Goal: Transaction & Acquisition: Purchase product/service

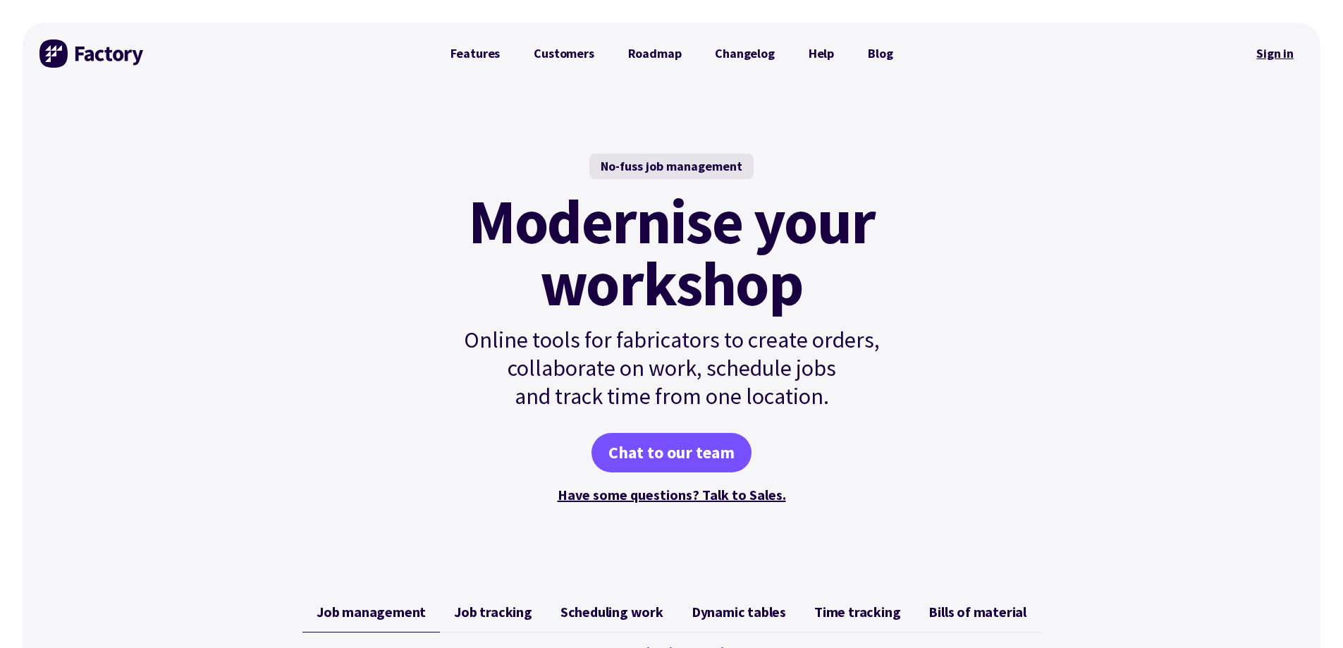
click at [1262, 50] on link "Sign in" at bounding box center [1275, 53] width 57 height 32
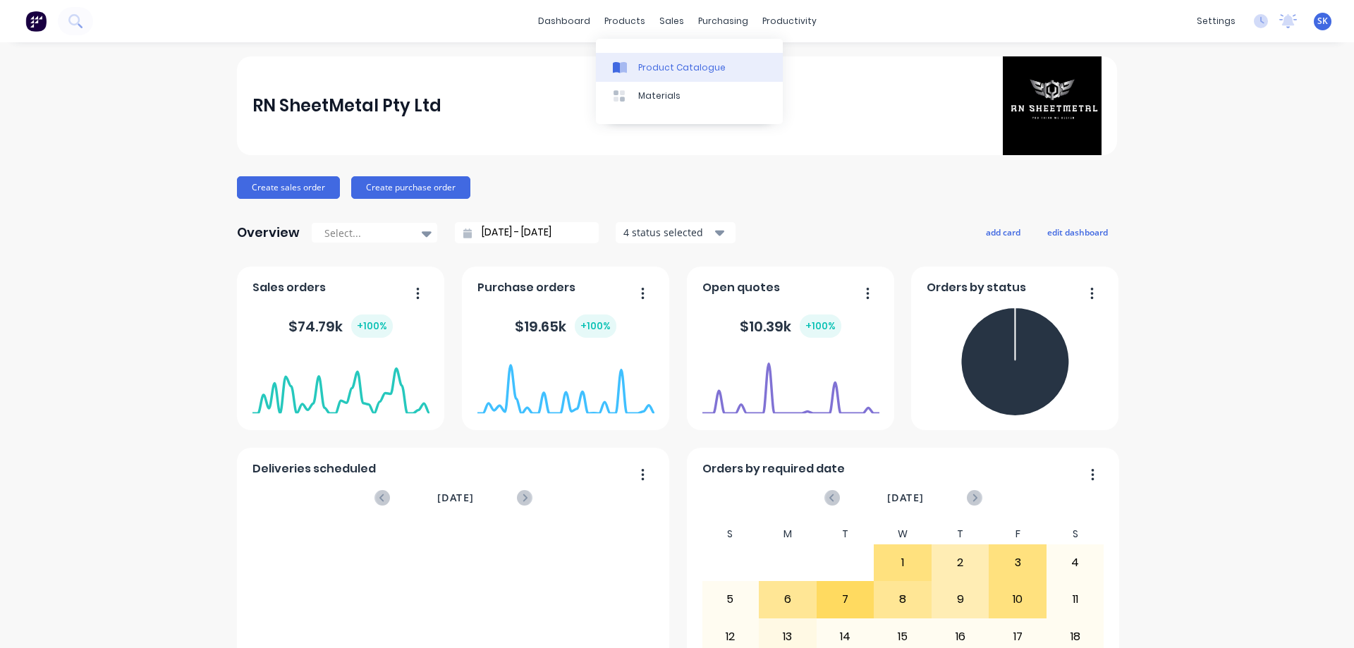
click at [635, 54] on link "Product Catalogue" at bounding box center [689, 67] width 187 height 28
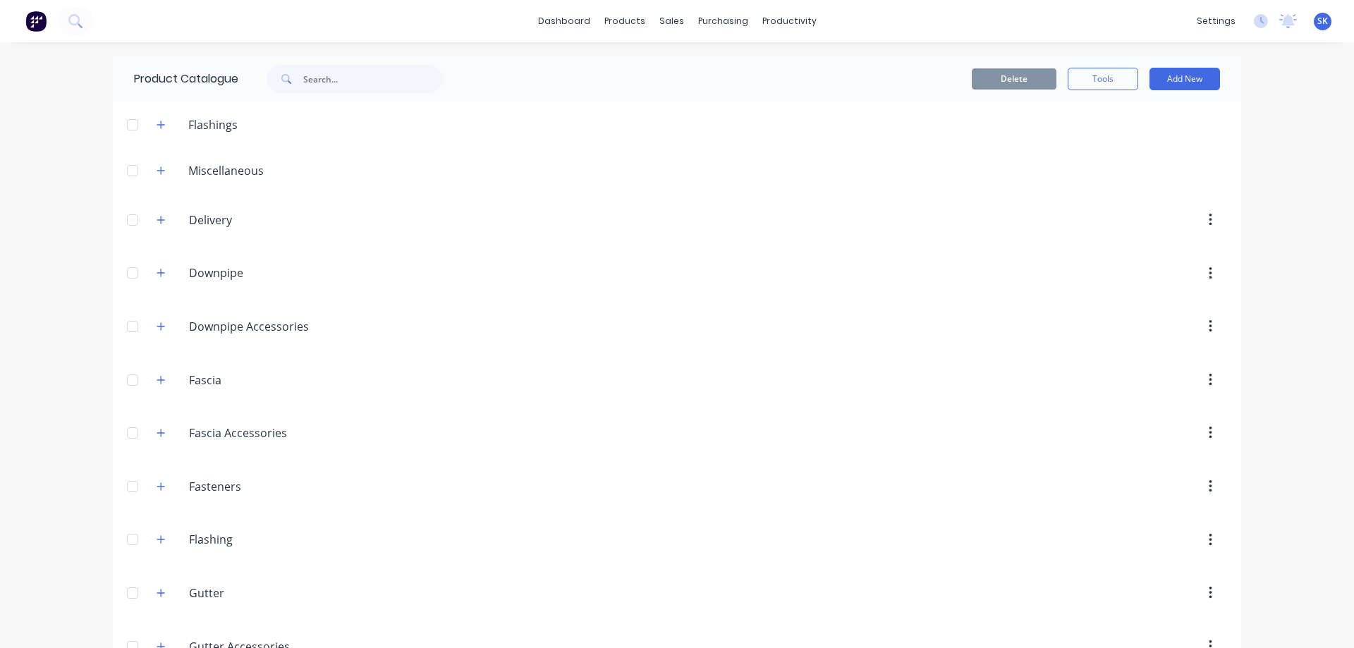
click at [159, 264] on span at bounding box center [161, 273] width 18 height 18
click at [157, 271] on icon "button" at bounding box center [161, 273] width 8 height 8
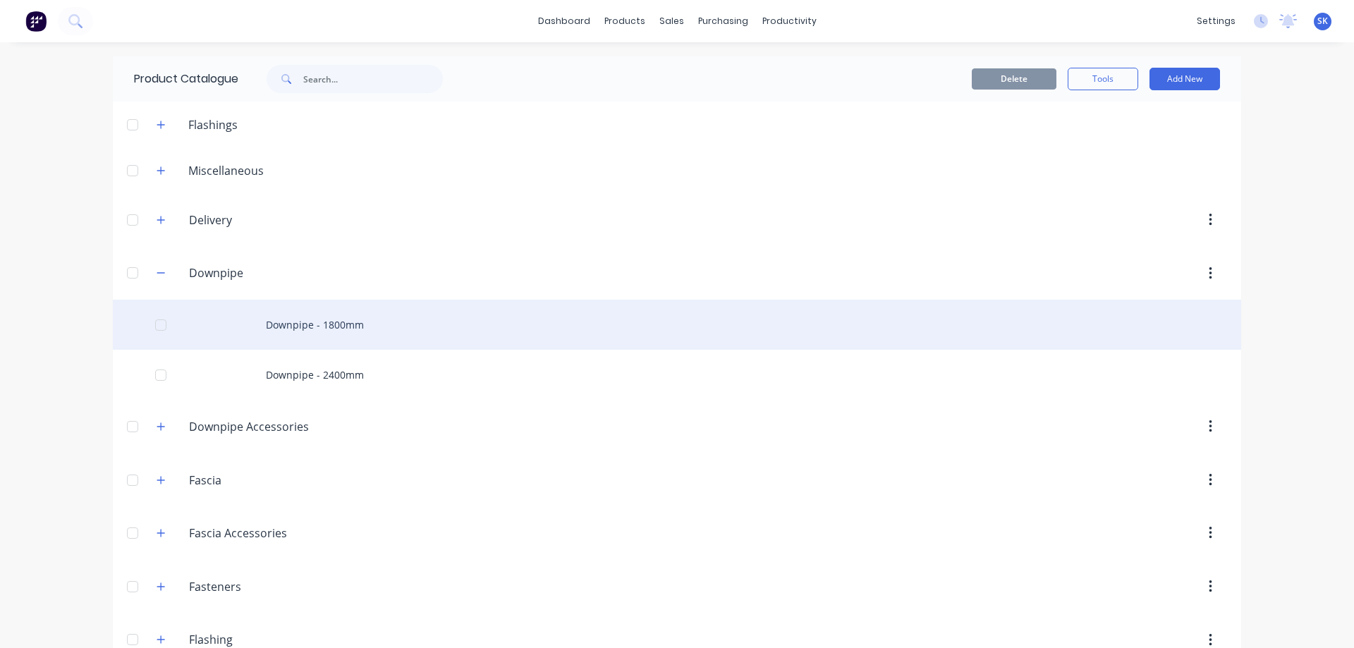
click at [305, 326] on div "Downpipe - 1800mm" at bounding box center [677, 325] width 1128 height 50
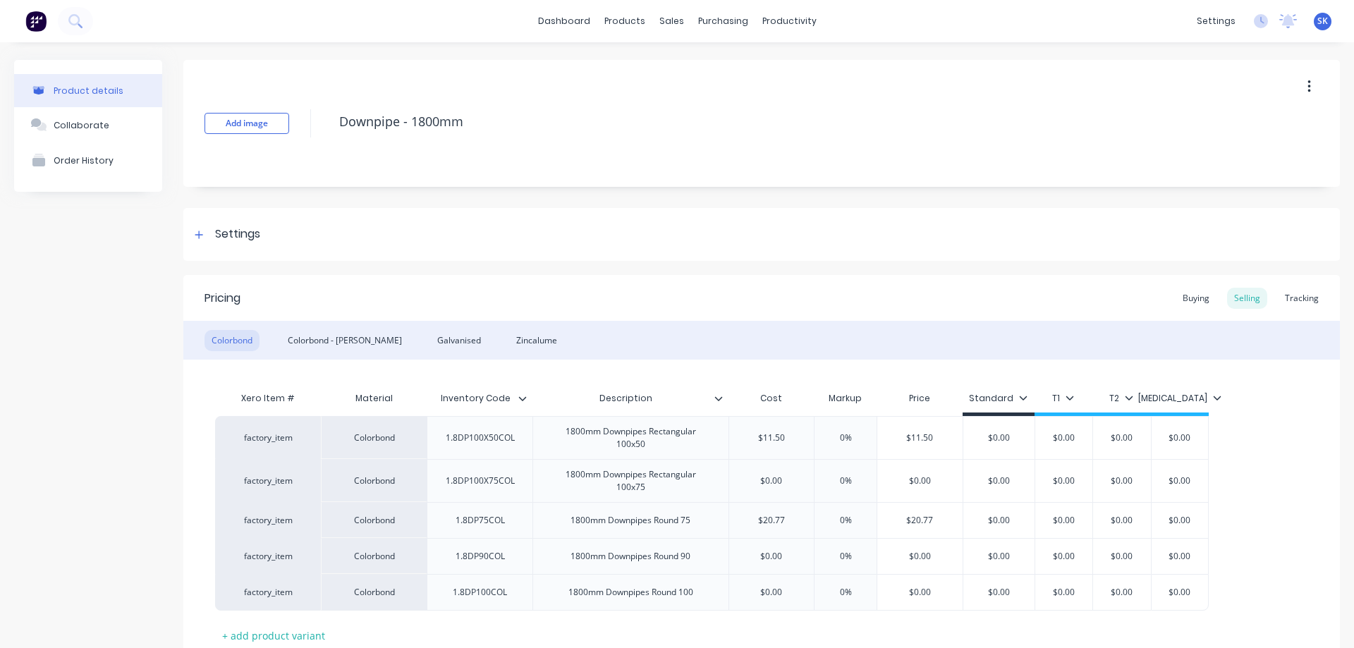
click at [1314, 288] on div "Buying Selling Tracking" at bounding box center [1250, 298] width 150 height 21
click at [1300, 298] on div "Tracking" at bounding box center [1302, 298] width 48 height 21
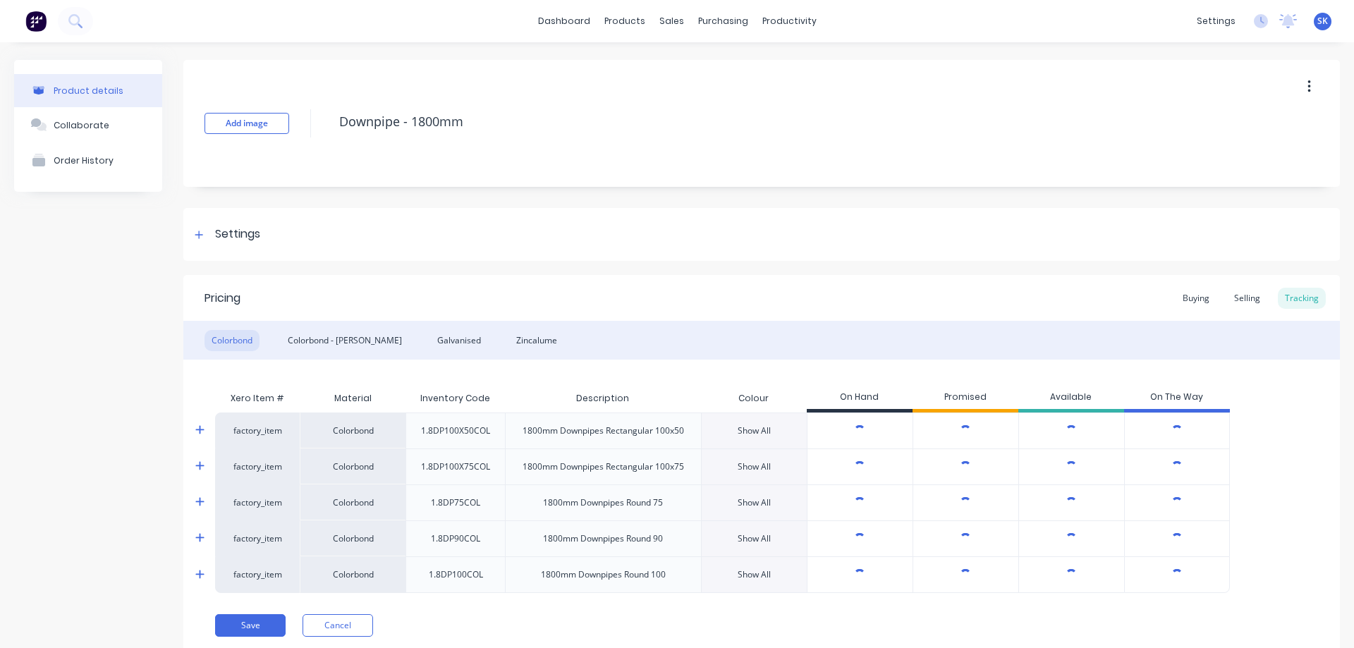
type textarea "x"
click at [31, 15] on img at bounding box center [35, 21] width 21 height 21
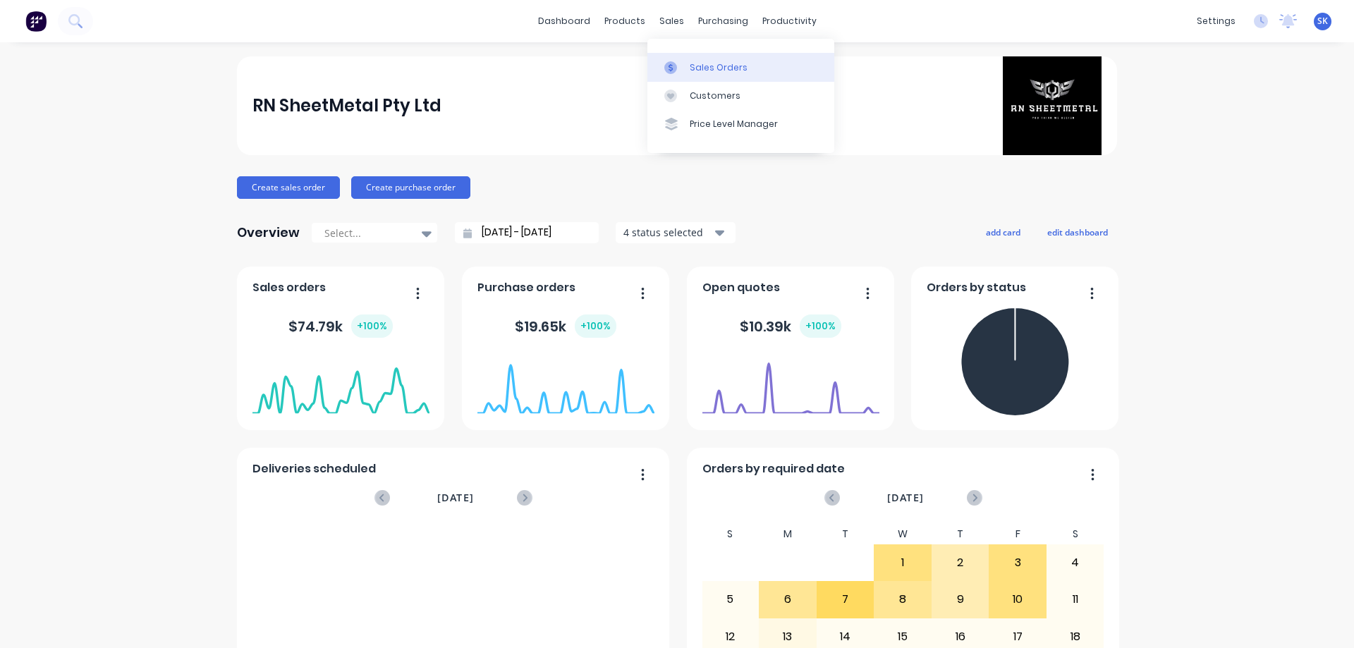
click at [697, 64] on div "Sales Orders" at bounding box center [719, 67] width 58 height 13
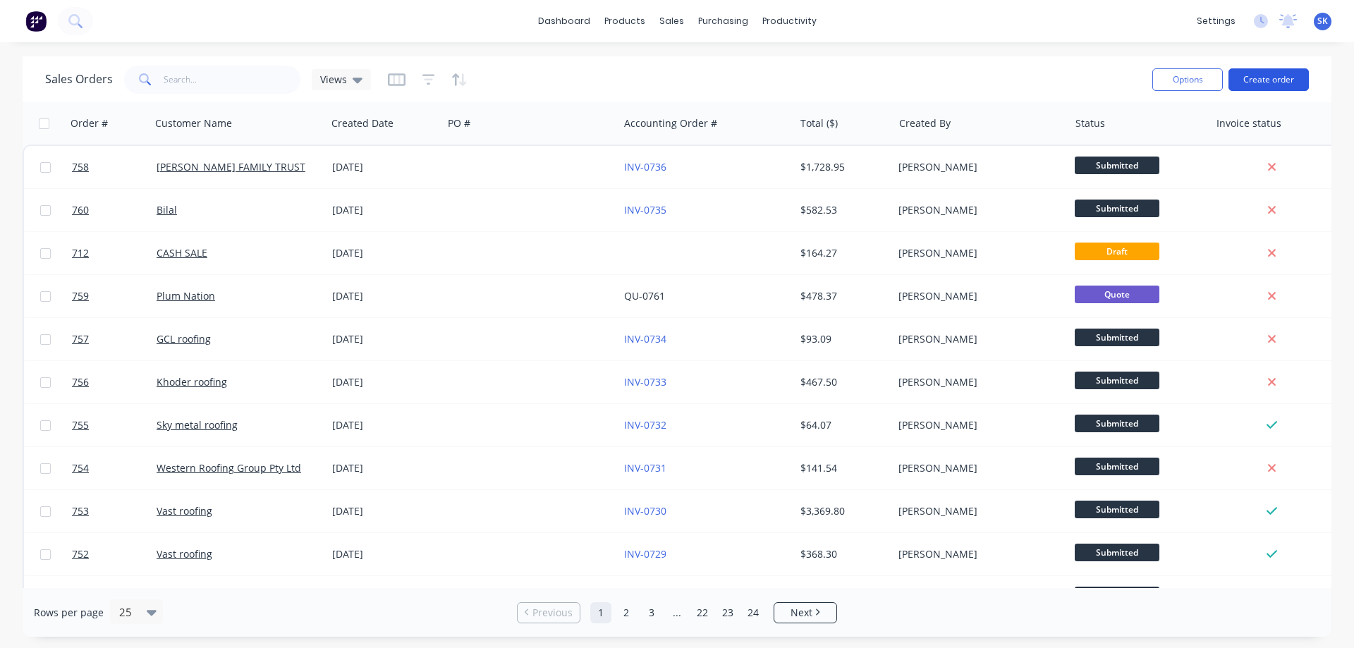
click at [1244, 74] on button "Create order" at bounding box center [1268, 79] width 80 height 23
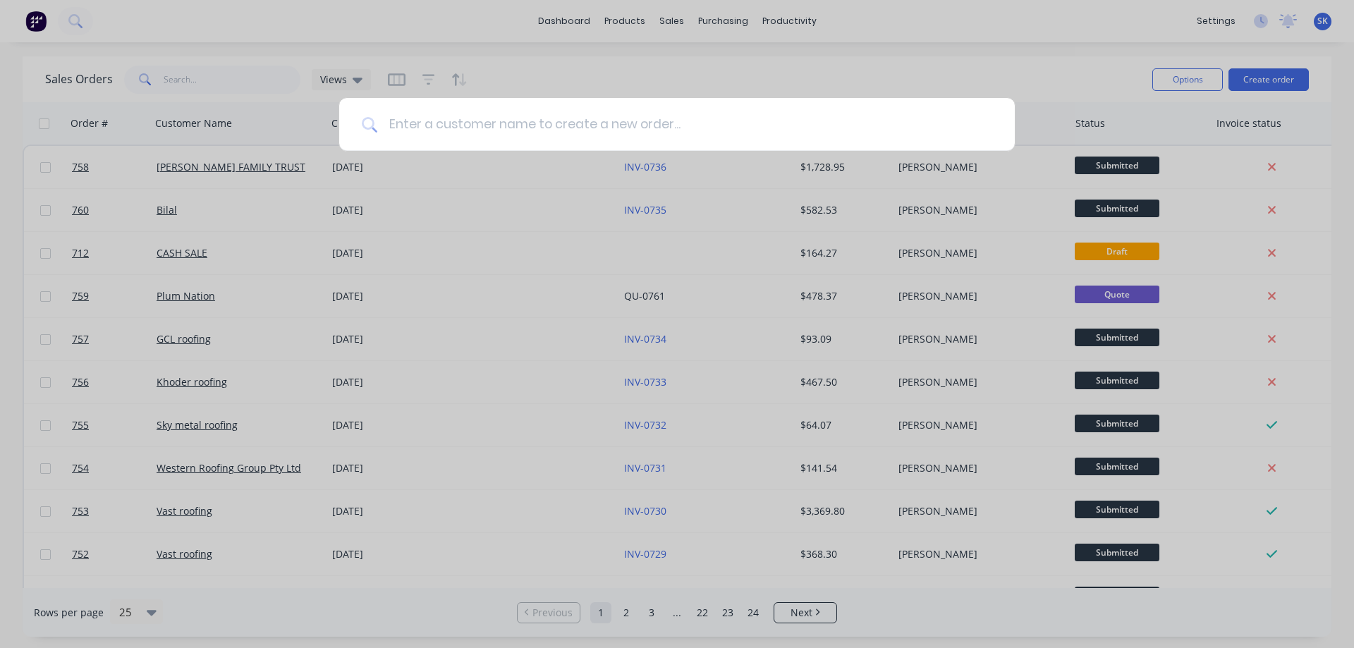
click at [441, 112] on input at bounding box center [684, 124] width 615 height 53
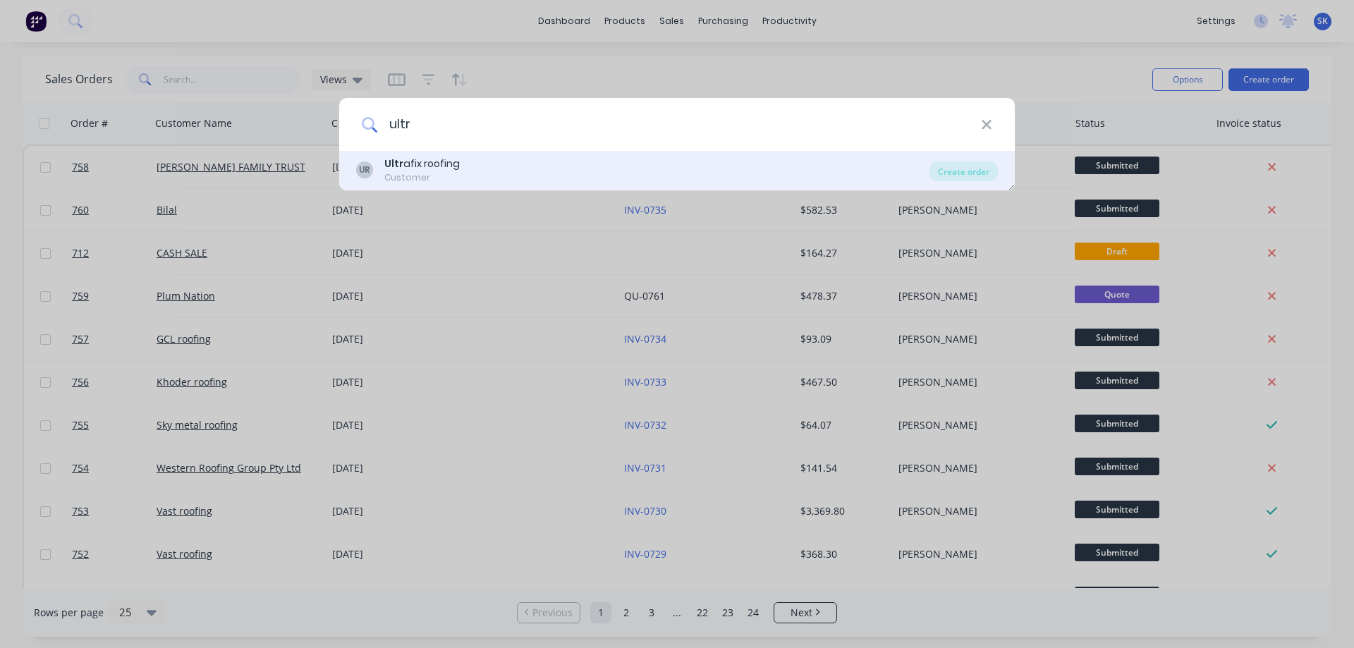
type input "ultr"
click at [417, 168] on div "Ultr afix roofing" at bounding box center [421, 164] width 75 height 15
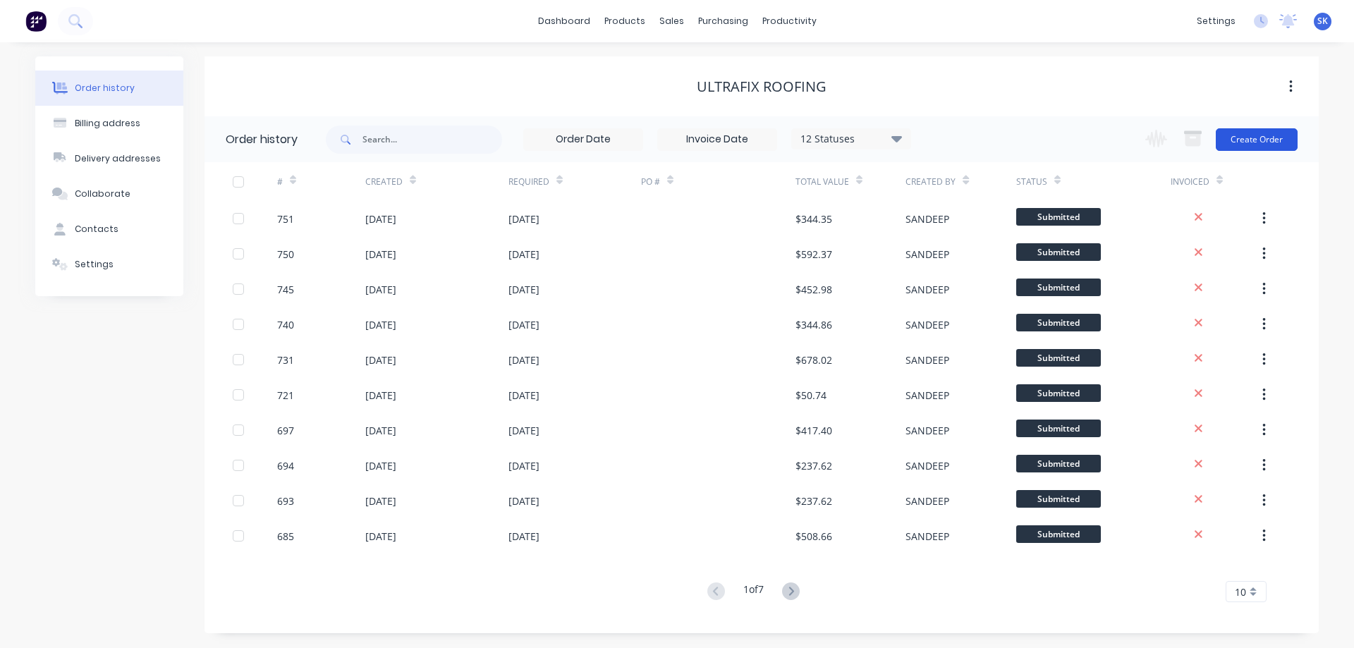
click at [1232, 141] on button "Create Order" at bounding box center [1257, 139] width 82 height 23
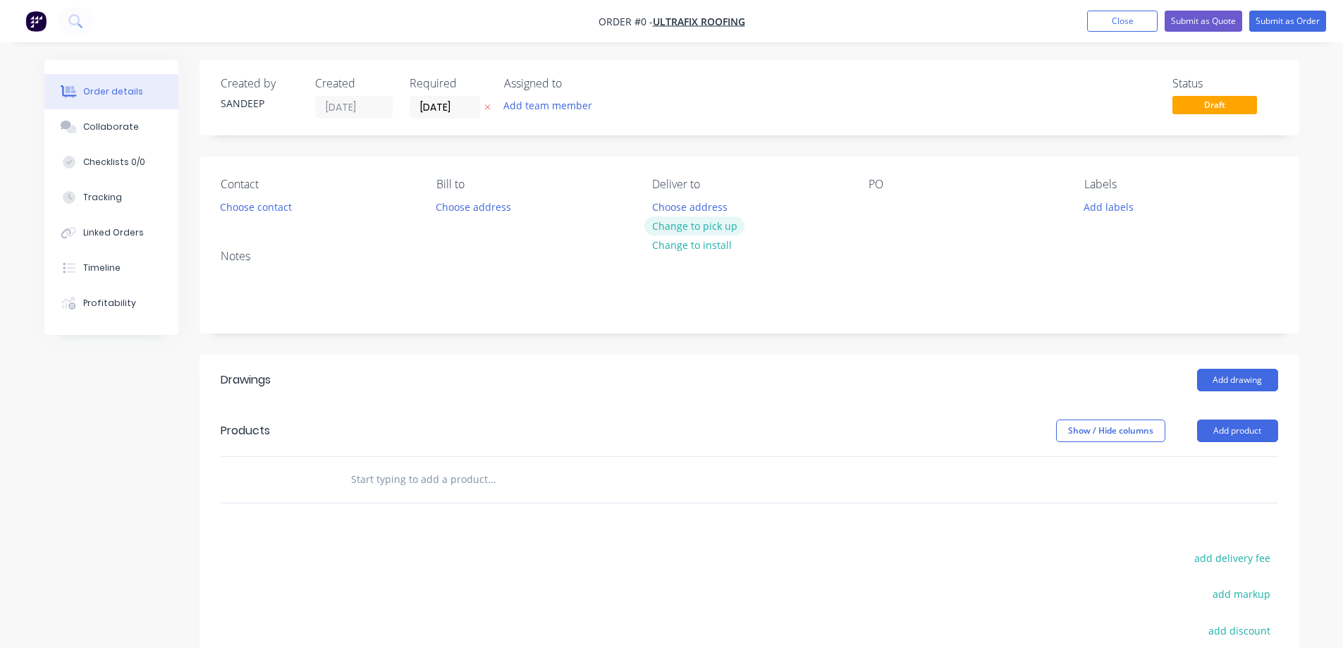
click at [659, 233] on button "Change to pick up" at bounding box center [694, 225] width 100 height 19
click at [414, 478] on input "text" at bounding box center [491, 479] width 282 height 28
type input "r"
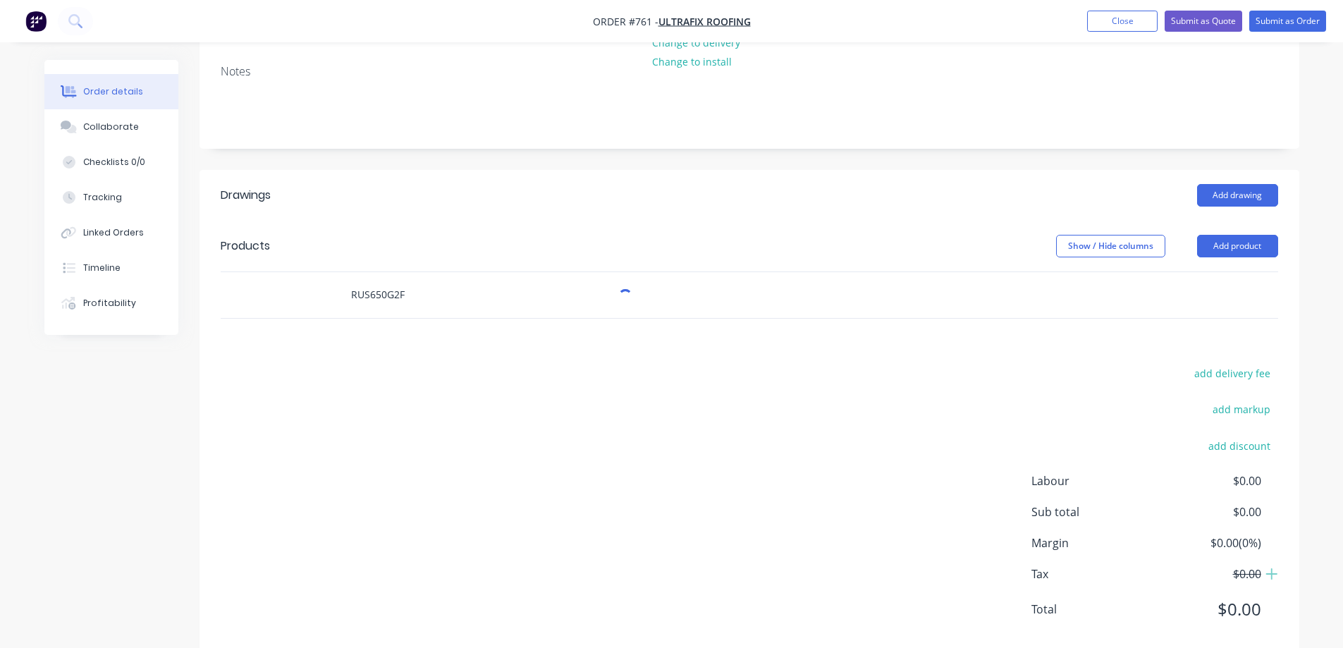
scroll to position [212, 0]
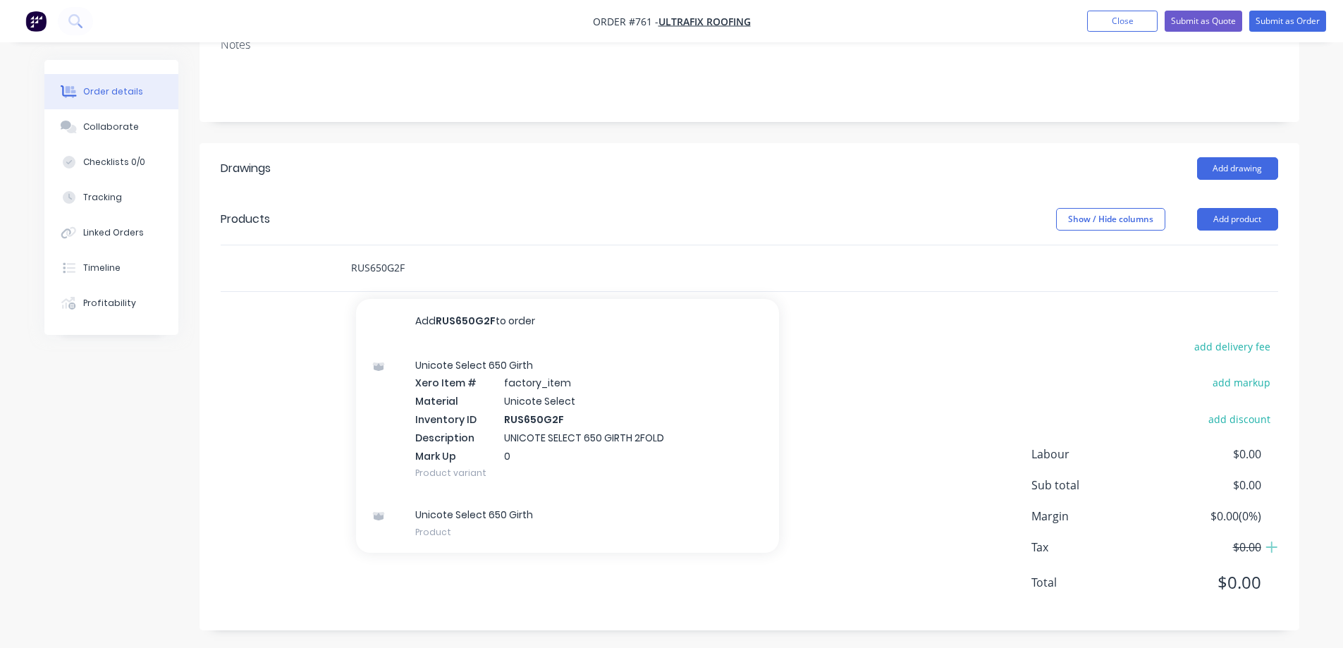
type input "RUS650G2F"
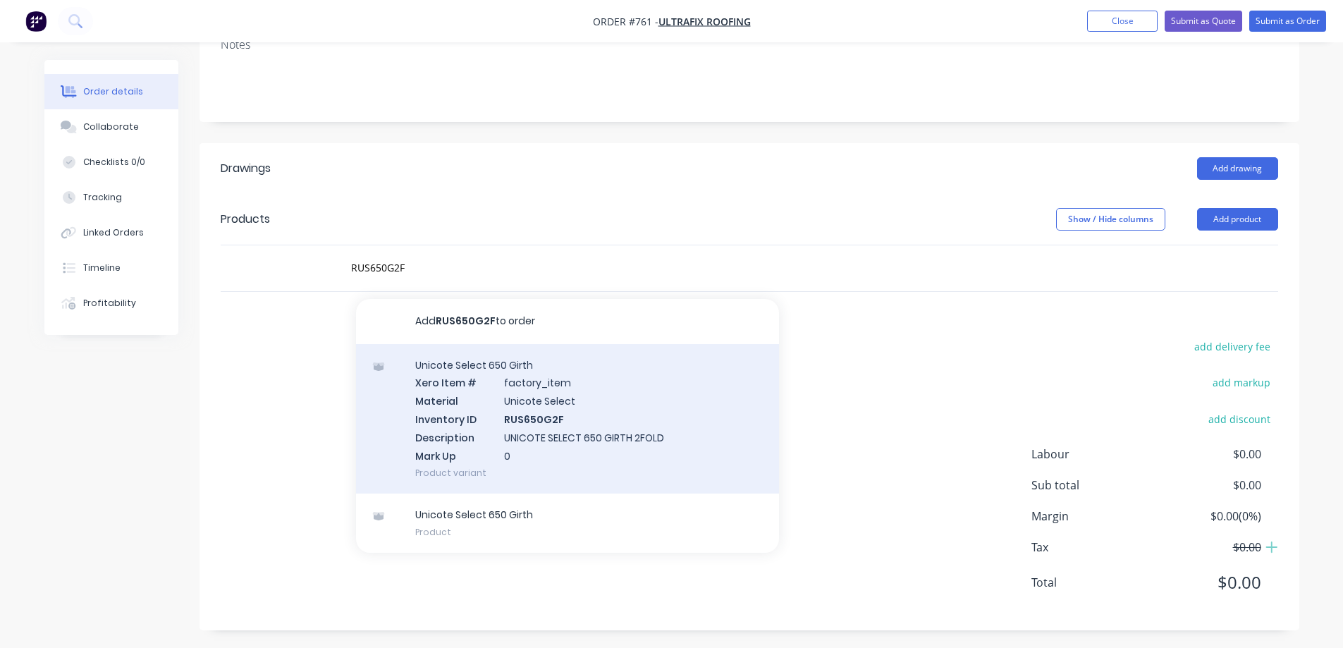
click at [453, 414] on div "Unicote Select 650 Girth Xero Item # factory_item Material Unicote Select Inven…" at bounding box center [567, 419] width 423 height 150
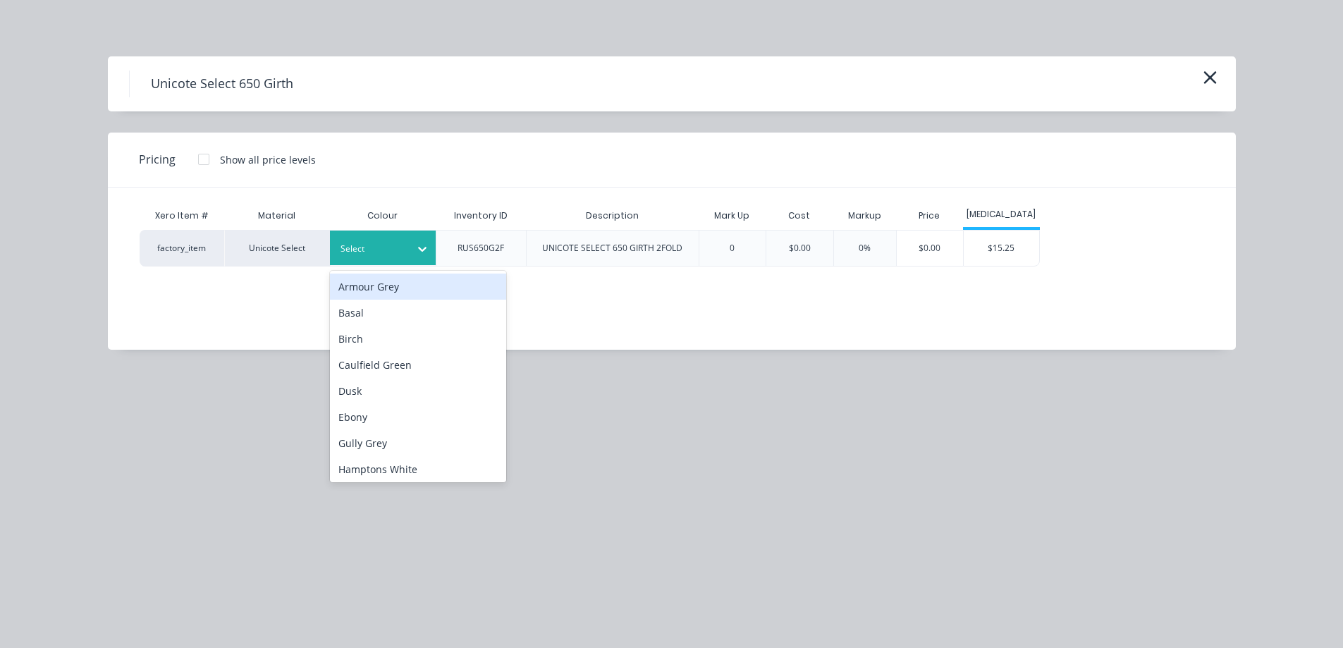
click at [405, 247] on div "Select" at bounding box center [370, 249] width 79 height 18
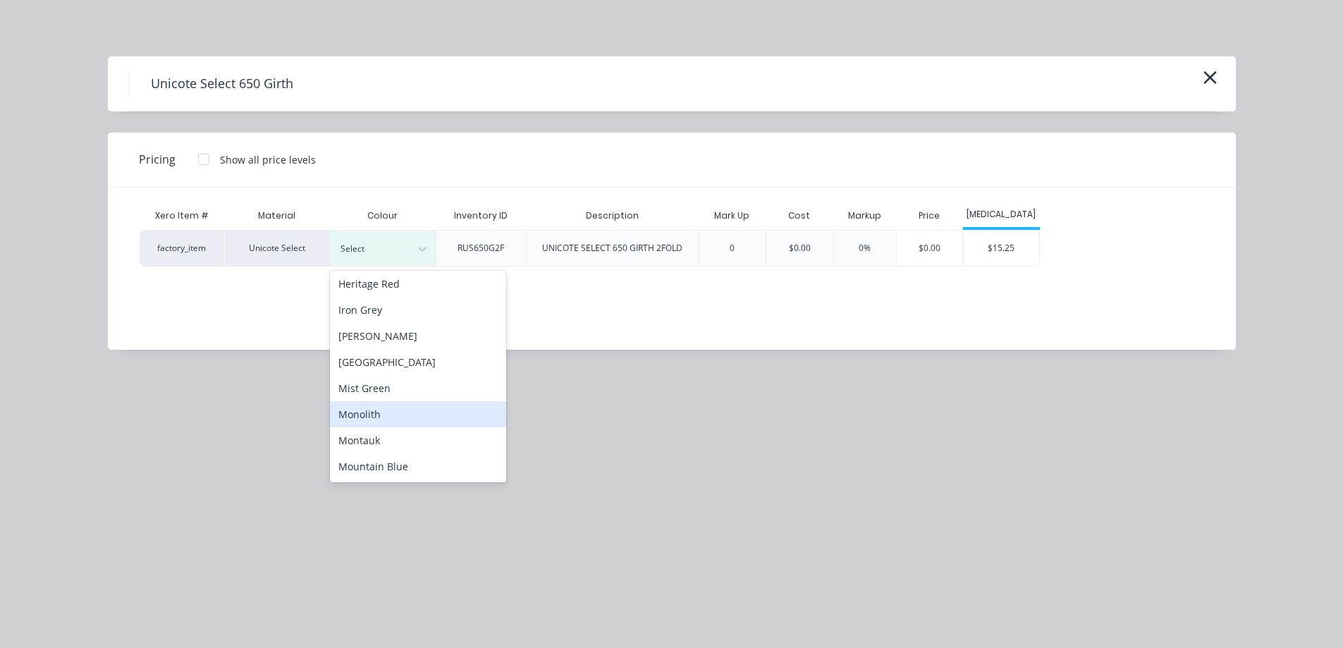
click at [383, 408] on div "Monolith" at bounding box center [418, 414] width 176 height 26
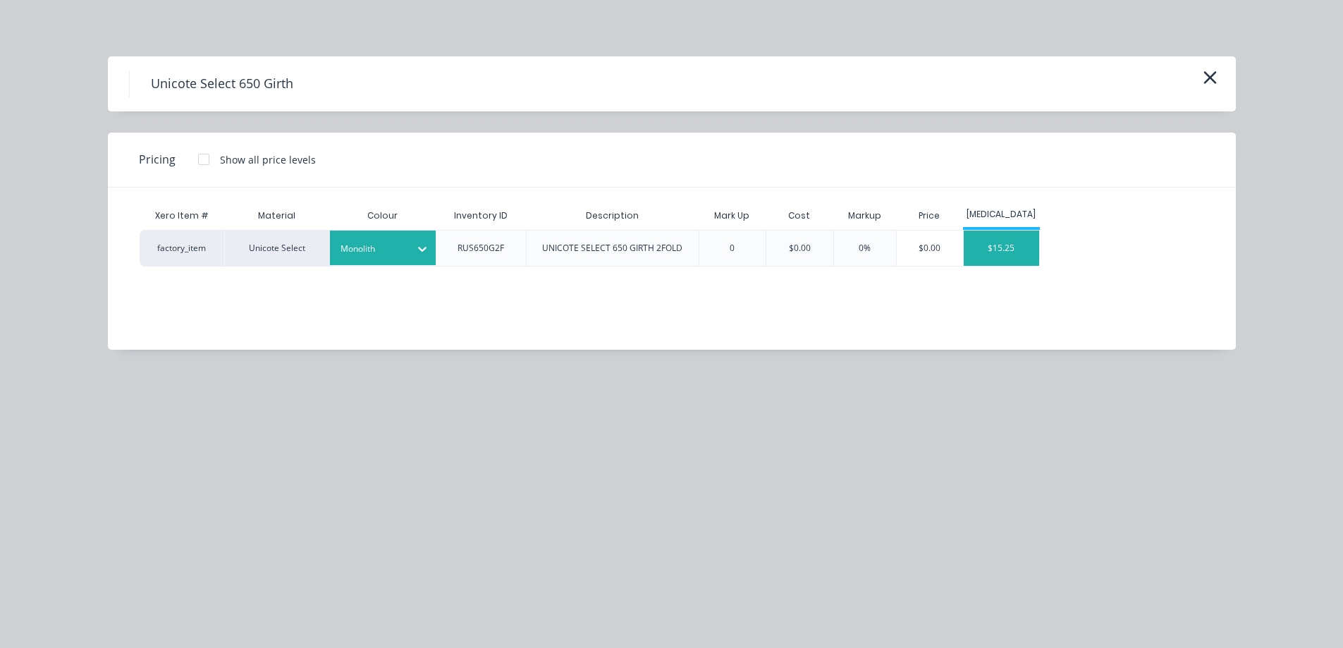
click at [990, 236] on div "$15.25" at bounding box center [1001, 248] width 75 height 35
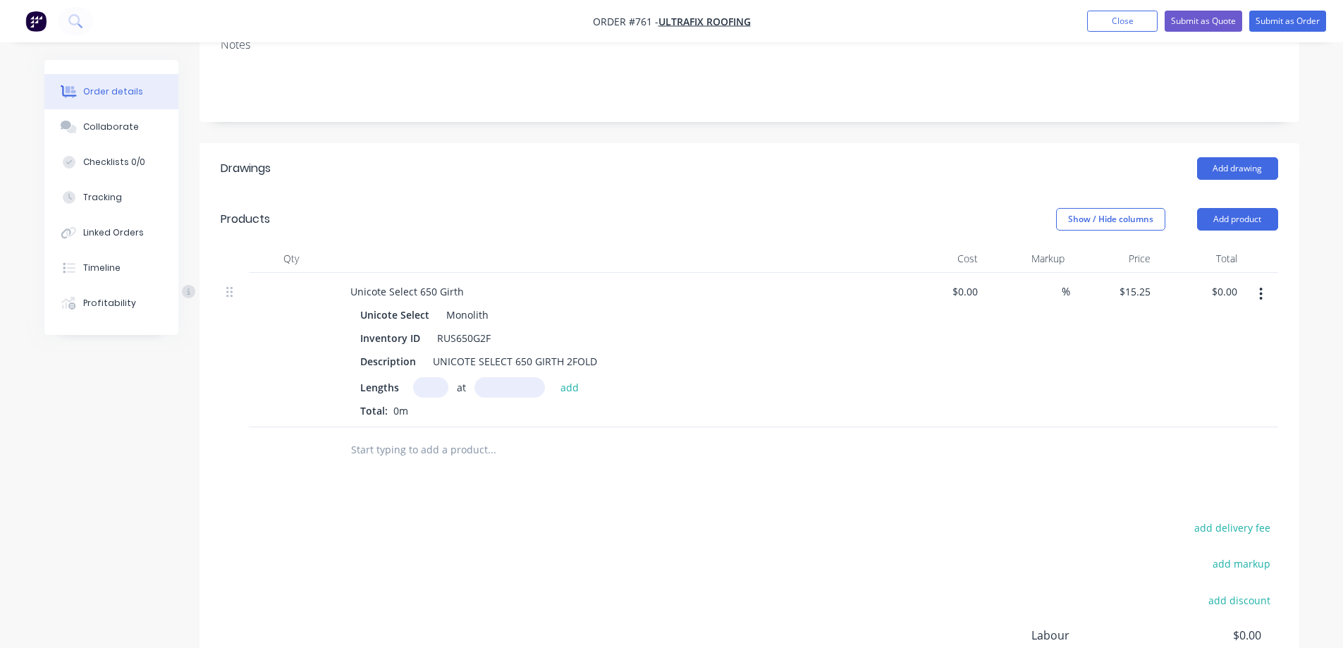
click at [433, 390] on input "text" at bounding box center [430, 387] width 35 height 20
type input "1"
type input "1000mm"
click at [567, 391] on button "add" at bounding box center [569, 386] width 33 height 19
type input "$15.25"
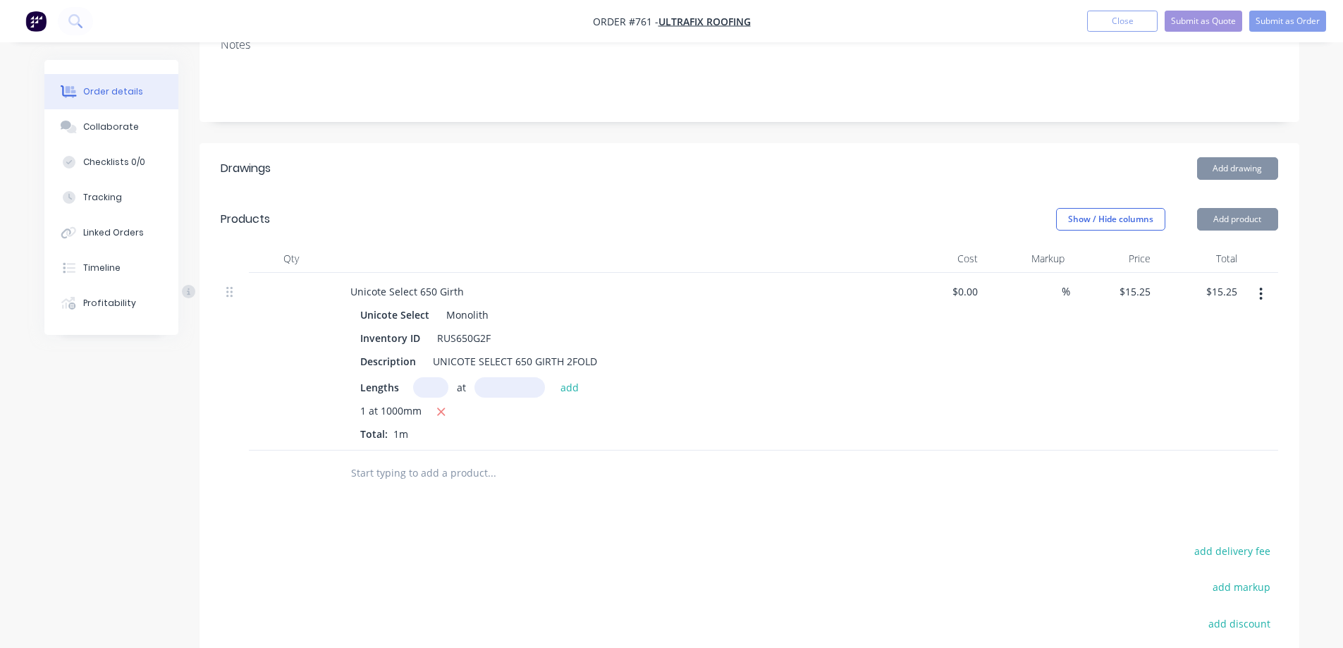
click at [427, 480] on input "text" at bounding box center [491, 473] width 282 height 28
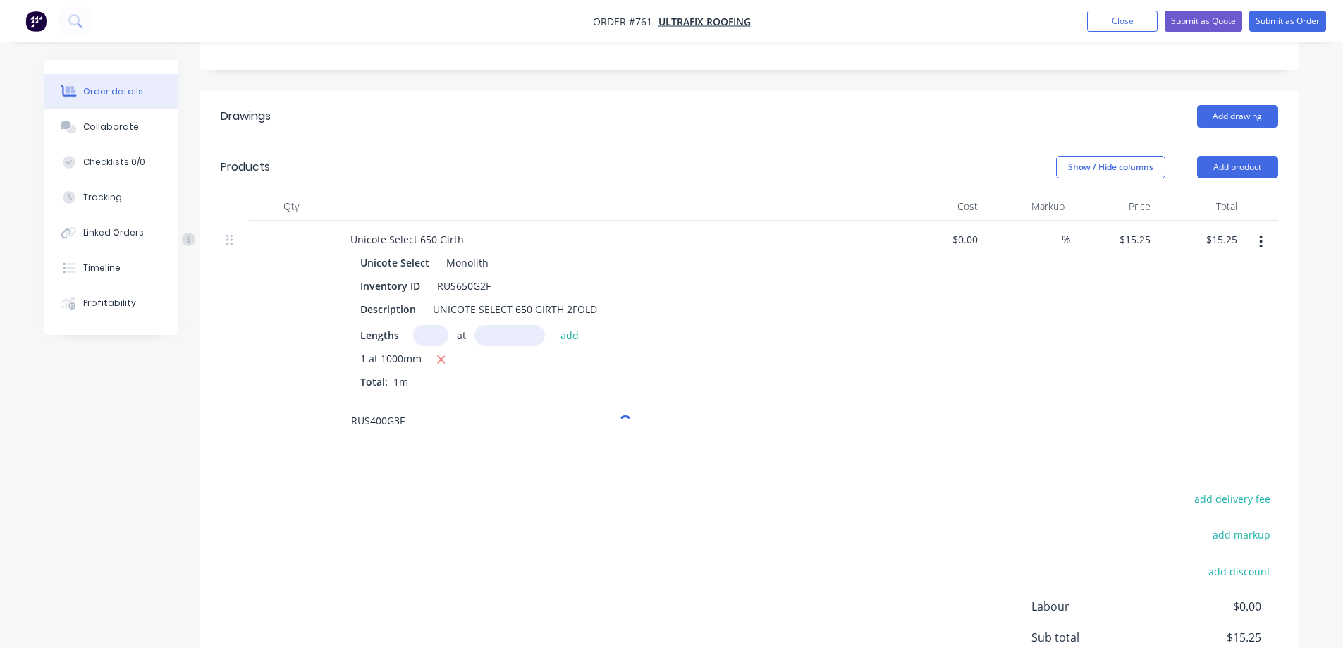
scroll to position [420, 0]
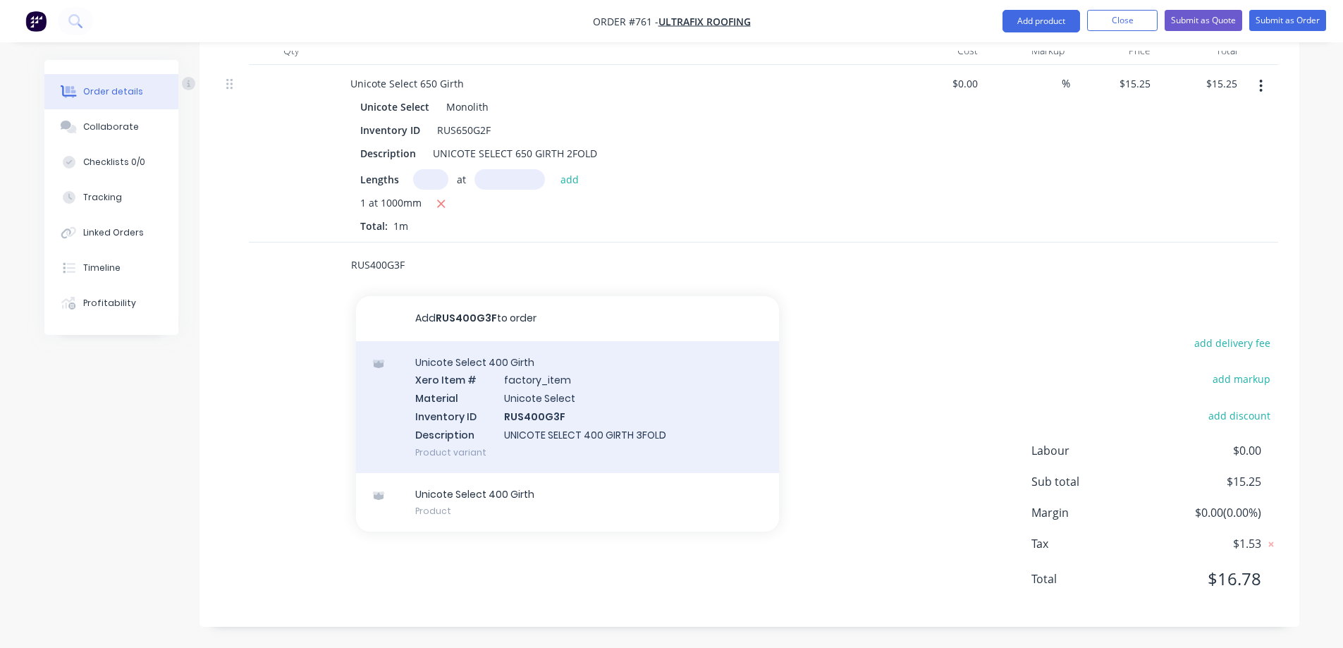
type input "RUS400G3F"
click at [454, 418] on div "Unicote Select 400 Girth Xero Item # factory_item Material Unicote Select Inven…" at bounding box center [567, 407] width 423 height 132
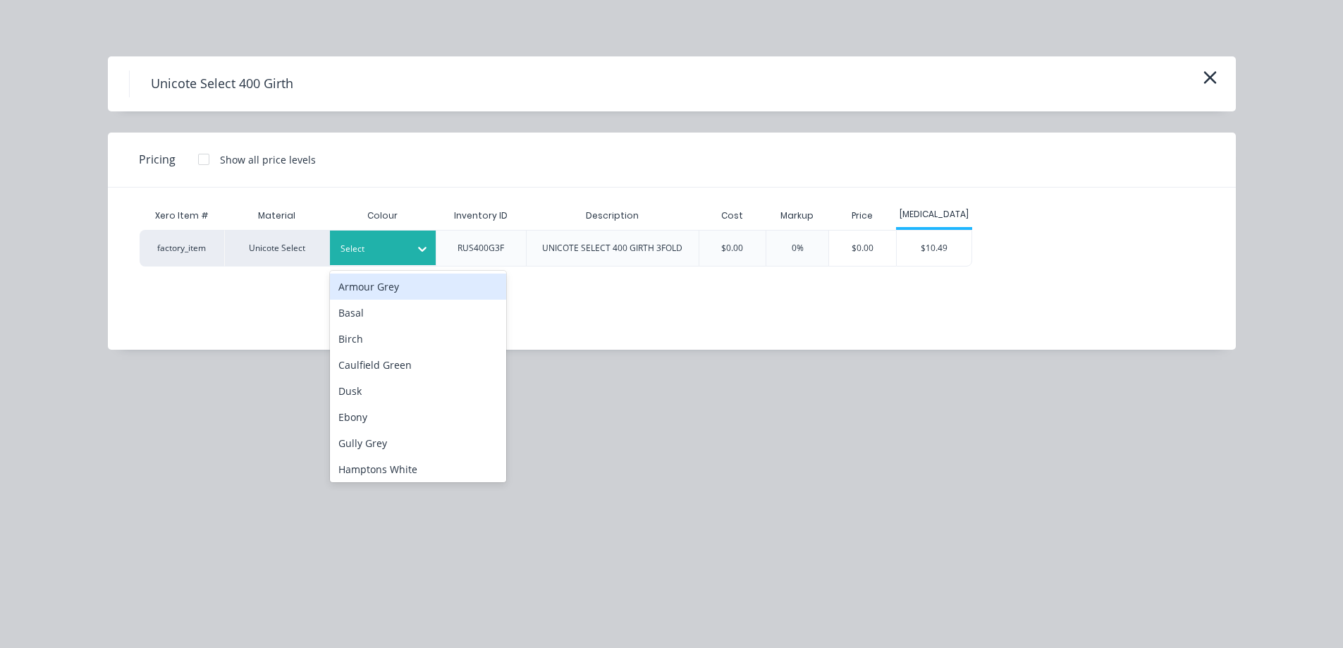
click at [408, 255] on div "Select" at bounding box center [370, 249] width 79 height 18
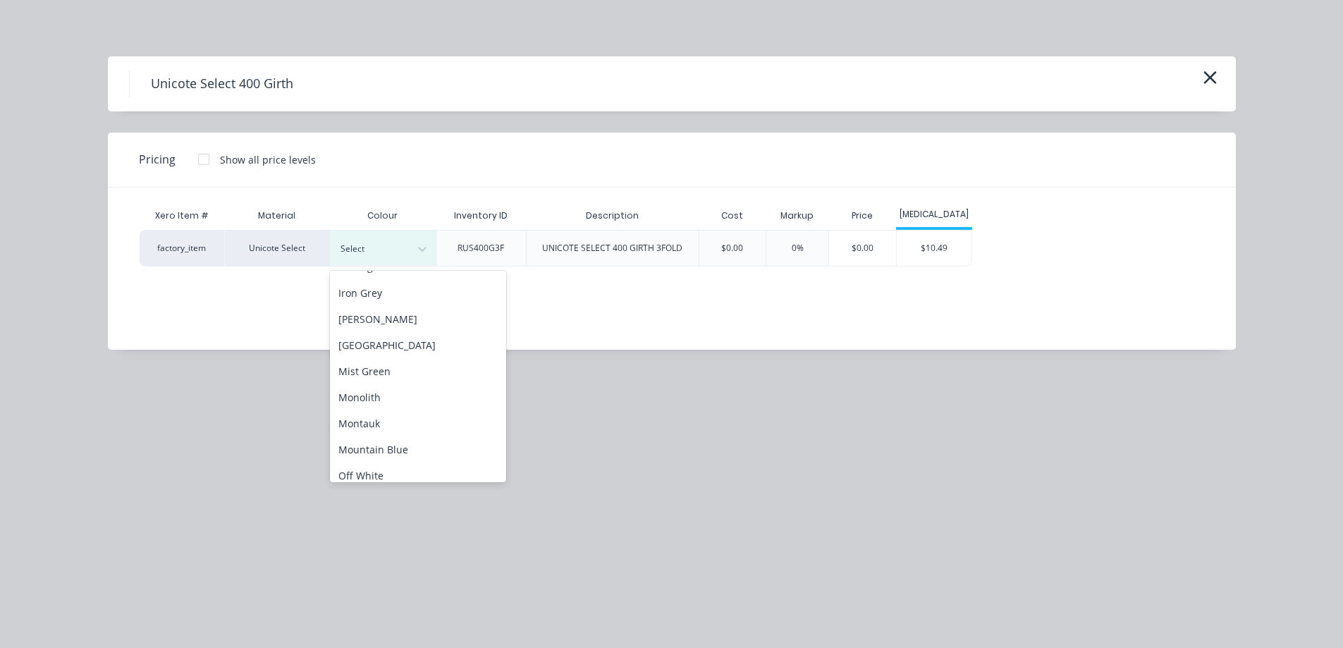
scroll to position [227, 0]
click at [390, 398] on div "Monolith" at bounding box center [418, 399] width 176 height 26
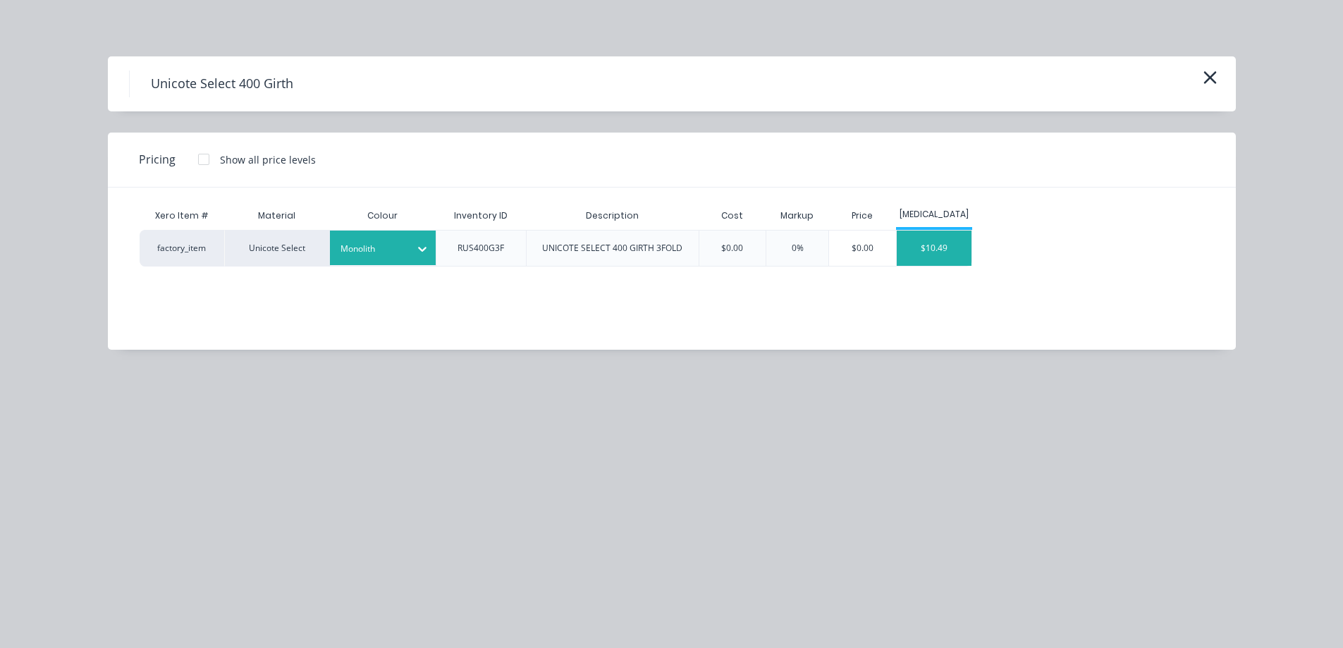
click at [914, 242] on div "$10.49" at bounding box center [934, 248] width 75 height 35
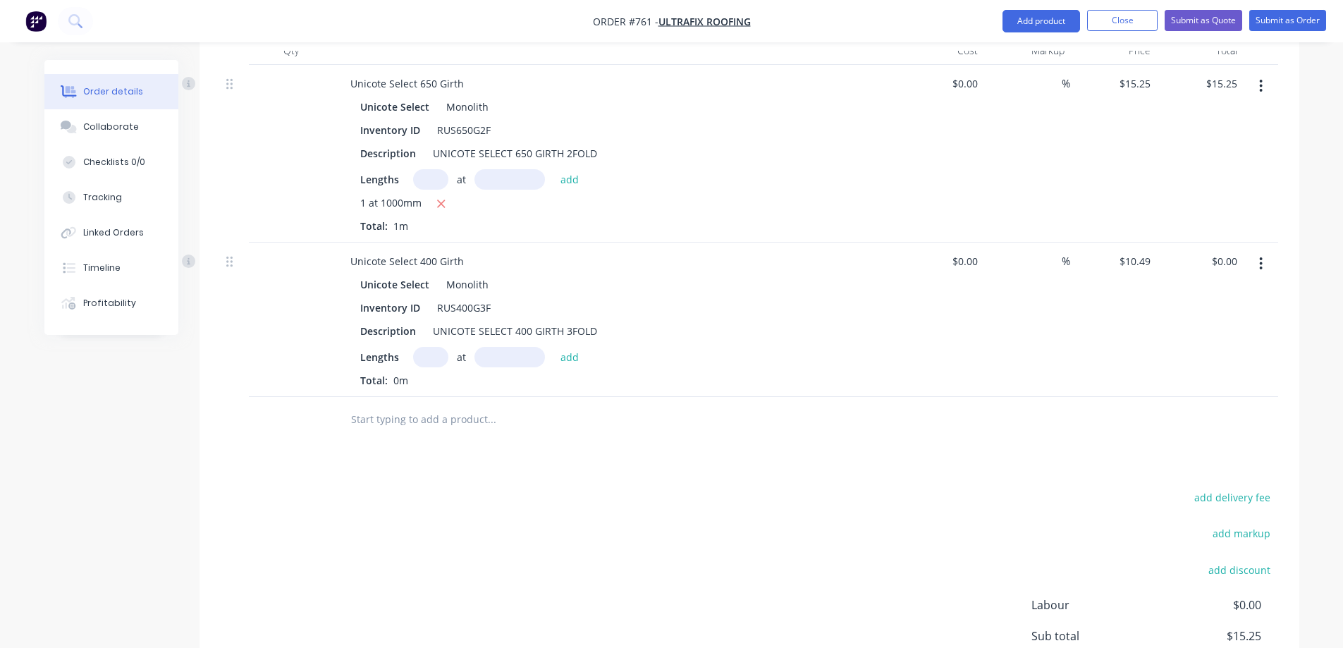
click at [433, 353] on input "text" at bounding box center [430, 357] width 35 height 20
type input "1"
type input "500mm"
click at [582, 353] on button "add" at bounding box center [569, 356] width 33 height 19
type input "$5.25"
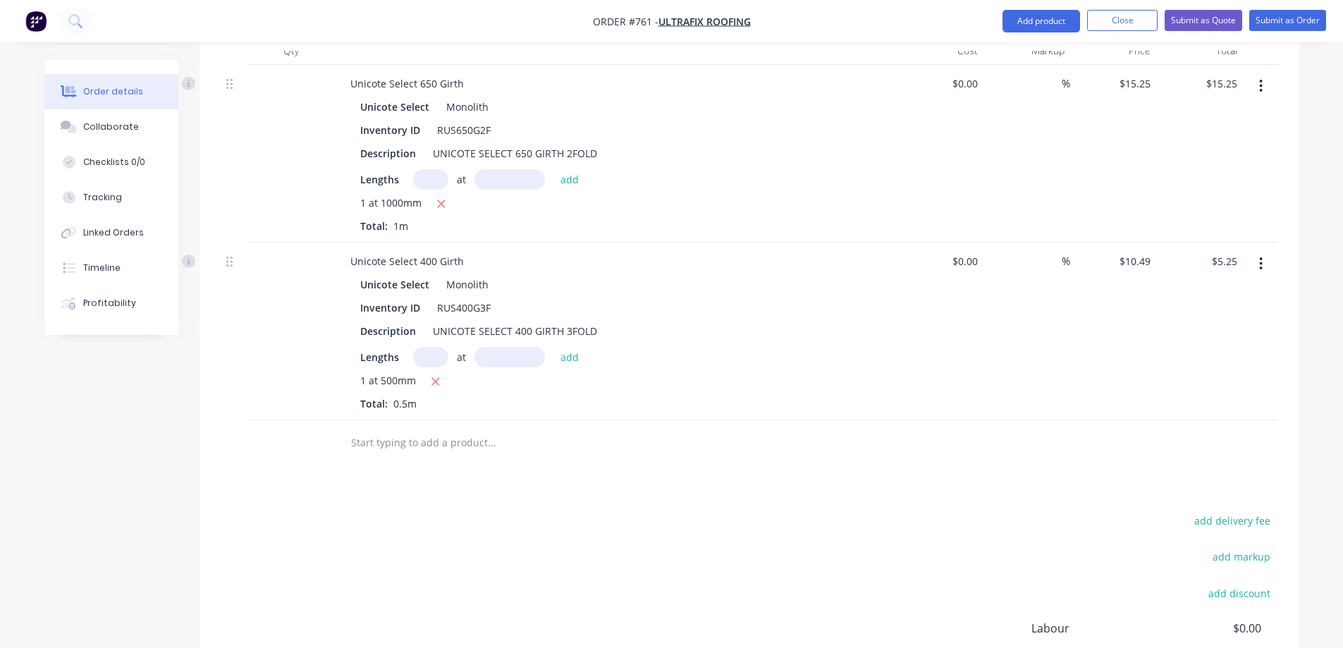
click at [464, 436] on input "text" at bounding box center [491, 443] width 282 height 28
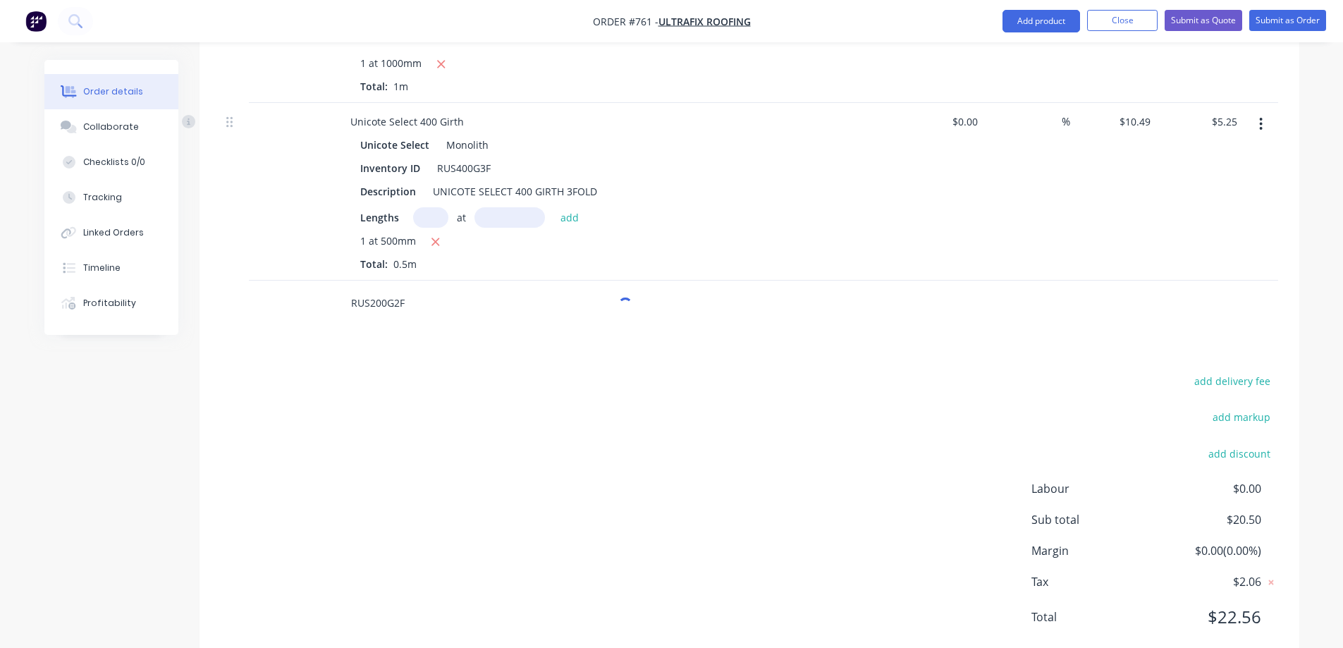
scroll to position [561, 0]
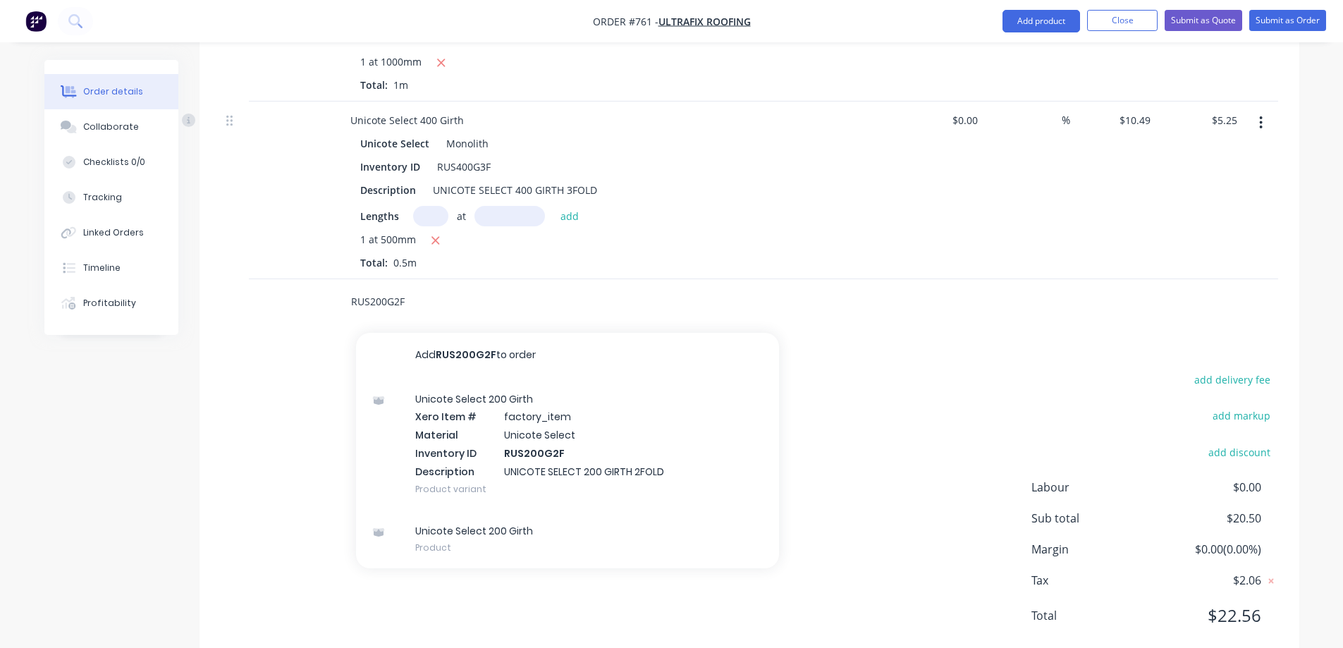
type input "RUS200G2F"
click at [464, 436] on div "Unicote Select 200 Girth Xero Item # factory_item Material Unicote Select Inven…" at bounding box center [567, 444] width 423 height 132
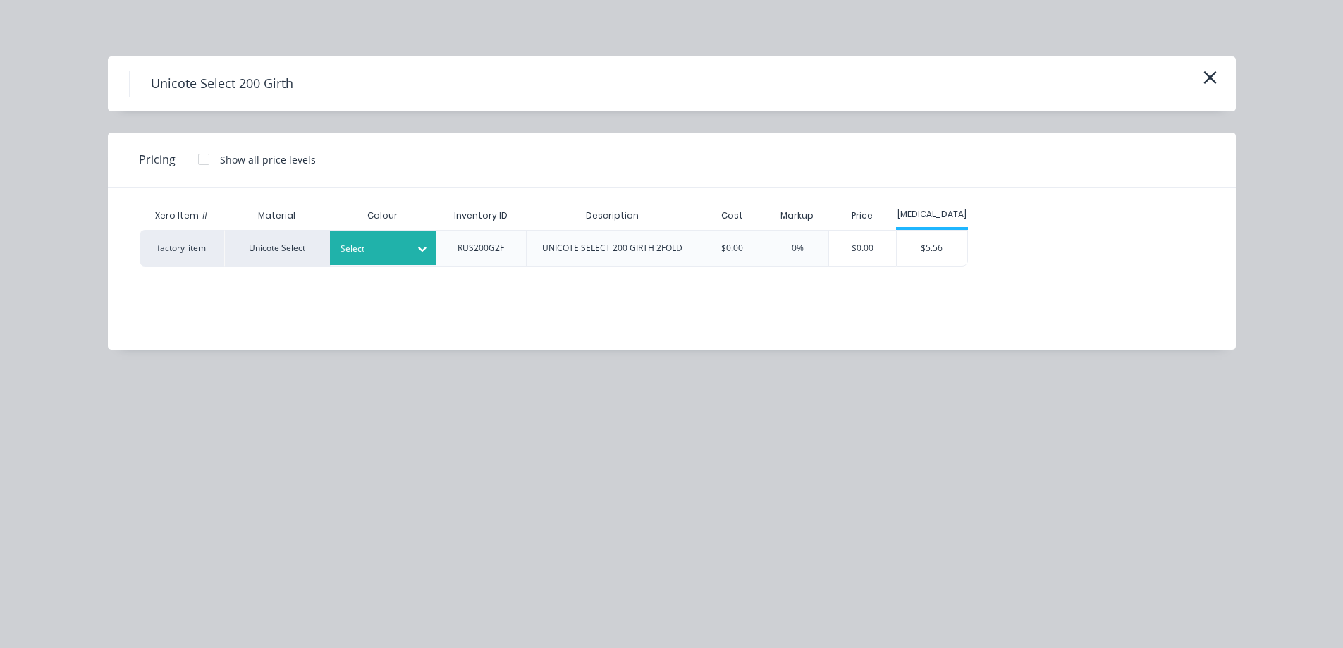
click at [415, 254] on div at bounding box center [422, 249] width 25 height 23
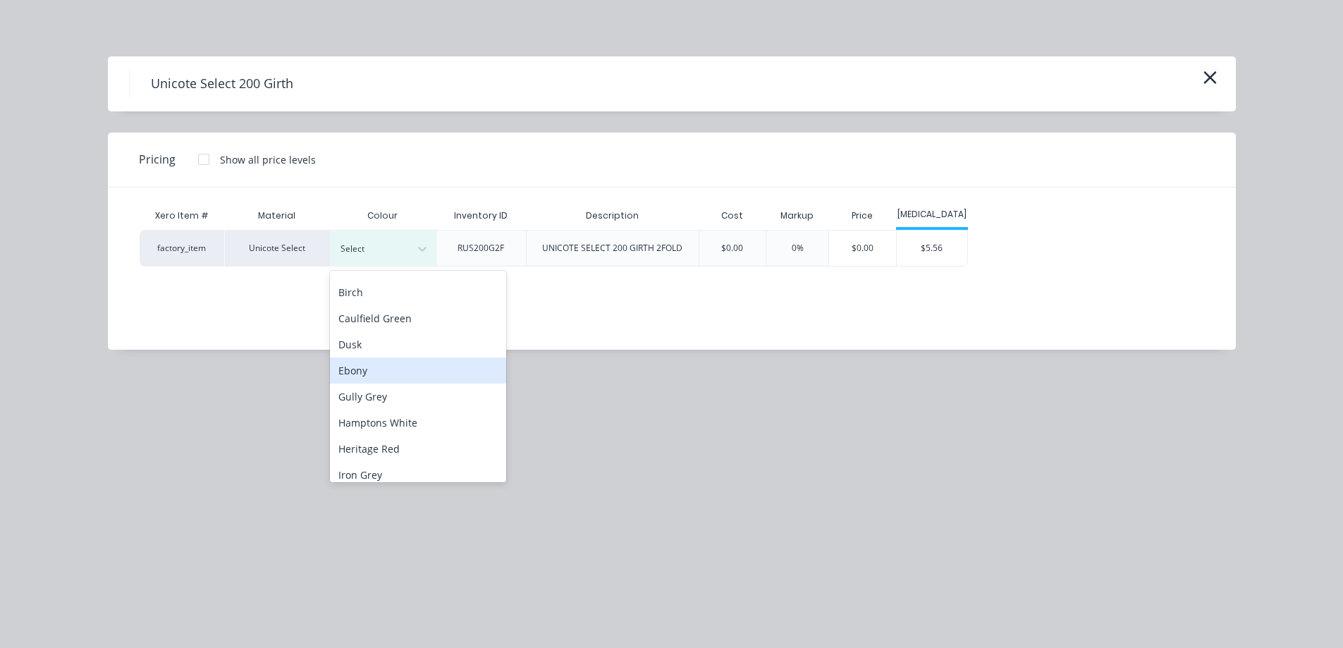
scroll to position [141, 0]
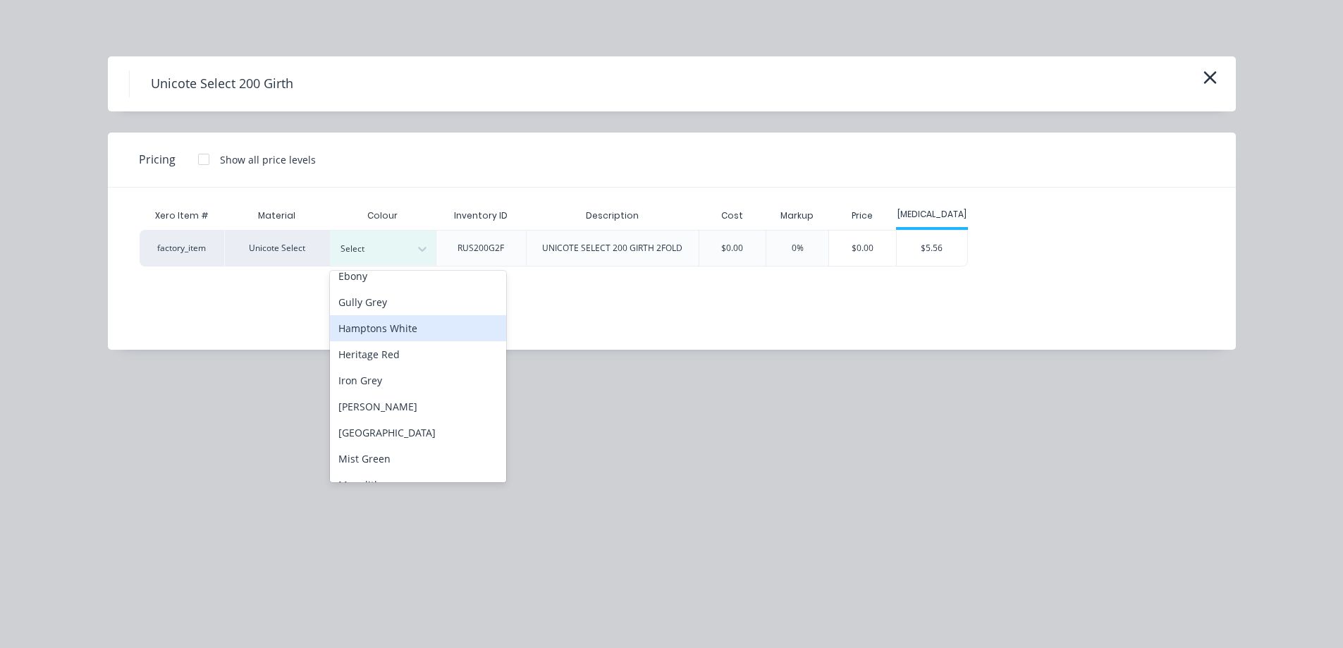
click at [397, 322] on div "Hamptons White" at bounding box center [418, 328] width 176 height 26
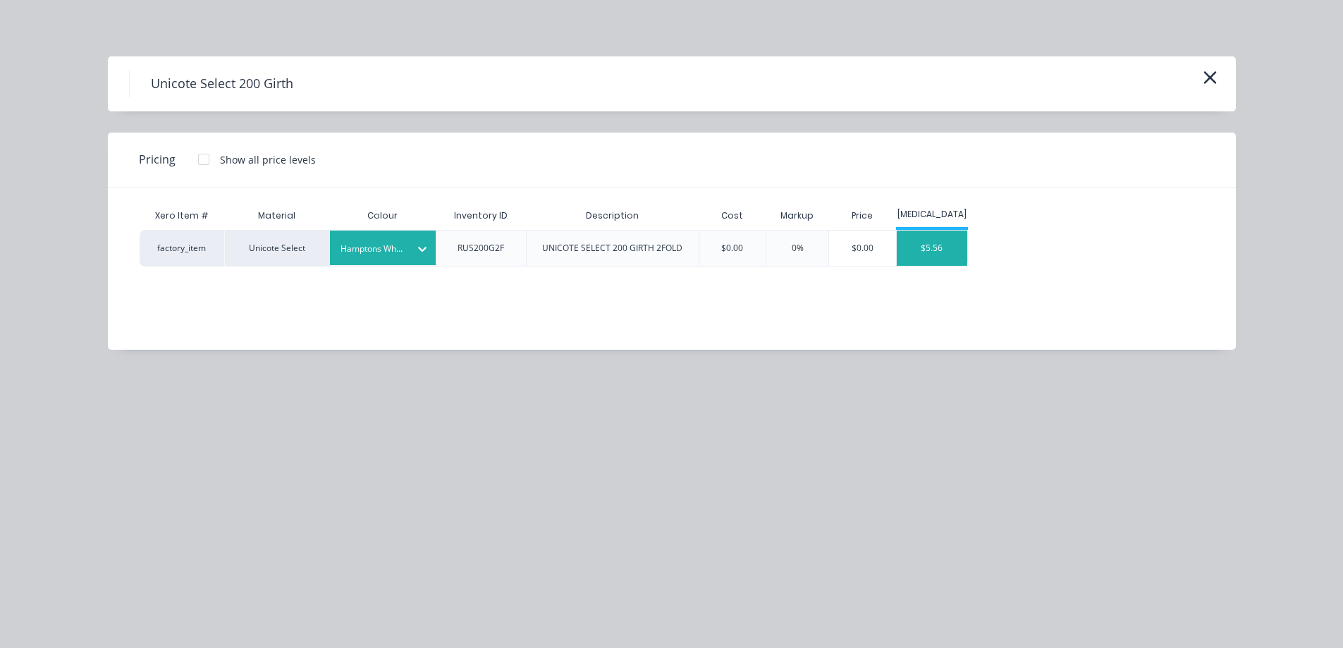
click at [924, 258] on div "$5.56" at bounding box center [932, 248] width 71 height 35
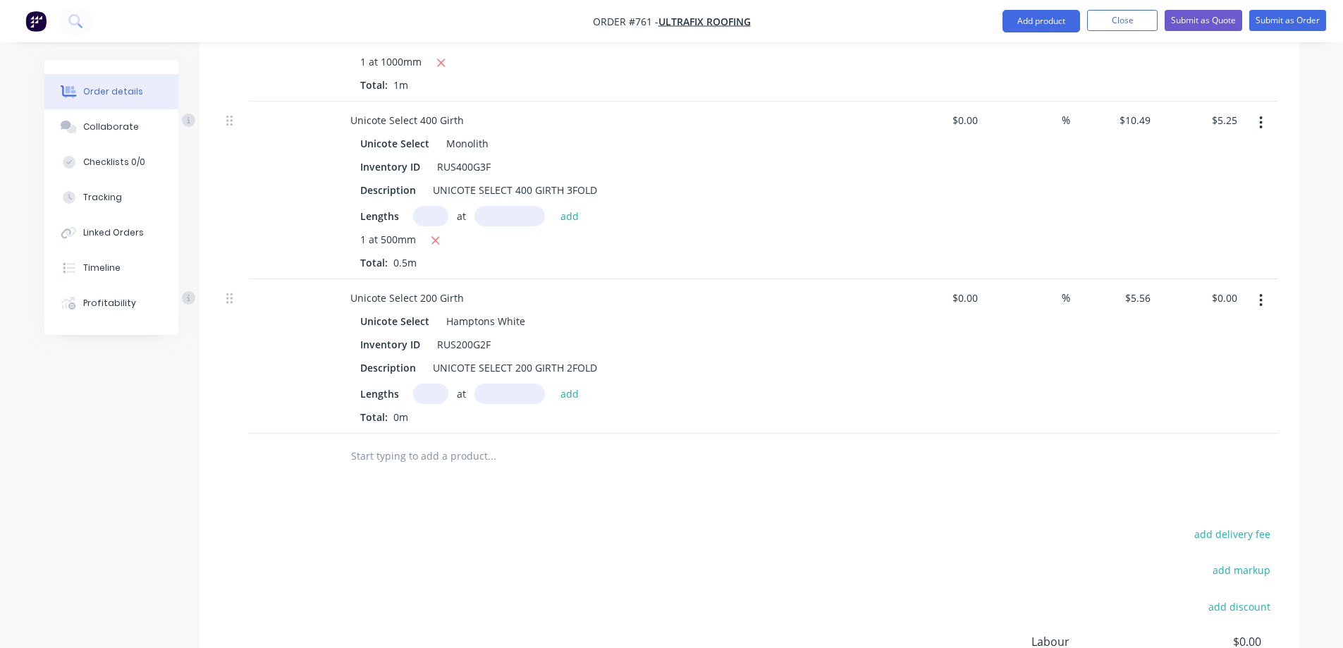
click at [430, 395] on input "text" at bounding box center [430, 394] width 35 height 20
type input "1"
type input "2000mm"
click at [566, 393] on button "add" at bounding box center [569, 393] width 33 height 19
type input "$11.12"
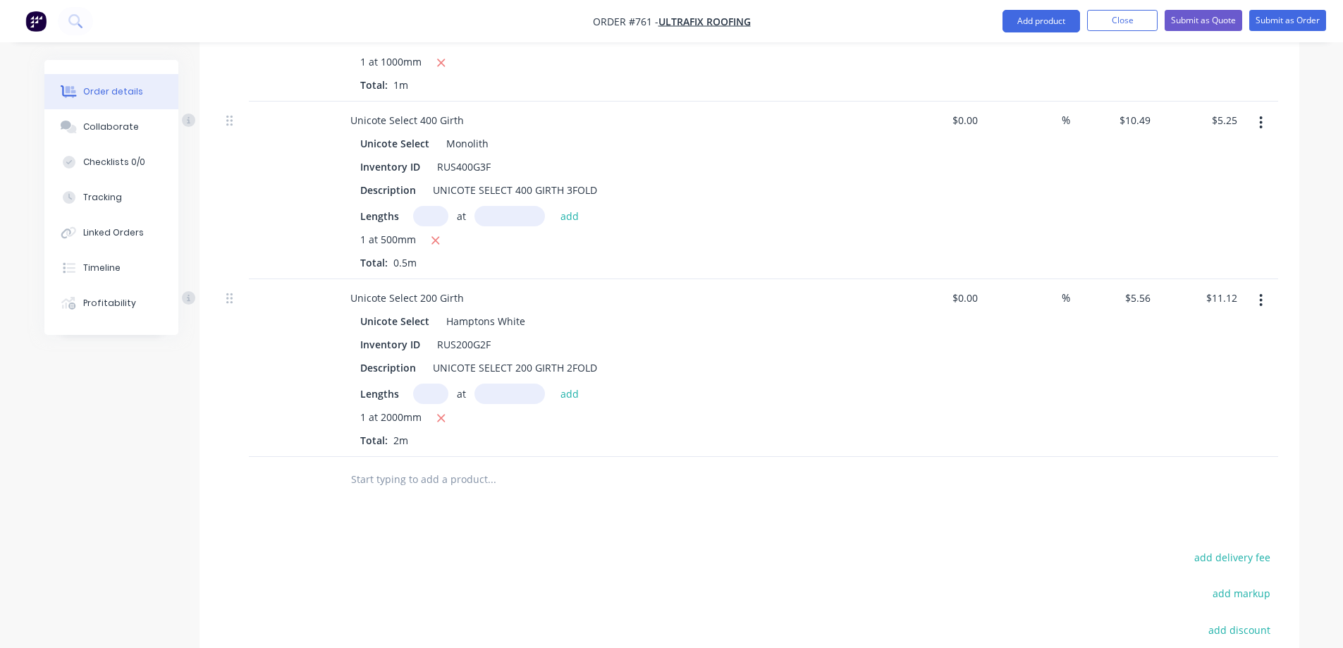
click at [433, 484] on input "text" at bounding box center [491, 479] width 282 height 28
click at [370, 477] on input "text" at bounding box center [491, 479] width 282 height 28
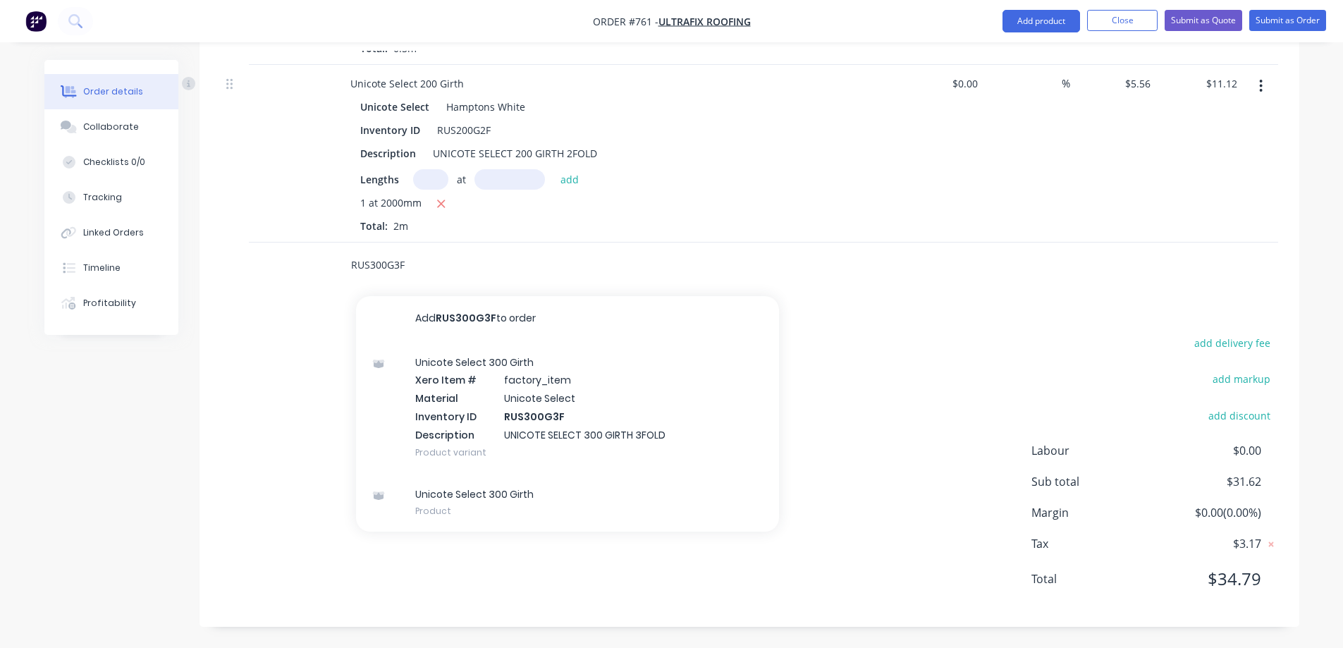
scroll to position [0, 0]
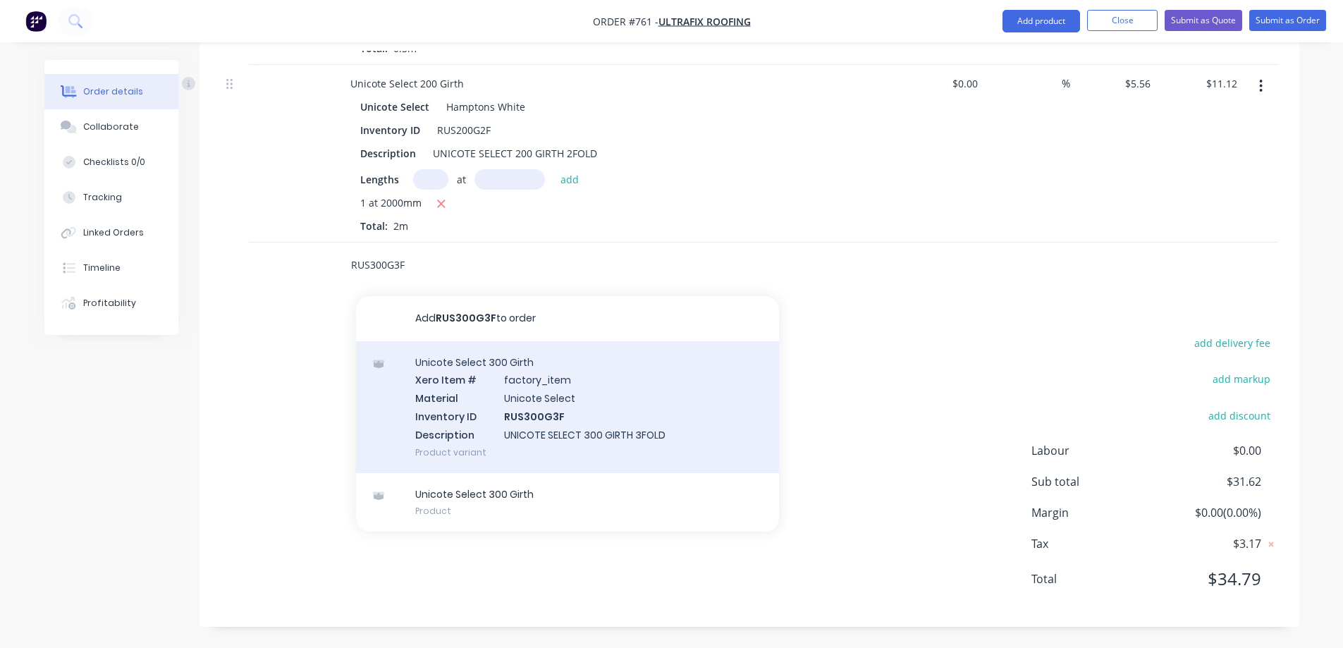
type input "RUS300G3F"
click at [482, 391] on div "Unicote Select 300 Girth Xero Item # factory_item Material Unicote Select Inven…" at bounding box center [567, 407] width 423 height 132
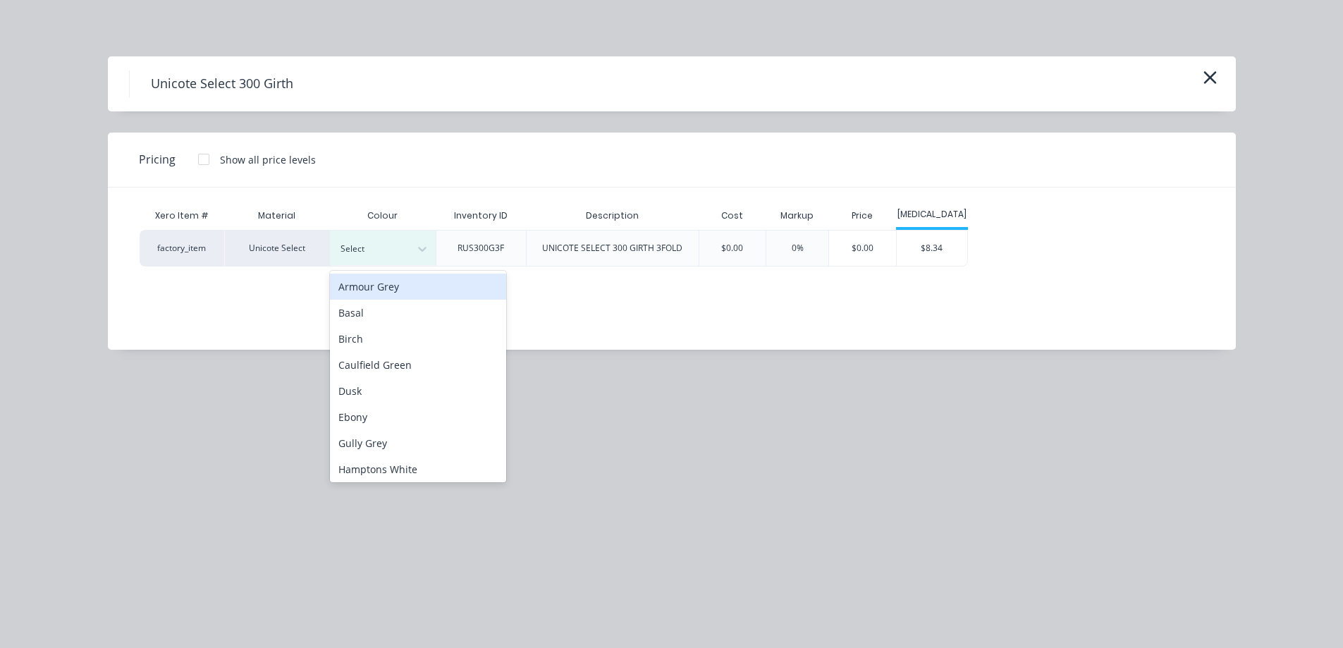
click at [387, 262] on div "Select" at bounding box center [383, 248] width 106 height 35
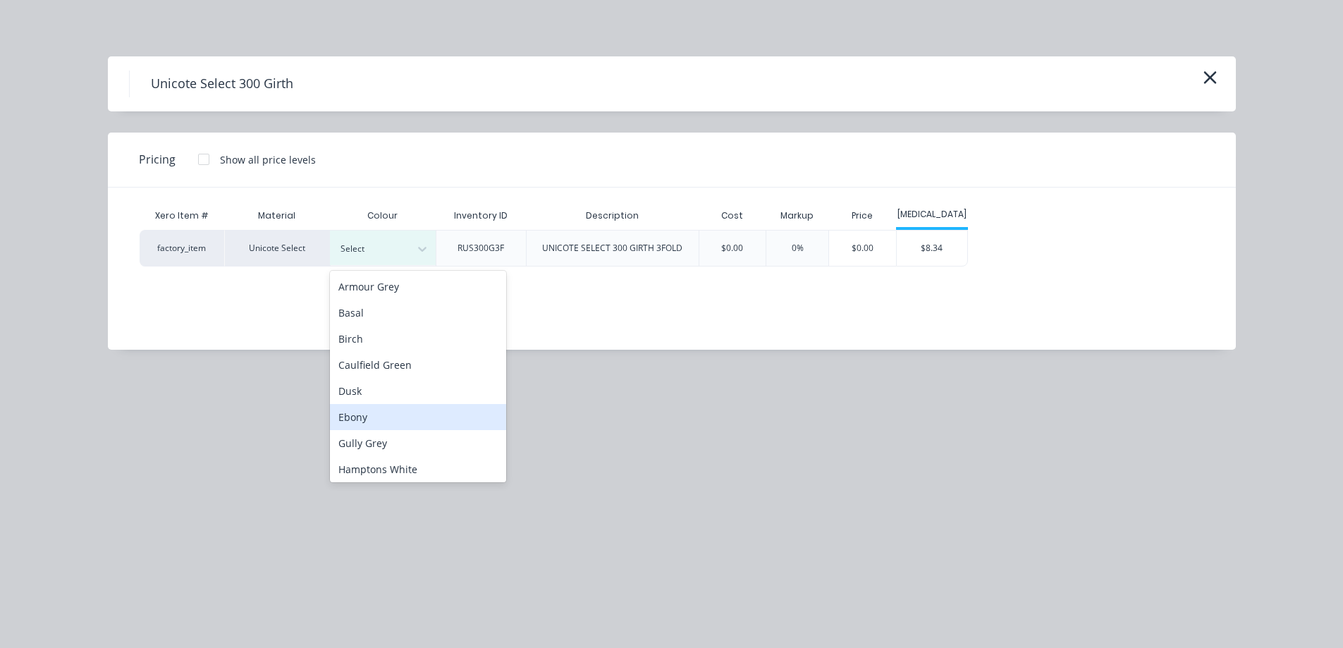
scroll to position [71, 0]
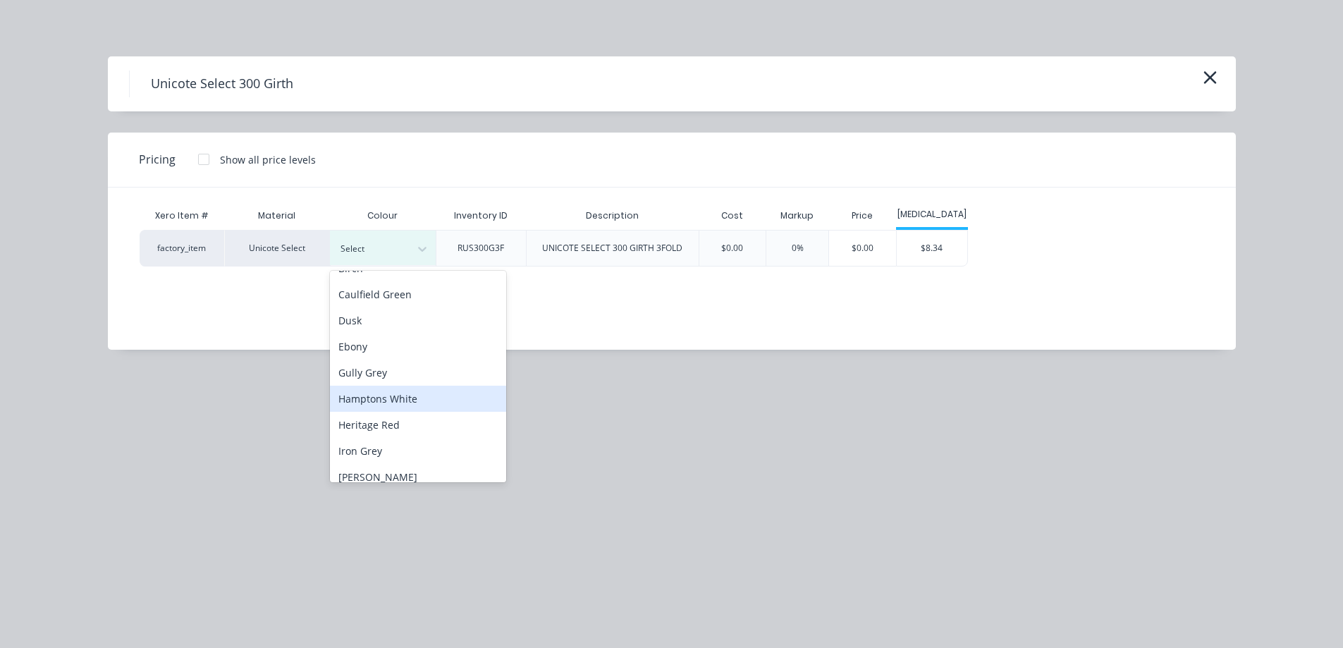
click at [401, 391] on div "Hamptons White" at bounding box center [418, 399] width 176 height 26
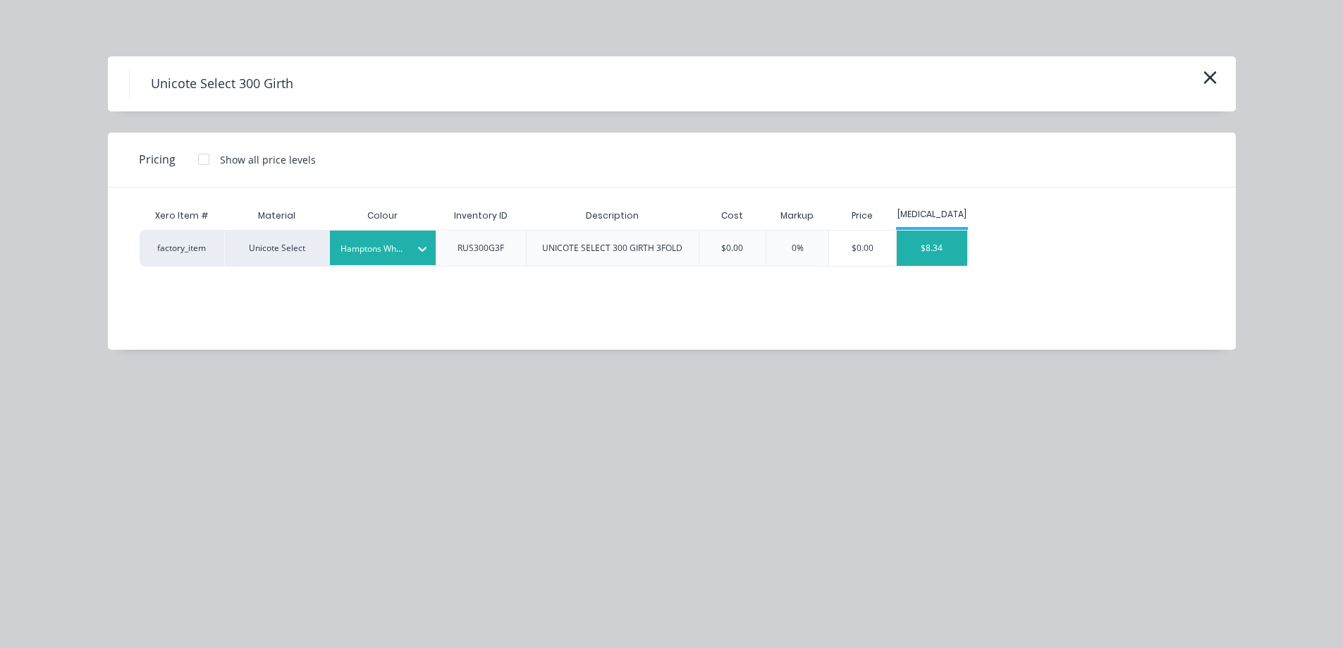
click at [945, 239] on div "$8.34" at bounding box center [932, 248] width 71 height 35
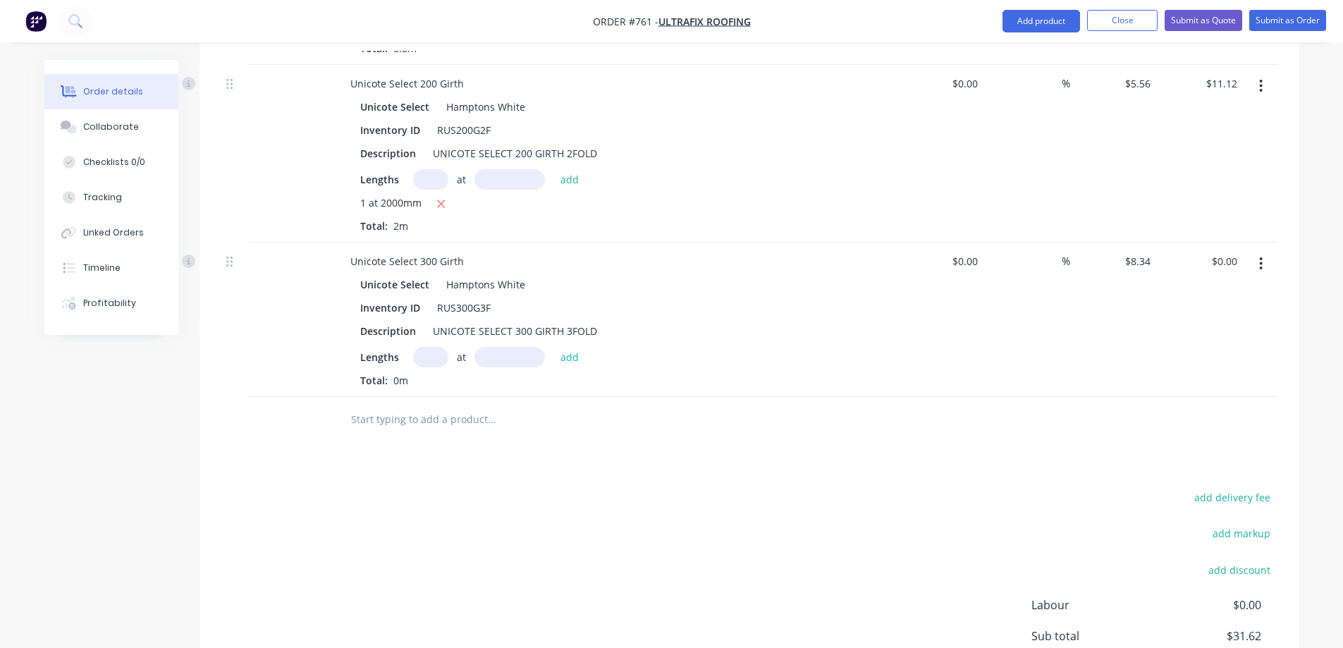
click at [419, 357] on input "text" at bounding box center [430, 357] width 35 height 20
type input "1"
type input "3800mm"
click at [566, 349] on button "add" at bounding box center [569, 356] width 33 height 19
type input "$31.69"
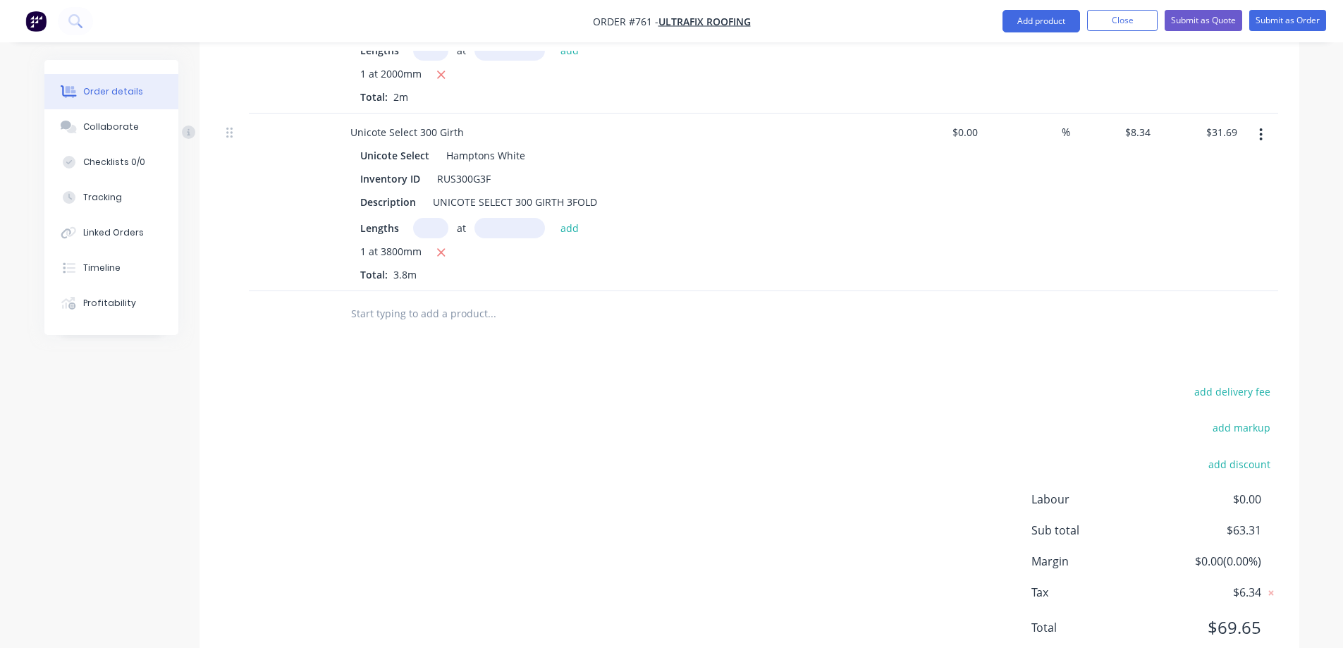
scroll to position [953, 0]
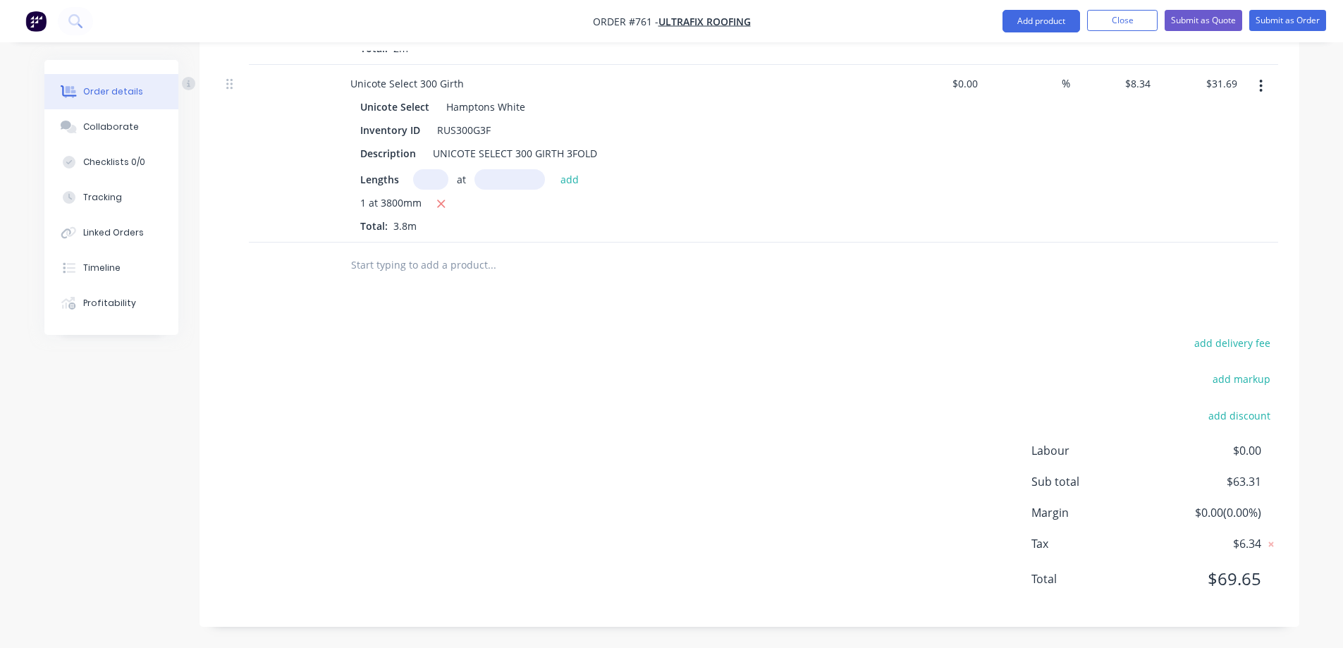
click at [432, 269] on input "text" at bounding box center [491, 265] width 282 height 28
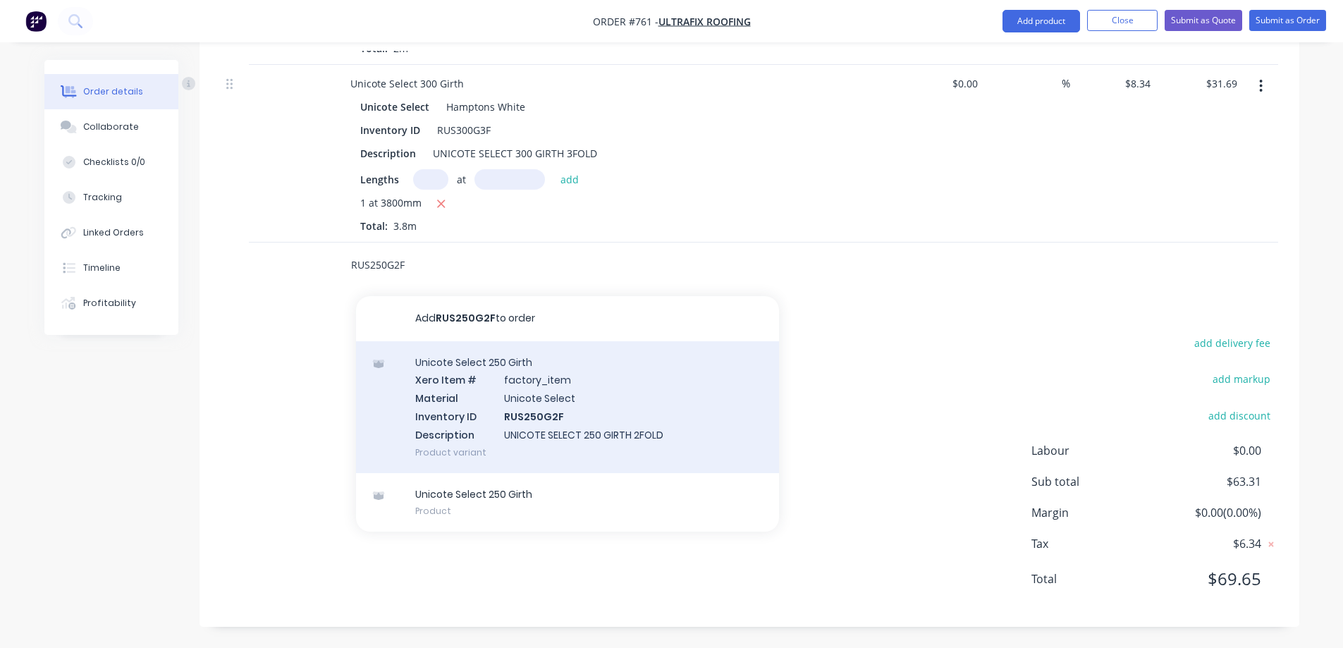
type input "RUS250G2F"
click at [437, 383] on div "Unicote Select 250 Girth Xero Item # factory_item Material Unicote Select Inven…" at bounding box center [567, 407] width 423 height 132
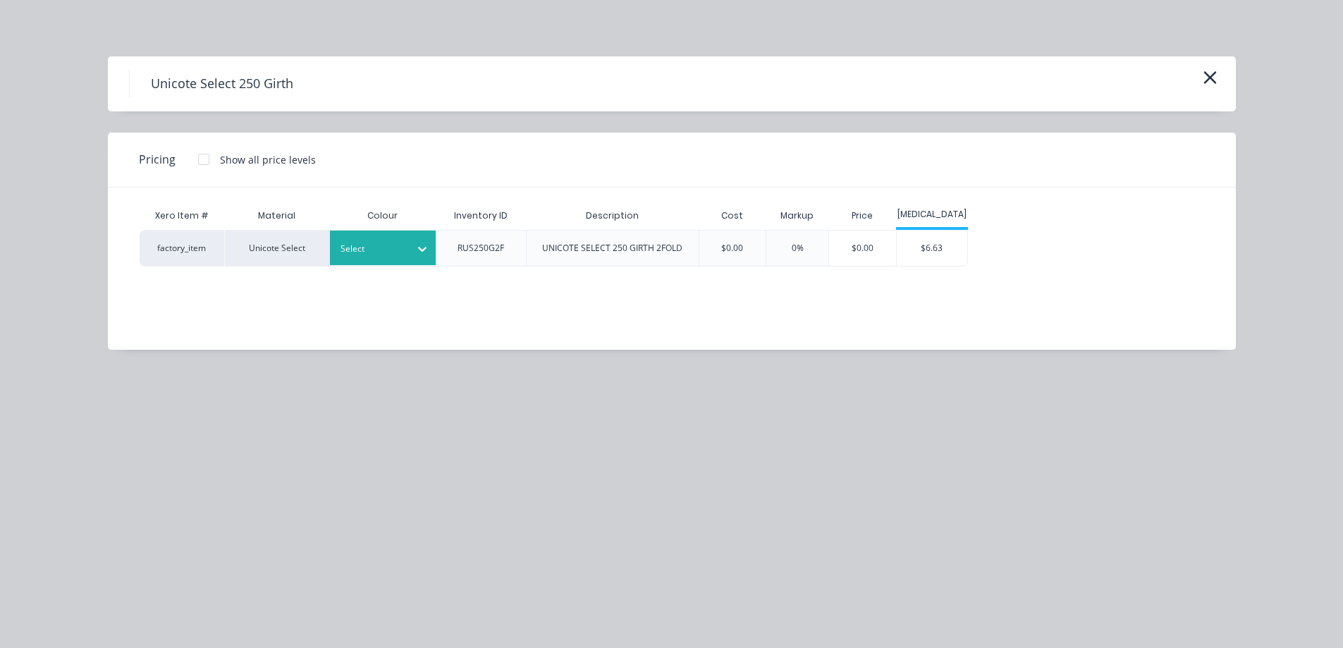
click at [411, 239] on div at bounding box center [422, 249] width 25 height 23
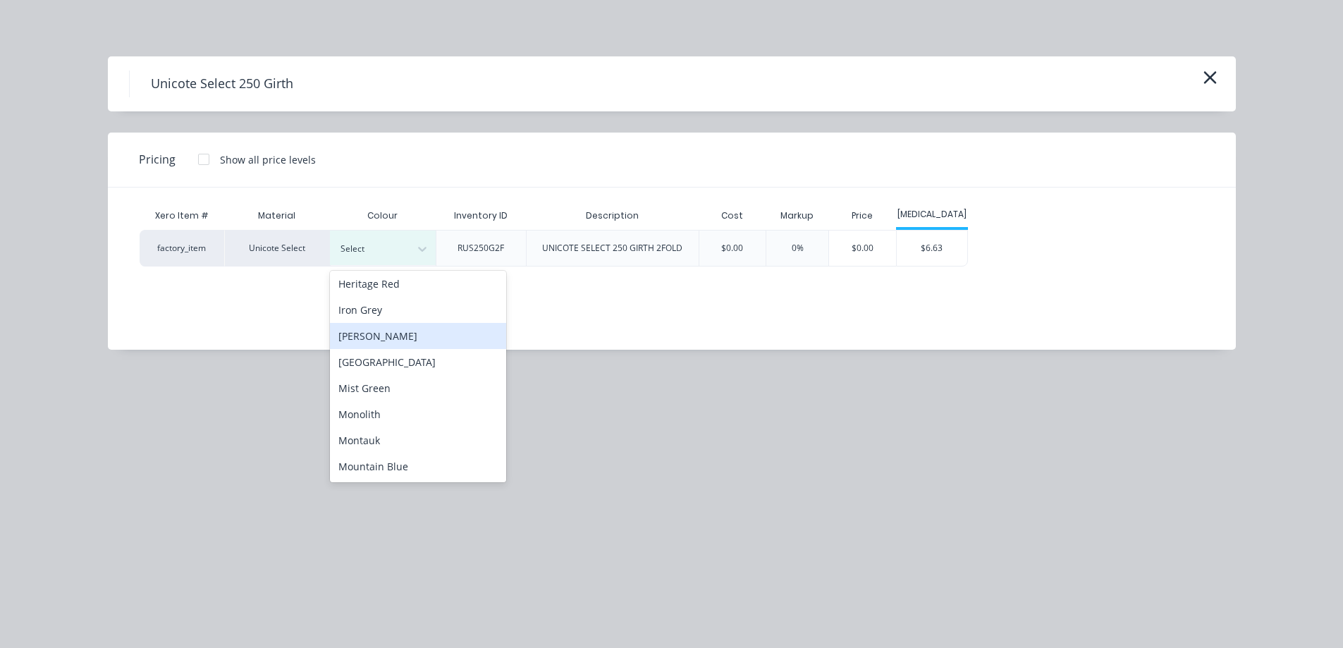
scroll to position [141, 0]
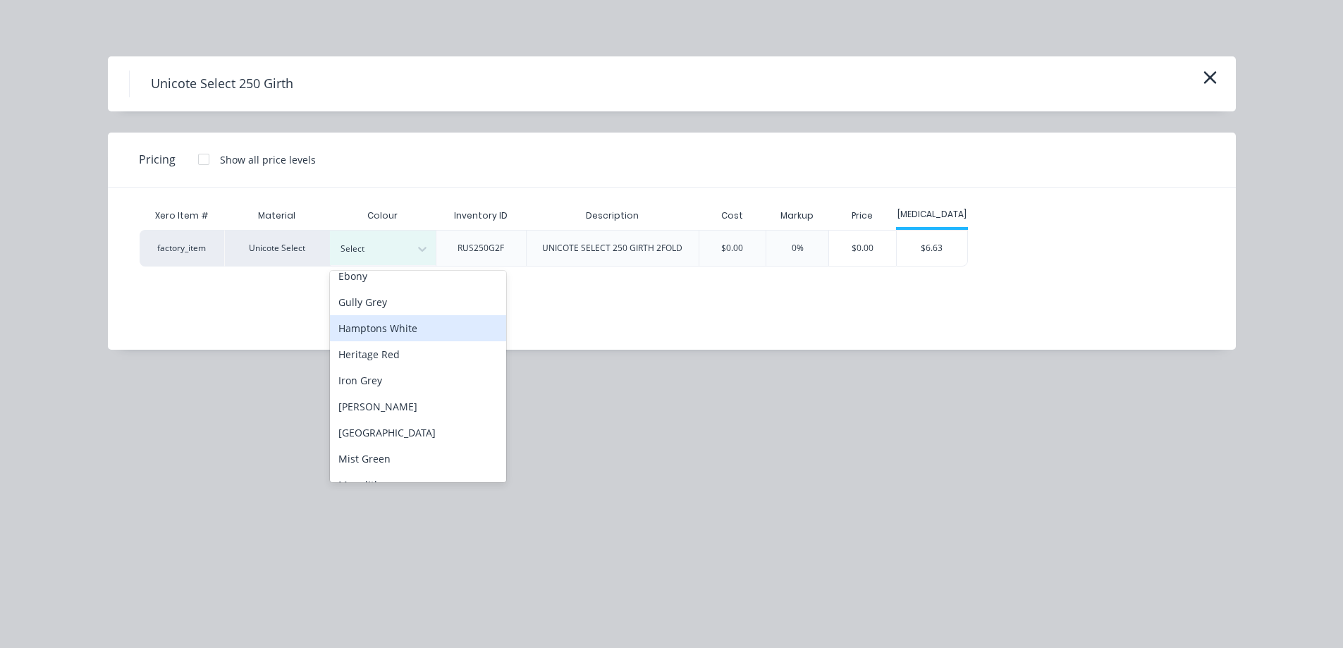
click at [393, 333] on div "Hamptons White" at bounding box center [418, 328] width 176 height 26
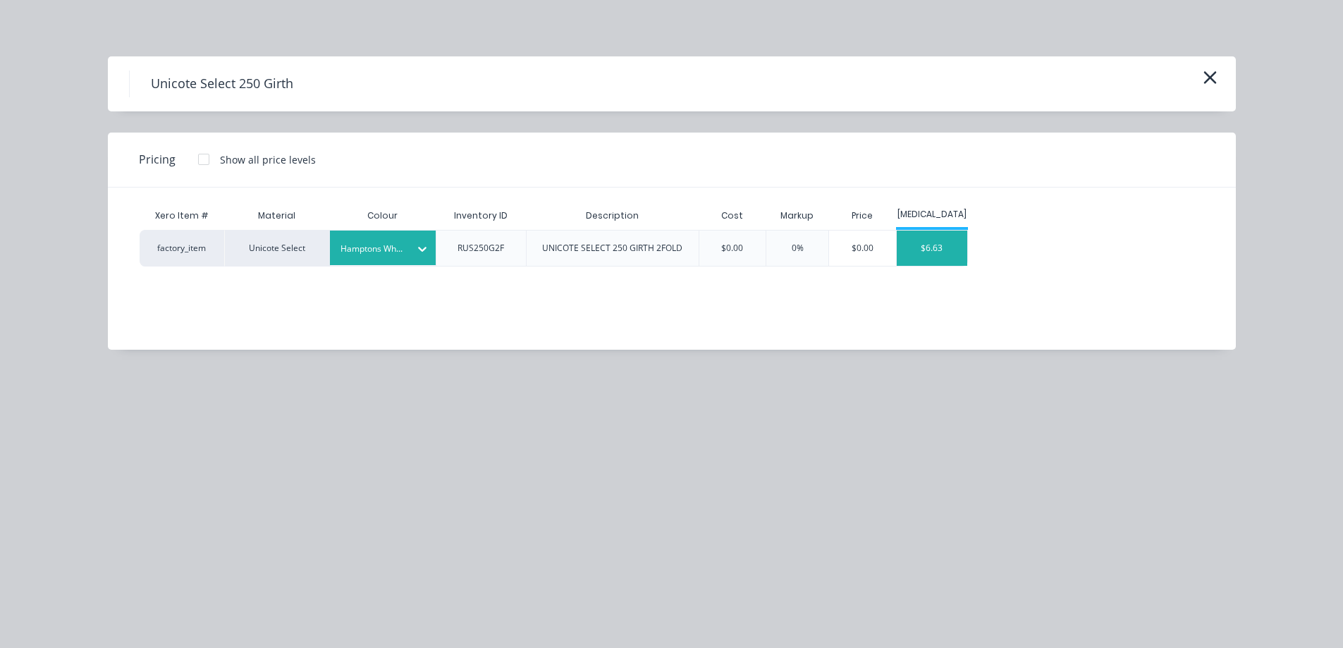
click at [934, 247] on div "$6.63" at bounding box center [932, 248] width 71 height 35
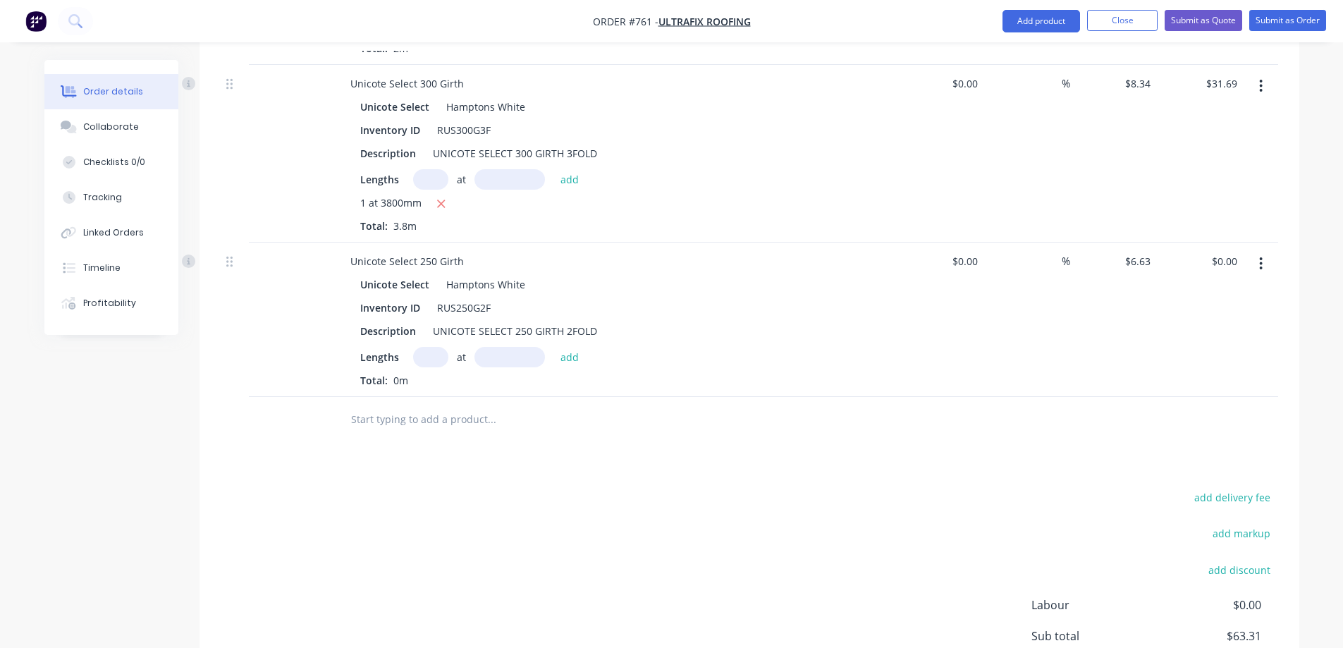
click at [426, 358] on input "text" at bounding box center [430, 357] width 35 height 20
type input "1"
type input "3600mm"
click at [557, 354] on button "add" at bounding box center [569, 356] width 33 height 19
type input "$23.87"
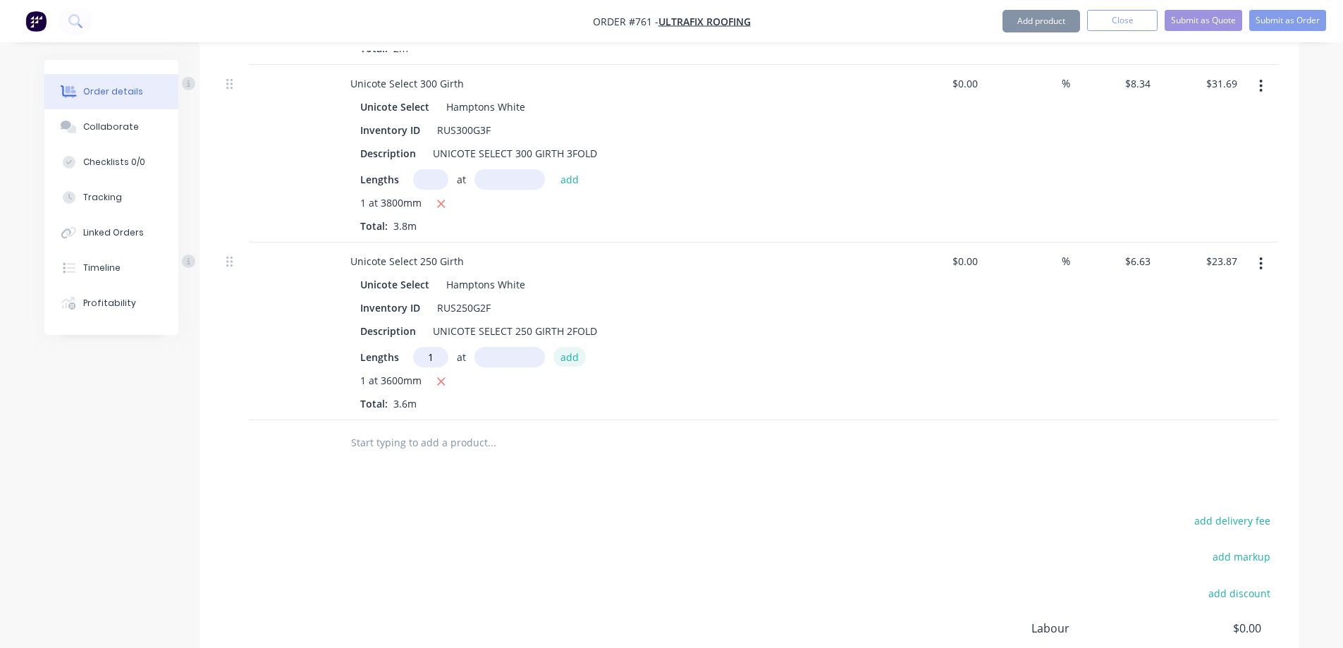
type input "1"
type input "1000mm"
click at [557, 354] on button "add" at bounding box center [569, 356] width 33 height 19
type input "$30.50"
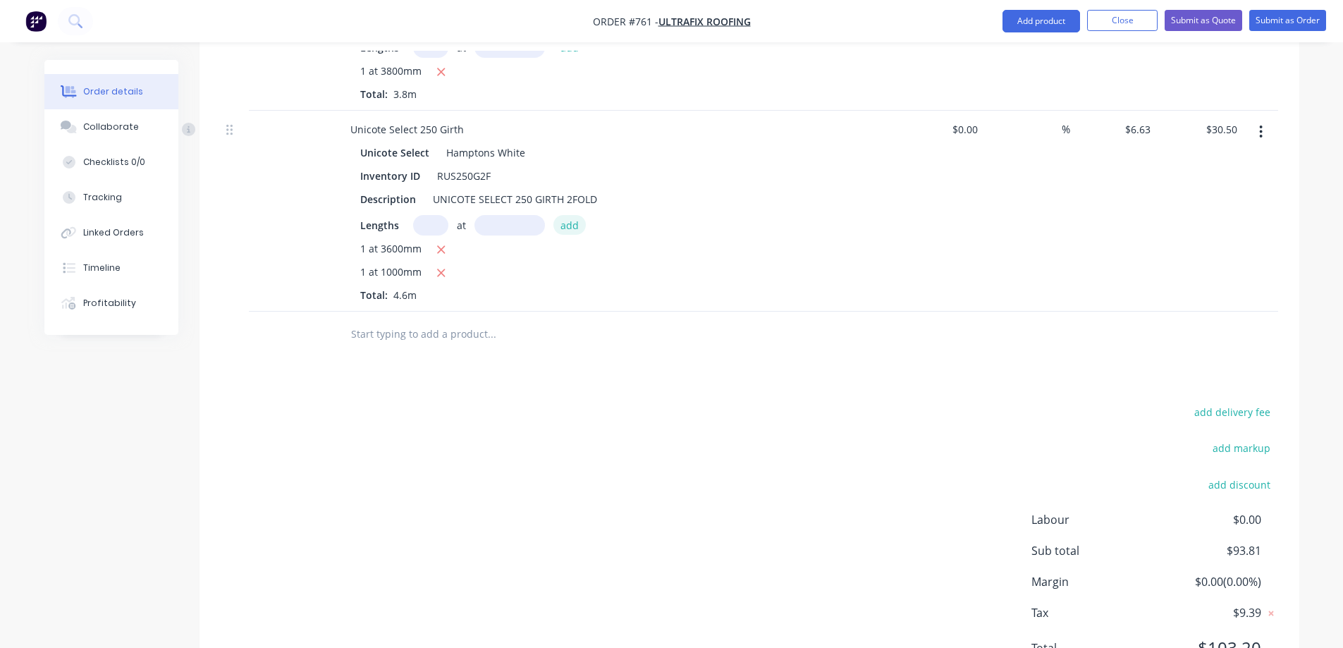
scroll to position [1094, 0]
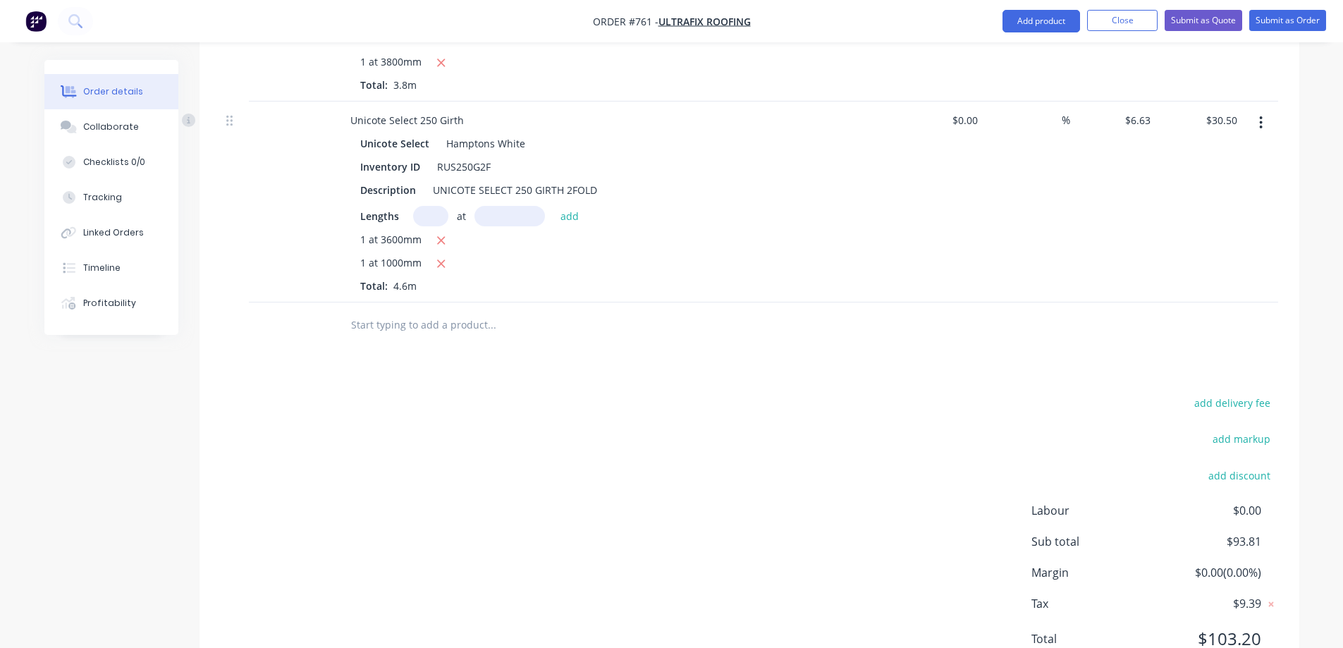
click at [415, 327] on input "text" at bounding box center [491, 325] width 282 height 28
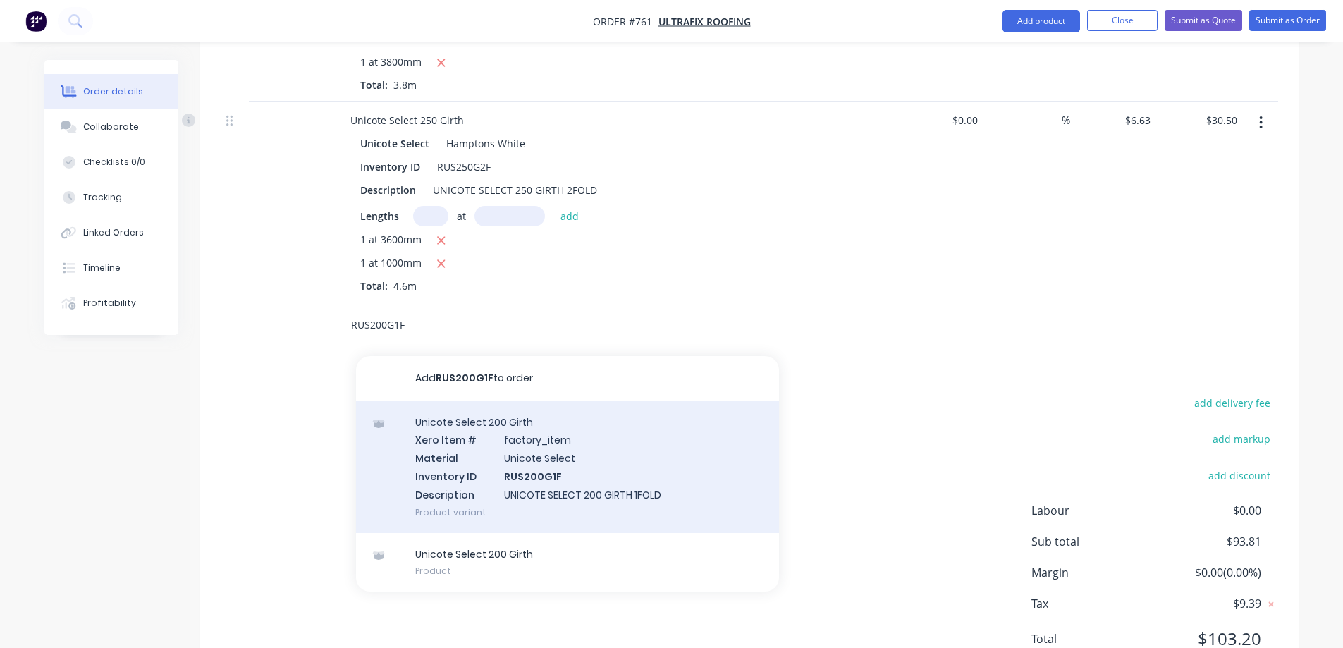
type input "RUS200G1F"
click at [445, 442] on div "Unicote Select 200 Girth Xero Item # factory_item Material Unicote Select Inven…" at bounding box center [567, 467] width 423 height 132
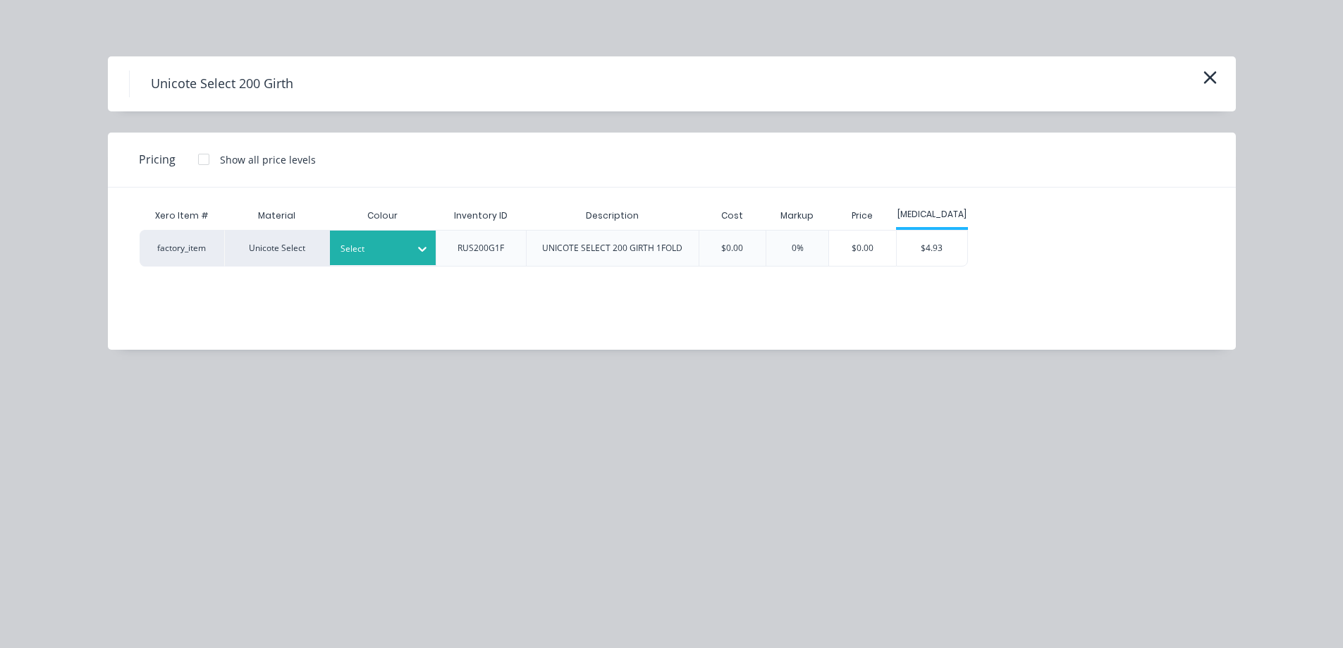
click at [380, 254] on div at bounding box center [372, 249] width 63 height 16
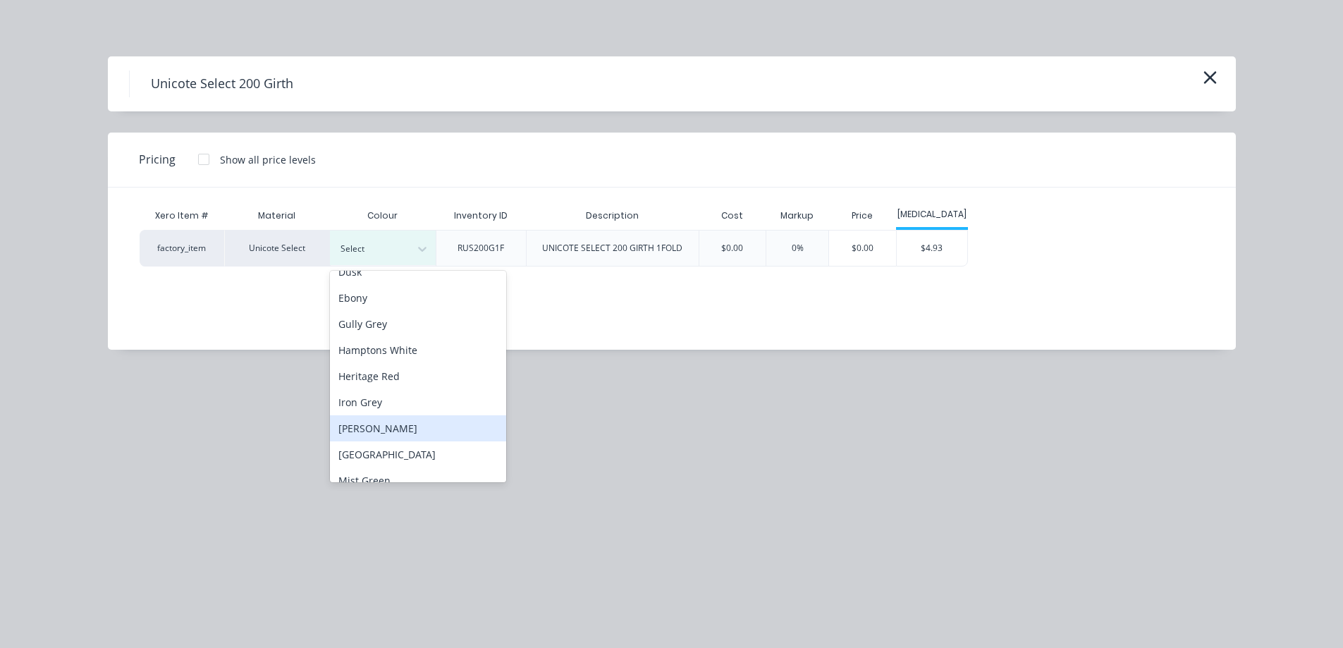
scroll to position [71, 0]
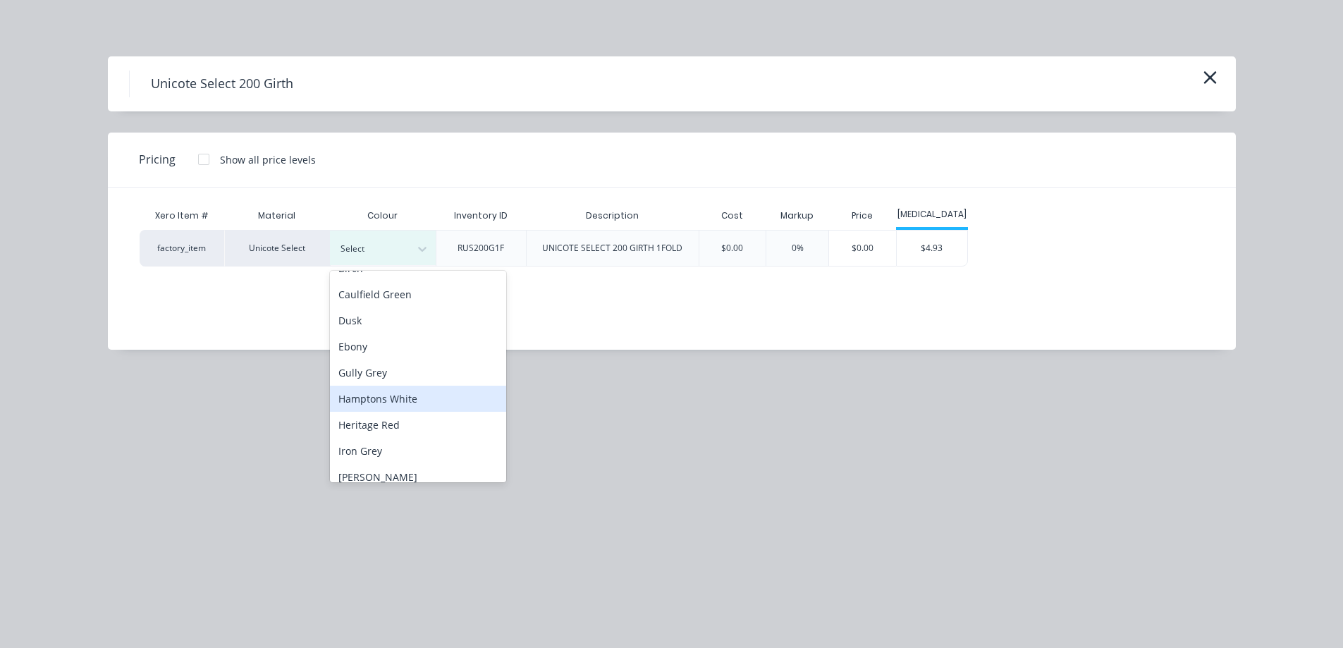
click at [384, 392] on div "Hamptons White" at bounding box center [418, 399] width 176 height 26
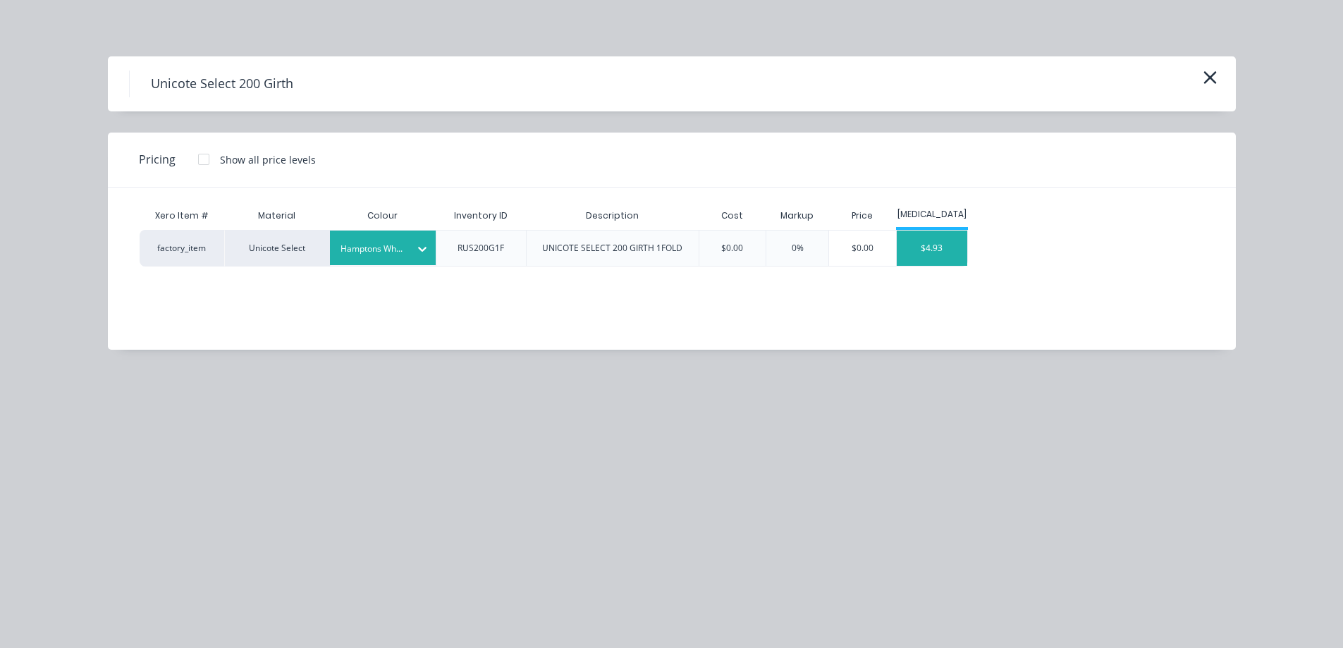
click at [924, 249] on div "$4.93" at bounding box center [932, 248] width 71 height 35
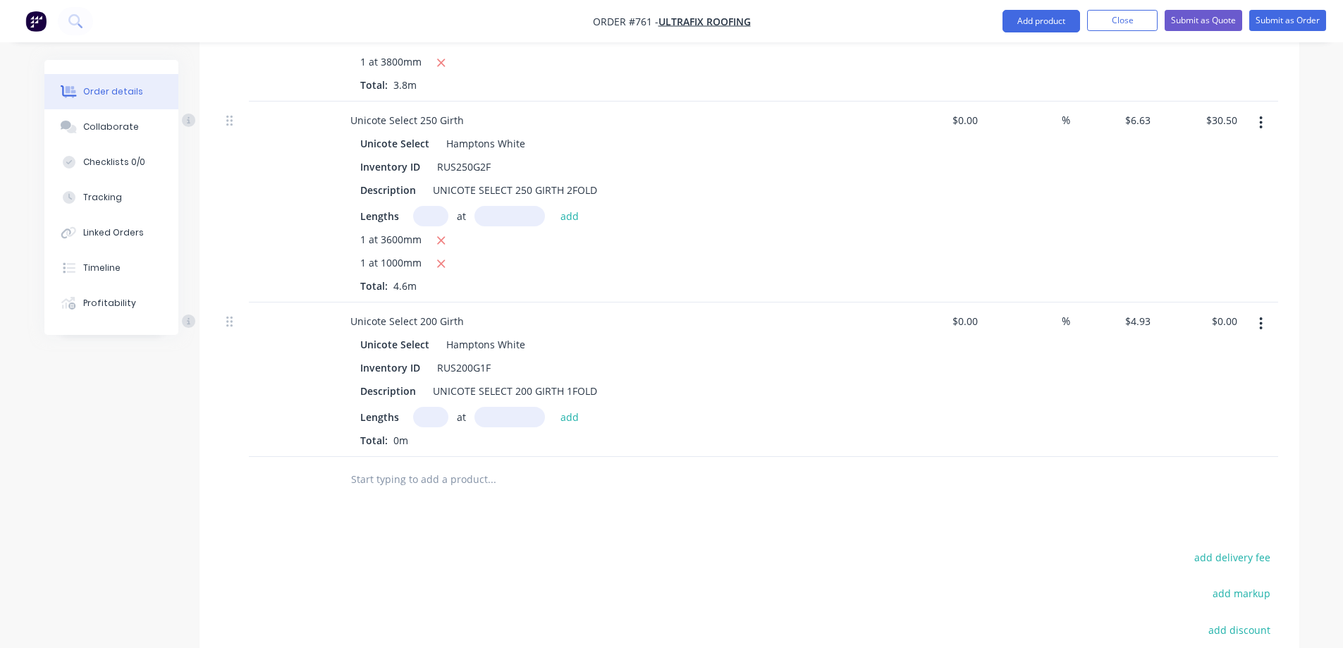
click at [435, 413] on input "text" at bounding box center [430, 417] width 35 height 20
type input "1"
type input "1000mm"
click at [571, 425] on button "add" at bounding box center [569, 416] width 33 height 19
type input "$4.93"
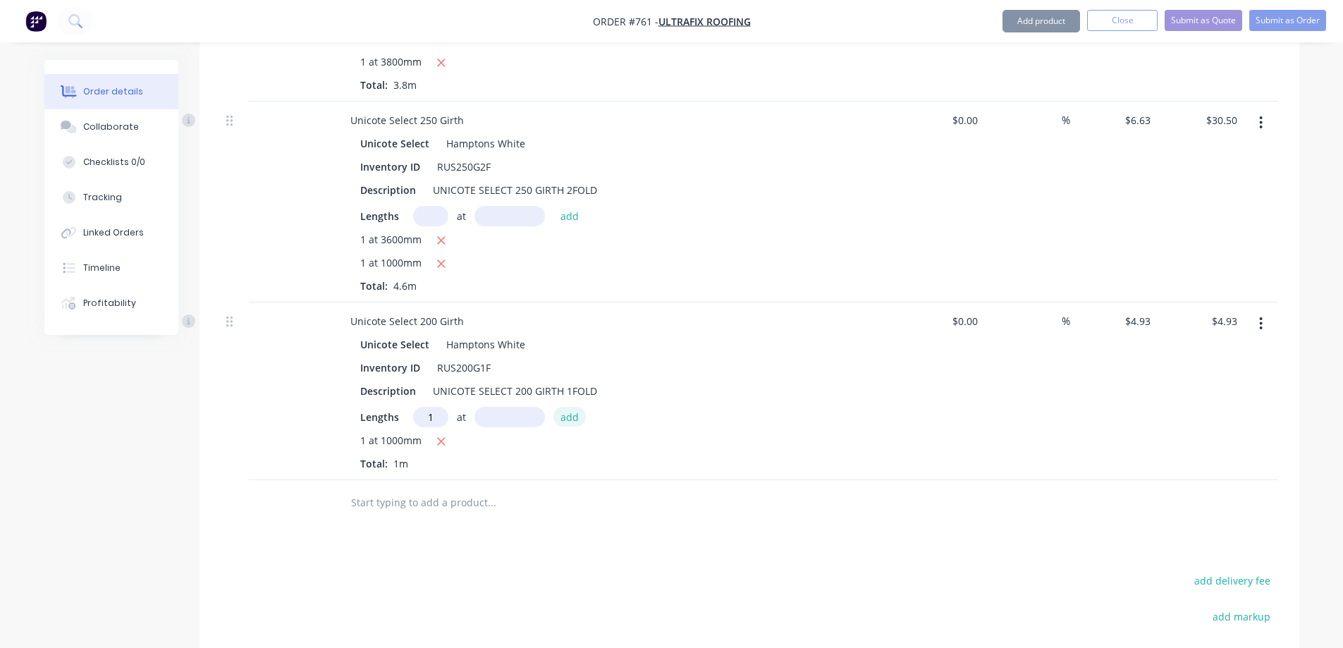
type input "1"
type input "1600mm"
click at [571, 425] on button "add" at bounding box center [569, 416] width 33 height 19
type input "$12.82"
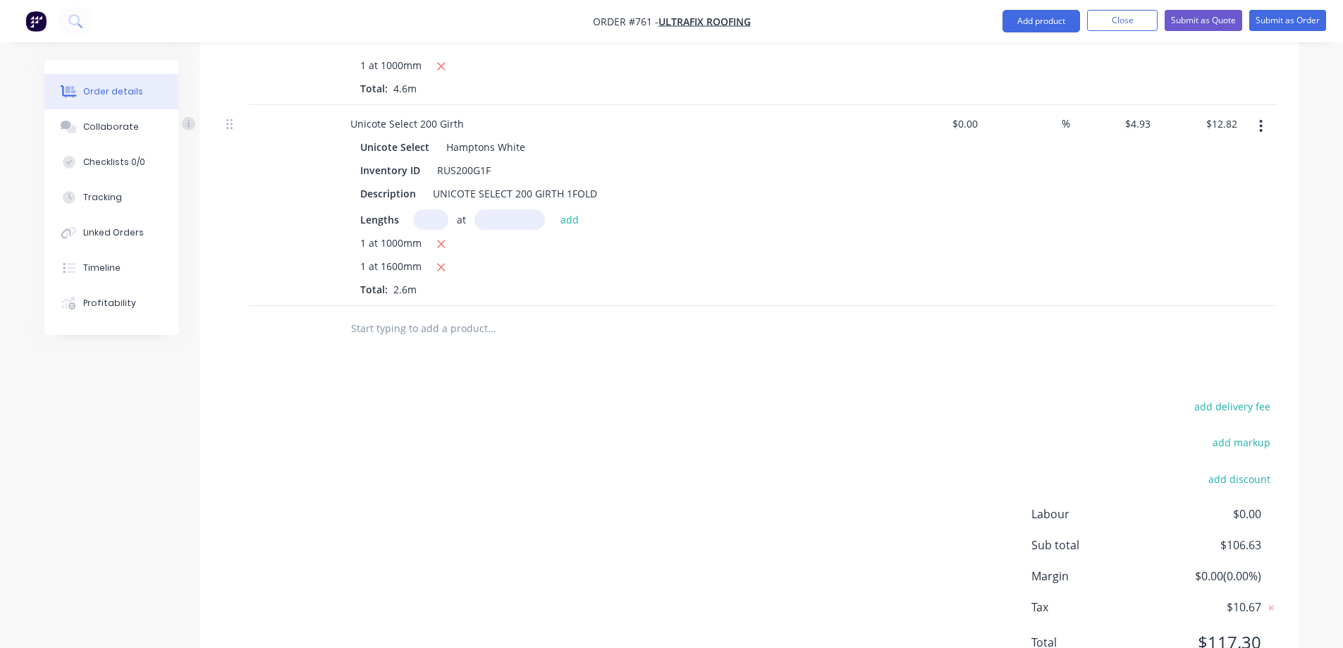
scroll to position [1305, 0]
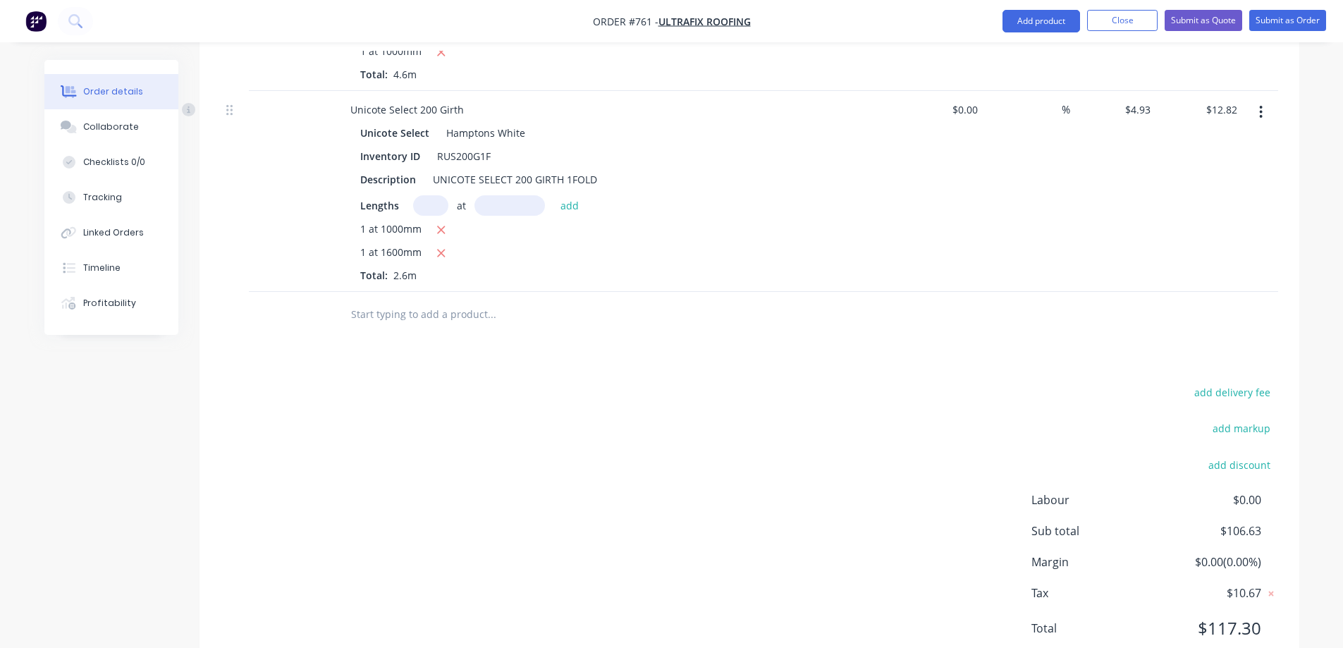
click at [372, 314] on input "text" at bounding box center [491, 314] width 282 height 28
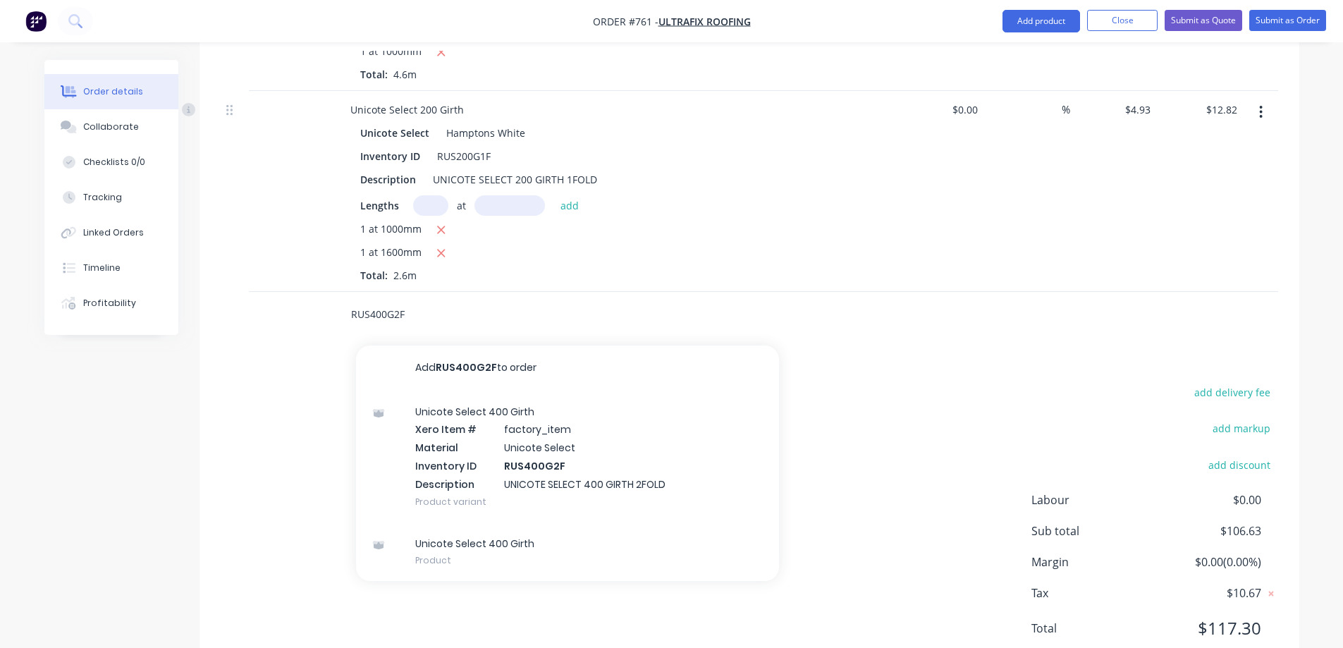
type input "RUS400G2F"
click at [460, 429] on div "Unicote Select 400 Girth Xero Item # factory_item Material Unicote Select Inven…" at bounding box center [567, 457] width 423 height 132
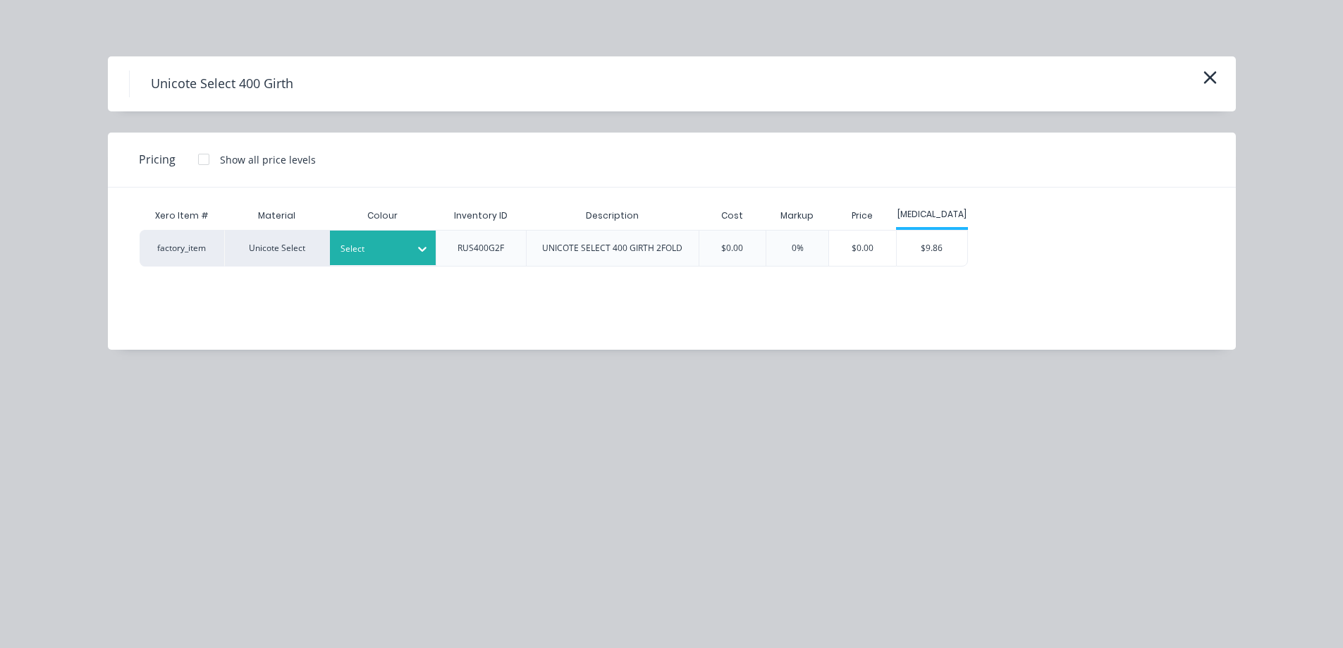
click at [405, 257] on div "Select" at bounding box center [370, 249] width 79 height 18
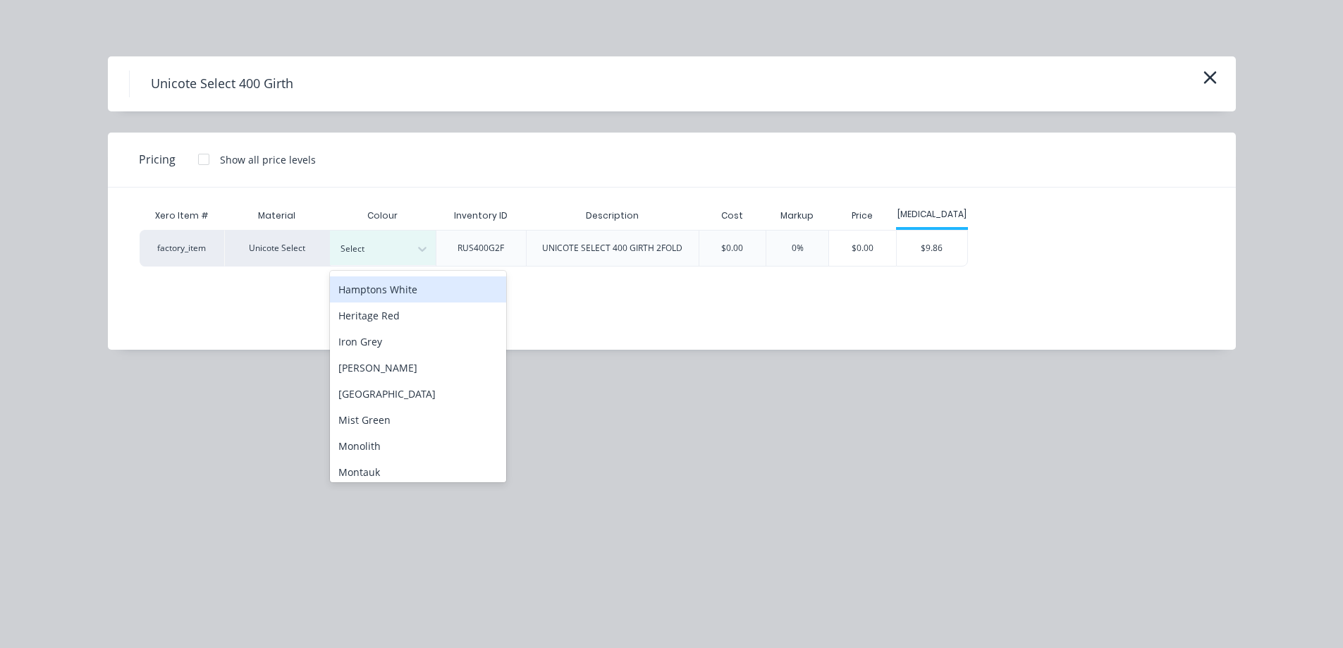
scroll to position [212, 0]
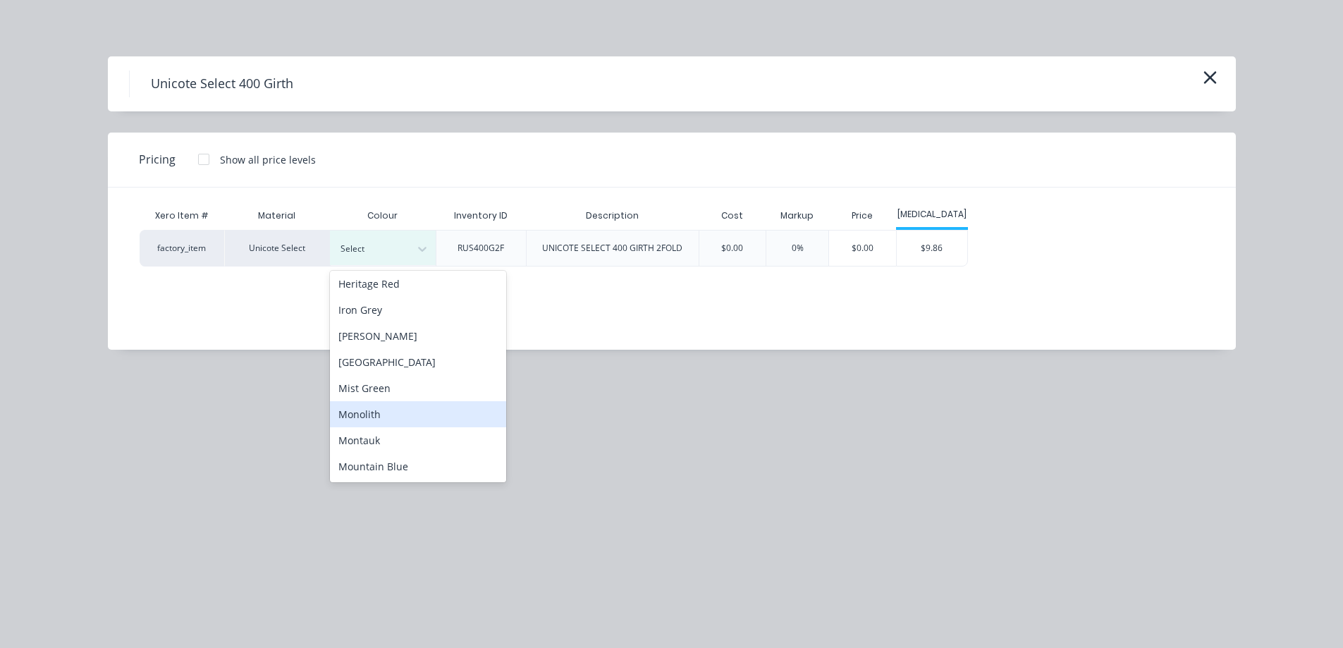
click at [404, 410] on div "Monolith" at bounding box center [418, 414] width 176 height 26
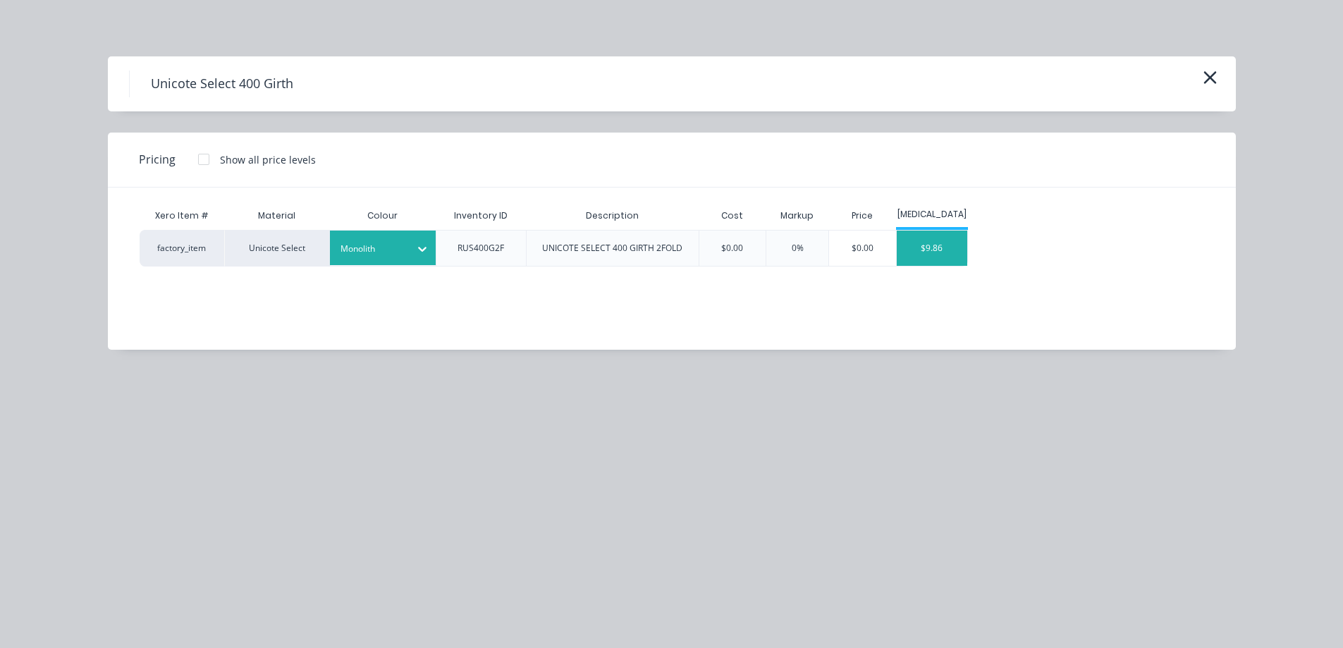
click at [936, 240] on div "$9.86" at bounding box center [932, 248] width 71 height 35
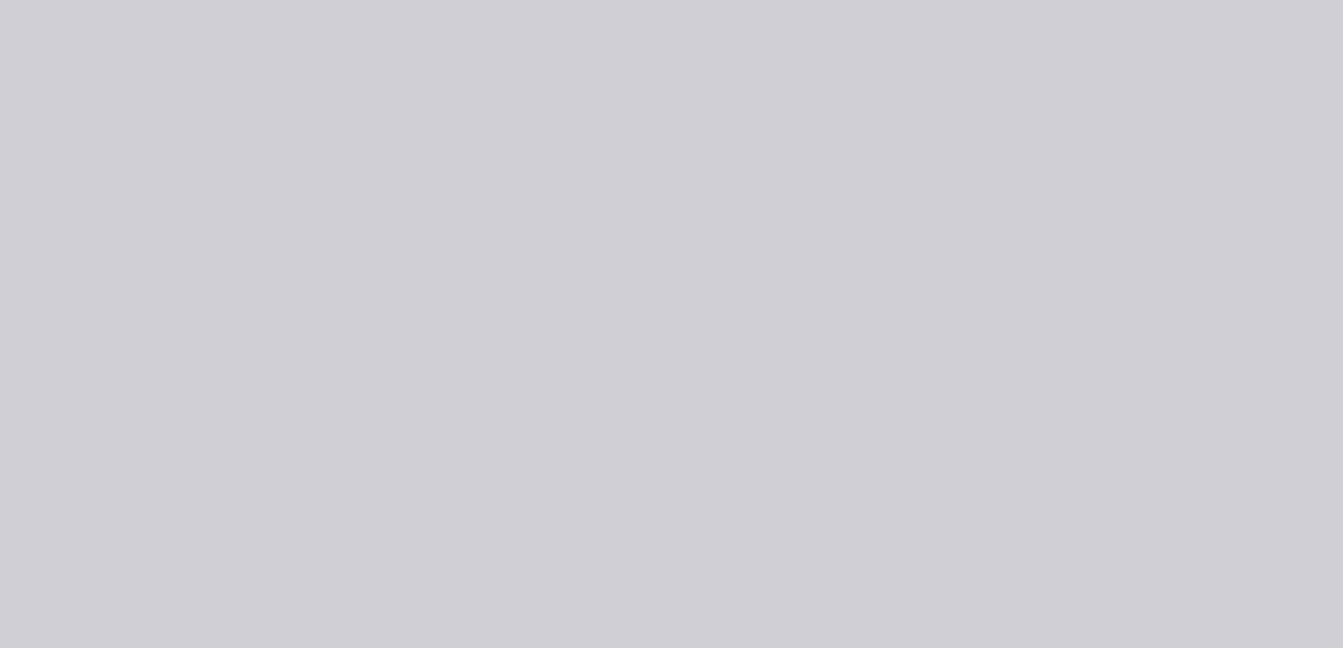
type input "$9.86"
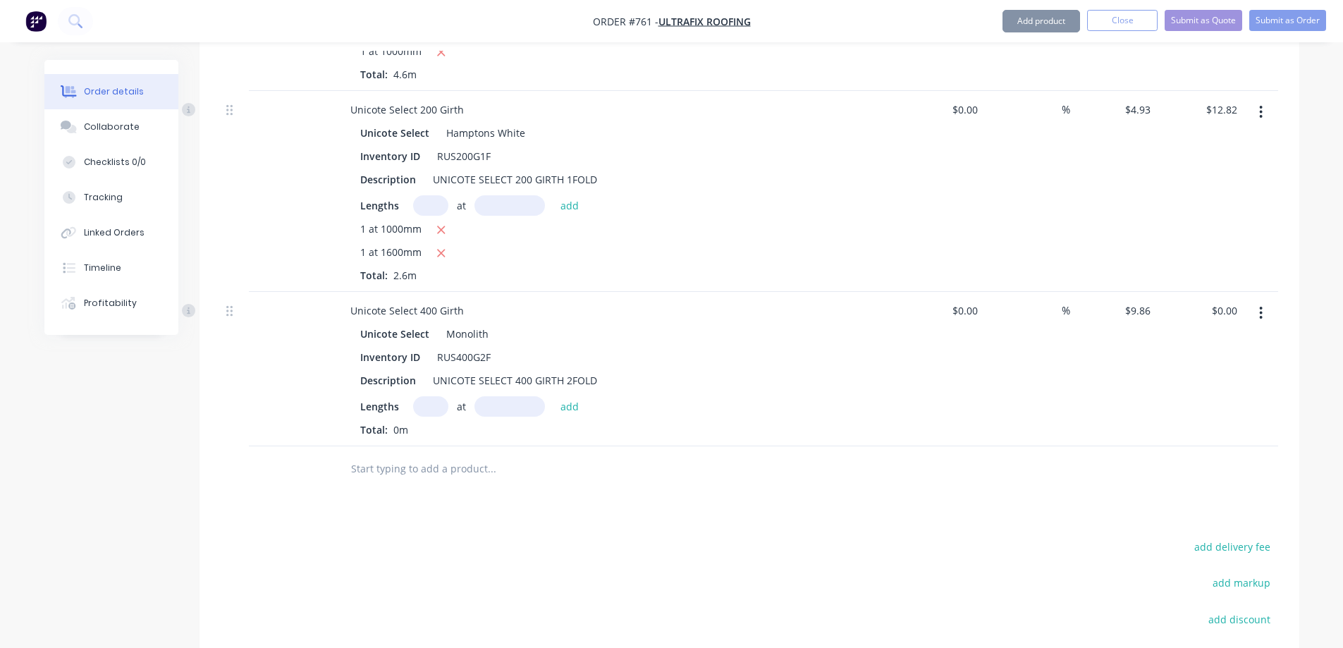
click at [429, 412] on input "text" at bounding box center [430, 406] width 35 height 20
type input "2"
type input "2500mm"
click at [563, 411] on button "add" at bounding box center [569, 405] width 33 height 19
type input "$49.30"
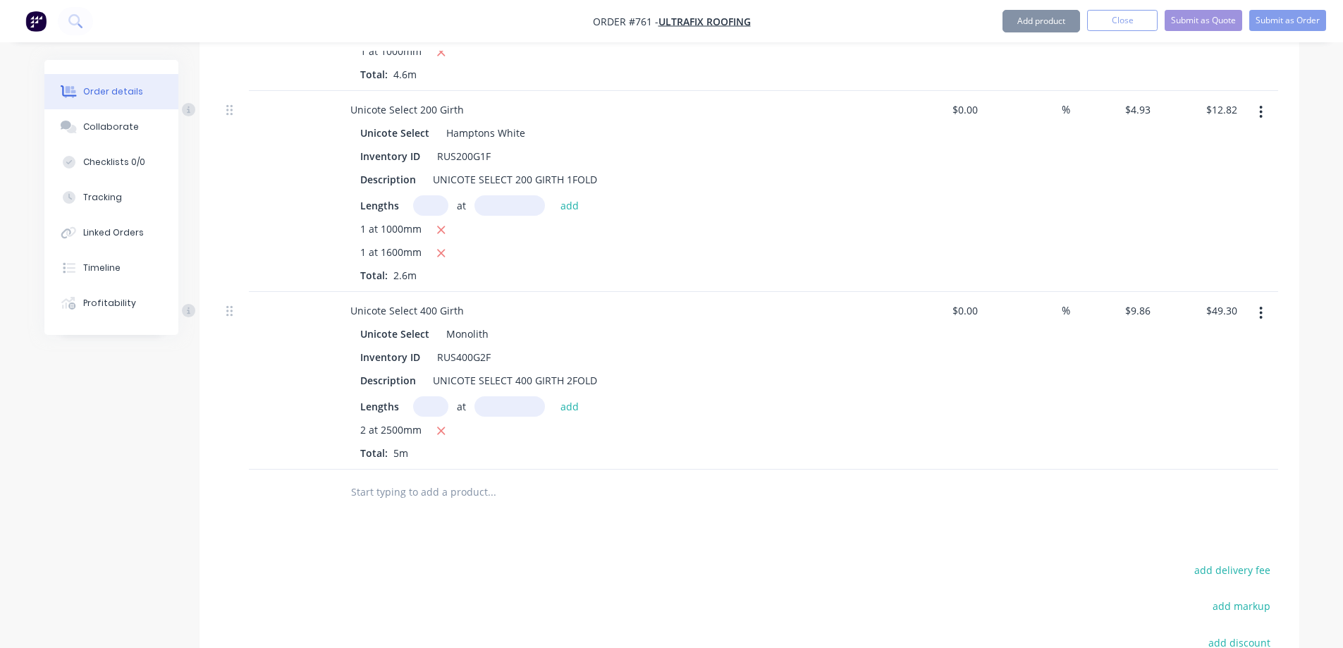
click at [413, 485] on input "text" at bounding box center [491, 492] width 282 height 28
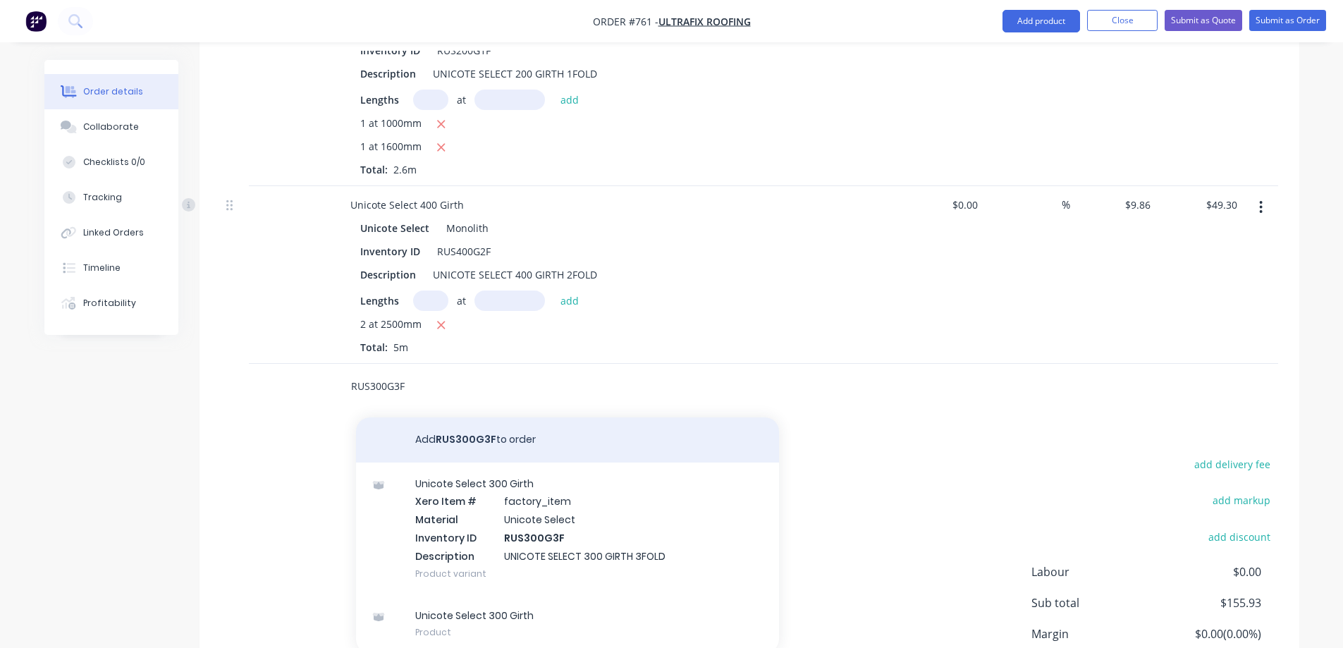
scroll to position [1532, 0]
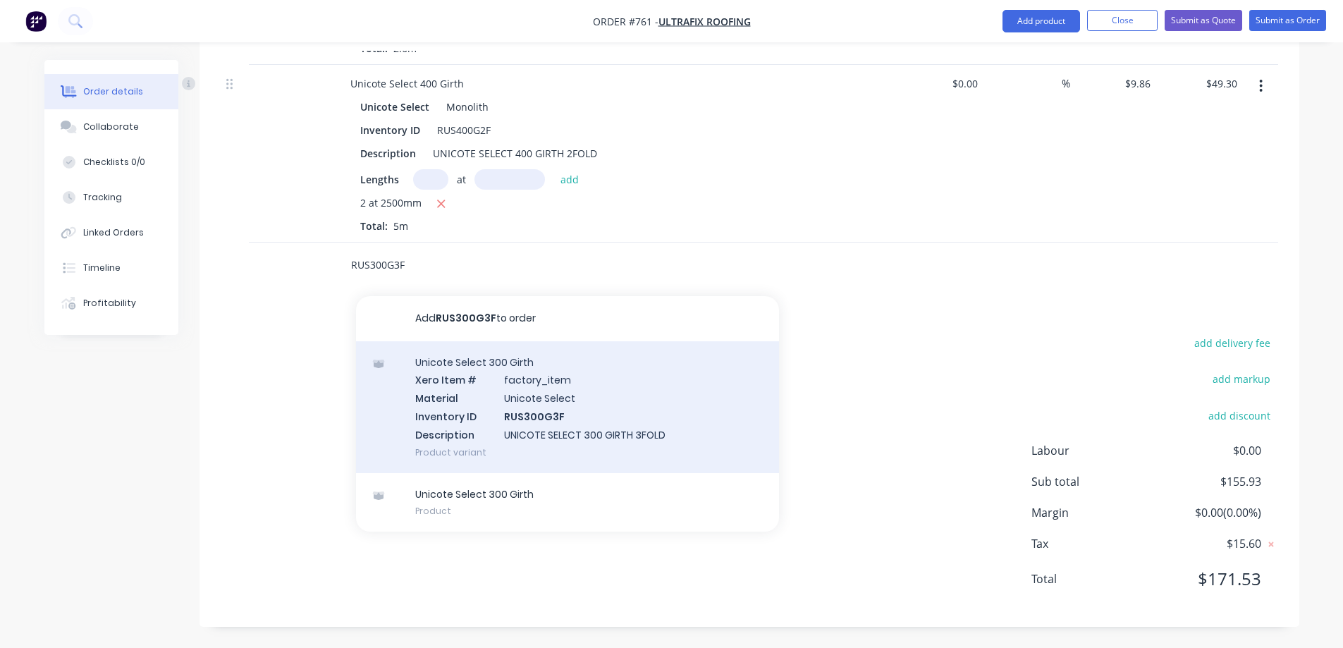
type input "RUS300G3F"
click at [472, 431] on div "Unicote Select 300 Girth Xero Item # factory_item Material Unicote Select Inven…" at bounding box center [567, 407] width 423 height 132
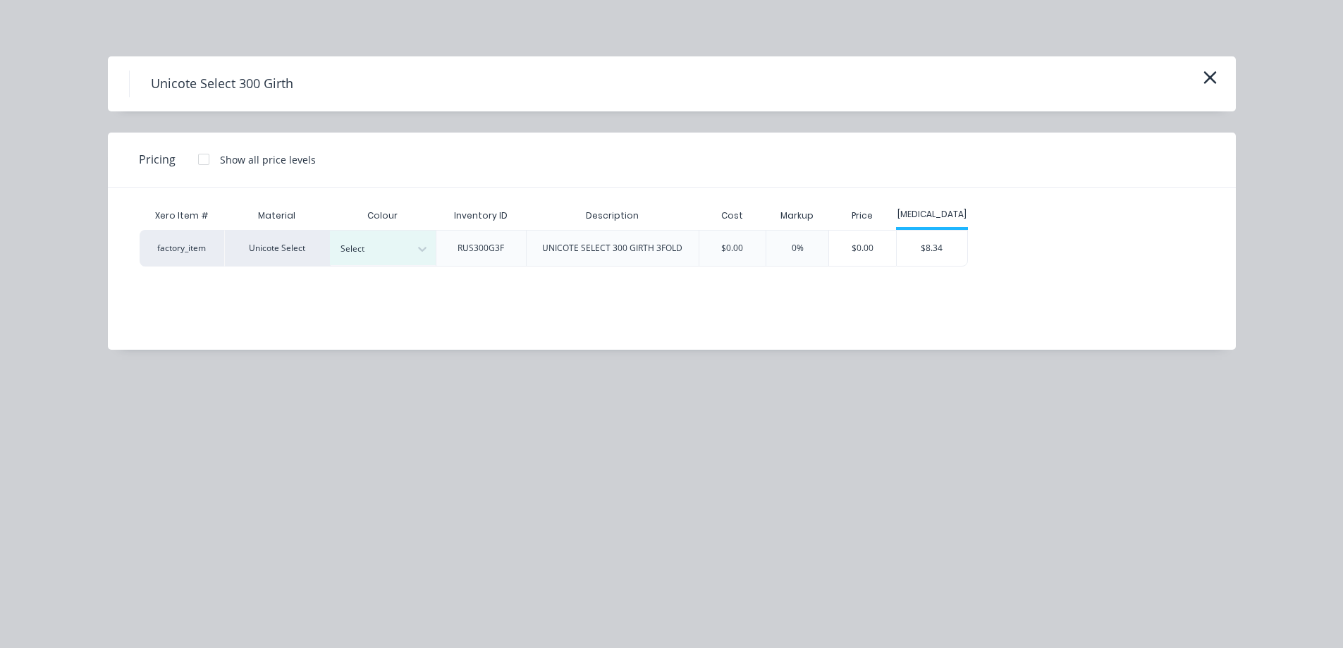
click at [394, 230] on div "Select" at bounding box center [383, 248] width 106 height 37
click at [395, 252] on div at bounding box center [372, 249] width 63 height 16
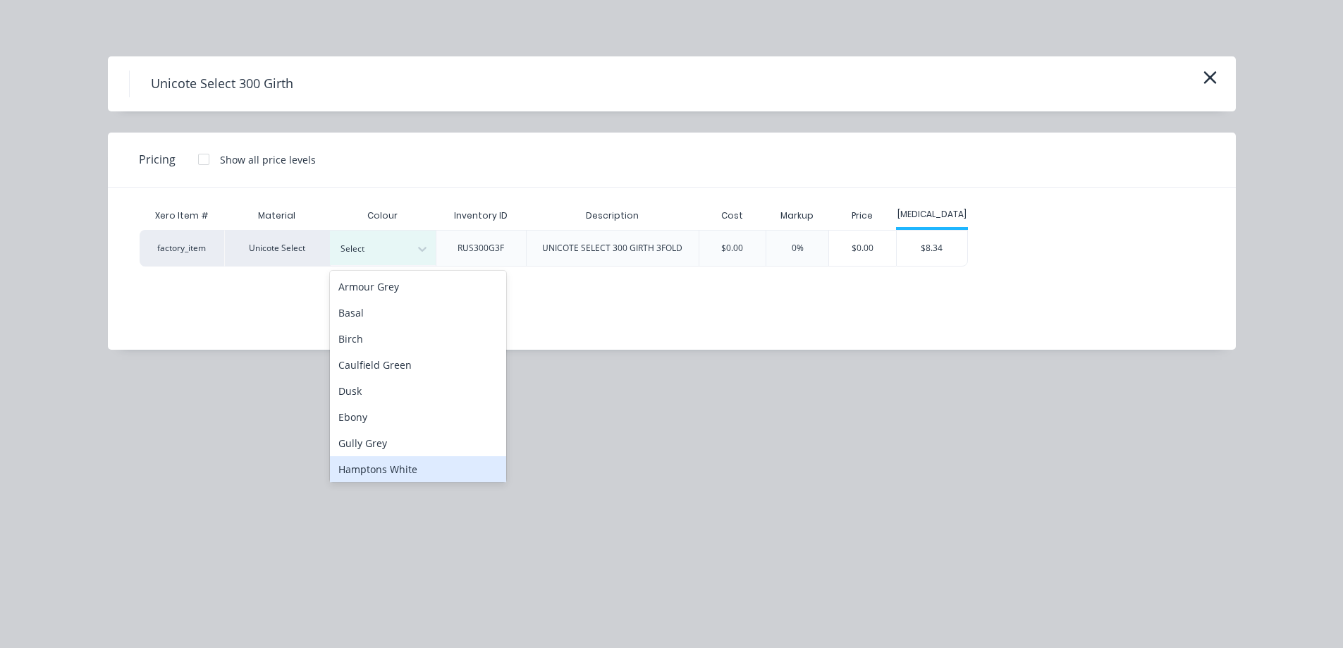
click at [387, 464] on div "Hamptons White" at bounding box center [418, 469] width 176 height 26
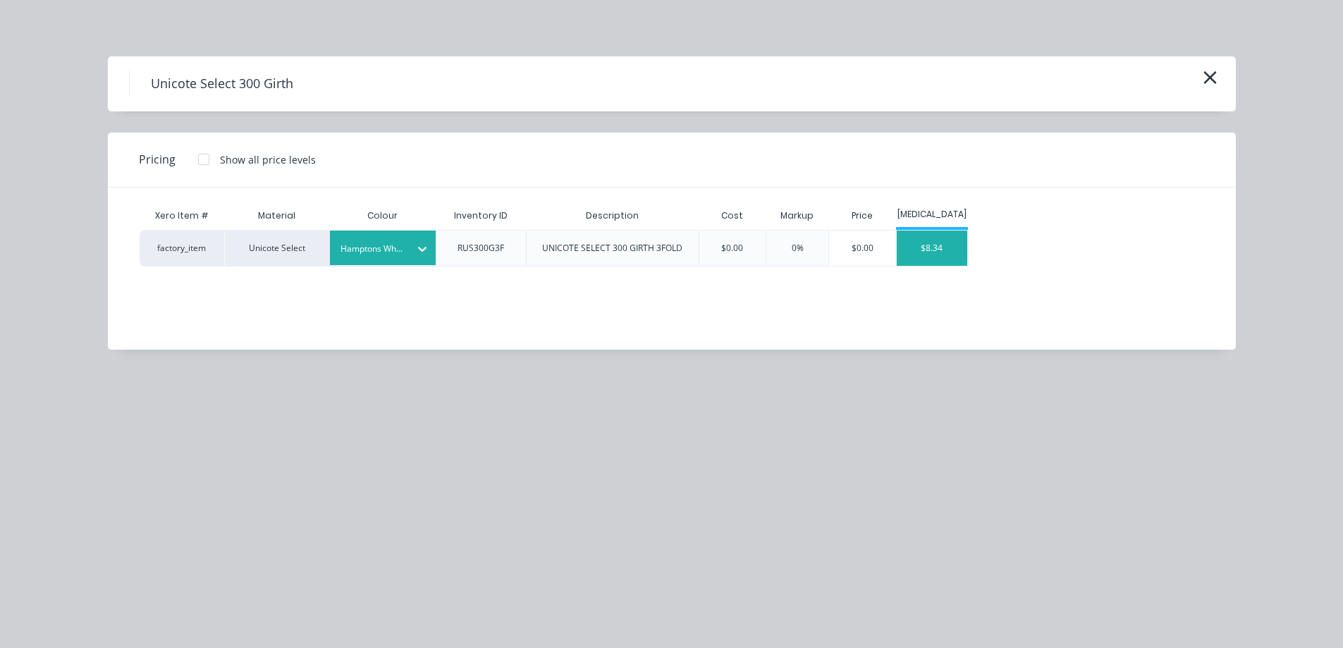
click at [943, 245] on div "$8.34" at bounding box center [932, 248] width 71 height 35
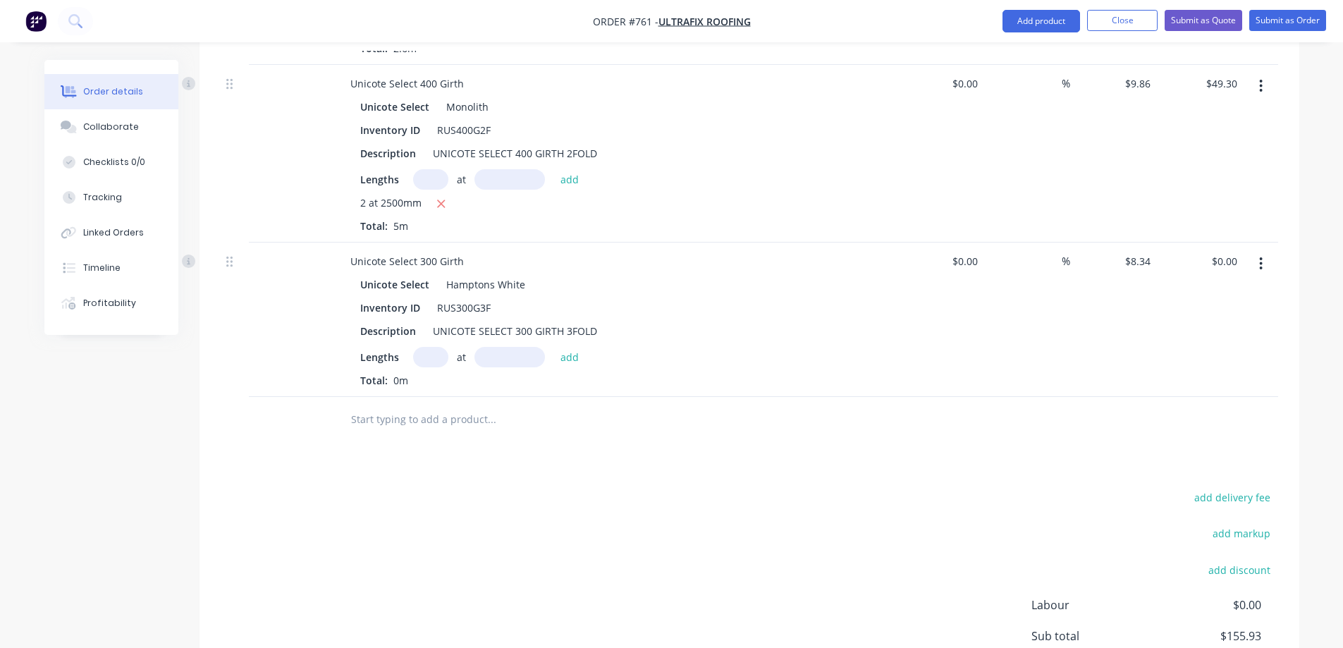
click at [433, 358] on input "text" at bounding box center [430, 357] width 35 height 20
type input "1"
type input "2400mm"
click at [571, 355] on button "add" at bounding box center [569, 356] width 33 height 19
type input "$20.02"
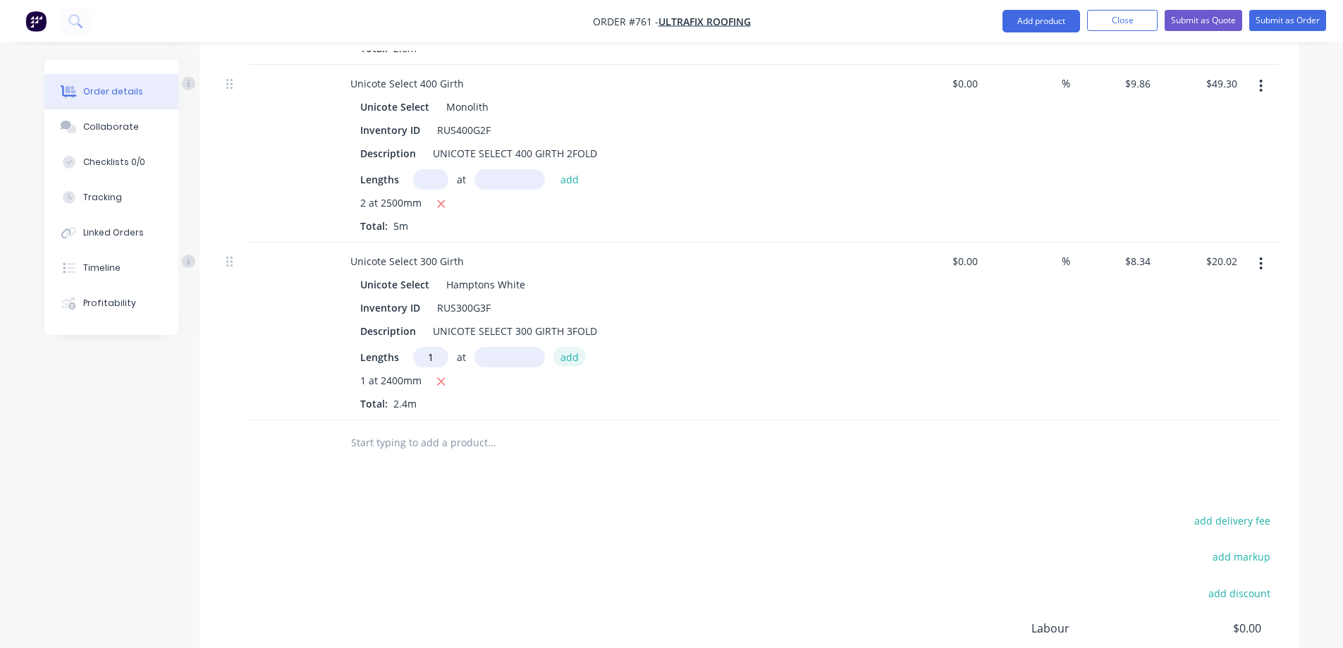
type input "1"
type input "5000mm"
click at [569, 350] on button "add" at bounding box center [569, 356] width 33 height 19
type input "$61.72"
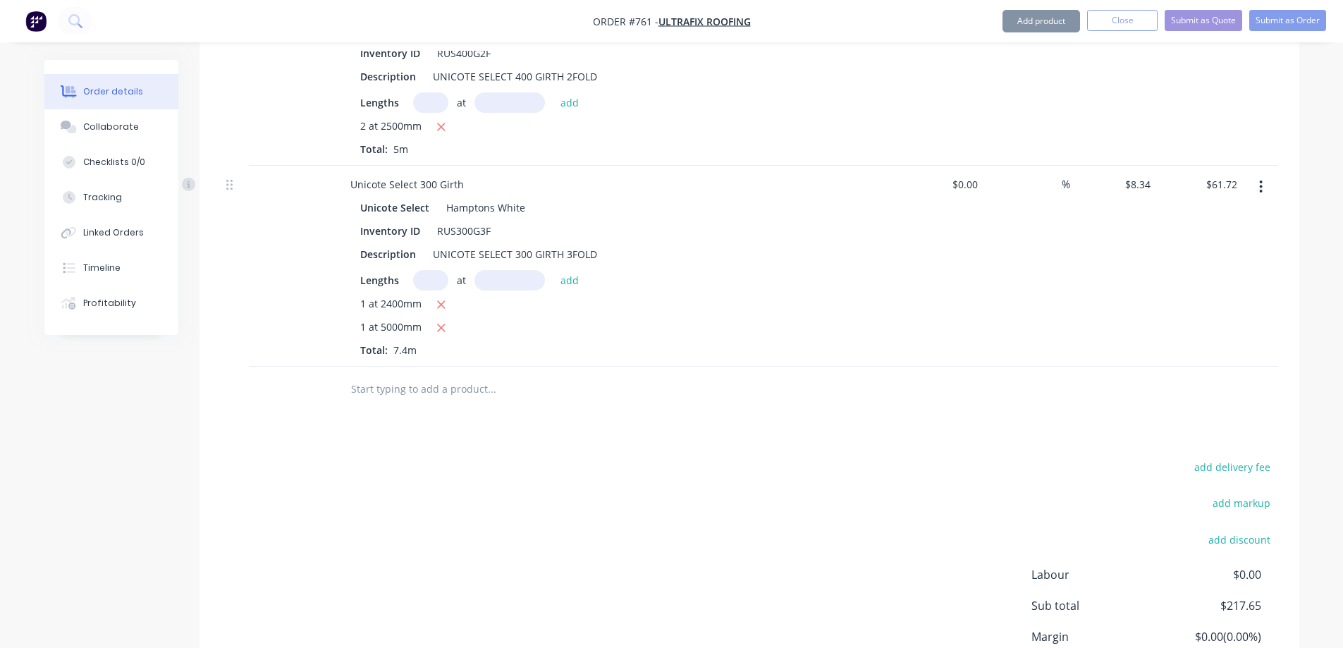
scroll to position [1673, 0]
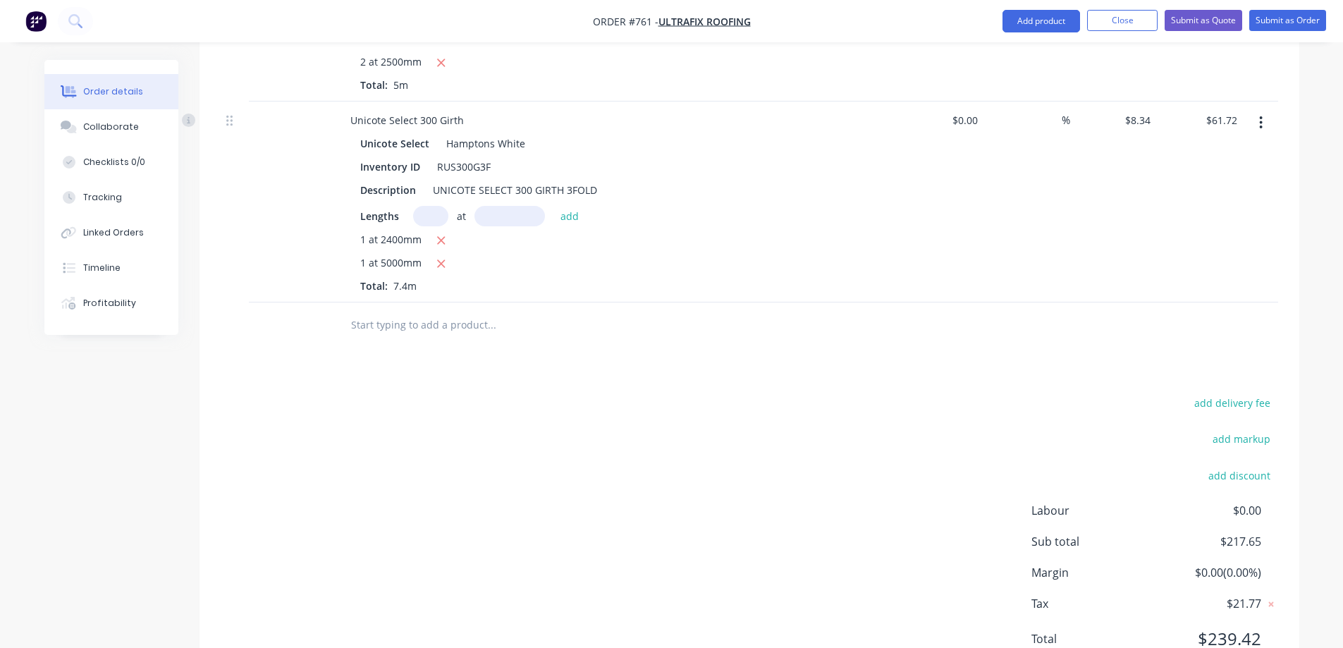
click at [398, 317] on input "text" at bounding box center [491, 325] width 282 height 28
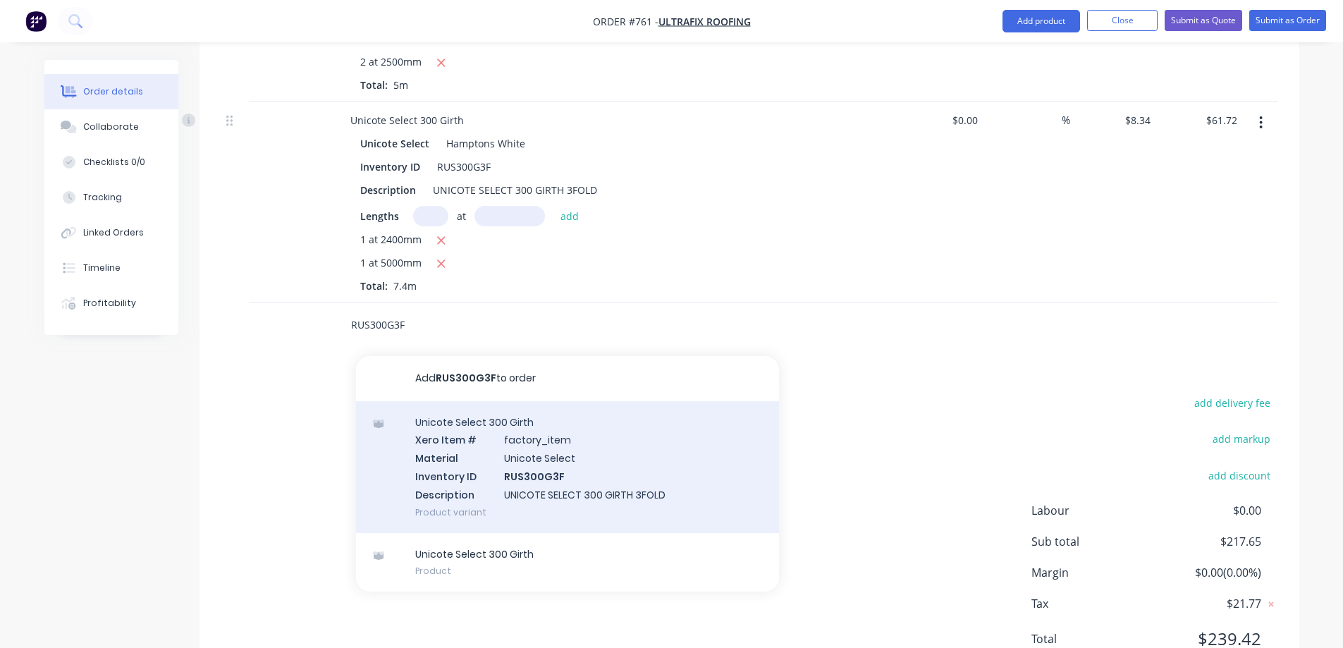
type input "RUS300G3F"
click at [527, 479] on div "Unicote Select 300 Girth Xero Item # factory_item Material Unicote Select Inven…" at bounding box center [567, 467] width 423 height 132
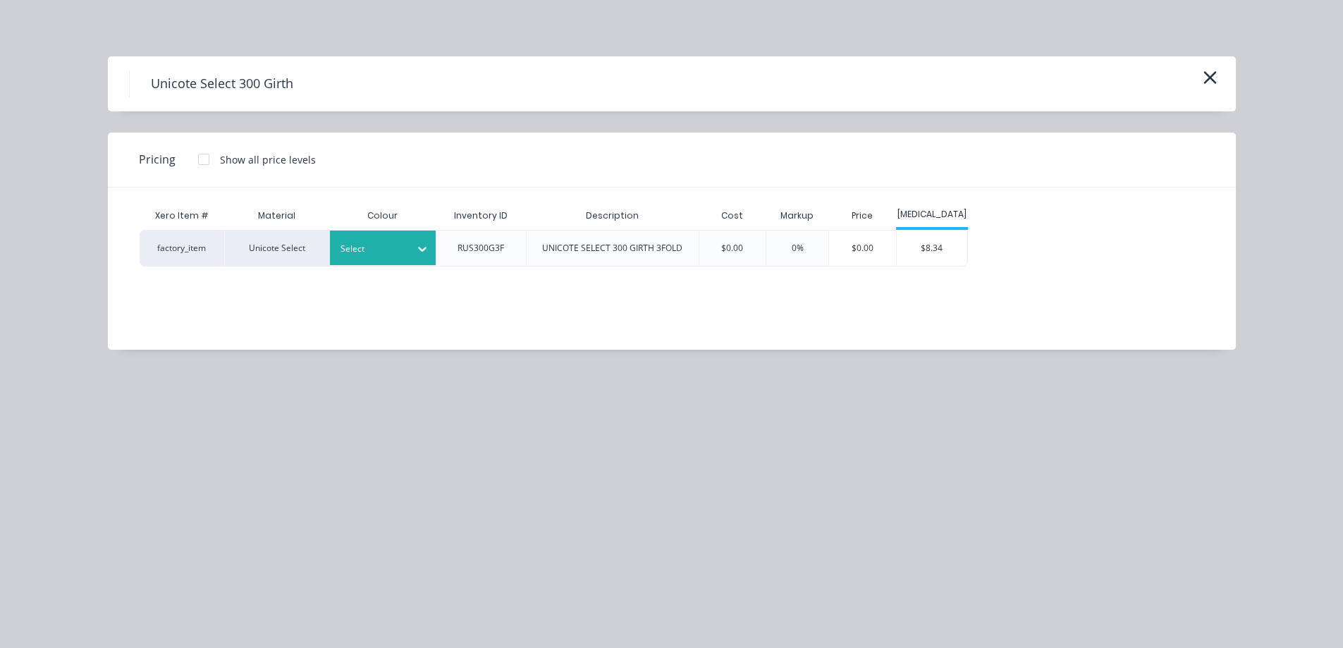
click at [388, 255] on div at bounding box center [372, 249] width 63 height 16
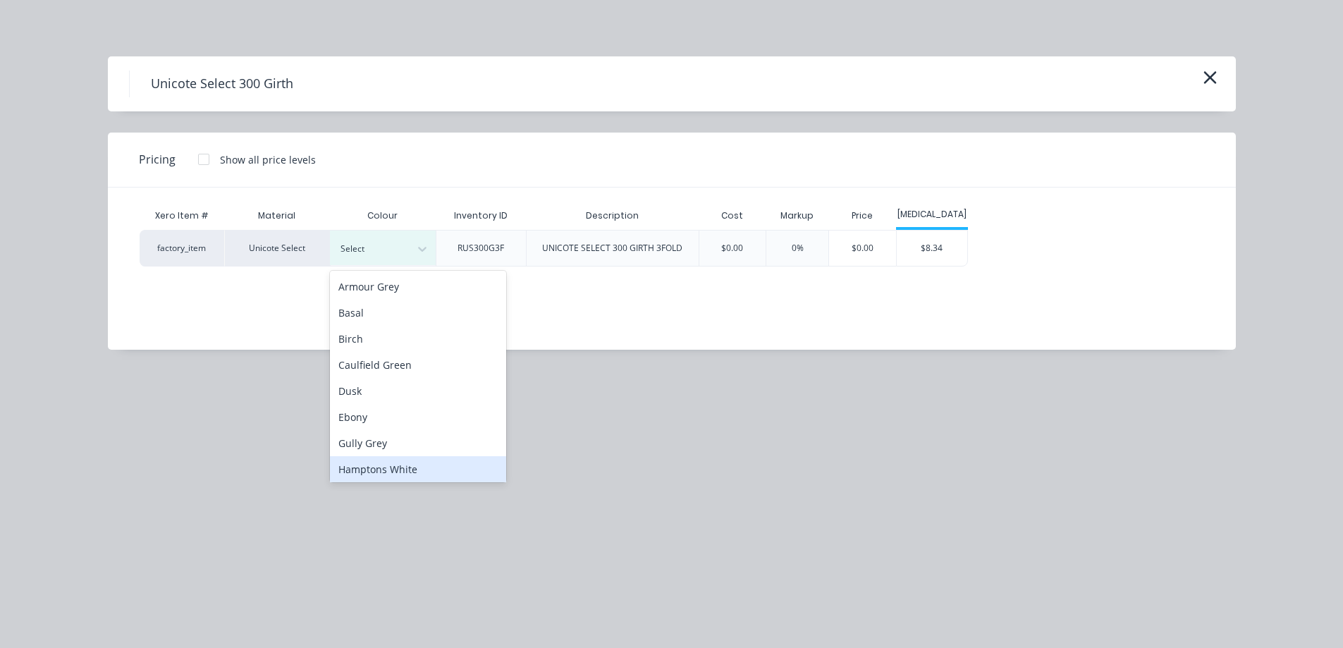
click at [385, 472] on div "Hamptons White" at bounding box center [418, 469] width 176 height 26
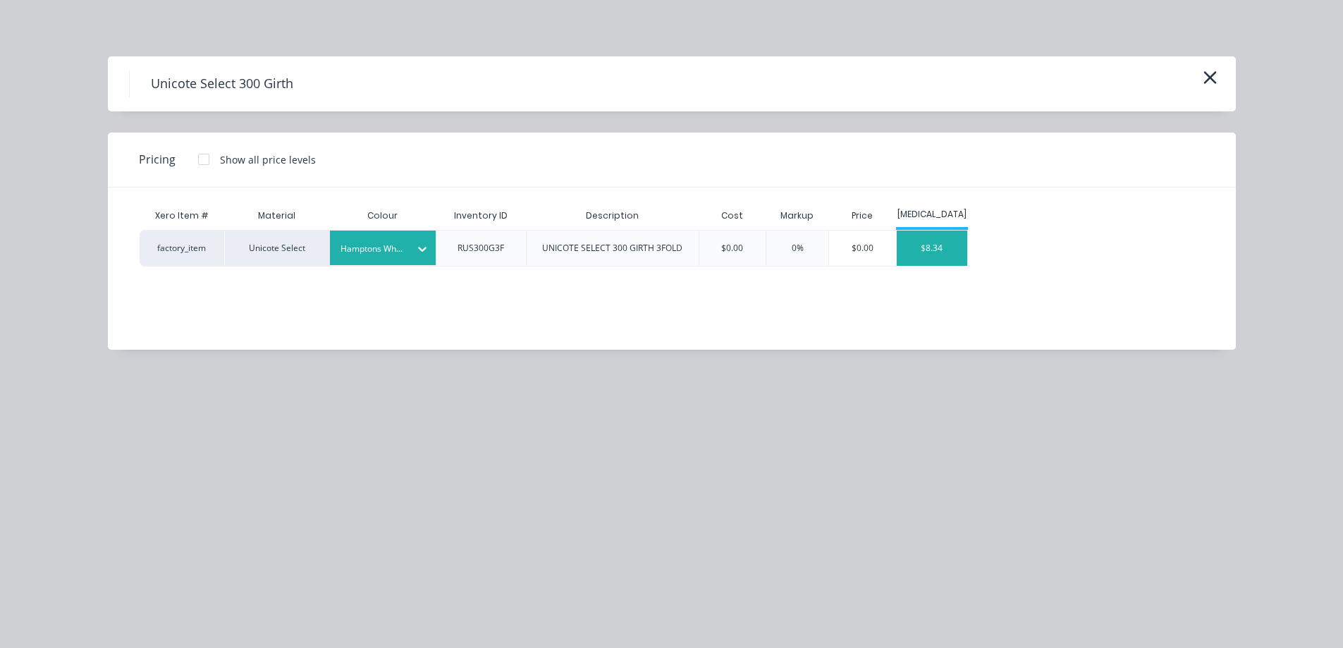
click at [935, 252] on div "$8.34" at bounding box center [932, 248] width 71 height 35
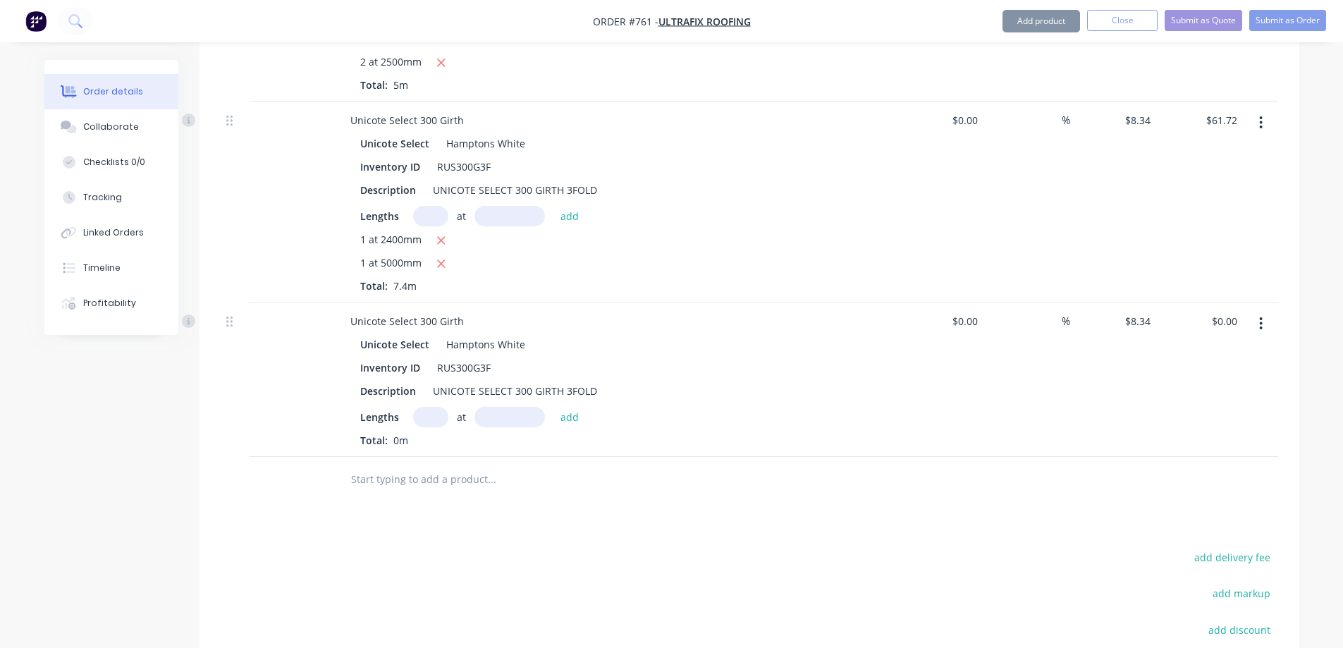
click at [418, 419] on input "text" at bounding box center [430, 417] width 35 height 20
type input "1"
type input "2400mm"
click at [566, 421] on button "add" at bounding box center [569, 416] width 33 height 19
type input "$20.02"
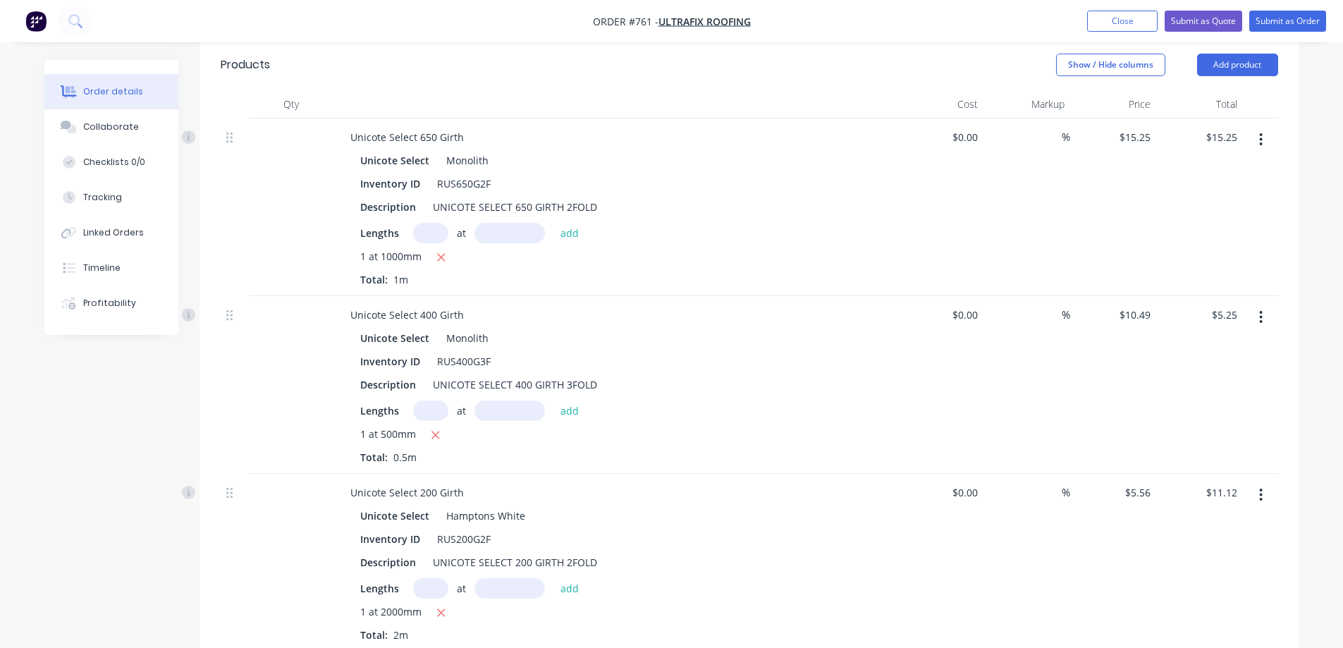
scroll to position [334, 0]
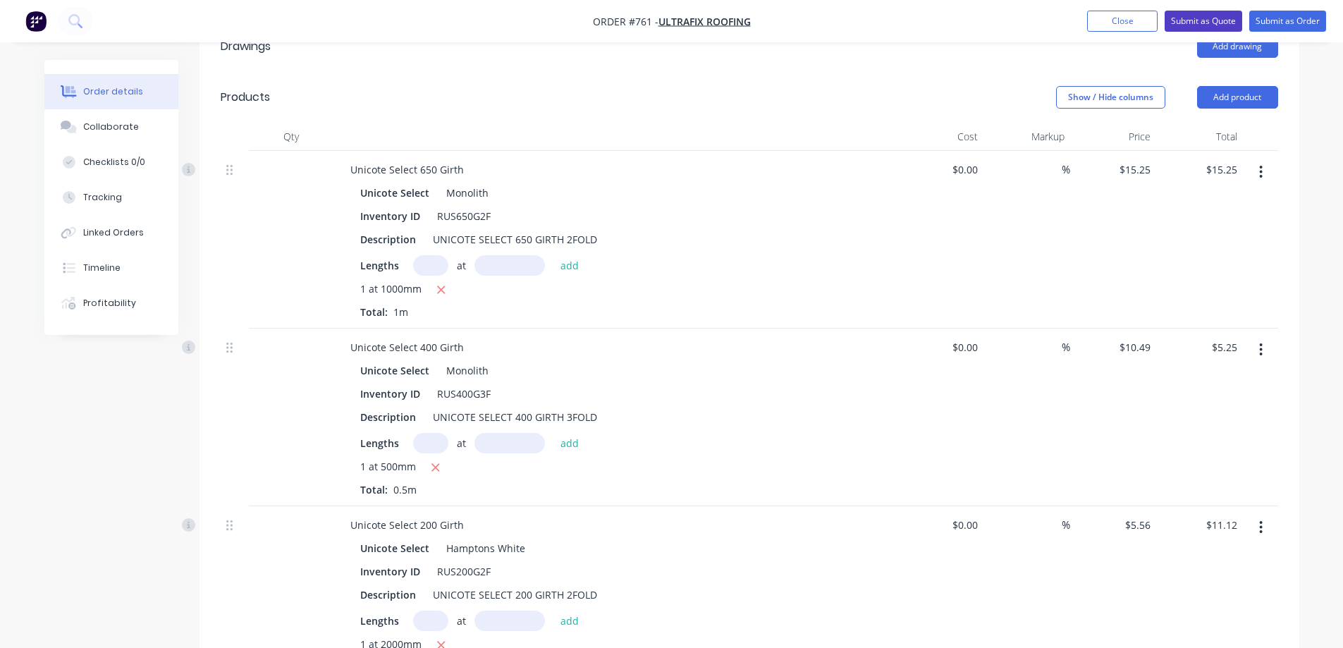
click at [1218, 25] on button "Submit as Quote" at bounding box center [1204, 21] width 78 height 21
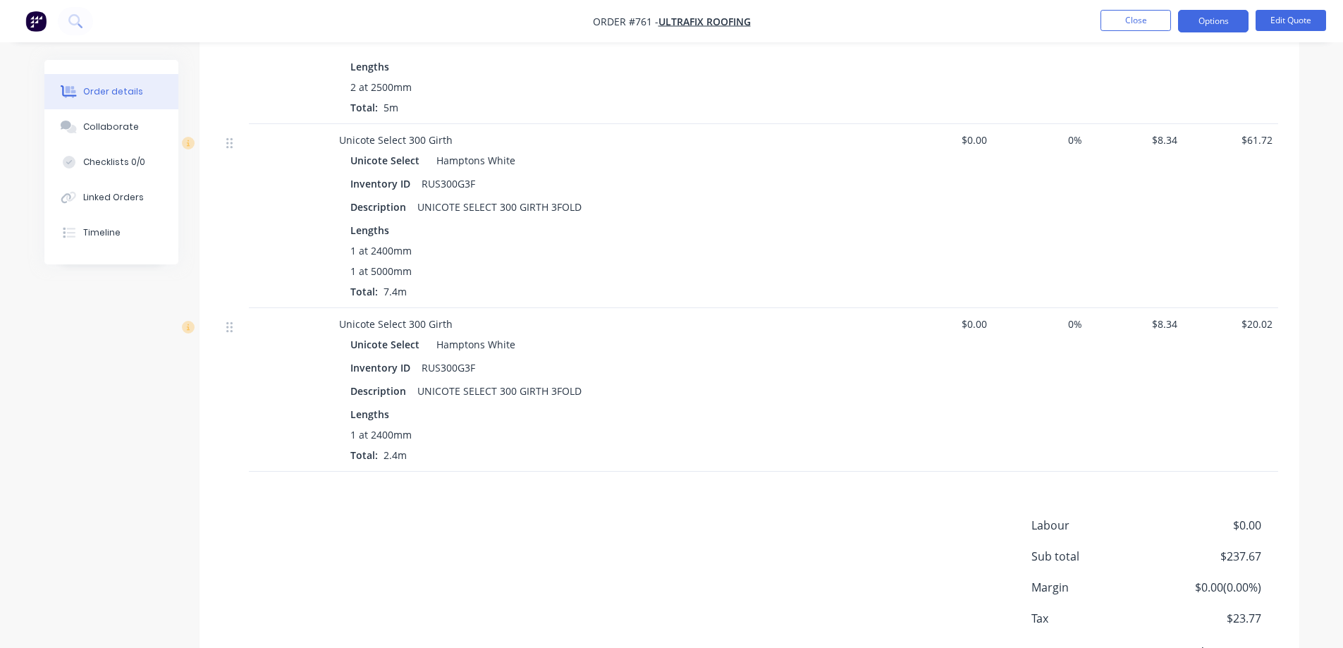
scroll to position [1568, 0]
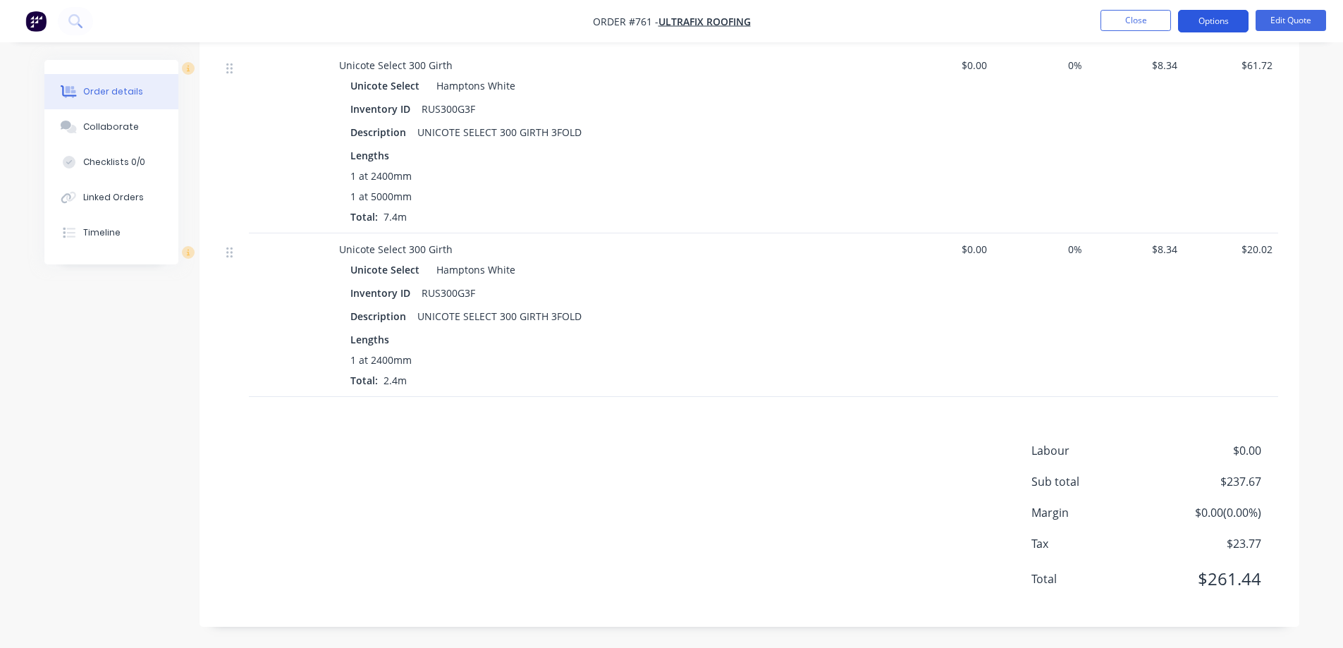
click at [1197, 23] on button "Options" at bounding box center [1213, 21] width 71 height 23
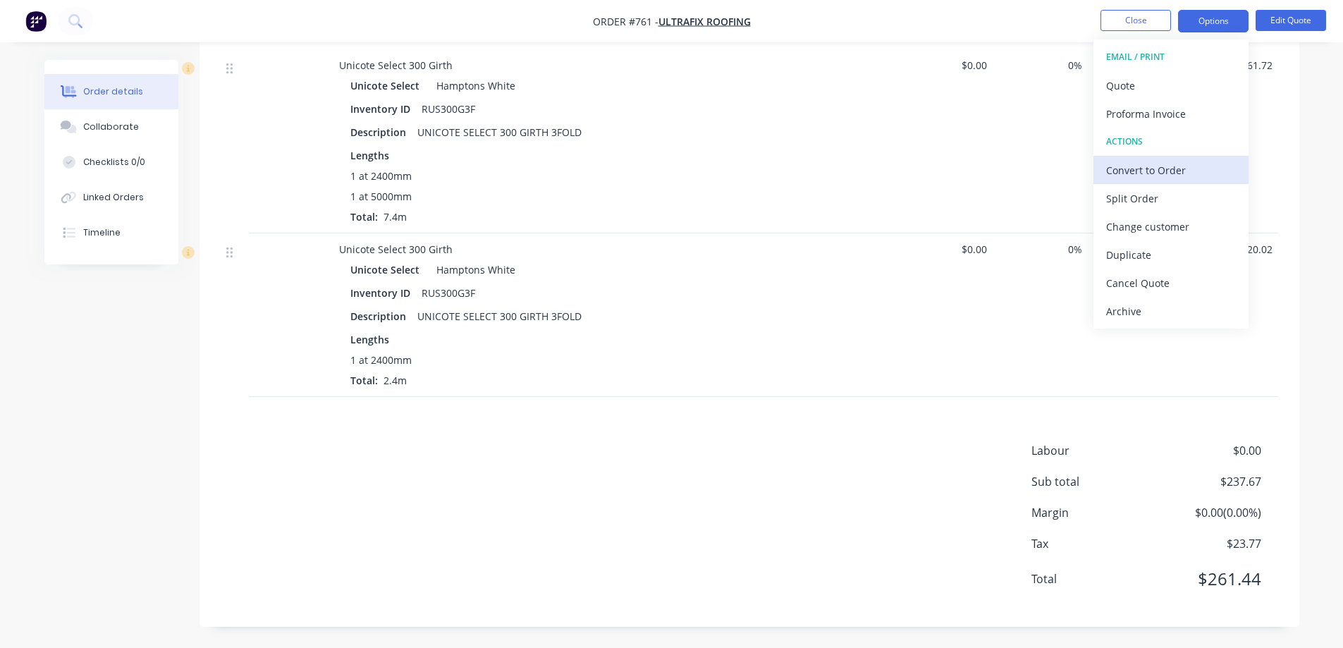
click at [1155, 165] on div "Convert to Order" at bounding box center [1171, 170] width 130 height 20
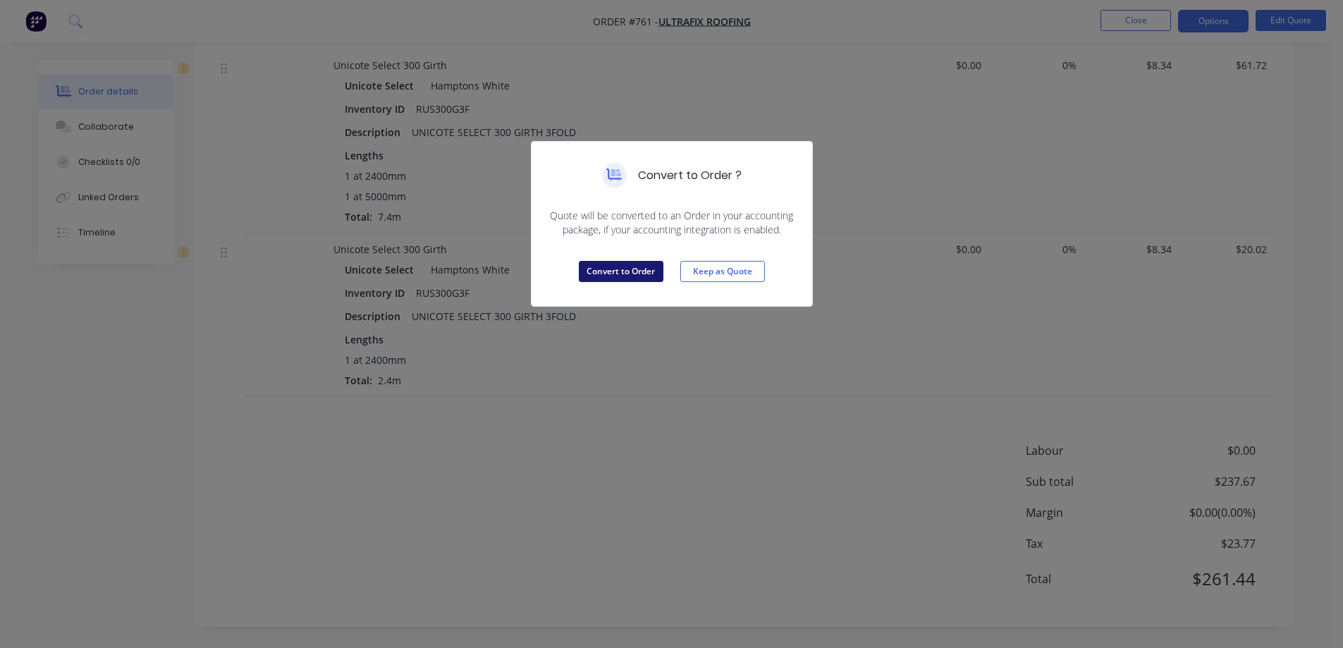
click at [620, 277] on button "Convert to Order" at bounding box center [621, 271] width 85 height 21
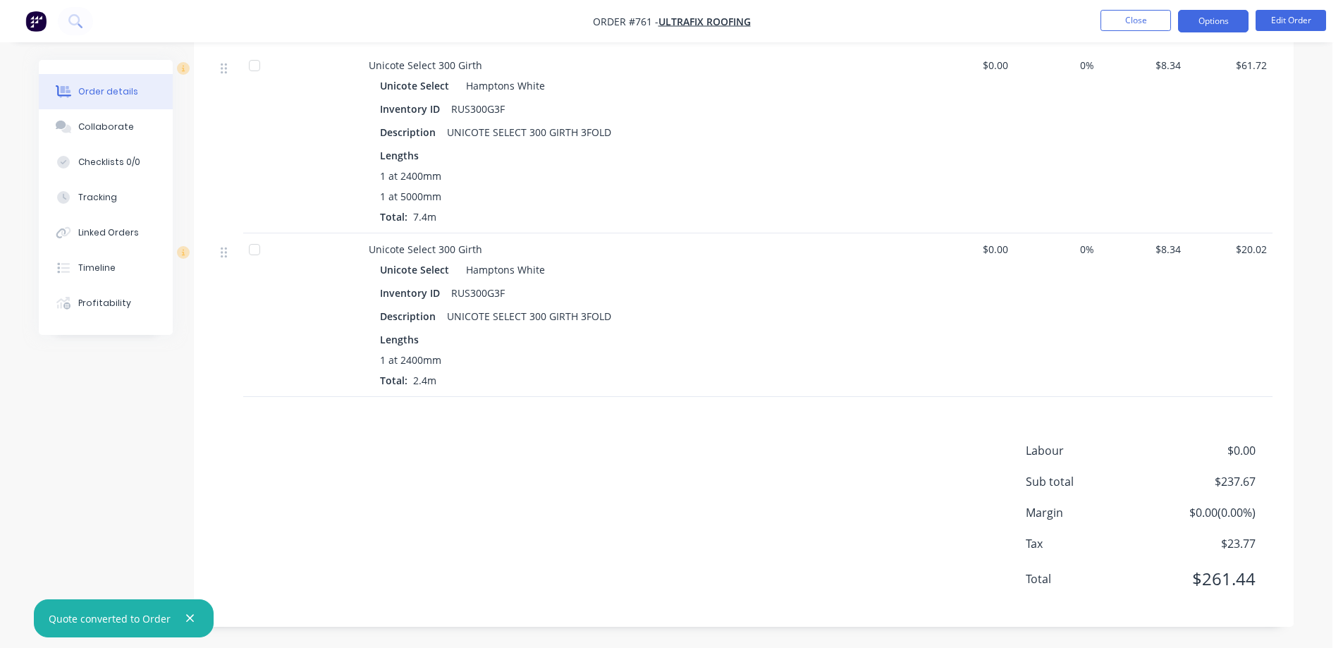
click at [1208, 28] on button "Options" at bounding box center [1213, 21] width 71 height 23
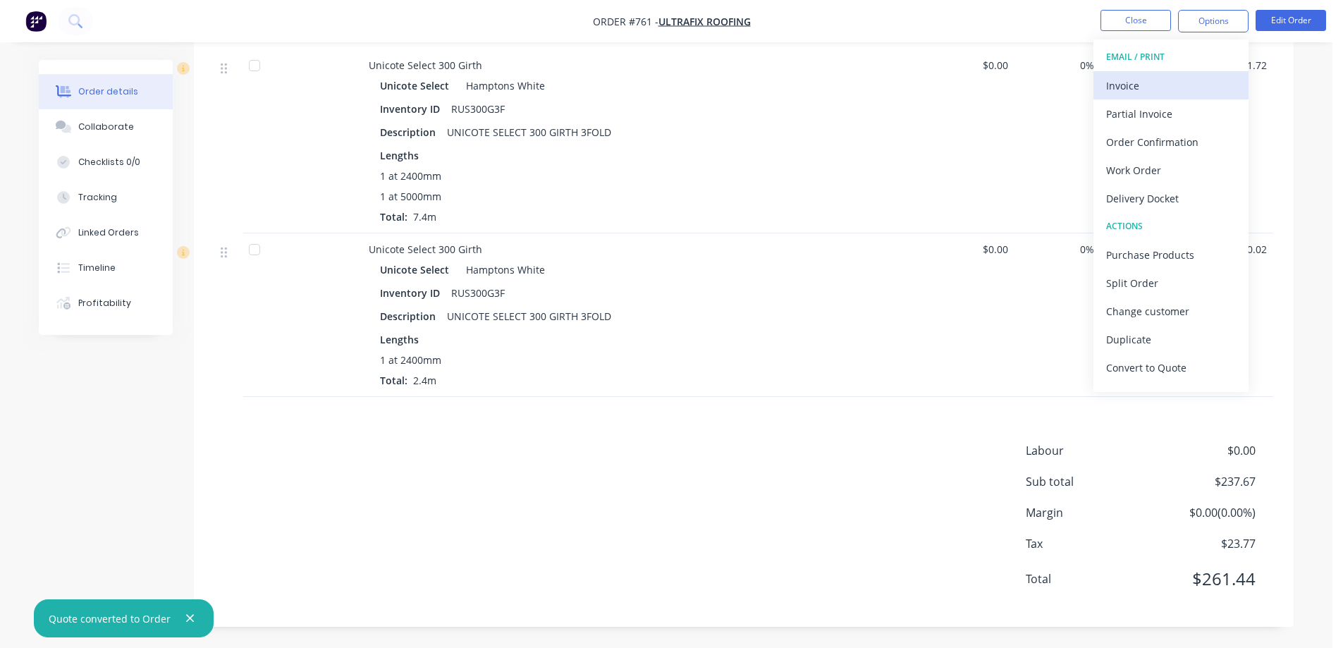
click at [1185, 82] on div "Invoice" at bounding box center [1171, 85] width 130 height 20
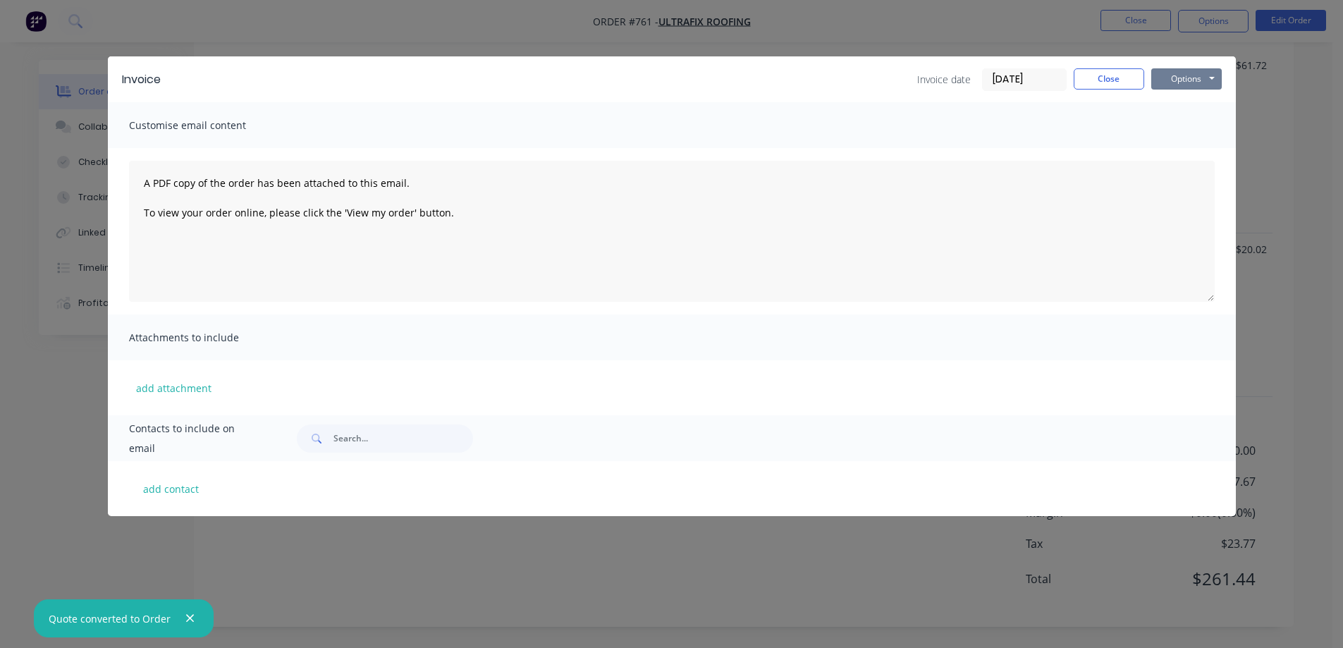
click at [1185, 82] on button "Options" at bounding box center [1186, 78] width 71 height 21
click at [1185, 103] on button "Preview" at bounding box center [1196, 103] width 90 height 23
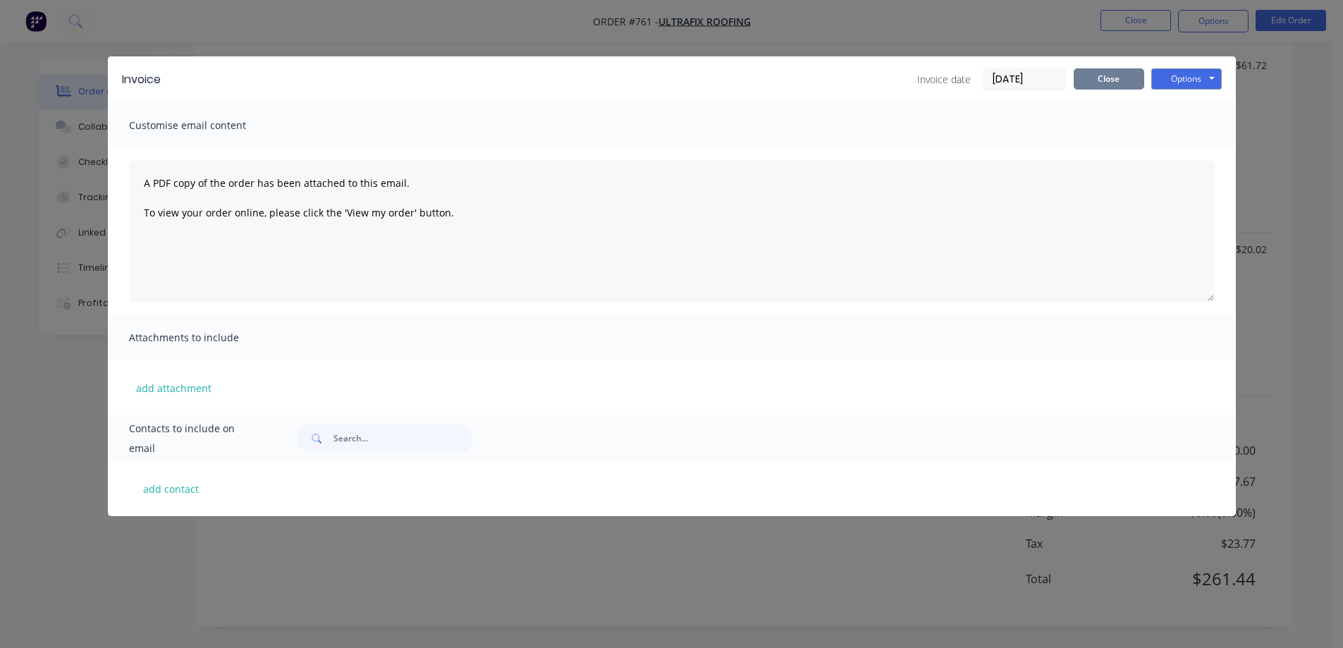
click at [1127, 78] on button "Close" at bounding box center [1109, 78] width 71 height 21
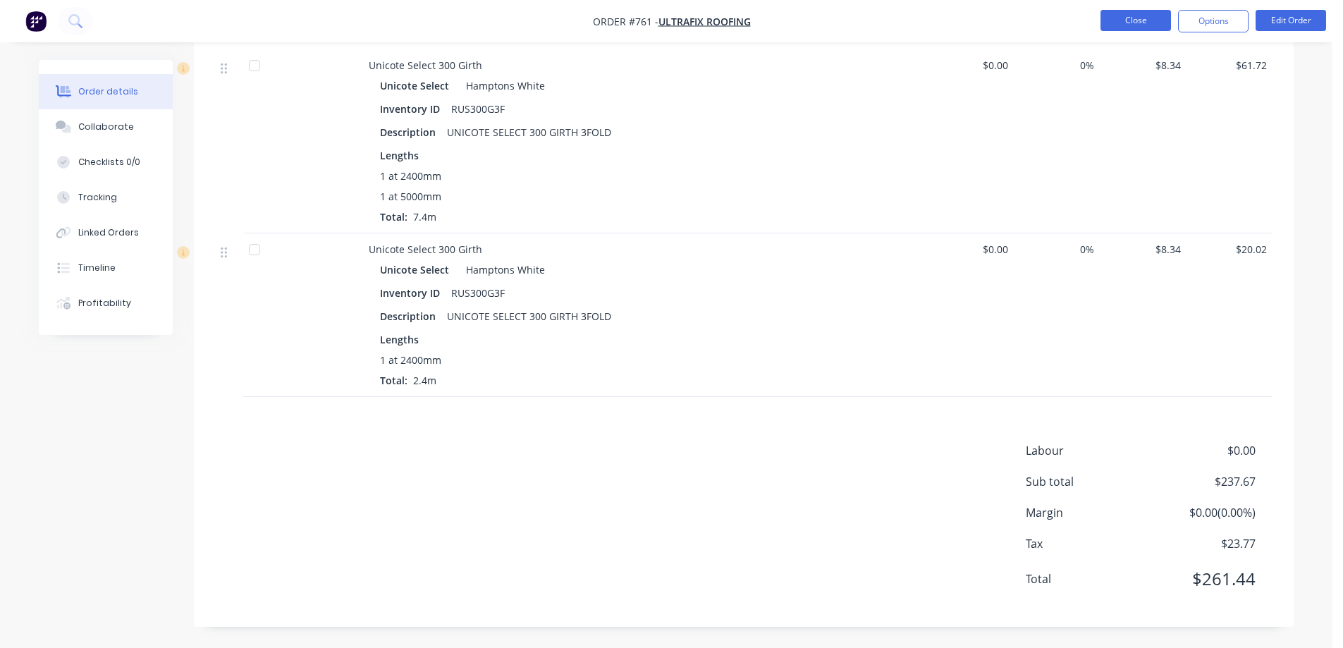
click at [1138, 14] on button "Close" at bounding box center [1136, 20] width 71 height 21
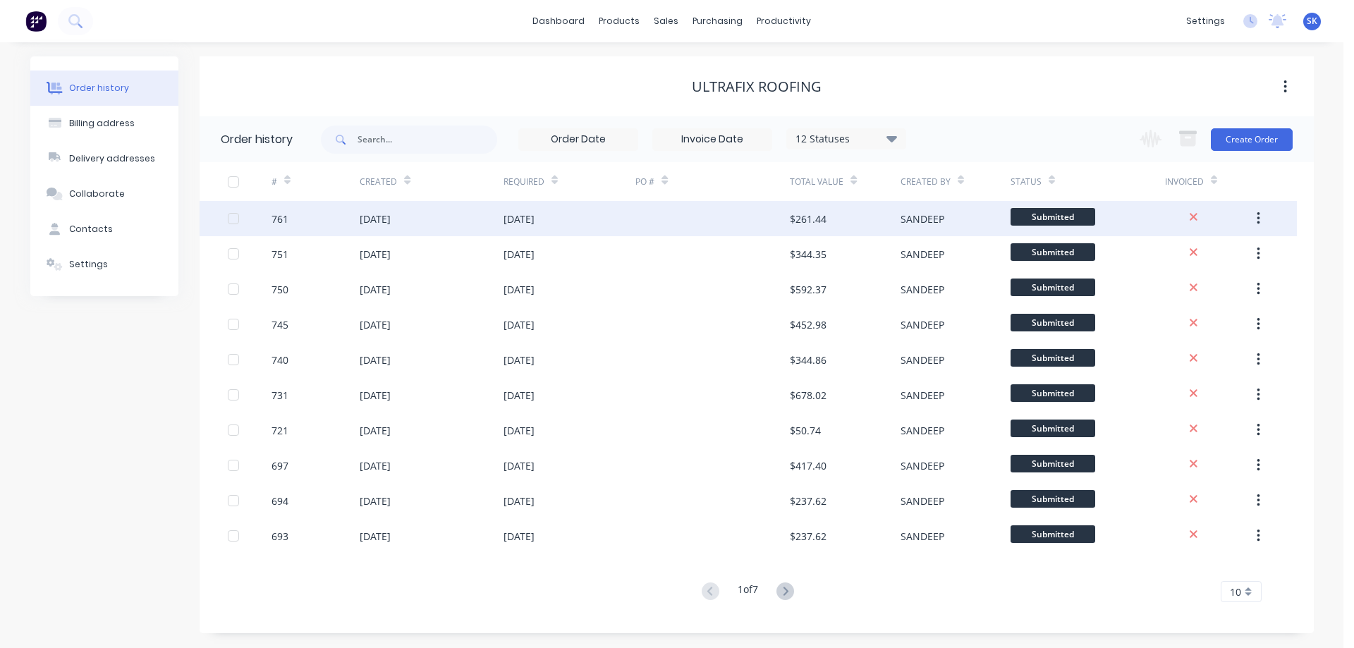
click at [607, 223] on div "[DATE]" at bounding box center [569, 218] width 133 height 35
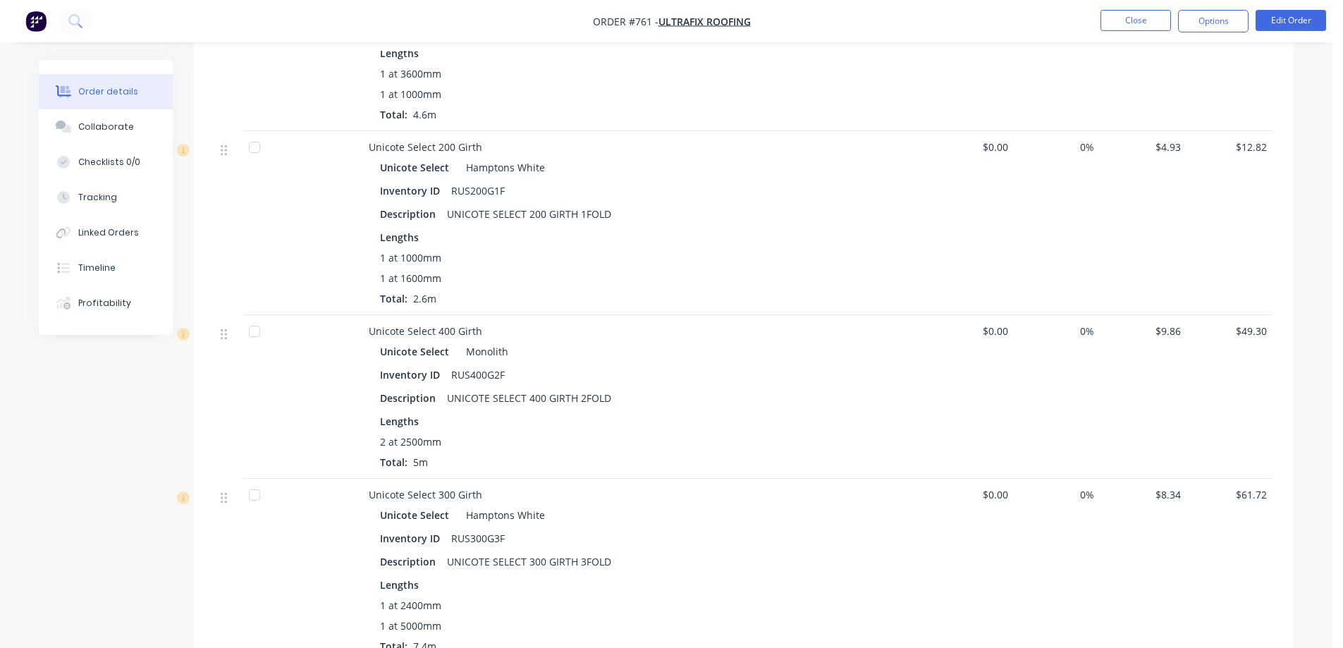
scroll to position [1128, 0]
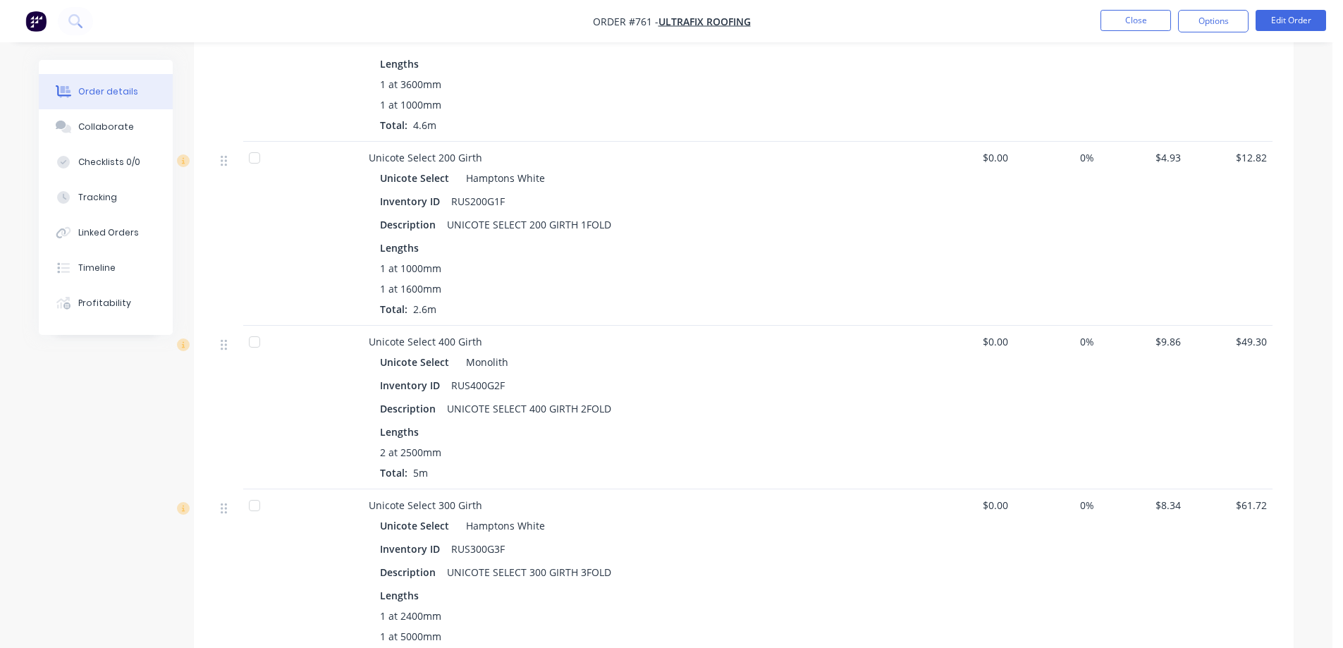
click at [31, 29] on img "button" at bounding box center [35, 21] width 21 height 21
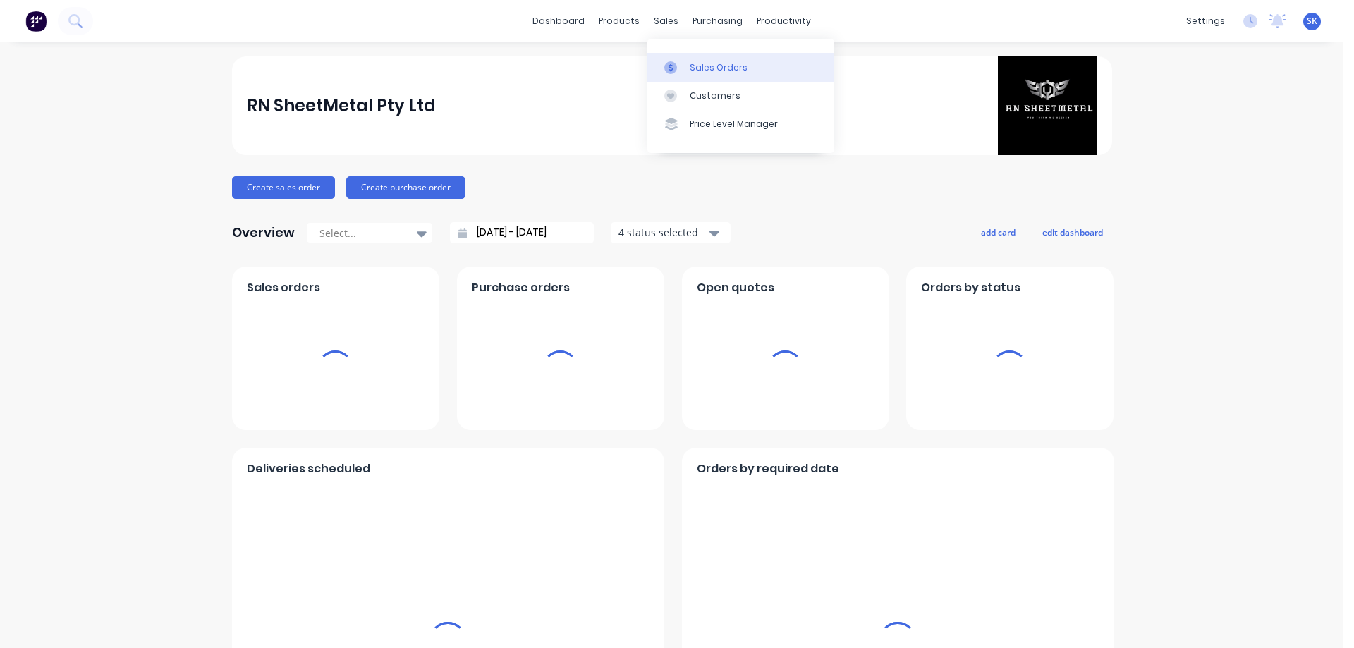
click at [687, 61] on link "Sales Orders" at bounding box center [740, 67] width 187 height 28
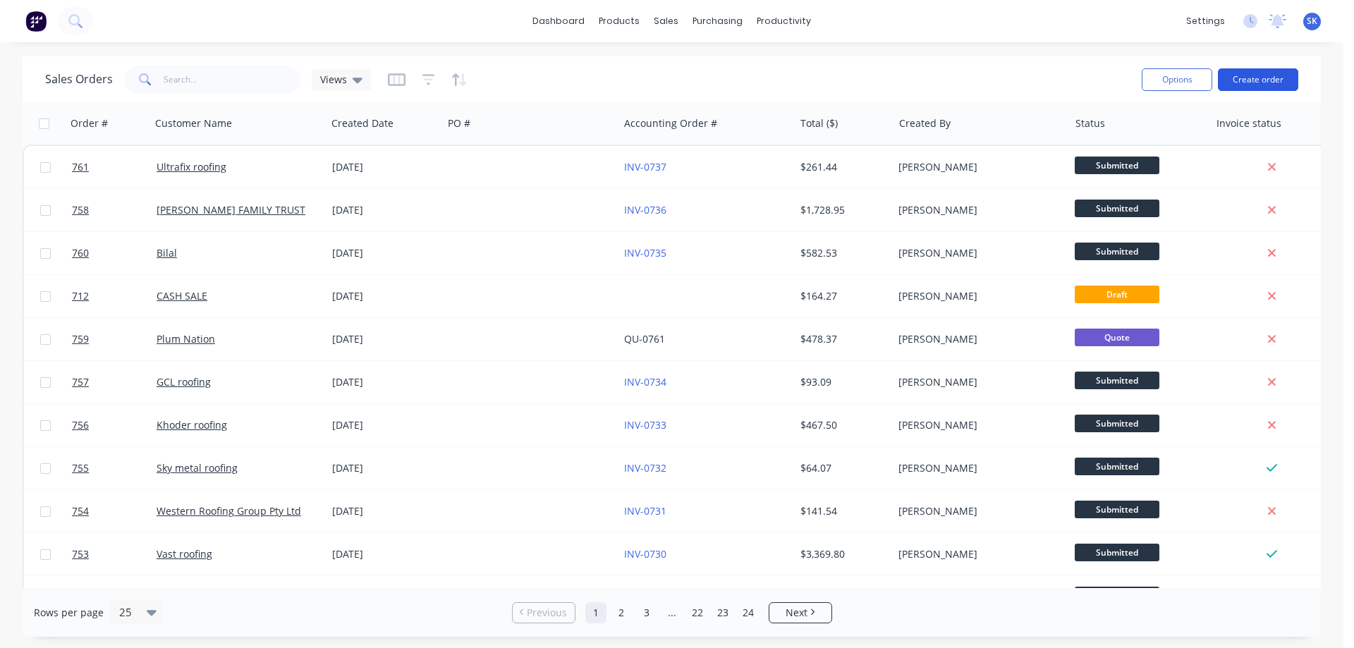
click at [1259, 85] on button "Create order" at bounding box center [1258, 79] width 80 height 23
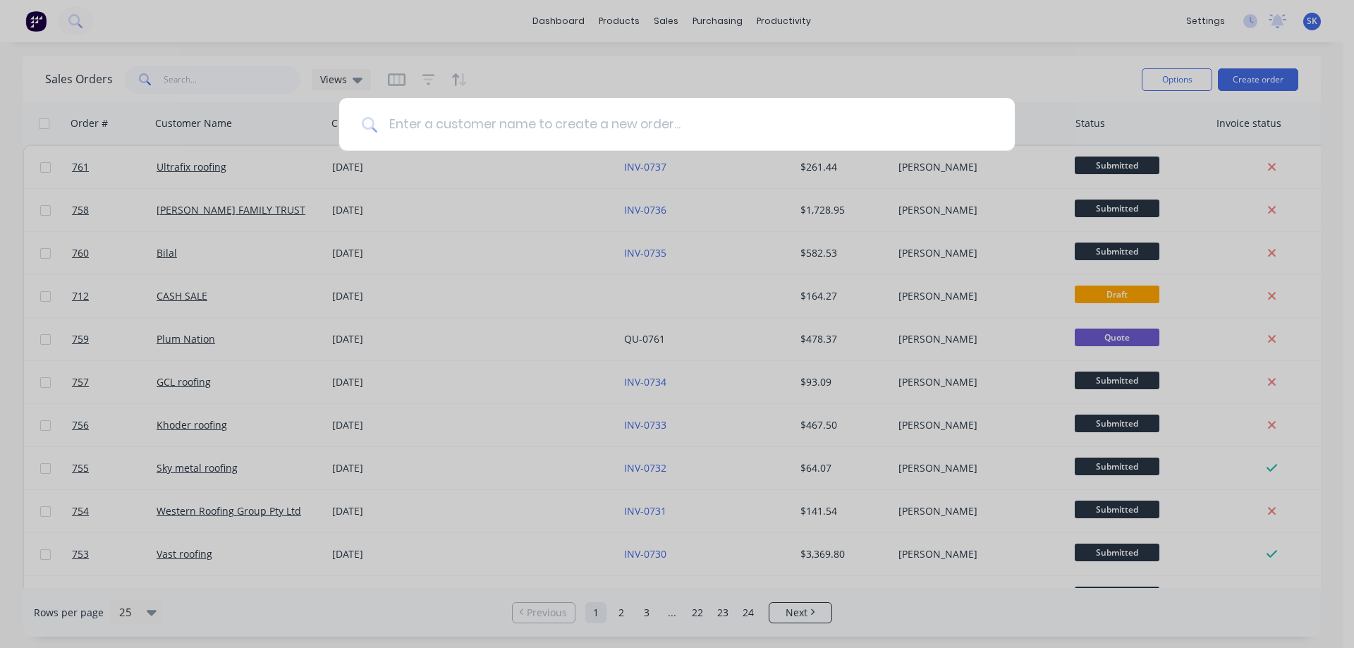
click at [630, 137] on input at bounding box center [684, 124] width 615 height 53
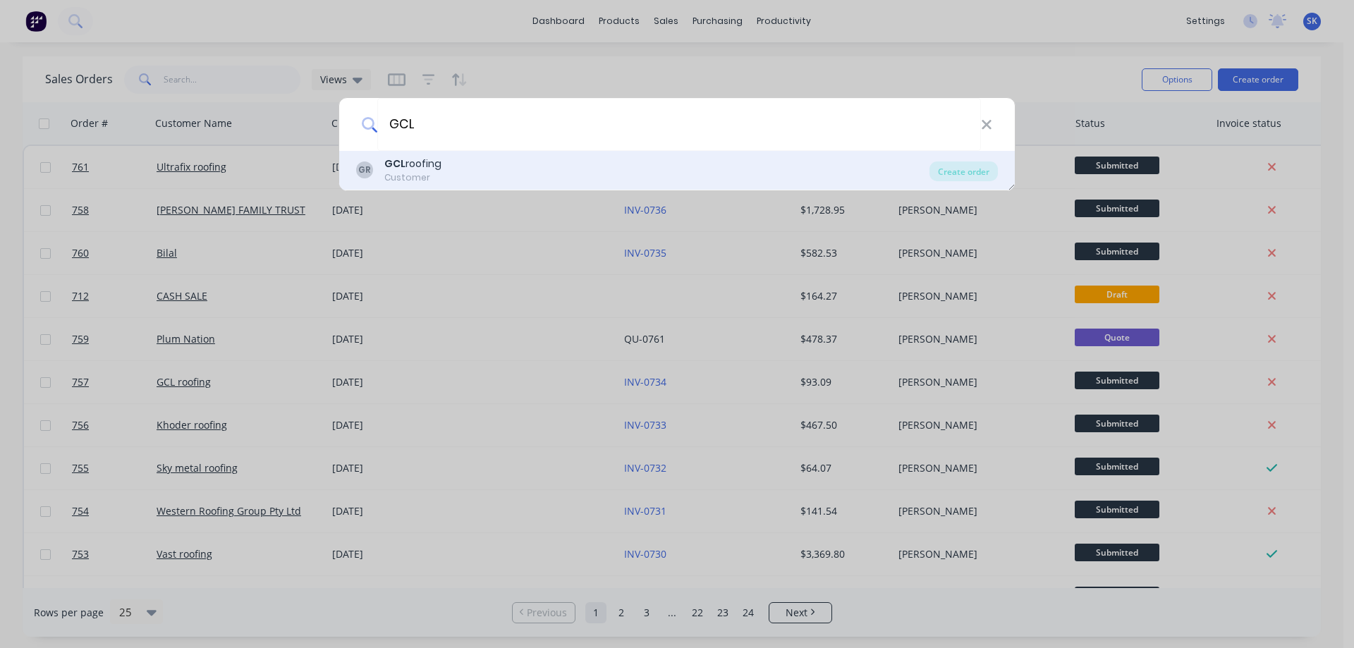
type input "GCL"
click at [510, 172] on div "GR GCL roofing Customer" at bounding box center [642, 170] width 573 height 27
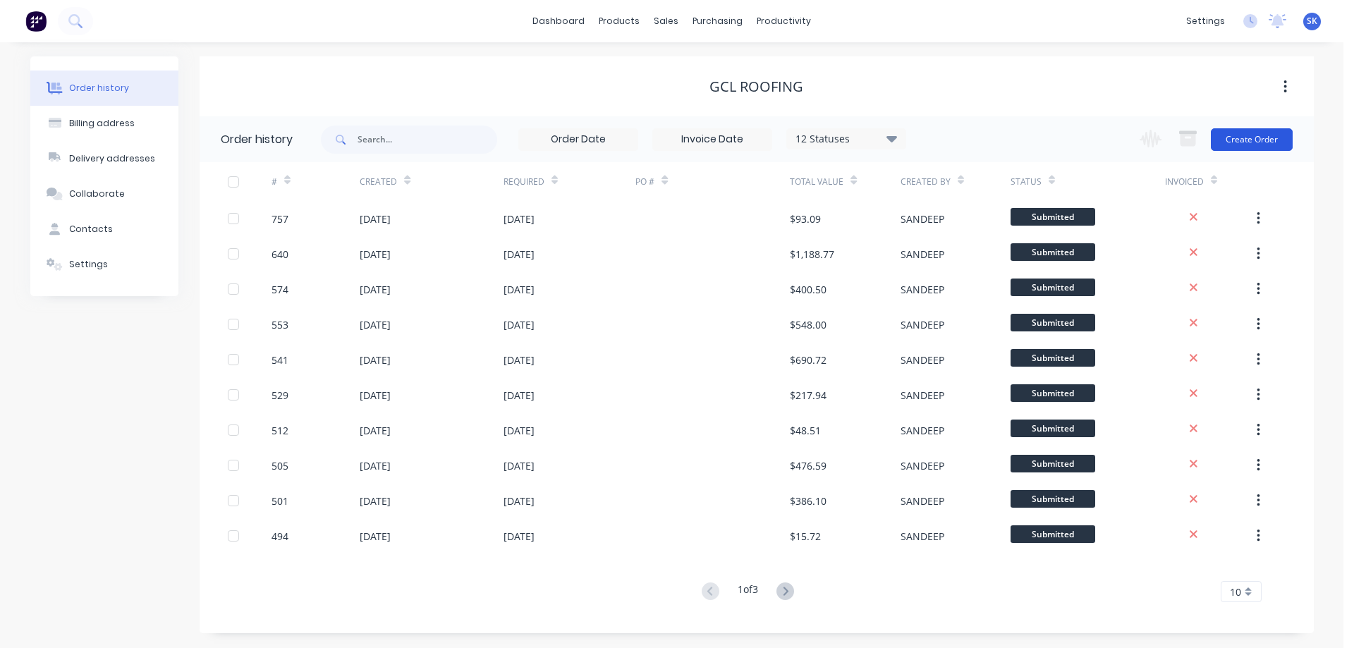
click at [1243, 138] on button "Create Order" at bounding box center [1252, 139] width 82 height 23
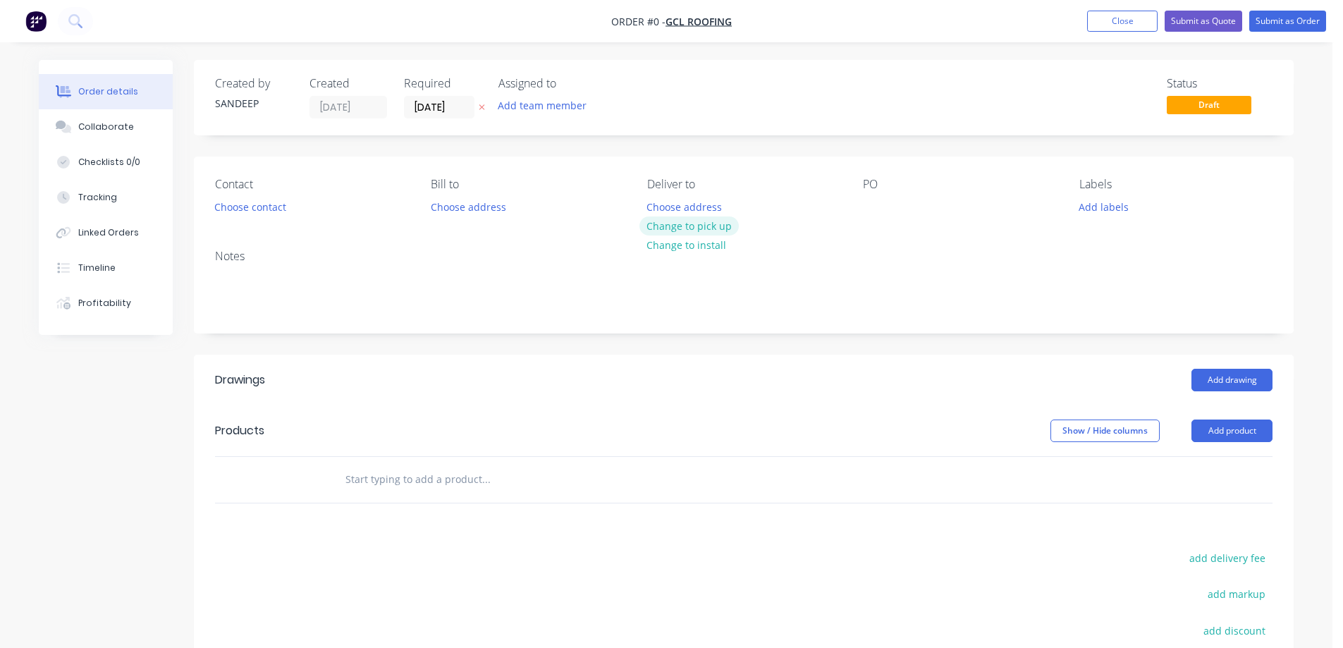
click at [678, 222] on button "Change to pick up" at bounding box center [690, 225] width 100 height 19
click at [397, 485] on input "text" at bounding box center [486, 479] width 282 height 28
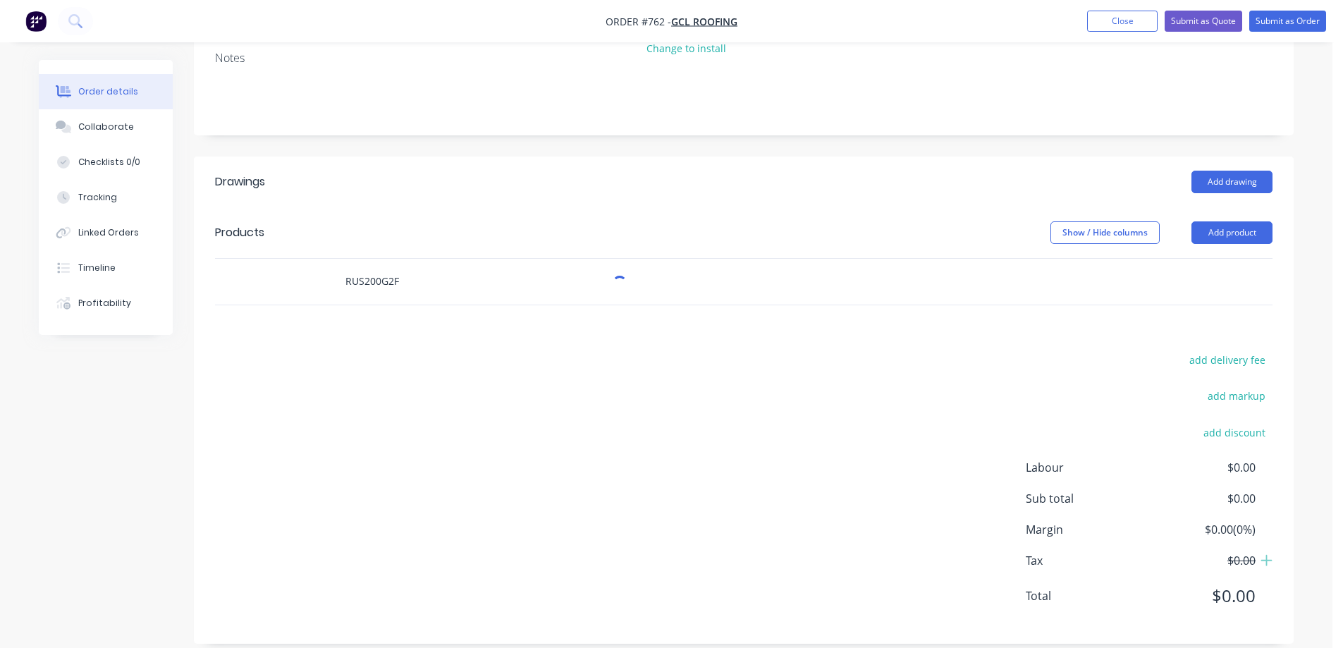
scroll to position [215, 0]
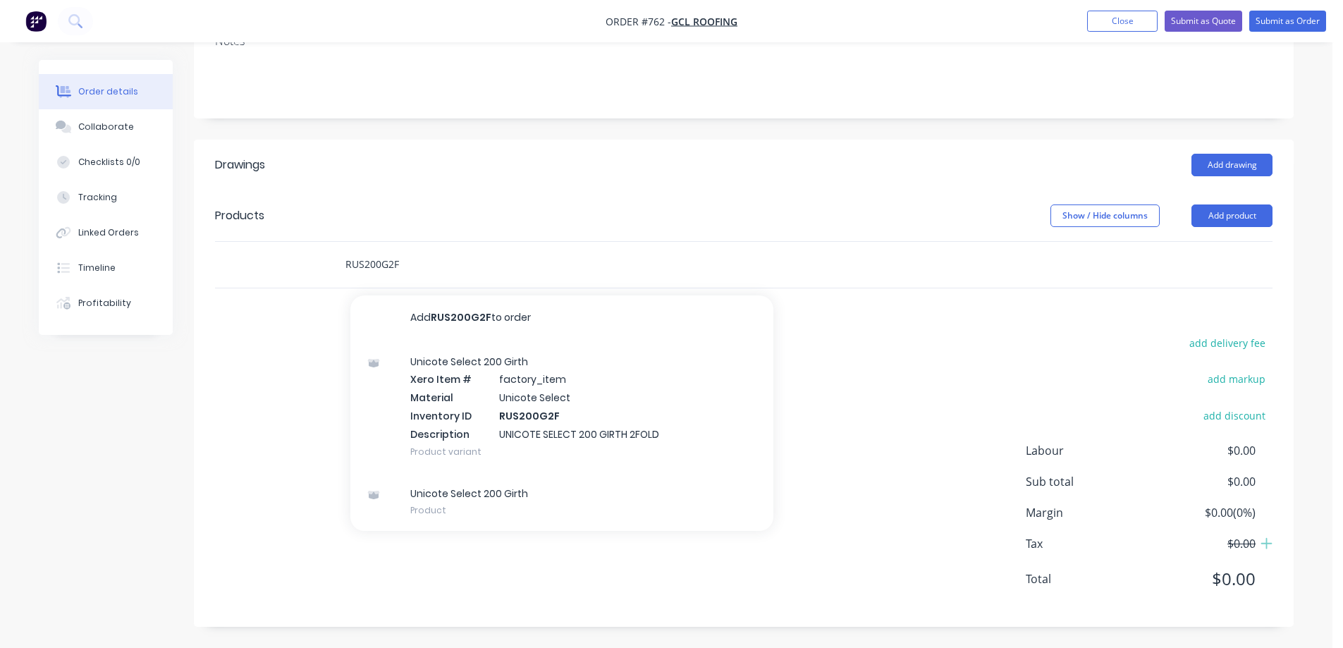
type input "RUS200G2F"
click at [467, 377] on div "Unicote Select 200 Girth Xero Item # factory_item Material Unicote Select Inven…" at bounding box center [561, 407] width 423 height 132
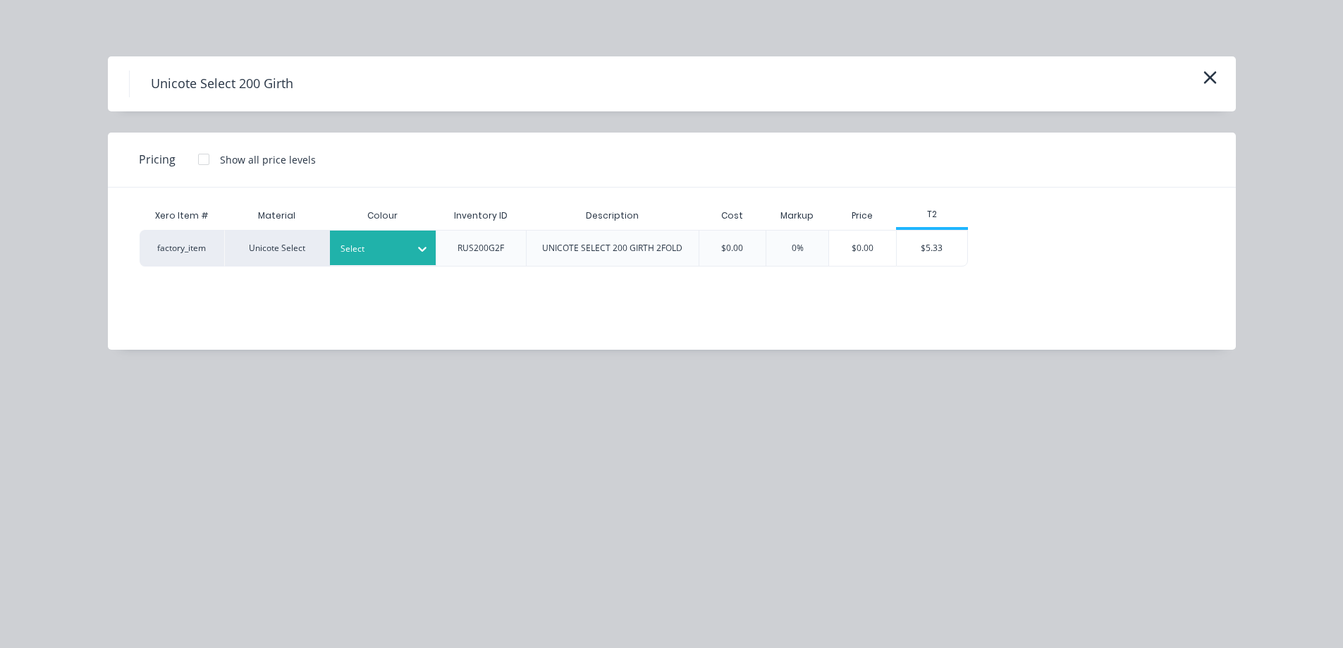
click at [397, 255] on div at bounding box center [372, 249] width 63 height 16
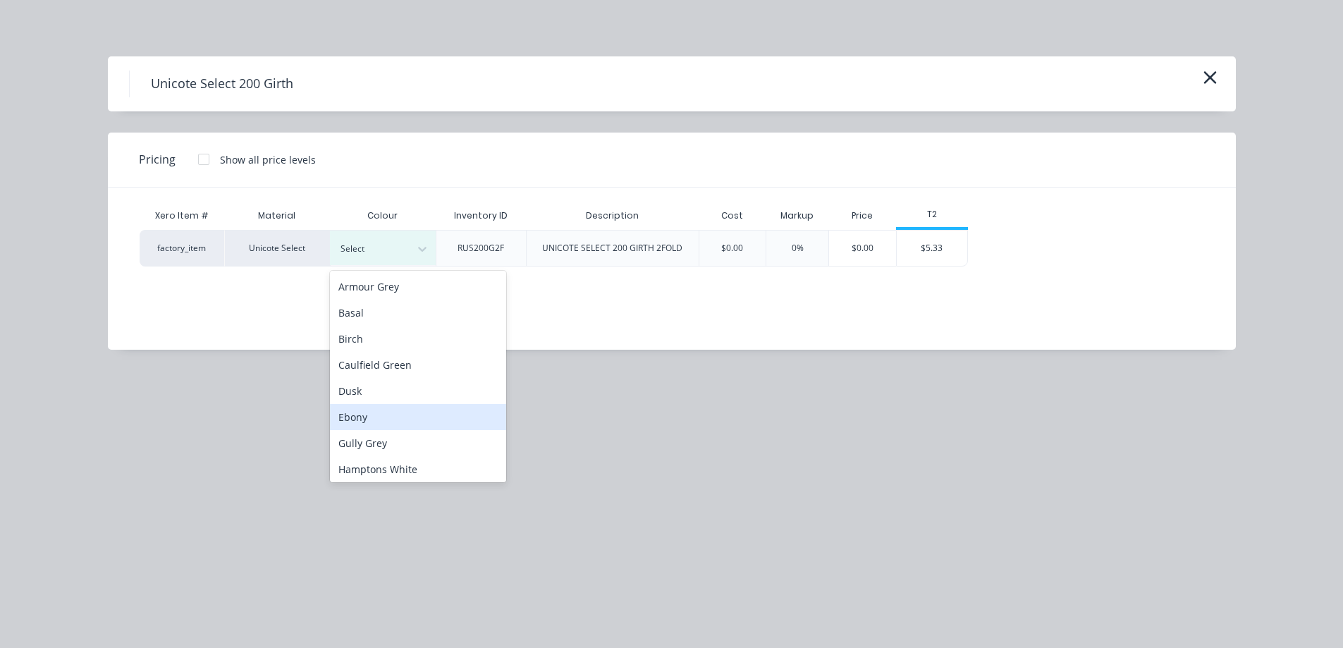
click at [395, 411] on div "Ebony" at bounding box center [418, 417] width 176 height 26
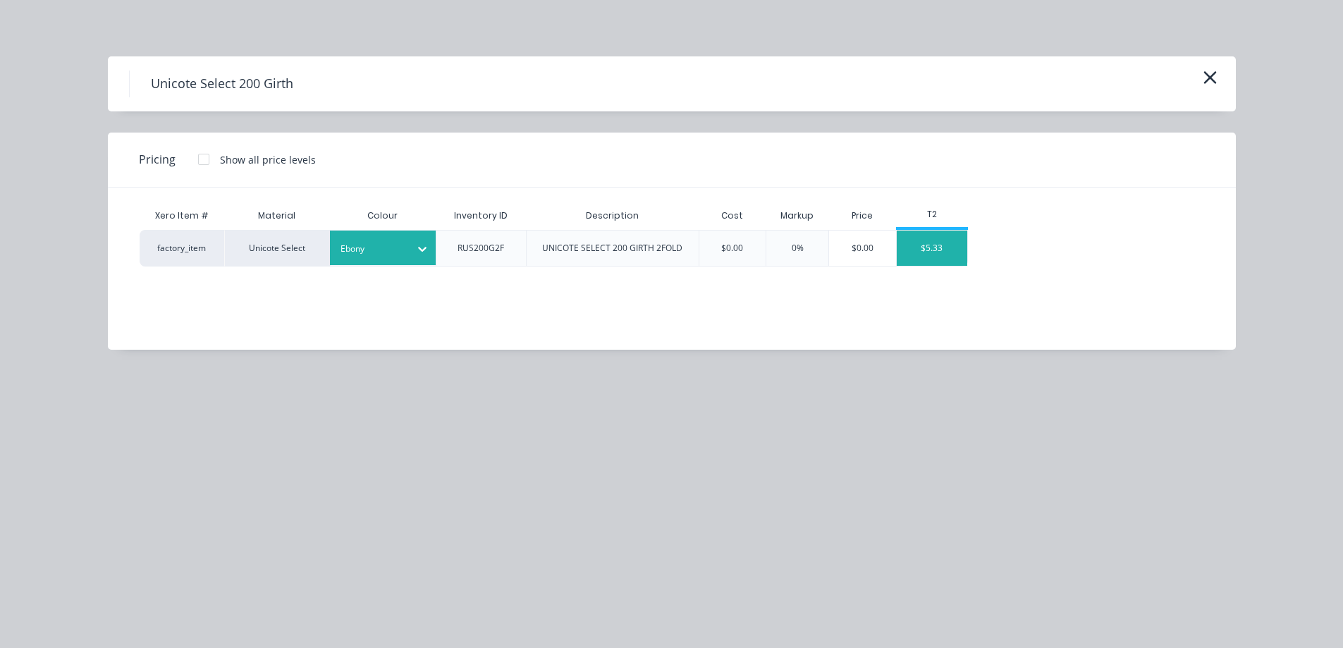
click at [912, 262] on div "$5.33" at bounding box center [932, 248] width 71 height 35
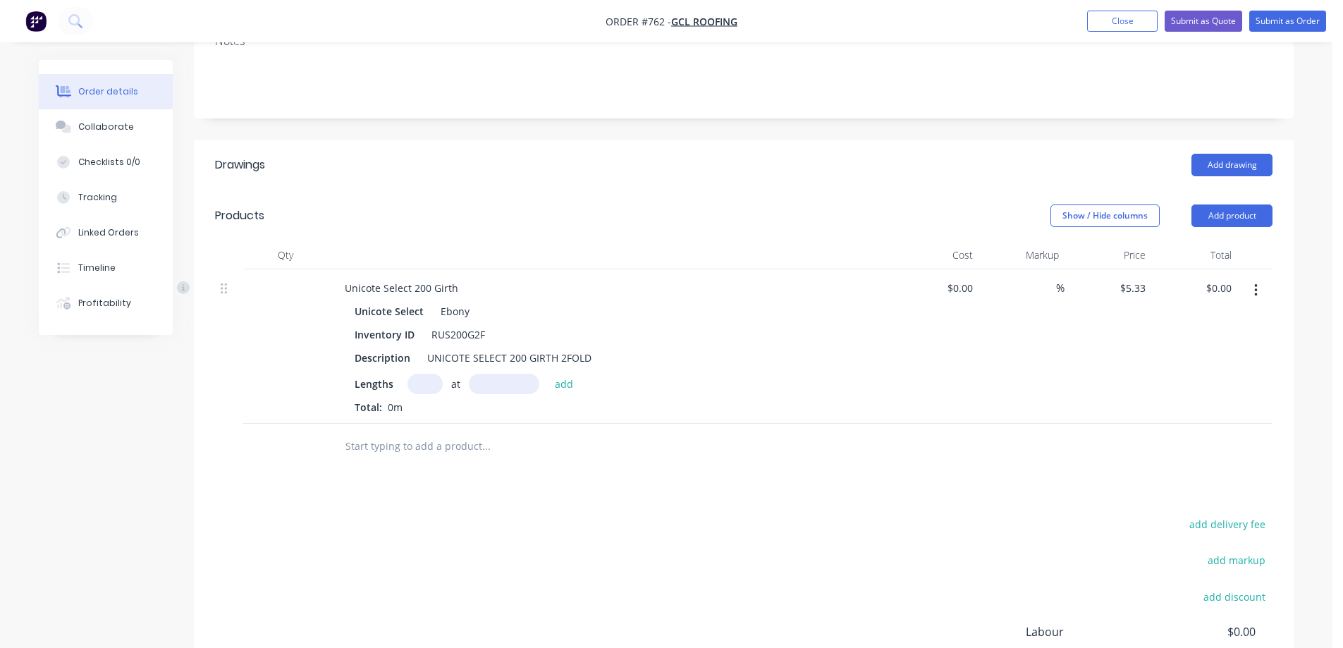
click at [425, 382] on input "text" at bounding box center [425, 384] width 35 height 20
type input "1"
type input "4800mm"
click at [570, 381] on button "add" at bounding box center [564, 383] width 33 height 19
type input "$25.58"
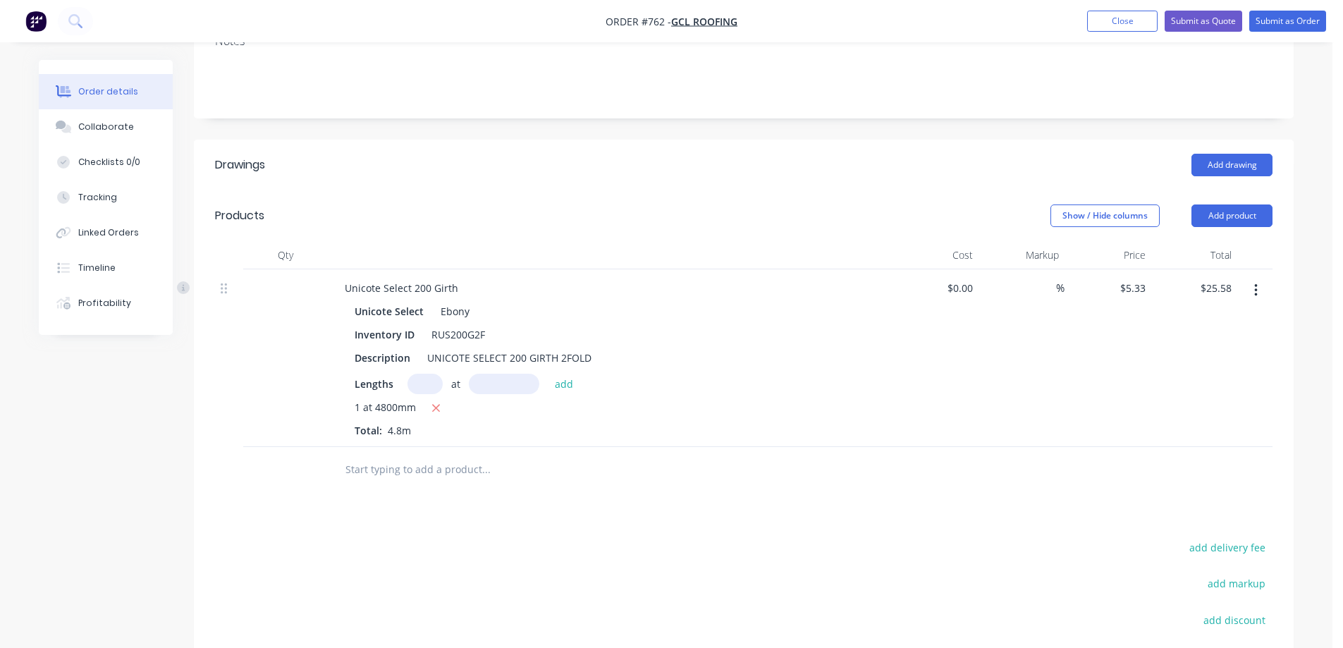
click at [474, 455] on input "text" at bounding box center [486, 469] width 282 height 28
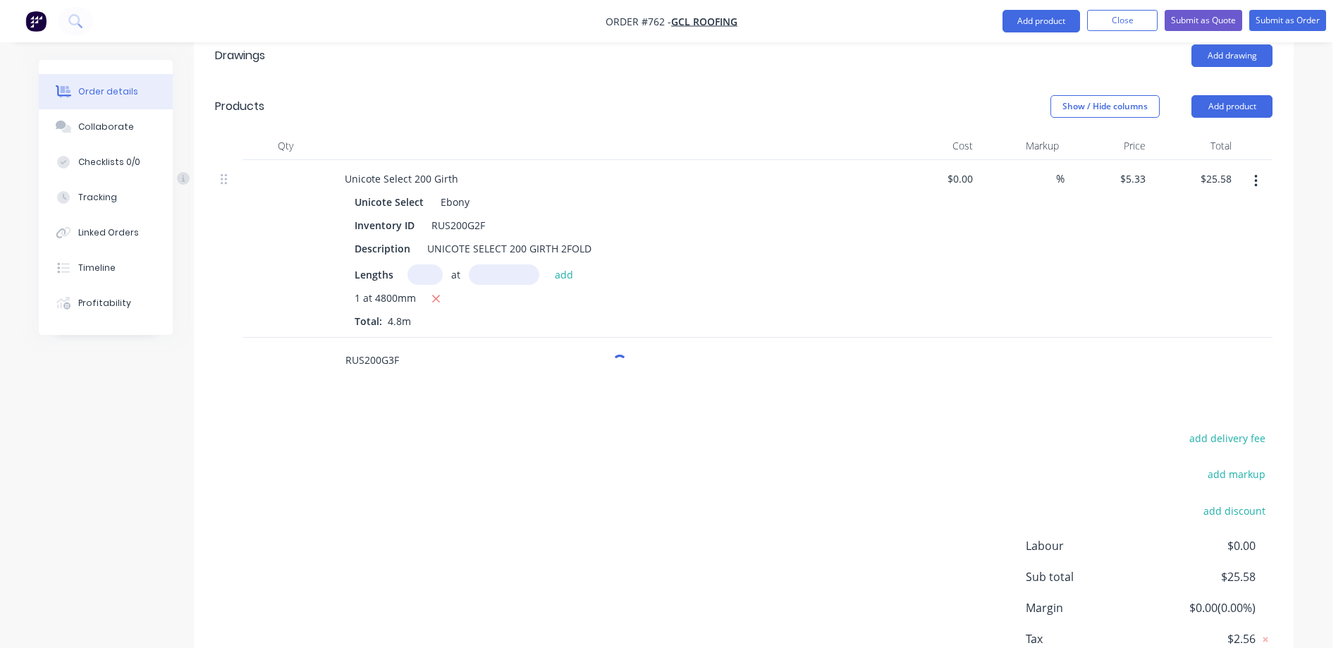
scroll to position [420, 0]
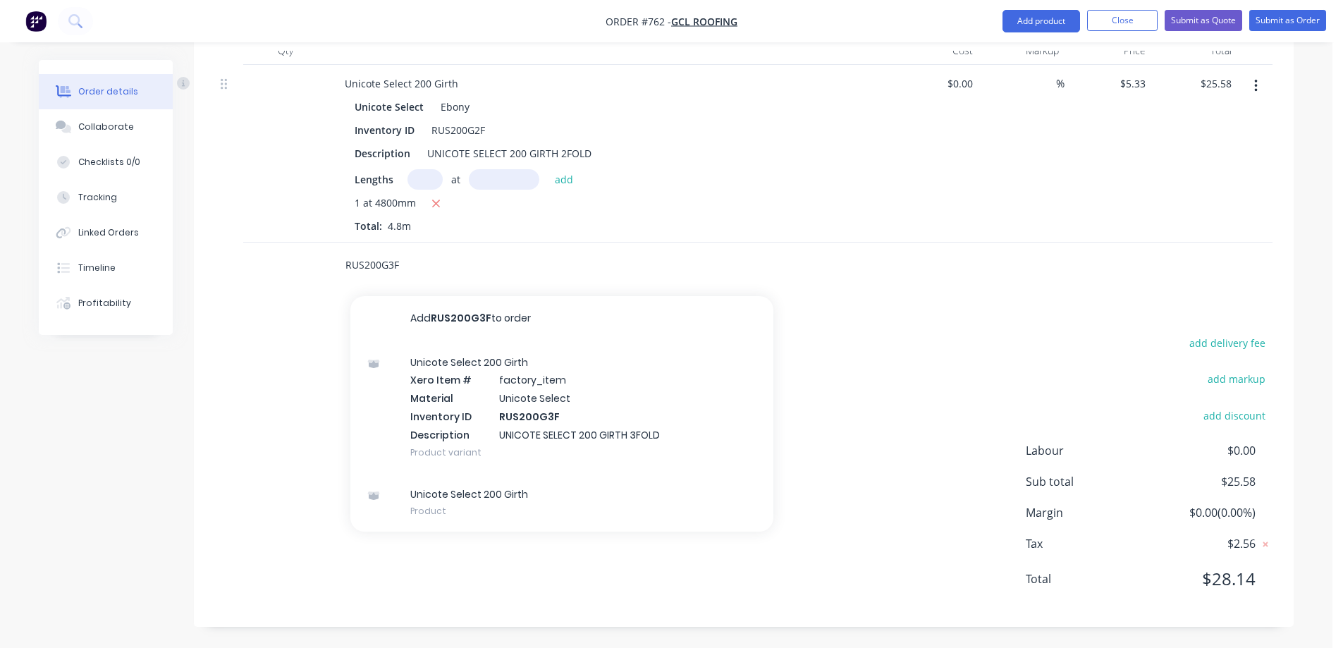
type input "RUS200G3F"
click at [480, 417] on div "Unicote Select 200 Girth Xero Item # factory_item Material Unicote Select Inven…" at bounding box center [561, 407] width 423 height 132
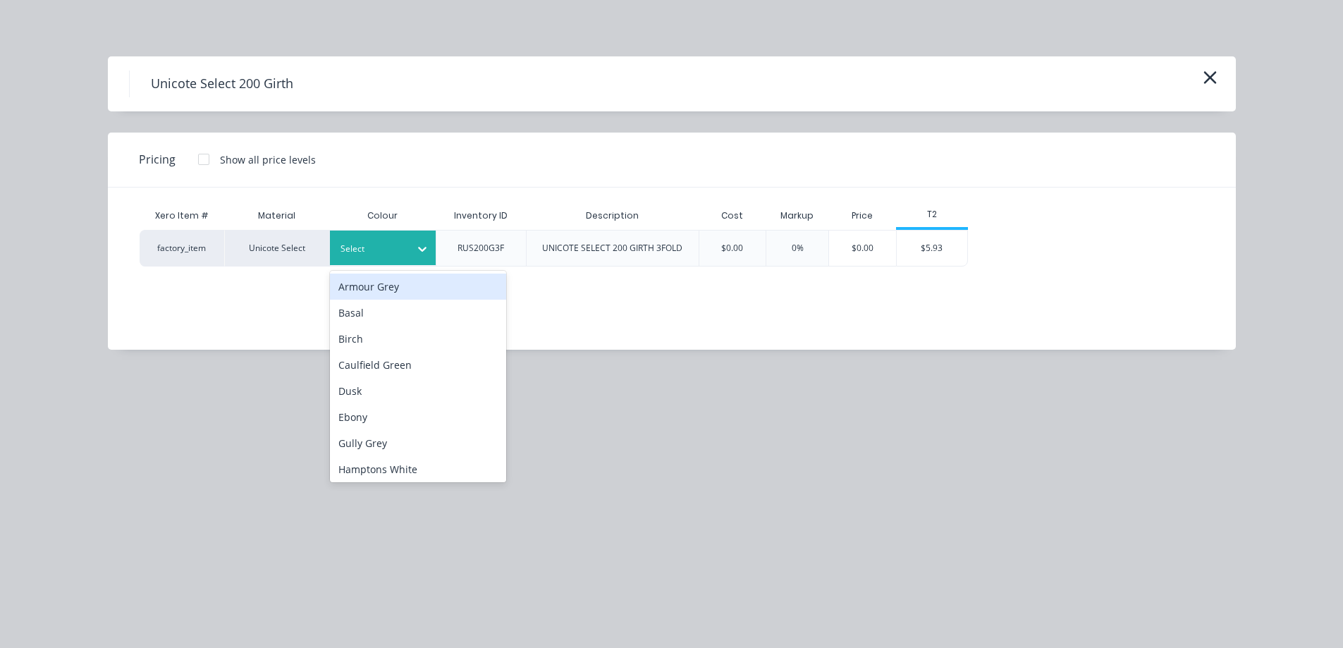
click at [416, 250] on icon at bounding box center [422, 249] width 14 height 14
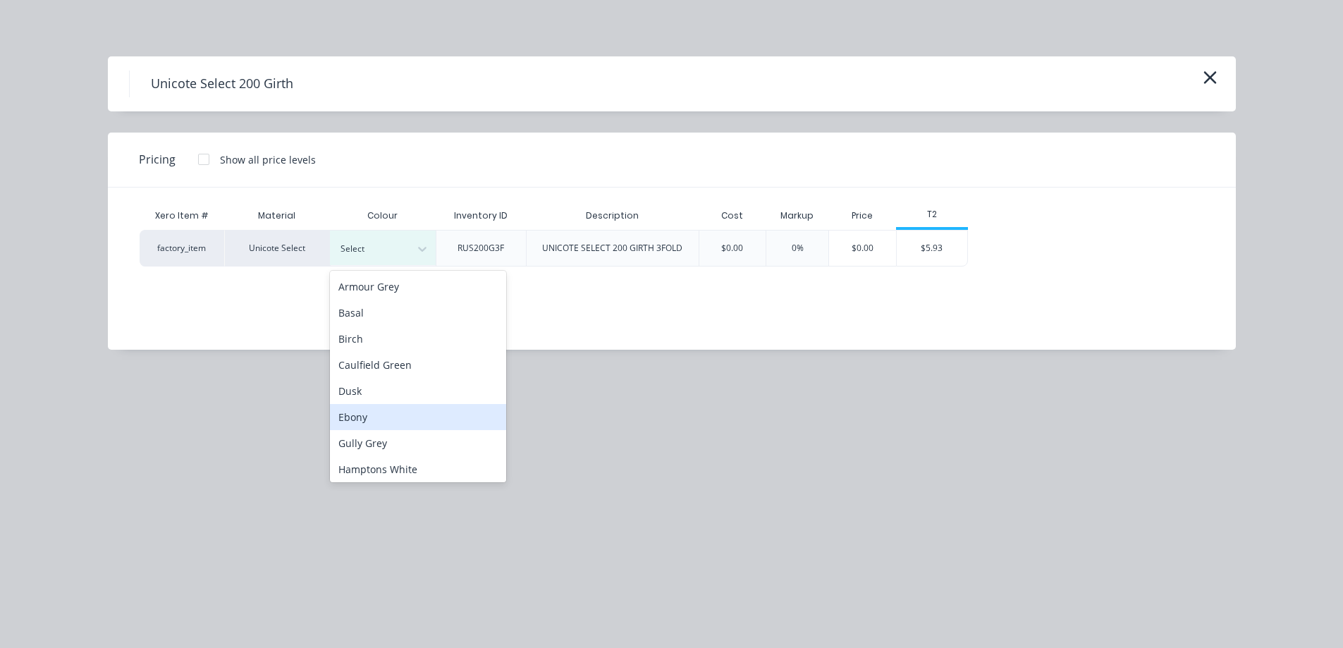
click at [386, 420] on div "Ebony" at bounding box center [418, 417] width 176 height 26
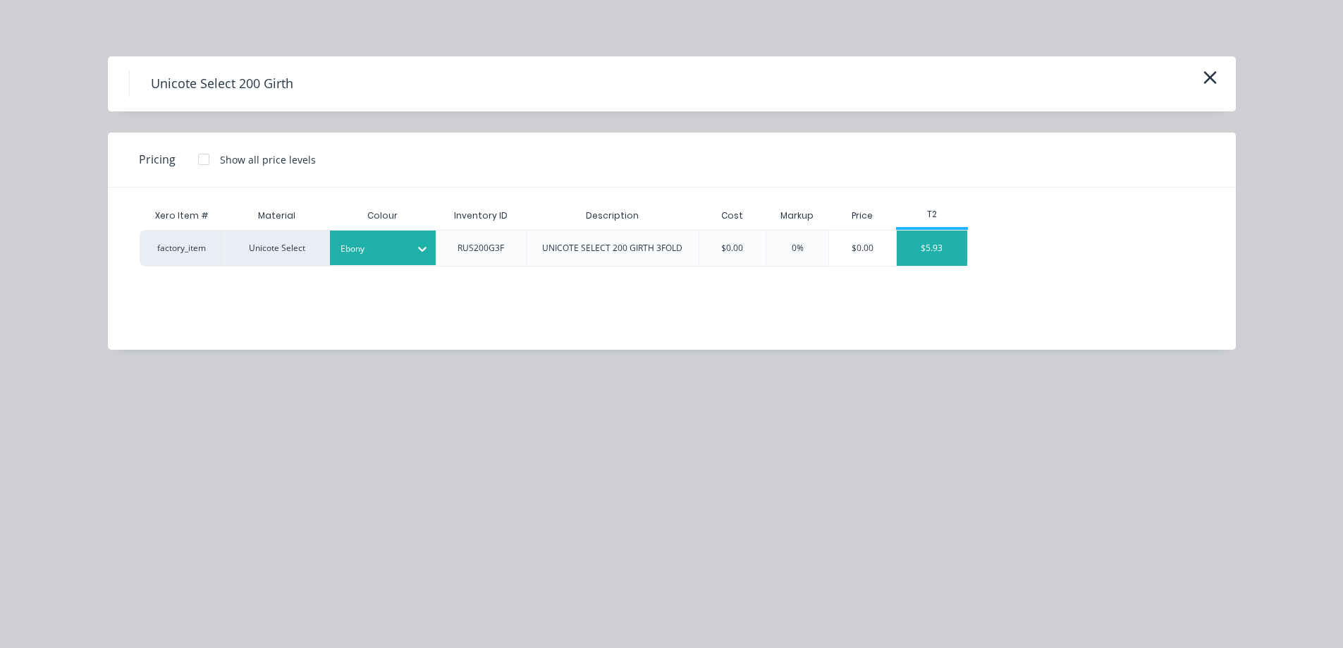
click at [911, 247] on div "$5.93" at bounding box center [932, 248] width 71 height 35
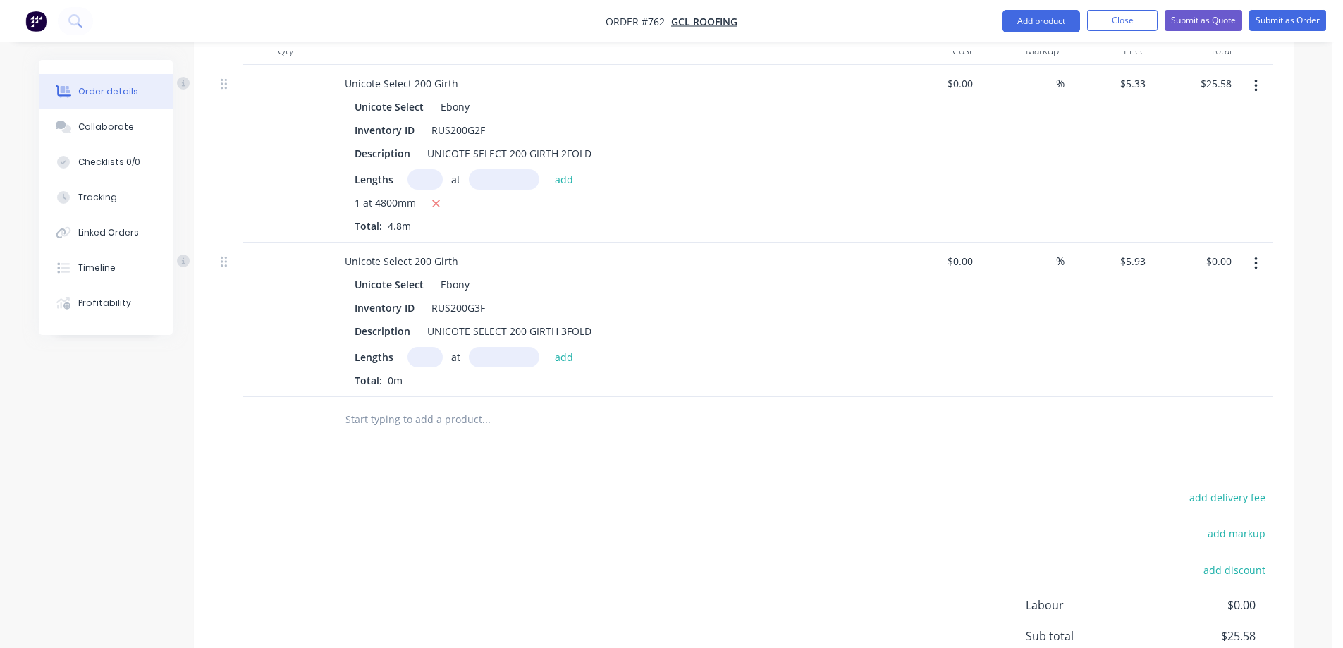
click at [436, 360] on input "text" at bounding box center [425, 357] width 35 height 20
type input "2"
type input "3000mm"
click at [566, 357] on button "add" at bounding box center [564, 356] width 33 height 19
type input "$35.58"
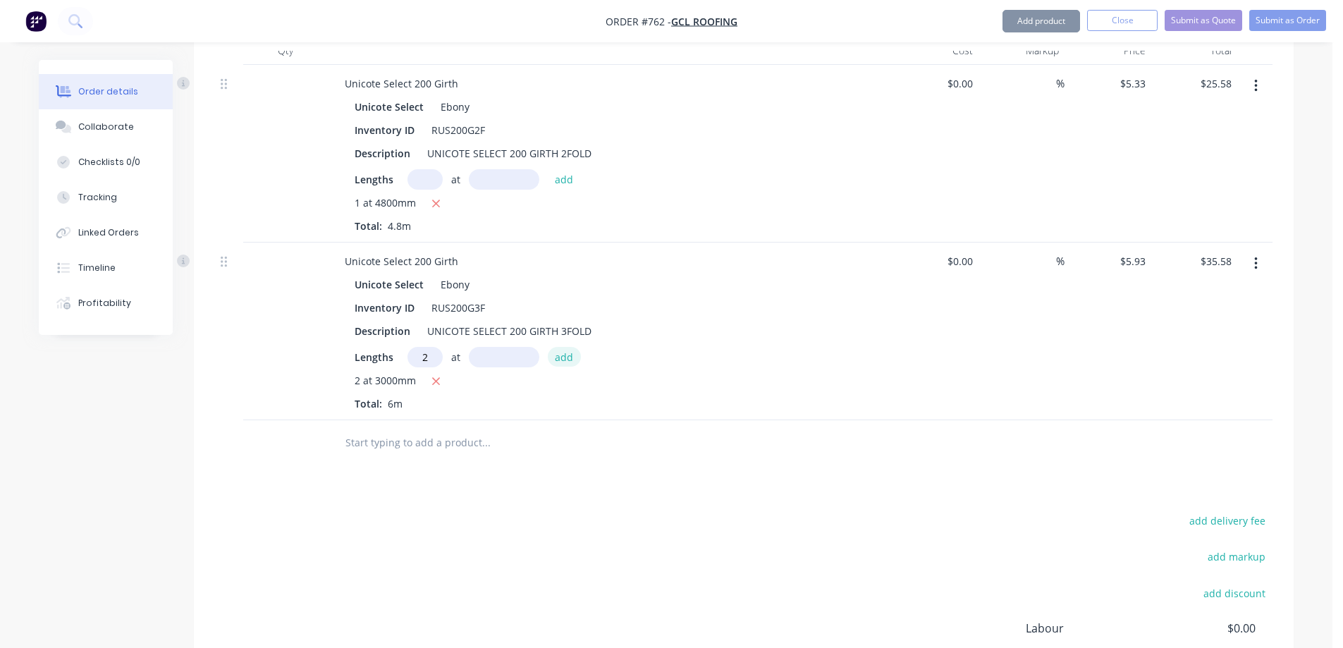
type input "2"
type input "3500mm"
click at [566, 357] on button "add" at bounding box center [564, 356] width 33 height 19
type input "$77.09"
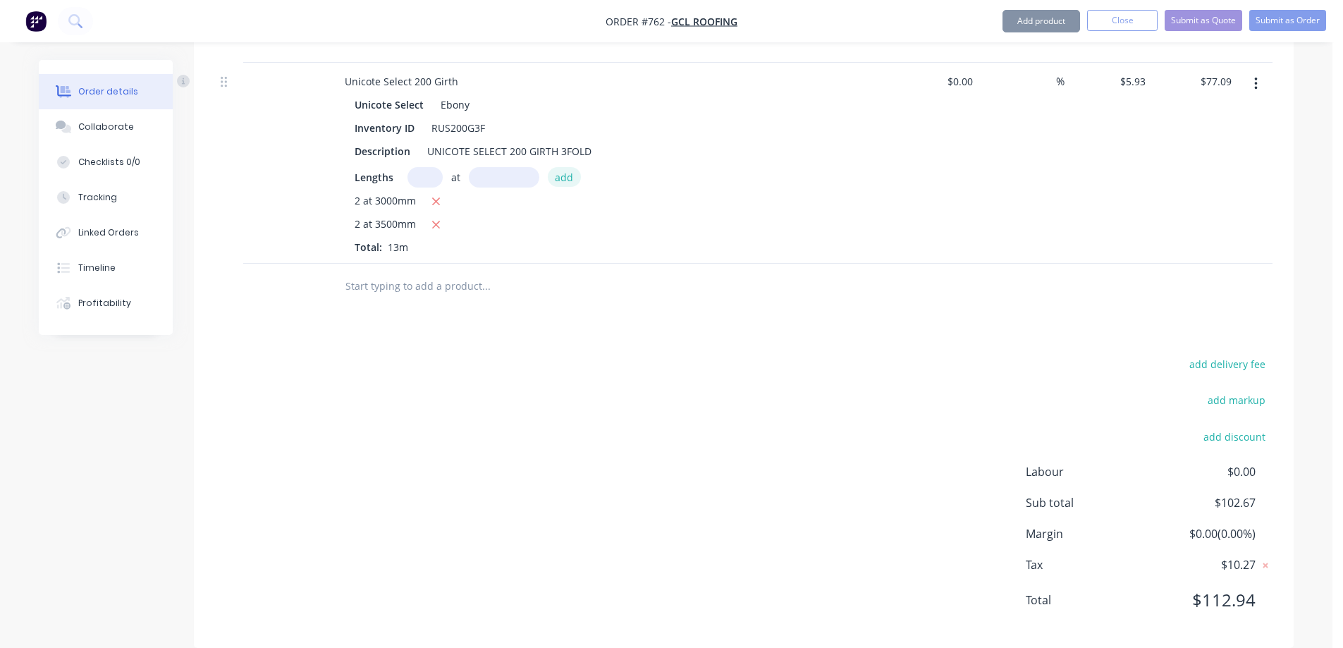
scroll to position [620, 0]
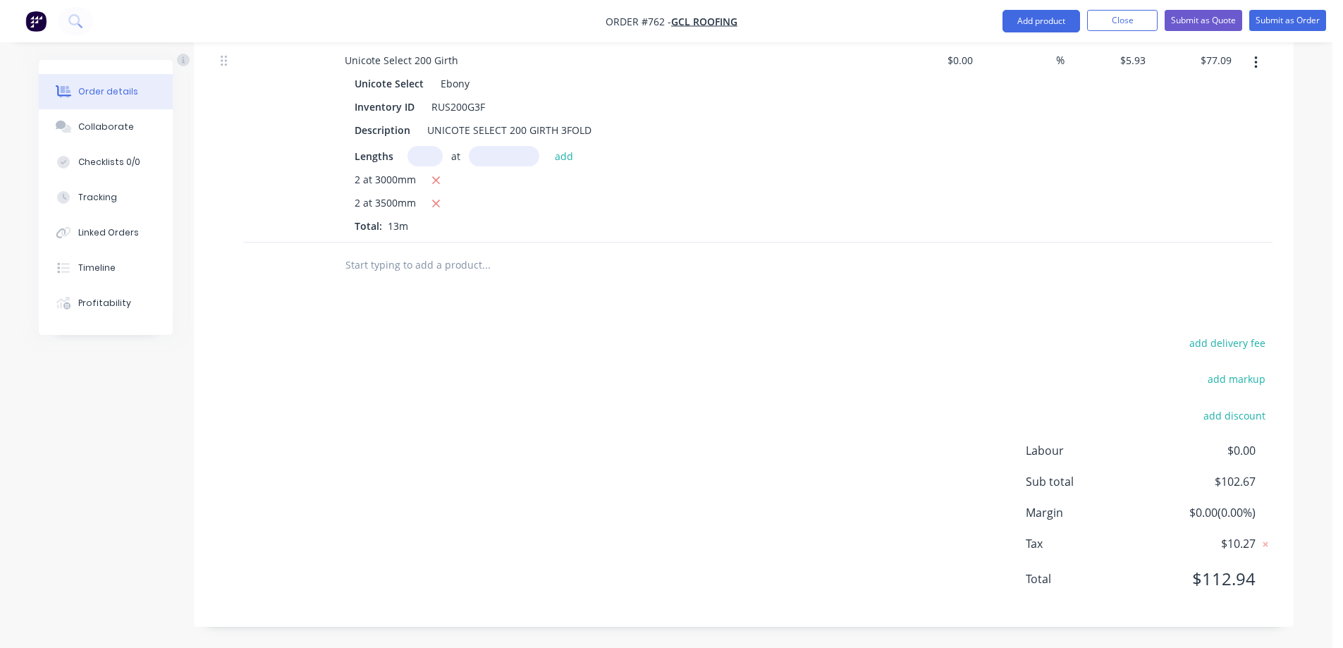
click at [433, 268] on input "text" at bounding box center [486, 265] width 282 height 28
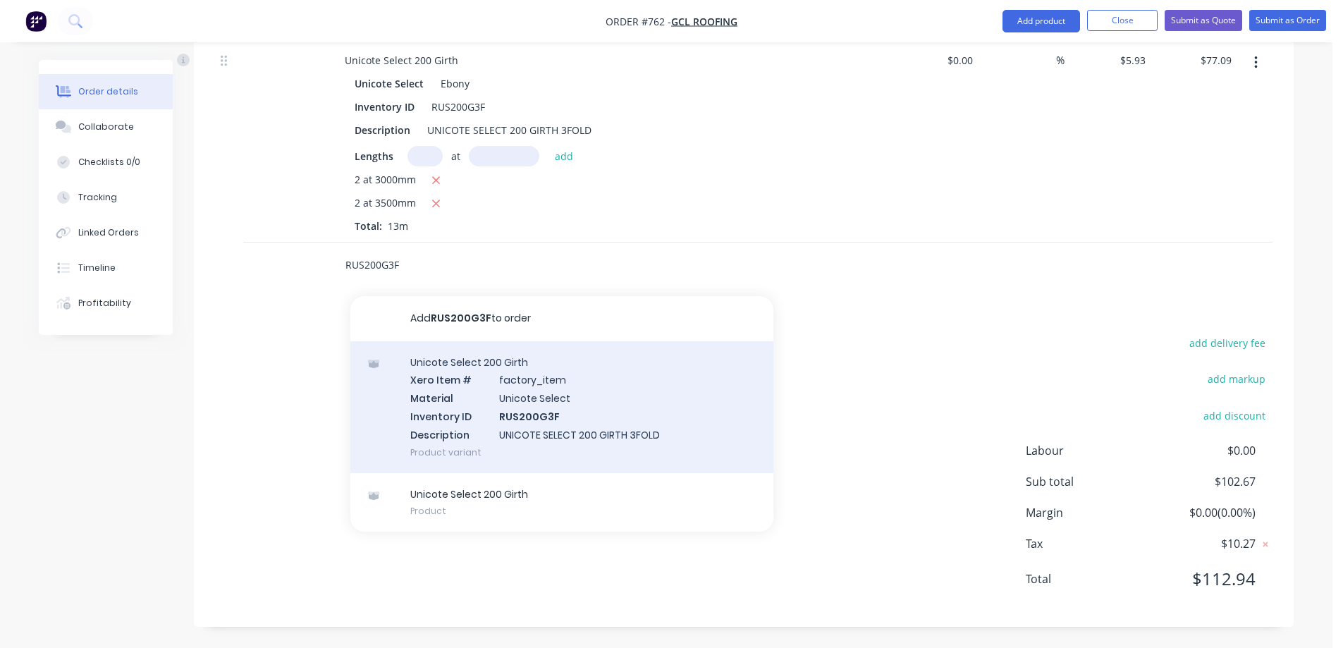
type input "RUS200G3F"
click at [467, 393] on div "Unicote Select 200 Girth Xero Item # factory_item Material Unicote Select Inven…" at bounding box center [561, 407] width 423 height 132
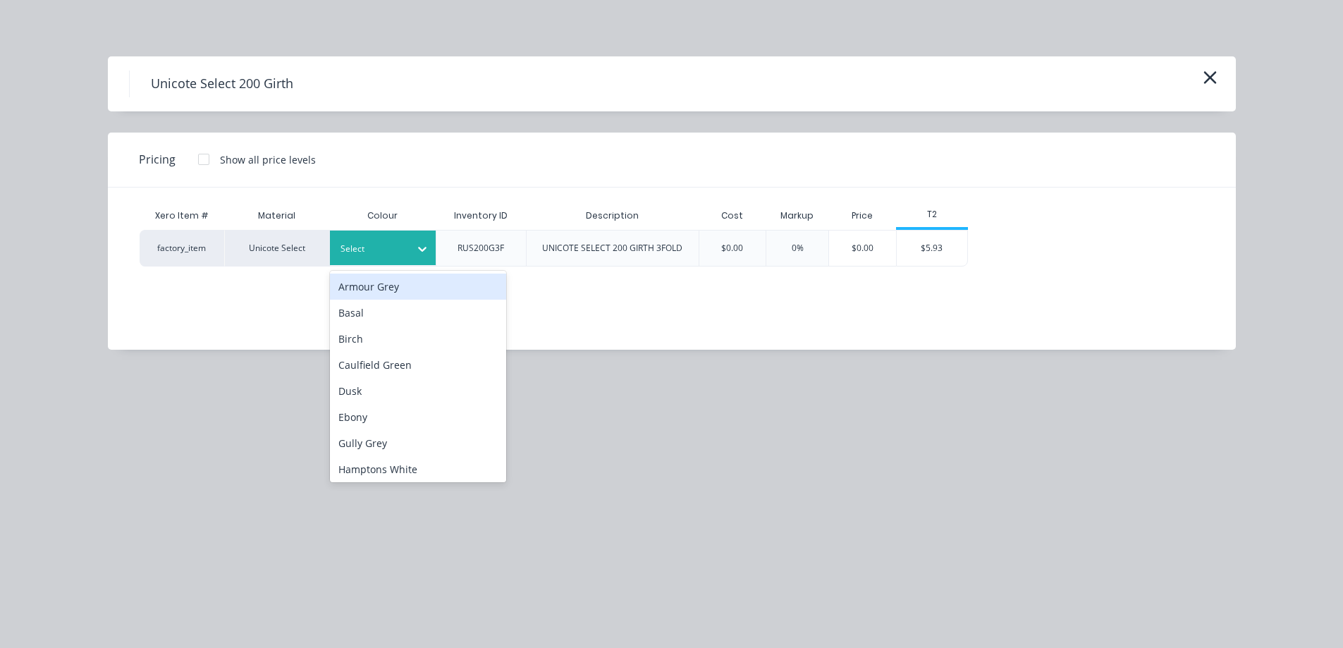
click at [382, 247] on div at bounding box center [372, 249] width 63 height 16
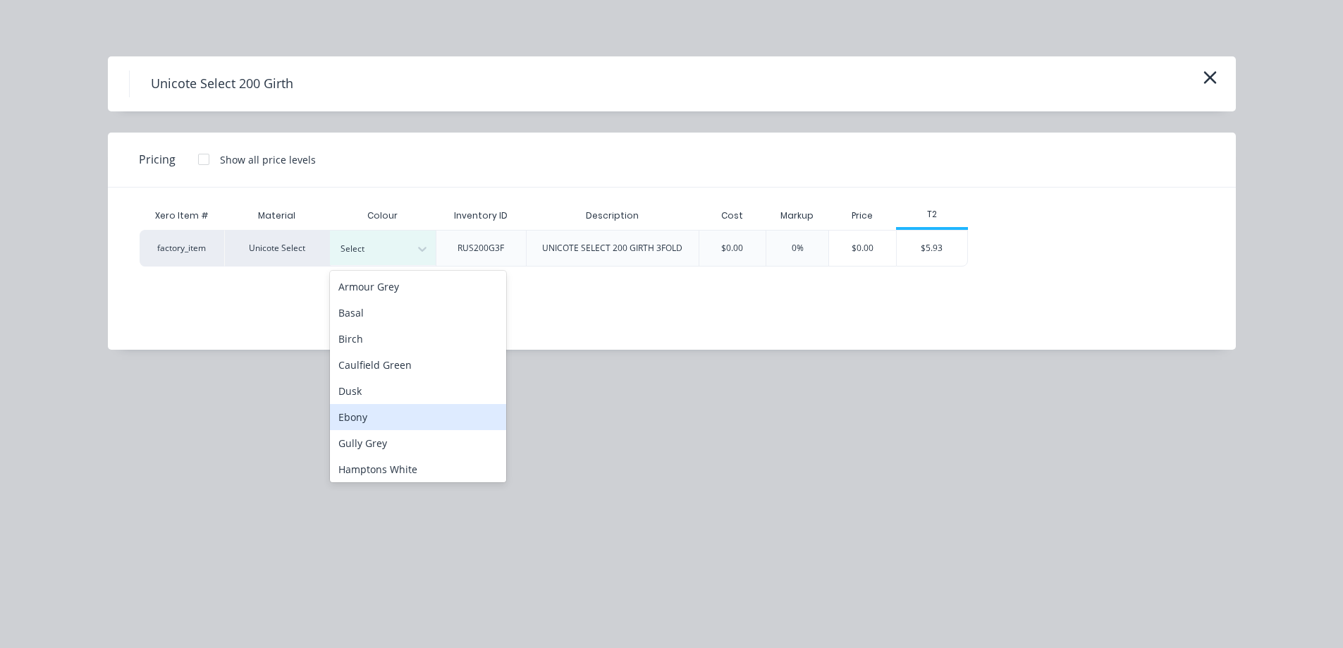
click at [391, 413] on div "Ebony" at bounding box center [418, 417] width 176 height 26
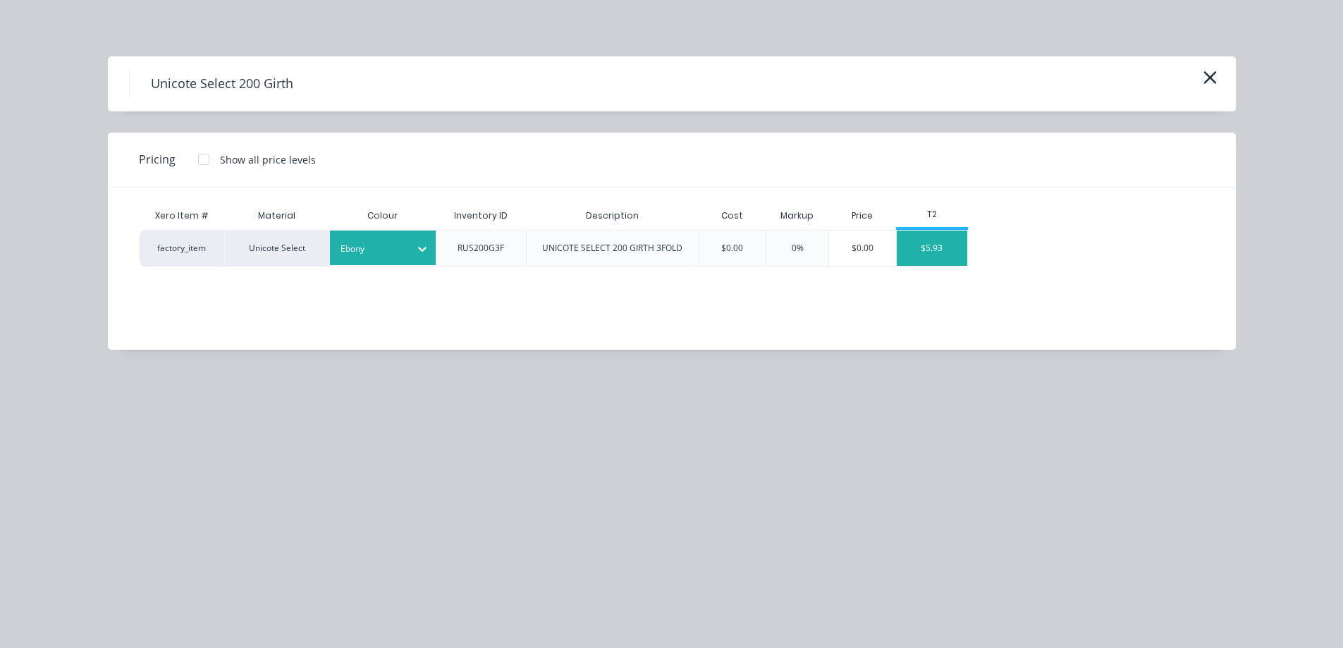
click at [926, 249] on div "$5.93" at bounding box center [932, 248] width 71 height 35
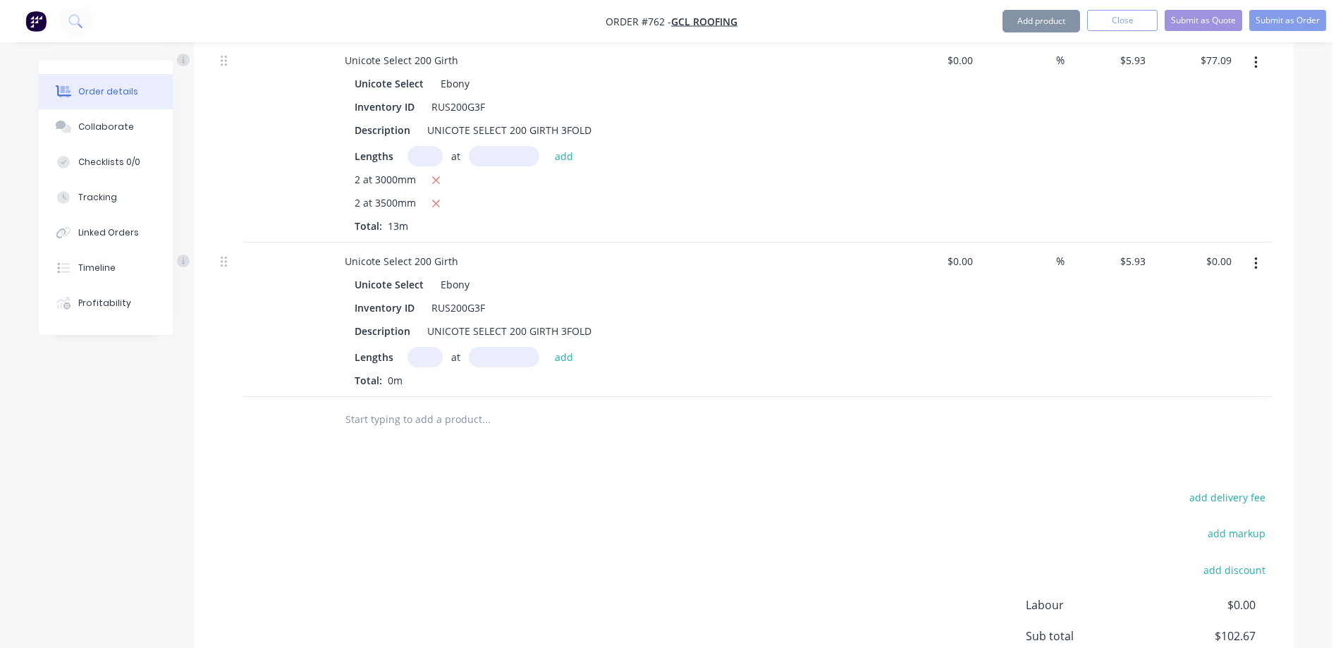
click at [425, 353] on input "text" at bounding box center [425, 357] width 35 height 20
type input "2"
type input "3200mm"
click at [550, 360] on button "add" at bounding box center [564, 356] width 33 height 19
type input "$37.95"
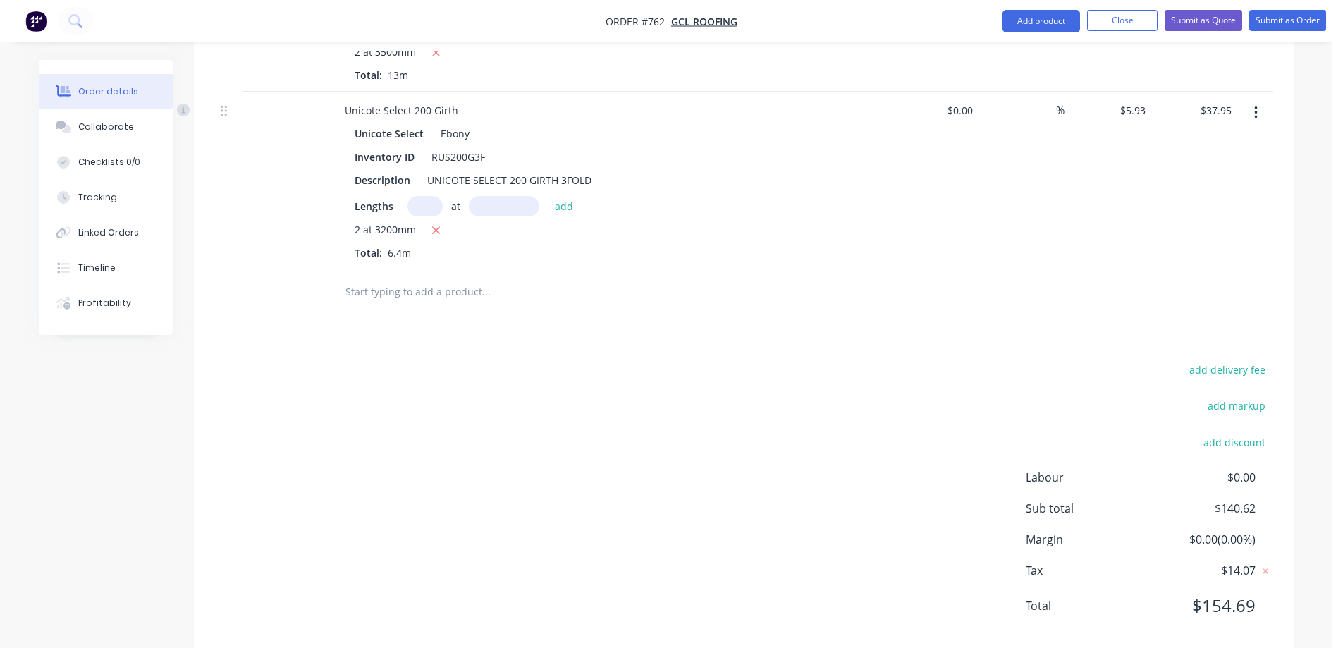
scroll to position [798, 0]
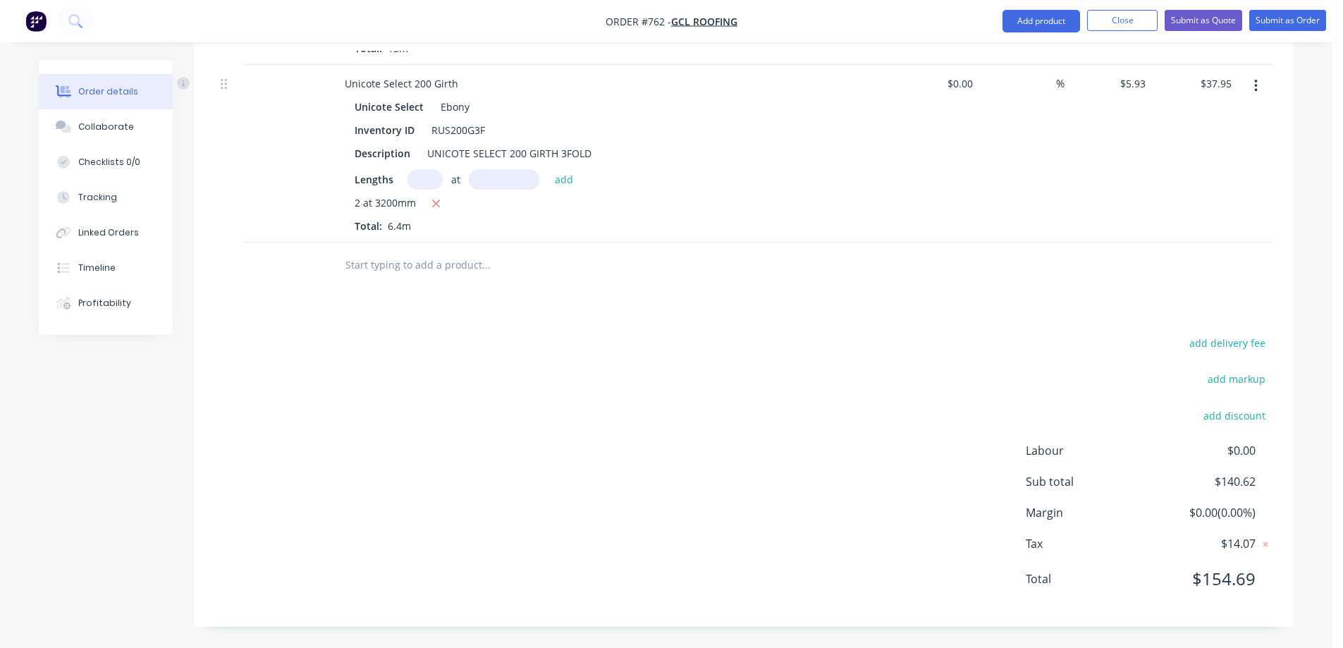
click at [417, 273] on input "text" at bounding box center [486, 265] width 282 height 28
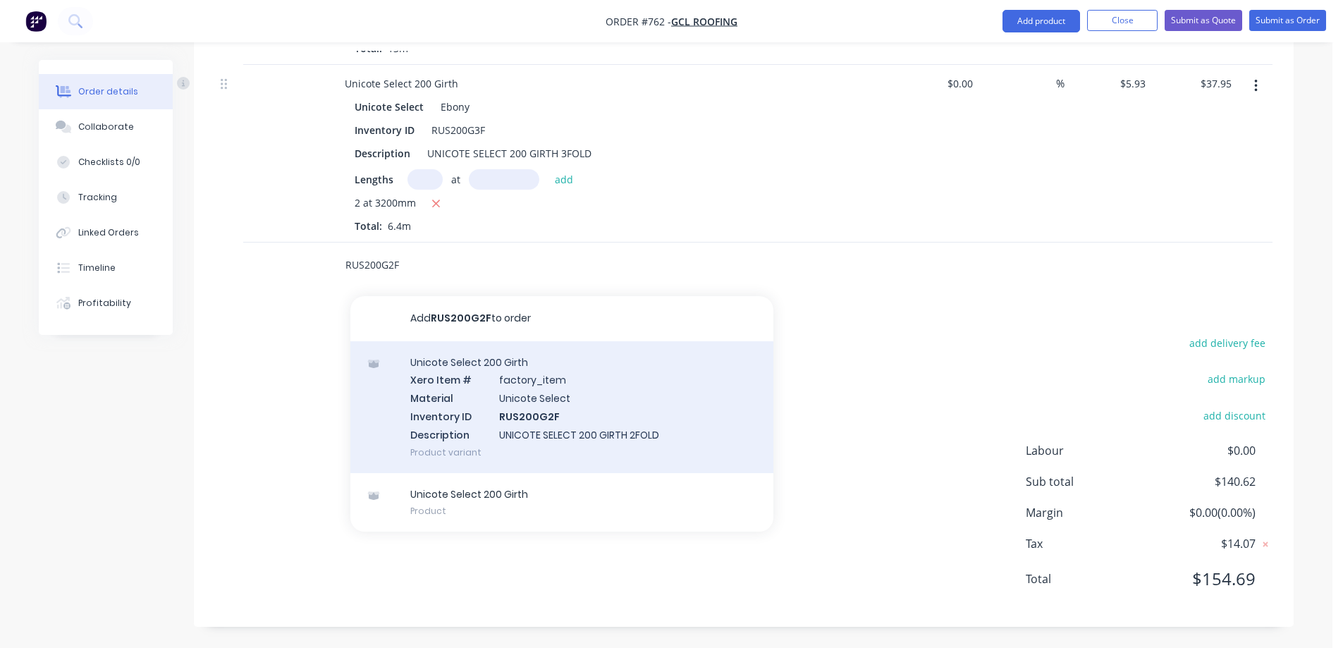
type input "RUS200G2F"
click at [473, 405] on div "Unicote Select 200 Girth Xero Item # factory_item Material Unicote Select Inven…" at bounding box center [561, 407] width 423 height 132
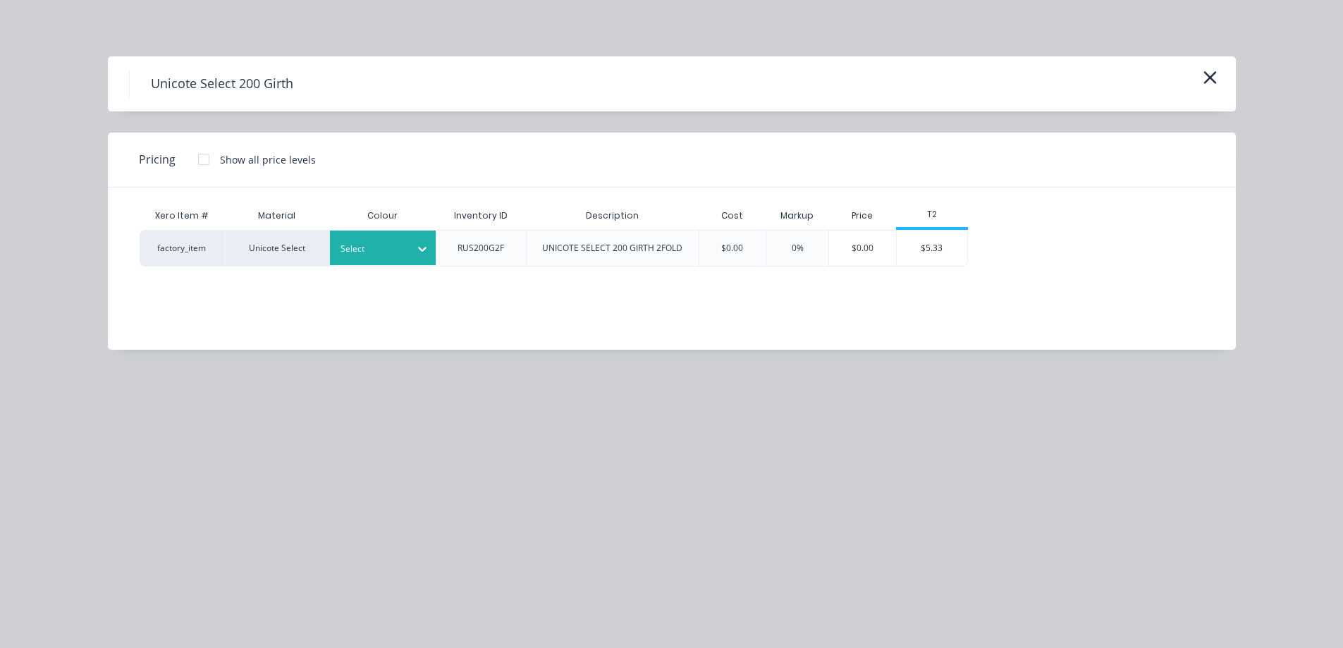
click at [410, 259] on div at bounding box center [422, 249] width 25 height 23
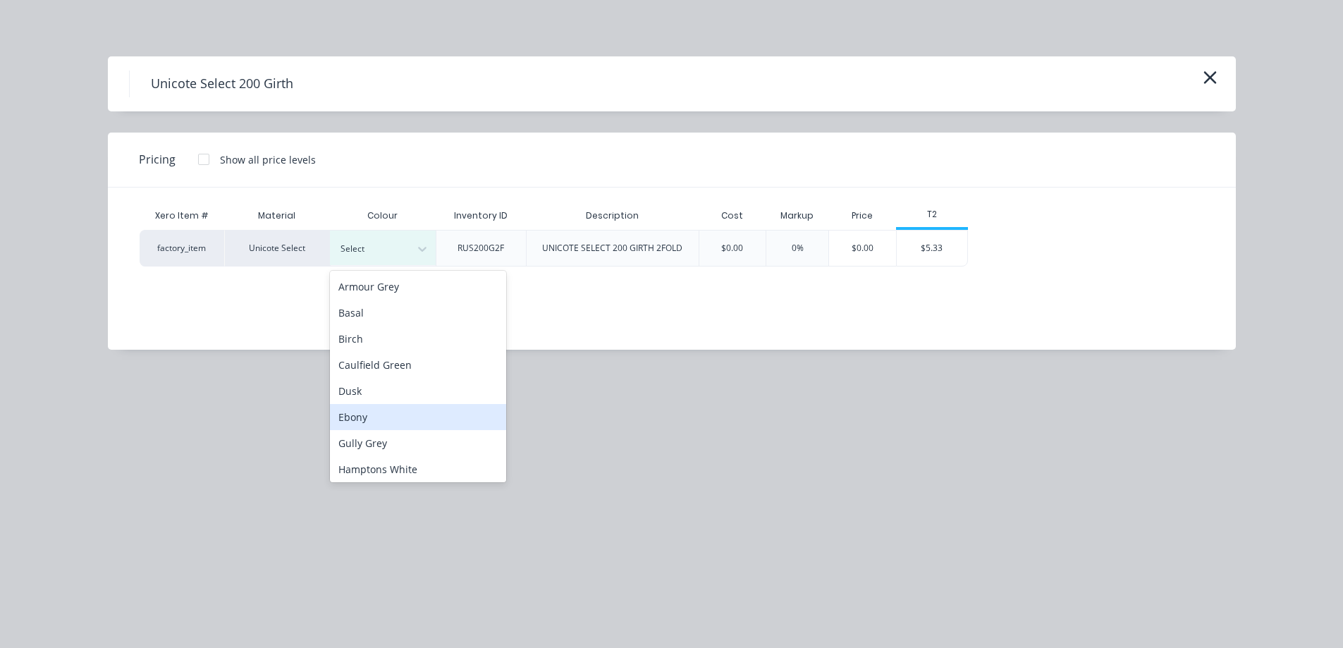
click at [387, 411] on div "Ebony" at bounding box center [418, 417] width 176 height 26
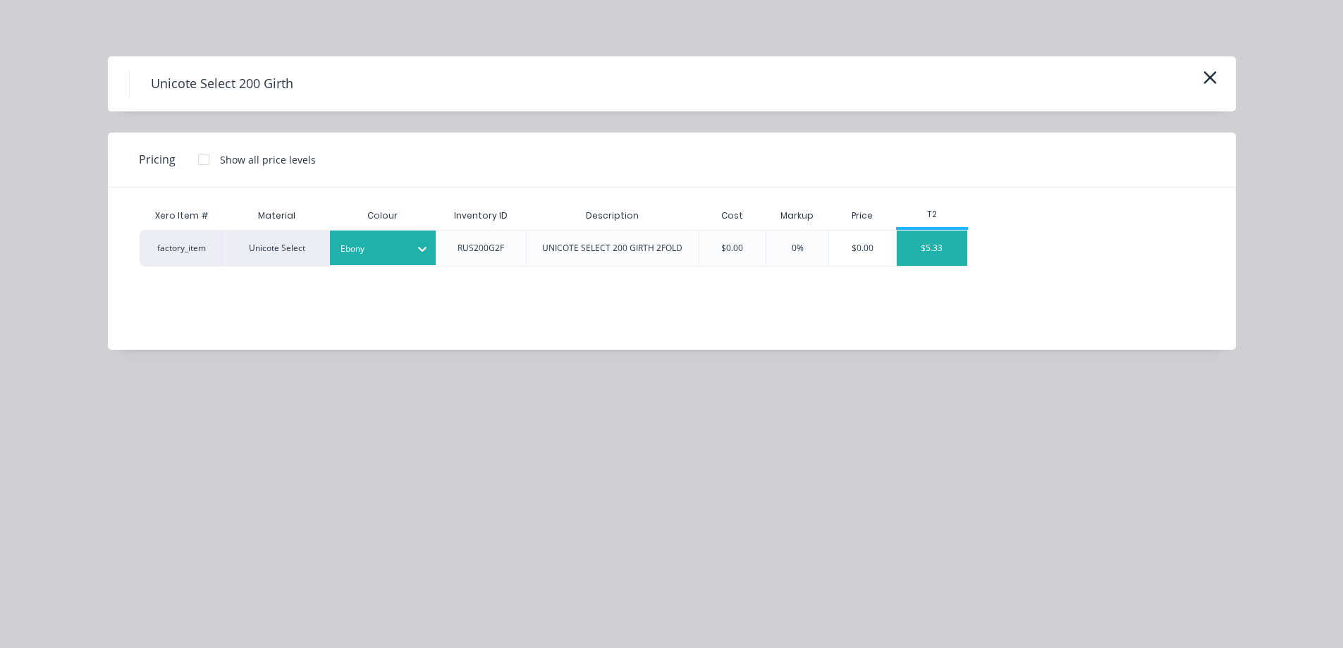
click at [929, 262] on div "$5.33" at bounding box center [932, 248] width 71 height 35
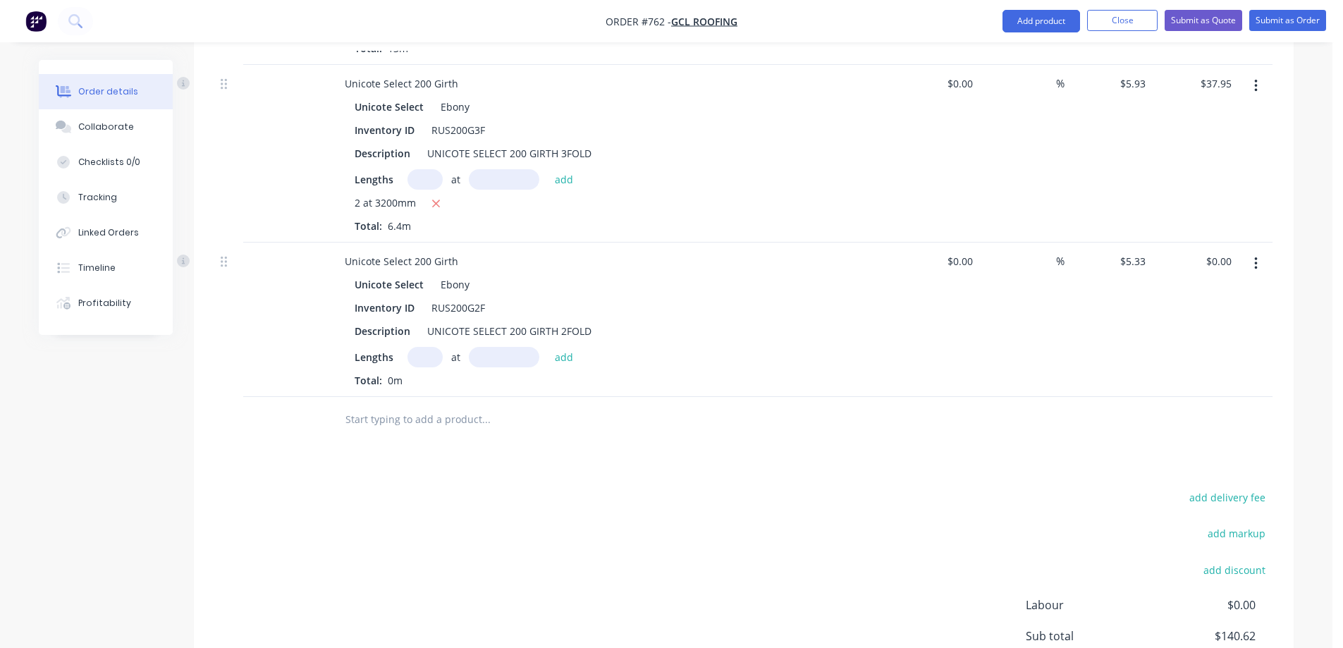
click at [436, 357] on input "text" at bounding box center [425, 357] width 35 height 20
type input "1"
type input "2800mm"
click at [570, 357] on button "add" at bounding box center [564, 356] width 33 height 19
type input "$14.92"
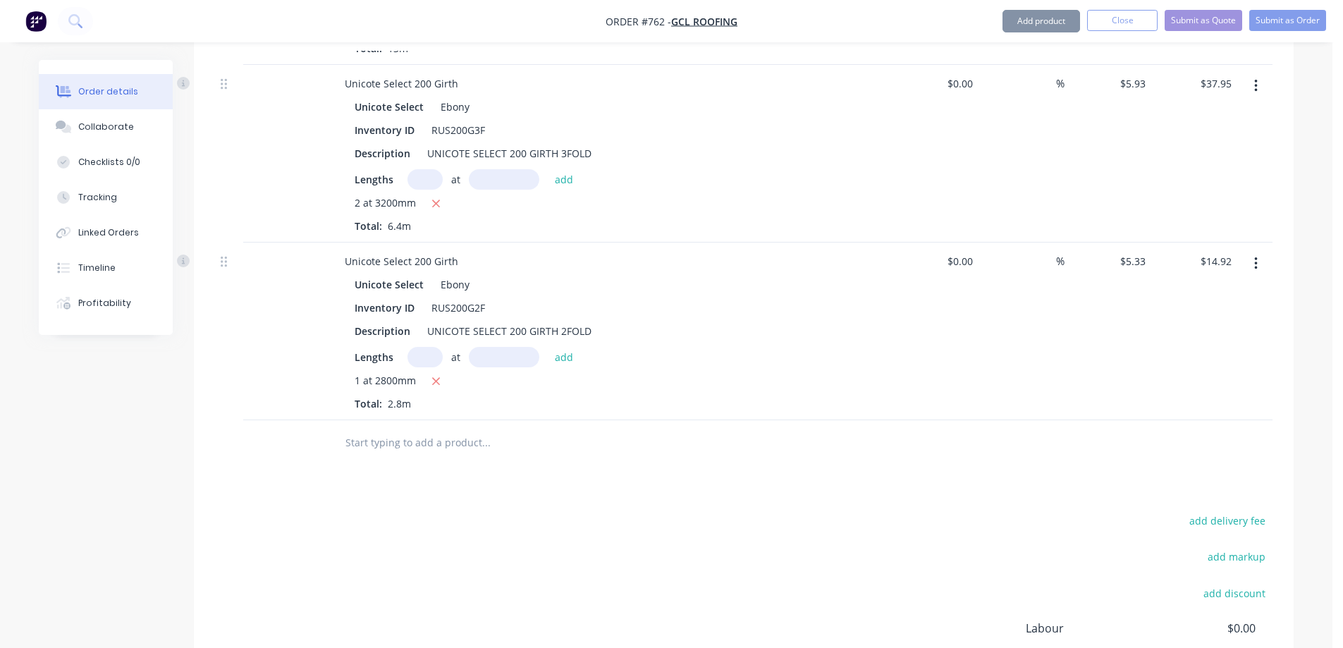
click at [465, 439] on input "text" at bounding box center [486, 443] width 282 height 28
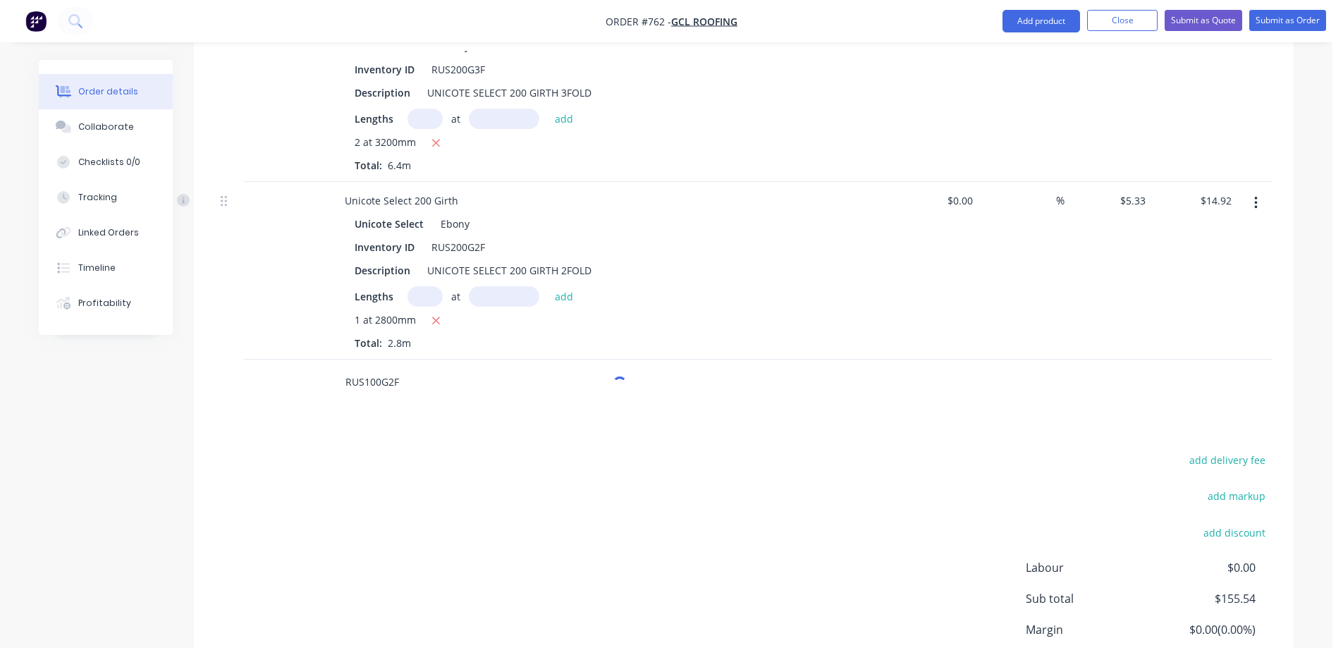
scroll to position [976, 0]
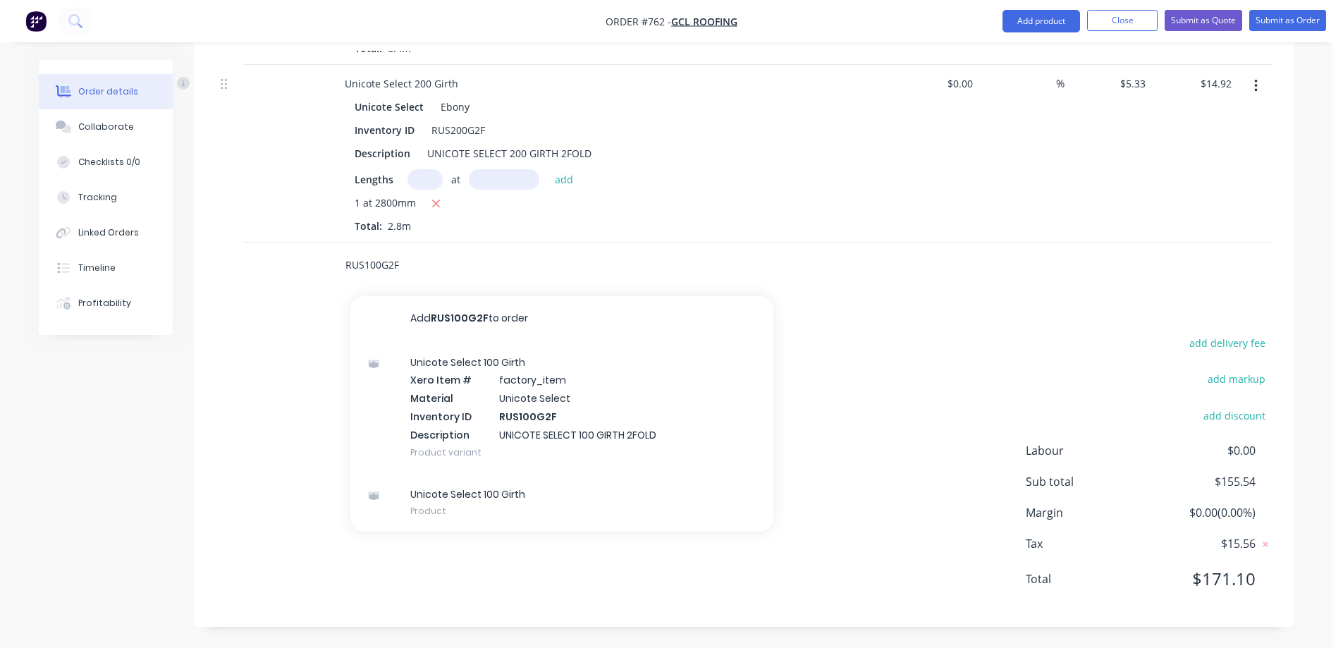
type input "RUS100G2F"
click at [457, 397] on div "Unicote Select 100 Girth Xero Item # factory_item Material Unicote Select Inven…" at bounding box center [561, 407] width 423 height 132
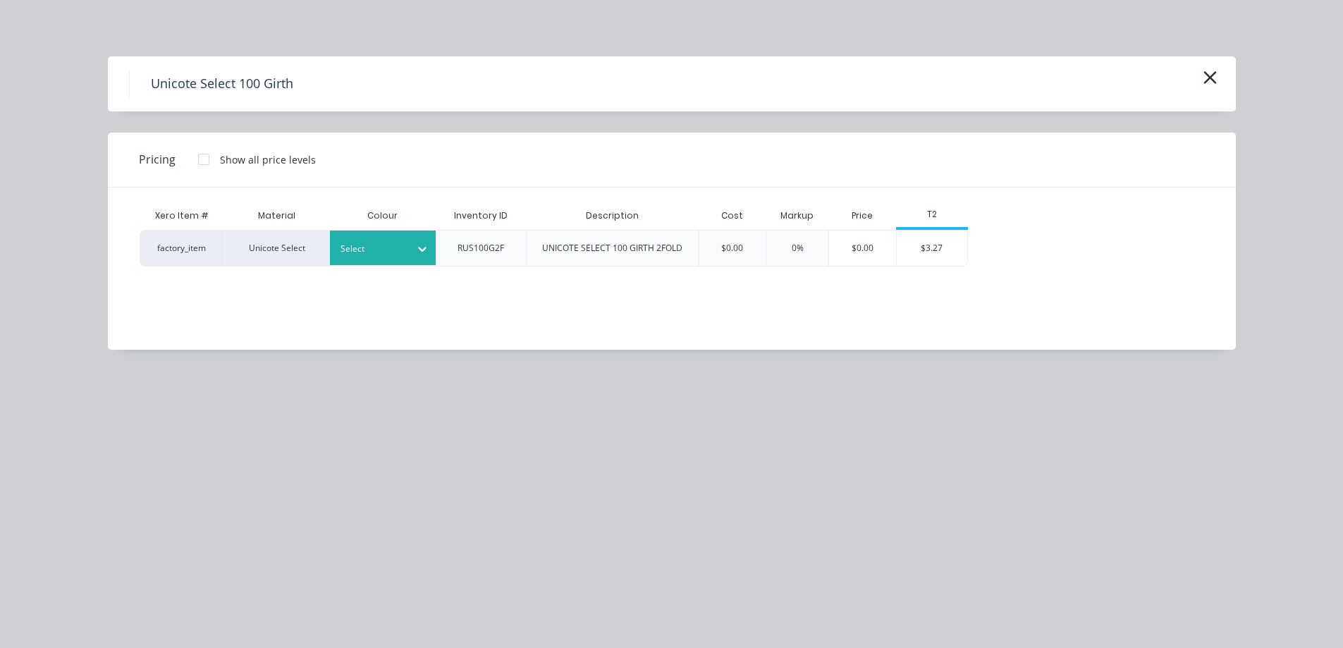
click at [420, 240] on div at bounding box center [422, 249] width 25 height 23
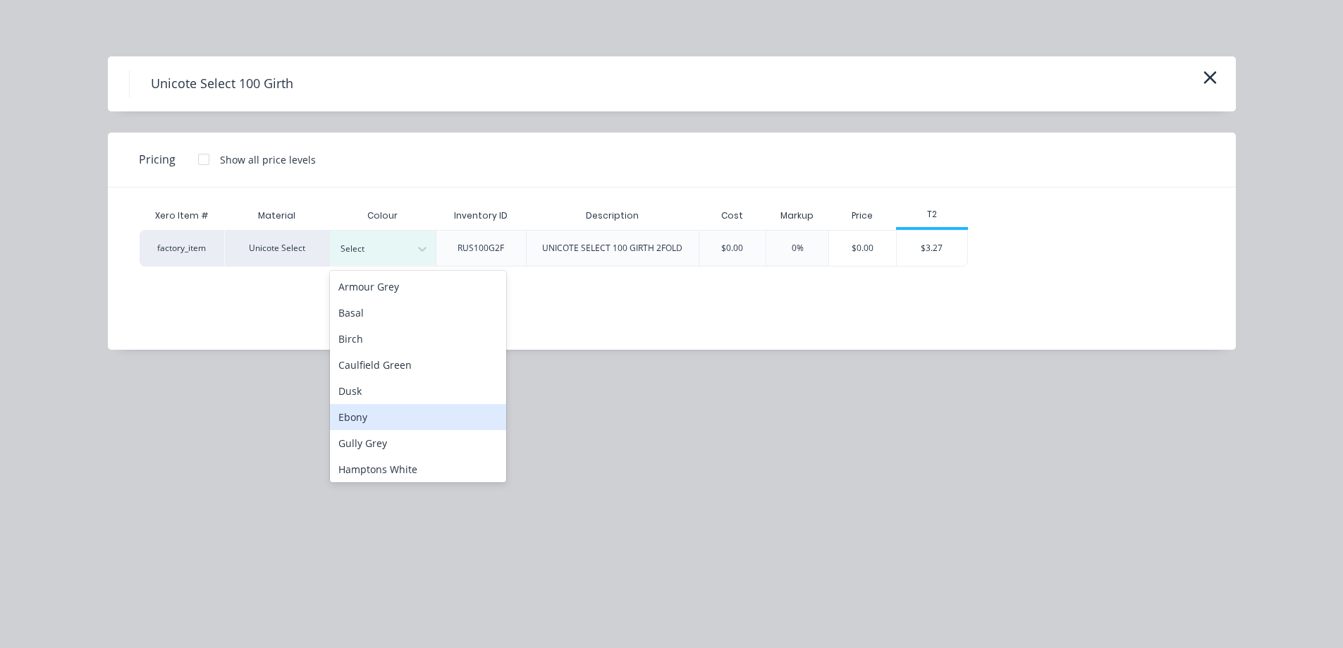
click at [399, 415] on div "Ebony" at bounding box center [418, 417] width 176 height 26
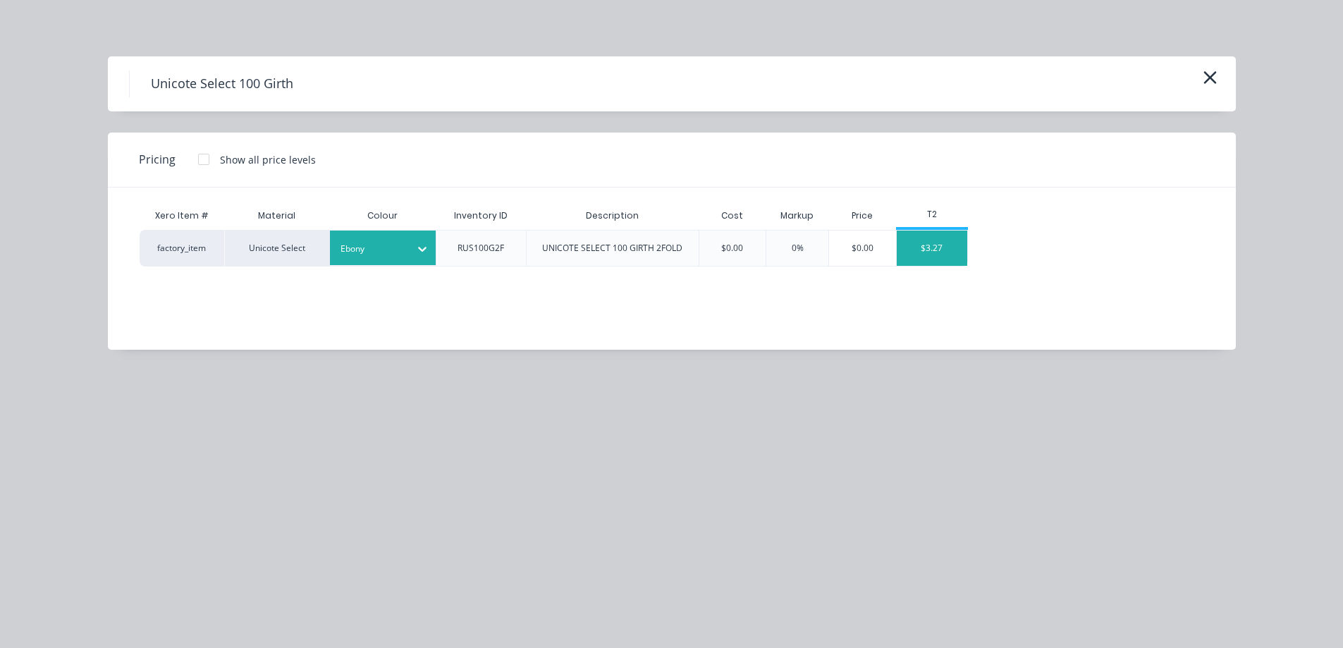
click at [926, 255] on div "$3.27" at bounding box center [932, 248] width 71 height 35
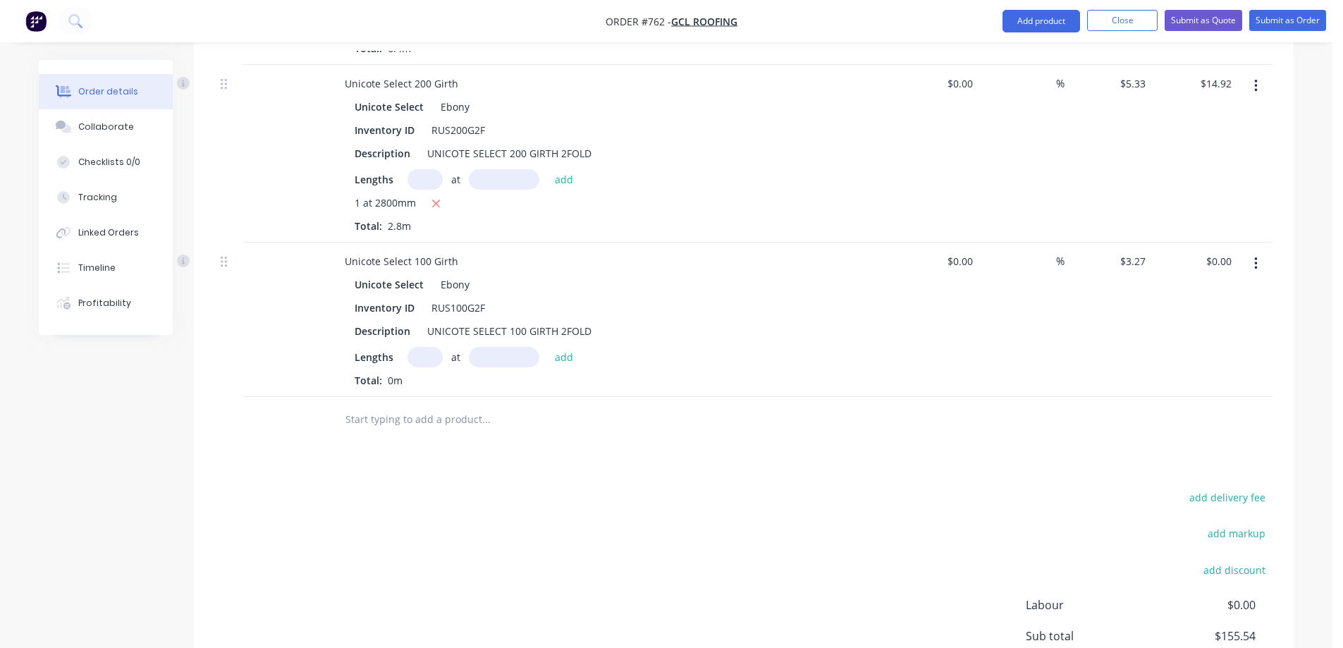
click at [430, 359] on input "text" at bounding box center [425, 357] width 35 height 20
type input "1"
type input "3200mm"
click at [565, 362] on button "add" at bounding box center [564, 356] width 33 height 19
type input "$10.46"
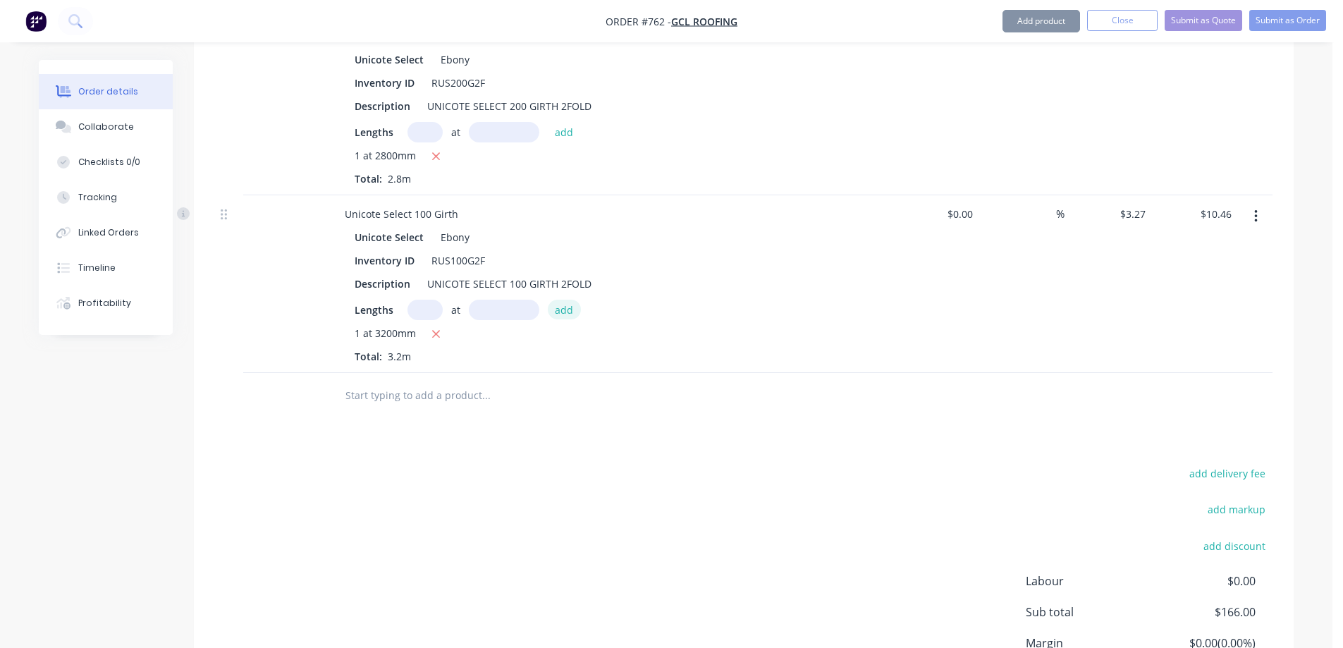
scroll to position [1154, 0]
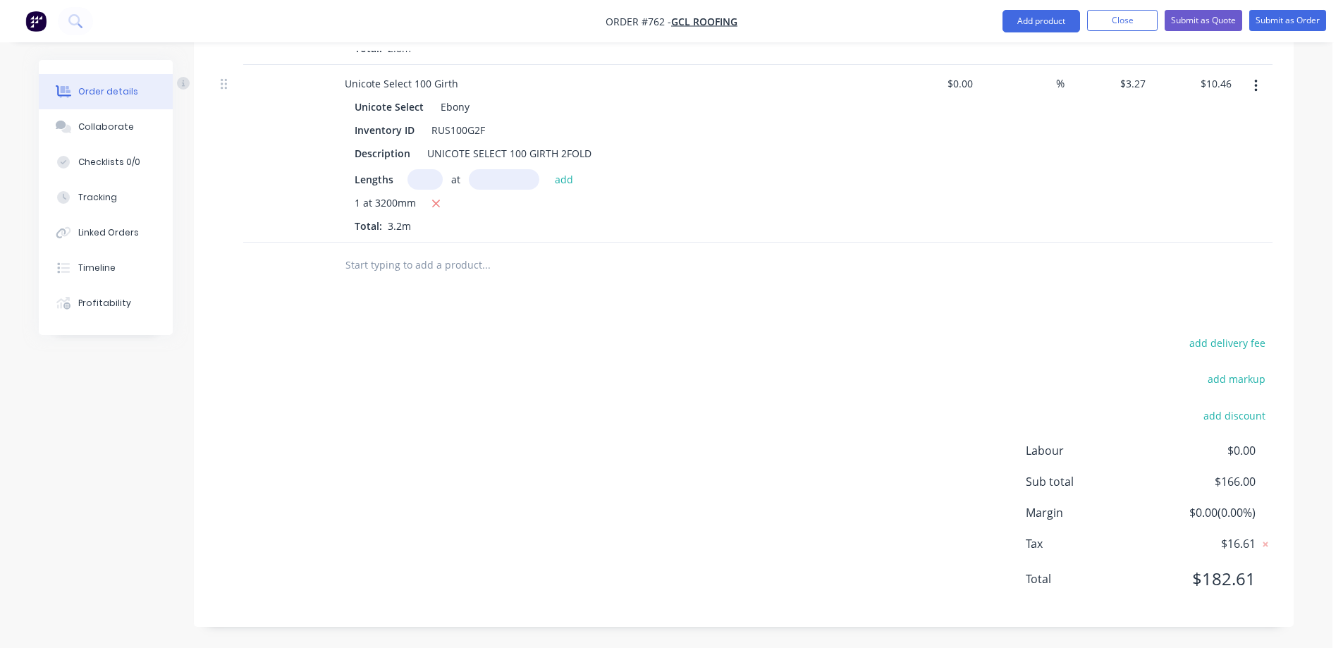
click at [472, 256] on input "text" at bounding box center [486, 265] width 282 height 28
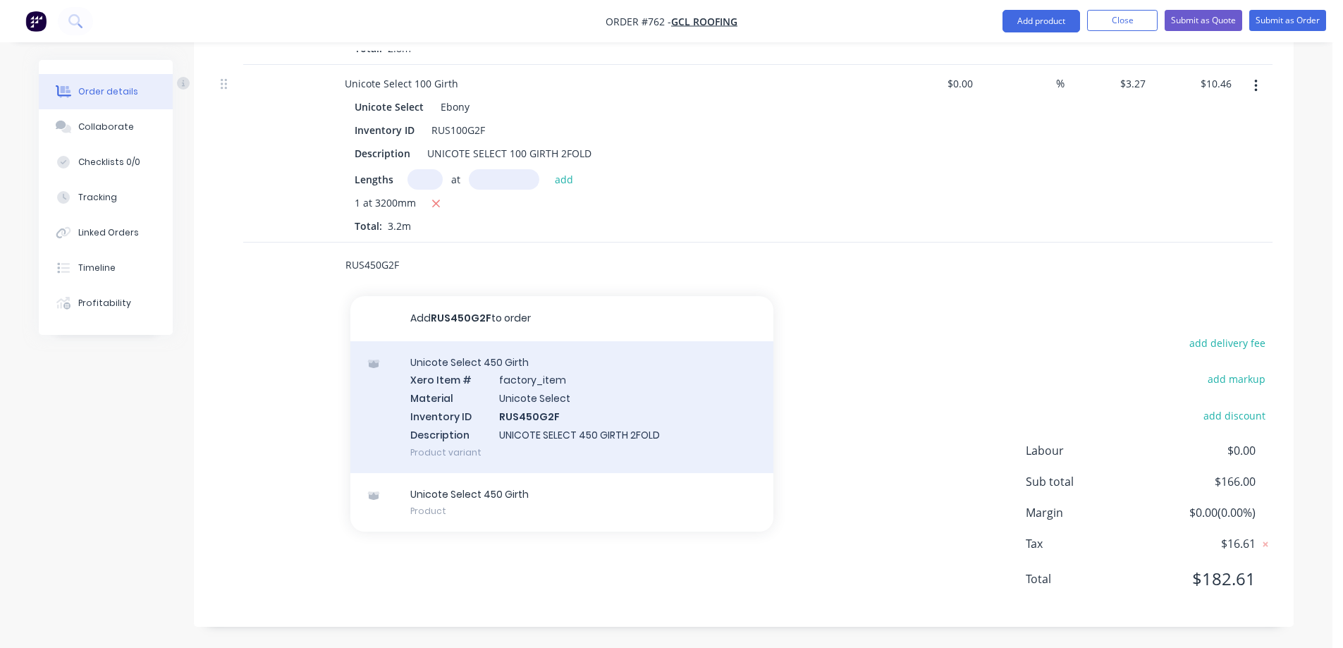
type input "RUS450G2F"
click at [481, 377] on div "Unicote Select 450 Girth Xero Item # factory_item Material Unicote Select Inven…" at bounding box center [561, 407] width 423 height 132
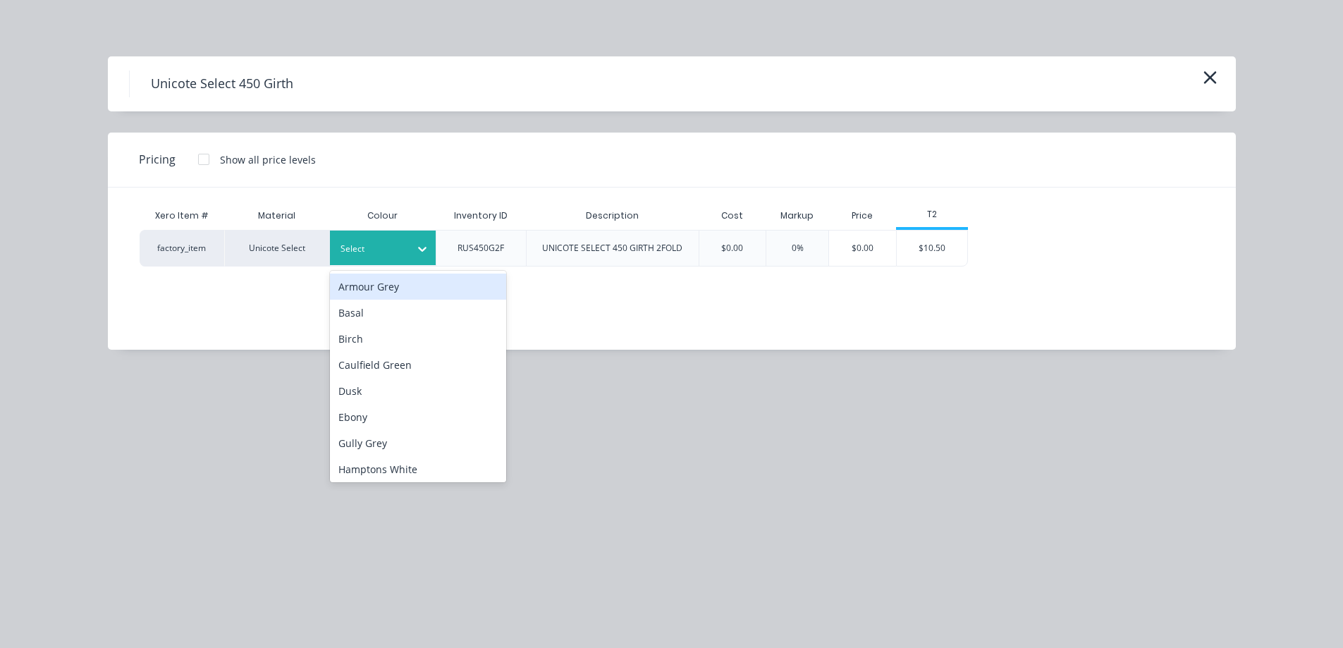
click at [431, 247] on div at bounding box center [422, 249] width 25 height 23
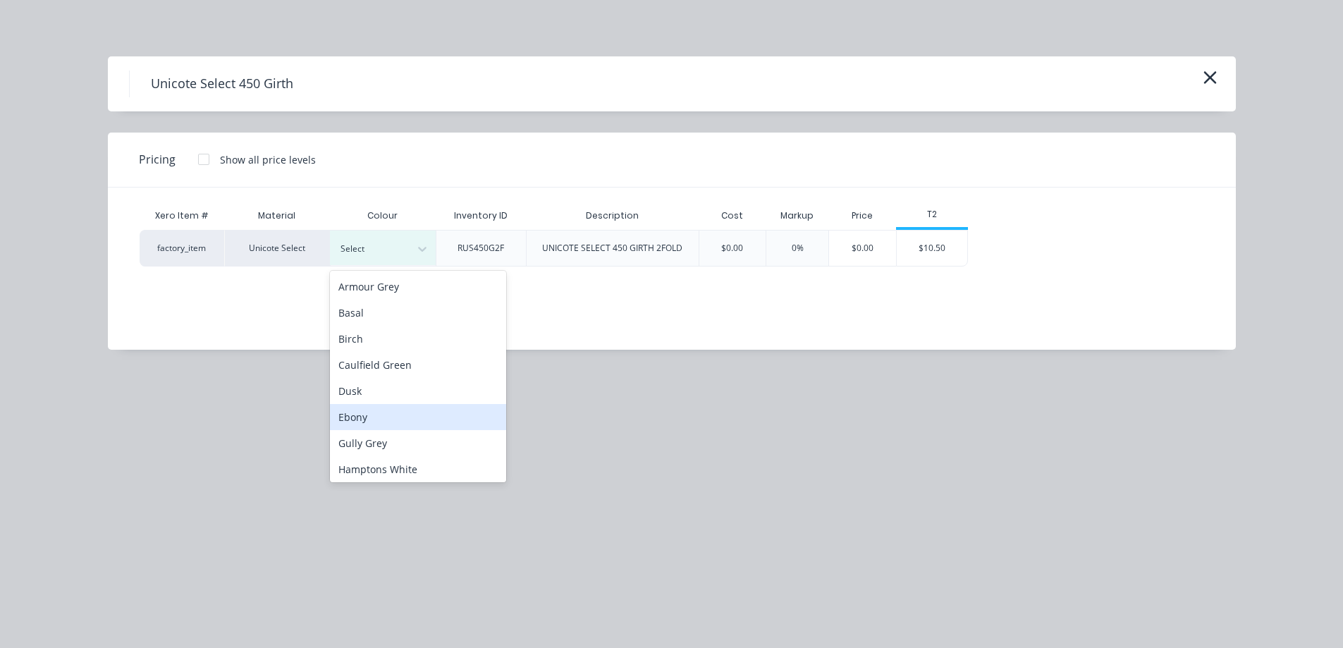
click at [394, 419] on div "Ebony" at bounding box center [418, 417] width 176 height 26
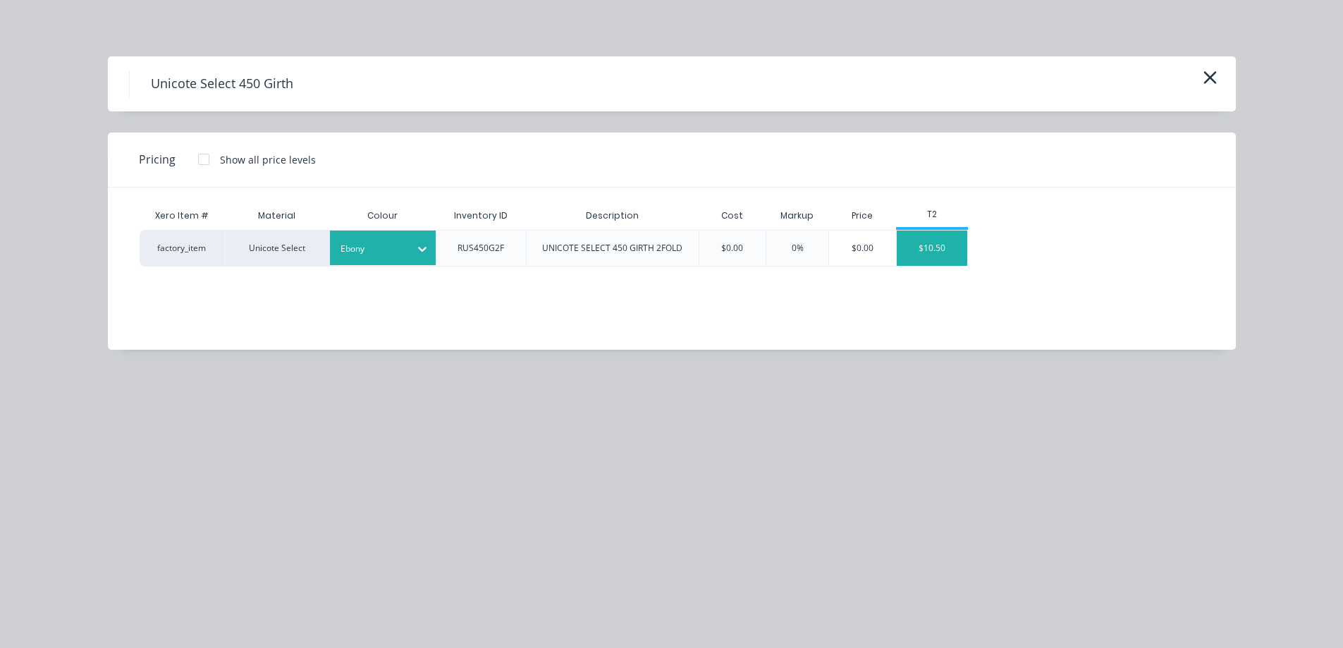
click at [936, 245] on div "$10.50" at bounding box center [932, 248] width 71 height 35
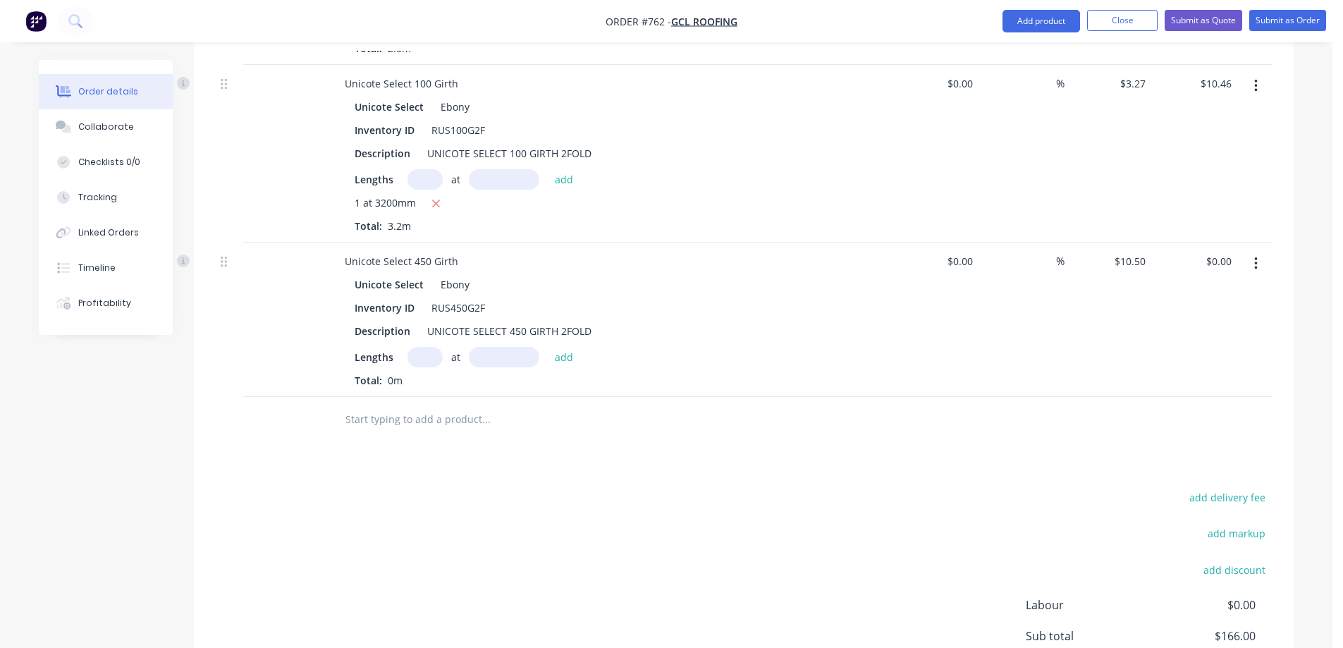
click at [422, 359] on input "text" at bounding box center [425, 357] width 35 height 20
type input "1"
type input "1100mm"
click at [559, 350] on button "add" at bounding box center [564, 356] width 33 height 19
type input "$11.55"
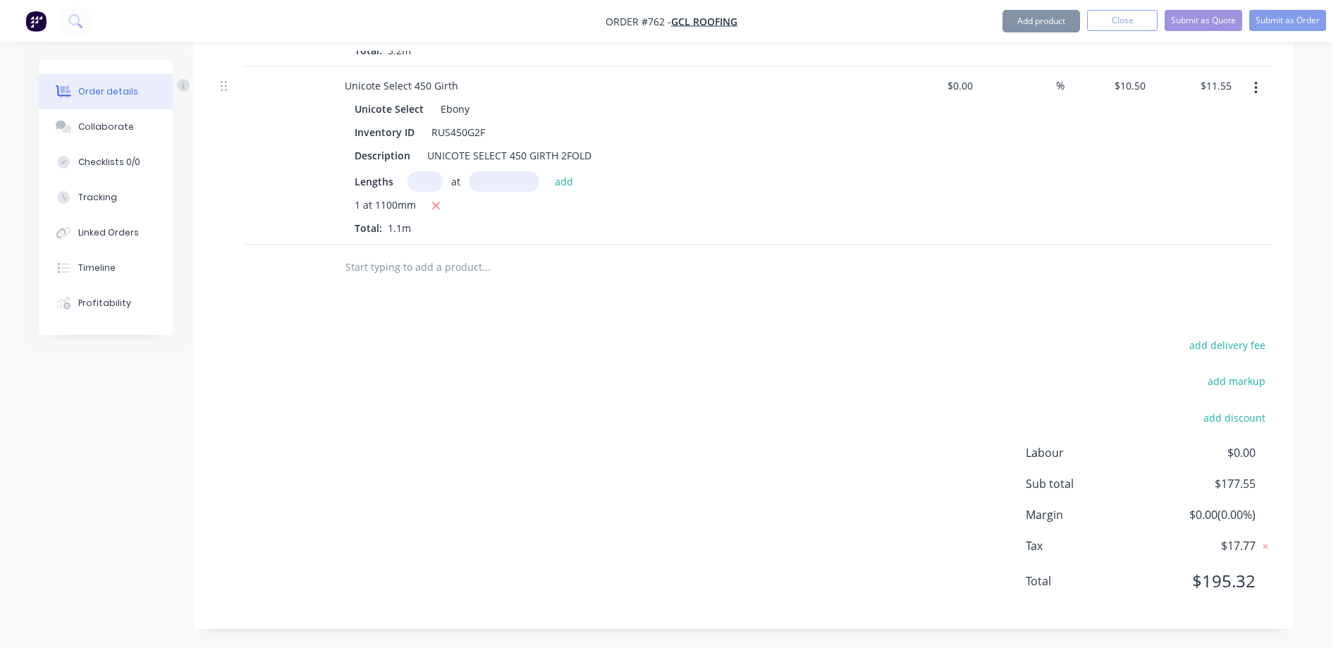
scroll to position [1331, 0]
click at [408, 267] on input "text" at bounding box center [486, 265] width 282 height 28
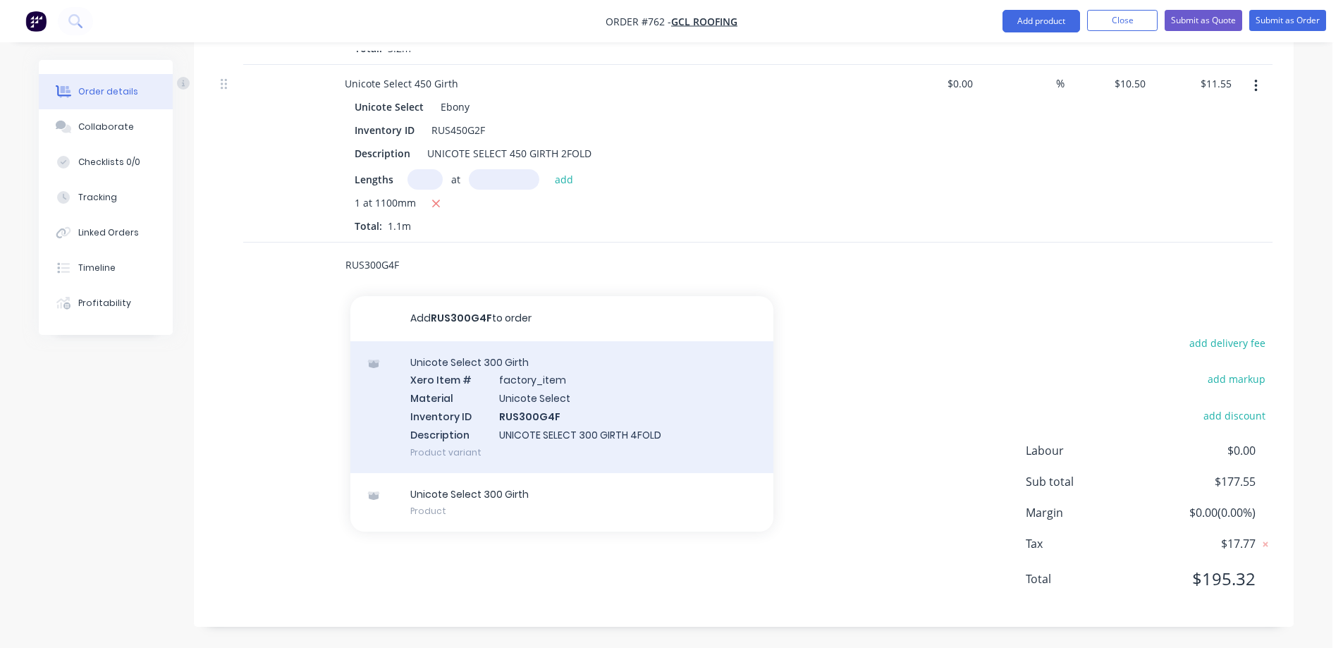
type input "RUS300G4F"
click at [486, 379] on div "Unicote Select 300 Girth Xero Item # factory_item Material Unicote Select Inven…" at bounding box center [561, 407] width 423 height 132
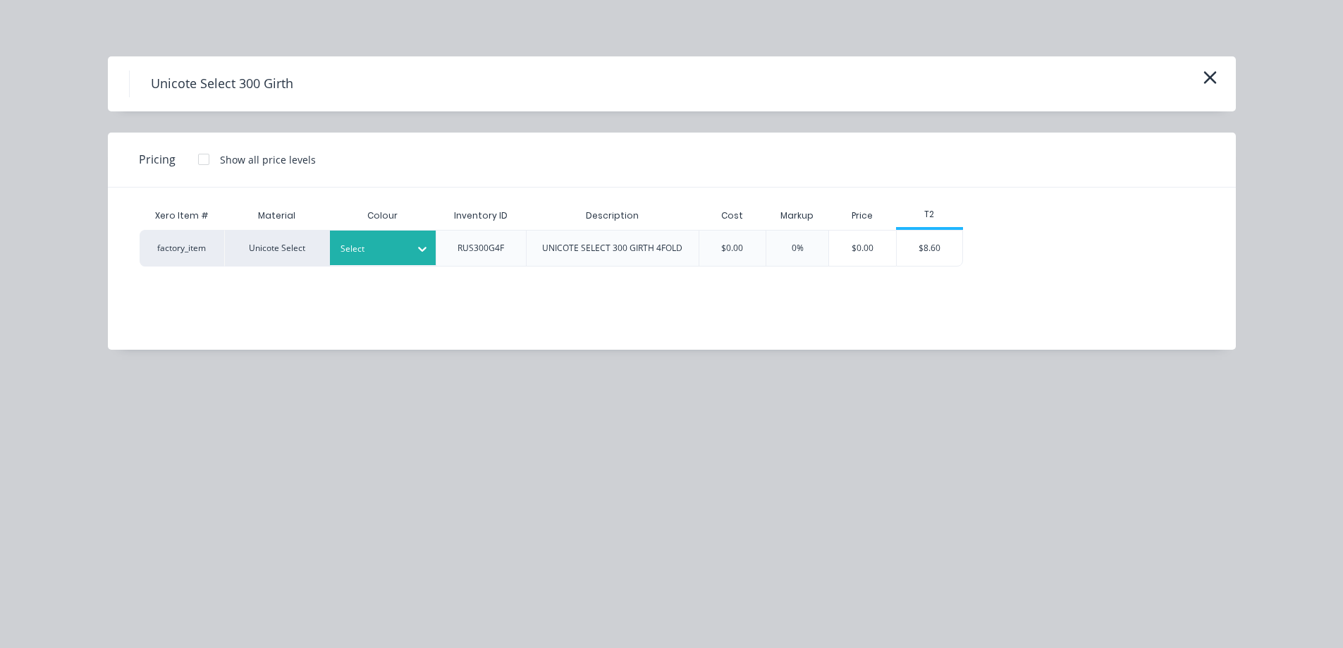
click at [407, 254] on div "Select" at bounding box center [370, 249] width 79 height 18
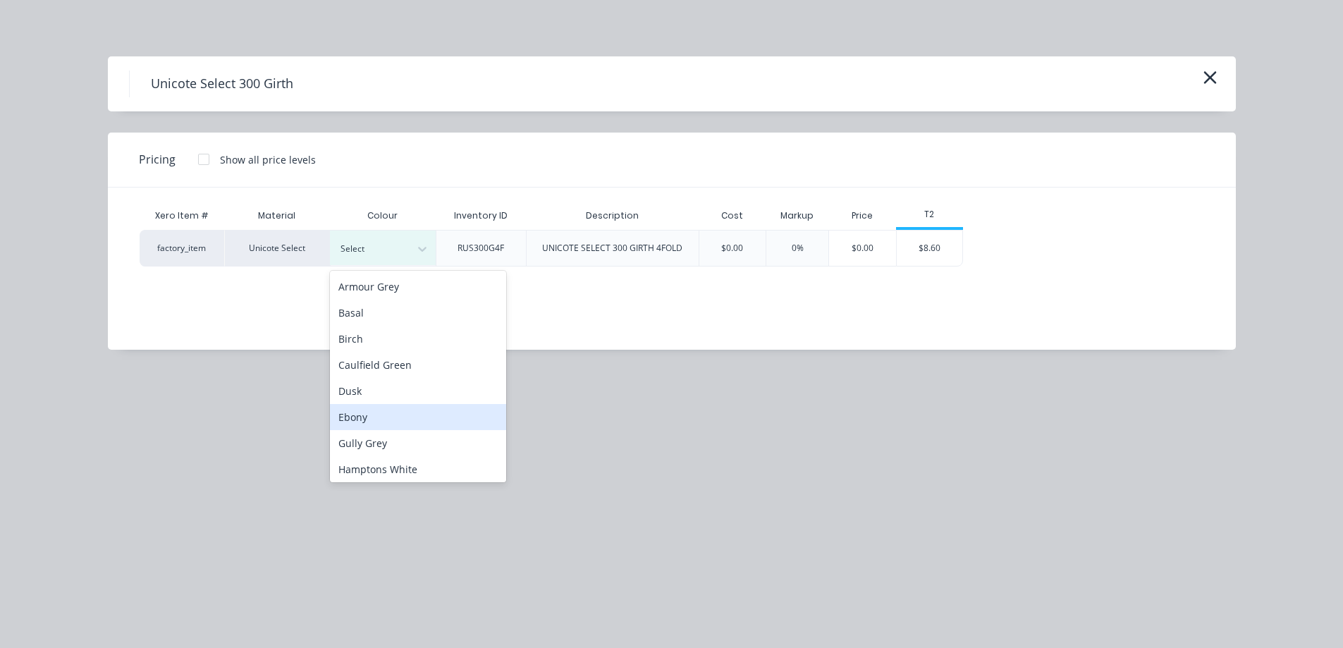
click at [380, 412] on div "Ebony" at bounding box center [418, 417] width 176 height 26
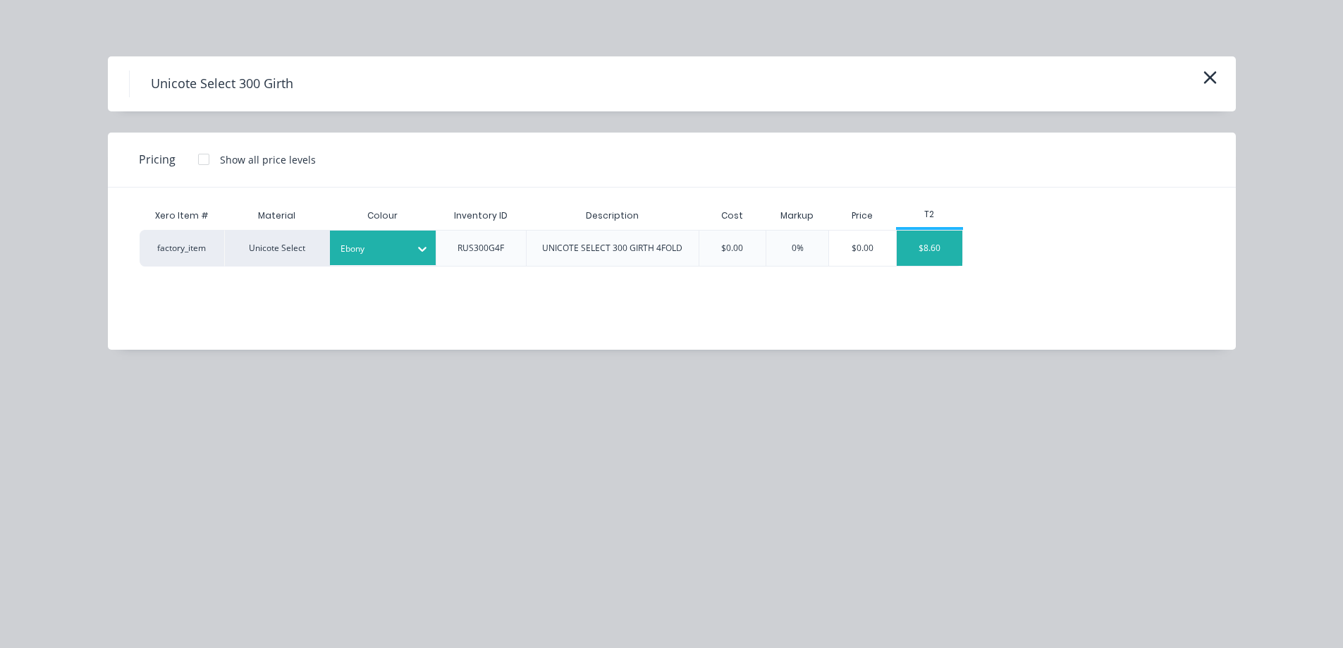
click at [937, 251] on div "$8.60" at bounding box center [930, 248] width 66 height 35
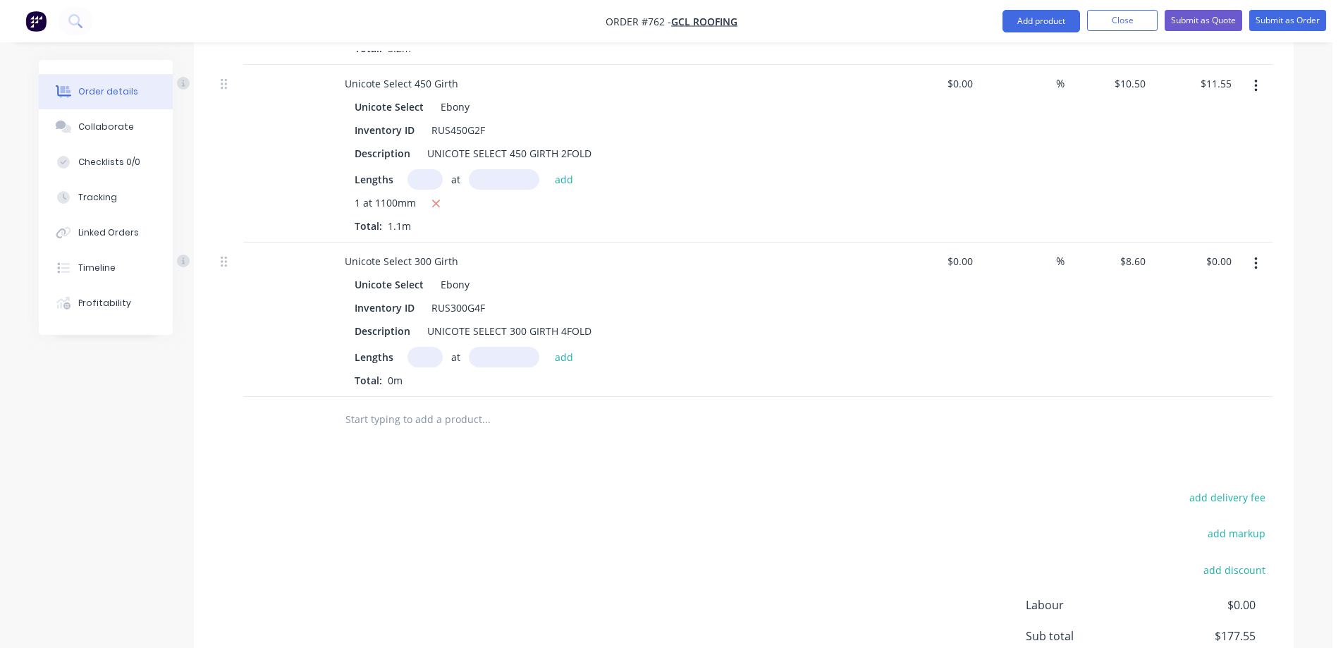
click at [412, 350] on input "text" at bounding box center [425, 357] width 35 height 20
type input "1"
type input "1100mm"
click at [563, 360] on button "add" at bounding box center [564, 356] width 33 height 19
type input "$9.46"
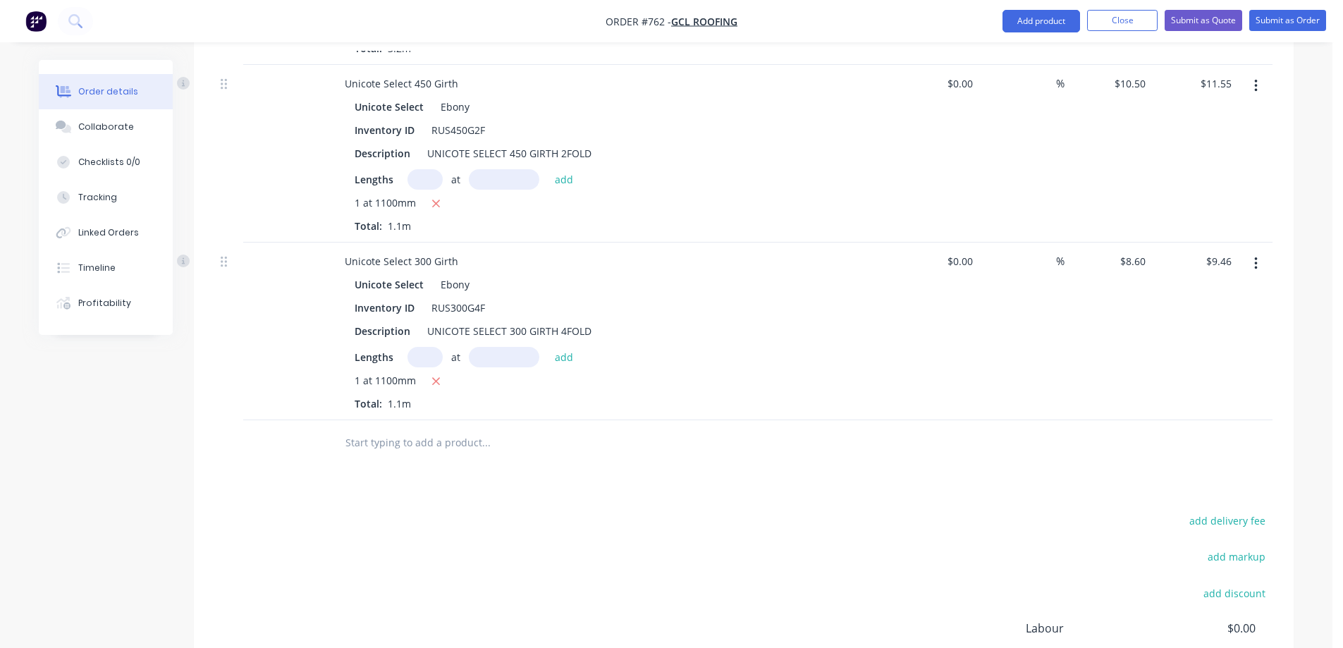
click at [401, 453] on input "text" at bounding box center [486, 443] width 282 height 28
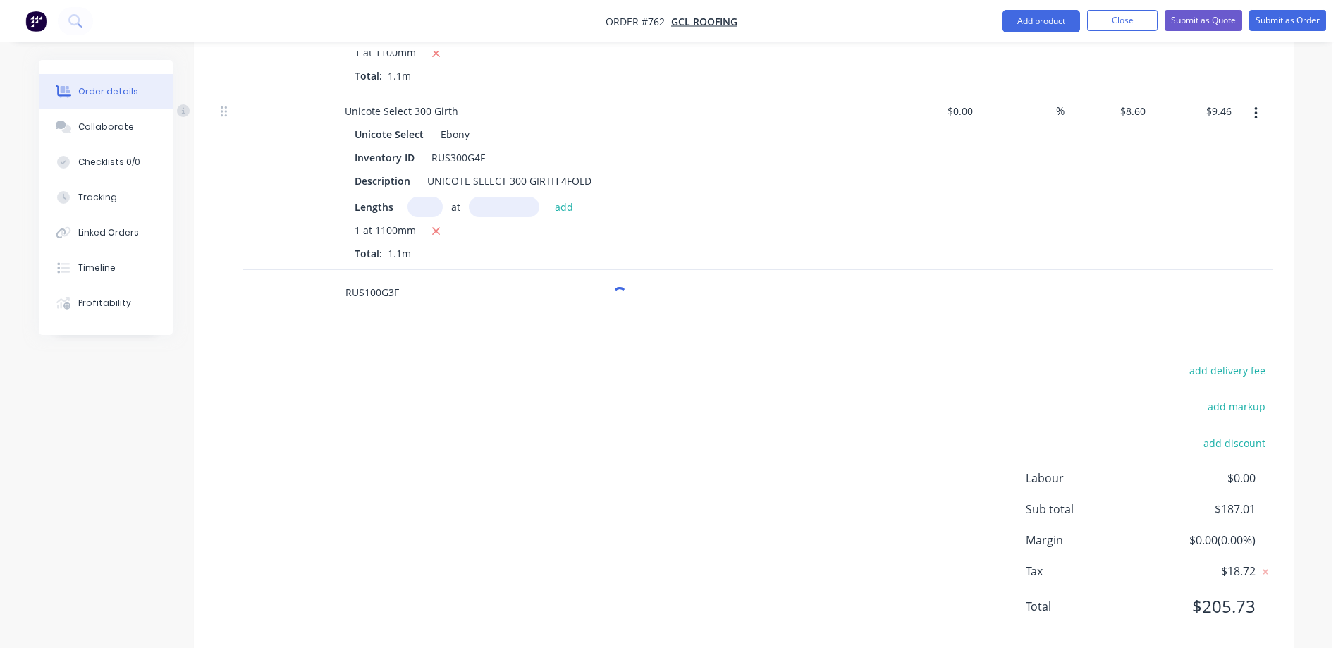
scroll to position [1509, 0]
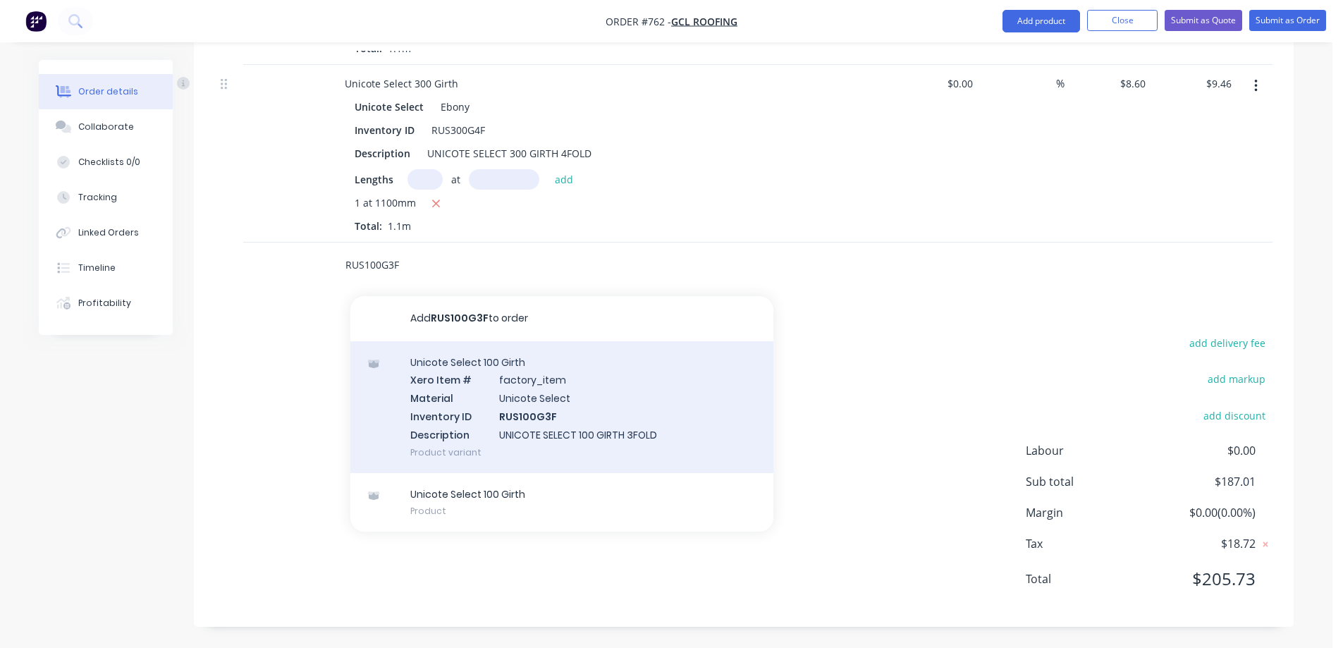
type input "RUS100G3F"
click at [452, 409] on div "Unicote Select 100 Girth Xero Item # factory_item Material Unicote Select Inven…" at bounding box center [561, 407] width 423 height 132
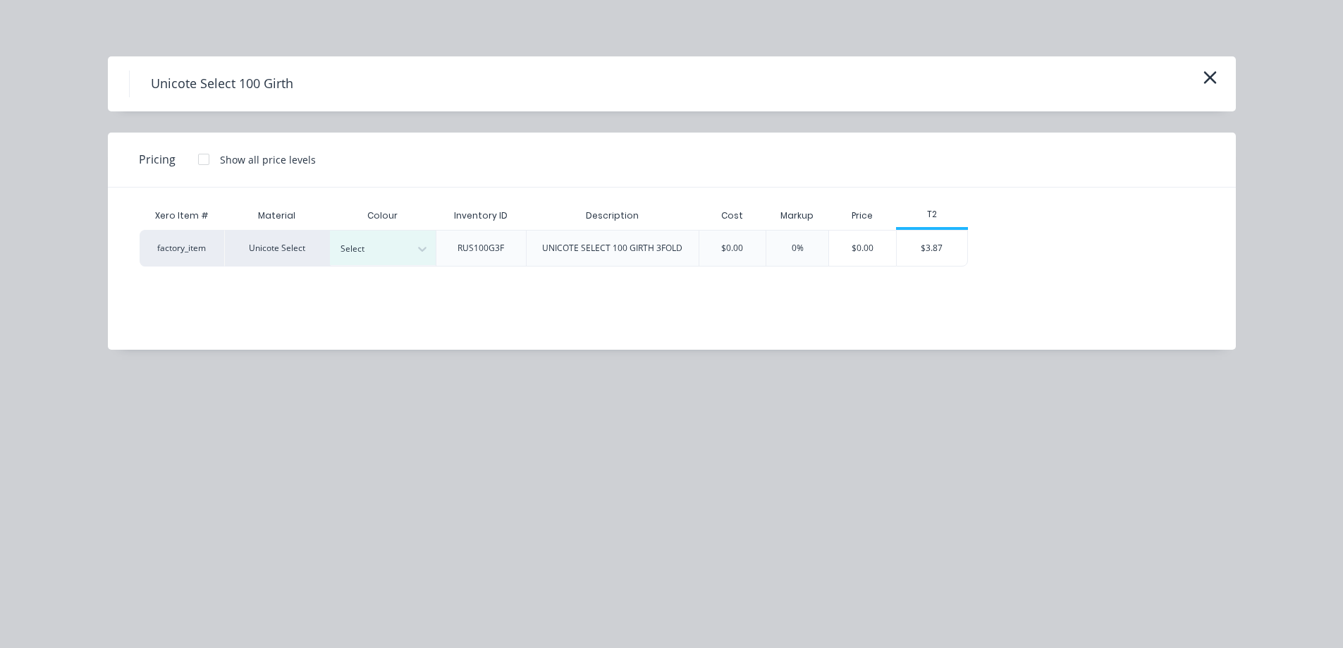
click at [381, 238] on div "Select" at bounding box center [383, 248] width 106 height 35
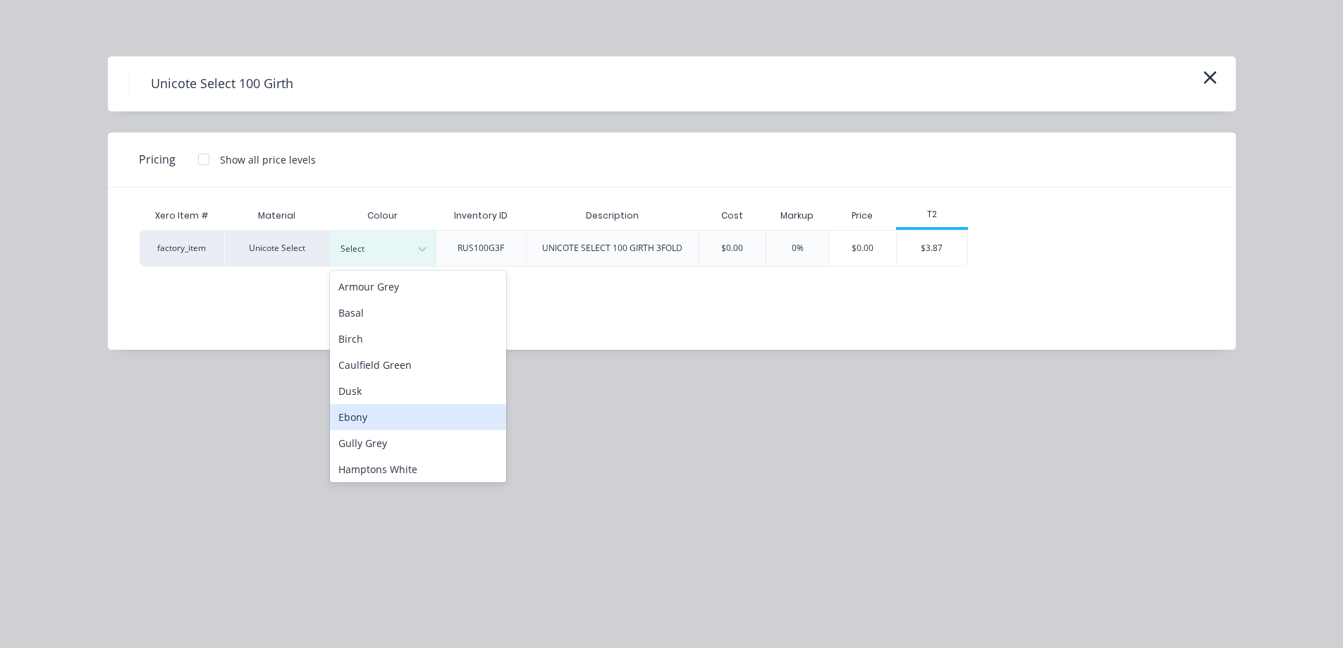
click at [376, 418] on div "Ebony" at bounding box center [418, 417] width 176 height 26
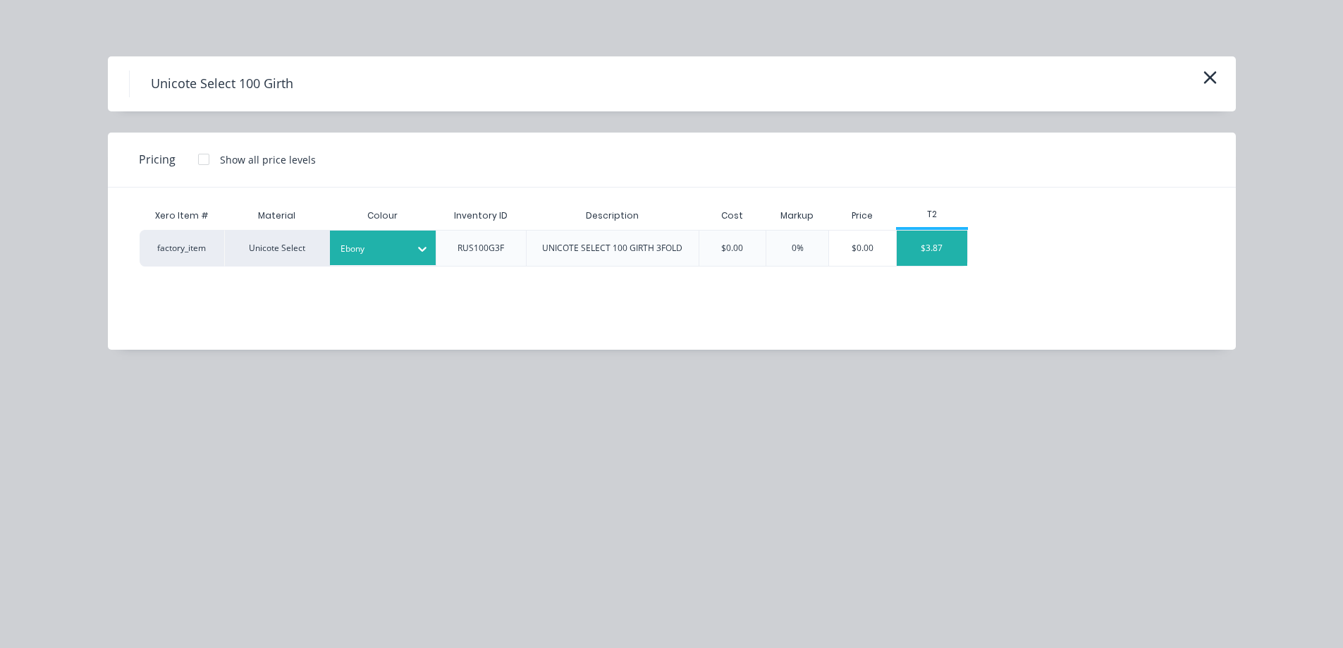
click at [954, 247] on div "$3.87" at bounding box center [932, 248] width 71 height 35
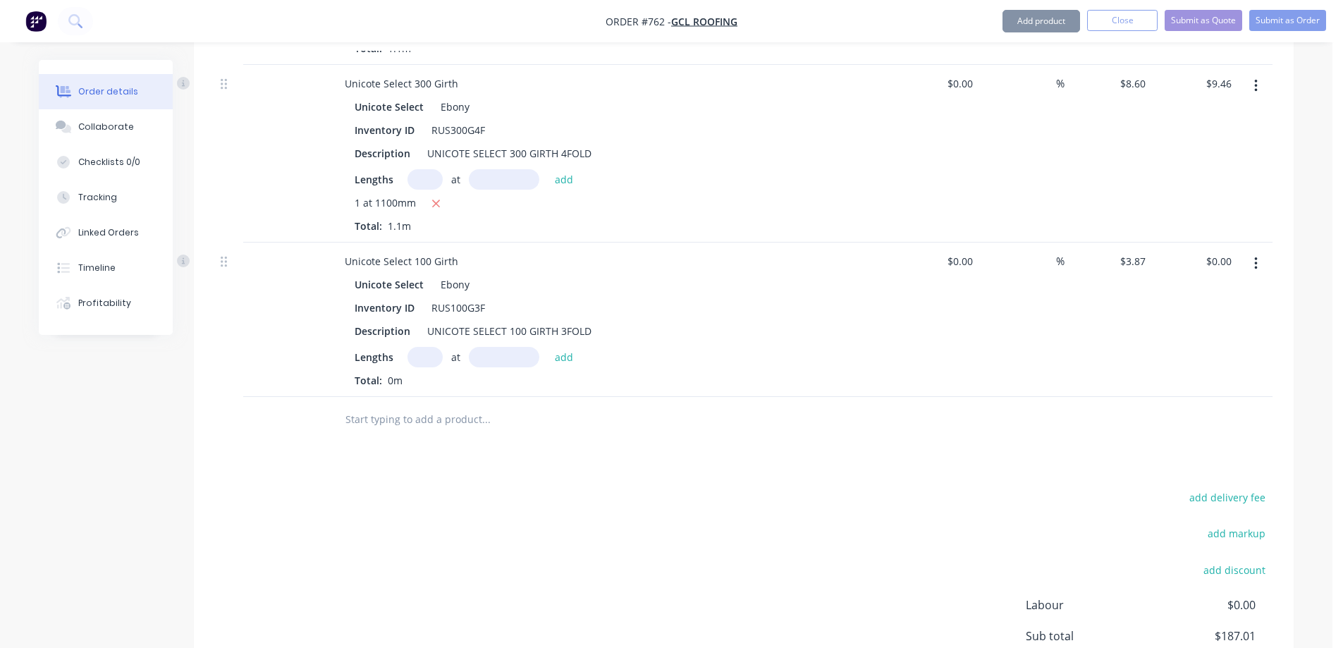
click at [432, 357] on input "text" at bounding box center [425, 357] width 35 height 20
type input "1"
type input "2800mm"
click at [570, 356] on button "add" at bounding box center [564, 356] width 33 height 19
type input "$10.84"
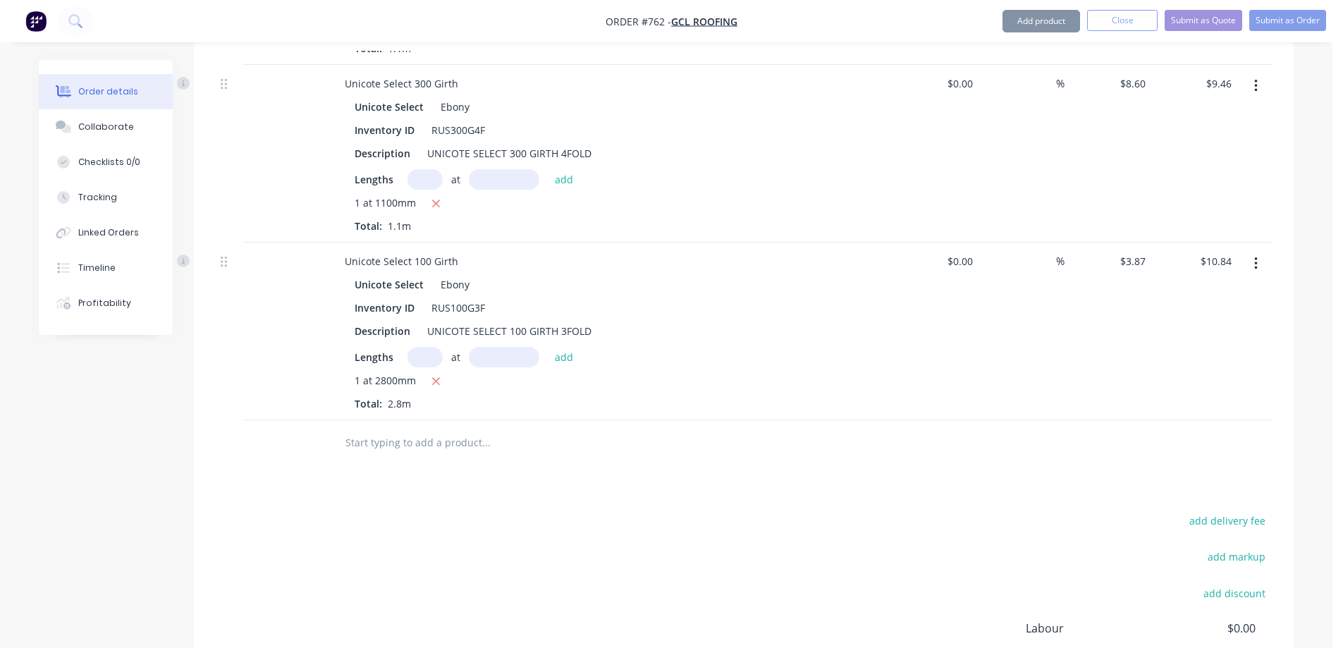
click at [464, 441] on input "text" at bounding box center [486, 443] width 282 height 28
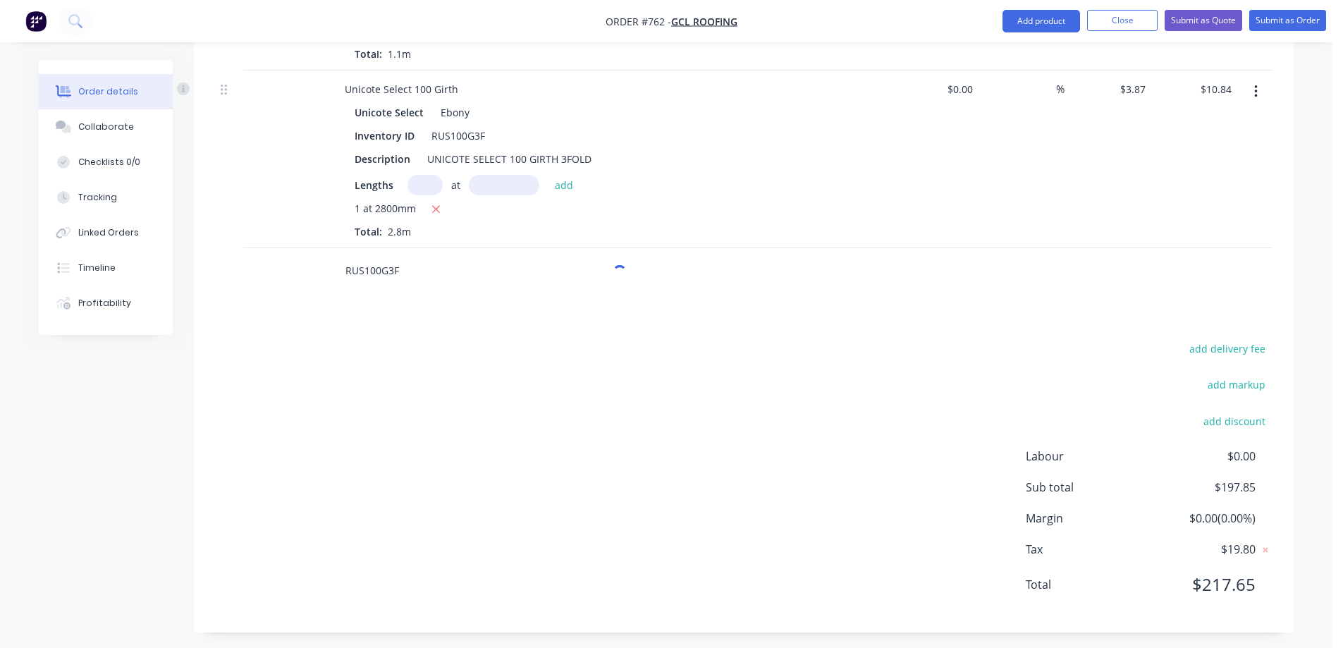
scroll to position [1687, 0]
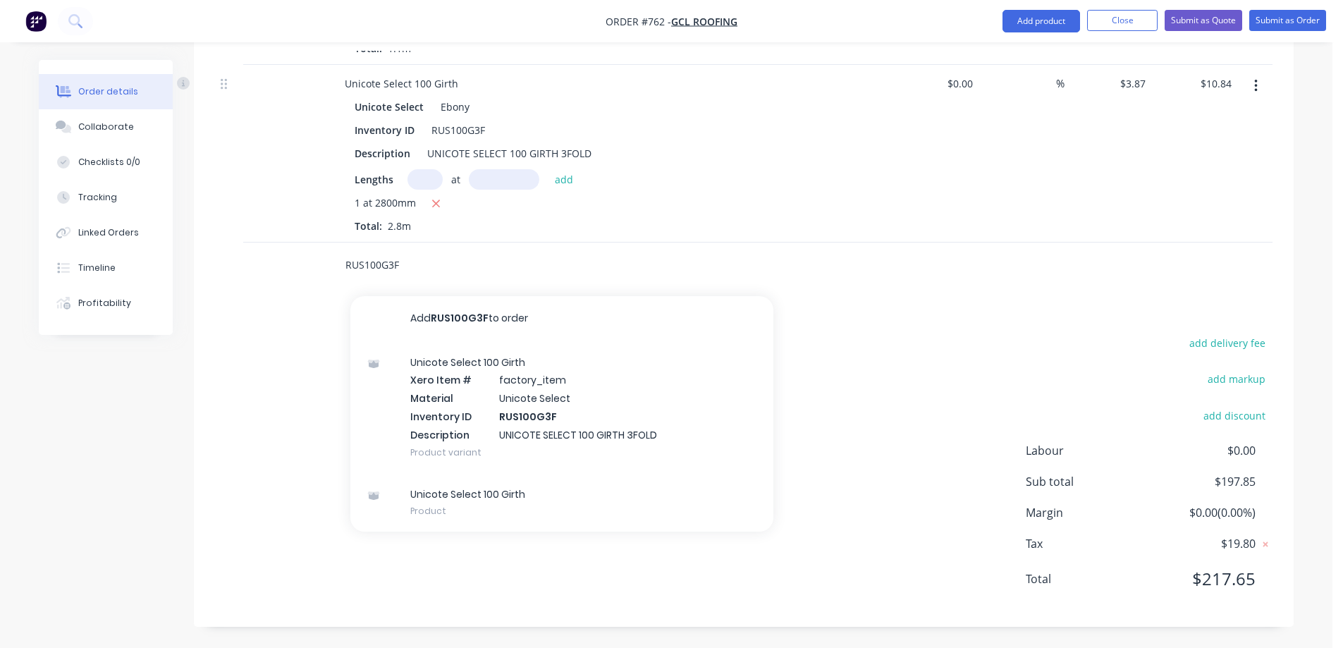
type input "RUS100G3F"
click at [494, 388] on div "Unicote Select 100 Girth Xero Item # factory_item Material Unicote Select Inven…" at bounding box center [561, 407] width 423 height 132
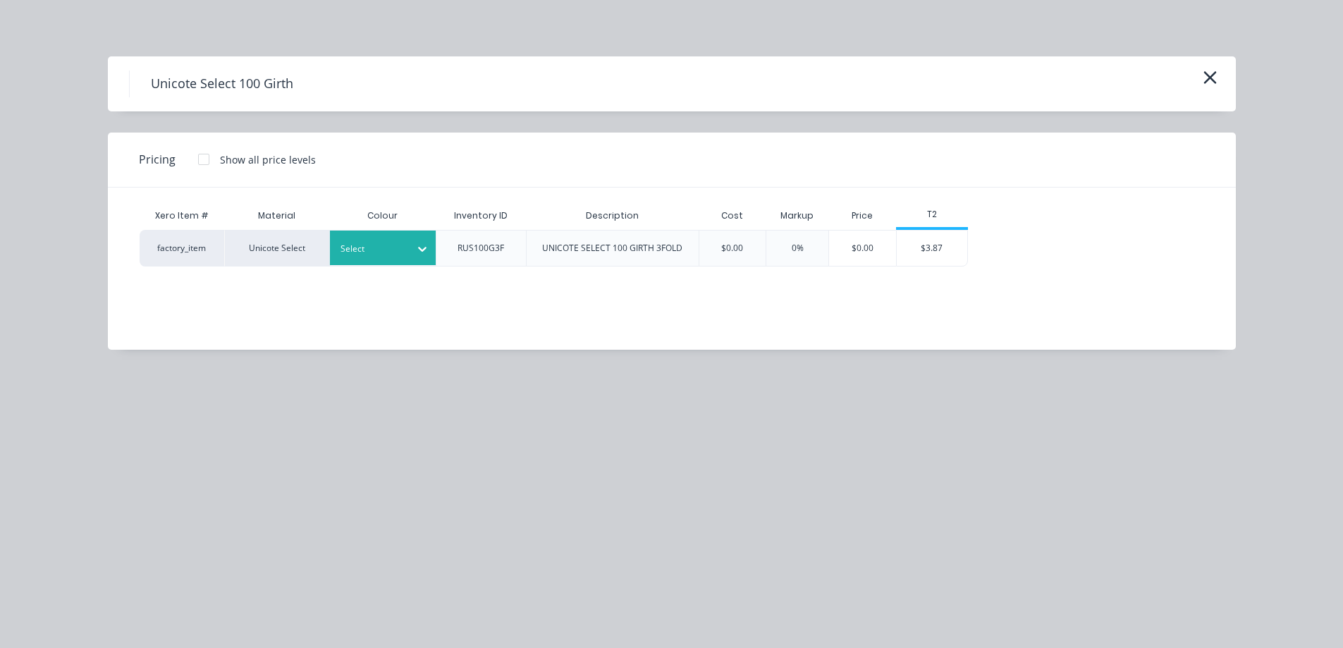
click at [408, 245] on div "Select" at bounding box center [370, 249] width 79 height 18
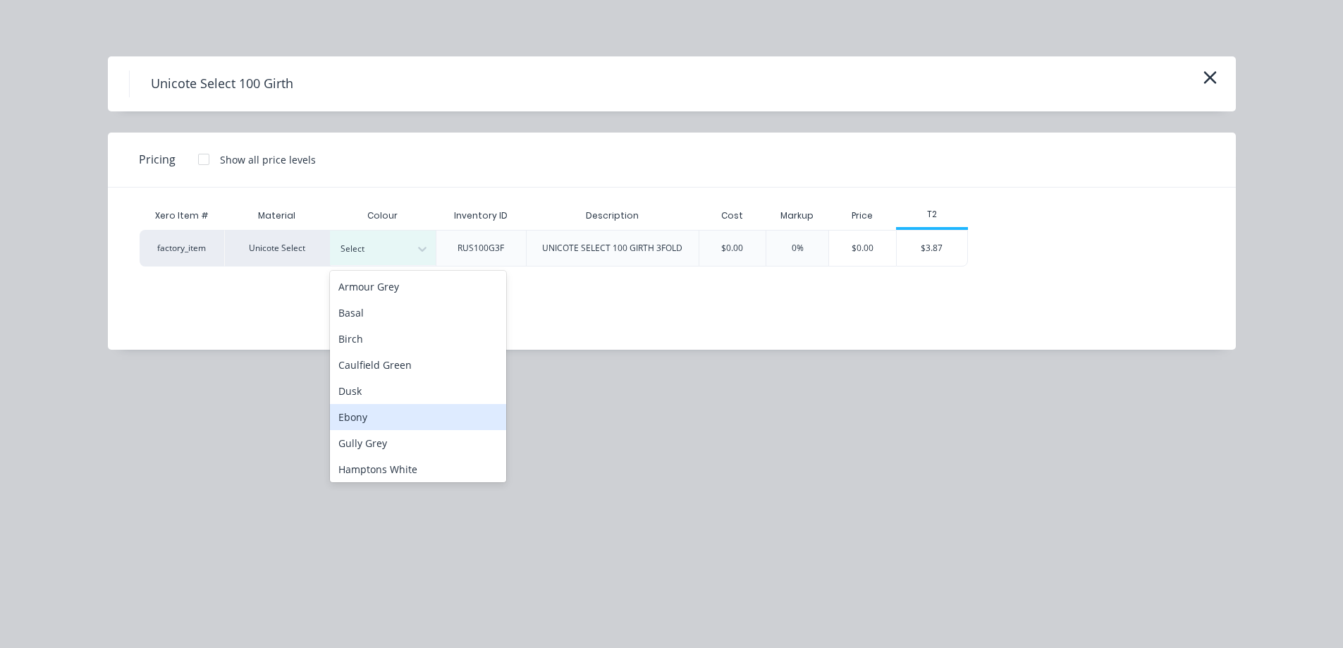
click at [368, 424] on div "Ebony" at bounding box center [418, 417] width 176 height 26
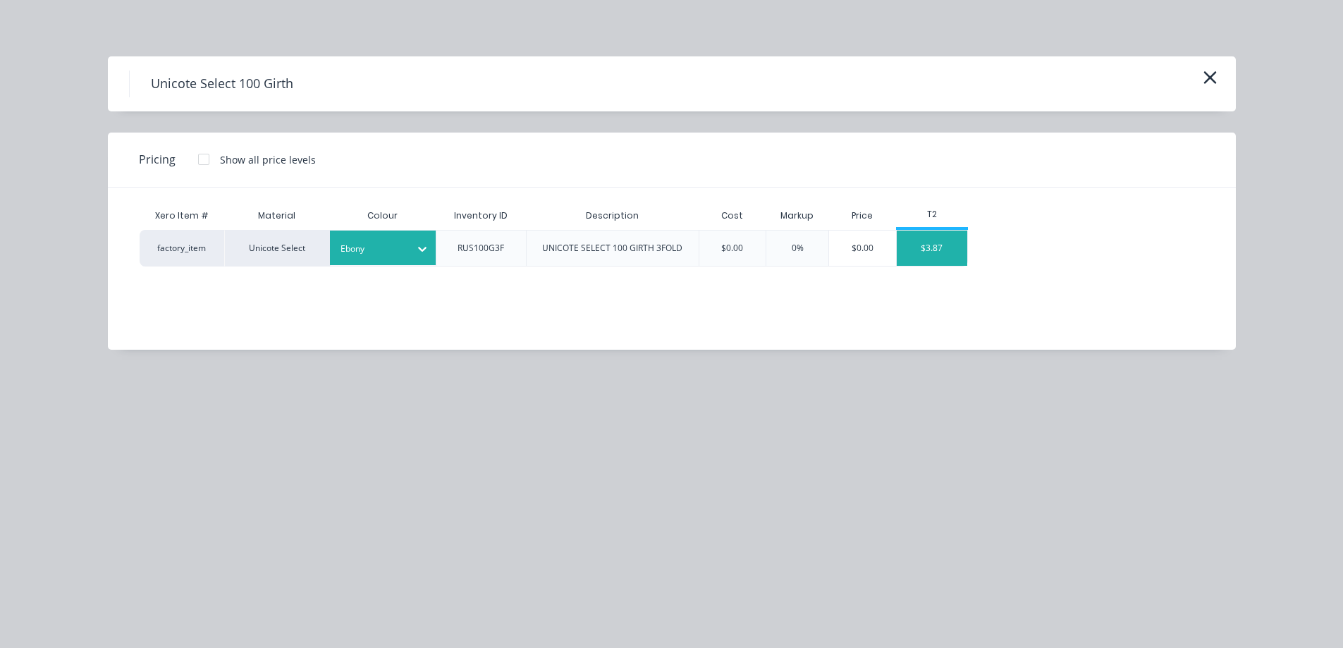
click at [911, 247] on div "$3.87" at bounding box center [932, 248] width 71 height 35
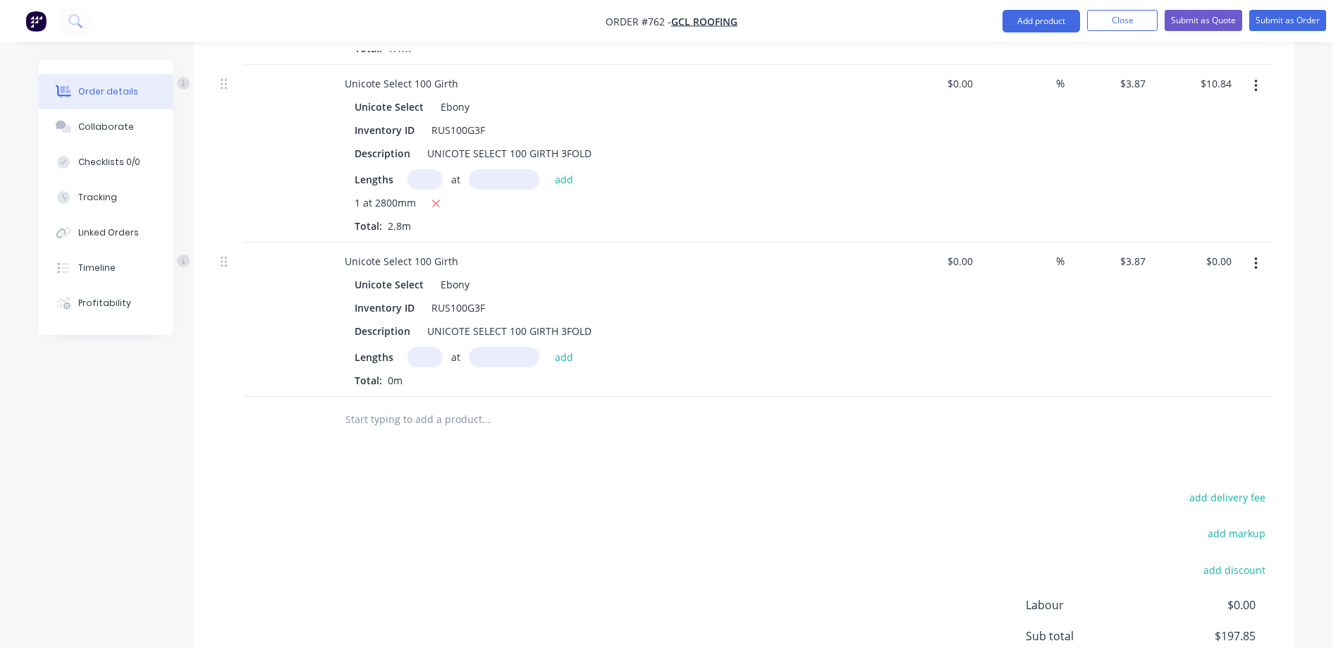
click at [426, 362] on input "text" at bounding box center [425, 357] width 35 height 20
click at [1260, 262] on button "button" at bounding box center [1256, 263] width 33 height 25
click at [1168, 381] on div "Delete" at bounding box center [1205, 385] width 109 height 20
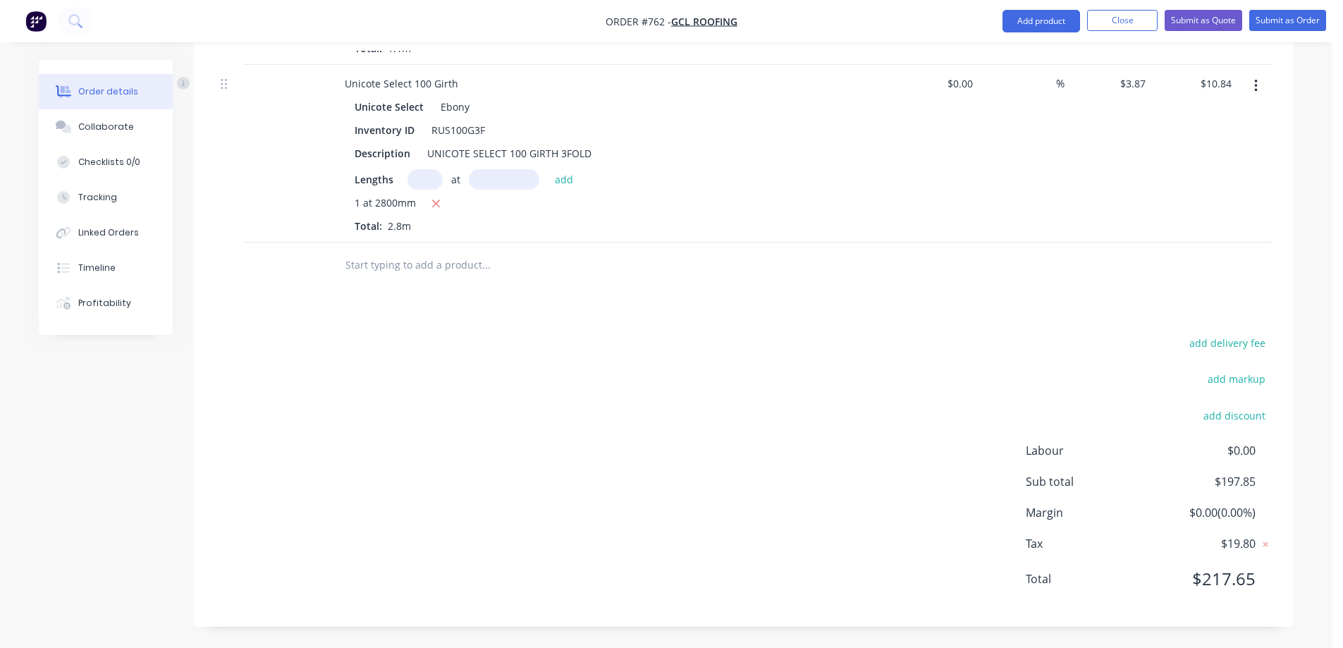
click at [419, 271] on input "text" at bounding box center [486, 265] width 282 height 28
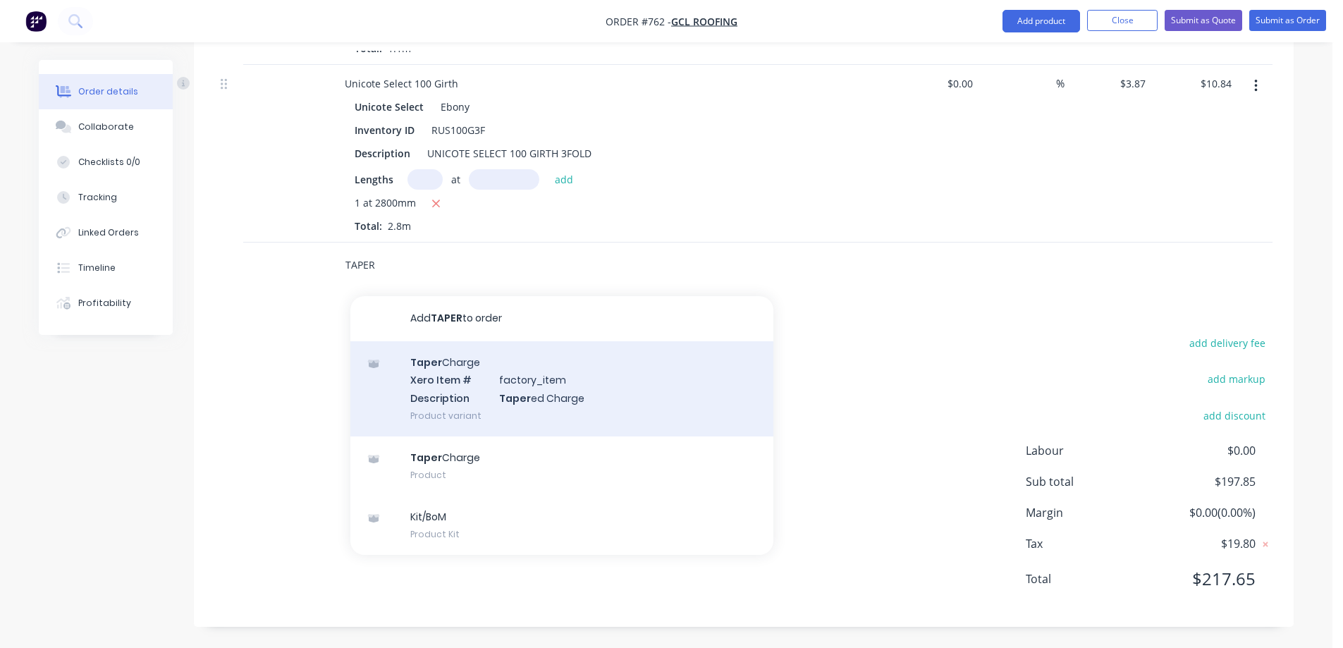
type input "TAPER"
click at [423, 413] on div "Taper Charge Xero Item # factory_item Description Taper ed Charge Product varia…" at bounding box center [561, 388] width 423 height 95
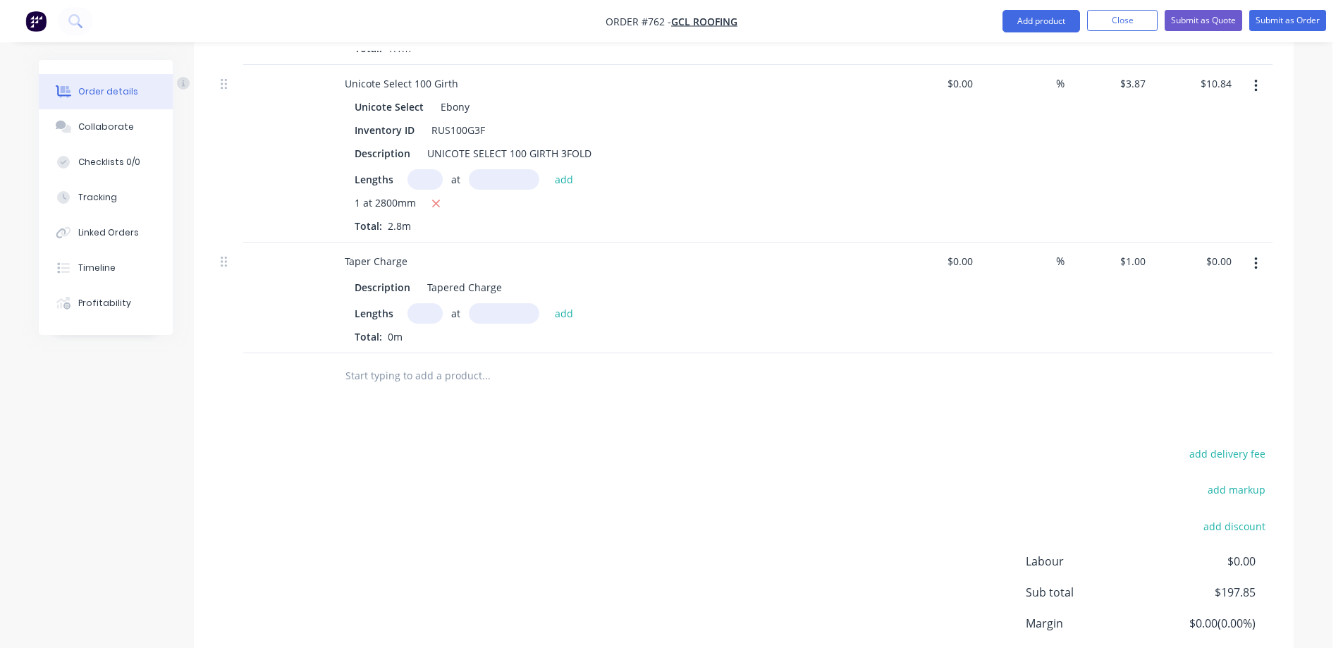
click at [410, 314] on input "text" at bounding box center [425, 313] width 35 height 20
type input "1"
type input "2800mm"
click at [560, 317] on button "add" at bounding box center [564, 312] width 33 height 19
type input "$2.80"
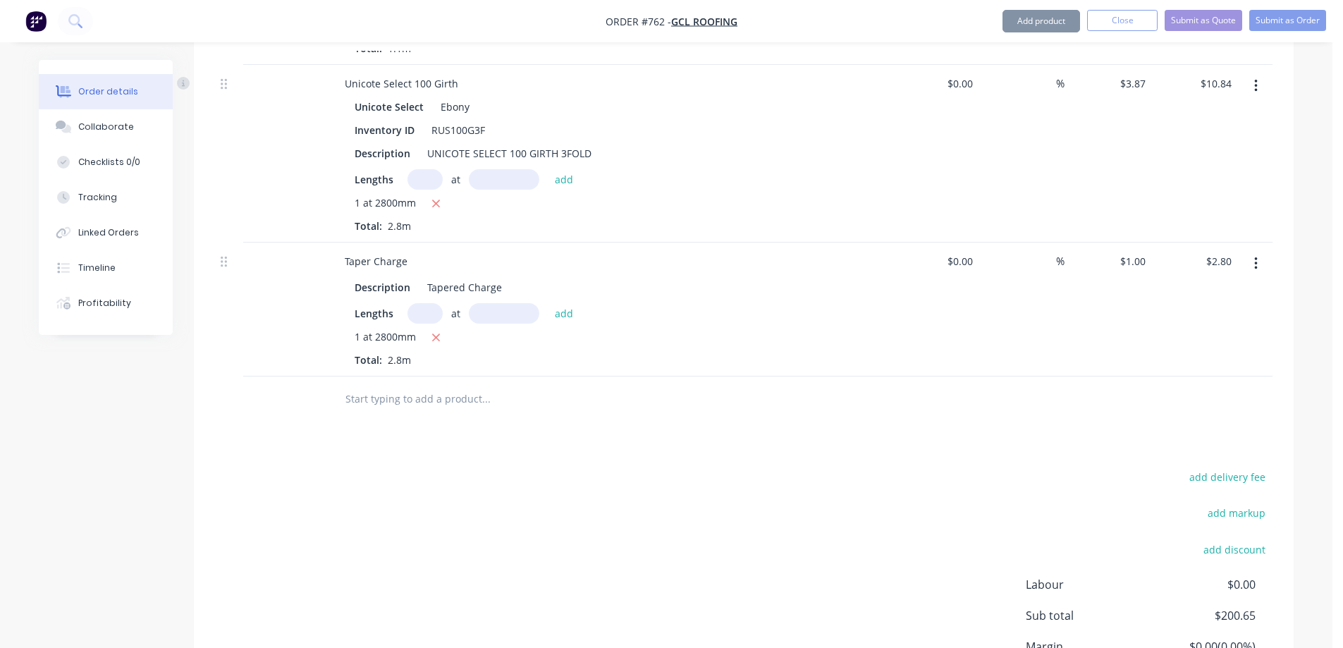
click at [438, 396] on input "text" at bounding box center [486, 399] width 282 height 28
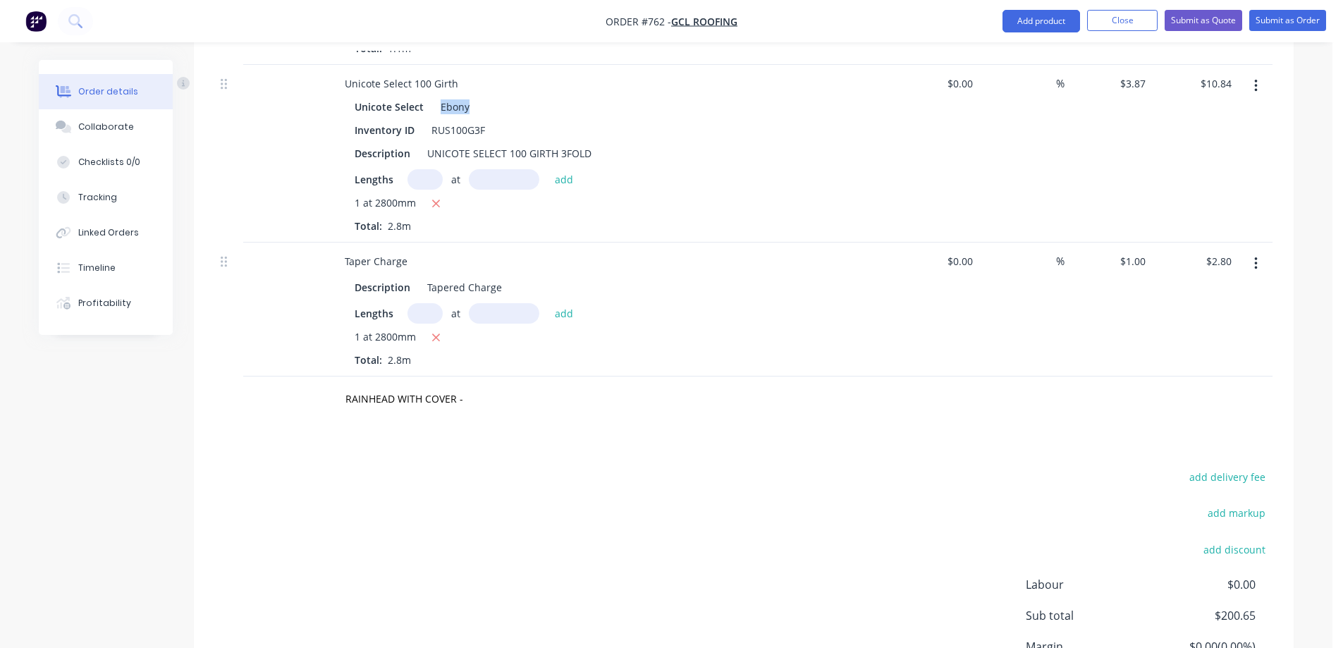
drag, startPoint x: 439, startPoint y: 104, endPoint x: 472, endPoint y: 113, distance: 33.5
click at [472, 113] on div "Unicote Select Ebony" at bounding box center [610, 107] width 510 height 20
copy div "Ebony"
click at [476, 394] on input "RAINHEAD WITH COVER -" at bounding box center [486, 399] width 282 height 28
paste input "Ebony"
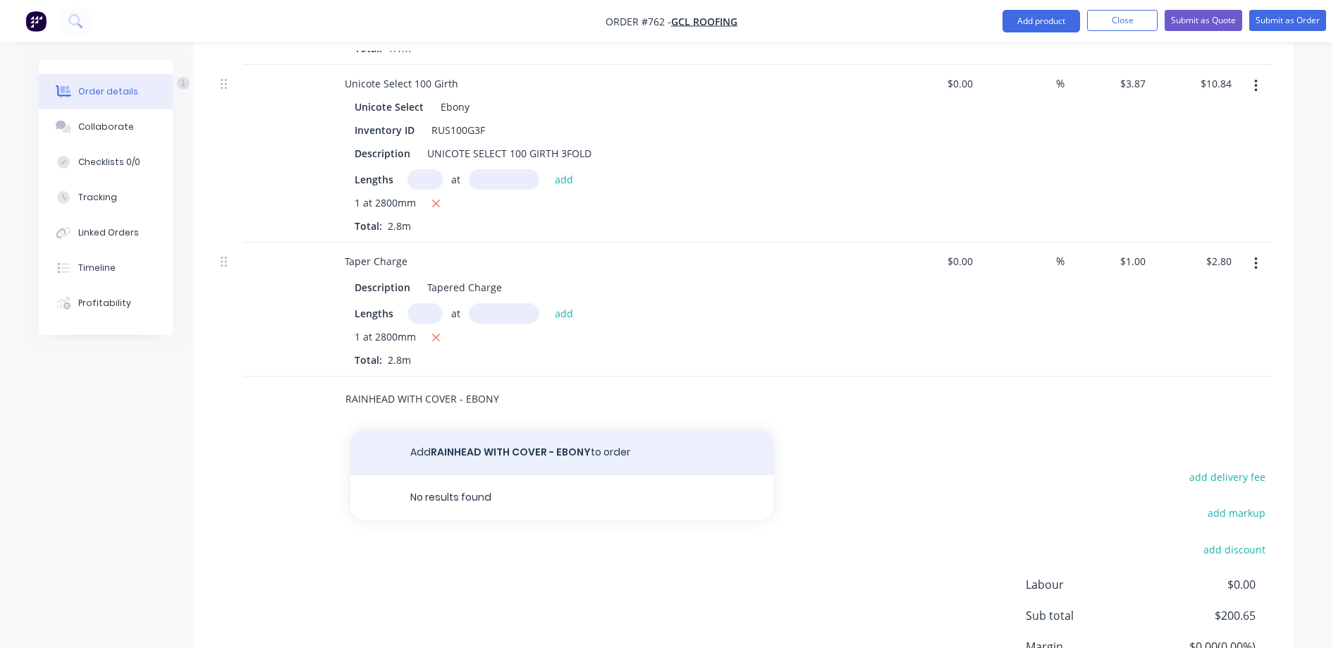
type input "RAINHEAD WITH COVER - EBONY"
click at [507, 457] on button "Add RAINHEAD WITH COVER - EBONY to order" at bounding box center [561, 452] width 423 height 45
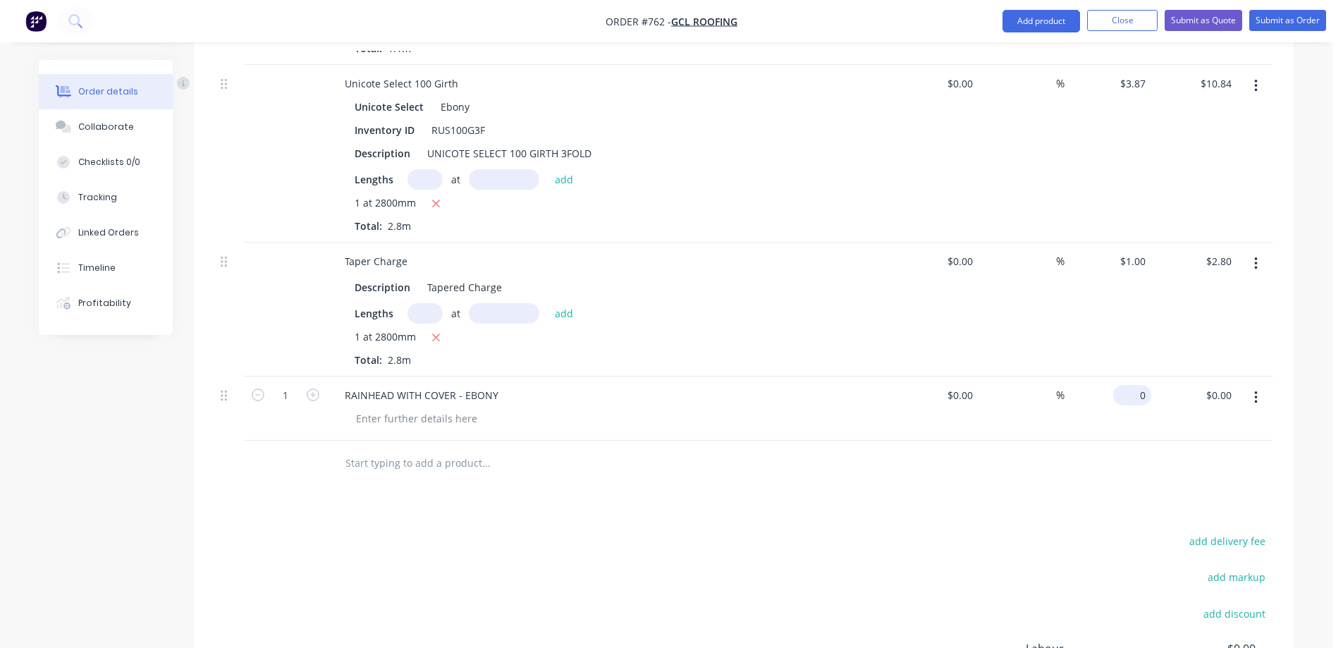
click at [1122, 395] on div "0 $0.00" at bounding box center [1108, 409] width 87 height 64
type input "$70.00"
click at [1178, 25] on button "Submit as Quote" at bounding box center [1204, 20] width 78 height 21
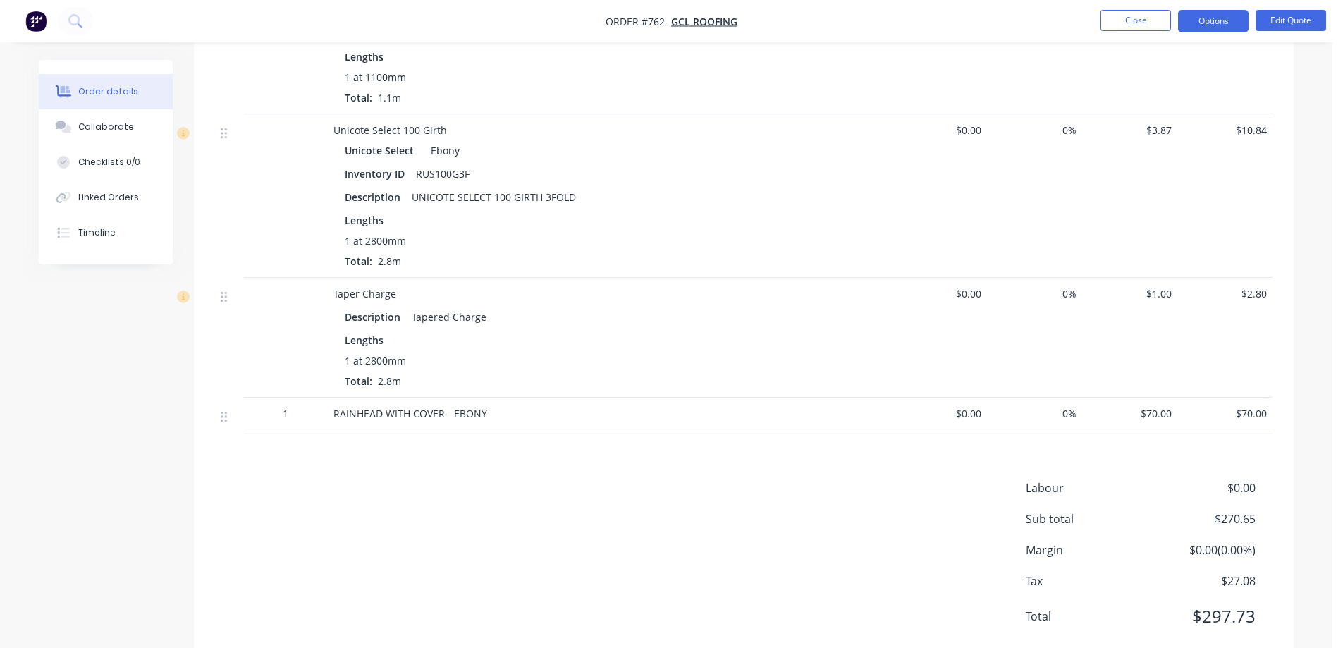
scroll to position [1520, 0]
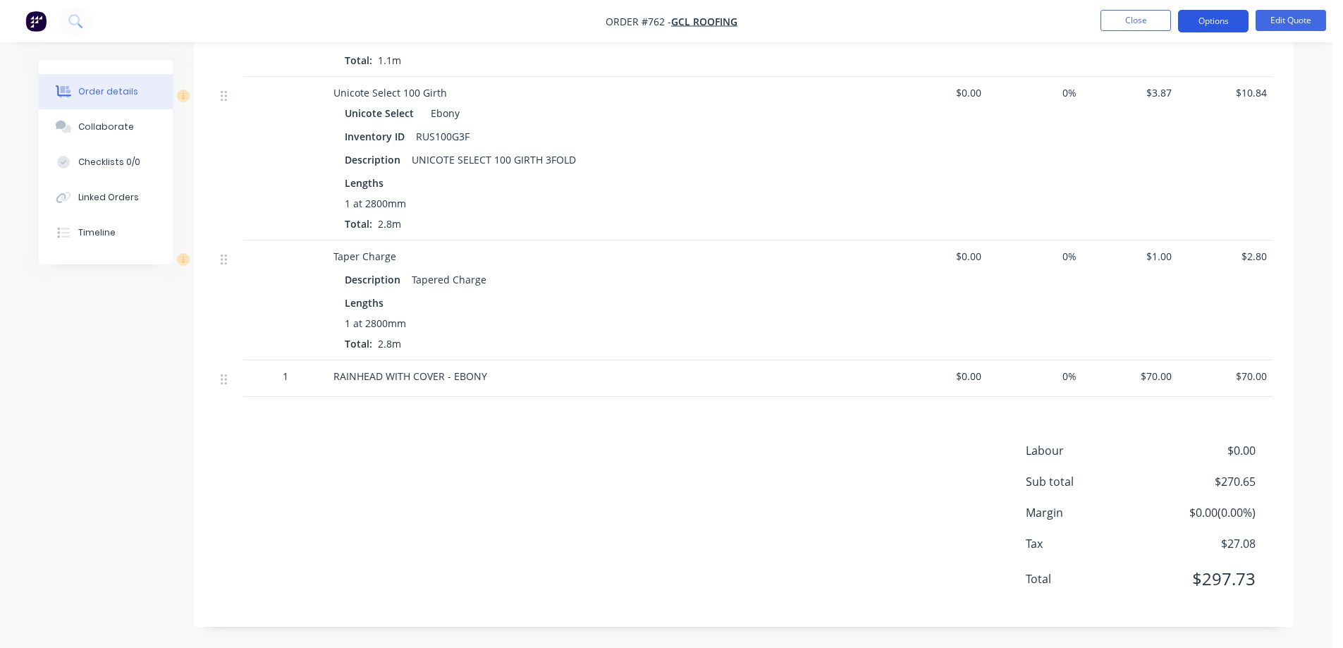
click at [1213, 21] on button "Options" at bounding box center [1213, 21] width 71 height 23
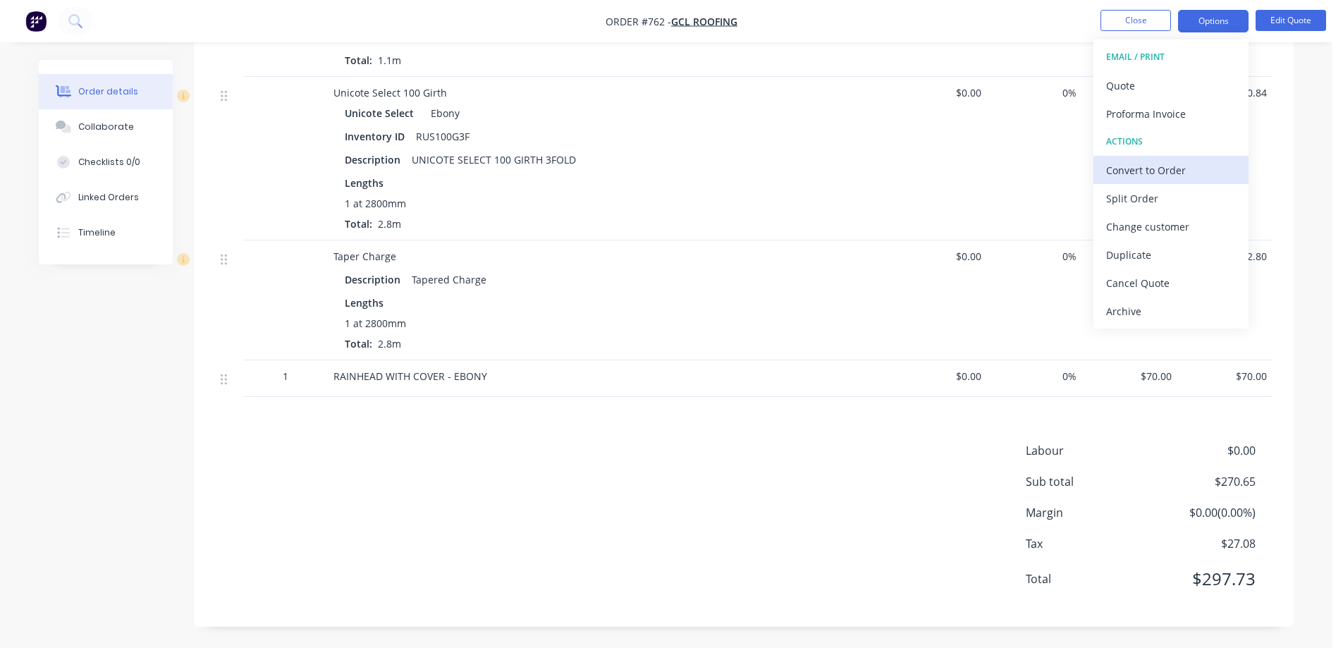
click at [1164, 161] on div "Convert to Order" at bounding box center [1171, 170] width 130 height 20
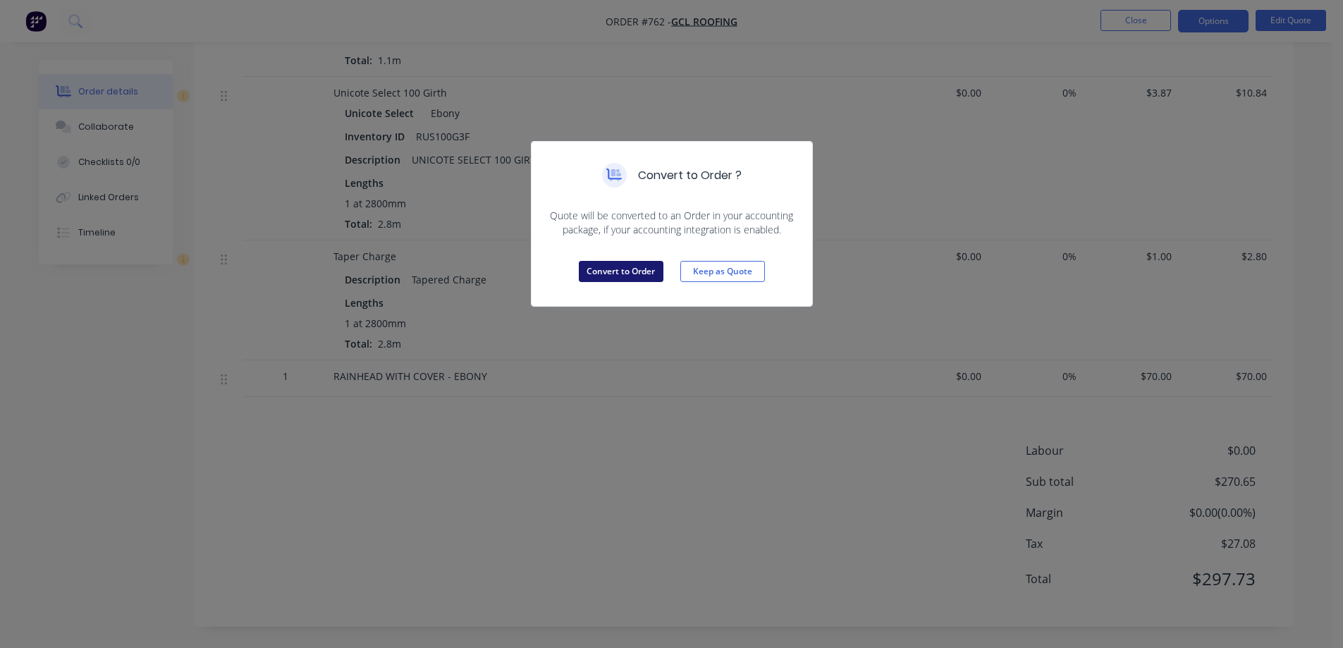
click at [606, 270] on button "Convert to Order" at bounding box center [621, 271] width 85 height 21
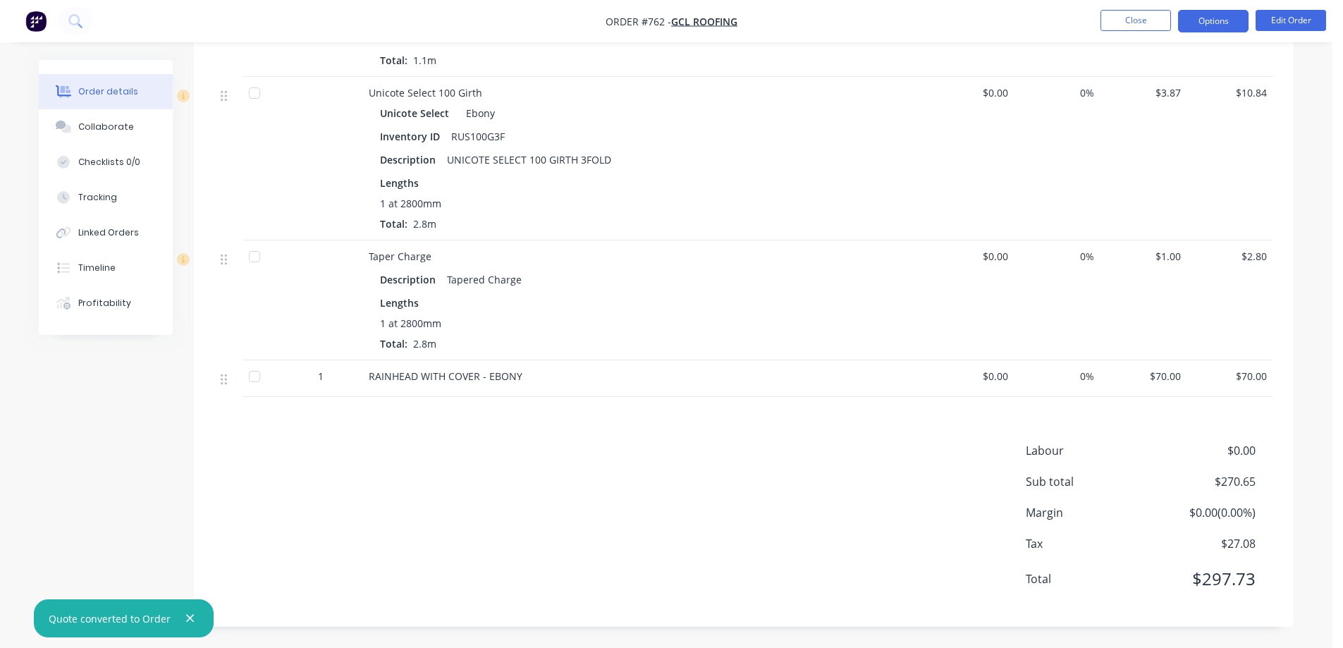
click at [1208, 27] on button "Options" at bounding box center [1213, 21] width 71 height 23
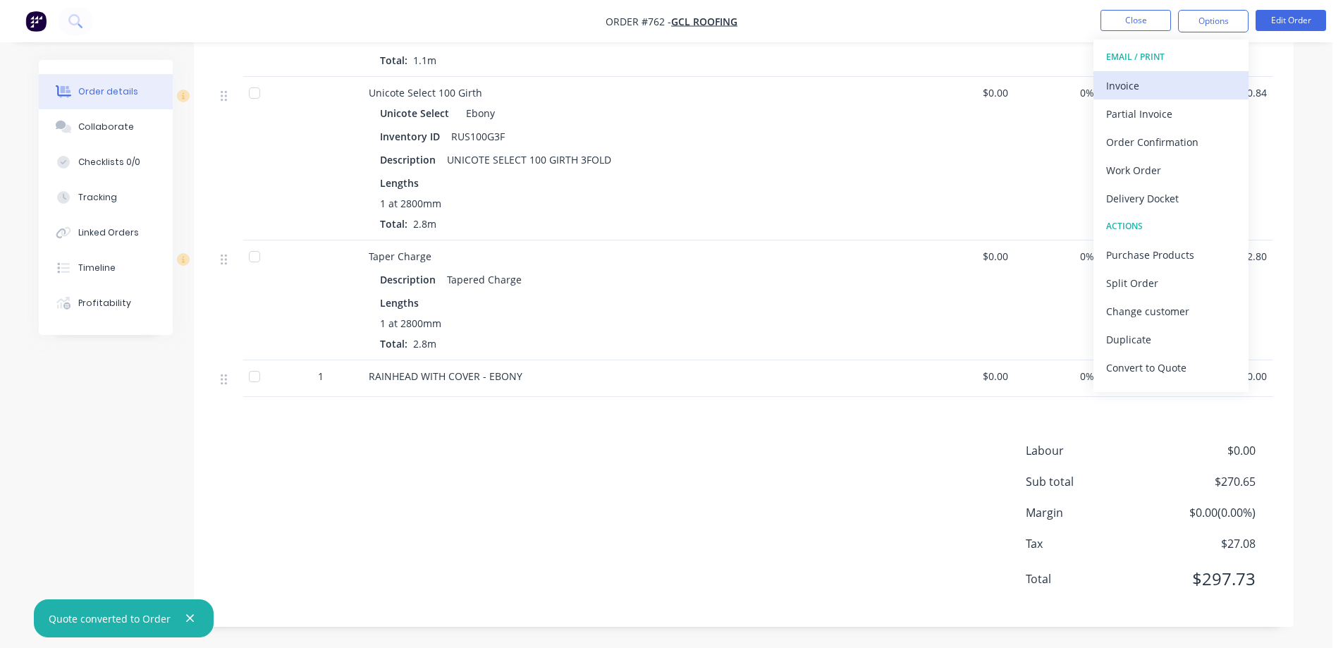
click at [1160, 85] on div "Invoice" at bounding box center [1171, 85] width 130 height 20
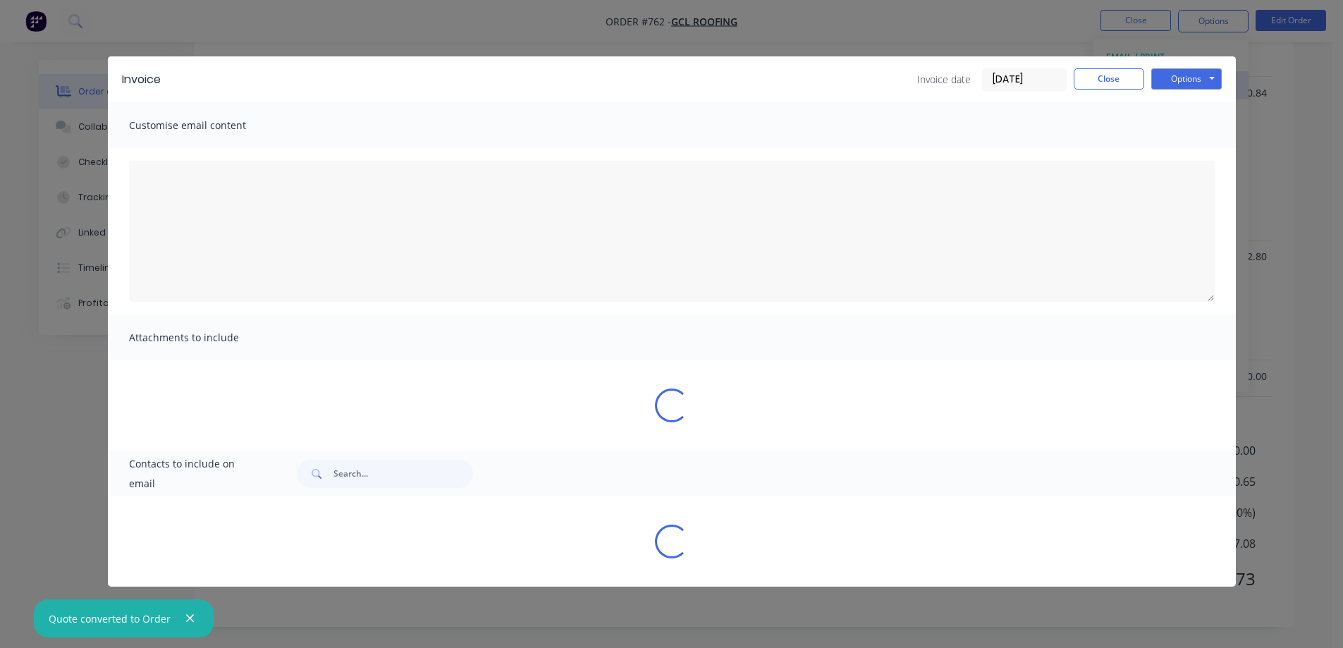
type textarea "A PDF copy of the order has been attached to this email. To view your order onl…"
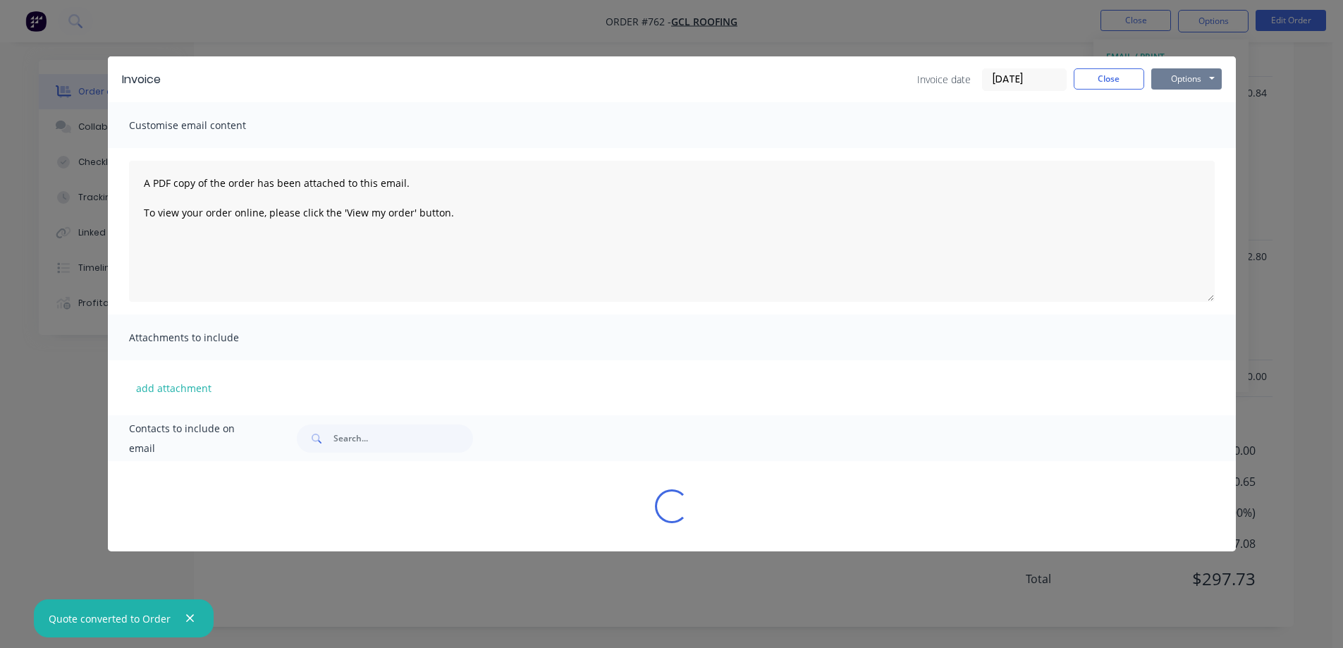
click at [1173, 78] on button "Options" at bounding box center [1186, 78] width 71 height 21
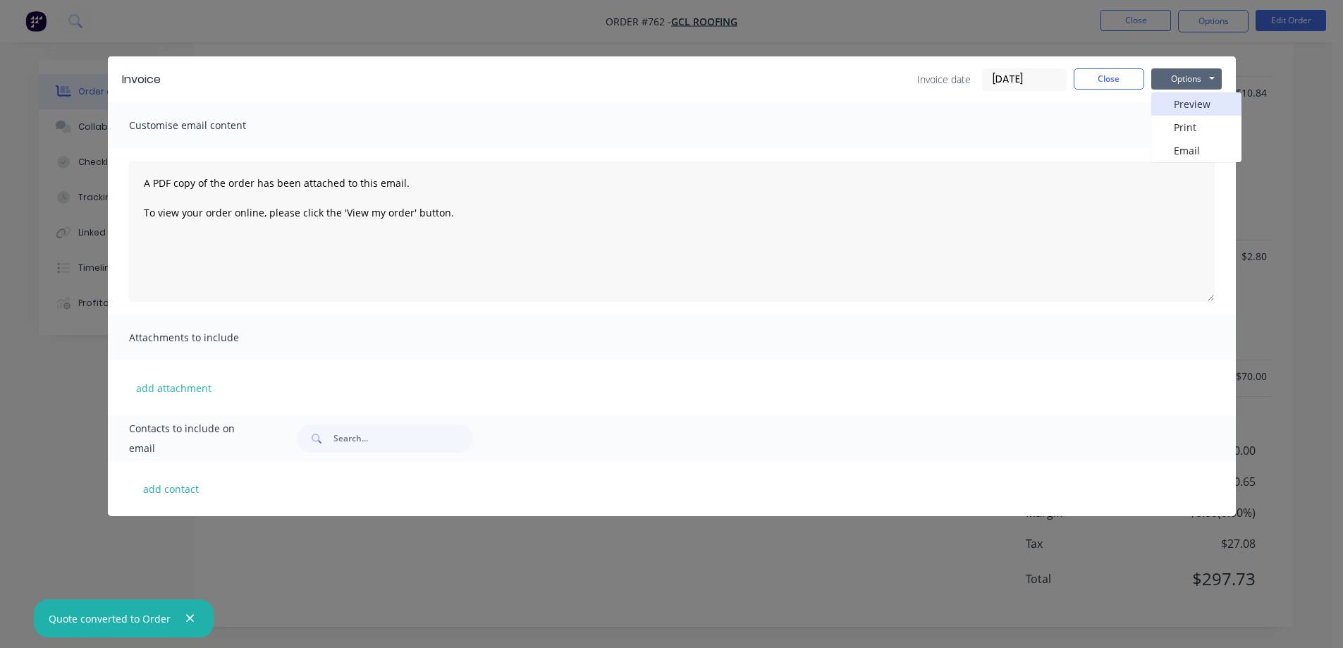
click at [1172, 106] on button "Preview" at bounding box center [1196, 103] width 90 height 23
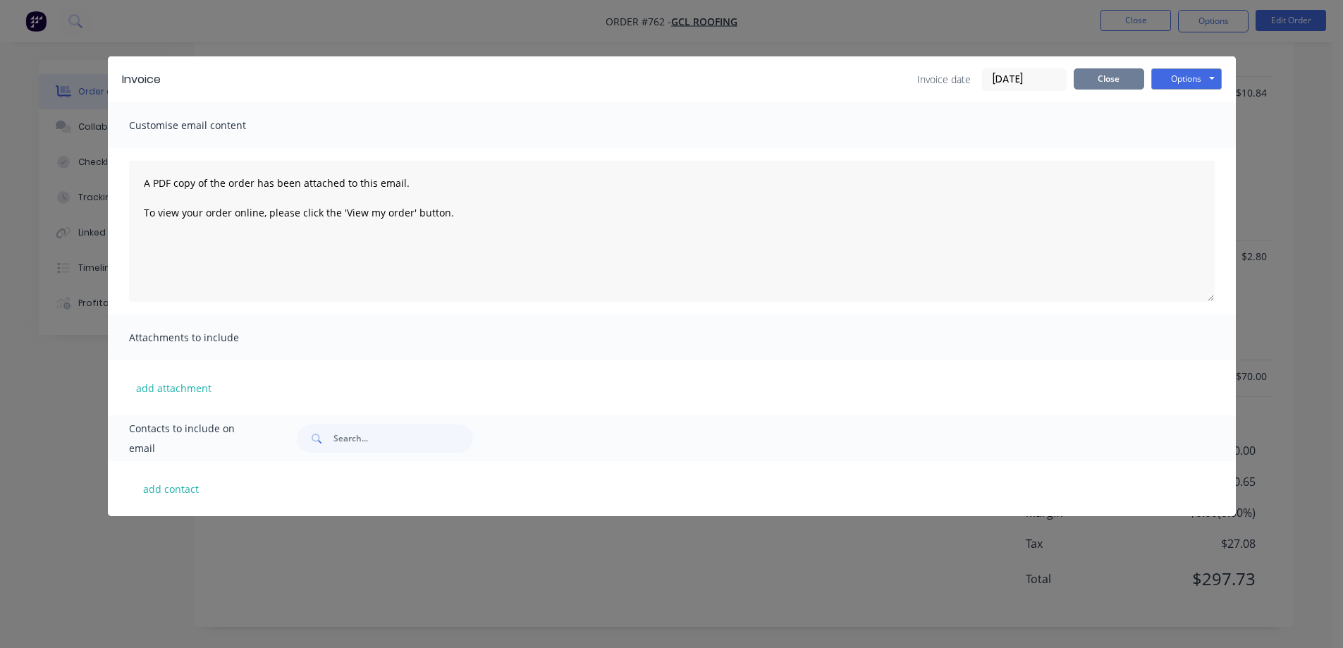
click at [1104, 83] on button "Close" at bounding box center [1109, 78] width 71 height 21
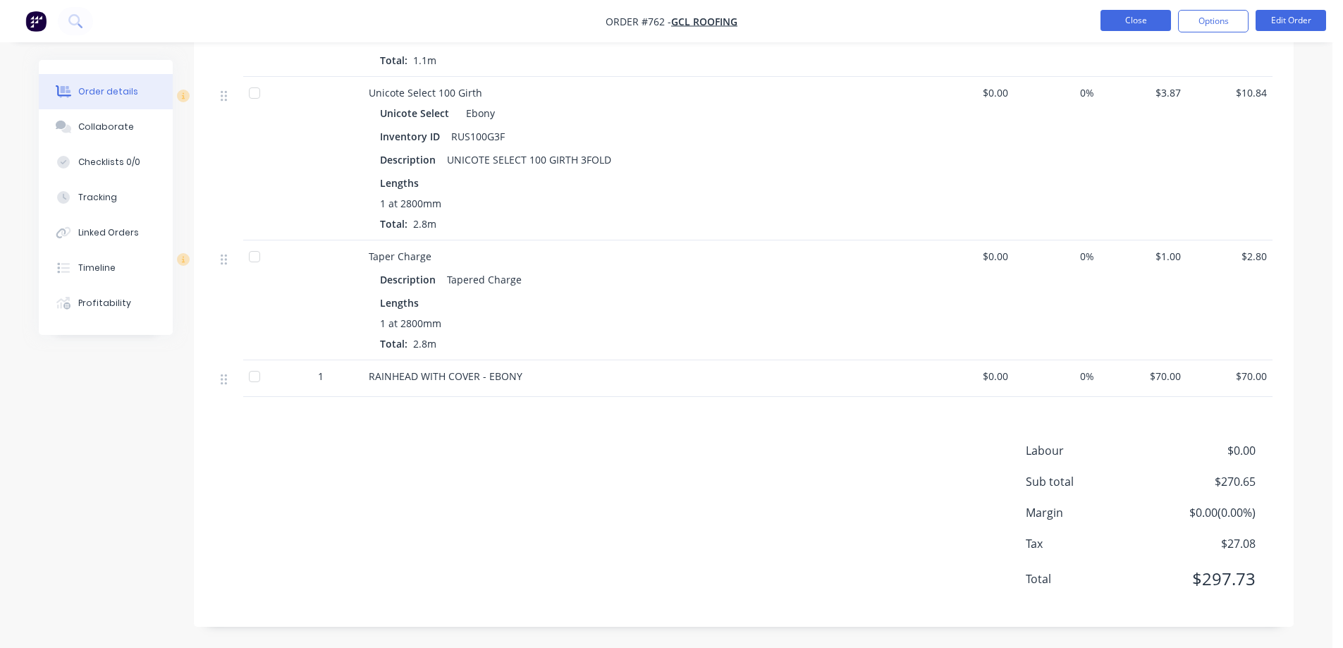
click at [1119, 25] on button "Close" at bounding box center [1136, 20] width 71 height 21
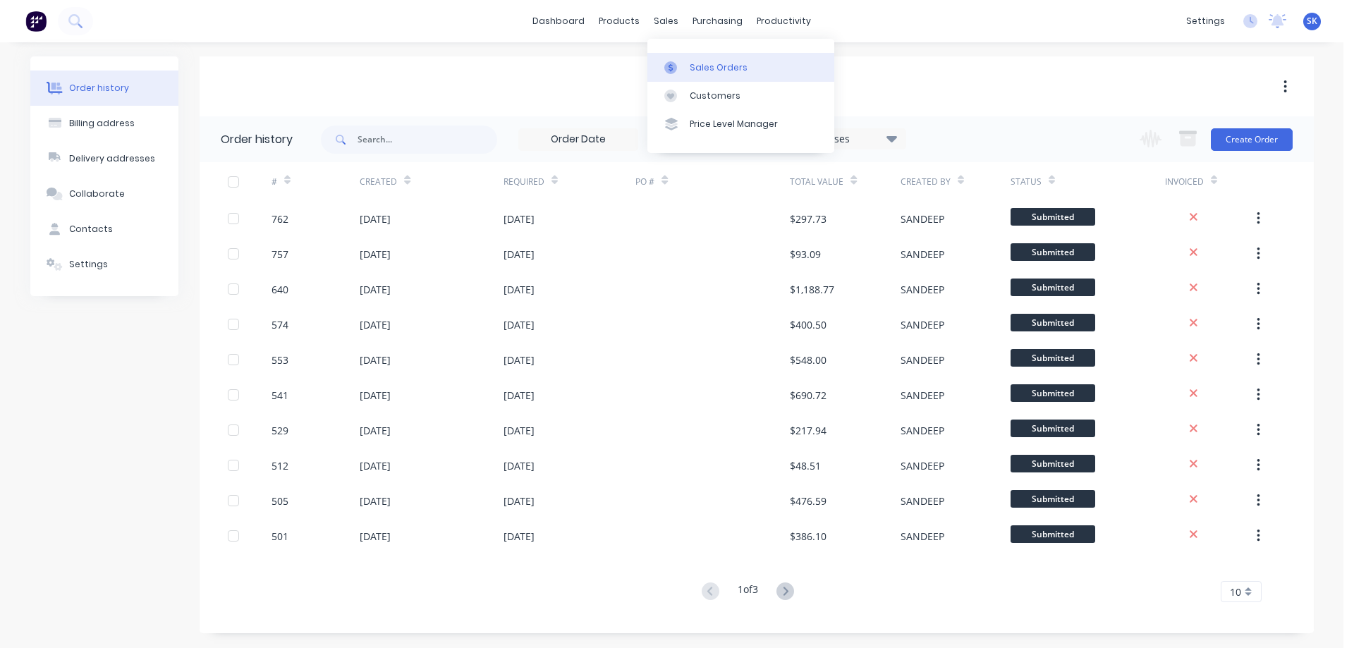
click at [698, 65] on div "Sales Orders" at bounding box center [719, 67] width 58 height 13
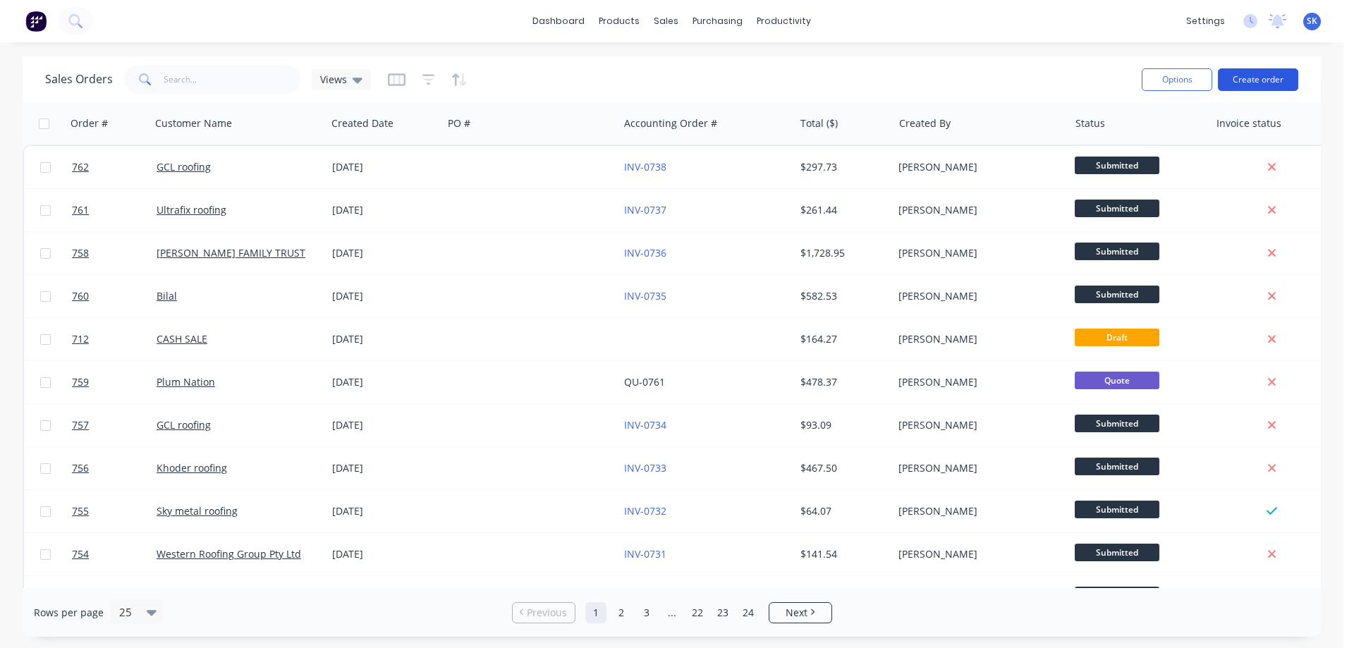
click at [1261, 74] on button "Create order" at bounding box center [1258, 79] width 80 height 23
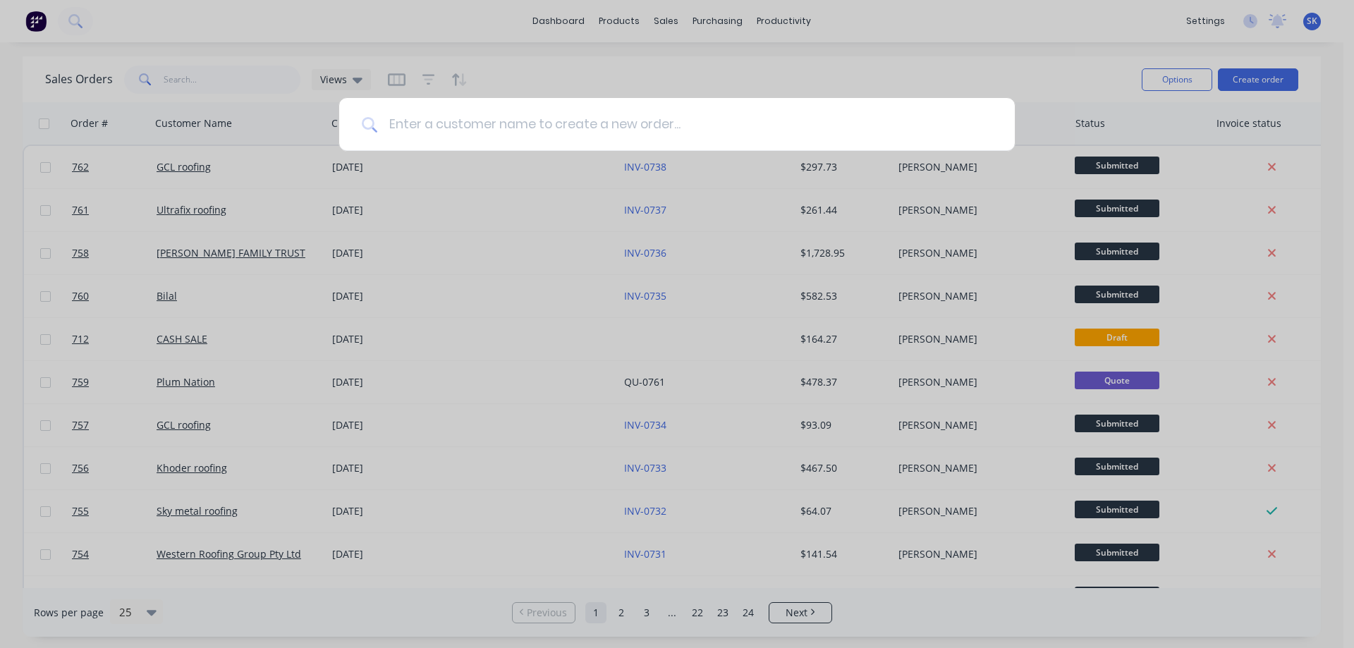
click at [485, 124] on input at bounding box center [684, 124] width 615 height 53
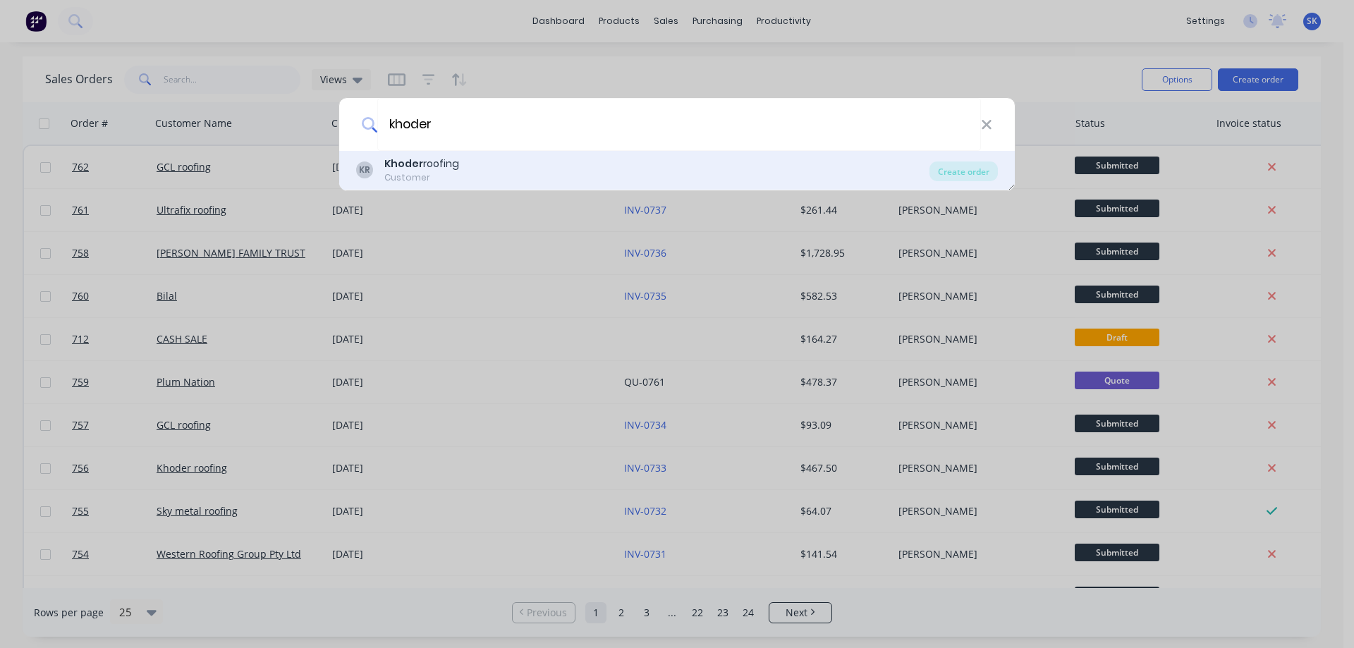
type input "khoder"
click at [471, 161] on div "KR Khoder roofing Customer" at bounding box center [642, 170] width 573 height 27
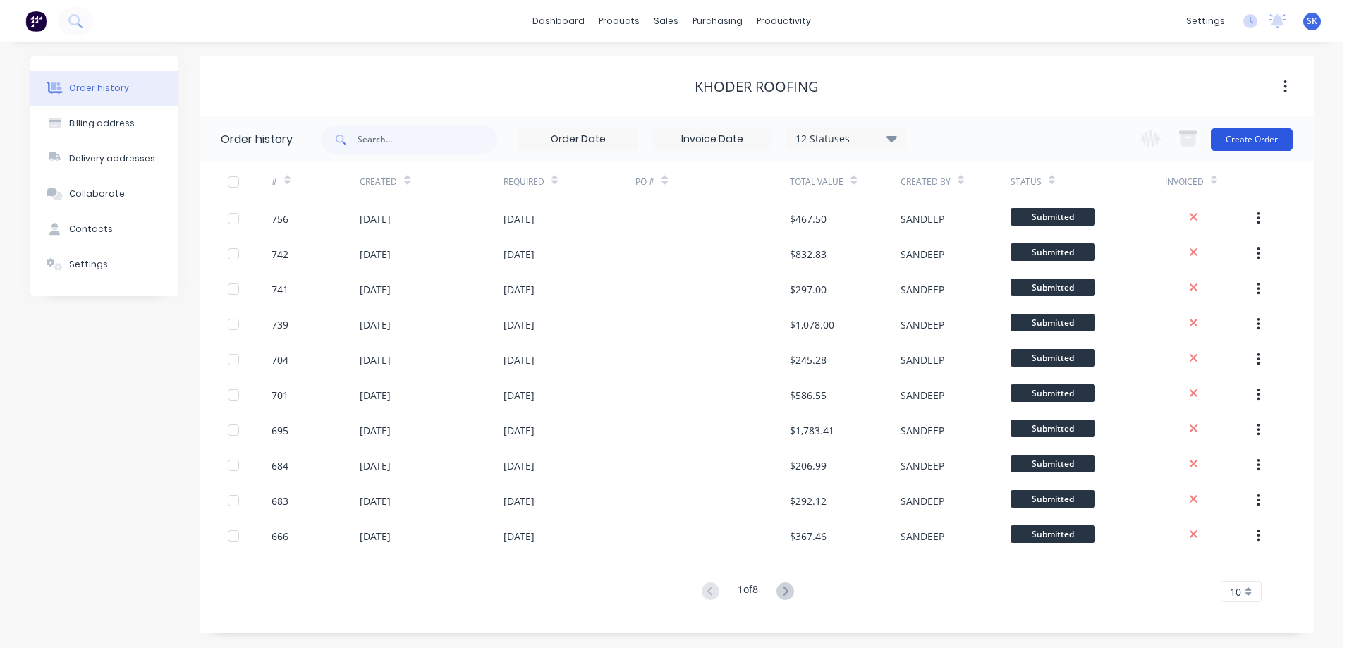
click at [1228, 140] on button "Create Order" at bounding box center [1252, 139] width 82 height 23
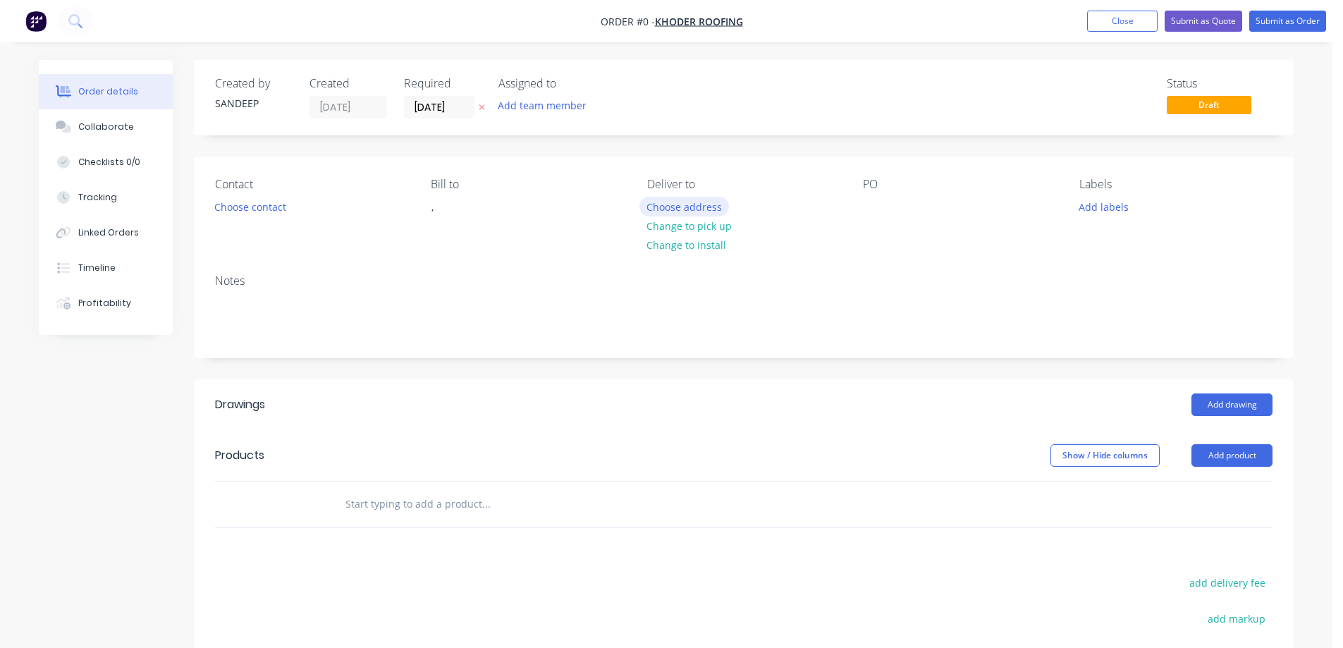
click at [661, 211] on button "Choose address" at bounding box center [685, 206] width 90 height 19
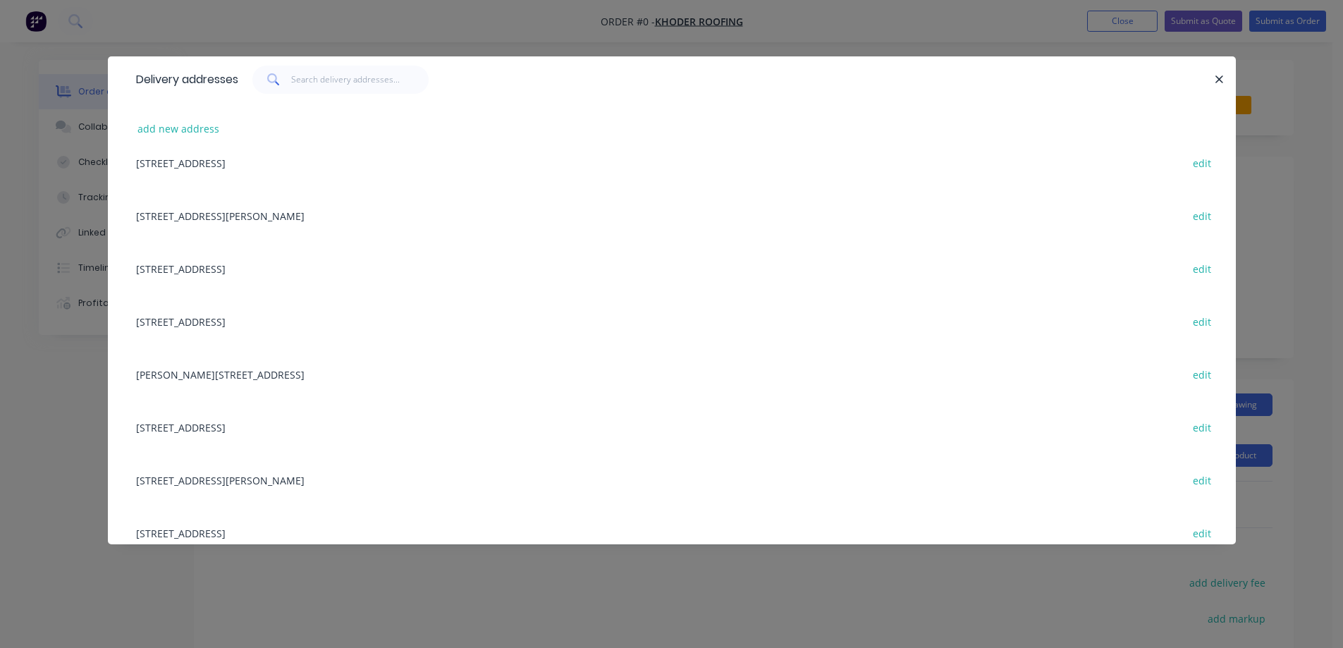
scroll to position [494, 0]
click at [1197, 318] on button "edit" at bounding box center [1202, 322] width 33 height 19
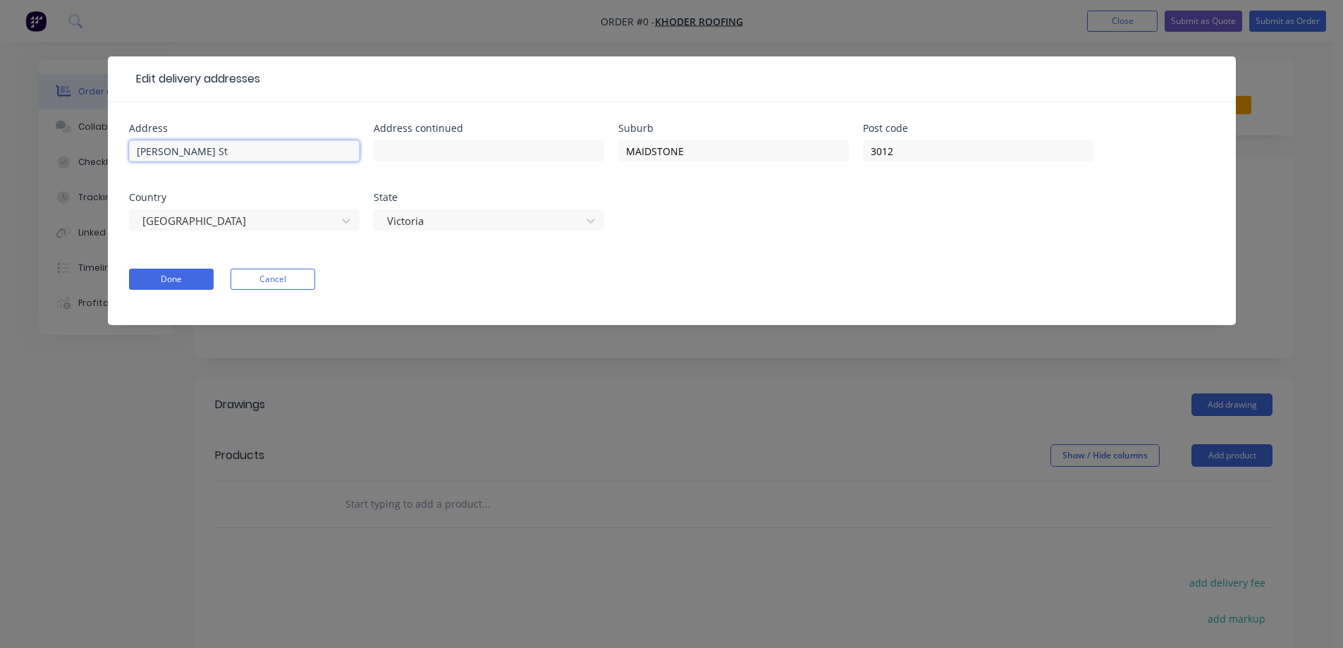
click at [130, 154] on input "Delacey St" at bounding box center [244, 150] width 231 height 21
type input "18 Delacey St"
click at [195, 276] on button "Done" at bounding box center [171, 279] width 85 height 21
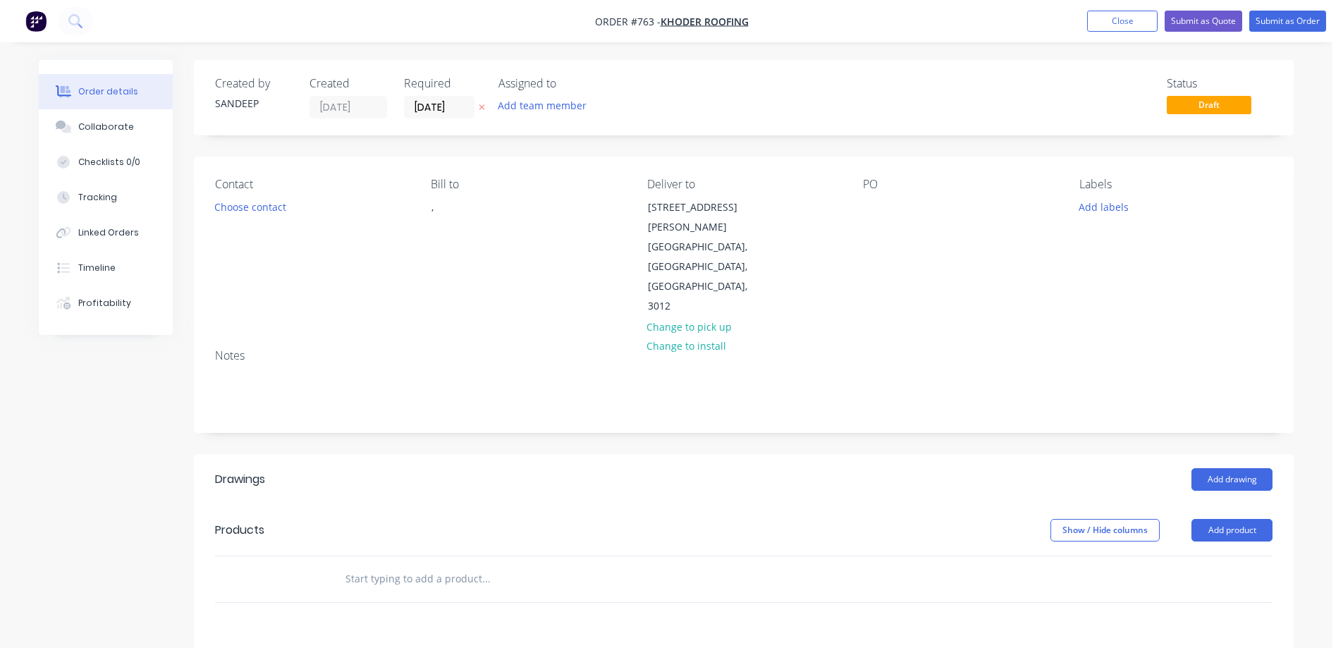
click at [1235, 647] on button "add delivery fee" at bounding box center [1227, 657] width 91 height 19
type input "50"
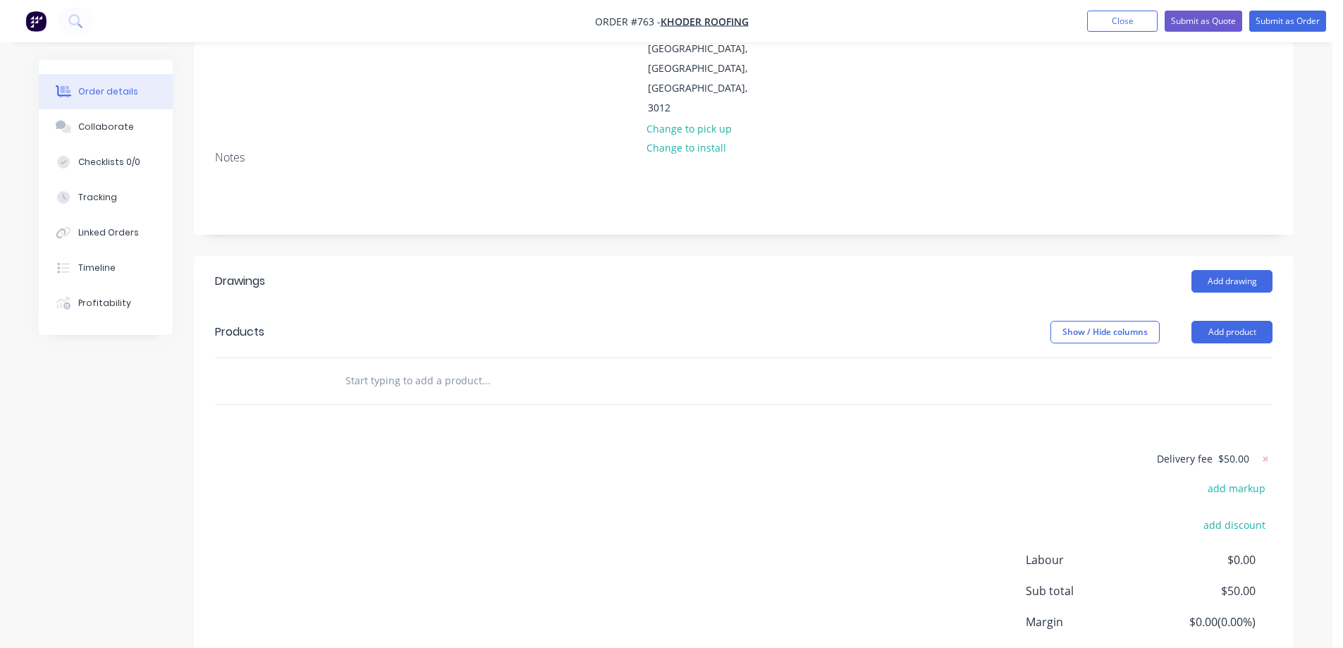
scroll to position [212, 0]
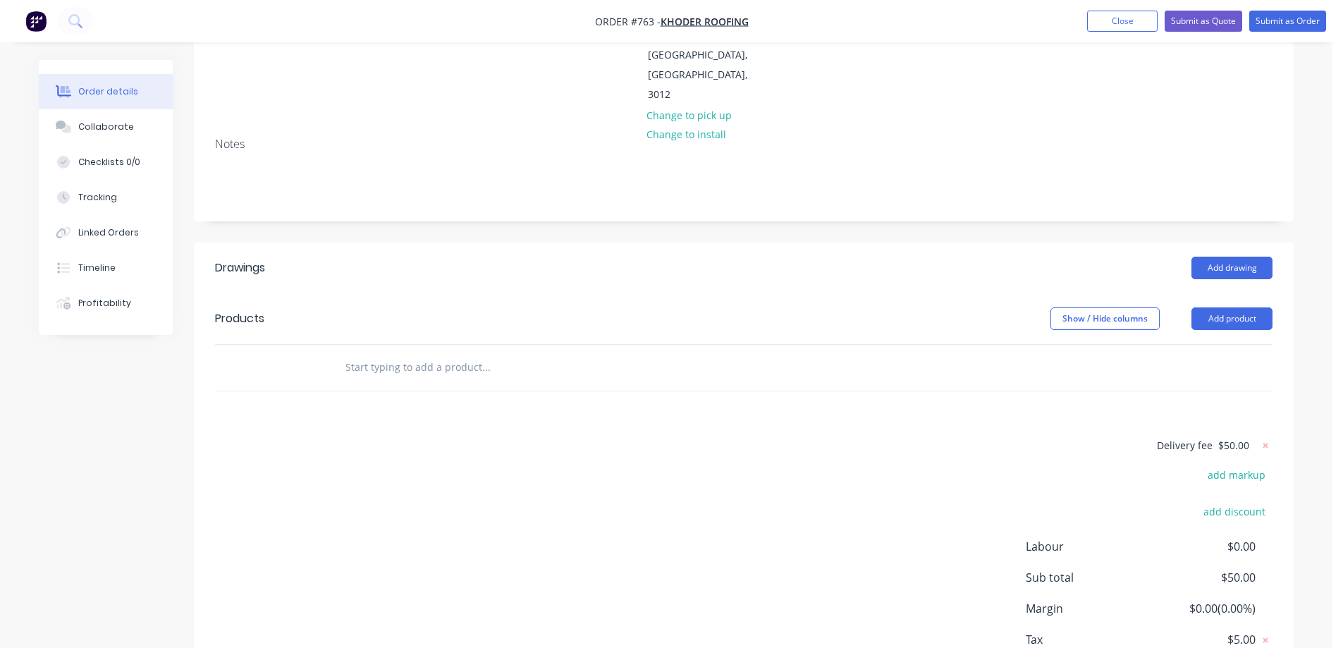
click at [434, 353] on input "text" at bounding box center [486, 367] width 282 height 28
type input "r"
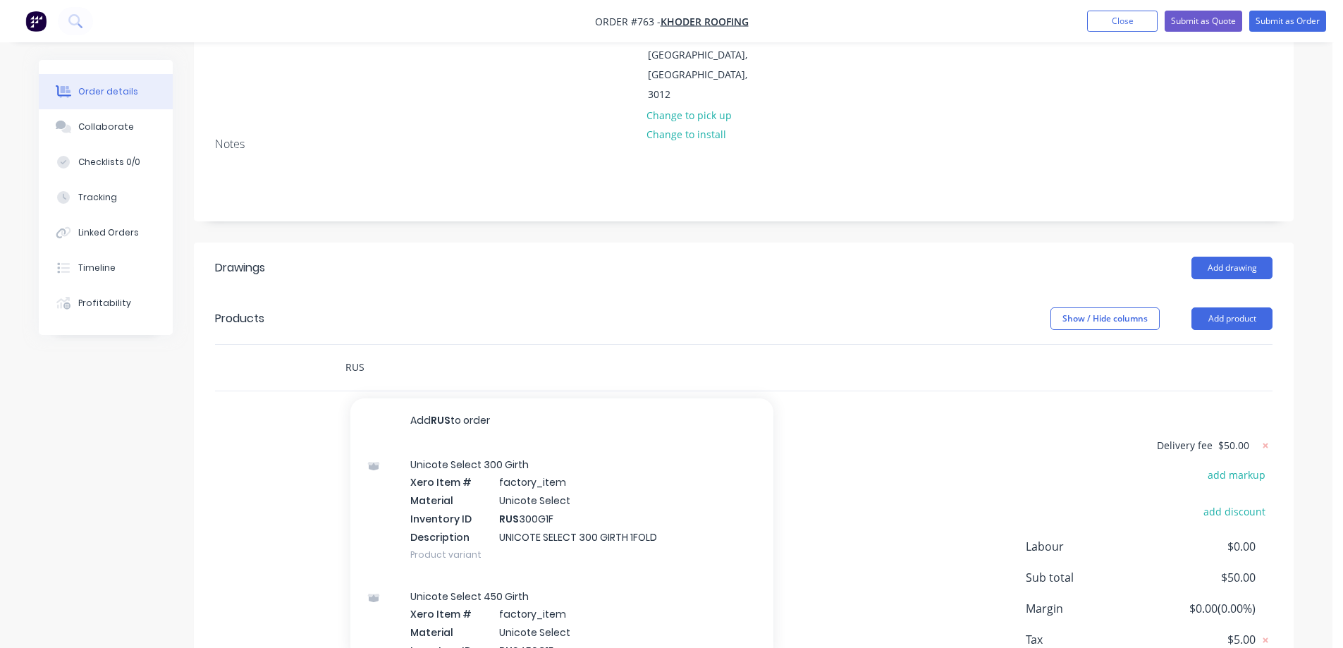
click at [429, 353] on input "RUS" at bounding box center [486, 367] width 282 height 28
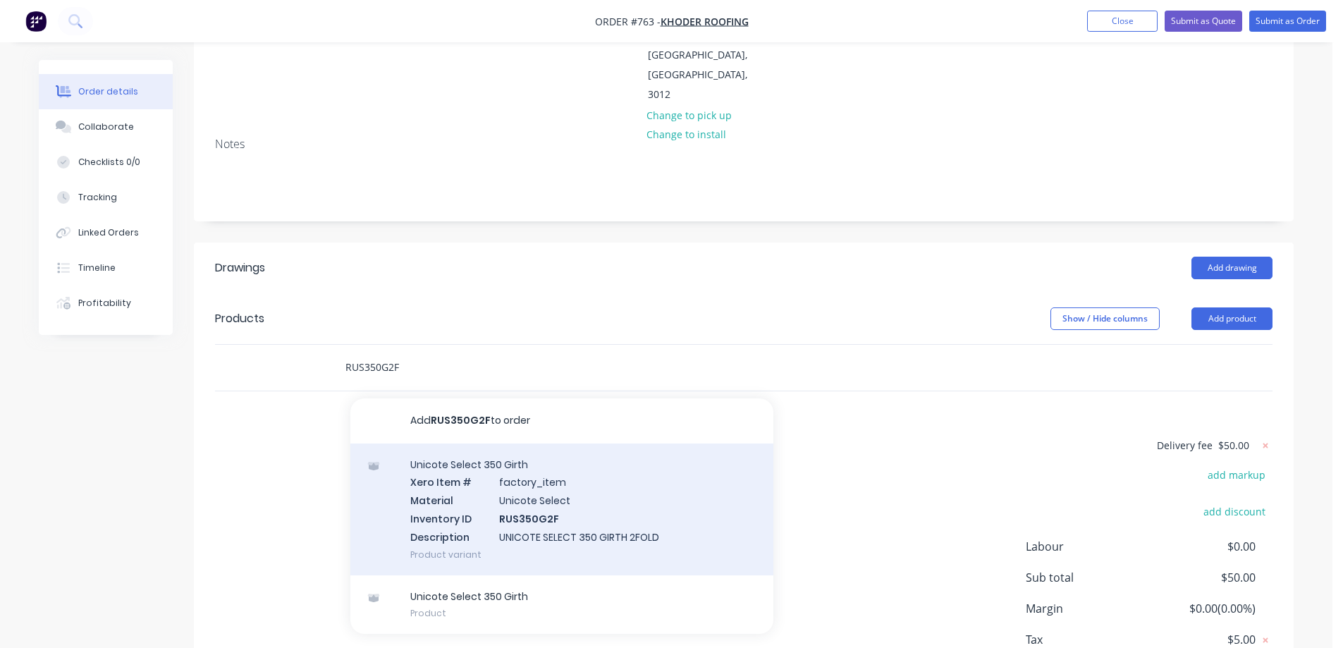
type input "RUS350G2F"
click at [498, 451] on div "Unicote Select 350 Girth Xero Item # factory_item Material Unicote Select Inven…" at bounding box center [561, 509] width 423 height 132
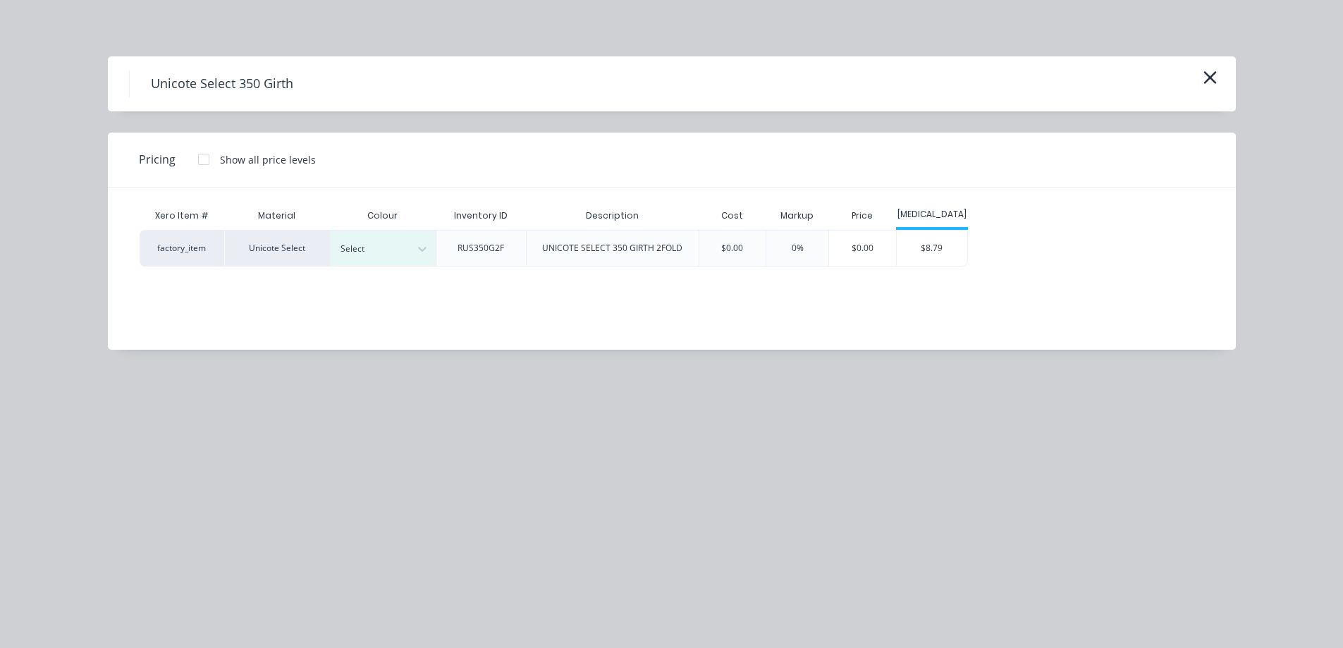
click at [373, 230] on div "Select" at bounding box center [383, 248] width 106 height 37
click at [373, 237] on div "Select" at bounding box center [383, 248] width 106 height 35
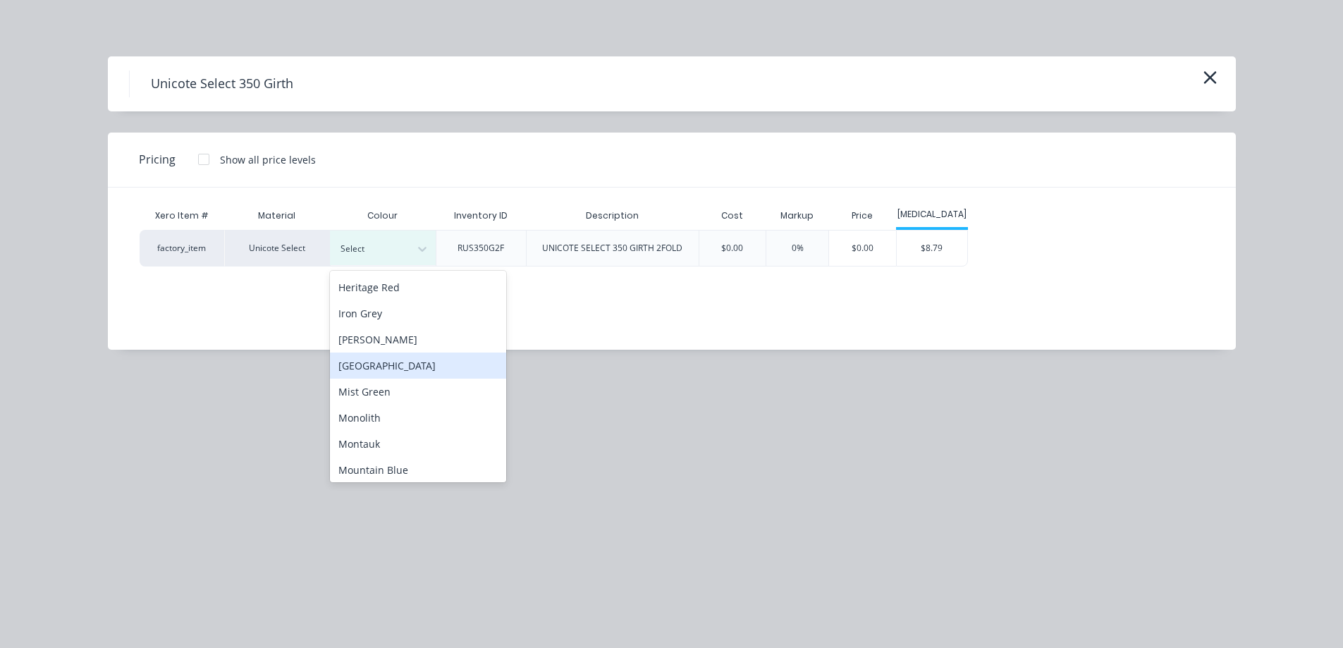
scroll to position [282, 0]
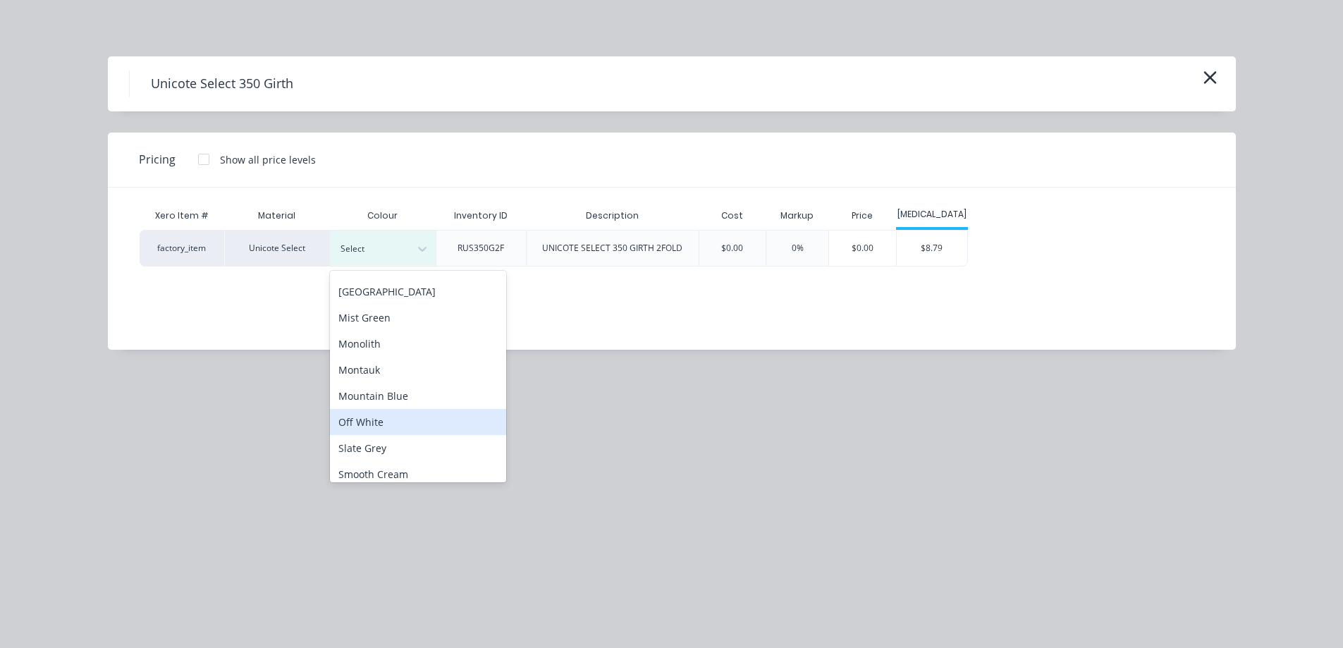
click at [384, 418] on div "Off White" at bounding box center [418, 422] width 176 height 26
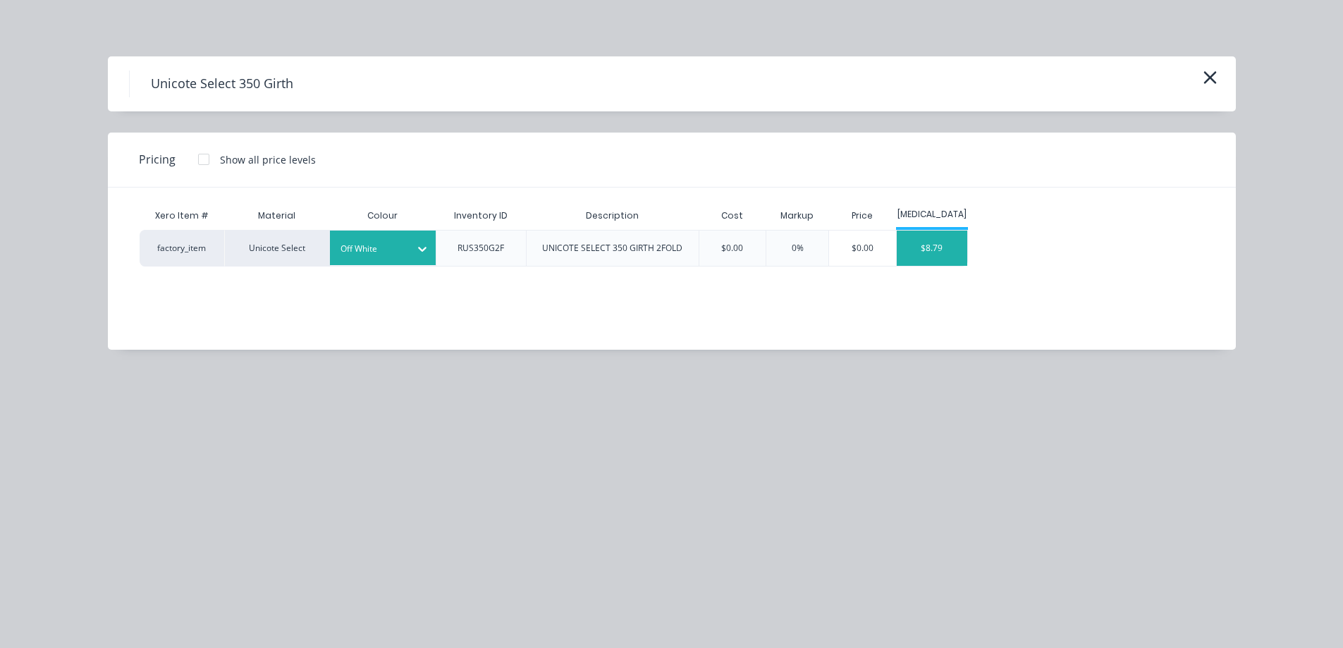
click at [923, 255] on div "$8.79" at bounding box center [932, 248] width 71 height 35
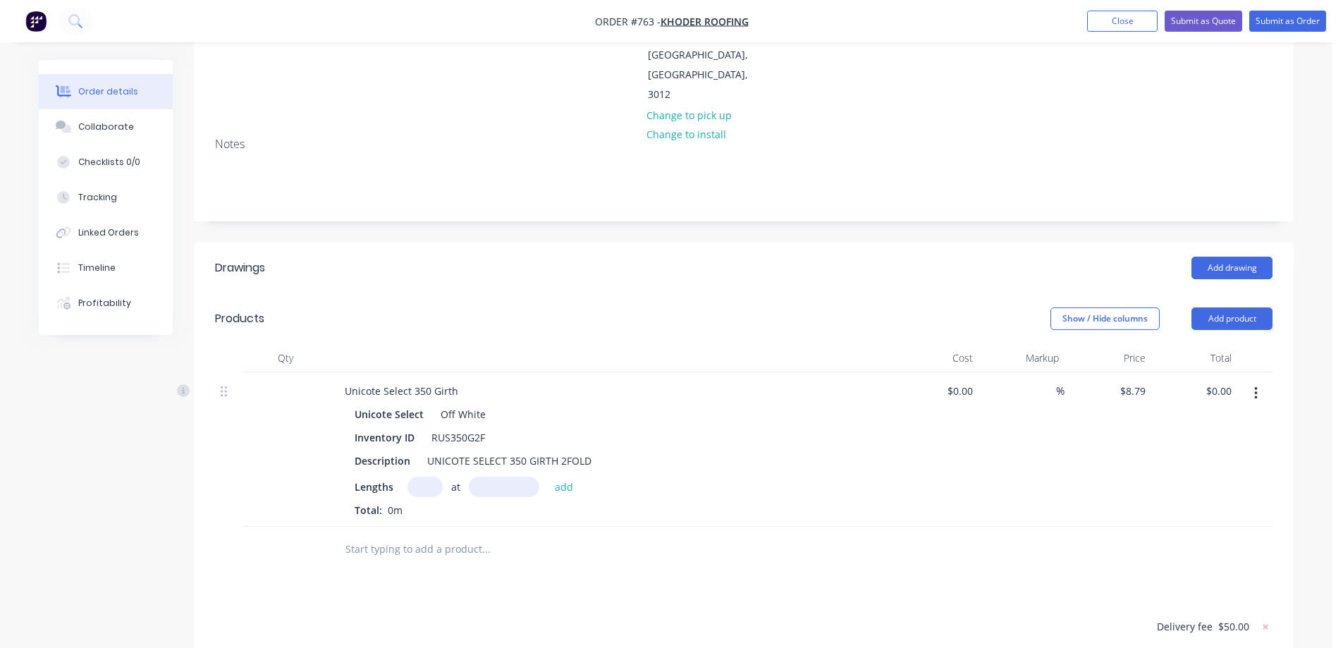
click at [420, 477] on input "text" at bounding box center [425, 487] width 35 height 20
type input "1"
type input "1800mm"
click at [559, 477] on button "add" at bounding box center [564, 486] width 33 height 19
type input "$15.82"
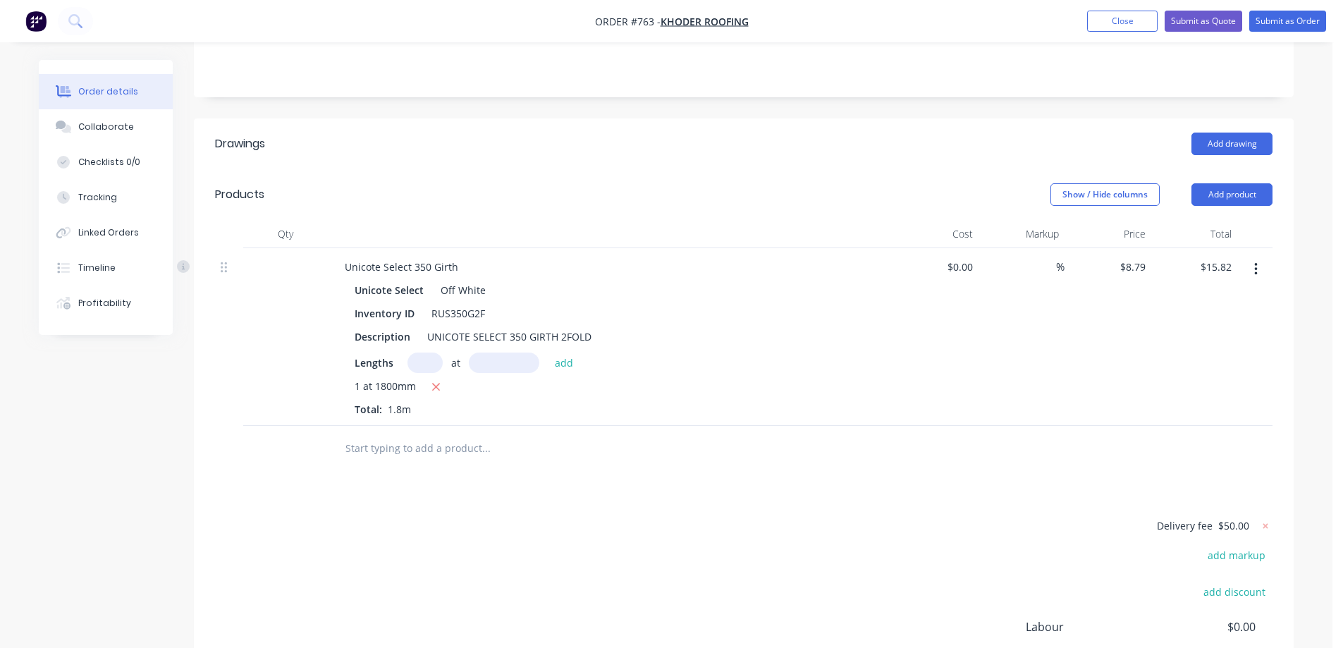
scroll to position [453, 0]
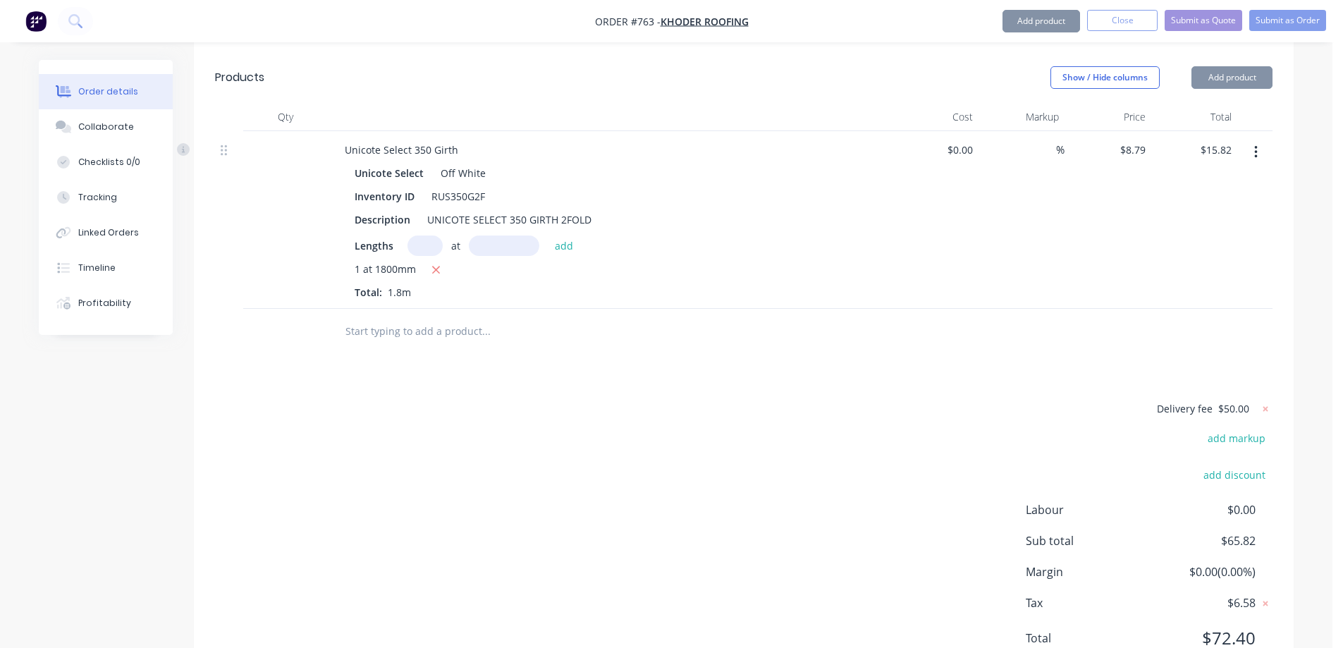
click at [395, 317] on input "text" at bounding box center [486, 331] width 282 height 28
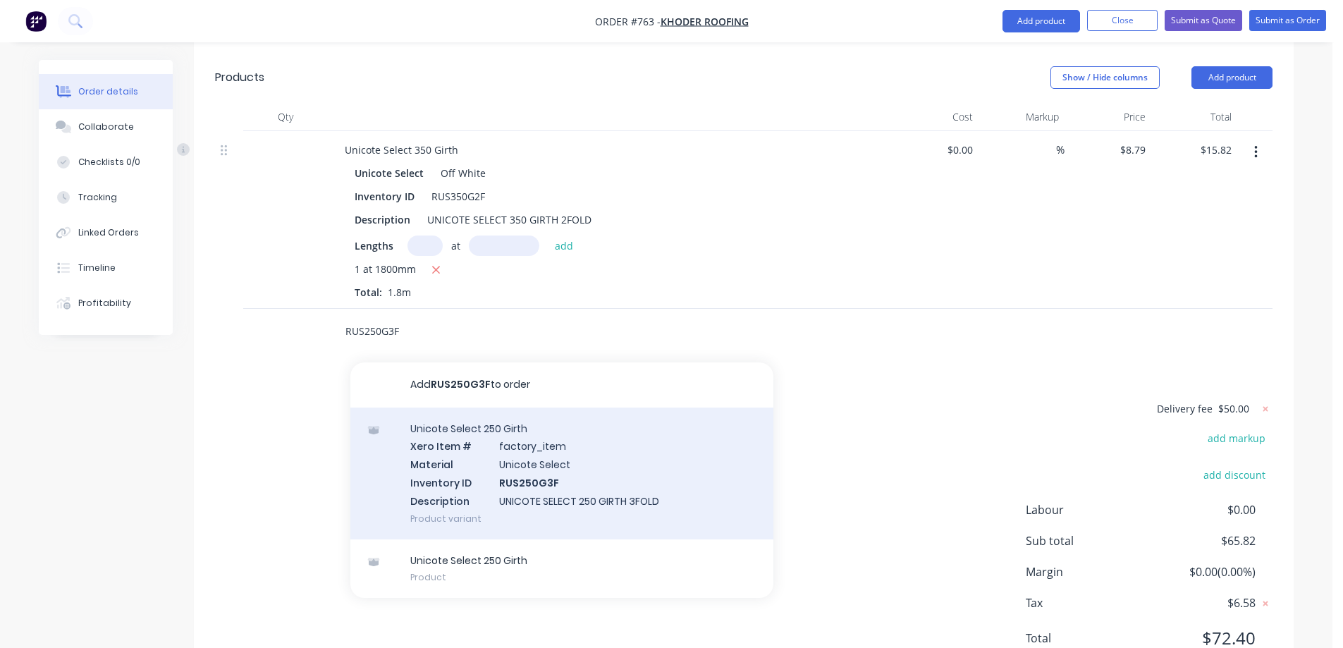
type input "RUS250G3F"
click at [459, 408] on div "Unicote Select 250 Girth Xero Item # factory_item Material Unicote Select Inven…" at bounding box center [561, 474] width 423 height 132
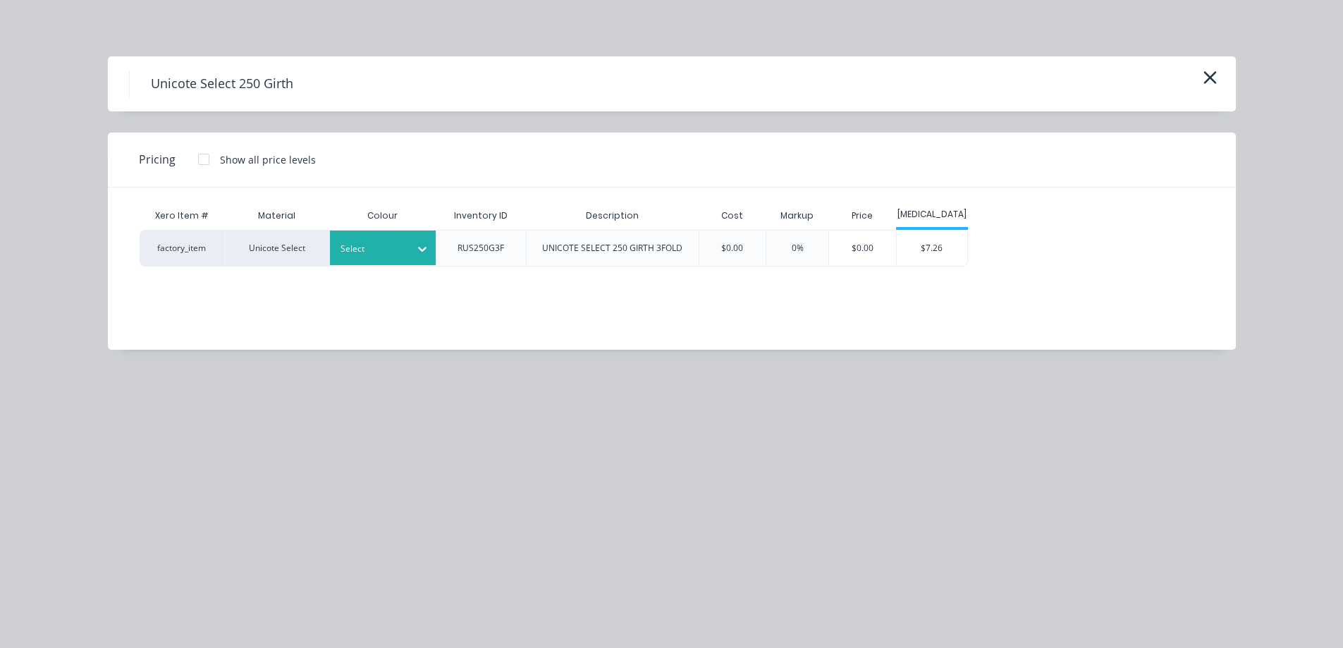
click at [413, 231] on div at bounding box center [422, 248] width 25 height 35
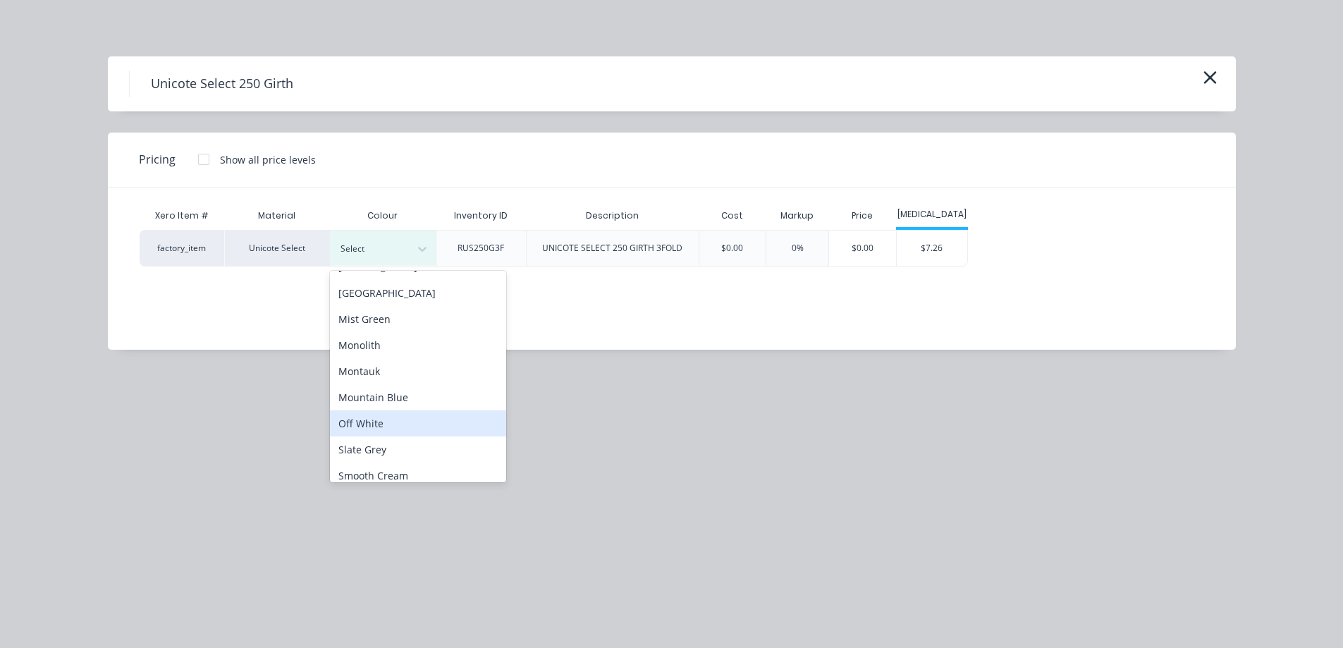
scroll to position [282, 0]
click at [401, 423] on div "Off White" at bounding box center [418, 422] width 176 height 26
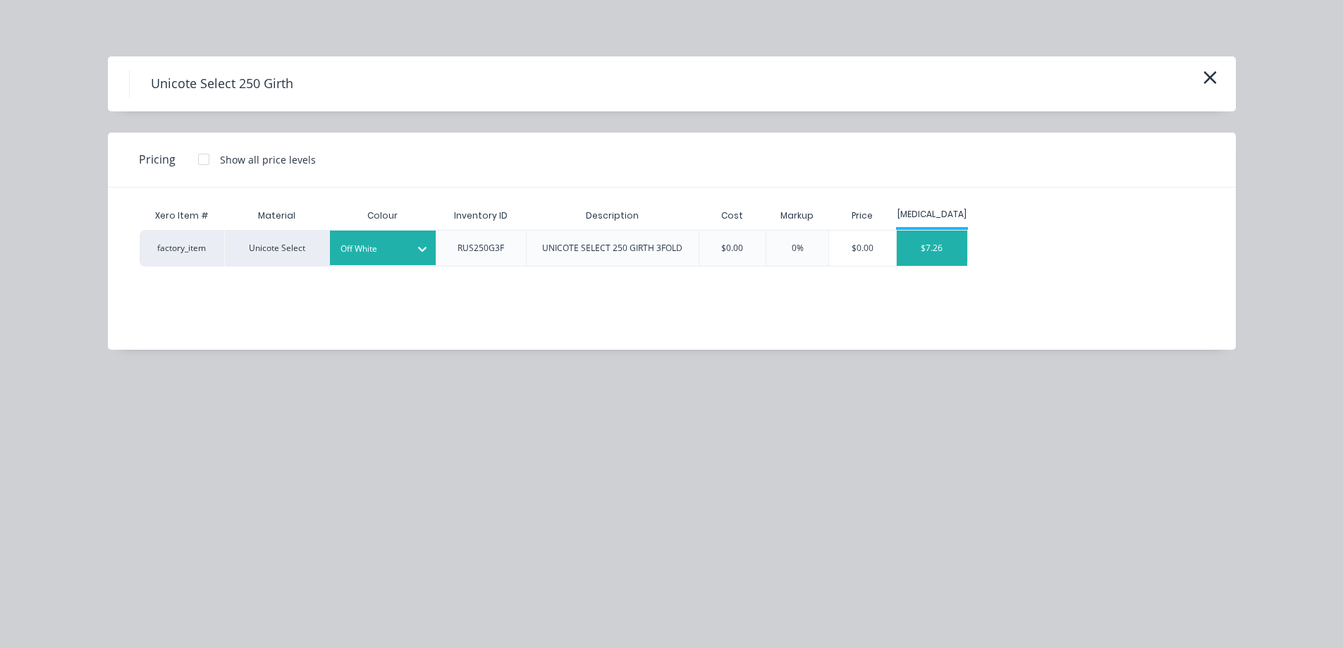
click at [920, 249] on div "$7.26" at bounding box center [932, 248] width 71 height 35
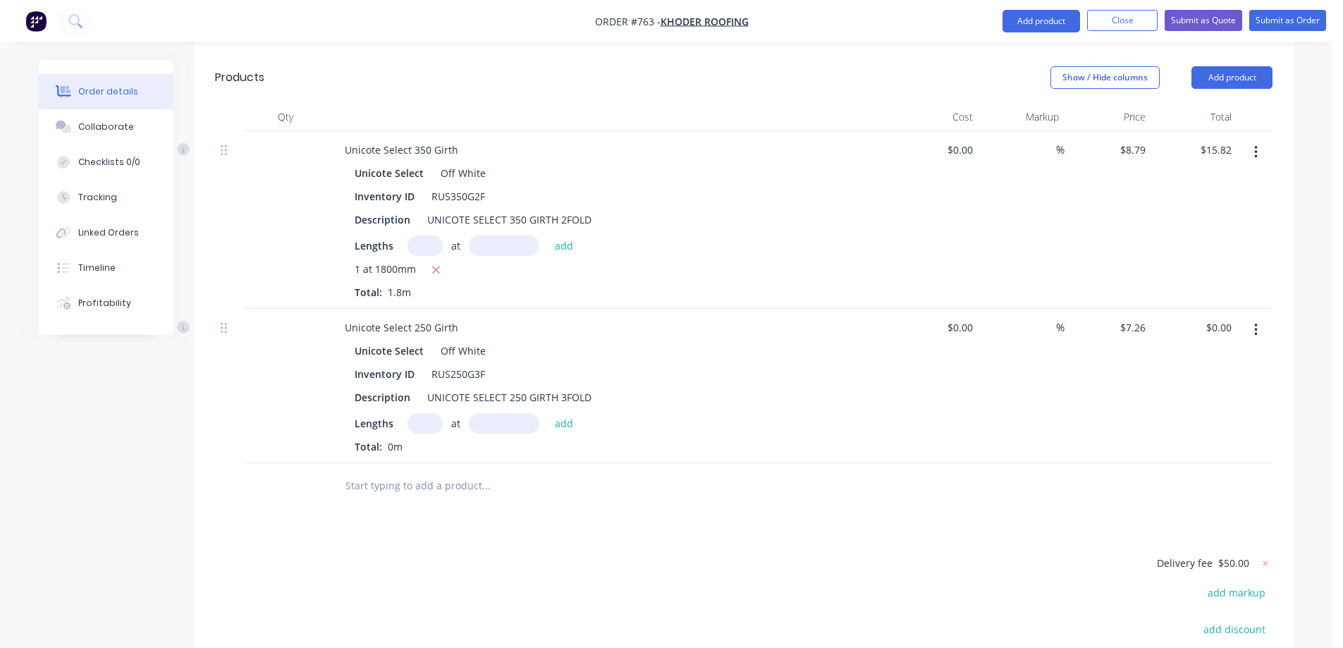
click at [424, 413] on input "text" at bounding box center [425, 423] width 35 height 20
type input "1"
type input "1200mm"
click at [572, 413] on button "add" at bounding box center [564, 422] width 33 height 19
type input "$8.71"
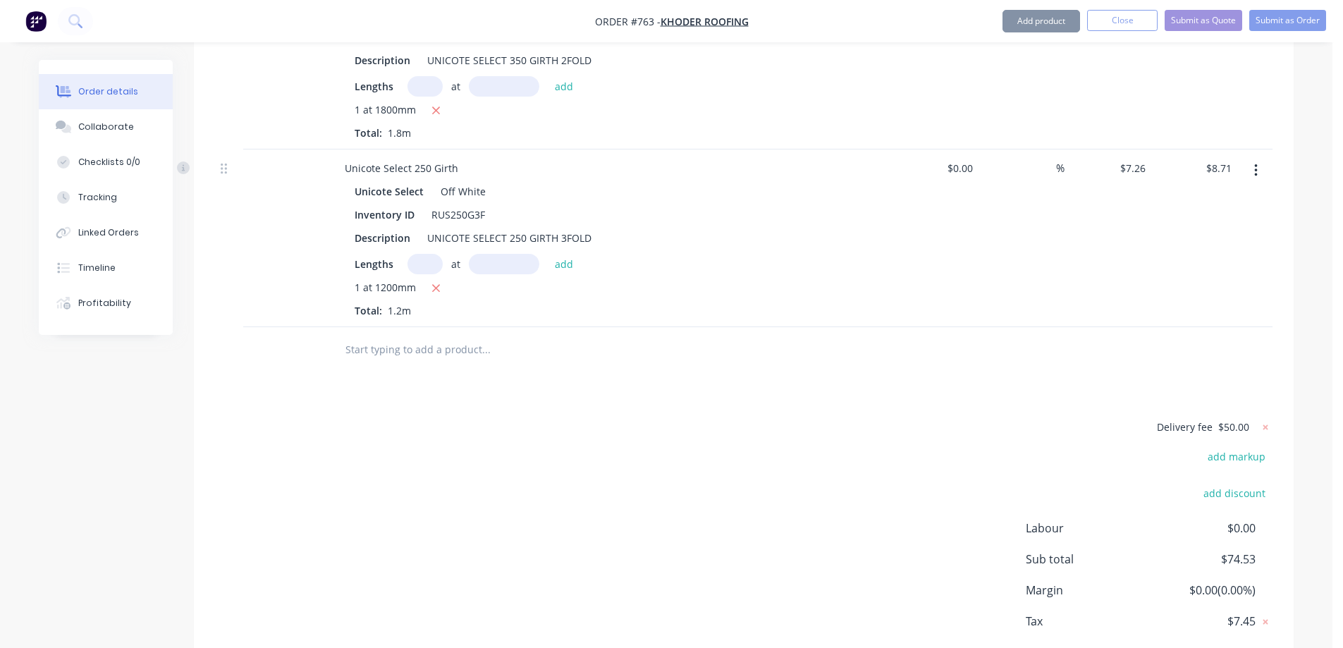
scroll to position [630, 0]
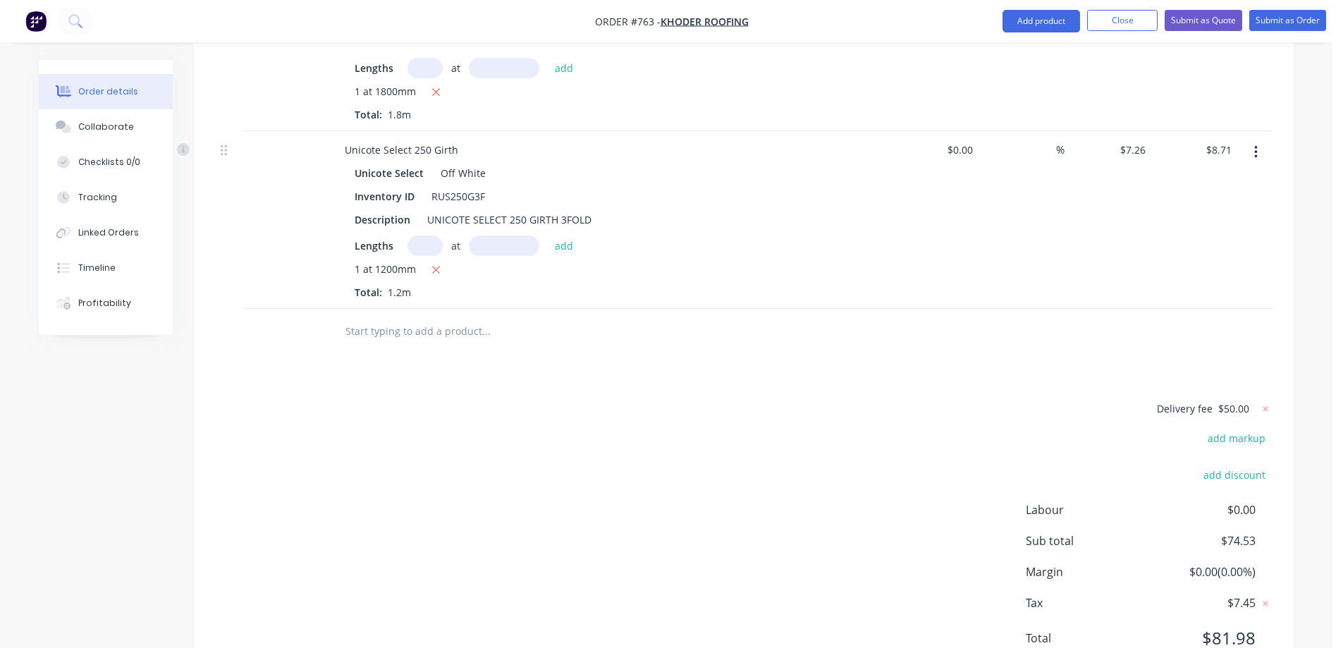
click at [443, 317] on input "text" at bounding box center [486, 331] width 282 height 28
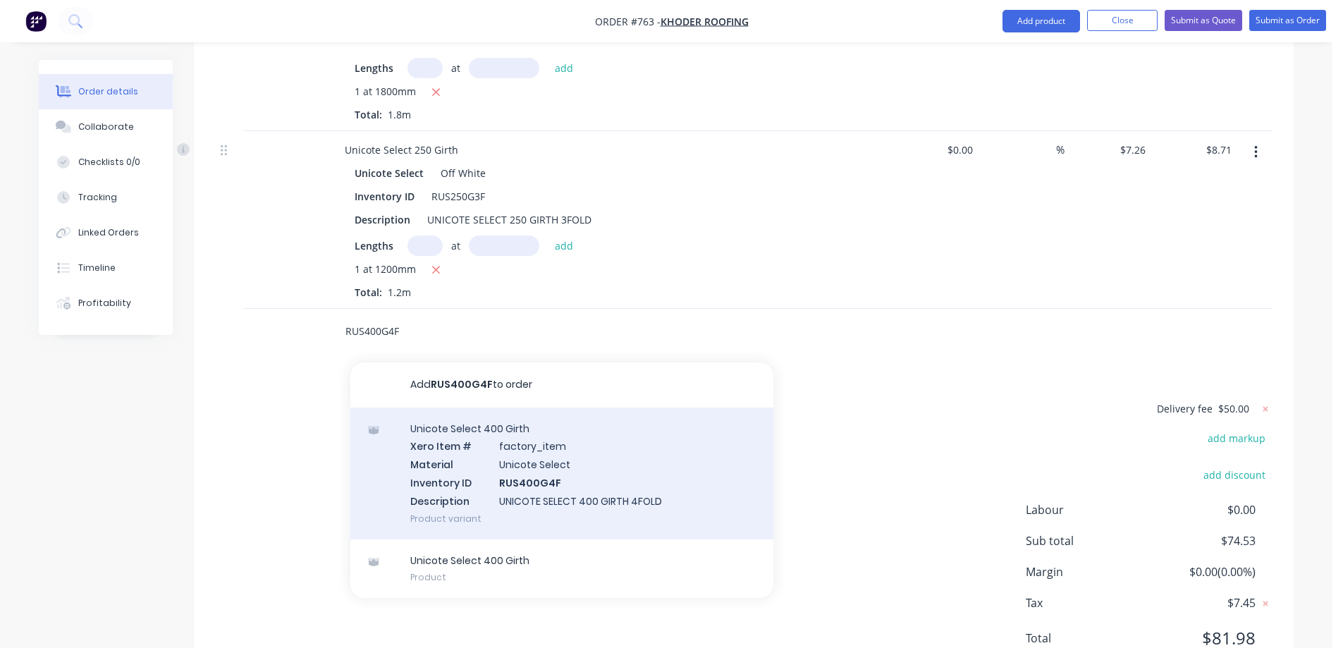
type input "RUS400G4F"
click at [486, 408] on div "Unicote Select 400 Girth Xero Item # factory_item Material Unicote Select Inven…" at bounding box center [561, 474] width 423 height 132
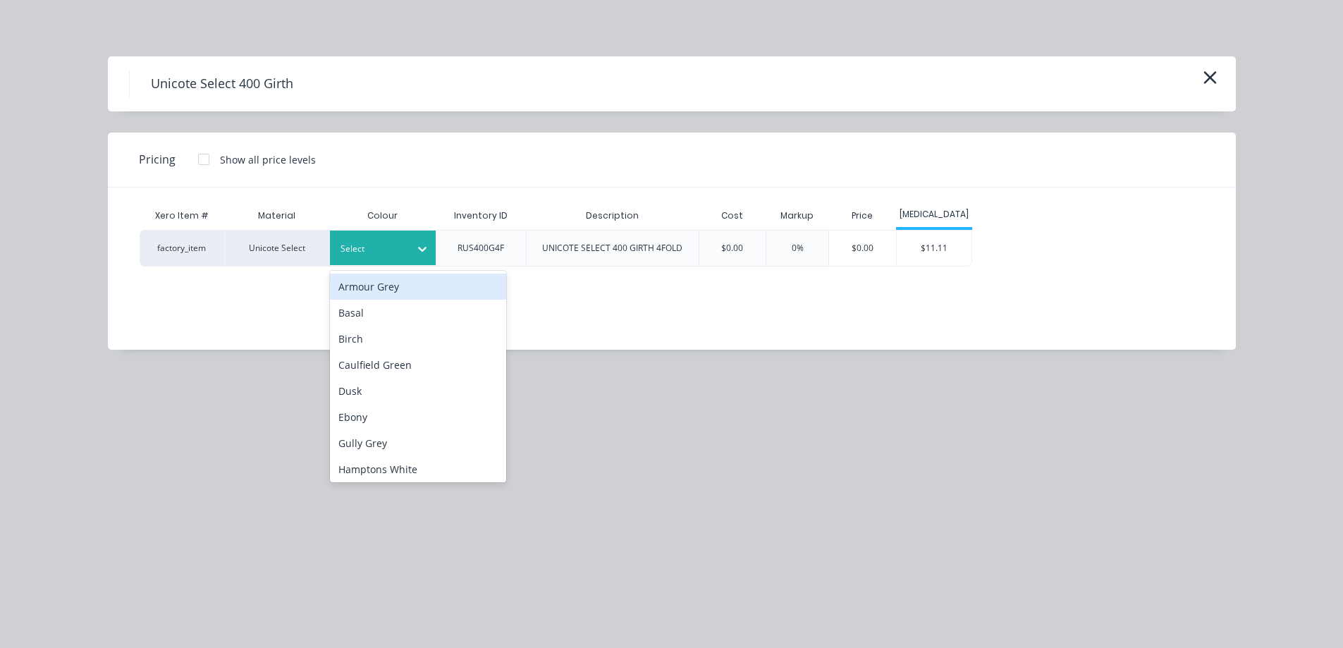
click at [425, 243] on icon at bounding box center [422, 249] width 14 height 14
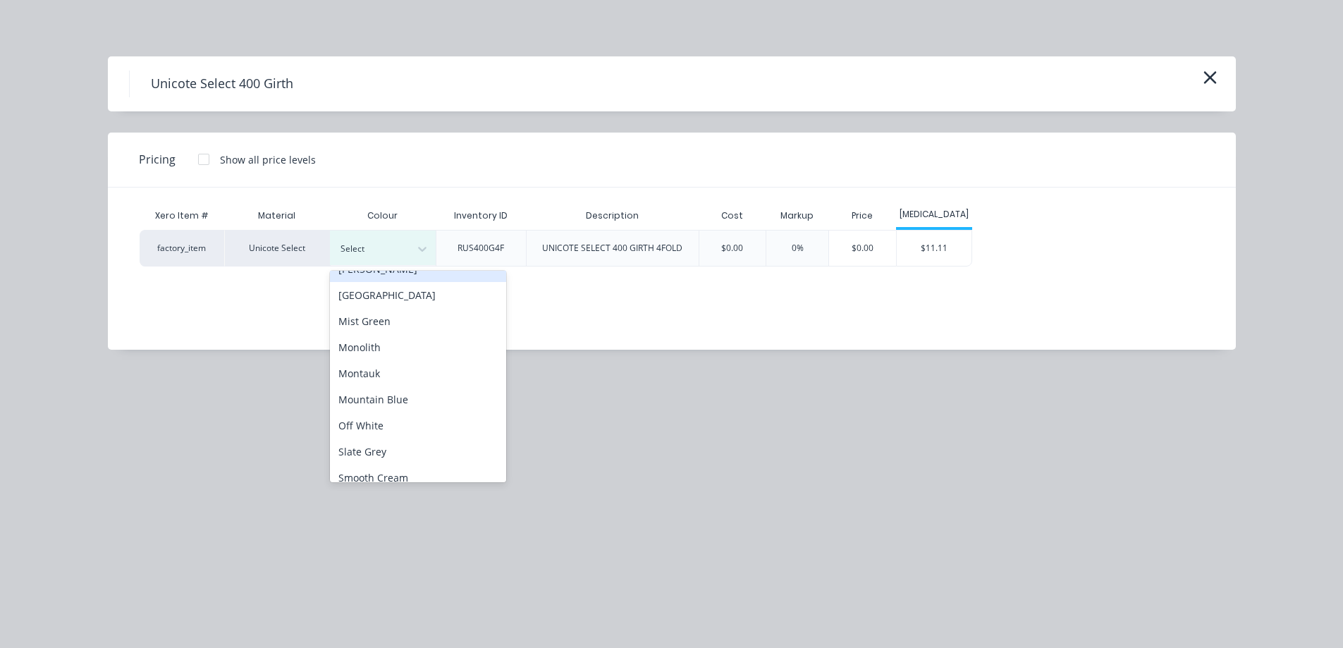
scroll to position [282, 0]
click at [399, 420] on div "Off White" at bounding box center [418, 422] width 176 height 26
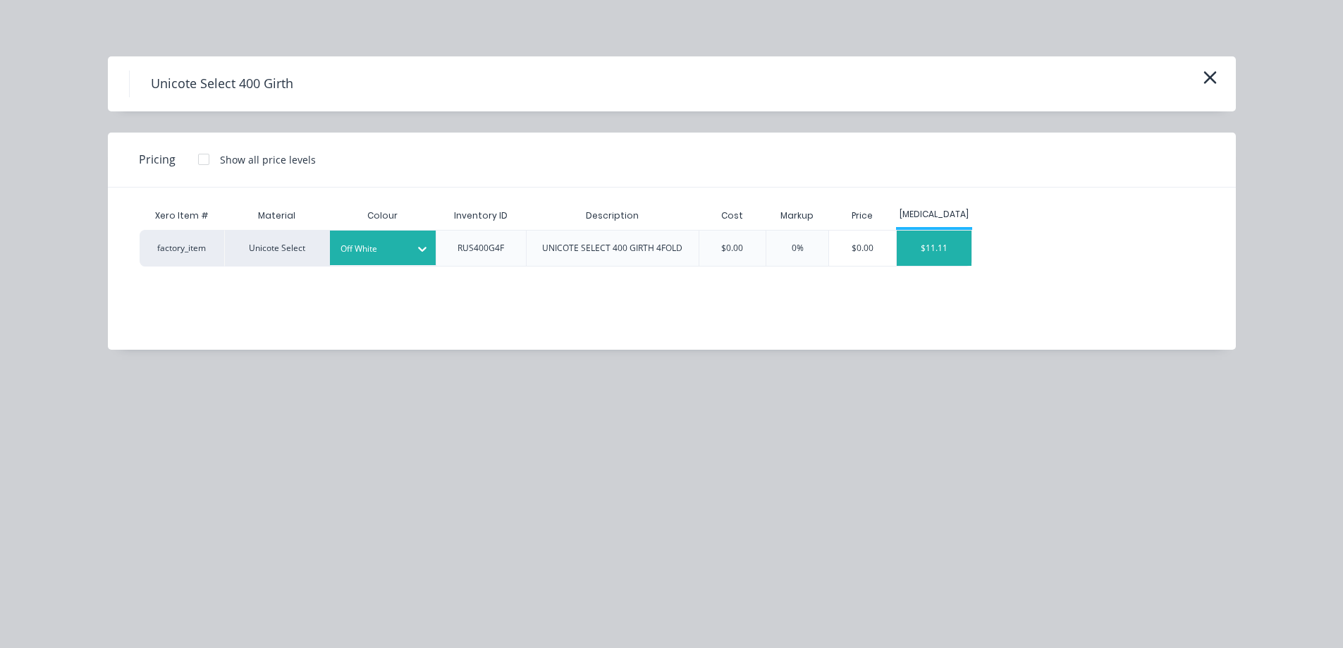
click at [967, 235] on div "$11.11" at bounding box center [934, 248] width 75 height 35
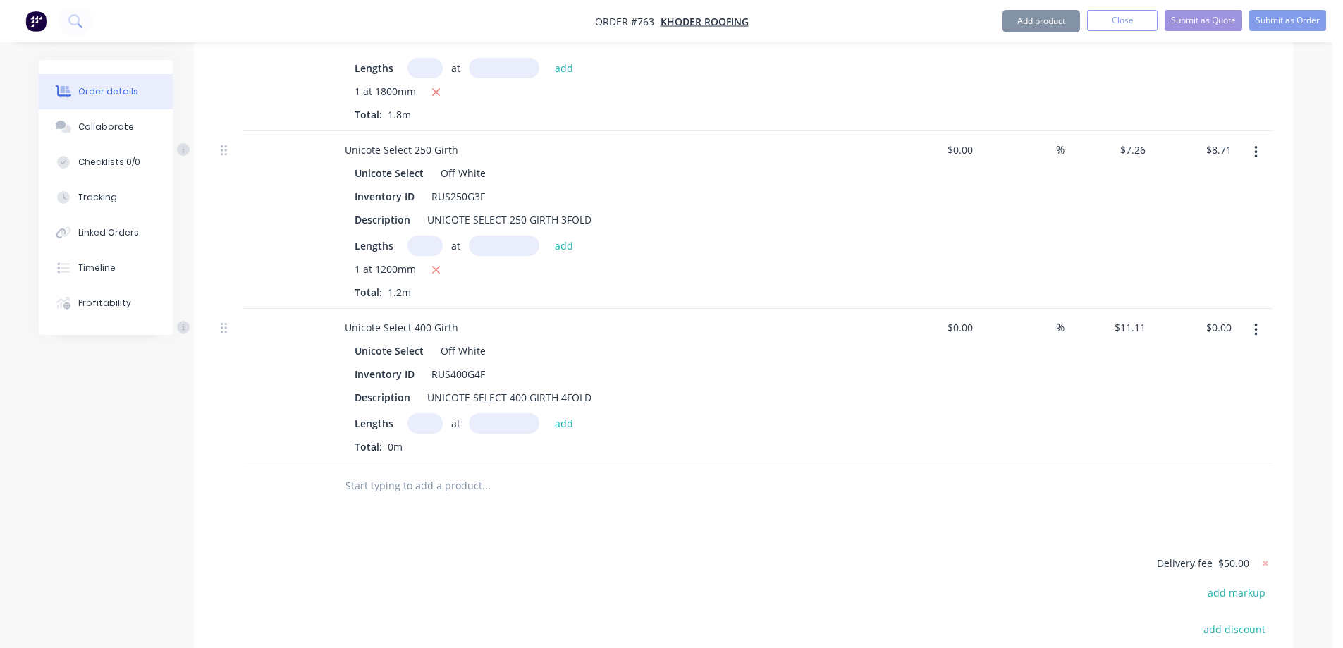
click at [418, 413] on input "text" at bounding box center [425, 423] width 35 height 20
type input "1"
type input "1700mm"
click at [569, 413] on button "add" at bounding box center [564, 422] width 33 height 19
type input "$18.89"
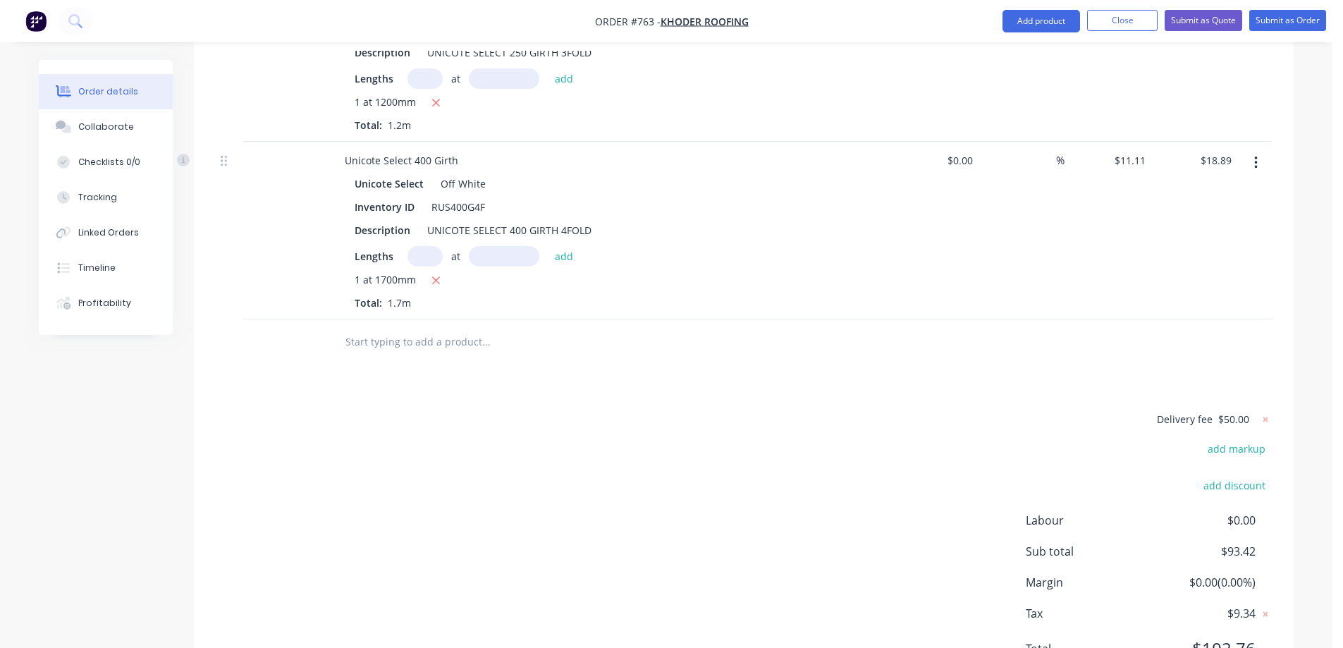
scroll to position [808, 0]
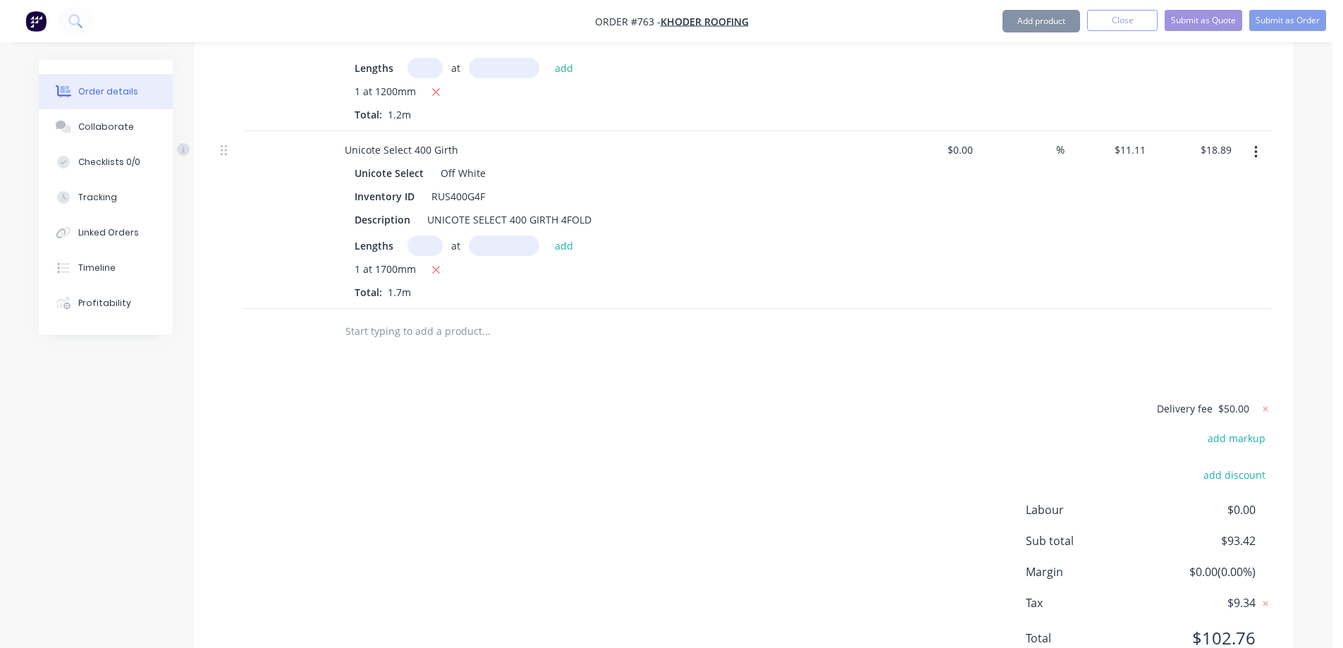
click at [394, 317] on input "text" at bounding box center [486, 331] width 282 height 28
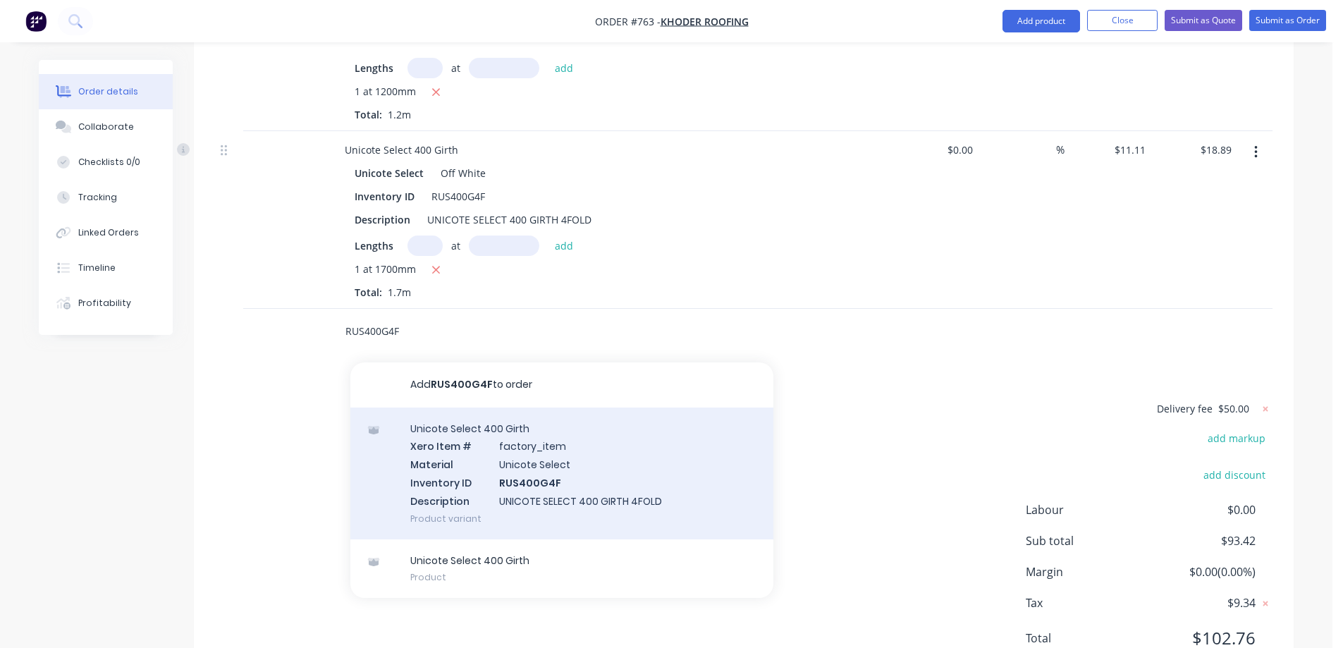
type input "RUS400G4F"
click at [479, 408] on div "Unicote Select 400 Girth Xero Item # factory_item Material Unicote Select Inven…" at bounding box center [561, 474] width 423 height 132
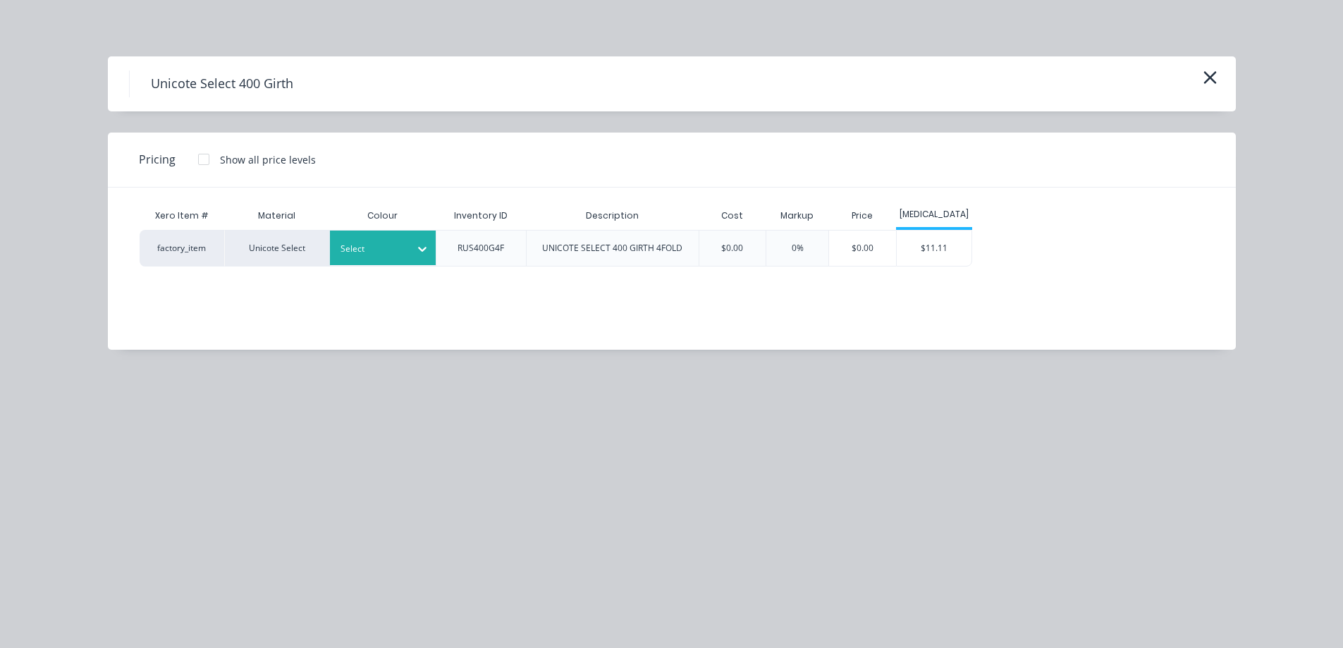
click at [391, 251] on div at bounding box center [372, 249] width 63 height 16
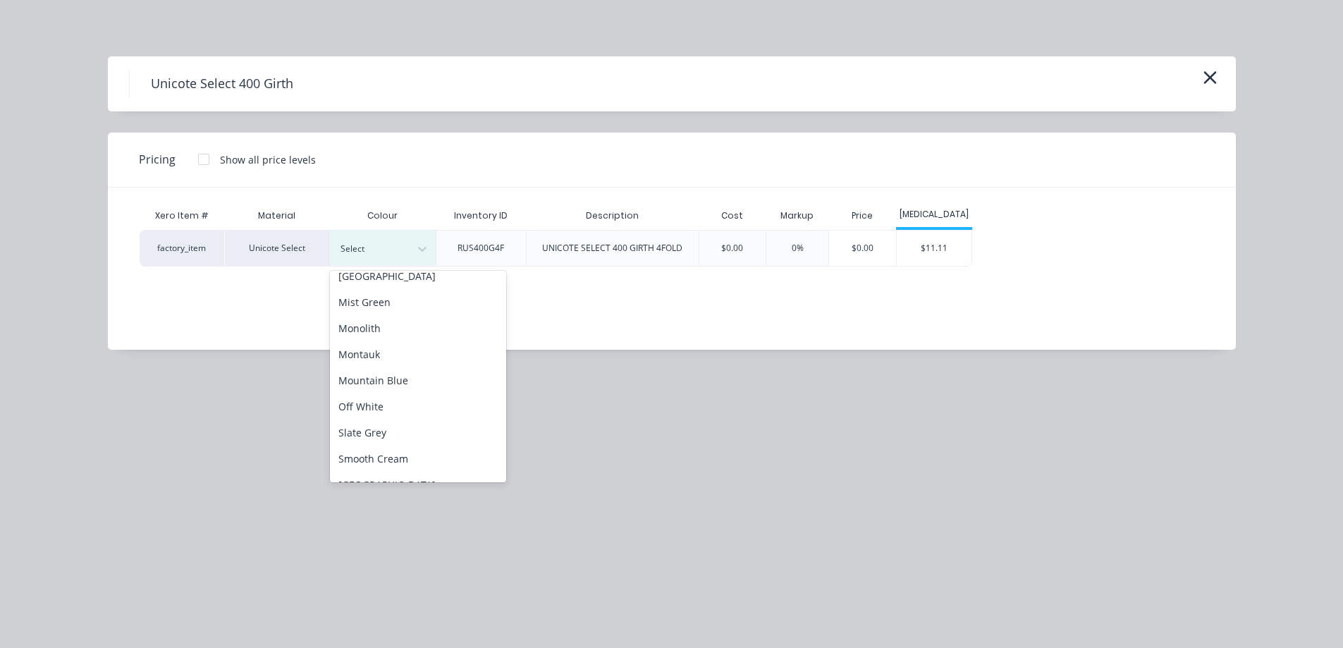
scroll to position [353, 0]
click at [397, 345] on div "Off White" at bounding box center [418, 351] width 176 height 26
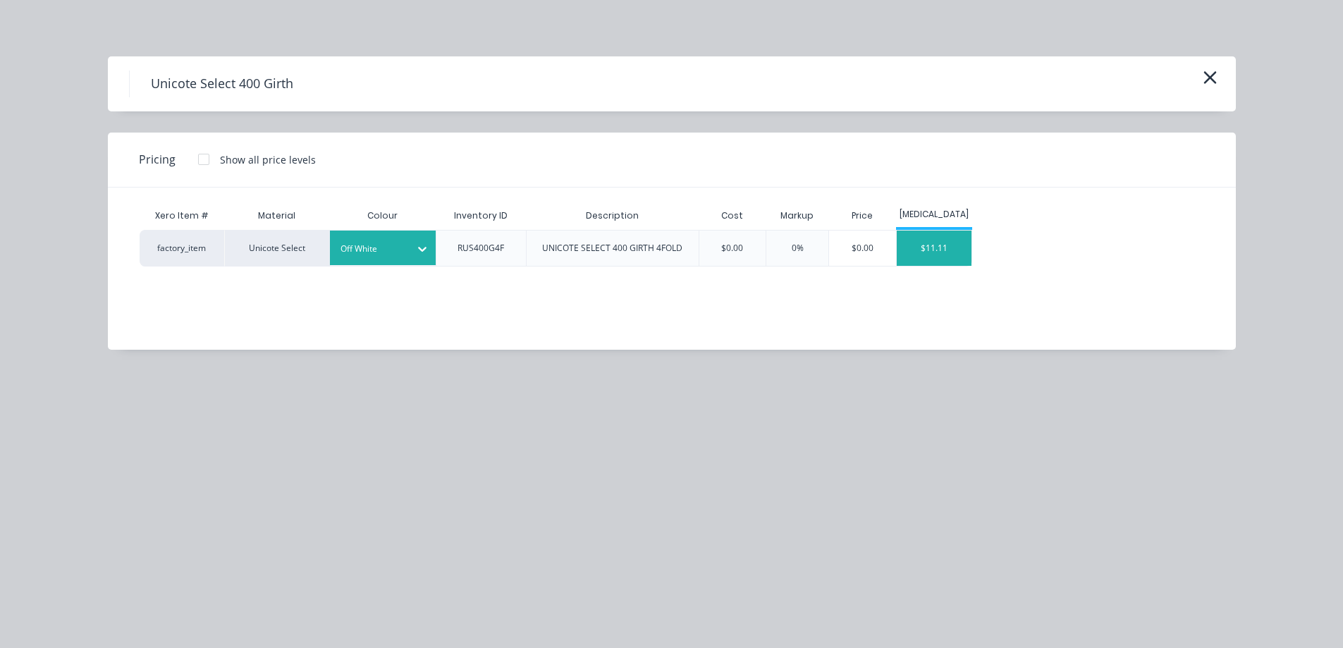
click at [924, 249] on div "$11.11" at bounding box center [934, 248] width 75 height 35
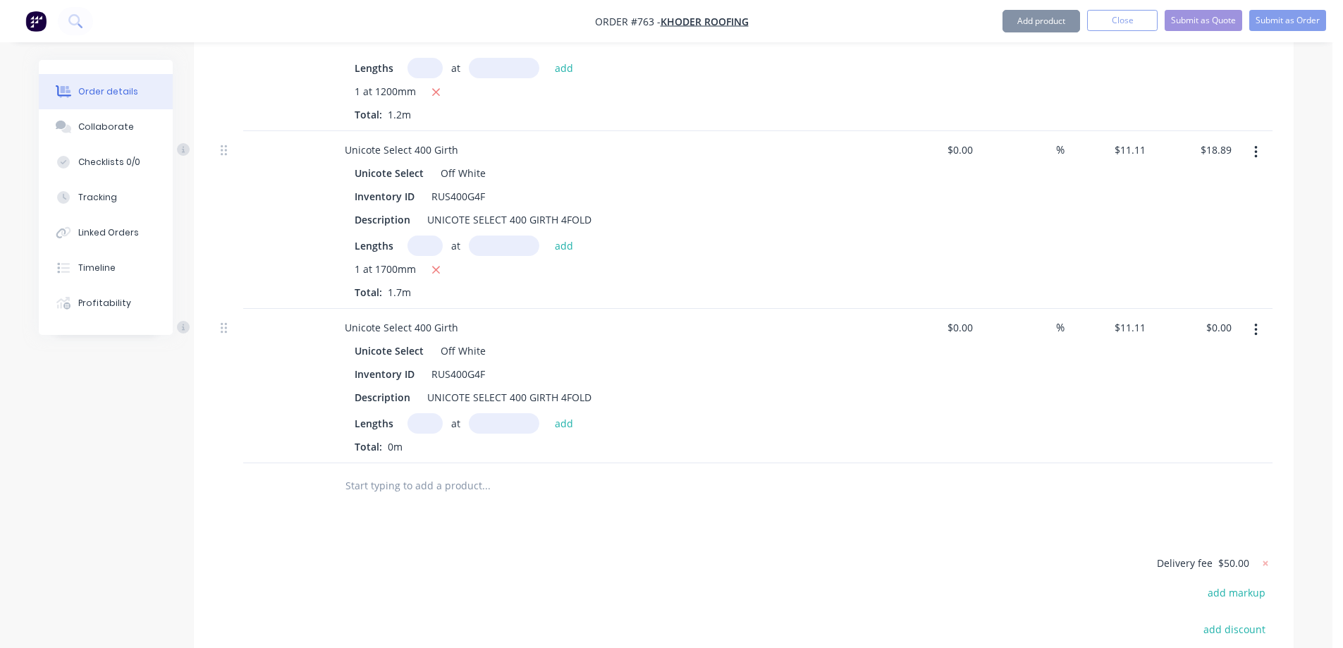
click at [424, 413] on input "text" at bounding box center [425, 423] width 35 height 20
type input "1"
type input "3800mm"
click at [582, 413] on div "Lengths 1 at 3800mm add" at bounding box center [610, 423] width 510 height 20
click at [578, 413] on button "add" at bounding box center [564, 422] width 33 height 19
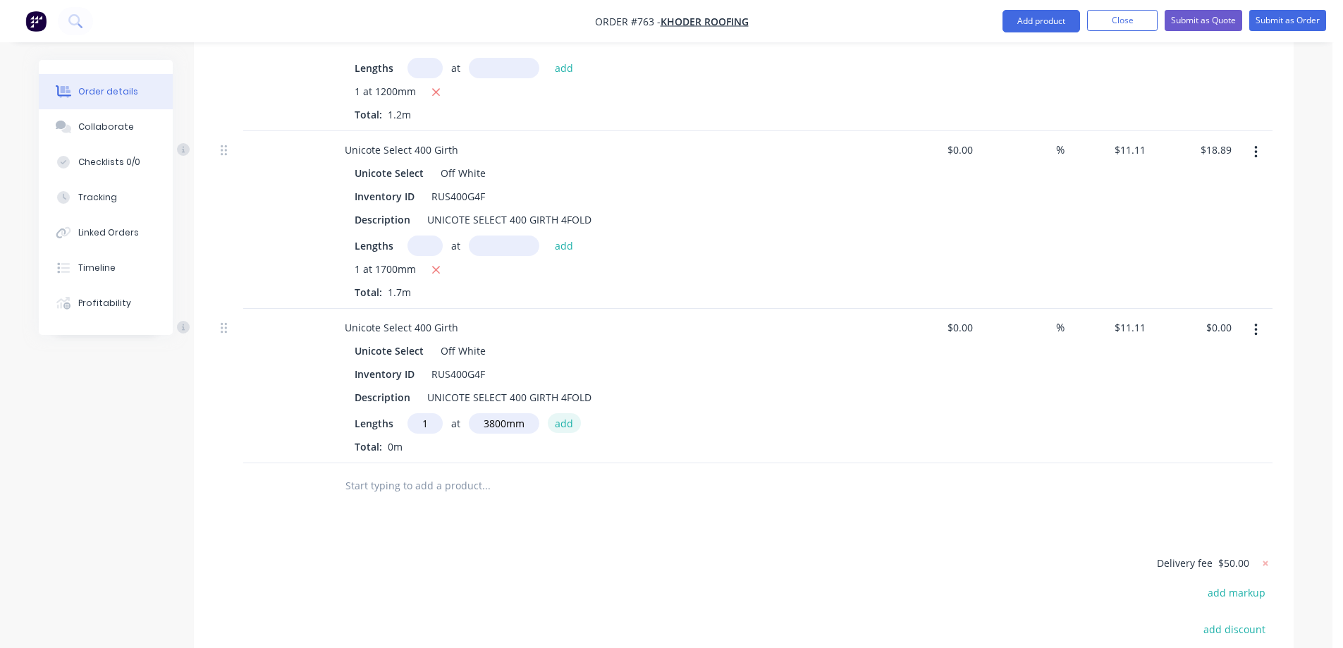
type input "$42.22"
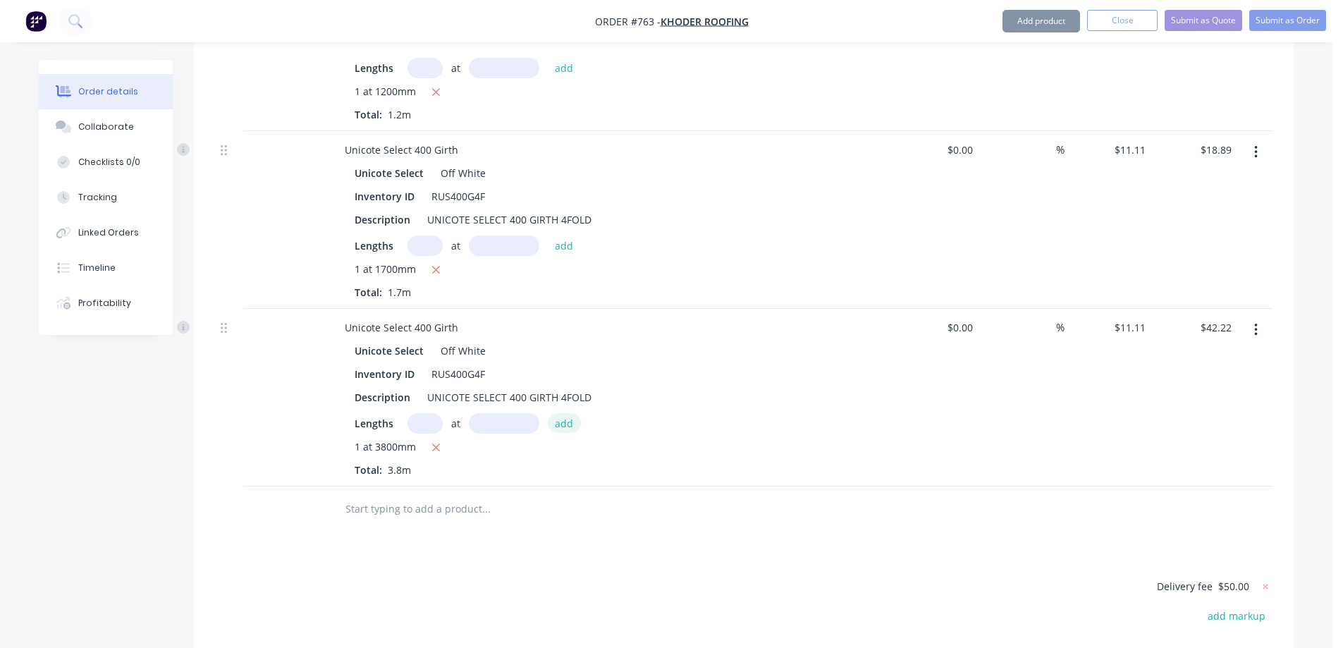
scroll to position [986, 0]
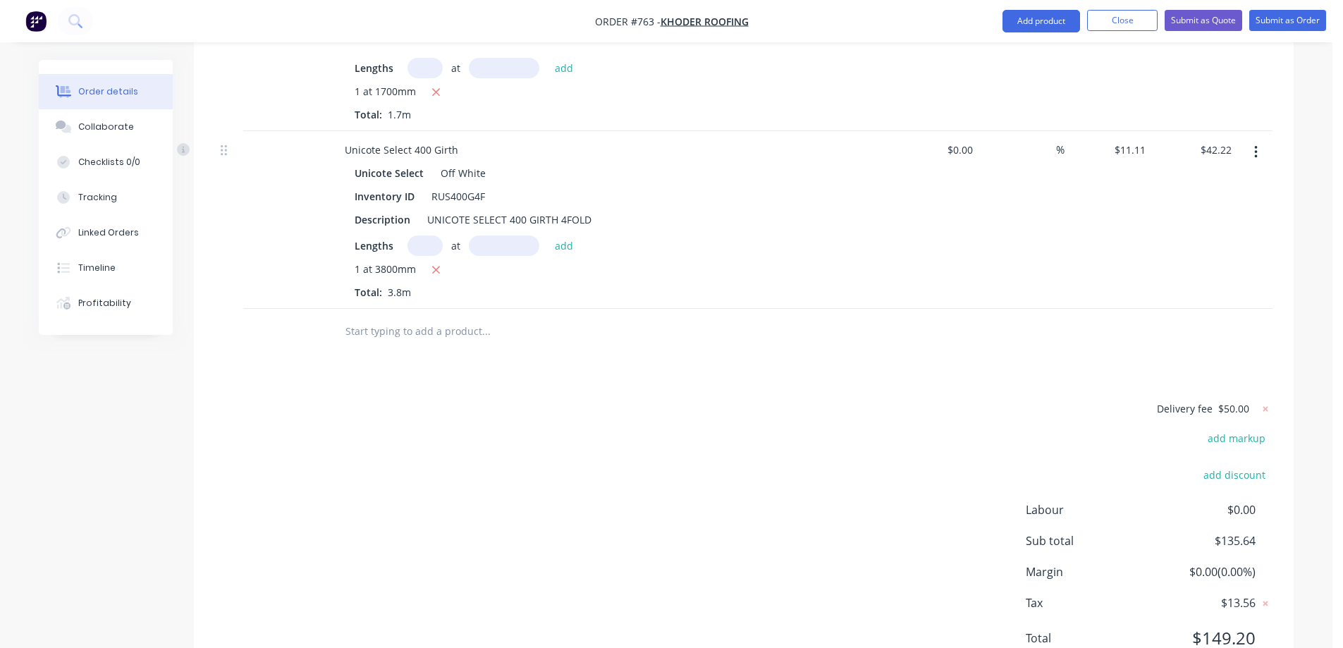
click at [448, 317] on input "text" at bounding box center [486, 331] width 282 height 28
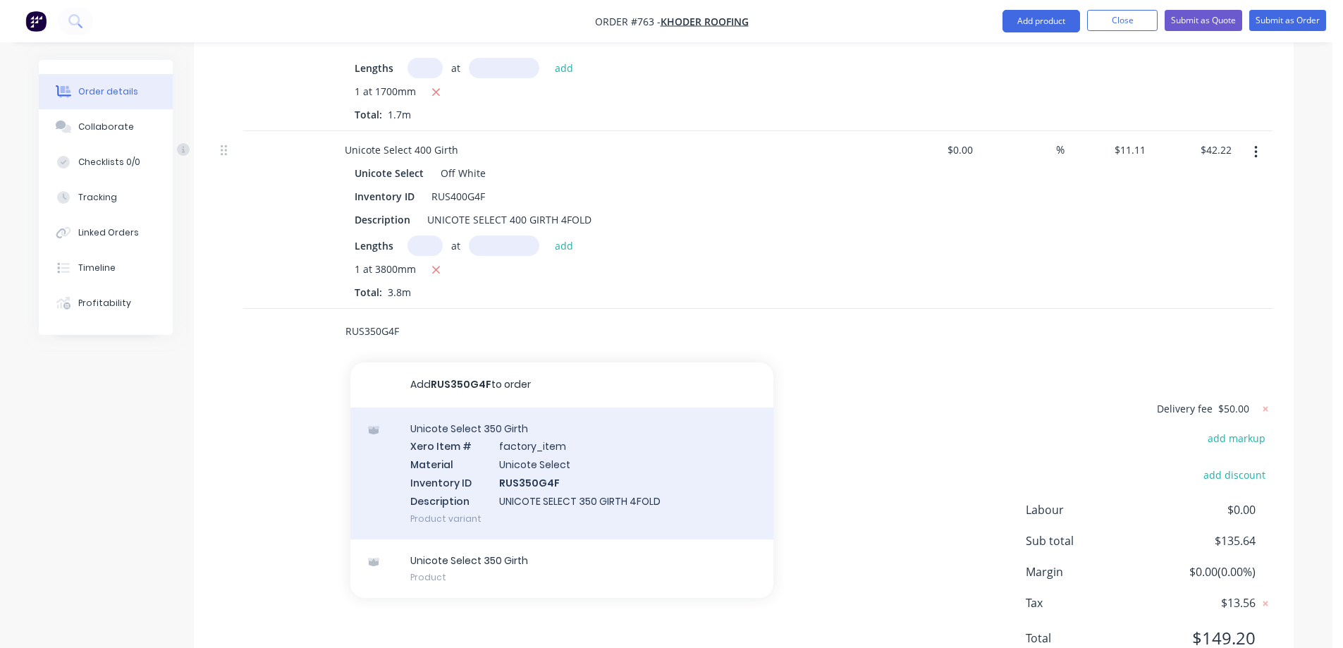
type input "RUS350G4F"
click at [459, 408] on div "Unicote Select 350 Girth Xero Item # factory_item Material Unicote Select Inven…" at bounding box center [561, 474] width 423 height 132
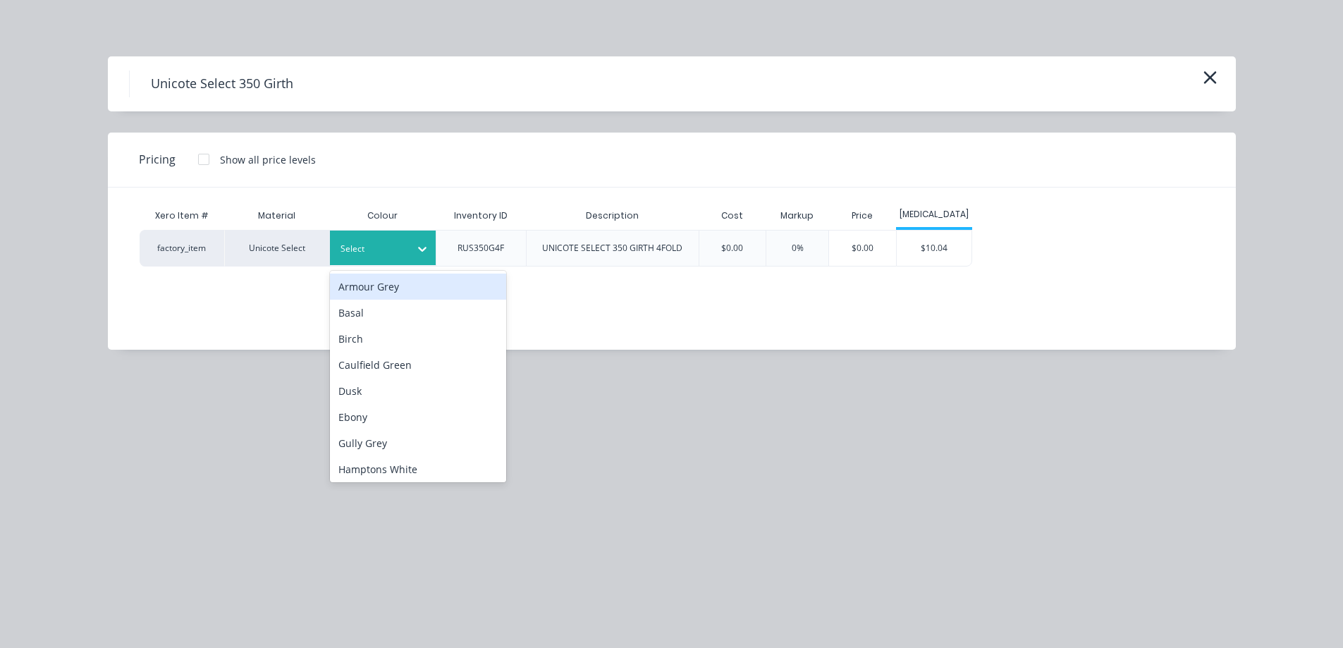
click at [393, 246] on div at bounding box center [372, 249] width 63 height 16
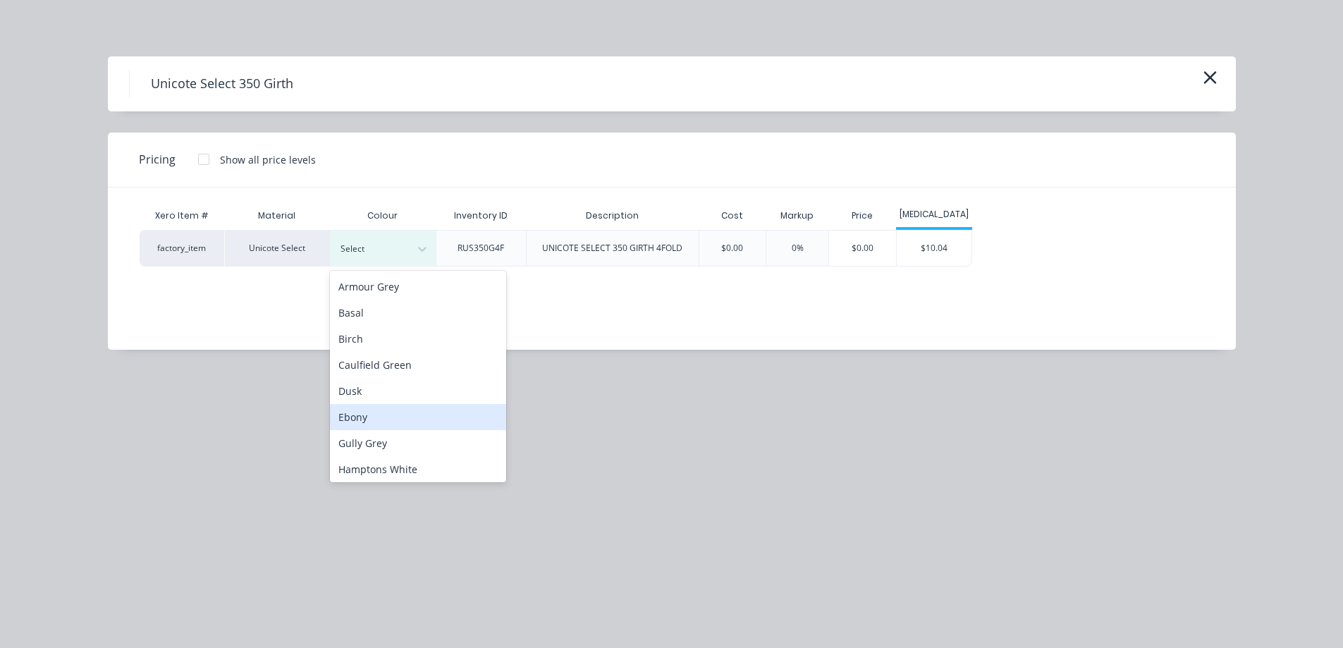
click at [405, 410] on div "Ebony" at bounding box center [418, 417] width 176 height 26
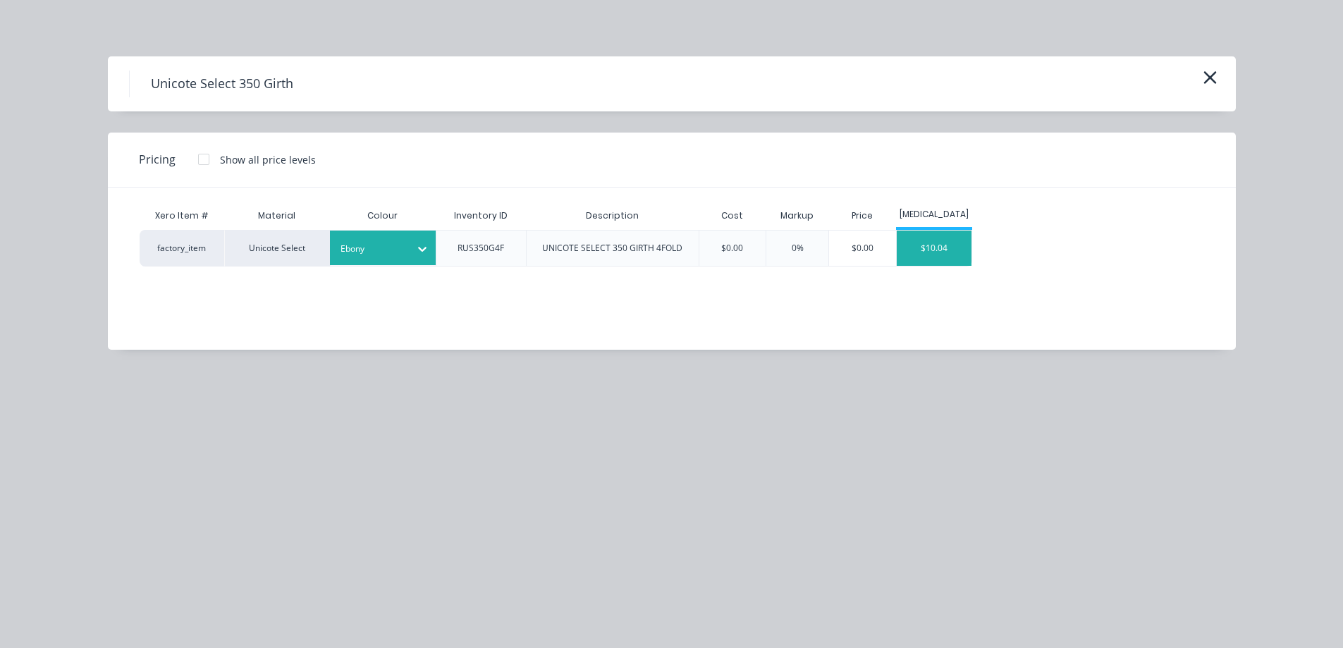
click at [924, 252] on div "$10.04" at bounding box center [934, 248] width 75 height 35
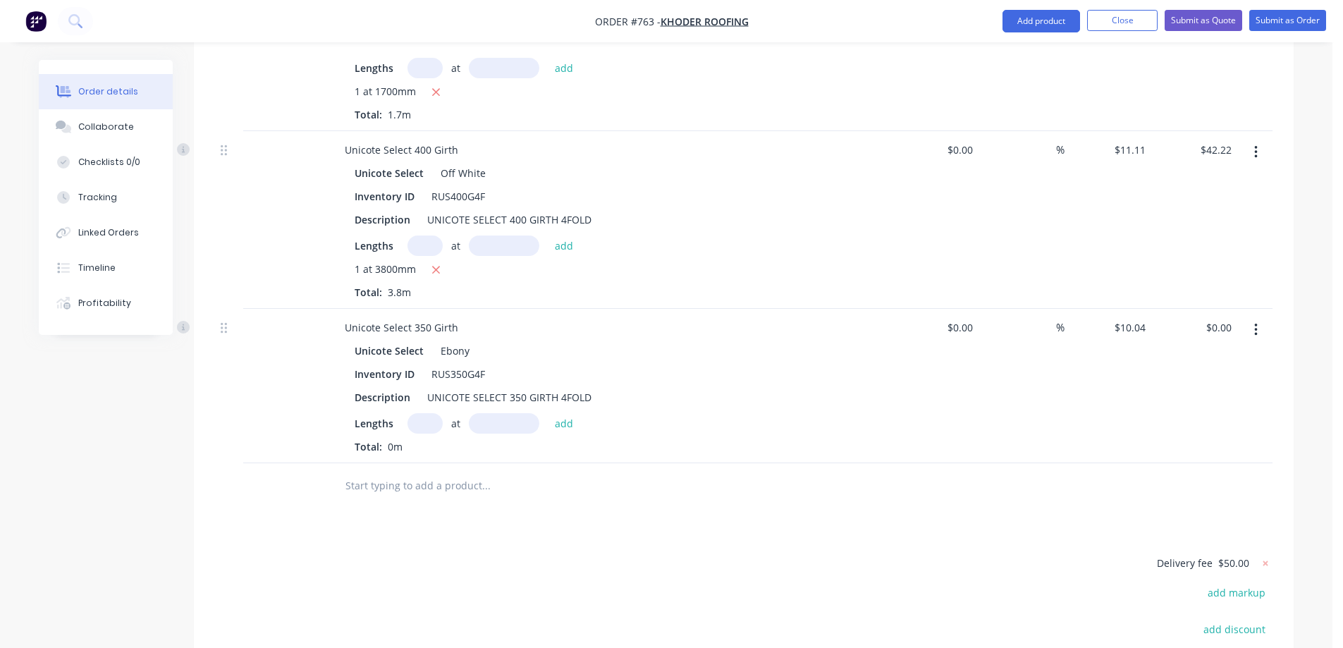
click at [1260, 317] on button "button" at bounding box center [1256, 329] width 33 height 25
click at [1217, 357] on div "Edit" at bounding box center [1205, 367] width 109 height 20
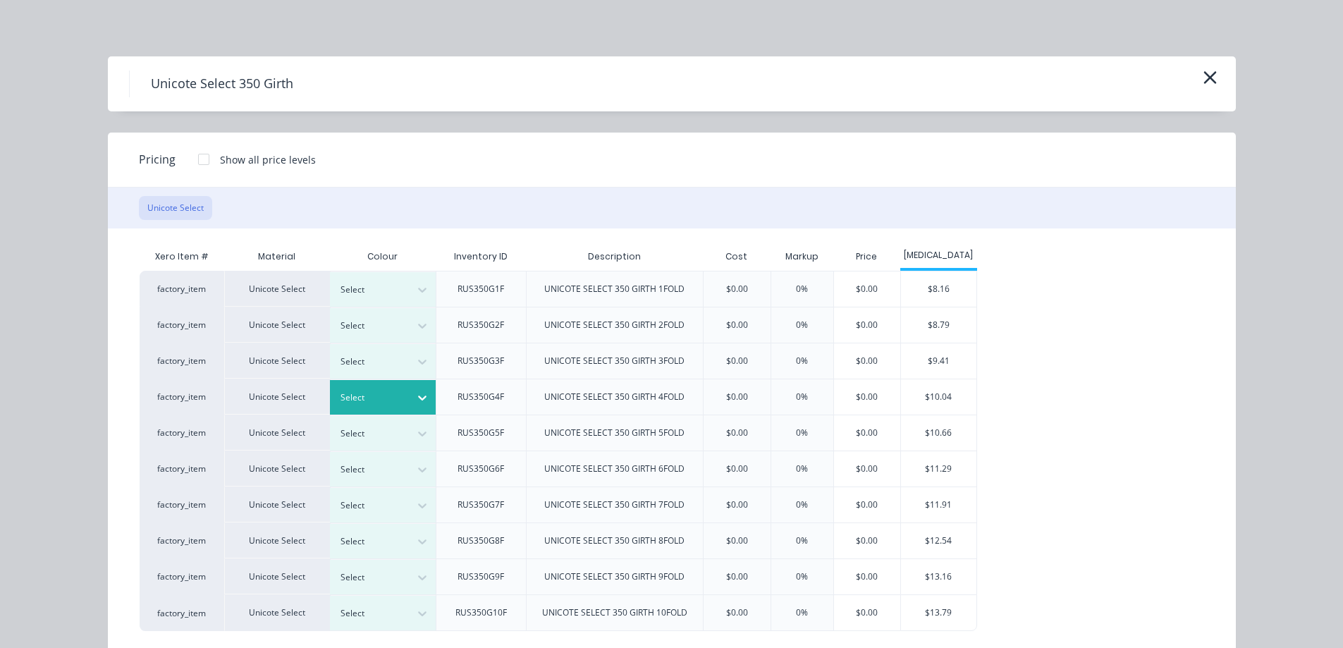
click at [384, 398] on div at bounding box center [372, 398] width 63 height 16
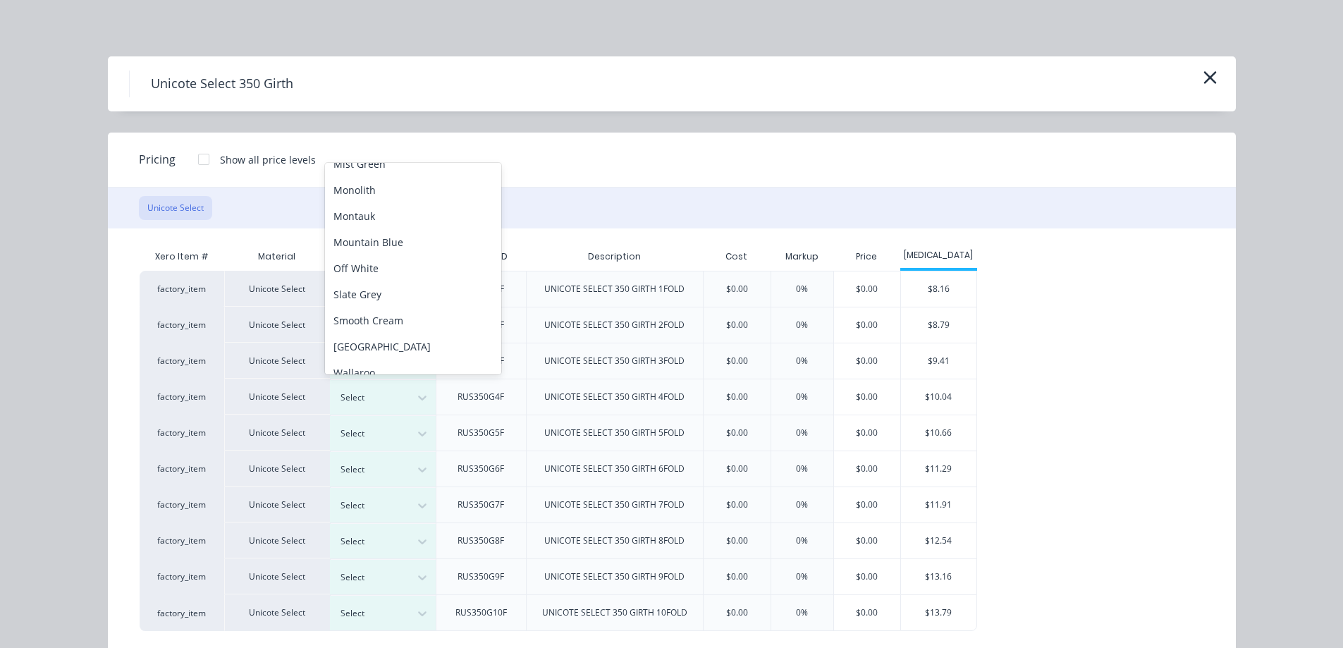
scroll to position [368, 0]
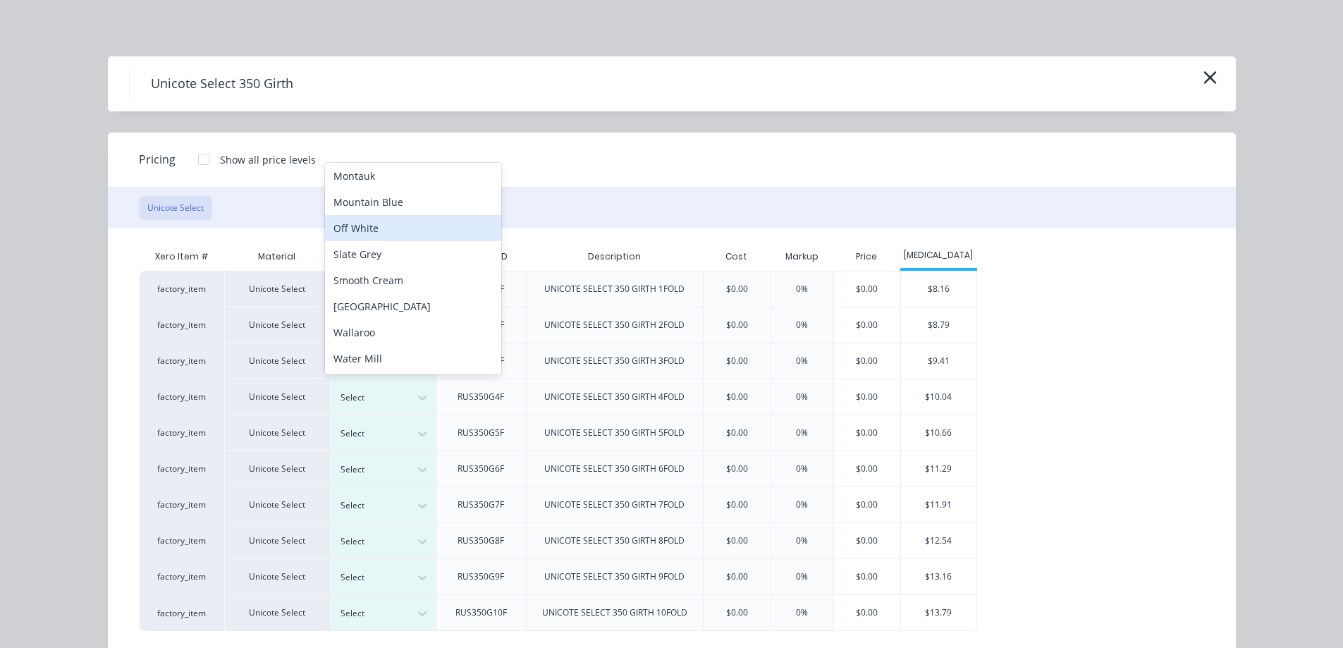
click at [394, 234] on div "Off White" at bounding box center [413, 228] width 176 height 26
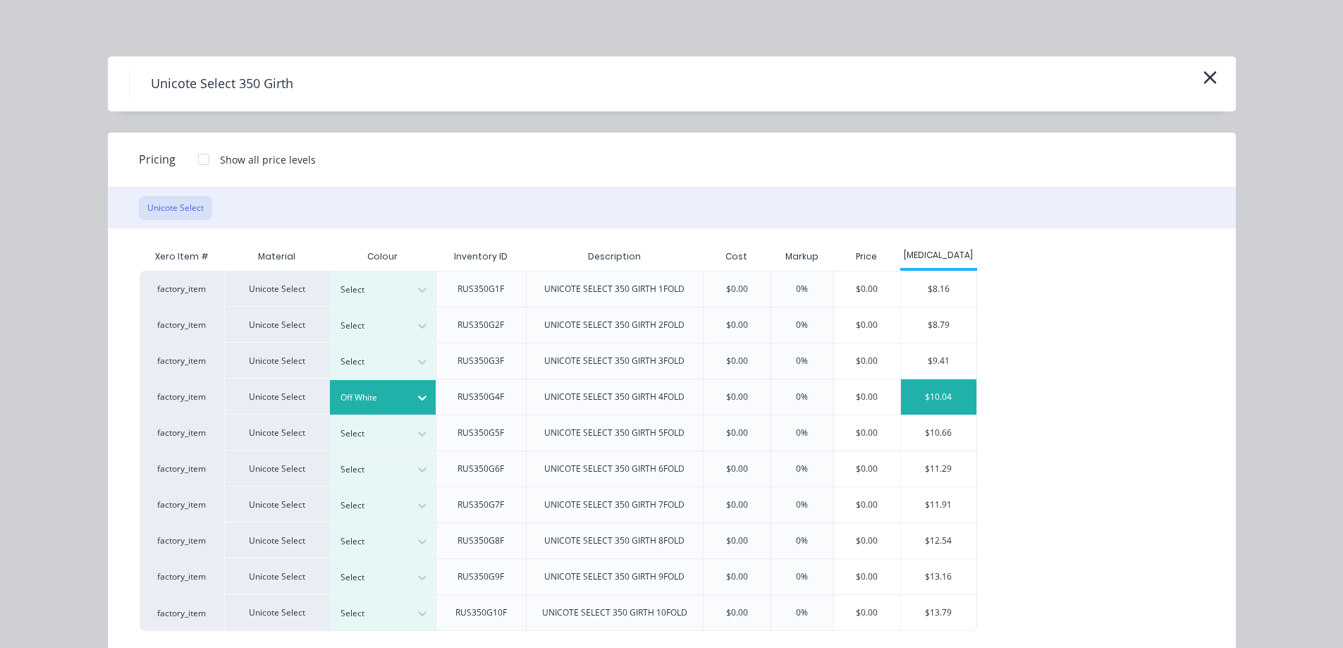
click at [933, 393] on div "$10.04" at bounding box center [938, 396] width 75 height 35
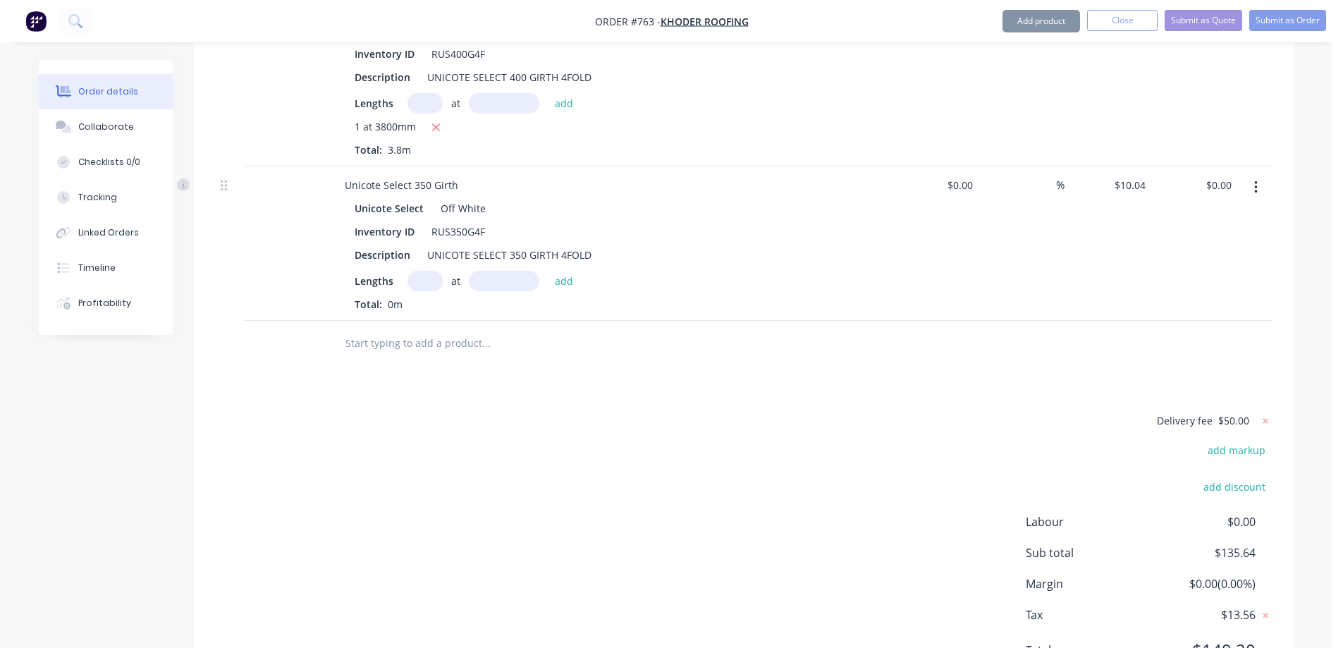
scroll to position [1140, 0]
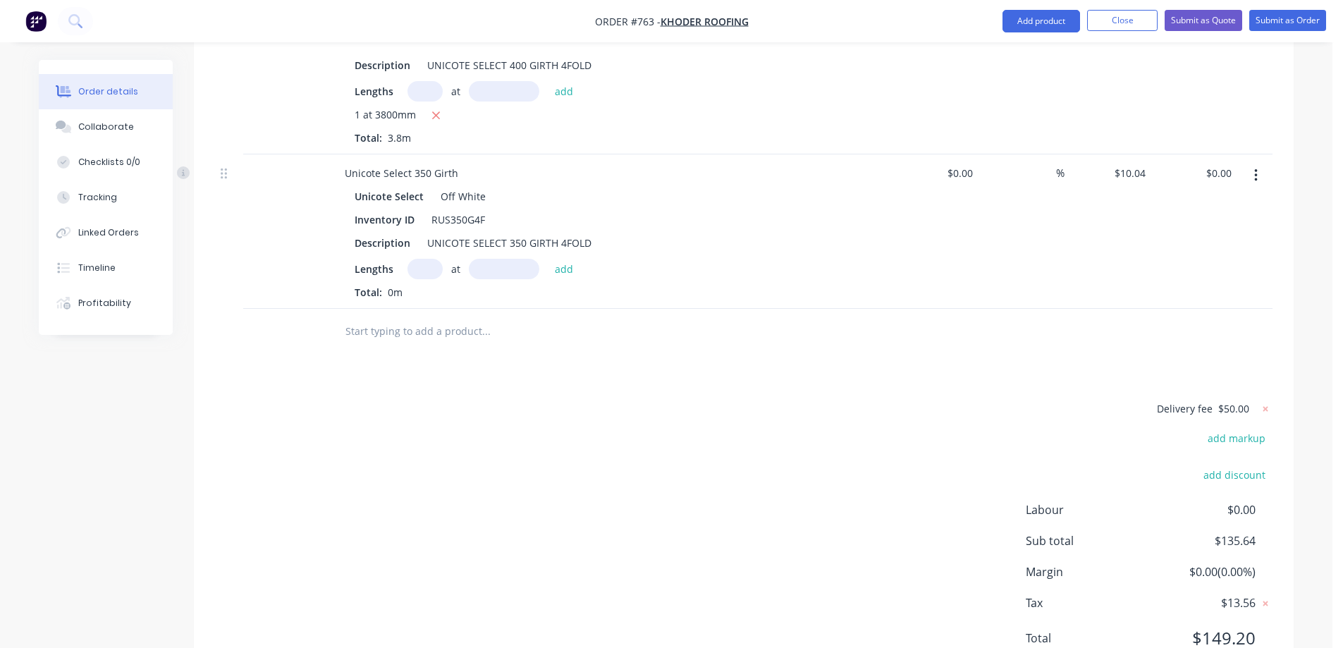
click at [420, 259] on input "text" at bounding box center [425, 269] width 35 height 20
type input "1"
type input "1500mm"
click at [561, 259] on button "add" at bounding box center [564, 268] width 33 height 19
type input "$15.06"
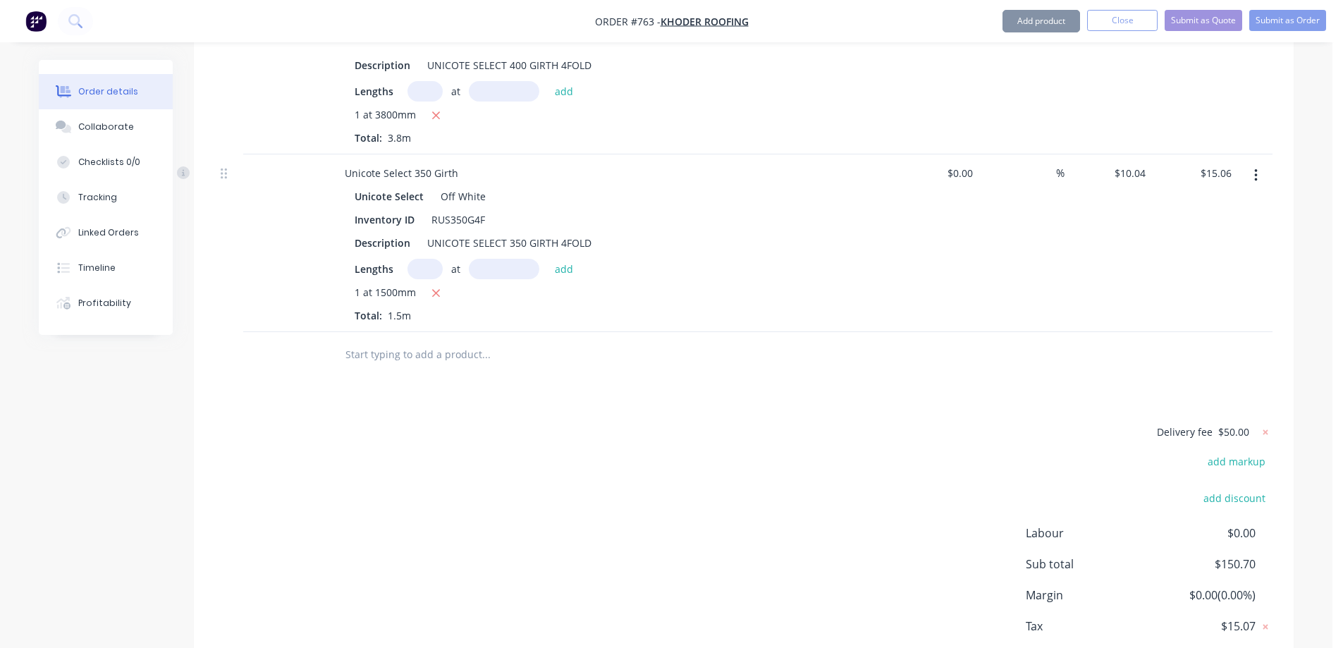
click at [463, 341] on input "text" at bounding box center [486, 355] width 282 height 28
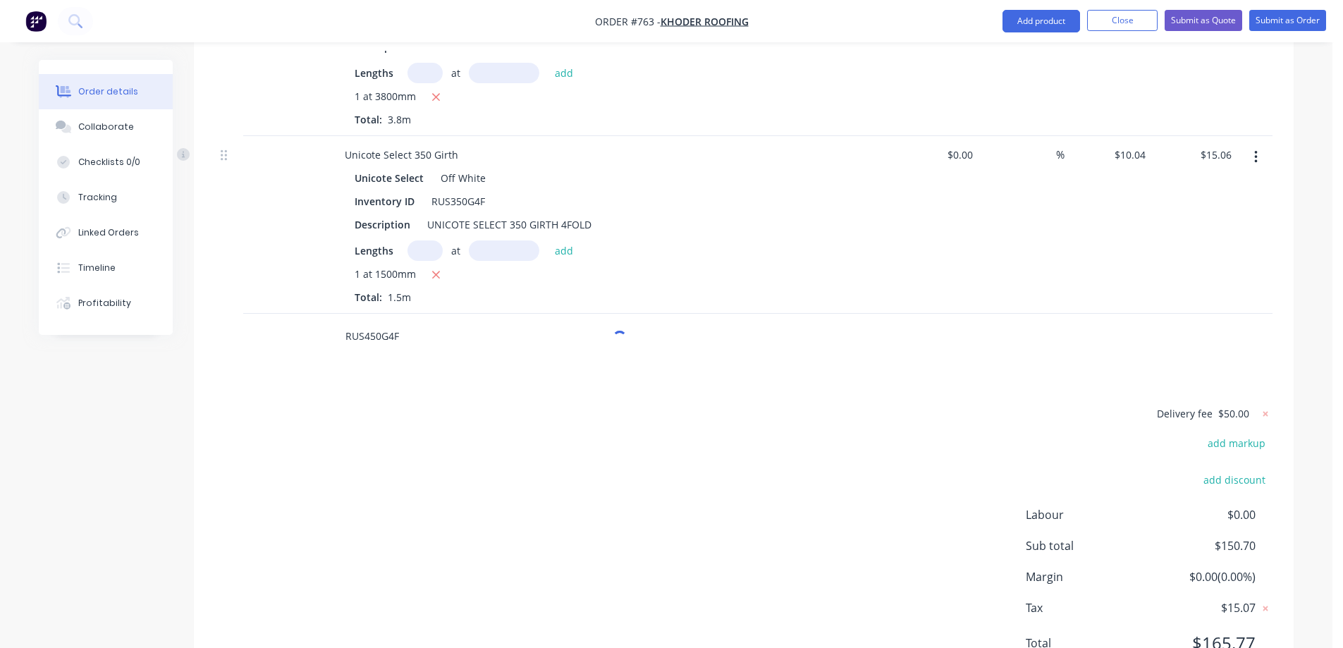
scroll to position [1163, 0]
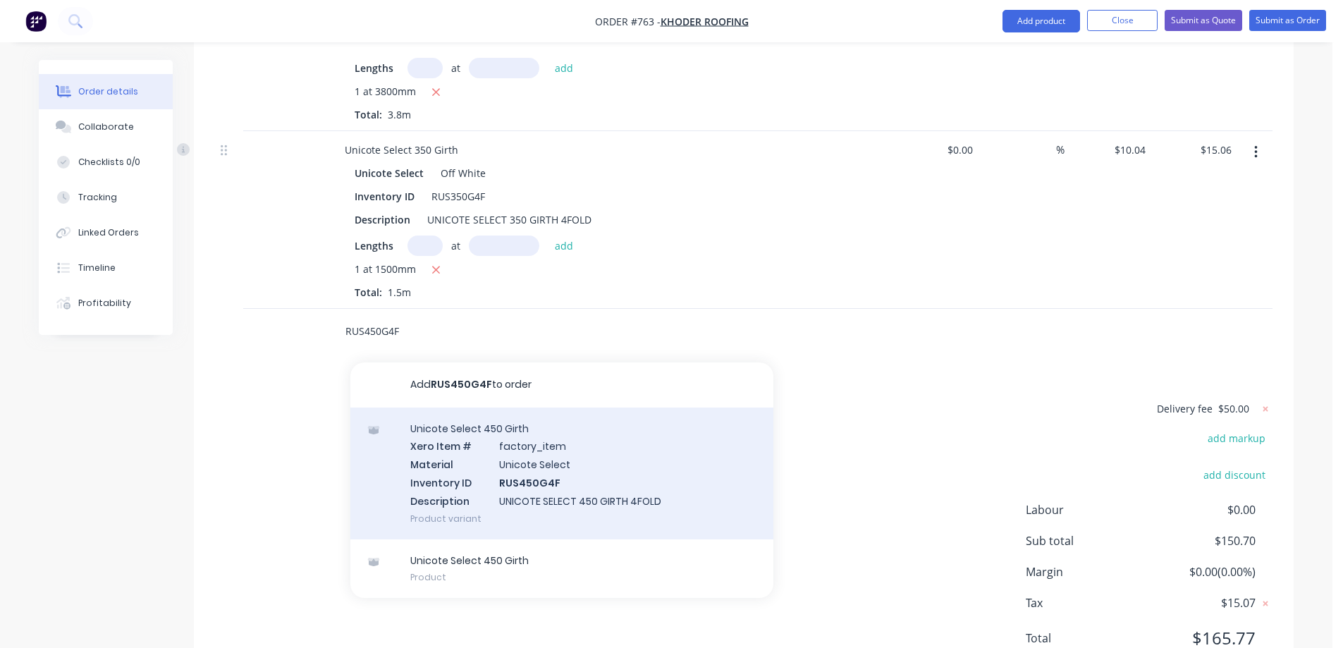
type input "RUS450G4F"
click at [481, 408] on div "Unicote Select 450 Girth Xero Item # factory_item Material Unicote Select Inven…" at bounding box center [561, 474] width 423 height 132
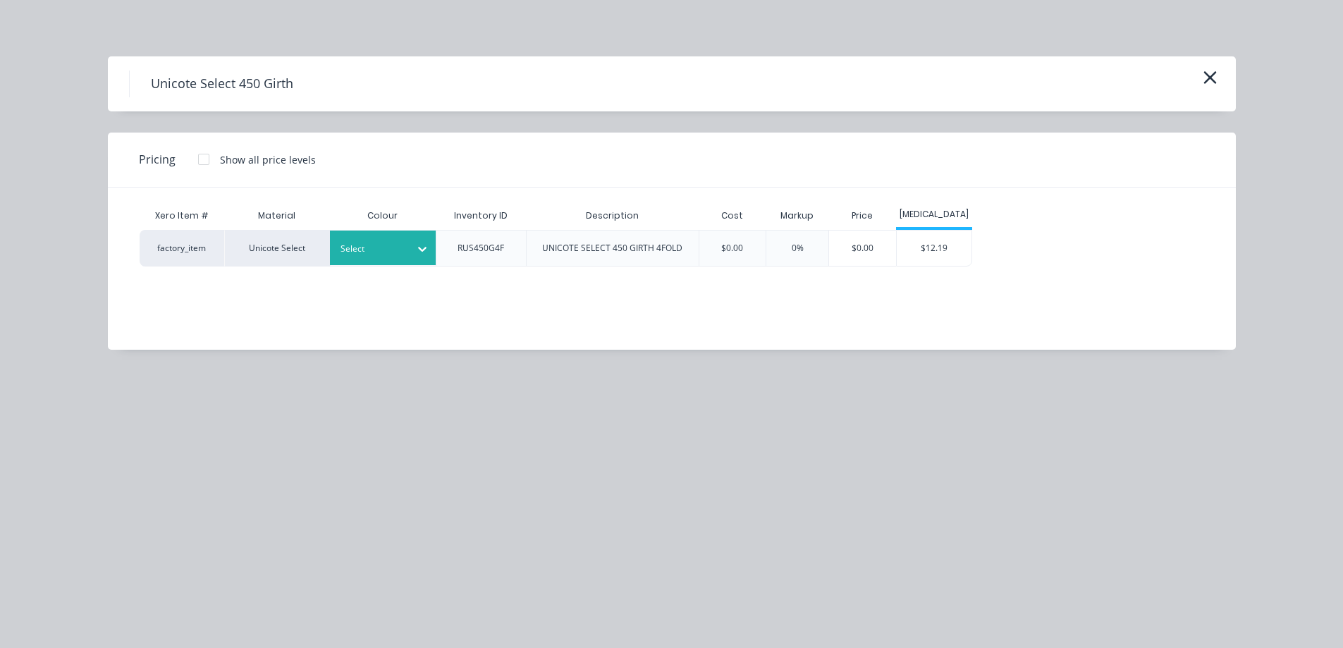
click at [412, 255] on div at bounding box center [422, 249] width 25 height 23
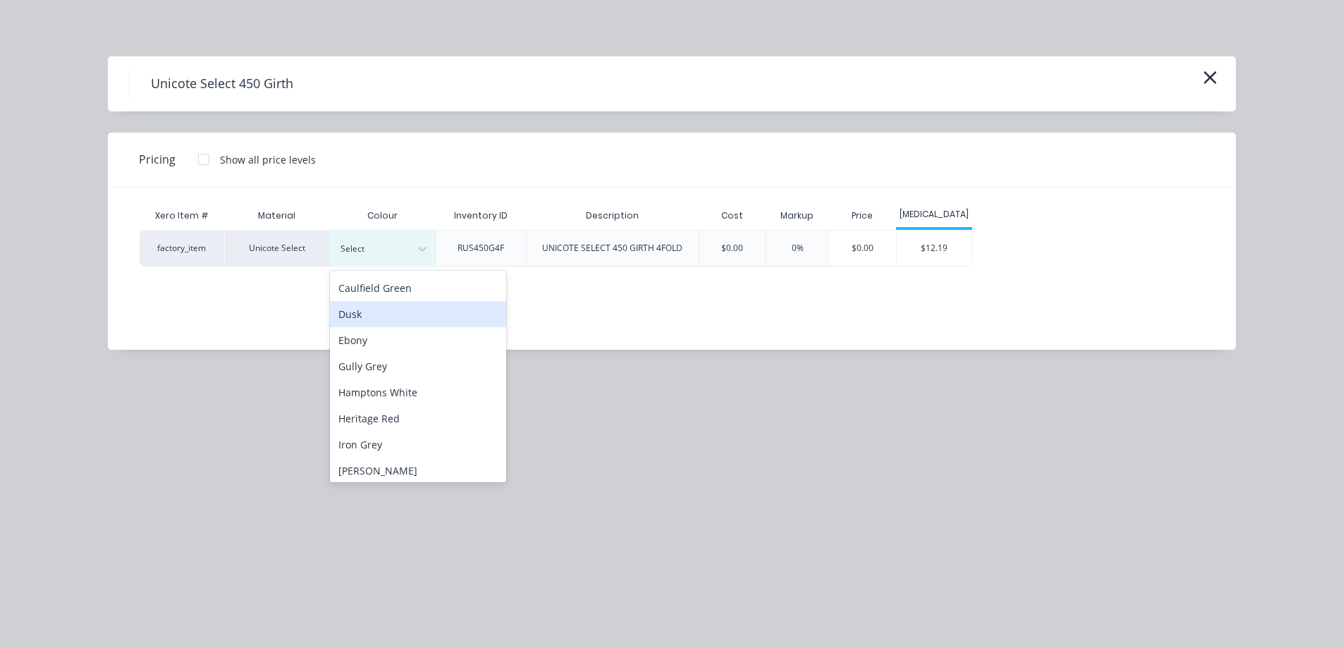
scroll to position [282, 0]
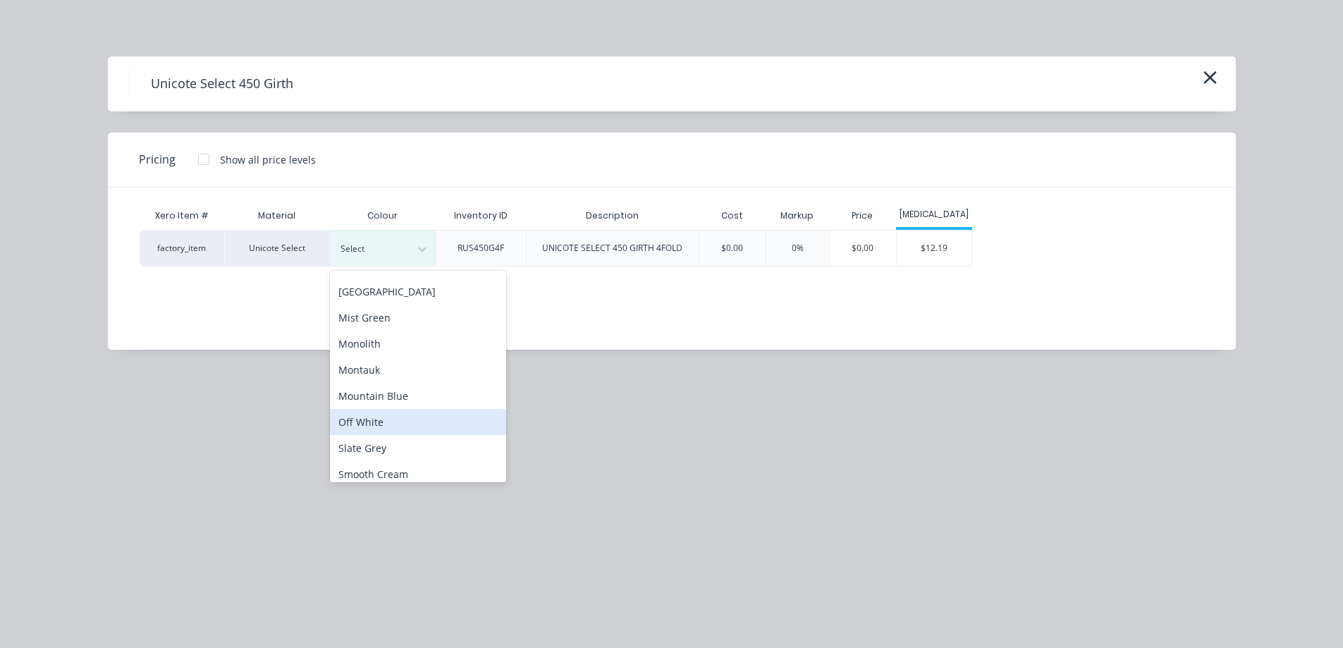
click at [392, 421] on div "Off White" at bounding box center [418, 422] width 176 height 26
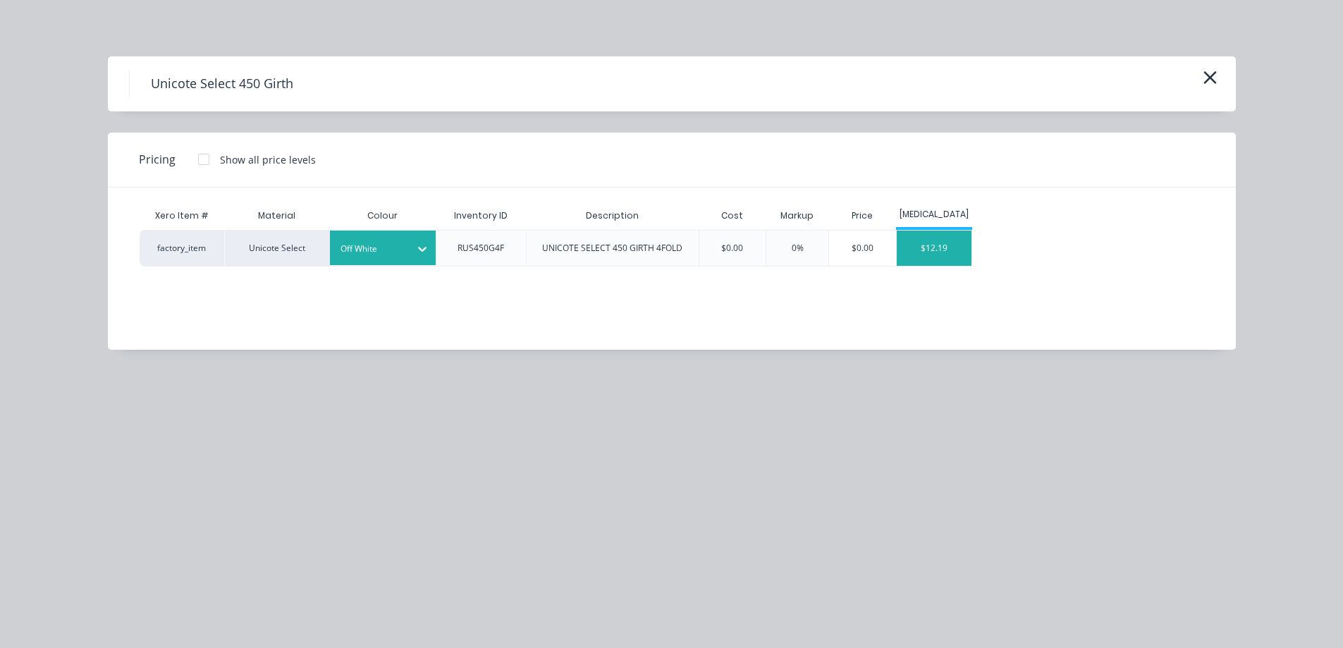
click at [940, 241] on div "$12.19" at bounding box center [934, 248] width 75 height 35
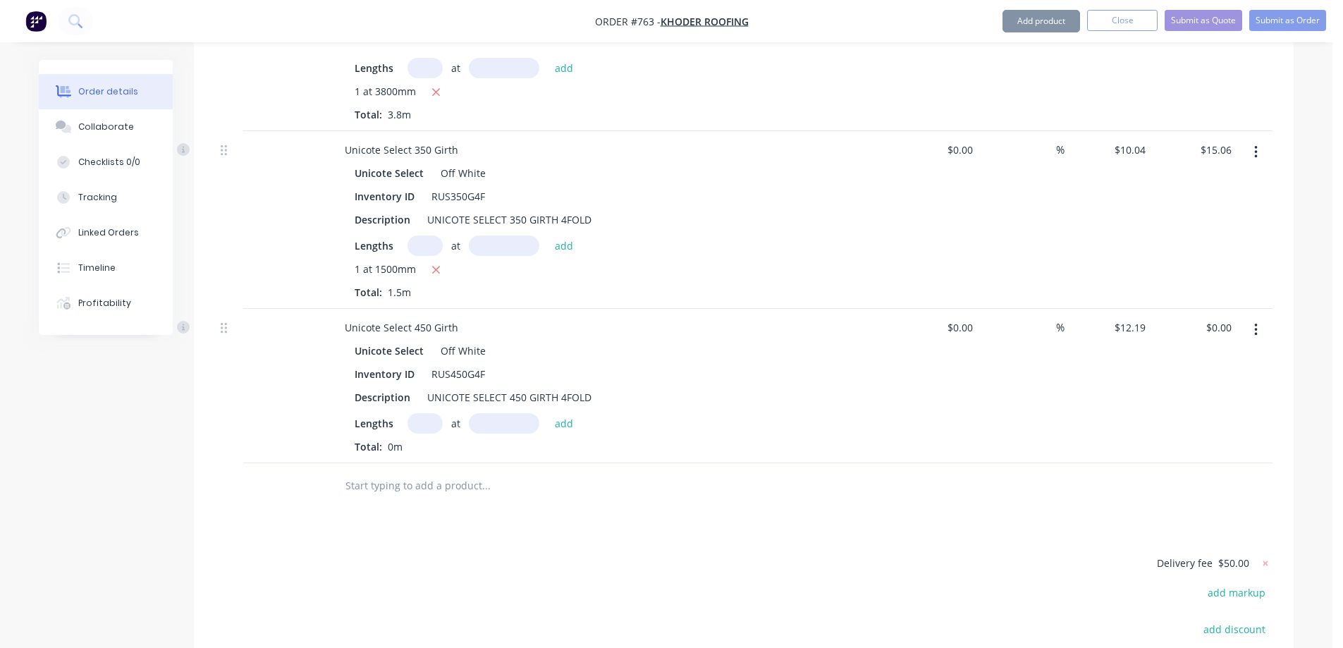
click at [420, 413] on input "text" at bounding box center [425, 423] width 35 height 20
type input "1"
type input "3000mm"
click at [553, 413] on button "add" at bounding box center [564, 422] width 33 height 19
click at [433, 495] on input "text" at bounding box center [486, 509] width 282 height 28
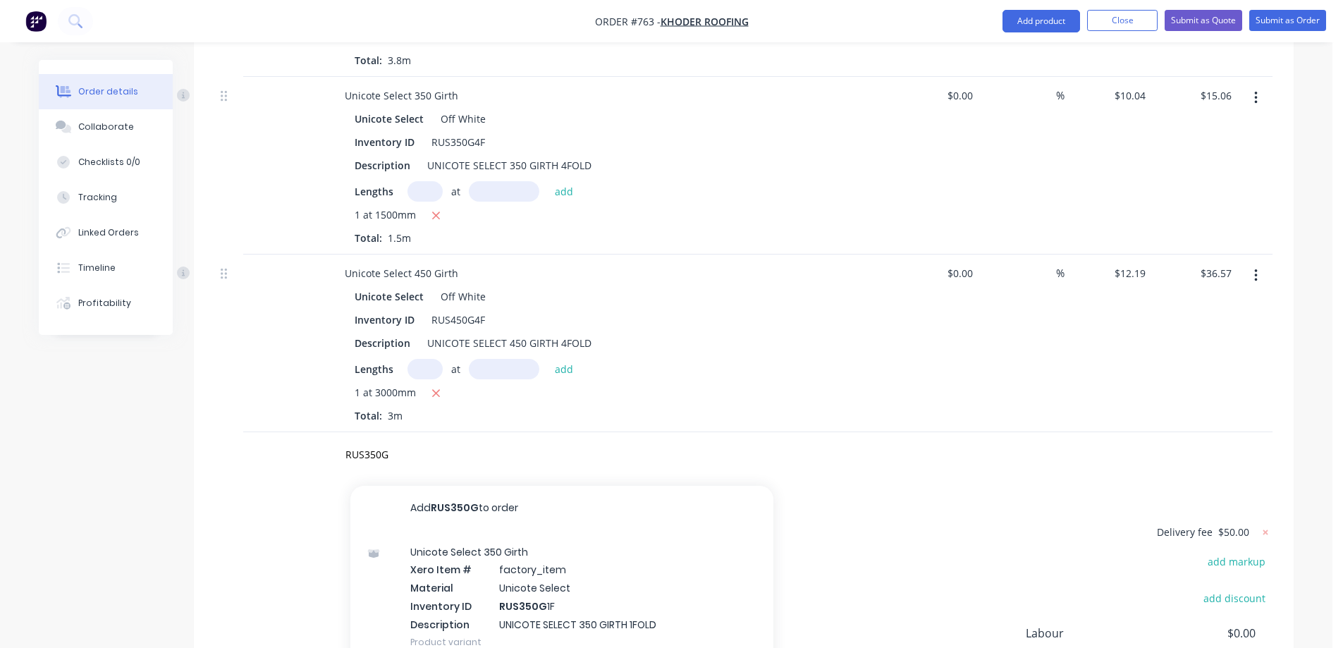
scroll to position [1234, 0]
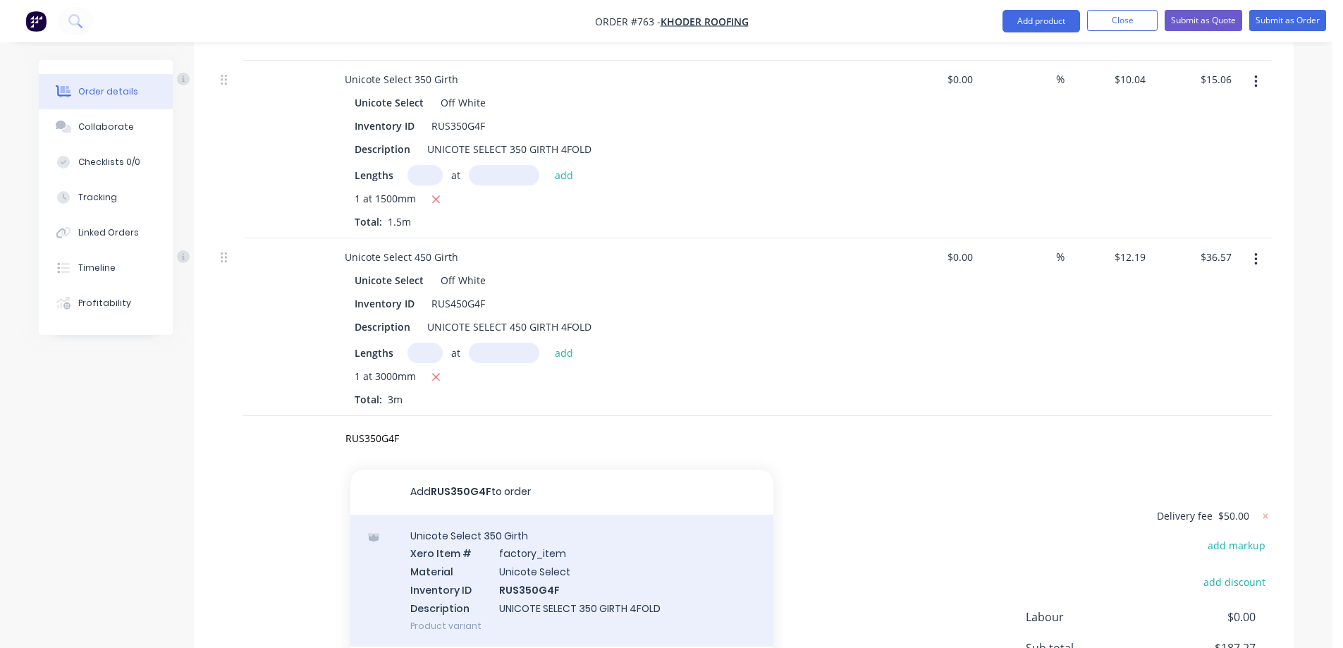
type input "RUS350G4F"
click at [460, 515] on div "Unicote Select 350 Girth Xero Item # factory_item Material Unicote Select Inven…" at bounding box center [561, 581] width 423 height 132
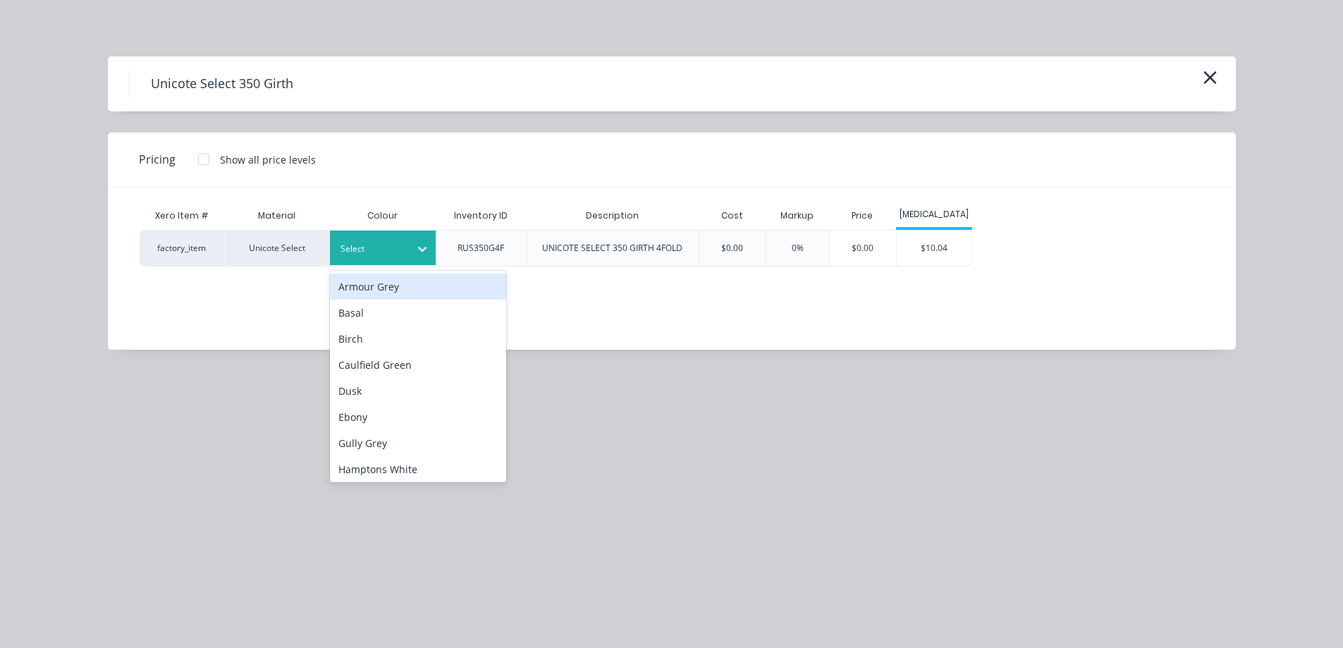
click at [398, 240] on div "Select" at bounding box center [370, 249] width 79 height 18
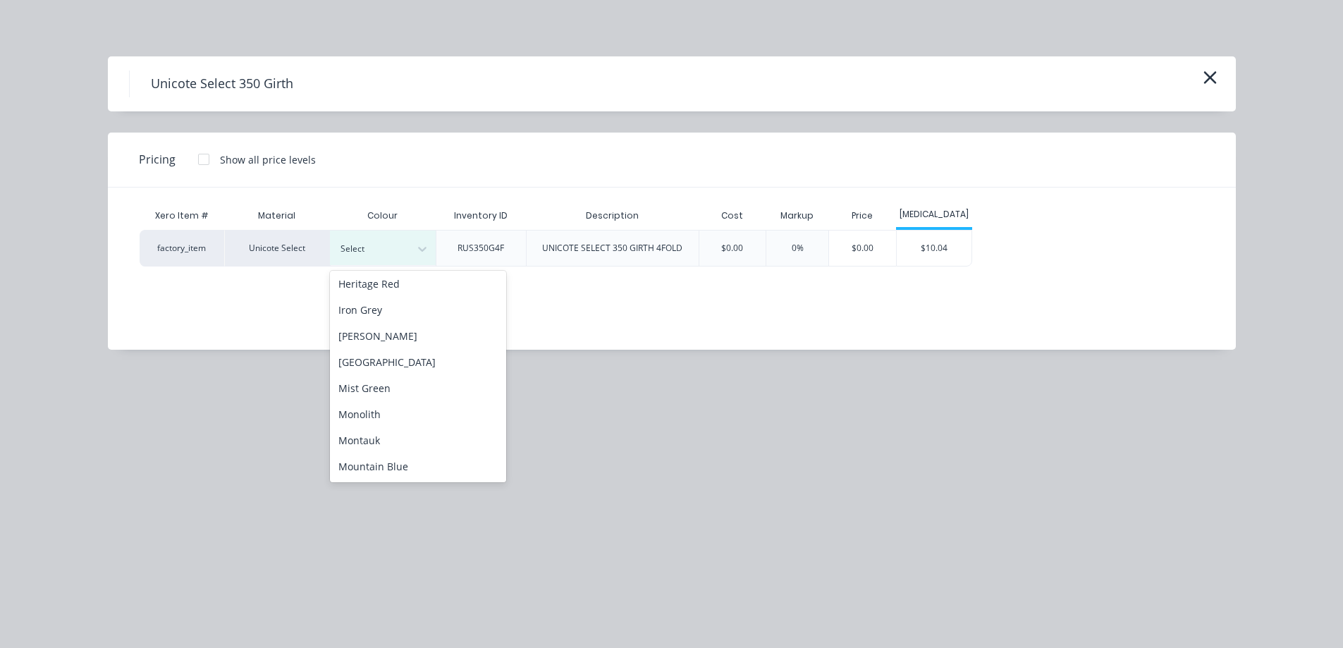
scroll to position [353, 0]
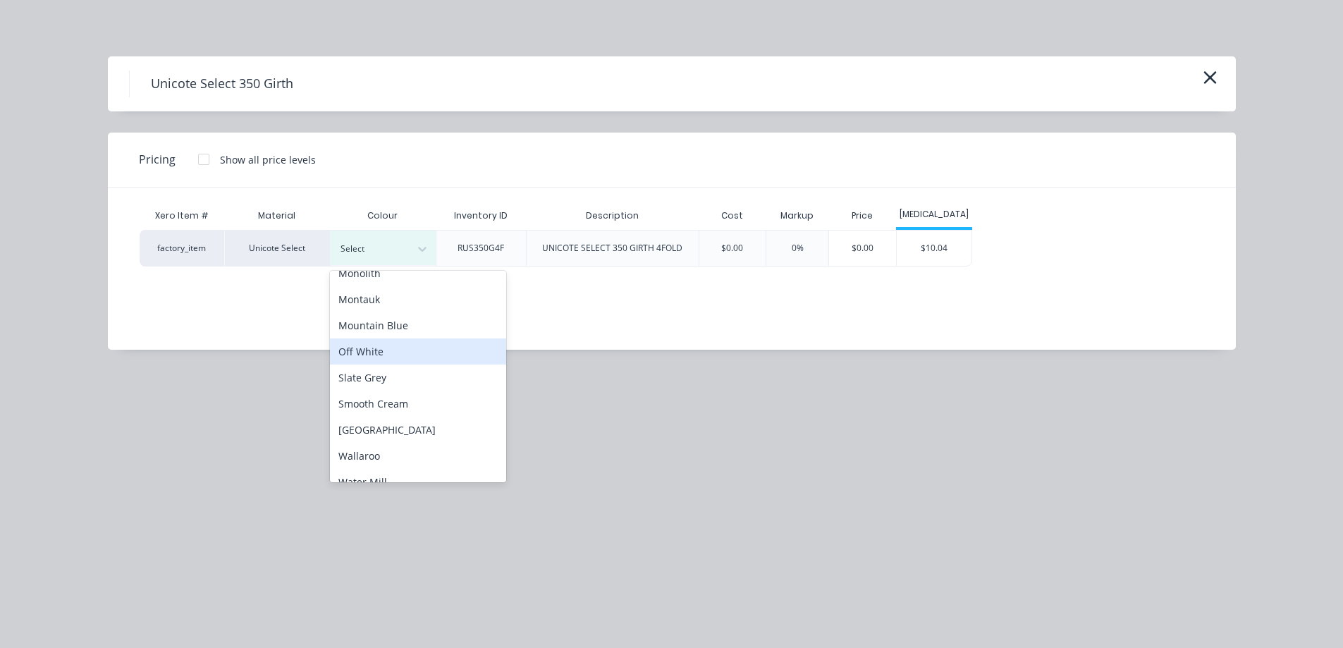
click at [406, 341] on div "Off White" at bounding box center [418, 351] width 176 height 26
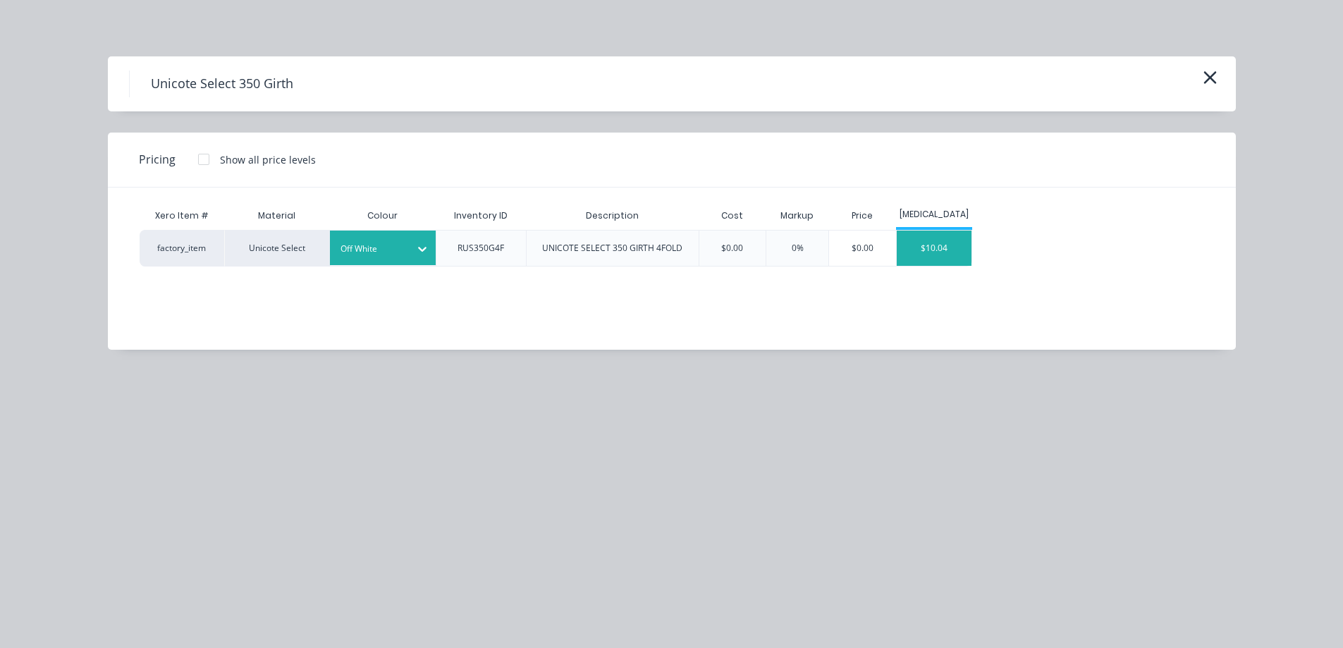
click at [941, 248] on div "$10.04" at bounding box center [934, 248] width 75 height 35
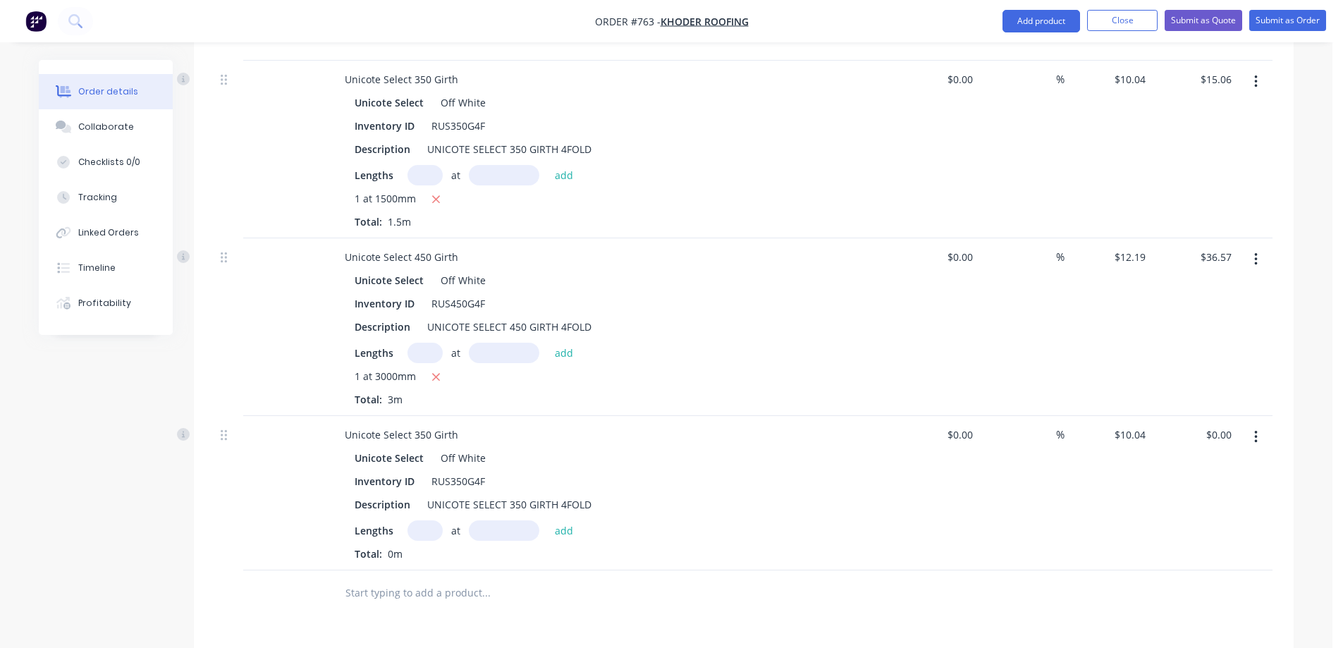
click at [429, 520] on input "text" at bounding box center [425, 530] width 35 height 20
type input "1"
type input "1000mm"
click at [548, 520] on button "add" at bounding box center [564, 529] width 33 height 19
type input "$10.04"
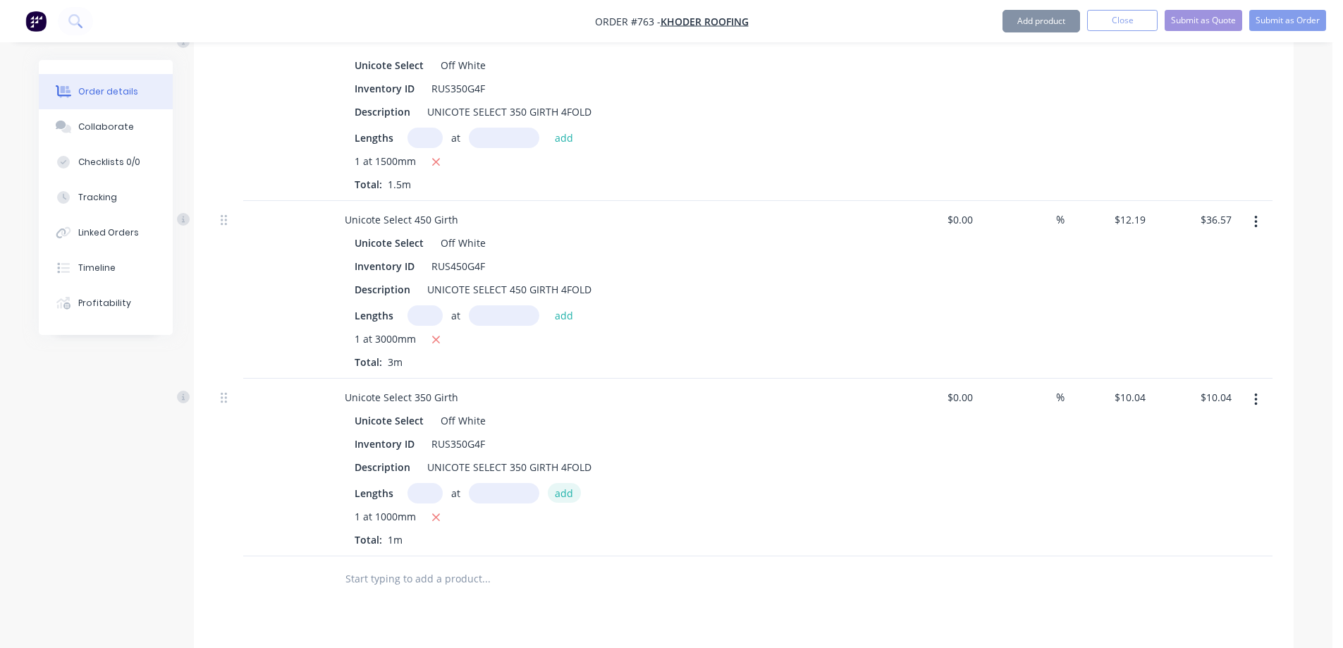
scroll to position [1516, 0]
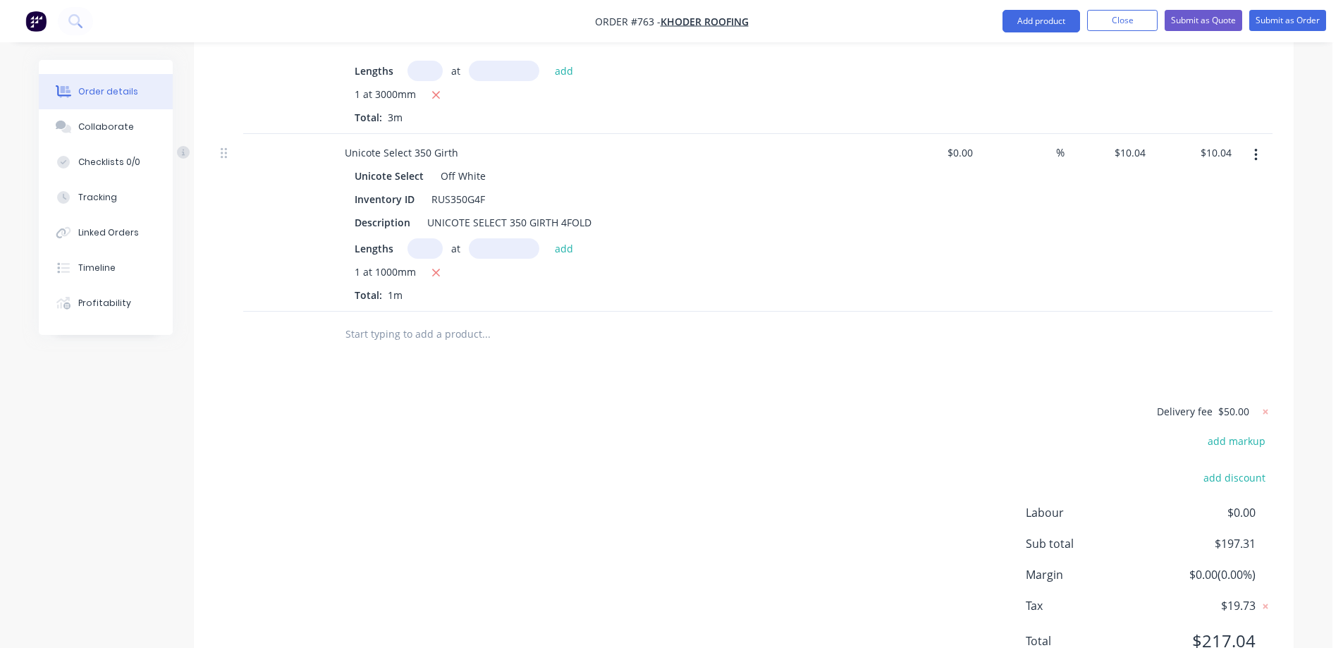
click at [365, 320] on input "text" at bounding box center [486, 334] width 282 height 28
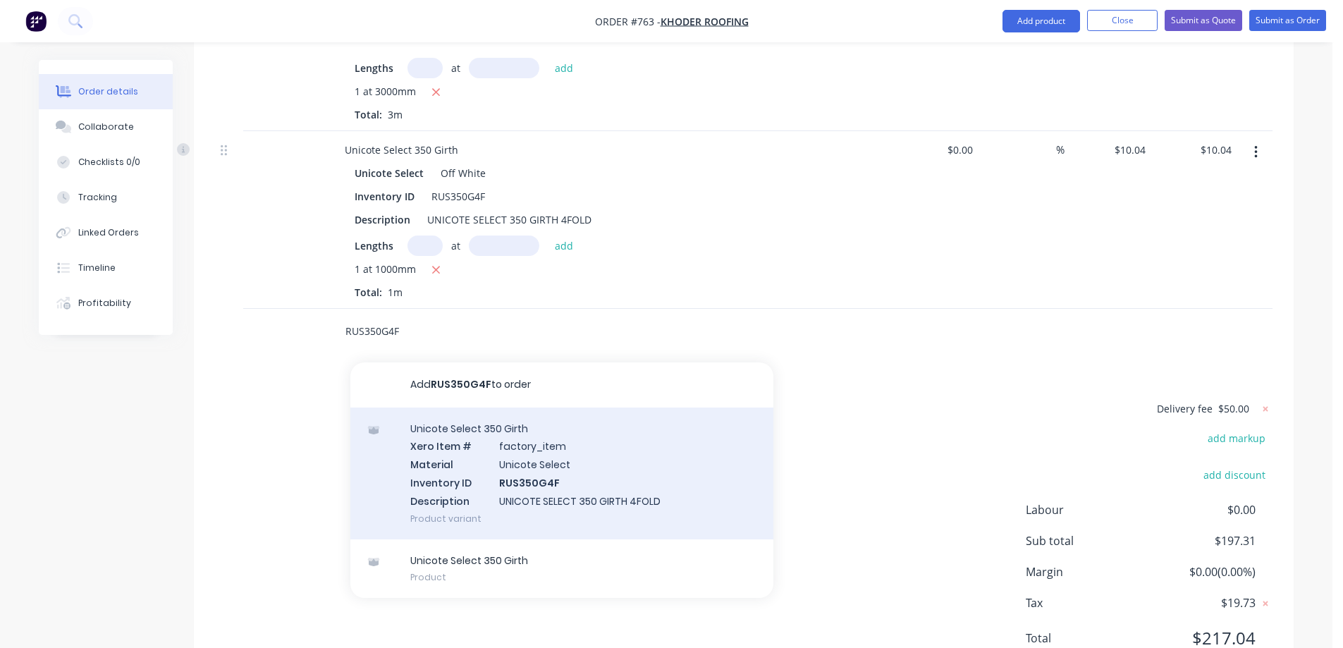
type input "RUS350G4F"
click at [452, 408] on div "Unicote Select 350 Girth Xero Item # factory_item Material Unicote Select Inven…" at bounding box center [561, 474] width 423 height 132
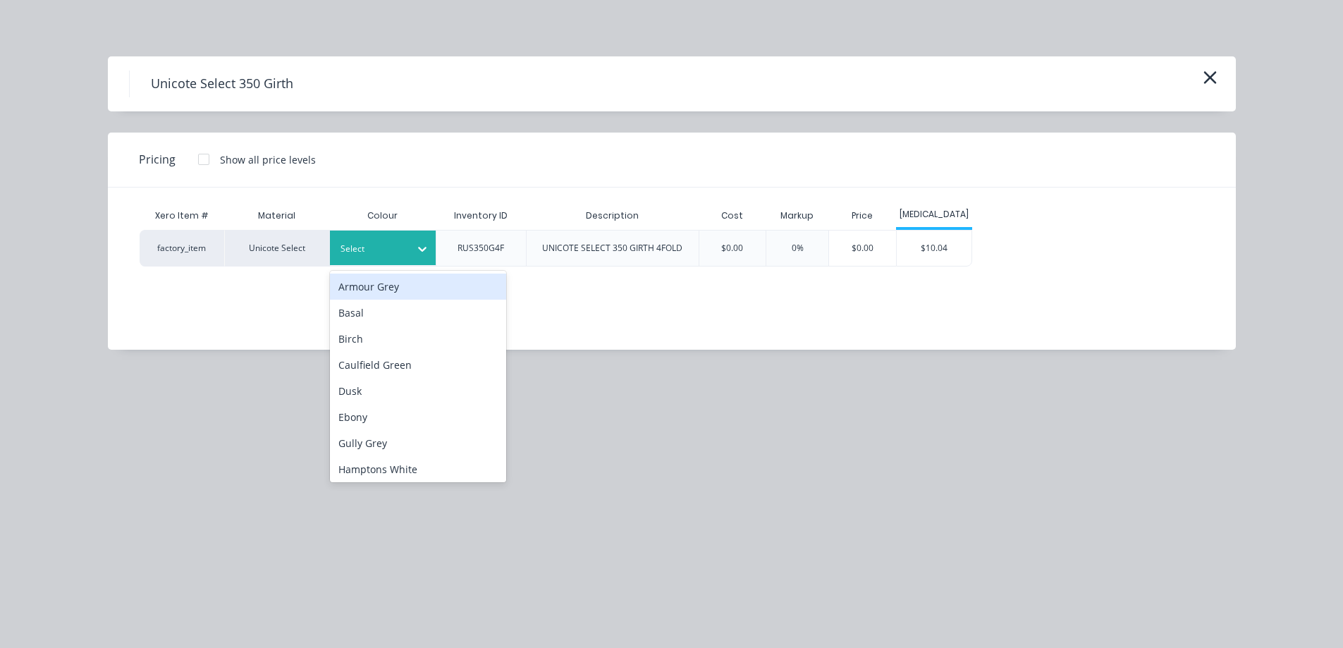
click at [391, 240] on div "Select" at bounding box center [370, 249] width 79 height 18
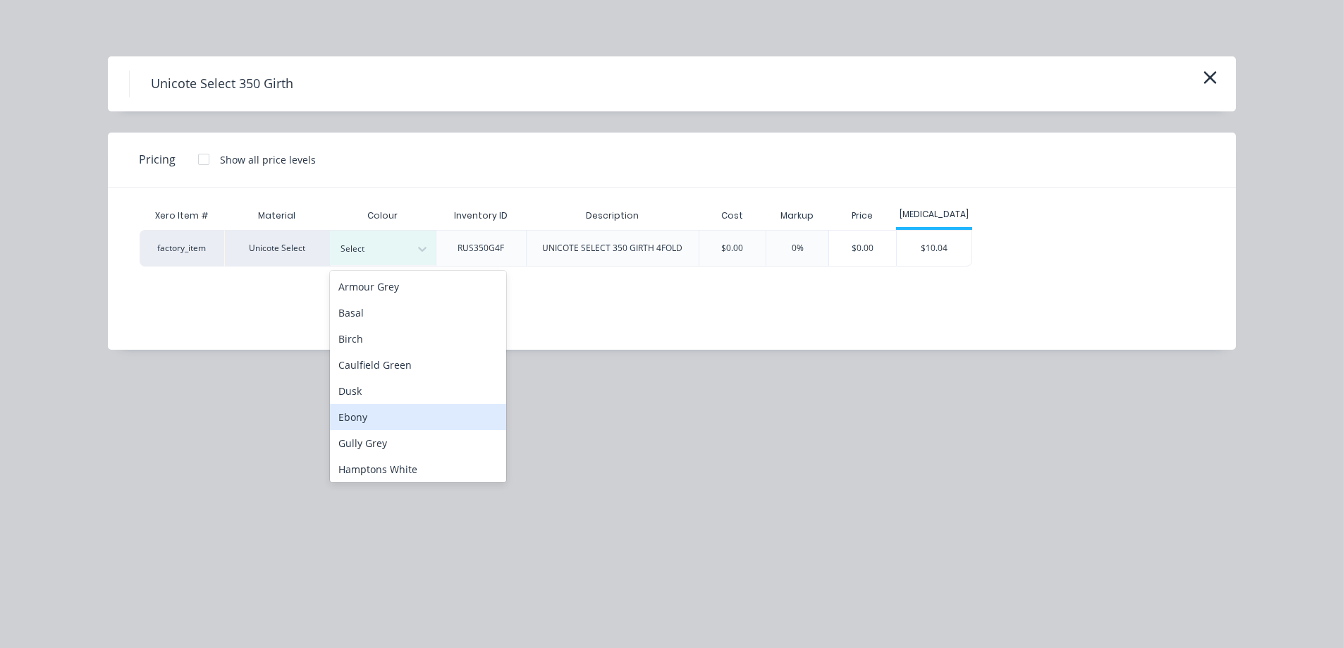
scroll to position [282, 0]
click at [405, 412] on div "Off White" at bounding box center [418, 422] width 176 height 26
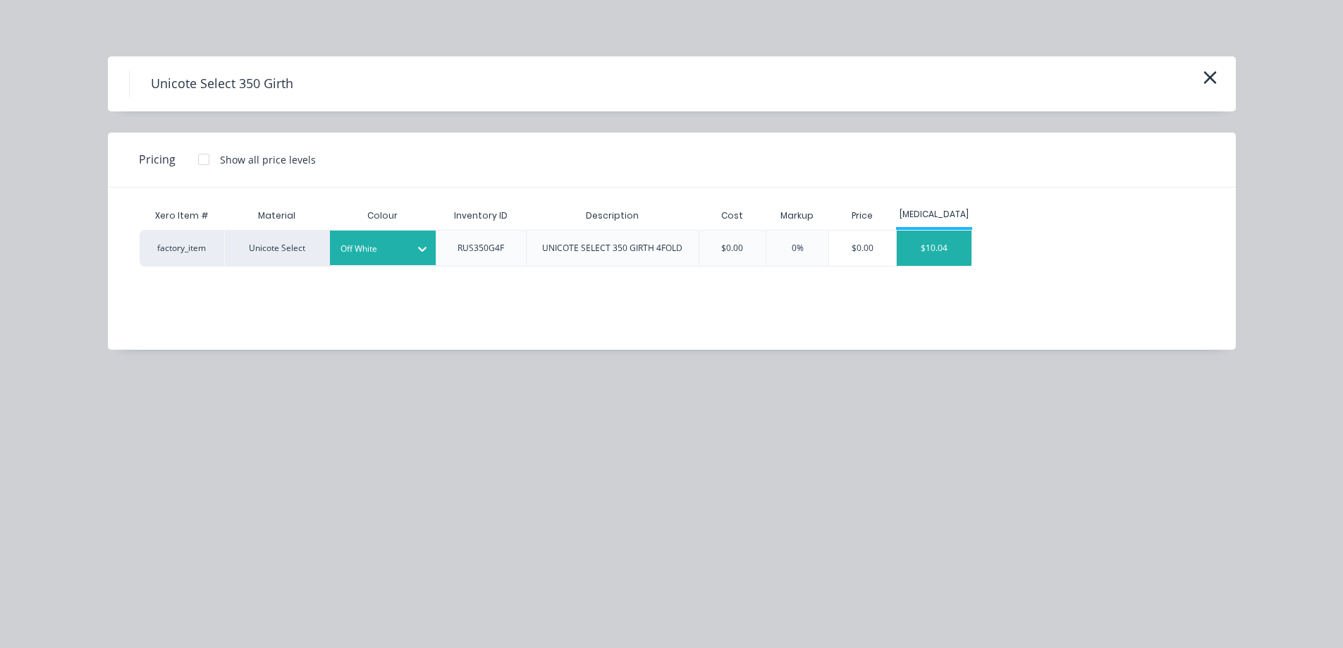
click at [936, 243] on div "$10.04" at bounding box center [934, 248] width 75 height 35
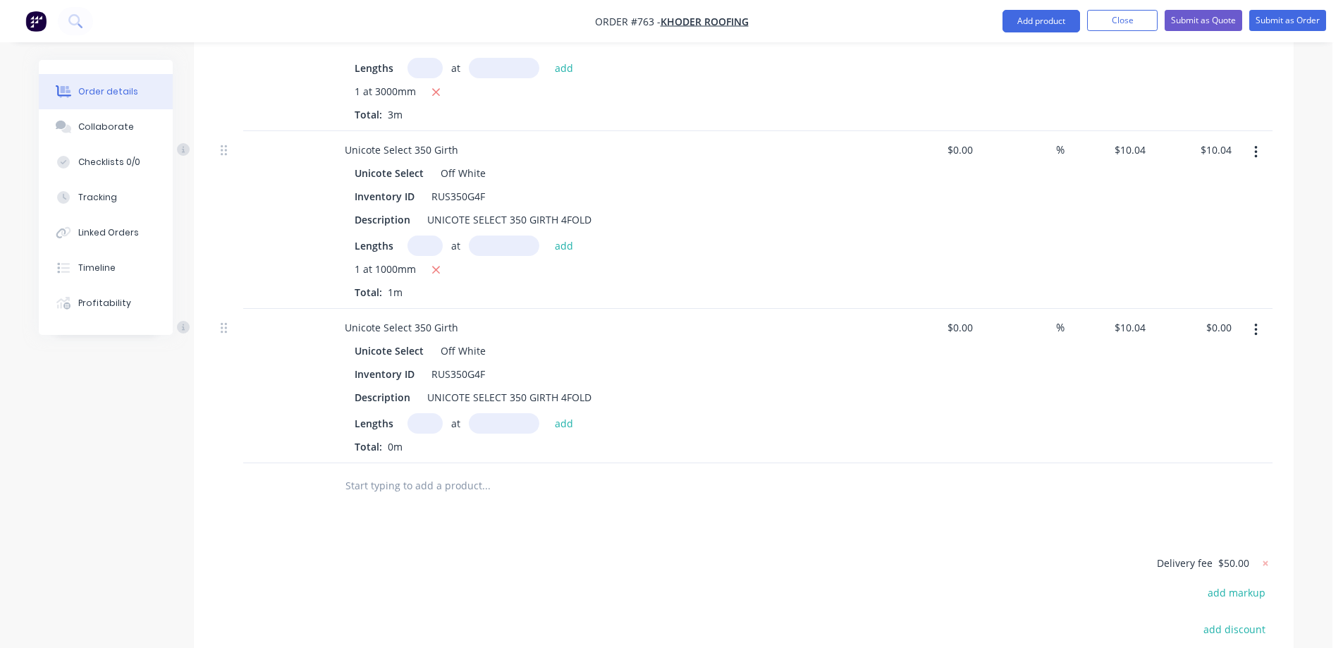
click at [424, 413] on input "text" at bounding box center [425, 423] width 35 height 20
type input "1"
type input "3800mm"
click at [562, 413] on button "add" at bounding box center [564, 422] width 33 height 19
type input "$38.15"
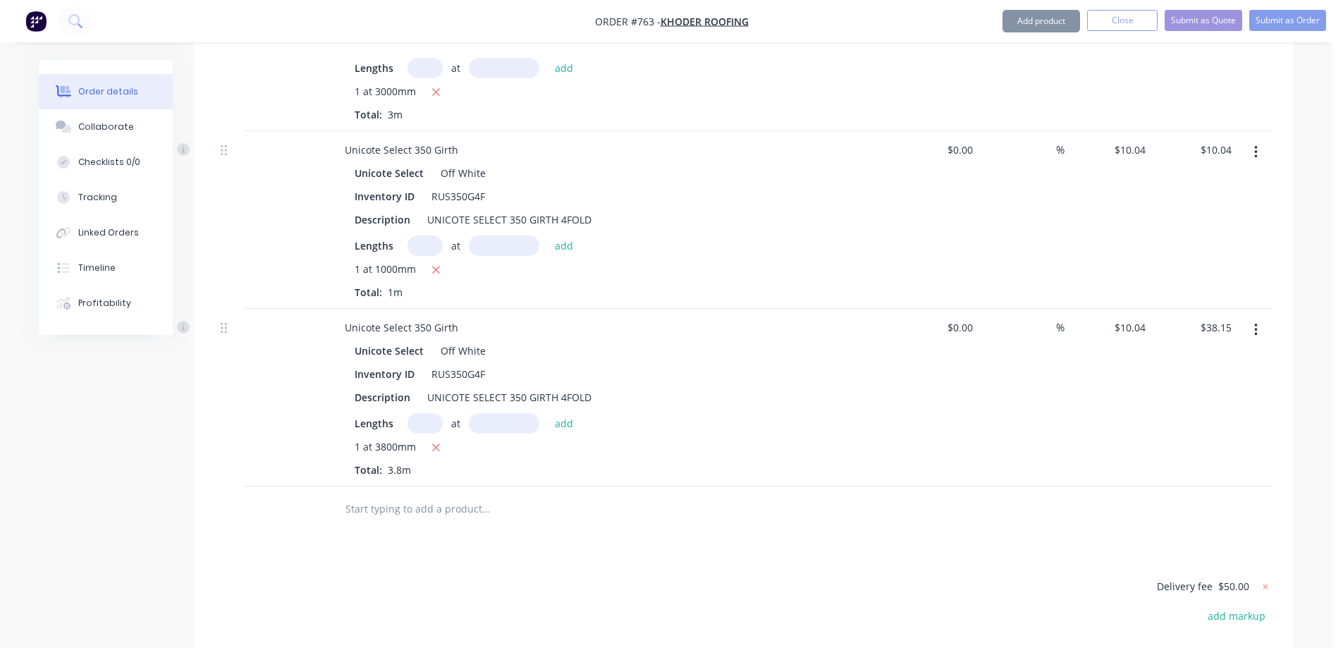
click at [429, 495] on input "text" at bounding box center [486, 509] width 282 height 28
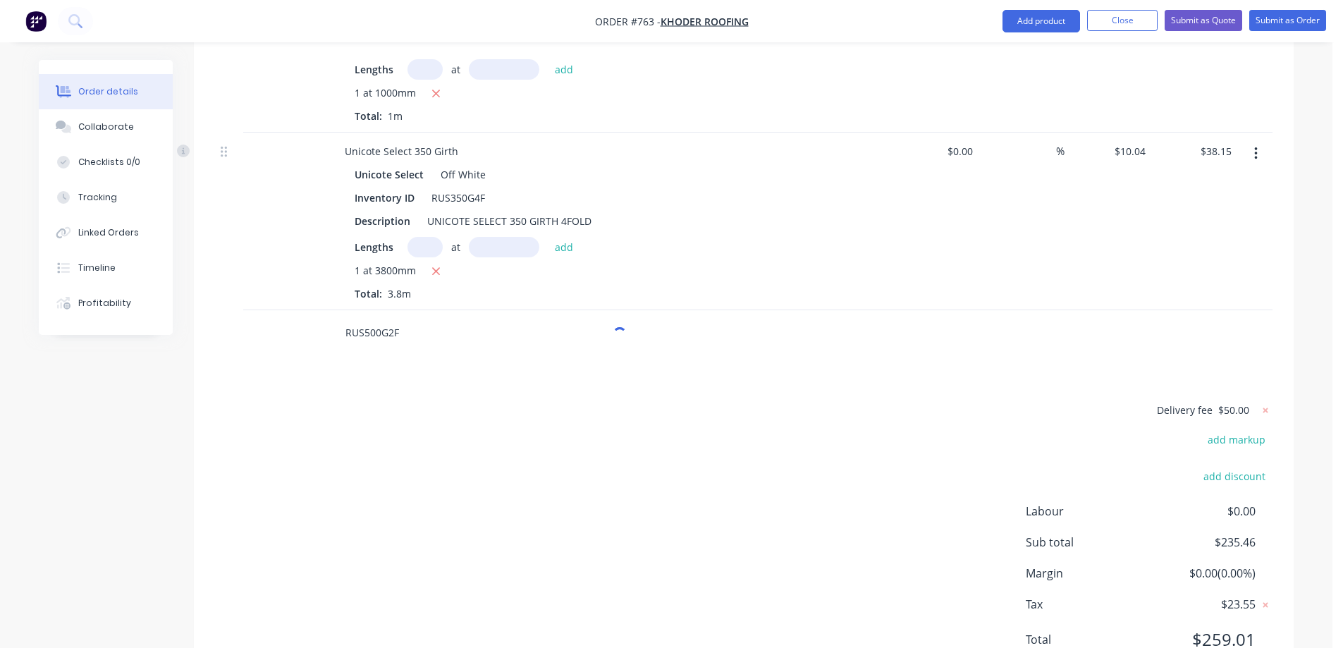
scroll to position [1696, 0]
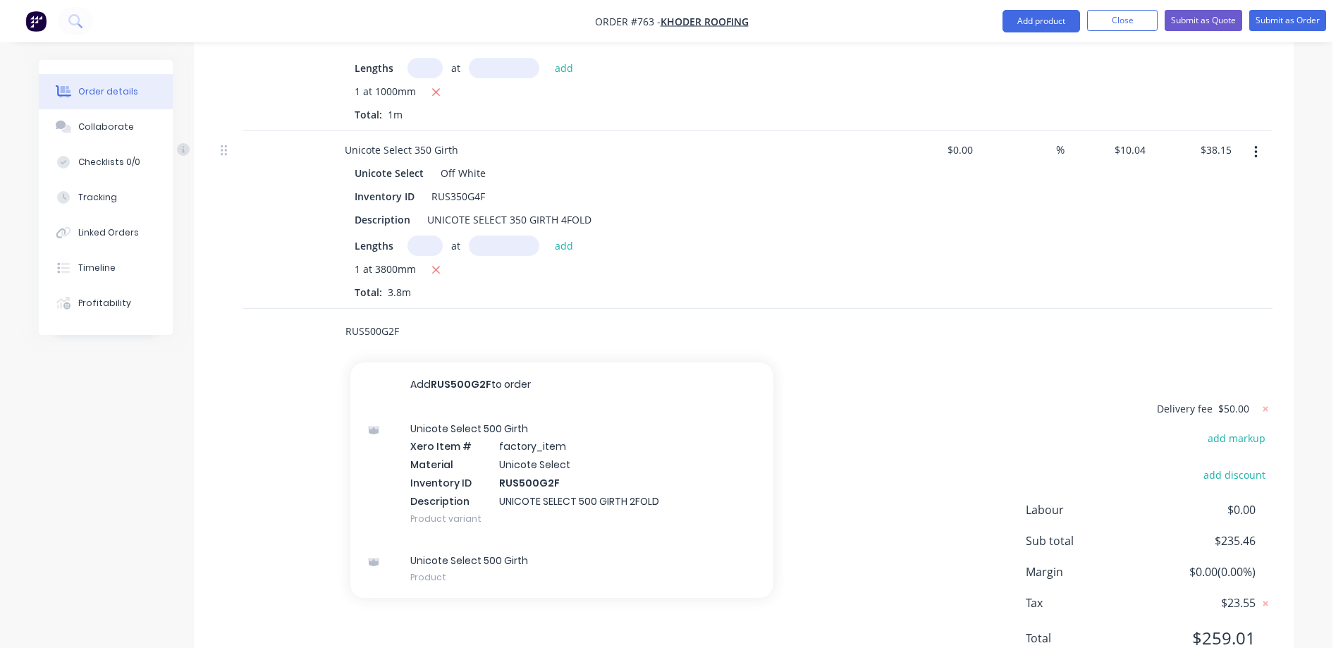
type input "RUS500G2F"
click at [479, 420] on div "Unicote Select 500 Girth Xero Item # factory_item Material Unicote Select Inven…" at bounding box center [561, 474] width 423 height 132
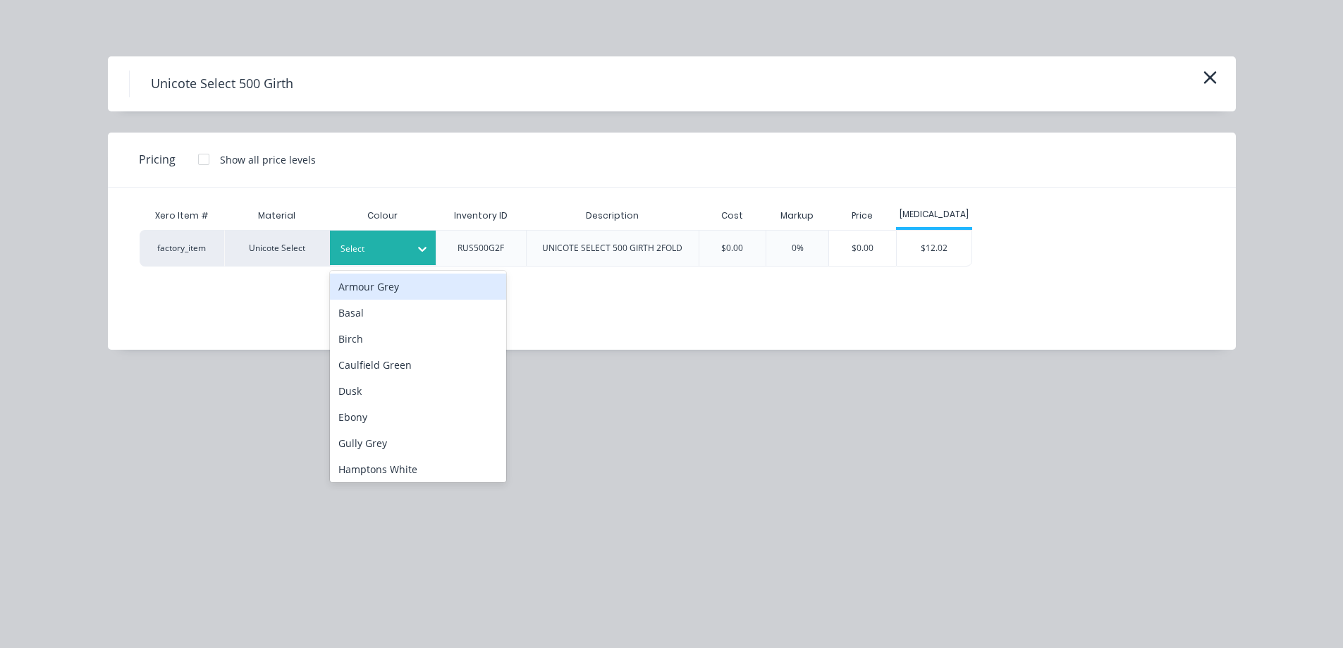
click at [392, 245] on div at bounding box center [372, 249] width 63 height 16
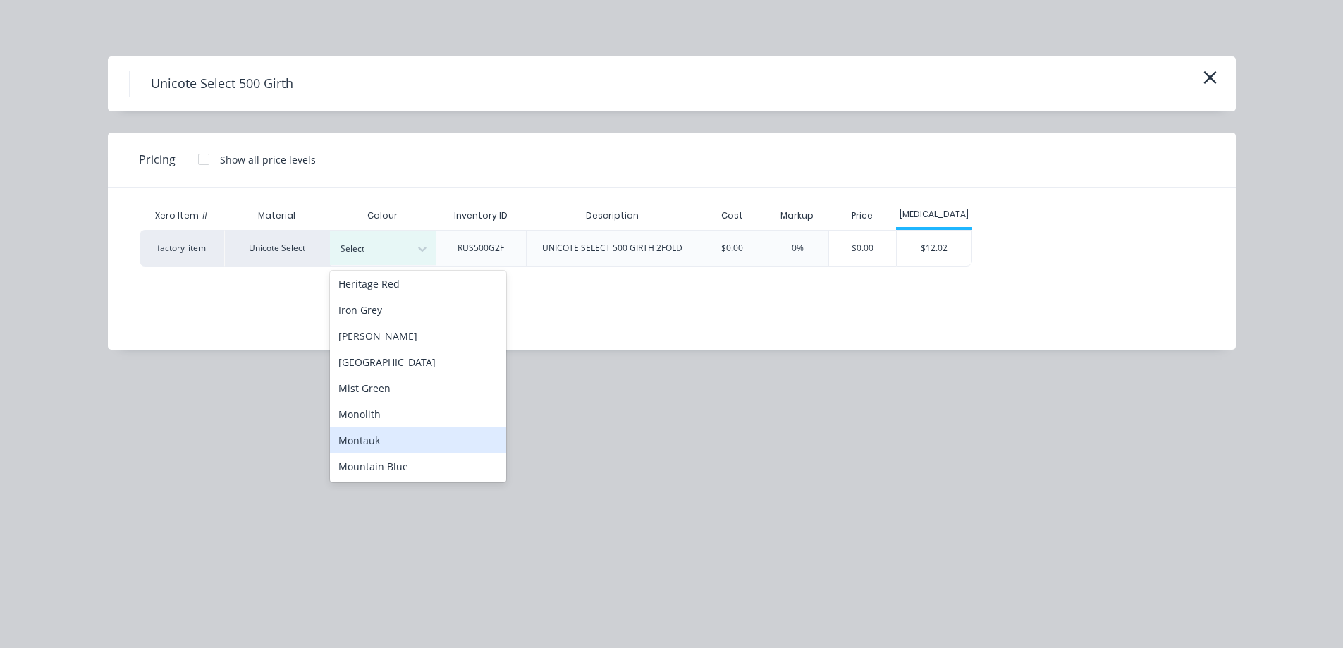
scroll to position [353, 0]
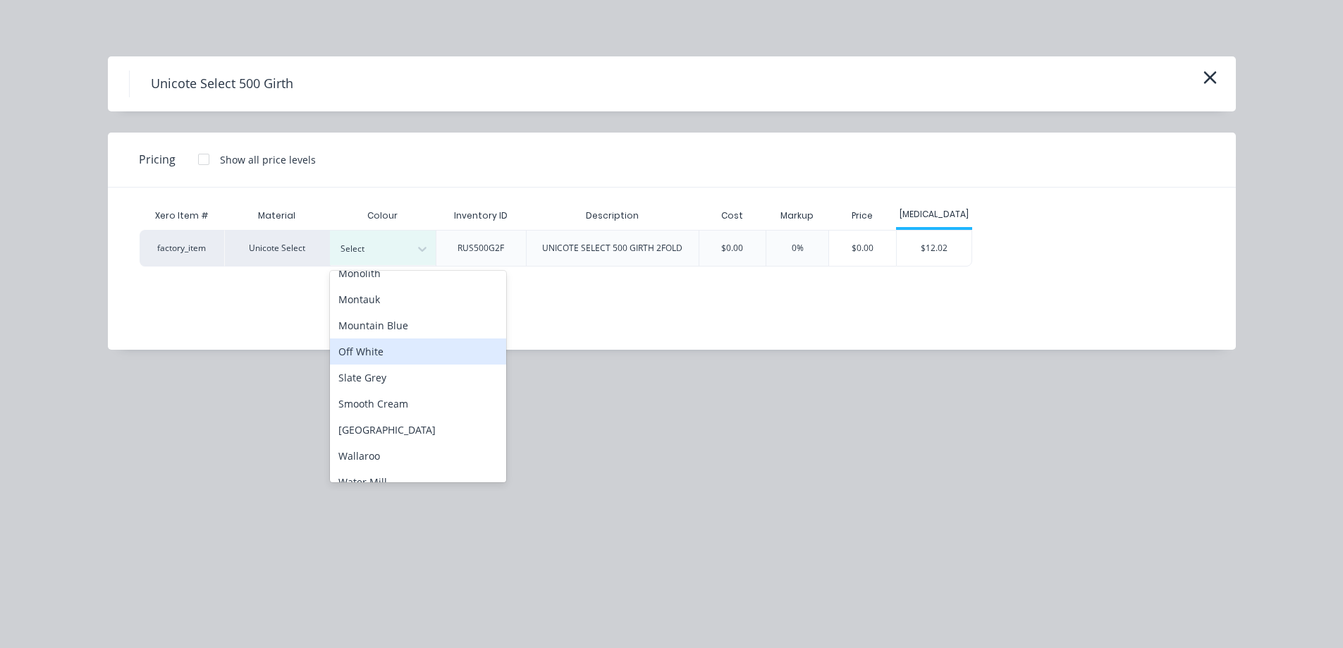
click at [402, 355] on div "Off White" at bounding box center [418, 351] width 176 height 26
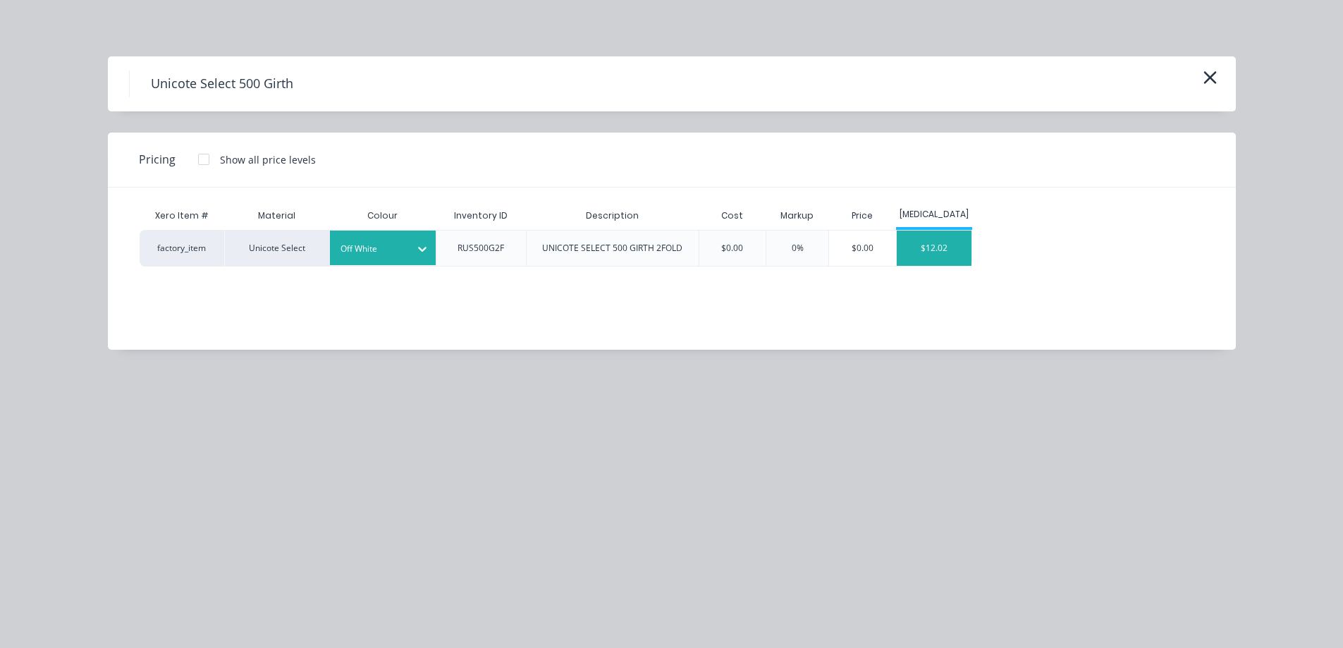
click at [914, 246] on div "$12.02" at bounding box center [934, 248] width 75 height 35
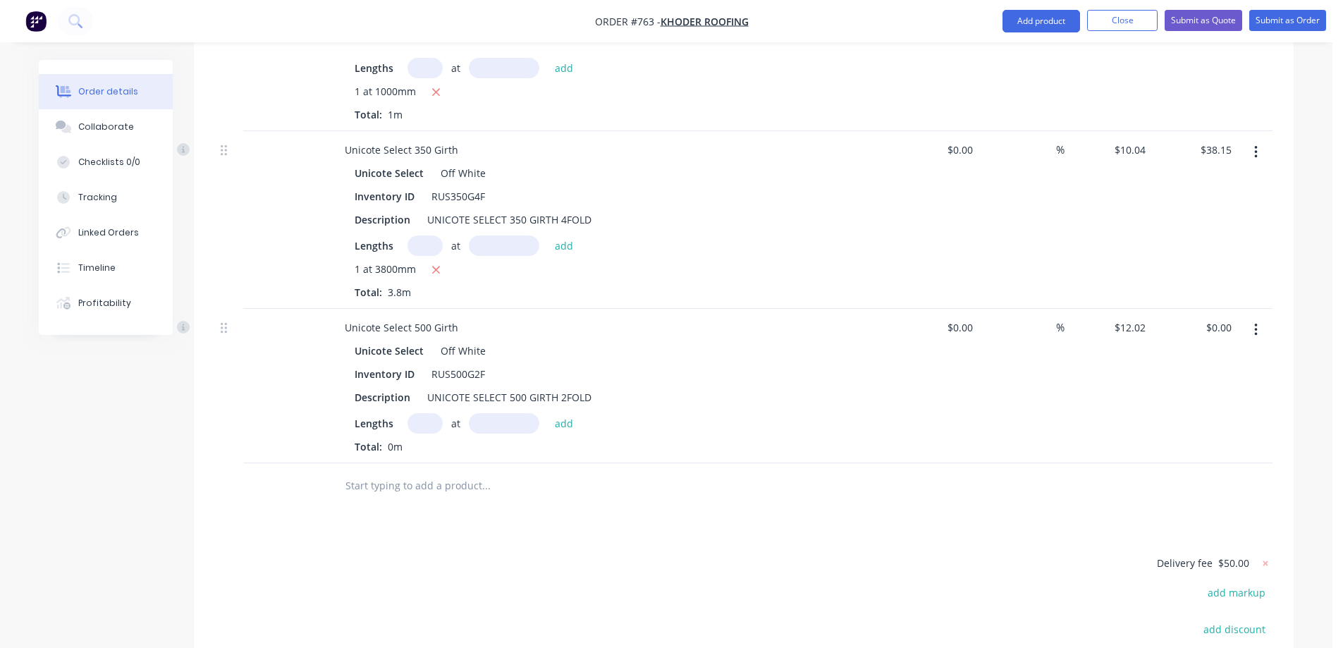
click at [420, 413] on input "text" at bounding box center [425, 423] width 35 height 20
type input "1"
type input "5500mm"
click at [574, 413] on button "add" at bounding box center [564, 422] width 33 height 19
type input "$66.11"
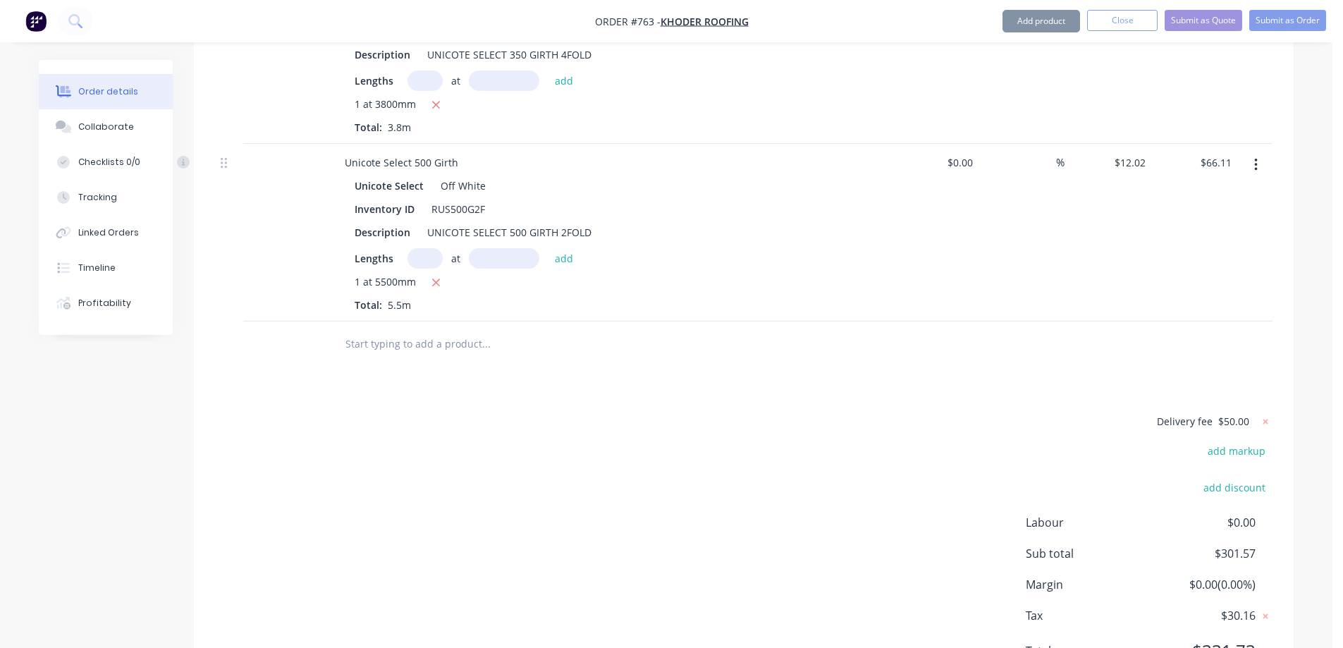
scroll to position [1874, 0]
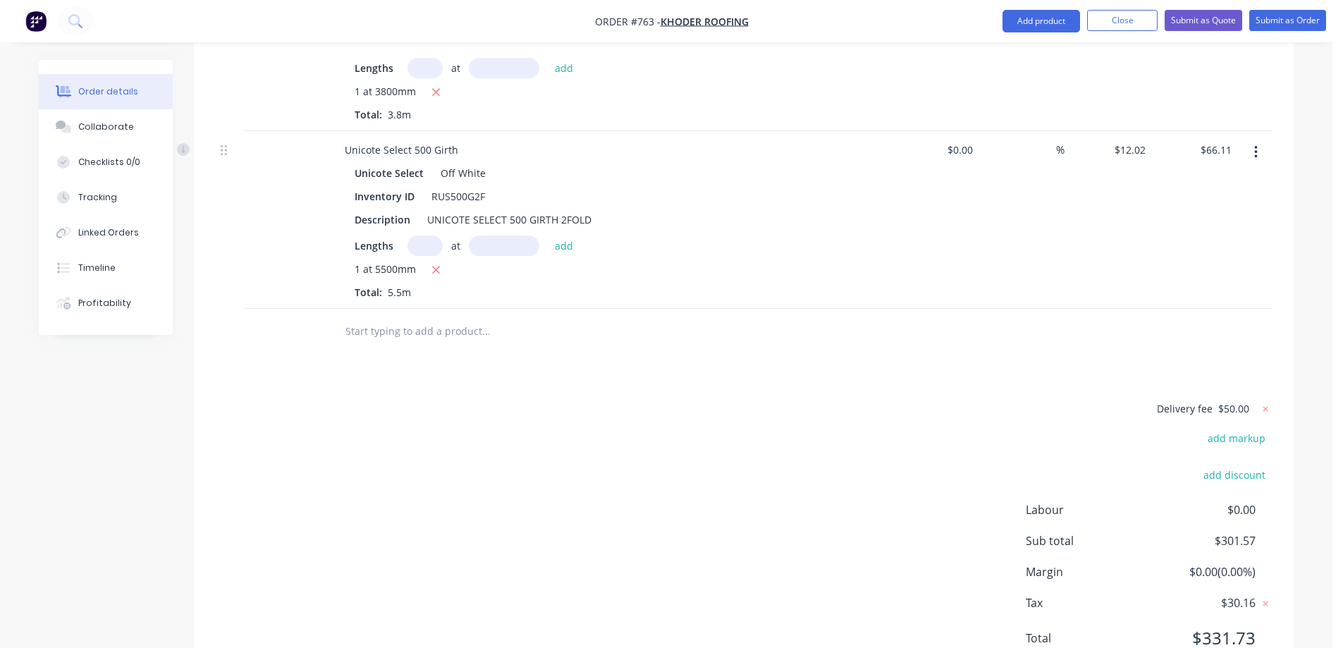
click at [438, 317] on input "text" at bounding box center [486, 331] width 282 height 28
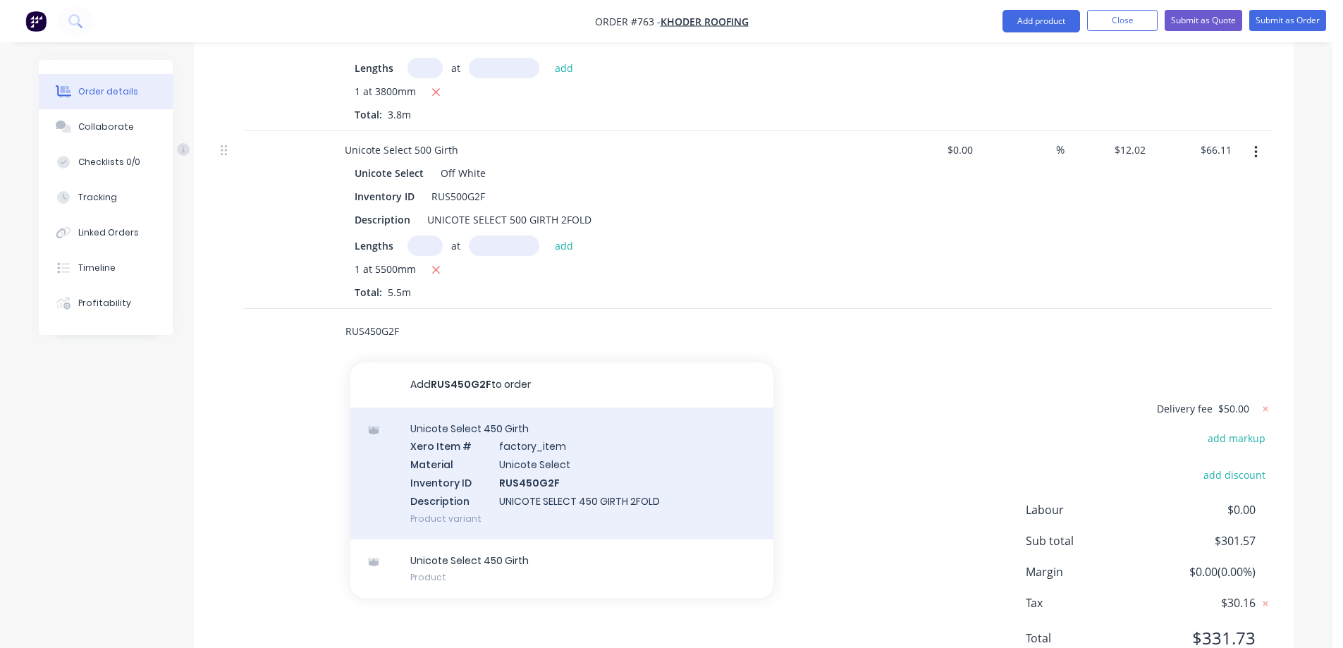
type input "RUS450G2F"
click at [448, 408] on div "Unicote Select 450 Girth Xero Item # factory_item Material Unicote Select Inven…" at bounding box center [561, 474] width 423 height 132
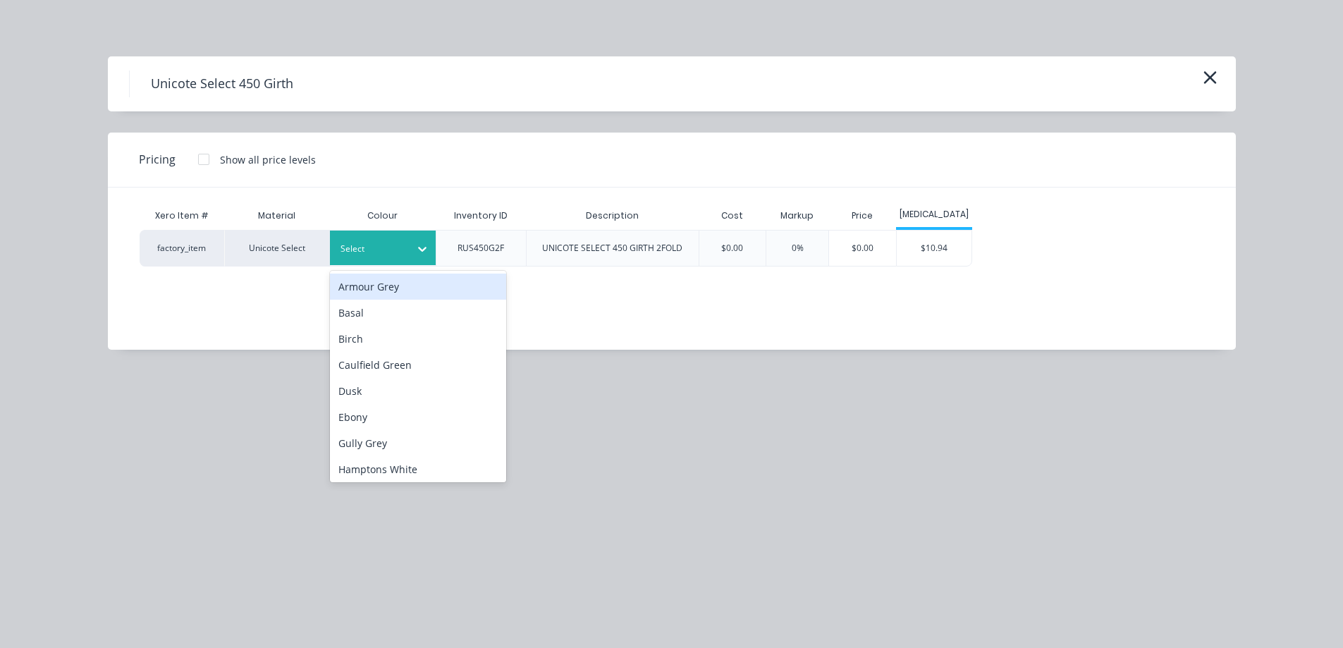
click at [392, 255] on div at bounding box center [372, 249] width 63 height 16
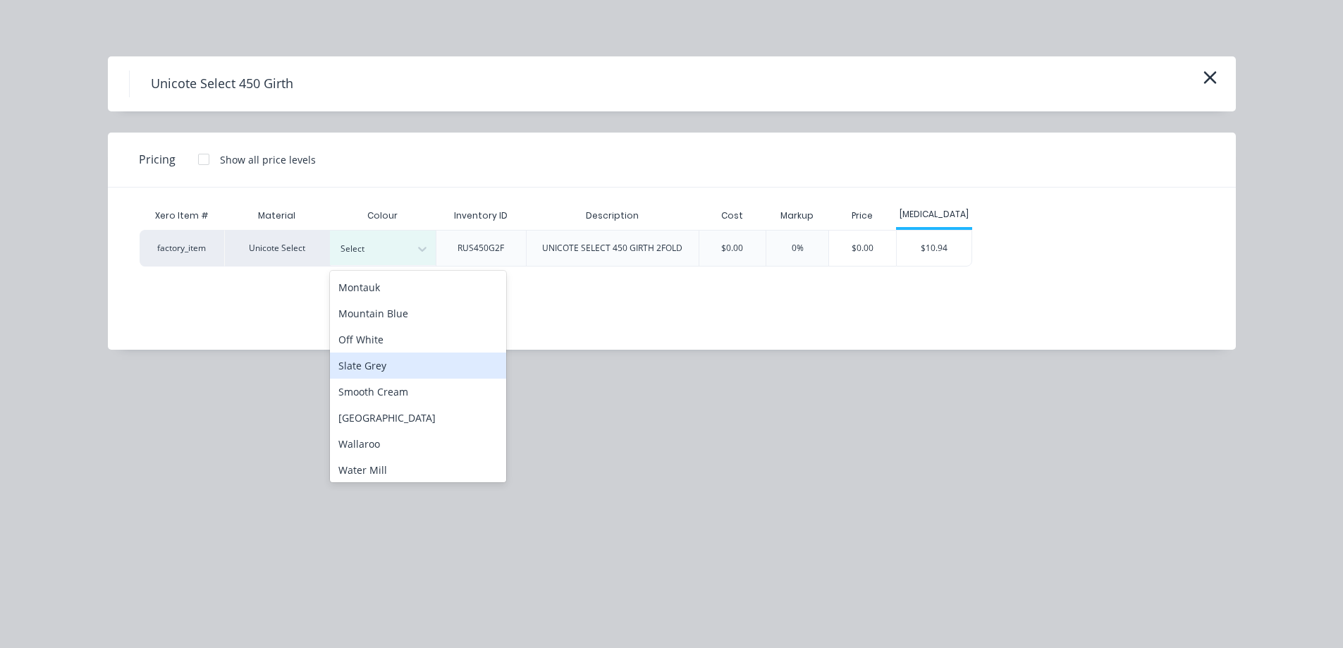
scroll to position [368, 0]
click at [383, 331] on div "Off White" at bounding box center [418, 336] width 176 height 26
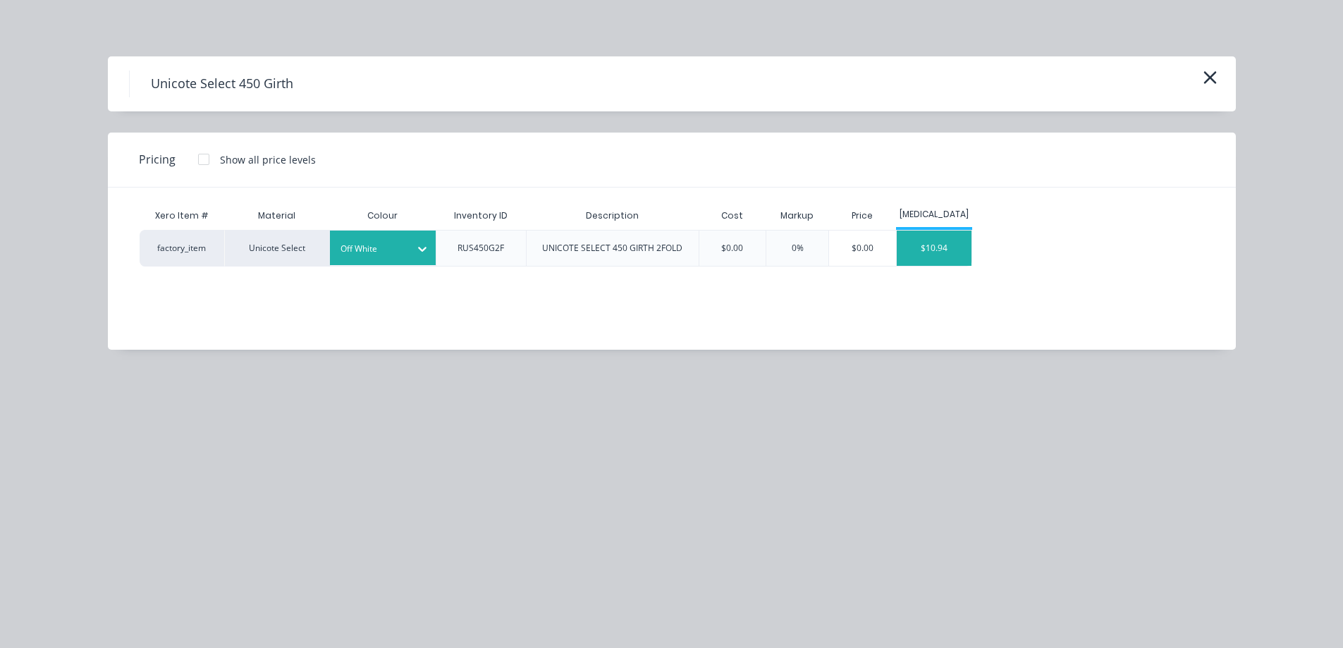
click at [946, 252] on div "$10.94" at bounding box center [934, 248] width 75 height 35
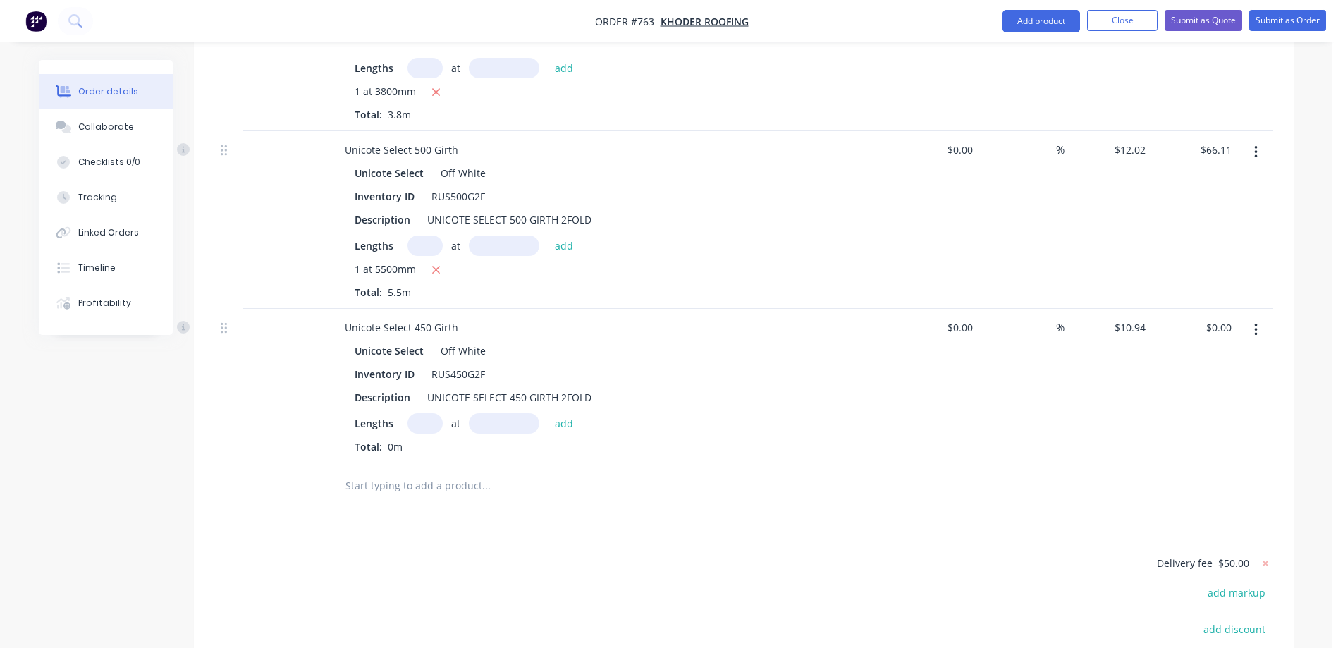
click at [429, 413] on input "text" at bounding box center [425, 423] width 35 height 20
type input "1"
type input "1000mm"
click at [570, 413] on button "add" at bounding box center [564, 422] width 33 height 19
type input "$10.94"
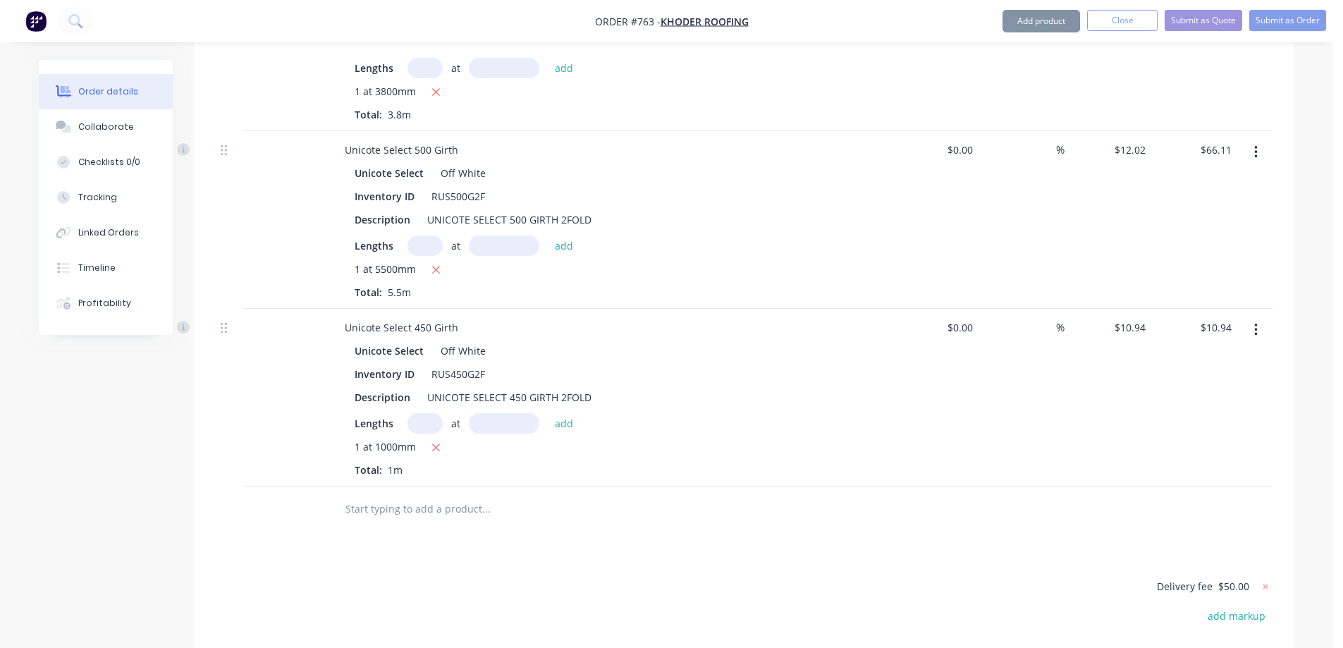
click at [417, 487] on div at bounding box center [582, 510] width 508 height 46
click at [412, 495] on input "text" at bounding box center [486, 509] width 282 height 28
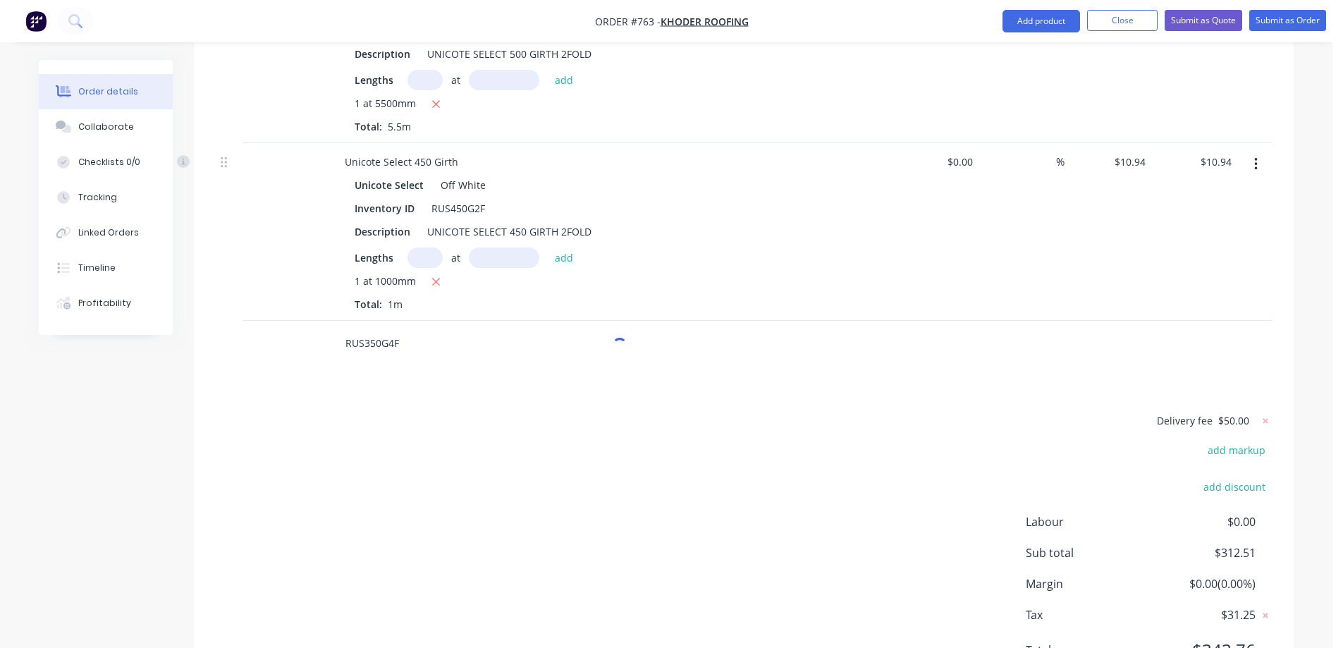
scroll to position [2052, 0]
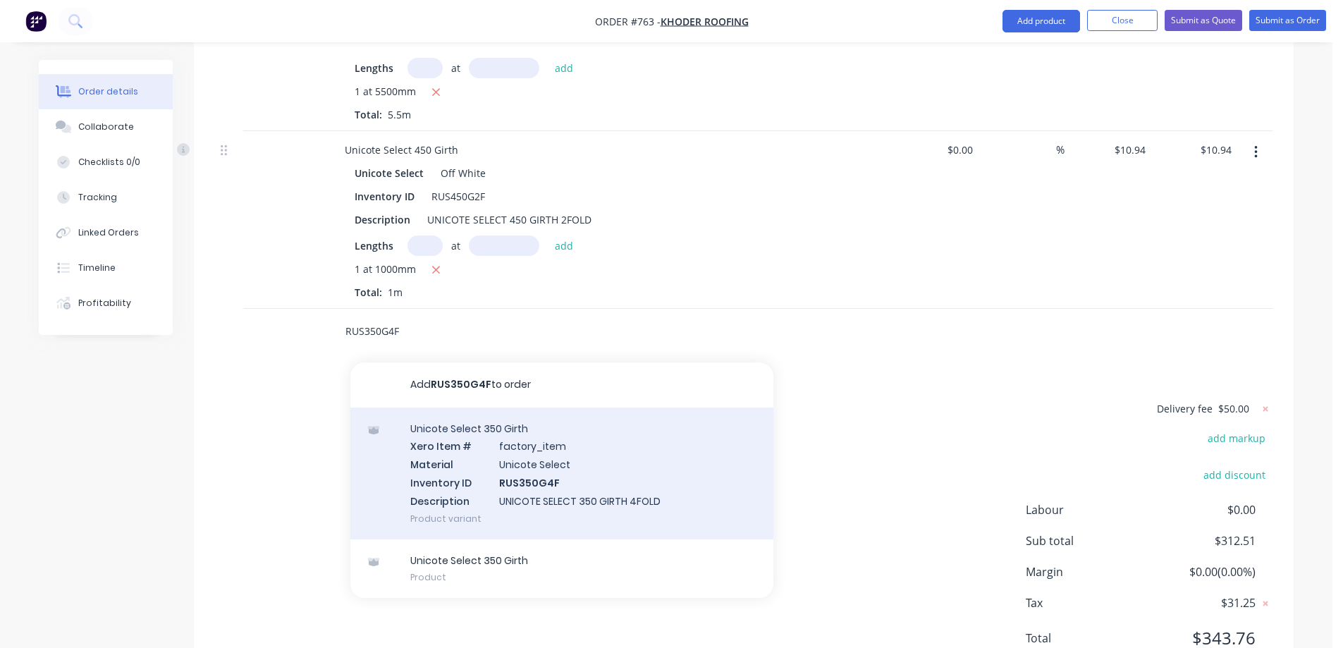
type input "RUS350G4F"
click at [477, 408] on div "Unicote Select 350 Girth Xero Item # factory_item Material Unicote Select Inven…" at bounding box center [561, 474] width 423 height 132
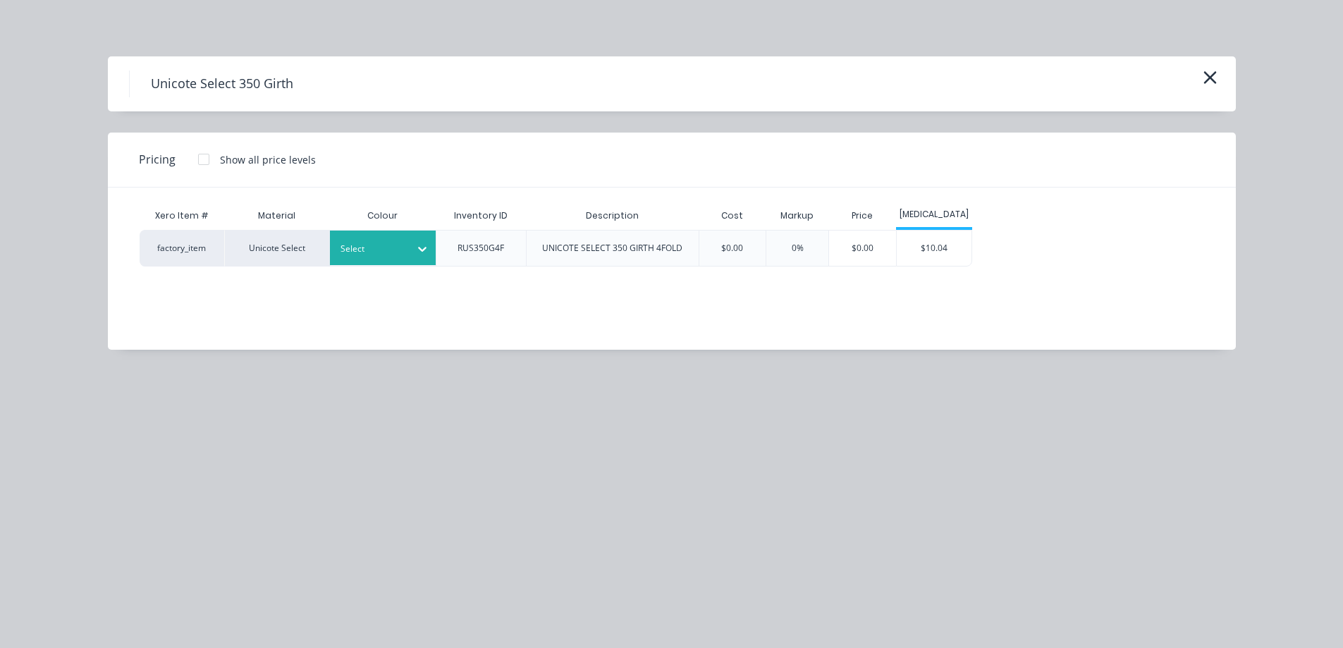
click at [385, 252] on div at bounding box center [372, 249] width 63 height 16
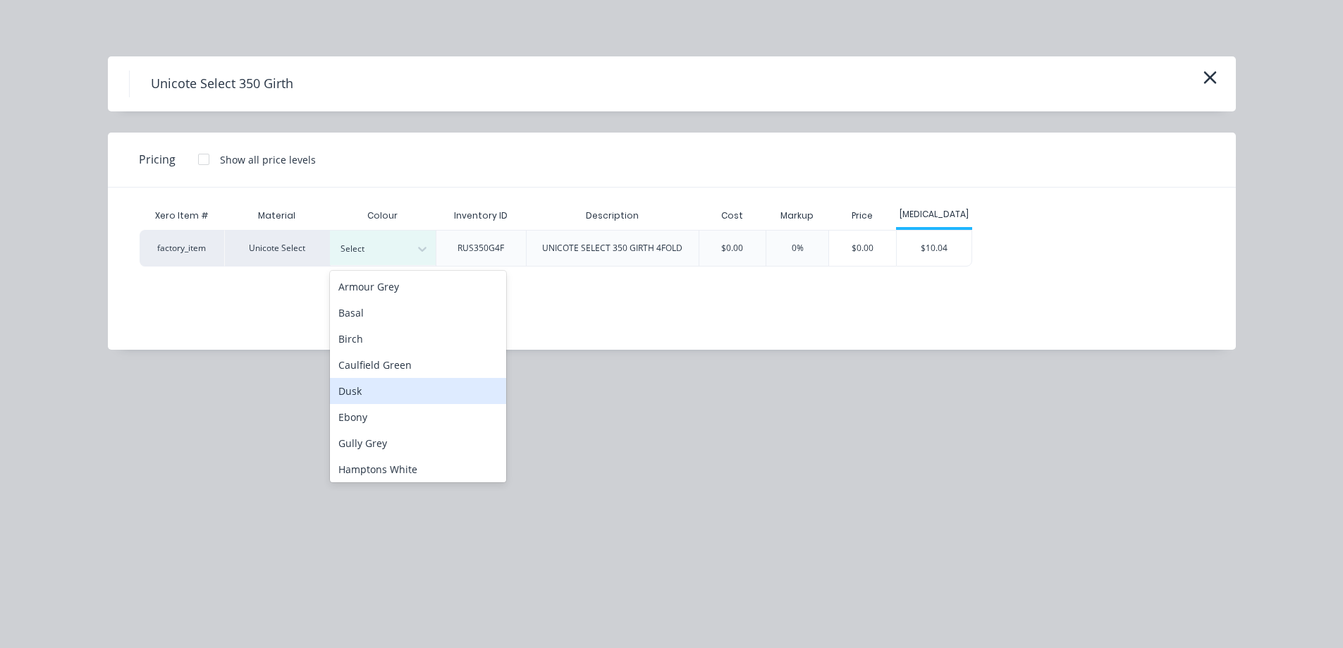
scroll to position [282, 0]
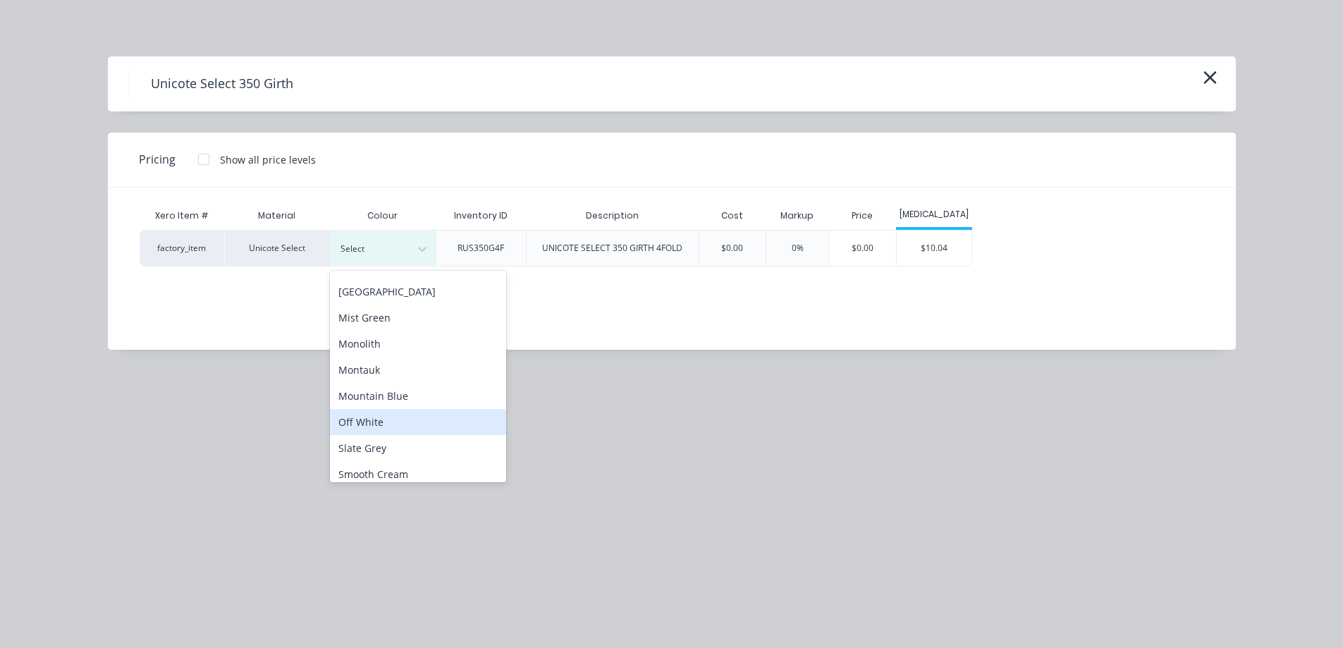
click at [398, 414] on div "Off White" at bounding box center [418, 422] width 176 height 26
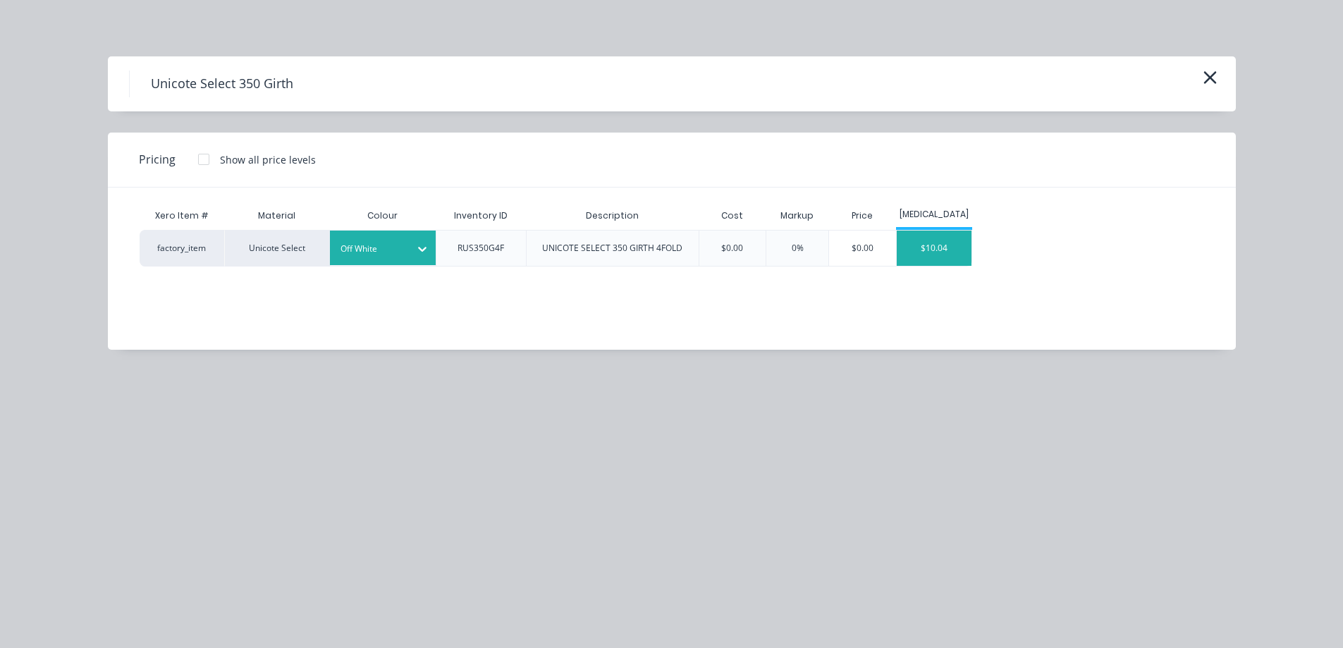
click at [927, 255] on div "$10.04" at bounding box center [934, 248] width 75 height 35
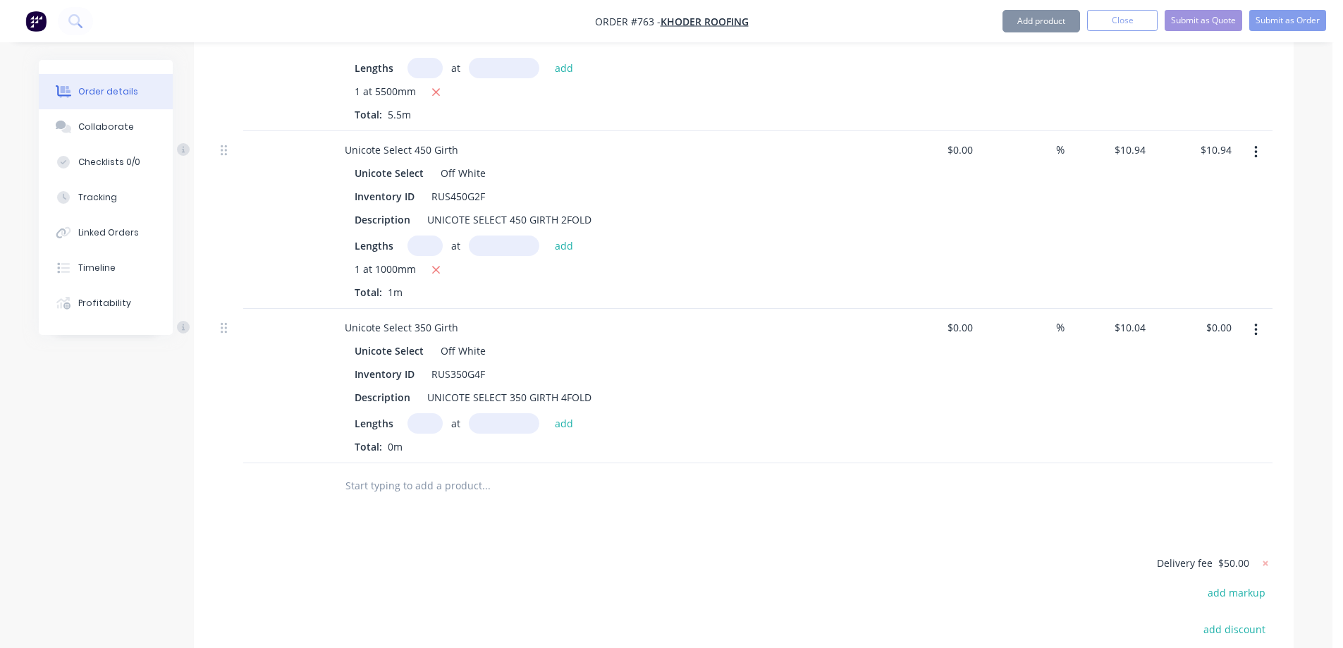
click at [423, 413] on input "text" at bounding box center [425, 423] width 35 height 20
type input "1"
type input "1200mm"
click at [568, 413] on button "add" at bounding box center [564, 422] width 33 height 19
type input "$12.05"
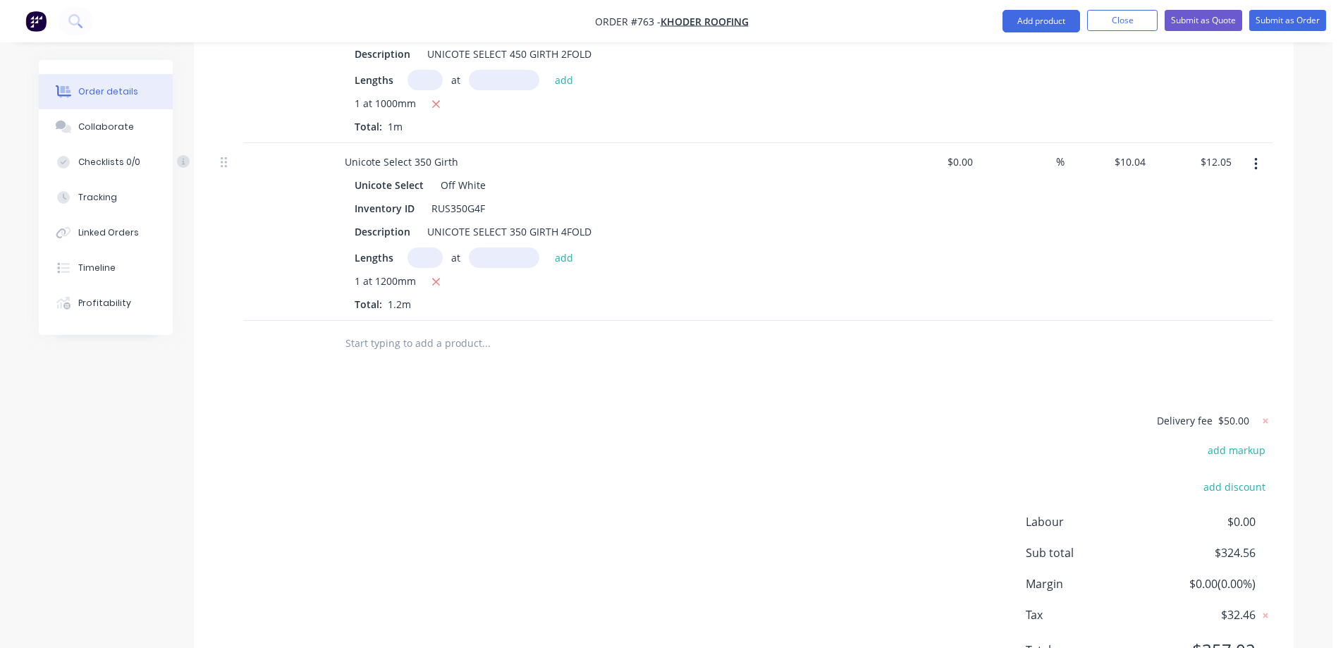
scroll to position [2229, 0]
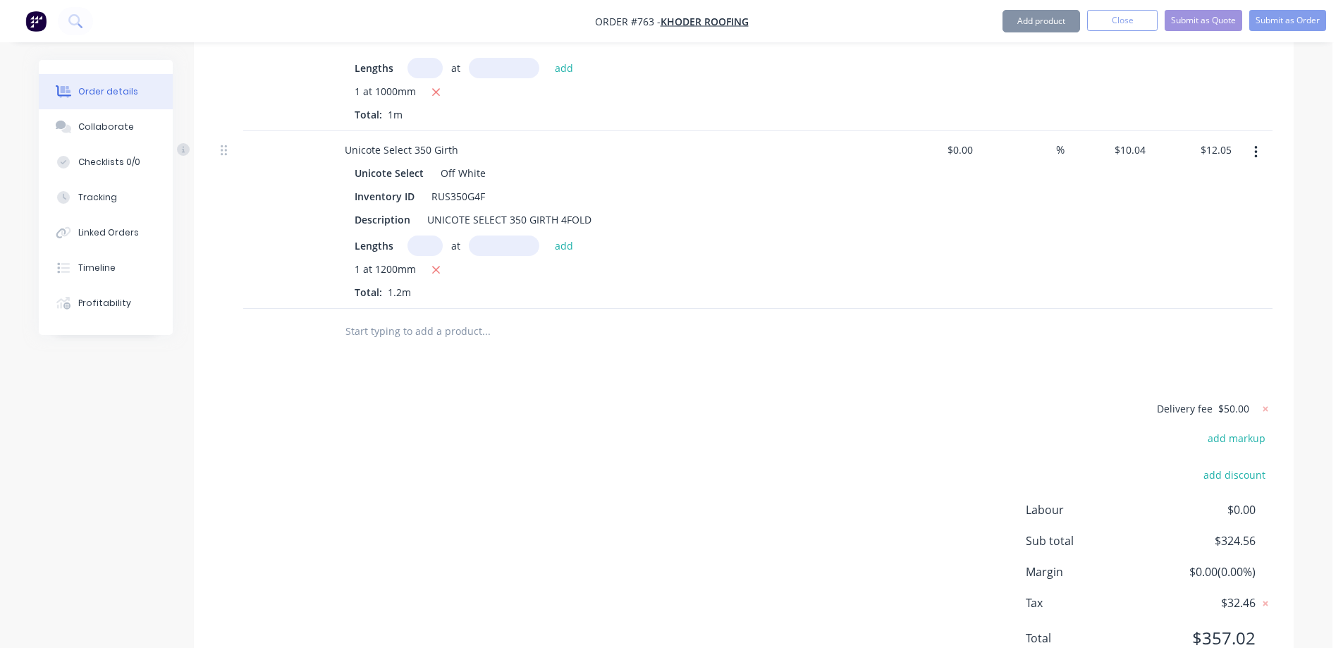
click at [433, 317] on input "text" at bounding box center [486, 331] width 282 height 28
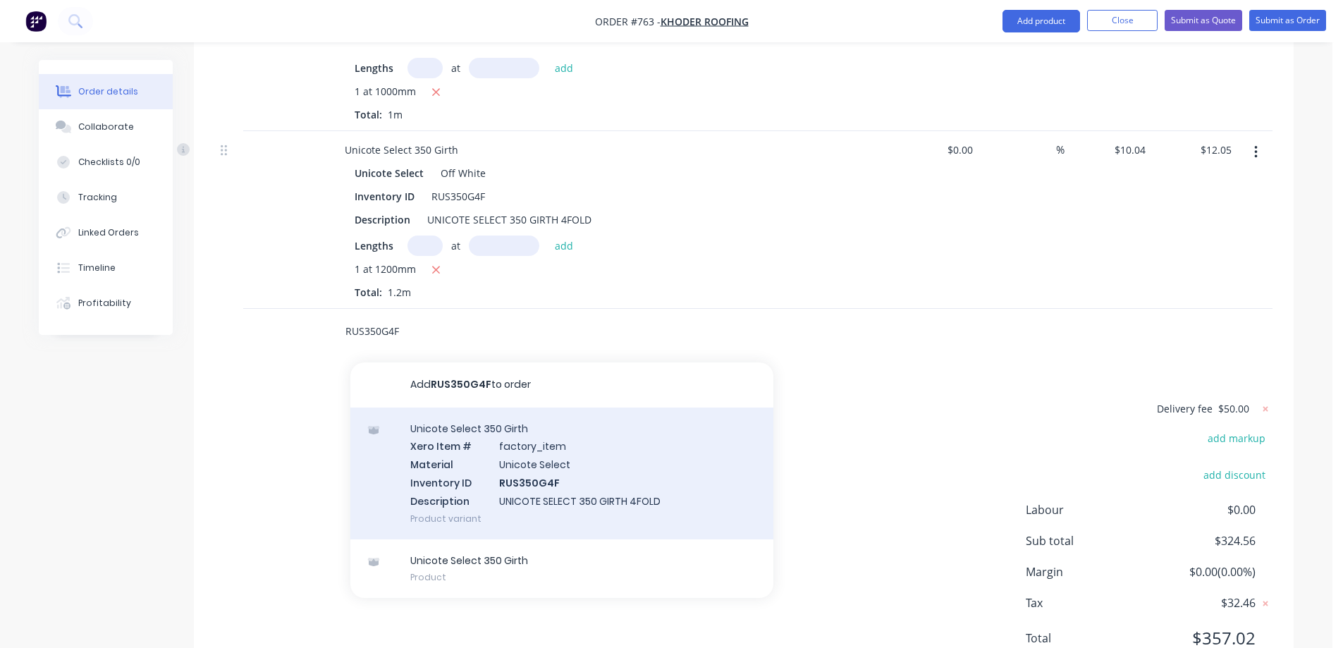
type input "RUS350G4F"
click at [498, 408] on div "Unicote Select 350 Girth Xero Item # factory_item Material Unicote Select Inven…" at bounding box center [561, 474] width 423 height 132
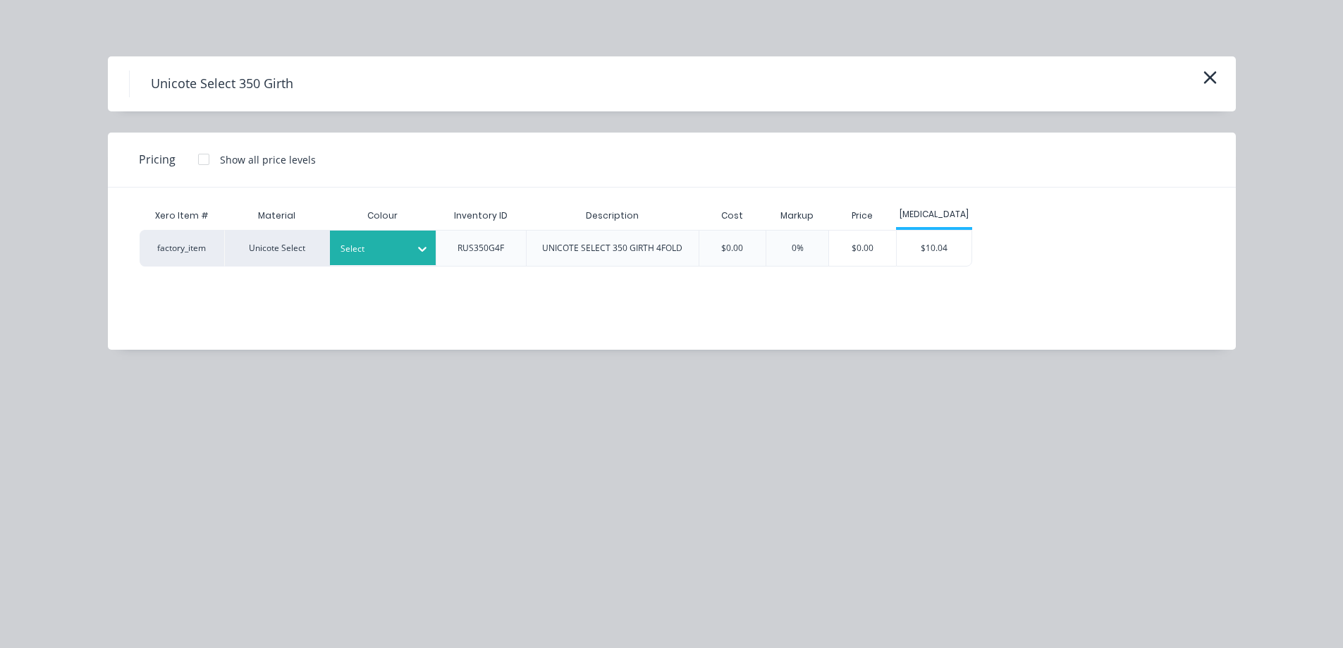
click at [399, 260] on div "Select" at bounding box center [383, 248] width 106 height 35
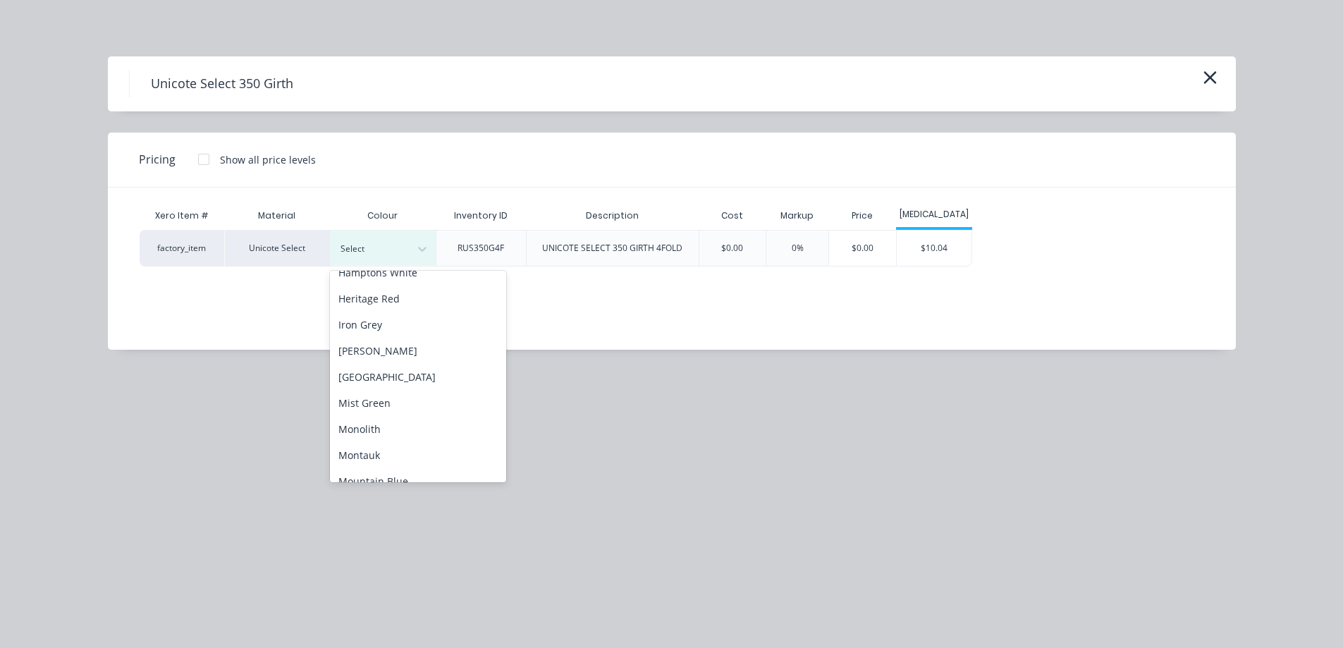
scroll to position [282, 0]
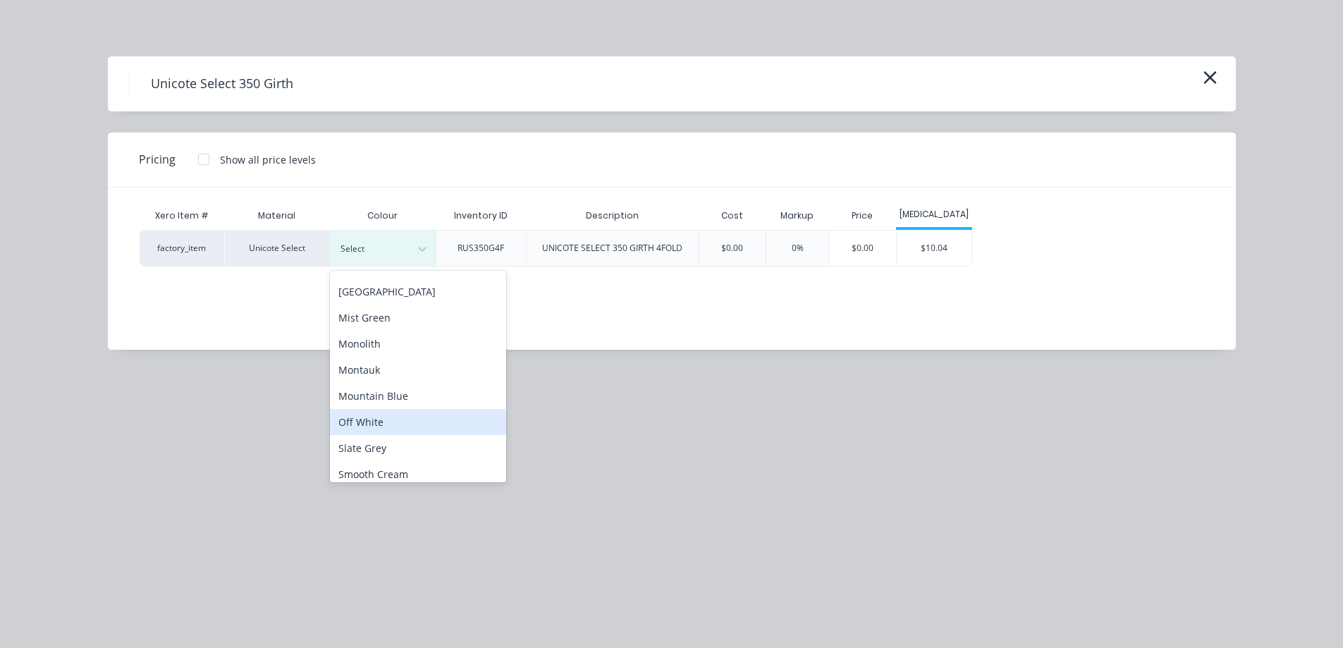
click at [395, 423] on div "Off White" at bounding box center [418, 422] width 176 height 26
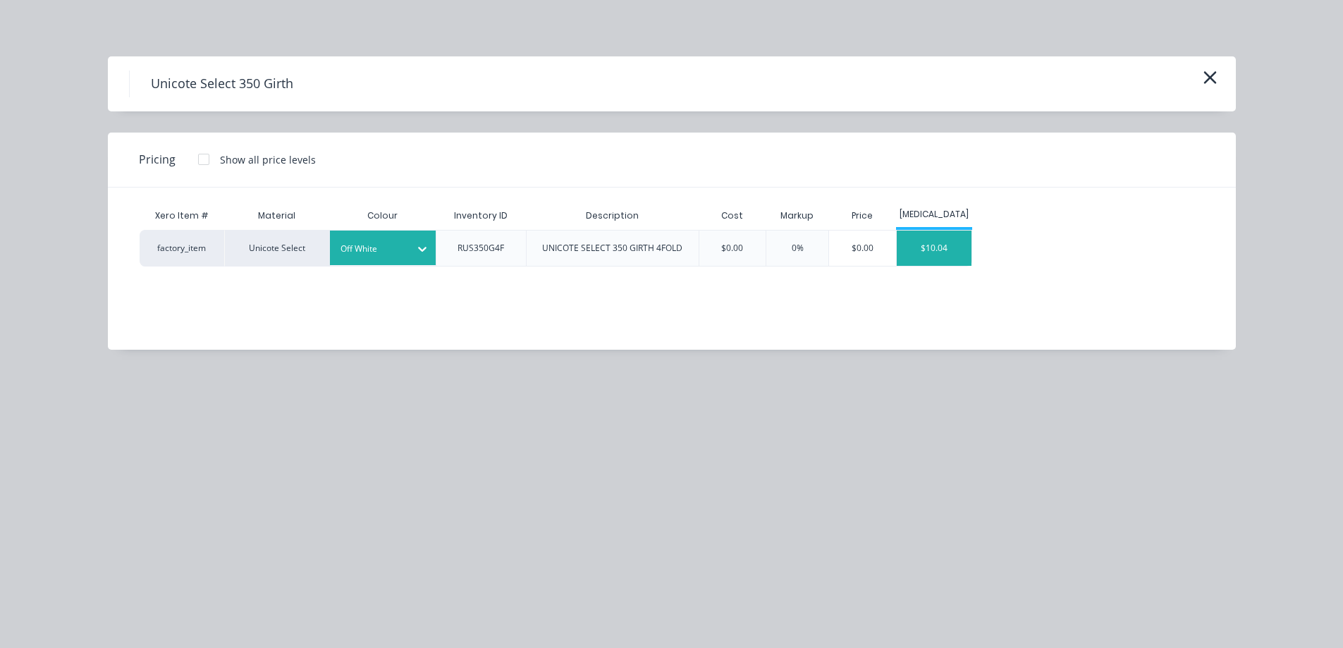
click at [946, 257] on div "$10.04" at bounding box center [934, 248] width 75 height 35
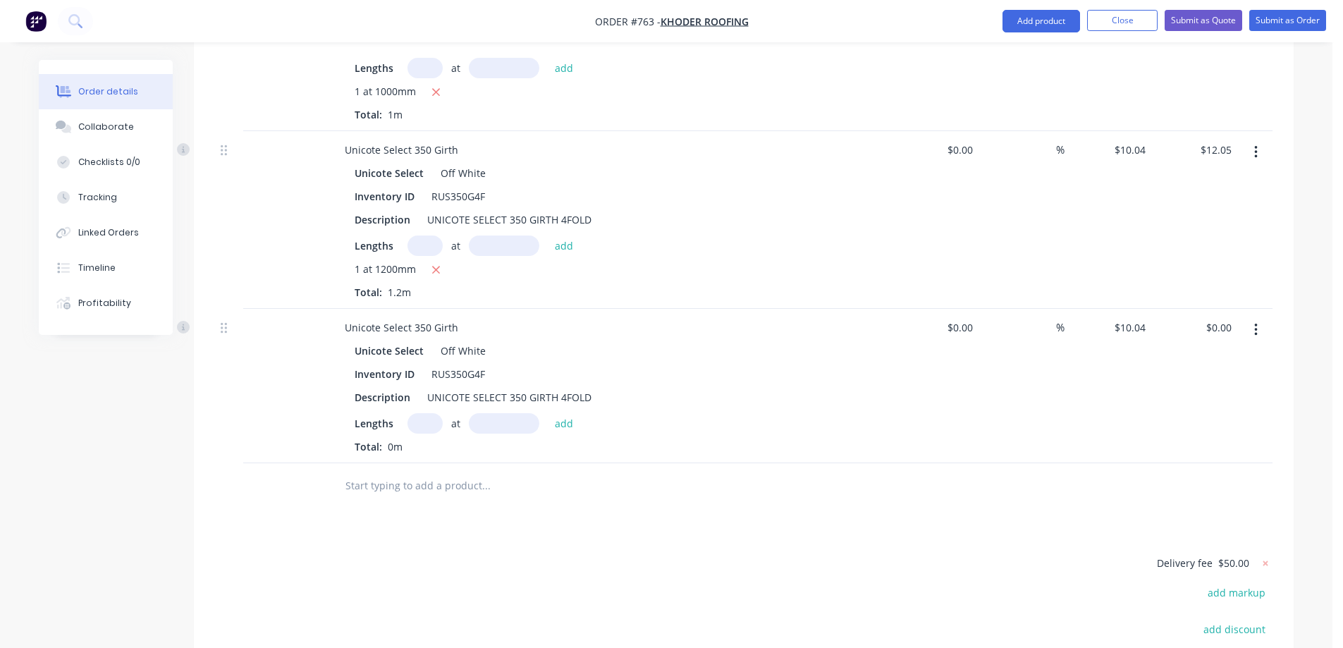
click at [432, 413] on input "text" at bounding box center [425, 423] width 35 height 20
type input "1"
type input "6500mm"
click at [557, 413] on button "add" at bounding box center [564, 422] width 33 height 19
type input "$65.26"
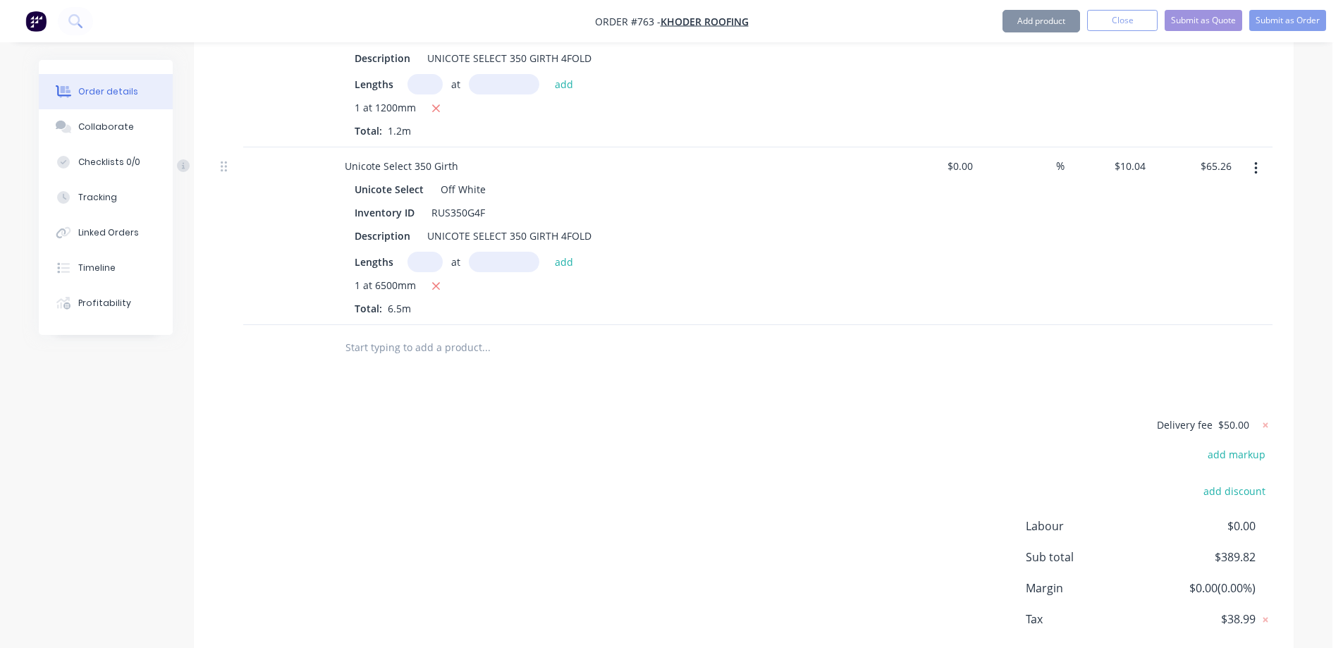
scroll to position [2407, 0]
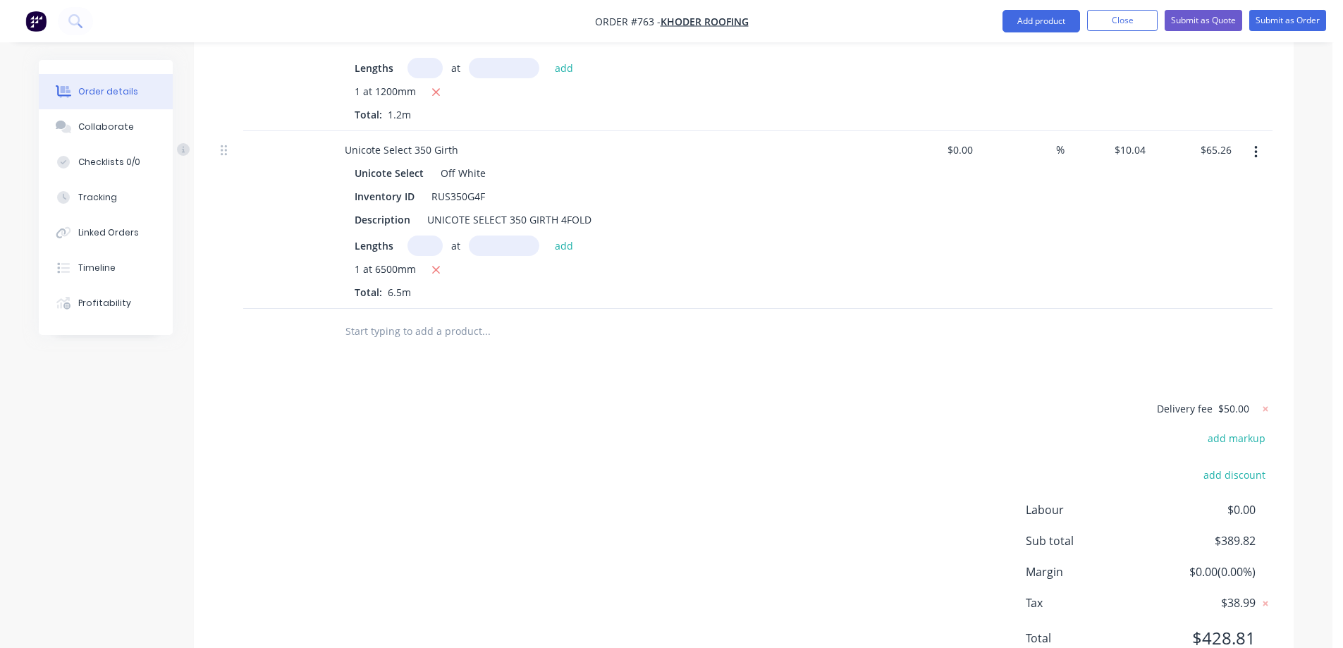
click at [412, 317] on input "text" at bounding box center [486, 331] width 282 height 28
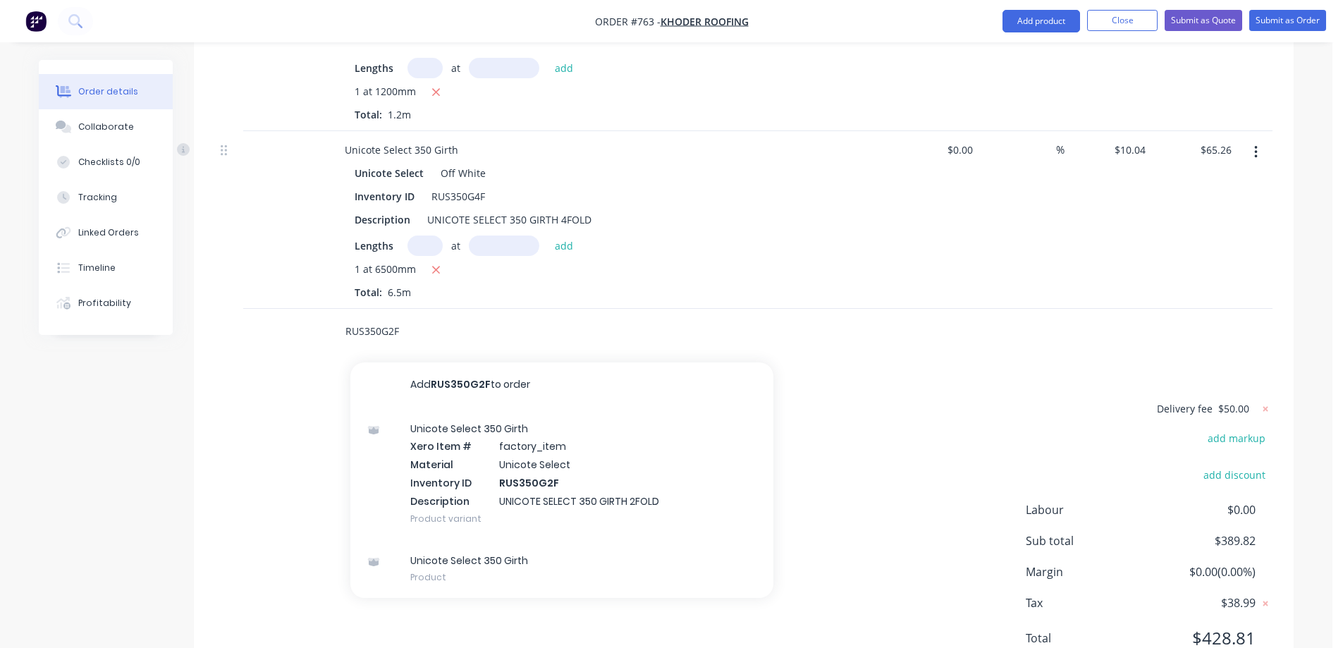
type input "RUS350G2F"
click at [476, 408] on div "Unicote Select 350 Girth Xero Item # factory_item Material Unicote Select Inven…" at bounding box center [561, 474] width 423 height 132
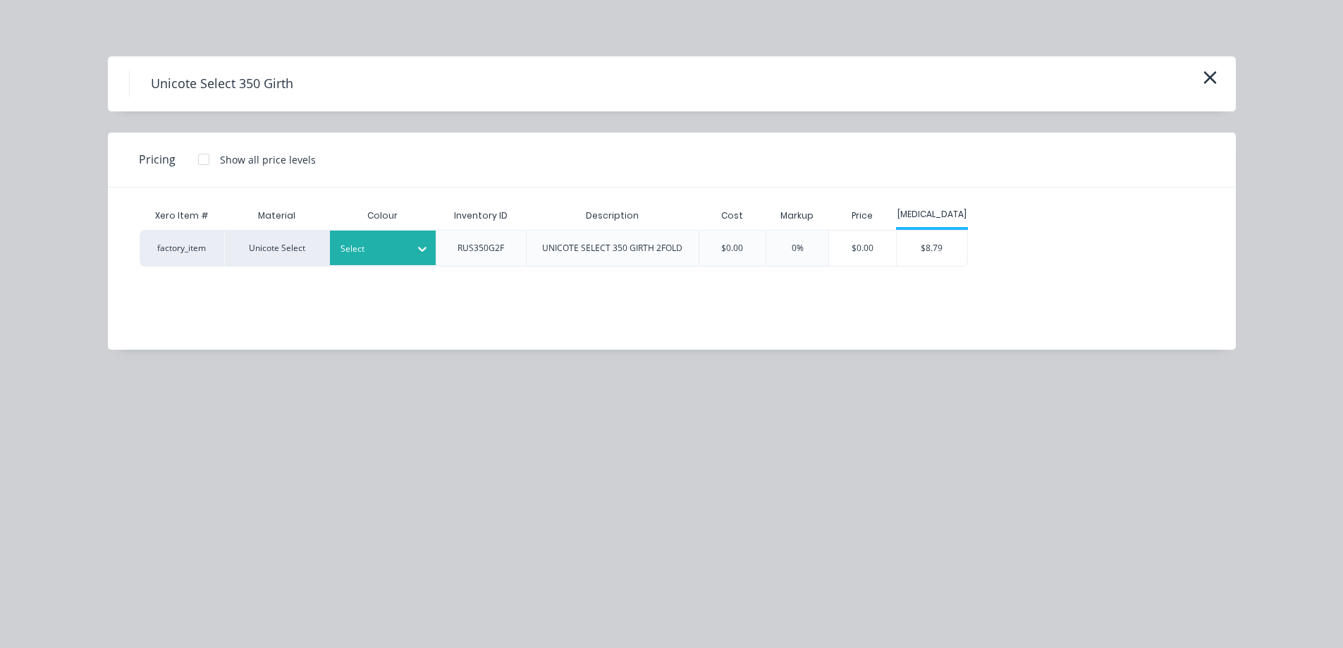
click at [396, 255] on div at bounding box center [372, 249] width 63 height 16
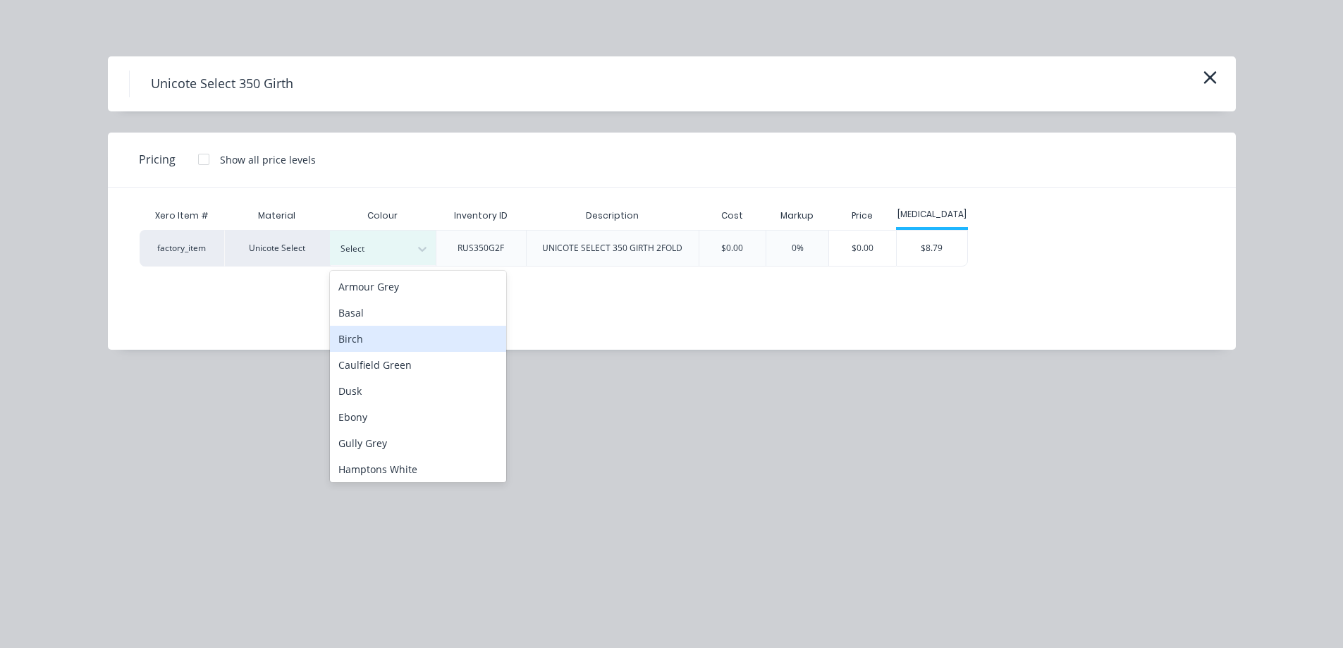
scroll to position [282, 0]
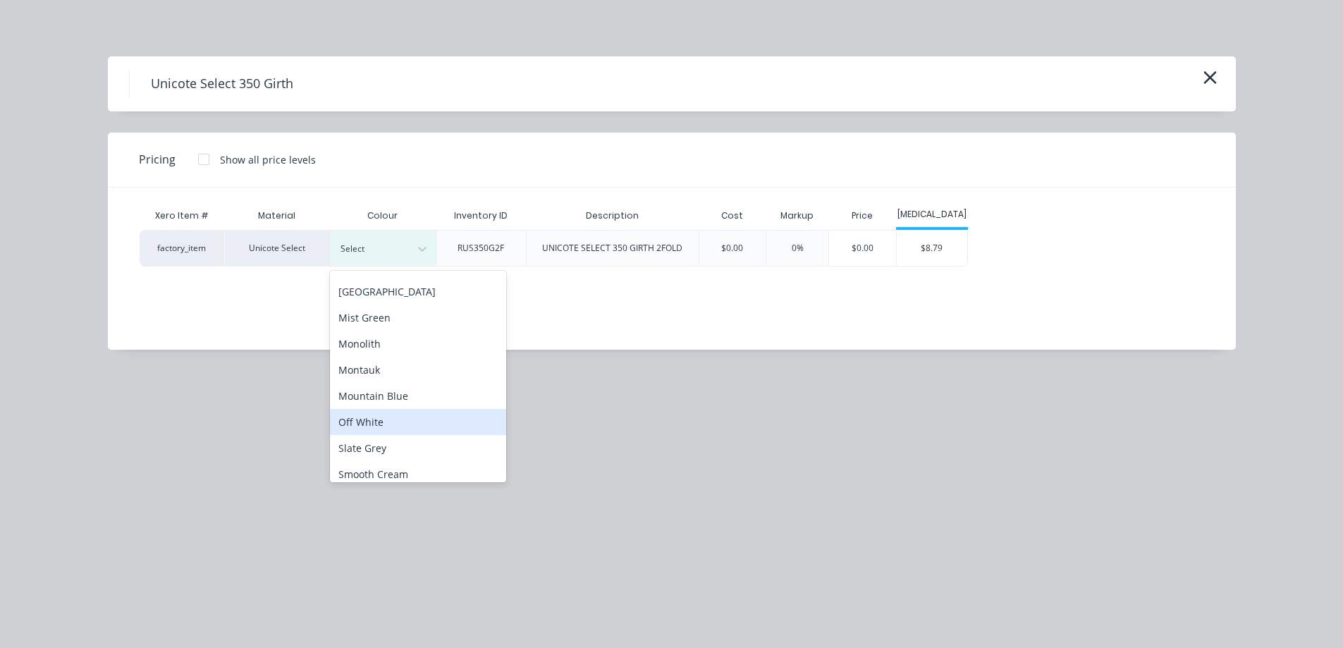
click at [394, 419] on div "Off White" at bounding box center [418, 422] width 176 height 26
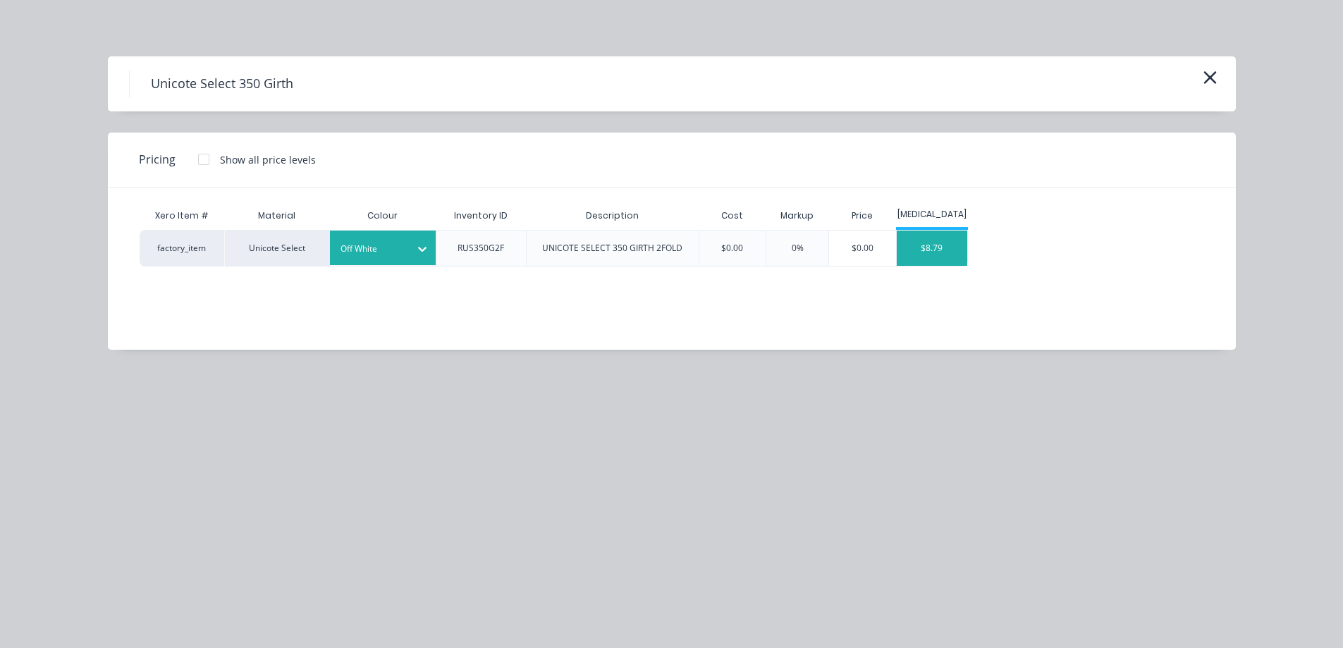
click at [932, 256] on div "$8.79" at bounding box center [932, 248] width 71 height 35
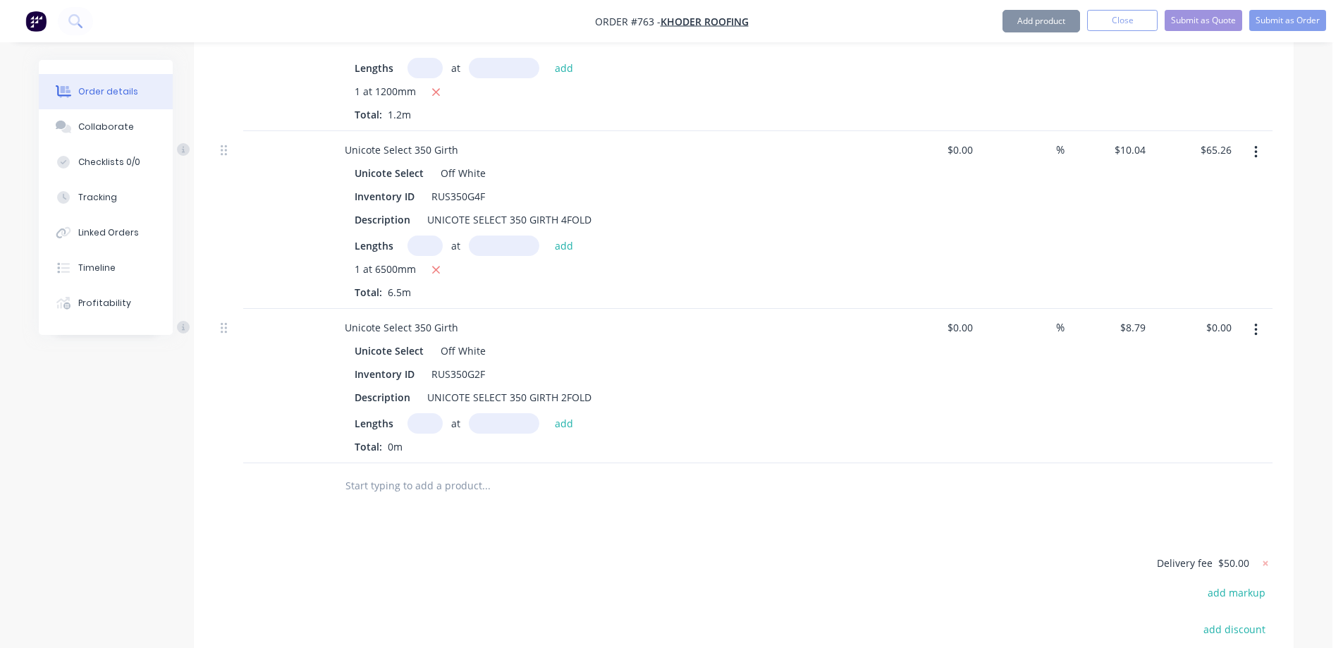
click at [418, 413] on input "text" at bounding box center [425, 423] width 35 height 20
type input "1"
type input "1000mm"
click at [575, 413] on button "add" at bounding box center [564, 422] width 33 height 19
type input "$8.79"
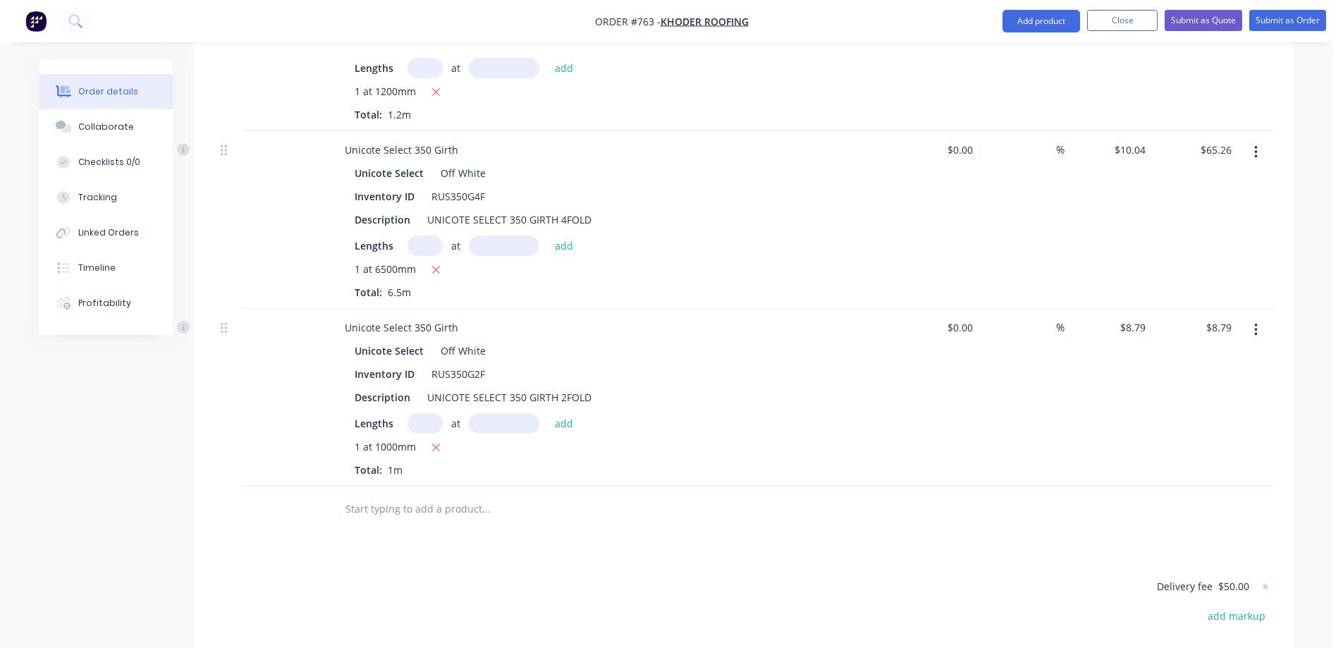
click at [426, 495] on input "text" at bounding box center [486, 509] width 282 height 28
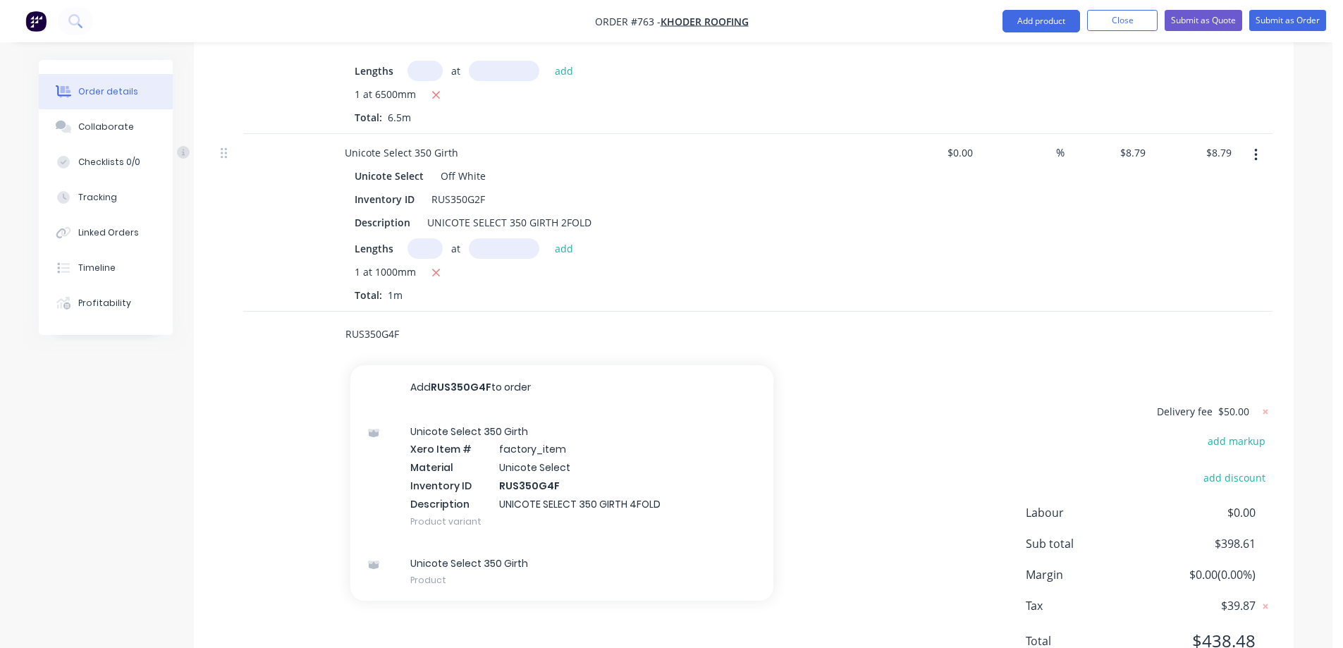
scroll to position [2585, 0]
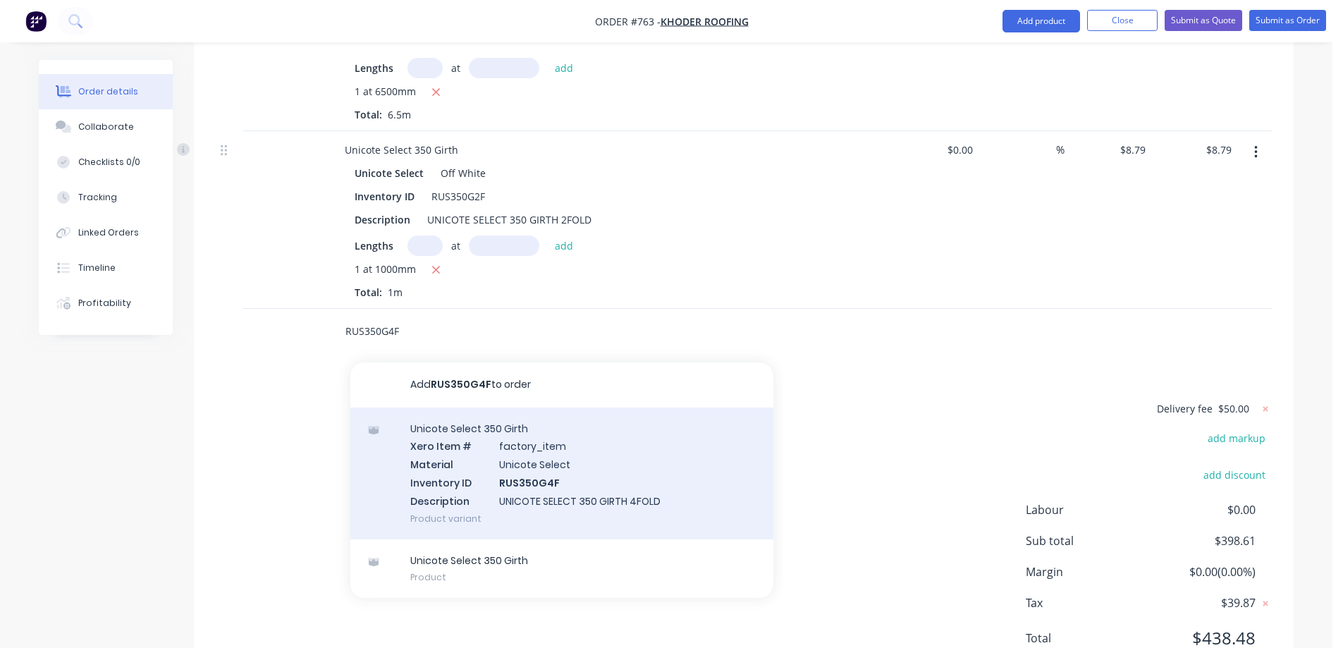
type input "RUS350G4F"
click at [486, 418] on div "Unicote Select 350 Girth Xero Item # factory_item Material Unicote Select Inven…" at bounding box center [561, 474] width 423 height 132
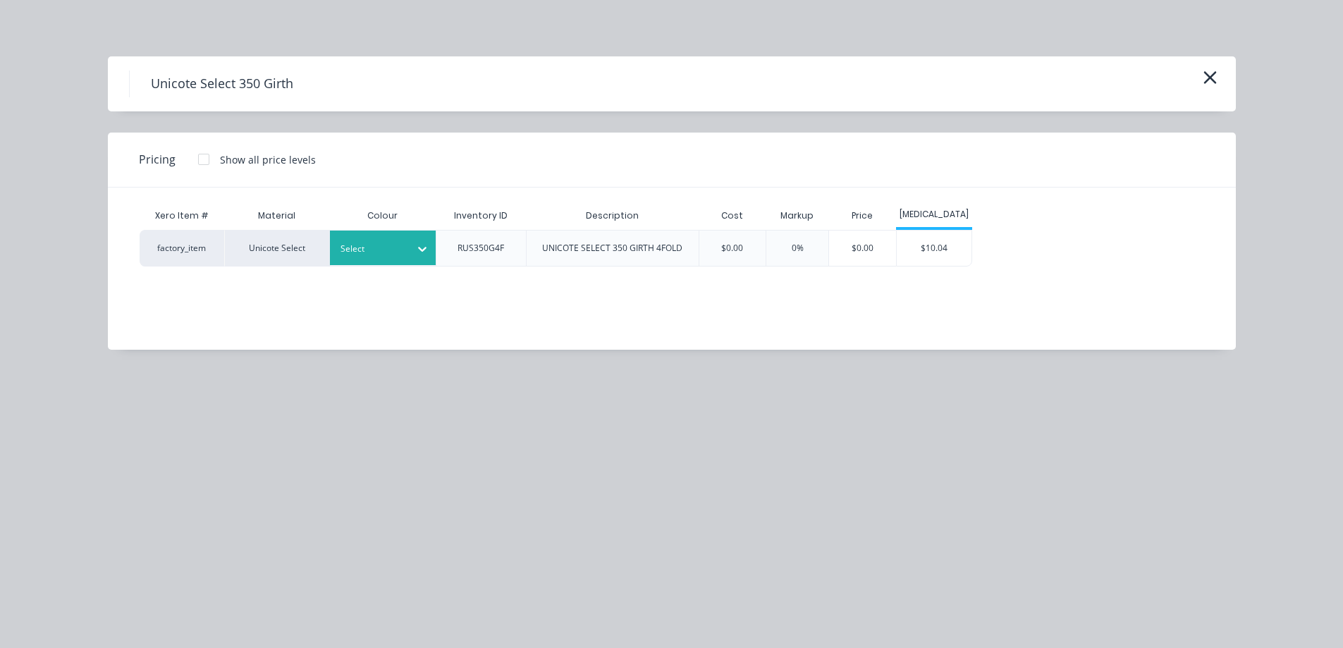
click at [405, 257] on div "Select" at bounding box center [370, 249] width 79 height 18
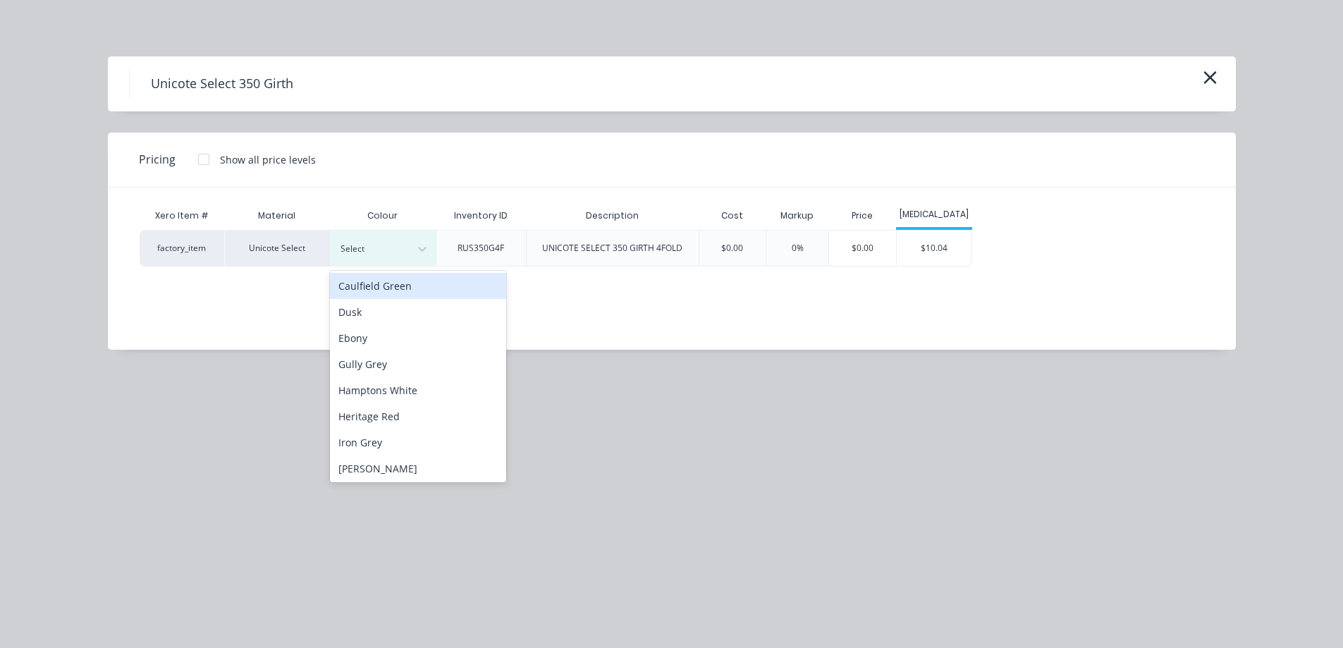
scroll to position [353, 0]
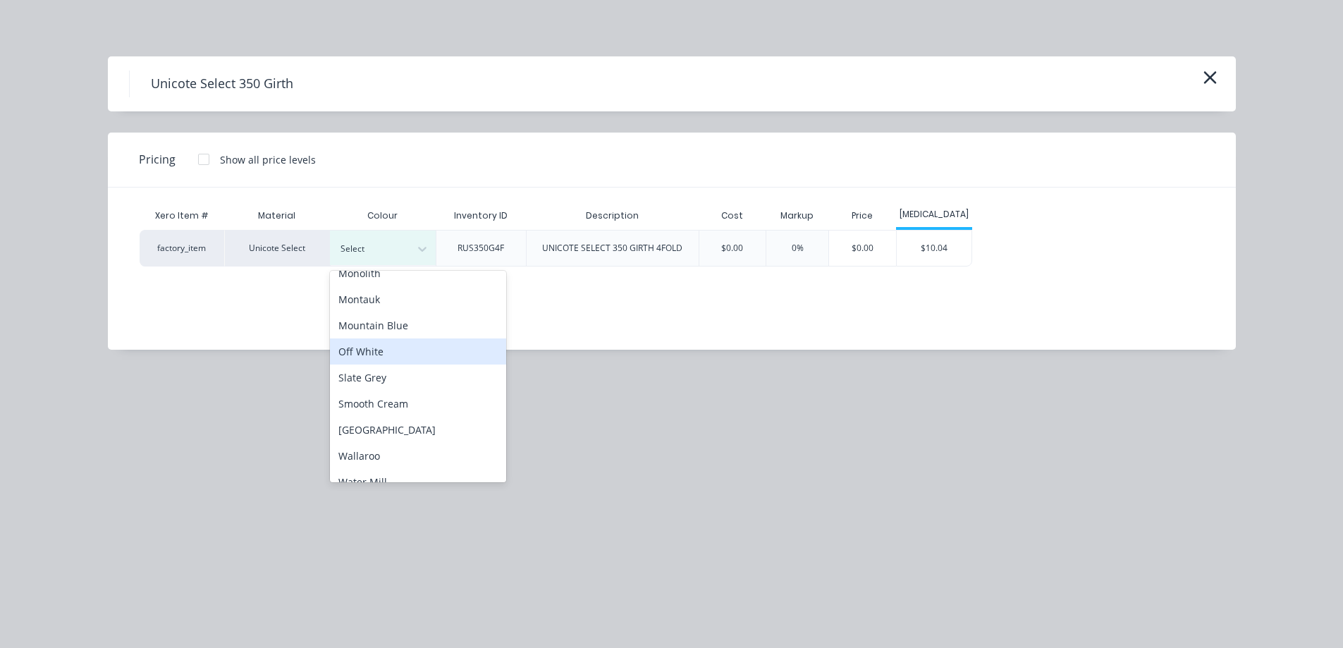
click at [406, 360] on div "Off White" at bounding box center [418, 351] width 176 height 26
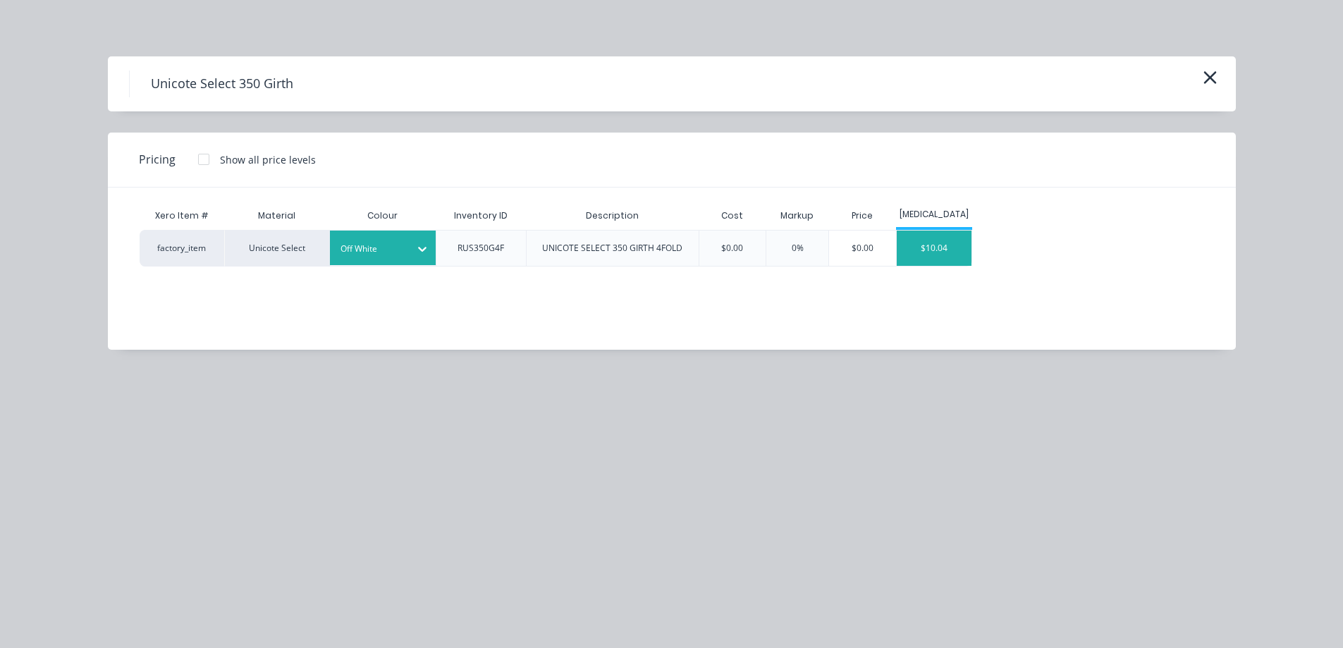
click at [936, 255] on div "$10.04" at bounding box center [934, 248] width 75 height 35
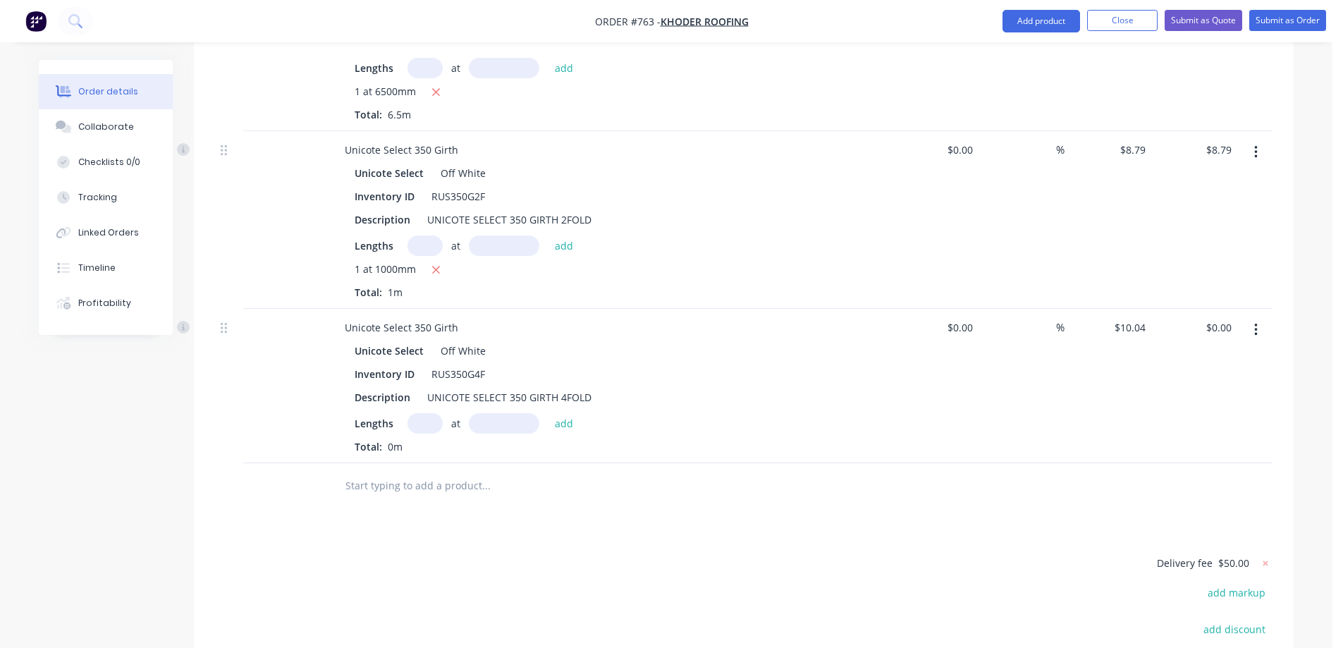
click at [420, 413] on input "text" at bounding box center [425, 423] width 35 height 20
type input "1"
type input "1600mm"
click at [568, 413] on button "add" at bounding box center [564, 422] width 33 height 19
type input "$16.06"
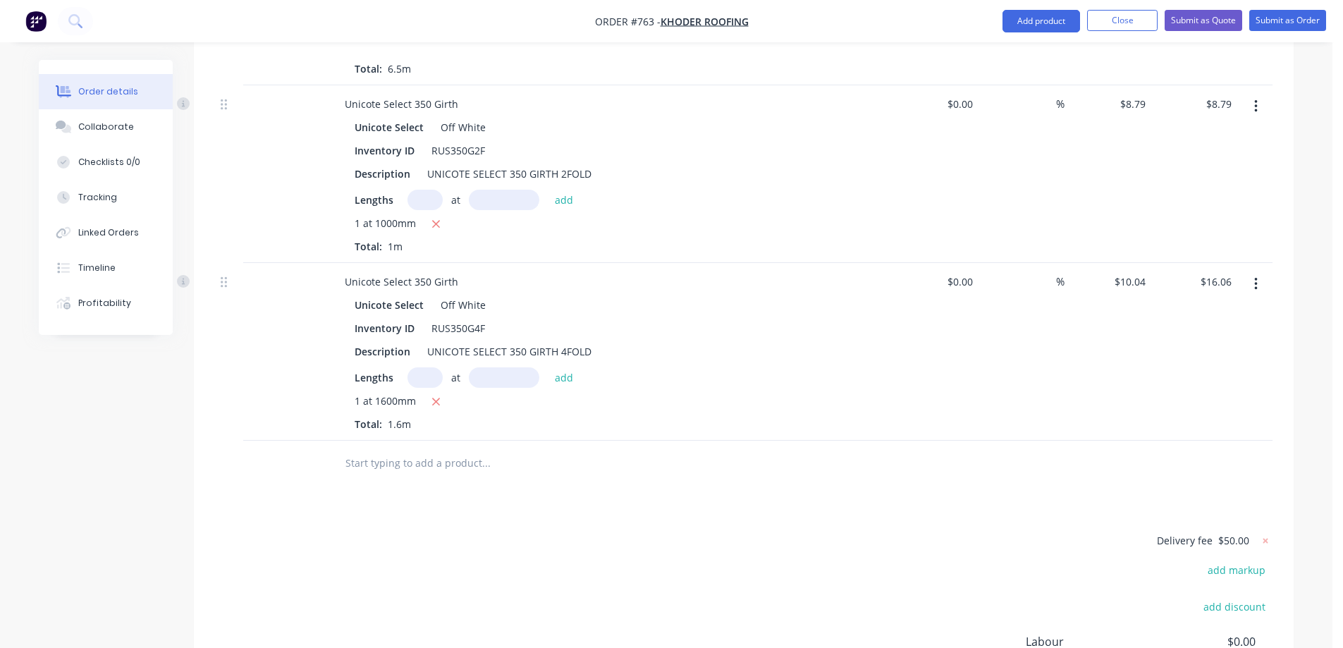
scroll to position [2762, 0]
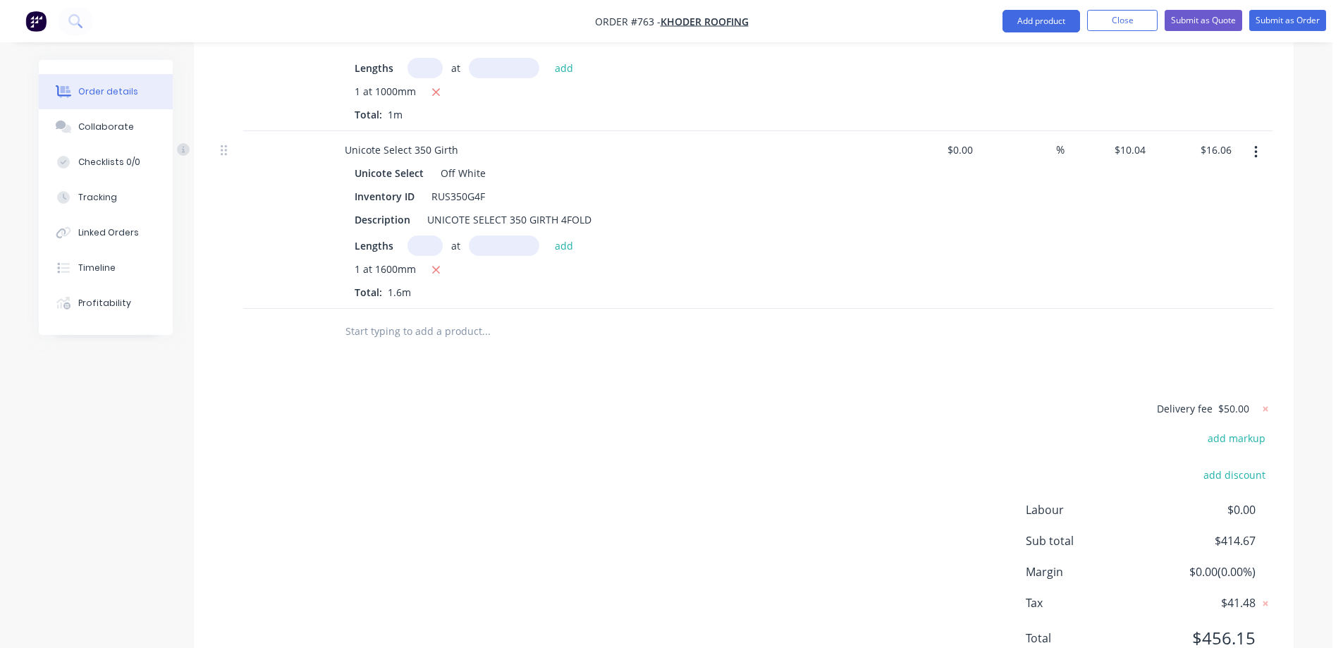
click at [401, 317] on input "text" at bounding box center [486, 331] width 282 height 28
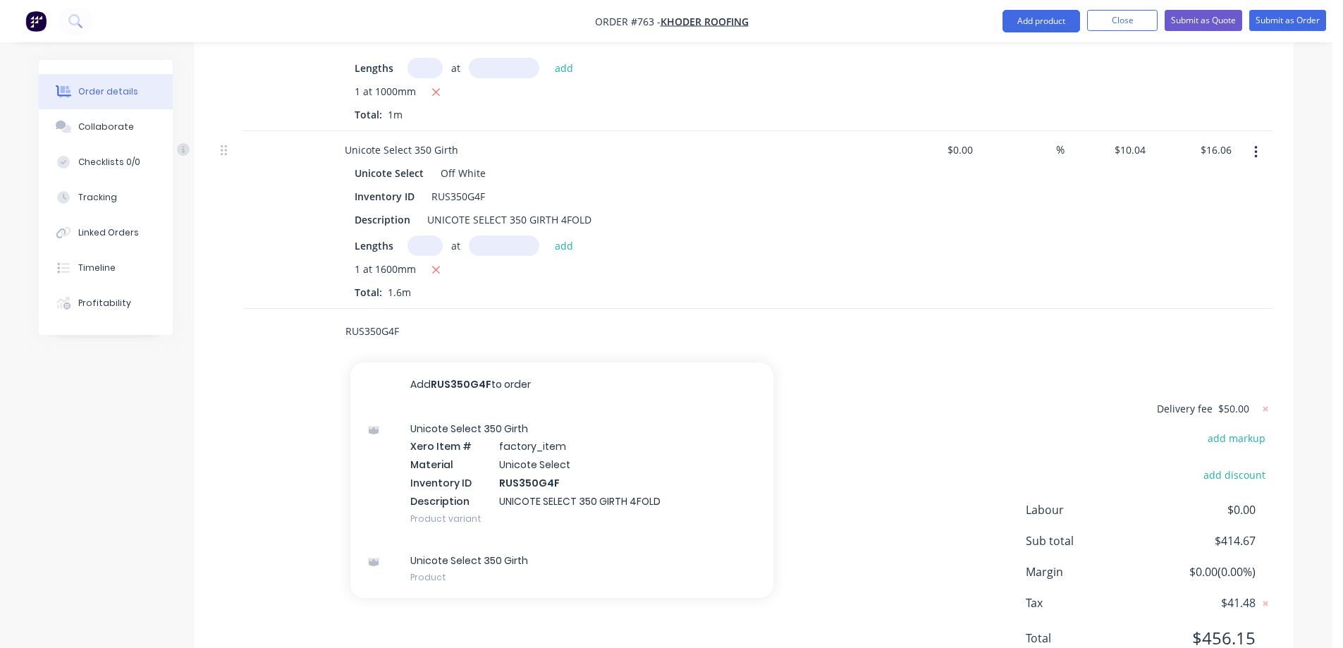
type input "RUS350G4F"
click at [475, 412] on div "Unicote Select 350 Girth Xero Item # factory_item Material Unicote Select Inven…" at bounding box center [561, 474] width 423 height 132
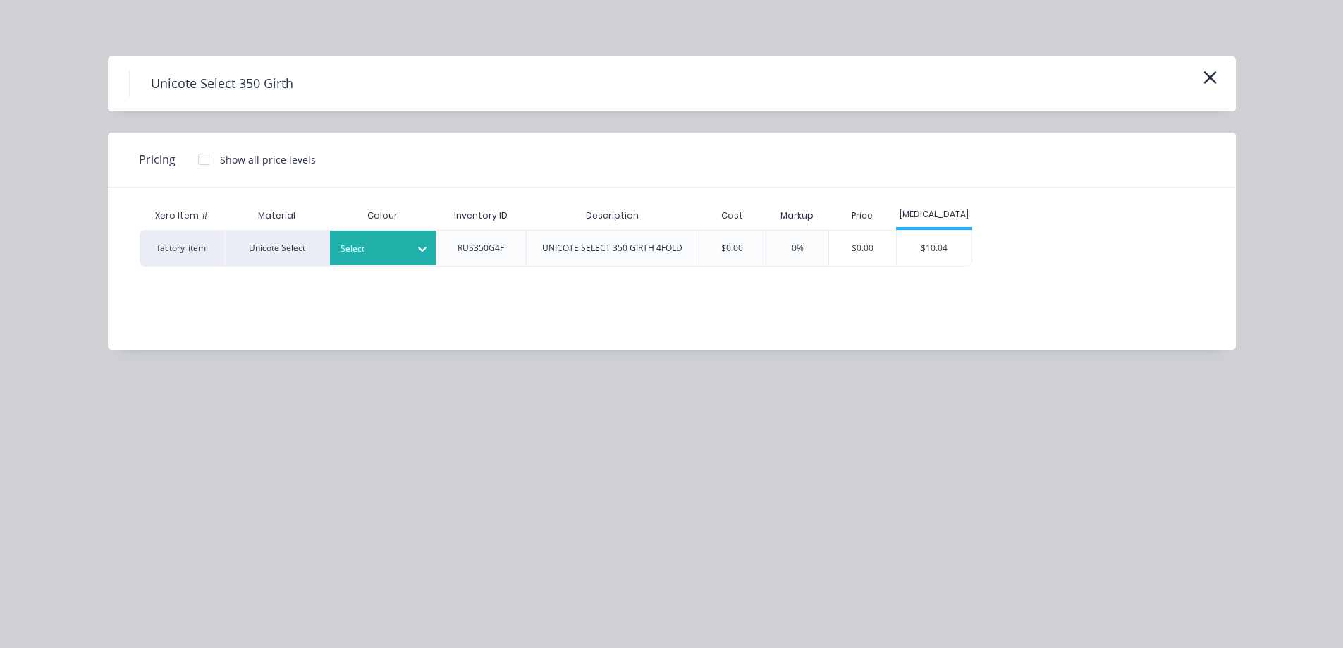
click at [396, 246] on div at bounding box center [372, 249] width 63 height 16
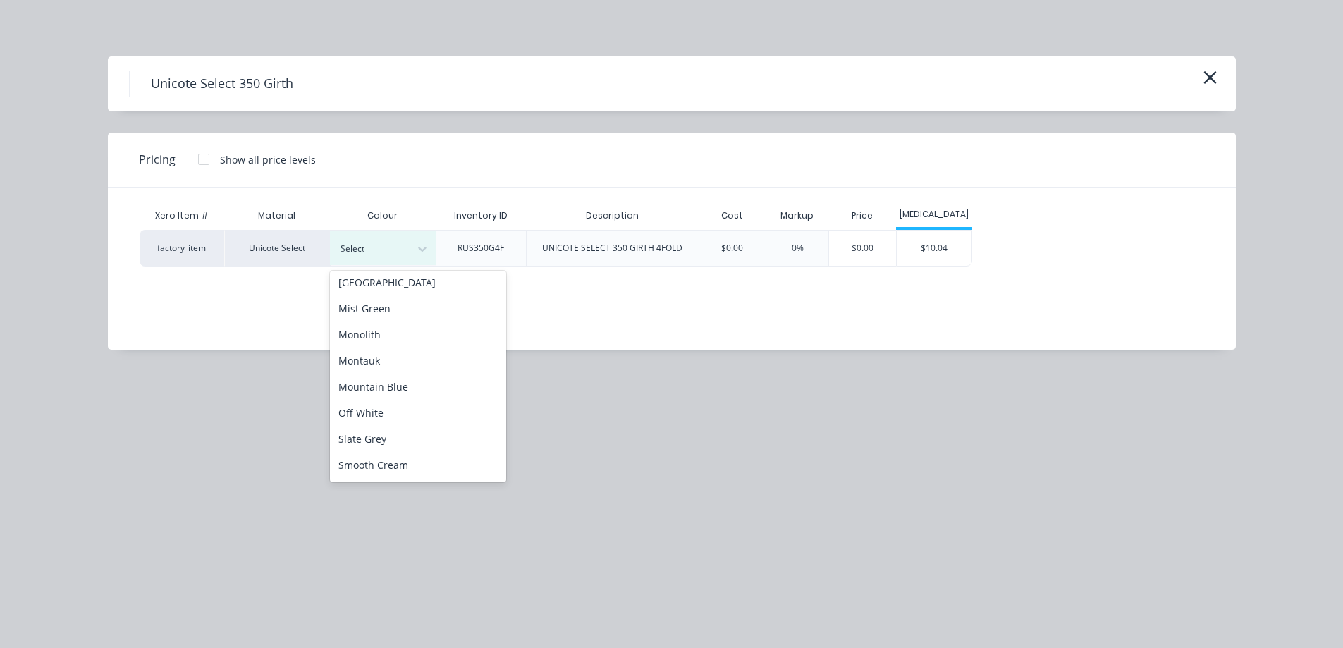
scroll to position [353, 0]
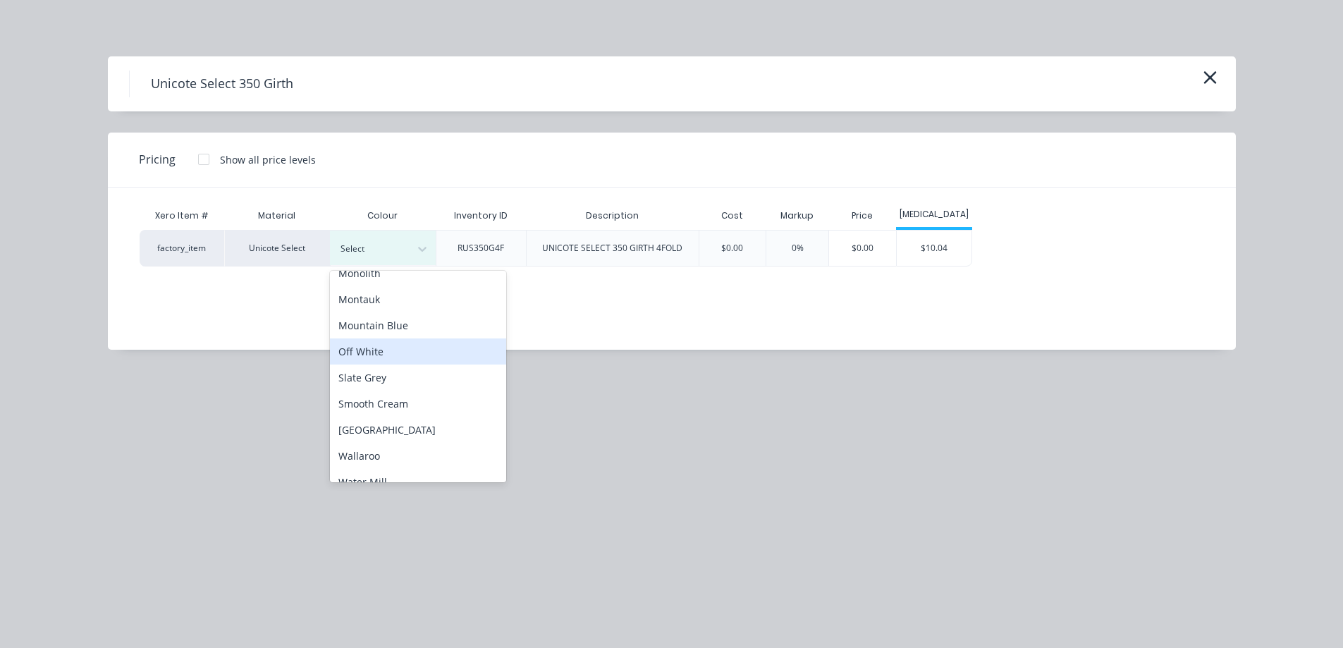
click at [396, 358] on div "Off White" at bounding box center [418, 351] width 176 height 26
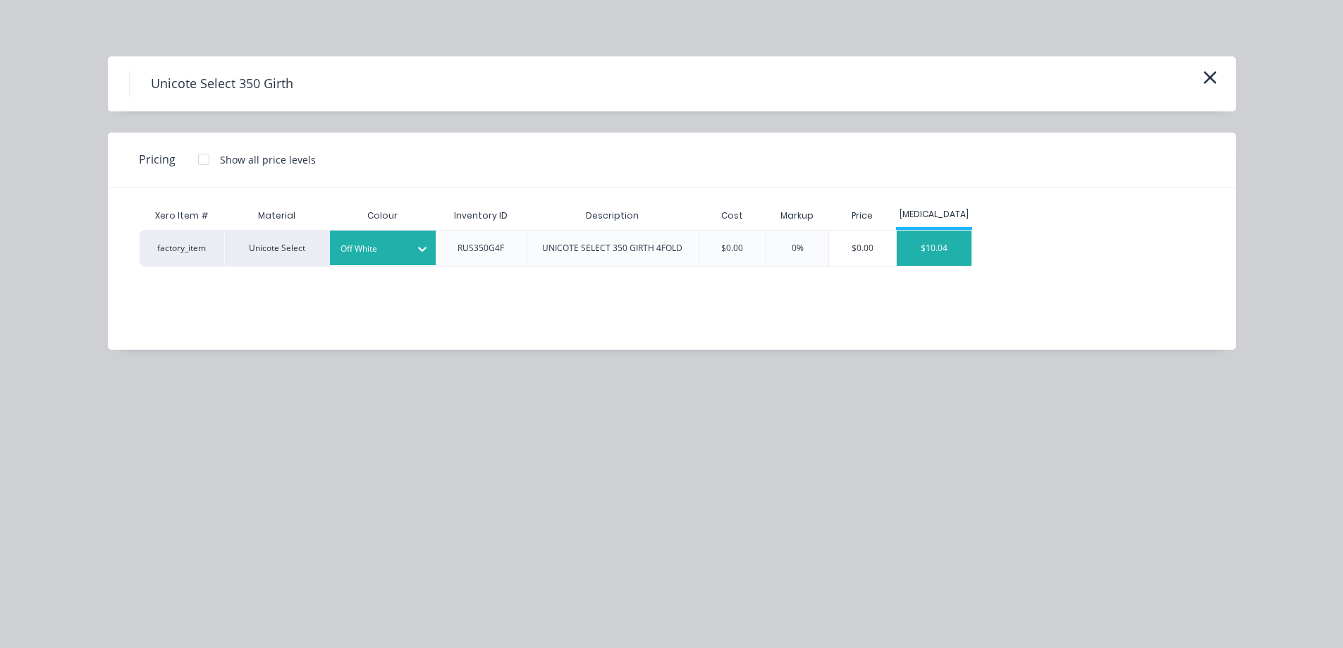
click at [940, 250] on div "$10.04" at bounding box center [934, 248] width 75 height 35
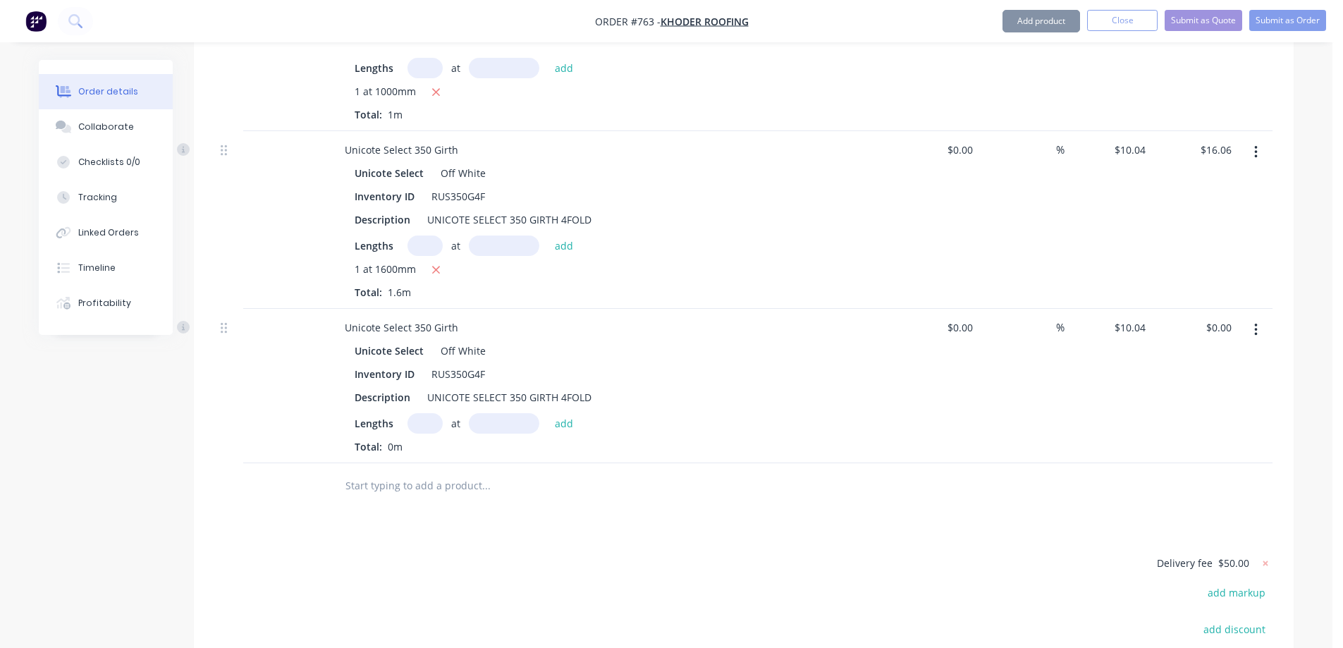
click at [418, 413] on input "text" at bounding box center [425, 423] width 35 height 20
type input "1"
type input "1200mm"
click at [560, 413] on button "add" at bounding box center [564, 422] width 33 height 19
type input "$12.05"
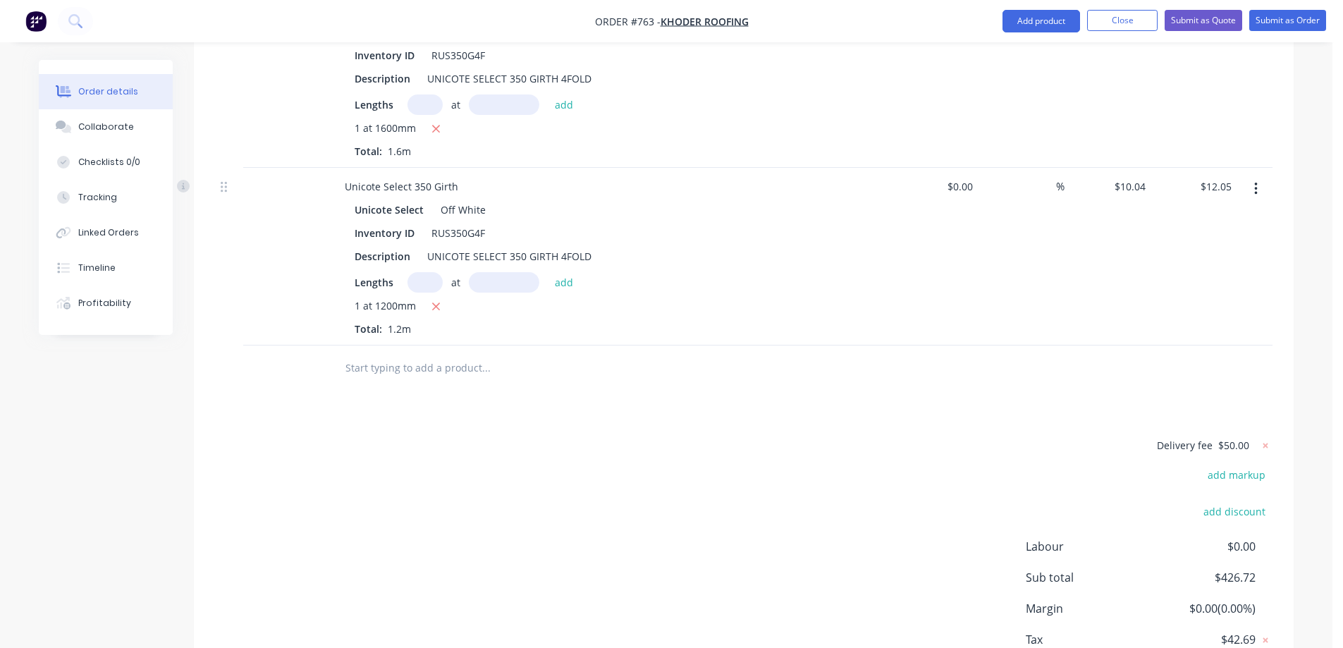
click at [417, 354] on input "text" at bounding box center [486, 368] width 282 height 28
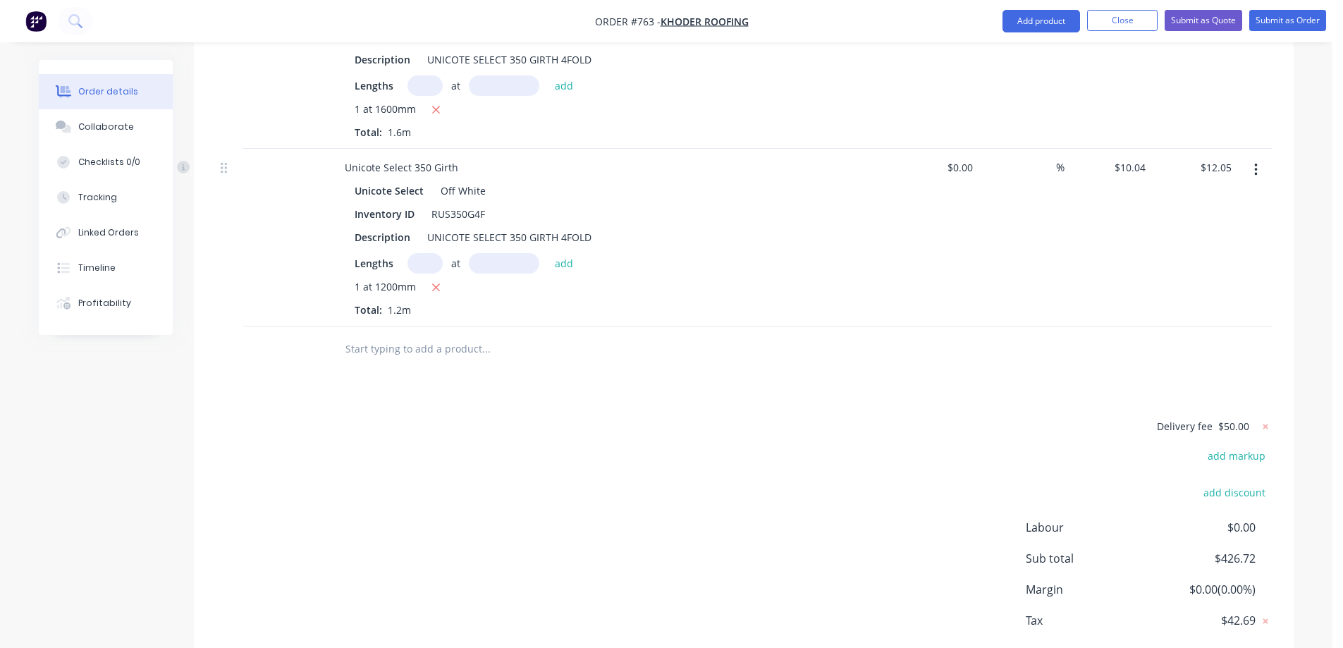
scroll to position [2940, 0]
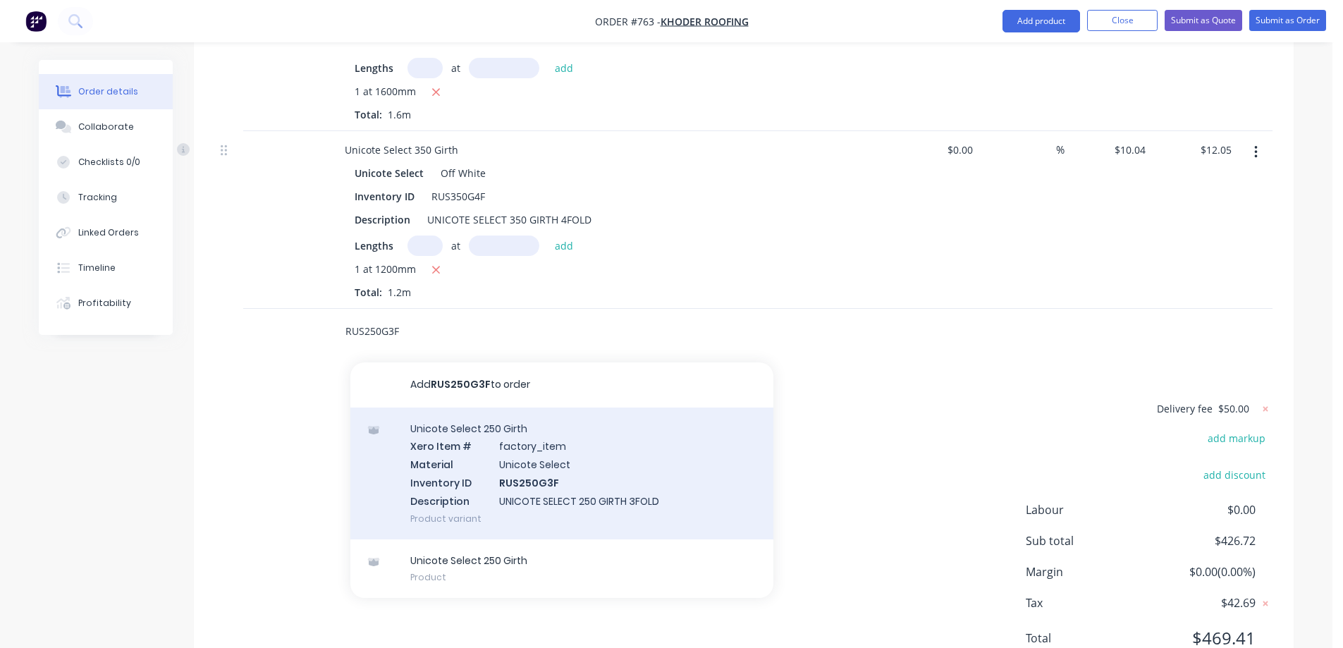
type input "RUS250G3F"
click at [466, 410] on div "Unicote Select 250 Girth Xero Item # factory_item Material Unicote Select Inven…" at bounding box center [561, 474] width 423 height 132
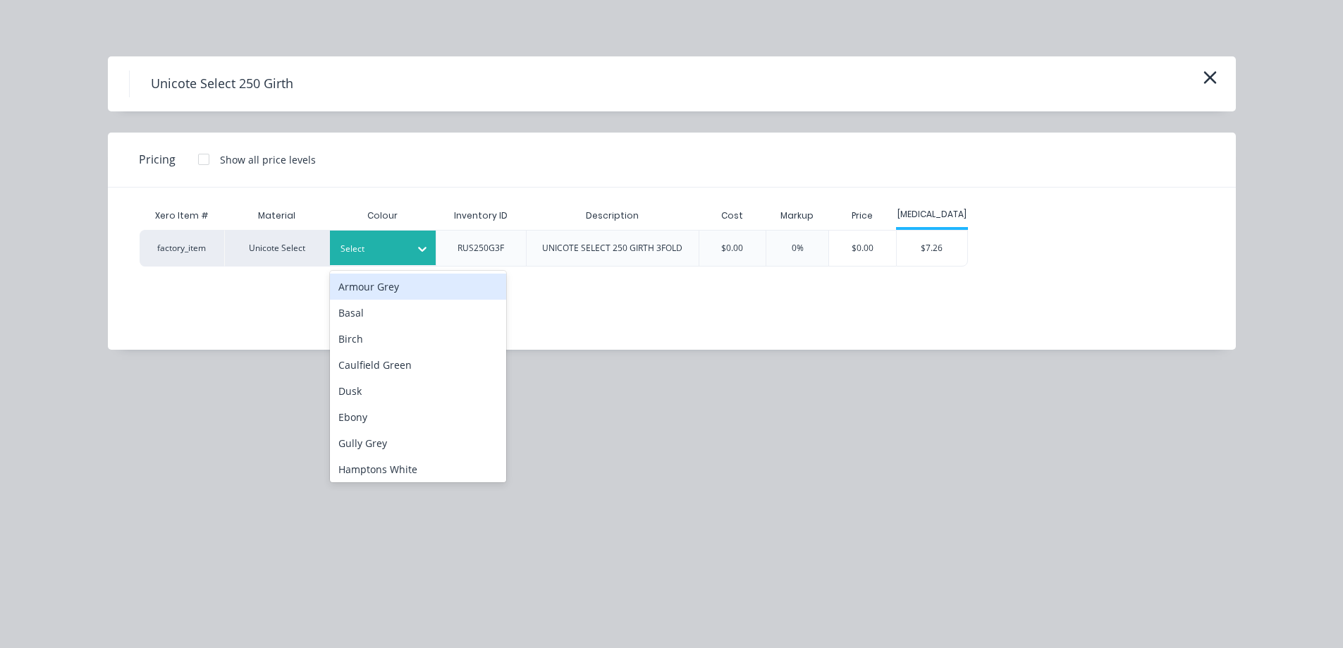
click at [396, 257] on div "Select" at bounding box center [370, 249] width 79 height 18
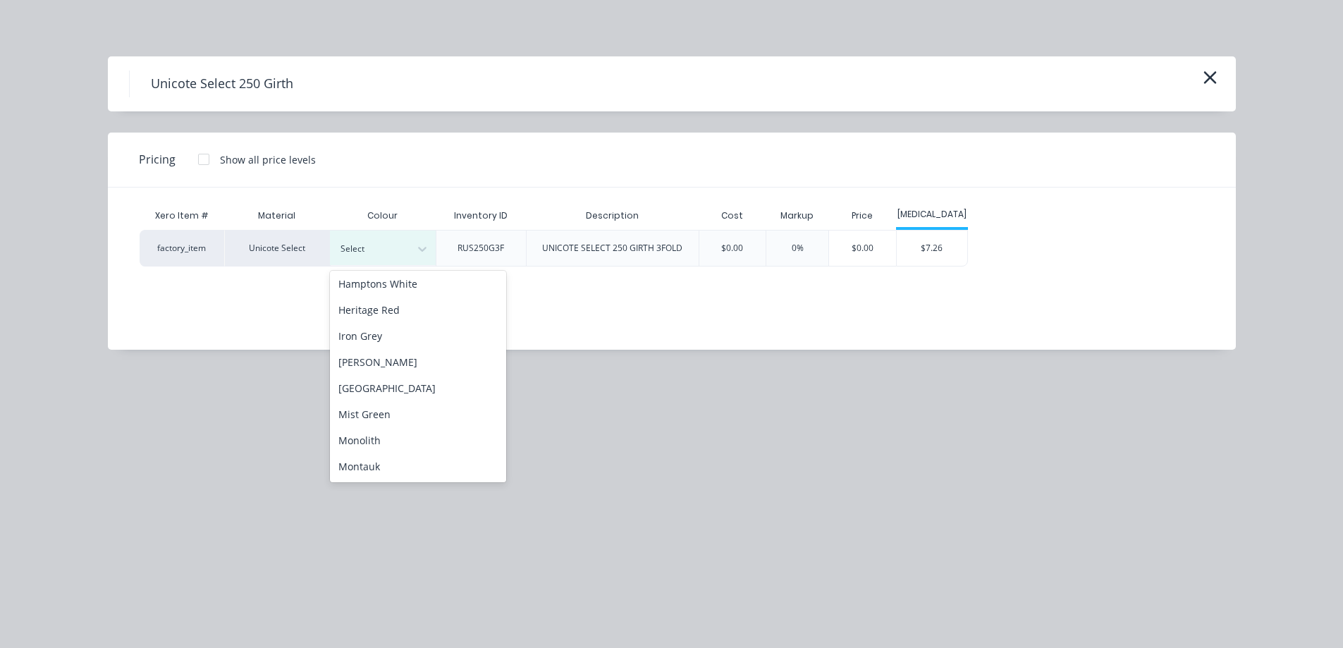
scroll to position [282, 0]
click at [396, 424] on div "Off White" at bounding box center [418, 422] width 176 height 26
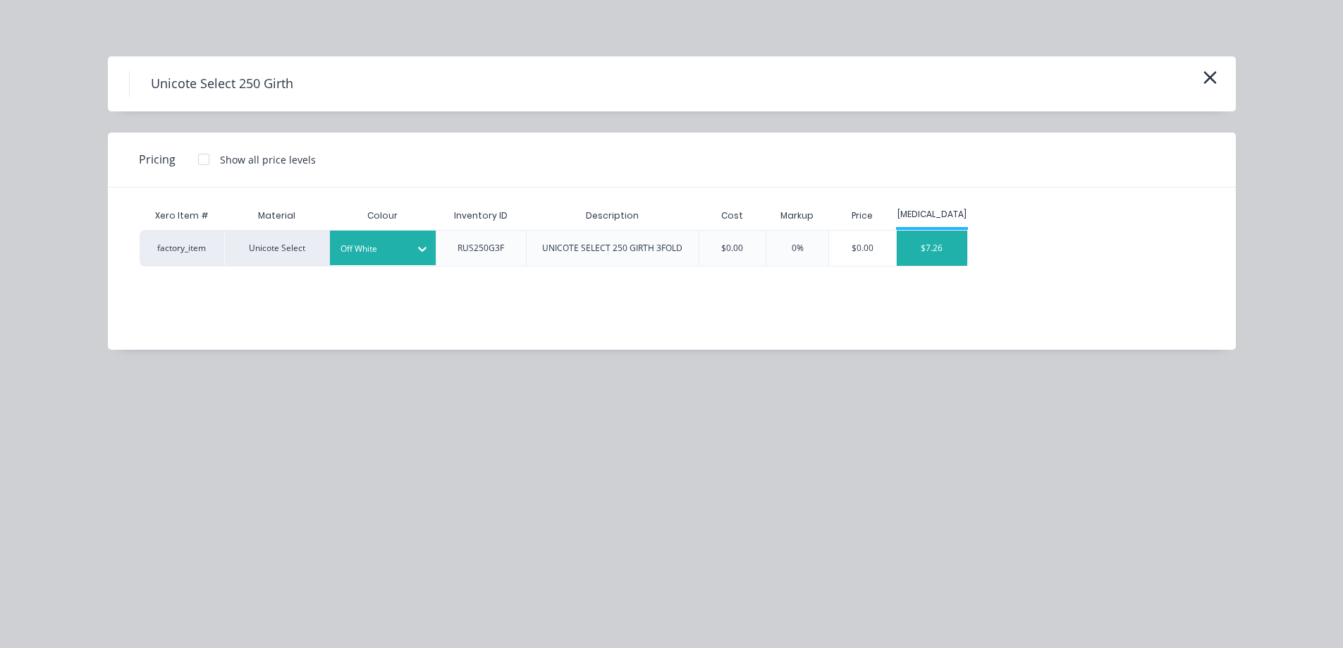
click at [958, 252] on div "$7.26" at bounding box center [932, 248] width 71 height 35
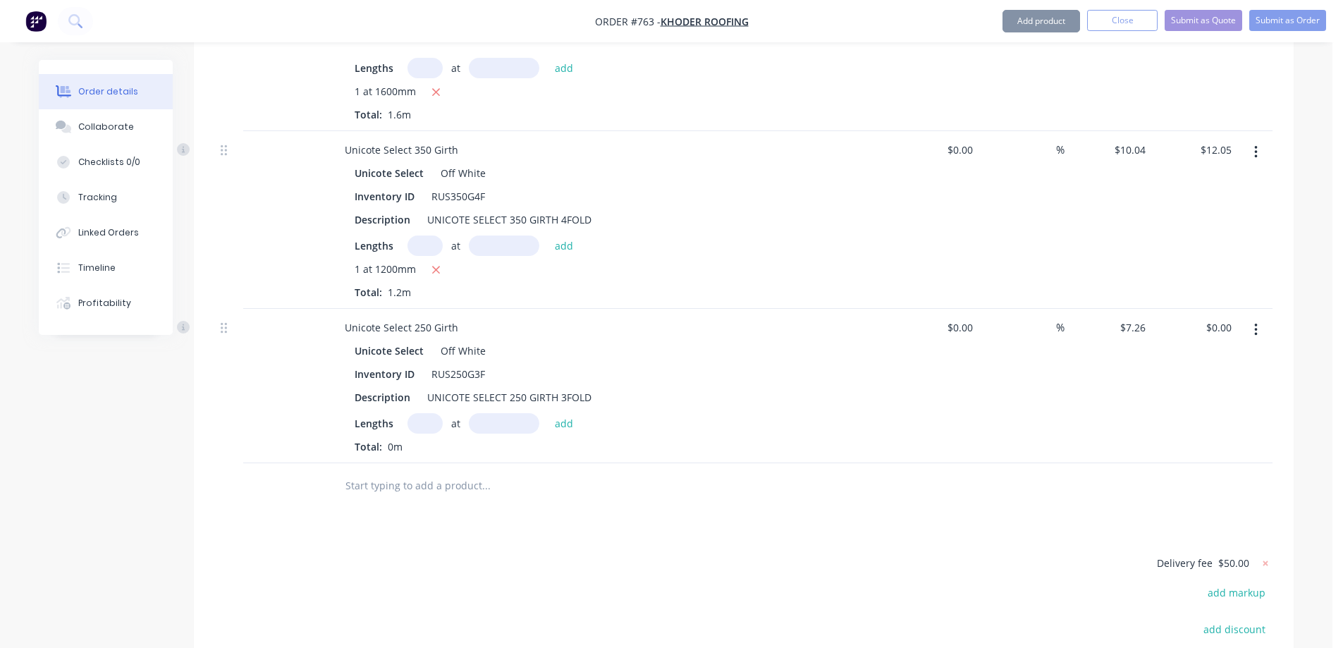
click at [424, 413] on input "text" at bounding box center [425, 423] width 35 height 20
type input "2"
type input "5500mm"
click at [548, 413] on button "add" at bounding box center [564, 422] width 33 height 19
type input "$79.86"
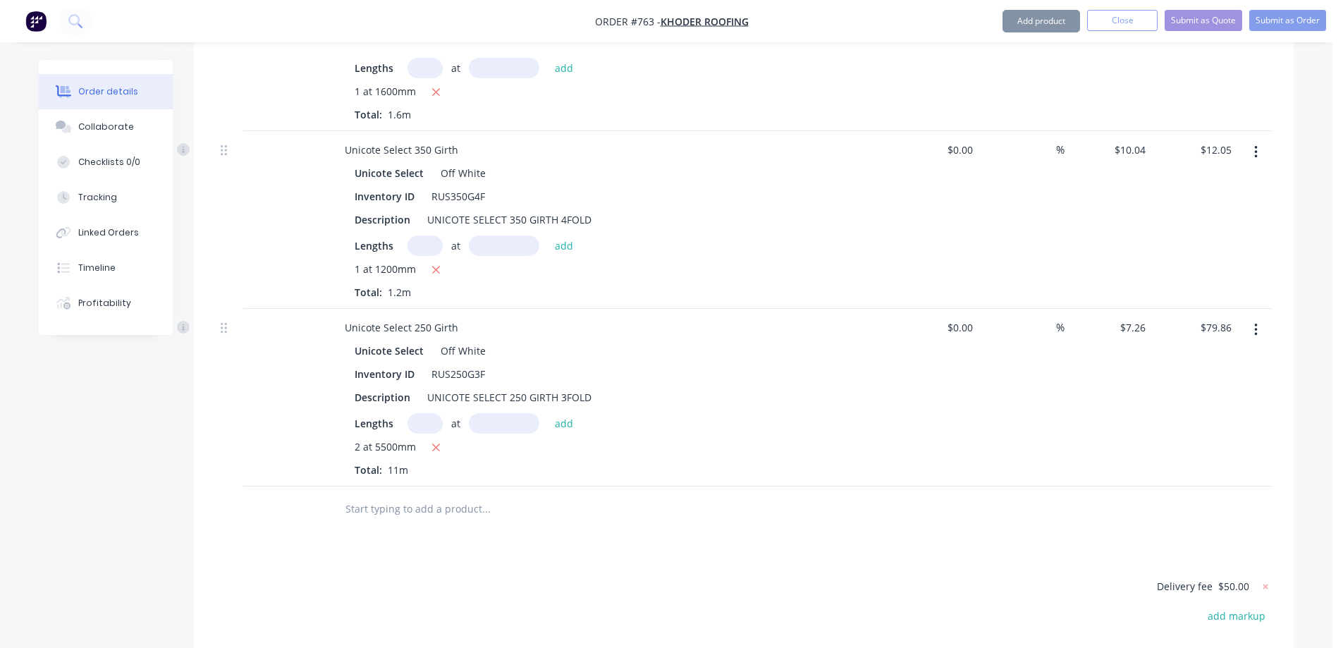
click at [453, 495] on input "text" at bounding box center [486, 509] width 282 height 28
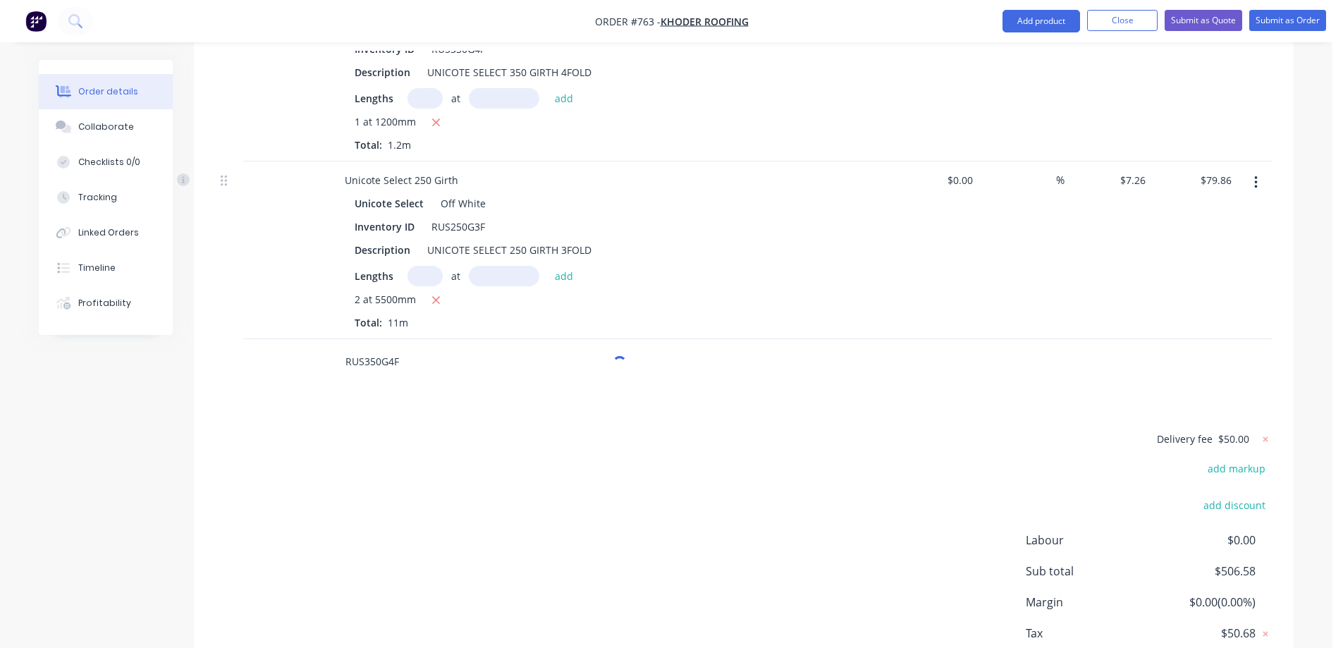
scroll to position [3118, 0]
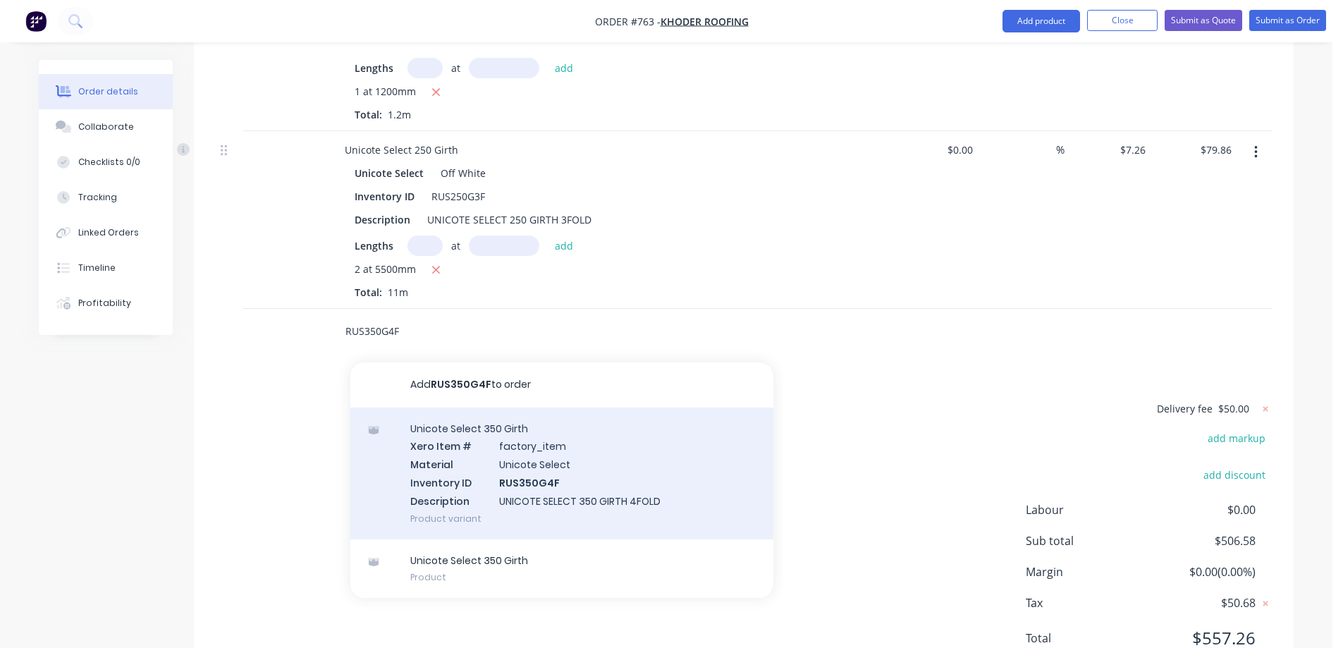
type input "RUS350G4F"
click at [475, 420] on div "Unicote Select 350 Girth Xero Item # factory_item Material Unicote Select Inven…" at bounding box center [561, 474] width 423 height 132
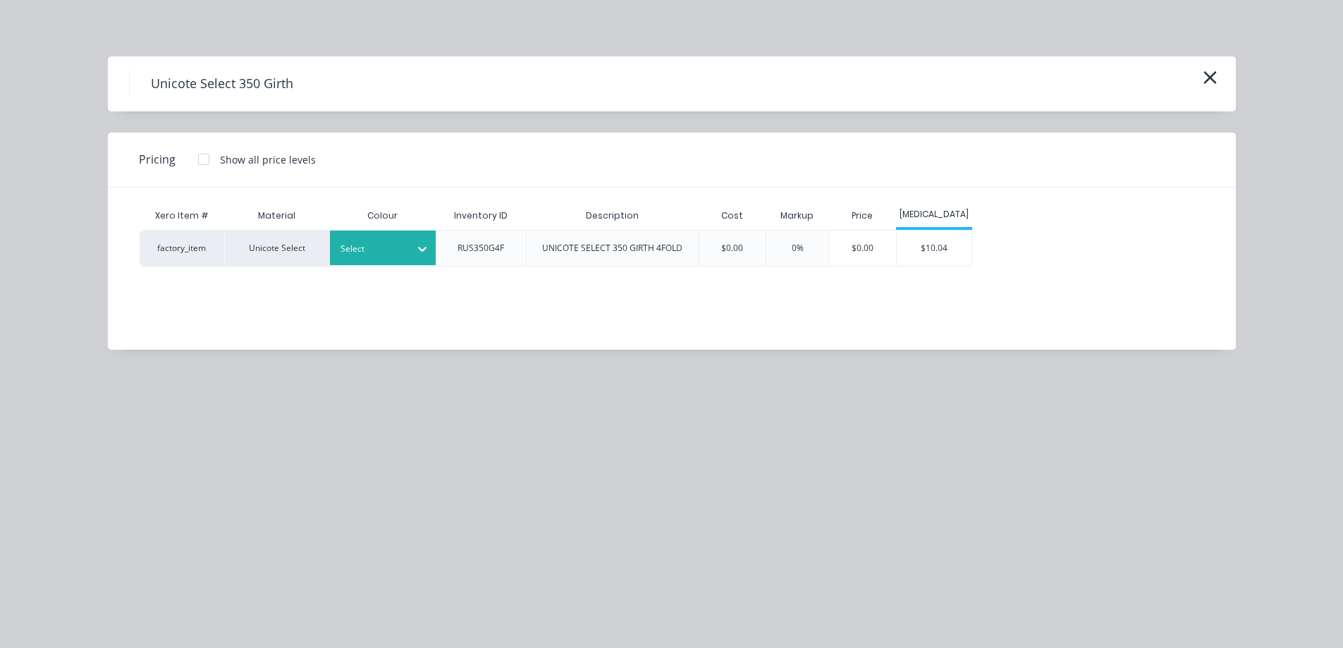
click at [400, 247] on div at bounding box center [372, 249] width 63 height 16
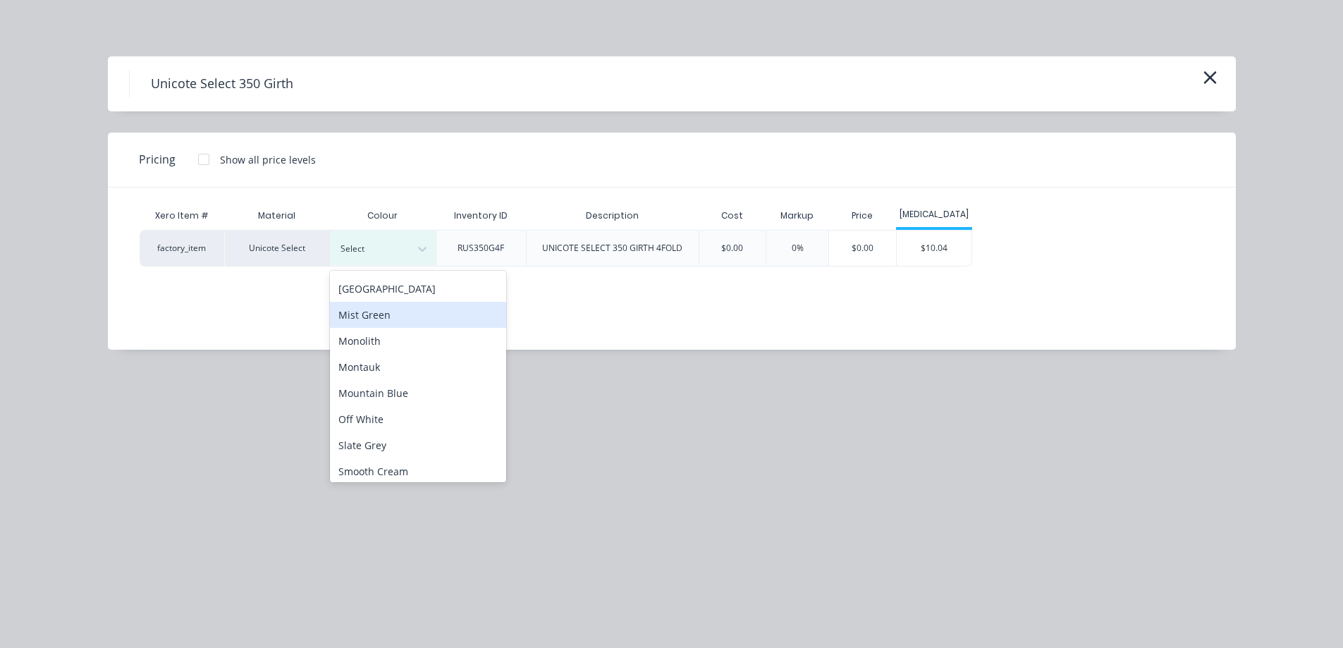
scroll to position [353, 0]
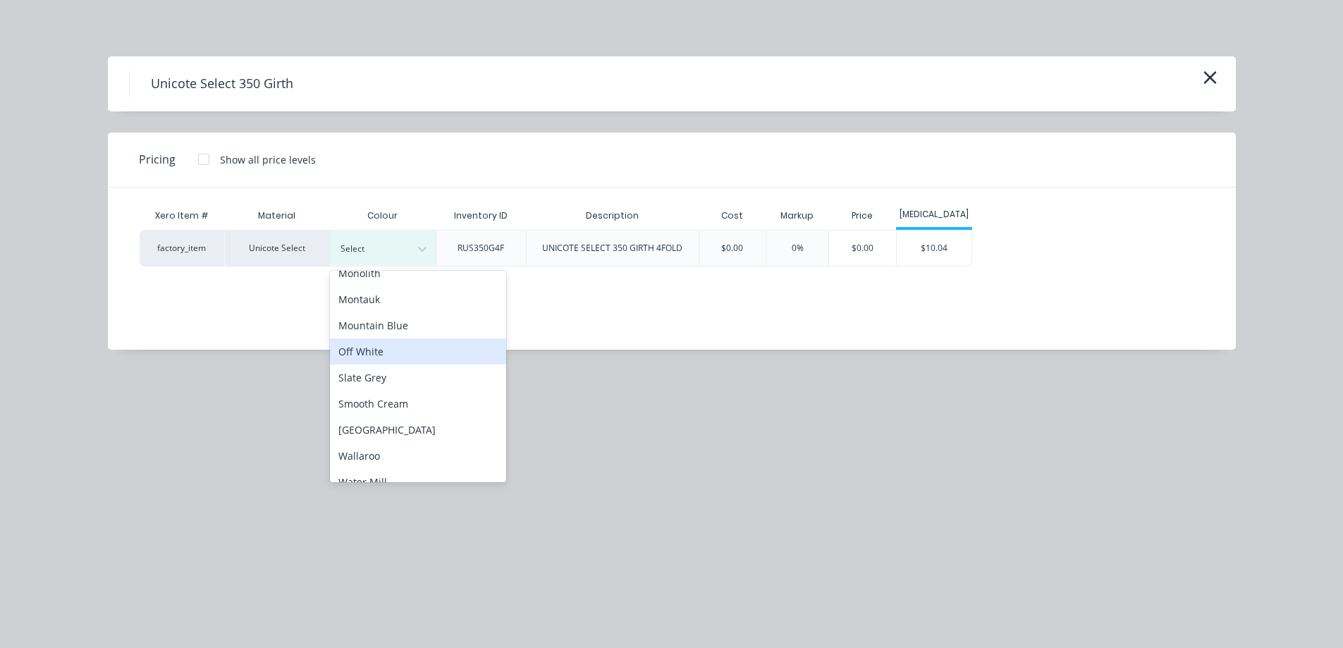
click at [407, 349] on div "Off White" at bounding box center [418, 351] width 176 height 26
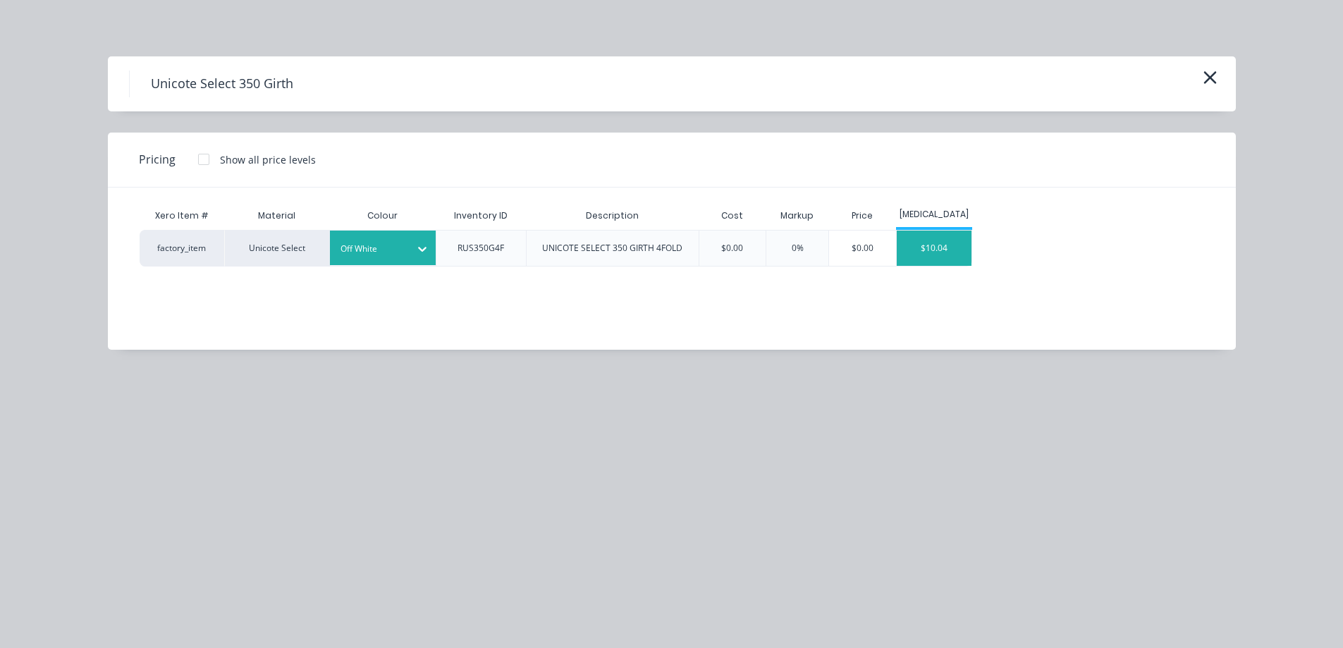
click at [934, 251] on div "$10.04" at bounding box center [934, 248] width 75 height 35
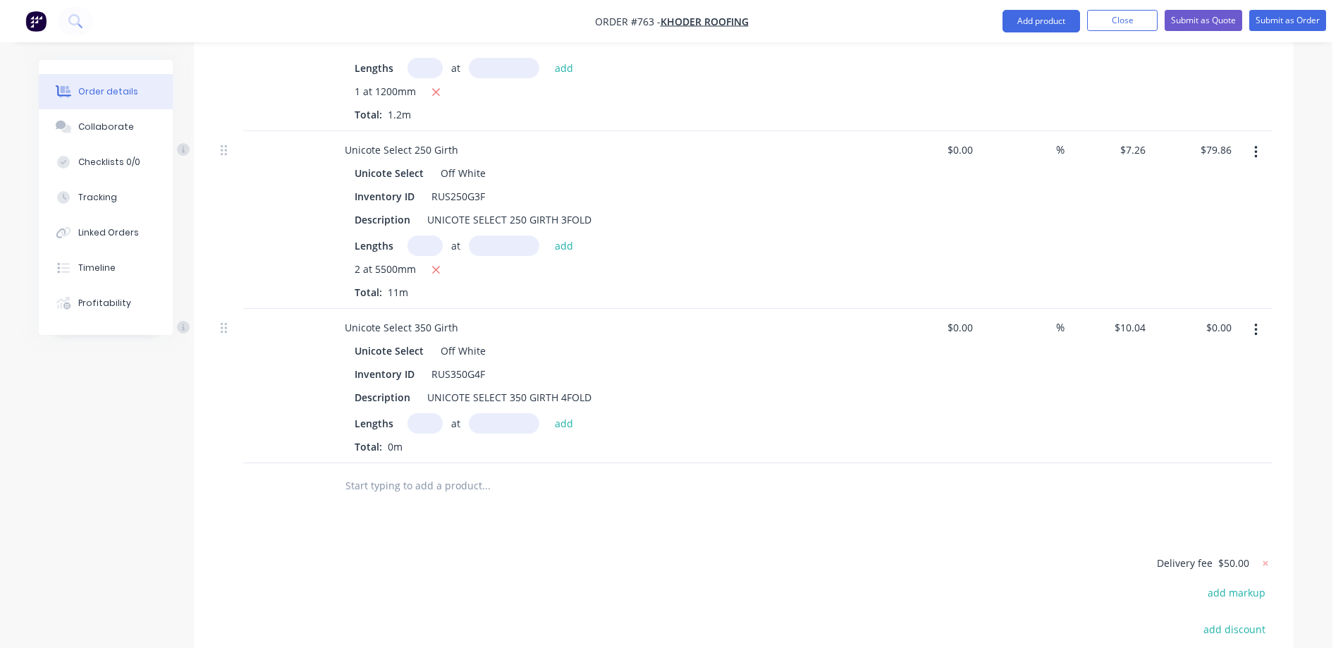
click at [424, 413] on input "text" at bounding box center [425, 423] width 35 height 20
type input "1"
type input "2000mm"
click at [572, 413] on button "add" at bounding box center [564, 422] width 33 height 19
type input "$20.08"
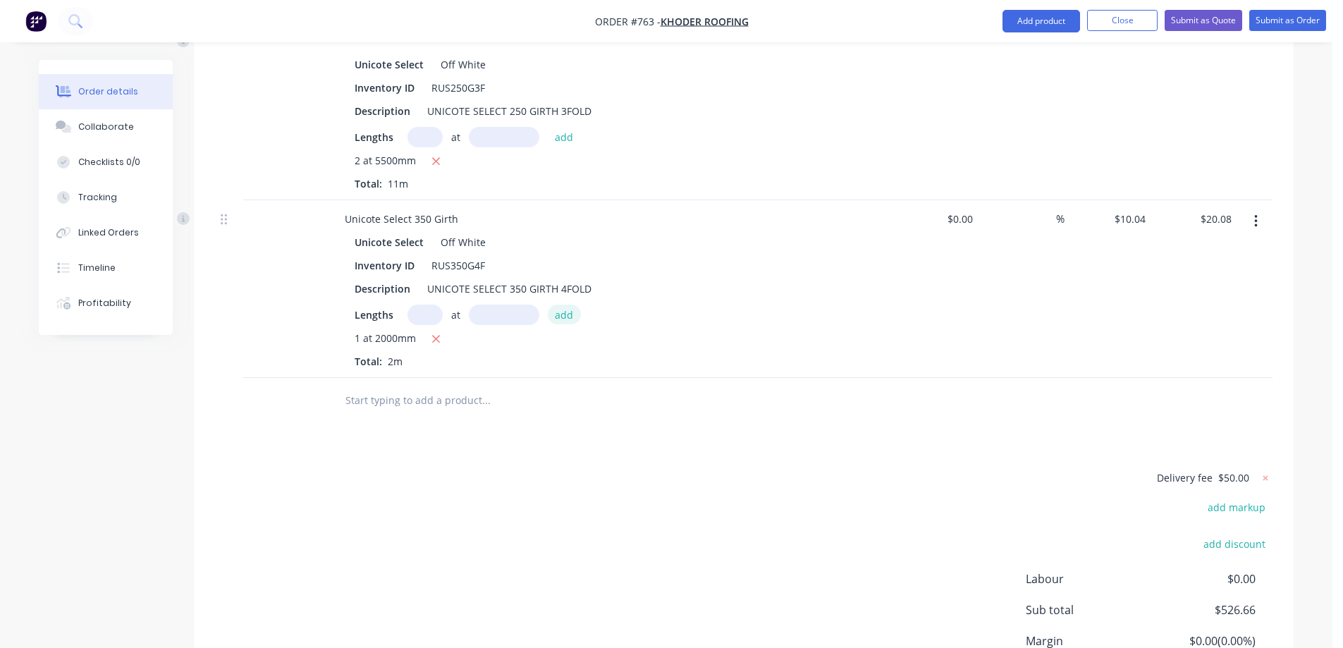
scroll to position [3296, 0]
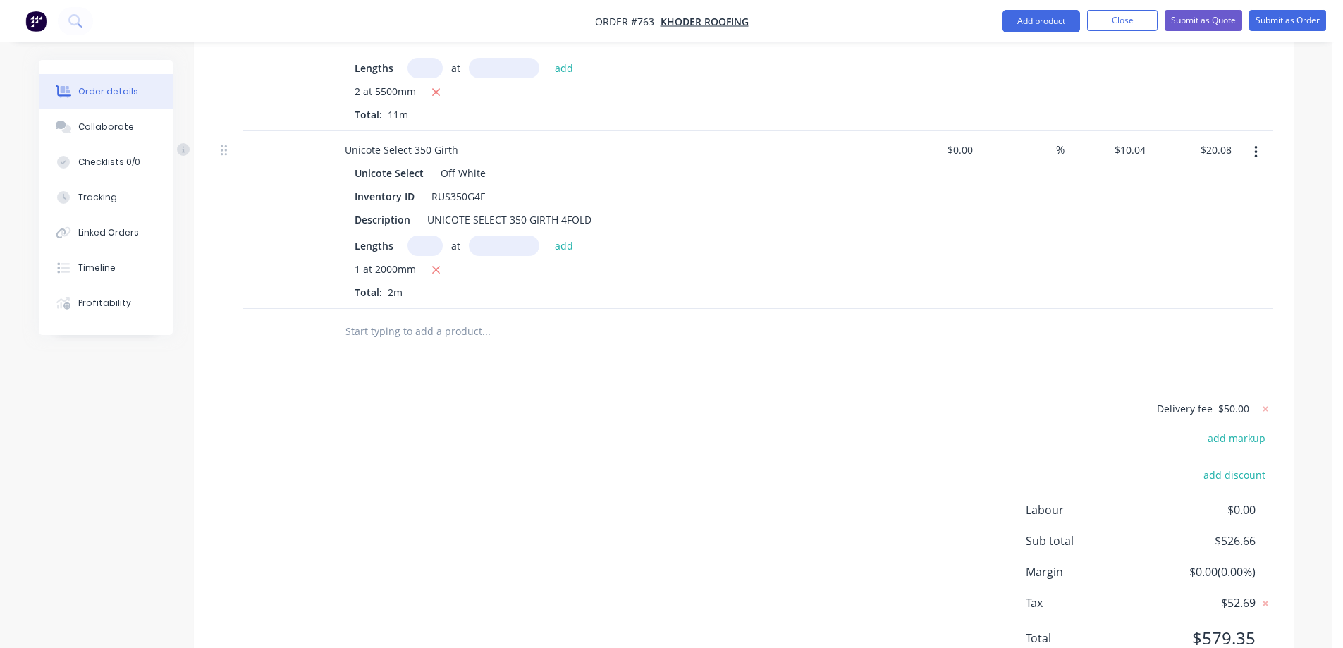
click at [441, 317] on input "text" at bounding box center [486, 331] width 282 height 28
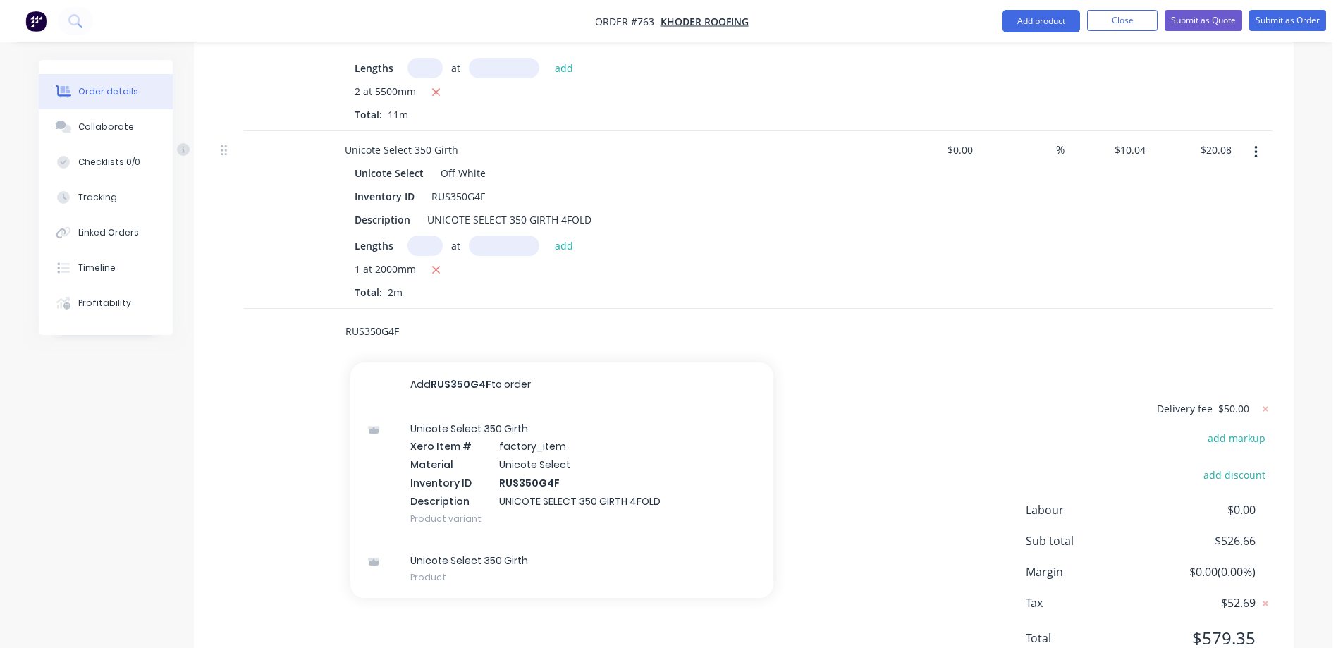
type input "RUS350G4F"
click at [487, 408] on div "Unicote Select 350 Girth Xero Item # factory_item Material Unicote Select Inven…" at bounding box center [561, 474] width 423 height 132
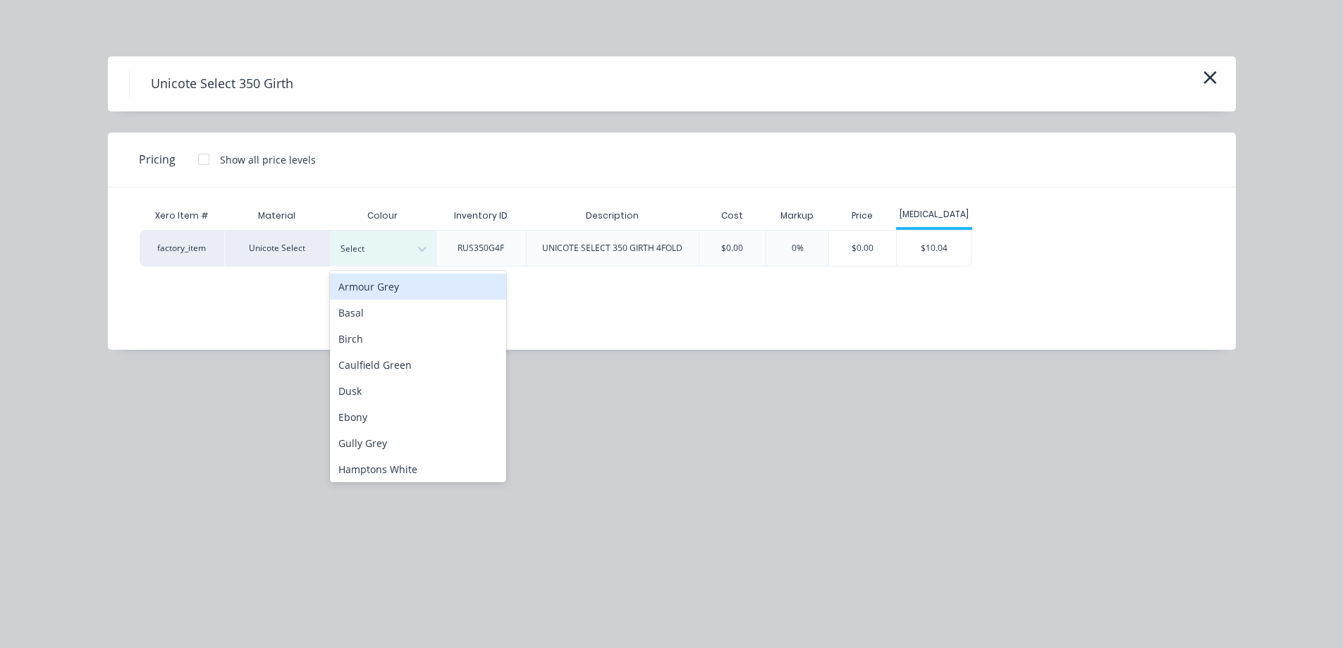
click at [384, 249] on div at bounding box center [372, 249] width 63 height 16
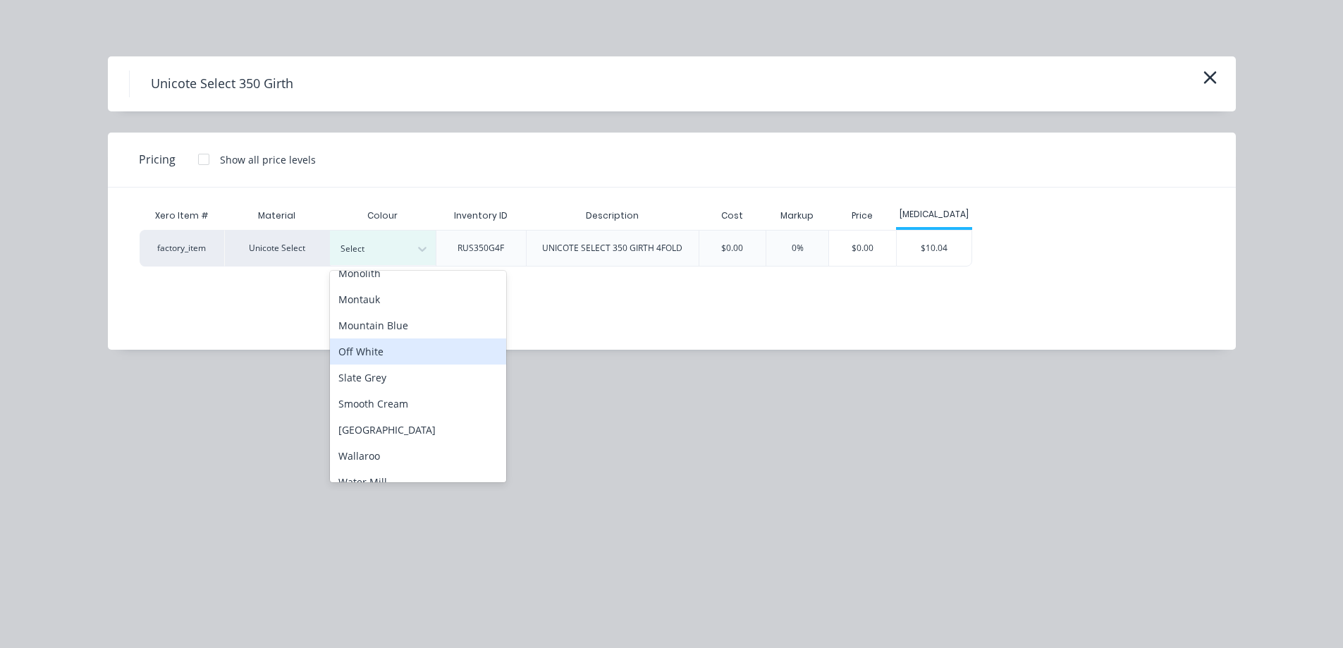
drag, startPoint x: 393, startPoint y: 350, endPoint x: 400, endPoint y: 350, distance: 7.1
click at [393, 350] on div "Off White" at bounding box center [418, 351] width 176 height 26
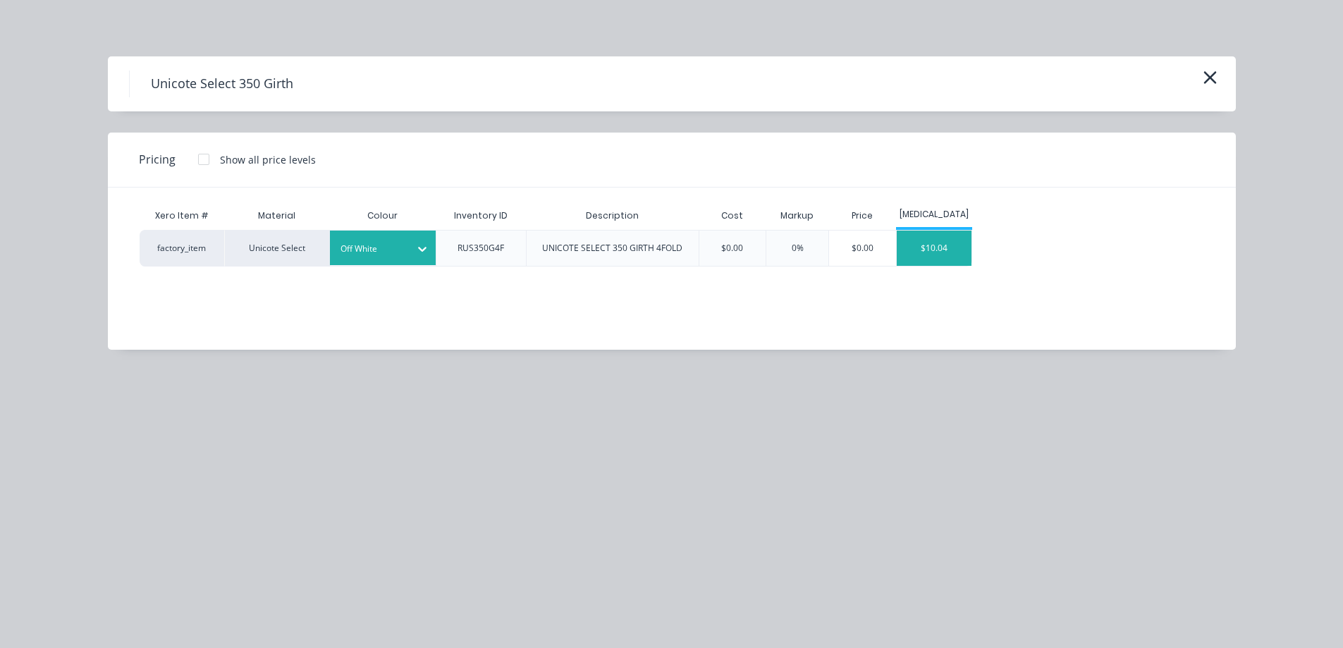
click at [955, 253] on div "$10.04" at bounding box center [934, 248] width 75 height 35
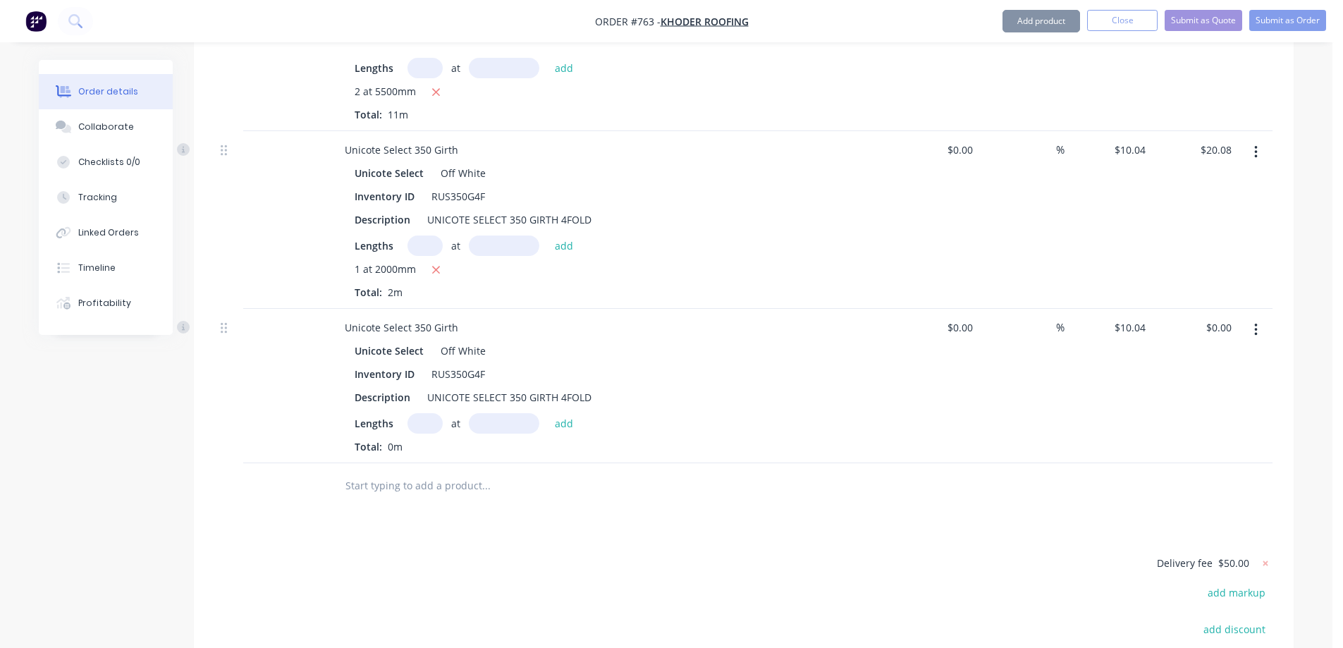
click at [419, 413] on input "text" at bounding box center [425, 423] width 35 height 20
type input "1"
type input "1800mm"
click at [563, 413] on button "add" at bounding box center [564, 422] width 33 height 19
type input "$18.07"
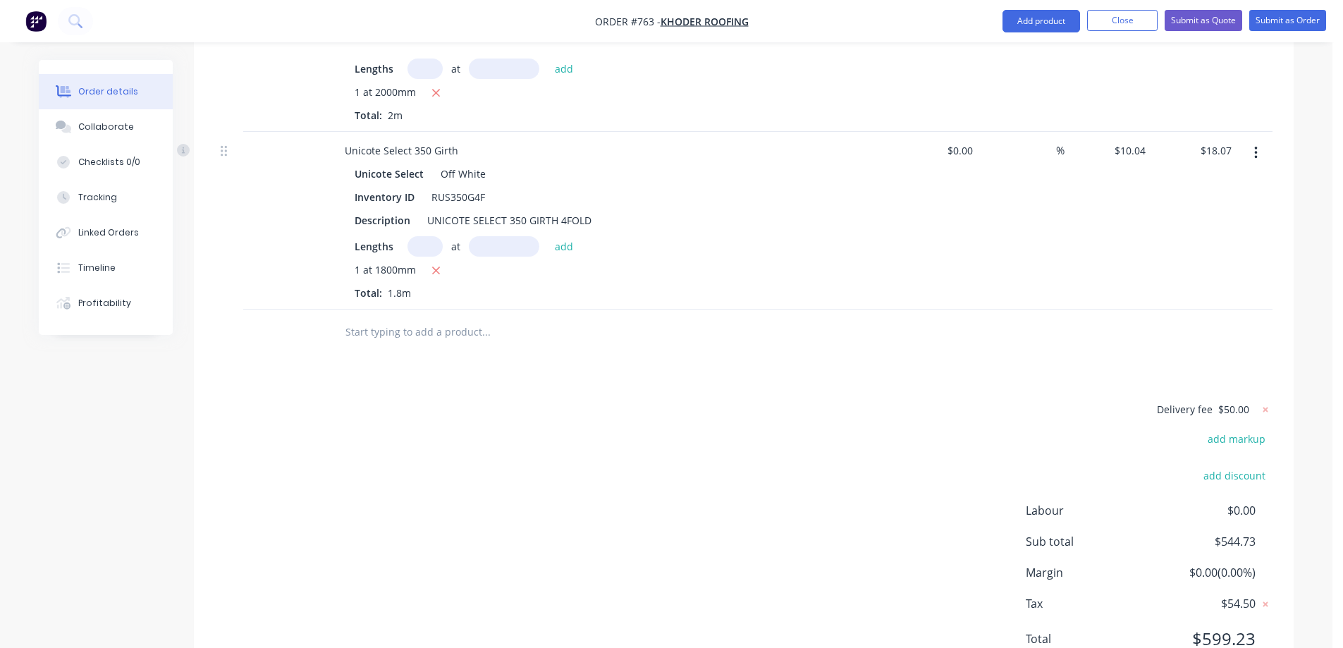
scroll to position [3473, 0]
click at [418, 317] on input "text" at bounding box center [486, 331] width 282 height 28
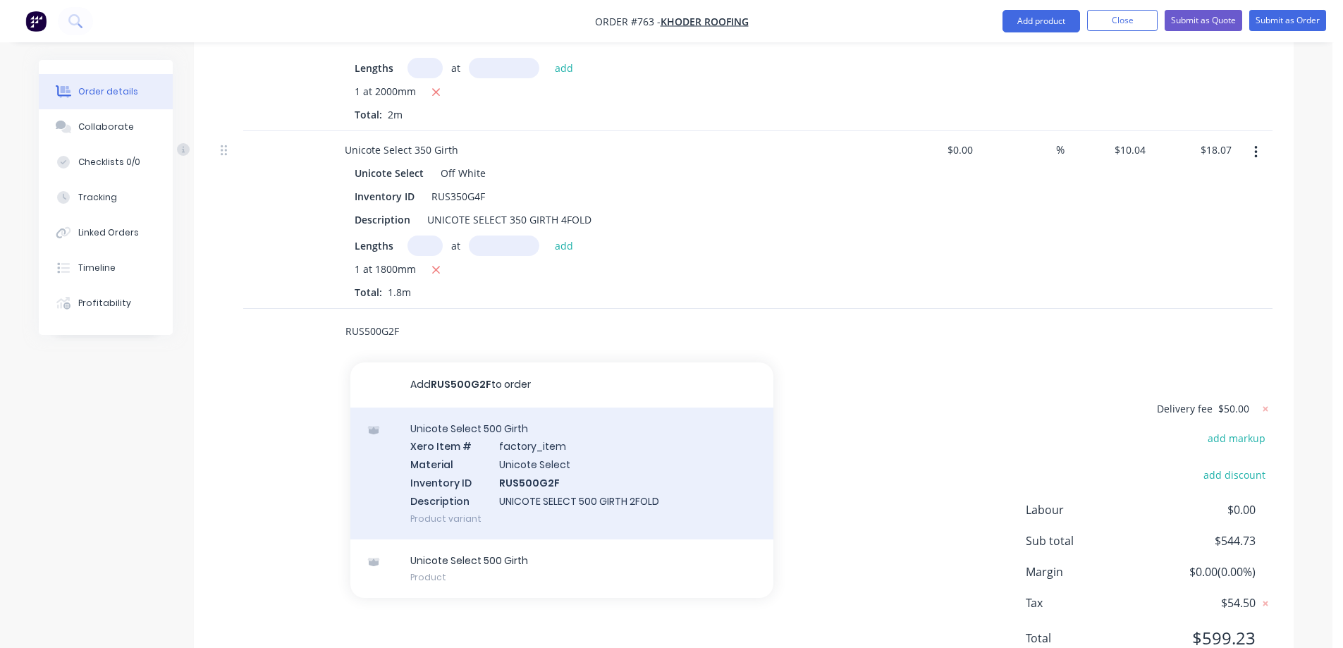
type input "RUS500G2F"
click at [482, 419] on div "Unicote Select 500 Girth Xero Item # factory_item Material Unicote Select Inven…" at bounding box center [561, 474] width 423 height 132
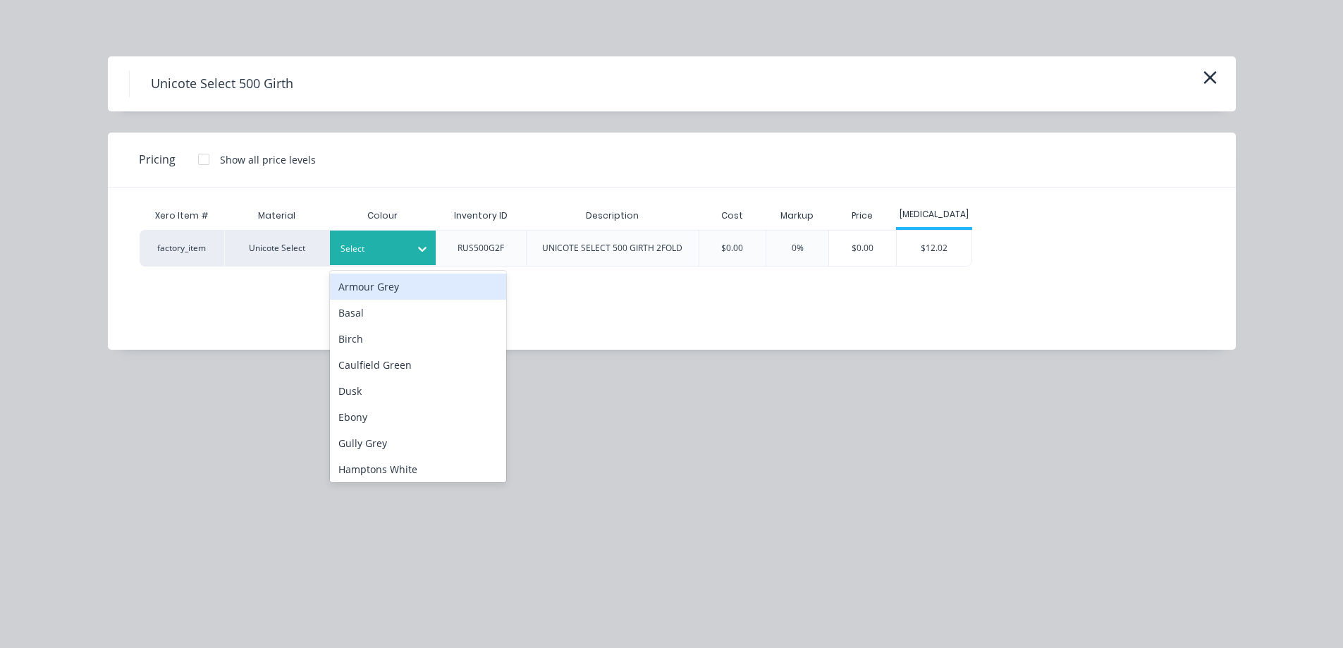
click at [398, 247] on div at bounding box center [372, 249] width 63 height 16
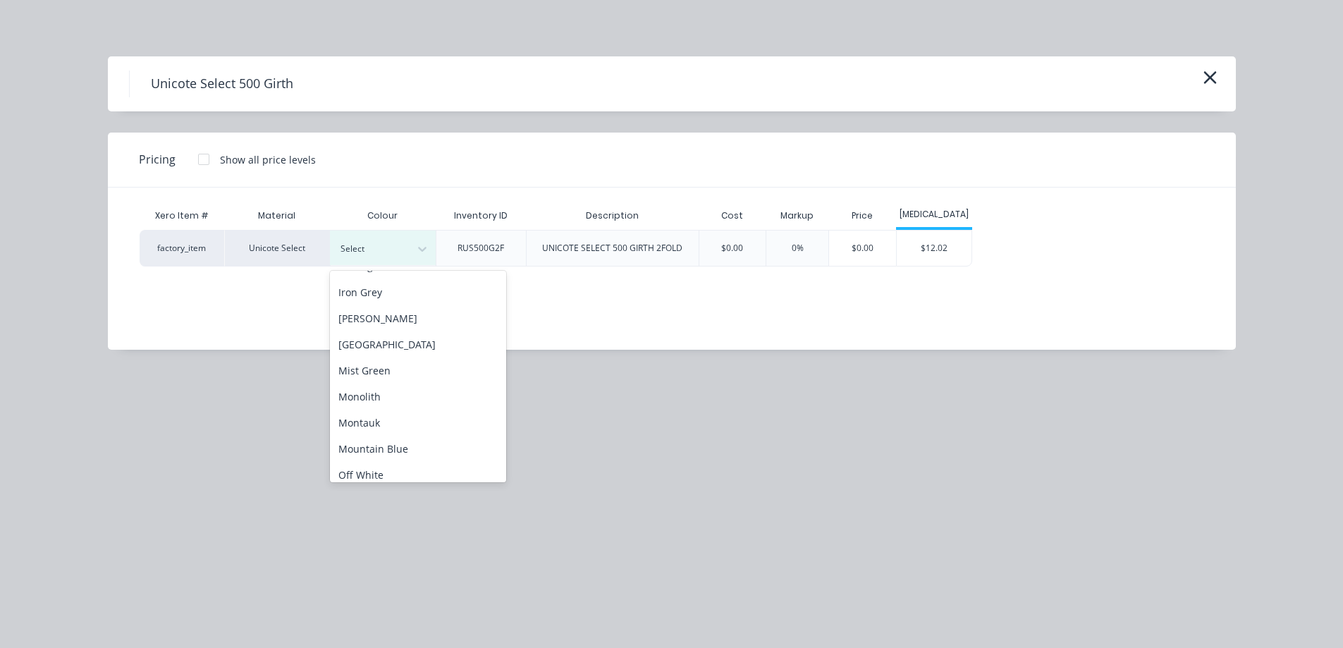
scroll to position [282, 0]
click at [418, 416] on div "Off White" at bounding box center [418, 422] width 176 height 26
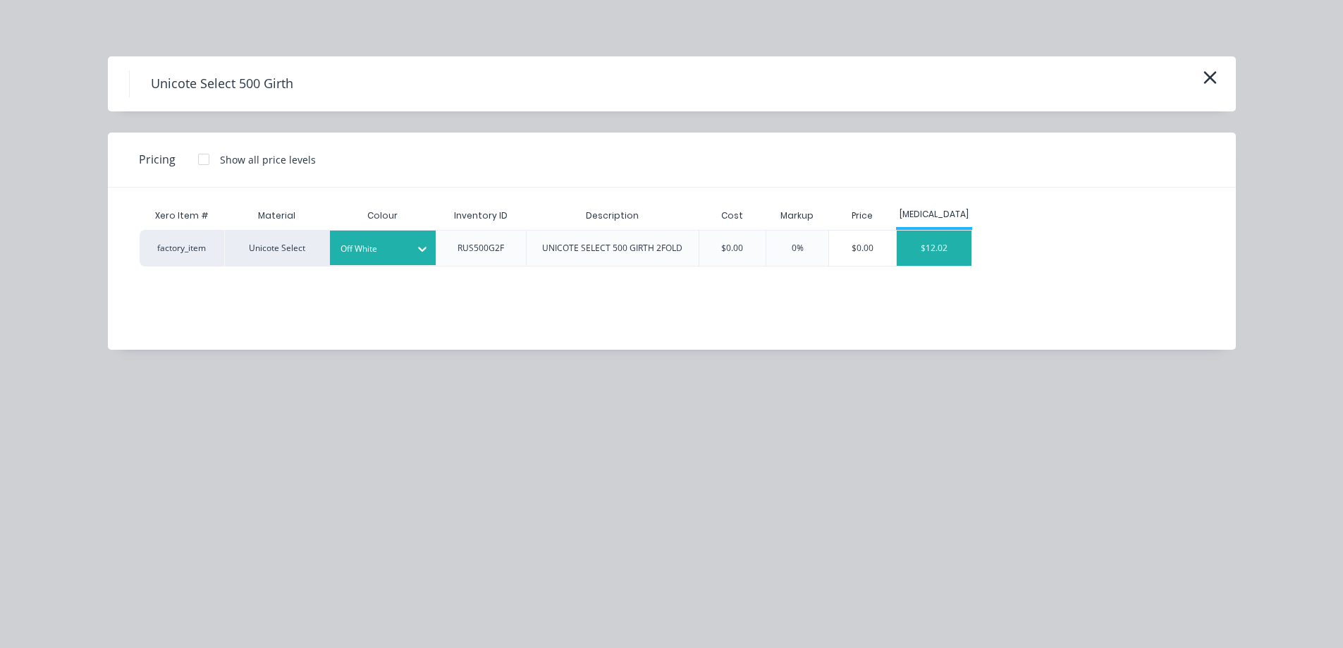
click at [910, 245] on div "$12.02" at bounding box center [934, 248] width 75 height 35
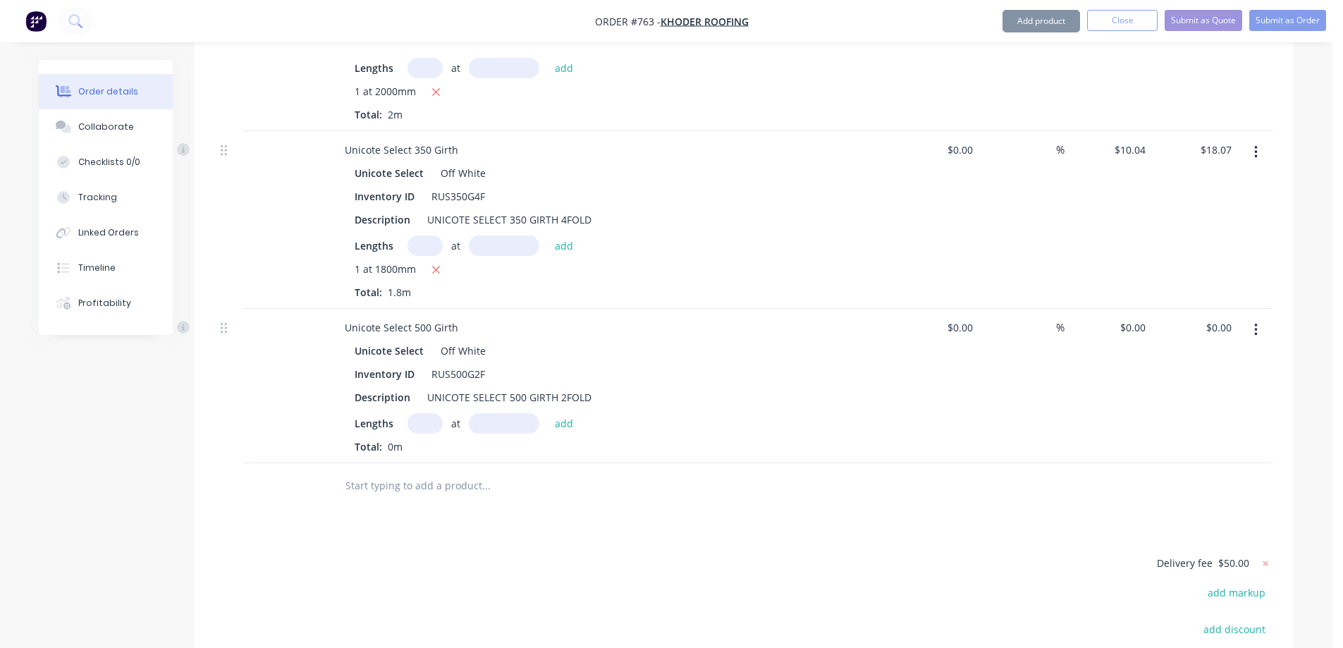
type input "$12.02"
click at [426, 413] on input "text" at bounding box center [425, 423] width 35 height 20
type input "1"
type input "1200mm"
click at [559, 413] on button "add" at bounding box center [564, 422] width 33 height 19
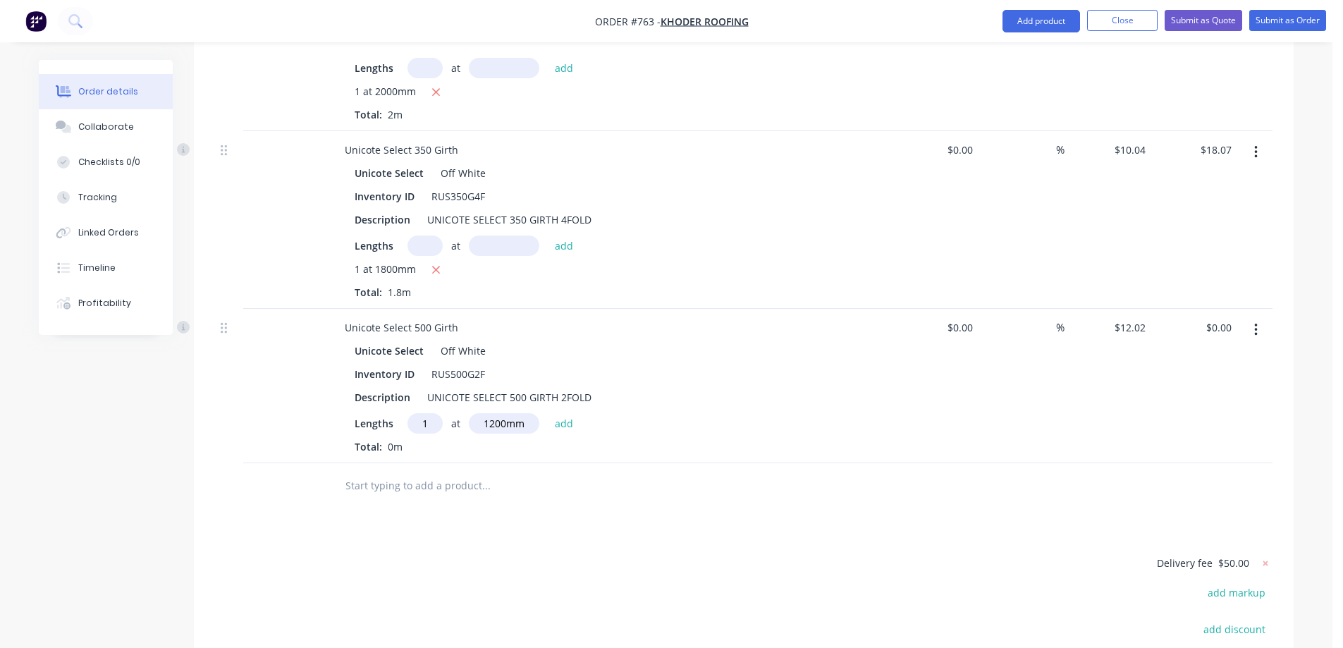
type input "$14.42"
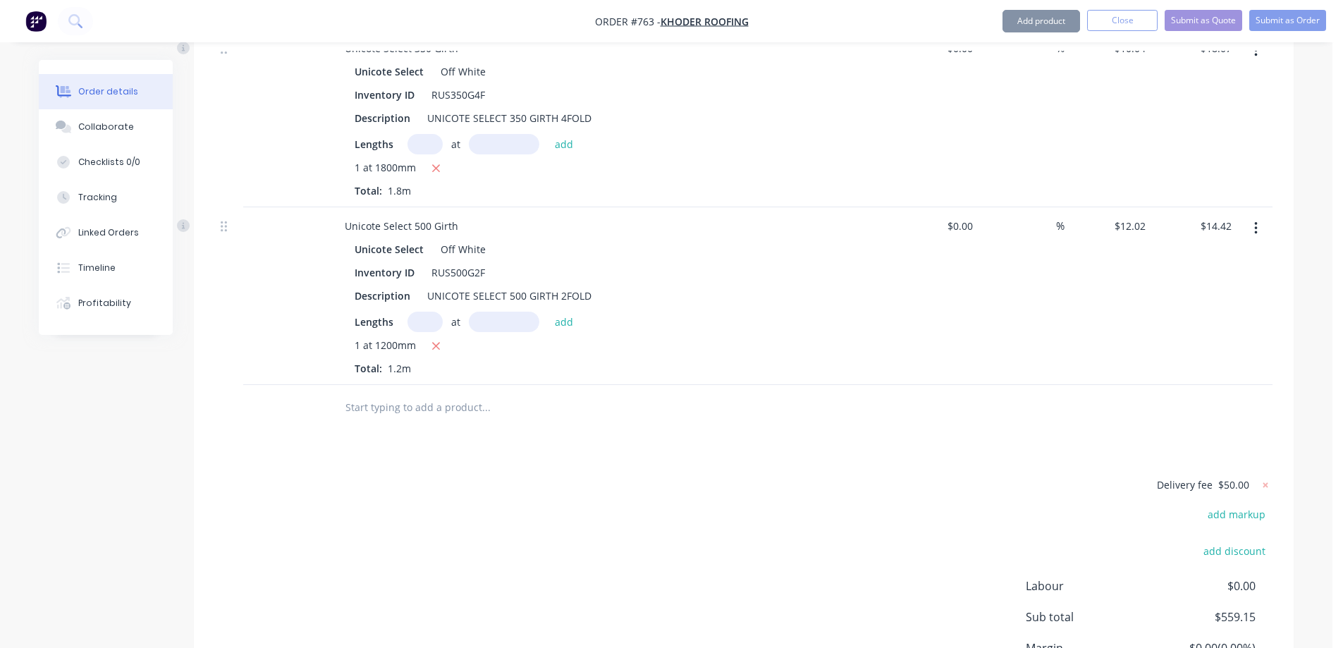
scroll to position [3651, 0]
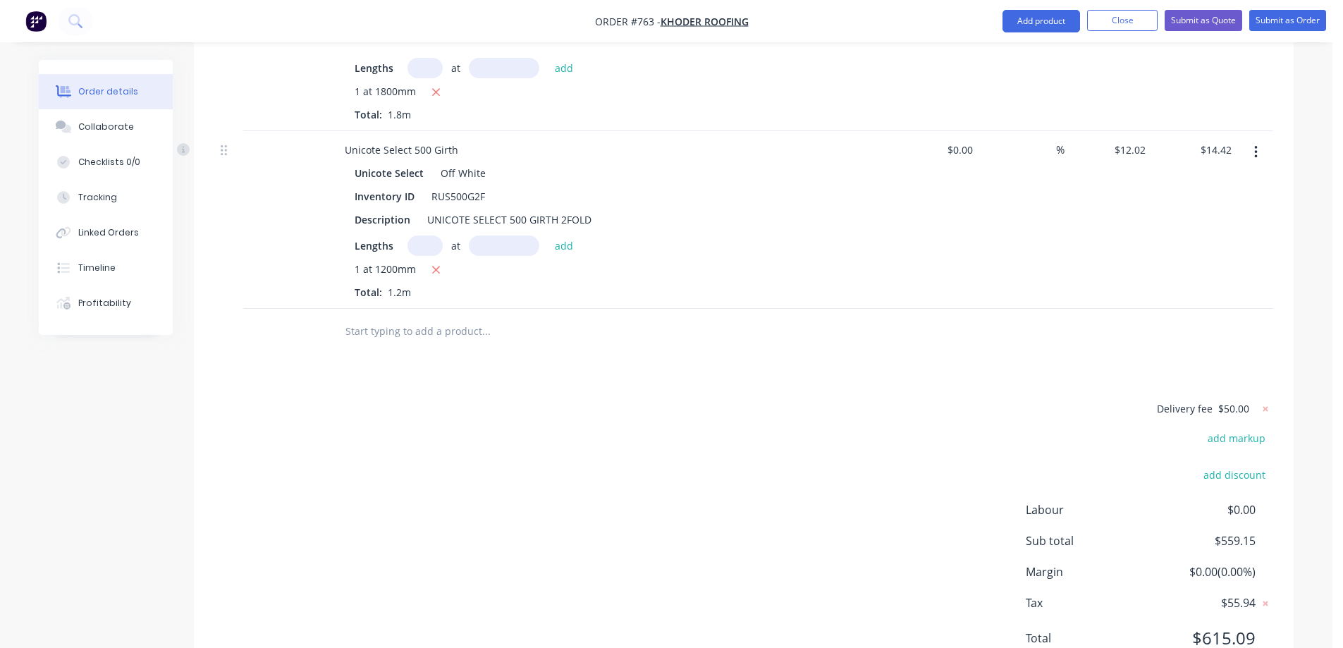
click at [420, 317] on input "text" at bounding box center [486, 331] width 282 height 28
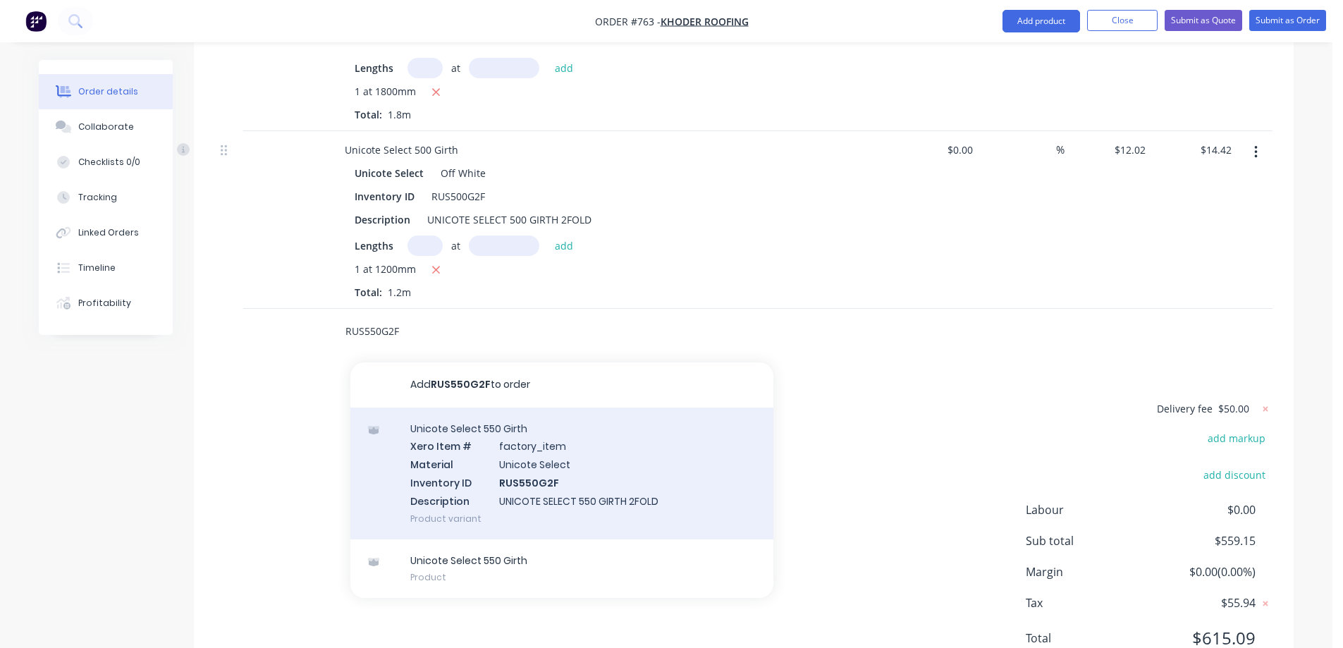
type input "RUS550G2F"
click at [541, 431] on div "Unicote Select 550 Girth Xero Item # factory_item Material Unicote Select Inven…" at bounding box center [561, 474] width 423 height 132
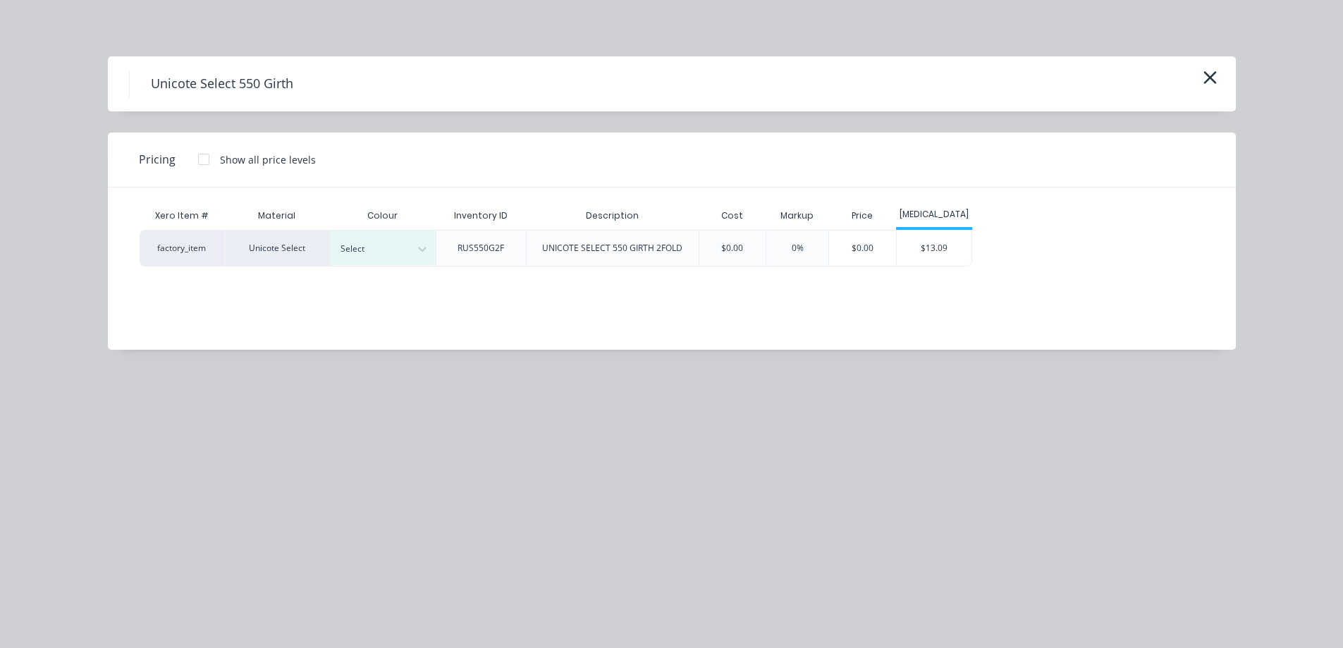
click at [406, 269] on div "Xero Item # Material Colour Inventory ID Description Cost Markup Price T3 facto…" at bounding box center [661, 258] width 1107 height 141
click at [402, 253] on div at bounding box center [372, 249] width 63 height 16
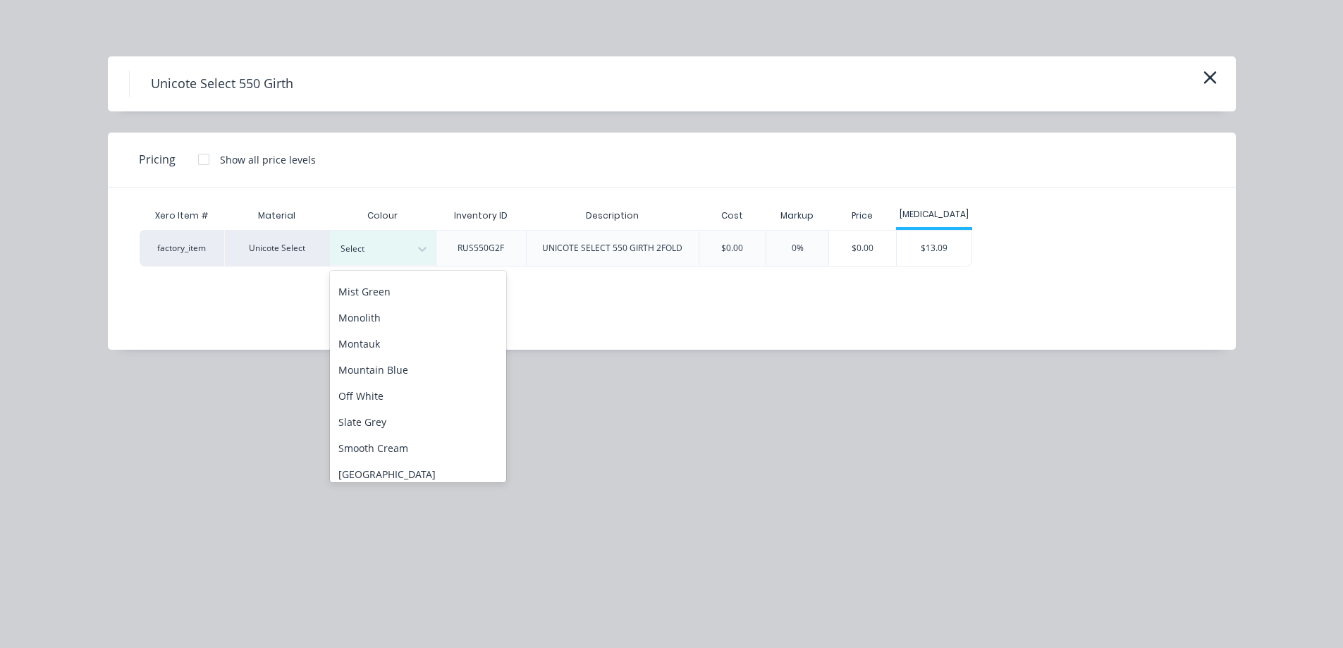
scroll to position [368, 0]
click at [405, 338] on div "Off White" at bounding box center [418, 336] width 176 height 26
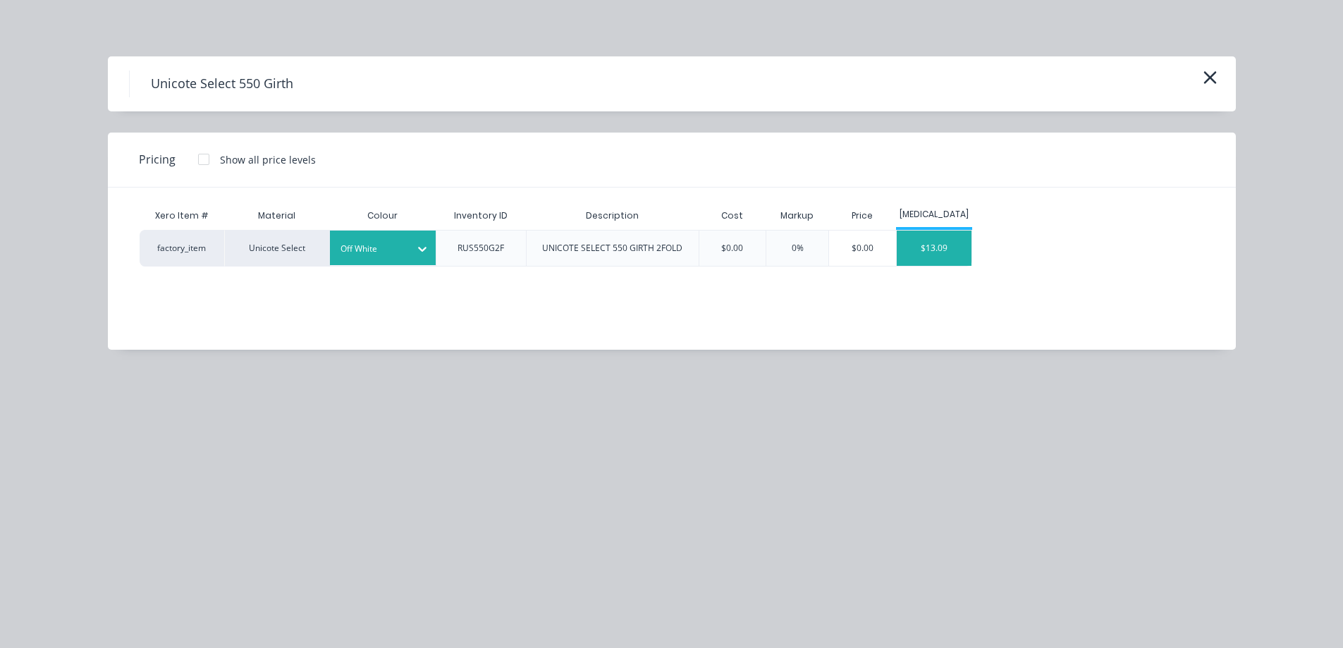
click at [942, 253] on div "$13.09" at bounding box center [934, 248] width 75 height 35
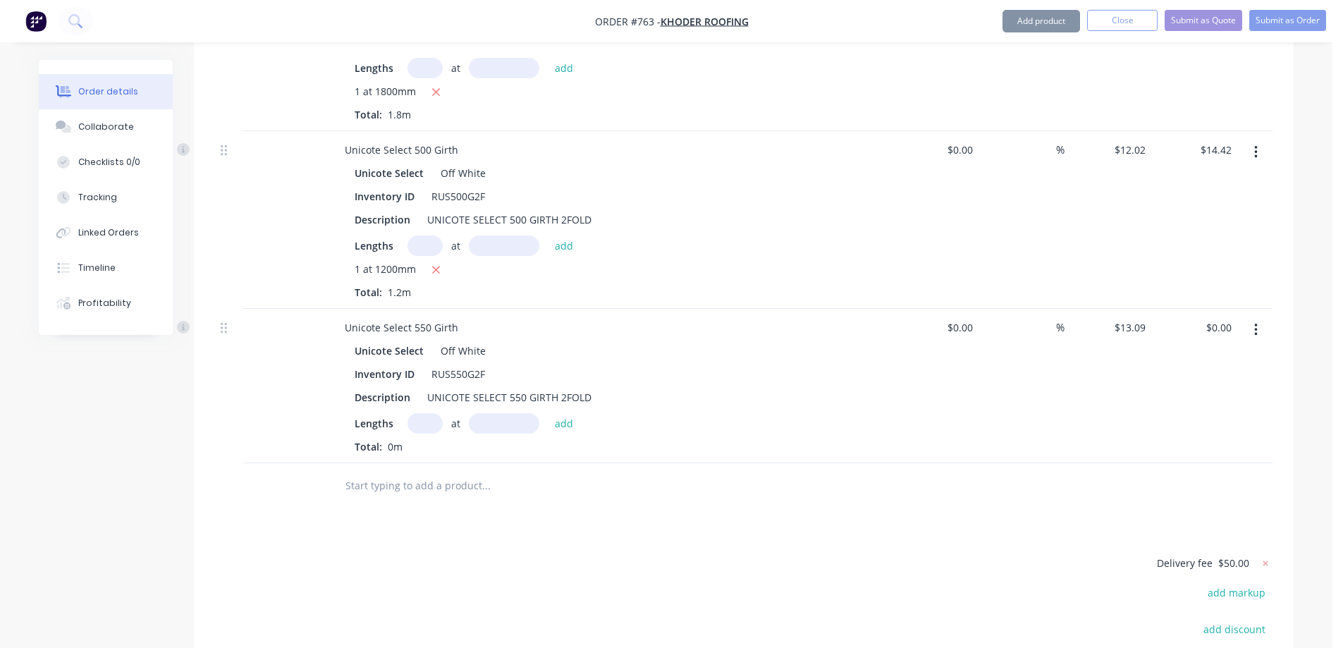
click at [429, 413] on input "text" at bounding box center [425, 423] width 35 height 20
type input "1"
type input "2000mm"
click at [578, 413] on button "add" at bounding box center [564, 422] width 33 height 19
type input "$26.18"
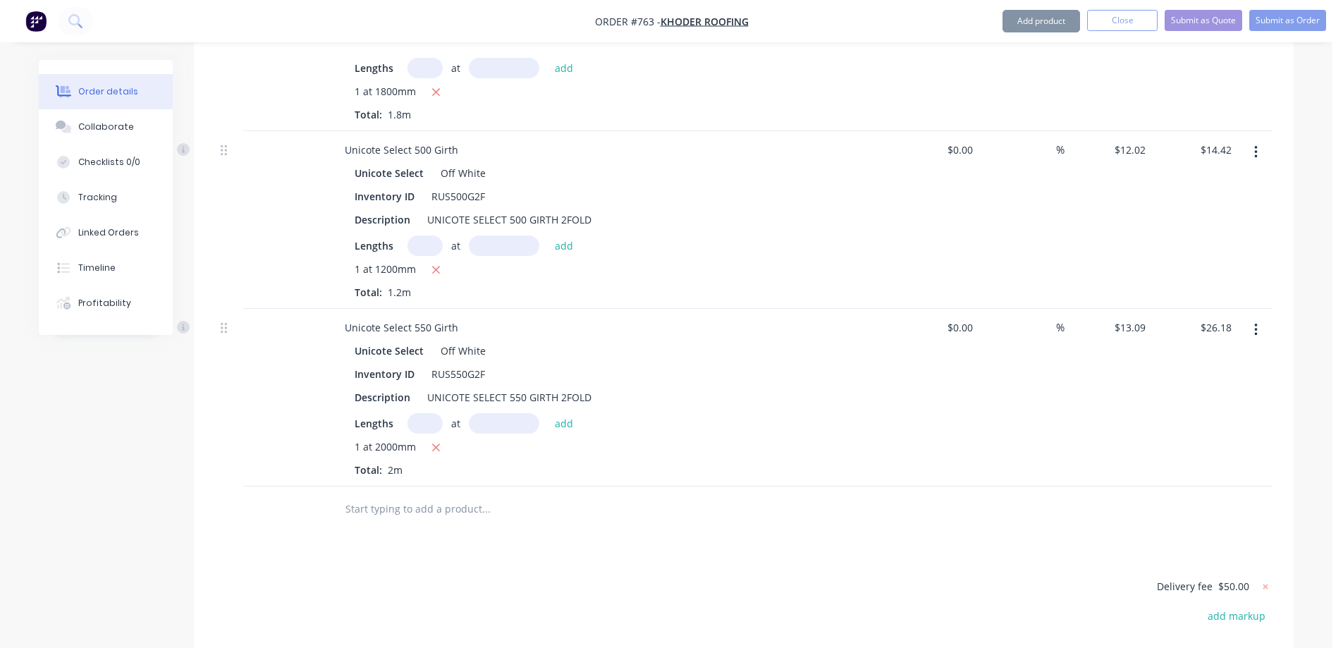
click at [463, 495] on input "text" at bounding box center [486, 509] width 282 height 28
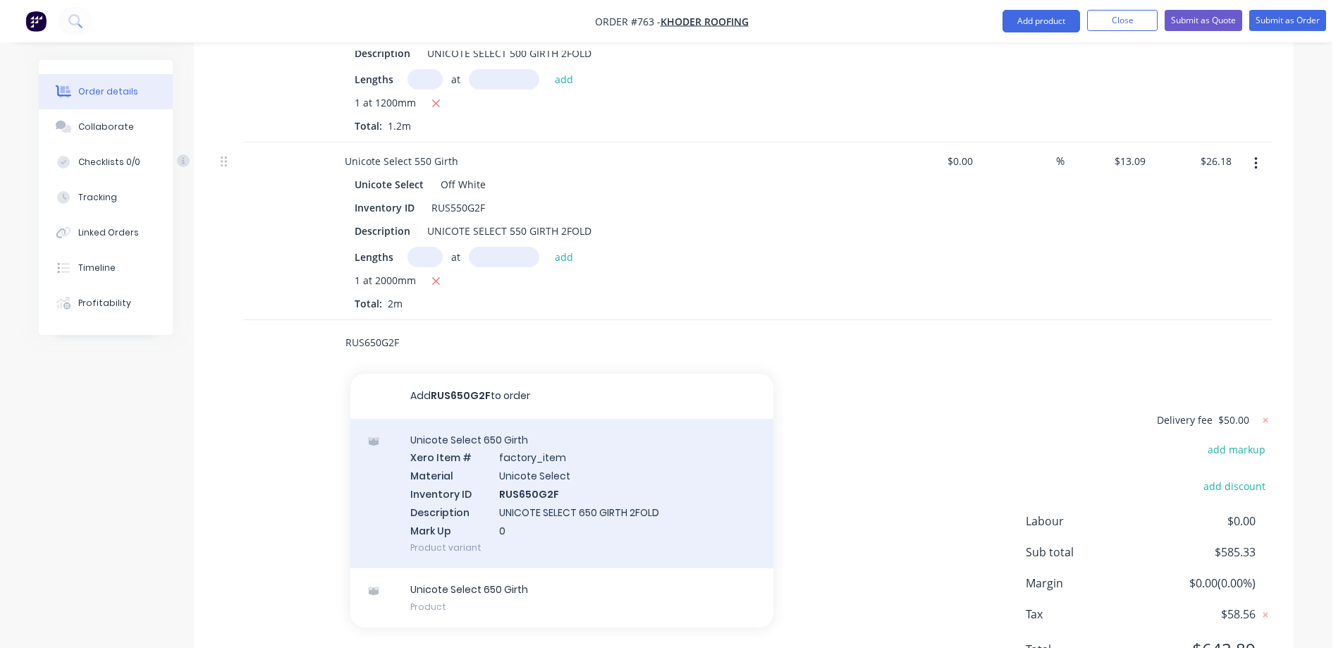
scroll to position [3829, 0]
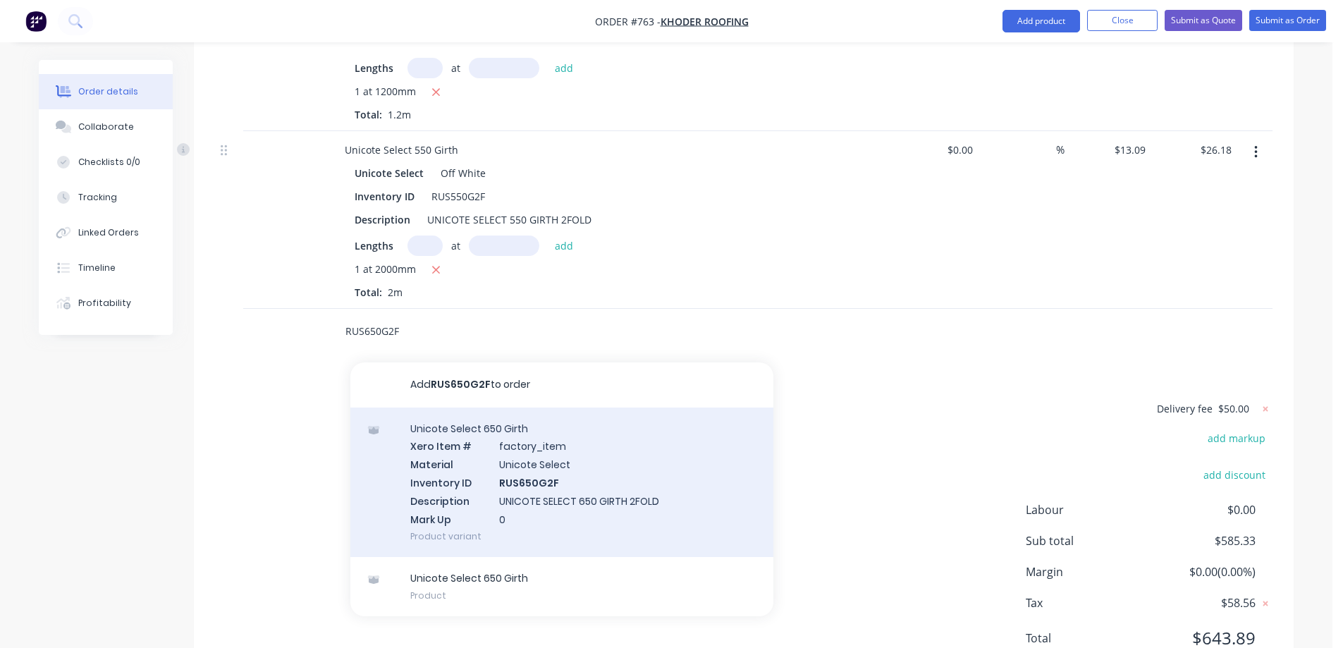
type input "RUS650G2F"
click at [449, 408] on div "Unicote Select 650 Girth Xero Item # factory_item Material Unicote Select Inven…" at bounding box center [561, 483] width 423 height 150
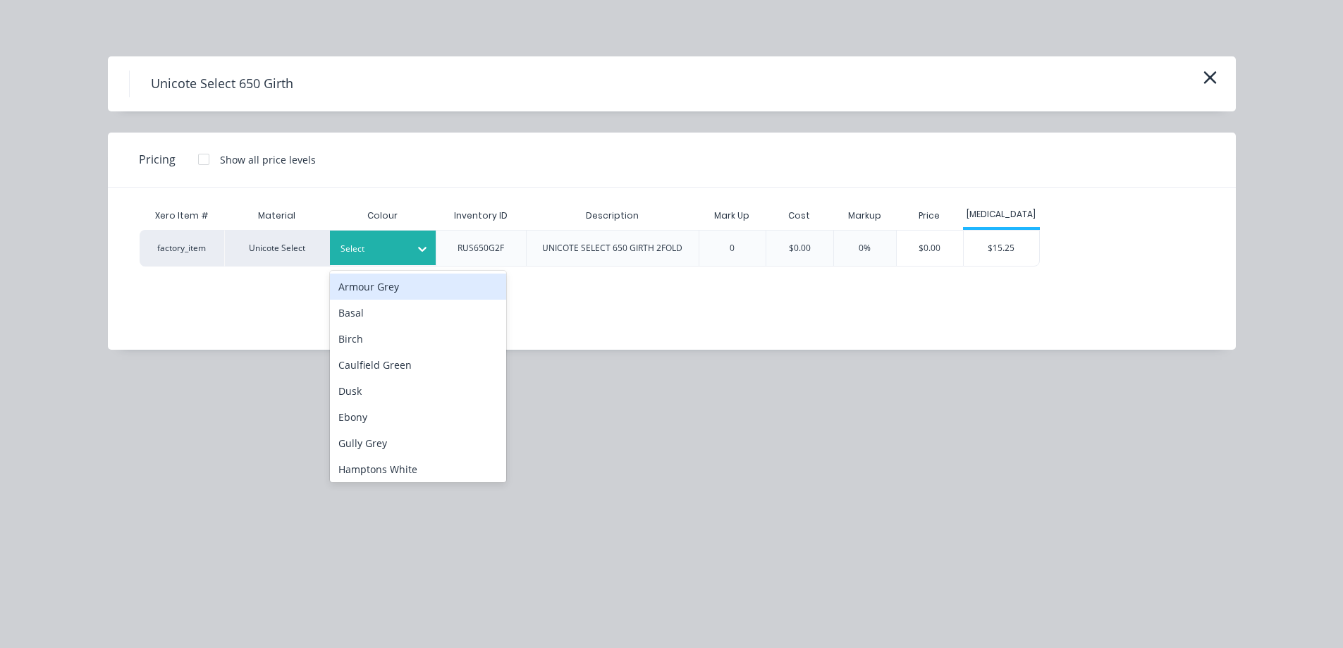
click at [403, 244] on div at bounding box center [372, 249] width 63 height 16
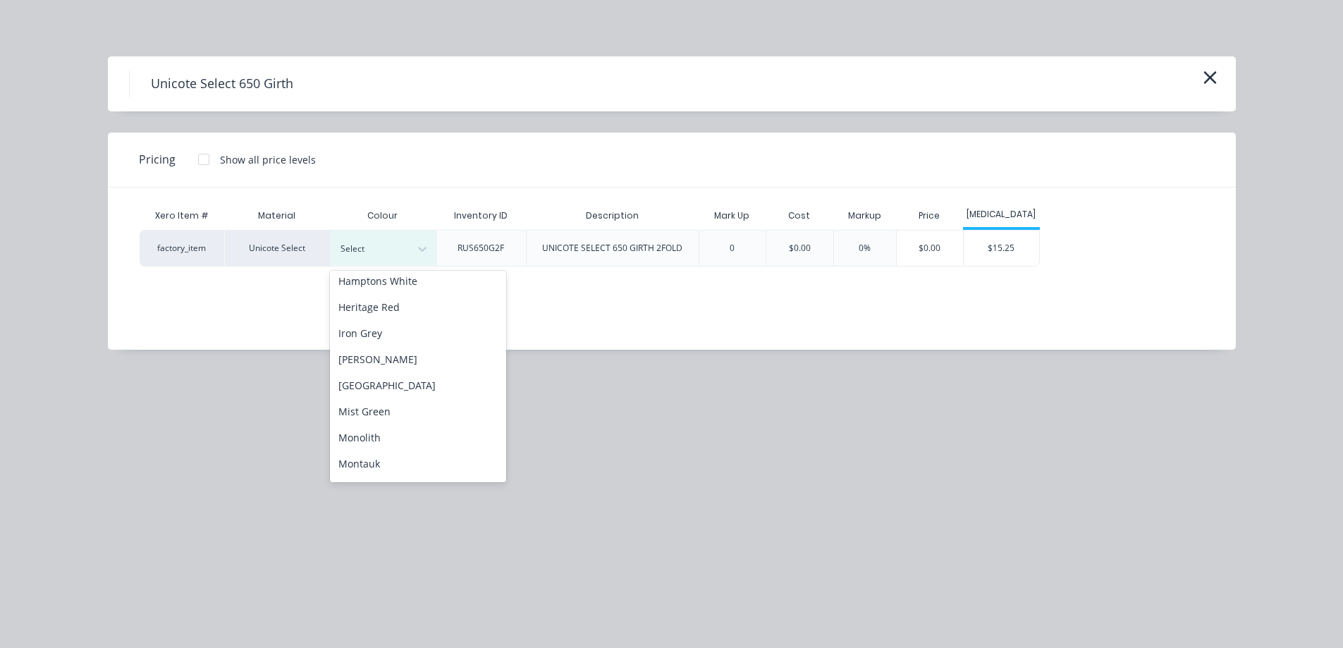
scroll to position [353, 0]
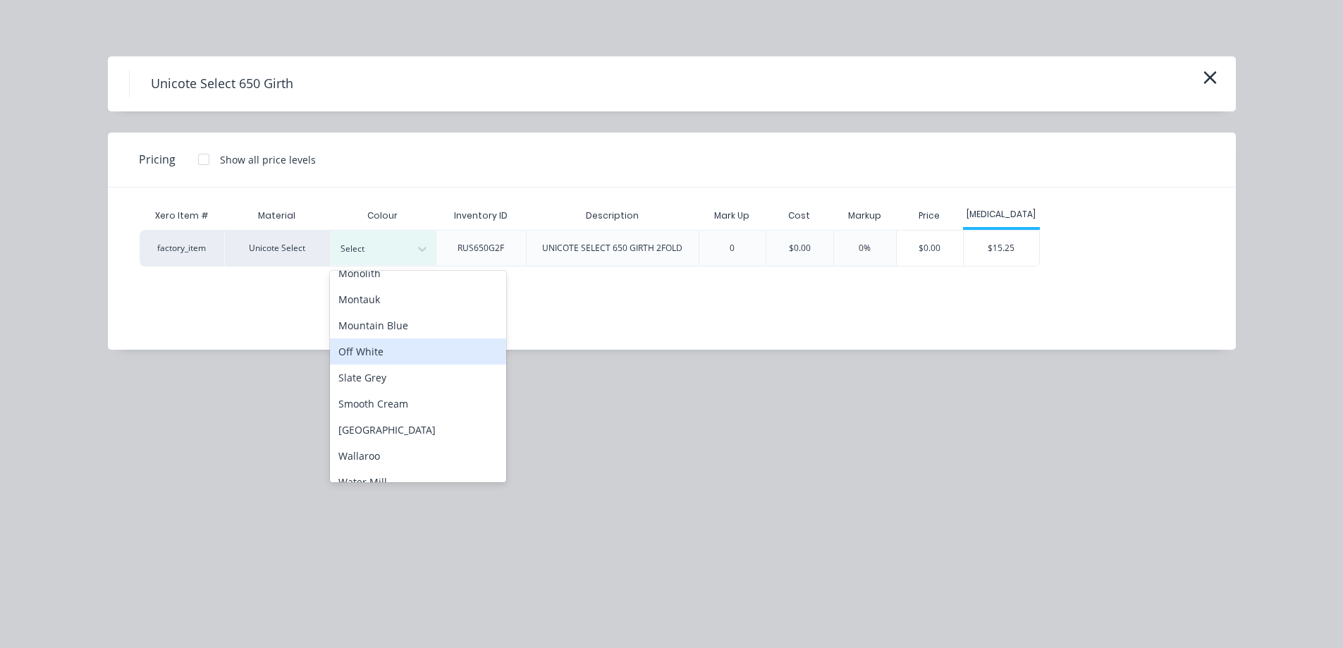
click at [388, 348] on div "Off White" at bounding box center [418, 351] width 176 height 26
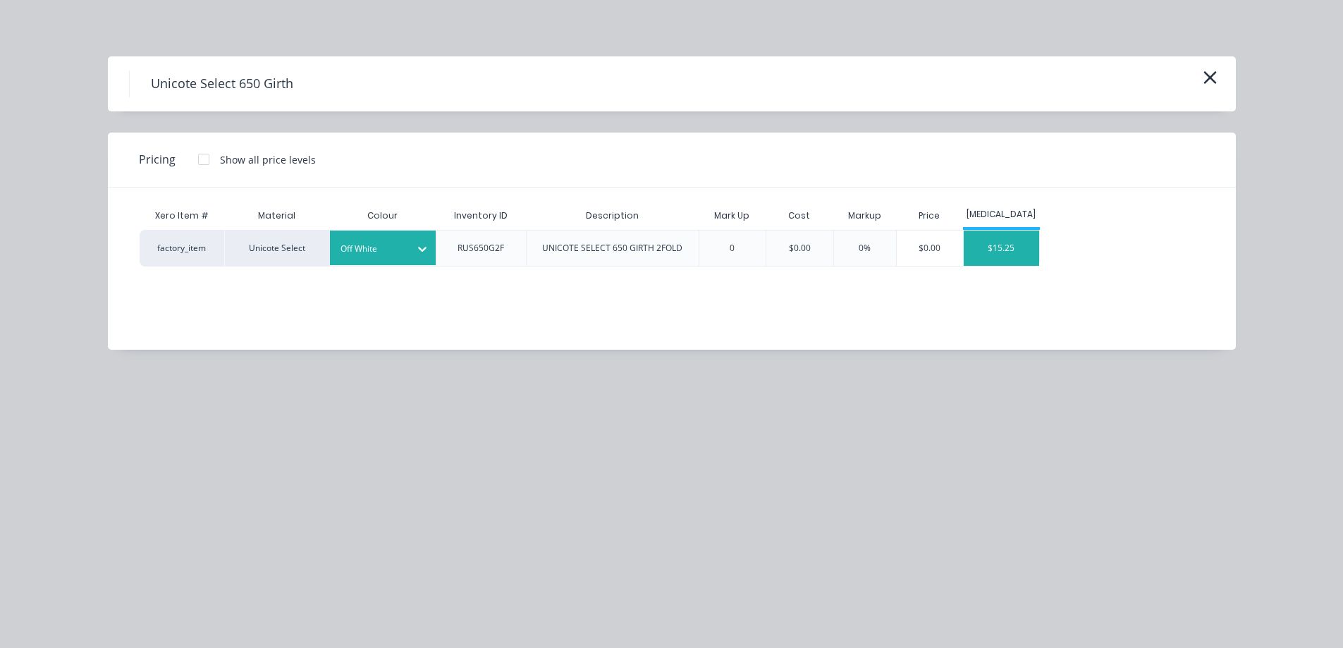
click at [1013, 240] on div "$15.25" at bounding box center [1001, 248] width 75 height 35
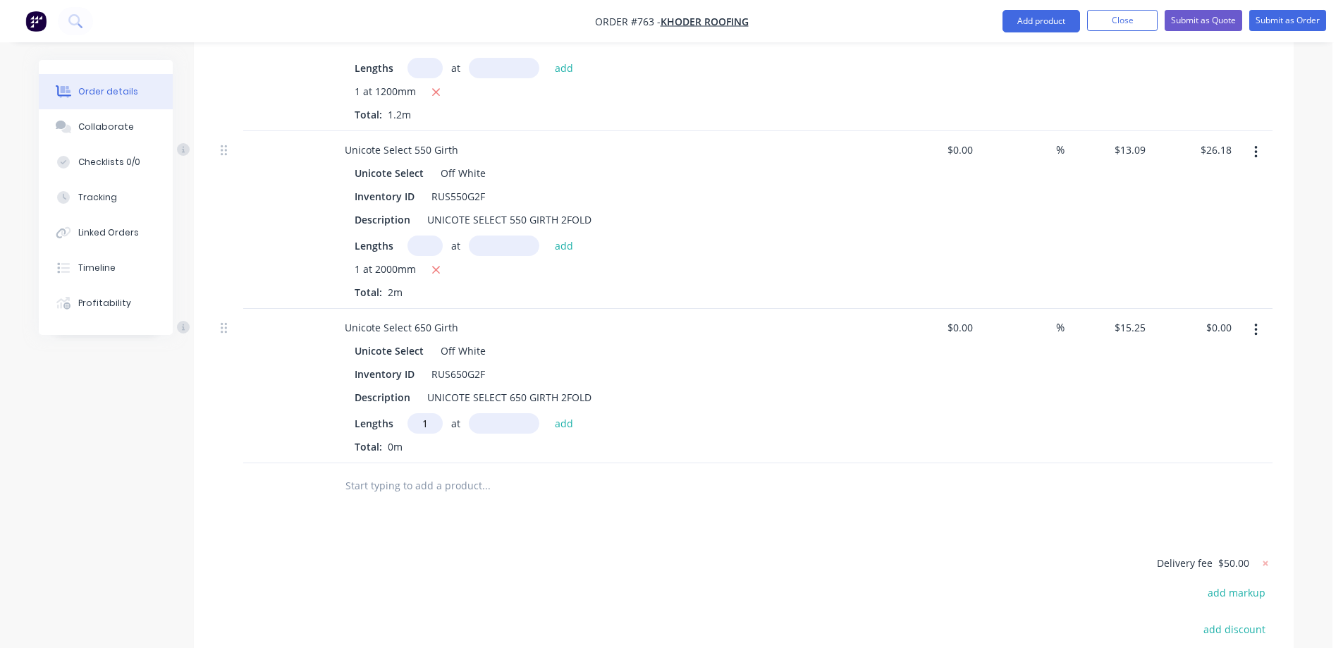
type input "1"
type input "2000mm"
click at [563, 413] on button "add" at bounding box center [564, 422] width 33 height 19
type input "$30.50"
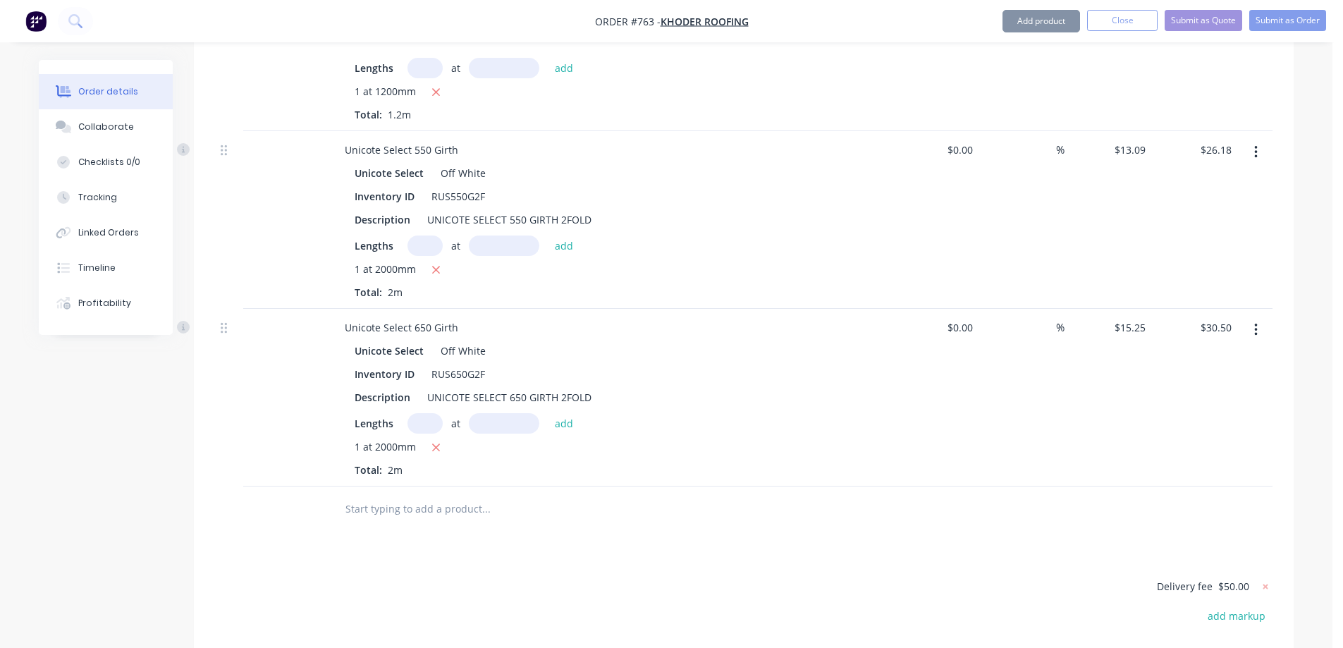
click at [446, 495] on input "text" at bounding box center [486, 509] width 282 height 28
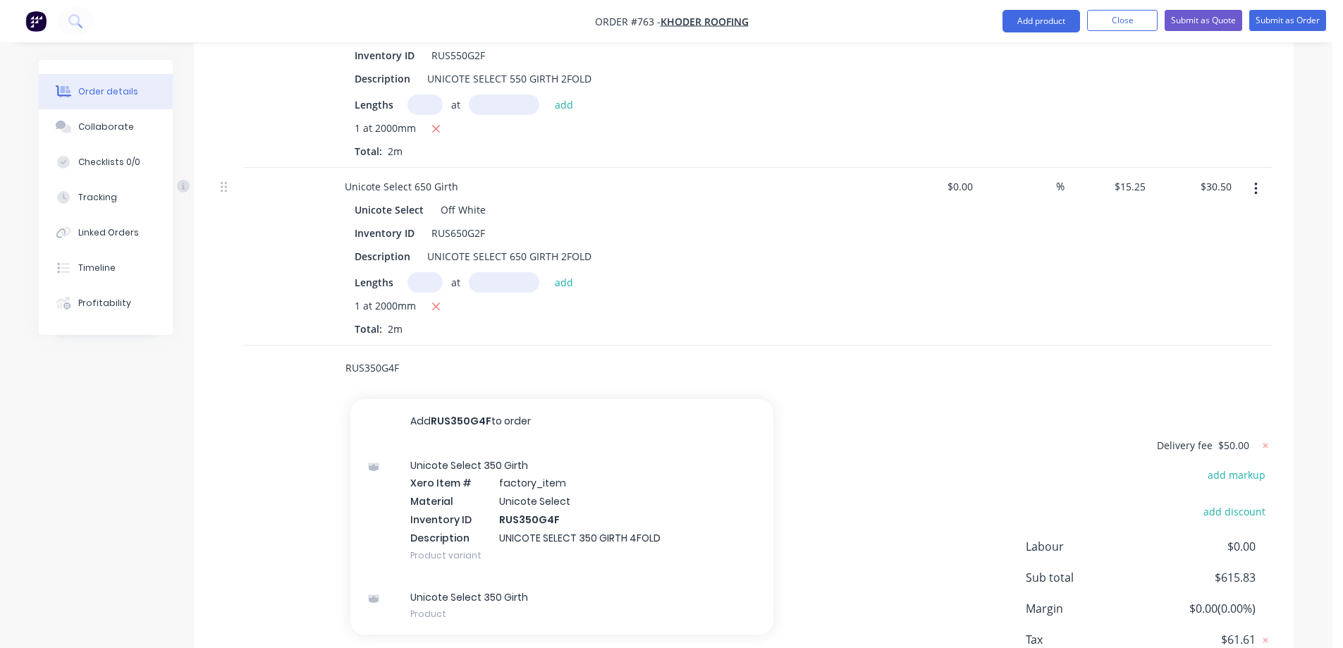
type input "RUS350G4F"
click at [446, 444] on div "Unicote Select 350 Girth Xero Item # factory_item Material Unicote Select Inven…" at bounding box center [561, 510] width 423 height 132
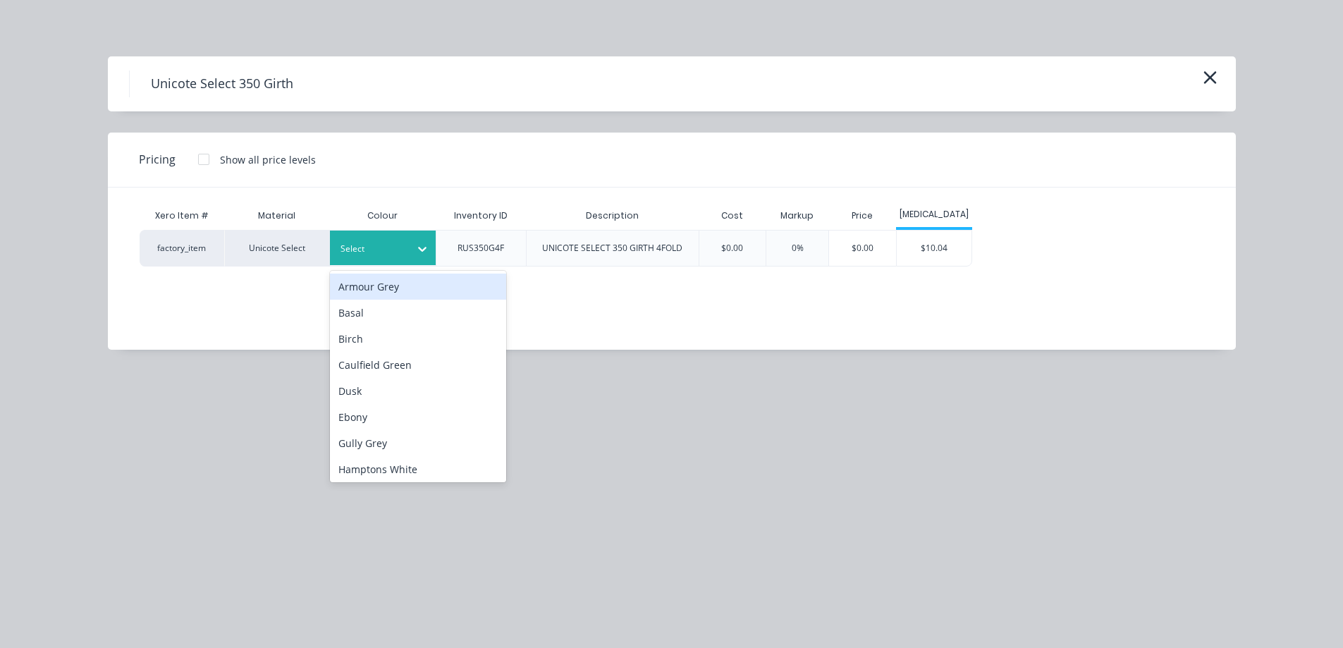
click at [381, 254] on div at bounding box center [372, 249] width 63 height 16
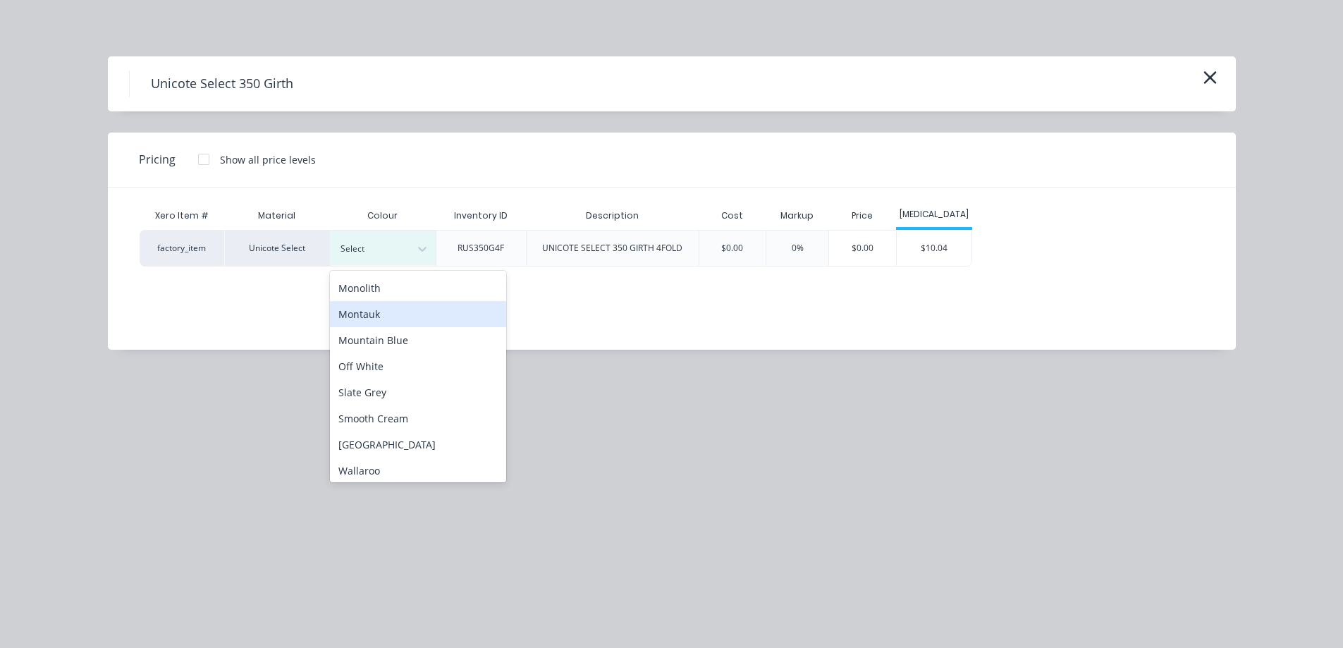
scroll to position [368, 0]
click at [392, 338] on div "Off White" at bounding box center [418, 336] width 176 height 26
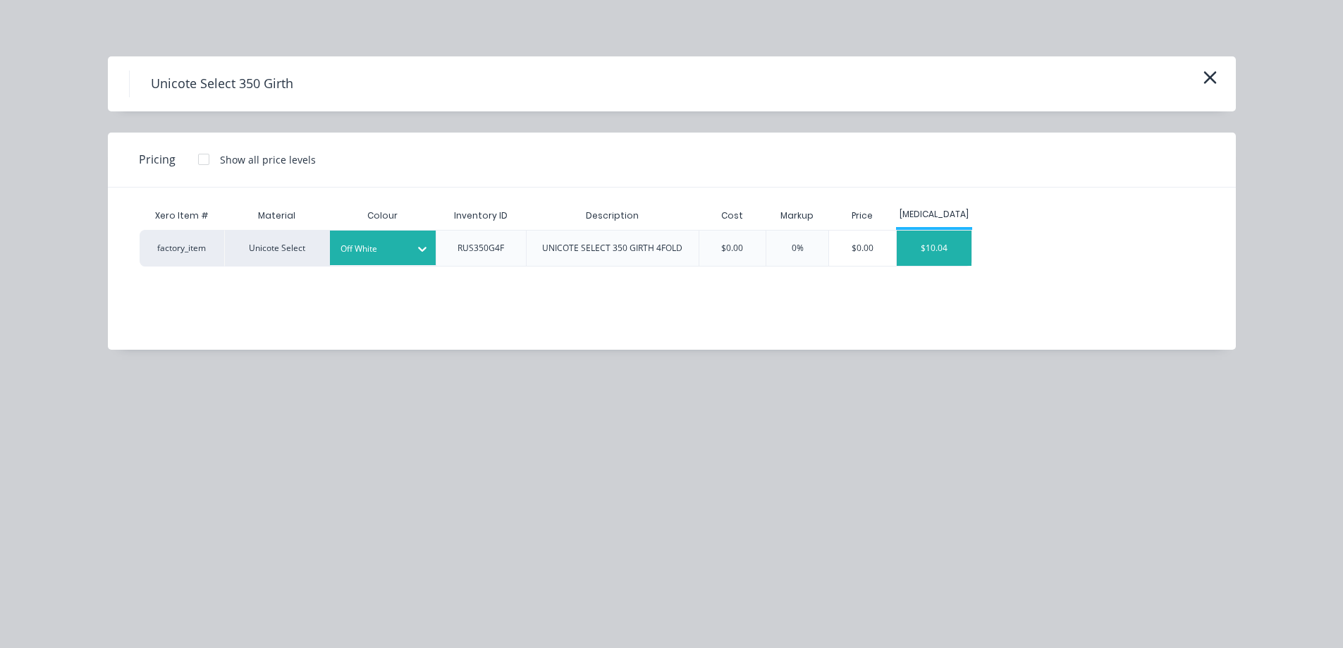
click at [946, 245] on div "$10.04" at bounding box center [934, 248] width 75 height 35
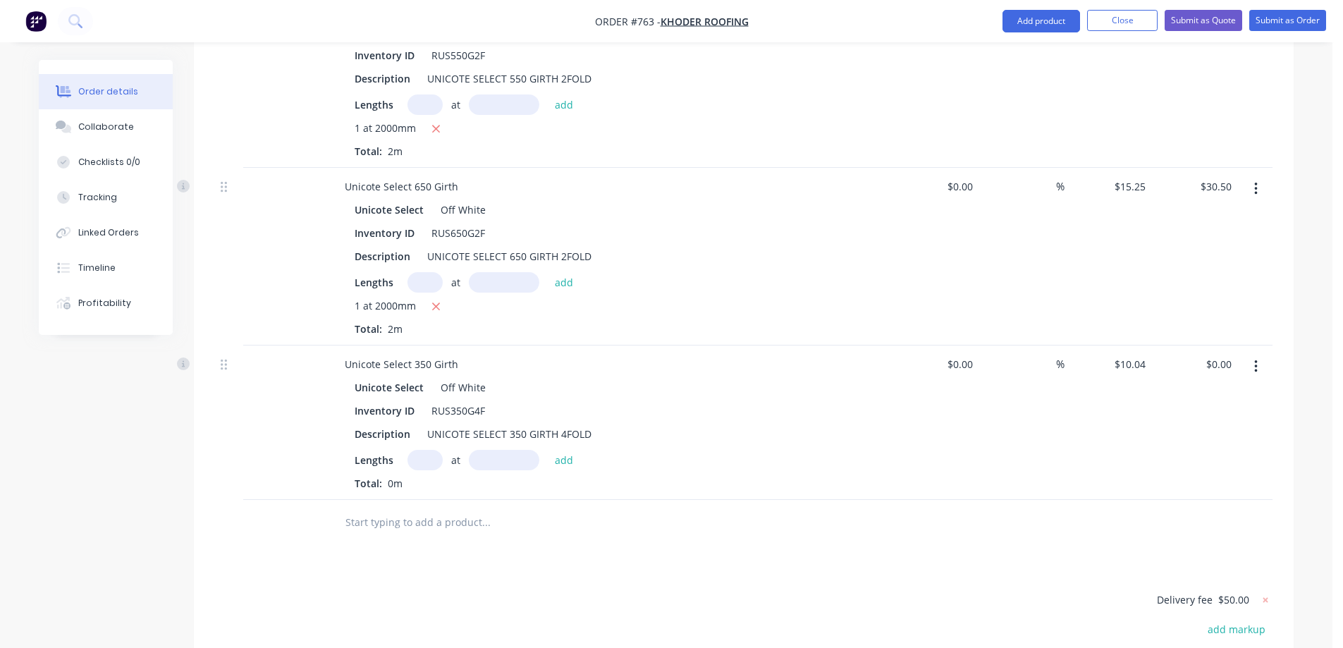
click at [414, 450] on input "text" at bounding box center [425, 460] width 35 height 20
type input "1"
type input "3000mm"
click at [555, 450] on button "add" at bounding box center [564, 459] width 33 height 19
type input "$30.12"
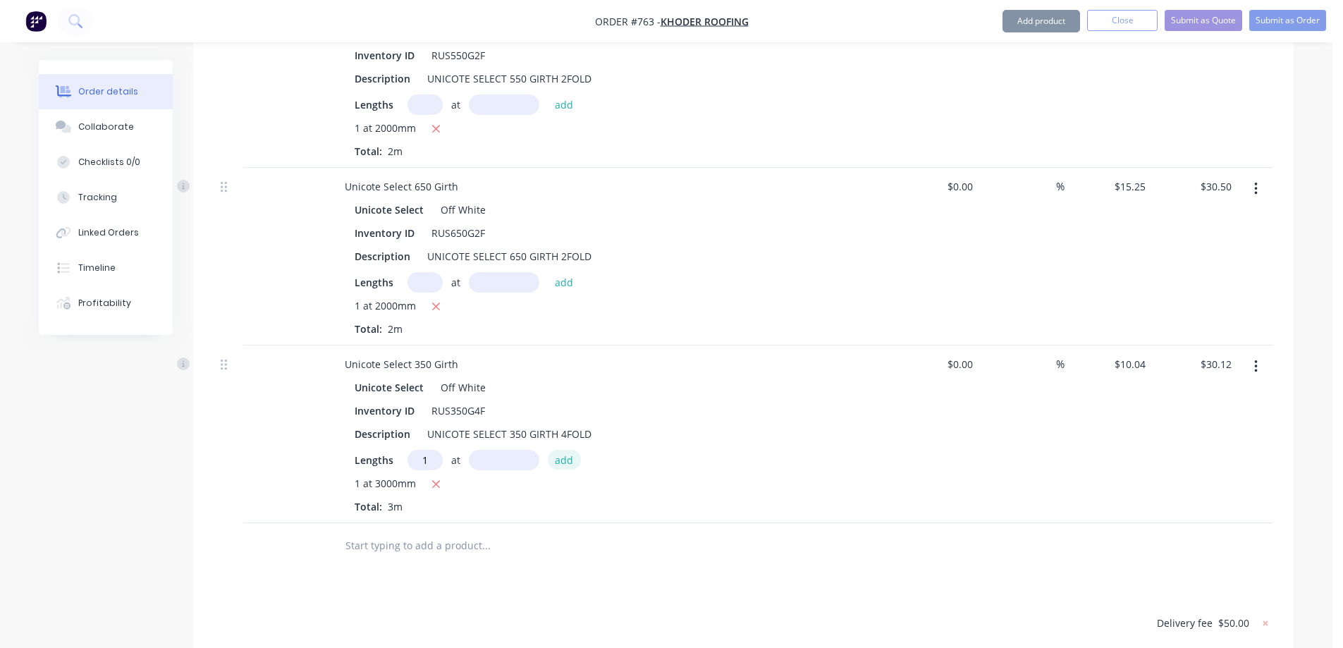
type input "1"
type input "3000mm"
click at [555, 450] on button "add" at bounding box center [564, 459] width 33 height 19
type input "$60.24"
click at [397, 555] on input "text" at bounding box center [486, 569] width 282 height 28
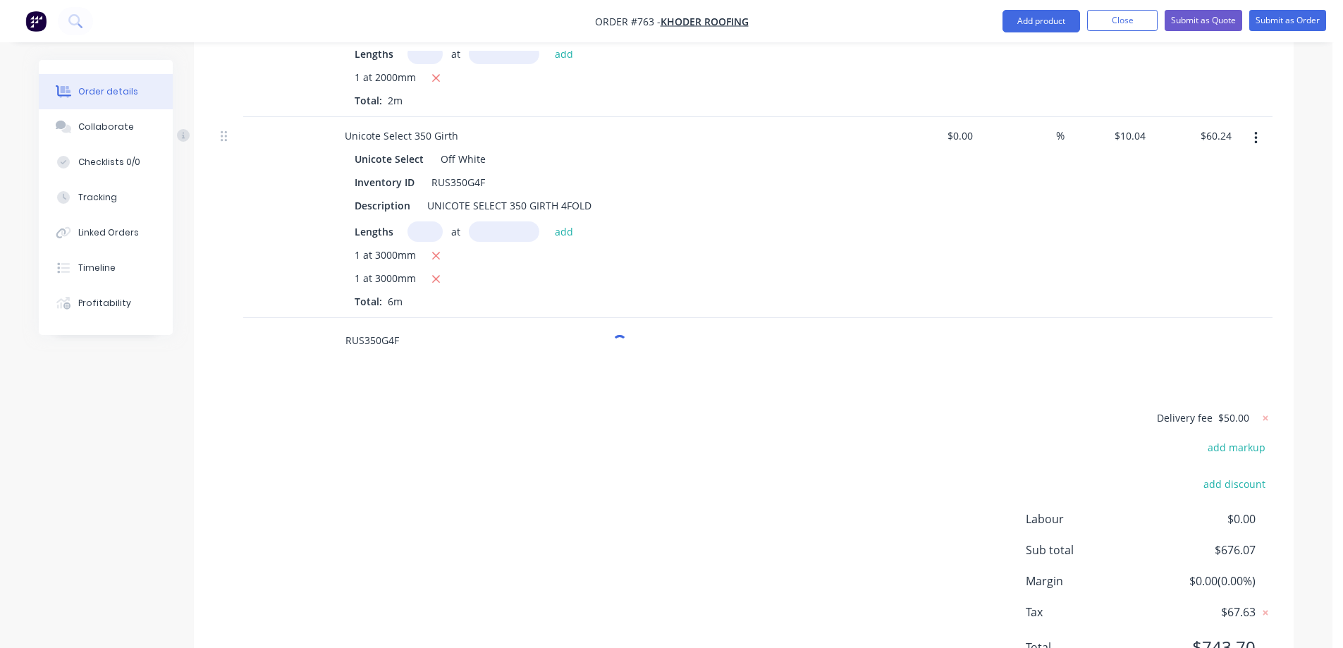
scroll to position [4207, 0]
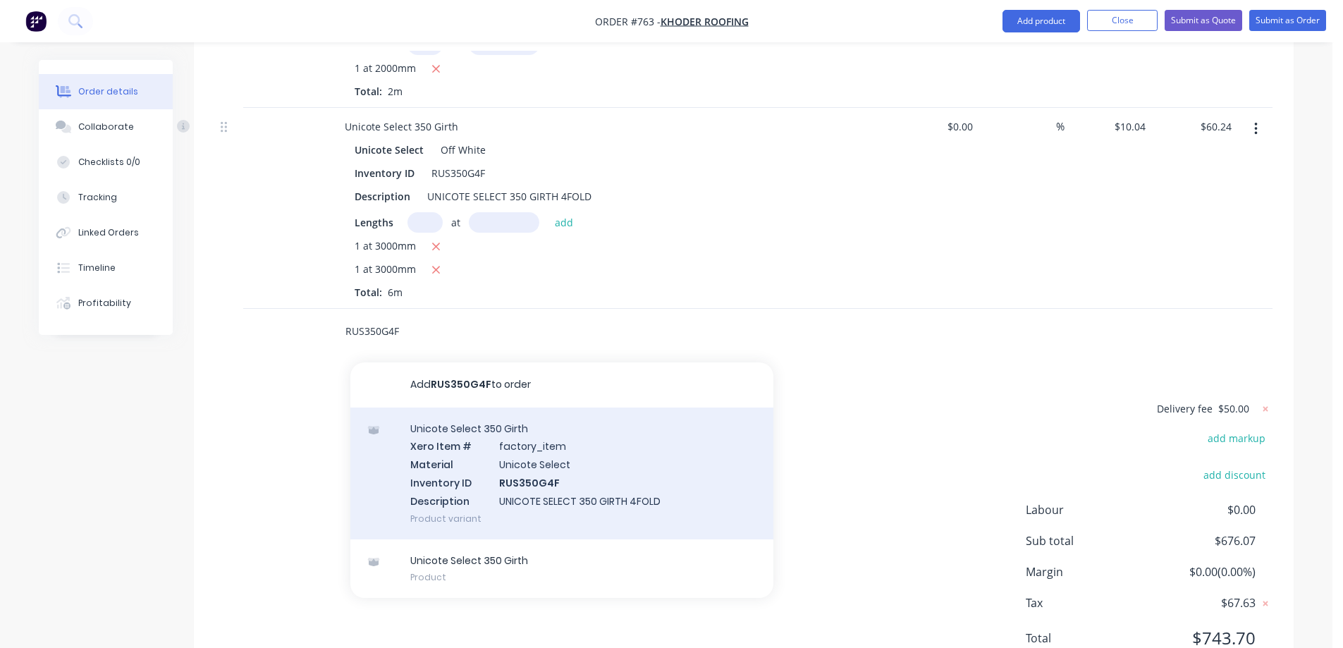
type input "RUS350G4F"
click at [475, 415] on div "Unicote Select 350 Girth Xero Item # factory_item Material Unicote Select Inven…" at bounding box center [561, 474] width 423 height 132
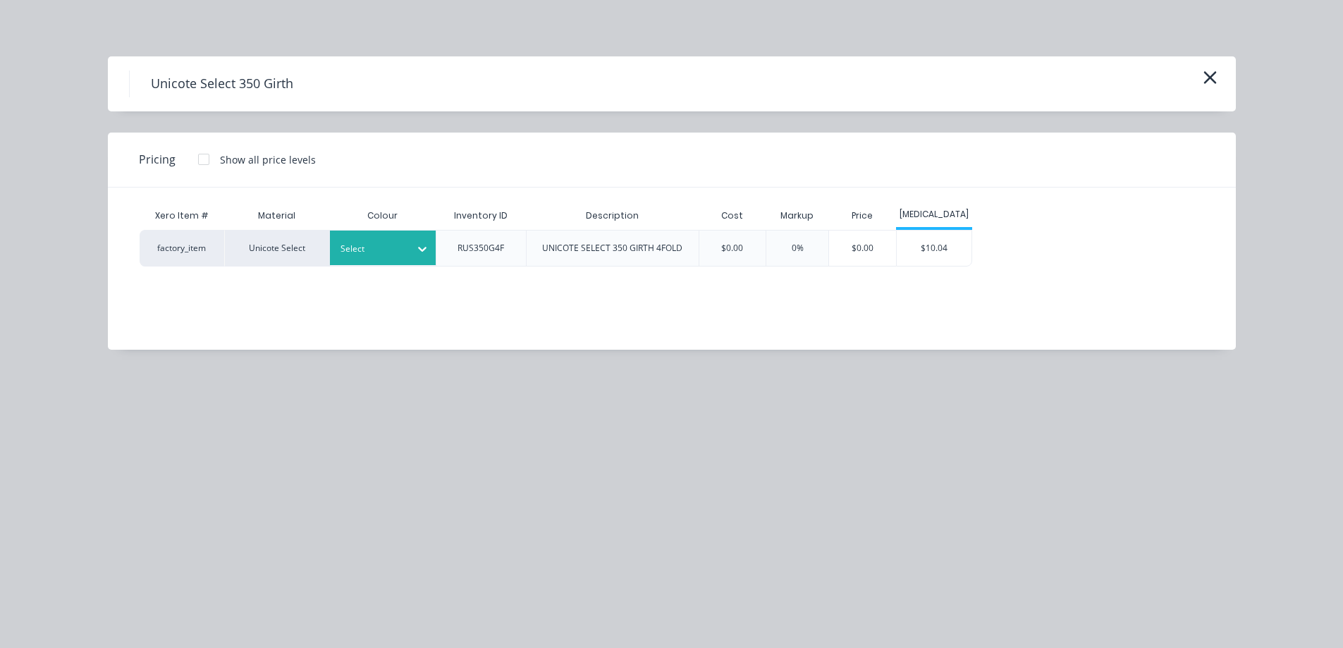
click at [393, 251] on div at bounding box center [372, 249] width 63 height 16
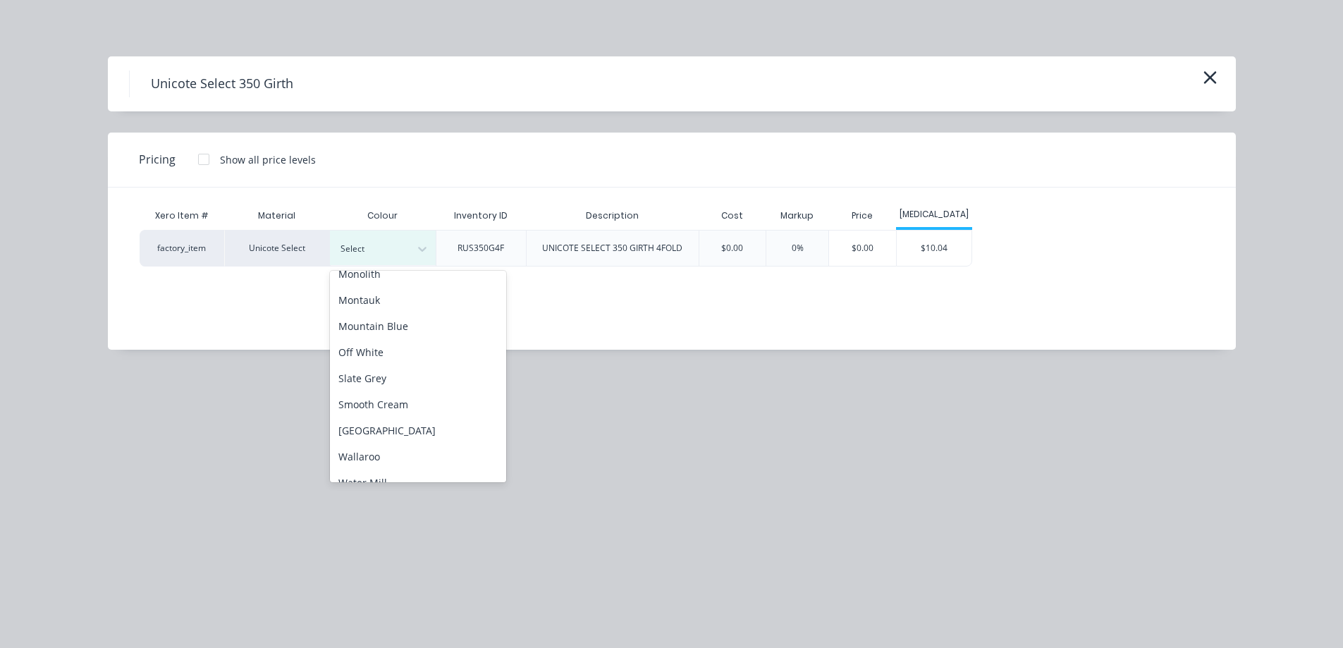
scroll to position [353, 0]
click at [392, 356] on div "Off White" at bounding box center [418, 351] width 176 height 26
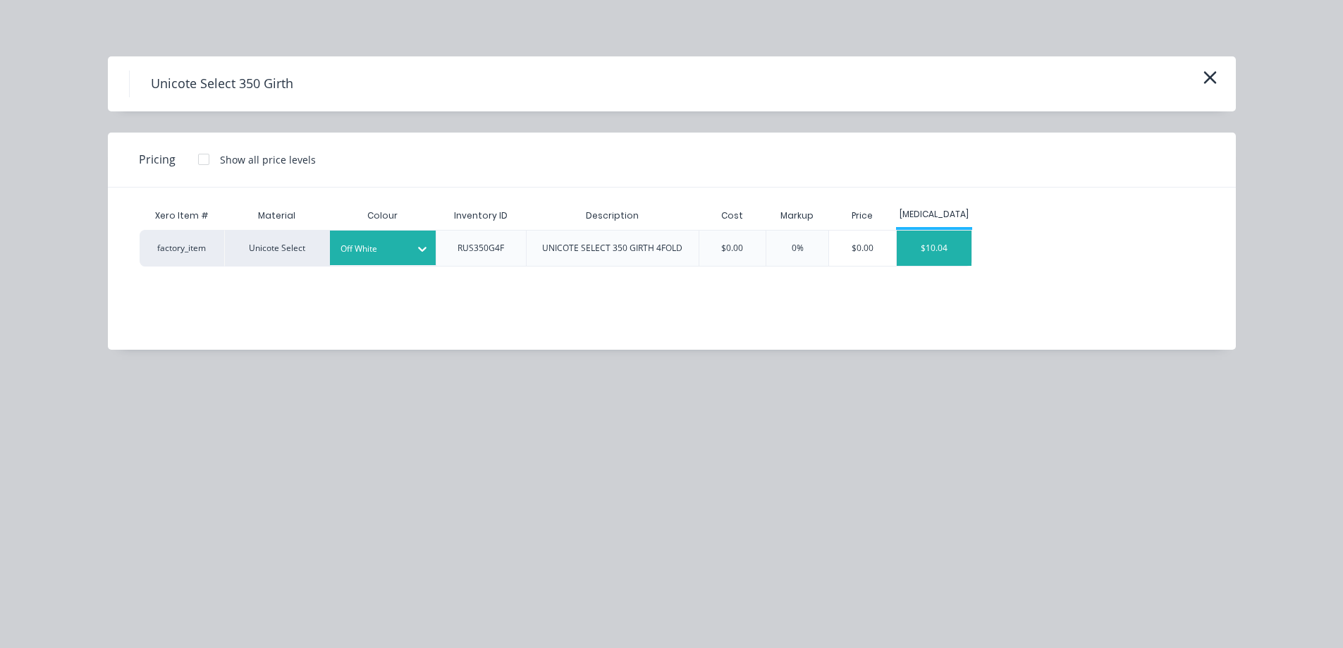
click at [900, 252] on div "$10.04" at bounding box center [934, 248] width 75 height 35
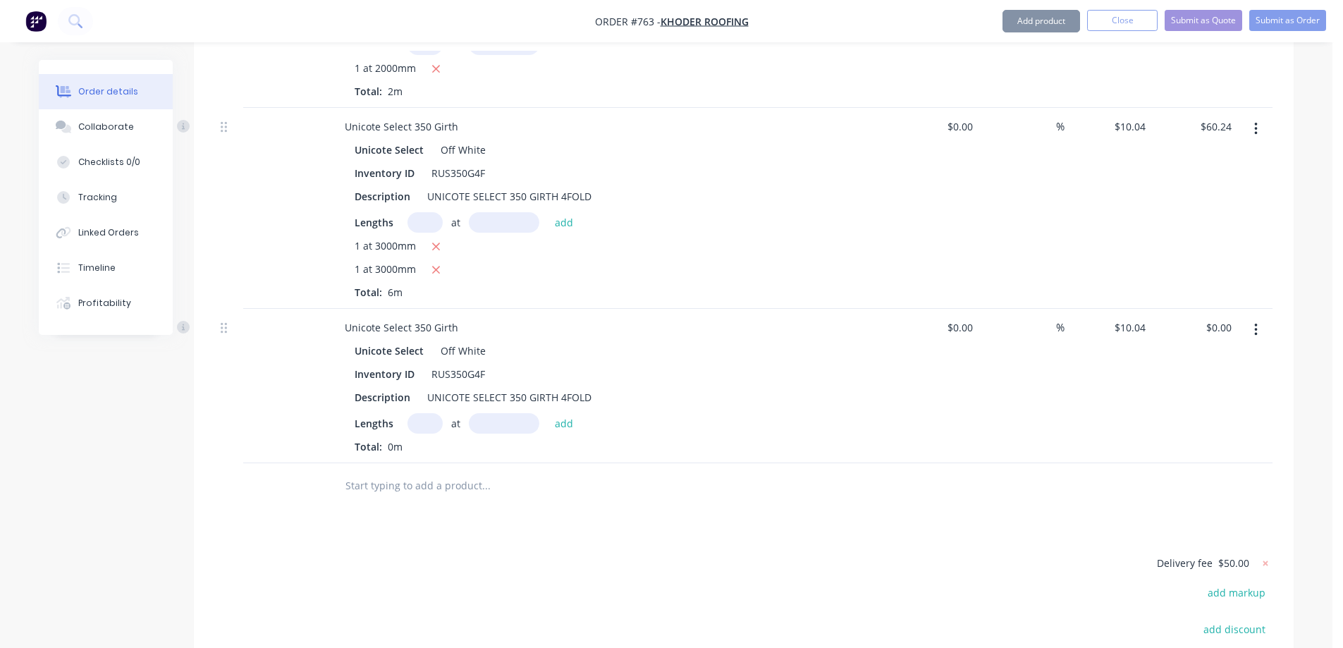
click at [425, 413] on input "text" at bounding box center [425, 423] width 35 height 20
type input "1"
type input "1000mm"
click at [560, 413] on button "add" at bounding box center [564, 422] width 33 height 19
type input "$10.04"
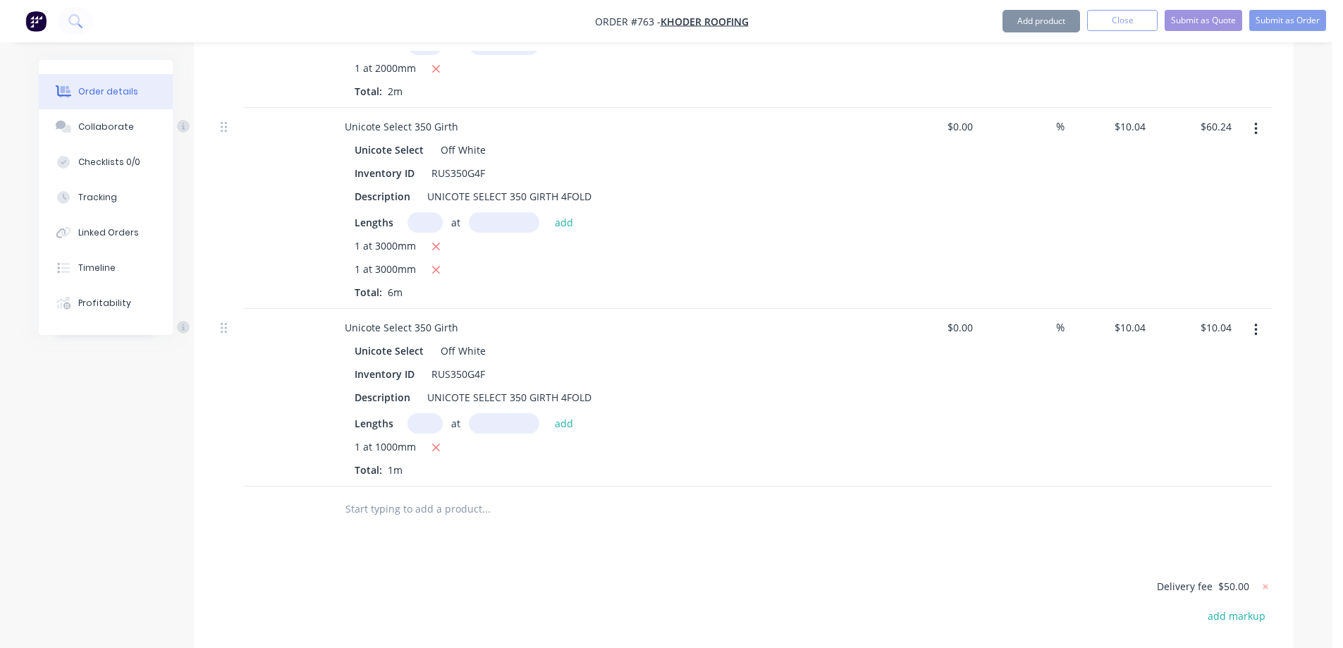
scroll to position [4385, 0]
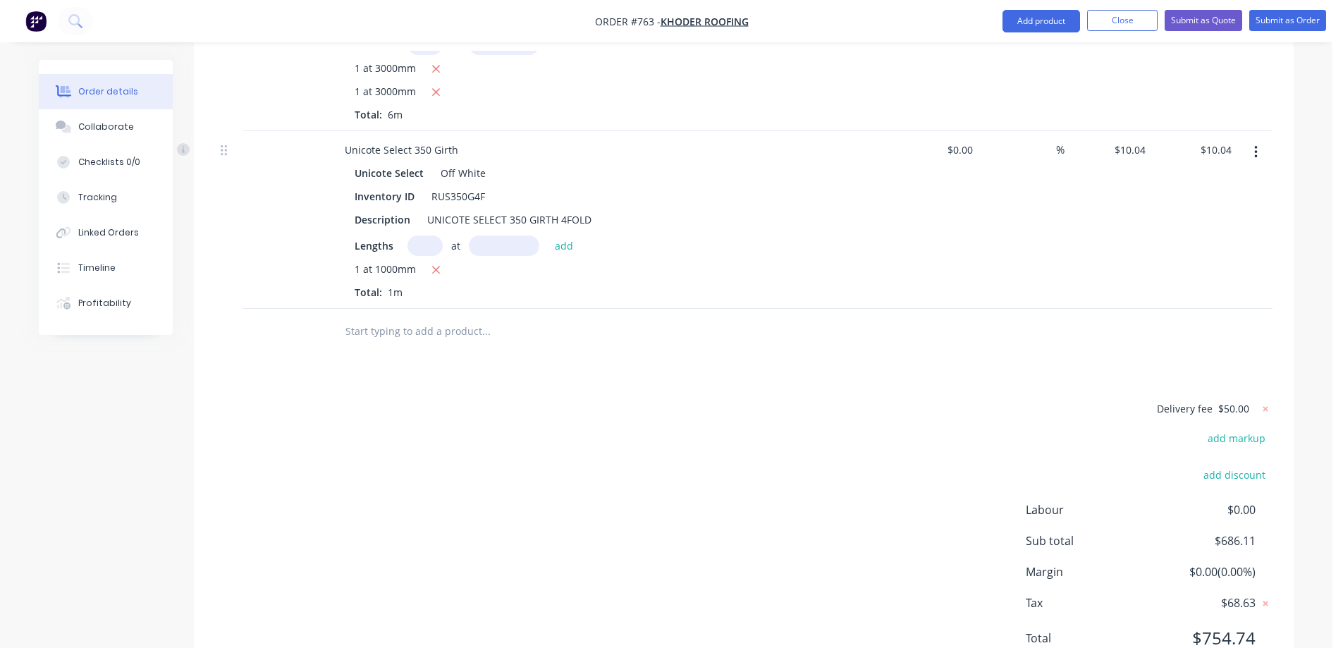
click at [346, 317] on input "text" at bounding box center [486, 331] width 282 height 28
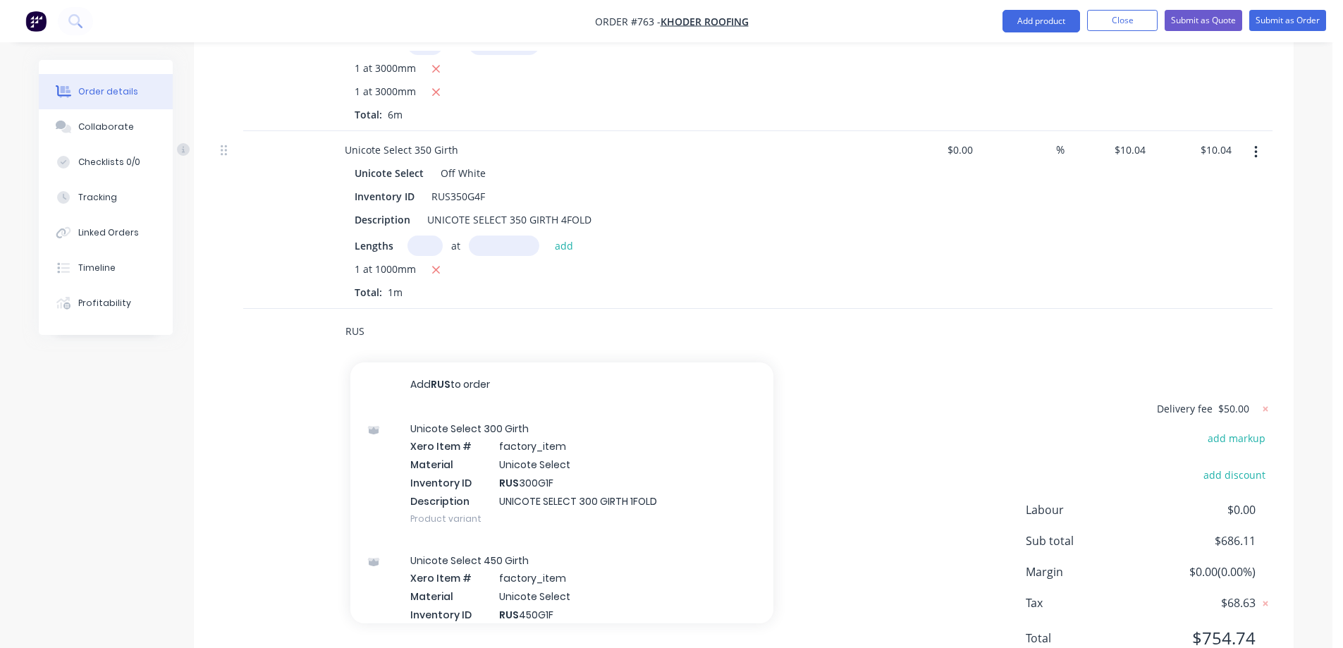
click at [398, 317] on input "RUS" at bounding box center [486, 331] width 282 height 28
type input "RUS350G4F"
click at [501, 408] on div "Unicote Select 350 Girth Xero Item # factory_item Material Unicote Select Inven…" at bounding box center [561, 474] width 423 height 132
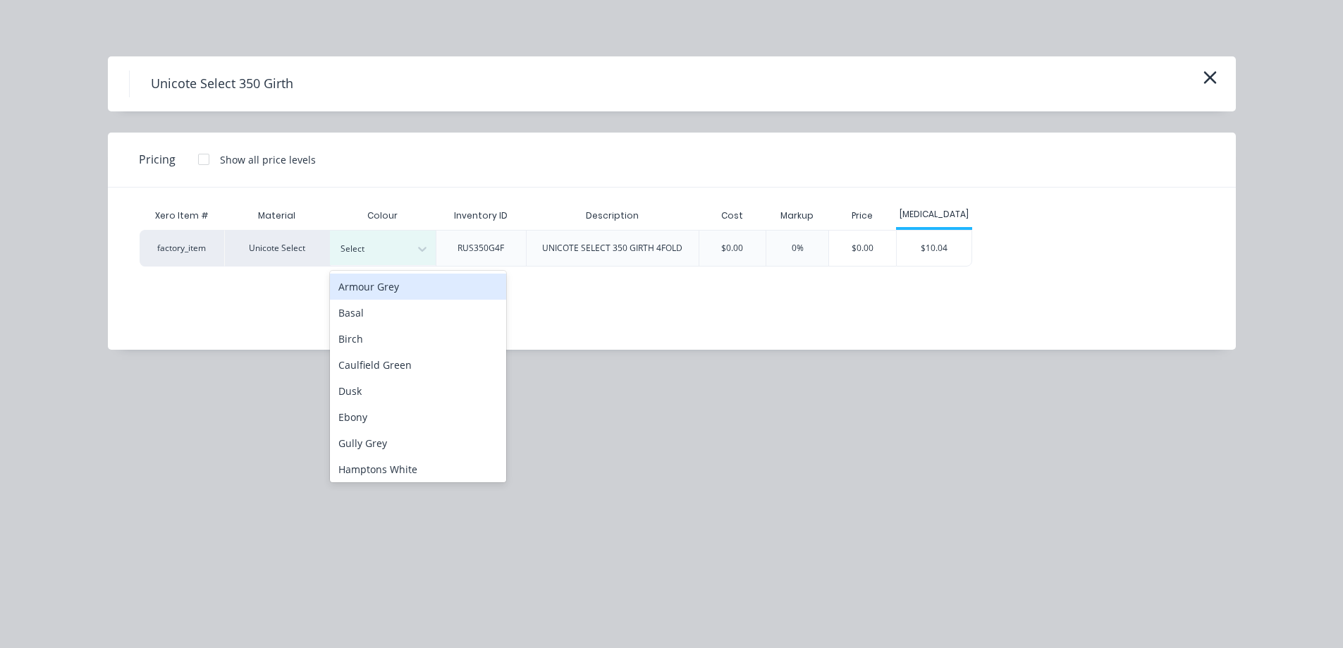
click at [385, 247] on div at bounding box center [372, 249] width 63 height 16
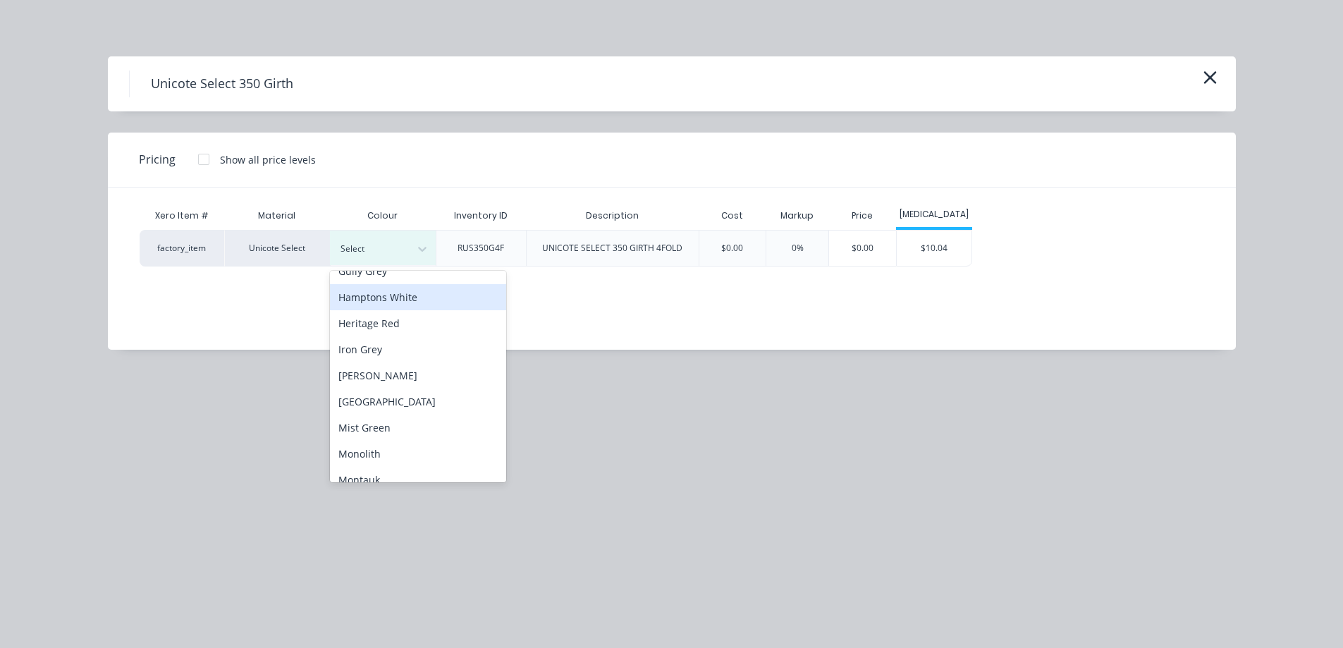
scroll to position [353, 0]
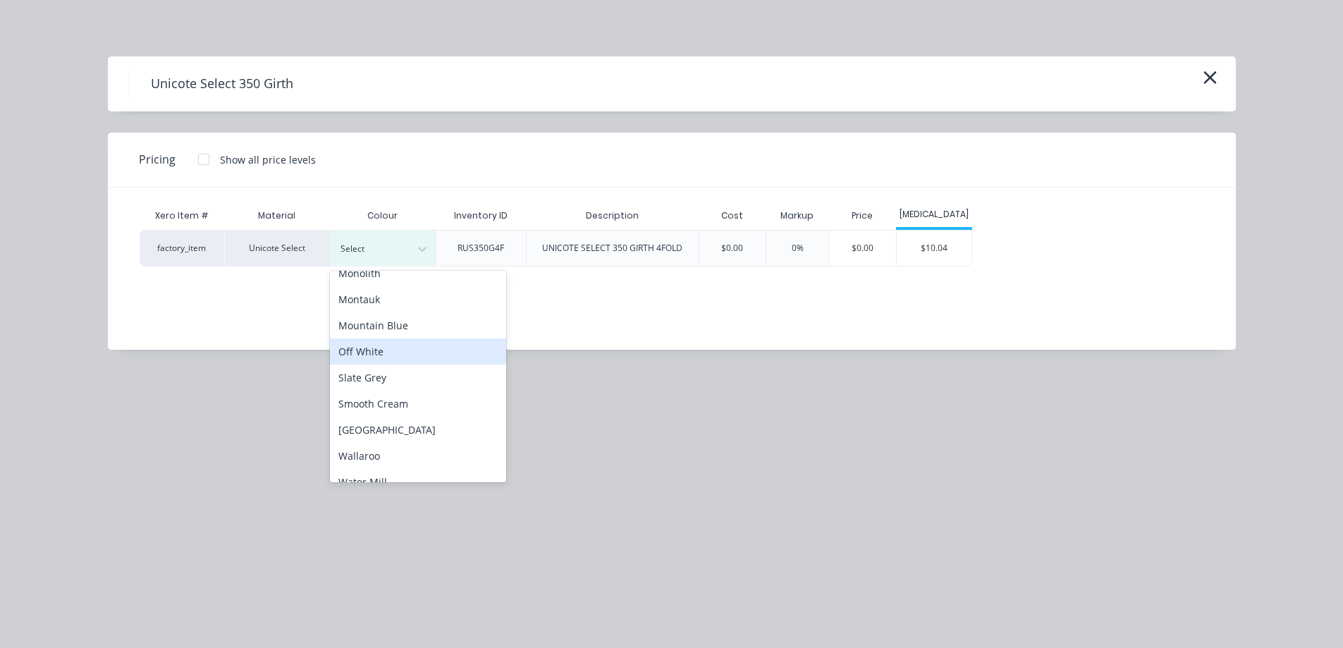
click at [396, 360] on div "Off White" at bounding box center [418, 351] width 176 height 26
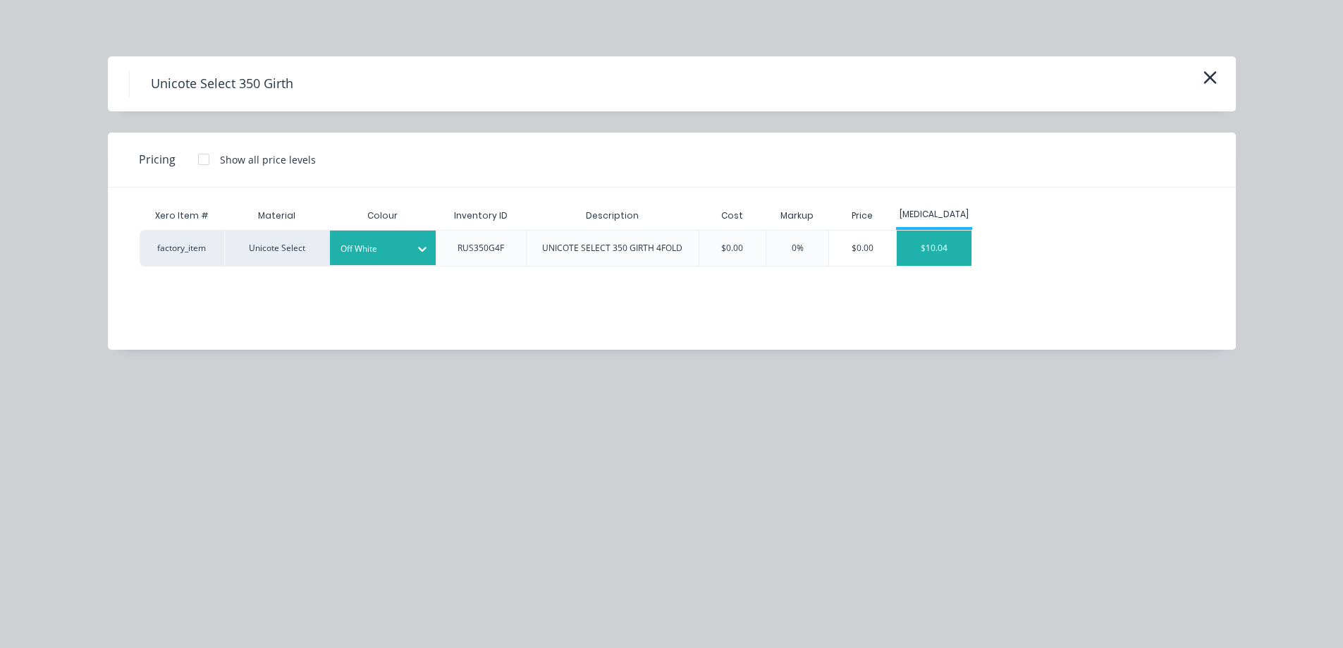
click at [935, 254] on div "$10.04" at bounding box center [934, 248] width 75 height 35
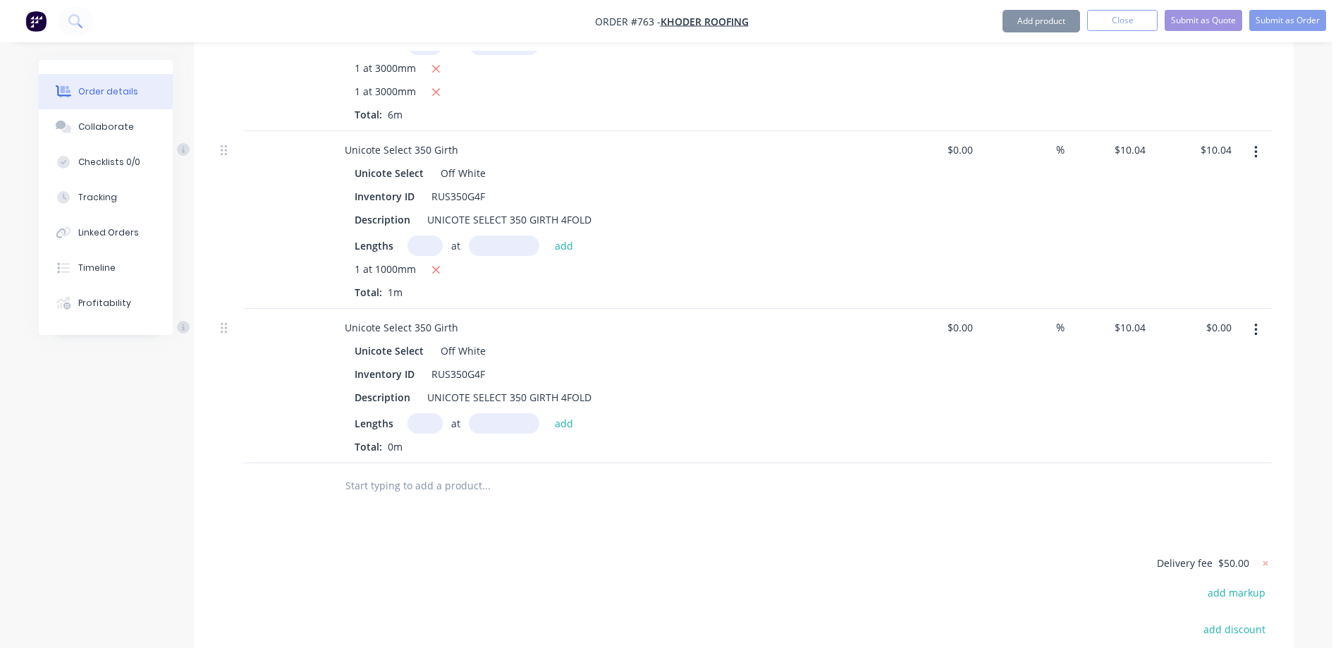
click at [427, 413] on input "text" at bounding box center [425, 423] width 35 height 20
type input "1"
type input "4200mm"
click at [558, 413] on button "add" at bounding box center [564, 422] width 33 height 19
type input "$42.17"
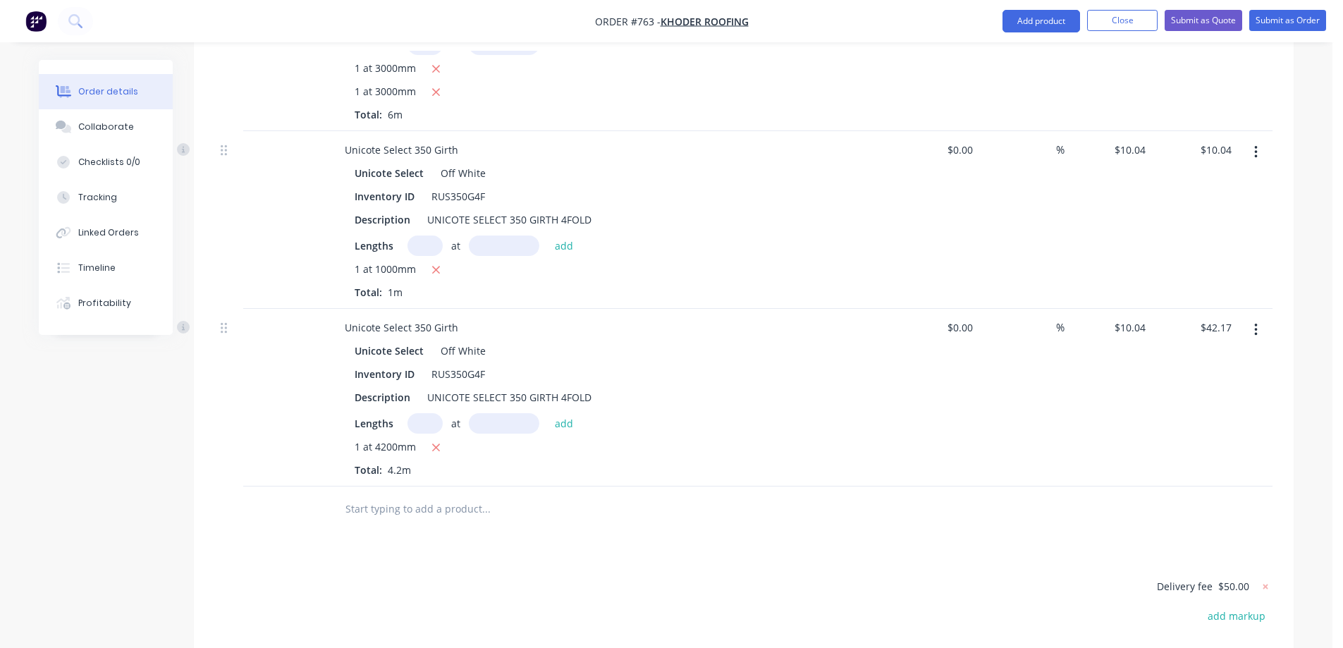
click at [382, 495] on input "text" at bounding box center [486, 509] width 282 height 28
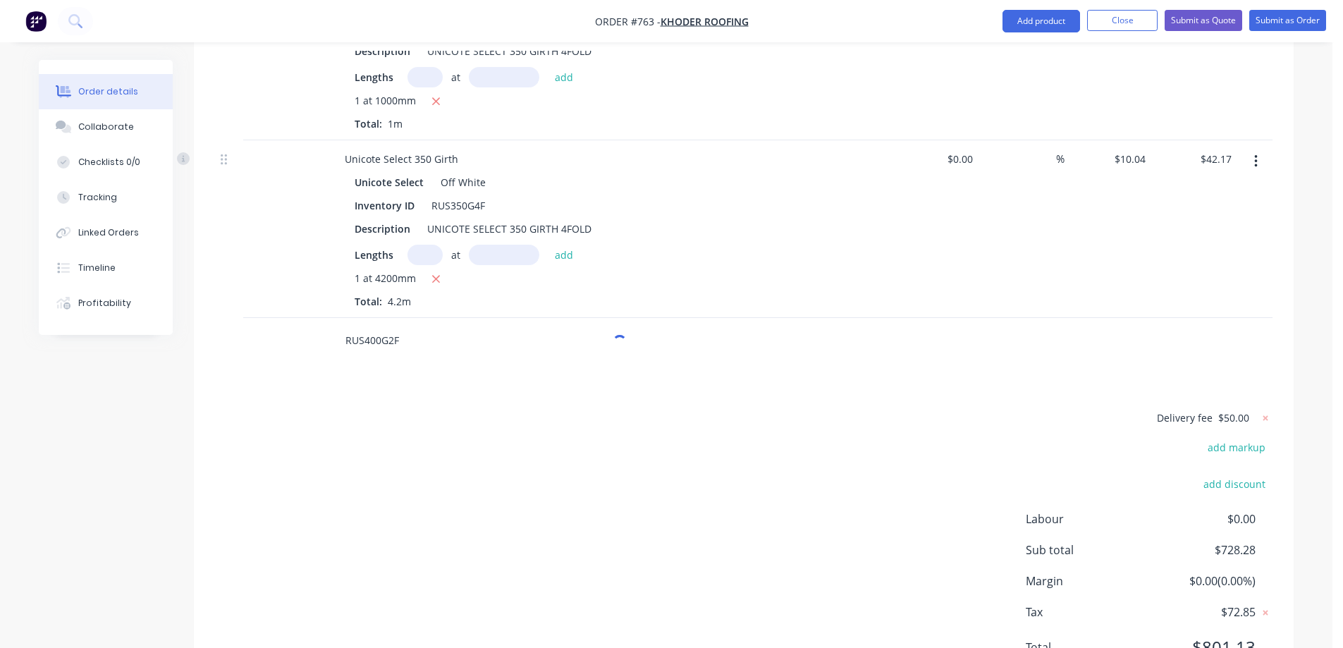
scroll to position [4563, 0]
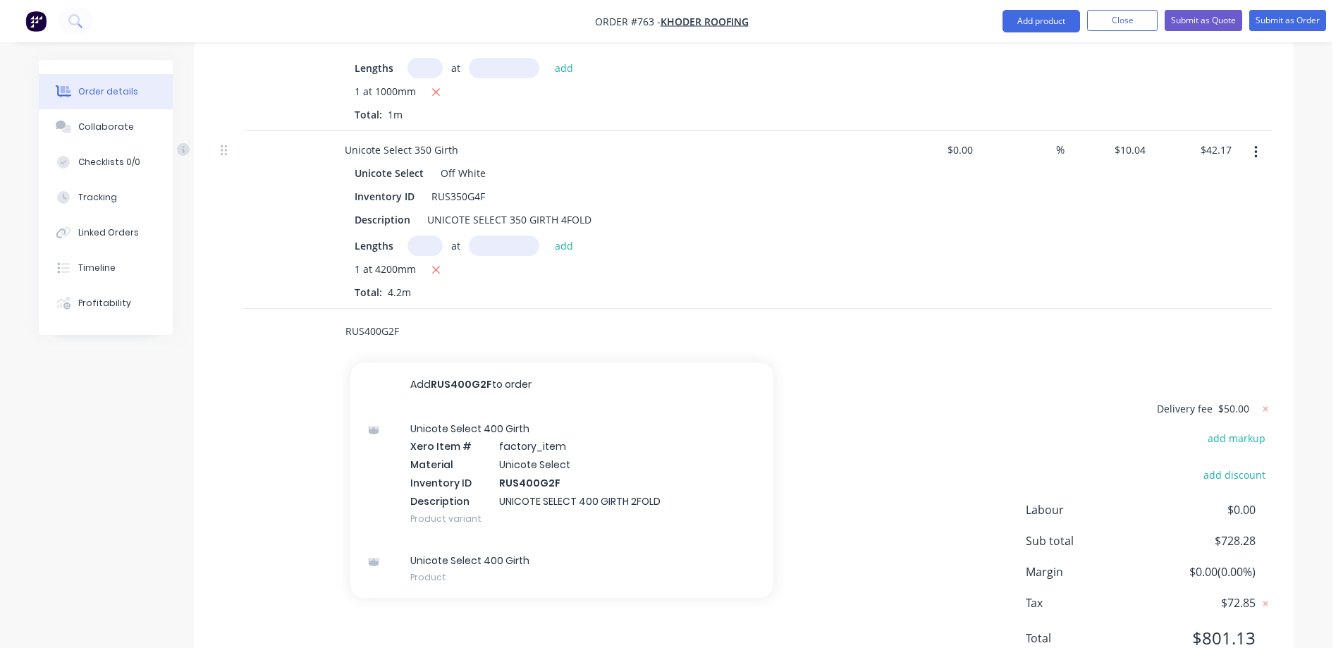
type input "RUS400G2F"
click at [446, 408] on div "Unicote Select 400 Girth Xero Item # factory_item Material Unicote Select Inven…" at bounding box center [561, 474] width 423 height 132
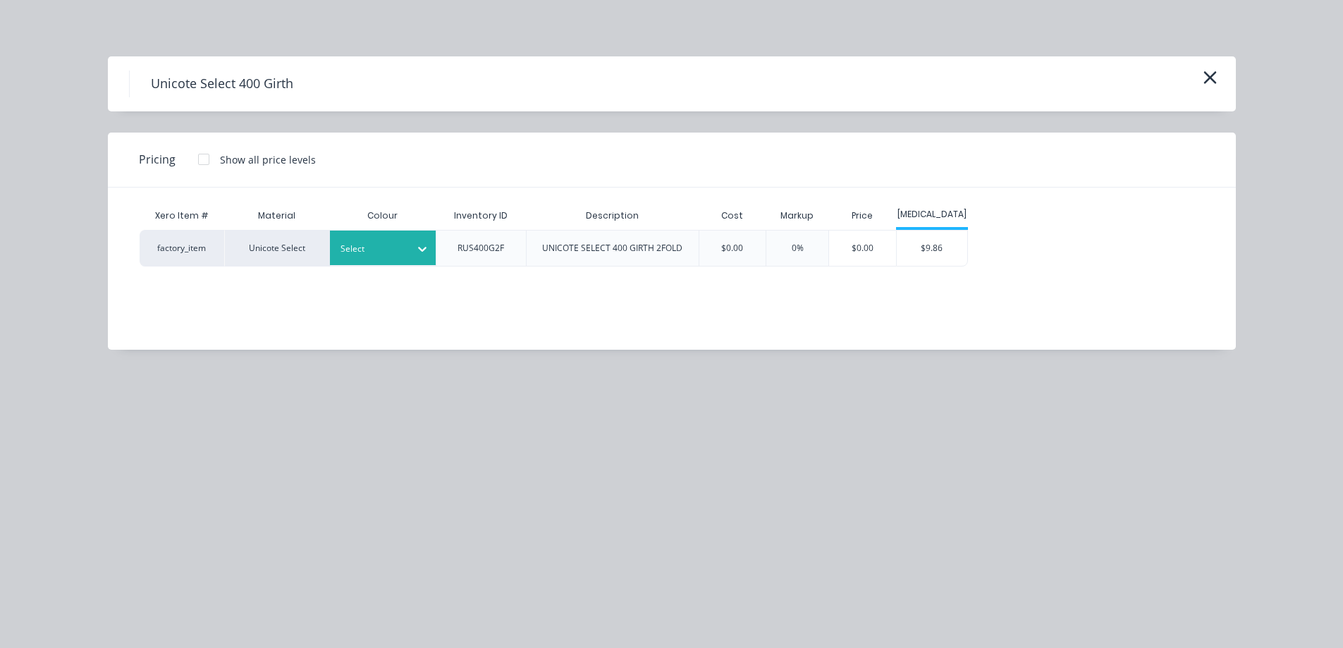
click at [373, 241] on div at bounding box center [372, 249] width 63 height 16
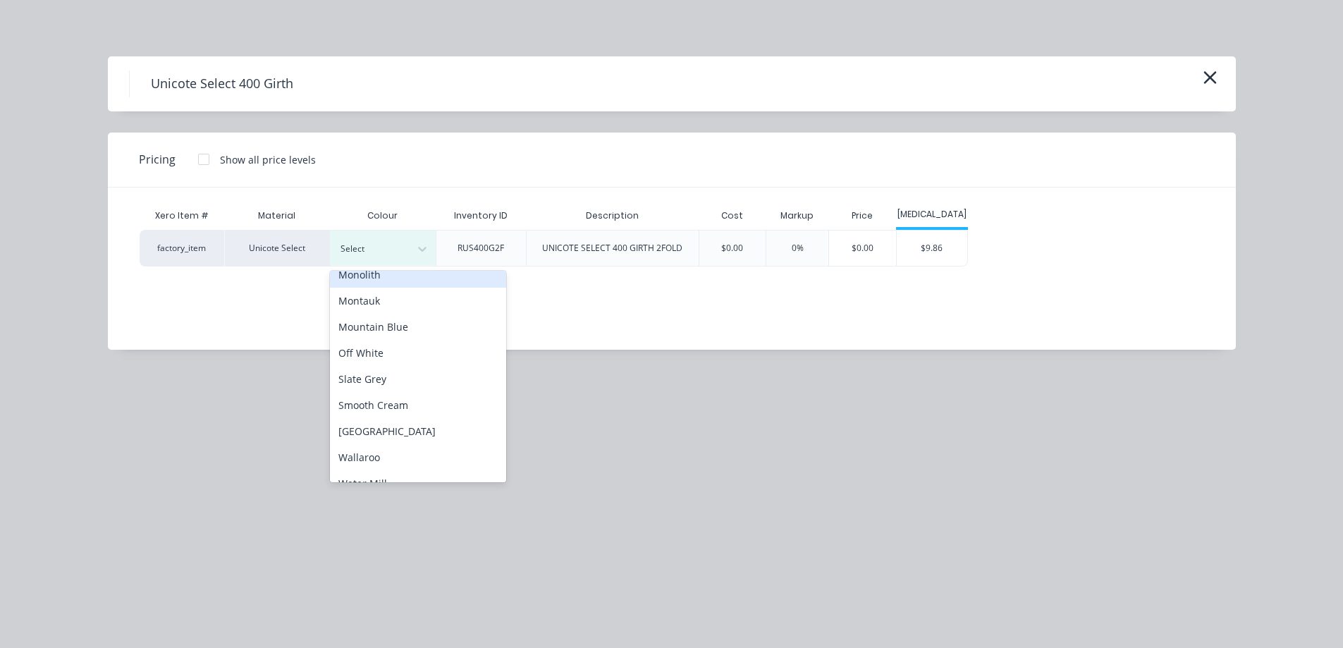
scroll to position [353, 0]
click at [368, 363] on div "Off White" at bounding box center [418, 351] width 176 height 26
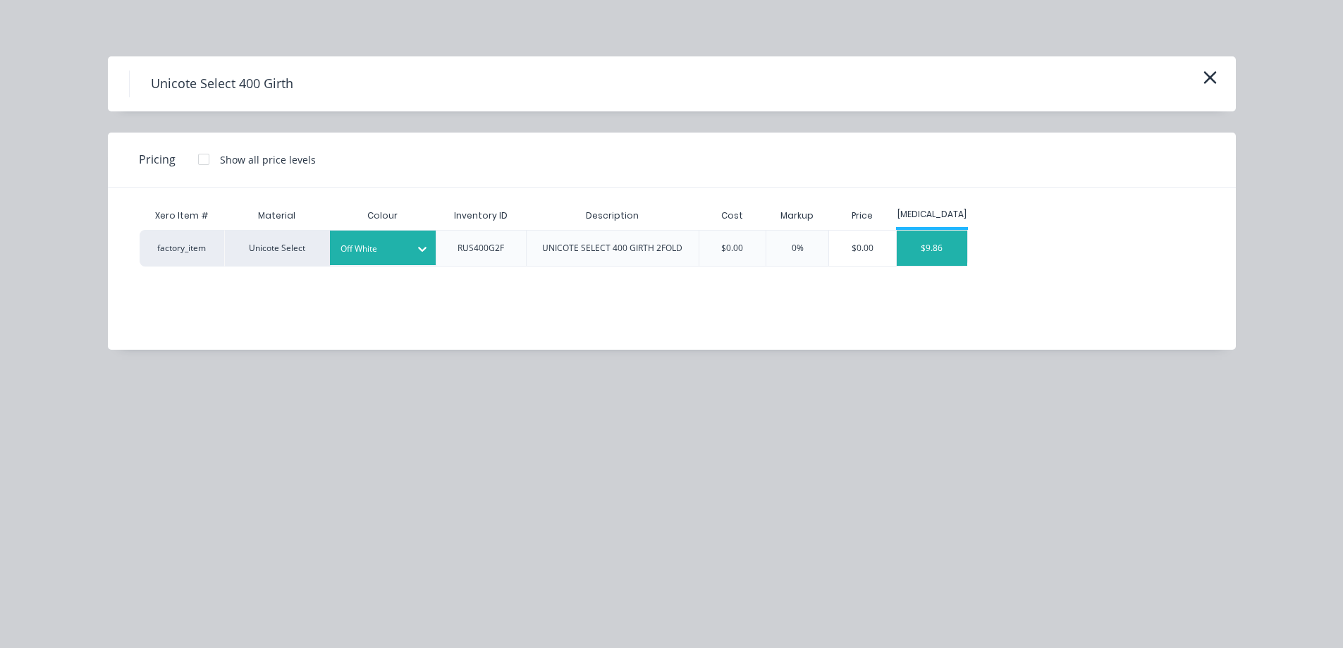
click at [942, 245] on div "$9.86" at bounding box center [932, 248] width 71 height 35
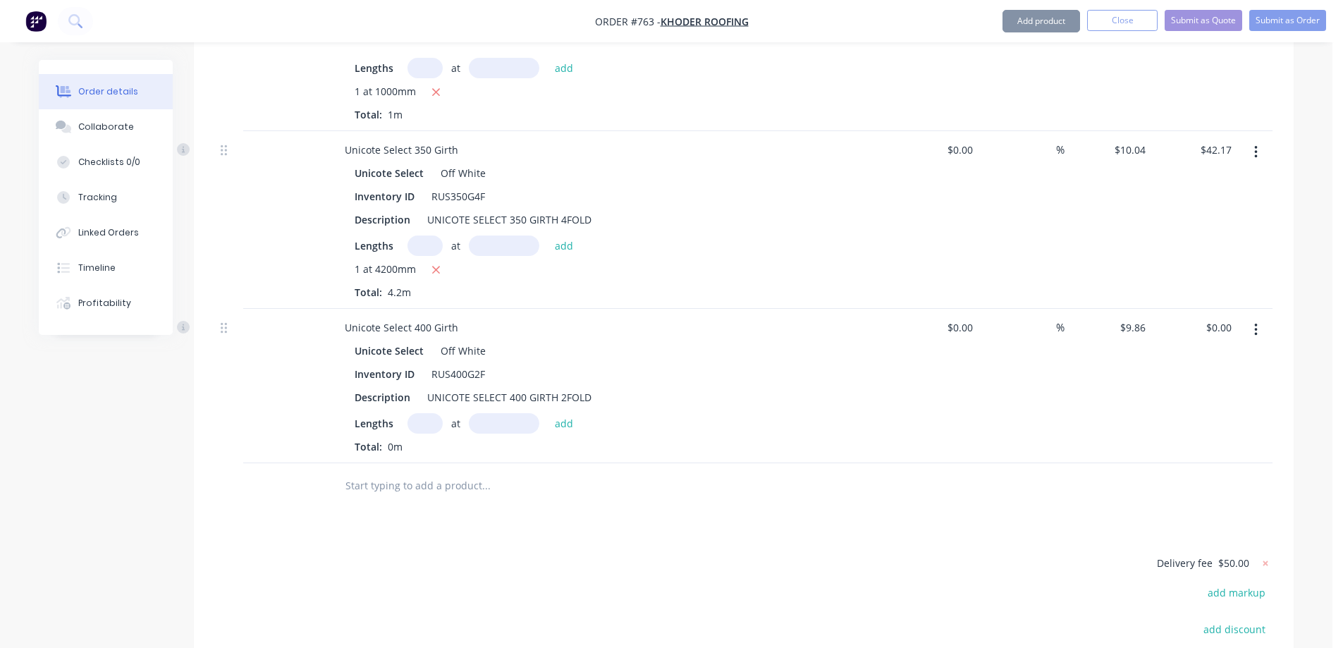
click at [422, 413] on input "text" at bounding box center [425, 423] width 35 height 20
type input "1"
type input "1000mm"
click at [570, 413] on button "add" at bounding box center [564, 422] width 33 height 19
type input "$9.86"
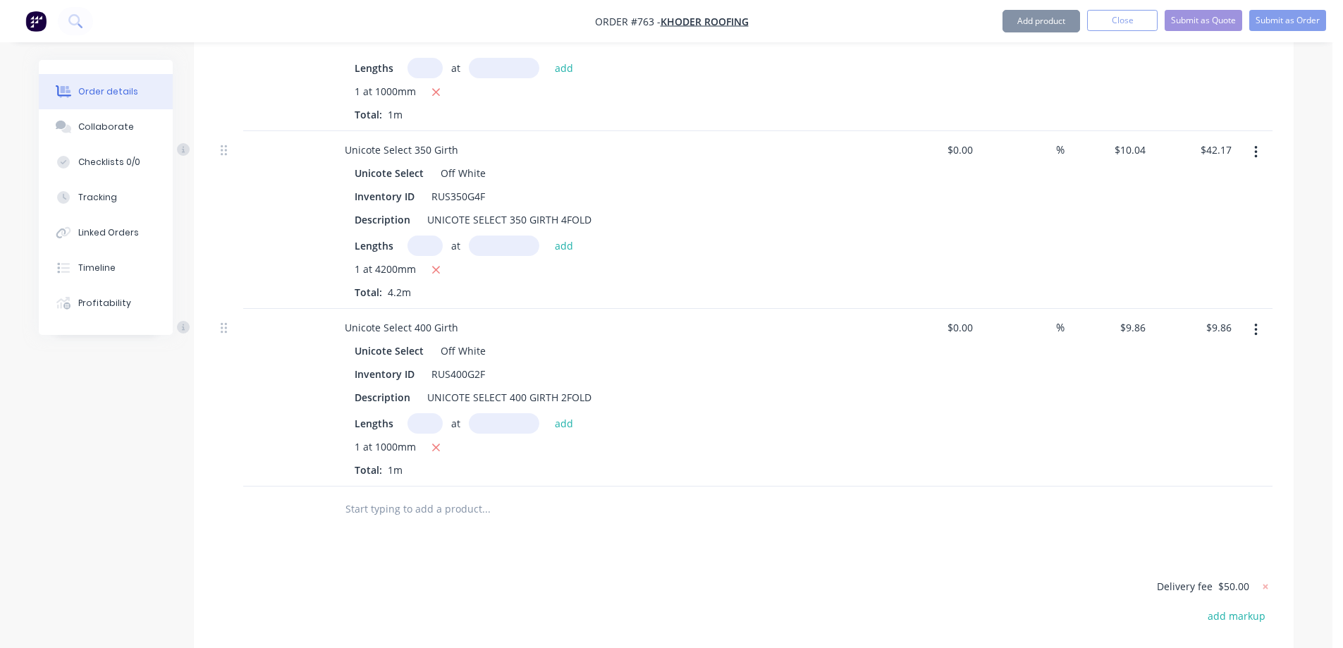
click at [444, 487] on div at bounding box center [582, 510] width 508 height 46
click at [436, 495] on input "text" at bounding box center [486, 509] width 282 height 28
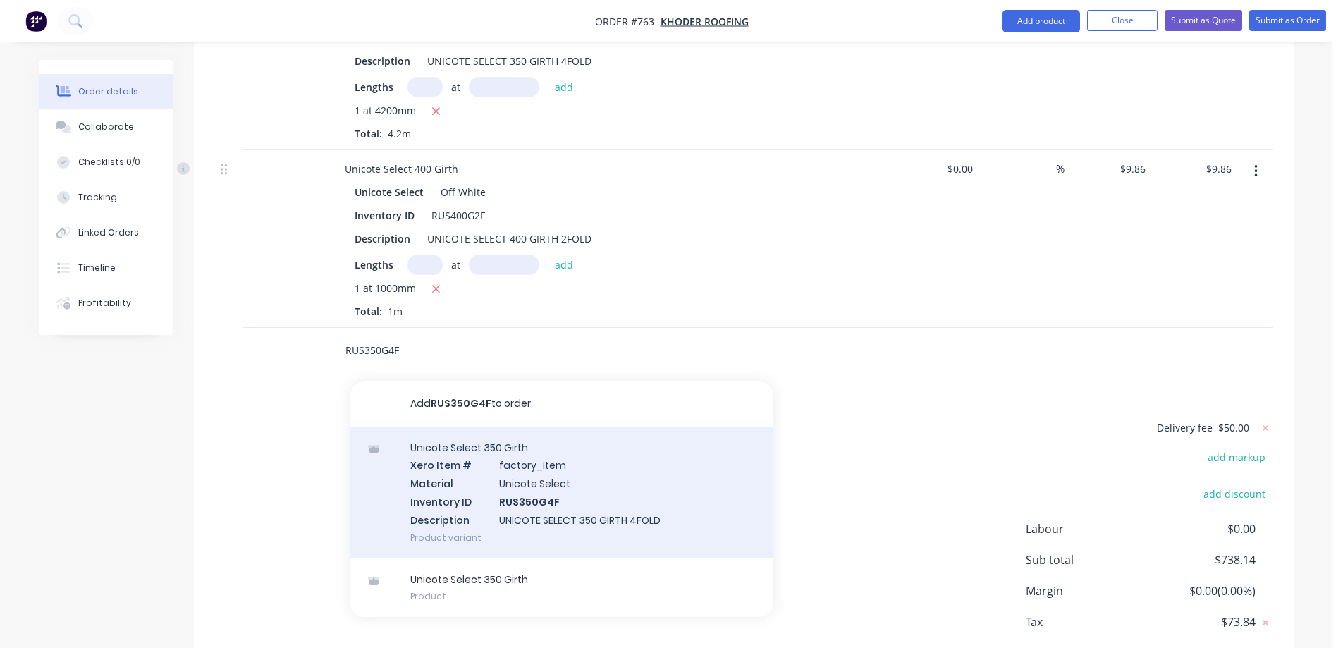
scroll to position [4740, 0]
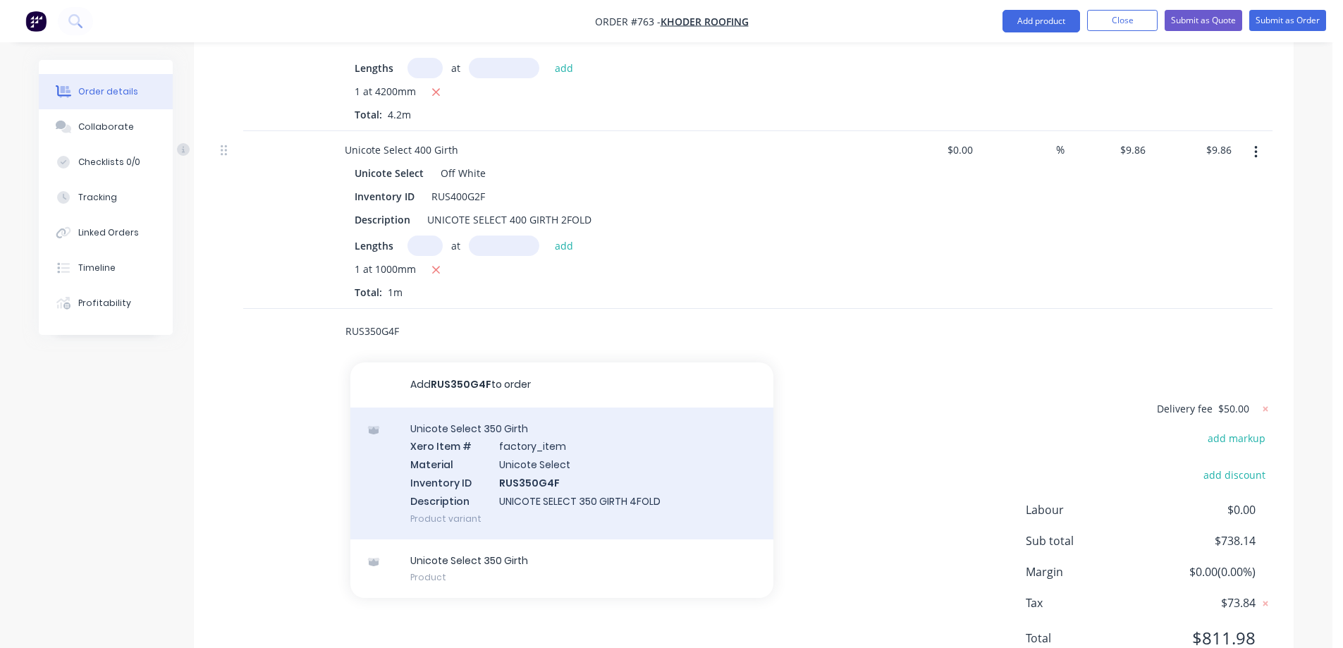
type input "RUS350G4F"
click at [487, 427] on div "Unicote Select 350 Girth Xero Item # factory_item Material Unicote Select Inven…" at bounding box center [561, 474] width 423 height 132
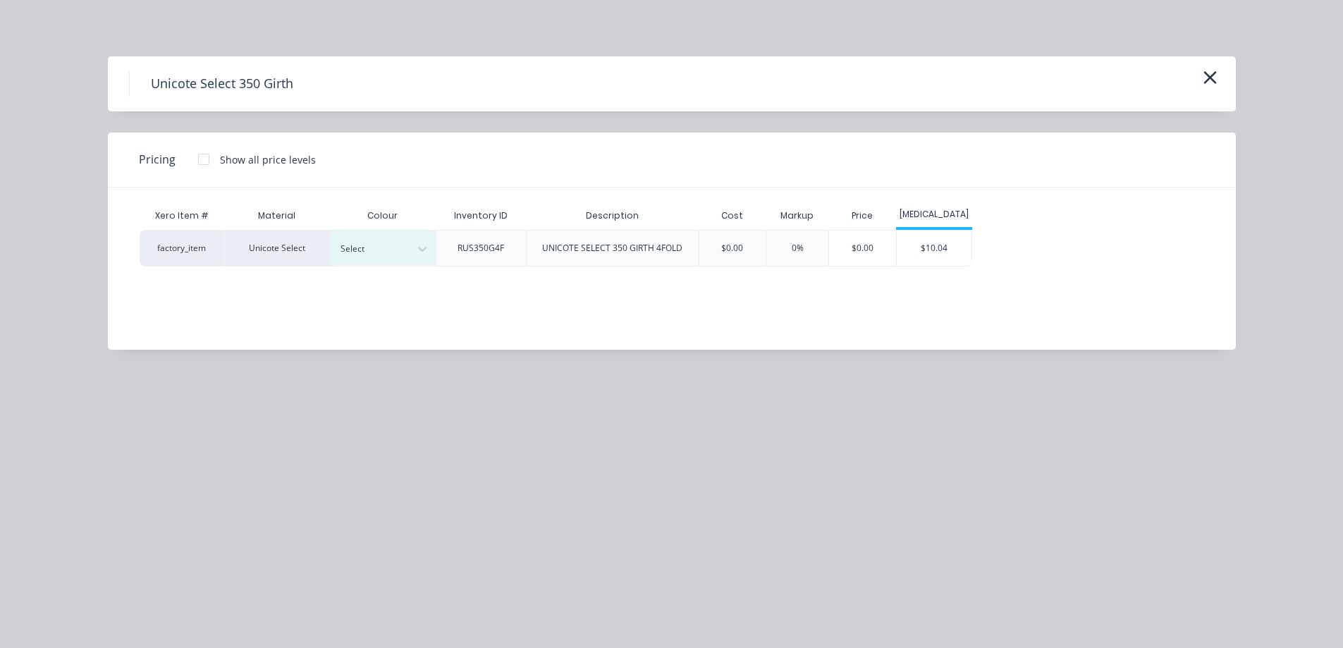
click at [391, 228] on div "Colour" at bounding box center [383, 216] width 106 height 28
click at [389, 241] on div at bounding box center [372, 249] width 63 height 16
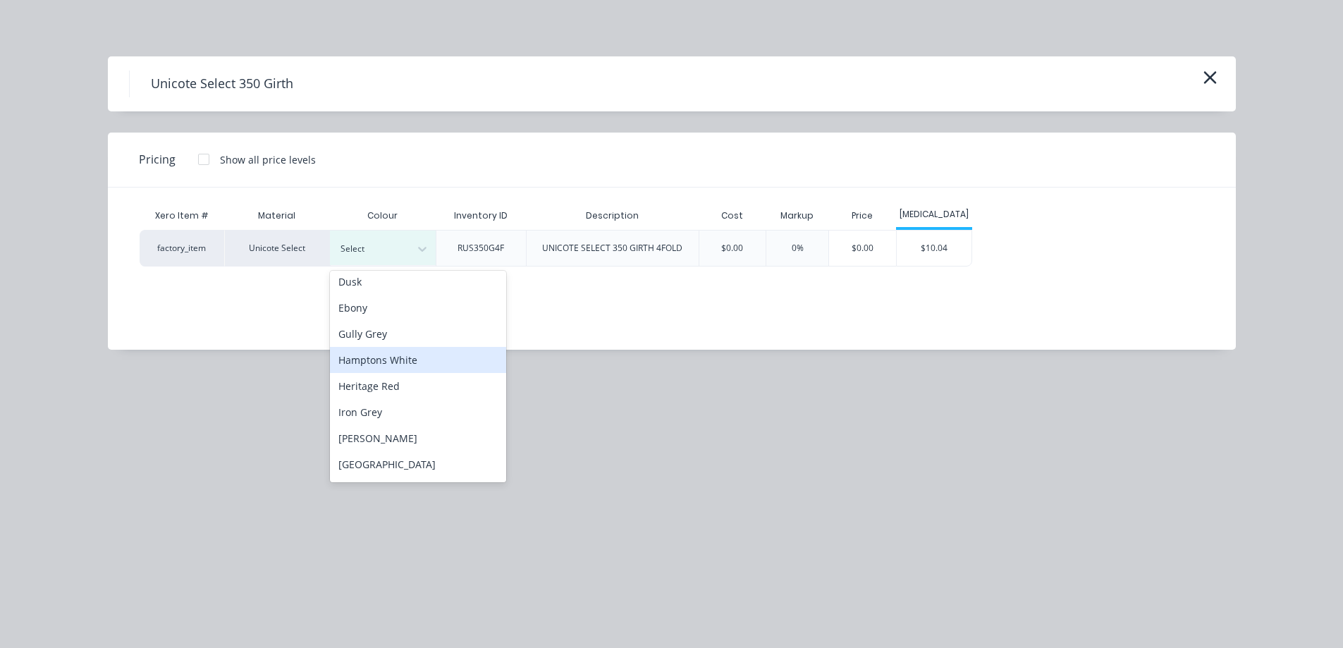
scroll to position [282, 0]
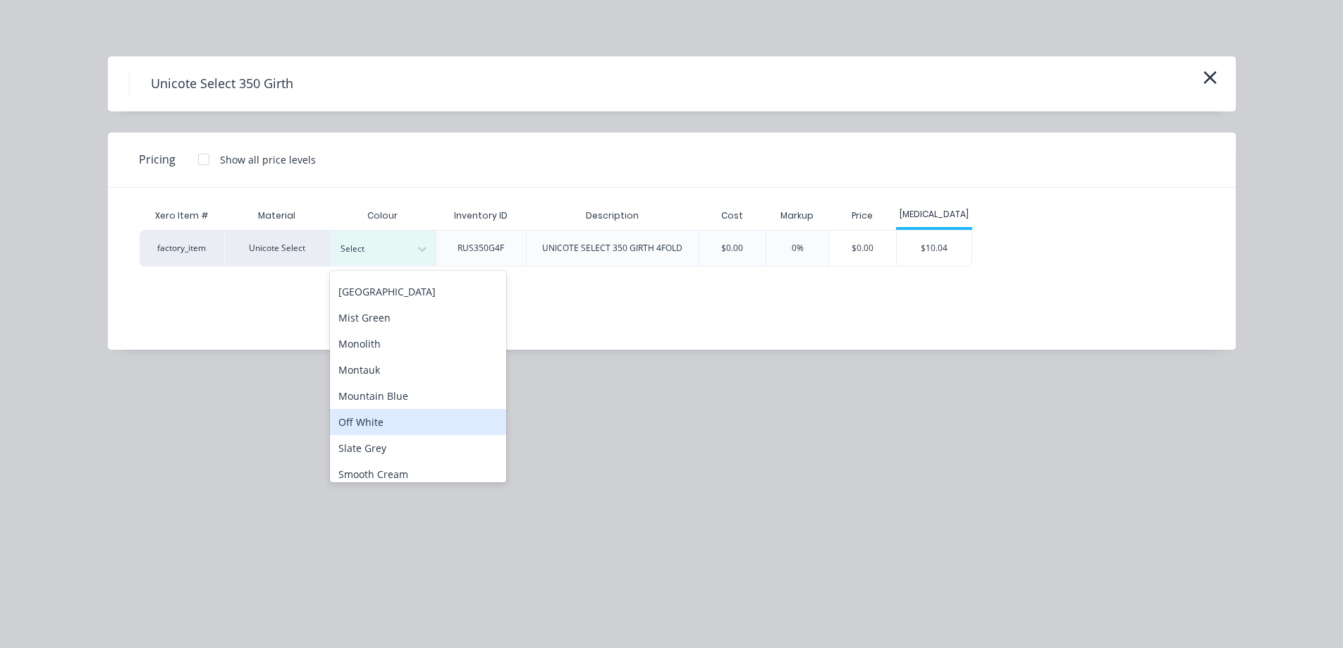
click at [394, 419] on div "Off White" at bounding box center [418, 422] width 176 height 26
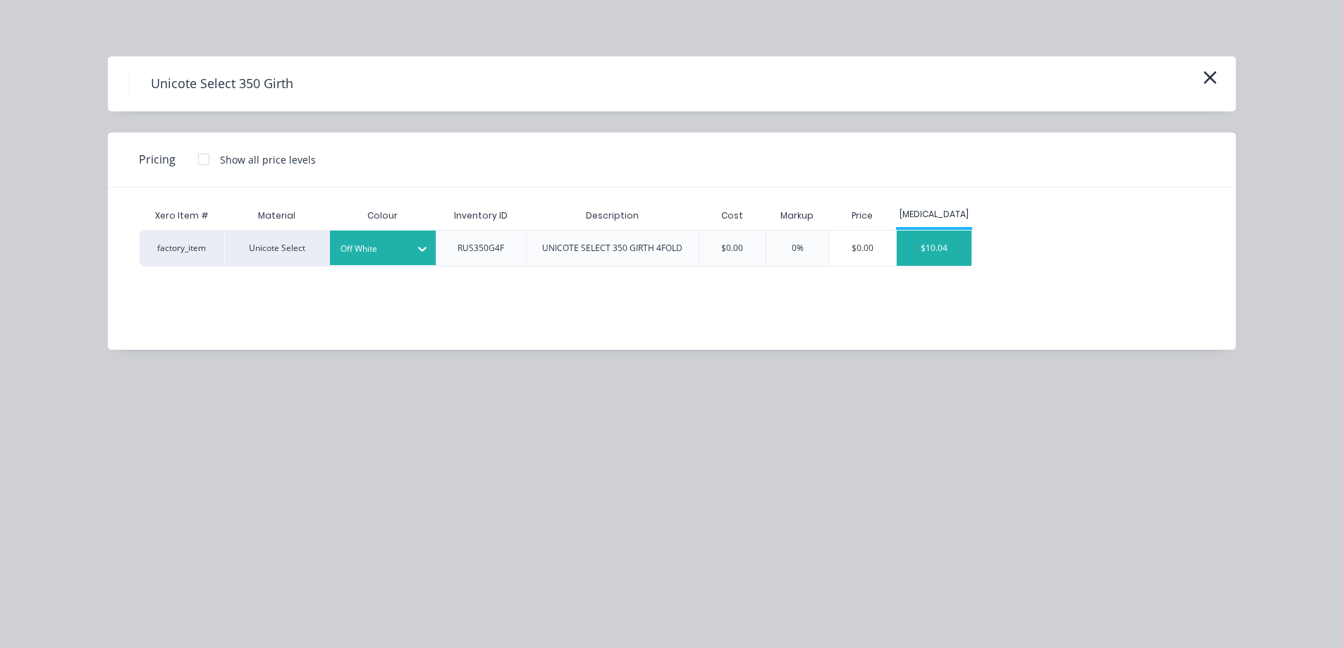
click at [931, 240] on div "$10.04" at bounding box center [934, 248] width 75 height 35
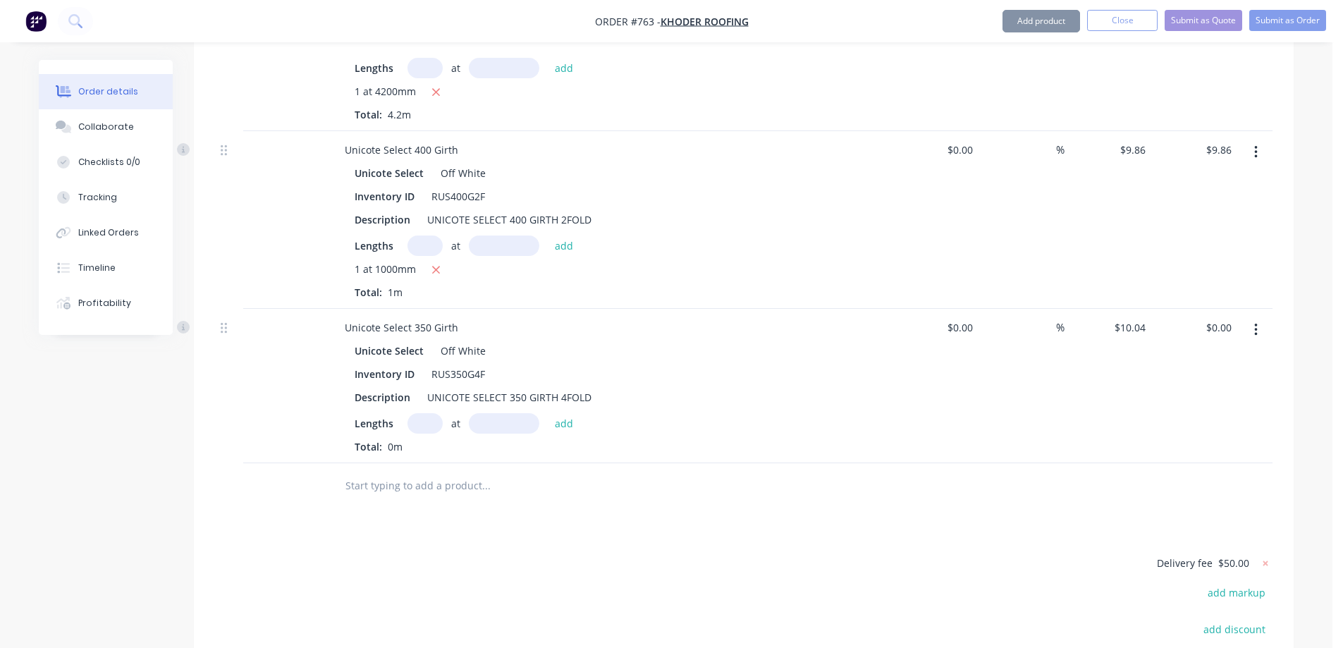
click at [420, 413] on input "text" at bounding box center [425, 423] width 35 height 20
type input "2"
type input "1200mm"
click at [553, 413] on button "add" at bounding box center [564, 422] width 33 height 19
type input "$24.10"
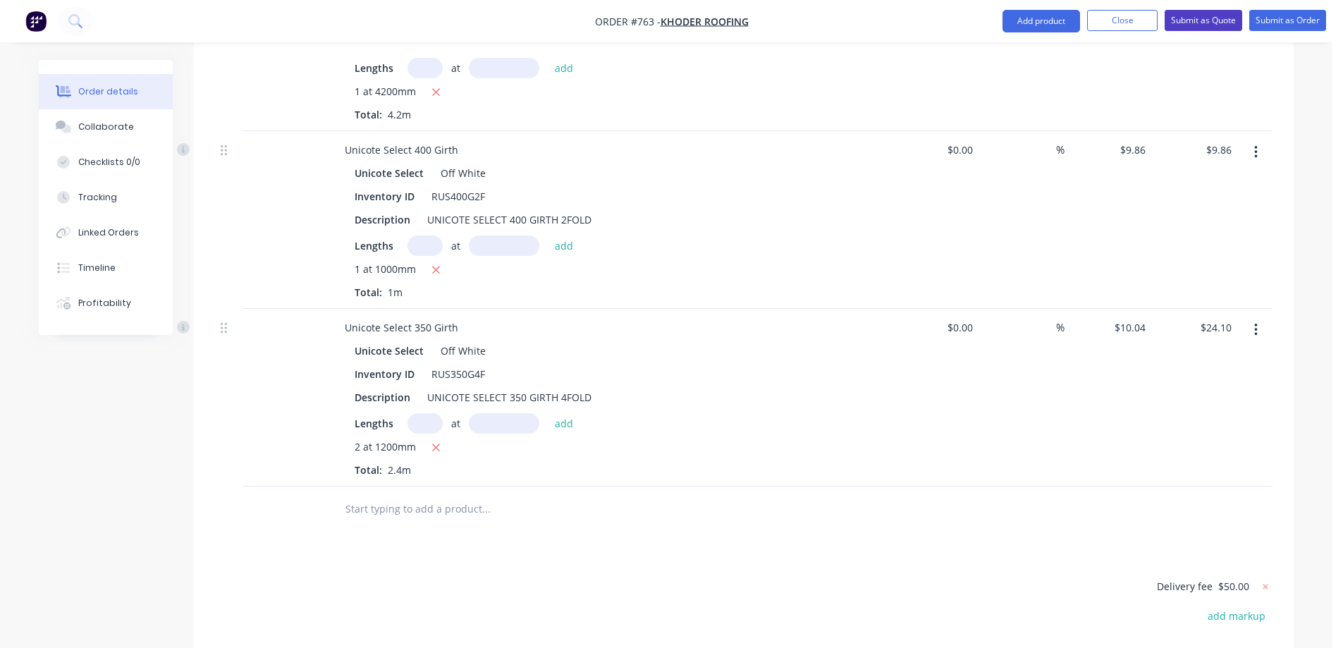
click at [1204, 30] on button "Submit as Quote" at bounding box center [1204, 20] width 78 height 21
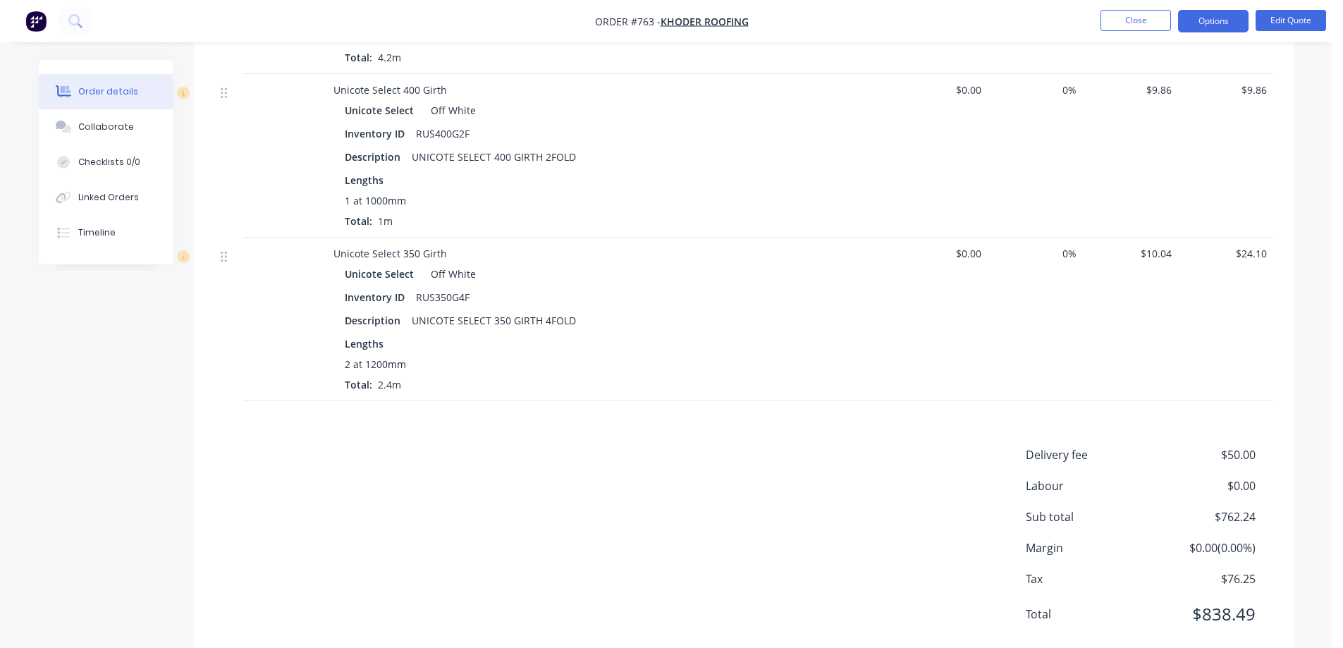
scroll to position [4364, 0]
click at [1218, 16] on button "Options" at bounding box center [1213, 21] width 71 height 23
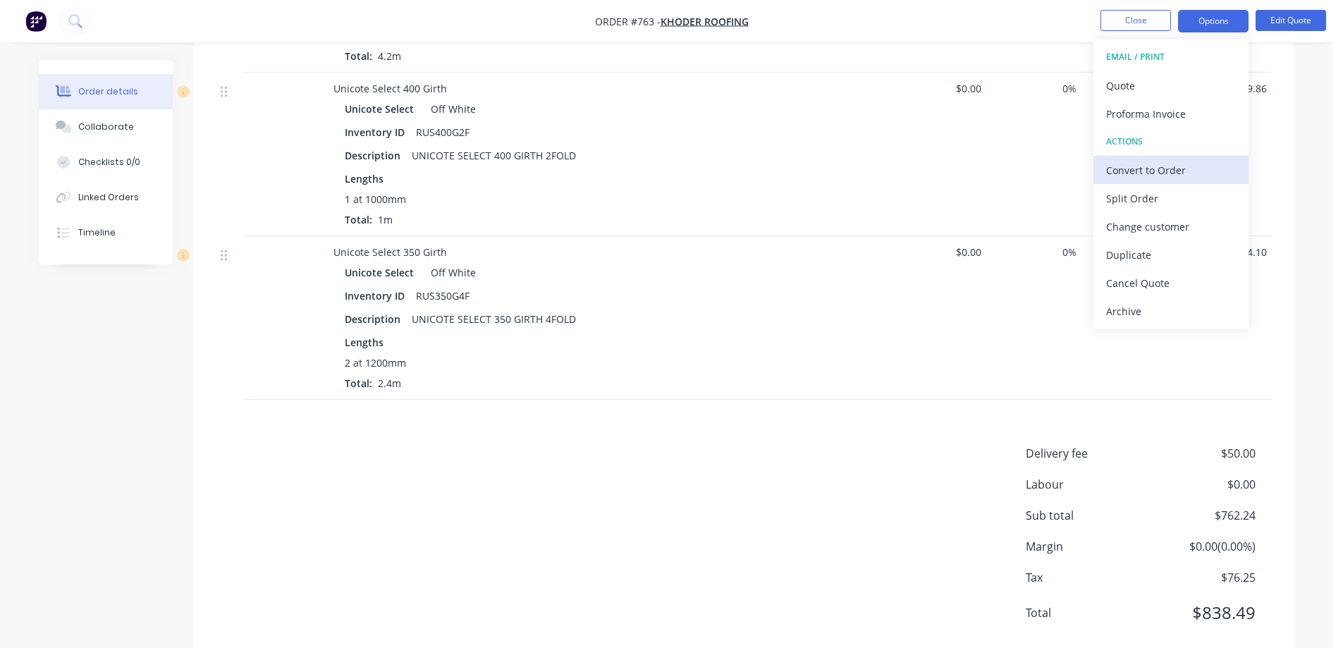
click at [1151, 161] on div "Convert to Order" at bounding box center [1171, 170] width 130 height 20
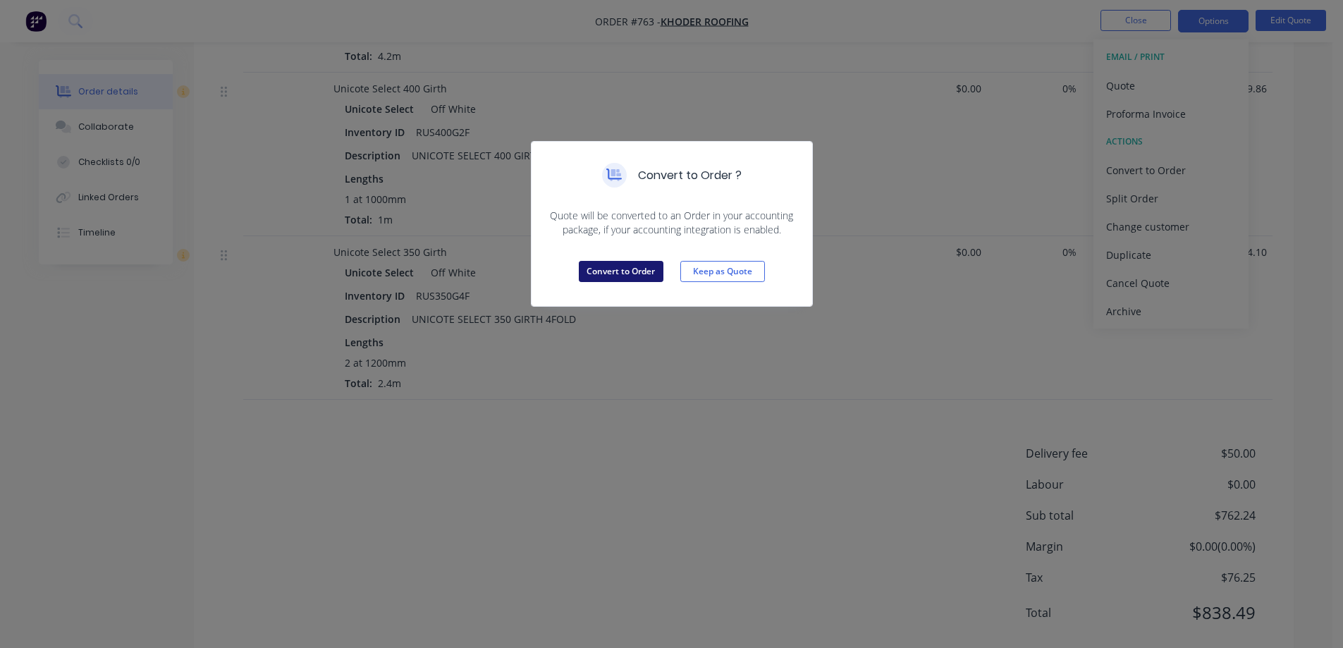
click at [653, 264] on button "Convert to Order" at bounding box center [621, 271] width 85 height 21
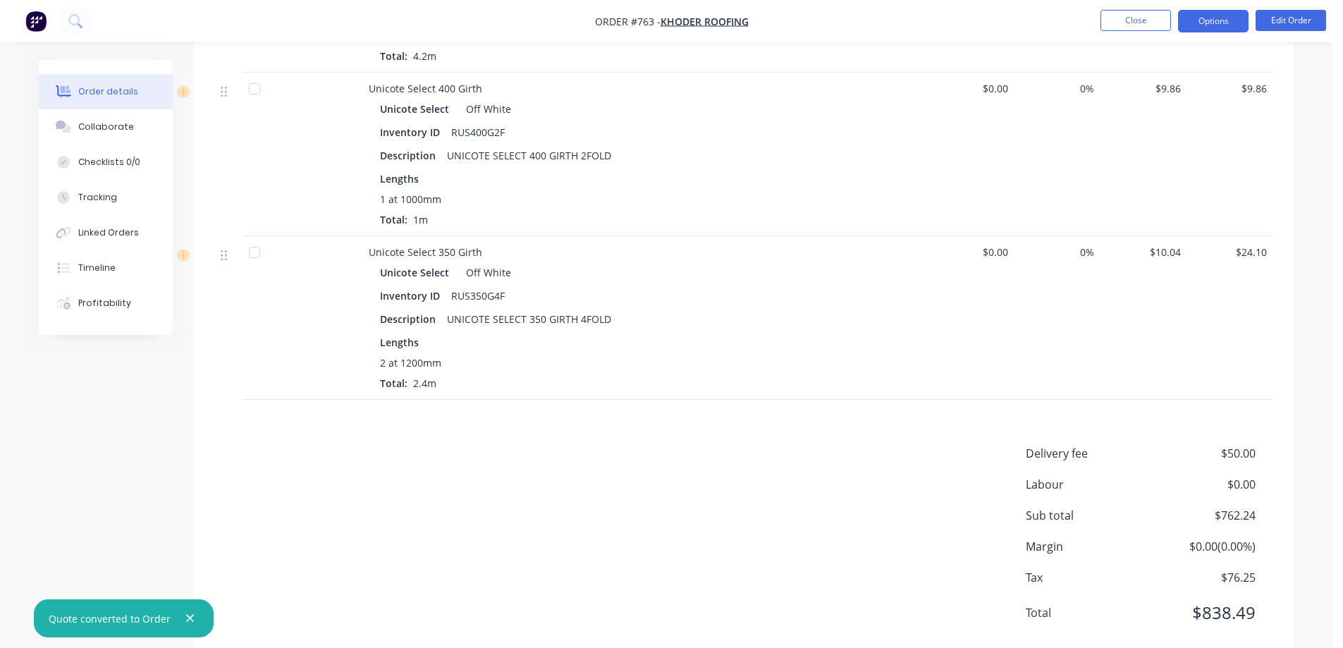
click at [1215, 25] on button "Options" at bounding box center [1213, 21] width 71 height 23
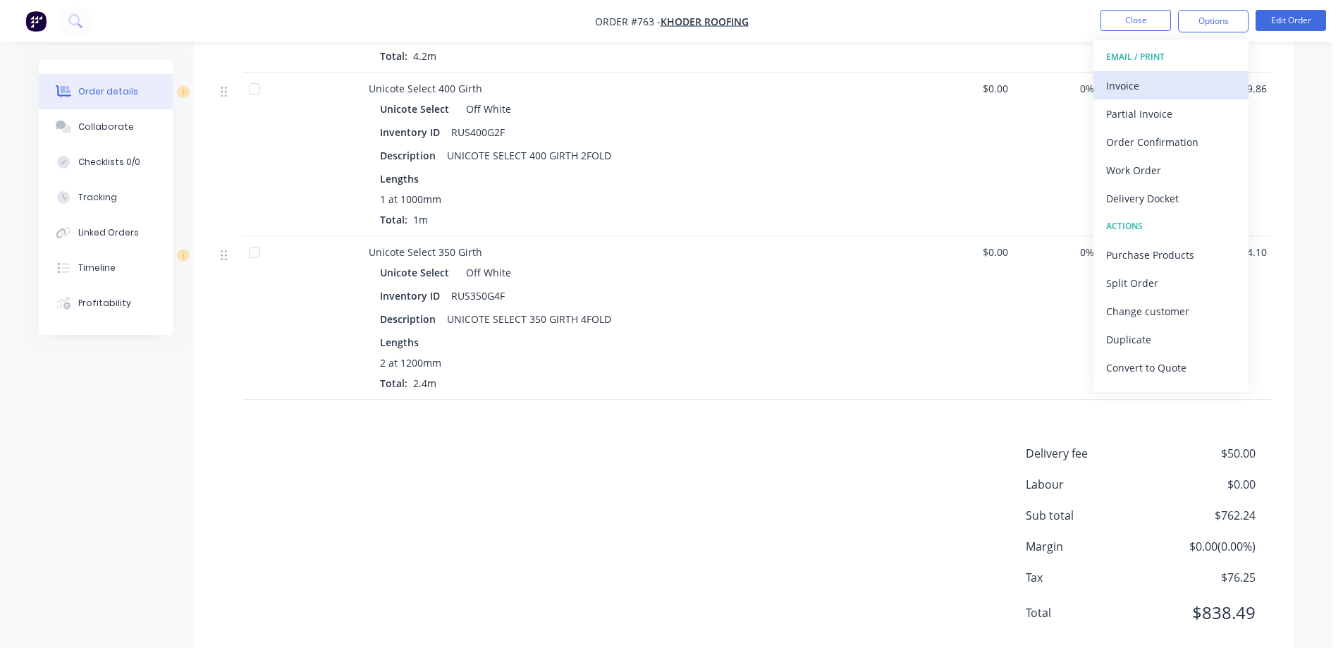
click at [1134, 87] on div "Invoice" at bounding box center [1171, 85] width 130 height 20
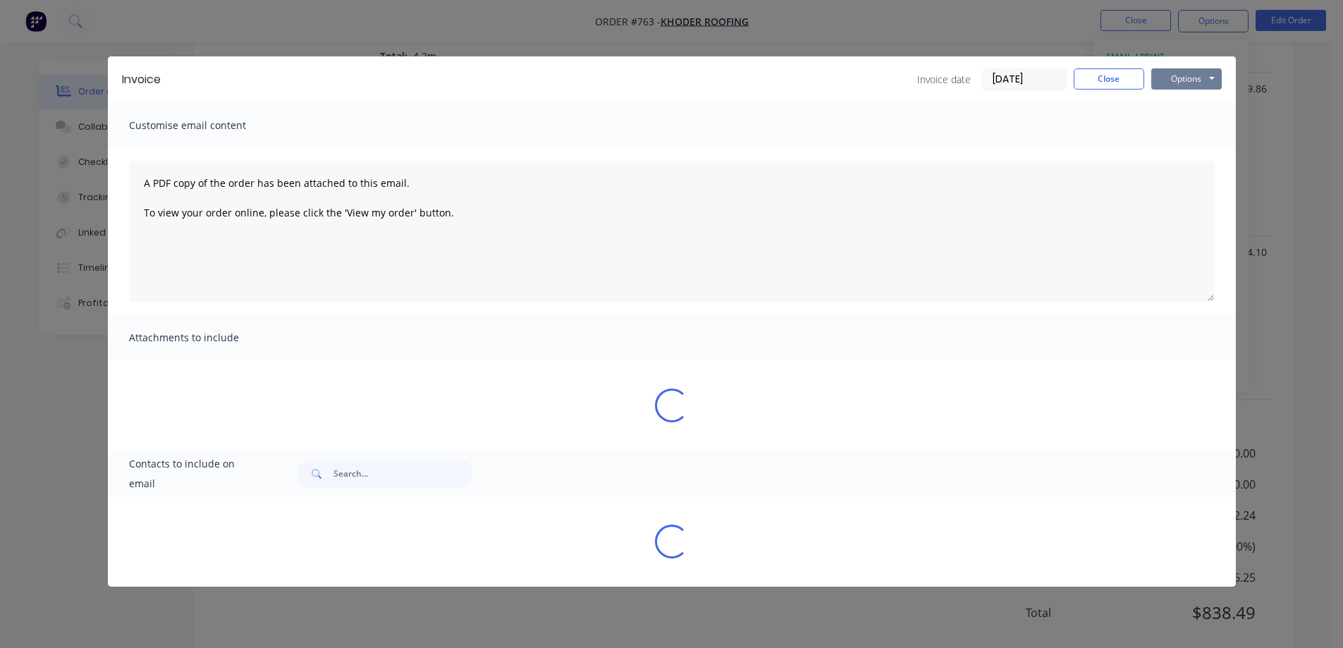
click at [1182, 85] on button "Options" at bounding box center [1186, 78] width 71 height 21
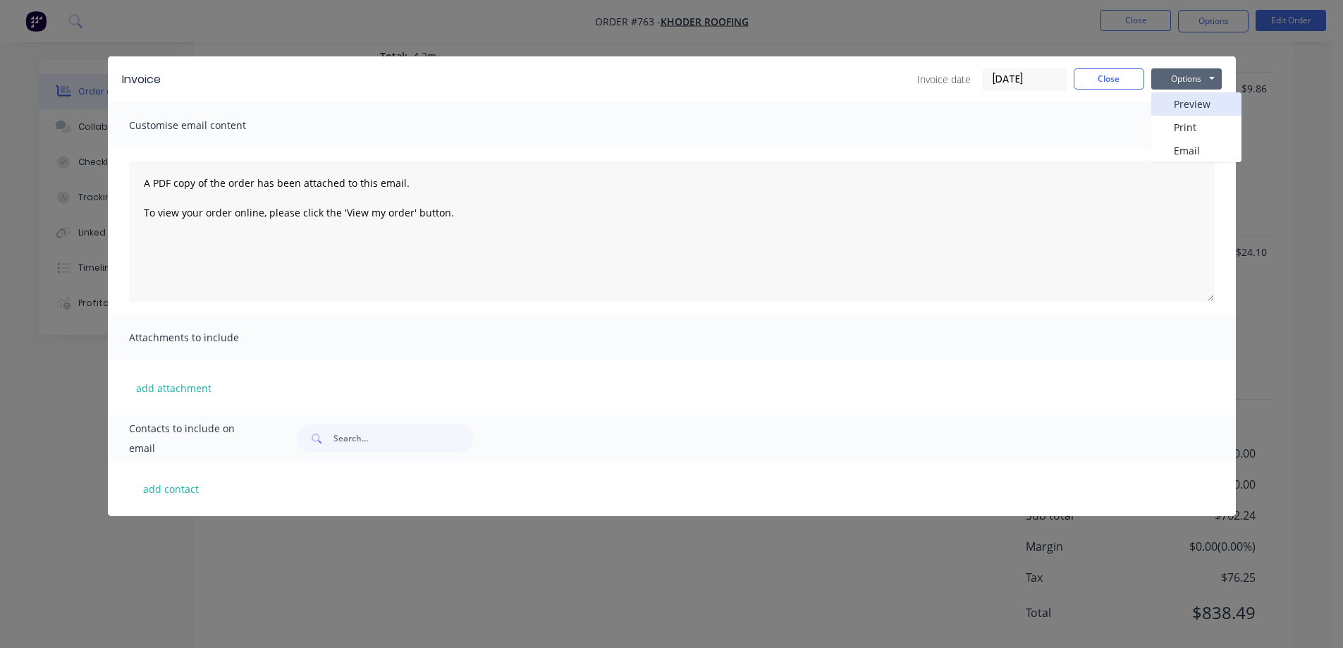
click at [1181, 101] on button "Preview" at bounding box center [1196, 103] width 90 height 23
click at [1099, 73] on button "Close" at bounding box center [1109, 78] width 71 height 21
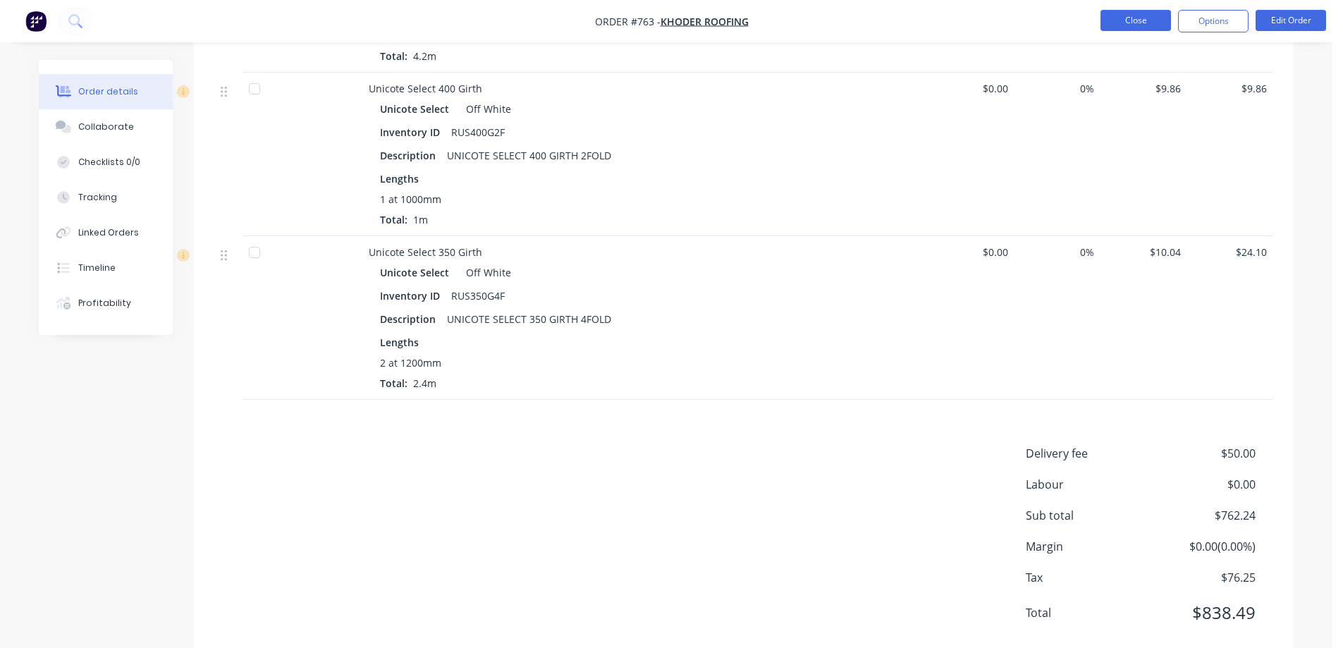
click at [1119, 18] on button "Close" at bounding box center [1136, 20] width 71 height 21
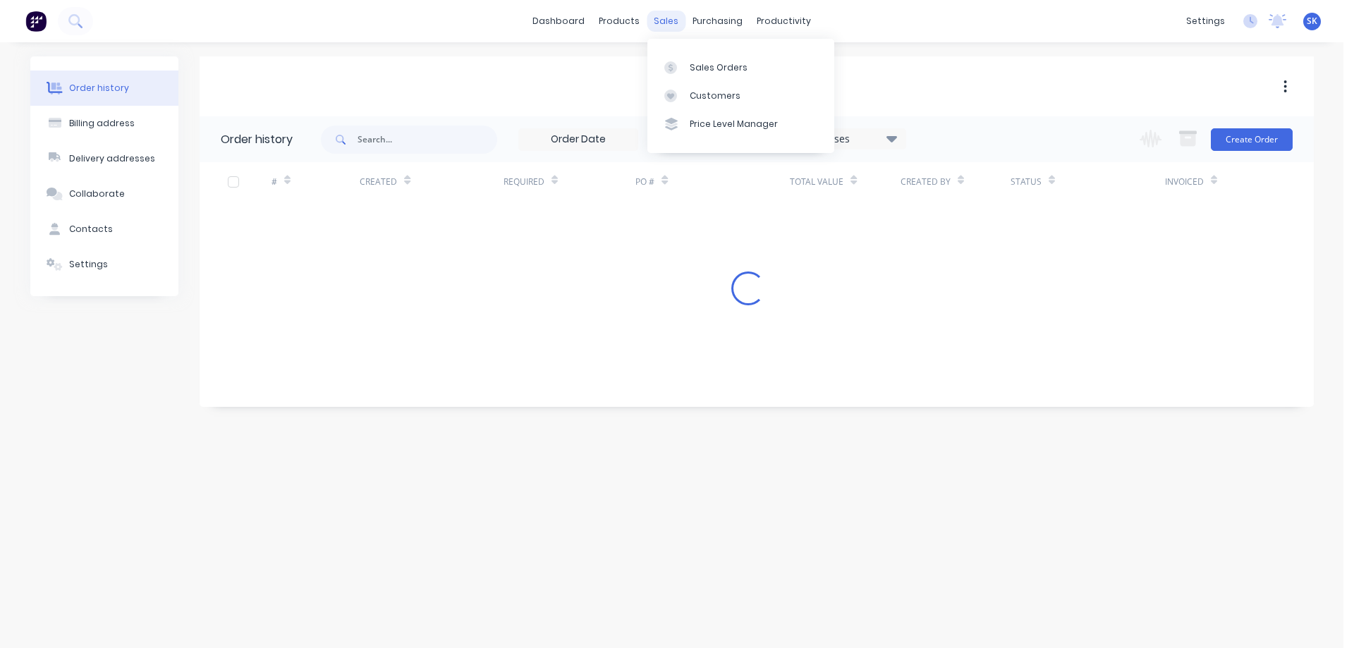
click at [667, 22] on div "sales" at bounding box center [666, 21] width 39 height 21
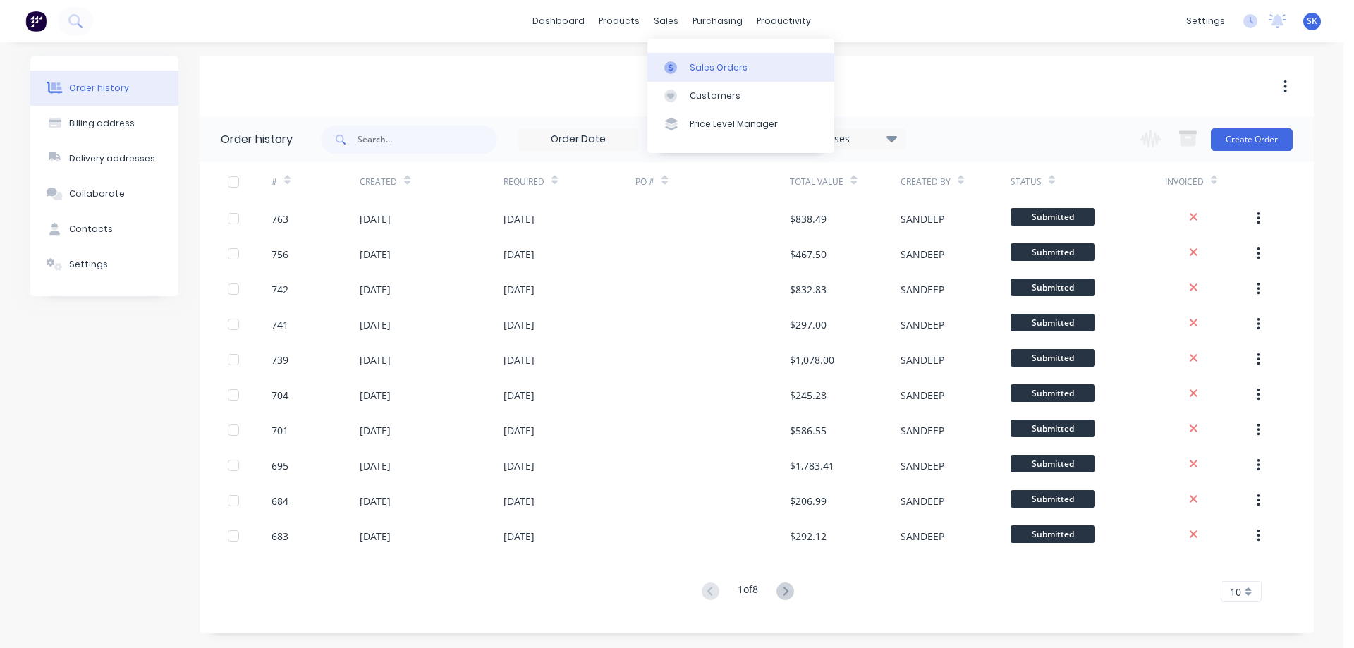
click at [692, 61] on div "Sales Orders" at bounding box center [719, 67] width 58 height 13
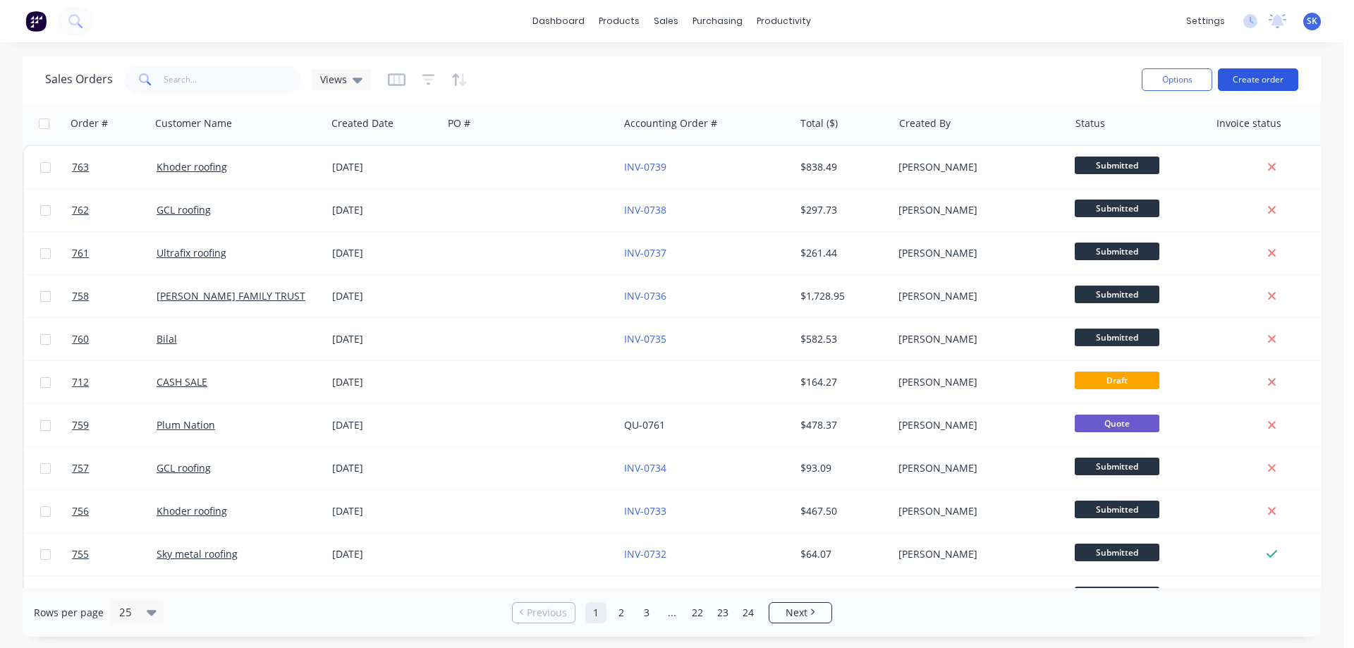
click at [1254, 73] on button "Create order" at bounding box center [1258, 79] width 80 height 23
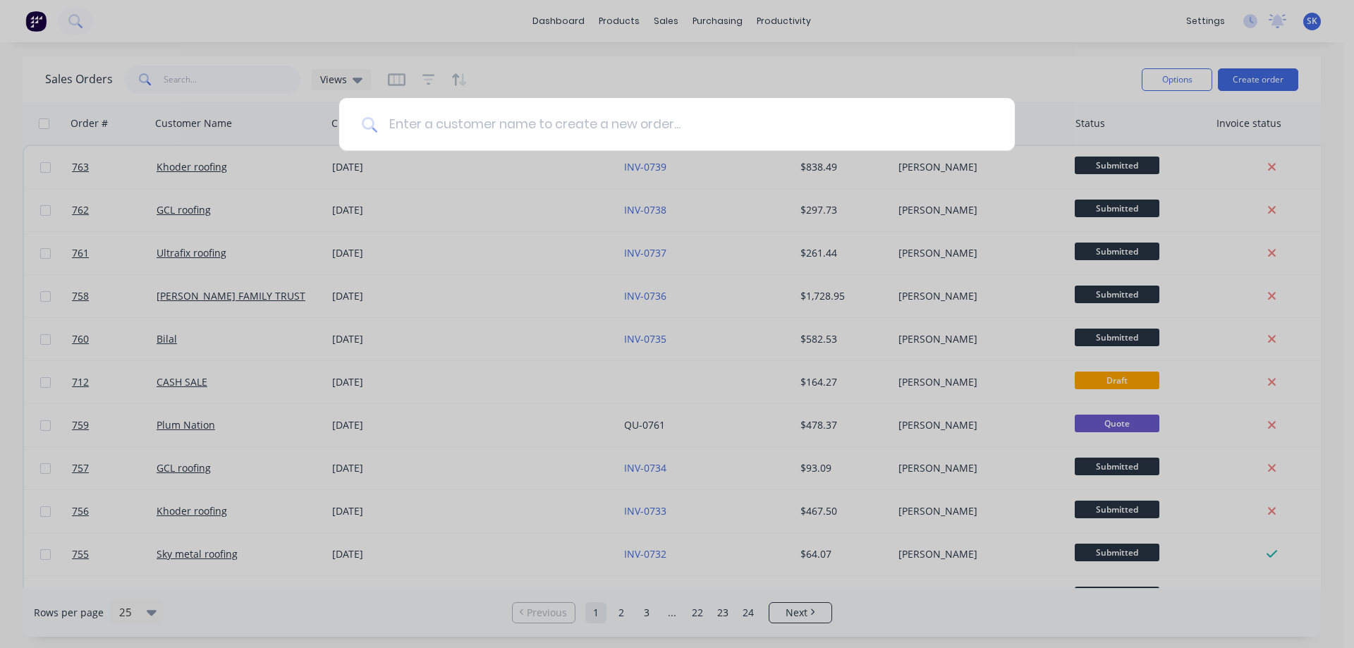
click at [503, 130] on input at bounding box center [684, 124] width 615 height 53
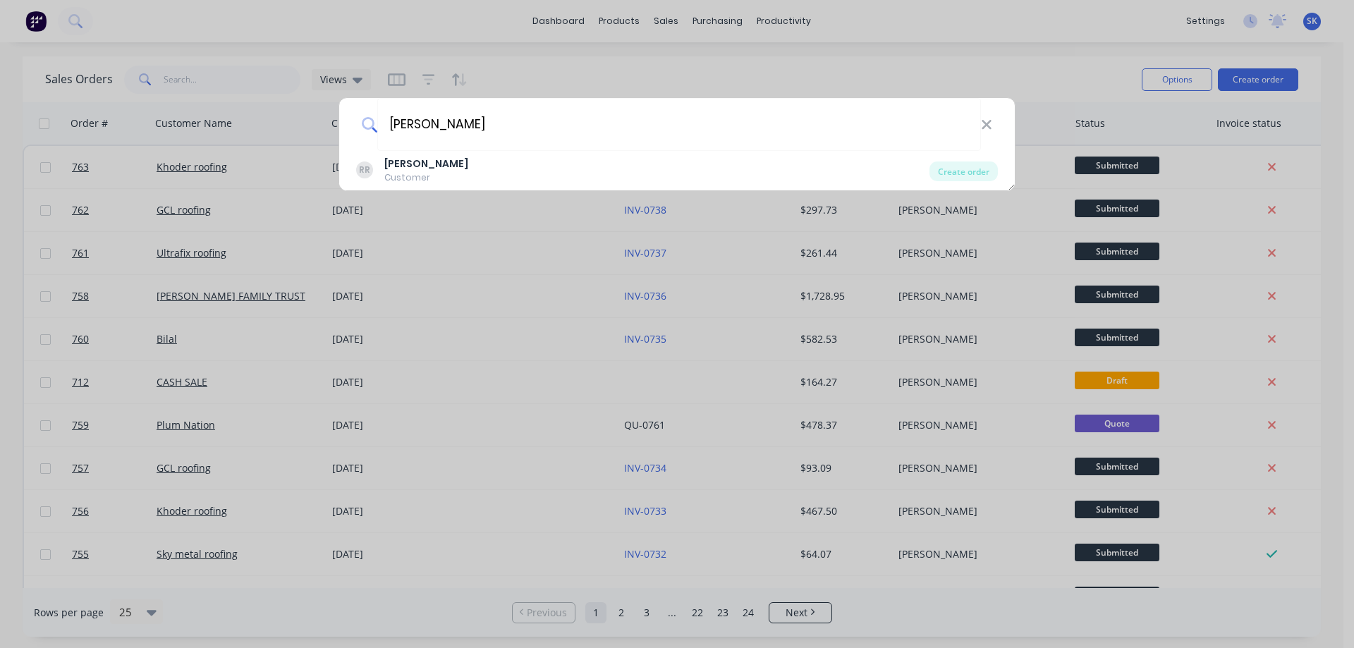
type input "[PERSON_NAME]"
click at [461, 176] on div "[PERSON_NAME] Customer" at bounding box center [642, 170] width 573 height 27
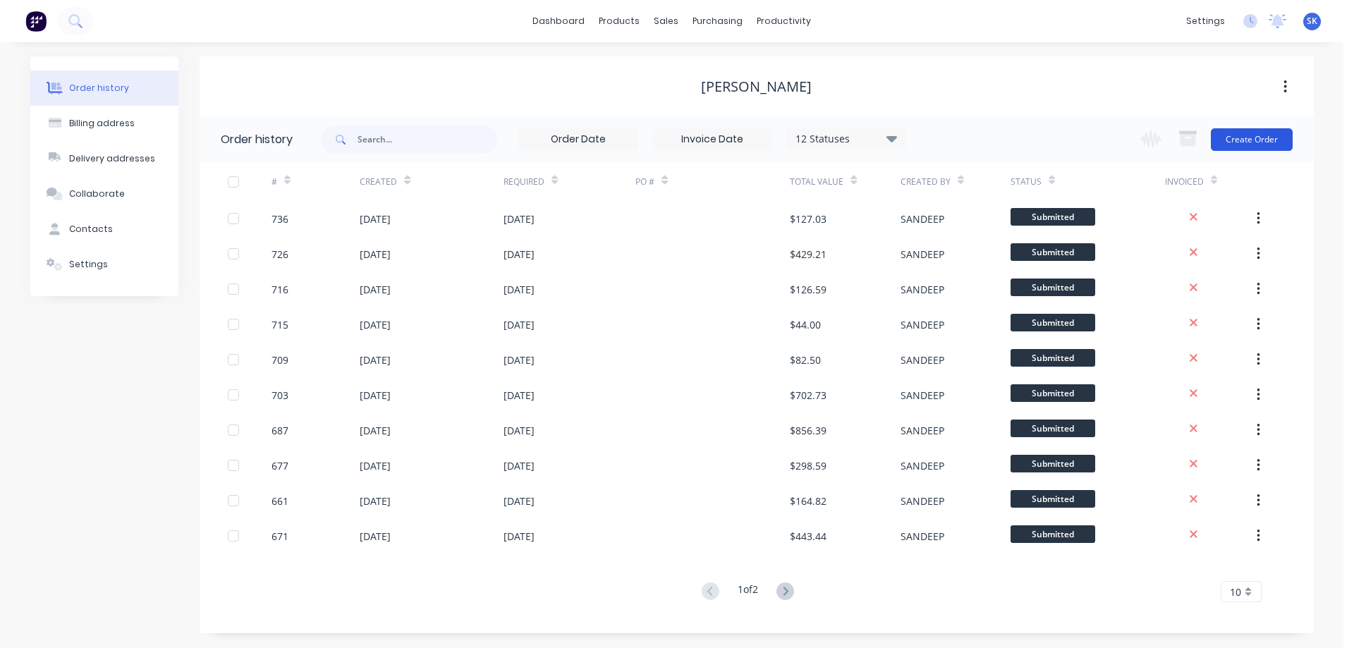
click at [1263, 133] on button "Create Order" at bounding box center [1252, 139] width 82 height 23
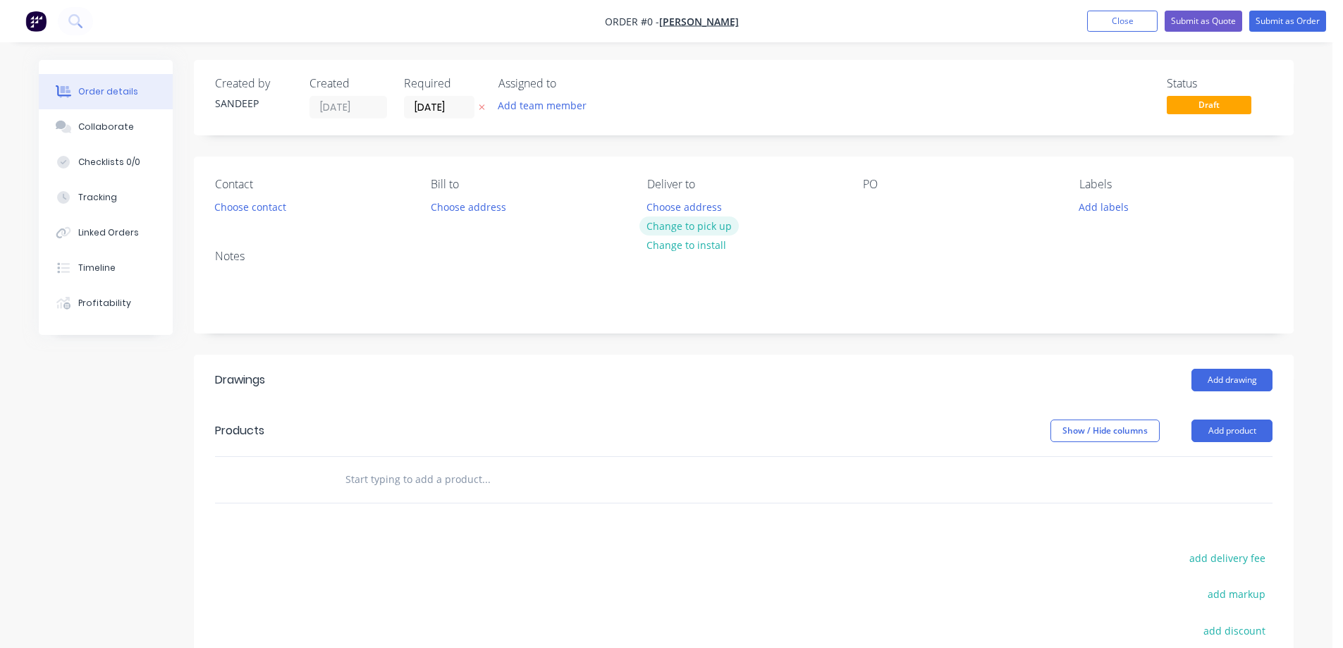
click at [683, 225] on button "Change to pick up" at bounding box center [690, 225] width 100 height 19
click at [390, 475] on input "text" at bounding box center [486, 479] width 282 height 28
type input "r"
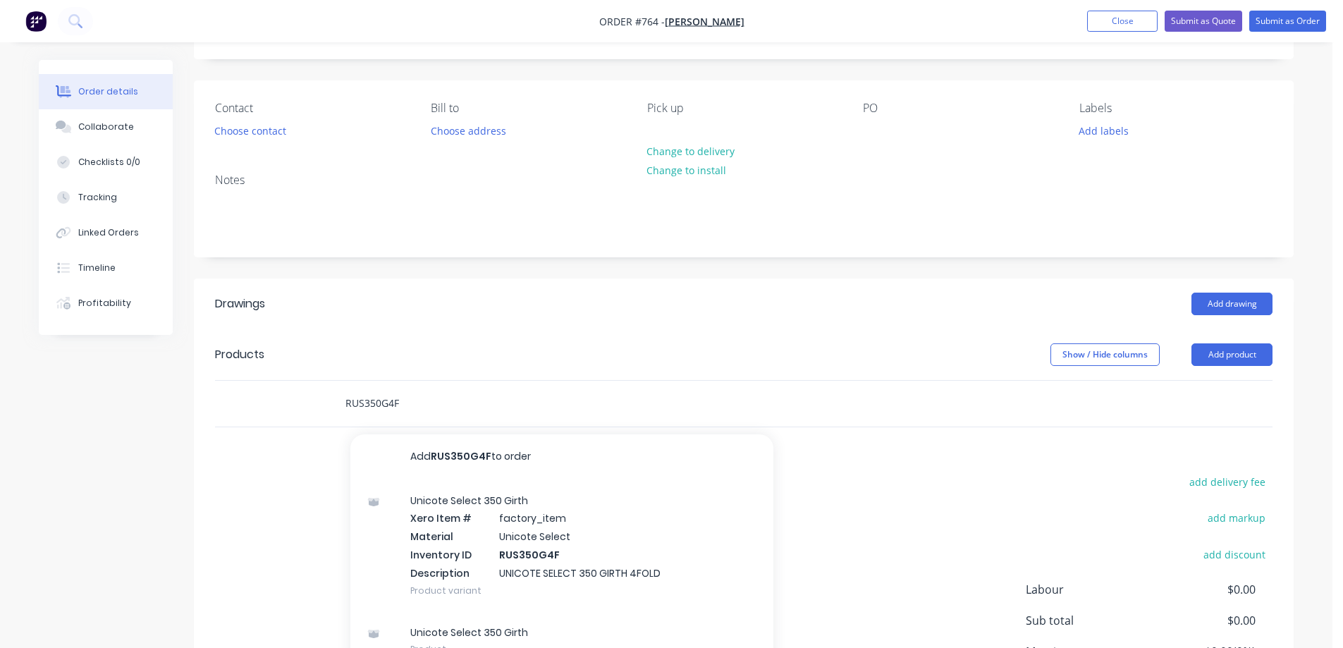
scroll to position [215, 0]
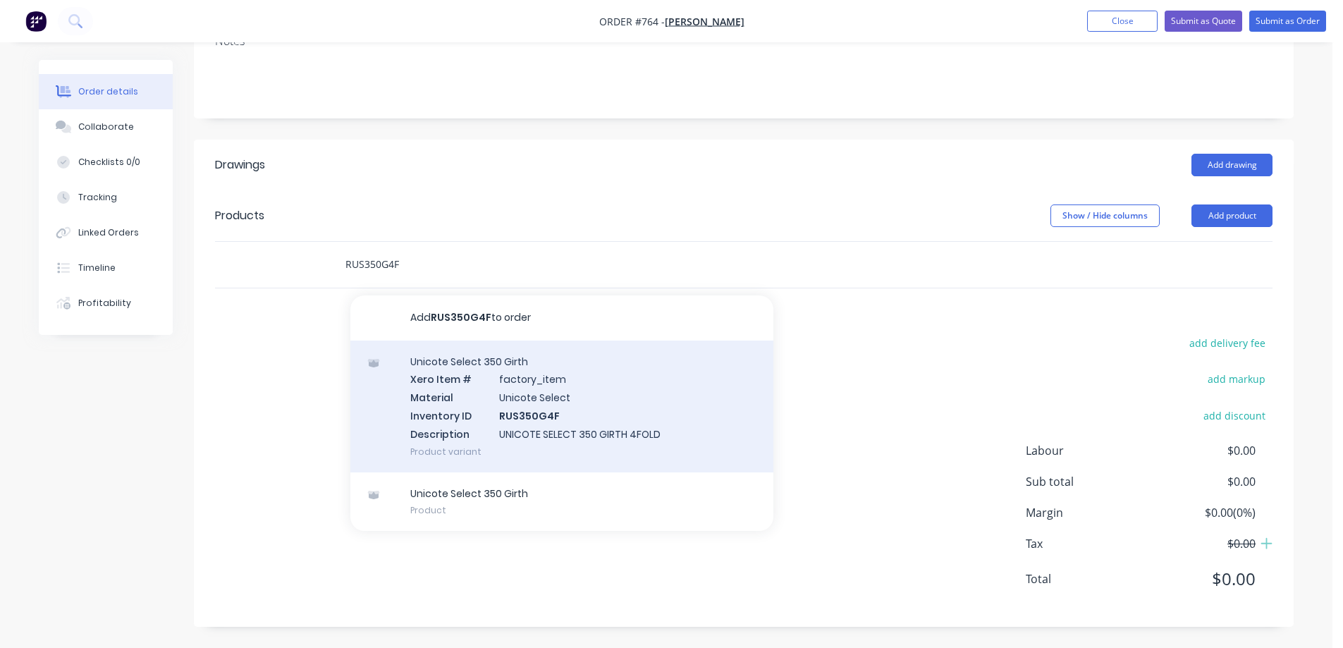
type input "RUS350G4F"
click at [450, 398] on div "Unicote Select 350 Girth Xero Item # factory_item Material Unicote Select Inven…" at bounding box center [561, 407] width 423 height 132
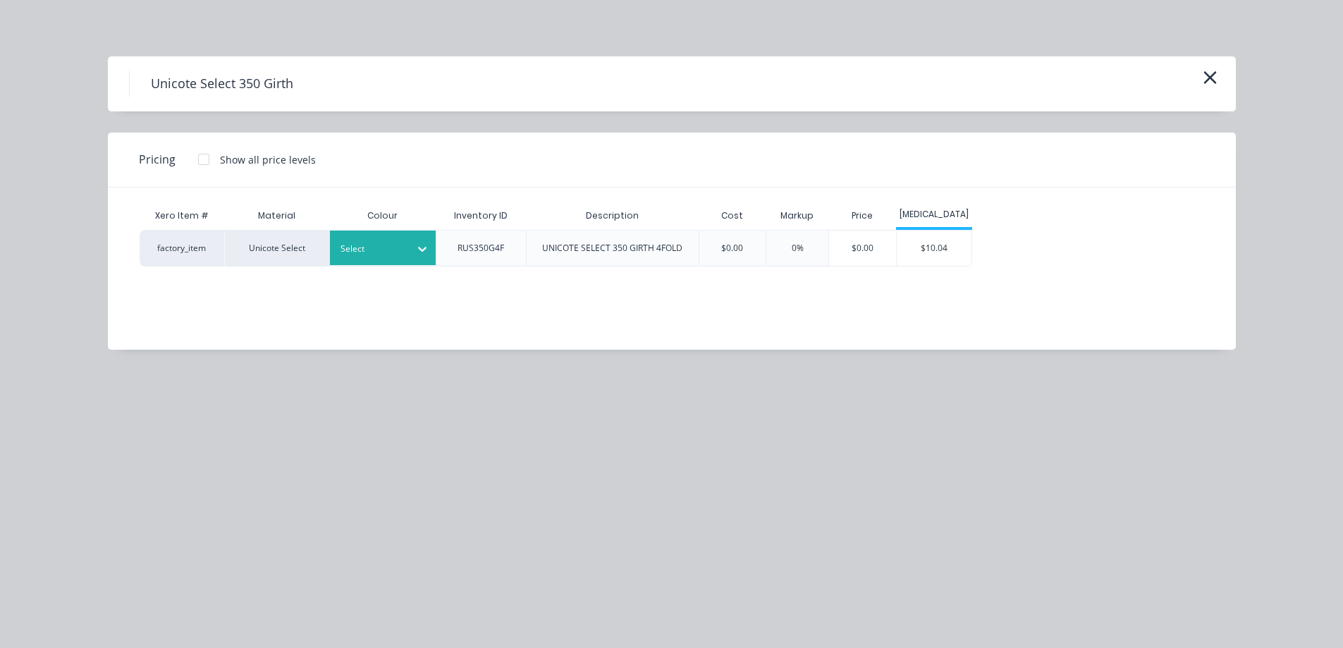
click at [411, 263] on div at bounding box center [422, 248] width 25 height 35
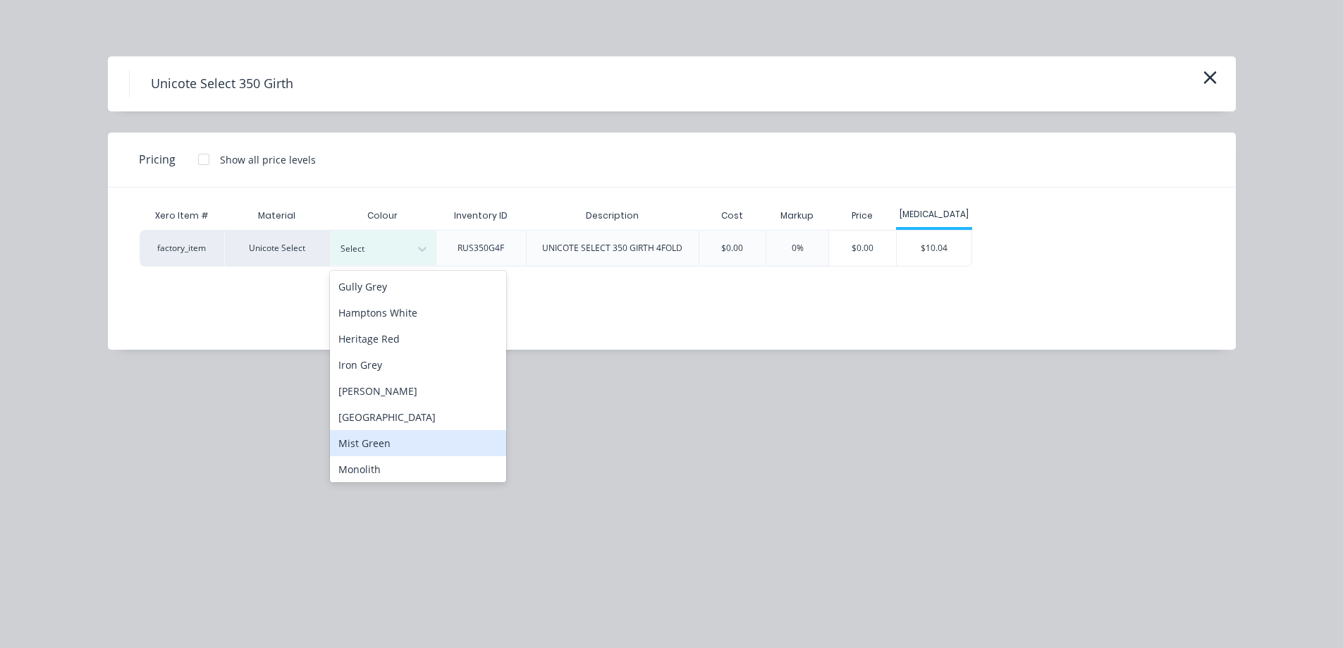
scroll to position [86, 0]
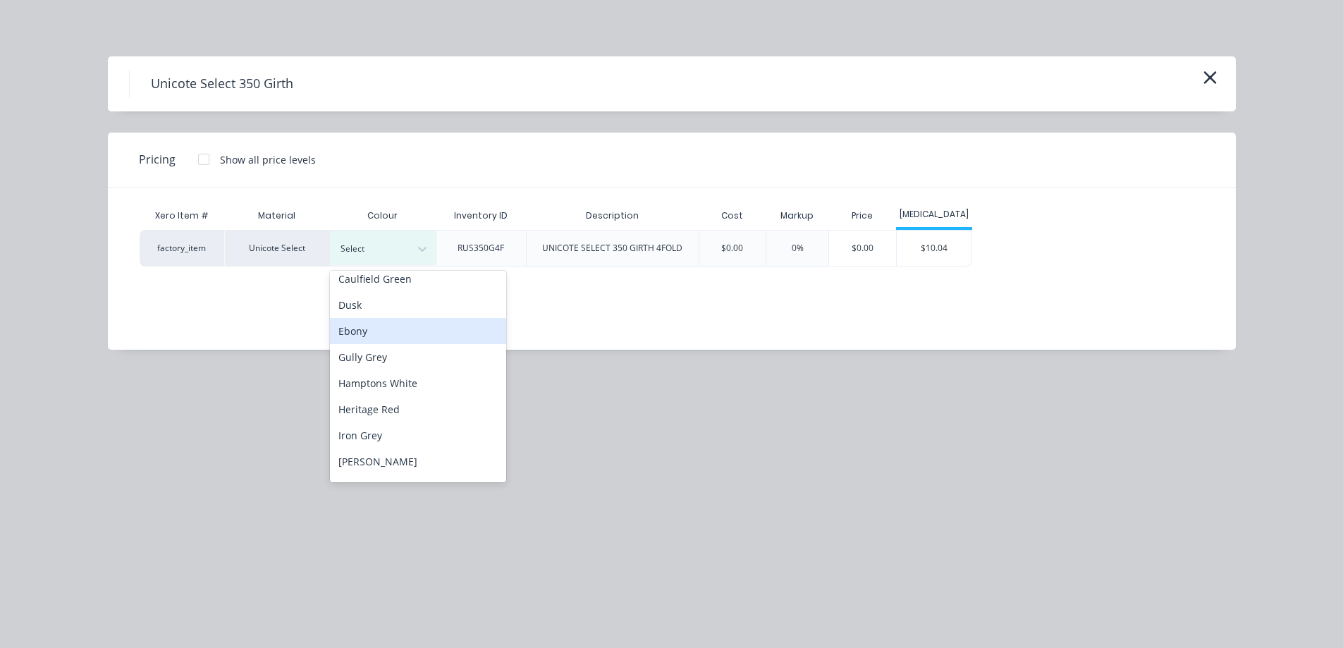
click at [404, 328] on div "Ebony" at bounding box center [418, 331] width 176 height 26
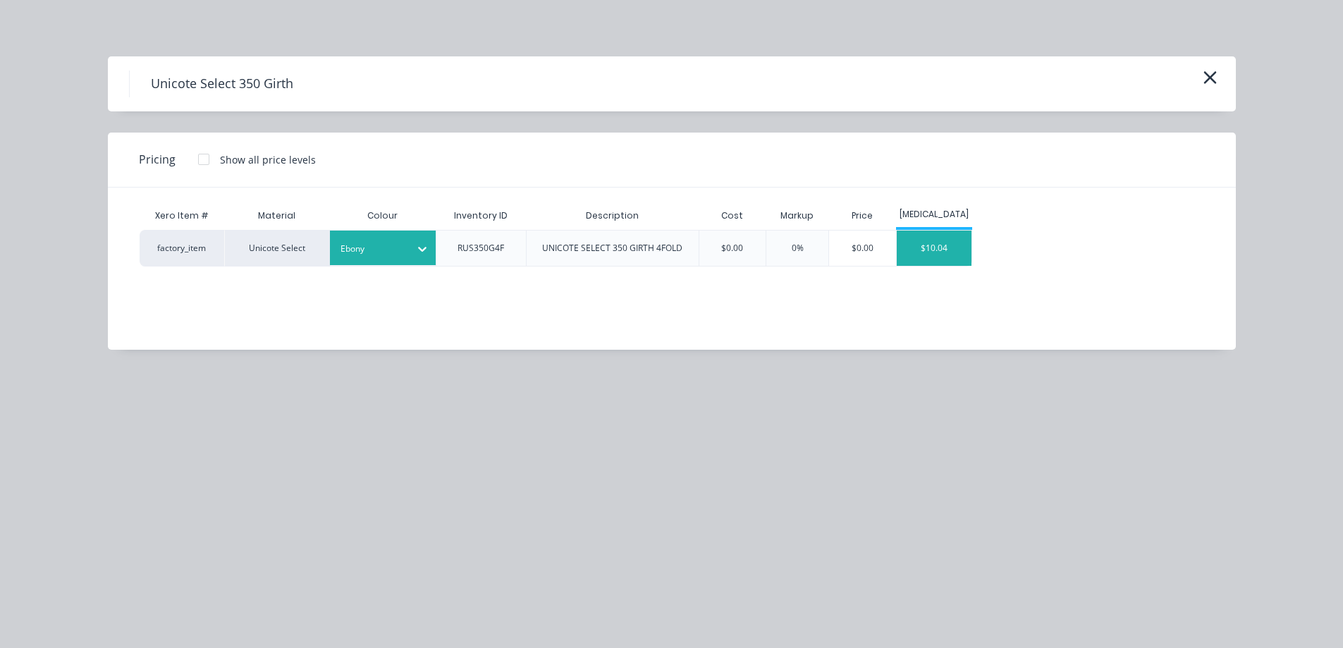
click at [937, 240] on div "$10.04" at bounding box center [934, 248] width 75 height 35
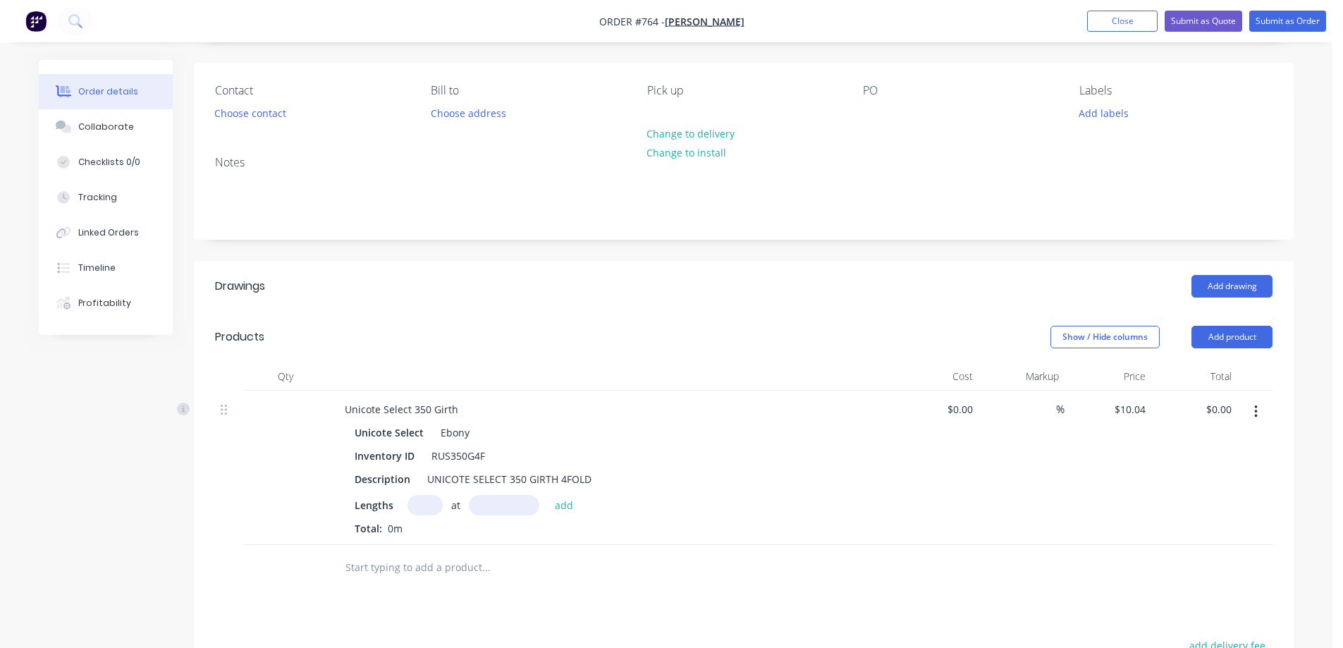
click at [420, 499] on input "text" at bounding box center [425, 505] width 35 height 20
type input "10"
type input "2400mm"
click at [562, 505] on button "add" at bounding box center [564, 504] width 33 height 19
type input "$240.96"
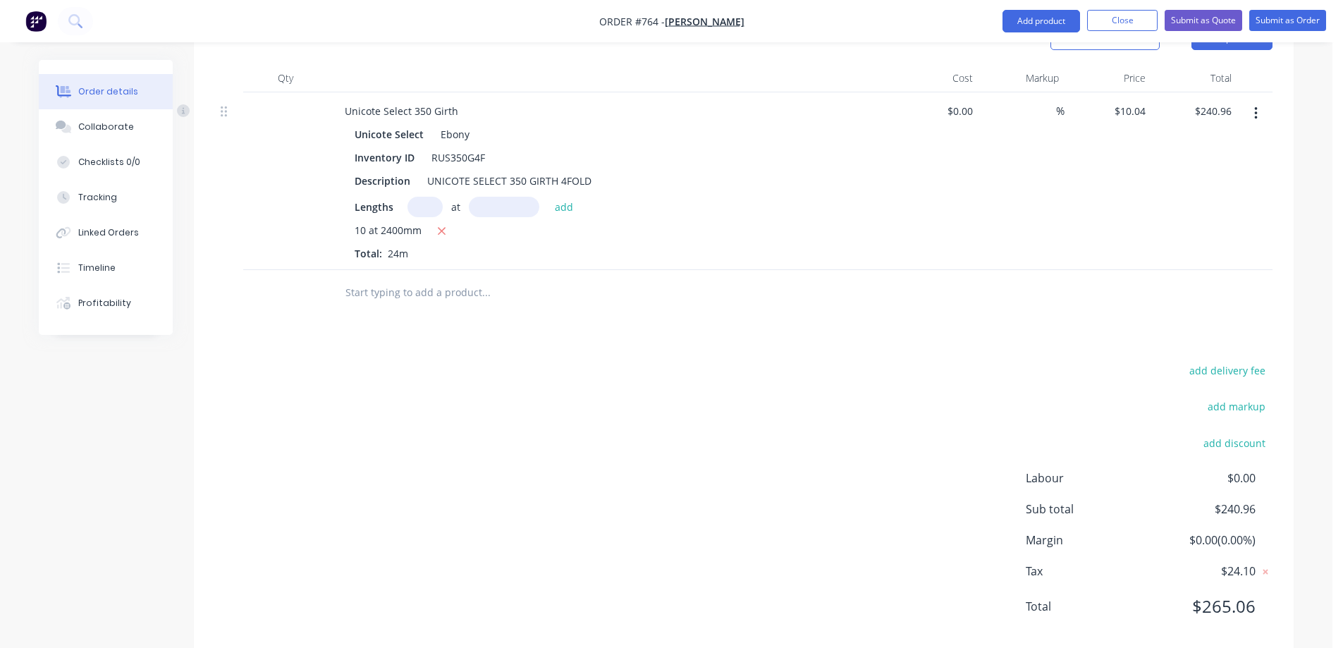
scroll to position [420, 0]
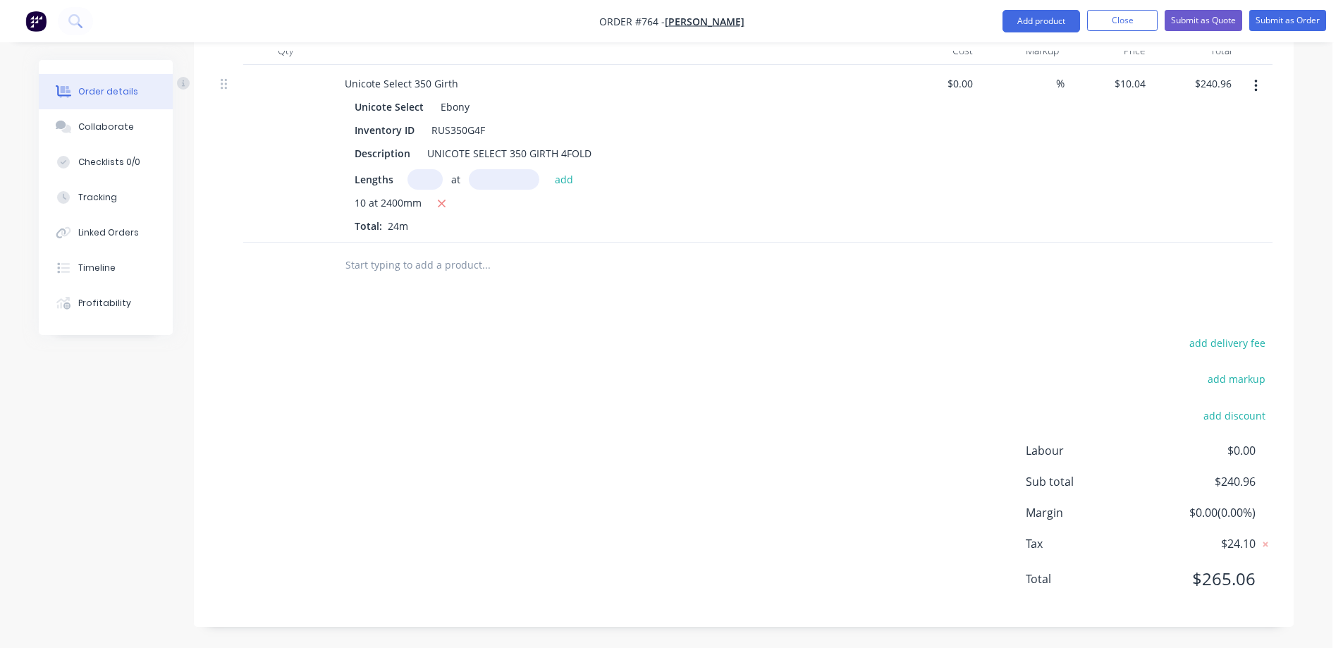
click at [406, 271] on input "text" at bounding box center [486, 265] width 282 height 28
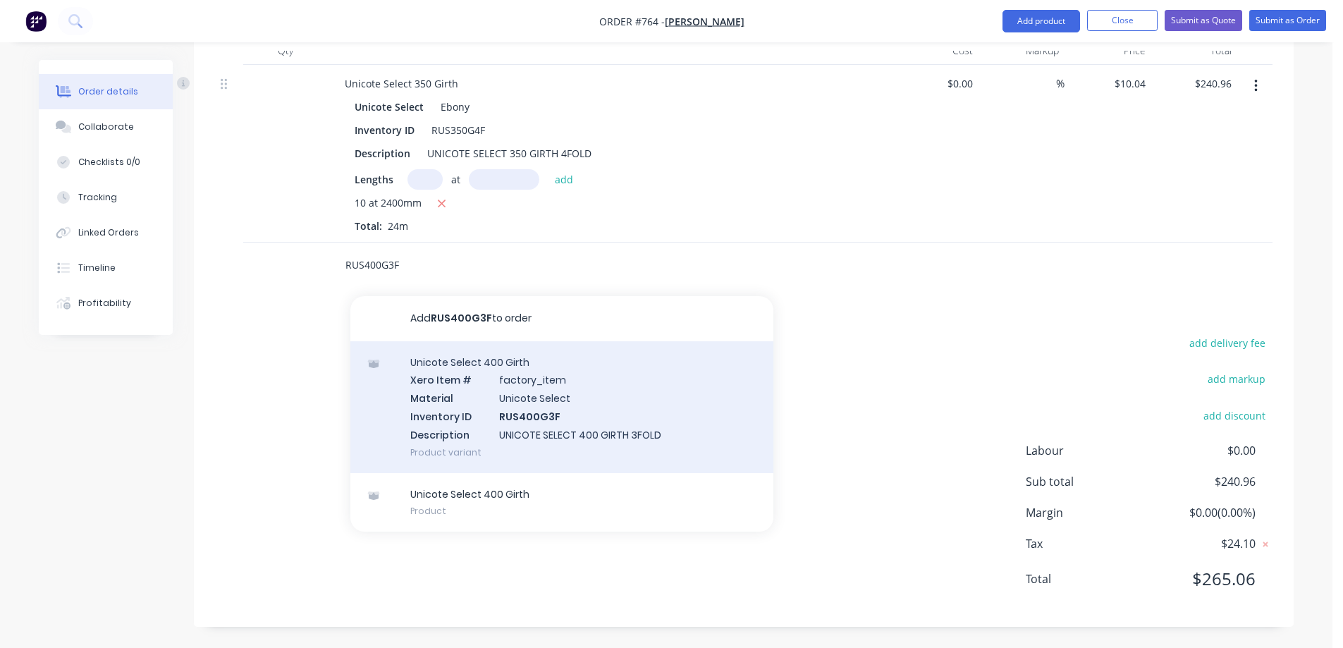
type input "RUS400G3F"
click at [475, 412] on div "Unicote Select 400 Girth Xero Item # factory_item Material Unicote Select Inven…" at bounding box center [561, 407] width 423 height 132
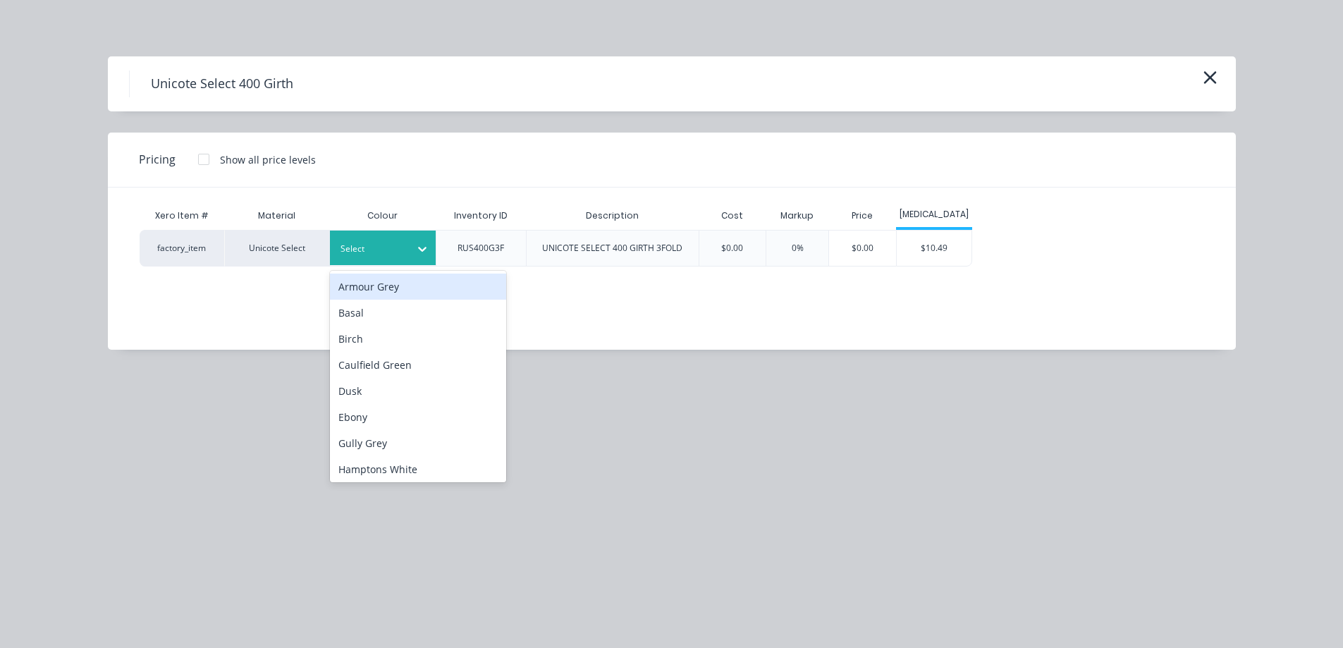
click at [401, 250] on div at bounding box center [372, 249] width 63 height 16
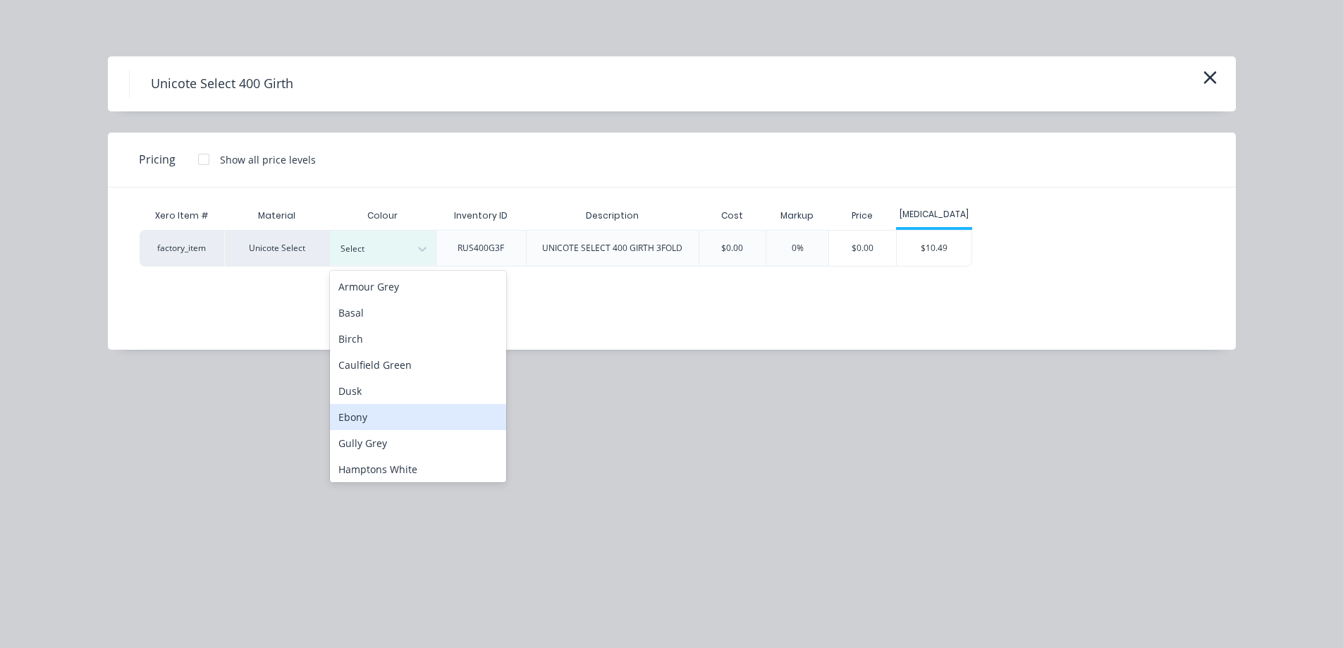
click at [381, 416] on div "Ebony" at bounding box center [418, 417] width 176 height 26
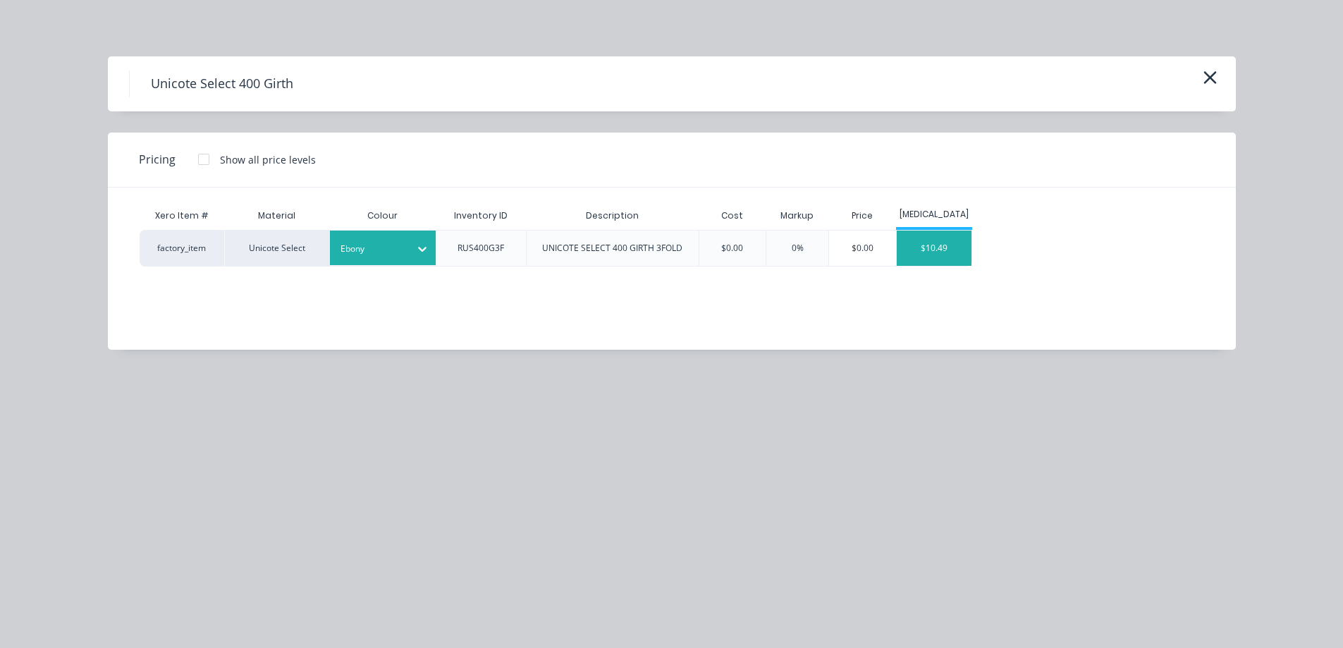
click at [938, 241] on div "$10.49" at bounding box center [934, 248] width 75 height 35
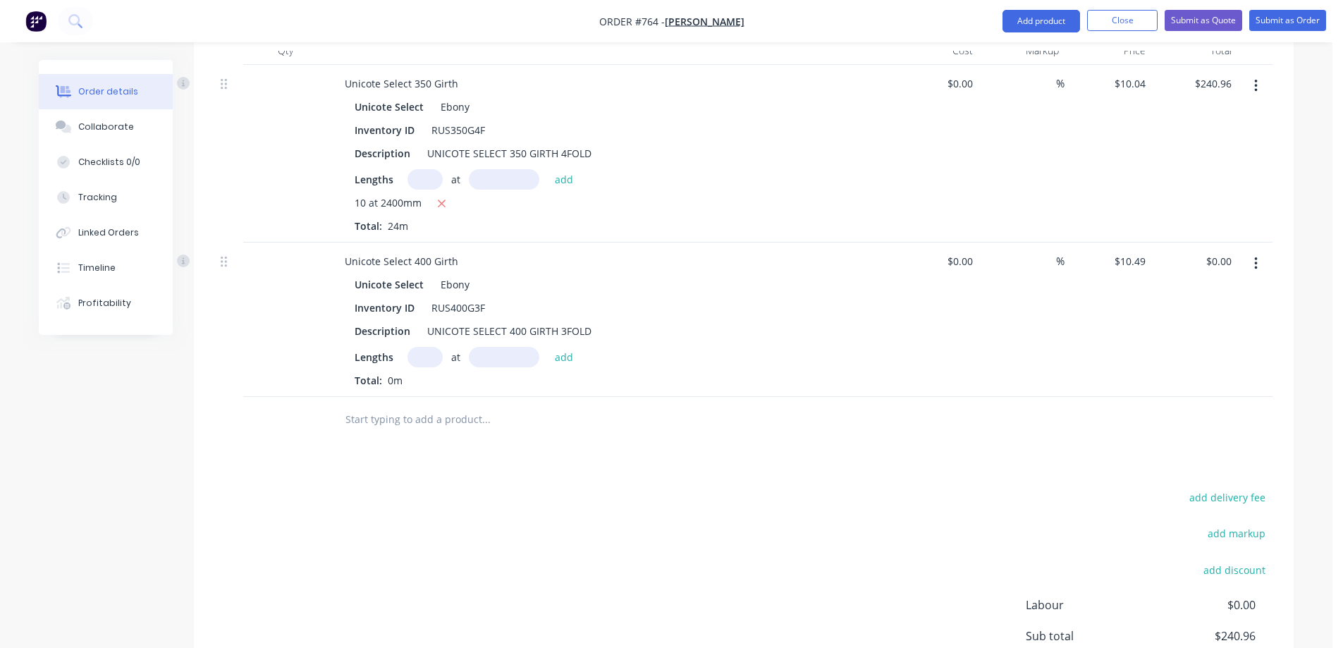
click at [423, 365] on input "text" at bounding box center [425, 357] width 35 height 20
type input "5"
type input "1200mm"
click at [557, 359] on button "add" at bounding box center [564, 356] width 33 height 19
type input "$62.94"
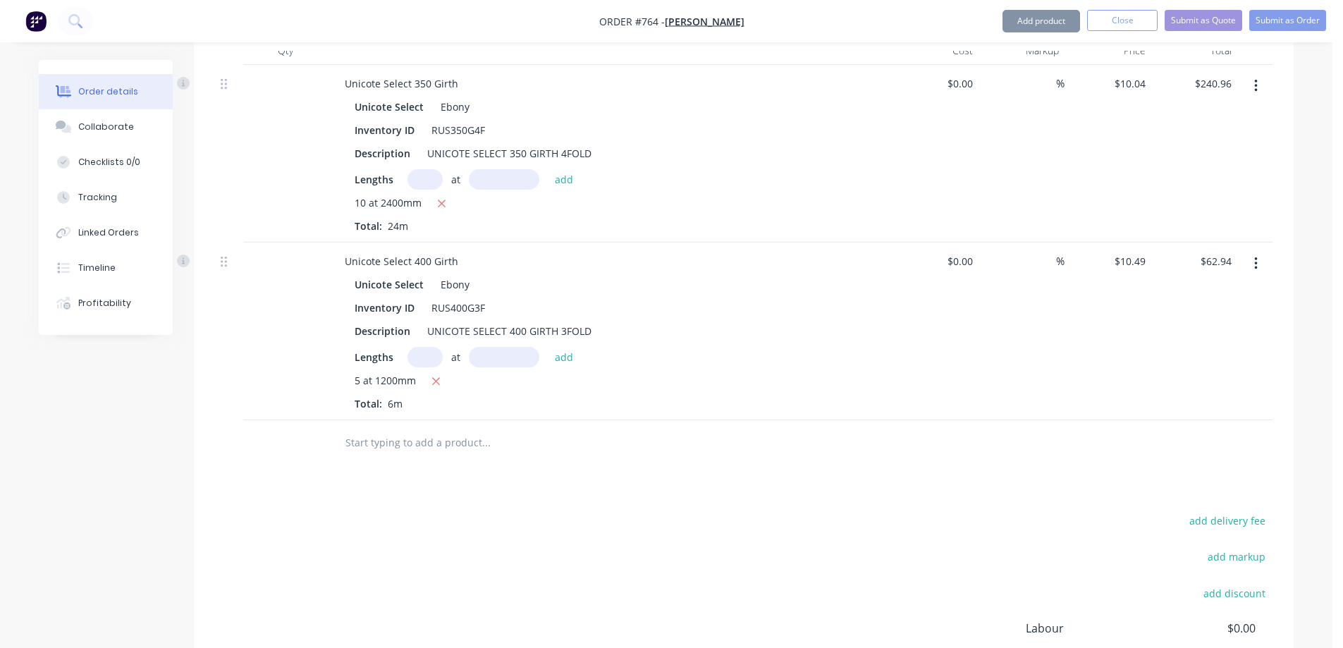
click at [458, 451] on input "text" at bounding box center [486, 443] width 282 height 28
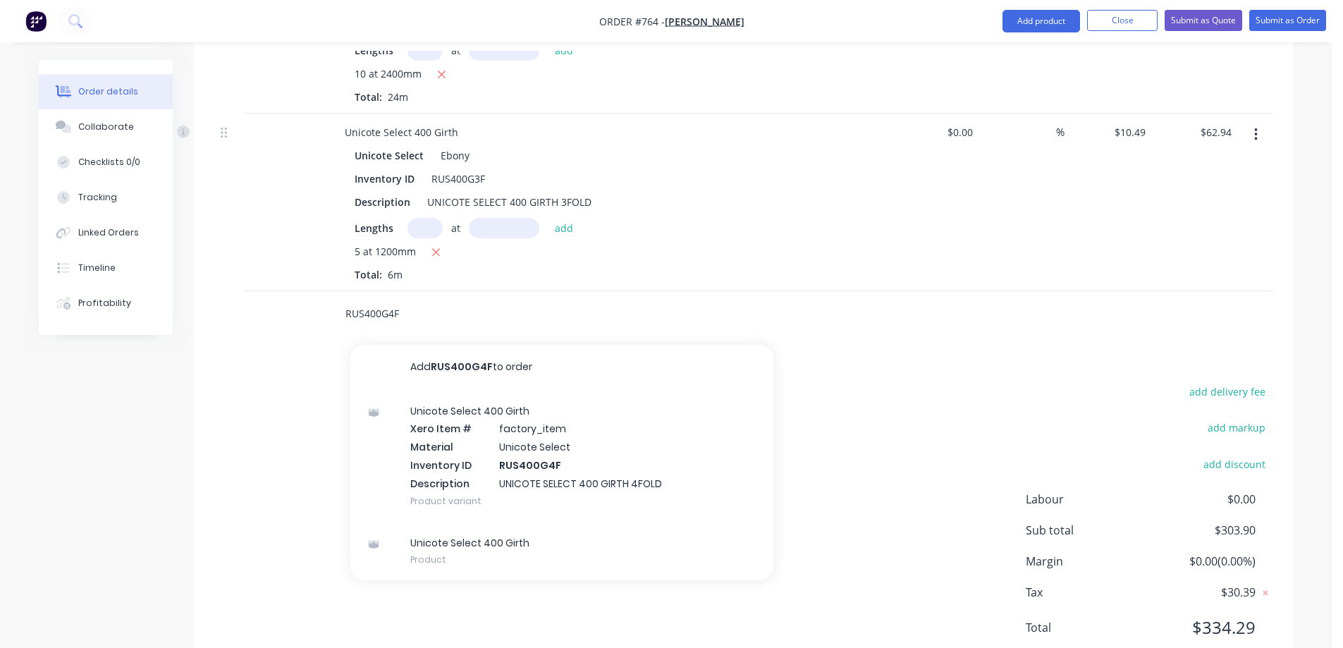
scroll to position [597, 0]
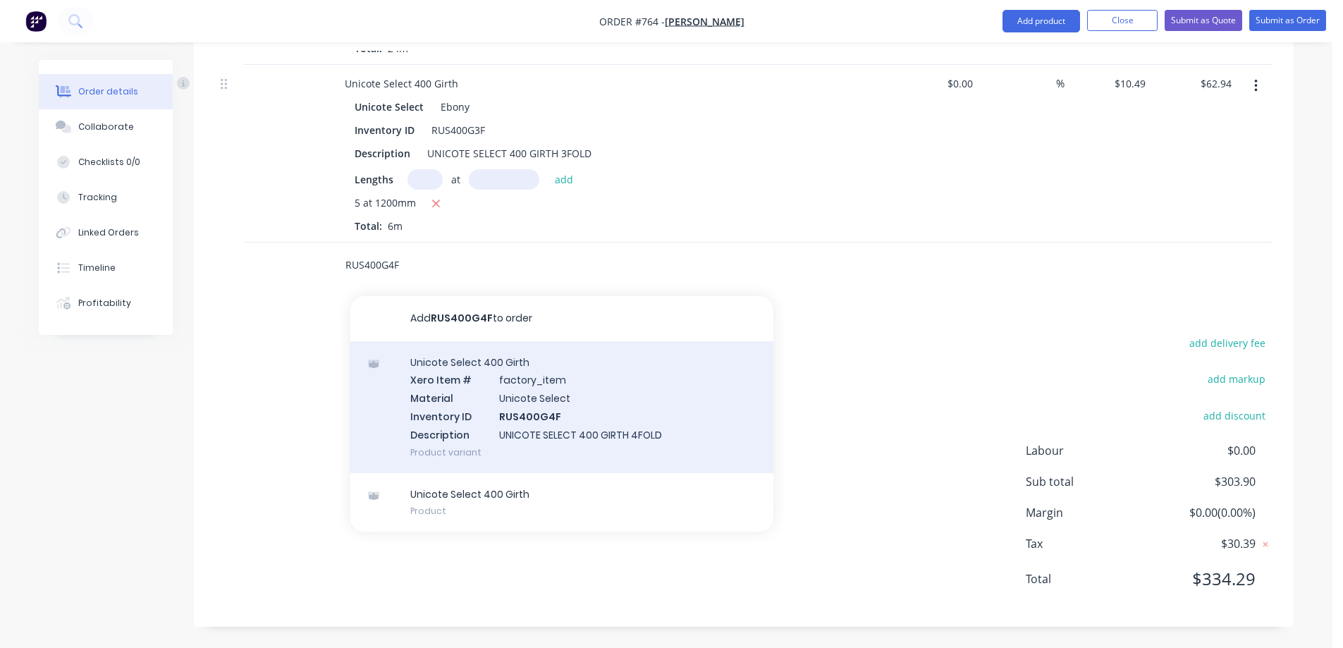
type input "RUS400G4F"
click at [473, 419] on div "Unicote Select 400 Girth Xero Item # factory_item Material Unicote Select Inven…" at bounding box center [561, 407] width 423 height 132
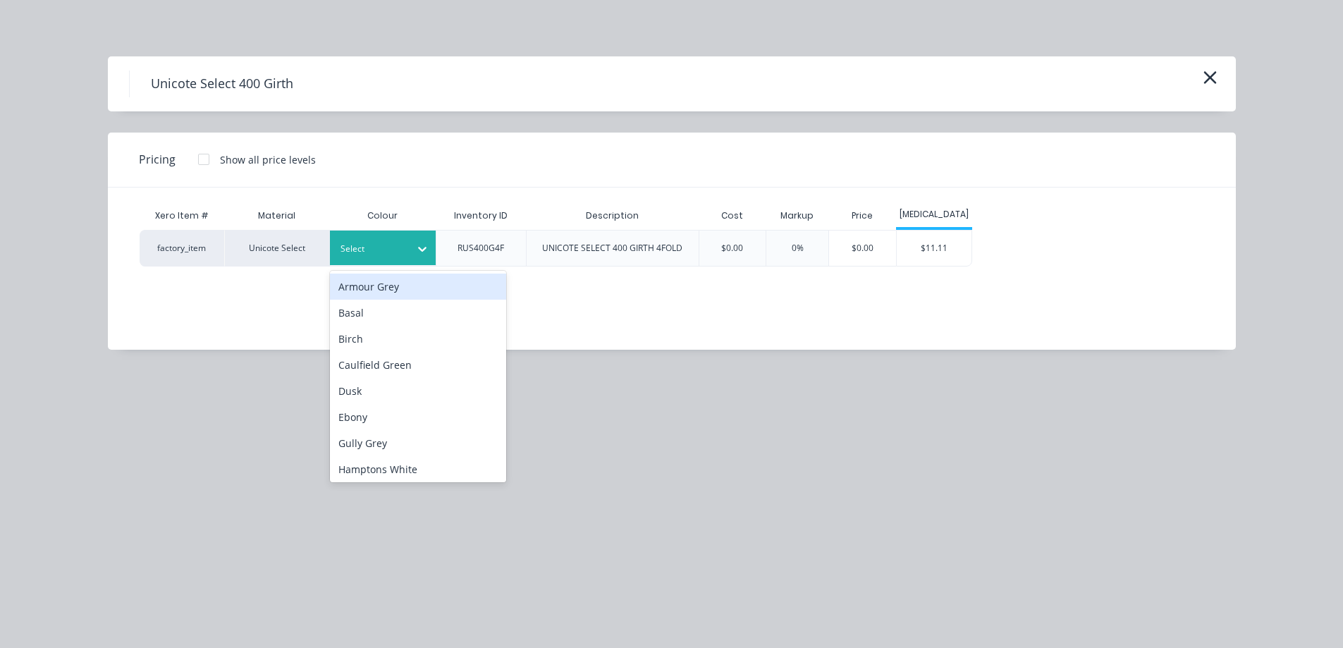
click at [391, 262] on div "Select" at bounding box center [383, 248] width 106 height 35
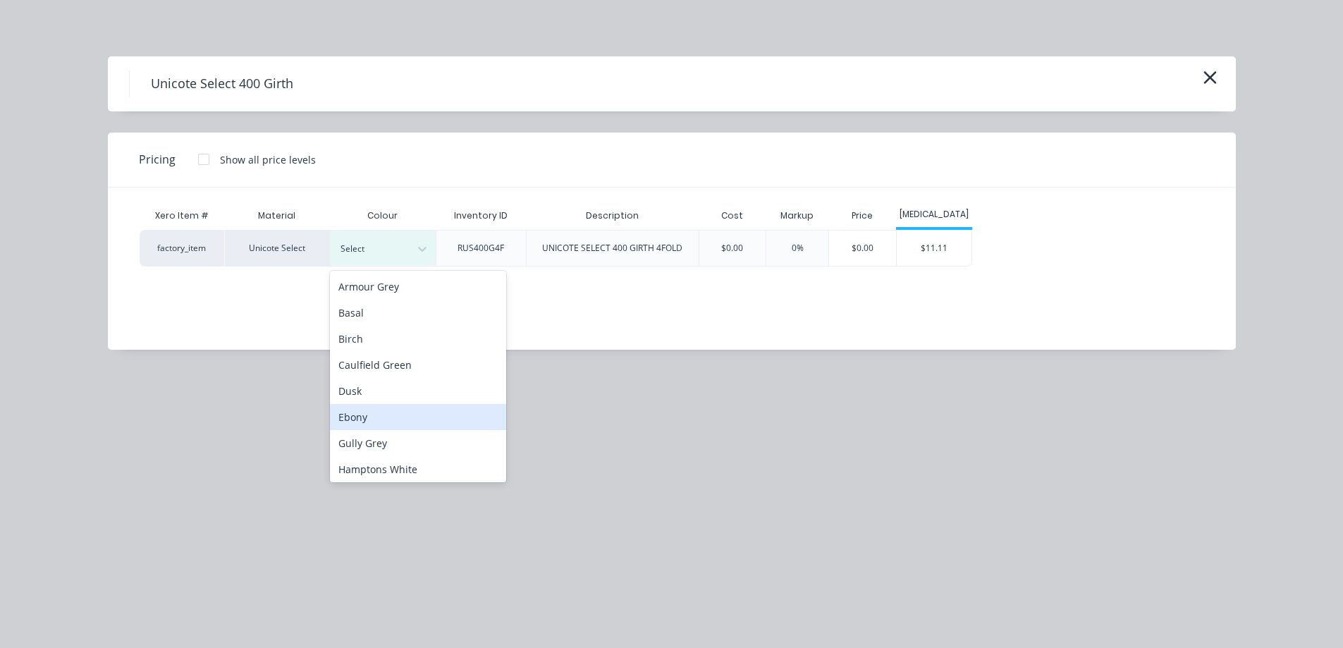
click at [384, 410] on div "Ebony" at bounding box center [418, 417] width 176 height 26
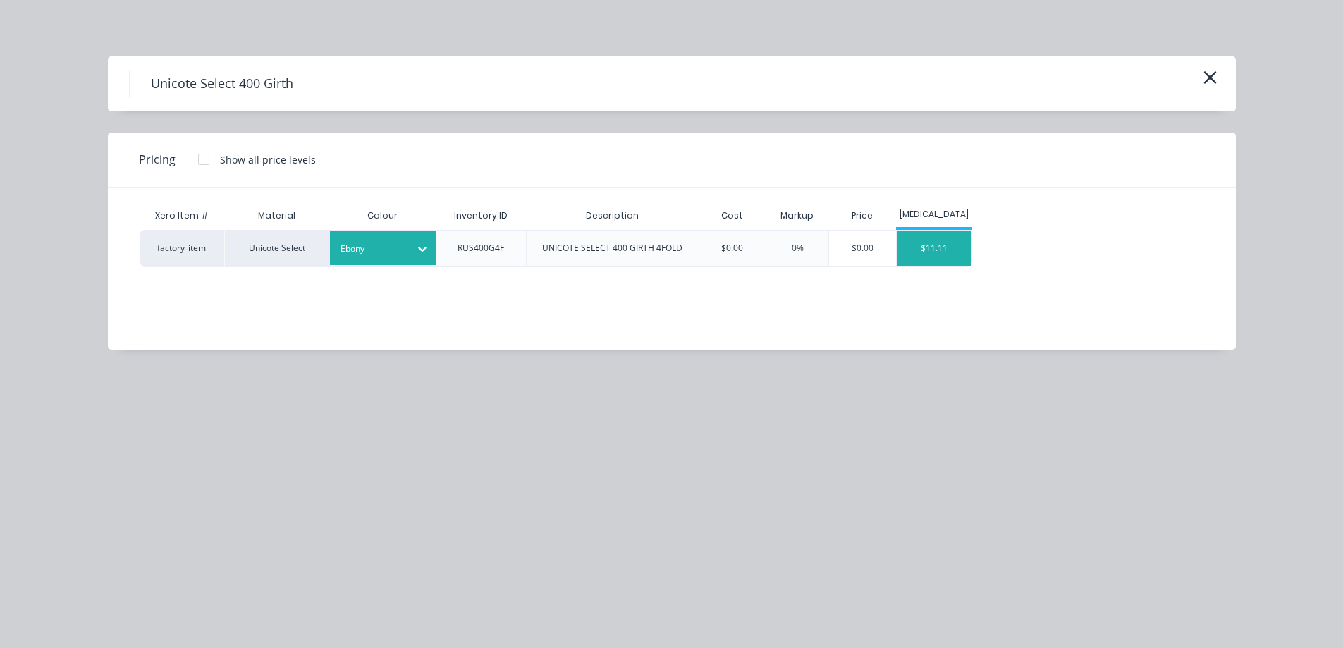
click at [949, 251] on div "$11.11" at bounding box center [934, 248] width 75 height 35
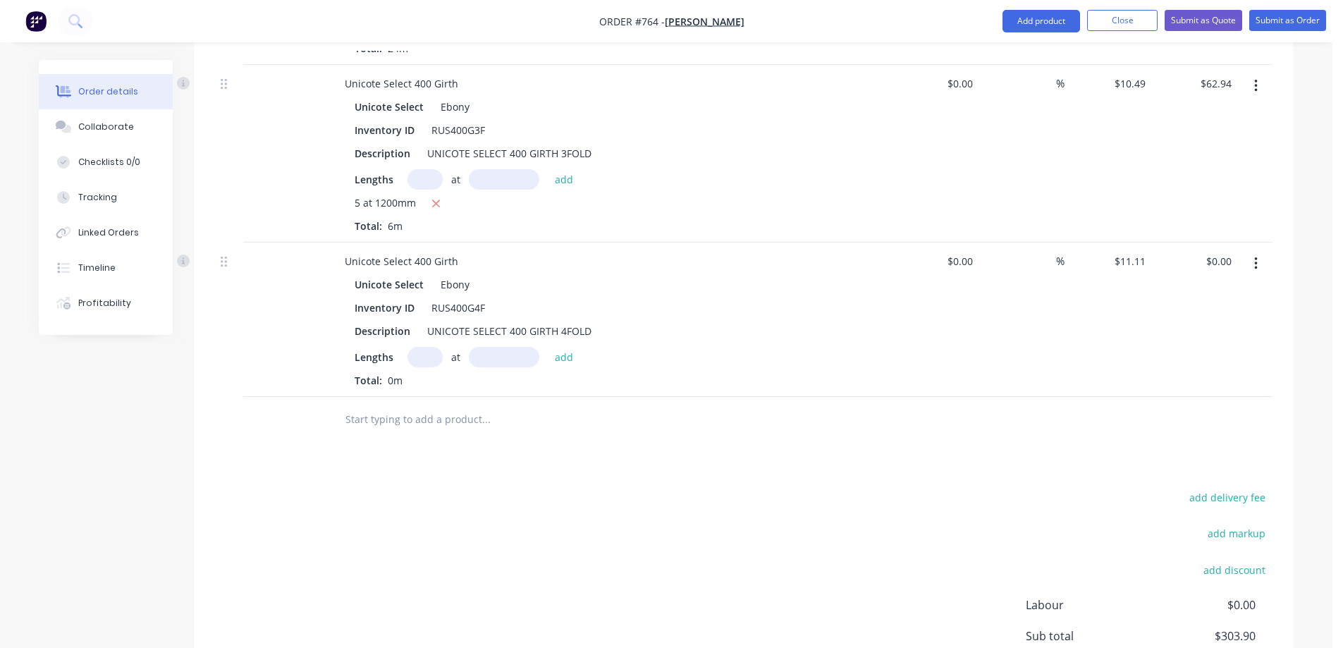
click at [417, 357] on input "text" at bounding box center [425, 357] width 35 height 20
type input "5"
type input "1200mm"
click at [560, 355] on button "add" at bounding box center [564, 356] width 33 height 19
type input "$66.66"
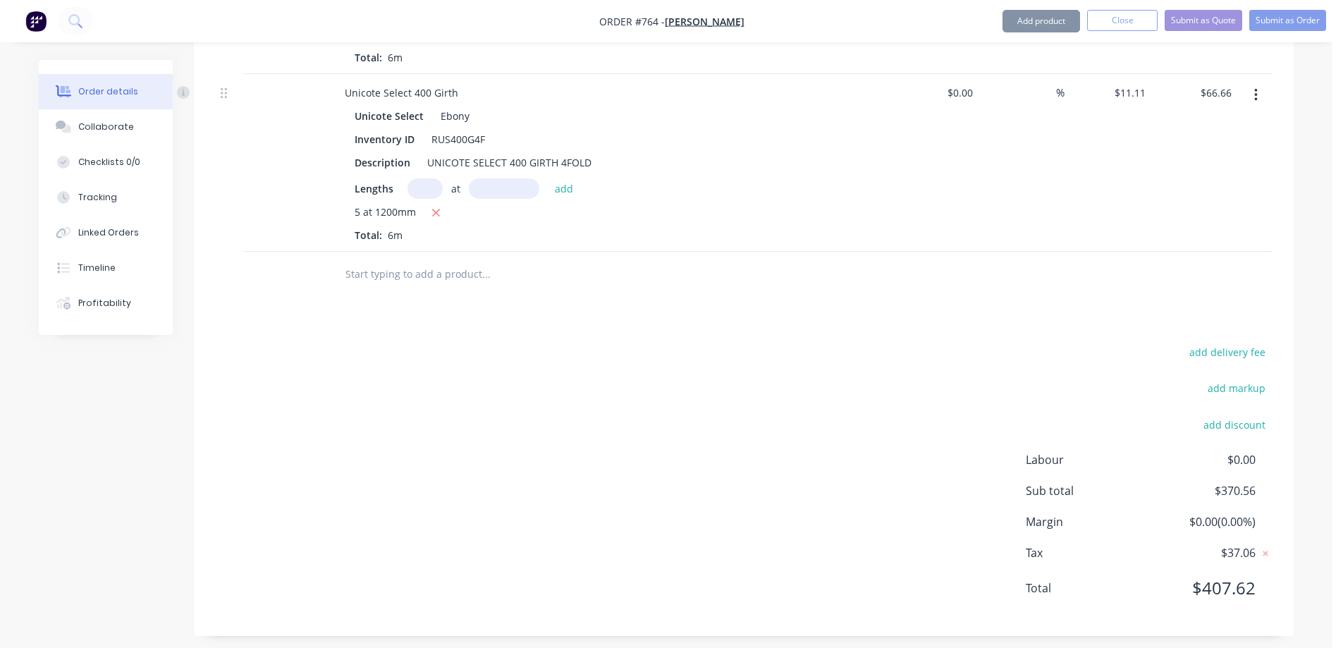
scroll to position [775, 0]
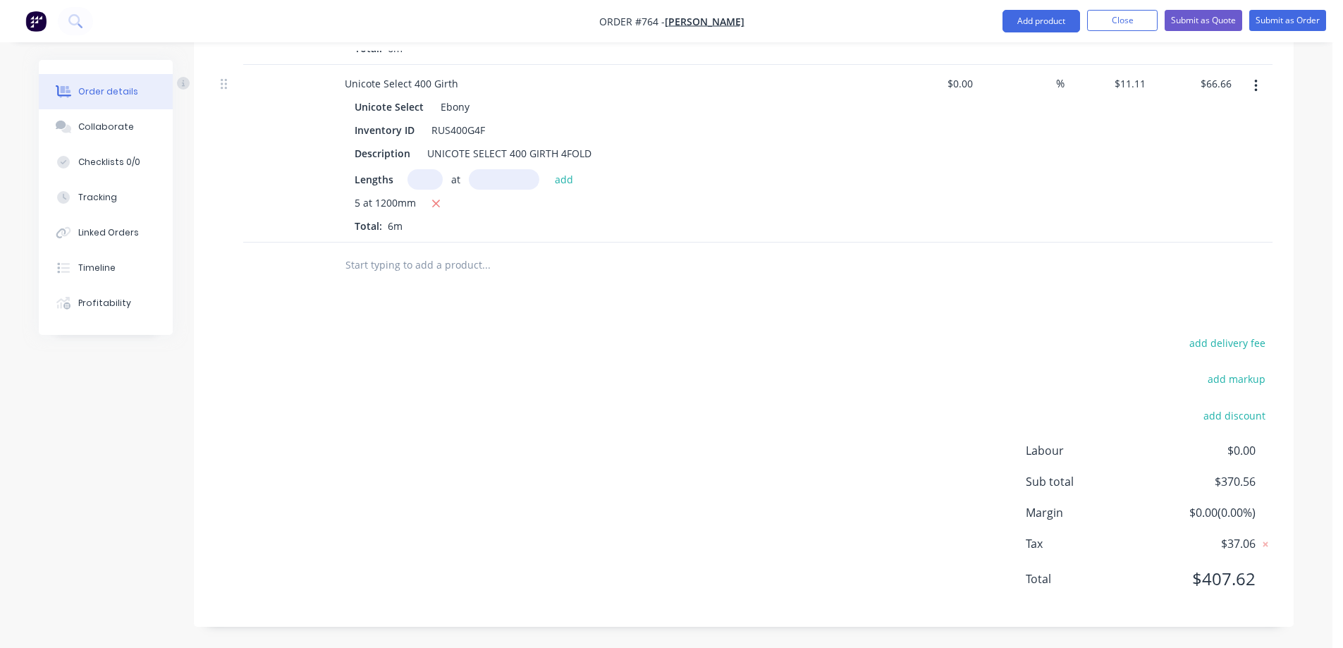
click at [432, 276] on input "text" at bounding box center [486, 265] width 282 height 28
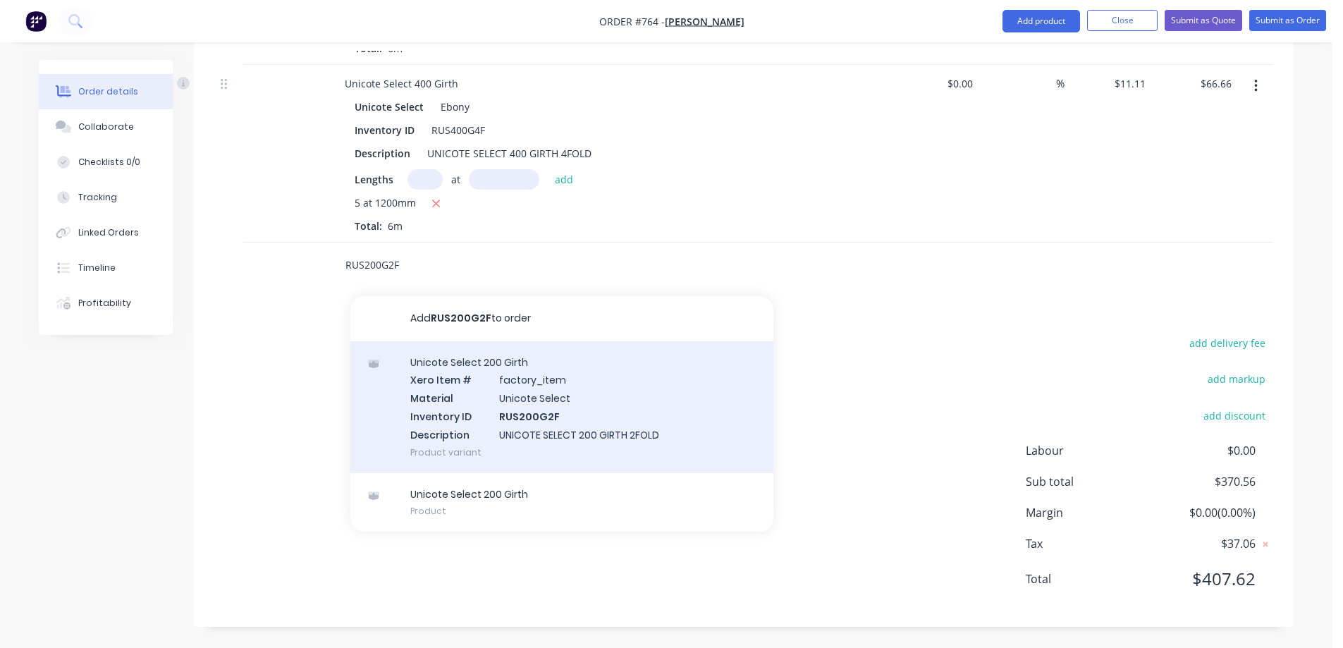
type input "RUS200G2F"
click at [434, 396] on div "Unicote Select 200 Girth Xero Item # factory_item Material Unicote Select Inven…" at bounding box center [561, 407] width 423 height 132
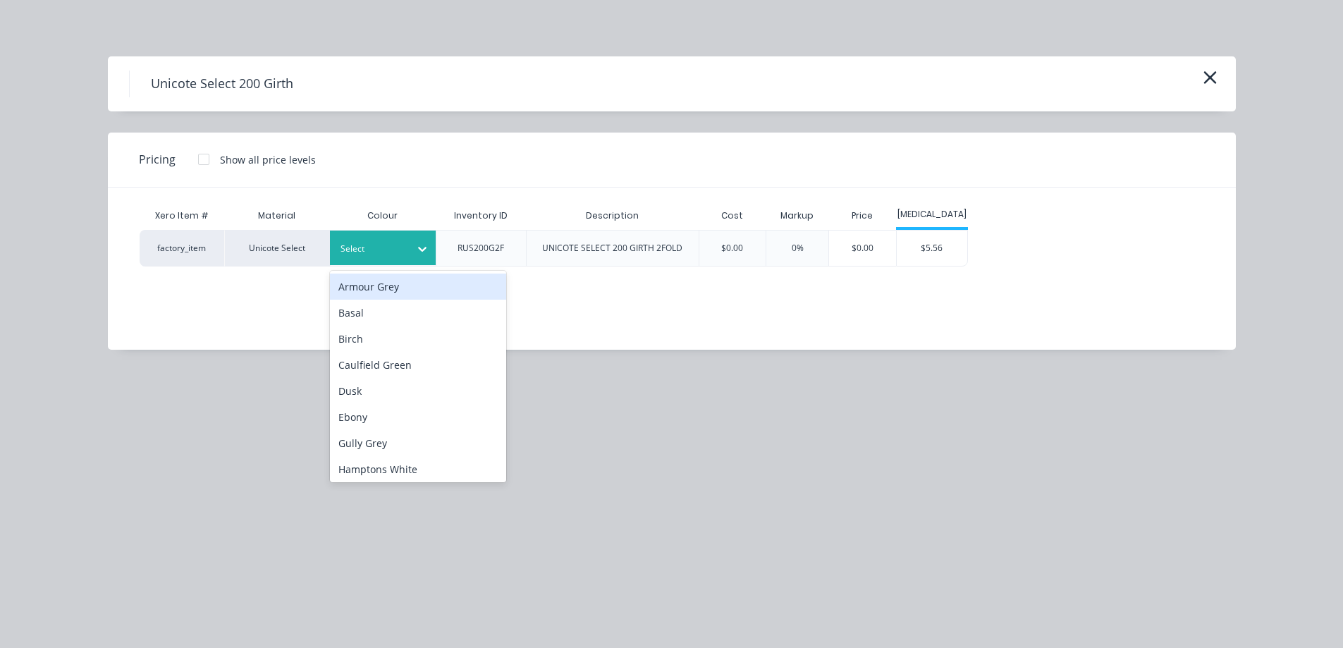
click at [398, 247] on div at bounding box center [372, 249] width 63 height 16
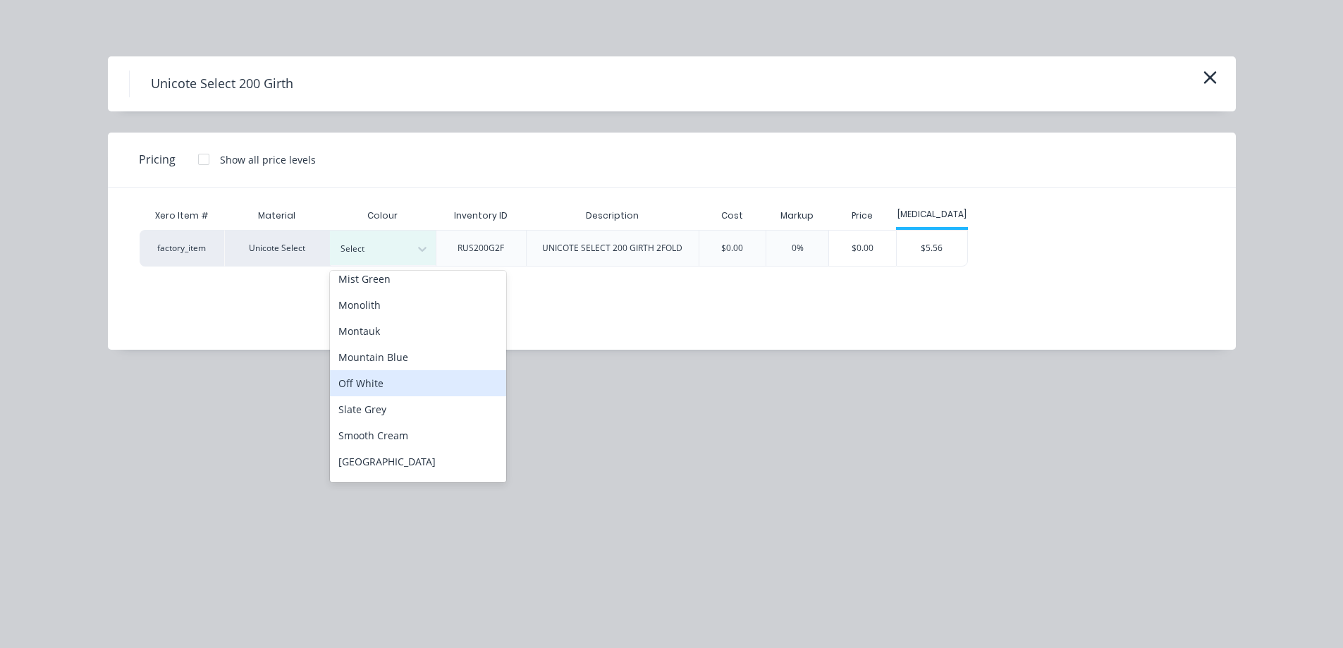
scroll to position [353, 0]
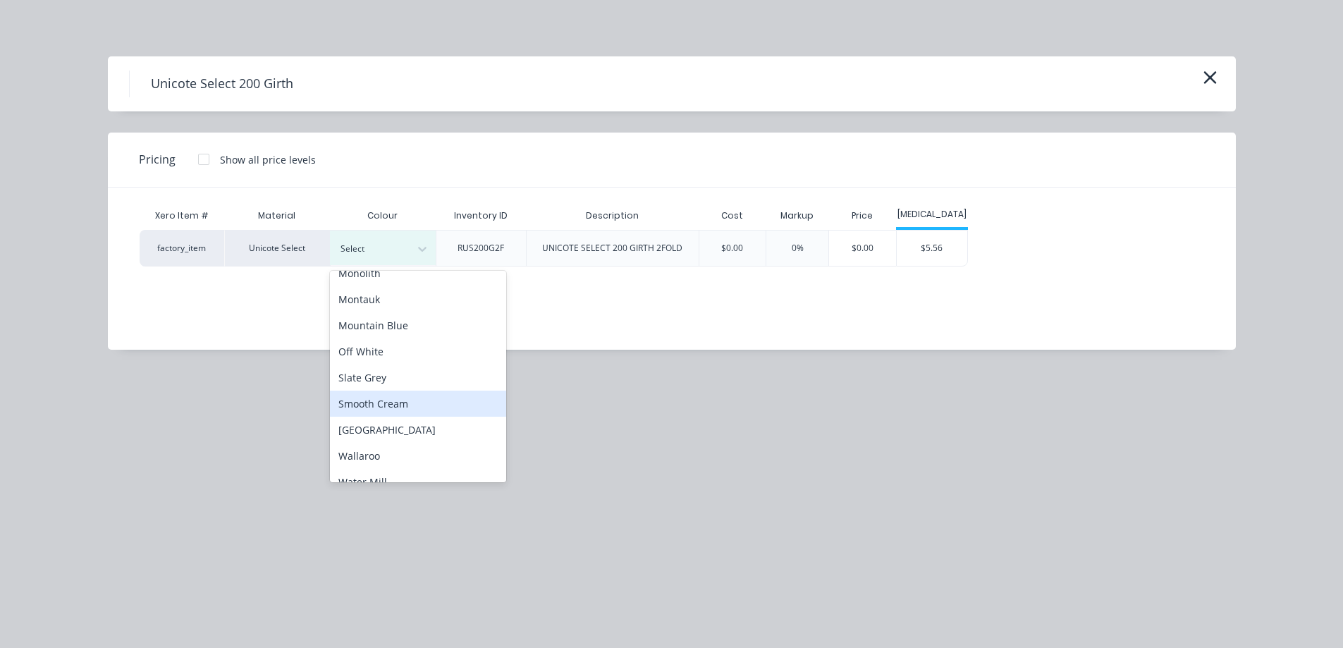
click at [409, 398] on div "Smooth Cream" at bounding box center [418, 404] width 176 height 26
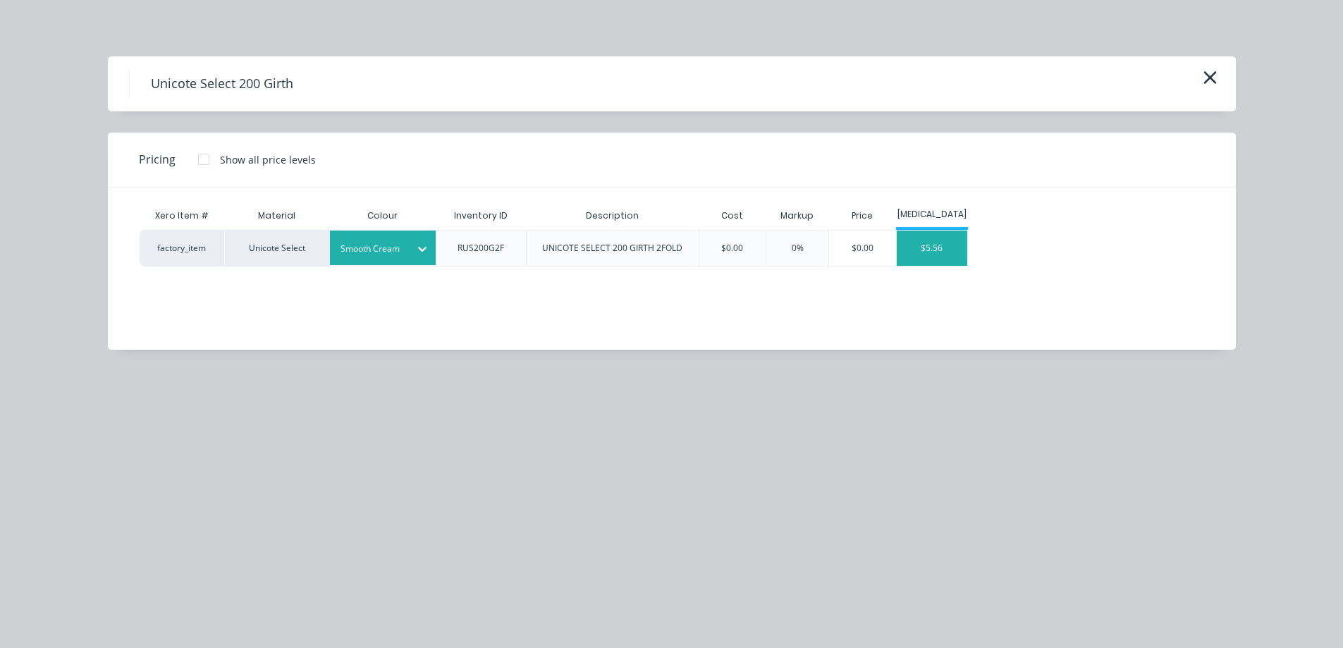
click at [929, 238] on div "$5.56" at bounding box center [932, 248] width 71 height 35
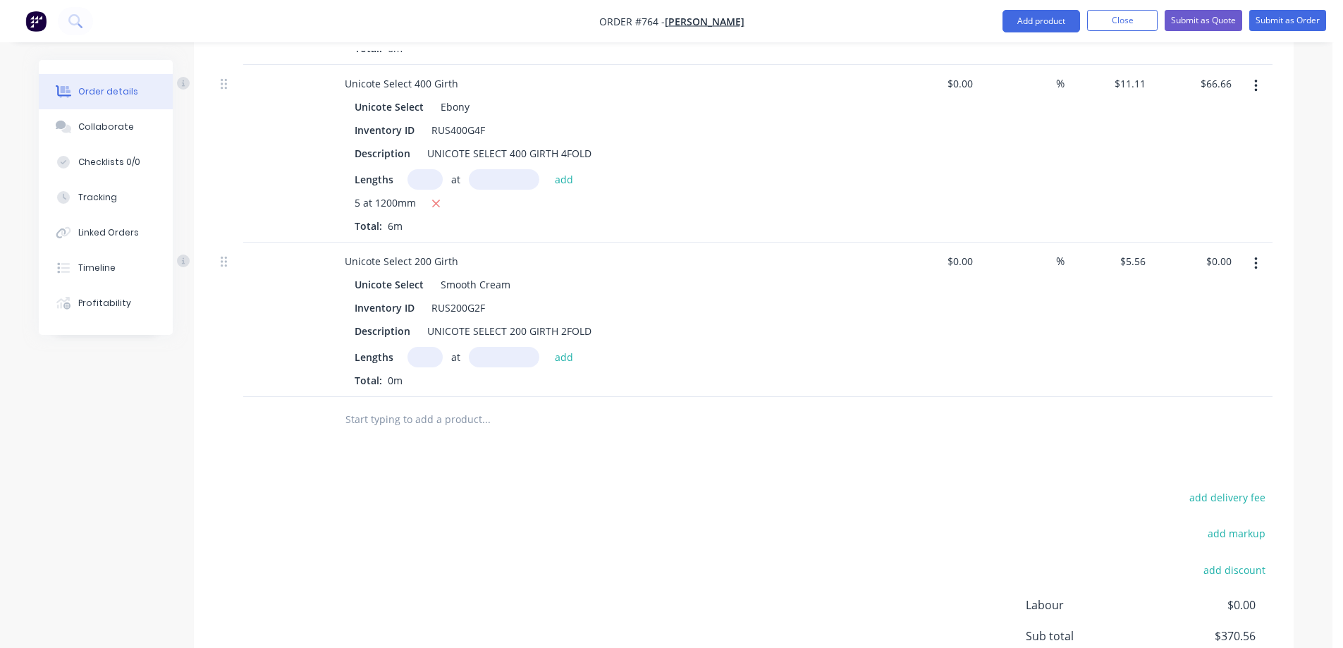
click at [425, 362] on input "text" at bounding box center [425, 357] width 35 height 20
type input "1"
type input "1100mm"
click at [567, 357] on button "add" at bounding box center [564, 356] width 33 height 19
type input "$6.12"
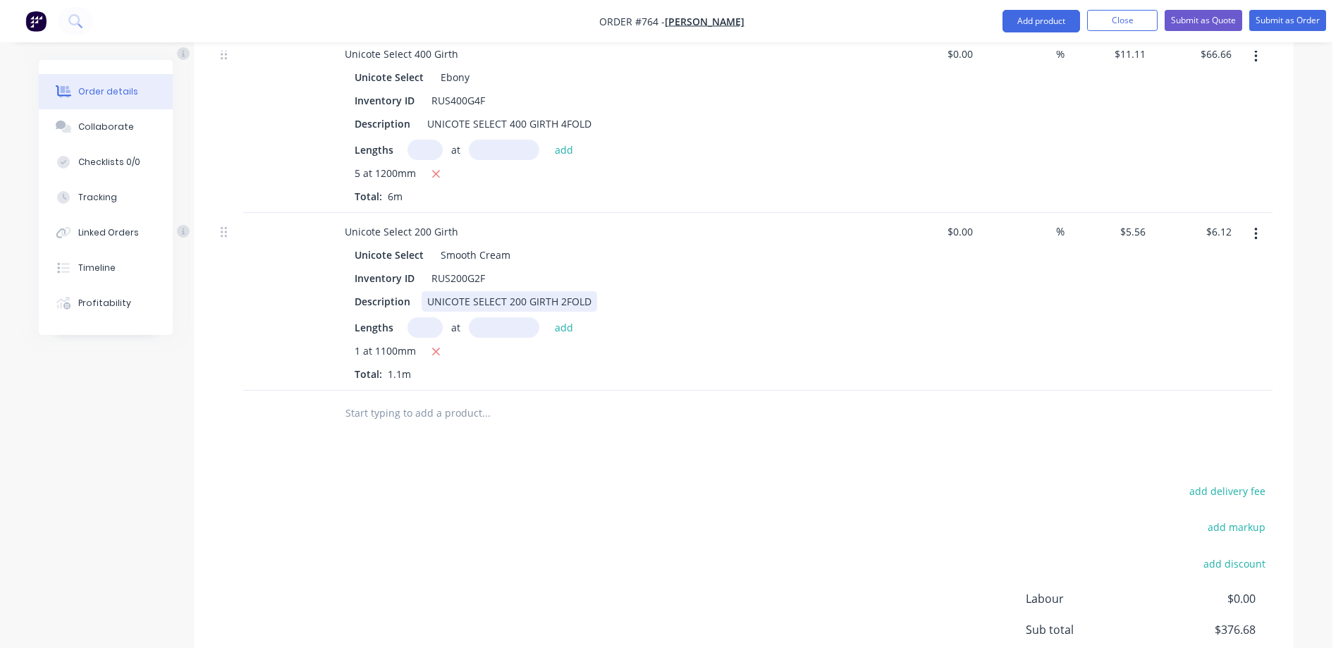
scroll to position [953, 0]
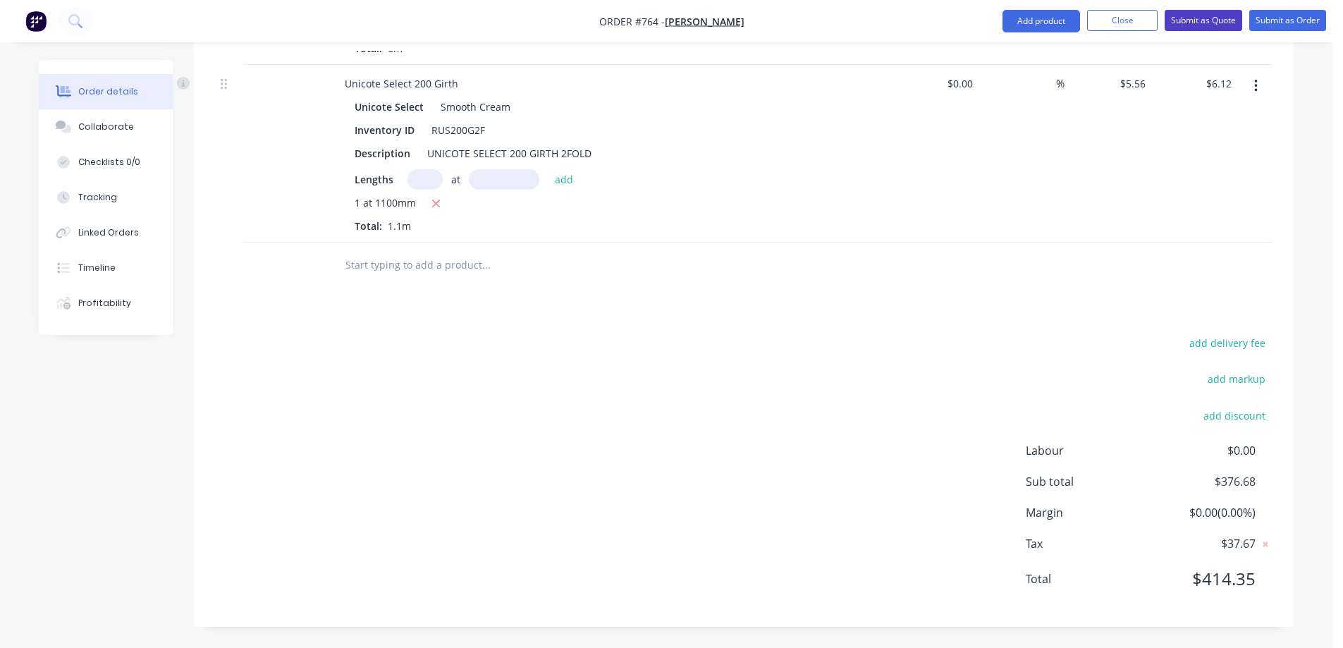
click at [1209, 22] on button "Submit as Quote" at bounding box center [1204, 20] width 78 height 21
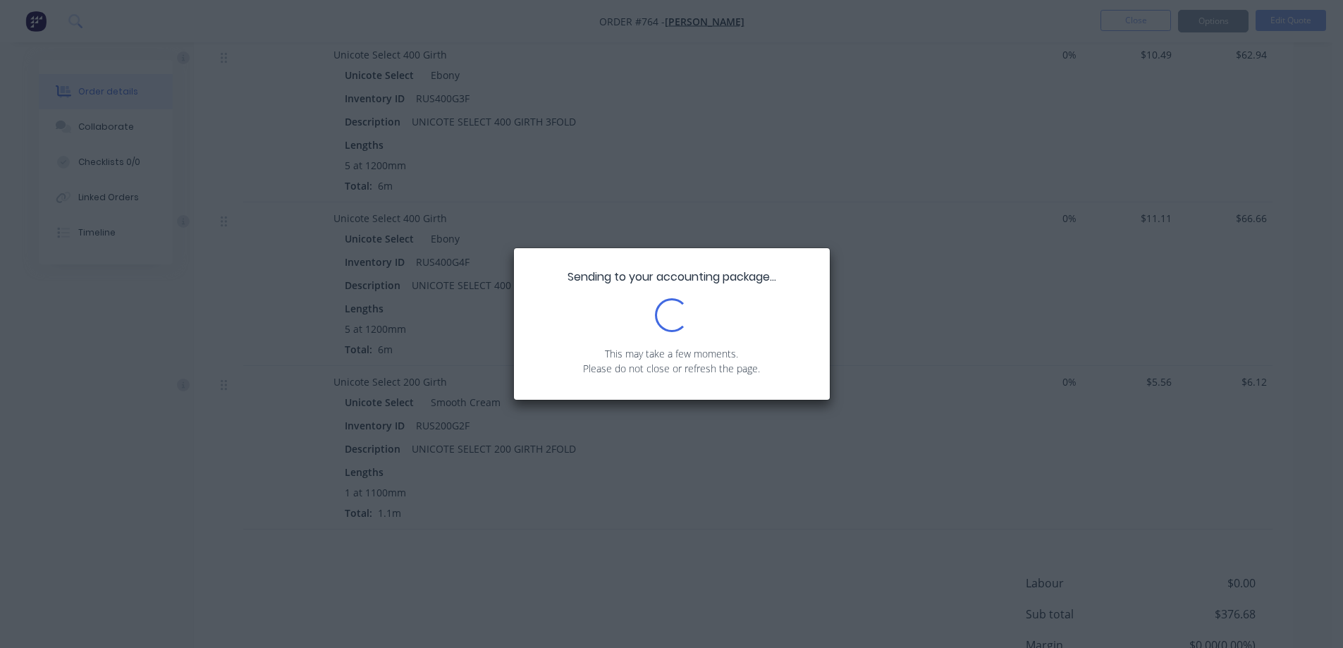
scroll to position [564, 0]
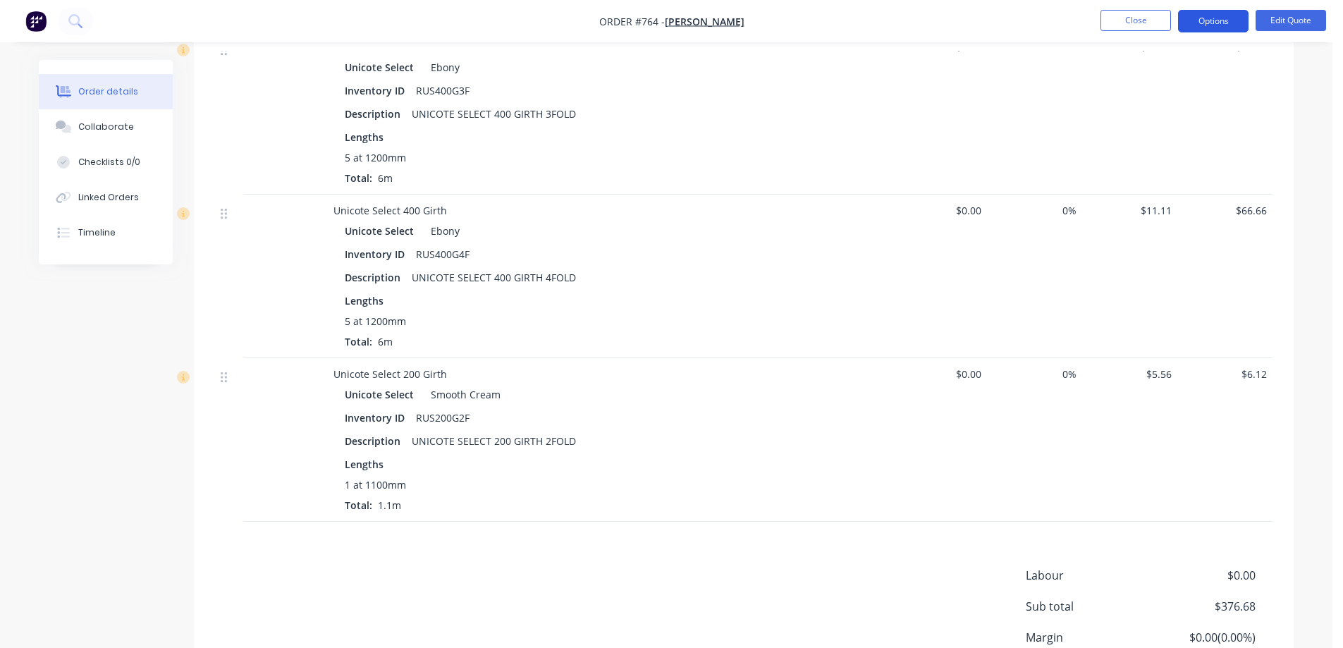
click at [1228, 26] on button "Options" at bounding box center [1213, 21] width 71 height 23
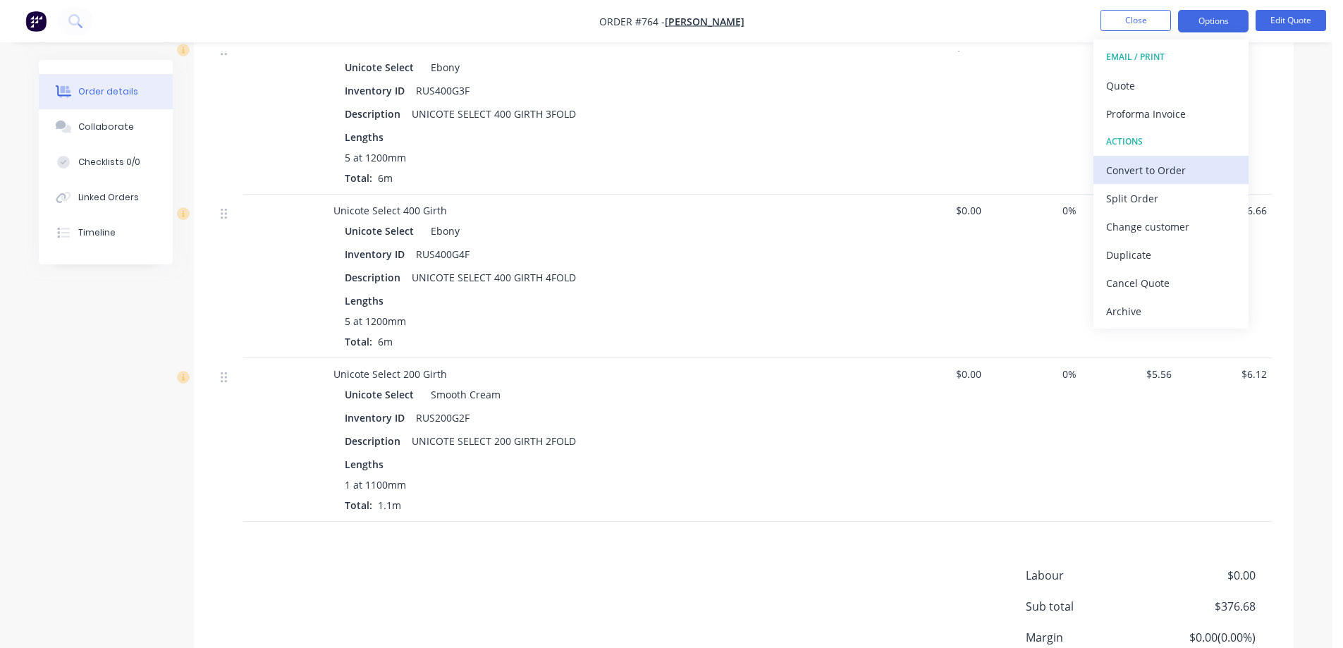
click at [1144, 161] on div "Convert to Order" at bounding box center [1171, 170] width 130 height 20
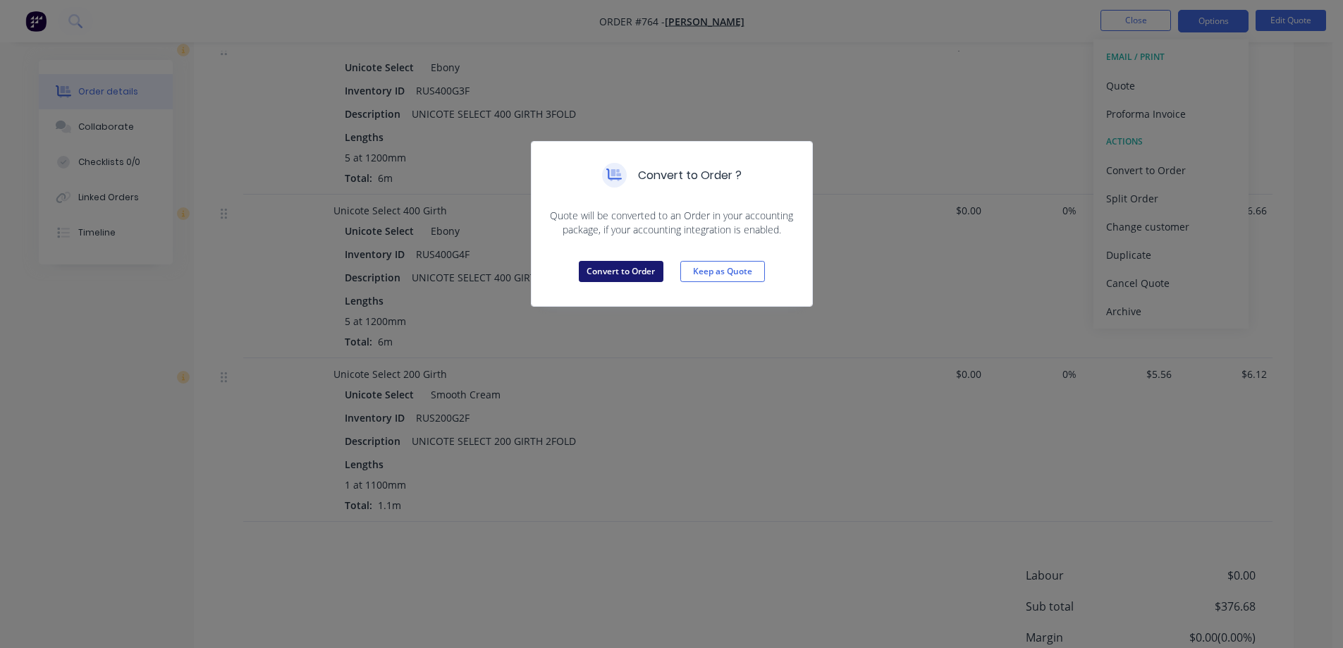
click at [622, 262] on button "Convert to Order" at bounding box center [621, 271] width 85 height 21
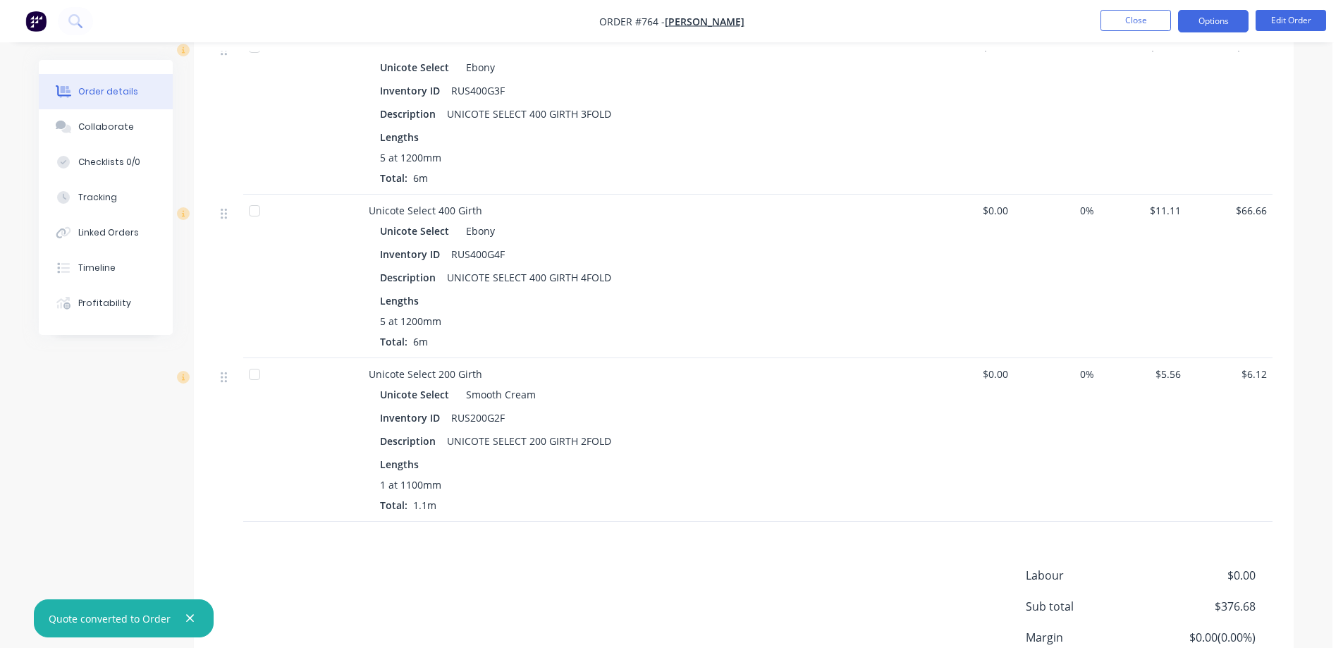
click at [1219, 23] on button "Options" at bounding box center [1213, 21] width 71 height 23
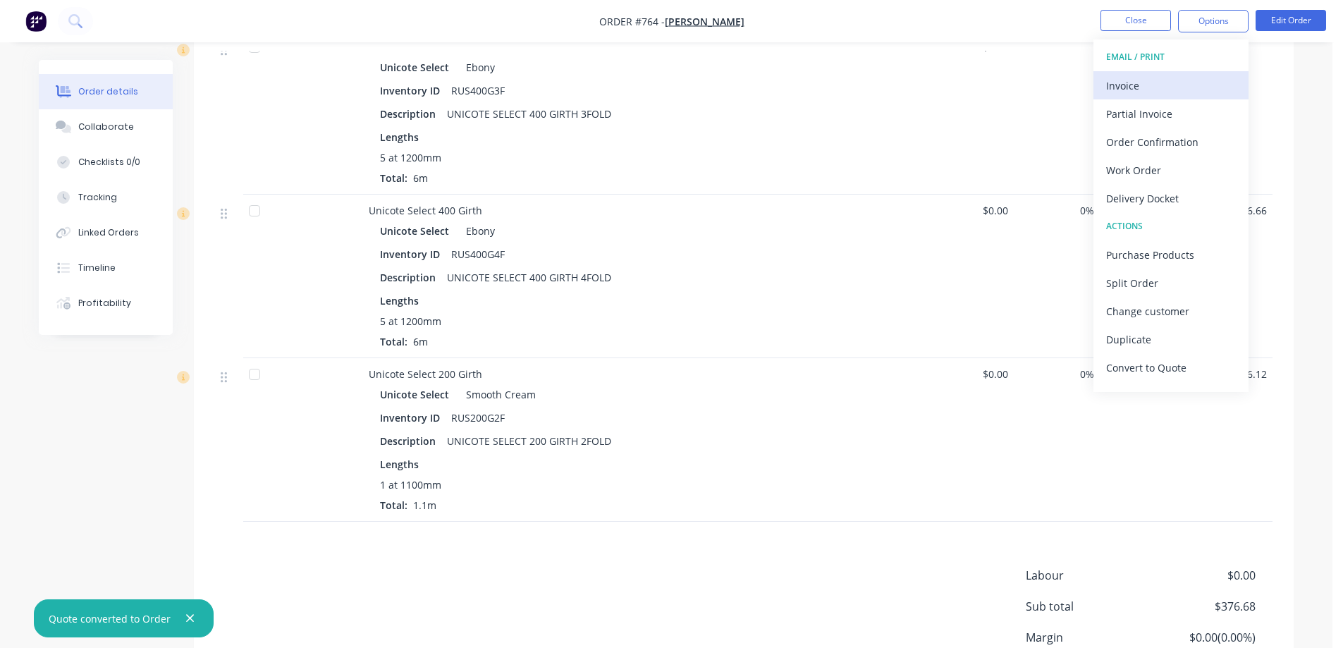
click at [1142, 94] on div "Invoice" at bounding box center [1171, 85] width 130 height 20
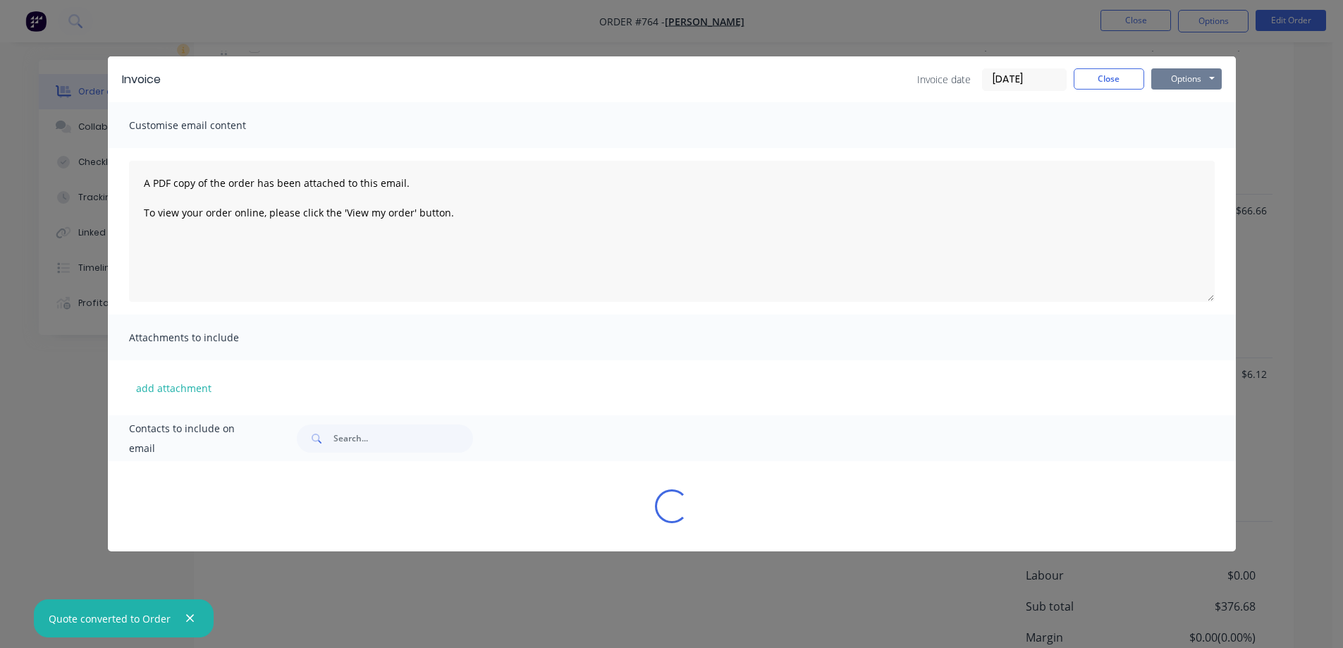
click at [1180, 81] on button "Options" at bounding box center [1186, 78] width 71 height 21
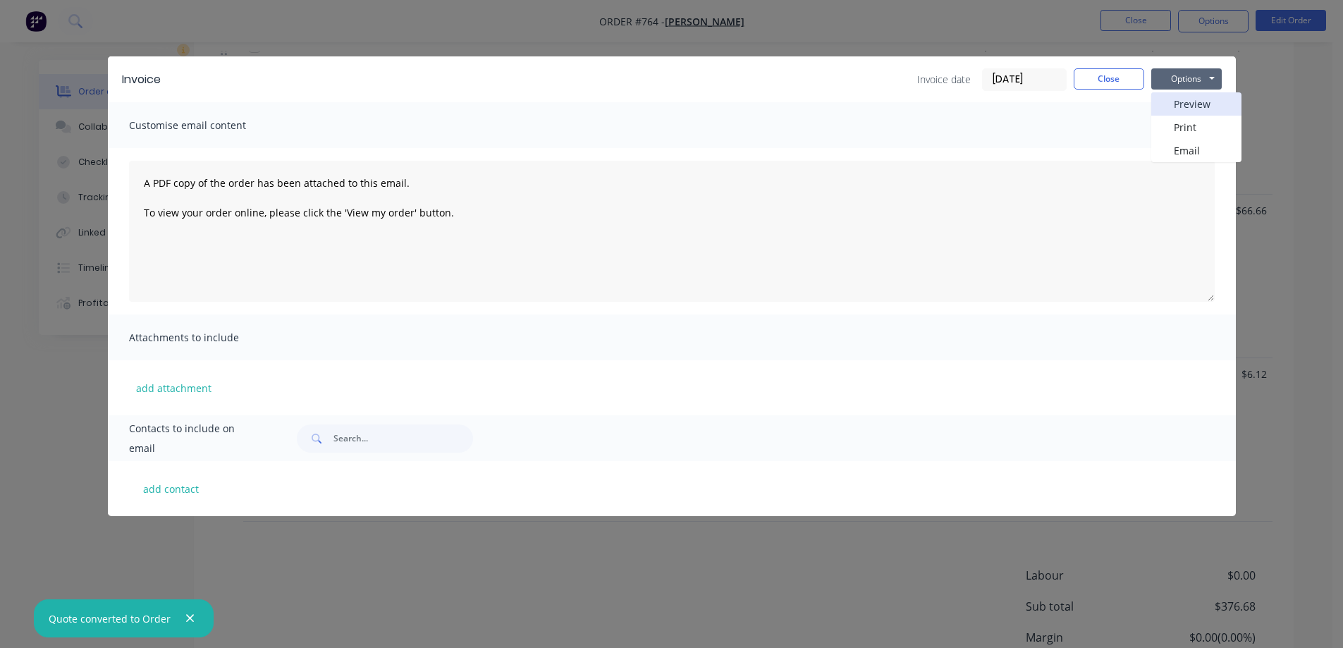
click at [1177, 107] on button "Preview" at bounding box center [1196, 103] width 90 height 23
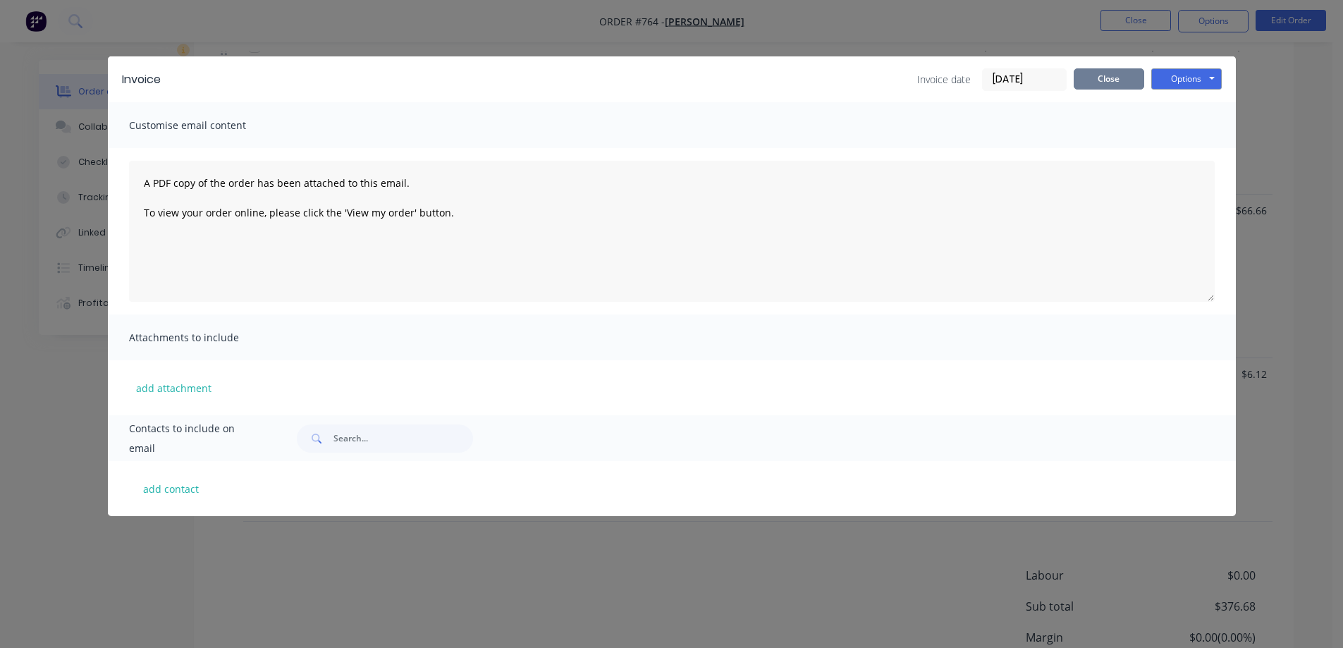
click at [1077, 80] on button "Close" at bounding box center [1109, 78] width 71 height 21
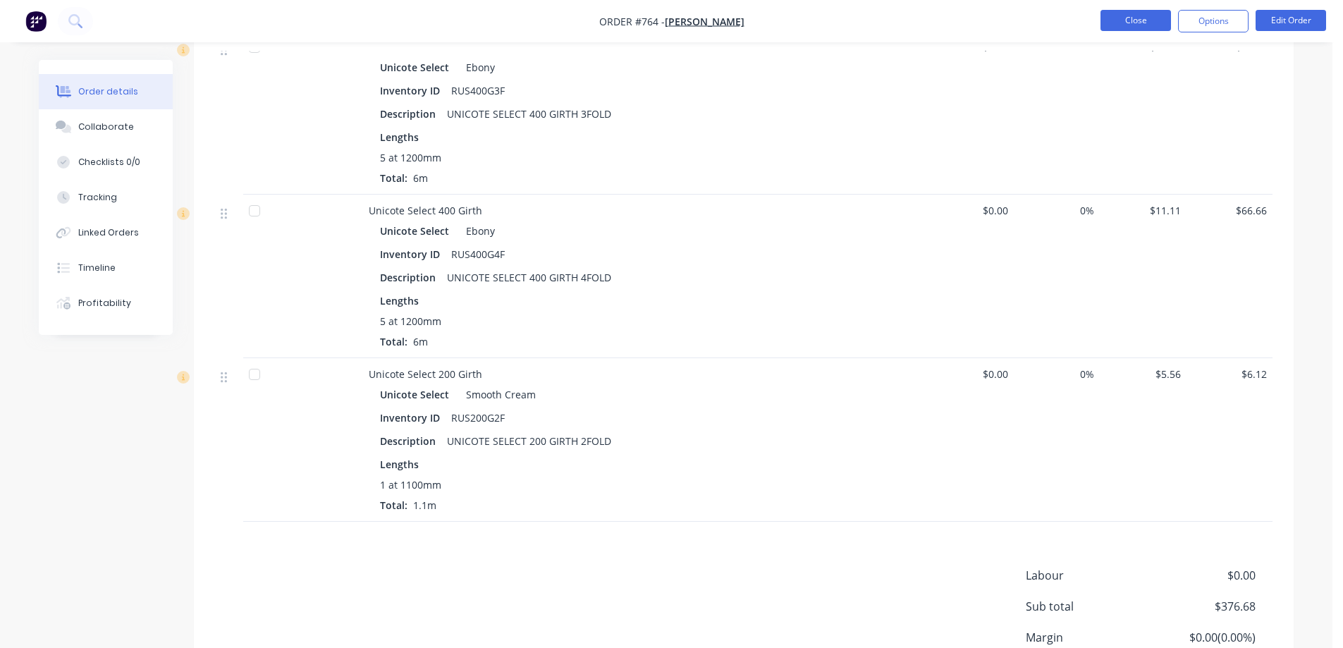
click at [1132, 19] on button "Close" at bounding box center [1136, 20] width 71 height 21
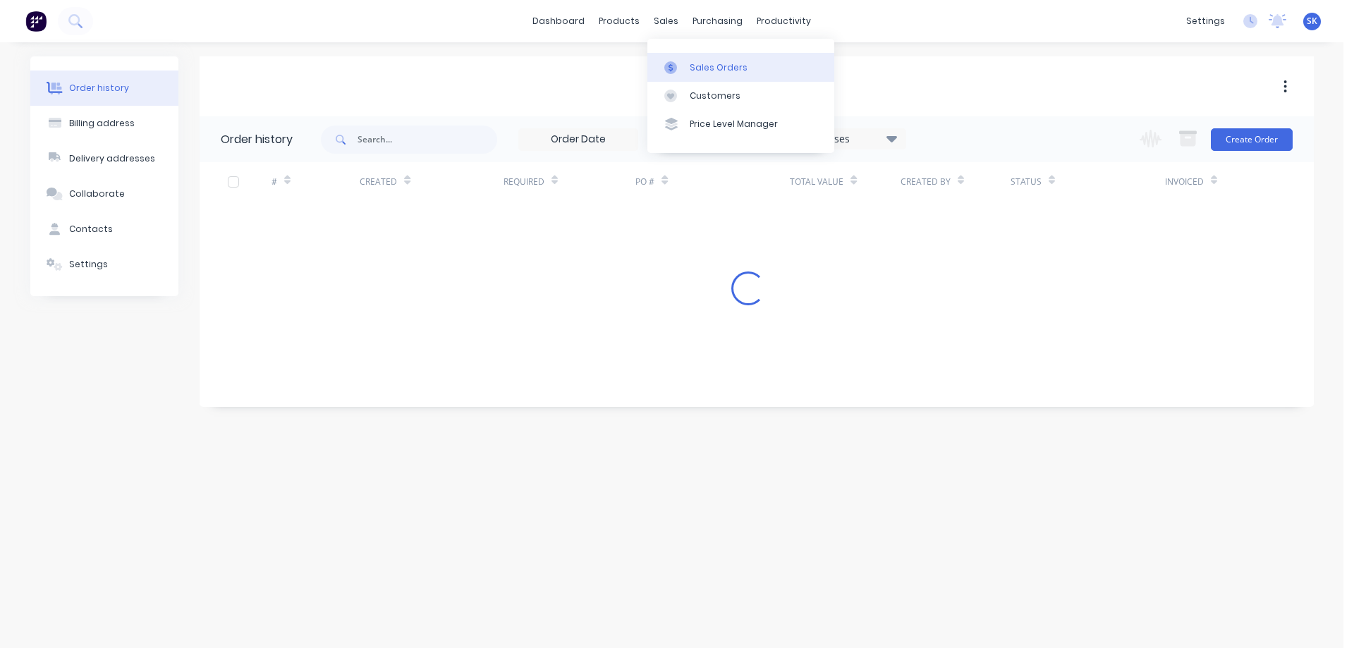
click at [695, 63] on div "Sales Orders" at bounding box center [719, 67] width 58 height 13
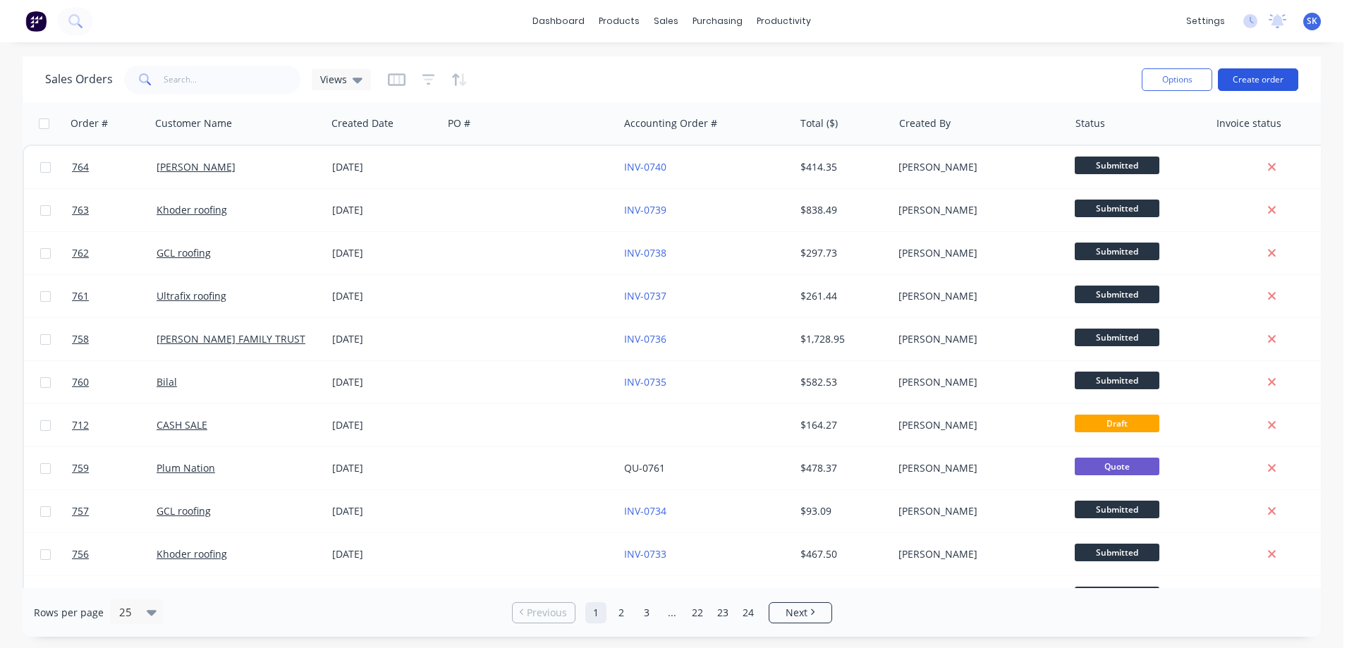
click at [1232, 80] on button "Create order" at bounding box center [1258, 79] width 80 height 23
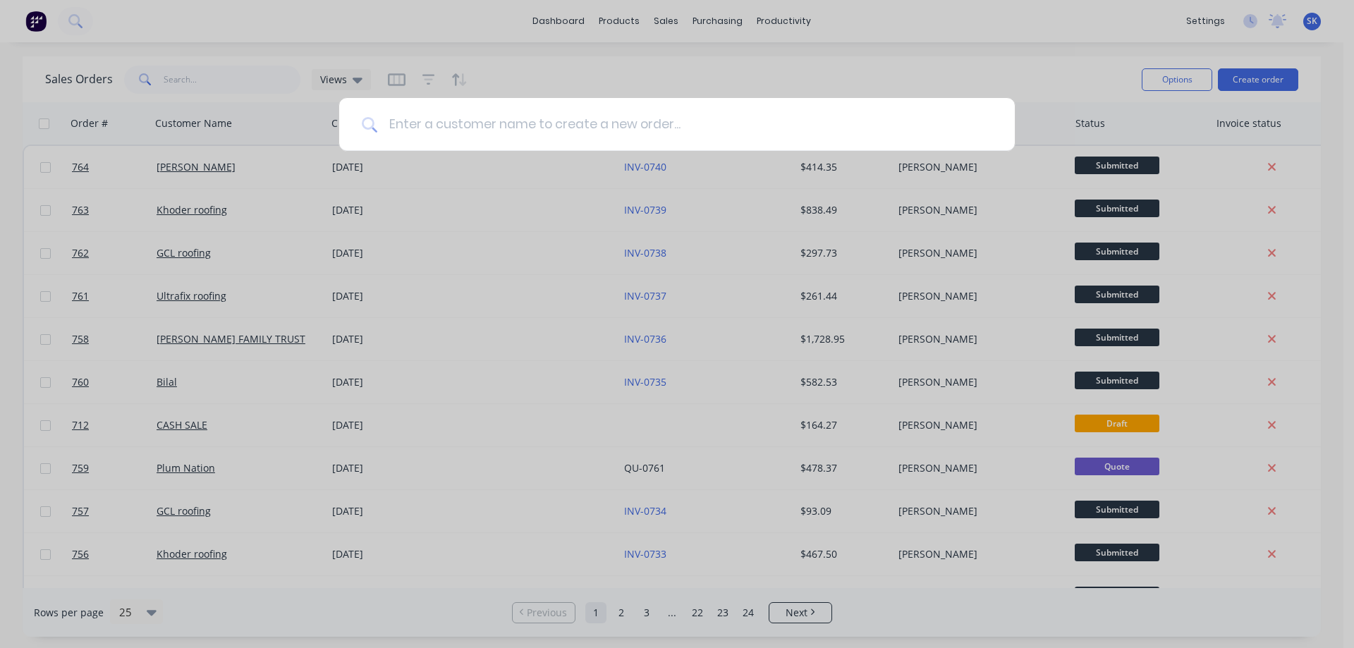
click at [625, 132] on input at bounding box center [684, 124] width 615 height 53
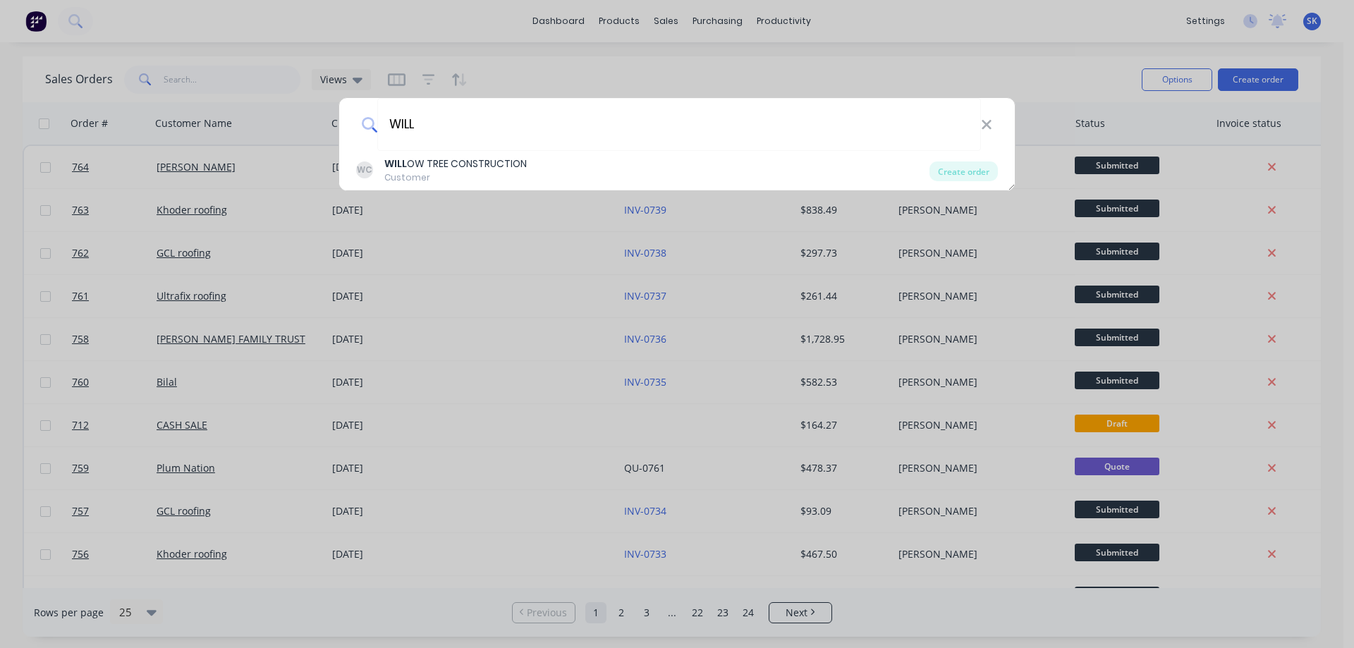
type input "WILL"
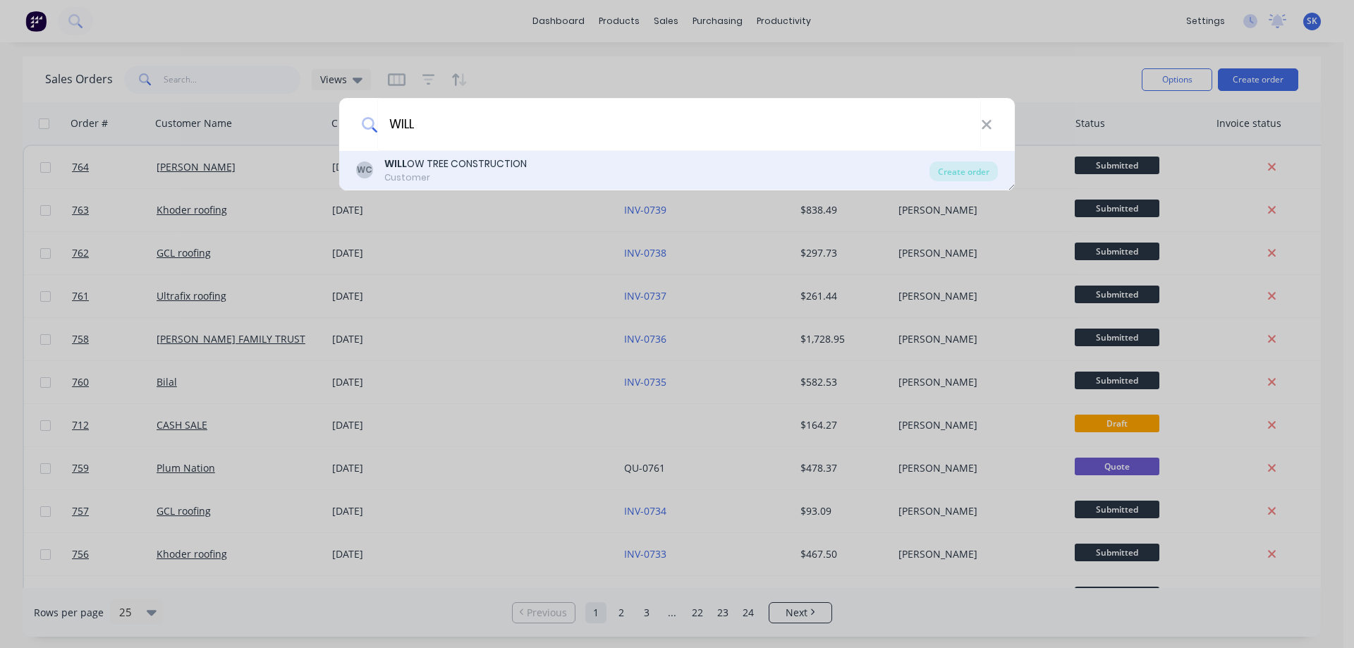
click at [454, 154] on div "WC WILL OW TREE CONSTRUCTION Customer Create order" at bounding box center [676, 170] width 675 height 39
click at [456, 168] on div "WILL OW TREE CONSTRUCTION" at bounding box center [455, 164] width 142 height 15
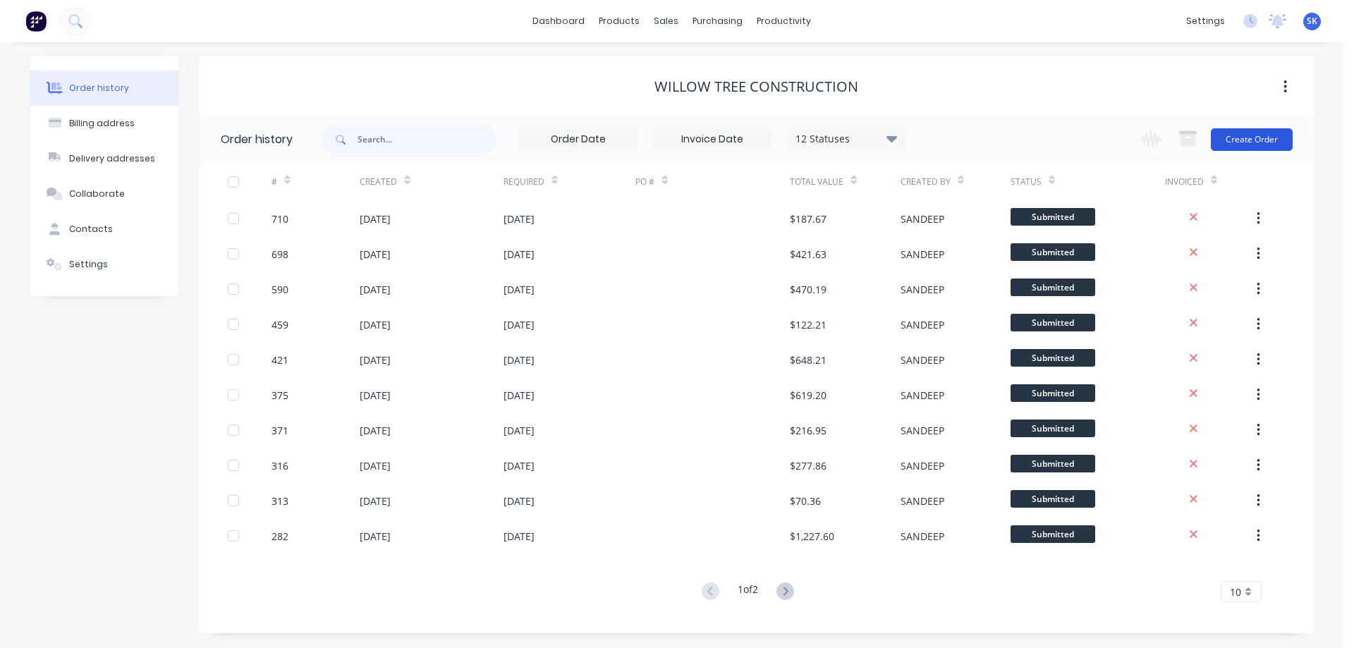
click at [1249, 137] on button "Create Order" at bounding box center [1252, 139] width 82 height 23
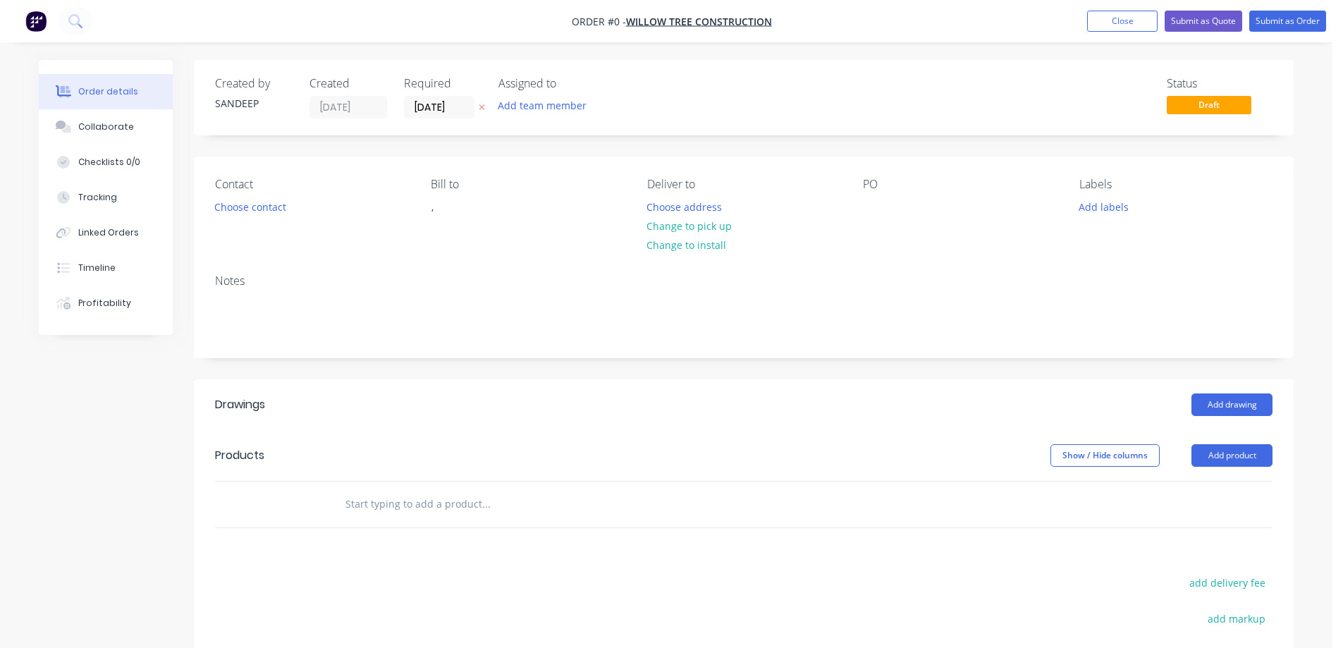
click at [1230, 571] on div "Drawings Add drawing Products Show / Hide columns Add product add delivery fee …" at bounding box center [744, 622] width 1100 height 487
click at [1229, 580] on button "add delivery fee" at bounding box center [1227, 582] width 91 height 19
type input "50"
click at [869, 573] on div "Order details Collaborate Checklists 0/0 Tracking Linked Orders Timeline Profit…" at bounding box center [666, 472] width 1283 height 824
click at [398, 506] on input "text" at bounding box center [486, 504] width 282 height 28
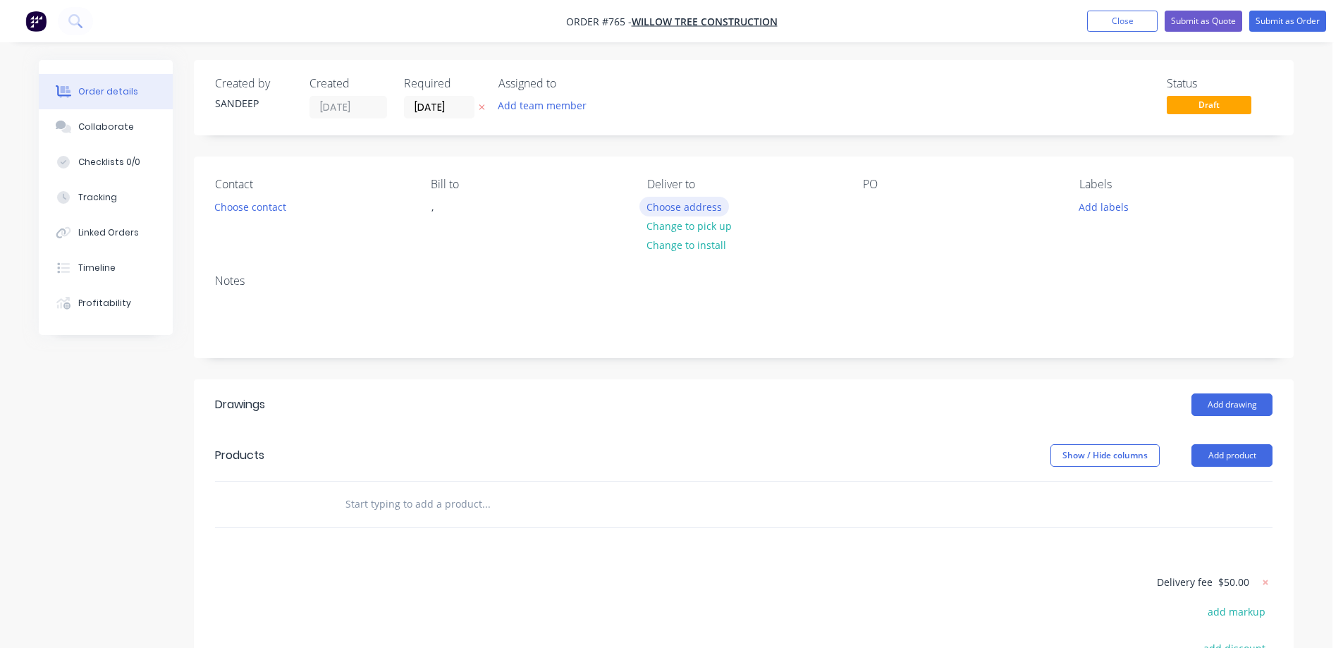
click at [660, 212] on button "Choose address" at bounding box center [685, 206] width 90 height 19
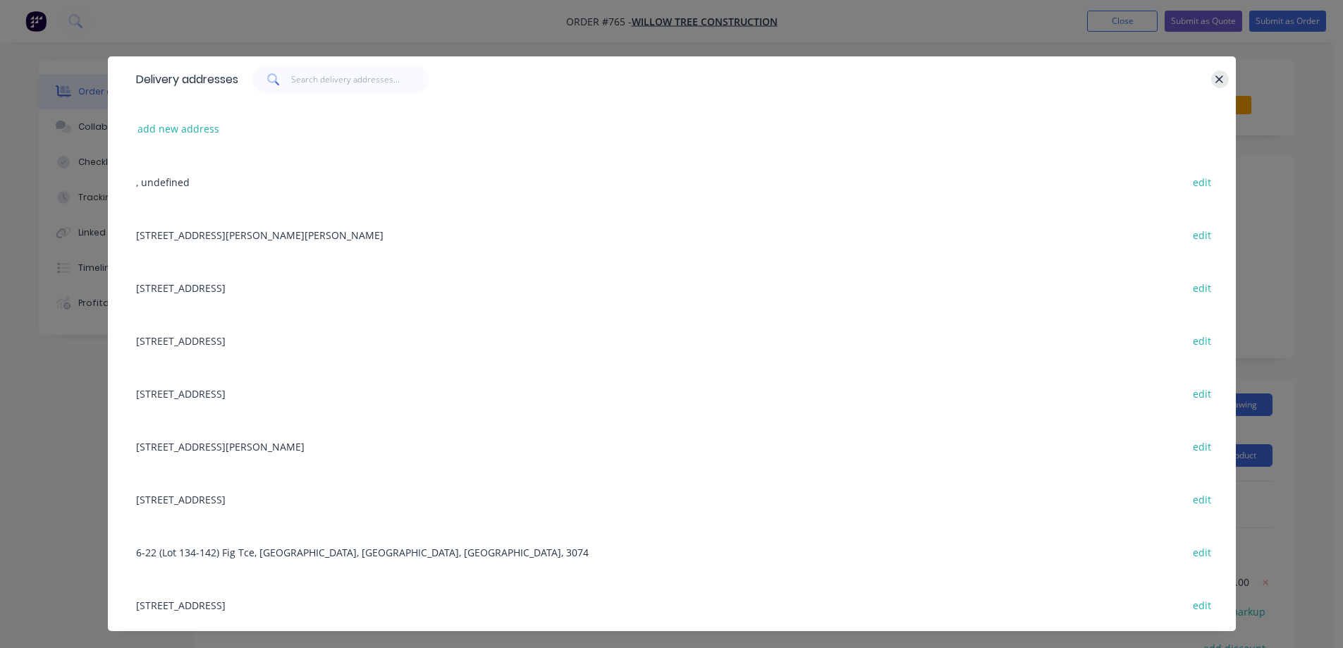
click at [1216, 80] on icon "button" at bounding box center [1220, 79] width 8 height 8
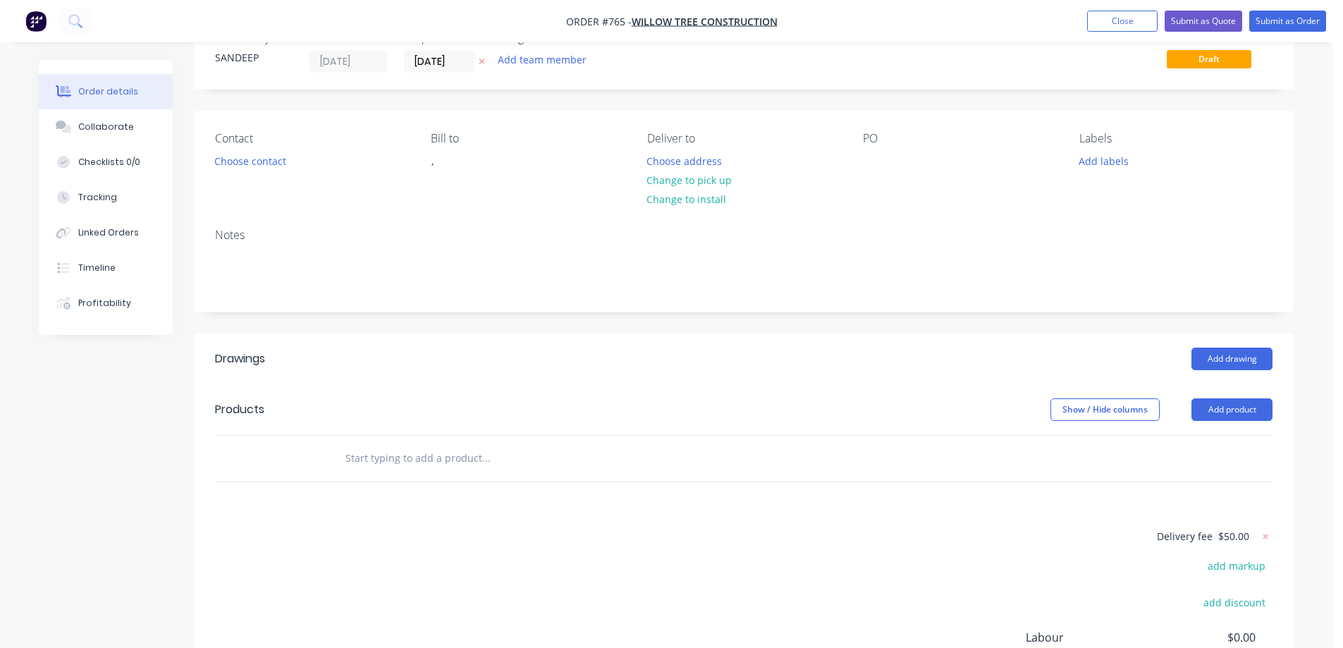
scroll to position [71, 0]
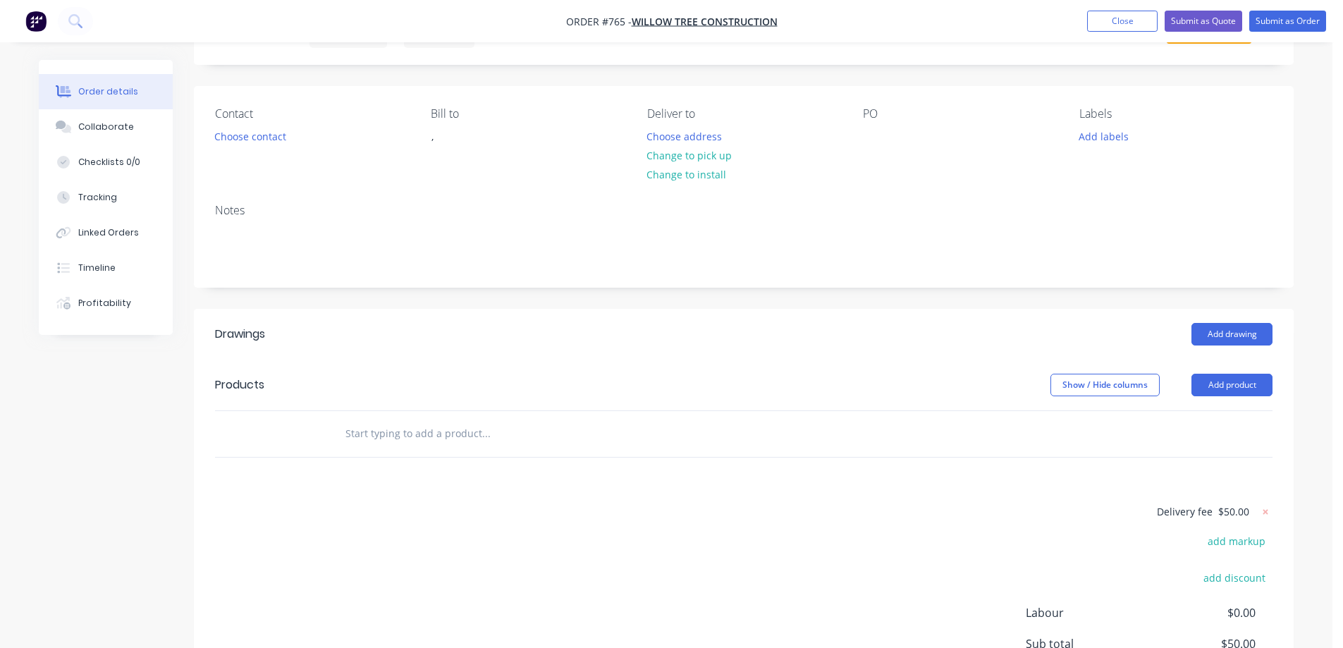
click at [439, 441] on input "text" at bounding box center [486, 434] width 282 height 28
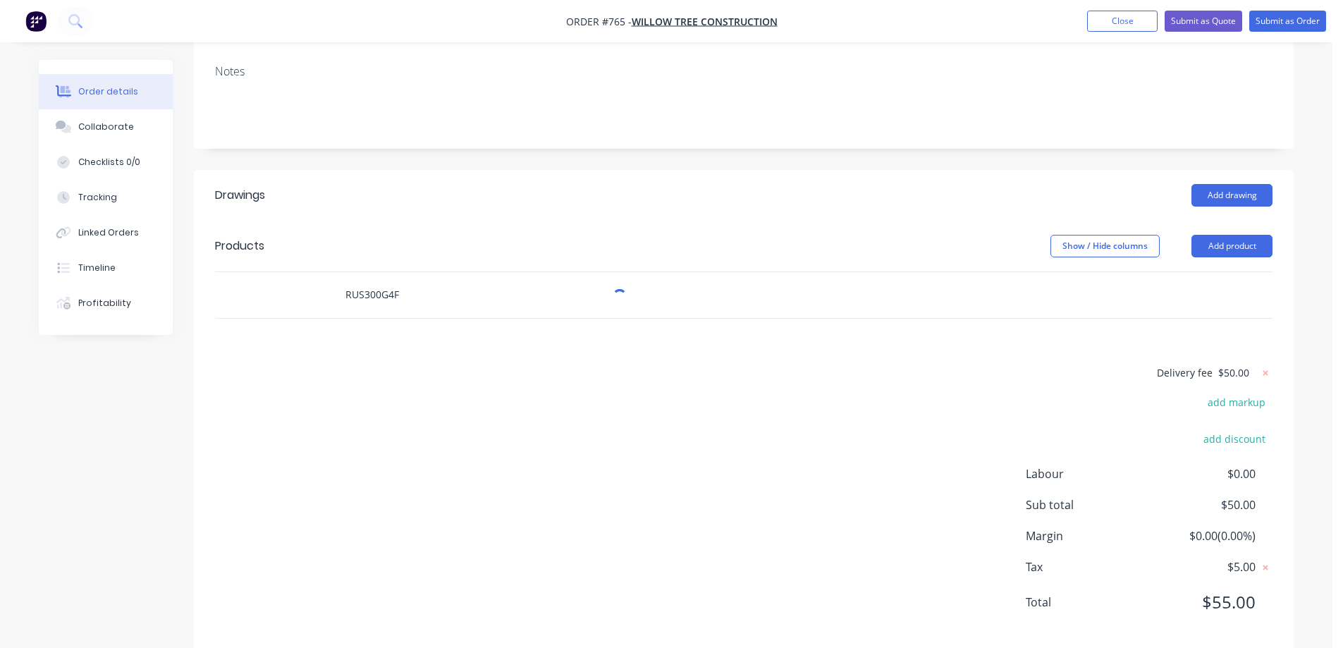
scroll to position [233, 0]
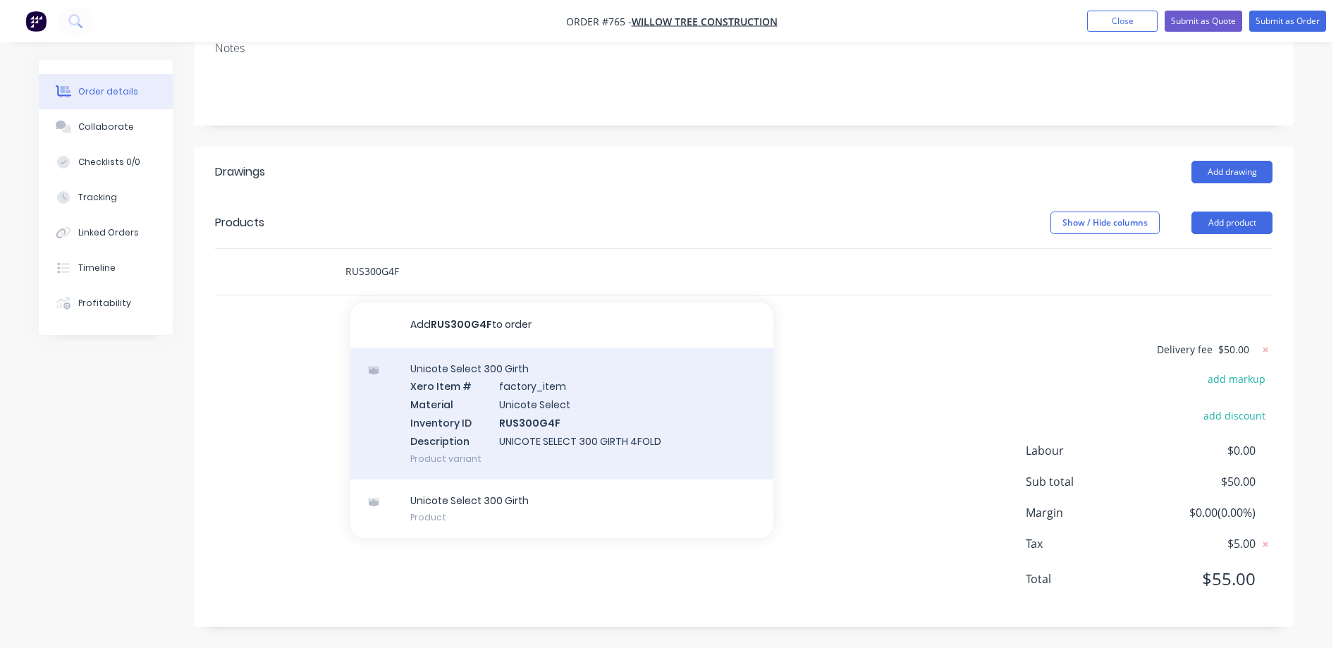
type input "RUS300G4F"
click at [482, 423] on div "Unicote Select 300 Girth Xero Item # factory_item Material Unicote Select Inven…" at bounding box center [561, 414] width 423 height 132
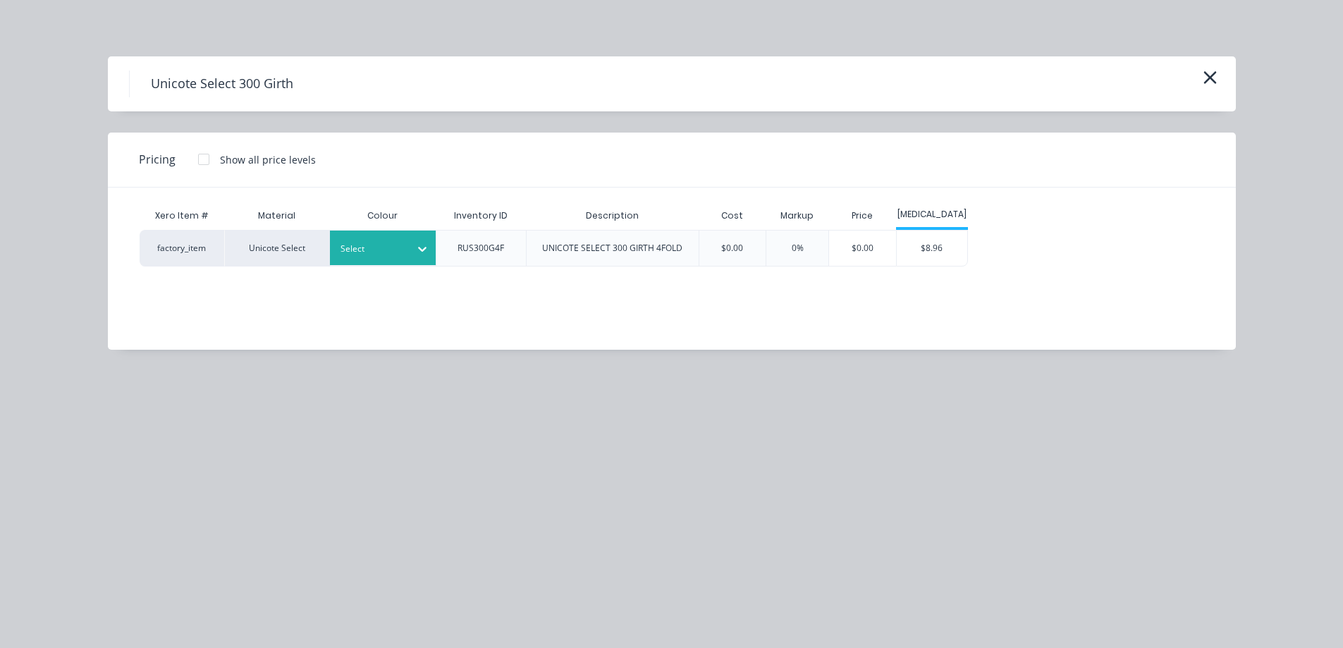
click at [399, 258] on div "Select" at bounding box center [383, 248] width 106 height 35
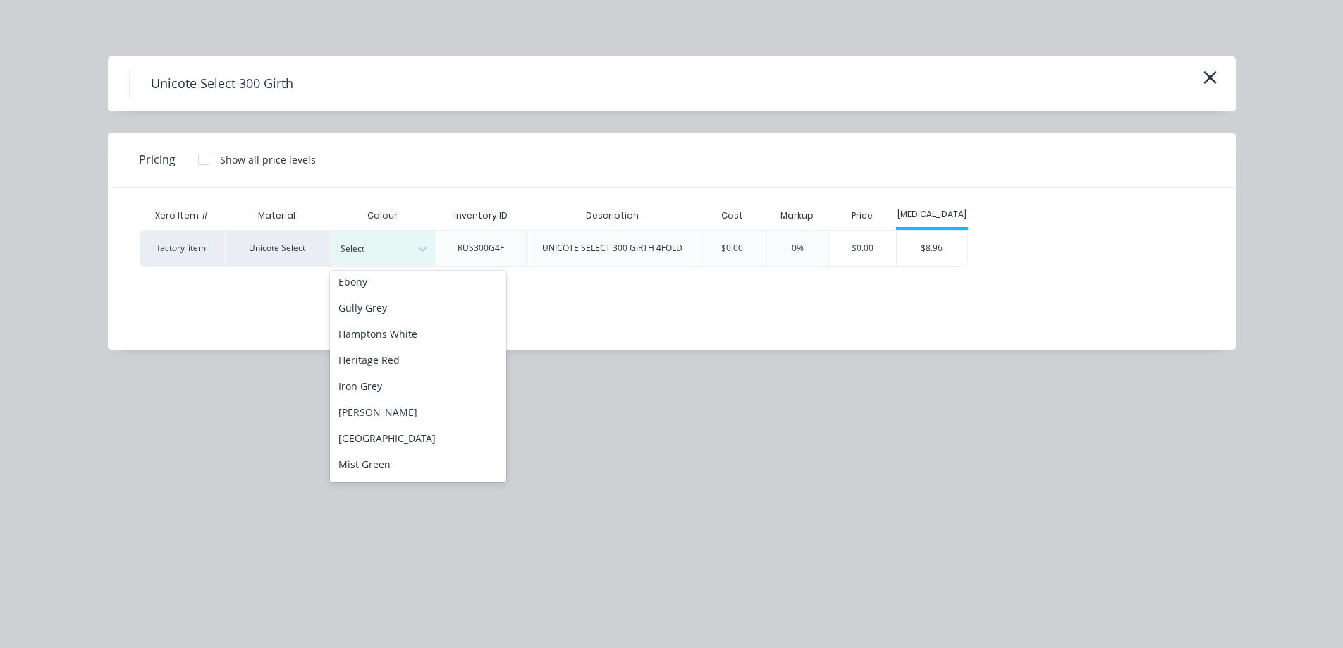
scroll to position [212, 0]
click at [373, 420] on div "Monolith" at bounding box center [418, 414] width 176 height 26
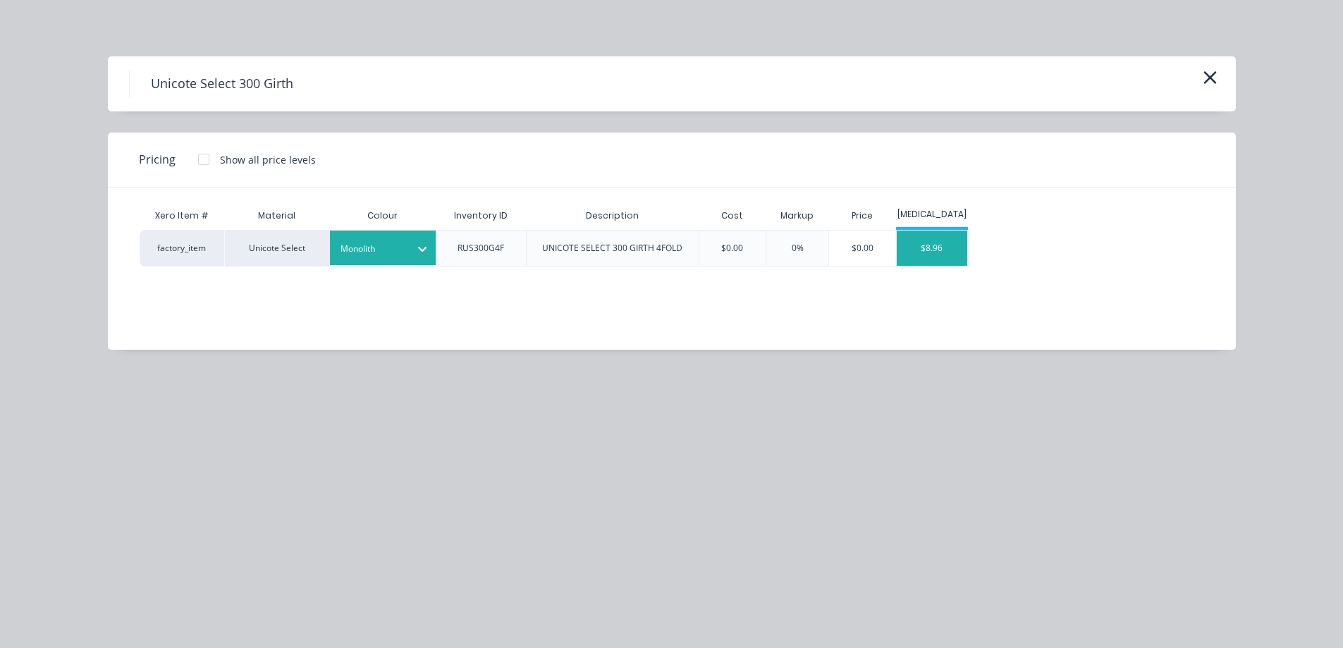
click at [918, 262] on div "$8.96" at bounding box center [932, 248] width 71 height 35
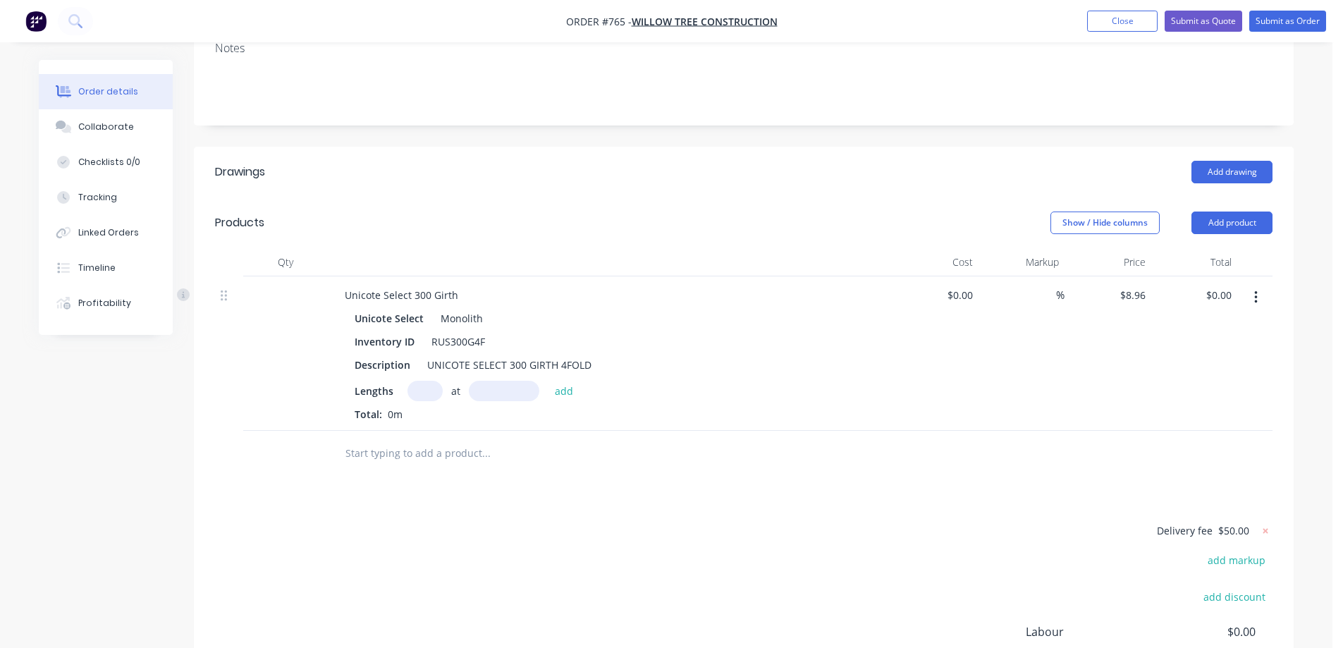
click at [423, 392] on input "text" at bounding box center [425, 391] width 35 height 20
type input "1"
type input "3000mm"
click at [562, 394] on button "add" at bounding box center [564, 390] width 33 height 19
type input "$26.88"
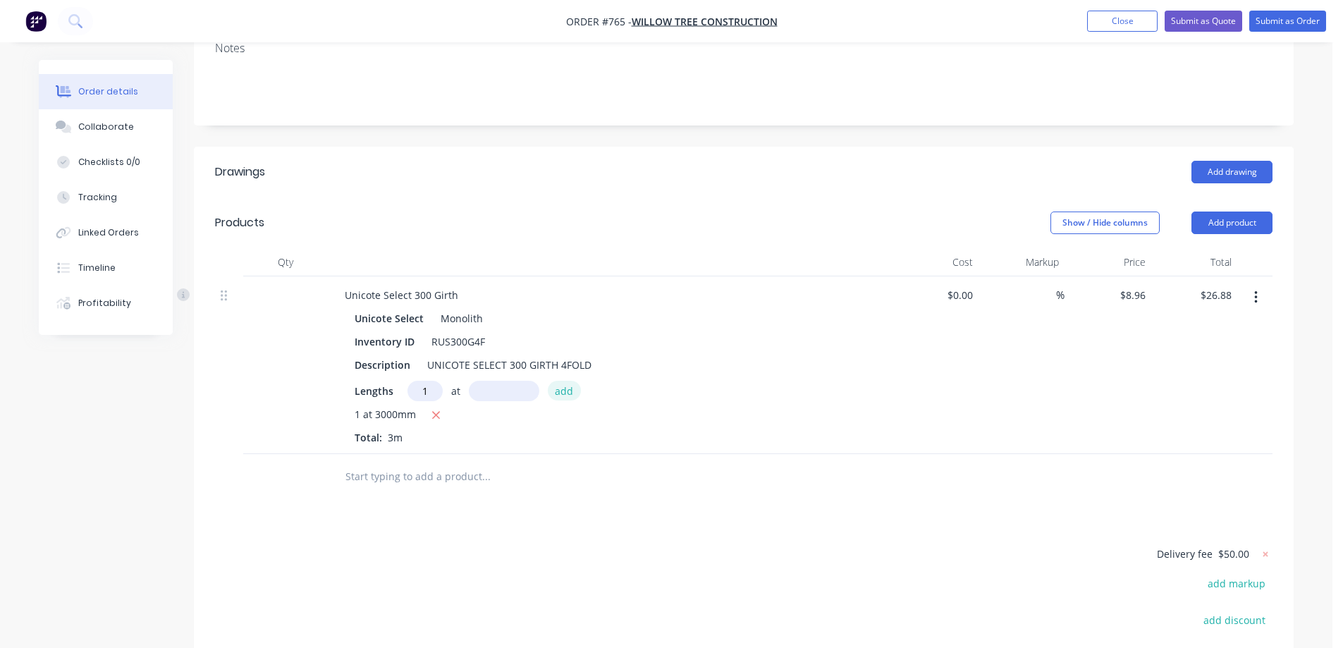
type input "1"
type input "4500mm"
click at [562, 394] on button "add" at bounding box center [564, 390] width 33 height 19
type input "$67.20"
click at [449, 503] on input "text" at bounding box center [486, 500] width 282 height 28
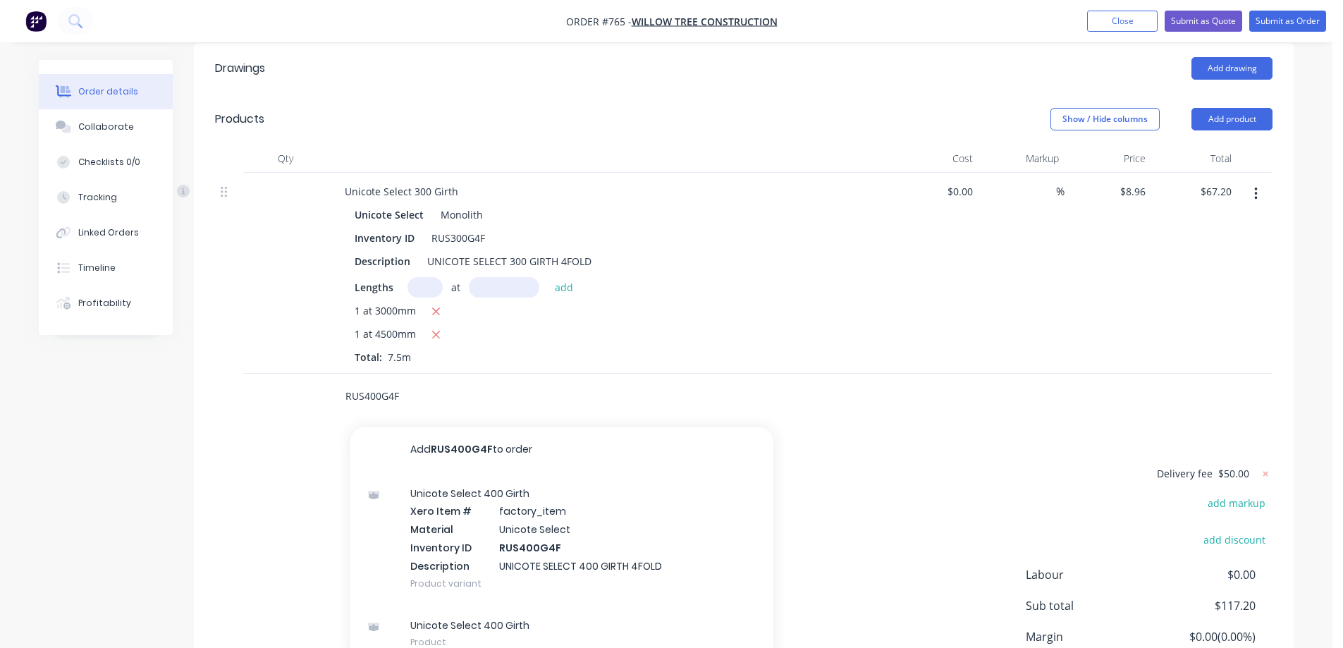
scroll to position [374, 0]
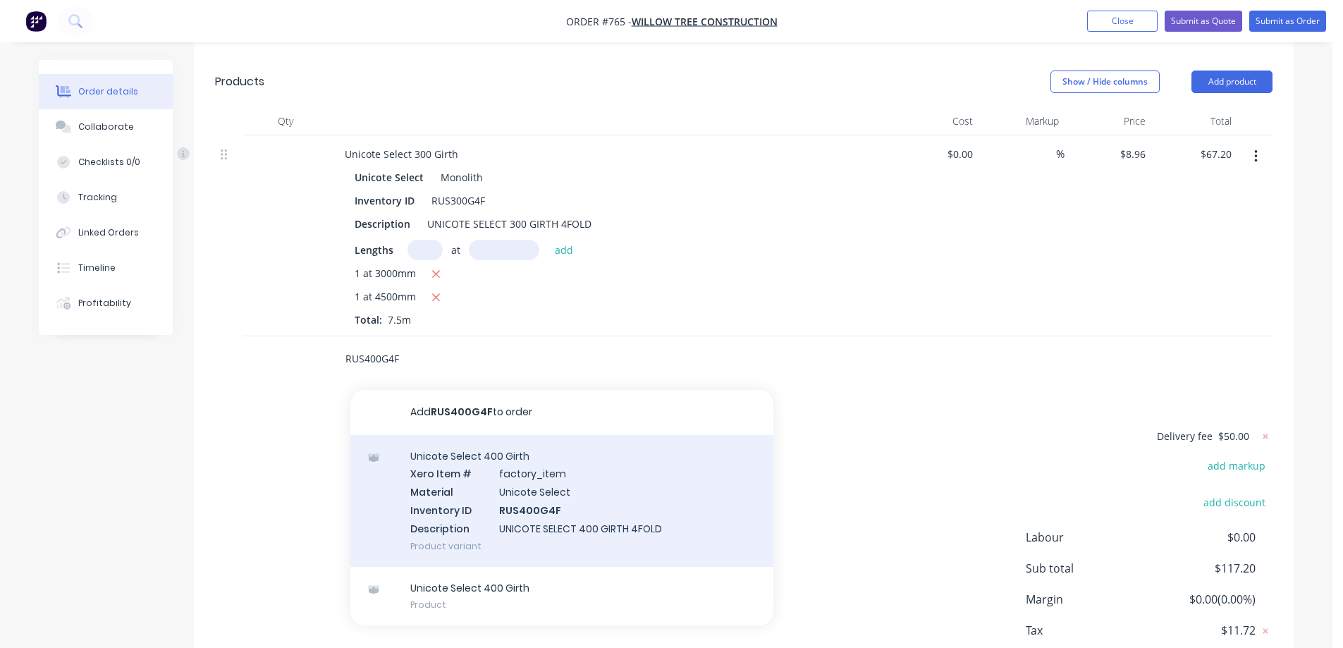
type input "RUS400G4F"
click at [449, 526] on div "Unicote Select 400 Girth Xero Item # factory_item Material Unicote Select Inven…" at bounding box center [561, 501] width 423 height 132
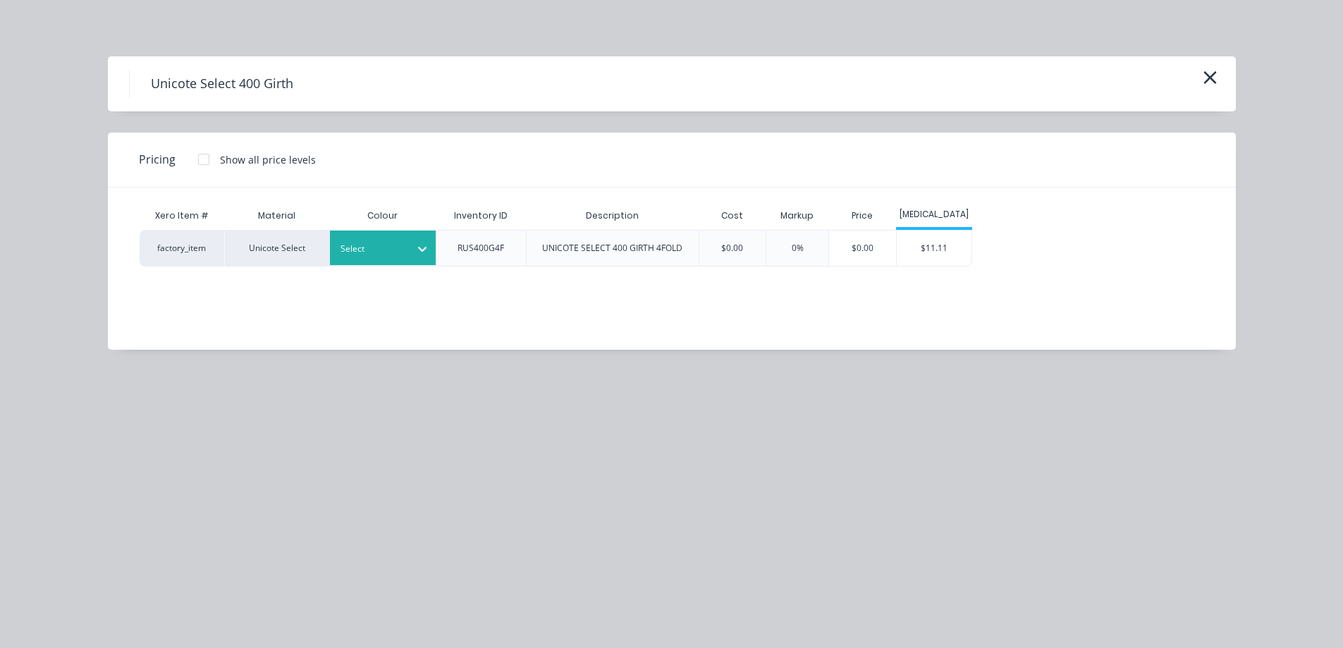
click at [390, 257] on div "Select" at bounding box center [370, 249] width 79 height 18
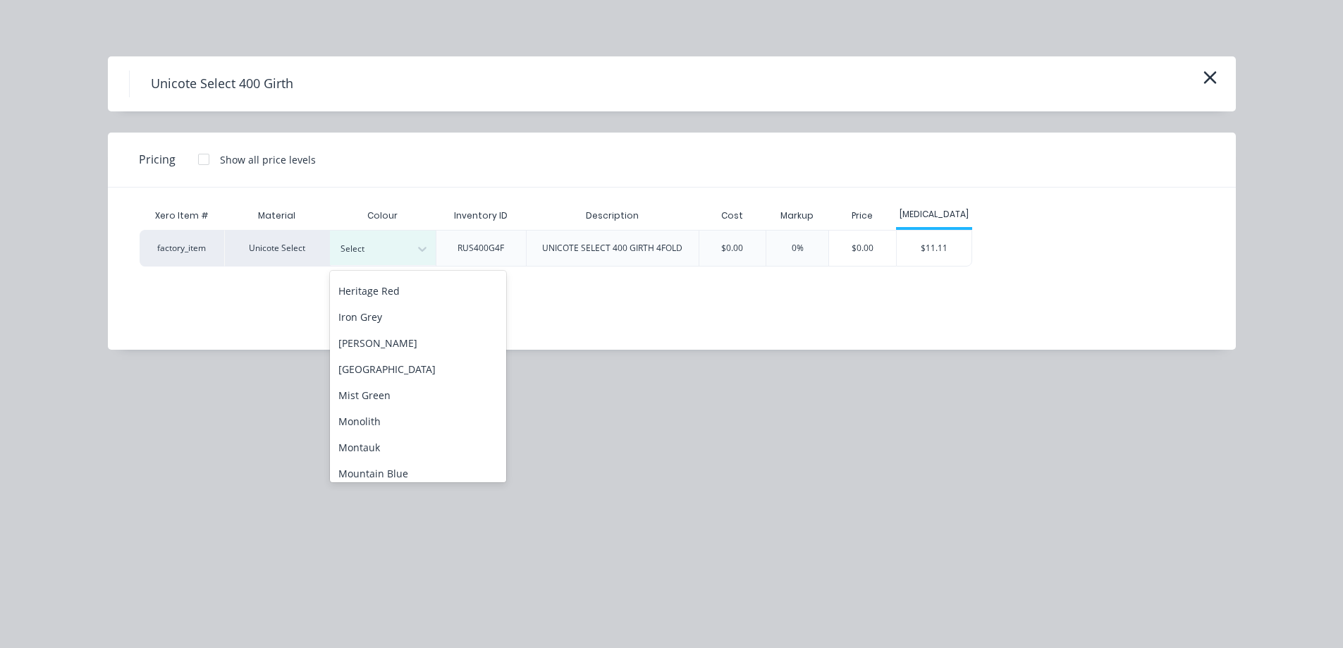
scroll to position [212, 0]
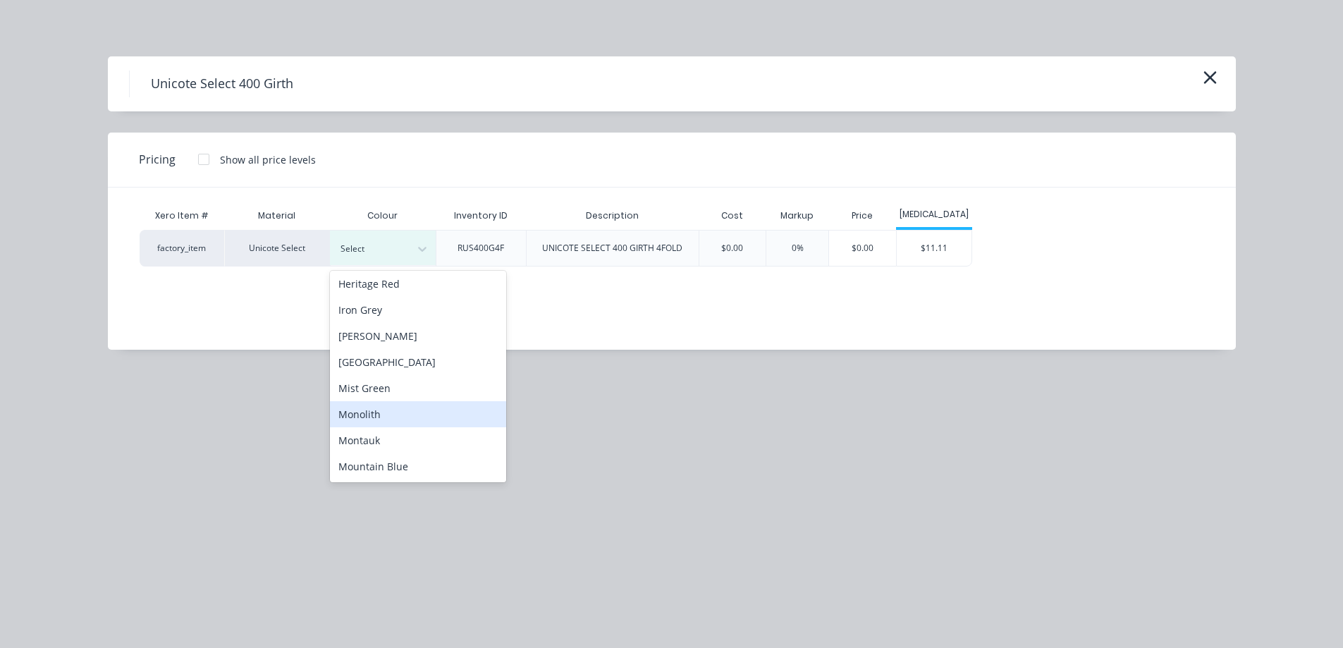
click at [371, 415] on div "Monolith" at bounding box center [418, 414] width 176 height 26
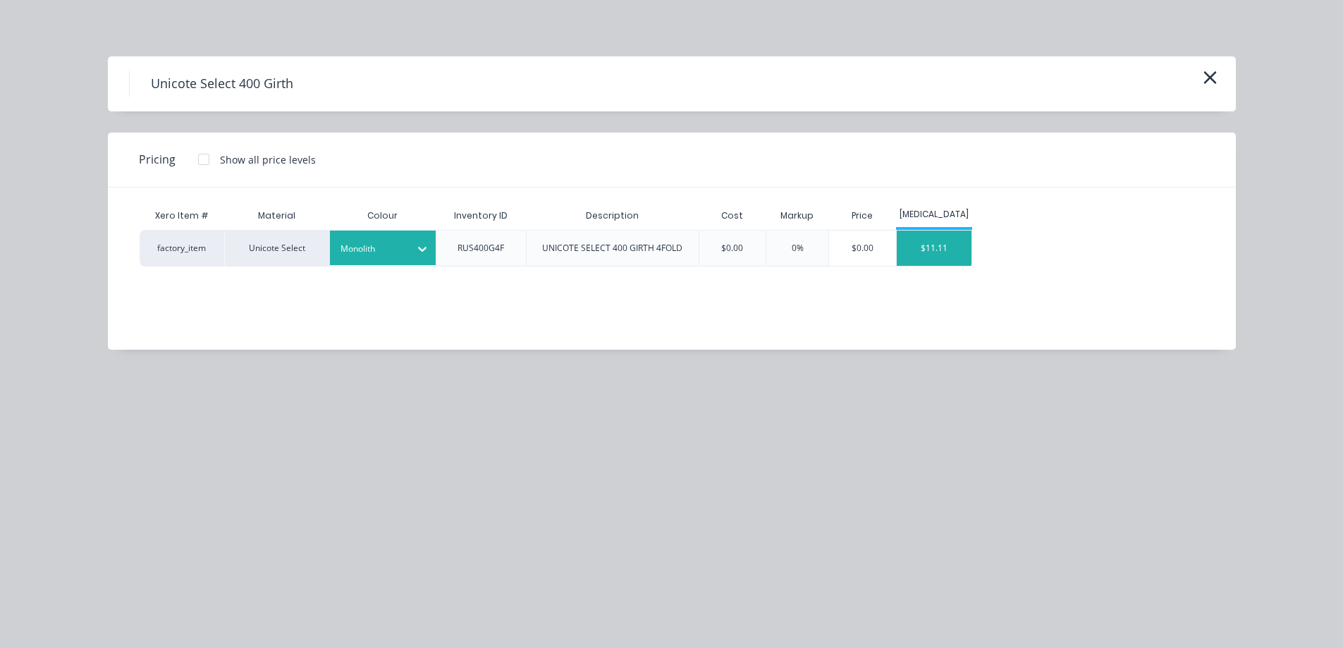
click at [919, 235] on div "$11.11" at bounding box center [934, 248] width 75 height 35
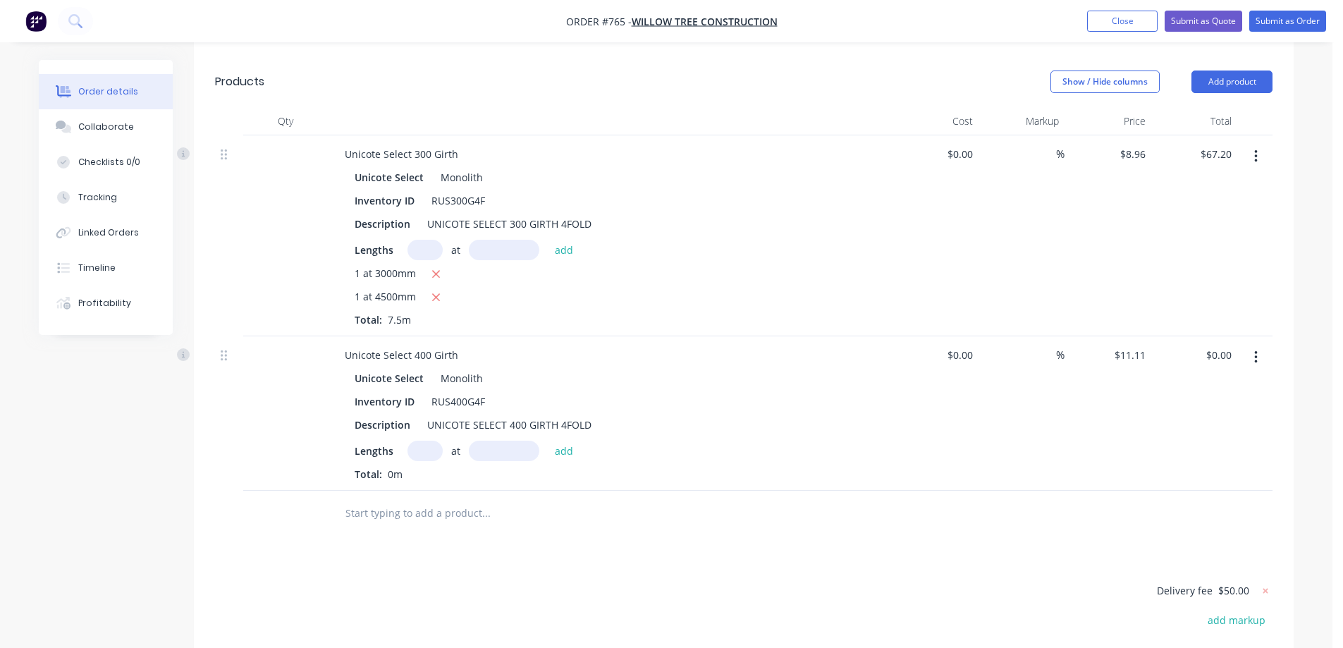
click at [435, 452] on input "text" at bounding box center [425, 451] width 35 height 20
type input "1"
type input "4500mm"
click at [568, 446] on button "add" at bounding box center [564, 450] width 33 height 19
type input "$50.00"
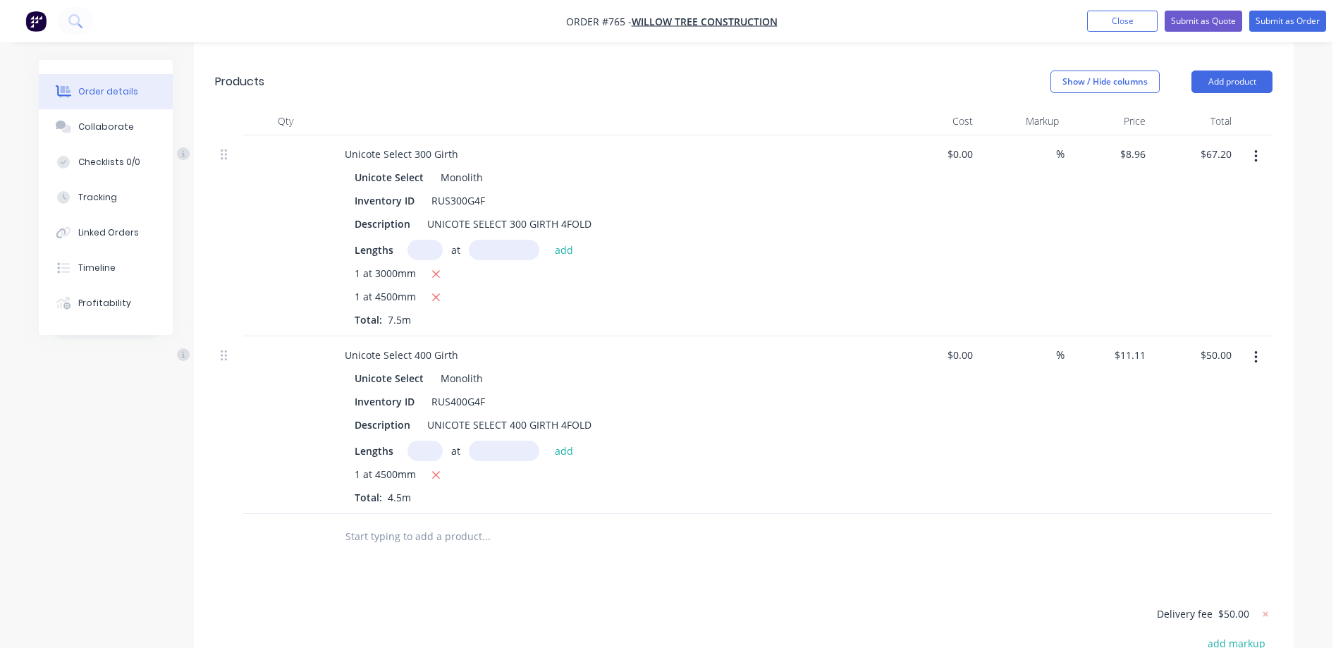
click at [390, 517] on div at bounding box center [582, 537] width 508 height 46
click at [389, 530] on input "text" at bounding box center [486, 536] width 282 height 28
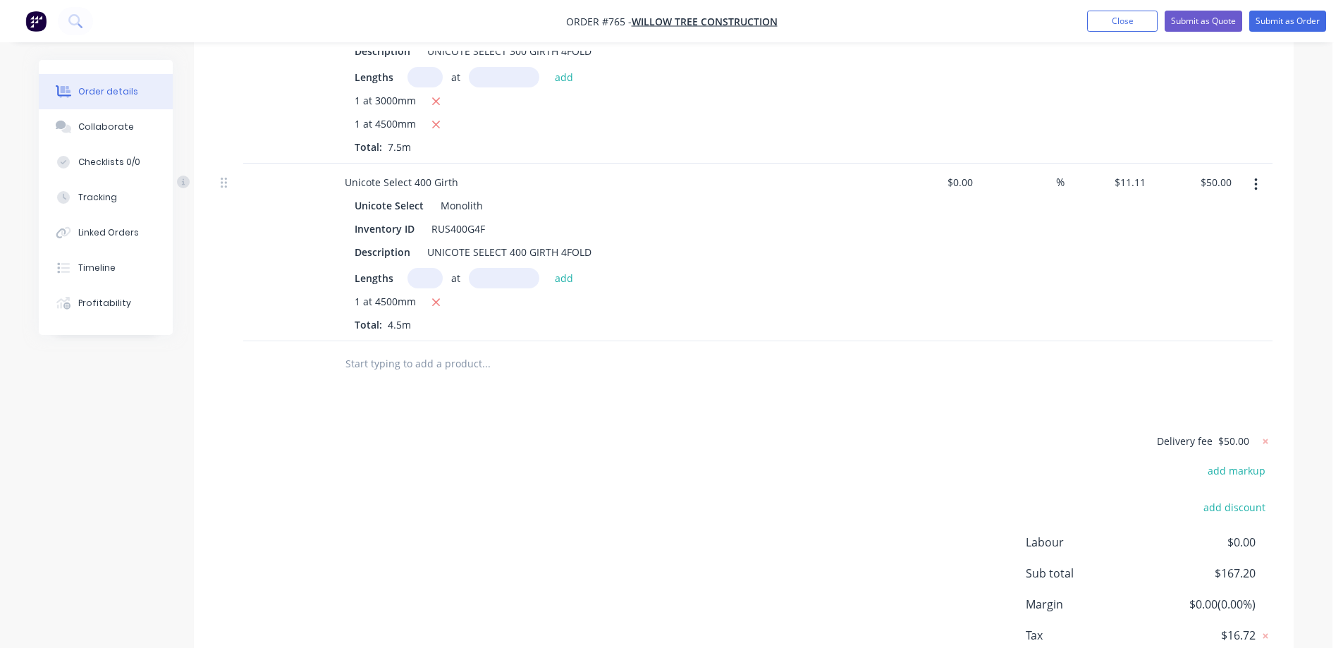
scroll to position [585, 0]
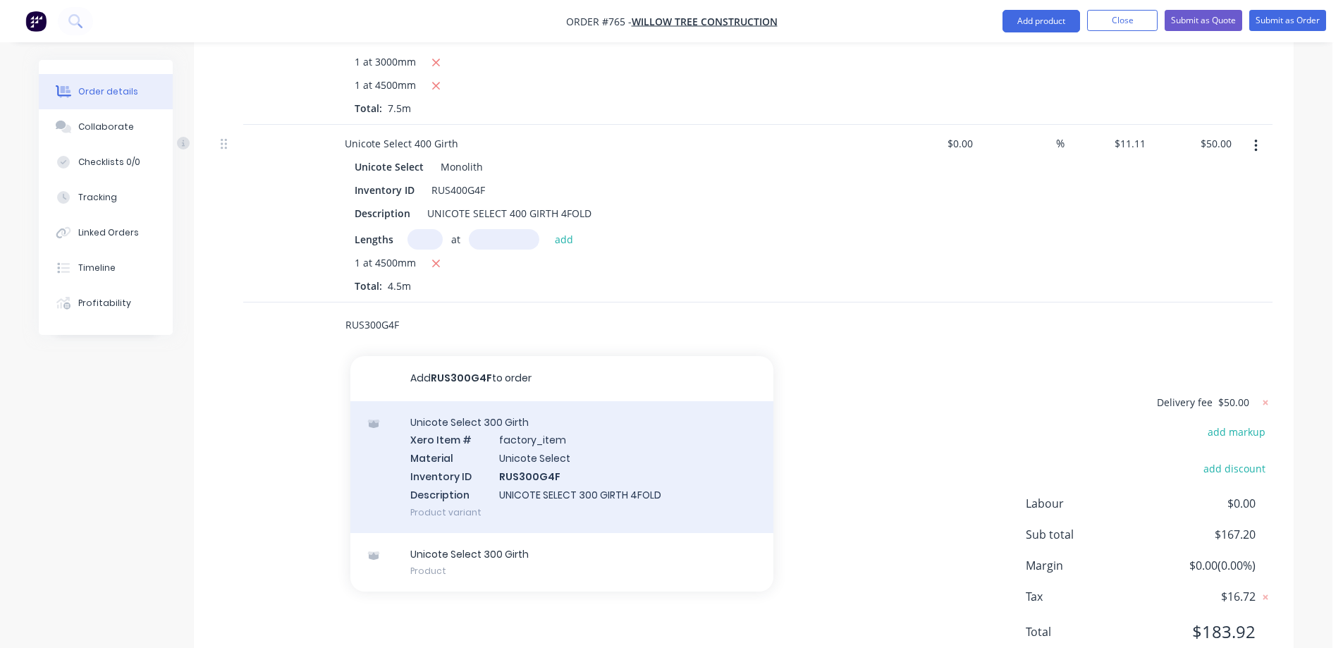
type input "RUS300G4F"
click at [466, 477] on div "Unicote Select 300 Girth Xero Item # factory_item Material Unicote Select Inven…" at bounding box center [561, 467] width 423 height 132
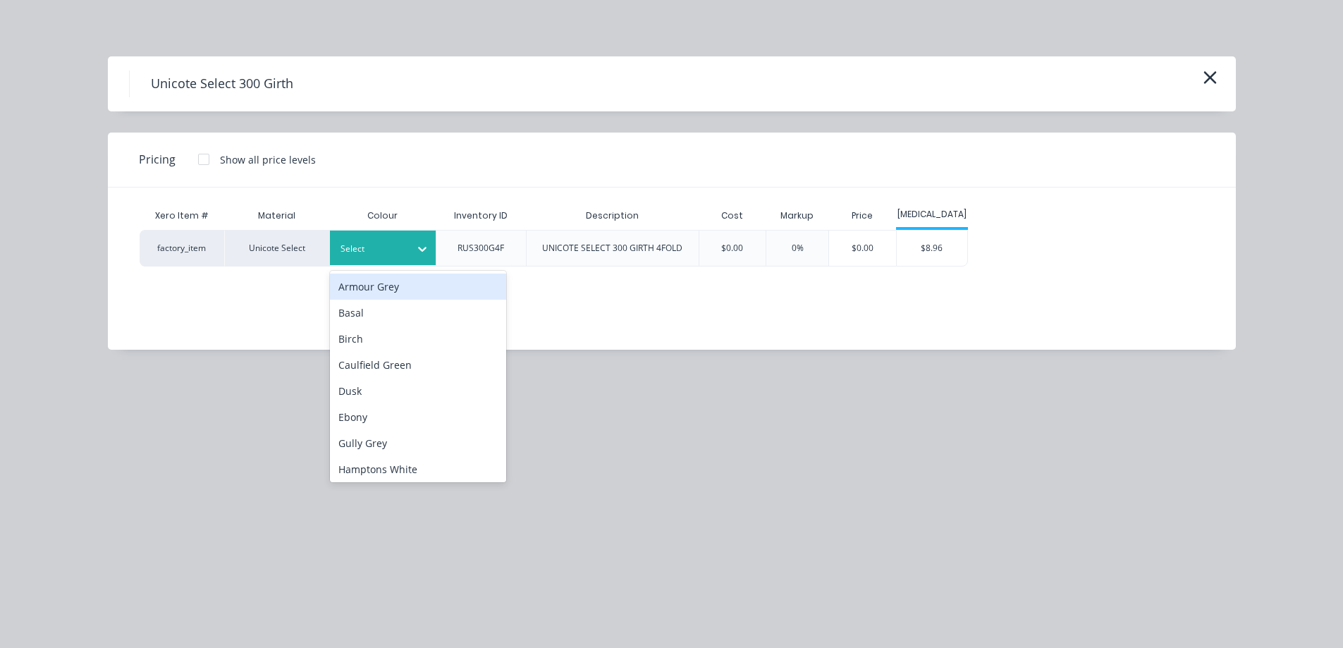
click at [399, 240] on div "Select" at bounding box center [370, 249] width 79 height 18
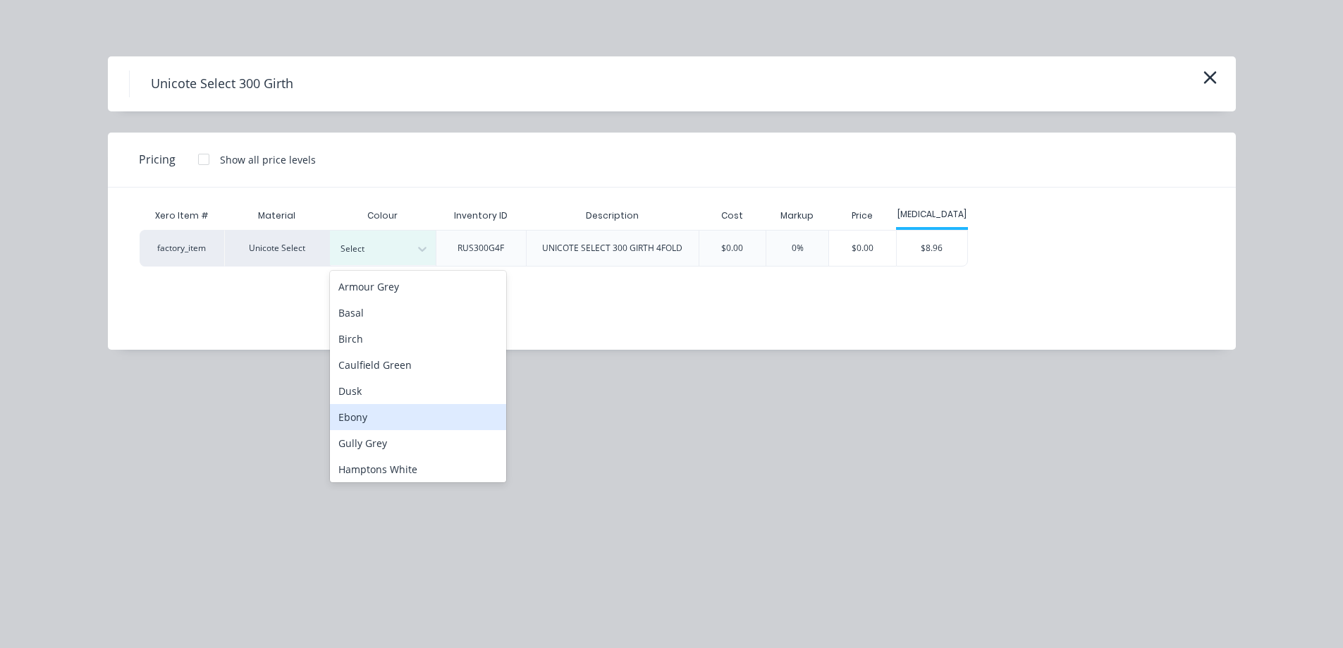
click at [383, 427] on div "Ebony" at bounding box center [418, 417] width 176 height 26
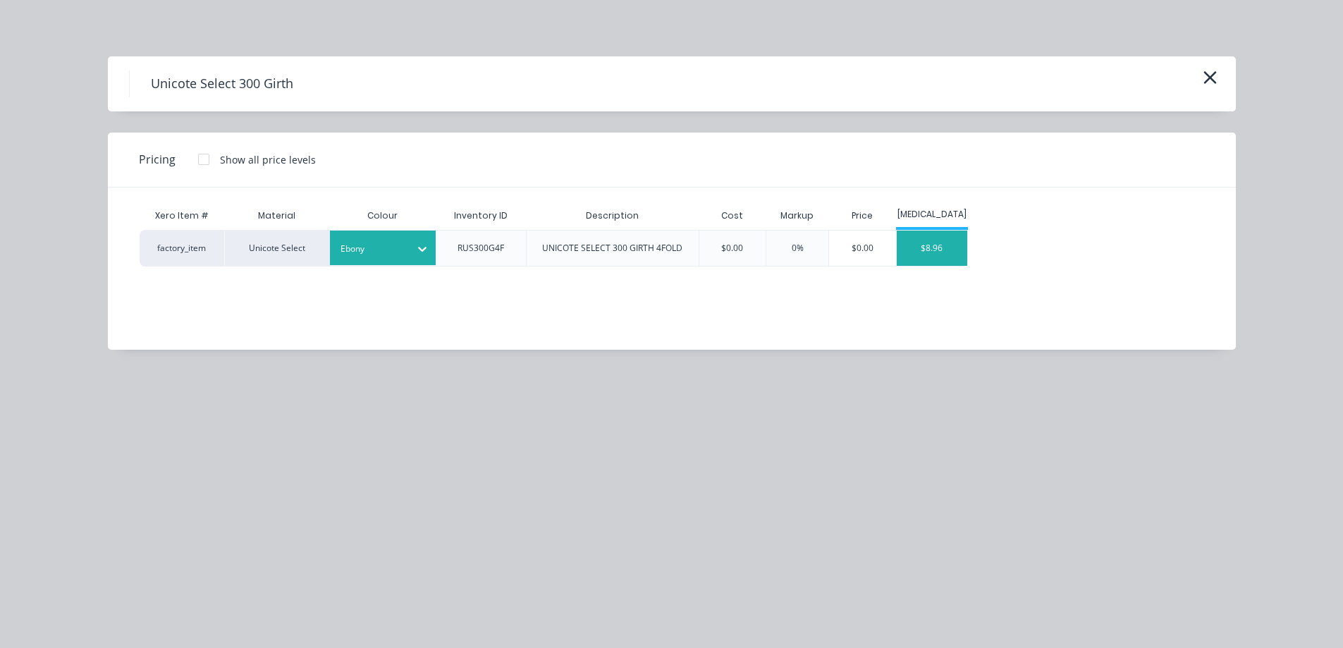
click at [904, 251] on div "$8.96" at bounding box center [932, 248] width 71 height 35
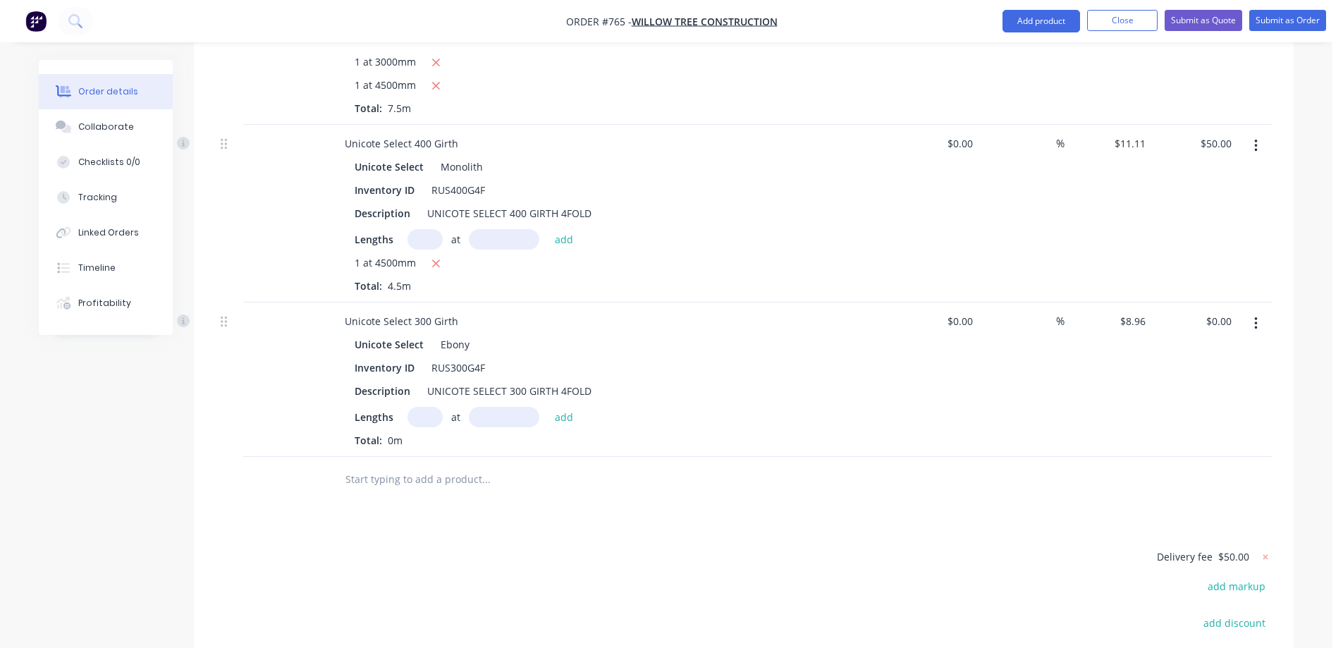
click at [424, 414] on input "text" at bounding box center [425, 417] width 35 height 20
type input "3"
click at [558, 411] on button "add" at bounding box center [564, 416] width 33 height 19
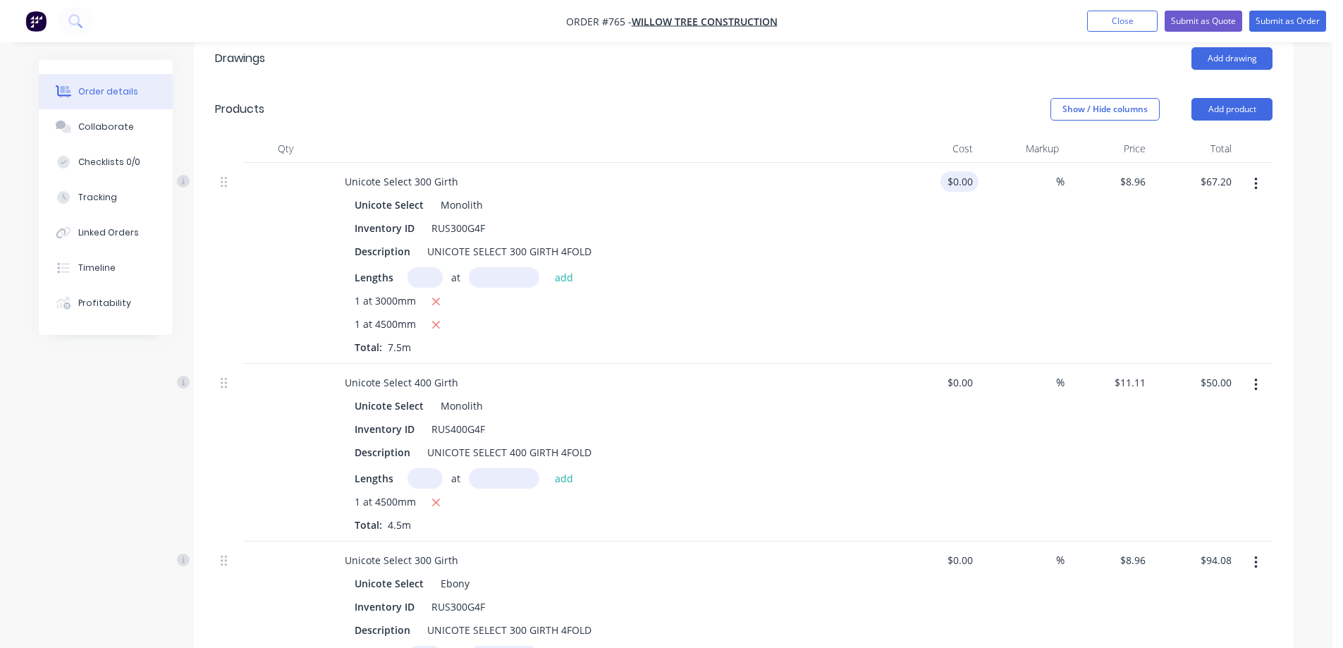
scroll to position [345, 0]
click at [1203, 27] on button "Submit as Quote" at bounding box center [1204, 21] width 78 height 21
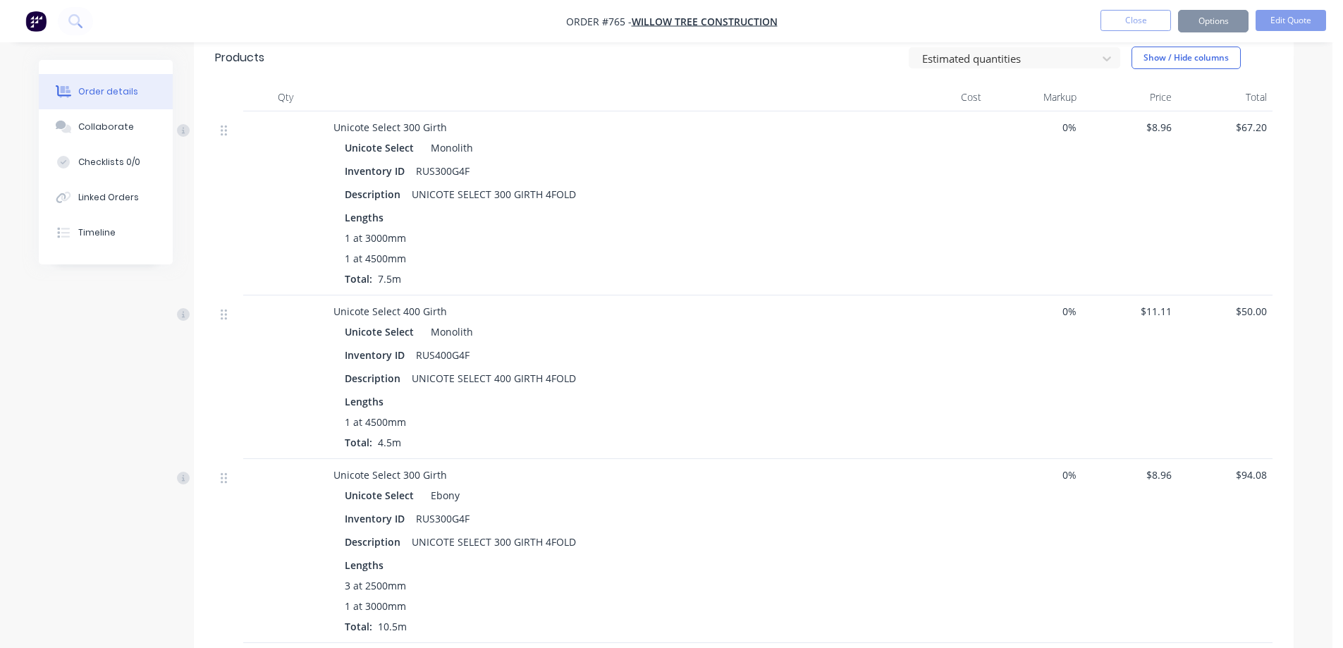
scroll to position [0, 0]
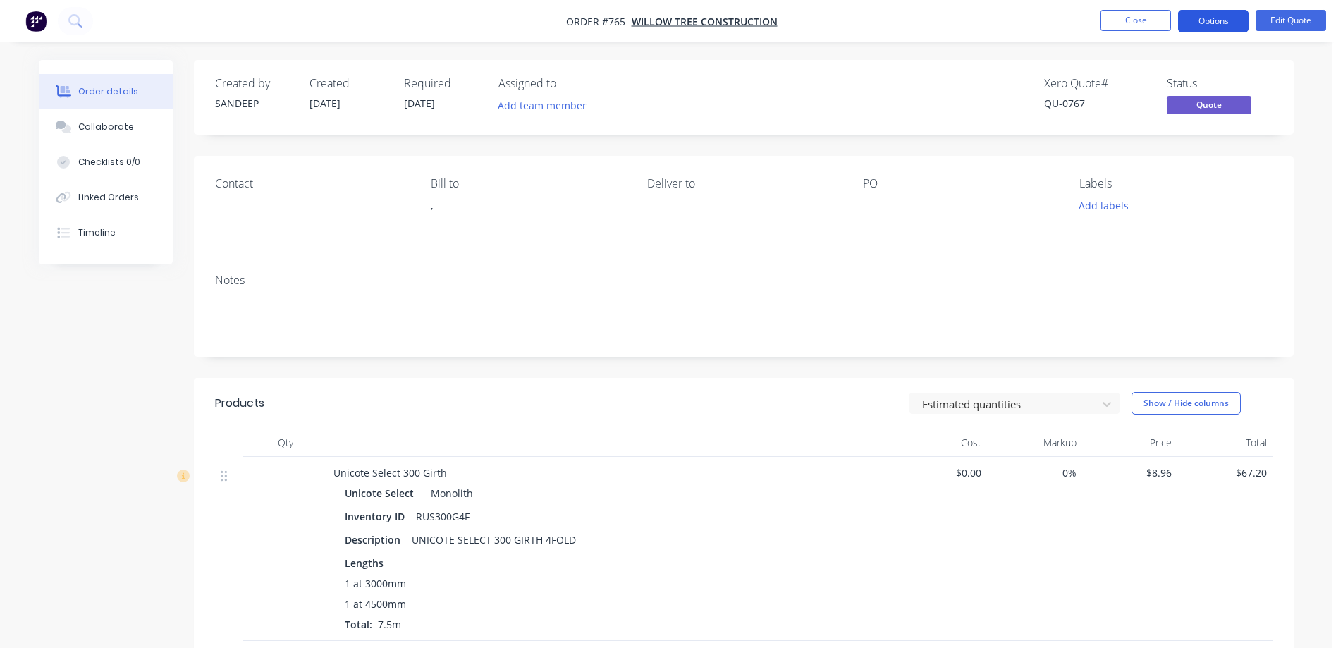
click at [1216, 13] on button "Options" at bounding box center [1213, 21] width 71 height 23
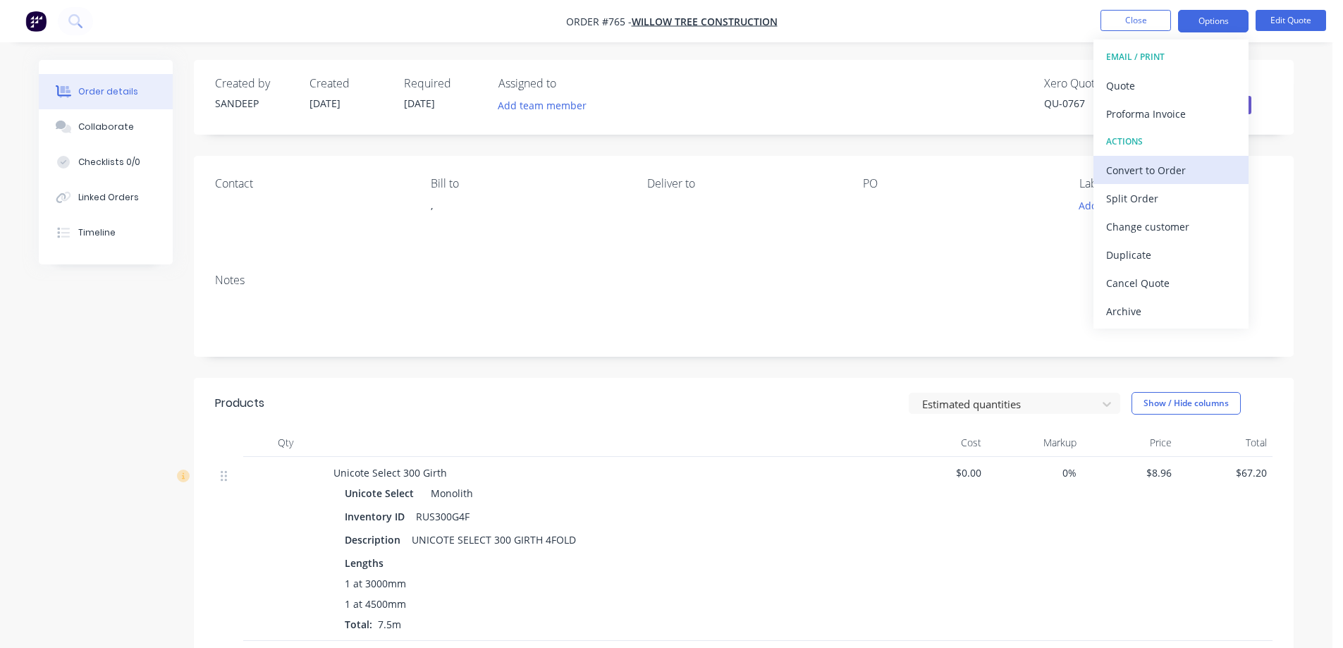
click at [1146, 165] on div "Convert to Order" at bounding box center [1171, 170] width 130 height 20
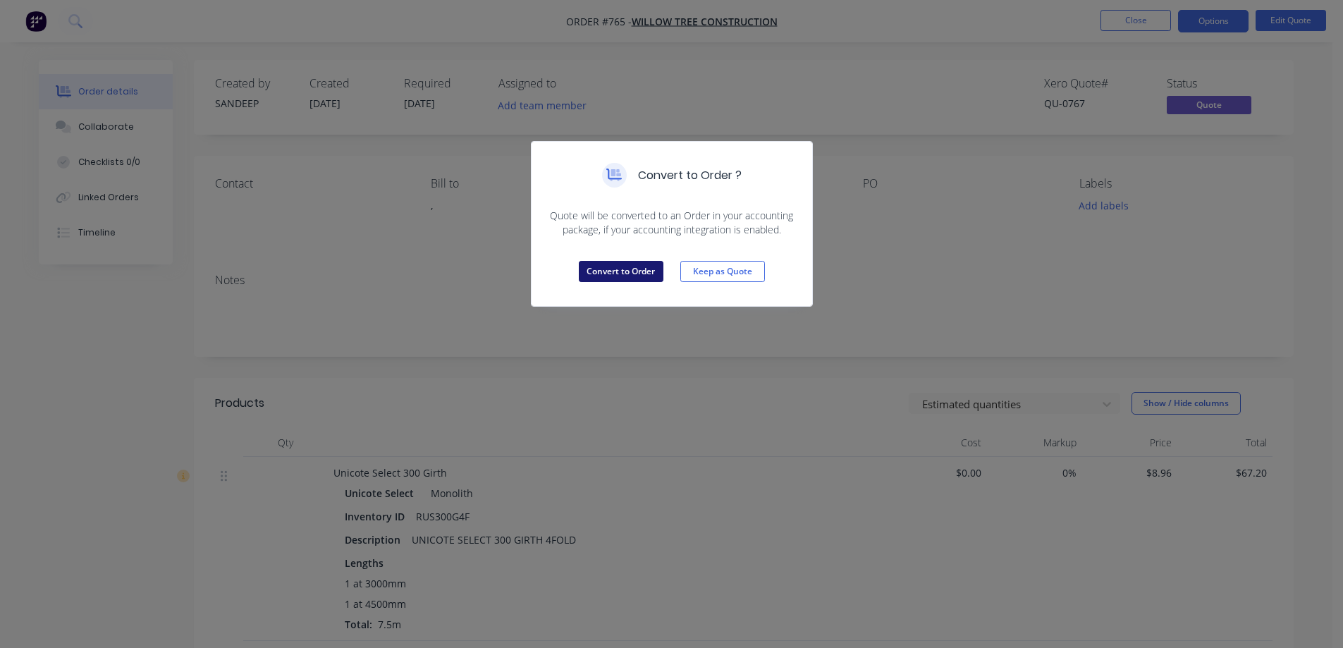
click at [626, 269] on button "Convert to Order" at bounding box center [621, 271] width 85 height 21
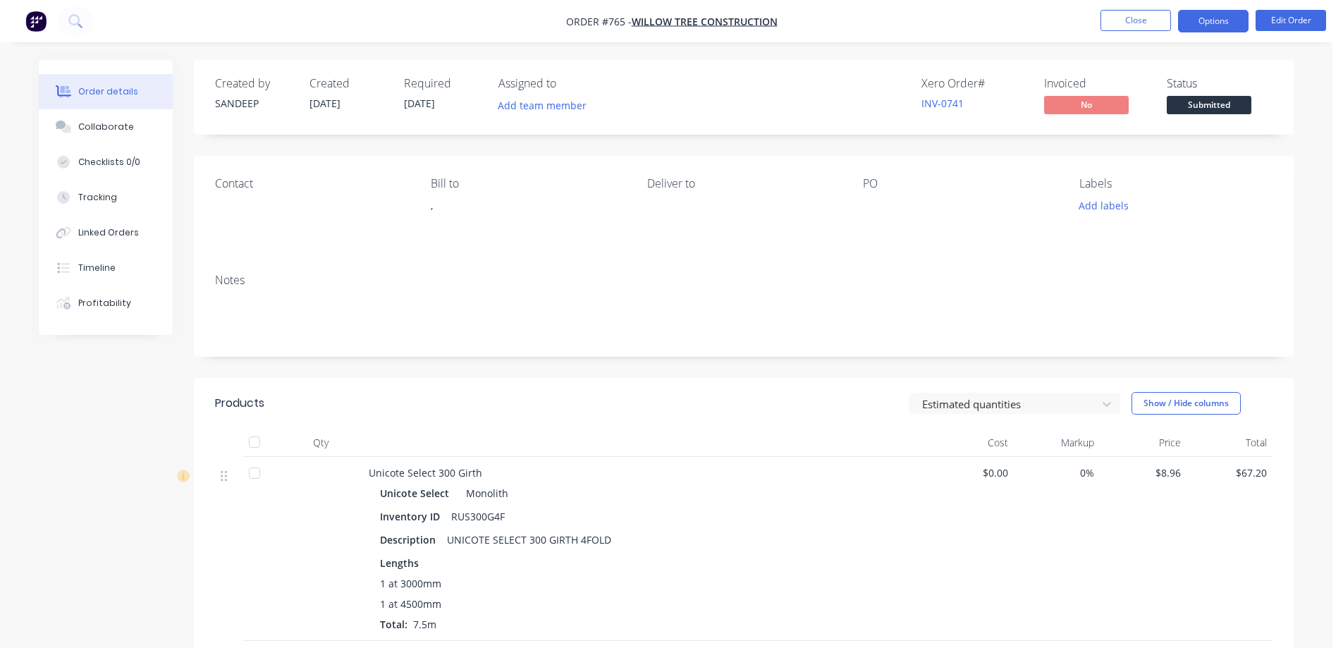
click at [1238, 22] on button "Options" at bounding box center [1213, 21] width 71 height 23
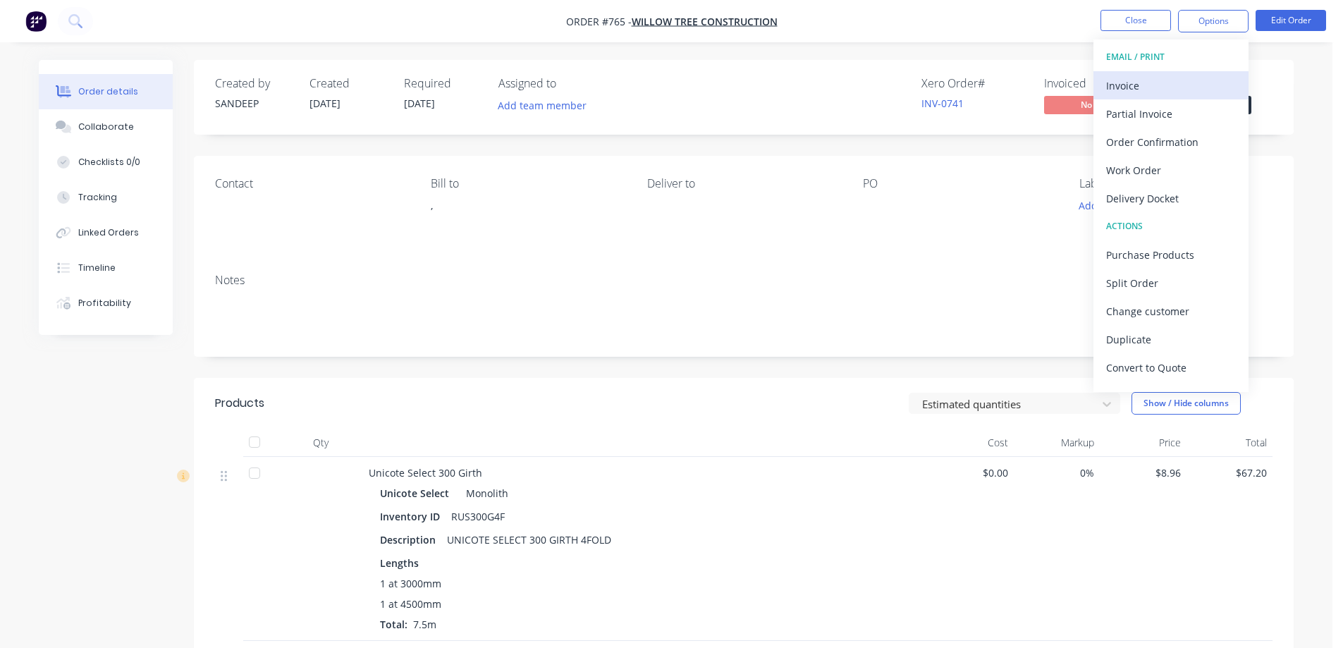
click at [1185, 83] on div "Invoice" at bounding box center [1171, 85] width 130 height 20
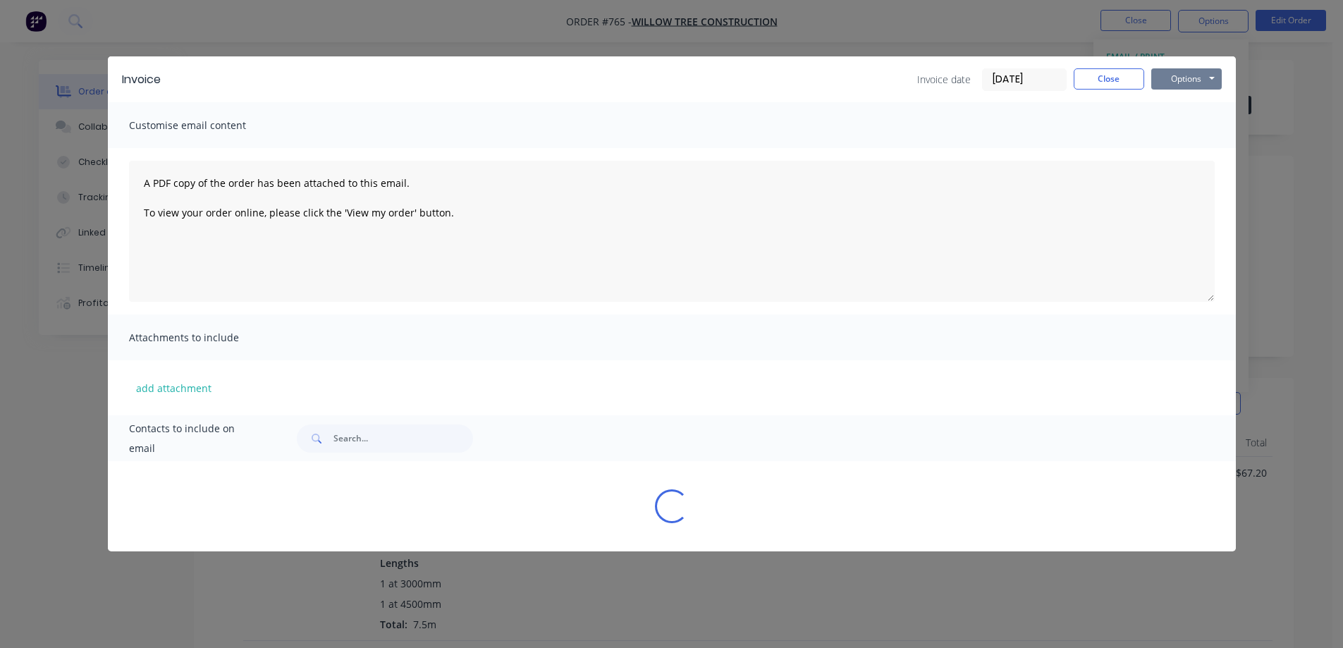
click at [1186, 82] on button "Options" at bounding box center [1186, 78] width 71 height 21
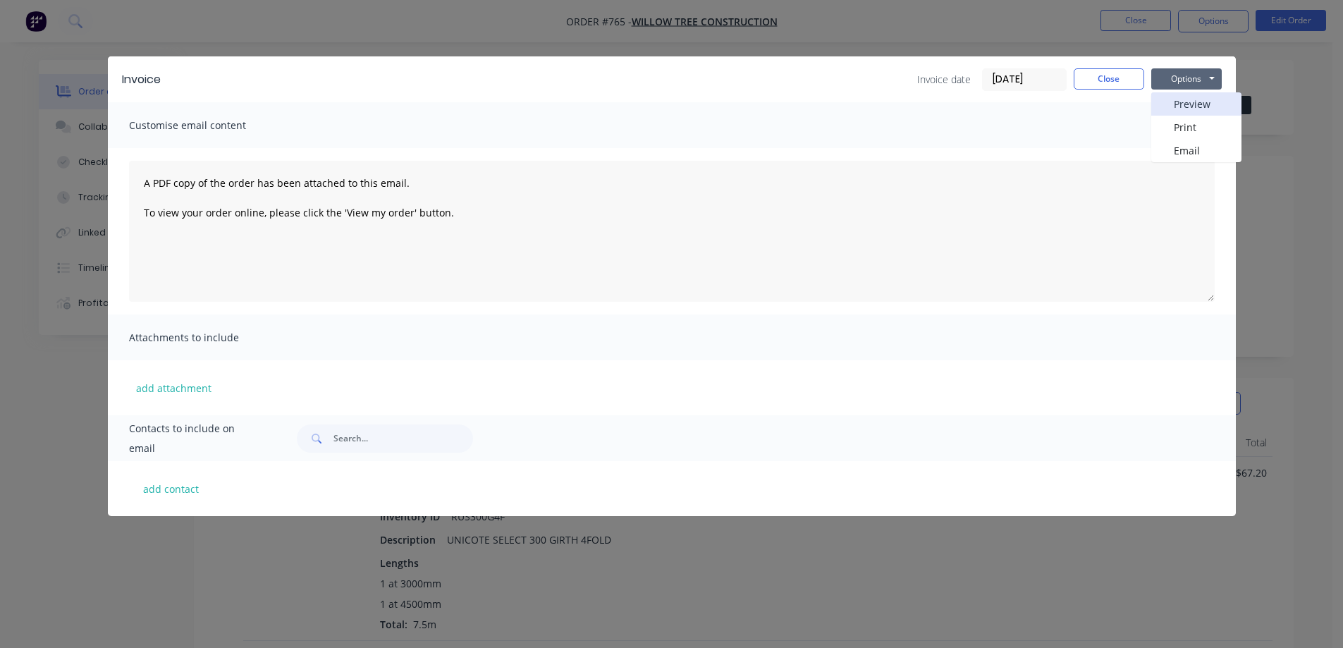
click at [1181, 94] on button "Preview" at bounding box center [1196, 103] width 90 height 23
click at [1103, 78] on button "Close" at bounding box center [1109, 78] width 71 height 21
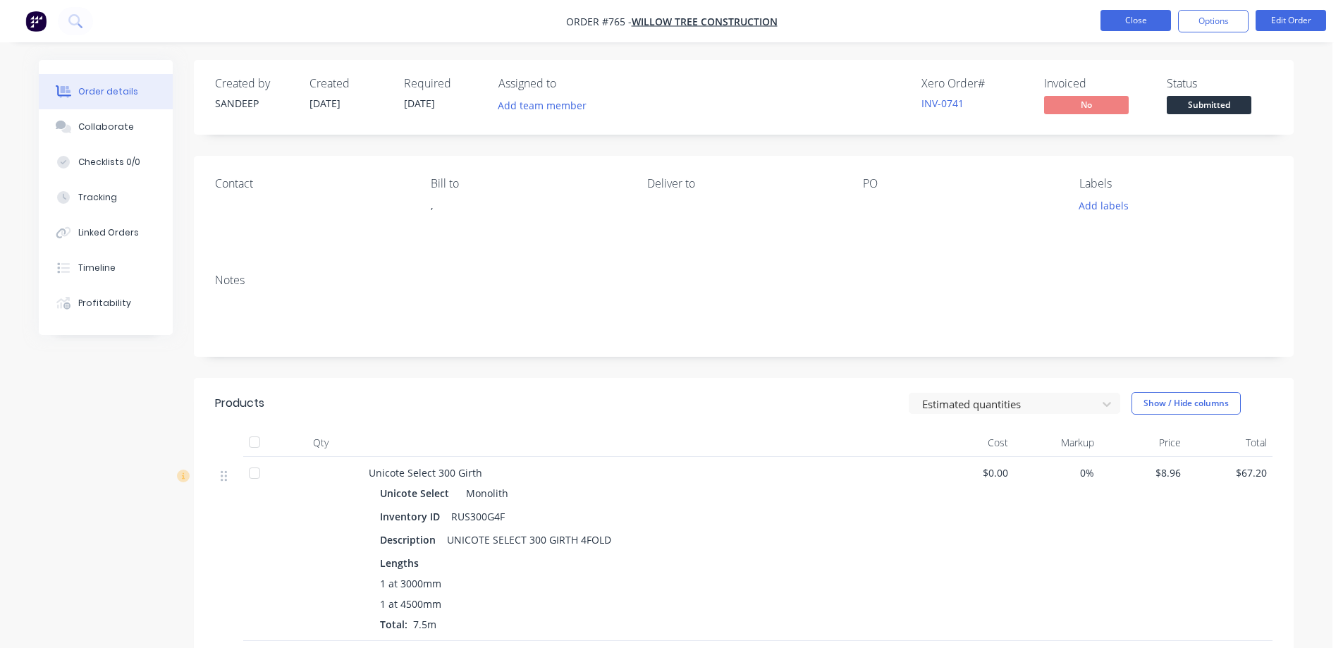
click at [1124, 24] on button "Close" at bounding box center [1136, 20] width 71 height 21
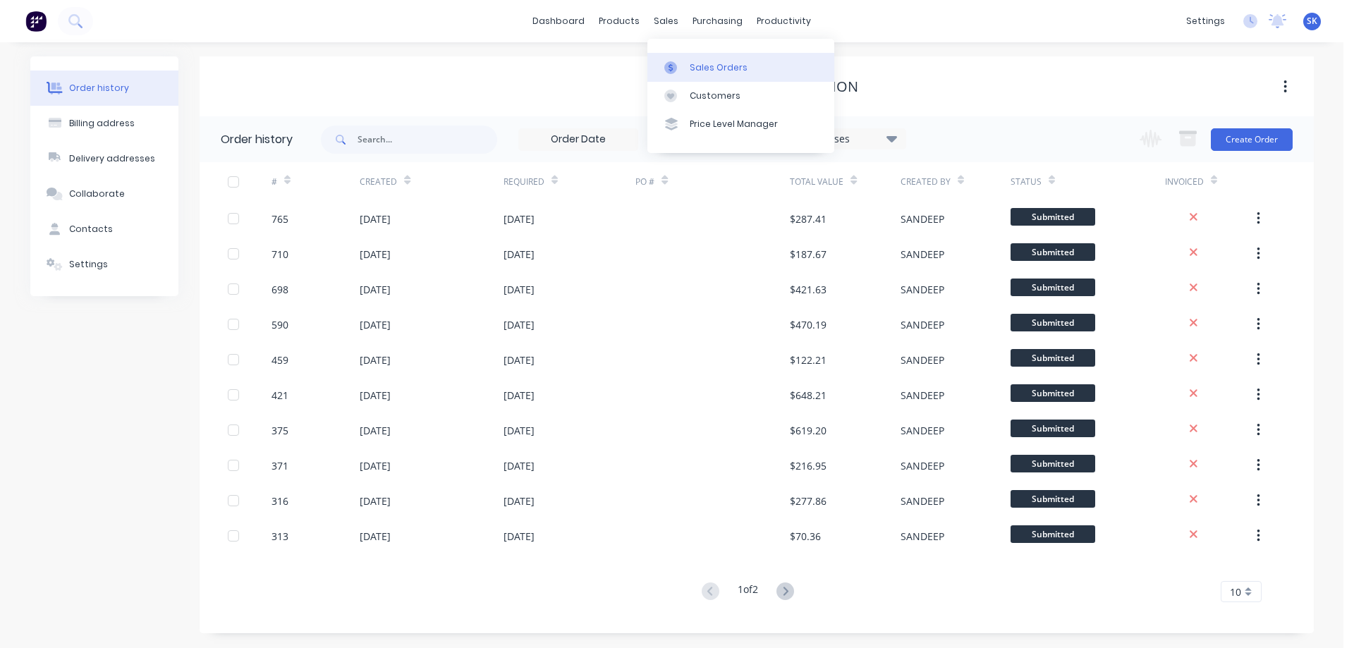
click at [694, 58] on link "Sales Orders" at bounding box center [740, 67] width 187 height 28
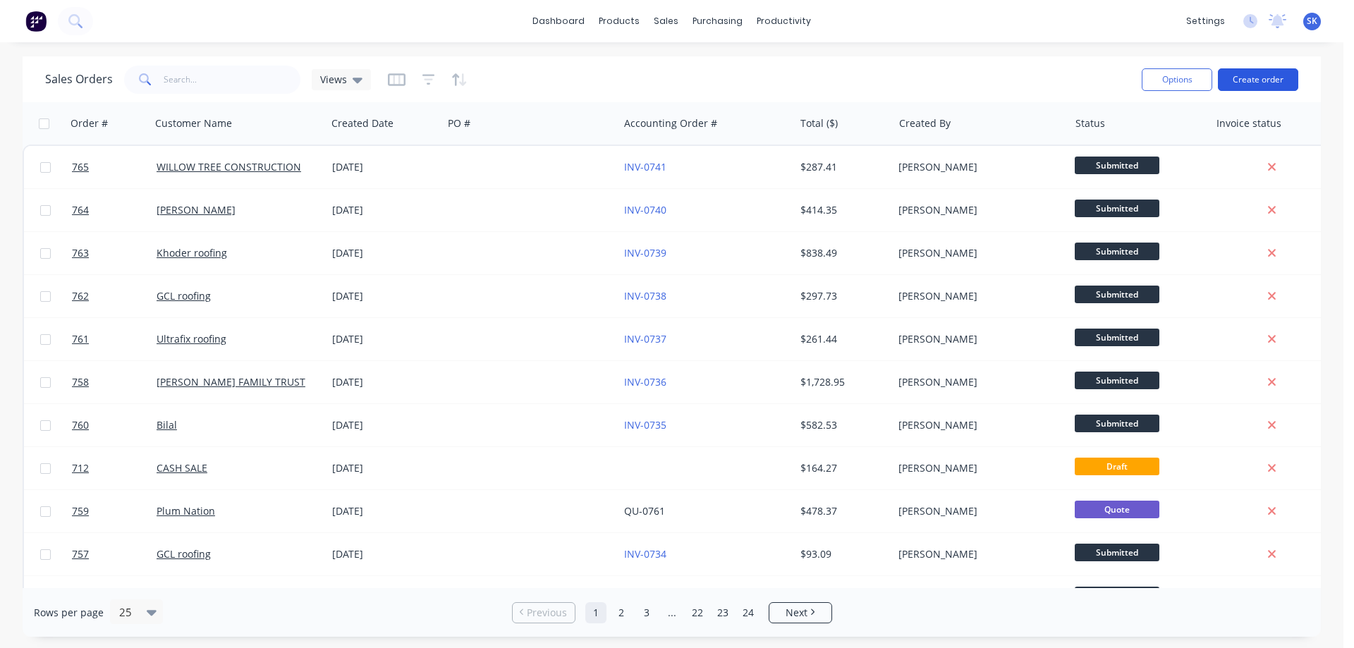
click at [1247, 83] on button "Create order" at bounding box center [1258, 79] width 80 height 23
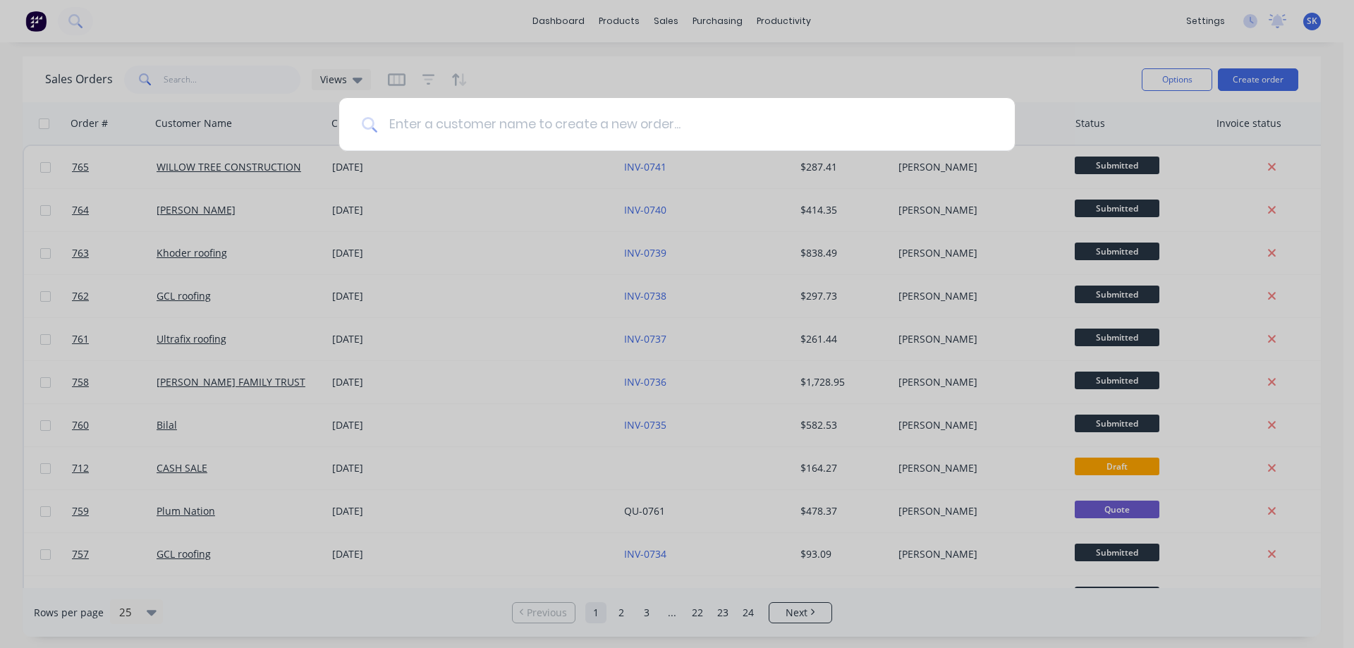
click at [700, 119] on input at bounding box center [684, 124] width 615 height 53
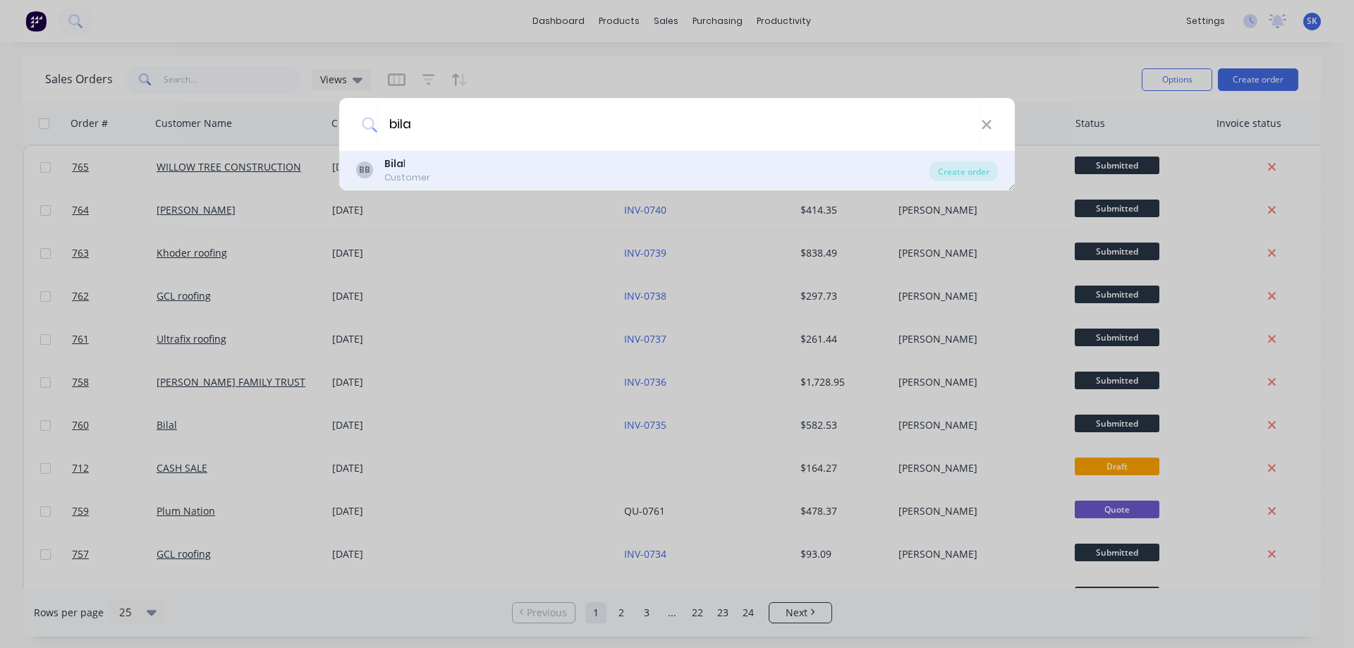
click at [467, 173] on div "BB Bila l Customer" at bounding box center [642, 170] width 573 height 27
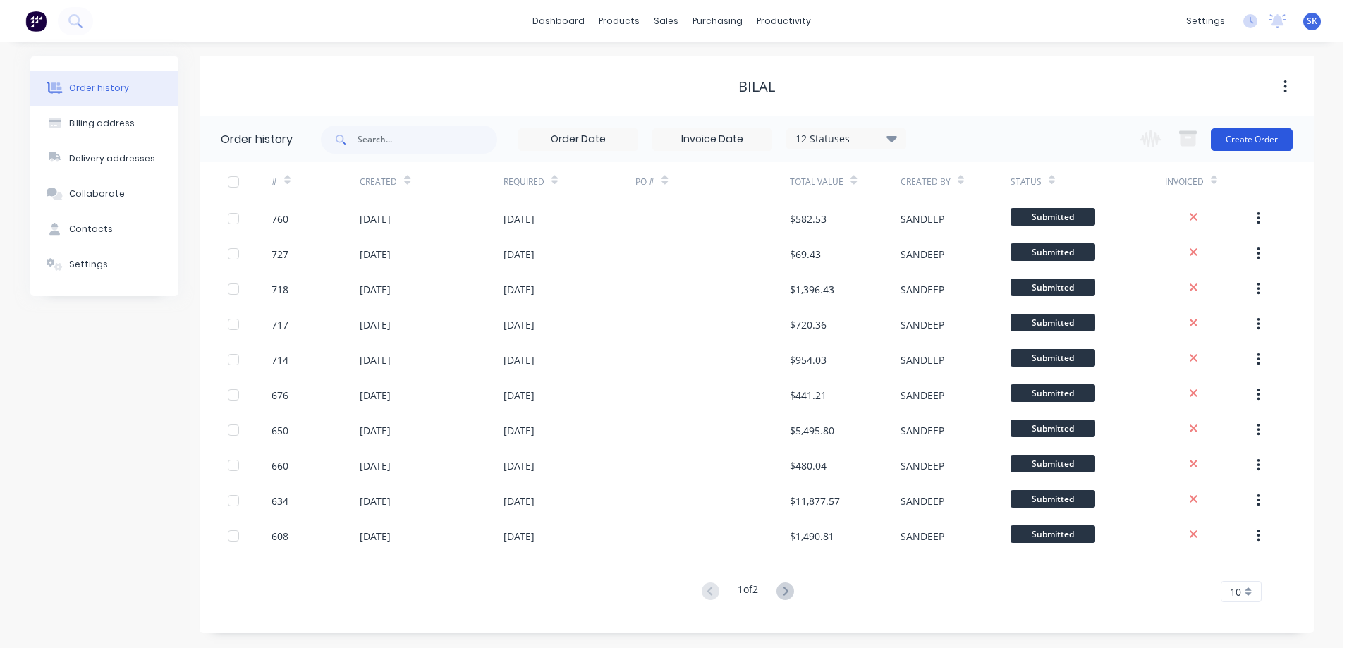
click at [1263, 140] on button "Create Order" at bounding box center [1252, 139] width 82 height 23
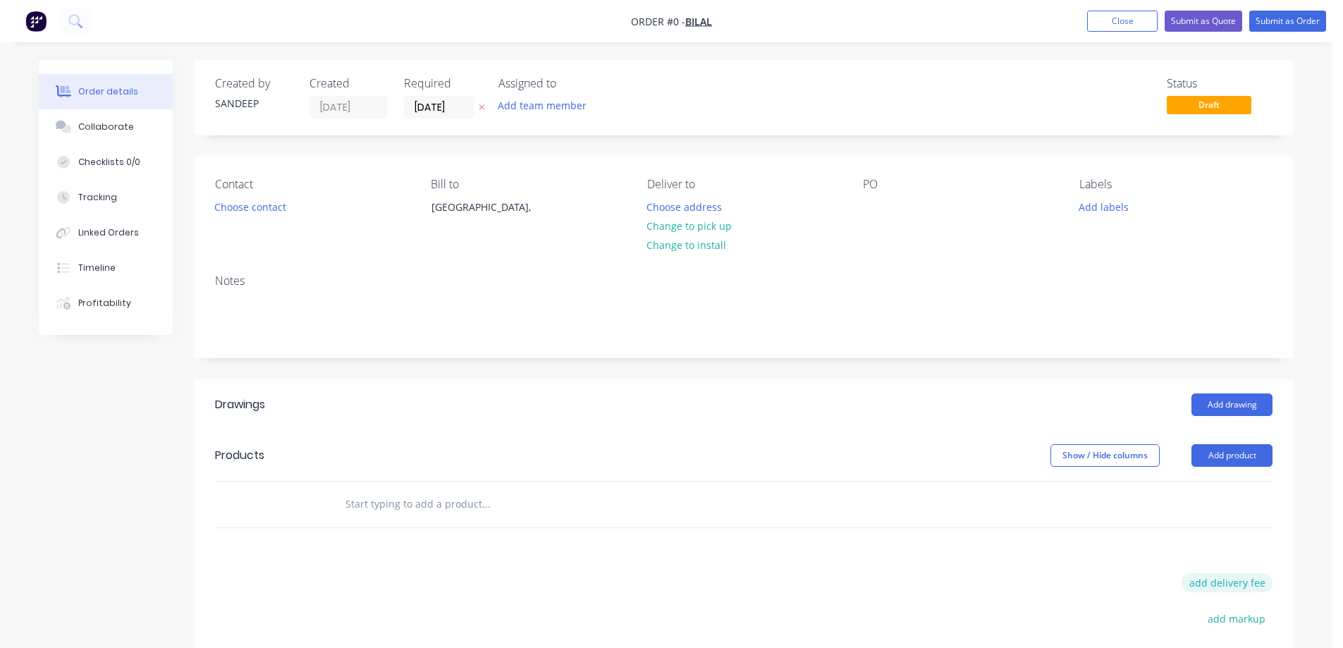
click at [1213, 578] on button "add delivery fee" at bounding box center [1227, 582] width 91 height 19
click at [858, 575] on div "Order details Collaborate Checklists 0/0 Tracking Linked Orders Timeline Profit…" at bounding box center [666, 472] width 1283 height 824
click at [395, 501] on input "text" at bounding box center [486, 504] width 282 height 28
click at [399, 506] on input "text" at bounding box center [486, 504] width 282 height 28
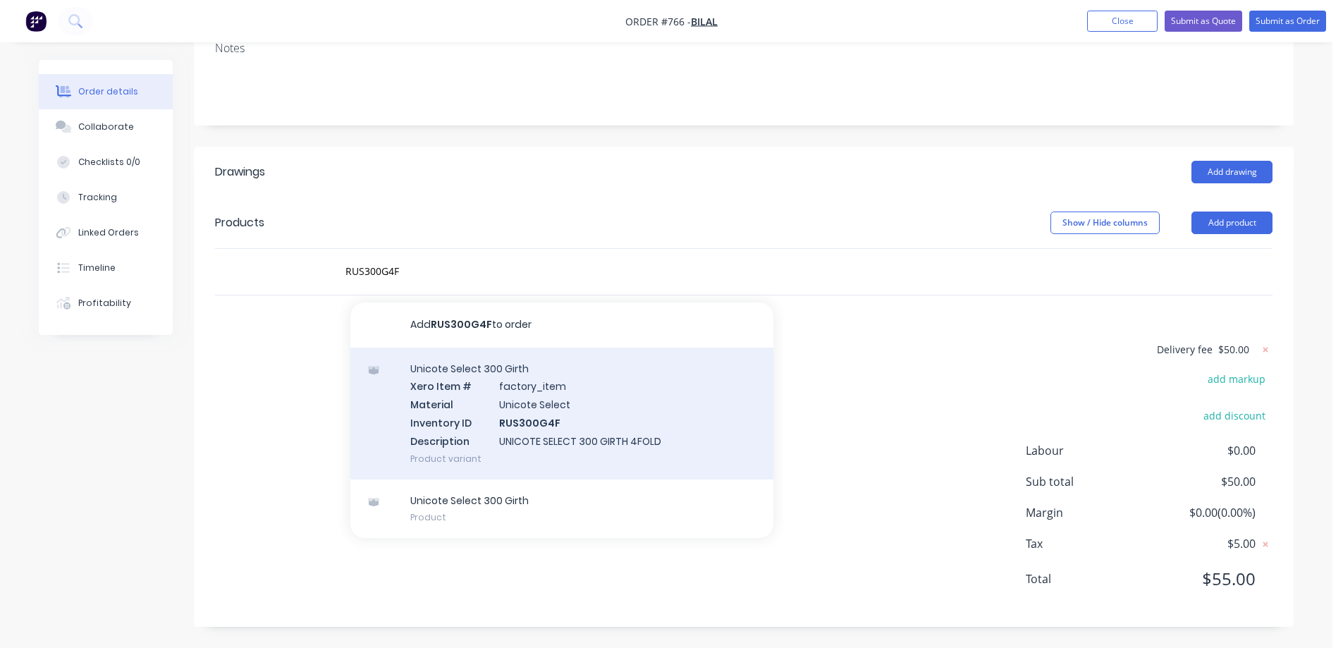
click at [447, 405] on div "Unicote Select 300 Girth Xero Item # factory_item Material Unicote Select Inven…" at bounding box center [561, 414] width 423 height 132
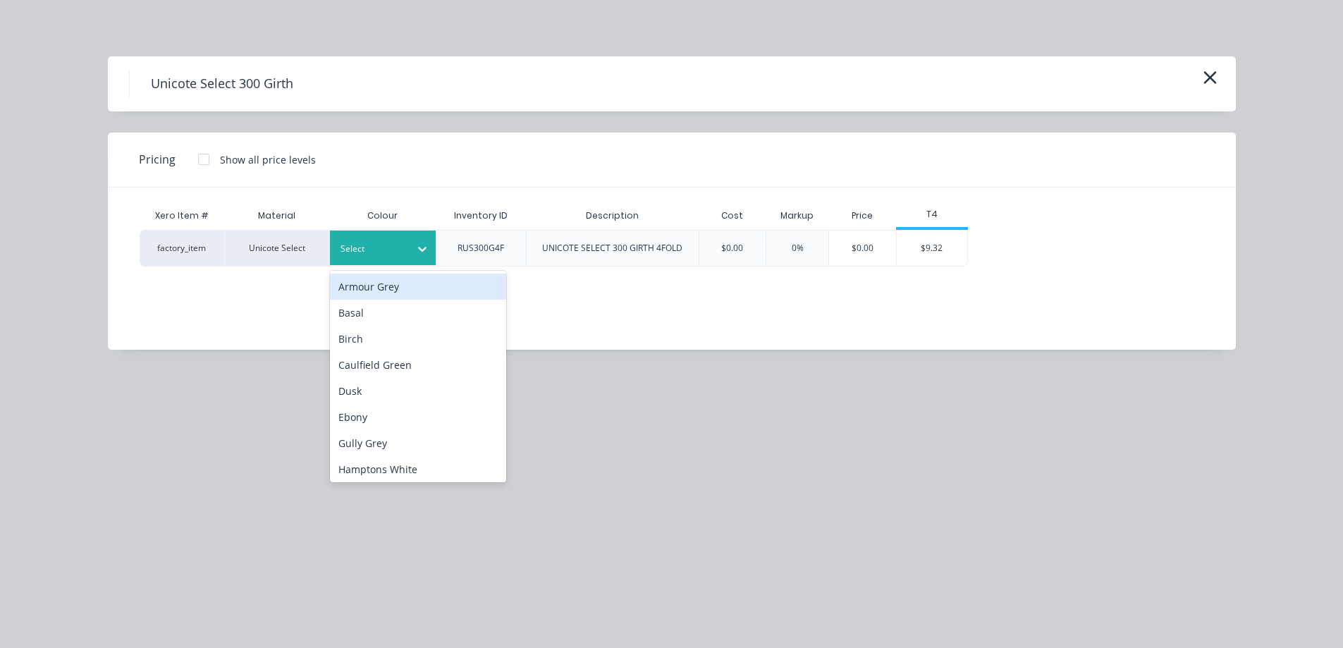
click at [391, 245] on div at bounding box center [372, 249] width 63 height 16
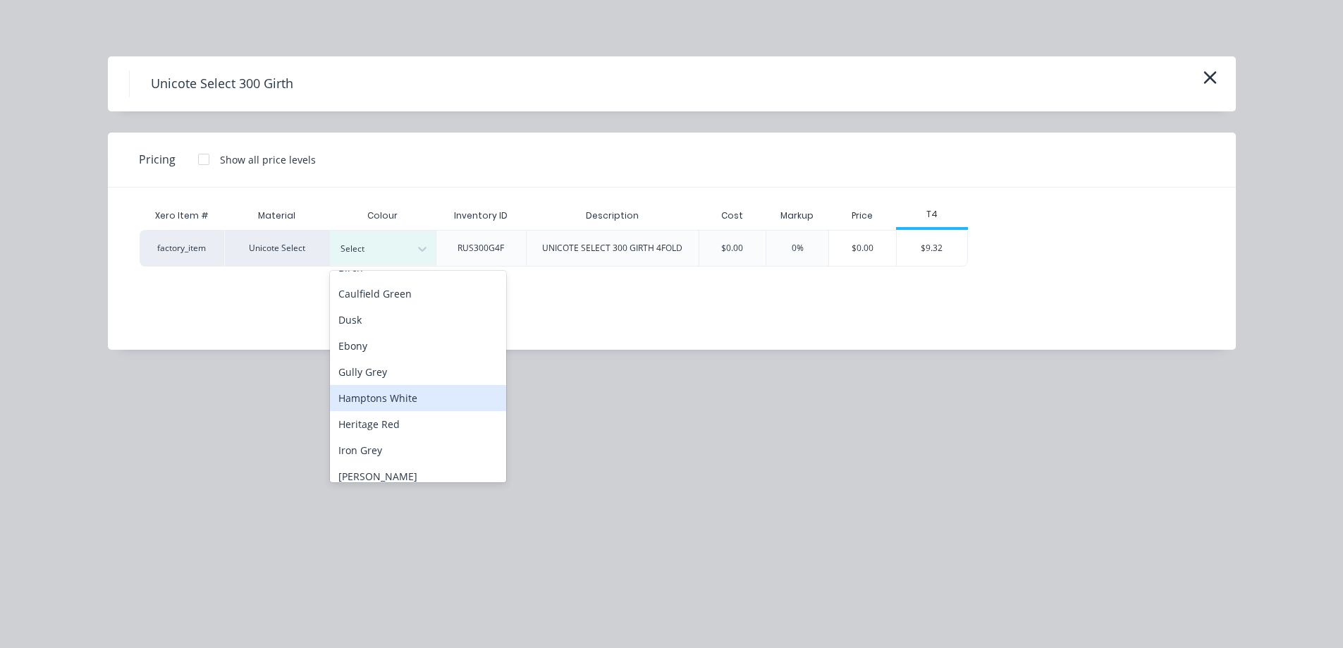
scroll to position [71, 0]
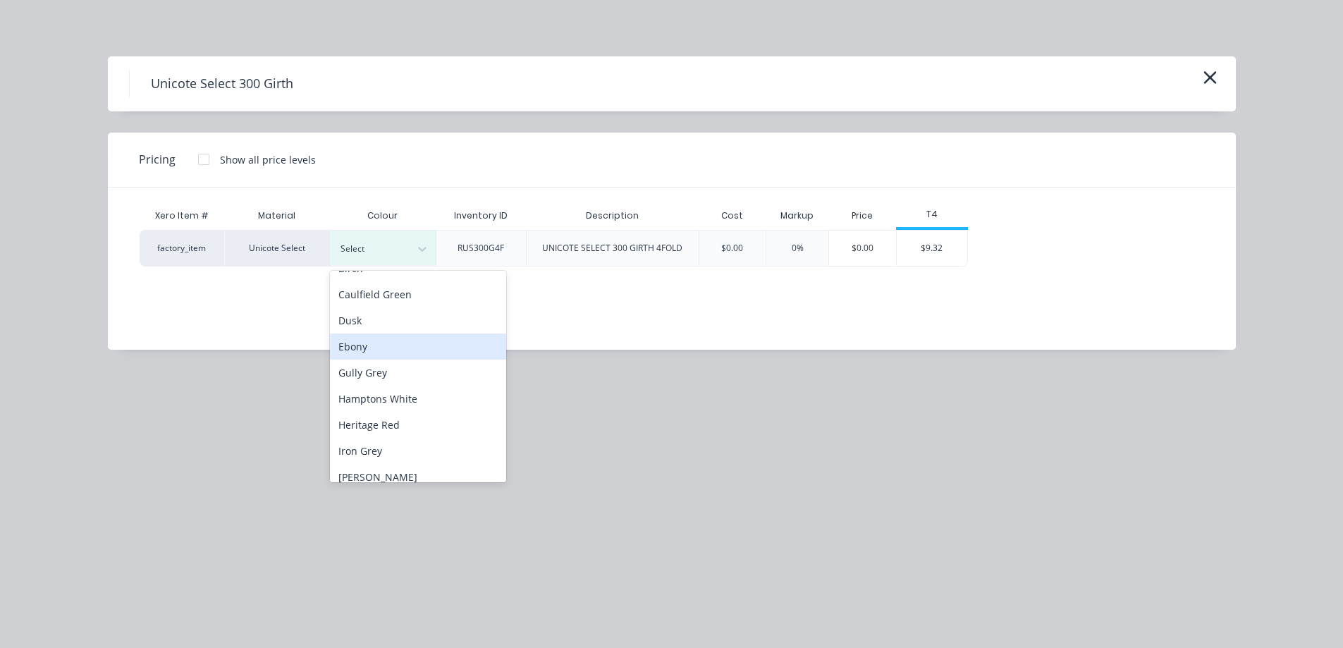
click at [372, 342] on div "Ebony" at bounding box center [418, 347] width 176 height 26
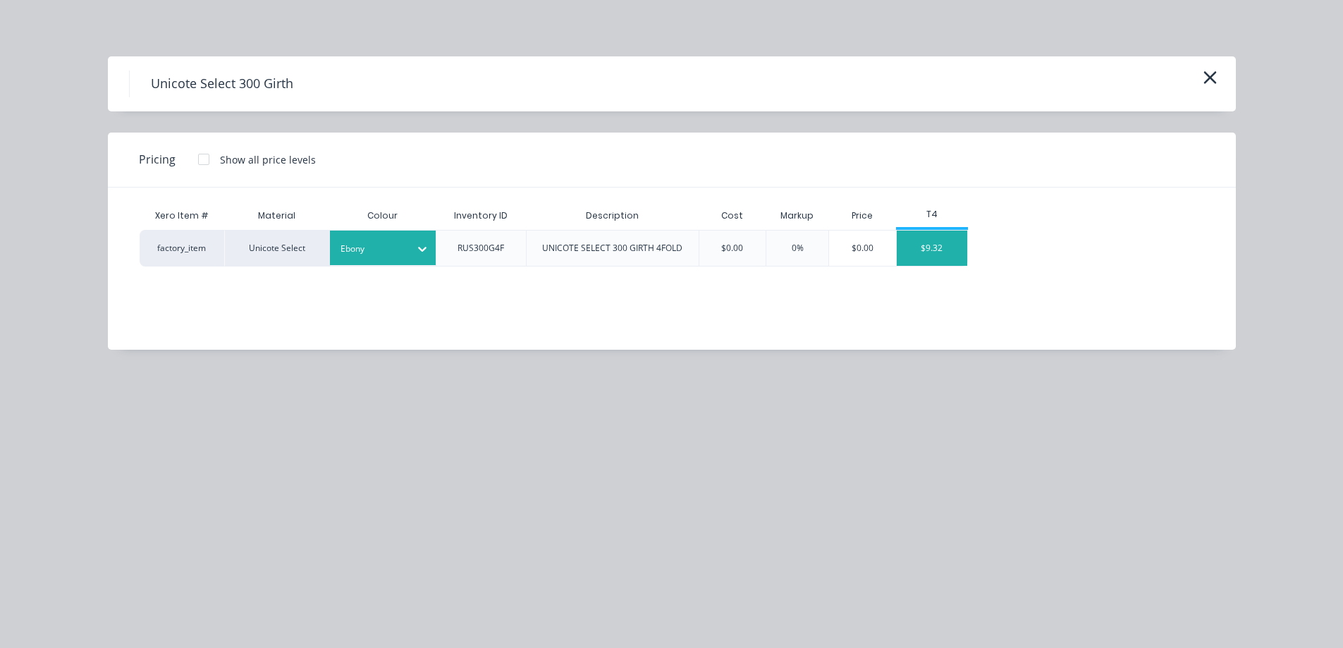
click at [931, 252] on div "$9.32" at bounding box center [932, 248] width 71 height 35
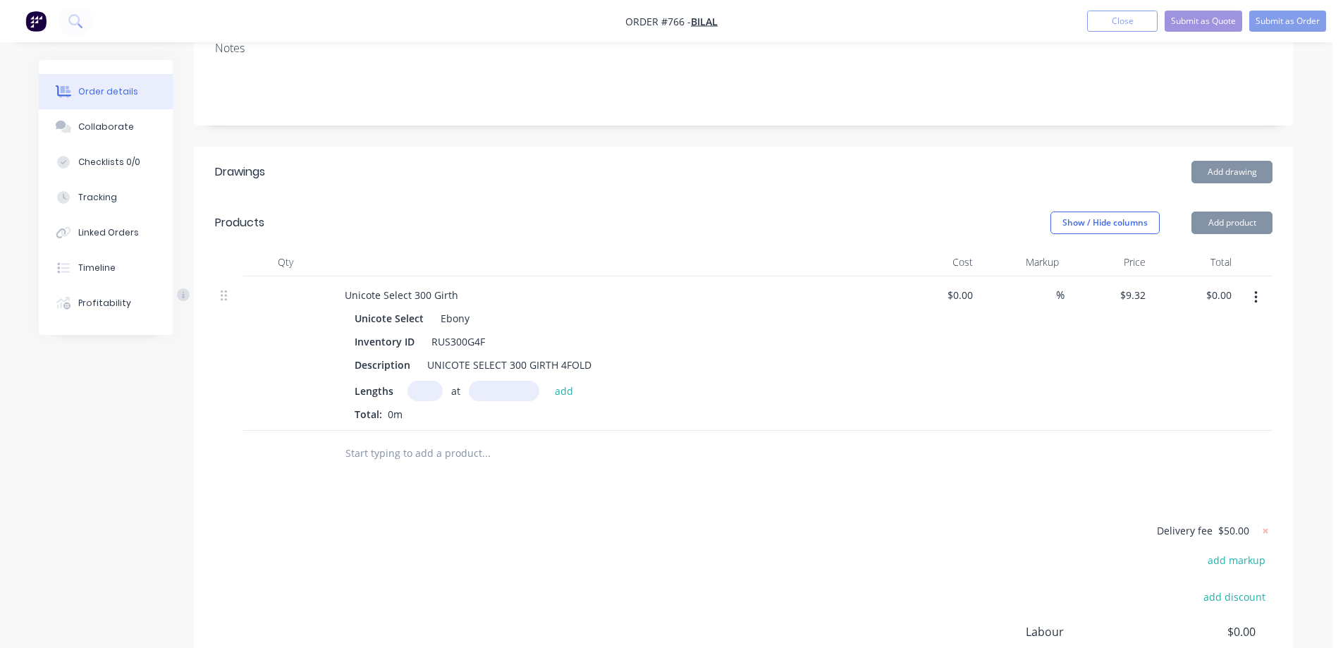
click at [433, 389] on input "text" at bounding box center [425, 391] width 35 height 20
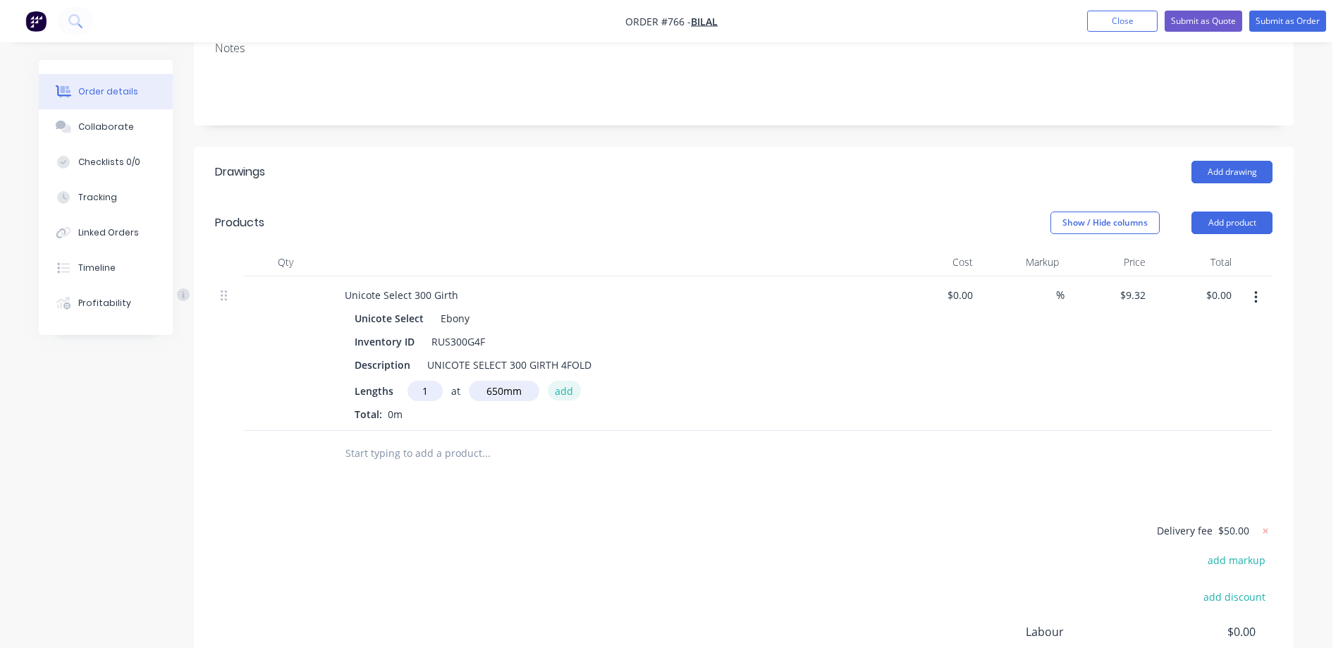
click at [569, 393] on button "add" at bounding box center [564, 390] width 33 height 19
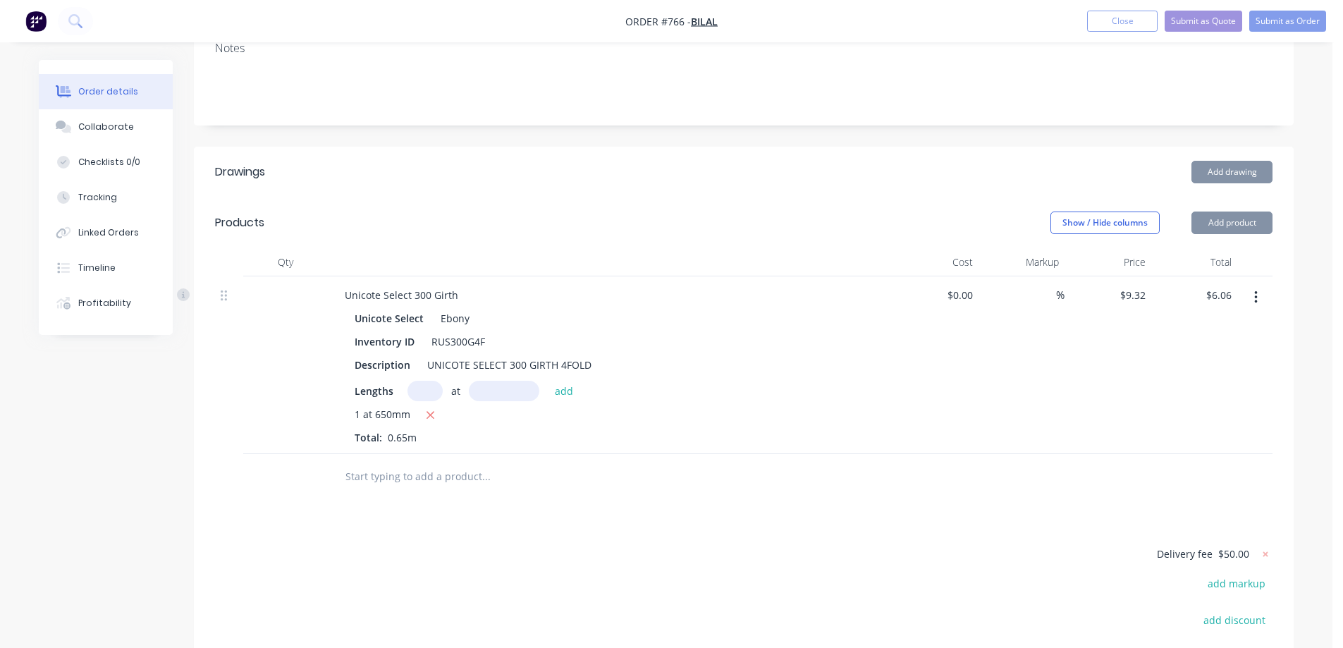
click at [475, 470] on input "text" at bounding box center [486, 477] width 282 height 28
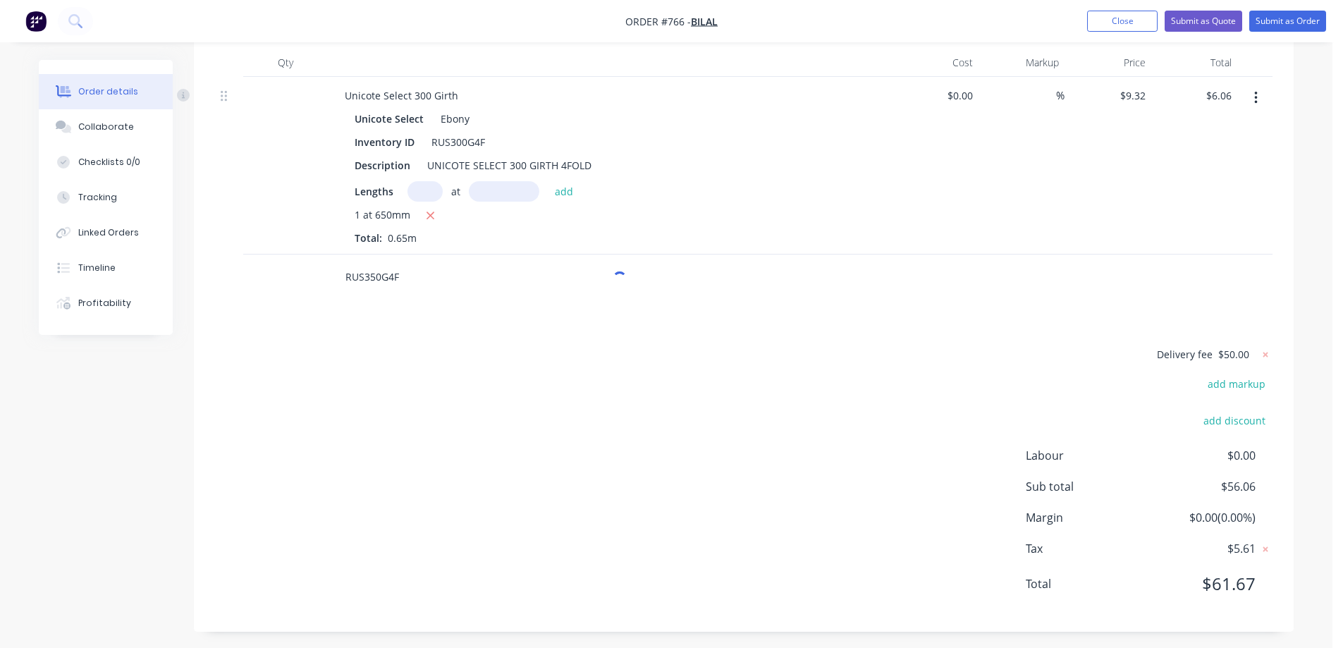
scroll to position [437, 0]
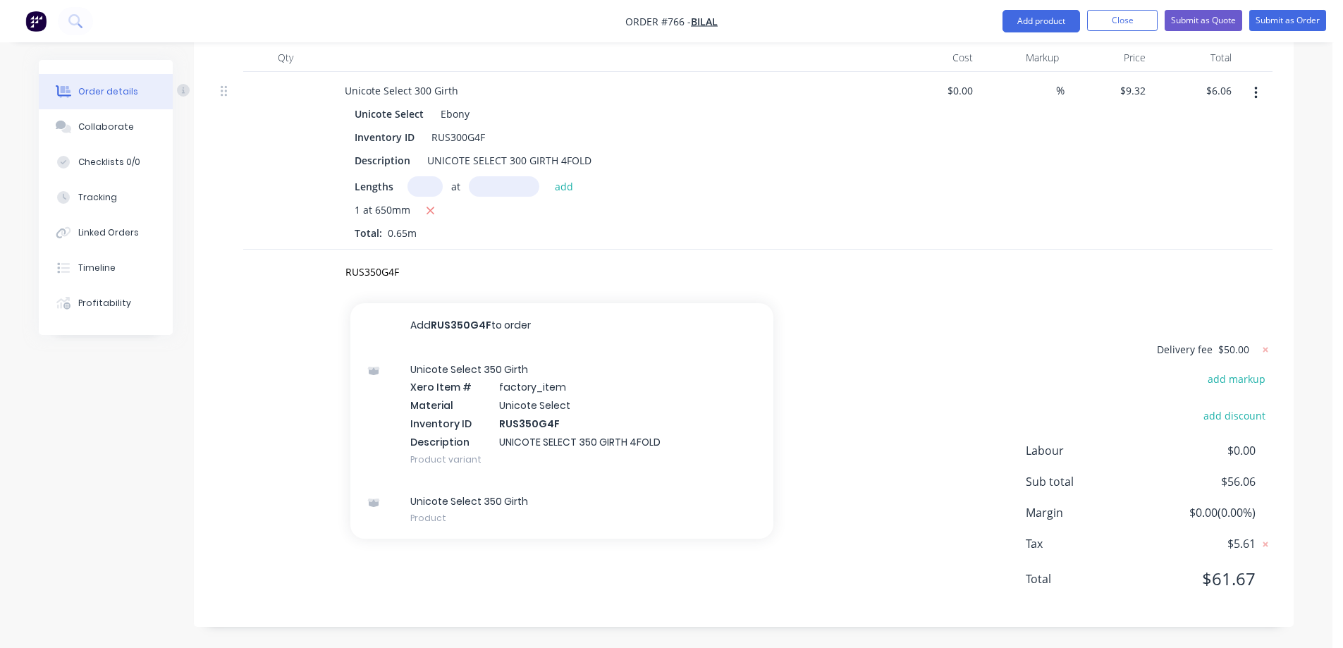
click at [478, 414] on div "Unicote Select 350 Girth Xero Item # factory_item Material Unicote Select Inven…" at bounding box center [561, 414] width 423 height 132
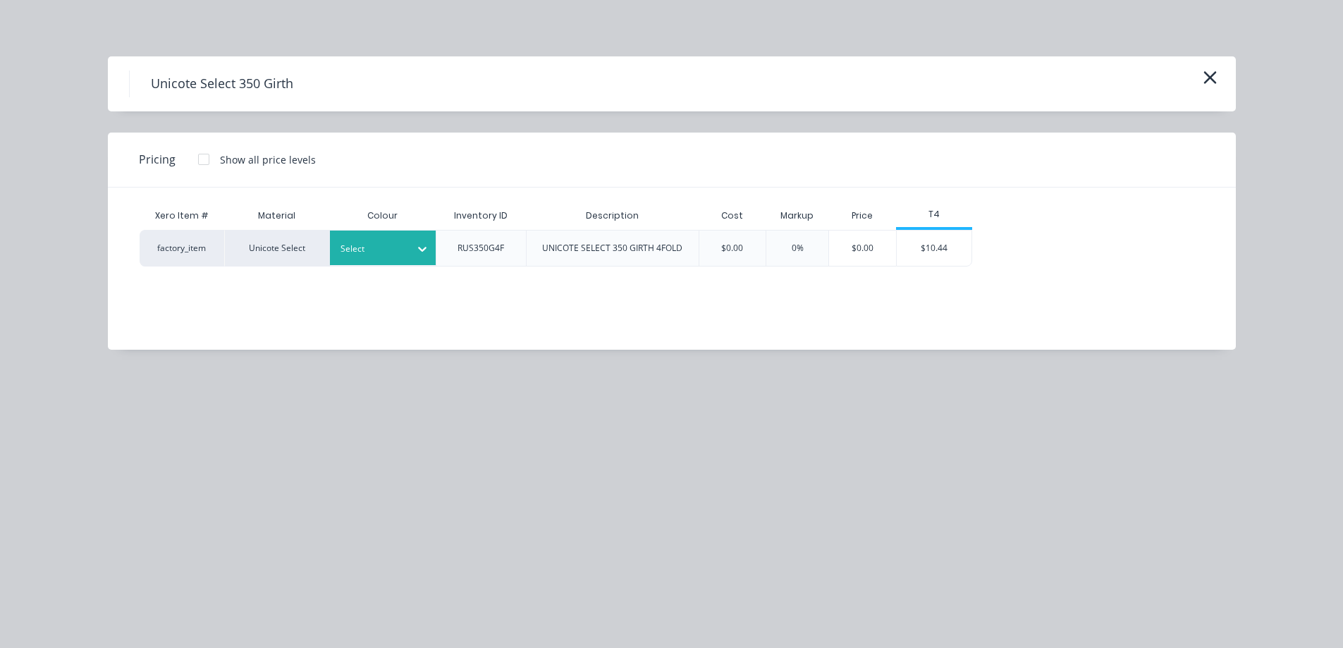
click at [400, 257] on div "Select" at bounding box center [370, 249] width 79 height 18
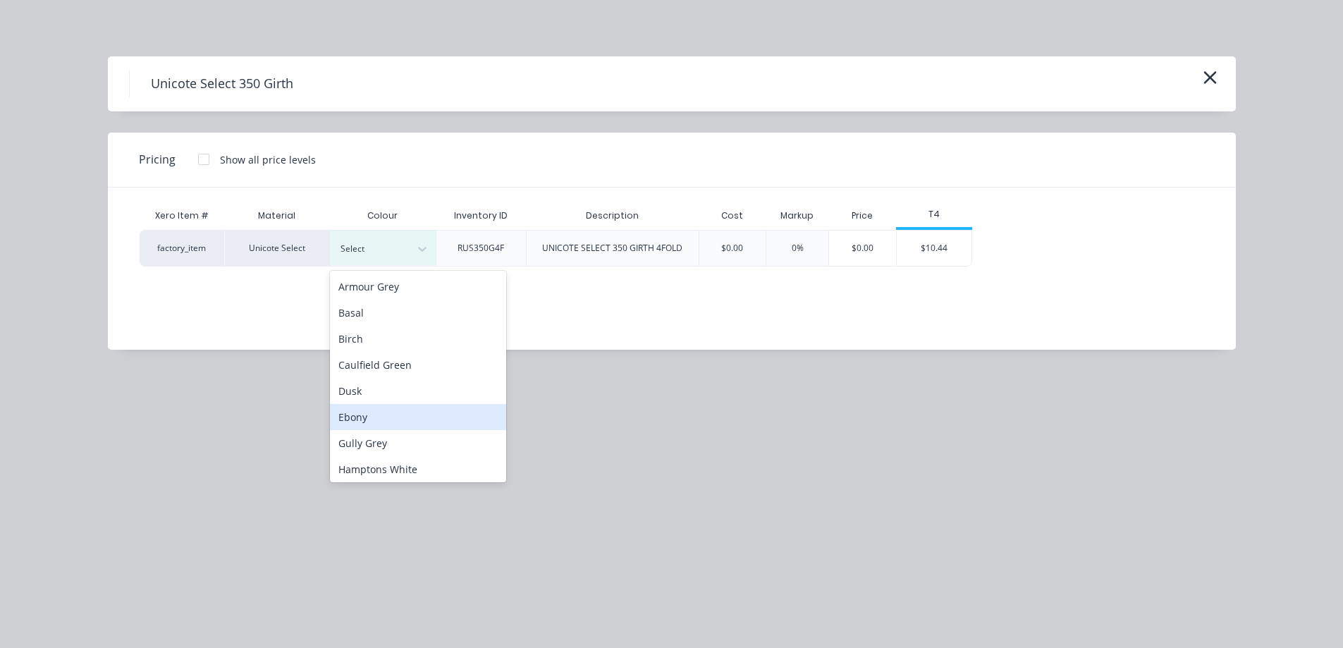
click at [379, 420] on div "Ebony" at bounding box center [418, 417] width 176 height 26
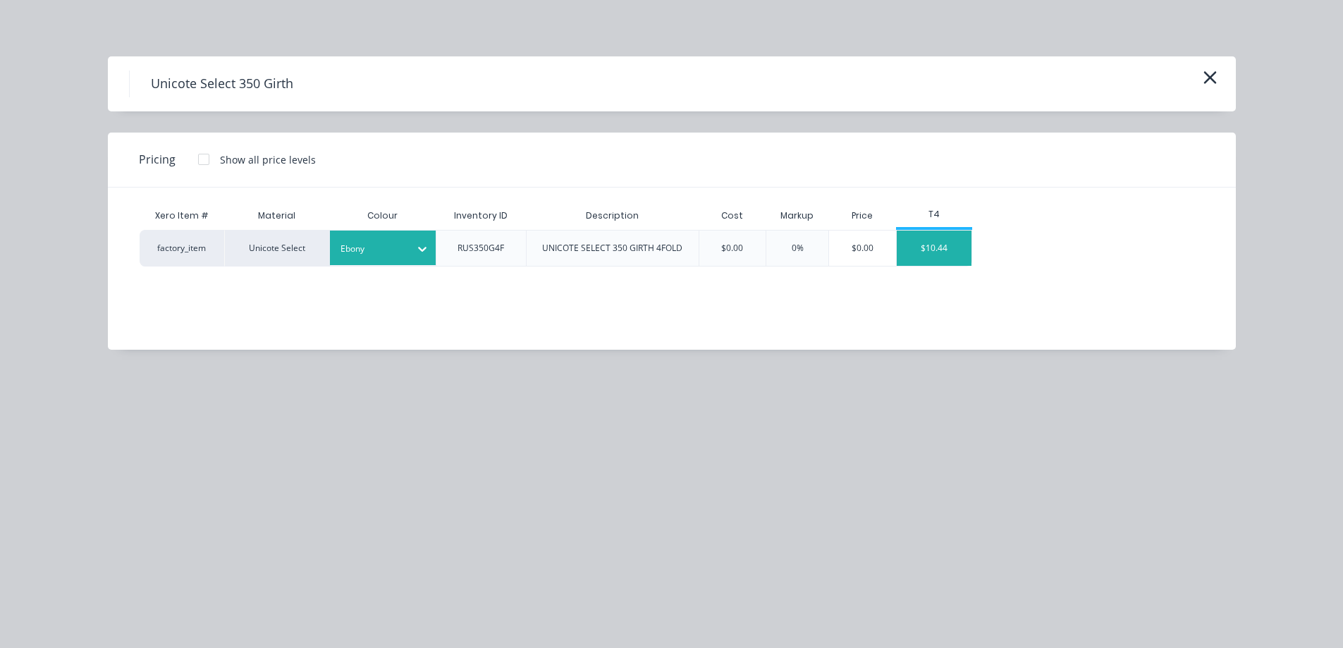
click at [936, 247] on div "$10.44" at bounding box center [934, 248] width 75 height 35
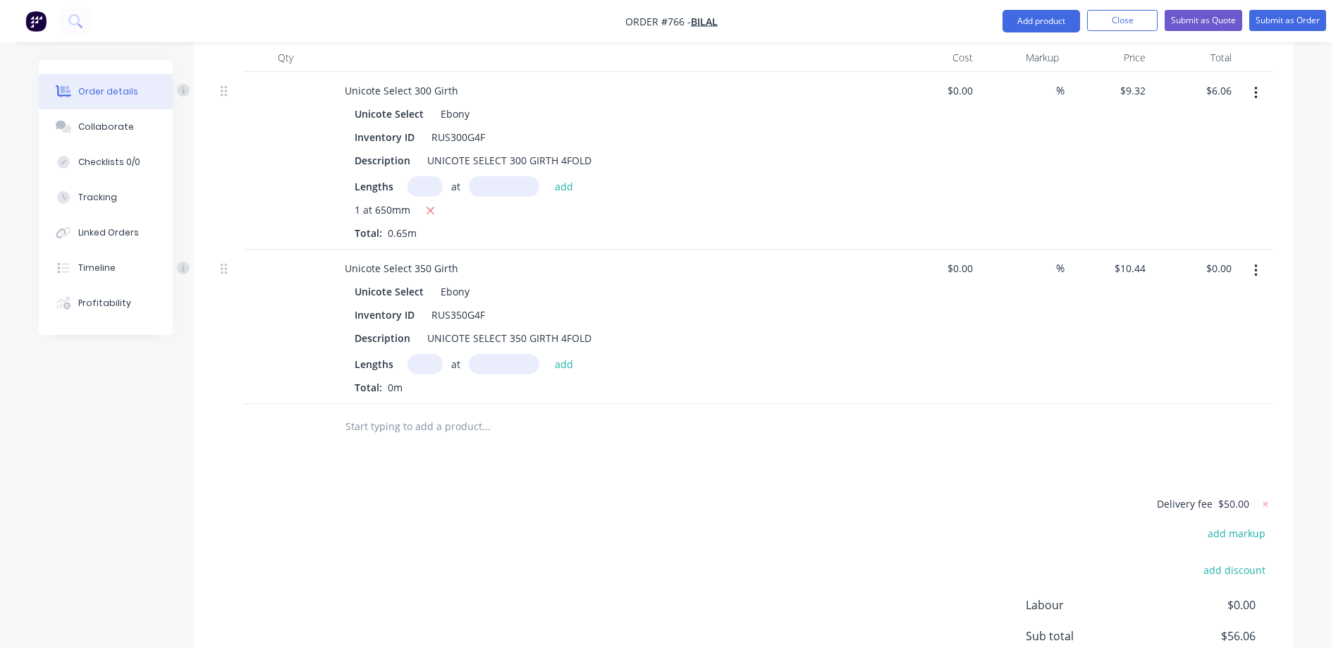
click at [429, 367] on input "text" at bounding box center [425, 364] width 35 height 20
click at [563, 358] on button "add" at bounding box center [564, 363] width 33 height 19
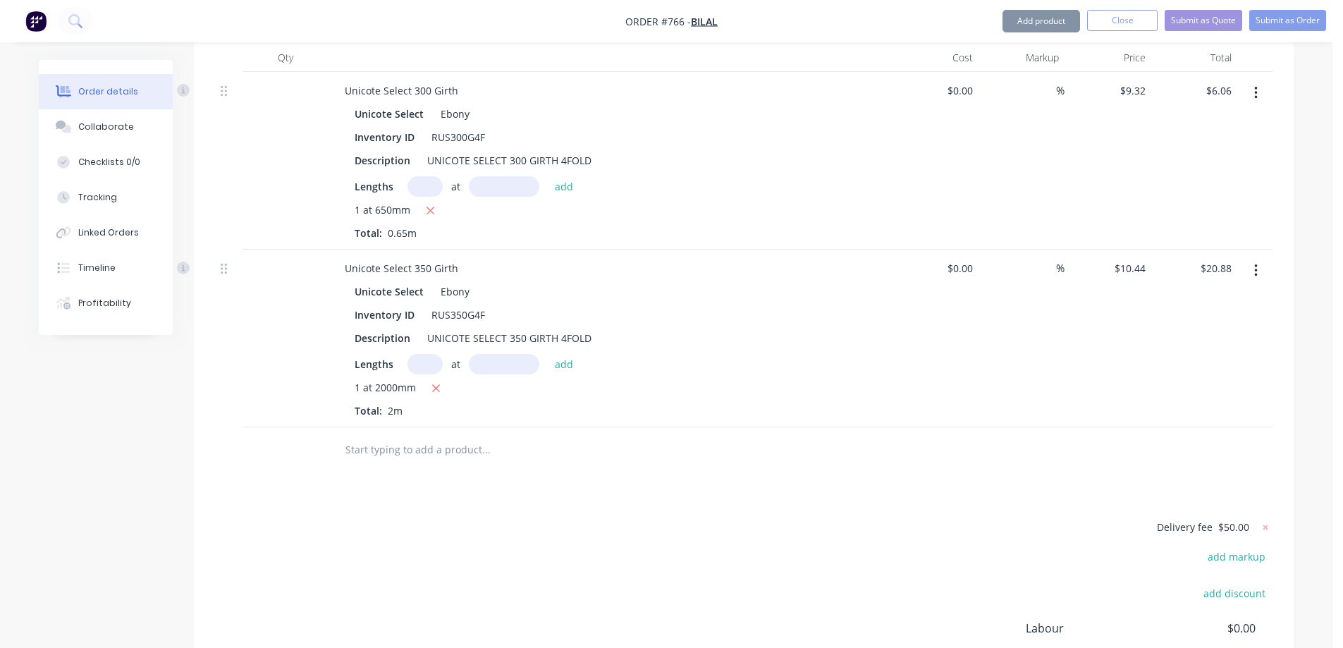
click at [441, 453] on input "text" at bounding box center [486, 450] width 282 height 28
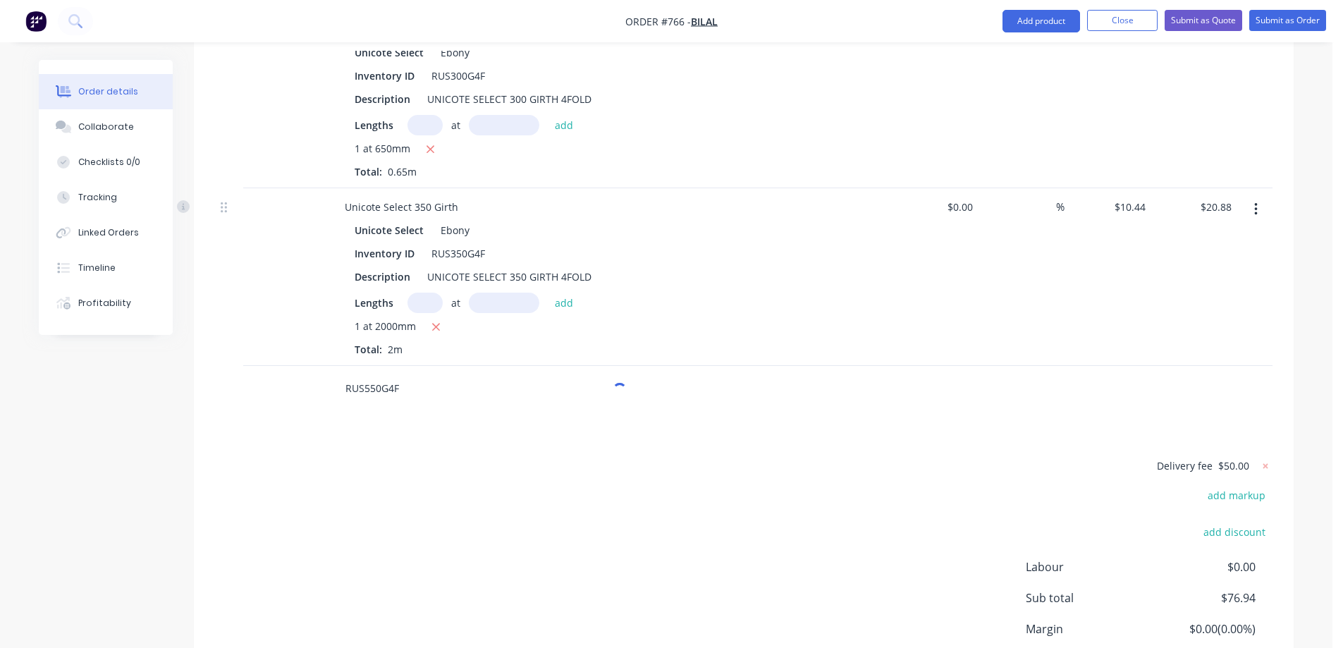
scroll to position [615, 0]
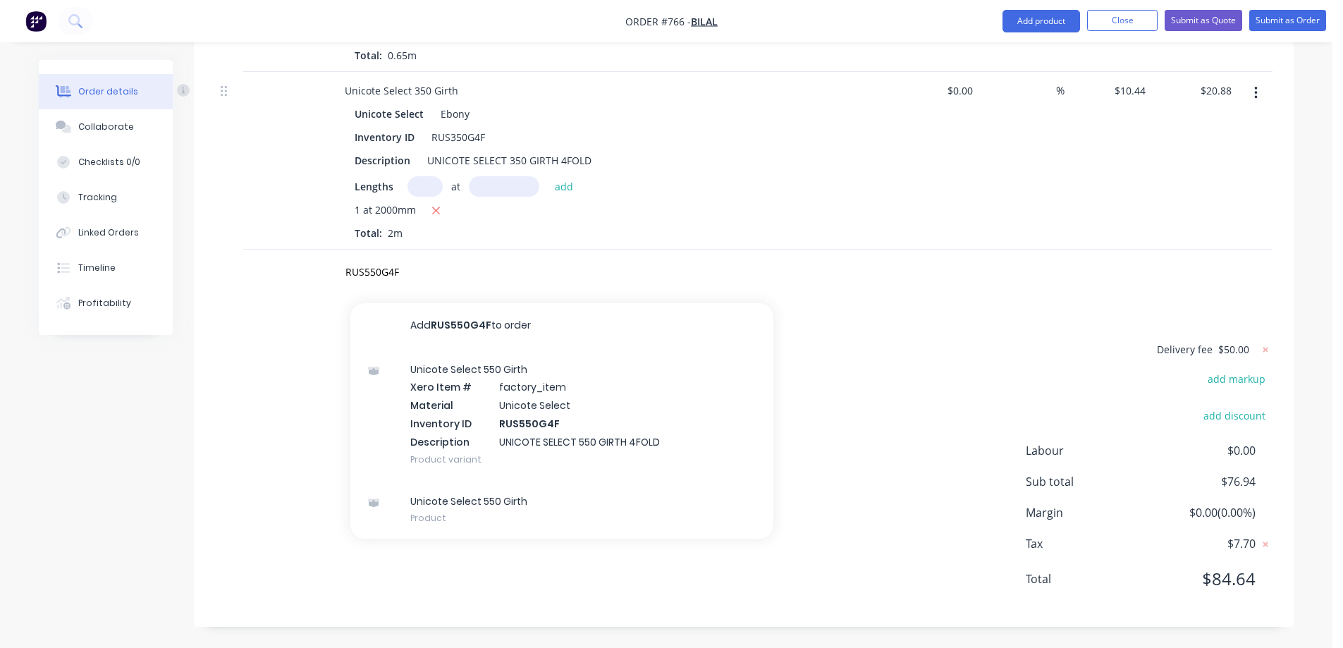
click at [463, 400] on div "Unicote Select 550 Girth Xero Item # factory_item Material Unicote Select Inven…" at bounding box center [561, 414] width 423 height 132
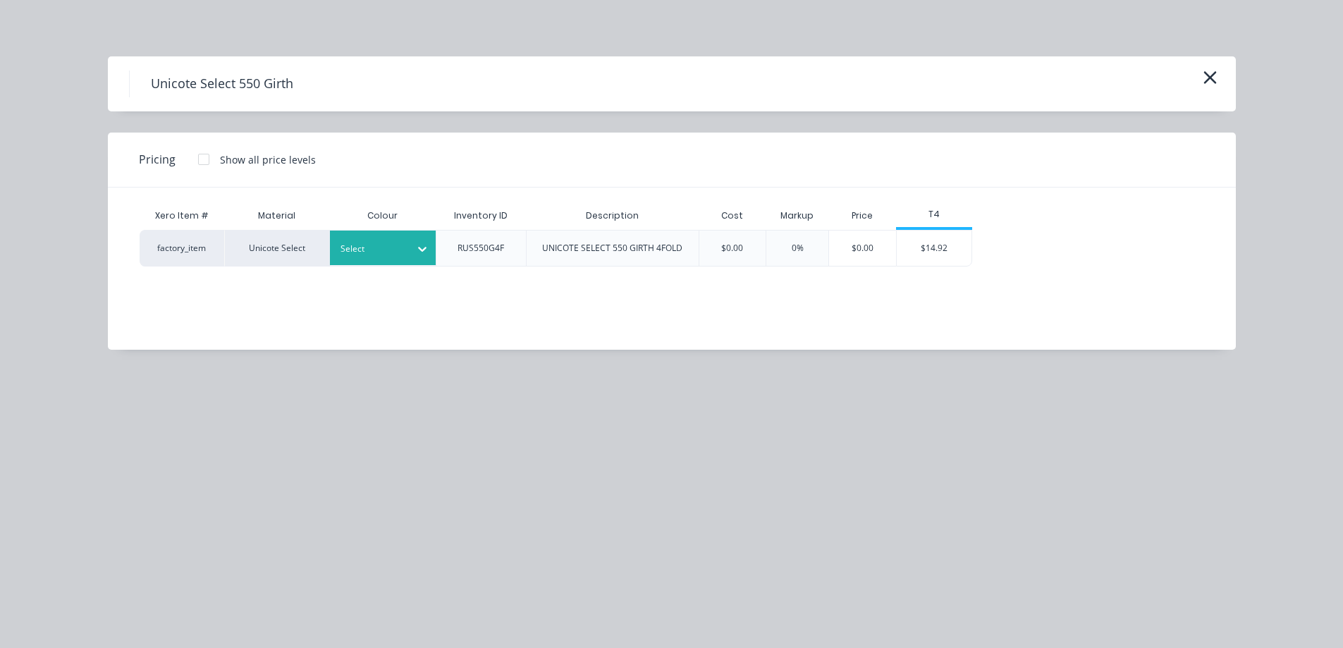
click at [374, 258] on div "Select" at bounding box center [383, 248] width 106 height 35
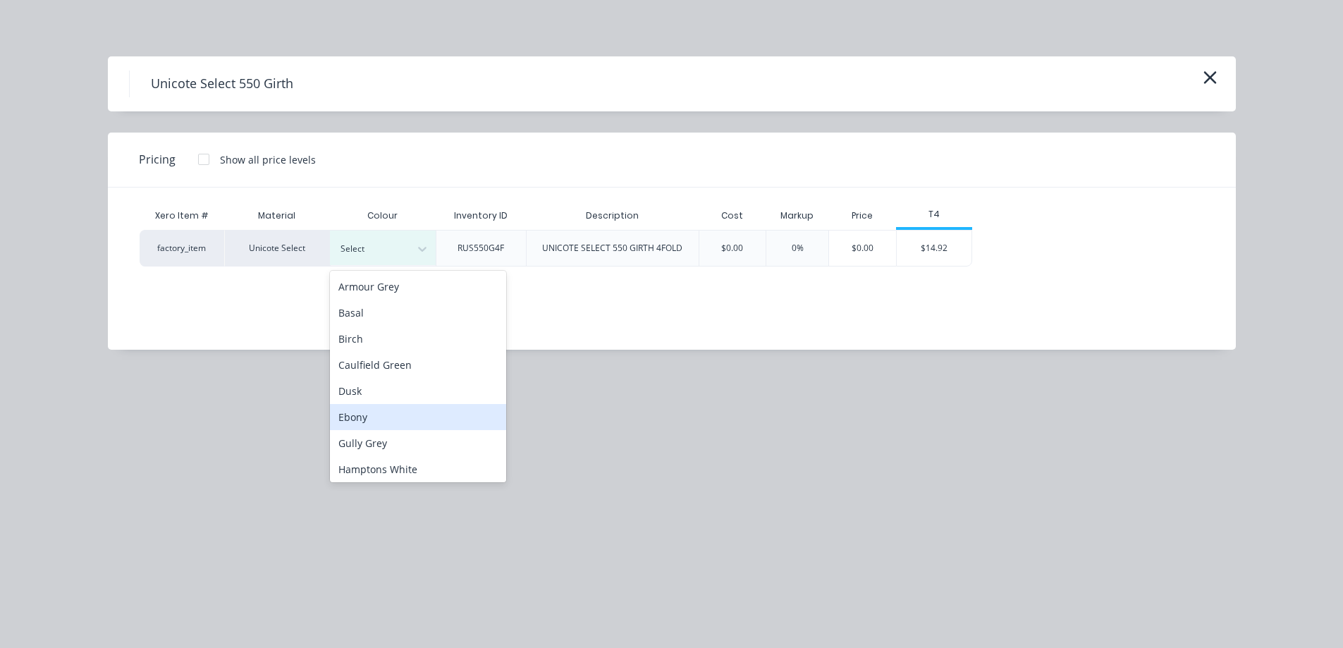
click at [376, 423] on div "Ebony" at bounding box center [418, 417] width 176 height 26
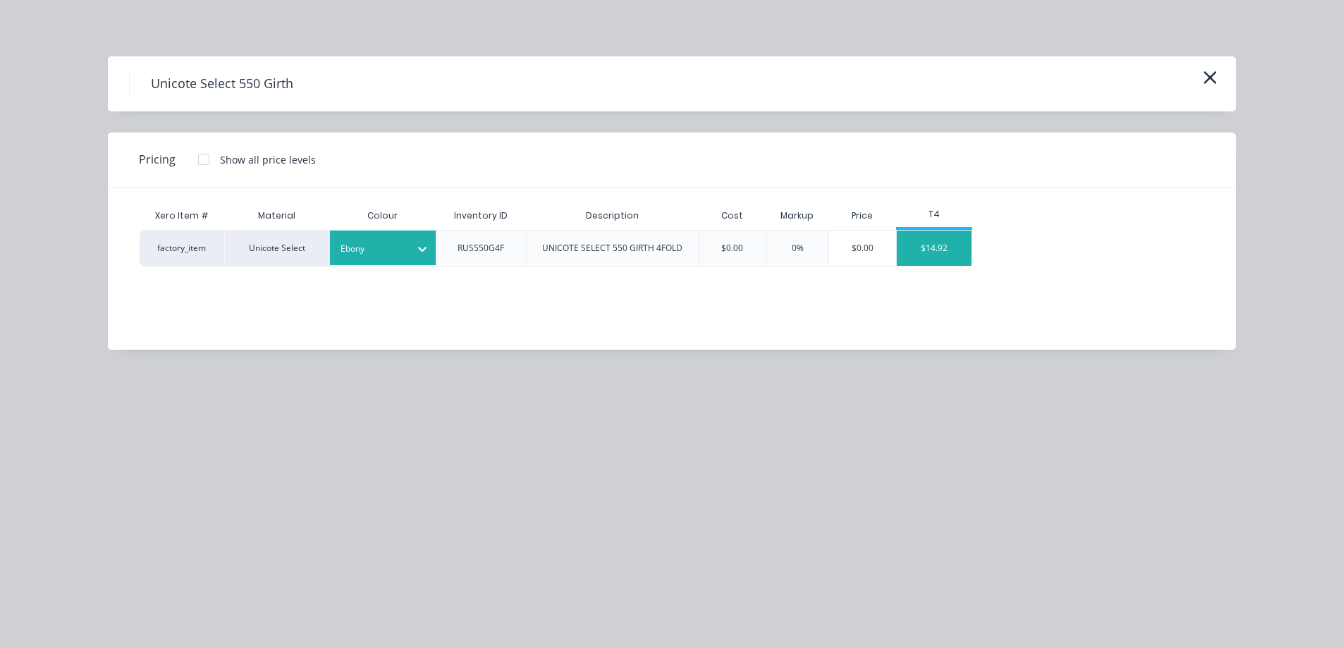
click at [921, 258] on div "$14.92" at bounding box center [934, 248] width 75 height 35
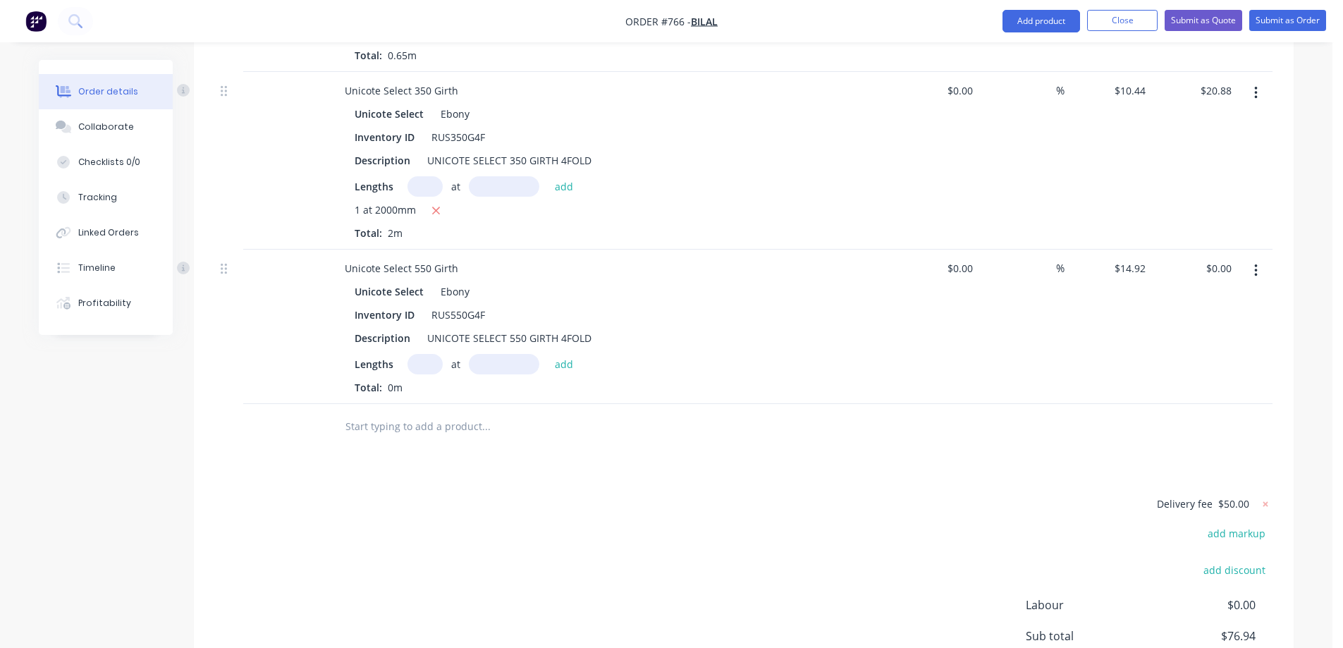
click at [420, 370] on input "text" at bounding box center [425, 364] width 35 height 20
click at [565, 364] on button "add" at bounding box center [564, 363] width 33 height 19
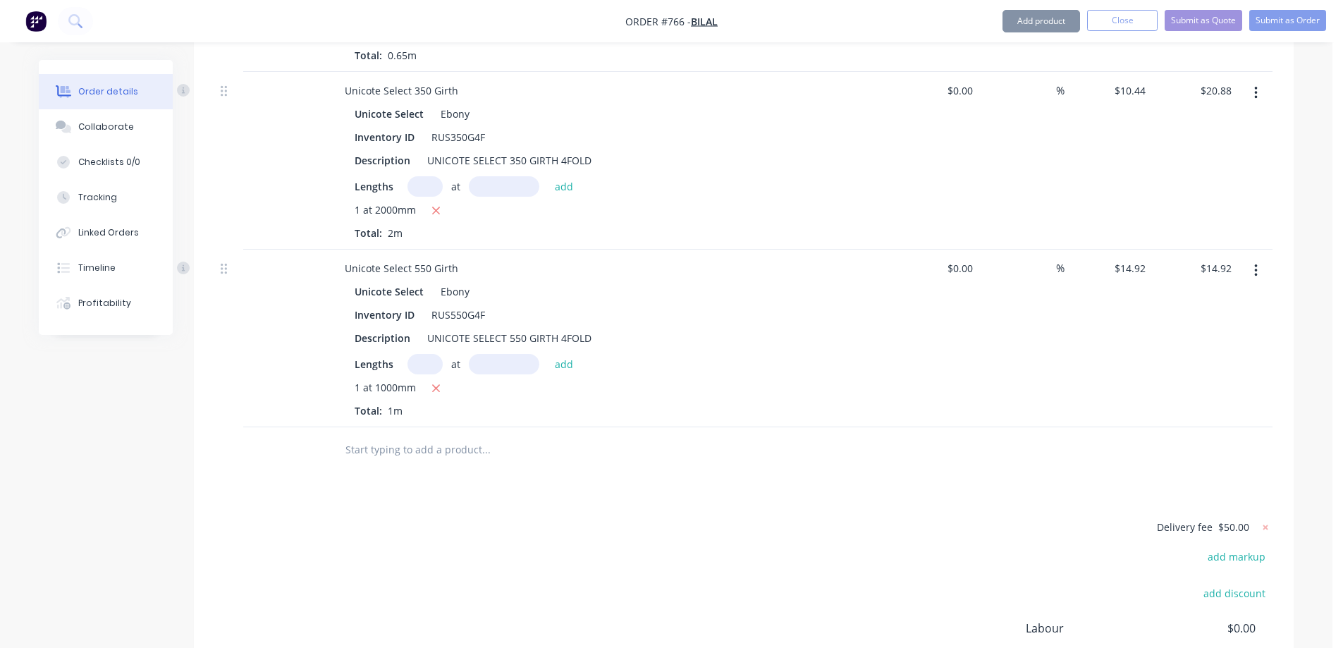
click at [453, 446] on input "text" at bounding box center [486, 450] width 282 height 28
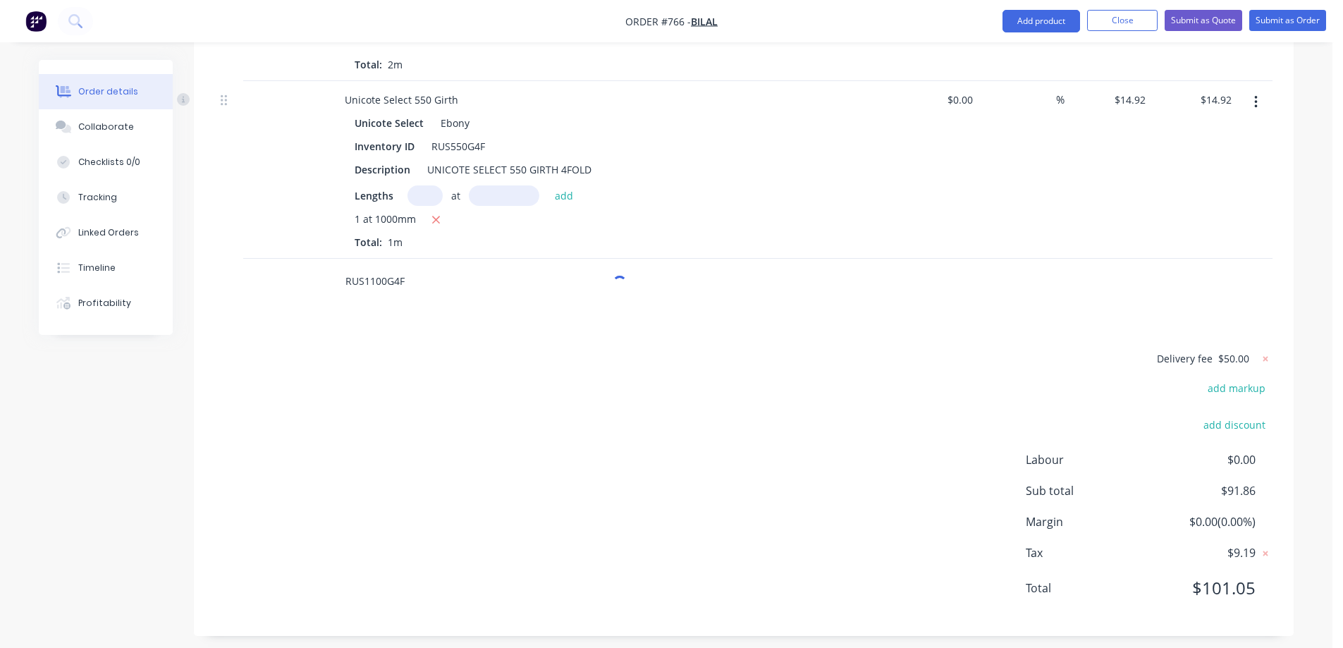
scroll to position [793, 0]
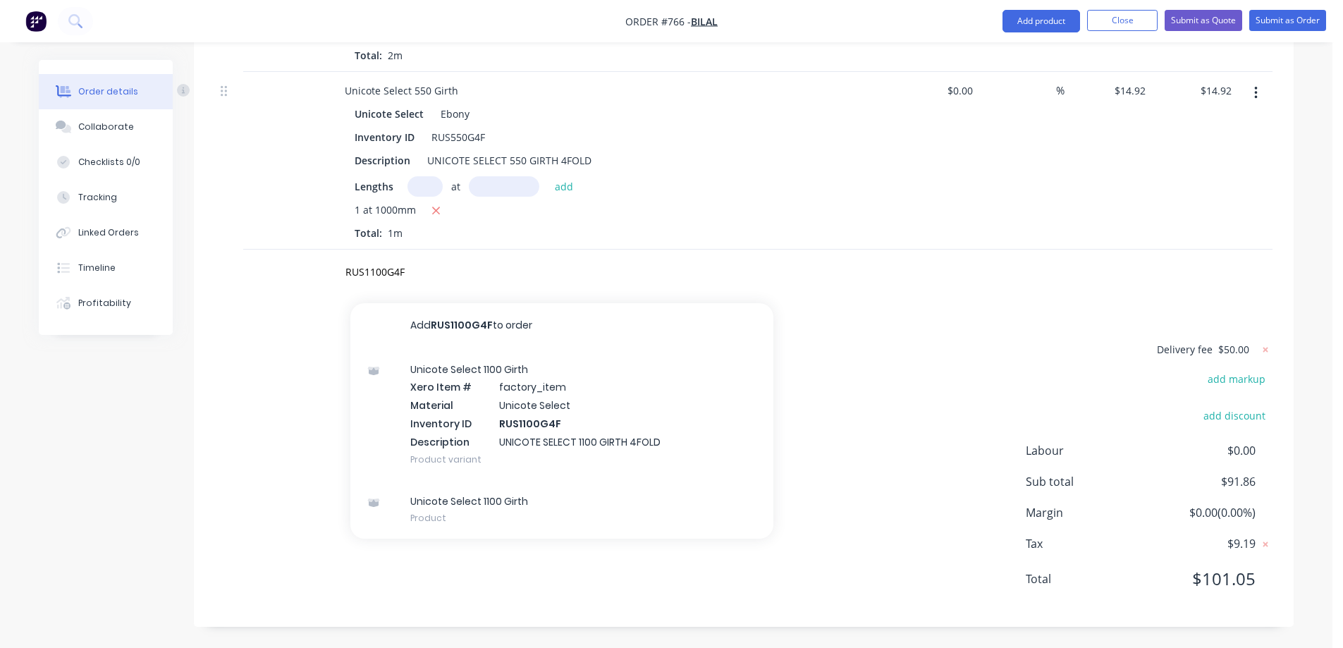
click at [484, 427] on div "Unicote Select 1100 Girth Xero Item # factory_item Material Unicote Select Inve…" at bounding box center [561, 414] width 423 height 132
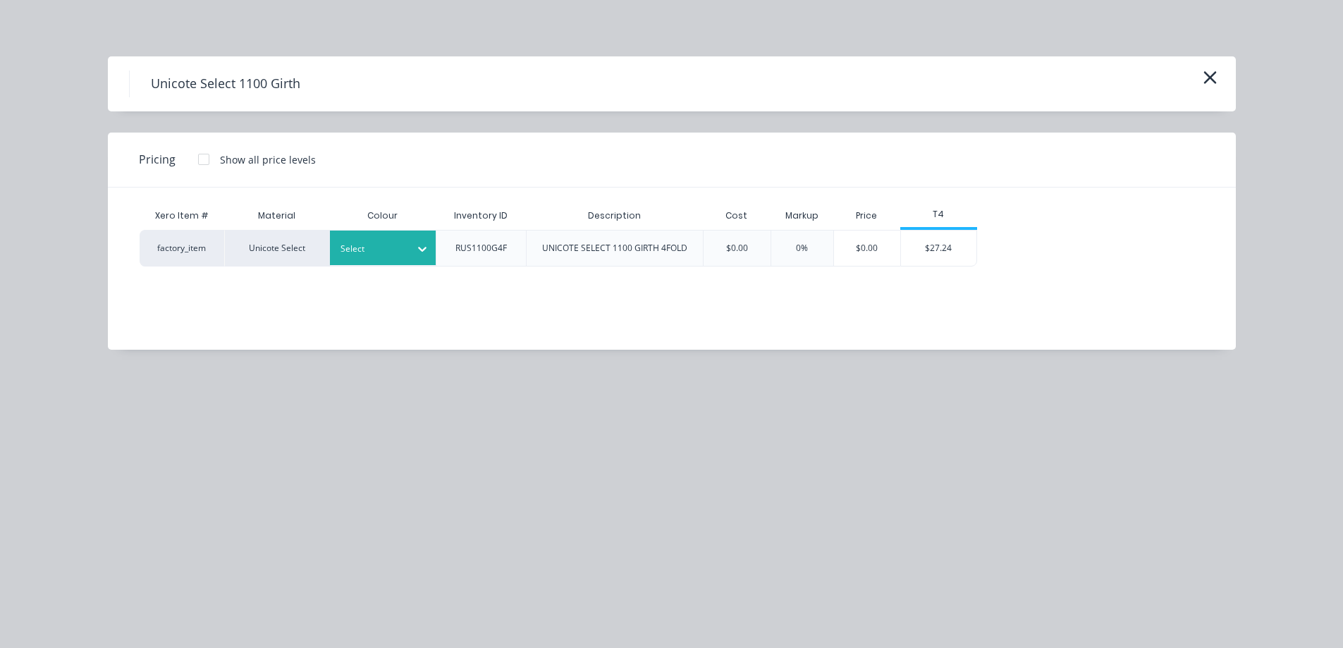
click at [391, 260] on div "Select" at bounding box center [383, 248] width 106 height 35
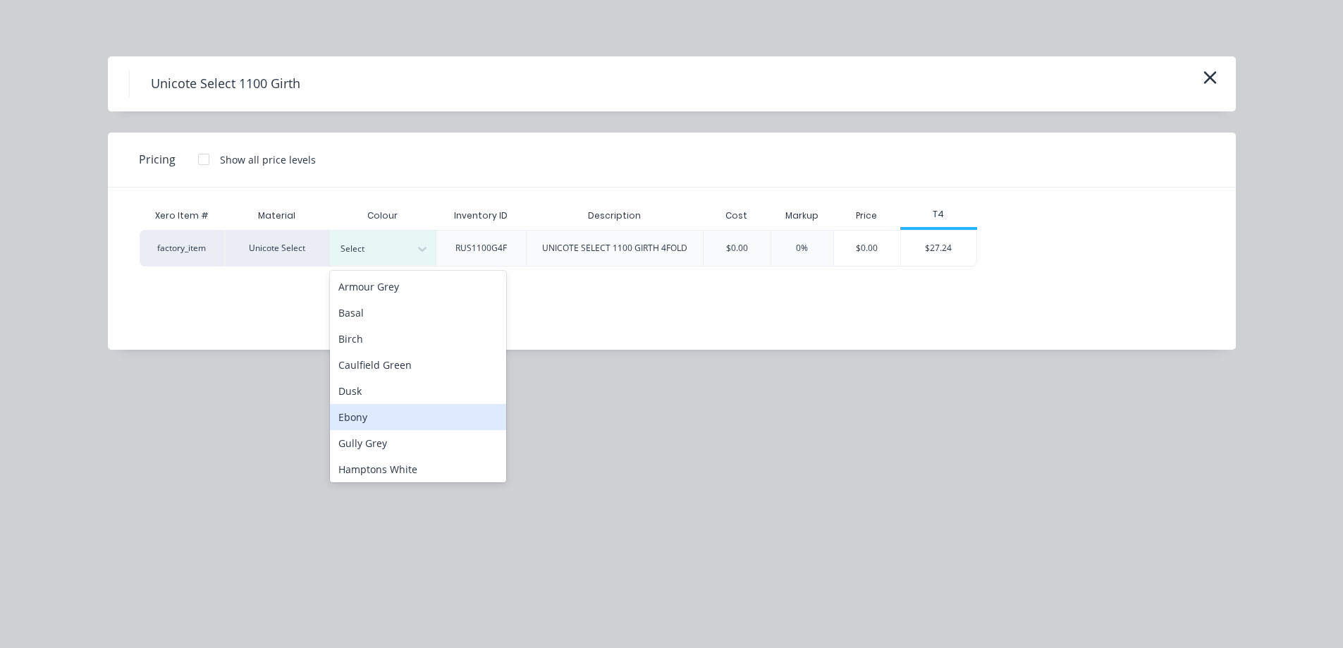
click at [374, 409] on div "Ebony" at bounding box center [418, 417] width 176 height 26
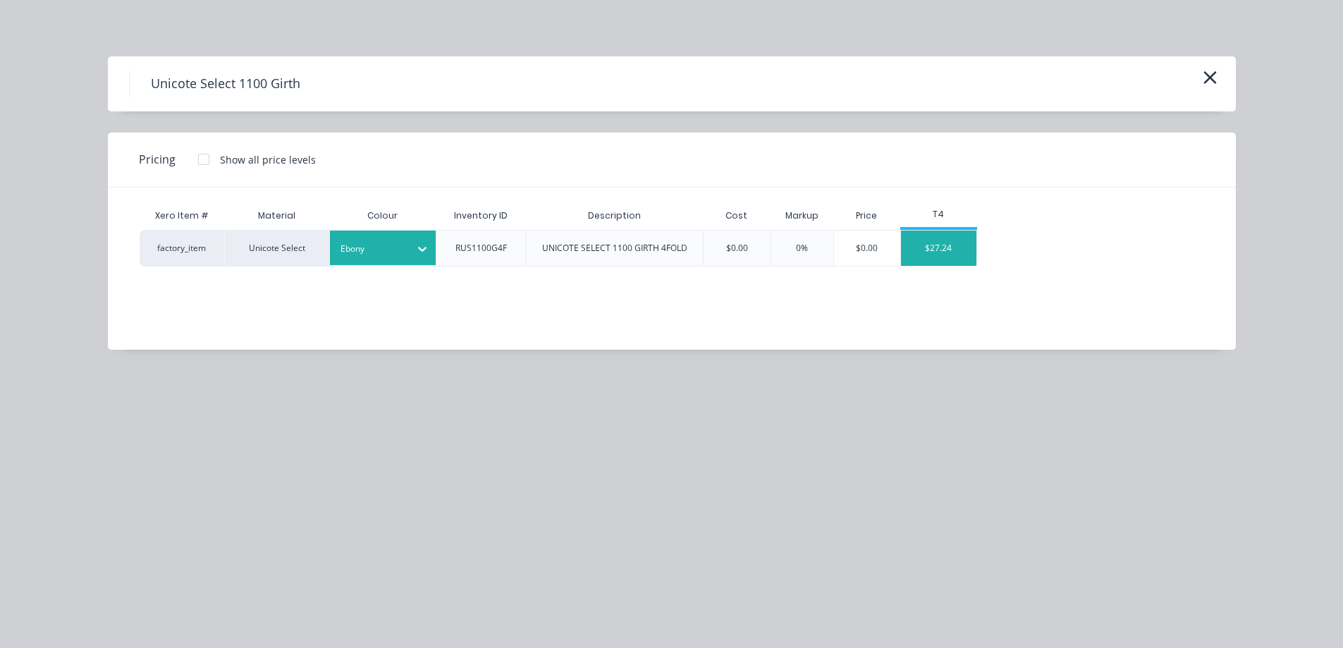
click at [942, 259] on div "$27.24" at bounding box center [938, 248] width 75 height 35
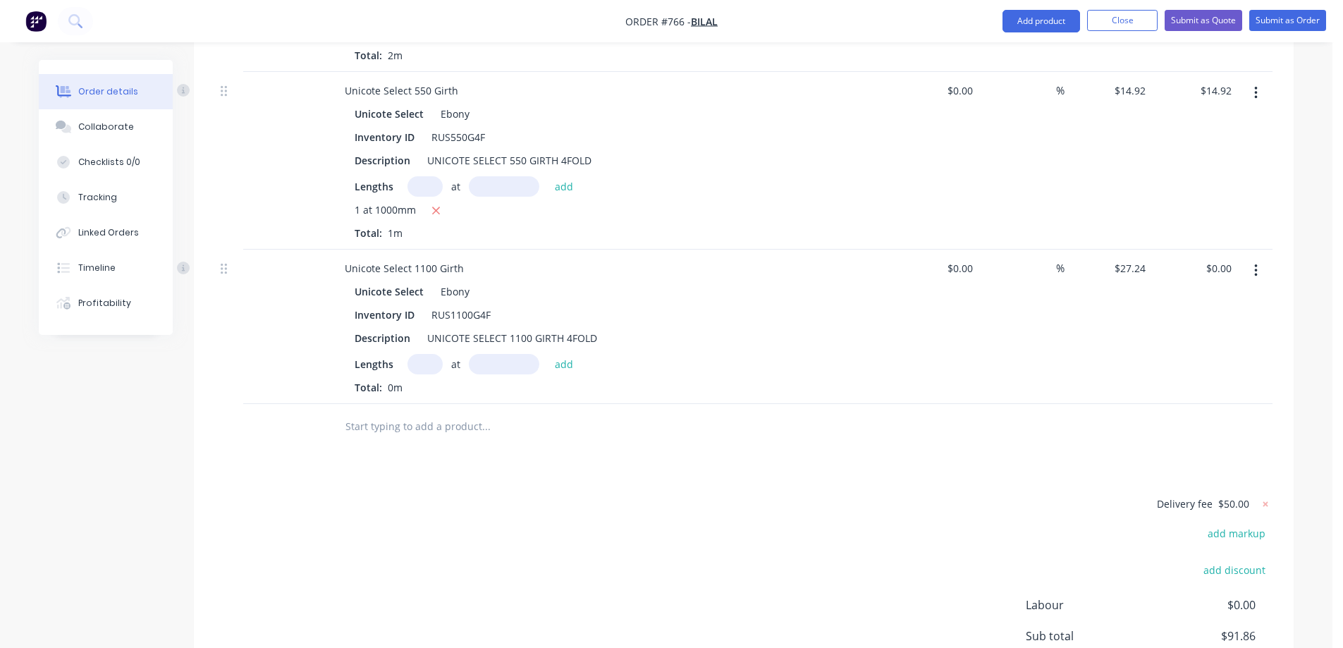
click at [413, 366] on input "text" at bounding box center [425, 364] width 35 height 20
click at [575, 366] on button "add" at bounding box center [564, 363] width 33 height 19
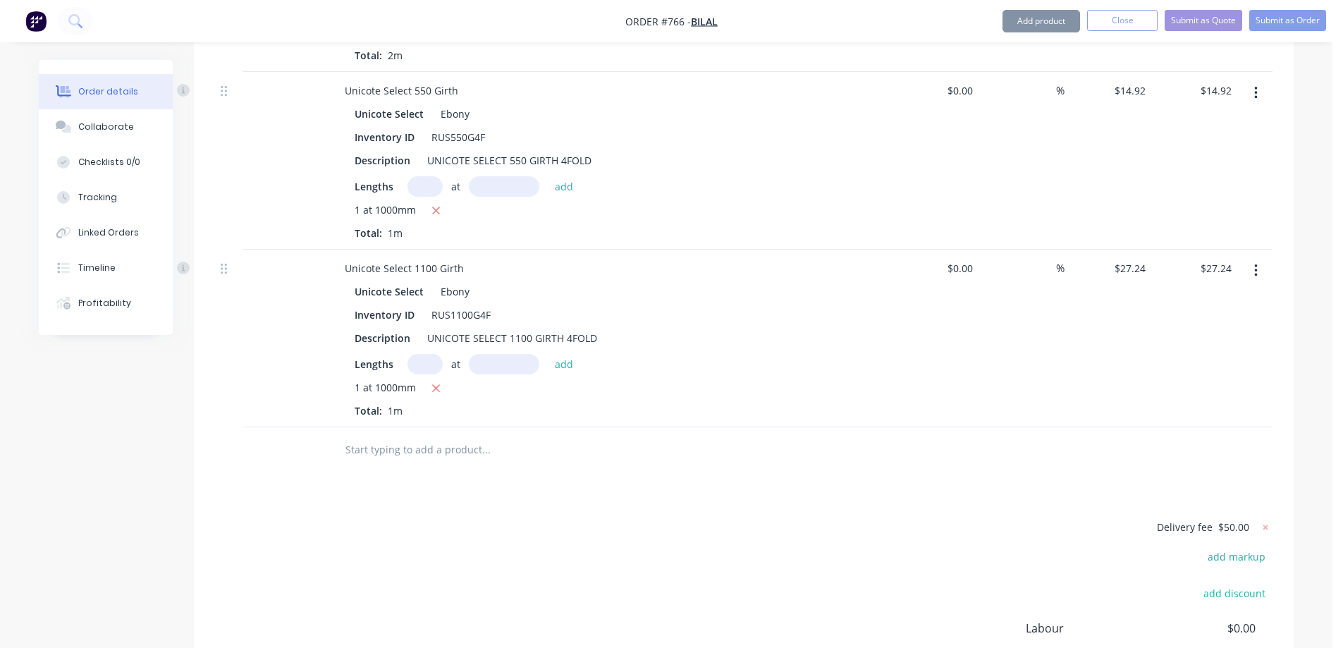
click at [413, 450] on input "text" at bounding box center [486, 450] width 282 height 28
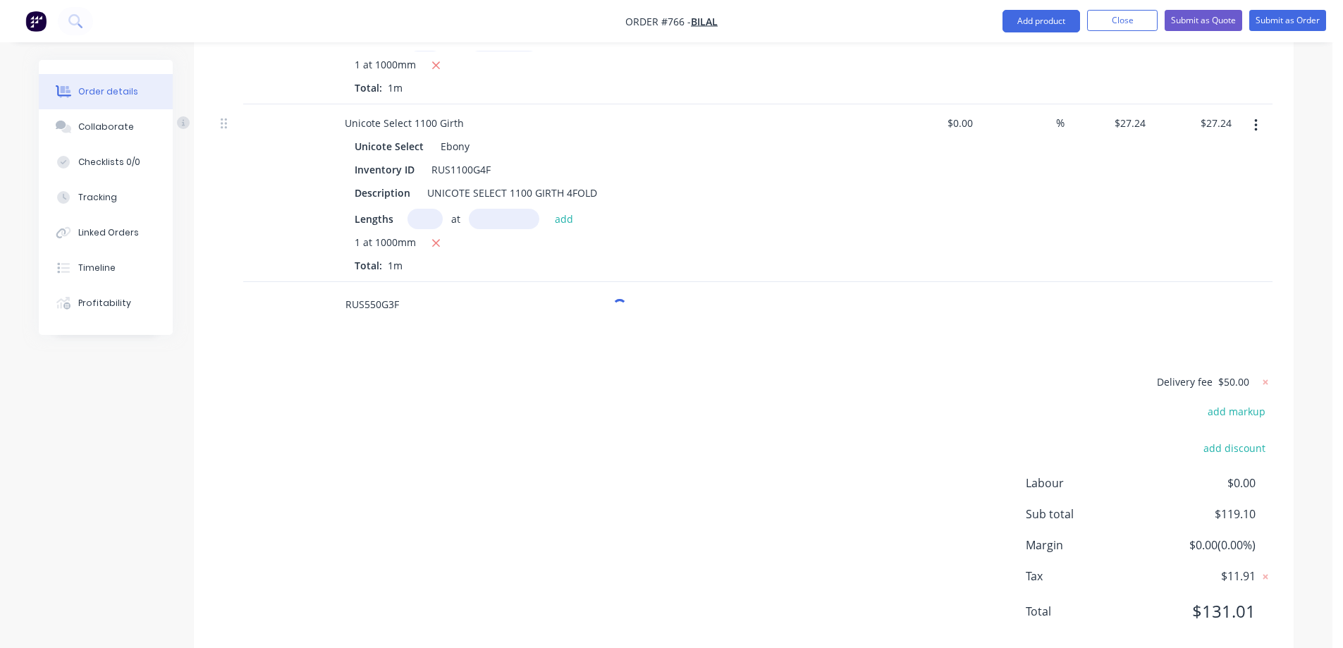
scroll to position [970, 0]
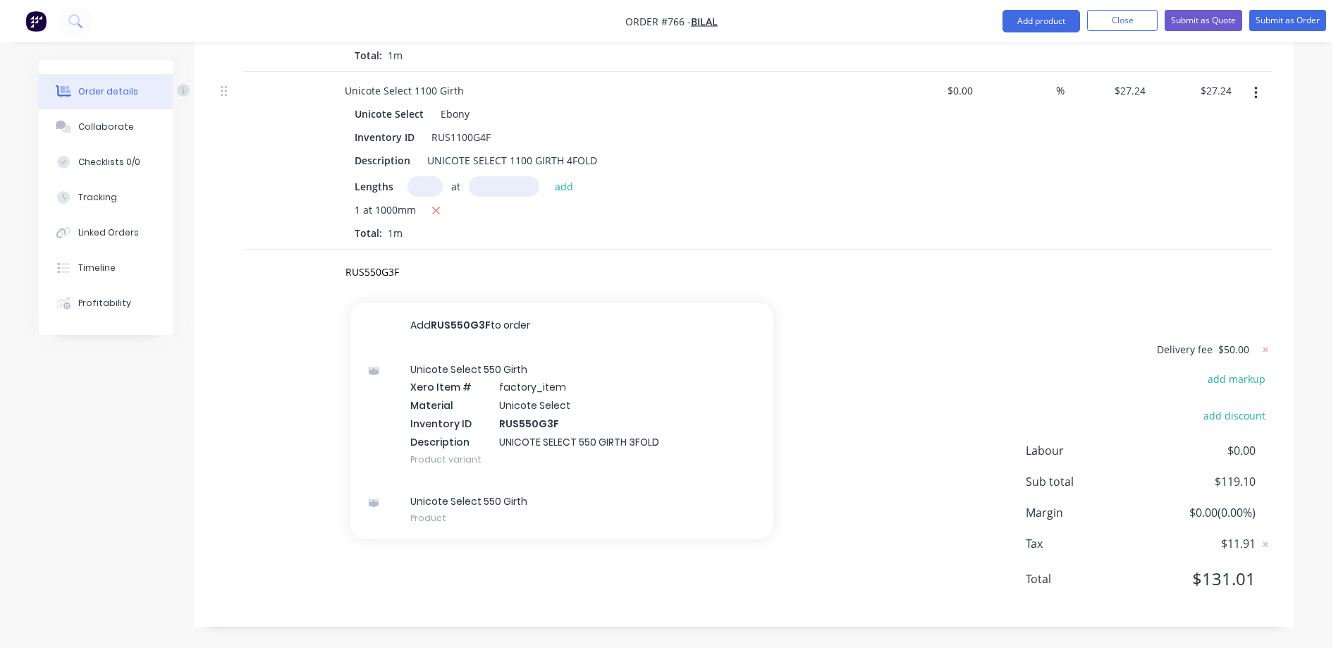
click at [464, 427] on div "Unicote Select 550 Girth Xero Item # factory_item Material Unicote Select Inven…" at bounding box center [561, 414] width 423 height 132
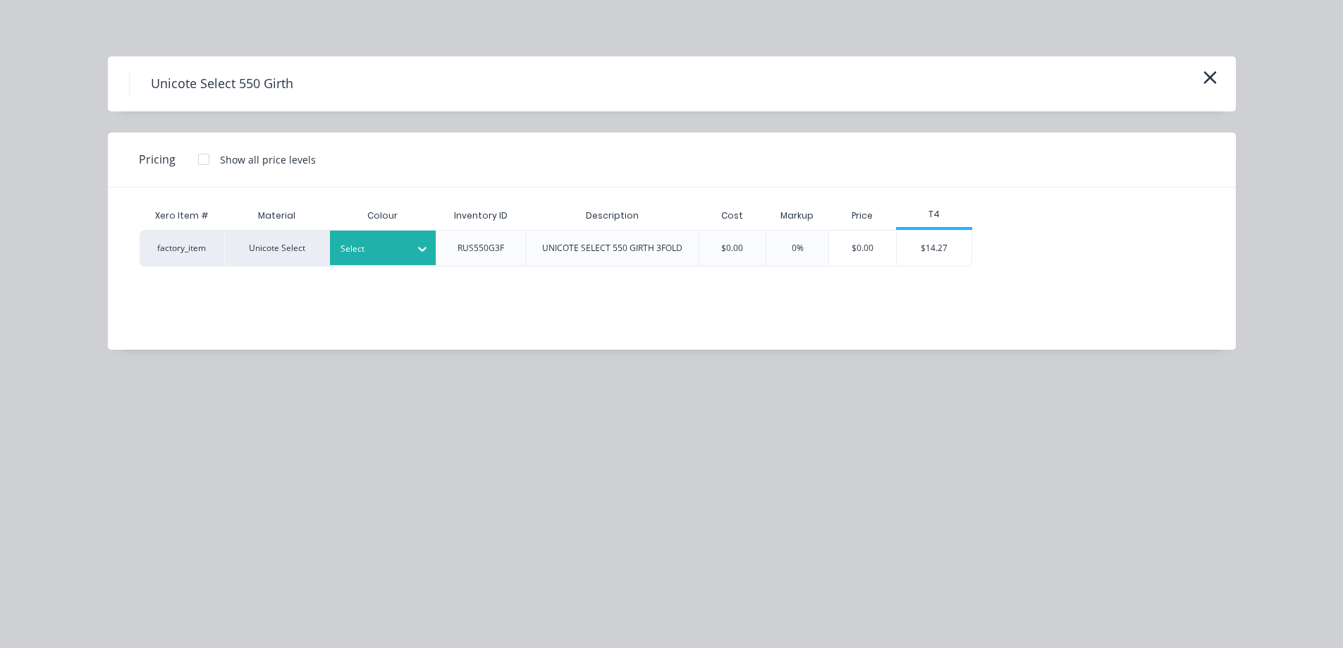
click at [398, 240] on div "Select" at bounding box center [370, 249] width 79 height 18
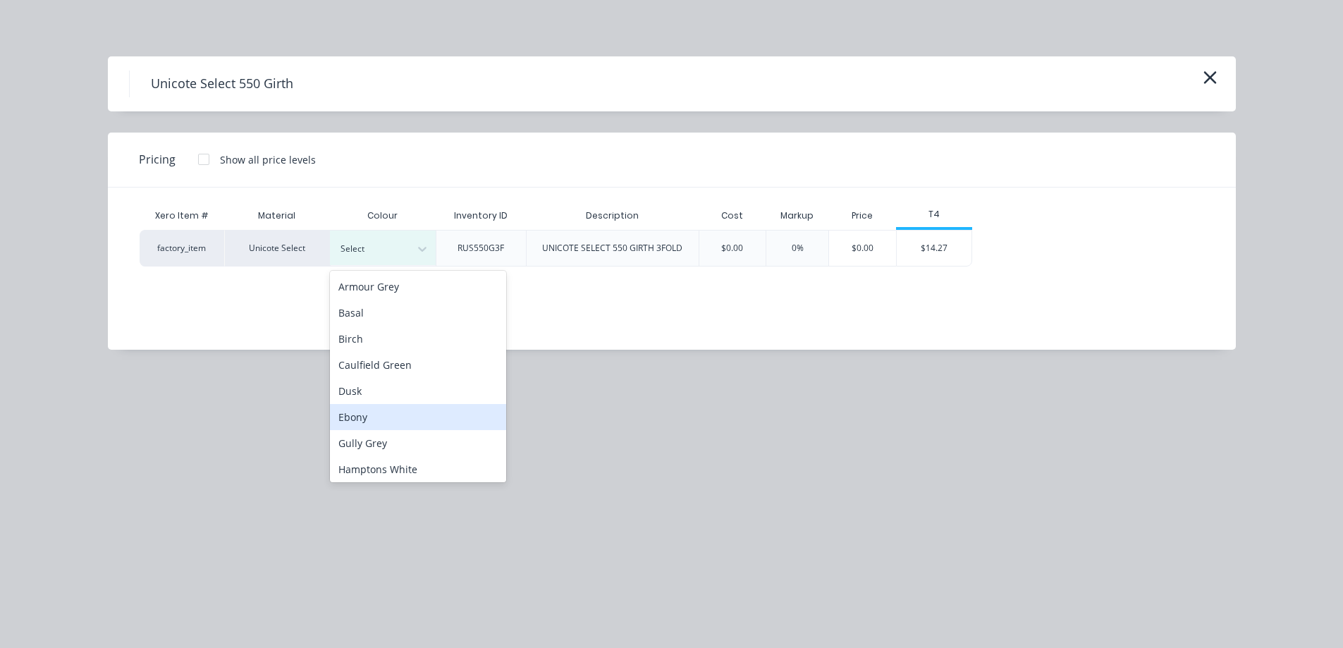
click at [398, 418] on div "Ebony" at bounding box center [418, 417] width 176 height 26
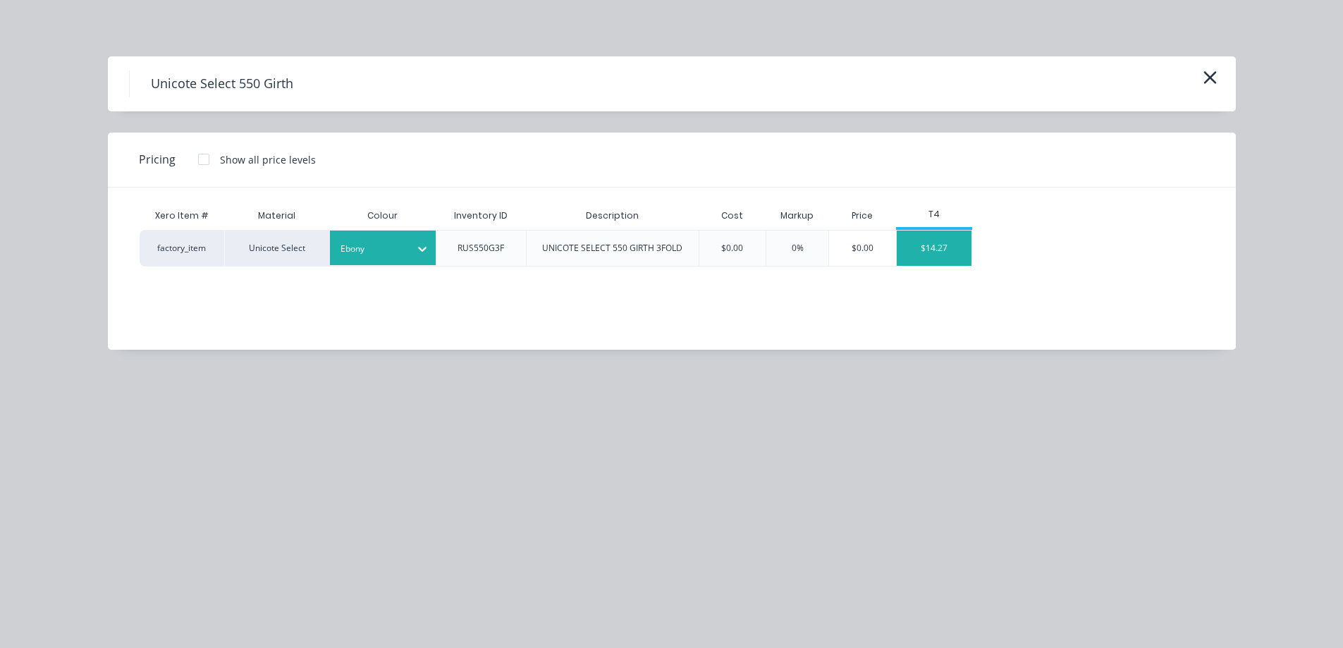
click at [934, 259] on div "$14.27" at bounding box center [934, 248] width 75 height 35
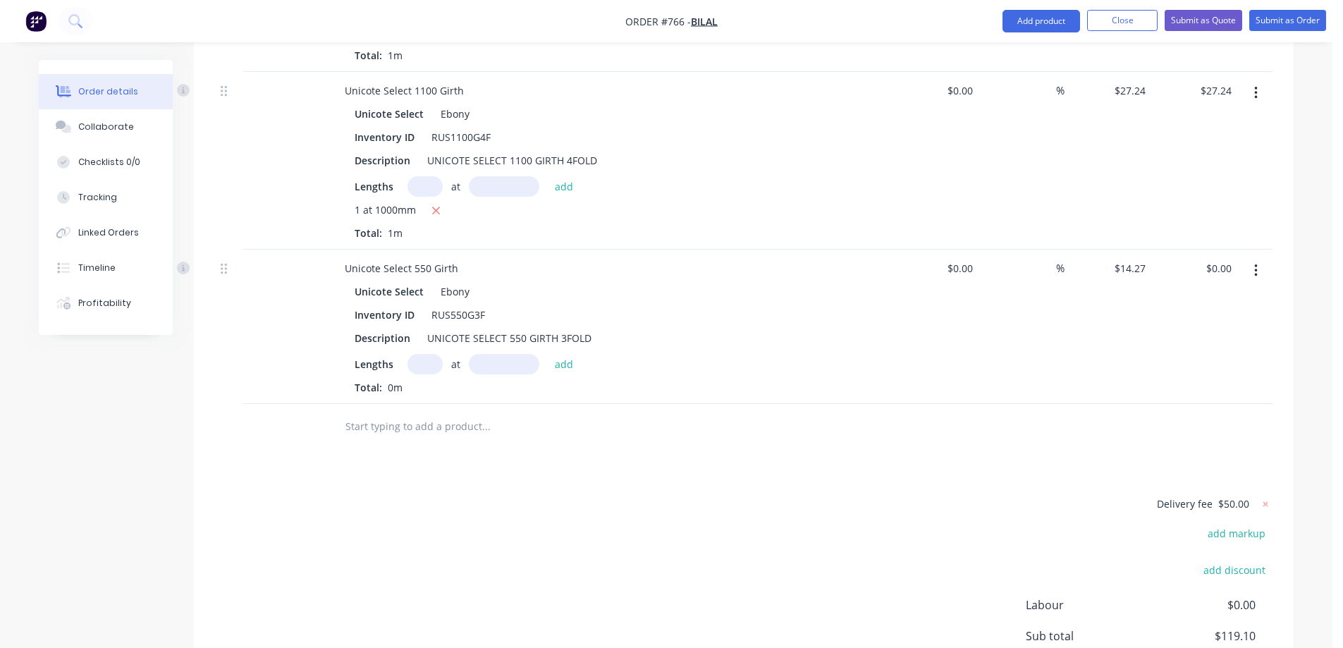
click at [424, 365] on input "text" at bounding box center [425, 364] width 35 height 20
click at [570, 366] on button "add" at bounding box center [564, 363] width 33 height 19
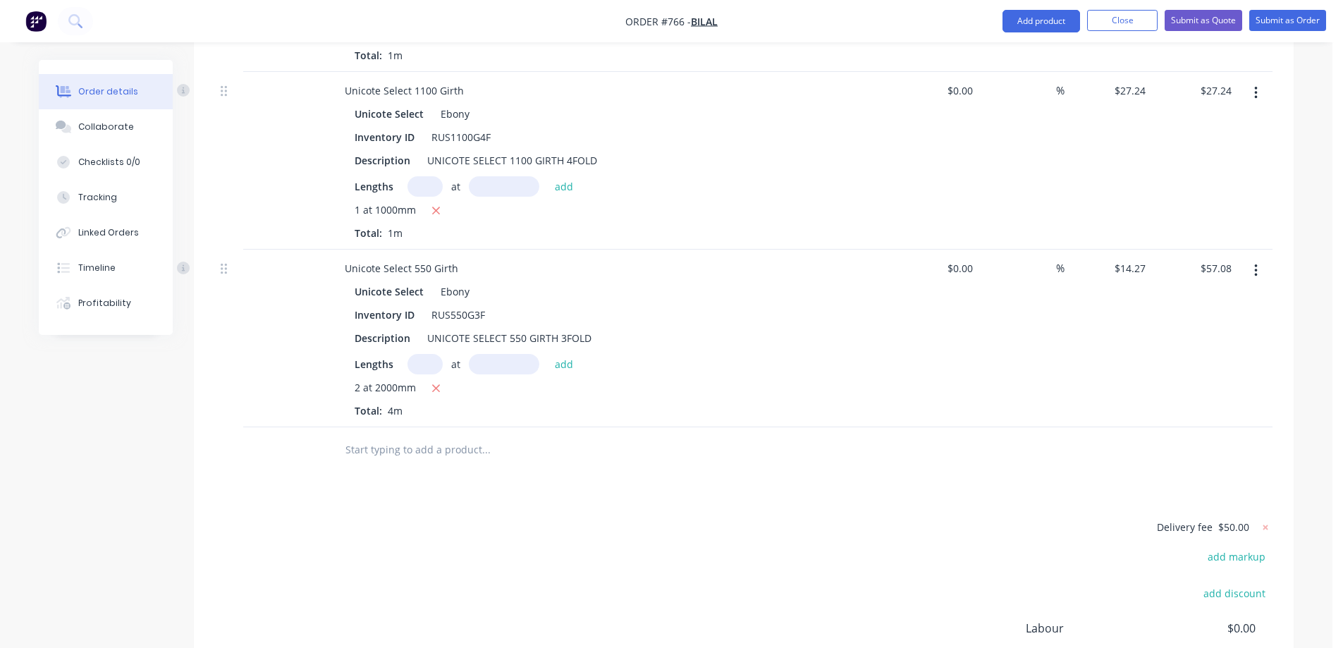
click at [388, 449] on input "text" at bounding box center [486, 450] width 282 height 28
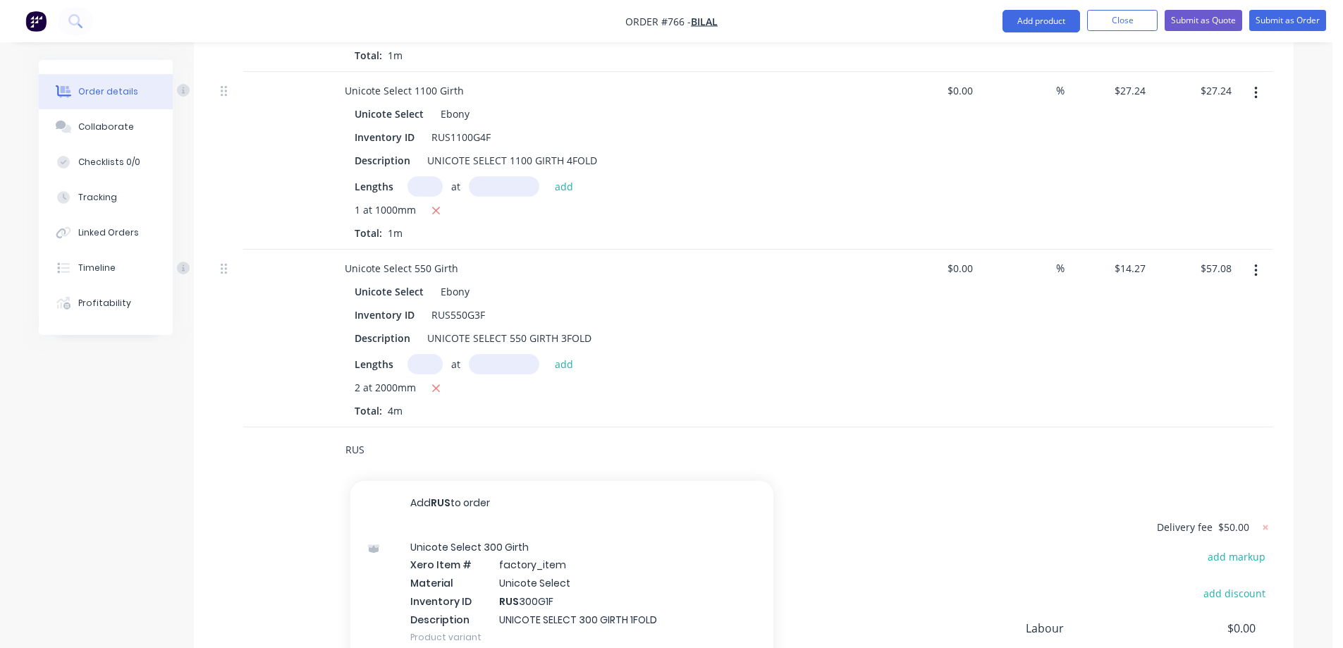
click at [391, 449] on input "RUS" at bounding box center [486, 450] width 282 height 28
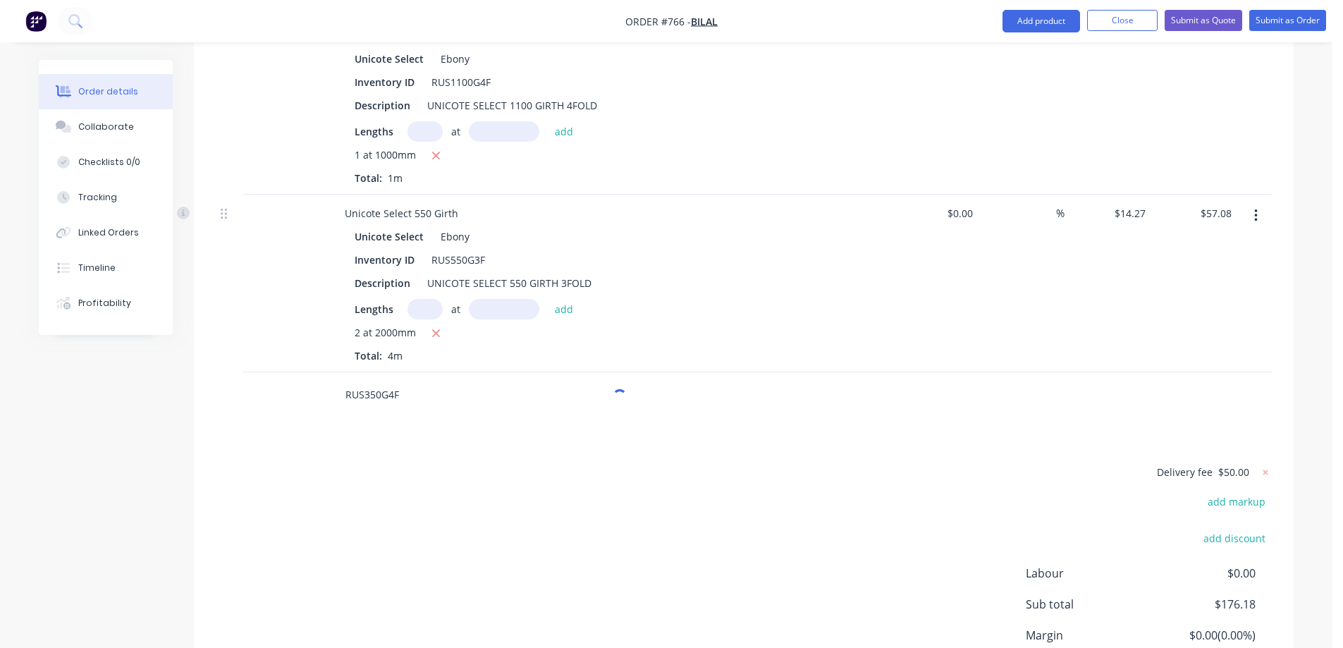
scroll to position [1148, 0]
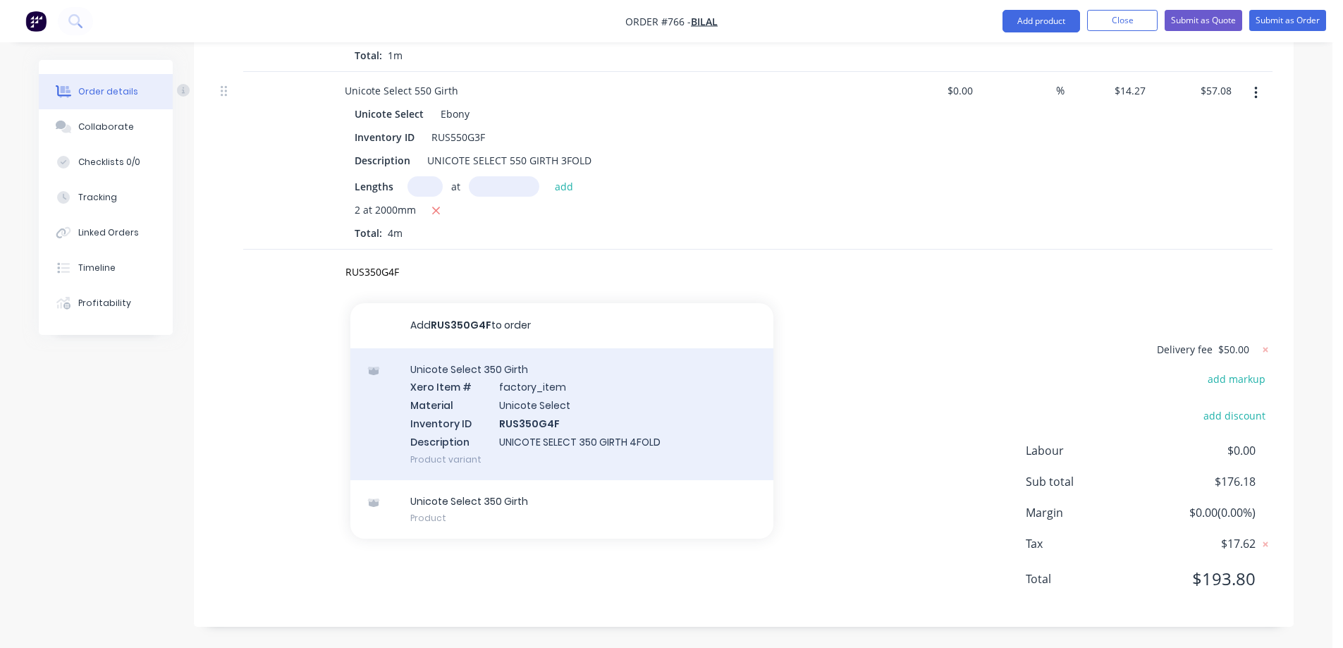
click at [465, 438] on div "Unicote Select 350 Girth Xero Item # factory_item Material Unicote Select Inven…" at bounding box center [561, 414] width 423 height 132
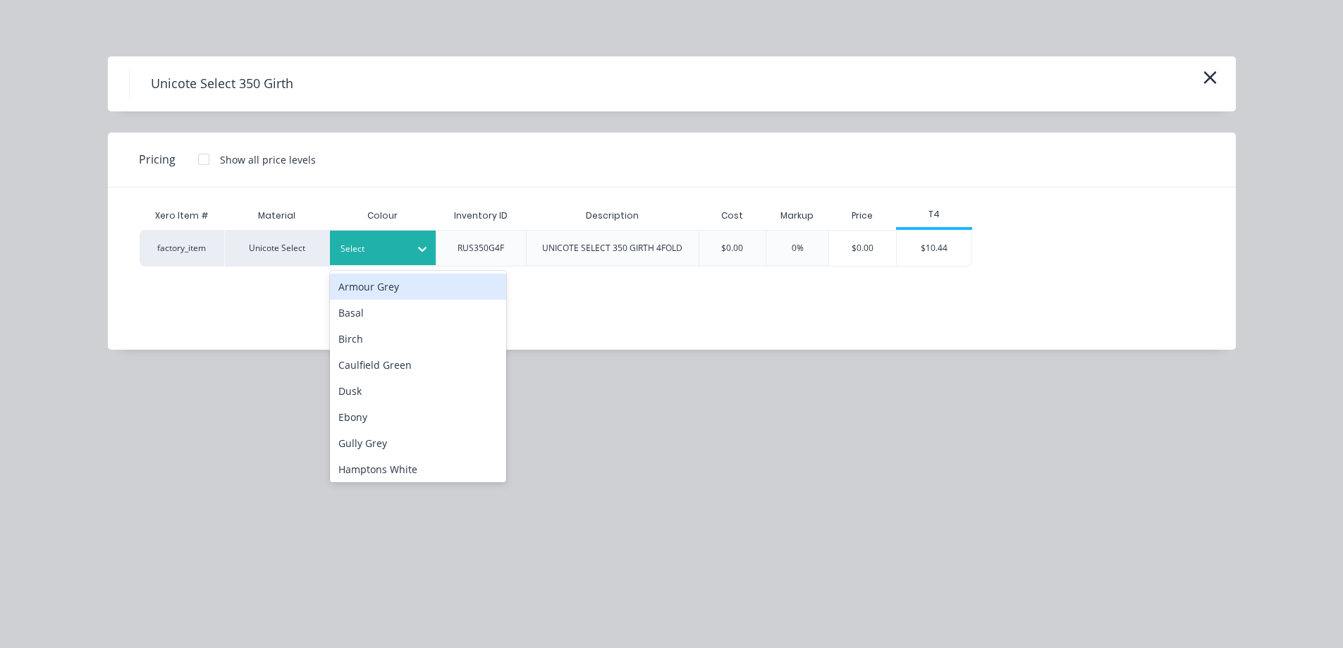
click at [416, 247] on icon at bounding box center [422, 249] width 14 height 14
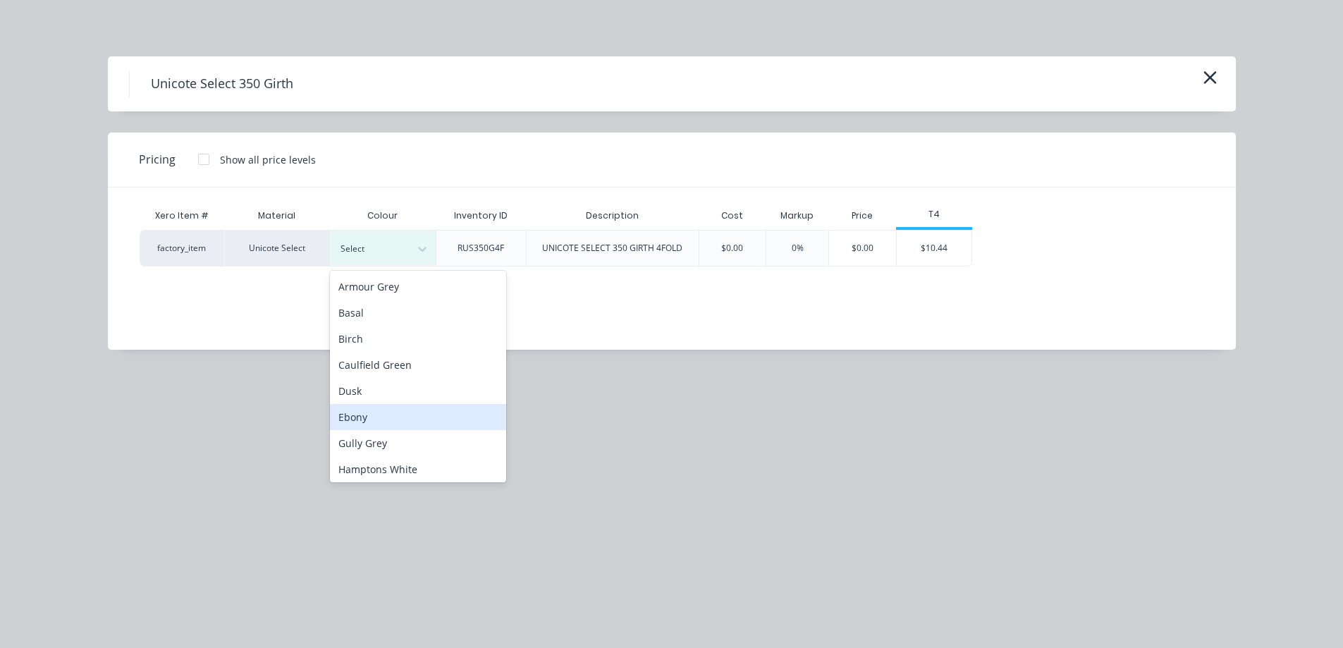
click at [381, 416] on div "Ebony" at bounding box center [418, 417] width 176 height 26
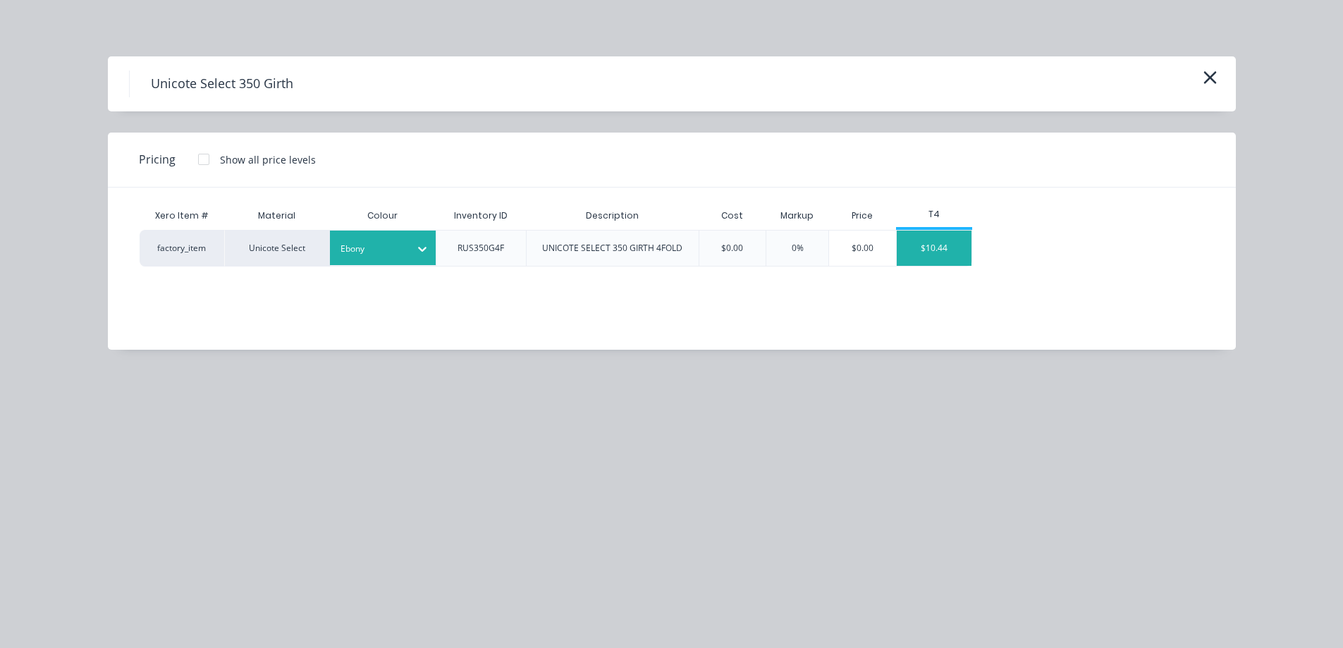
click at [941, 246] on div "$10.44" at bounding box center [934, 248] width 75 height 35
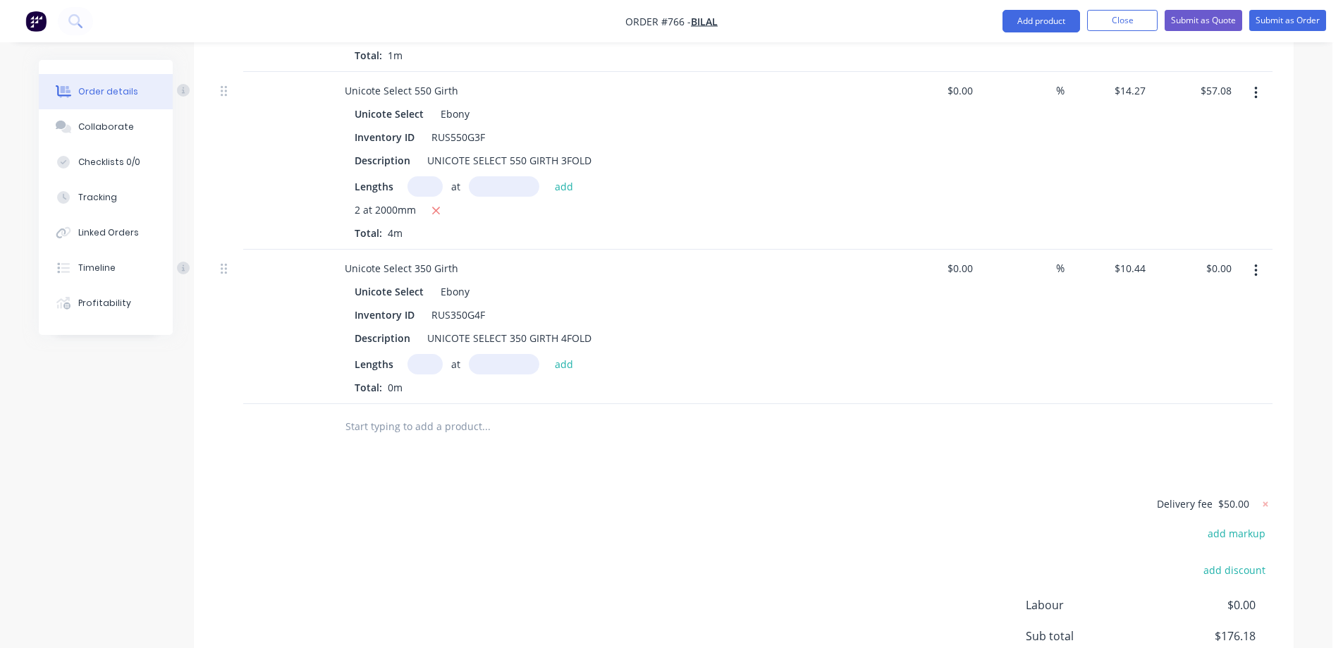
click at [420, 365] on input "text" at bounding box center [425, 364] width 35 height 20
click at [570, 364] on button "add" at bounding box center [564, 363] width 33 height 19
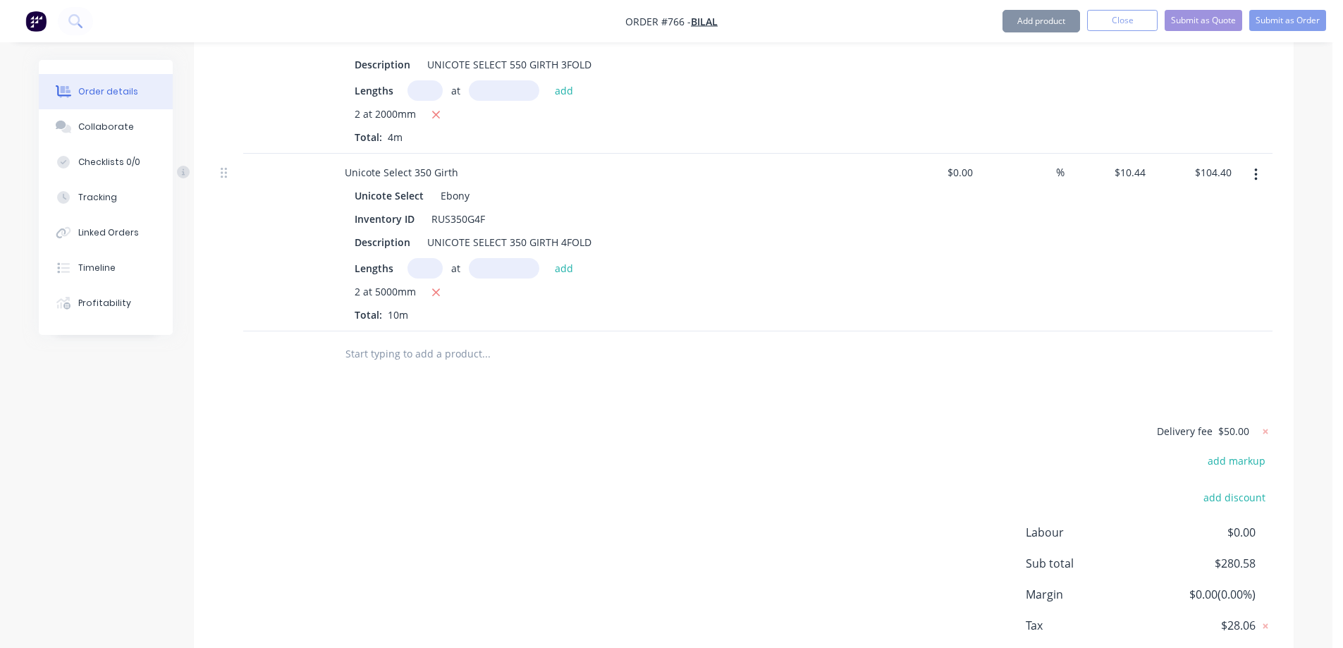
scroll to position [1326, 0]
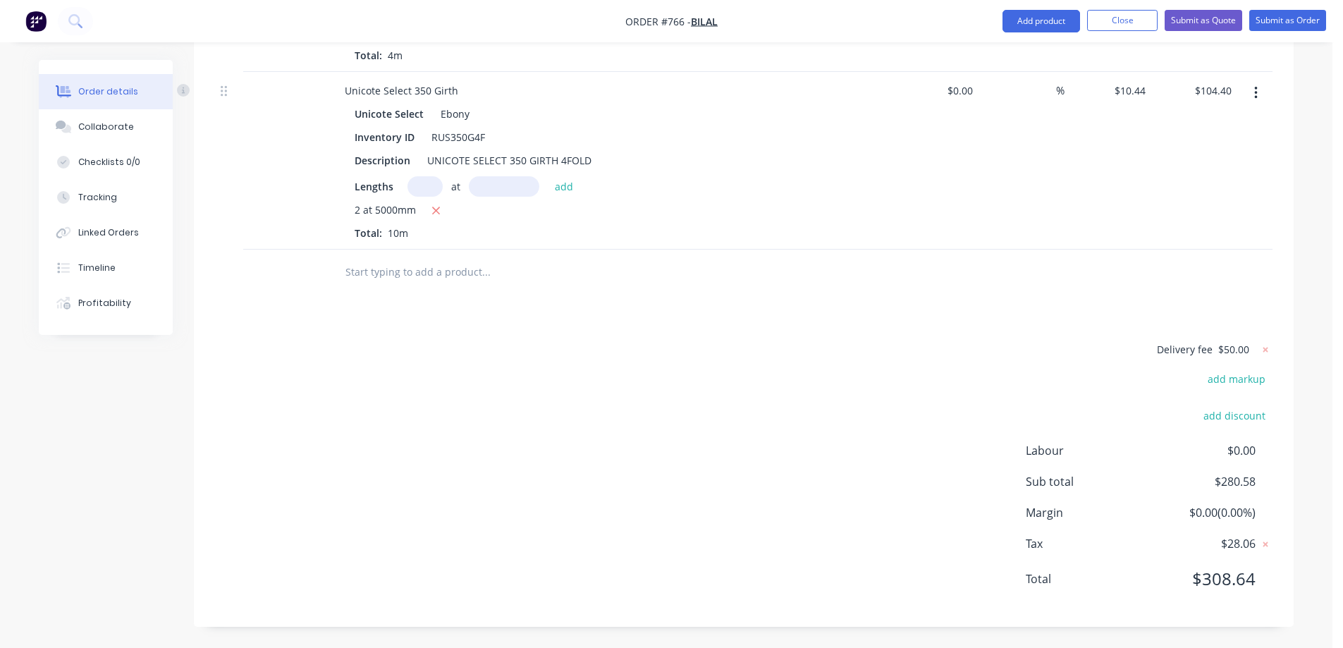
click at [396, 274] on input "text" at bounding box center [486, 272] width 282 height 28
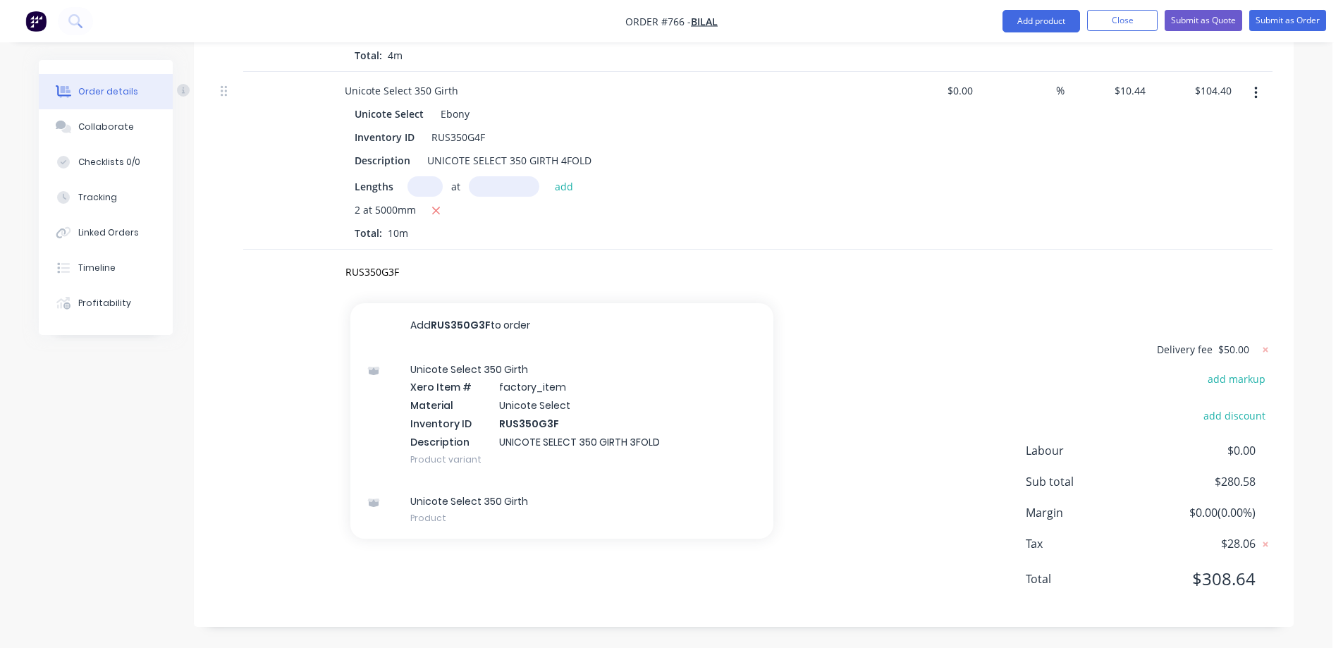
click at [478, 392] on div "Unicote Select 350 Girth Xero Item # factory_item Material Unicote Select Inven…" at bounding box center [561, 414] width 423 height 132
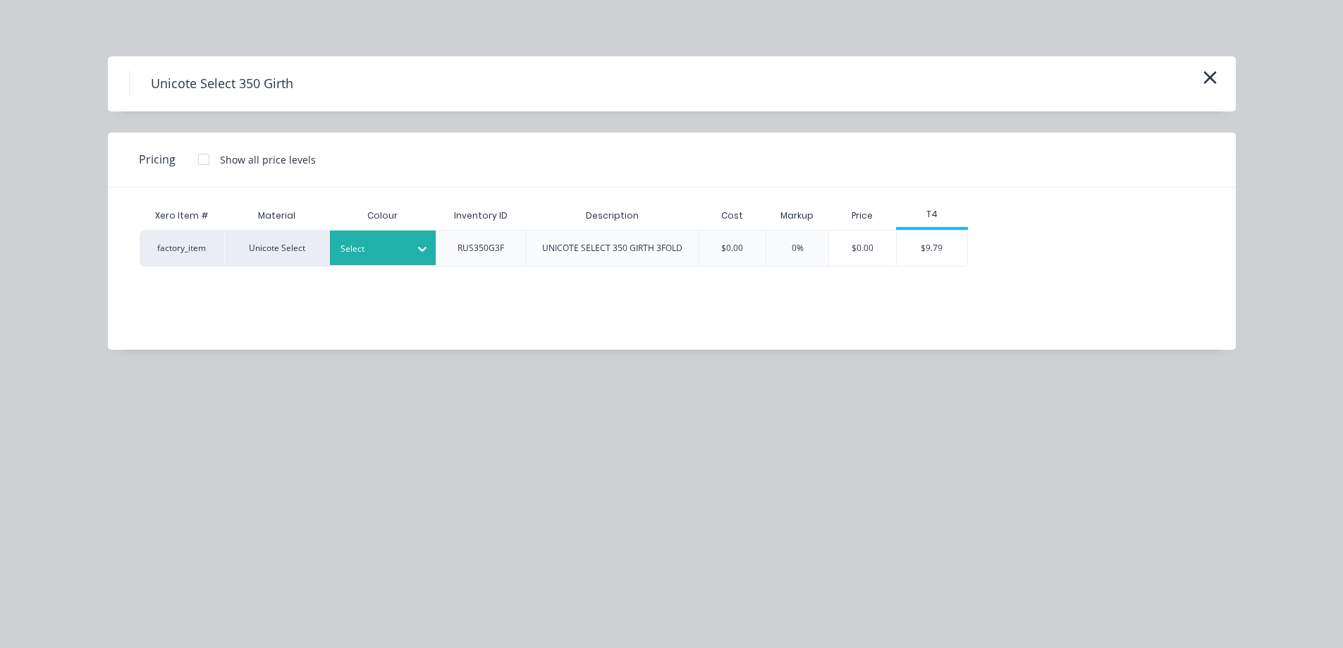
click at [397, 252] on div at bounding box center [372, 249] width 63 height 16
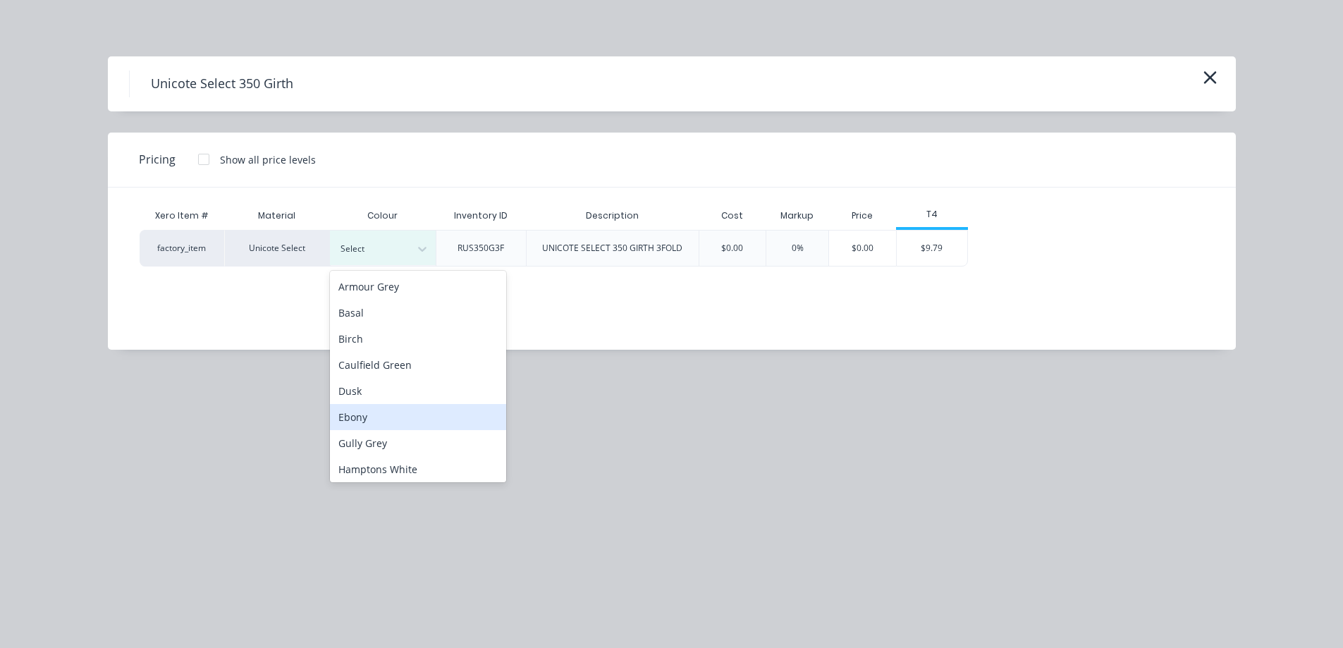
click at [381, 410] on div "Ebony" at bounding box center [418, 417] width 176 height 26
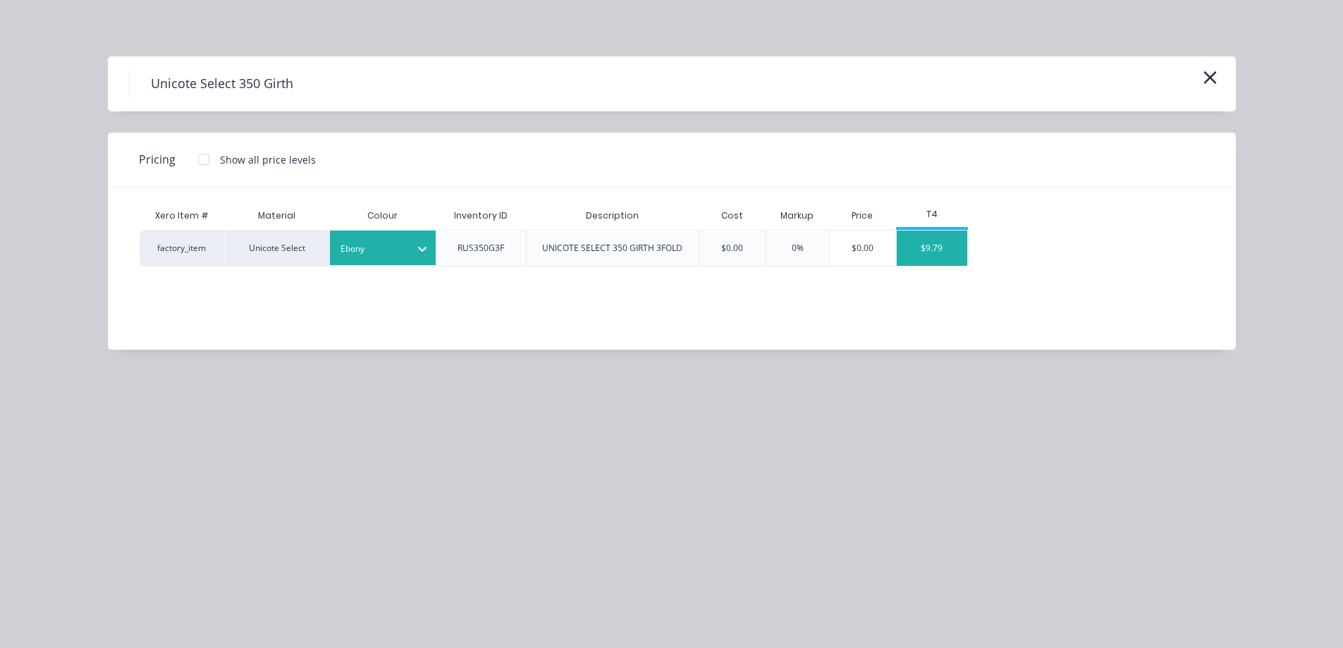
click at [919, 253] on div "$9.79" at bounding box center [932, 248] width 71 height 35
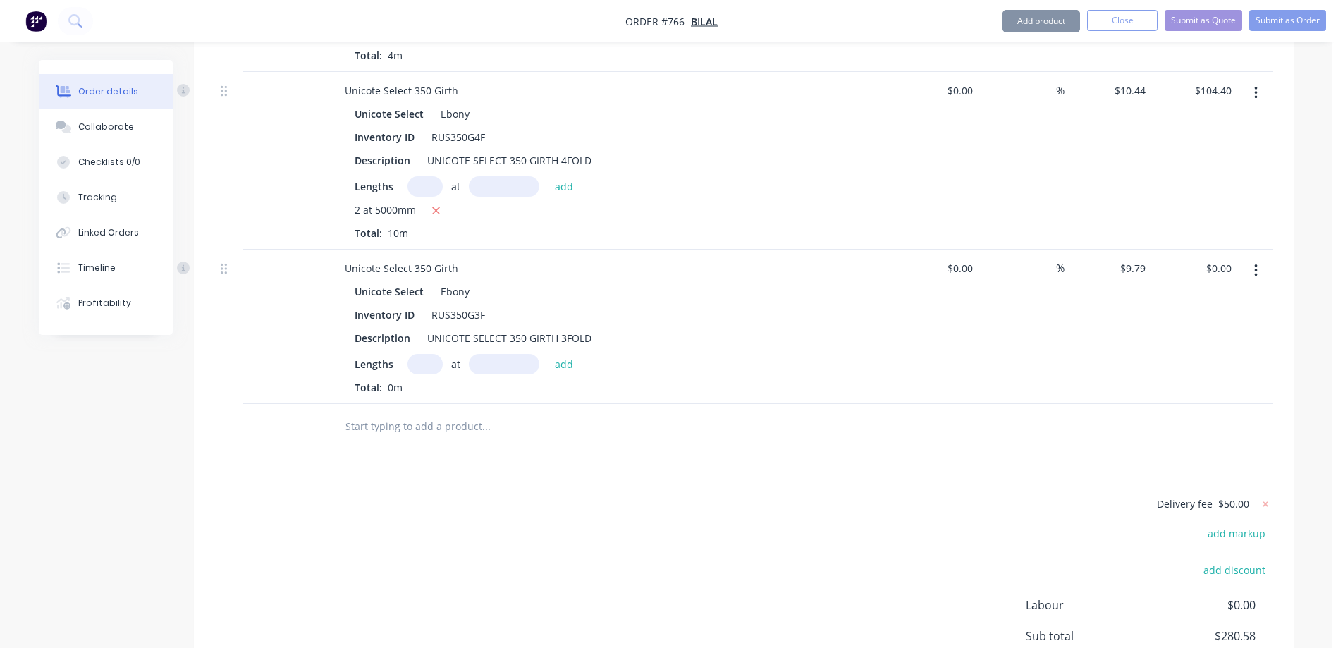
click at [420, 368] on input "text" at bounding box center [425, 364] width 35 height 20
click at [559, 365] on button "add" at bounding box center [564, 363] width 33 height 19
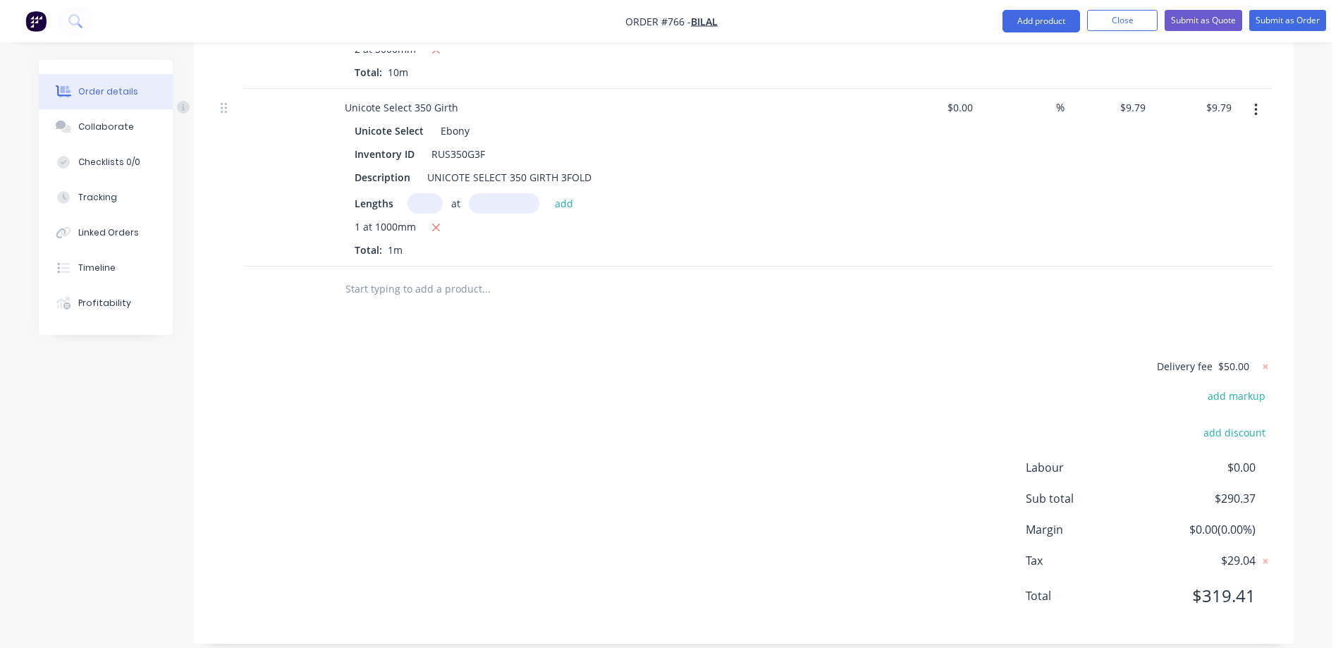
scroll to position [1503, 0]
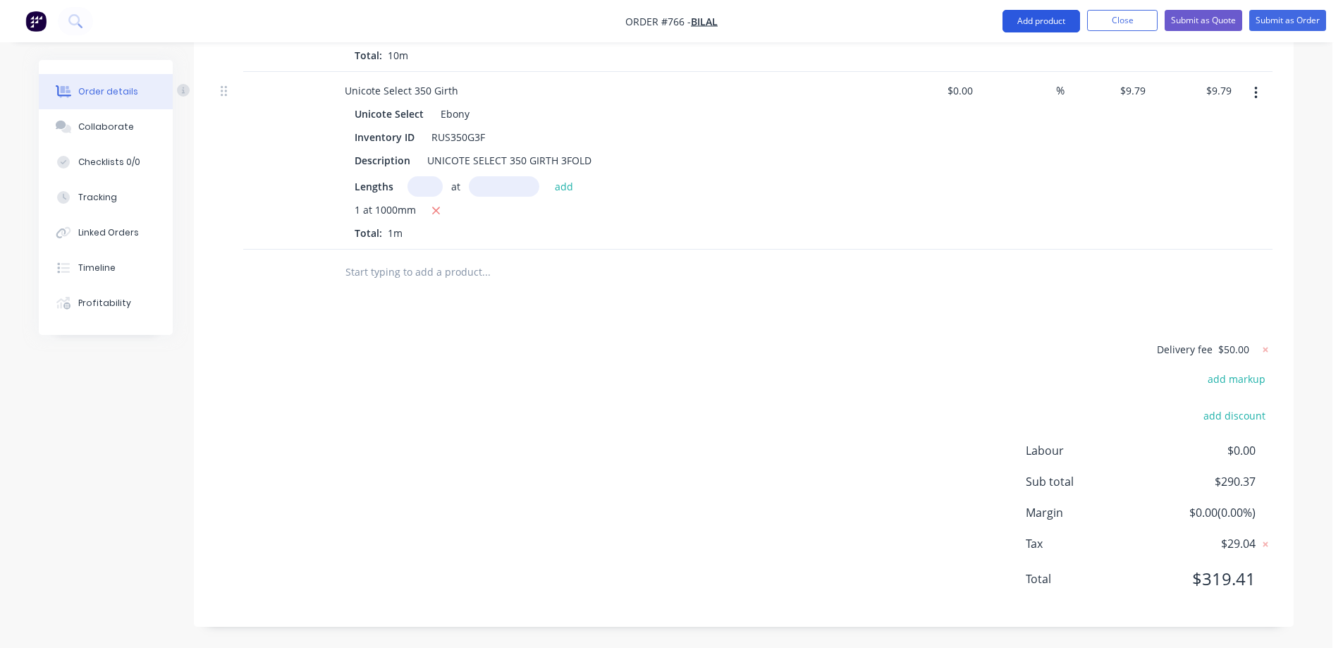
click at [1053, 17] on button "Add product" at bounding box center [1042, 21] width 78 height 23
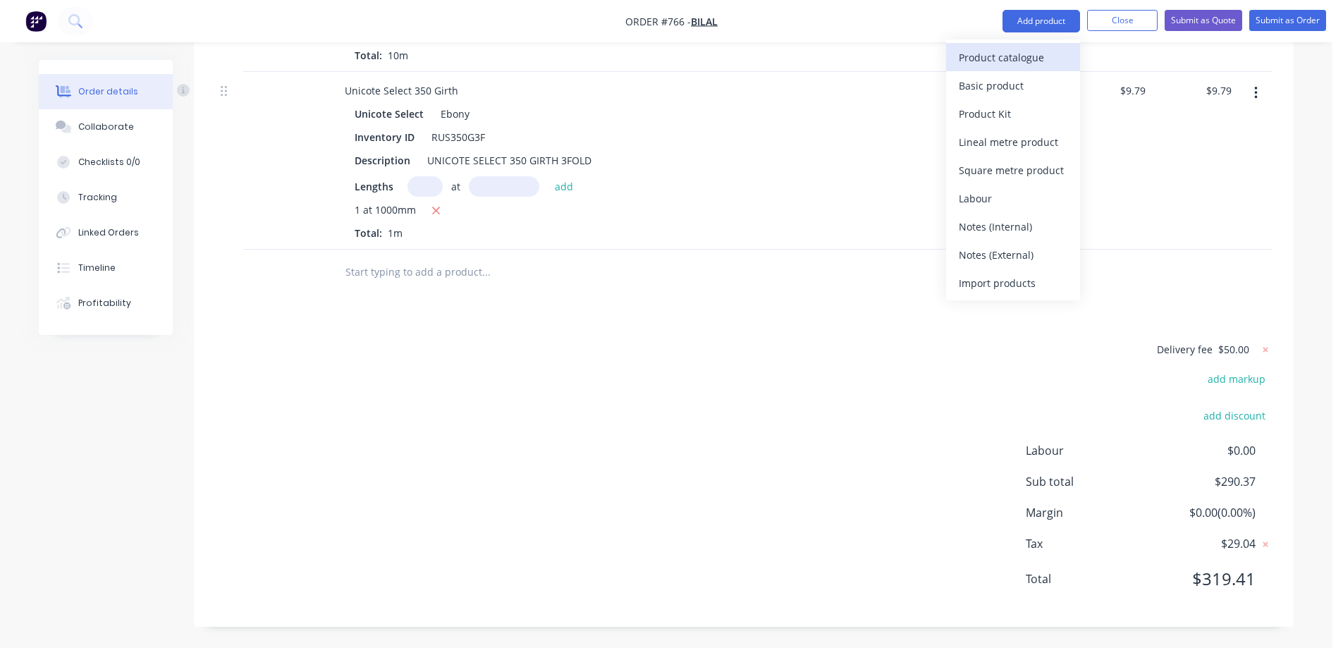
click at [1037, 54] on div "Product catalogue" at bounding box center [1013, 57] width 109 height 20
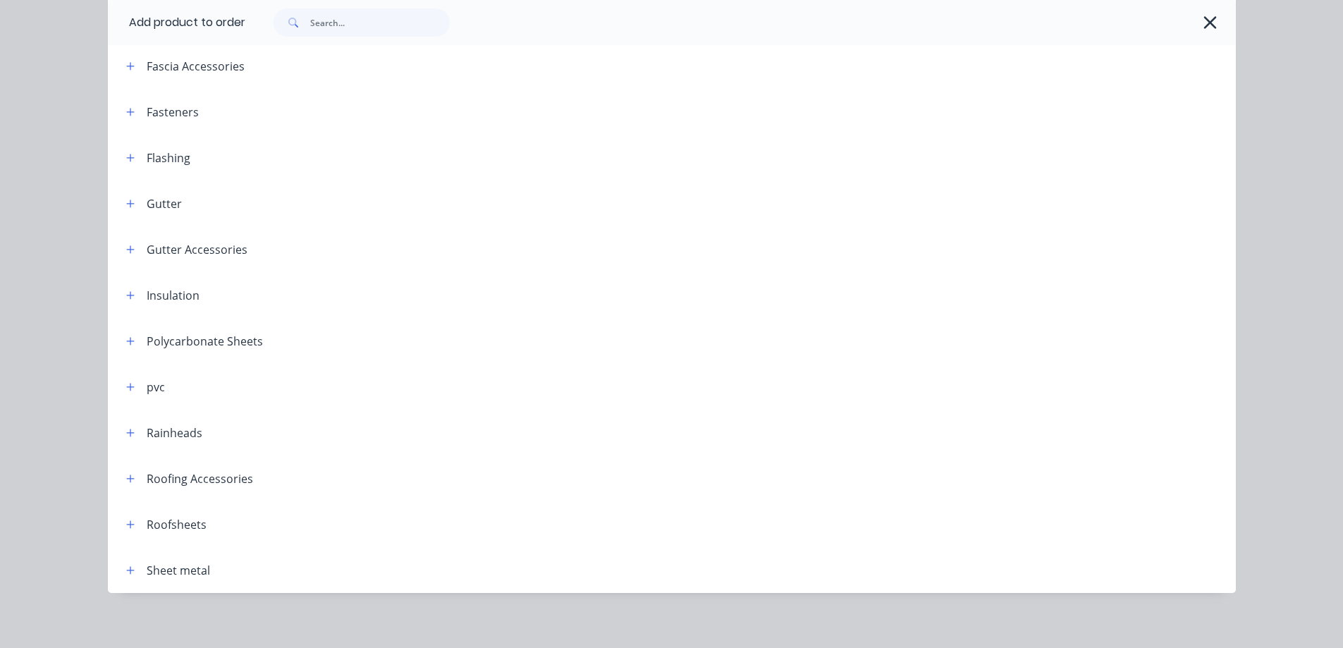
scroll to position [302, 0]
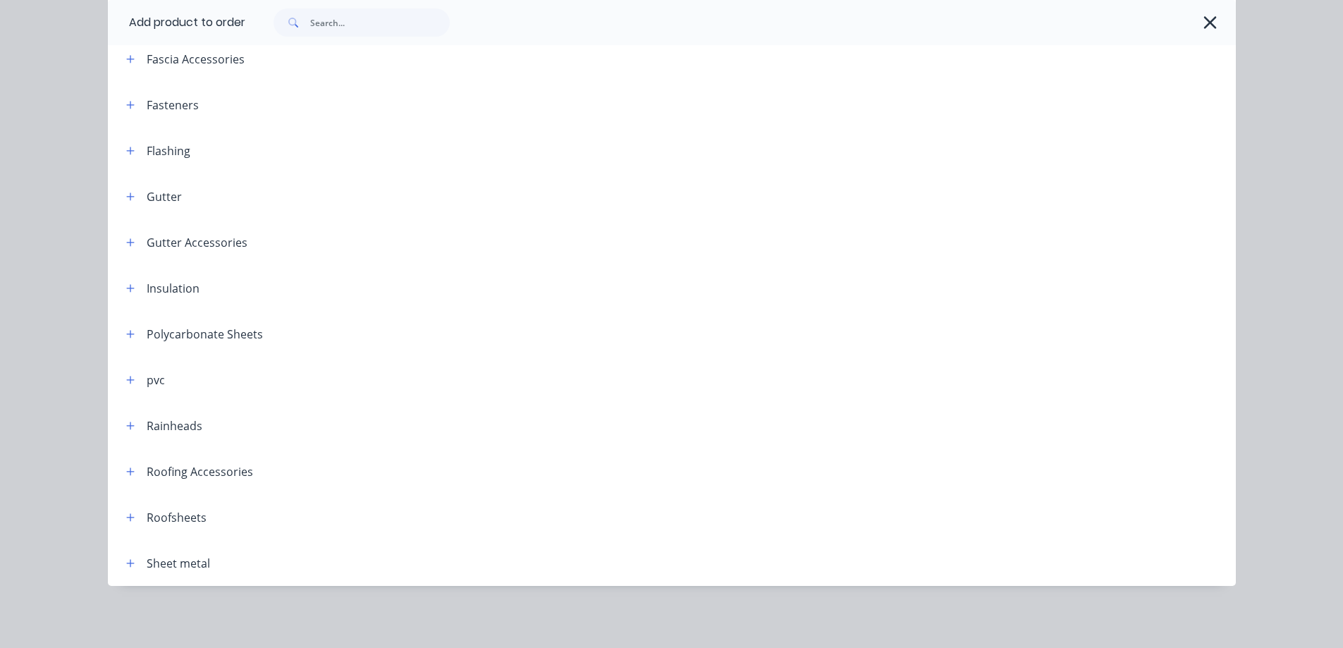
click at [126, 508] on header "Roofsheets" at bounding box center [672, 517] width 1128 height 46
click at [126, 516] on icon "button" at bounding box center [130, 517] width 8 height 8
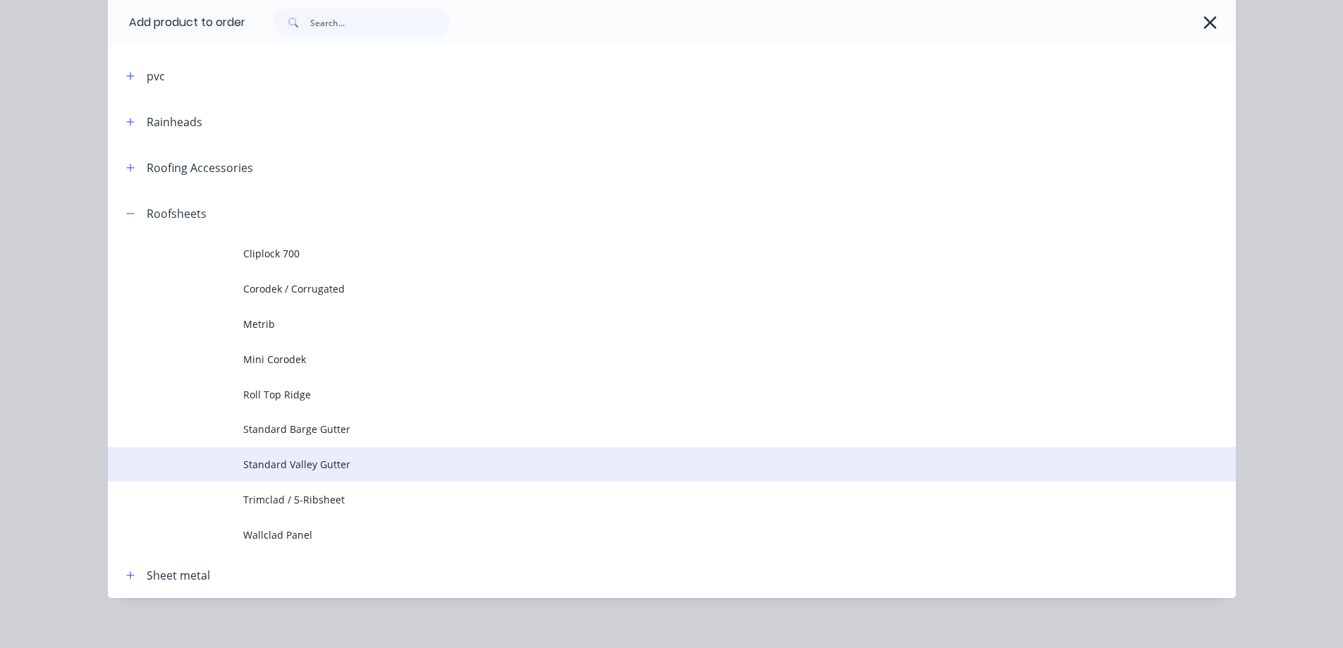
scroll to position [618, 0]
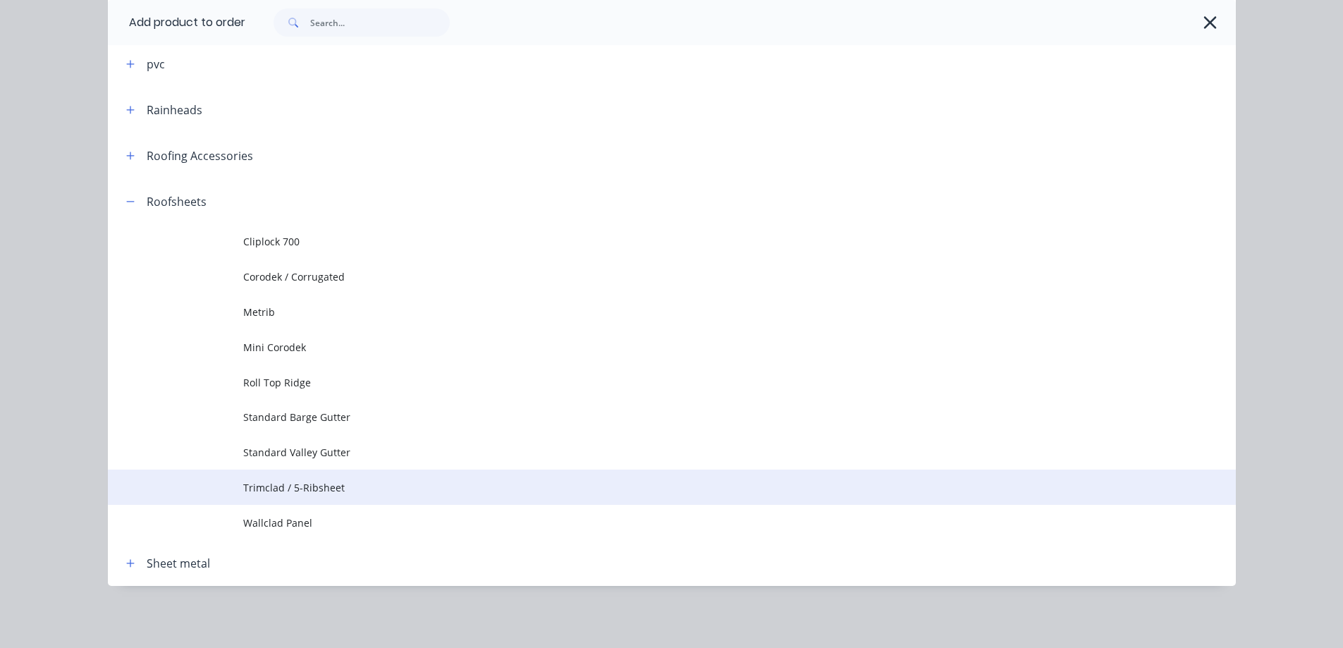
click at [283, 491] on span "Trimclad / 5-Ribsheet" at bounding box center [640, 487] width 794 height 15
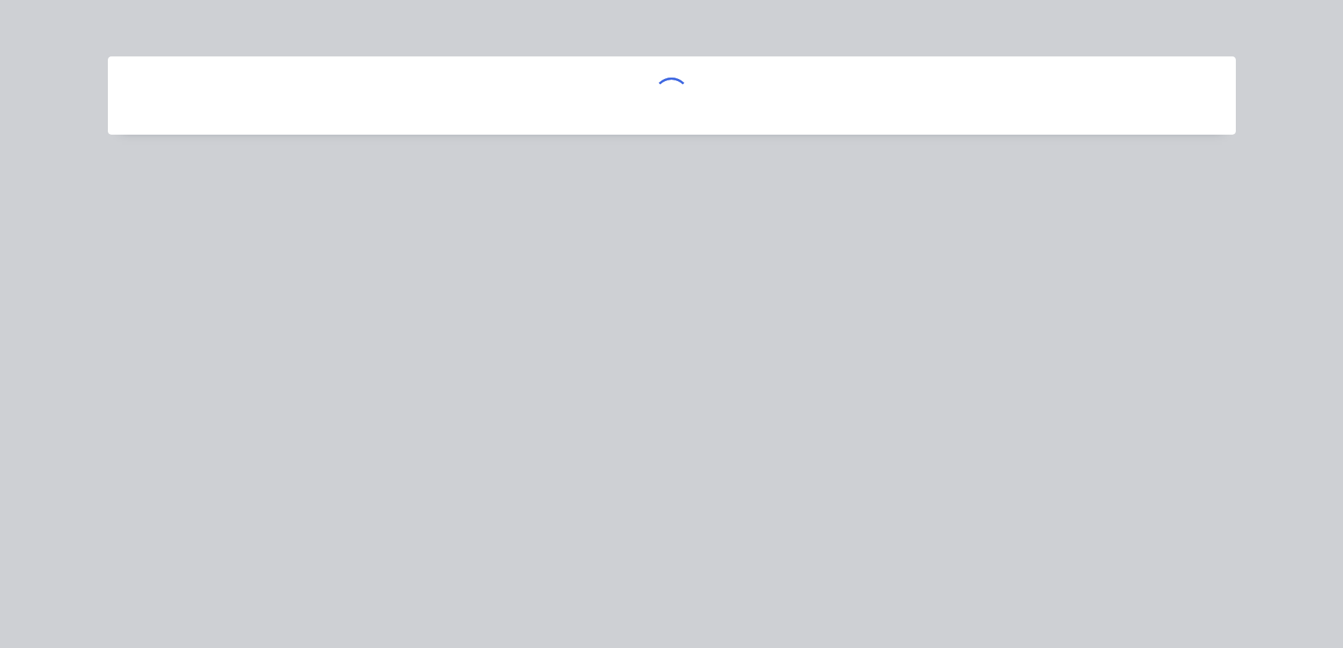
scroll to position [0, 0]
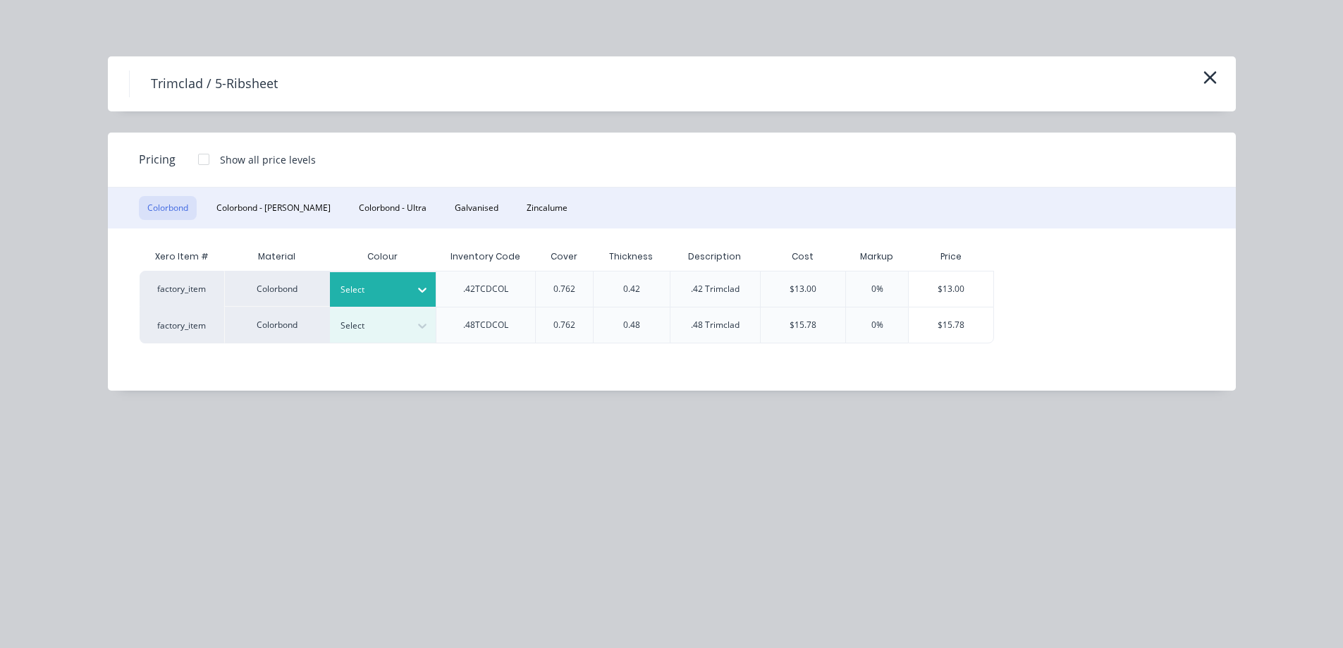
click at [401, 288] on div at bounding box center [372, 290] width 63 height 16
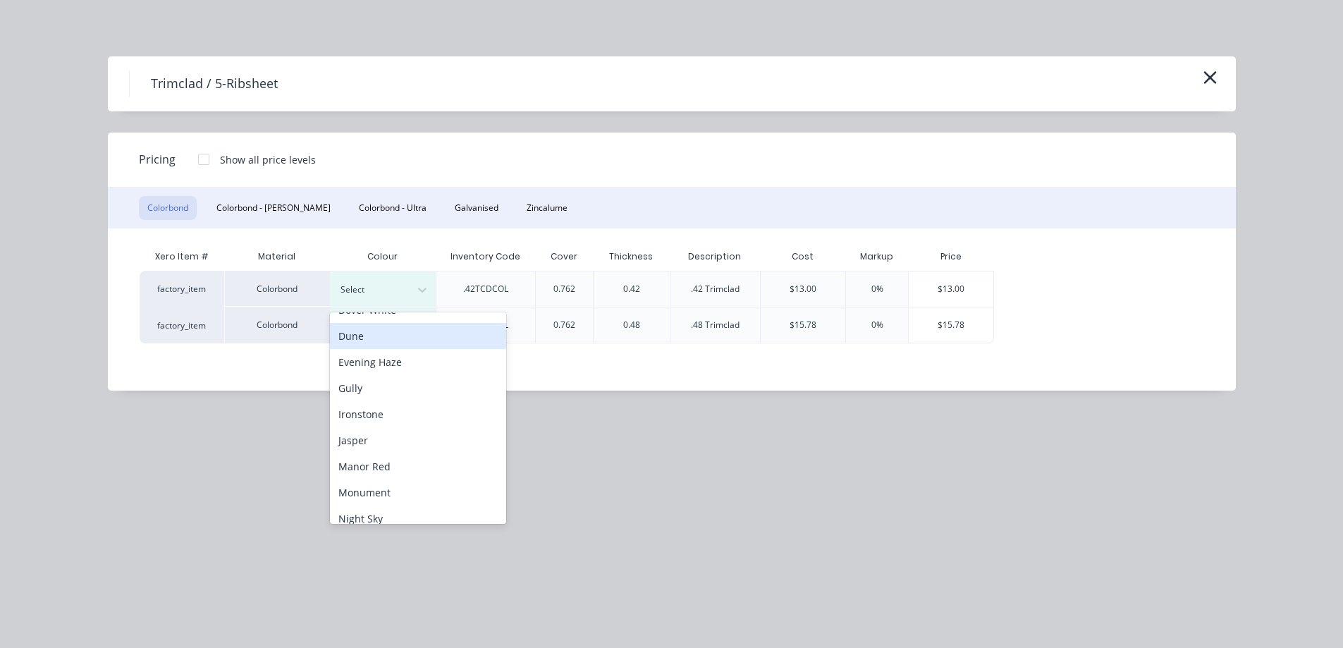
scroll to position [282, 0]
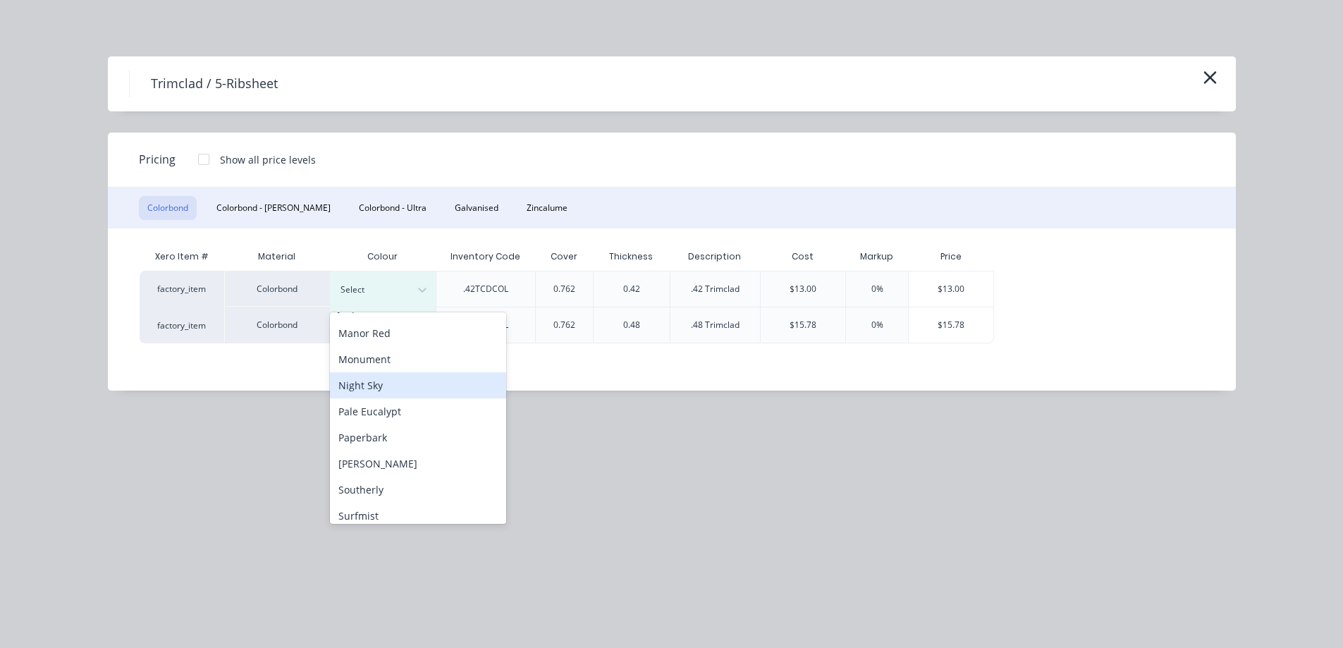
click at [377, 395] on div "Night Sky" at bounding box center [418, 385] width 176 height 26
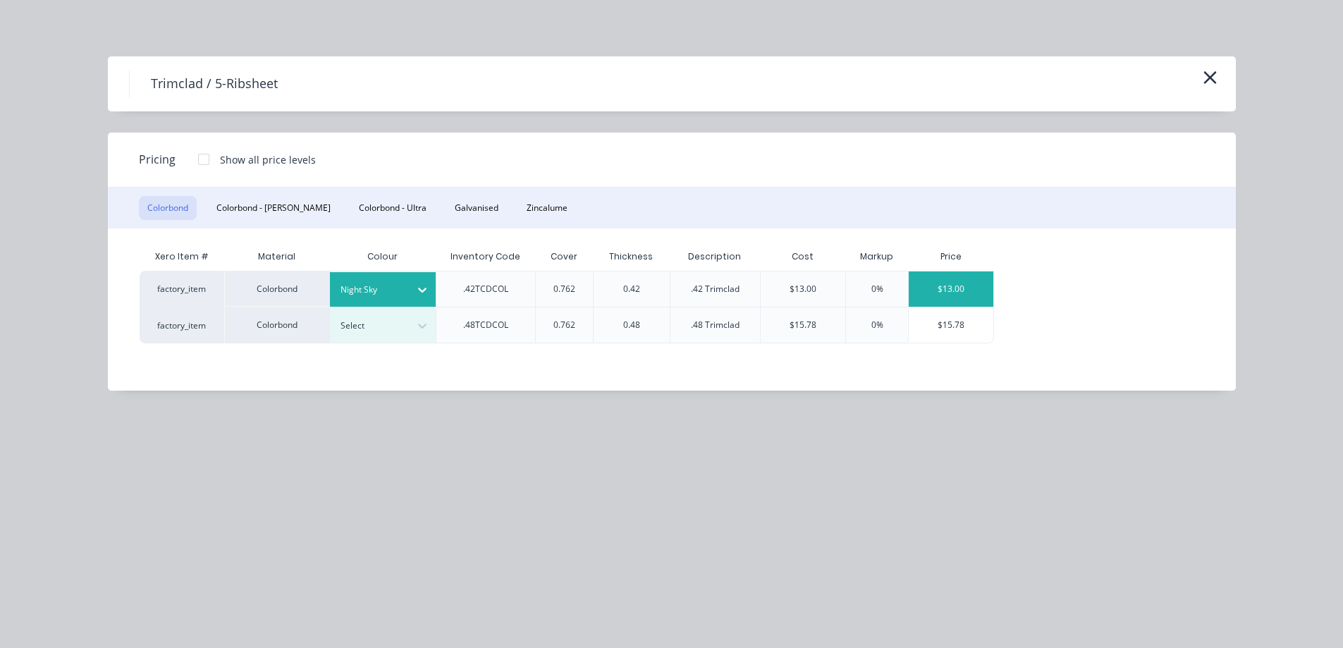
click at [946, 298] on div "$13.00" at bounding box center [951, 288] width 85 height 35
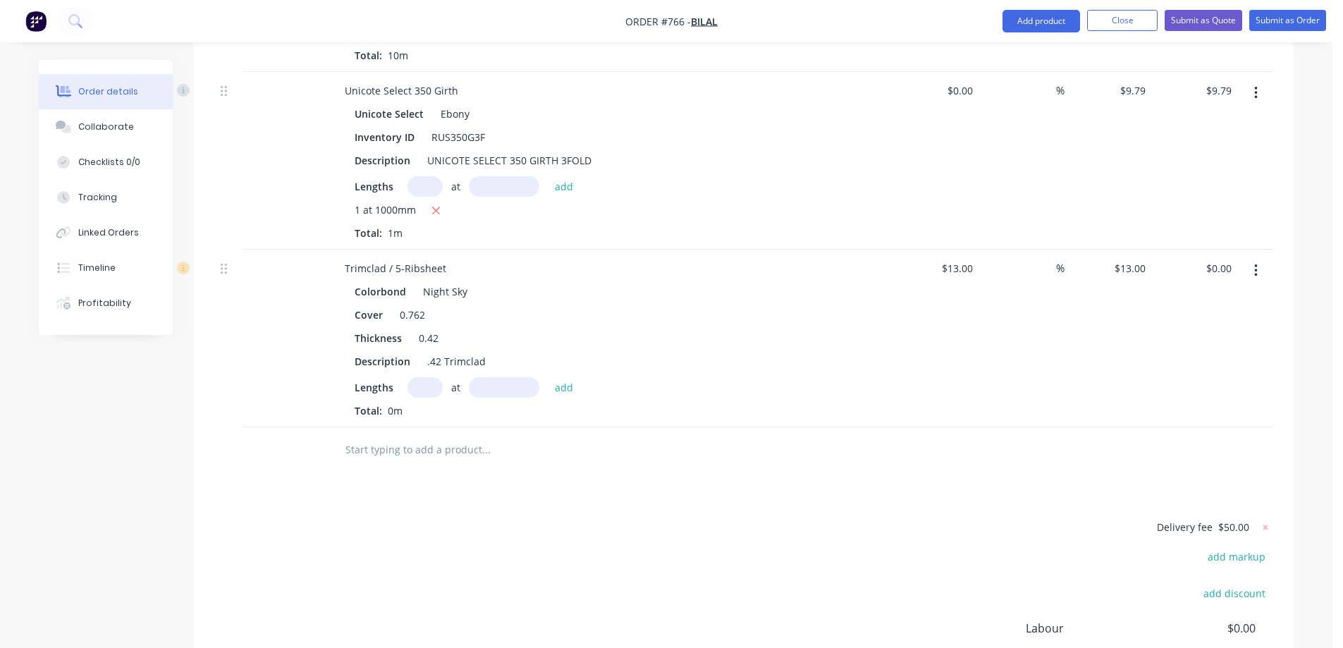
click at [425, 384] on input "text" at bounding box center [425, 387] width 35 height 20
click at [555, 382] on button "add" at bounding box center [564, 386] width 33 height 19
click at [1041, 272] on input at bounding box center [1048, 268] width 16 height 20
click at [1037, 328] on div "15 15 %" at bounding box center [1022, 350] width 87 height 201
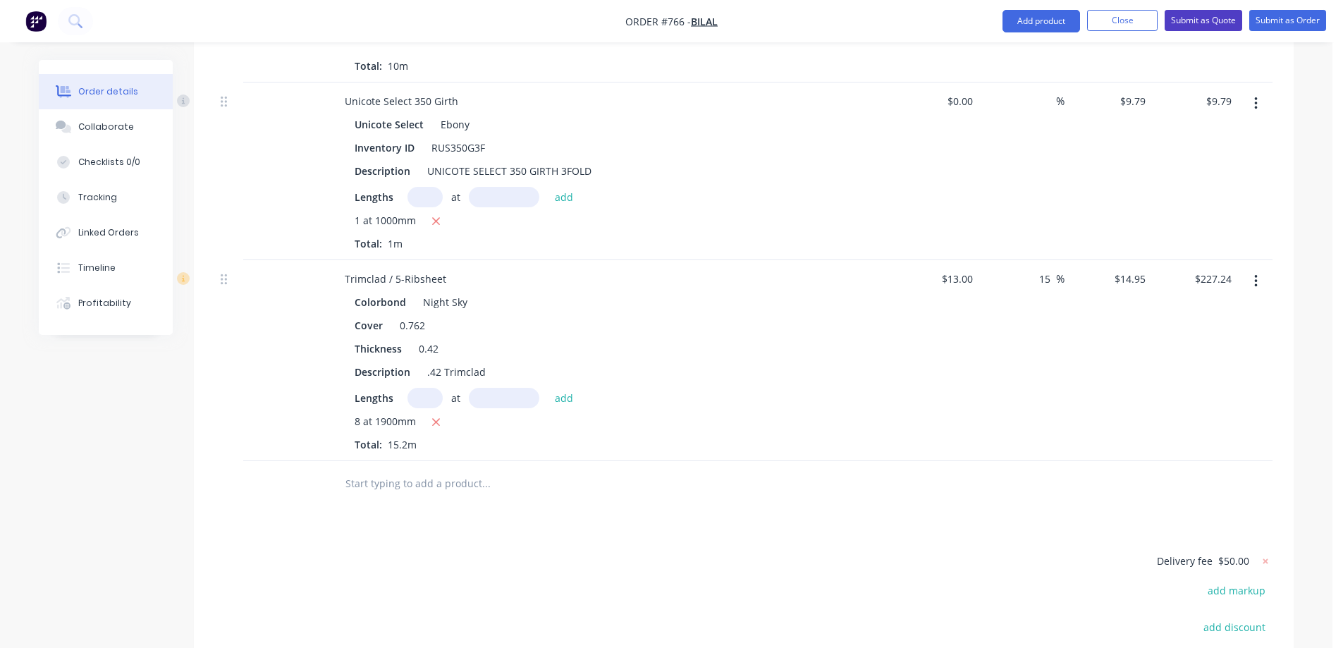
click at [1186, 25] on button "Submit as Quote" at bounding box center [1204, 20] width 78 height 21
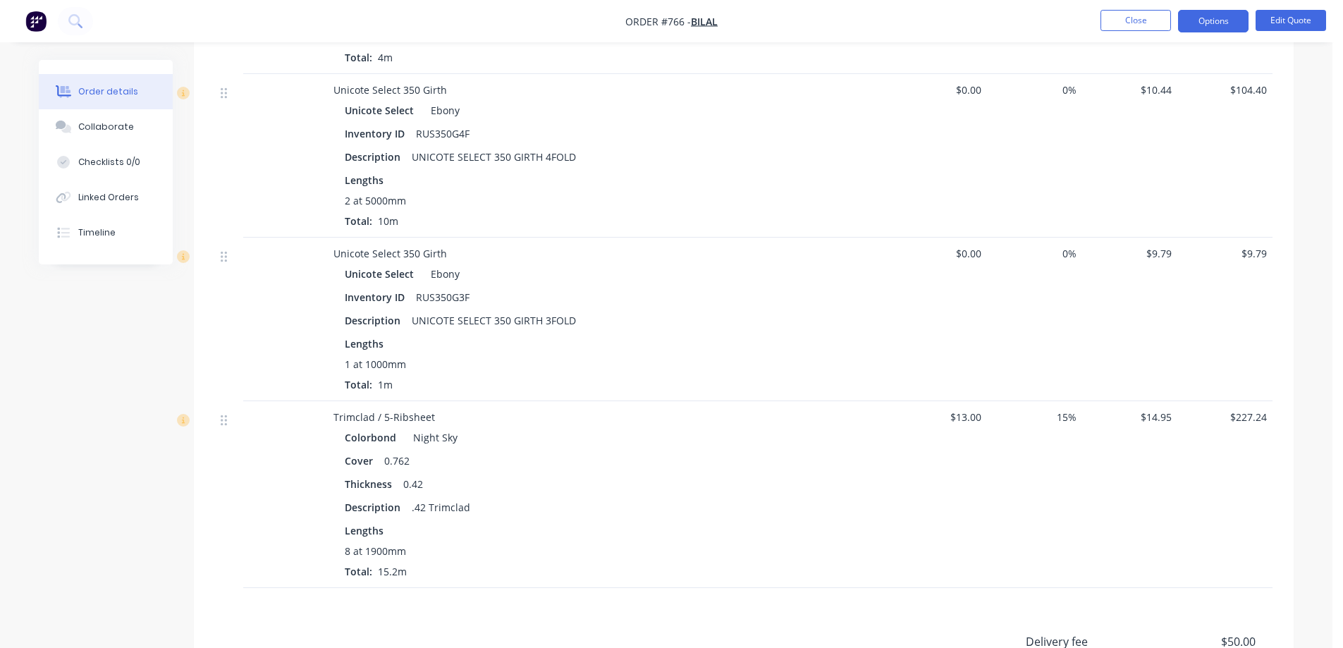
scroll to position [1199, 0]
click at [1212, 22] on button "Options" at bounding box center [1213, 21] width 71 height 23
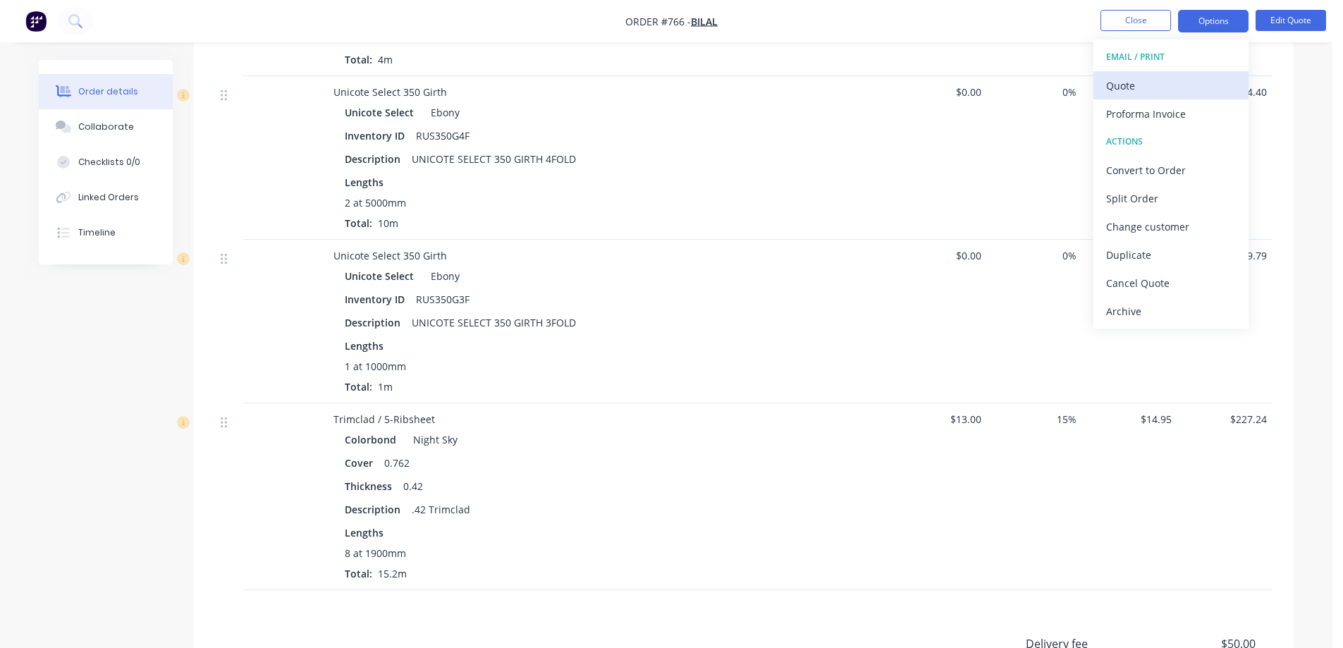
click at [1142, 80] on div "Quote" at bounding box center [1171, 85] width 130 height 20
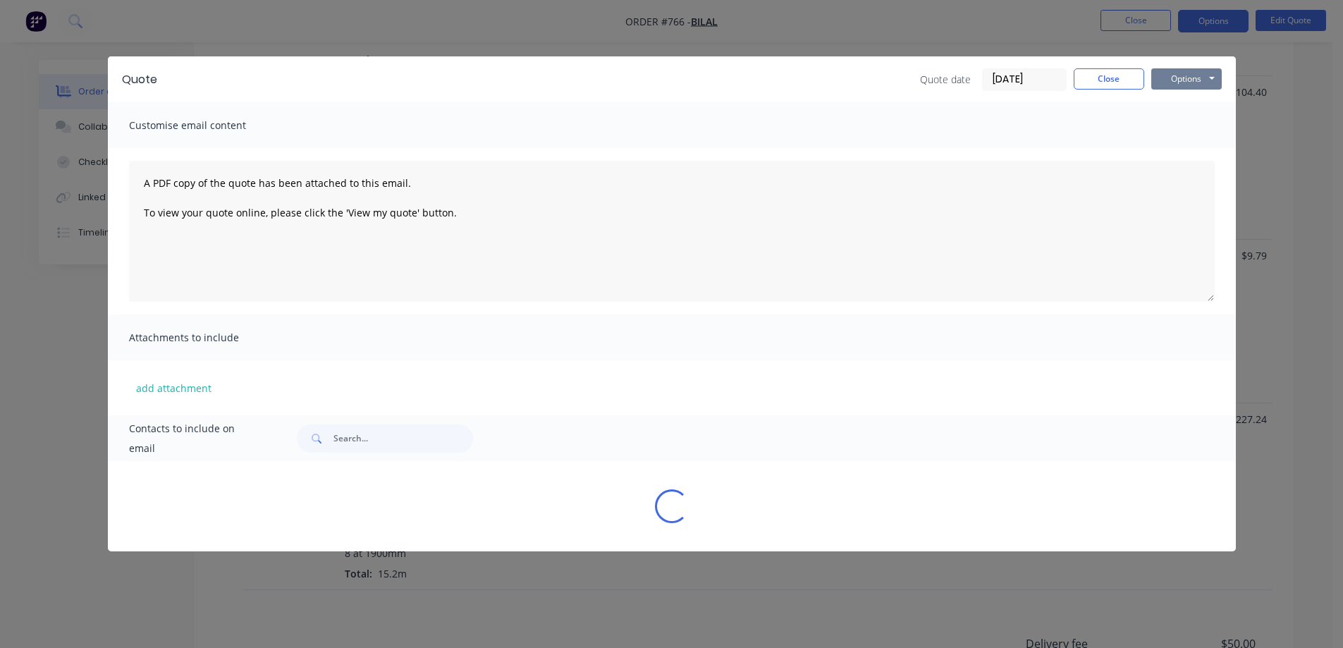
click at [1172, 80] on button "Options" at bounding box center [1186, 78] width 71 height 21
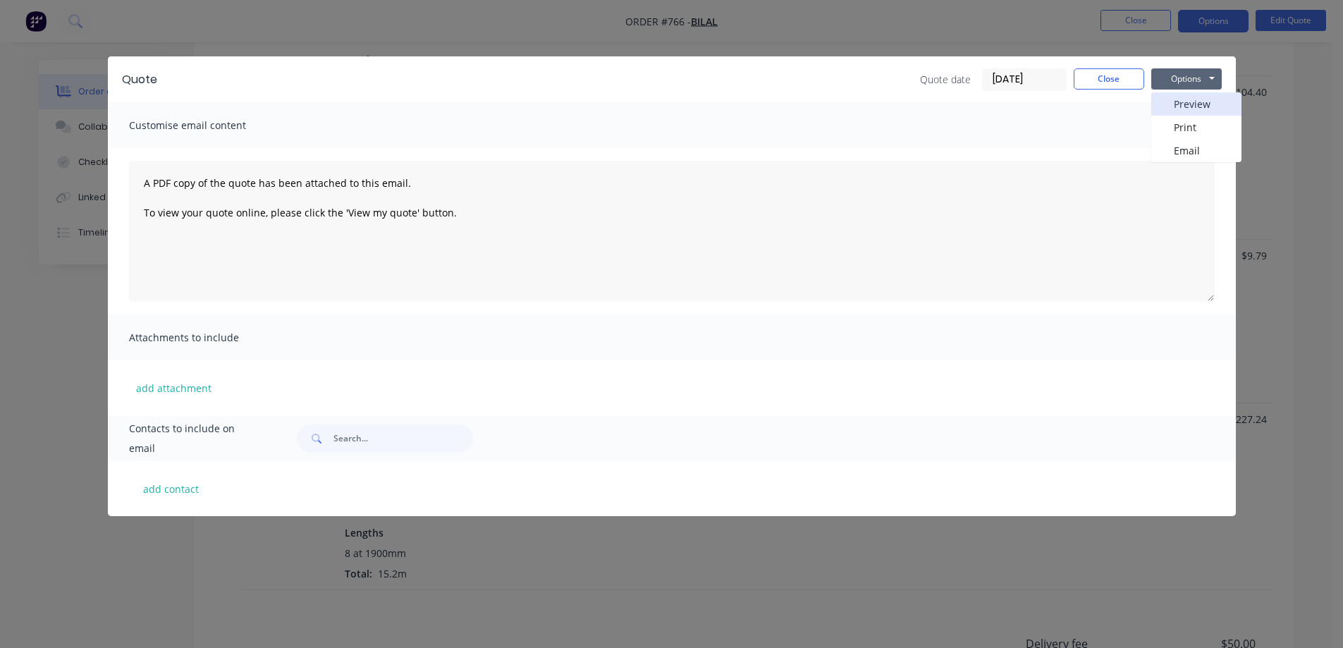
click at [1178, 104] on button "Preview" at bounding box center [1196, 103] width 90 height 23
drag, startPoint x: 1089, startPoint y: 82, endPoint x: 1132, endPoint y: 19, distance: 75.7
click at [1090, 82] on button "Close" at bounding box center [1109, 78] width 71 height 21
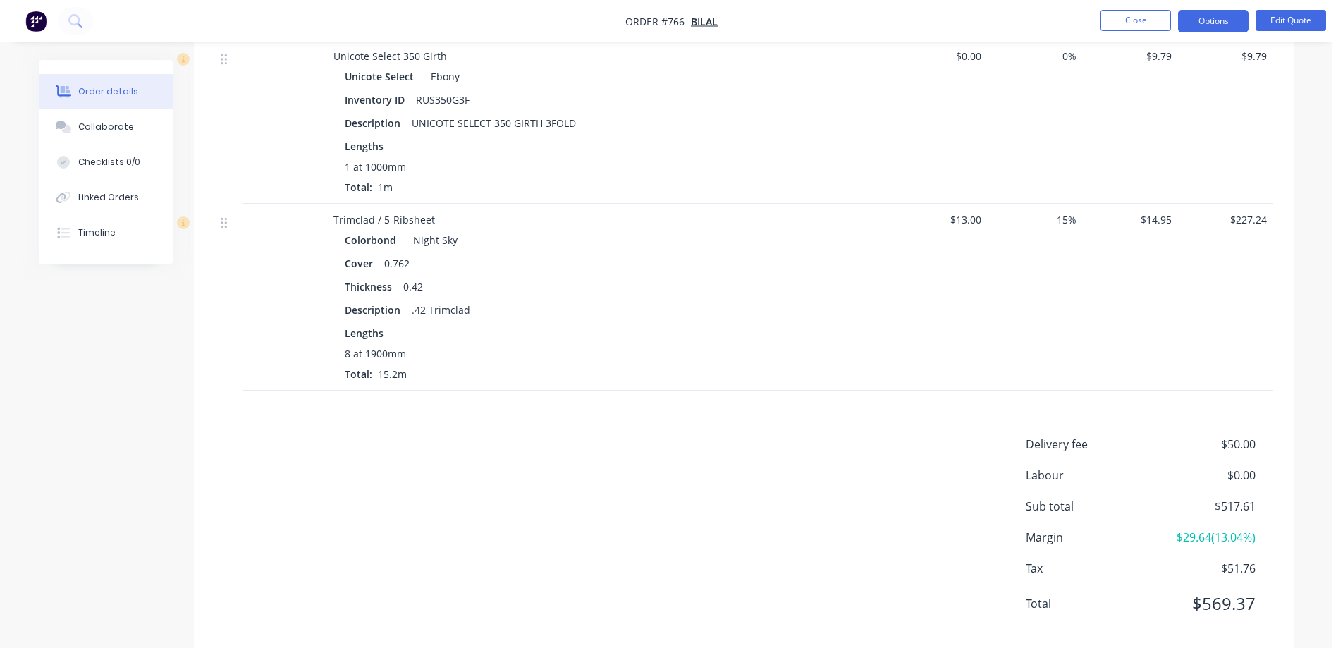
scroll to position [1423, 0]
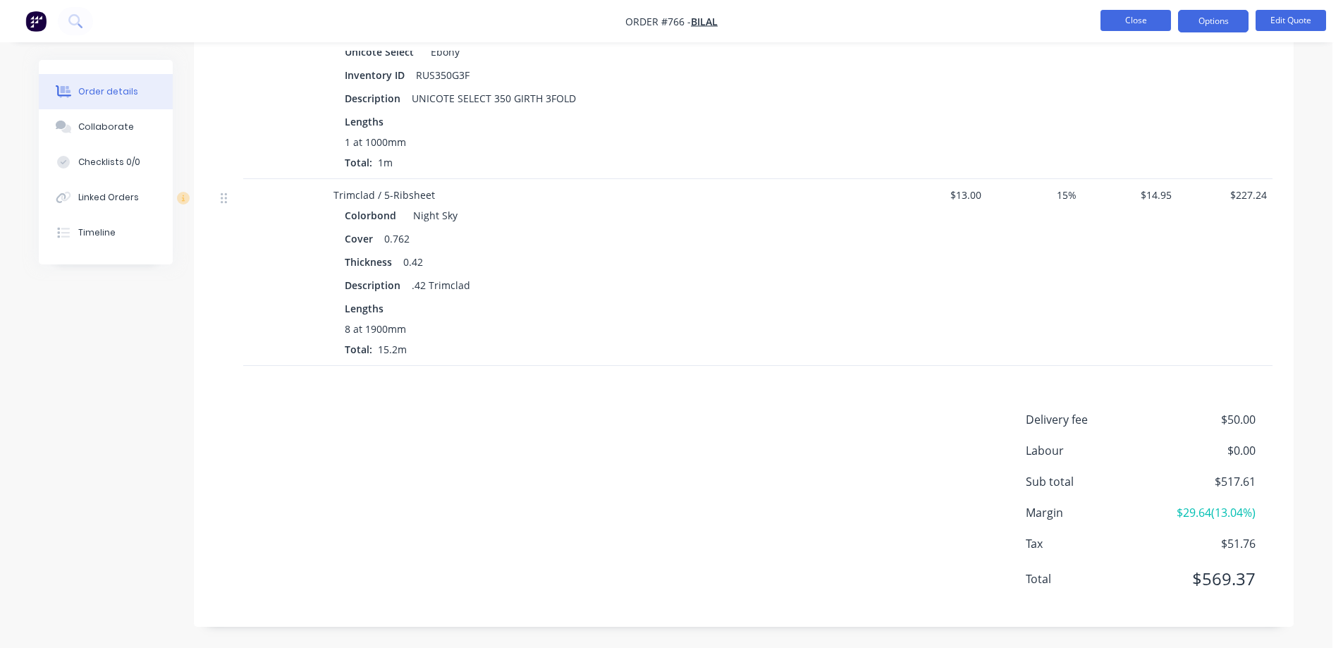
click at [1135, 13] on button "Close" at bounding box center [1136, 20] width 71 height 21
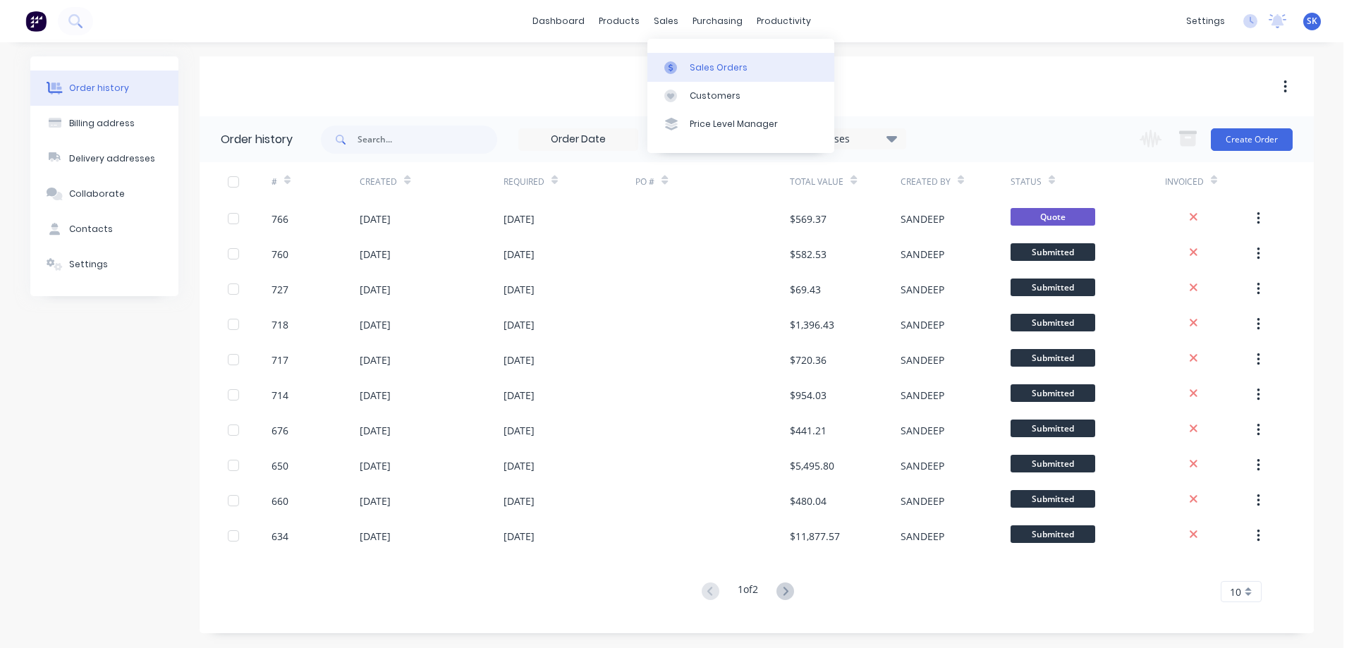
click at [693, 61] on div "Sales Orders" at bounding box center [719, 67] width 58 height 13
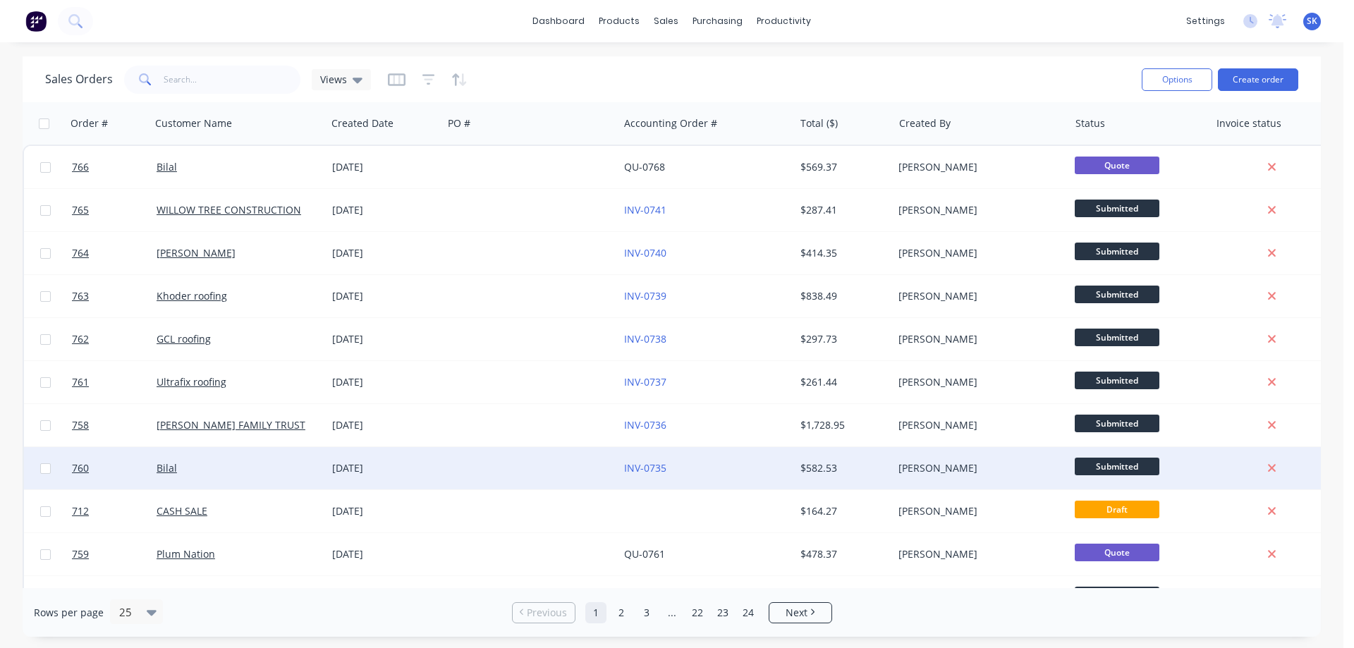
click at [364, 461] on div "[DATE]" at bounding box center [384, 468] width 105 height 14
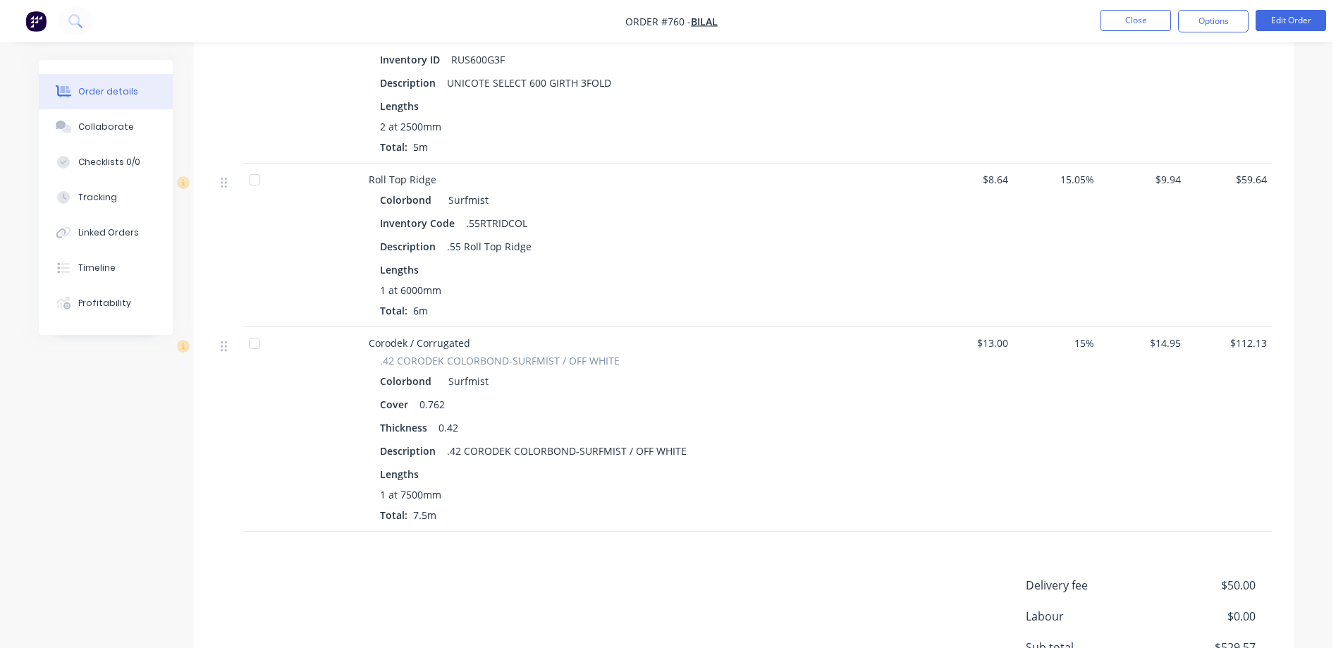
scroll to position [705, 0]
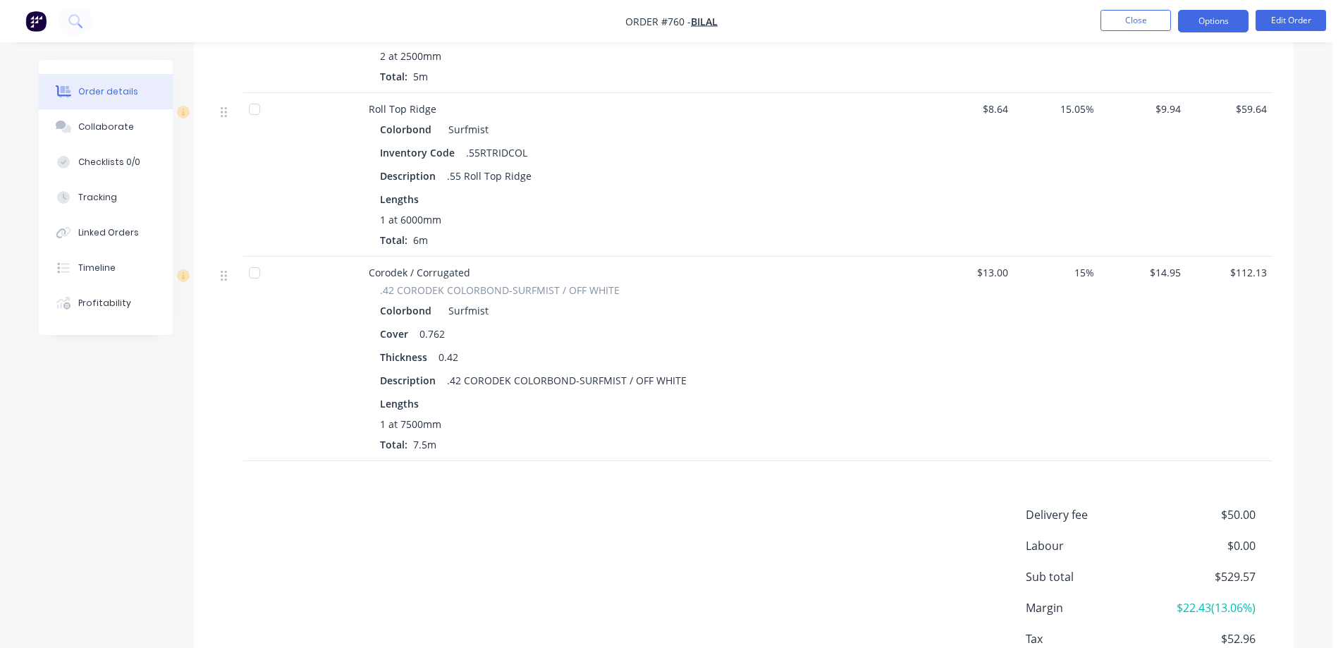
click at [1213, 16] on button "Options" at bounding box center [1213, 21] width 71 height 23
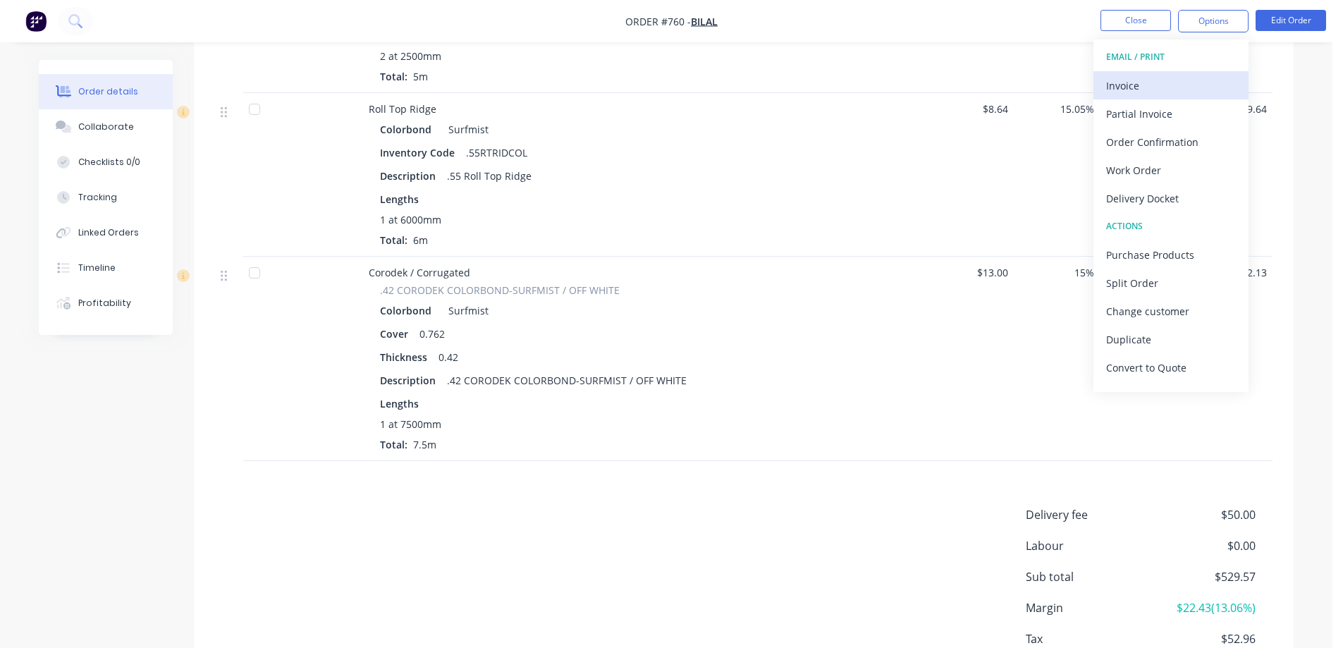
click at [1156, 80] on div "Invoice" at bounding box center [1171, 85] width 130 height 20
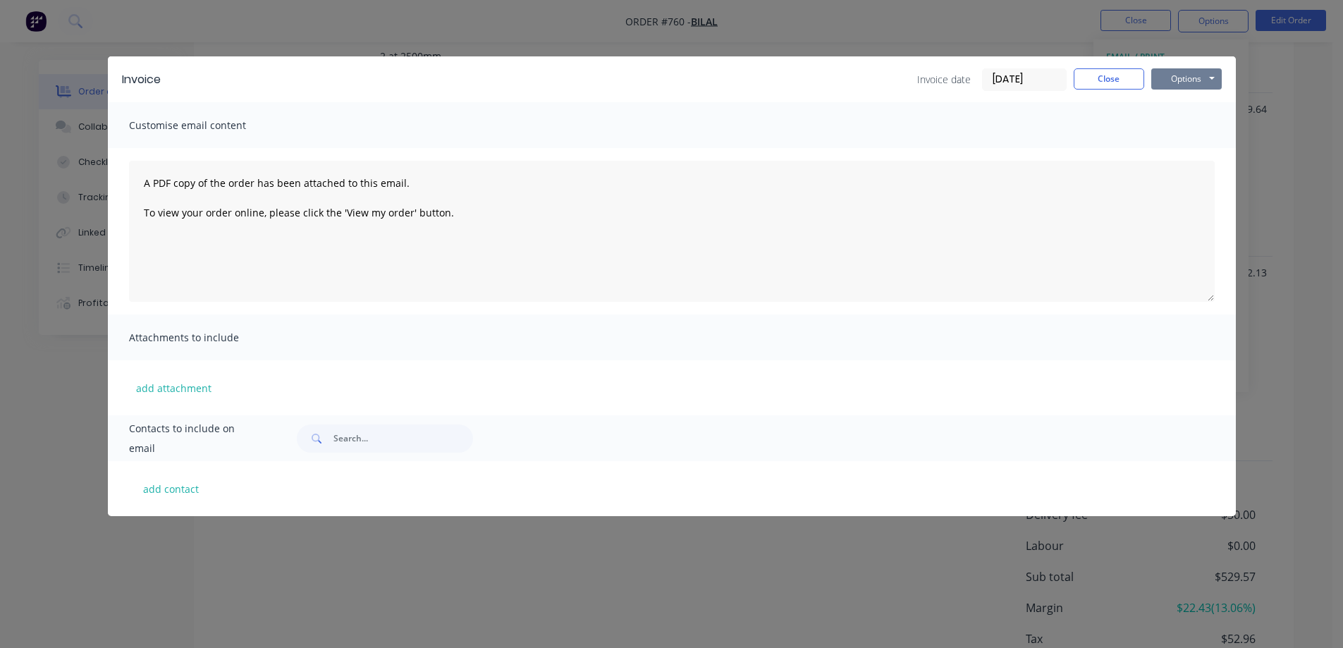
click at [1173, 78] on button "Options" at bounding box center [1186, 78] width 71 height 21
click at [1173, 98] on button "Preview" at bounding box center [1196, 103] width 90 height 23
click at [1122, 80] on button "Close" at bounding box center [1109, 78] width 71 height 21
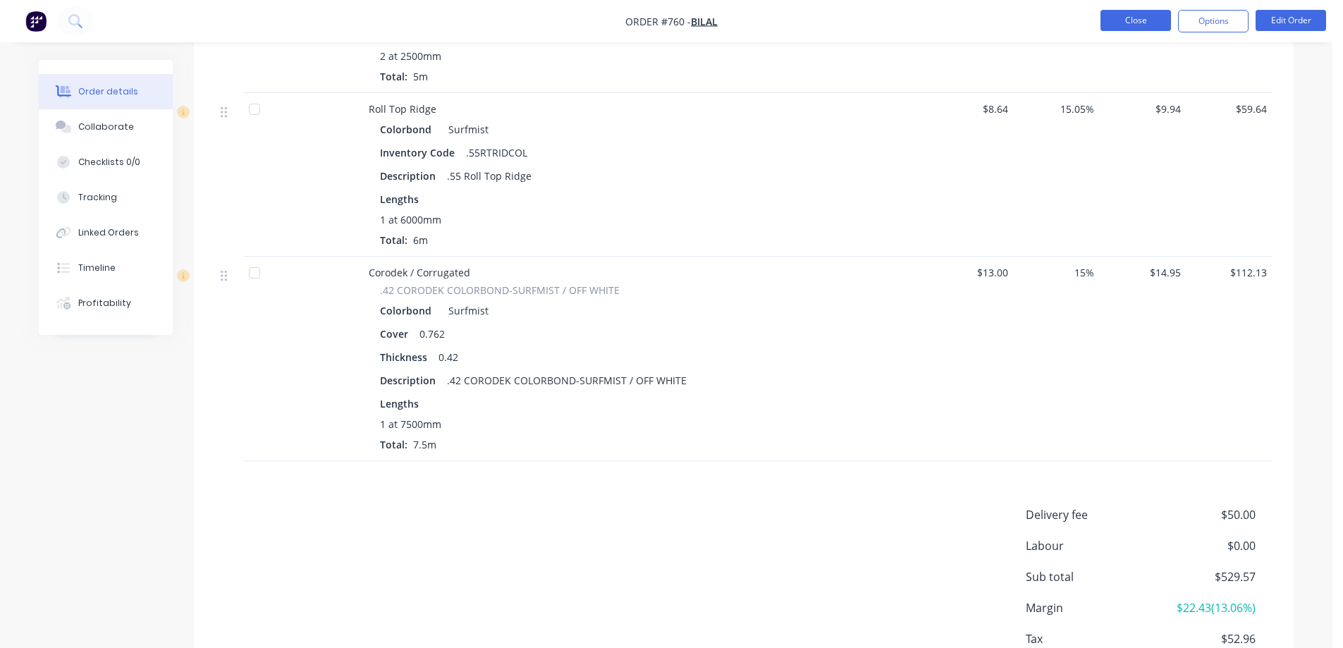
click at [1130, 16] on button "Close" at bounding box center [1136, 20] width 71 height 21
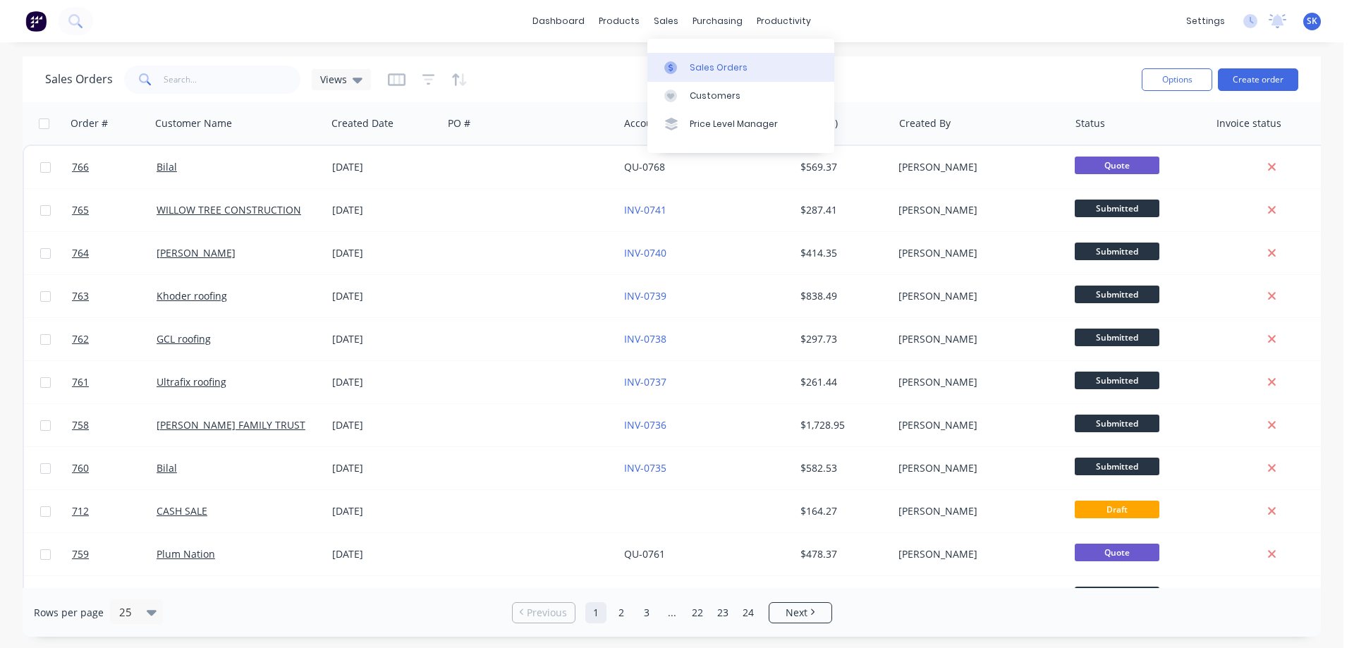
click at [703, 64] on div "Sales Orders" at bounding box center [719, 67] width 58 height 13
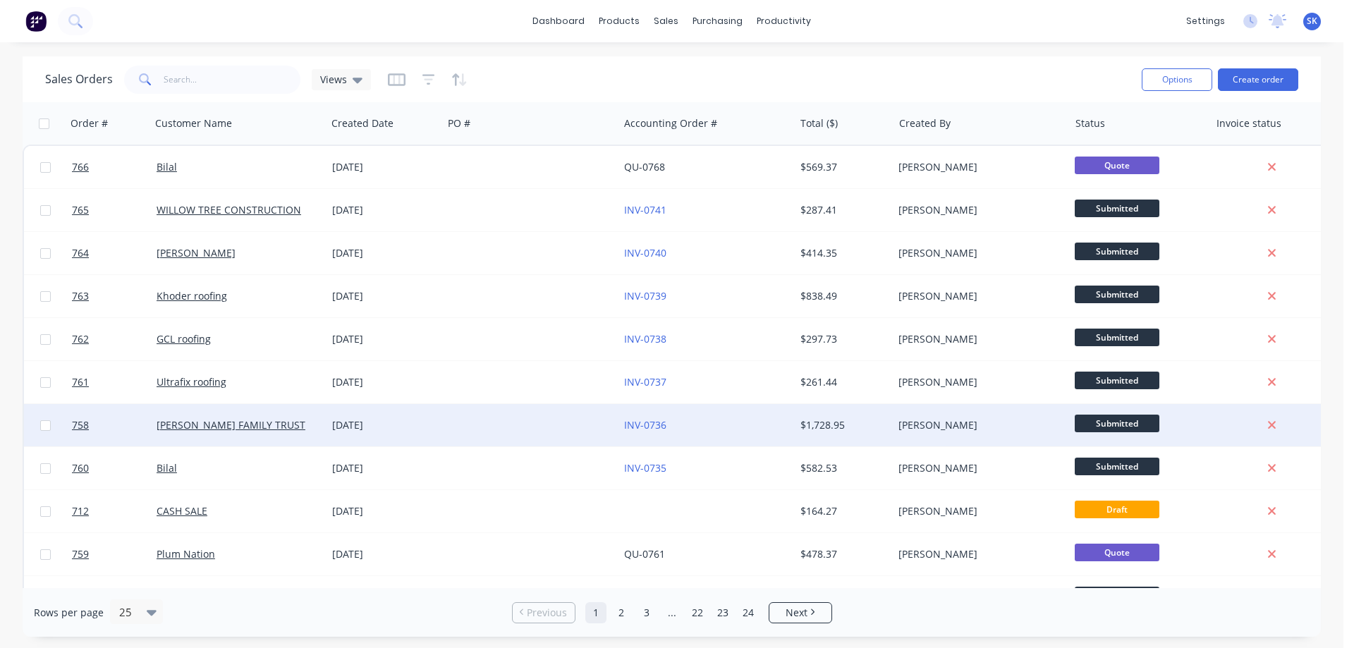
click at [392, 420] on div "[DATE]" at bounding box center [384, 425] width 105 height 14
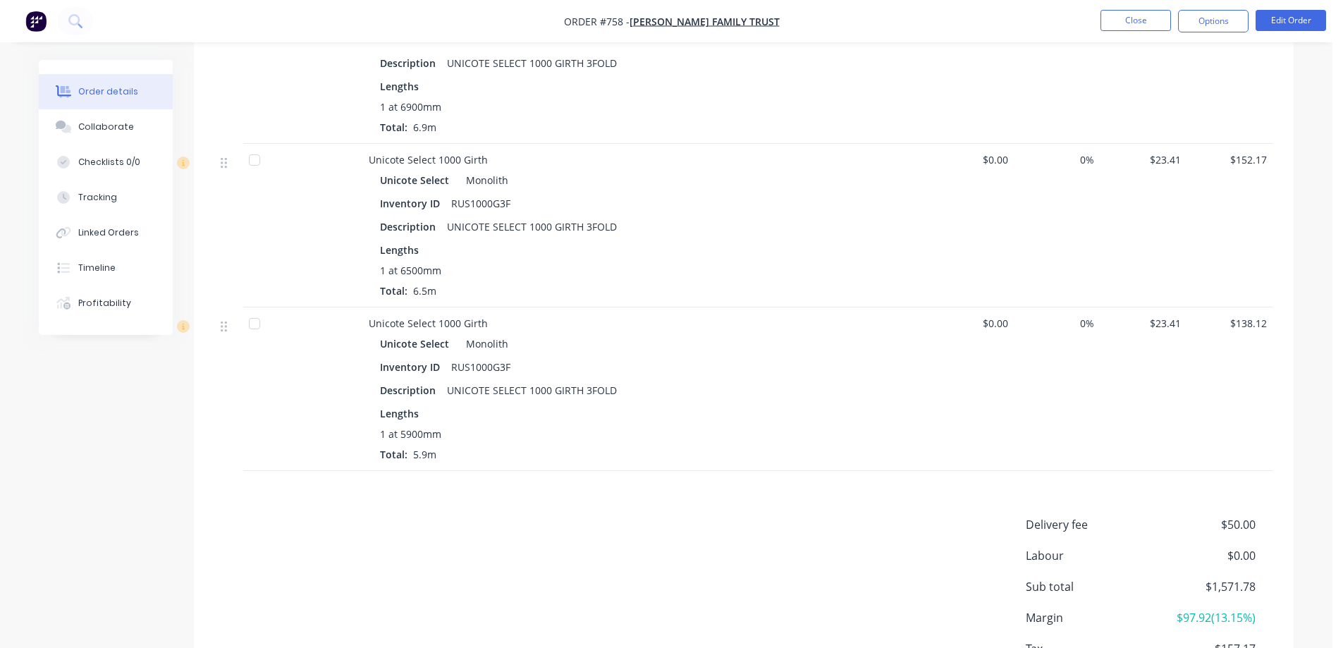
scroll to position [1904, 0]
click at [1208, 20] on button "Options" at bounding box center [1213, 21] width 71 height 23
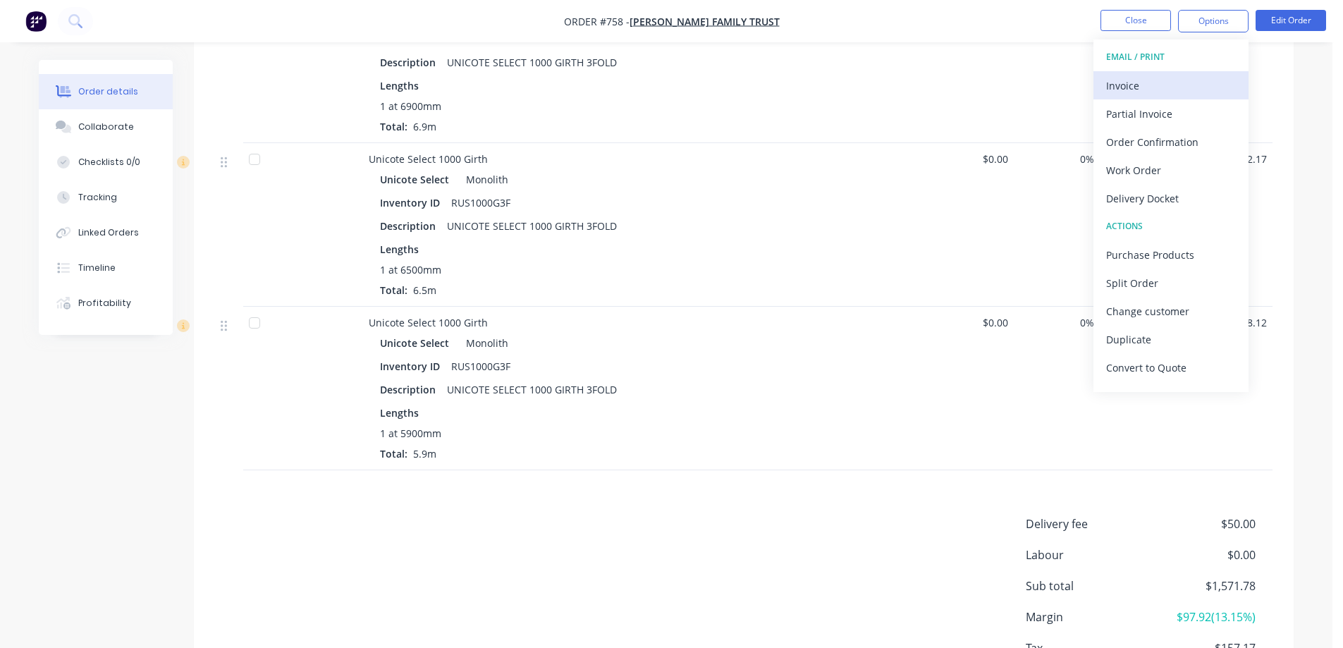
click at [1168, 76] on div "Invoice" at bounding box center [1171, 85] width 130 height 20
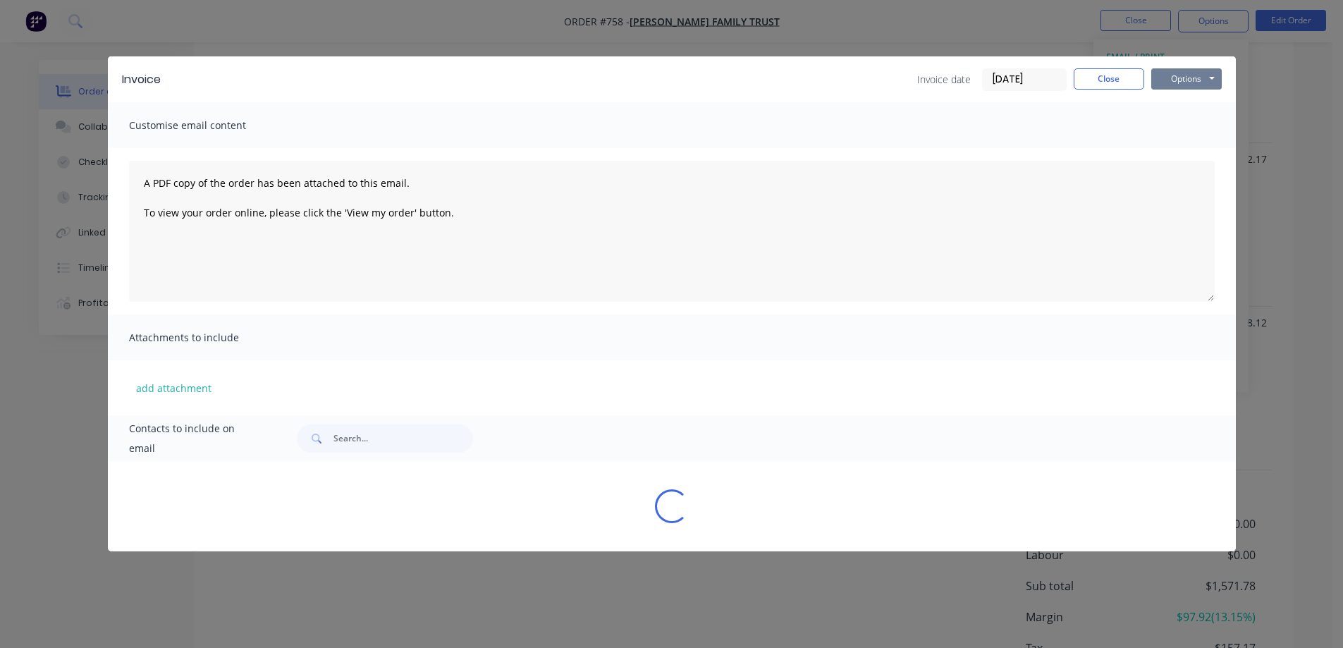
click at [1189, 75] on button "Options" at bounding box center [1186, 78] width 71 height 21
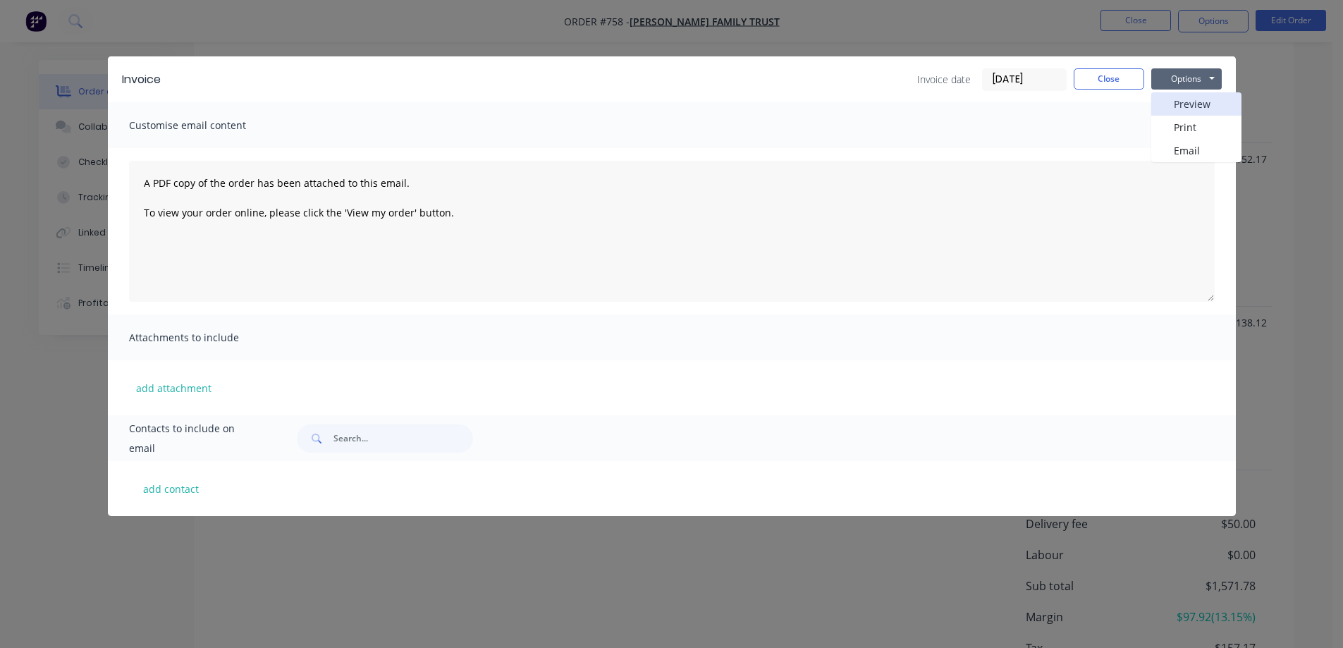
click at [1185, 94] on button "Preview" at bounding box center [1196, 103] width 90 height 23
click at [1099, 73] on button "Close" at bounding box center [1109, 78] width 71 height 21
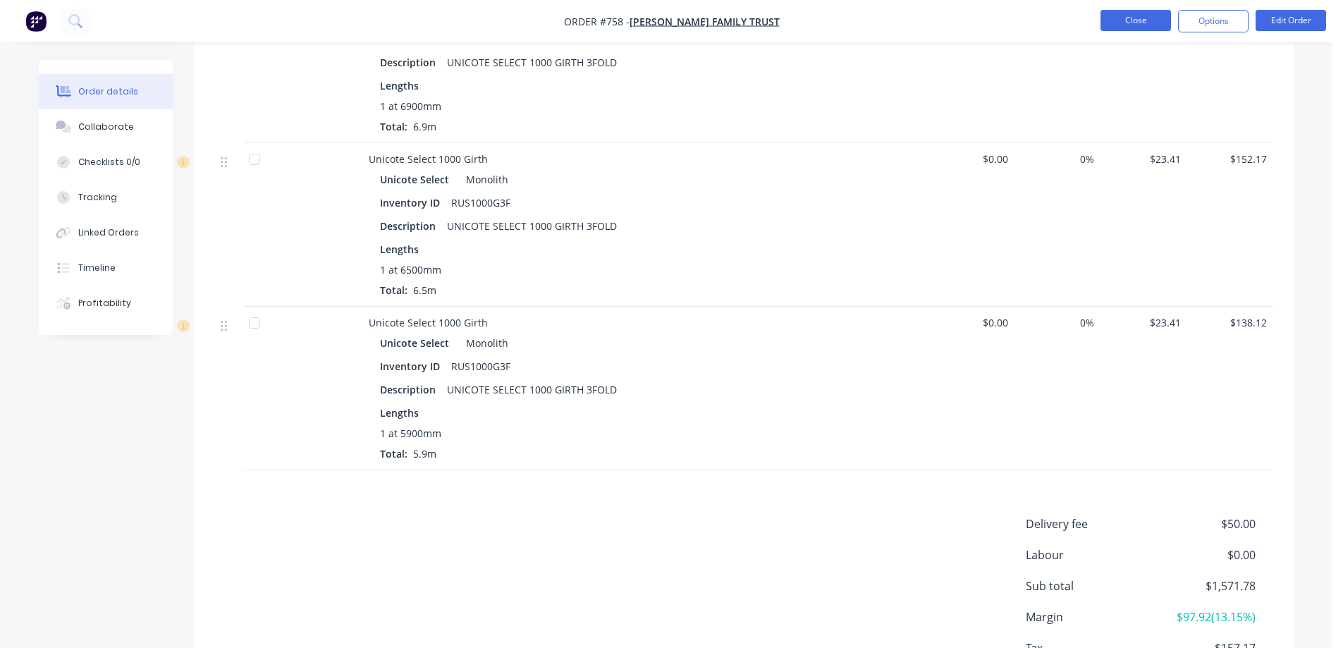
click at [1120, 28] on button "Close" at bounding box center [1136, 20] width 71 height 21
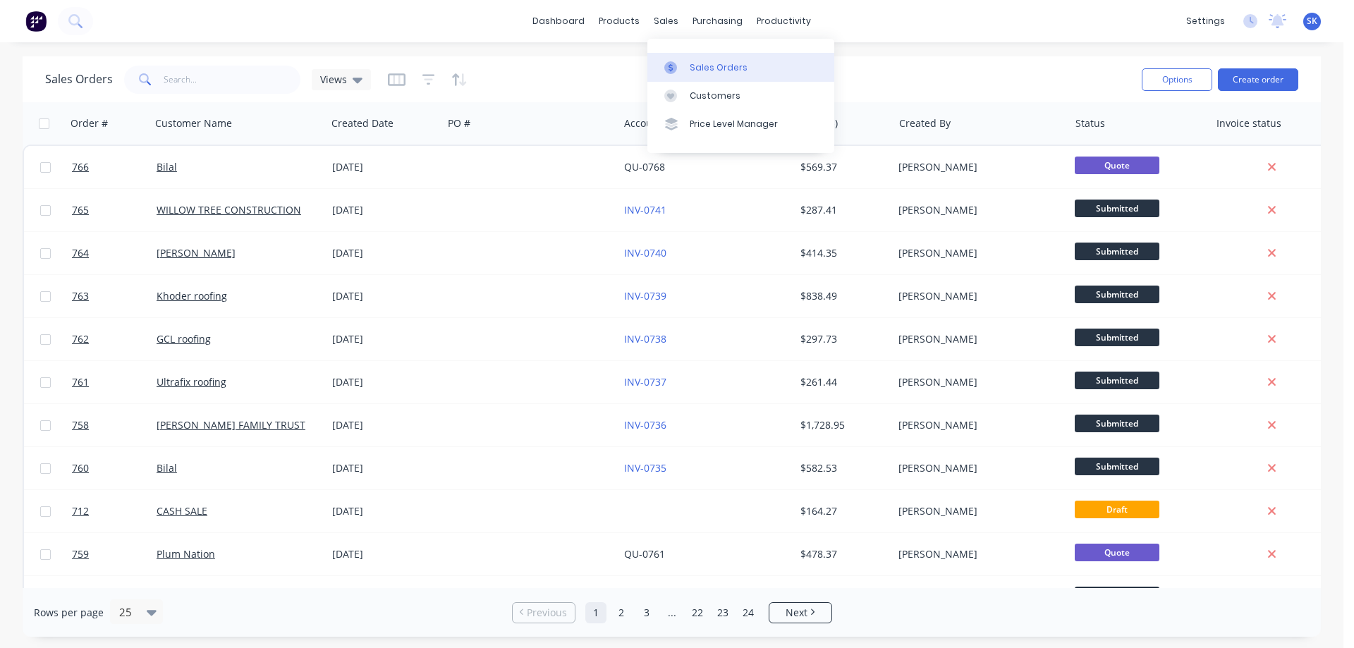
click at [695, 54] on link "Sales Orders" at bounding box center [740, 67] width 187 height 28
click at [1244, 68] on button "Create order" at bounding box center [1258, 79] width 80 height 23
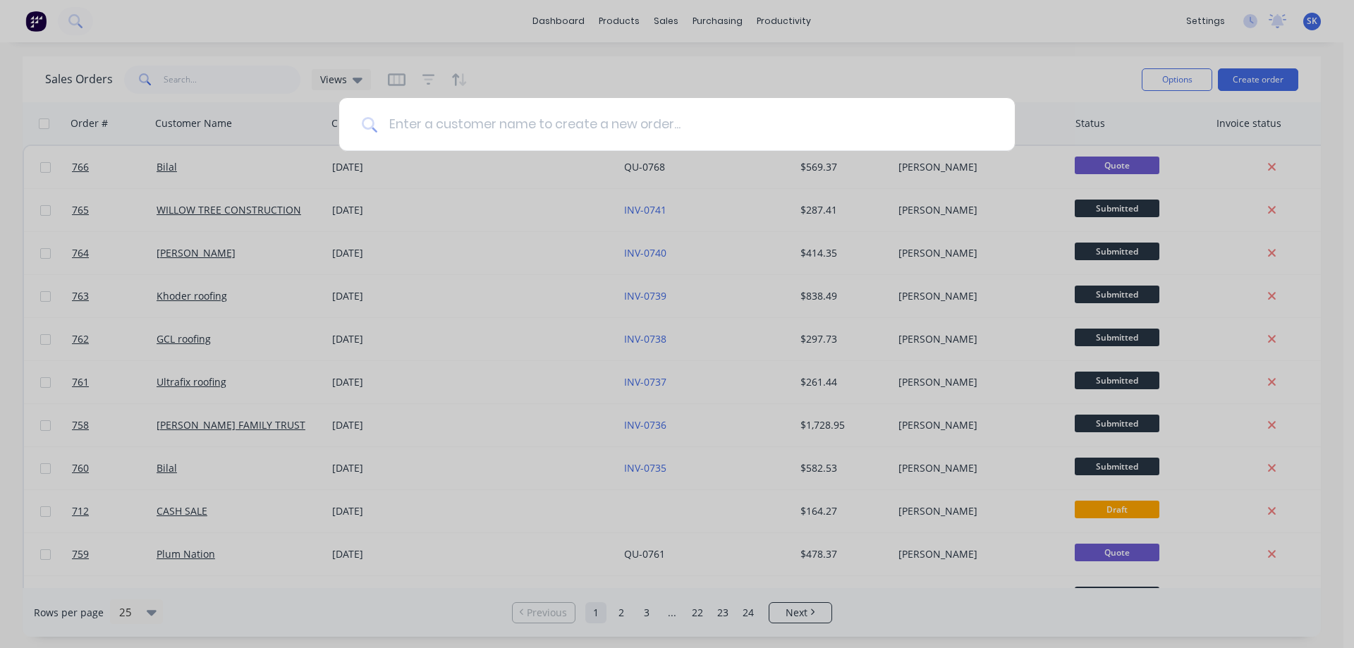
click at [508, 126] on input at bounding box center [684, 124] width 615 height 53
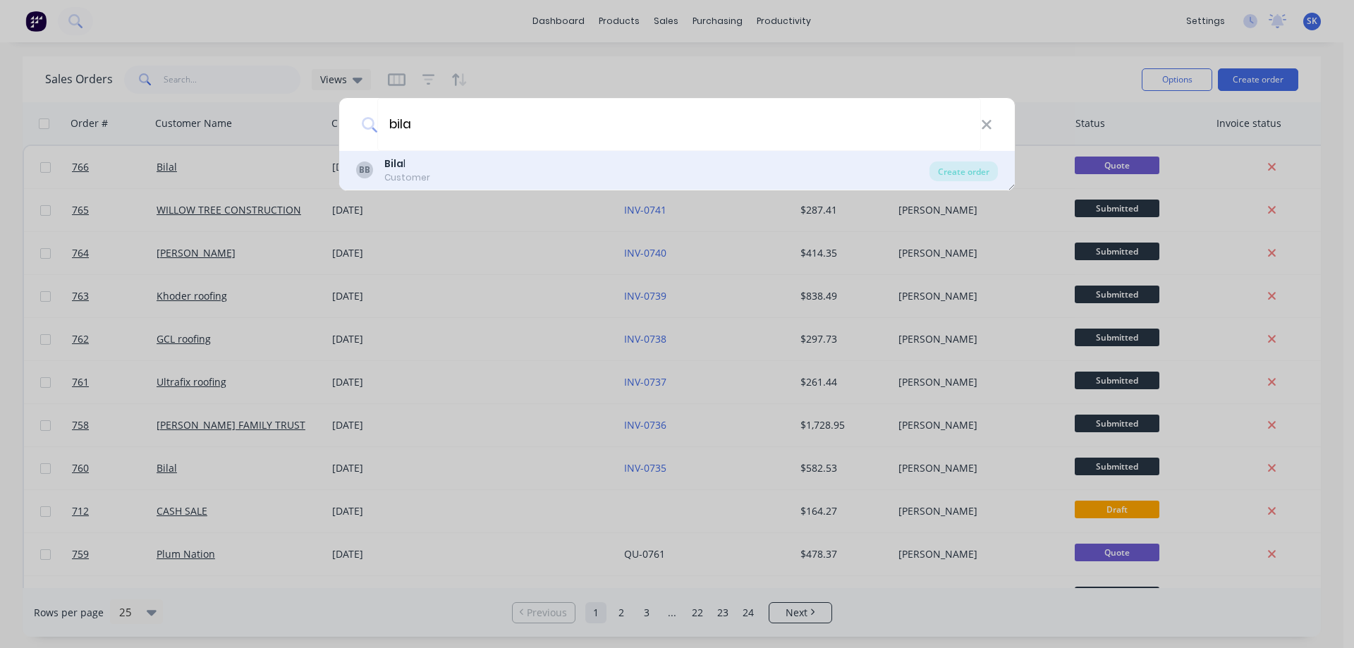
click at [463, 168] on div "BB Bila l Customer" at bounding box center [642, 170] width 573 height 27
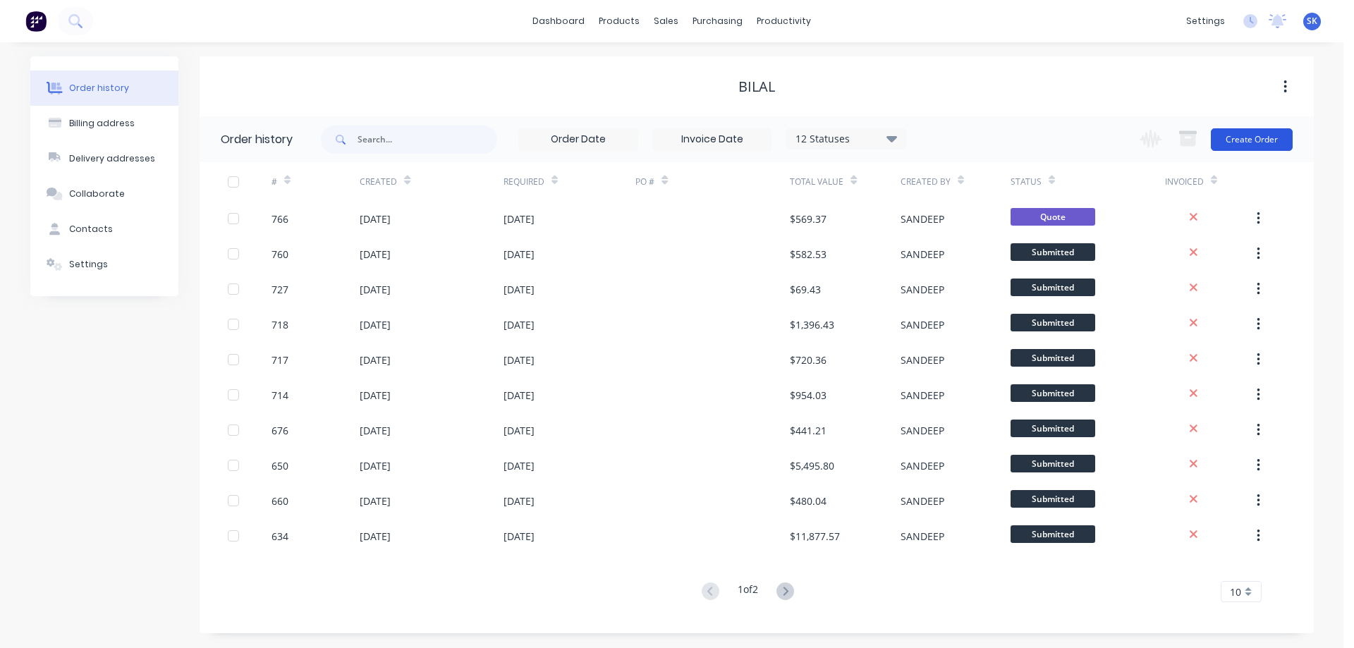
click at [1246, 137] on button "Create Order" at bounding box center [1252, 139] width 82 height 23
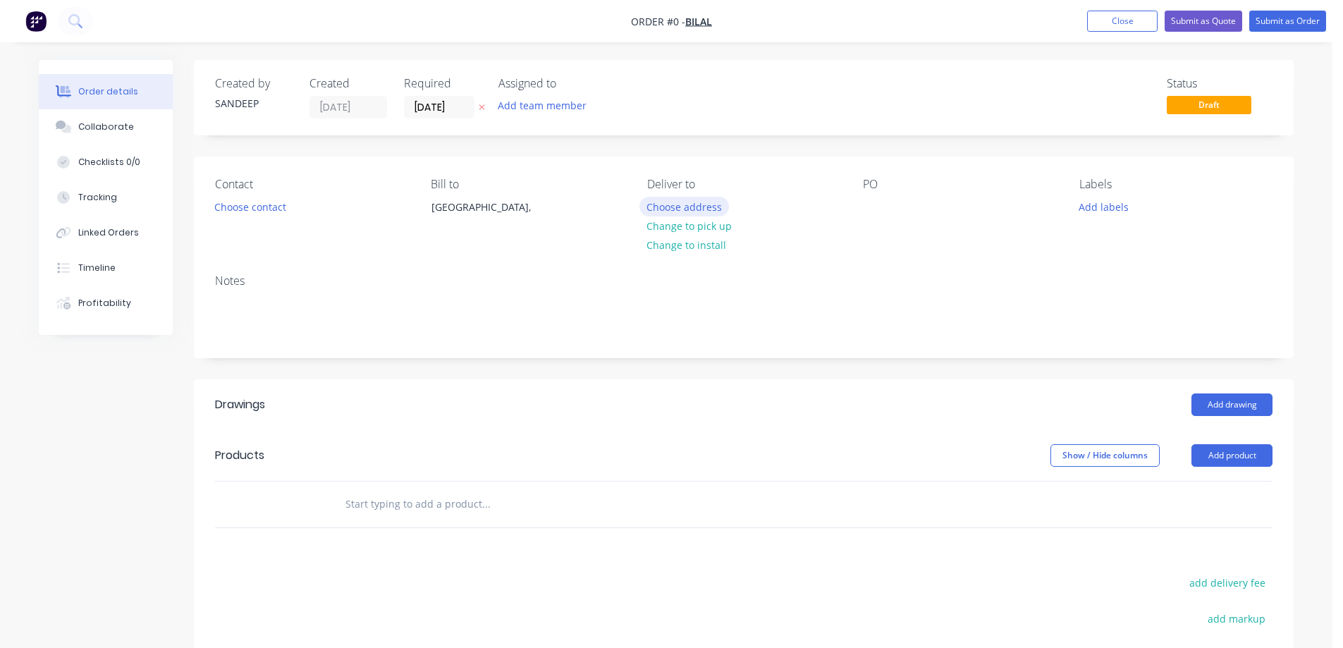
click at [681, 202] on button "Choose address" at bounding box center [685, 206] width 90 height 19
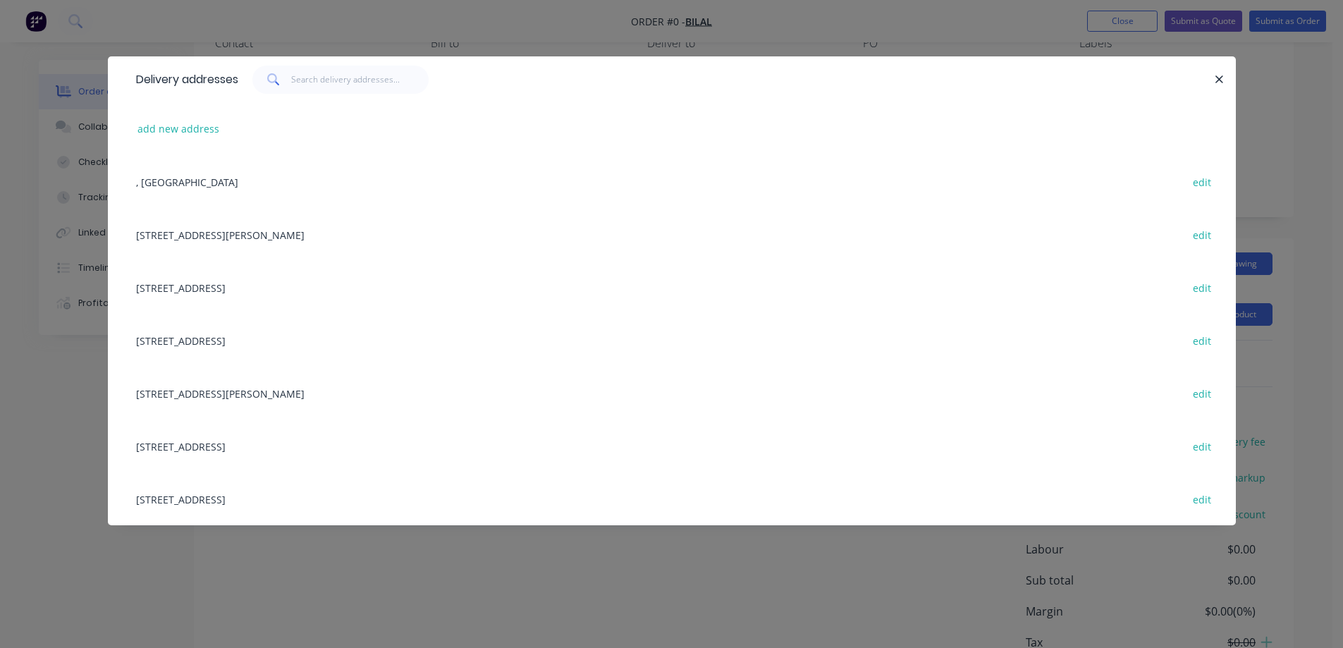
scroll to position [212, 0]
click at [203, 126] on button "add new address" at bounding box center [178, 128] width 97 height 19
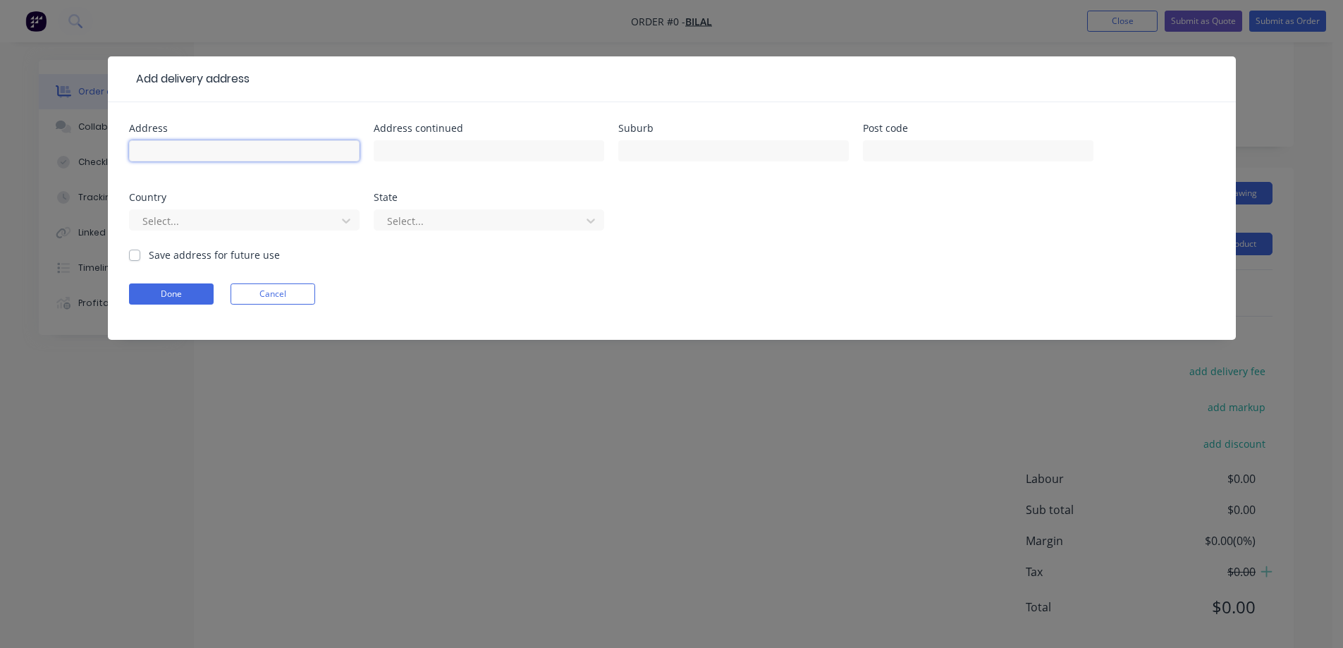
drag, startPoint x: 267, startPoint y: 159, endPoint x: 266, endPoint y: 152, distance: 7.1
click at [267, 159] on input "text" at bounding box center [244, 150] width 231 height 21
paste input "64 Barkers Rd"
click at [776, 149] on input "text" at bounding box center [733, 150] width 231 height 21
paste input "HAWTHORN"
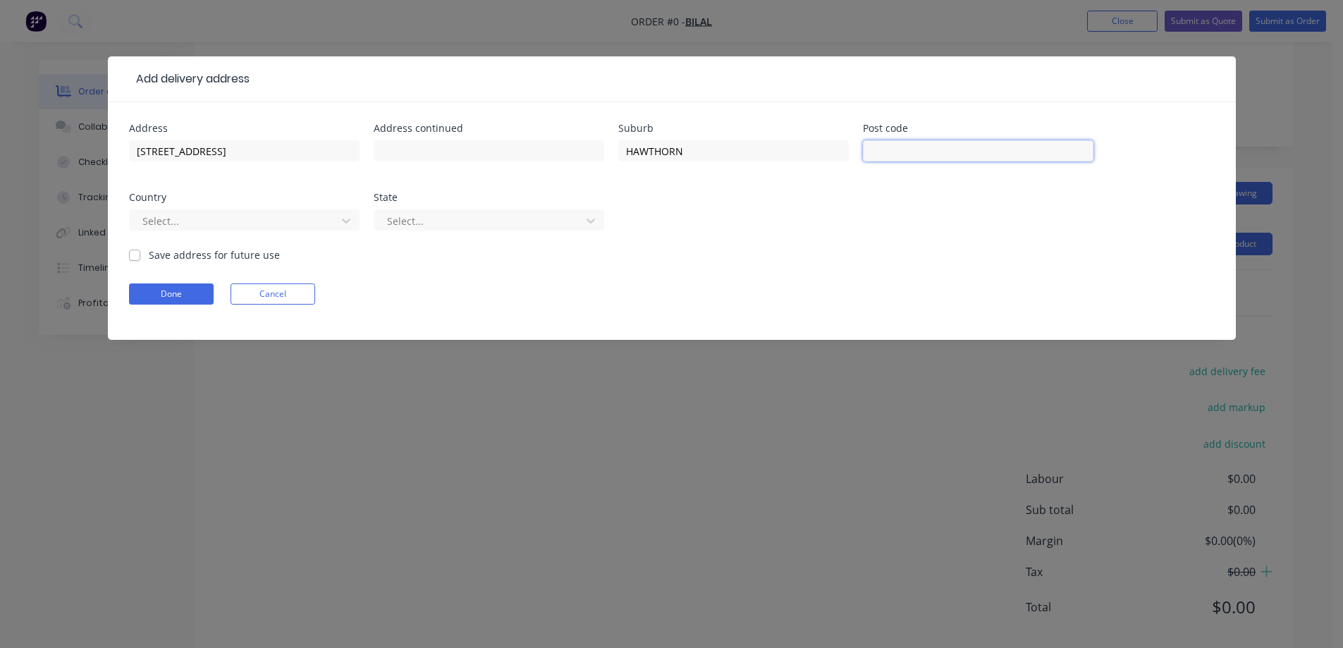
drag, startPoint x: 1006, startPoint y: 149, endPoint x: 991, endPoint y: 151, distance: 14.9
click at [1003, 150] on input "text" at bounding box center [978, 150] width 231 height 21
paste input "3122"
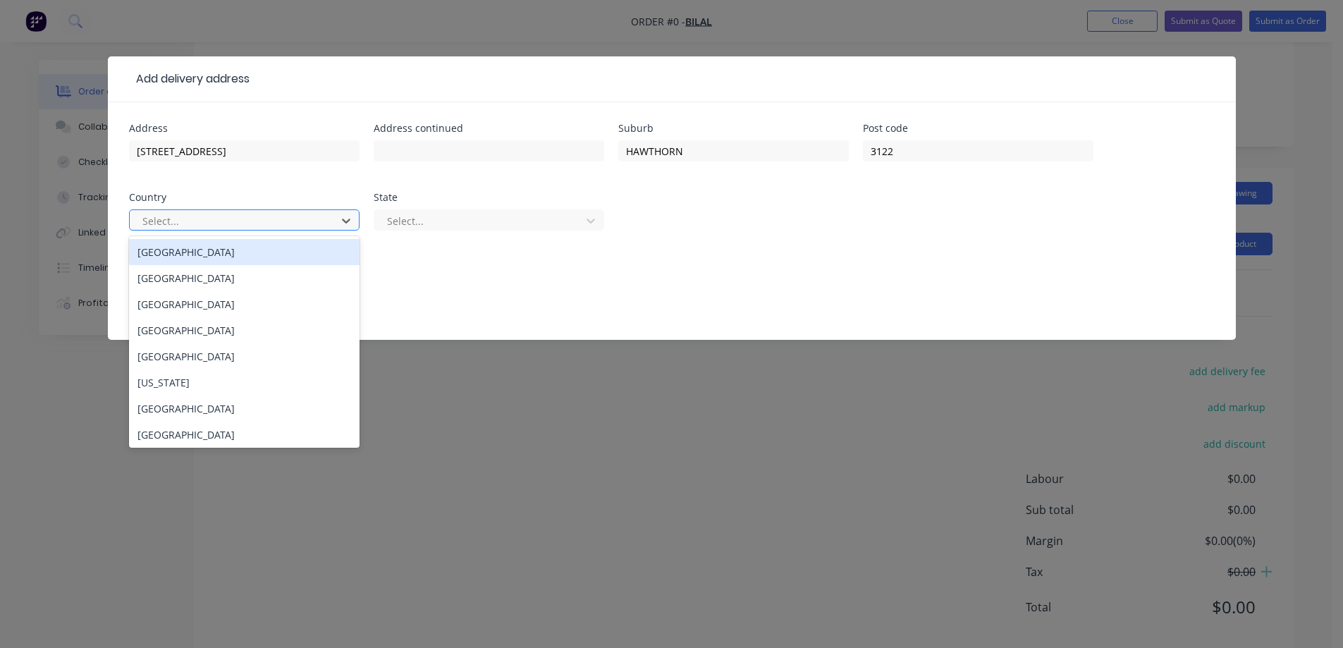
click at [286, 228] on div at bounding box center [235, 221] width 188 height 18
click at [275, 260] on div "Australia" at bounding box center [244, 252] width 231 height 26
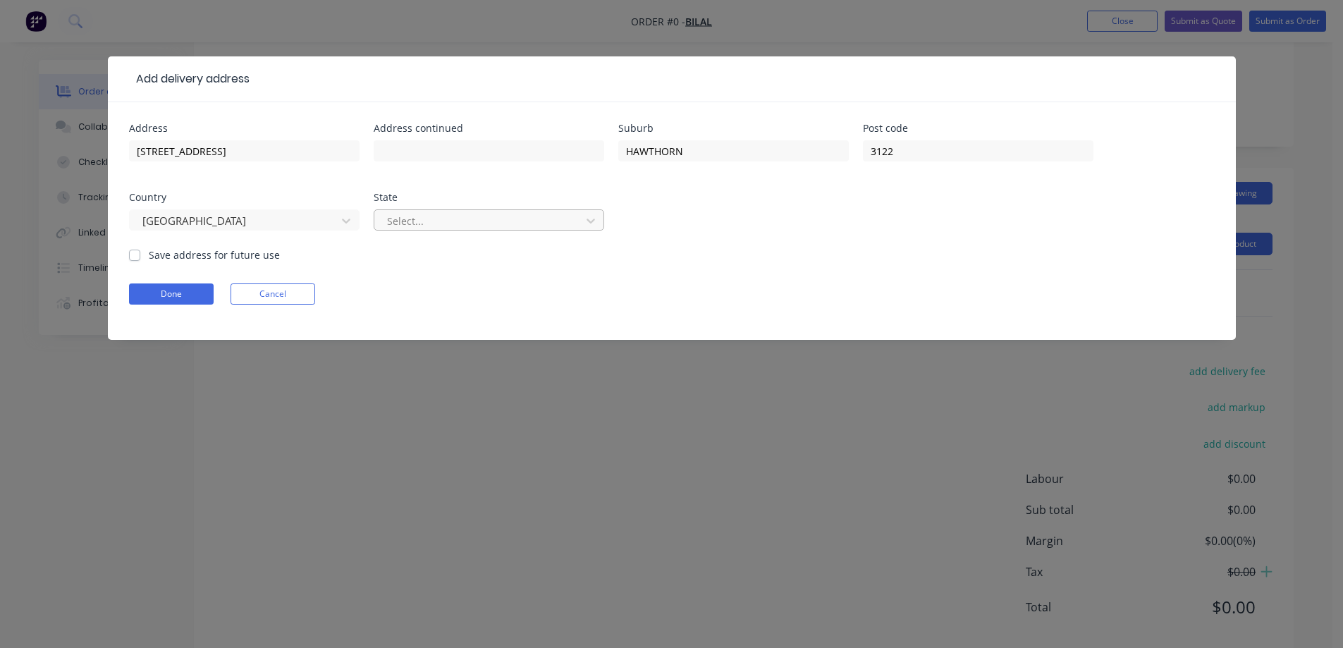
click at [455, 214] on div at bounding box center [480, 221] width 188 height 18
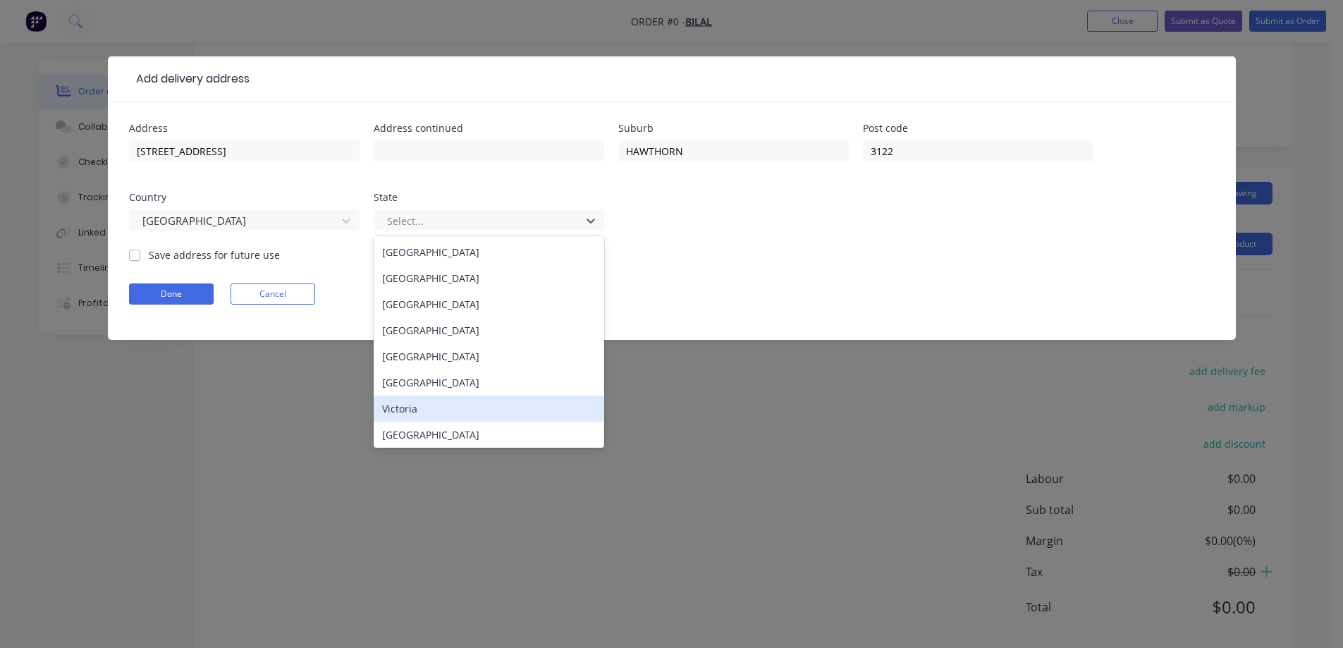
click at [434, 403] on div "Victoria" at bounding box center [489, 409] width 231 height 26
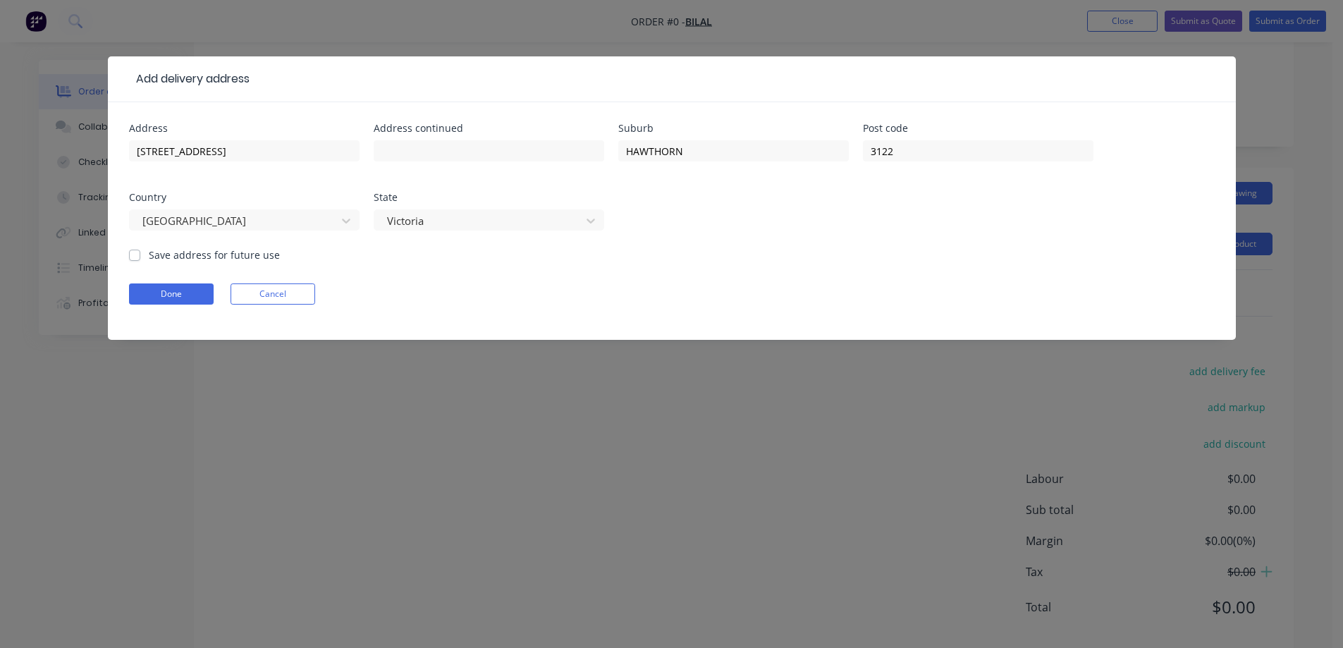
click at [248, 255] on label "Save address for future use" at bounding box center [214, 254] width 131 height 15
click at [140, 255] on input "Save address for future use" at bounding box center [134, 253] width 11 height 13
click at [210, 289] on button "Done" at bounding box center [171, 293] width 85 height 21
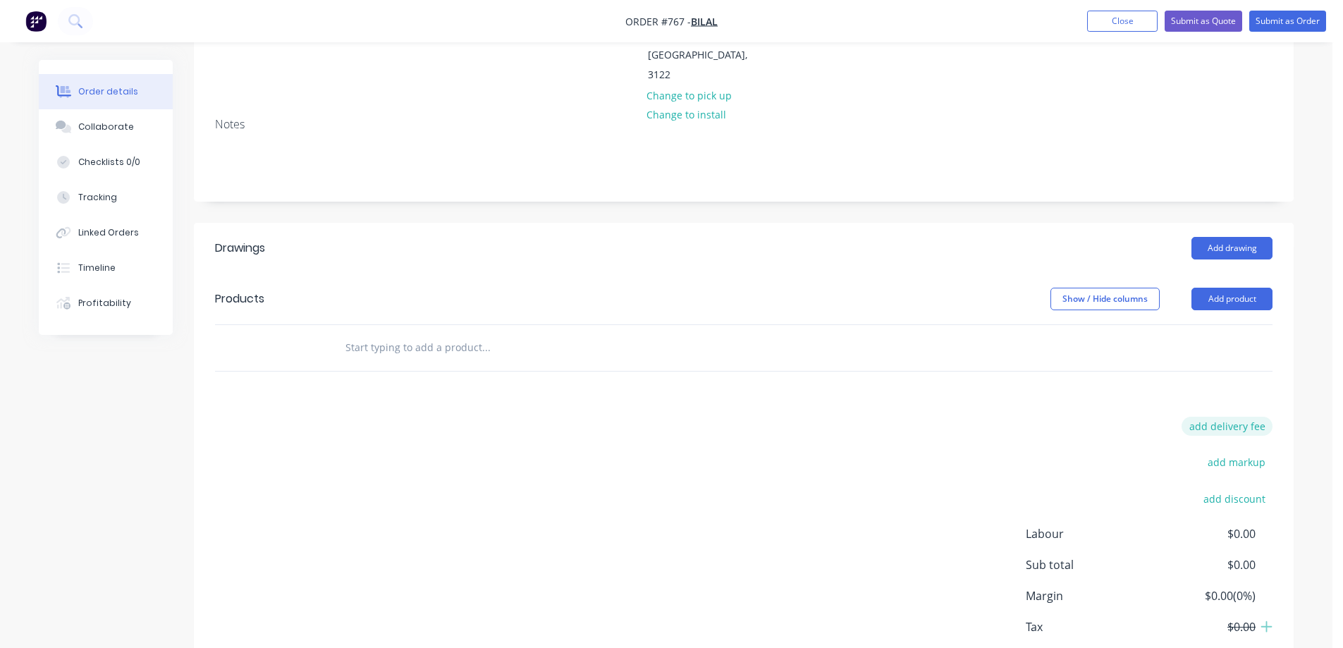
click at [1222, 417] on button "add delivery fee" at bounding box center [1227, 426] width 91 height 19
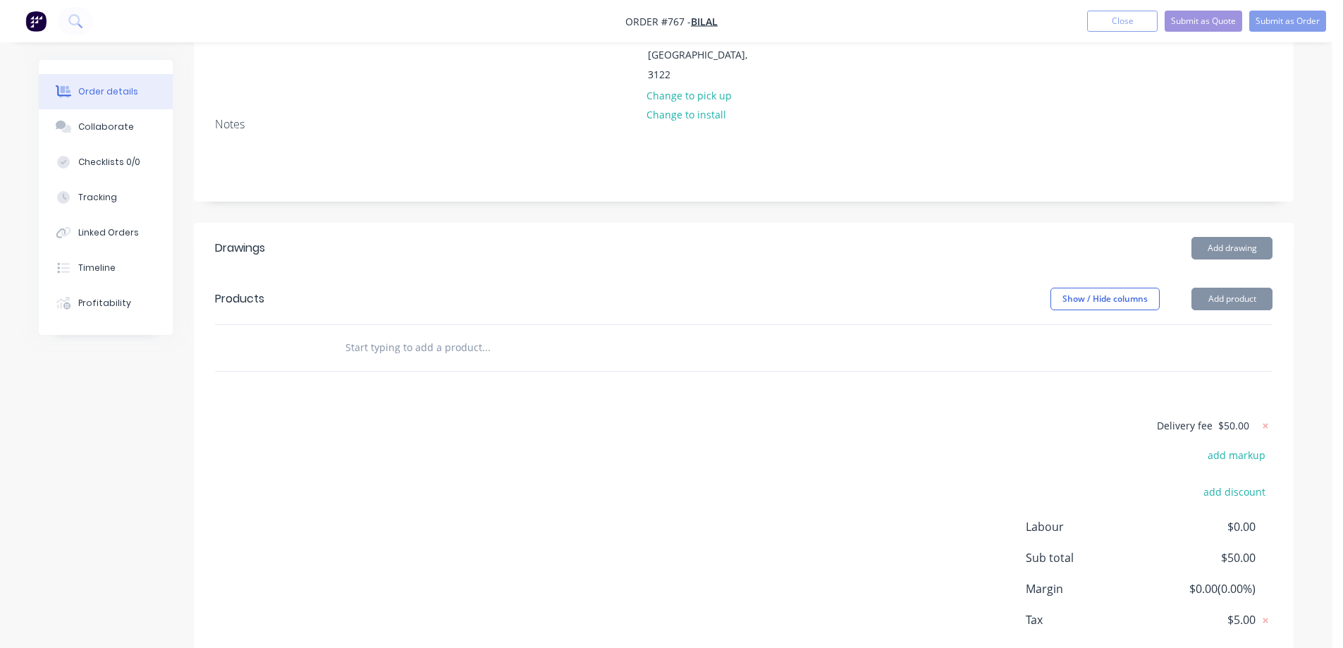
click at [911, 444] on div "Delivery fee $50.00 add markup add discount Labour $0.00 Sub total $50.00 Margi…" at bounding box center [744, 549] width 1058 height 265
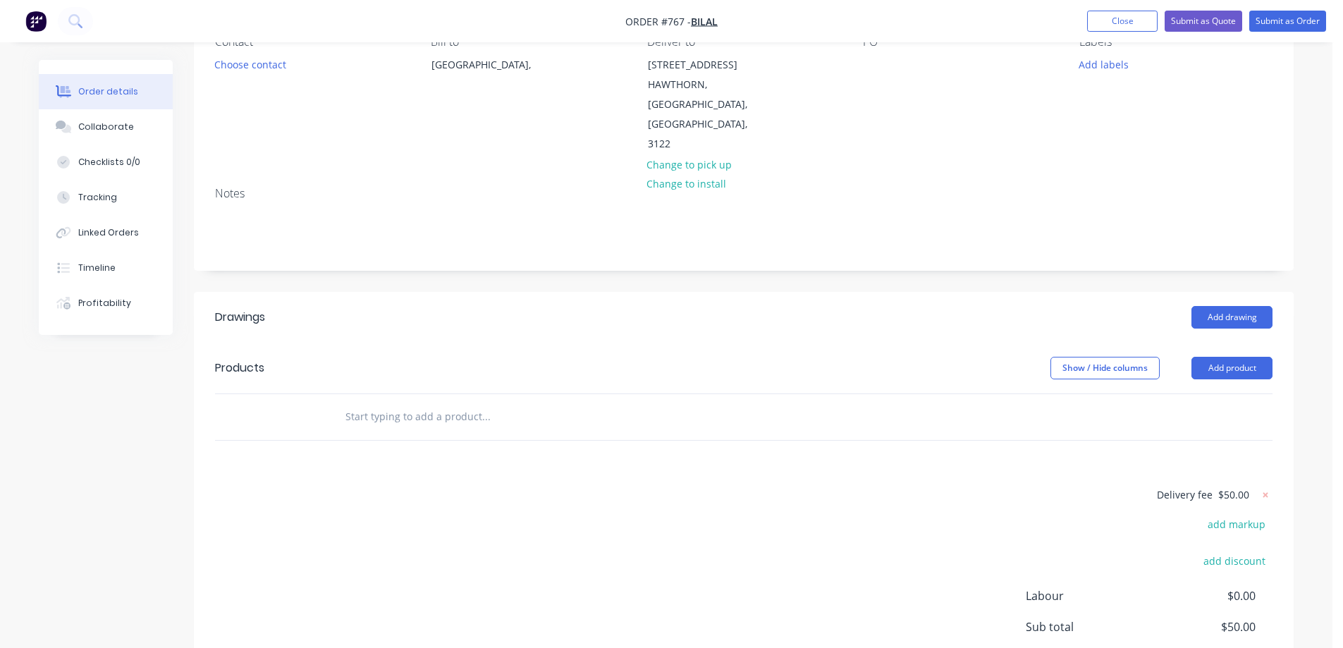
scroll to position [212, 0]
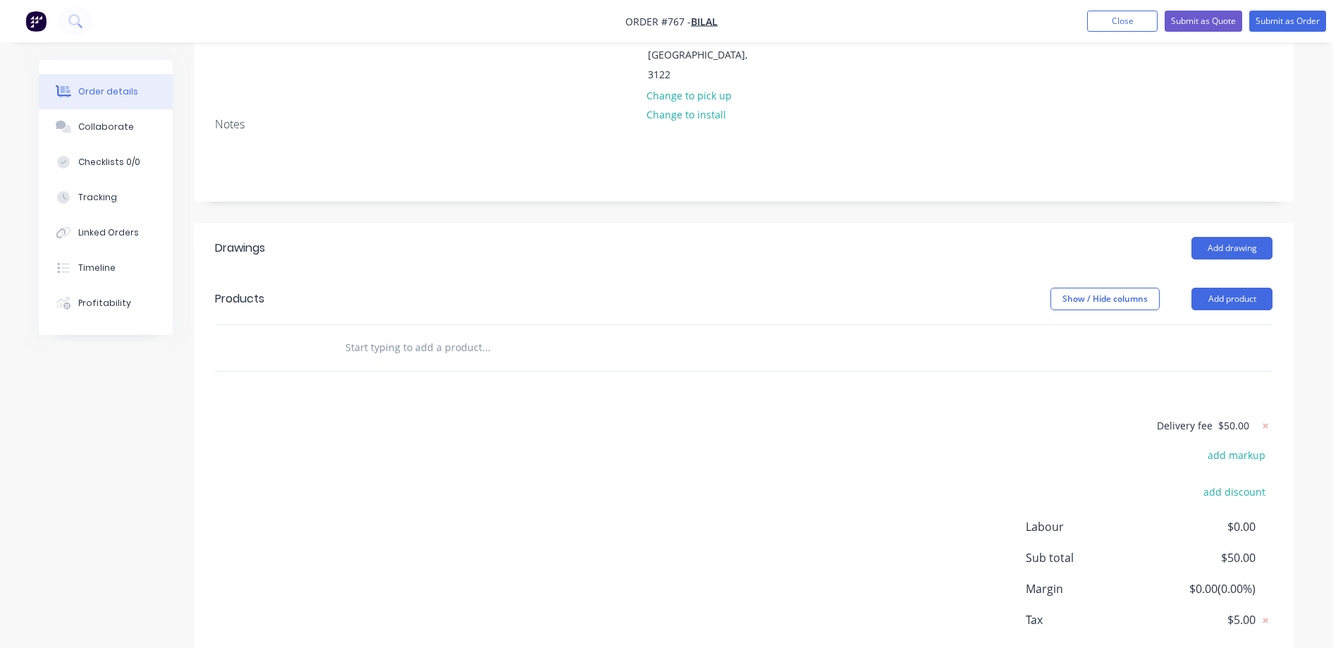
click at [439, 334] on input "text" at bounding box center [486, 348] width 282 height 28
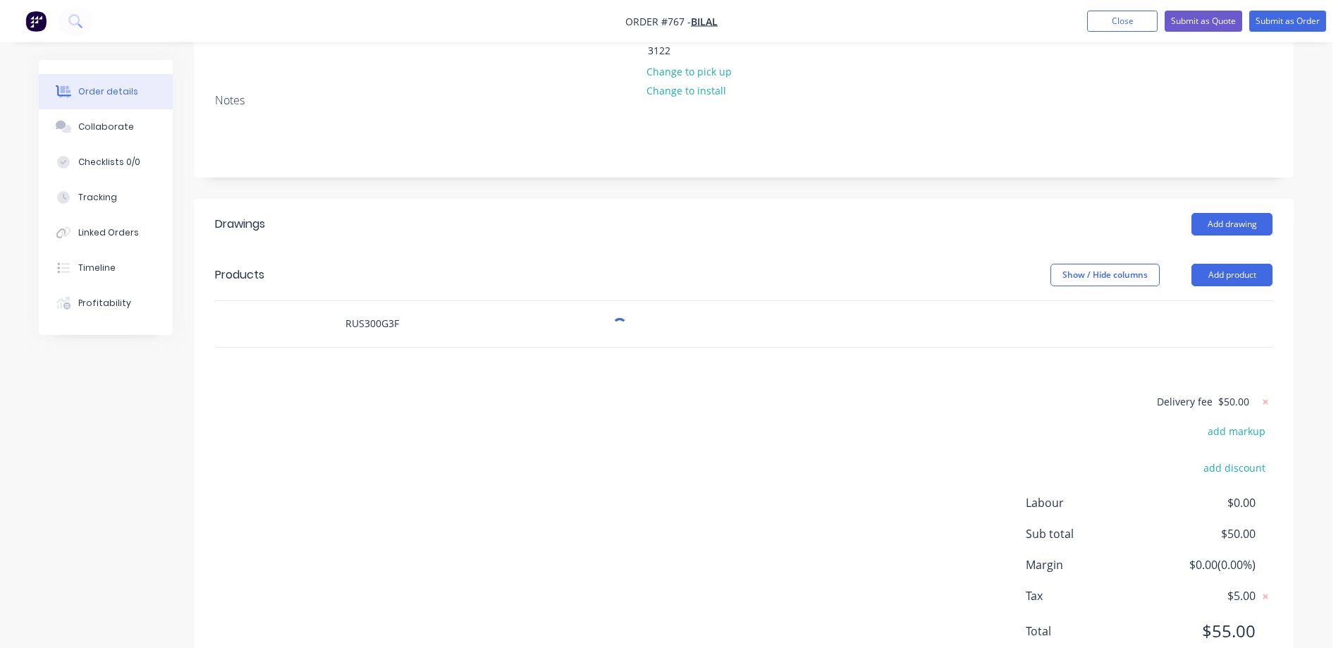
scroll to position [248, 0]
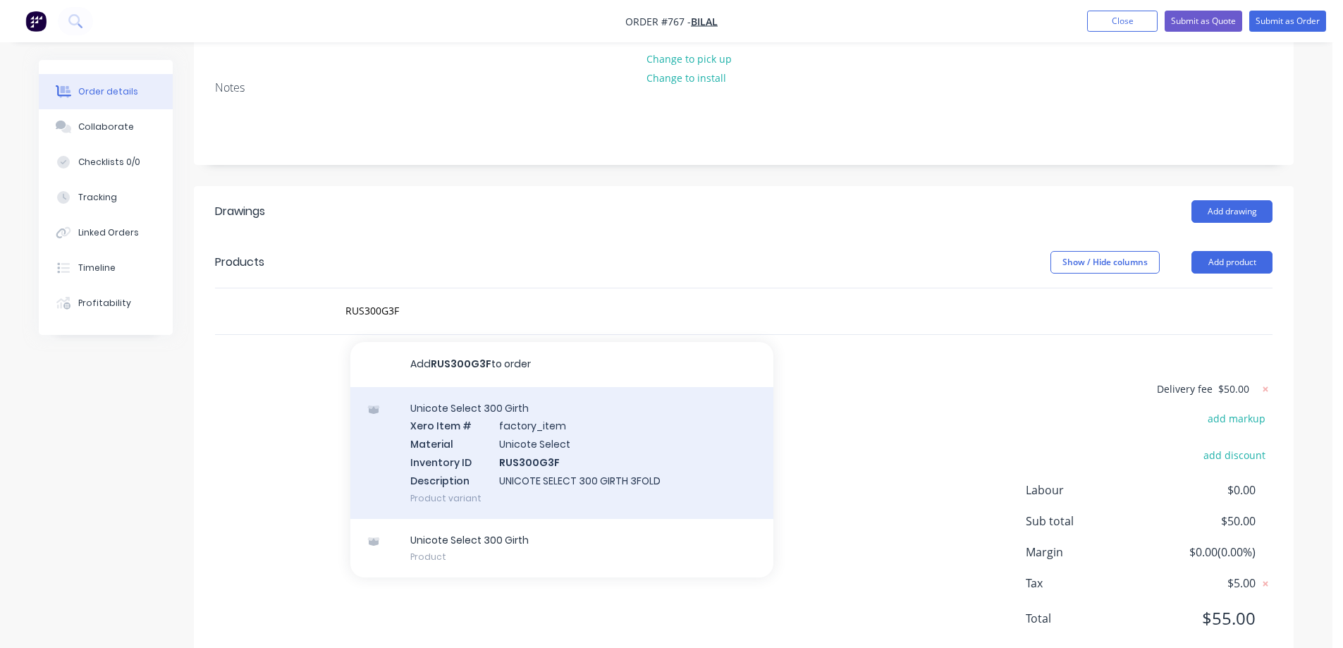
click at [474, 427] on div "Unicote Select 300 Girth Xero Item # factory_item Material Unicote Select Inven…" at bounding box center [561, 453] width 423 height 132
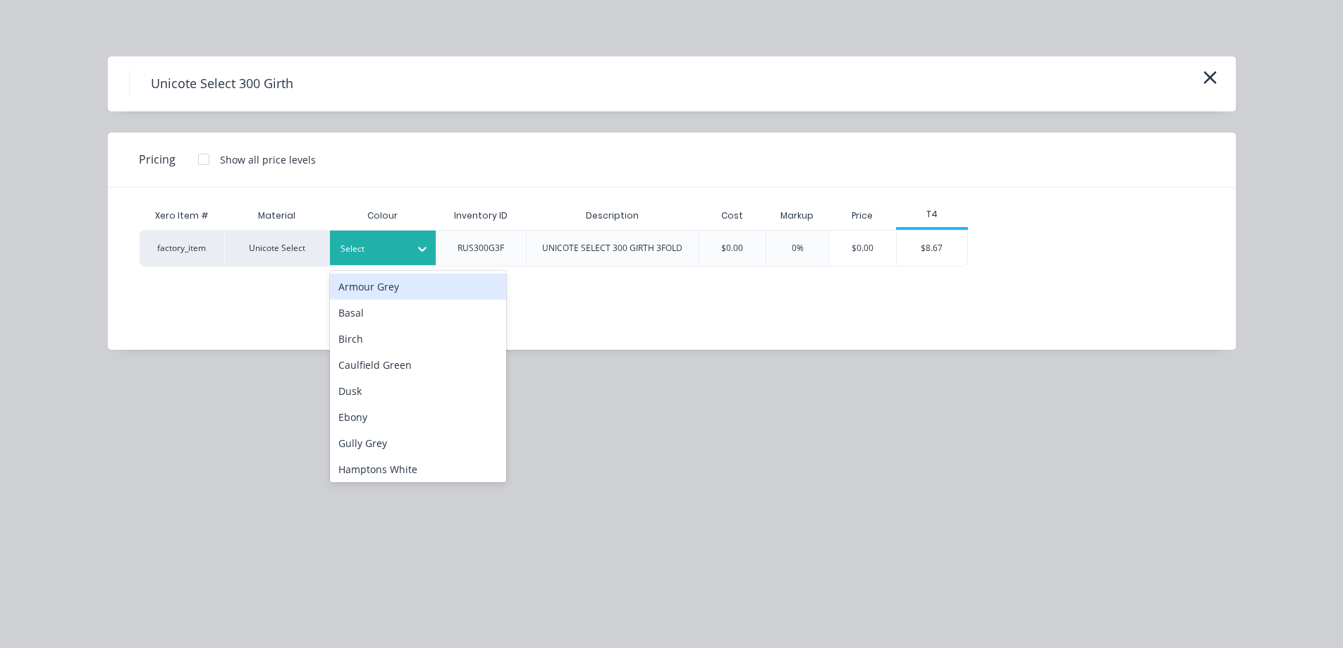
click at [394, 240] on div "Select" at bounding box center [370, 249] width 79 height 18
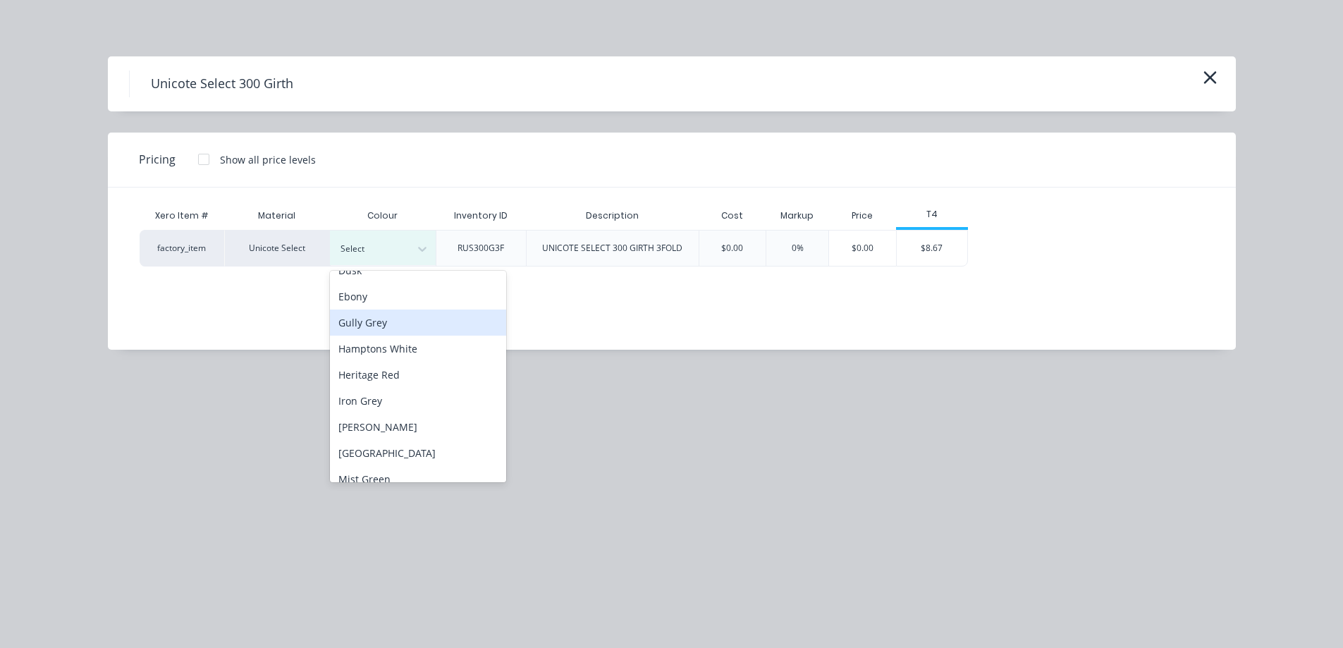
scroll to position [353, 0]
click at [396, 359] on div "Off White" at bounding box center [418, 351] width 176 height 26
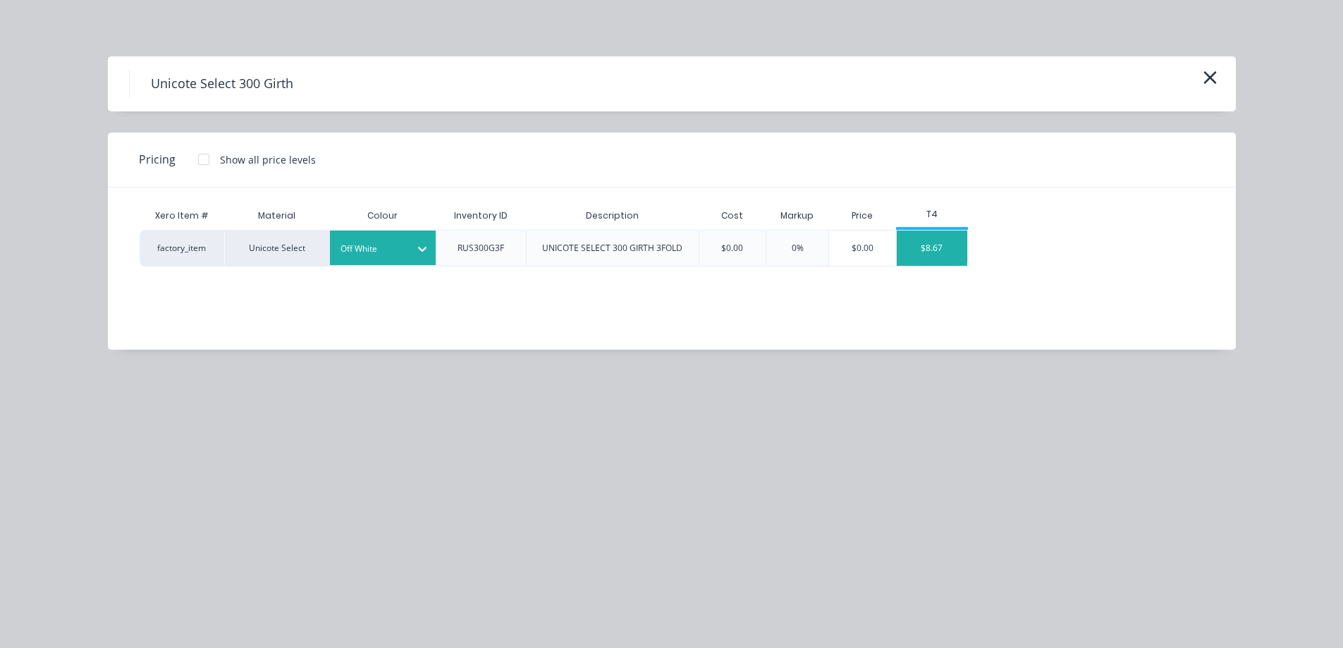
click at [926, 243] on div "$8.67" at bounding box center [932, 248] width 71 height 35
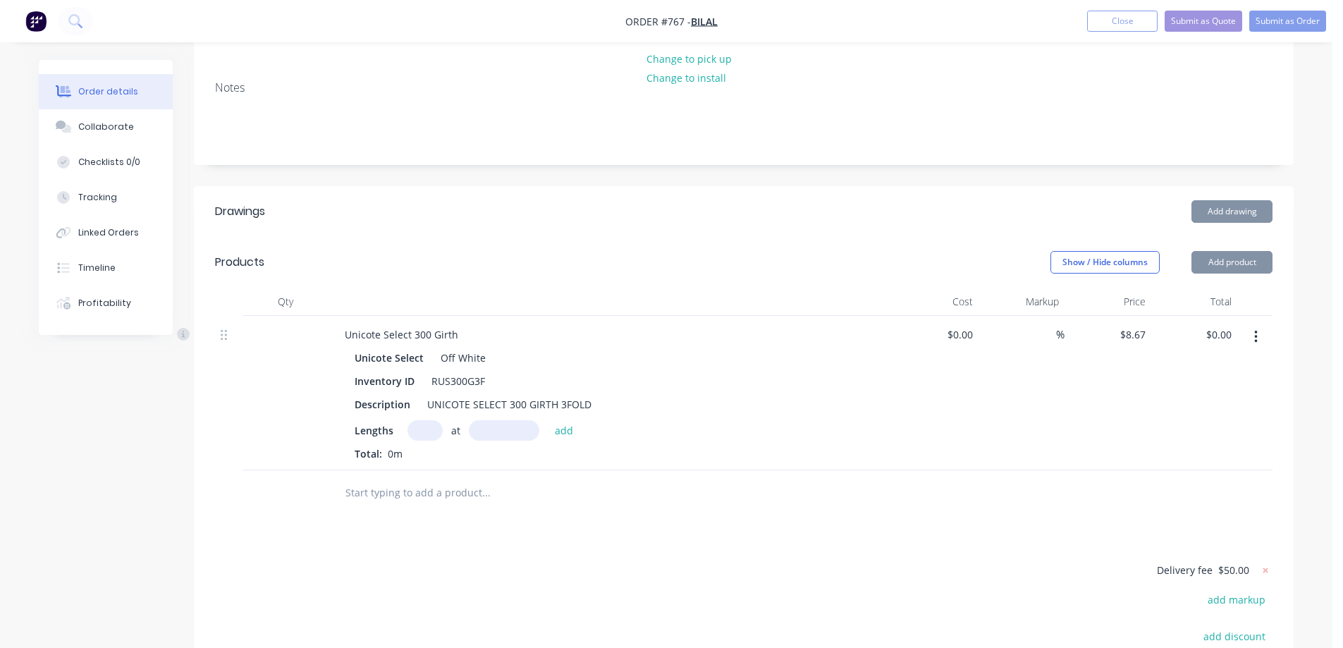
click at [416, 420] on input "text" at bounding box center [425, 430] width 35 height 20
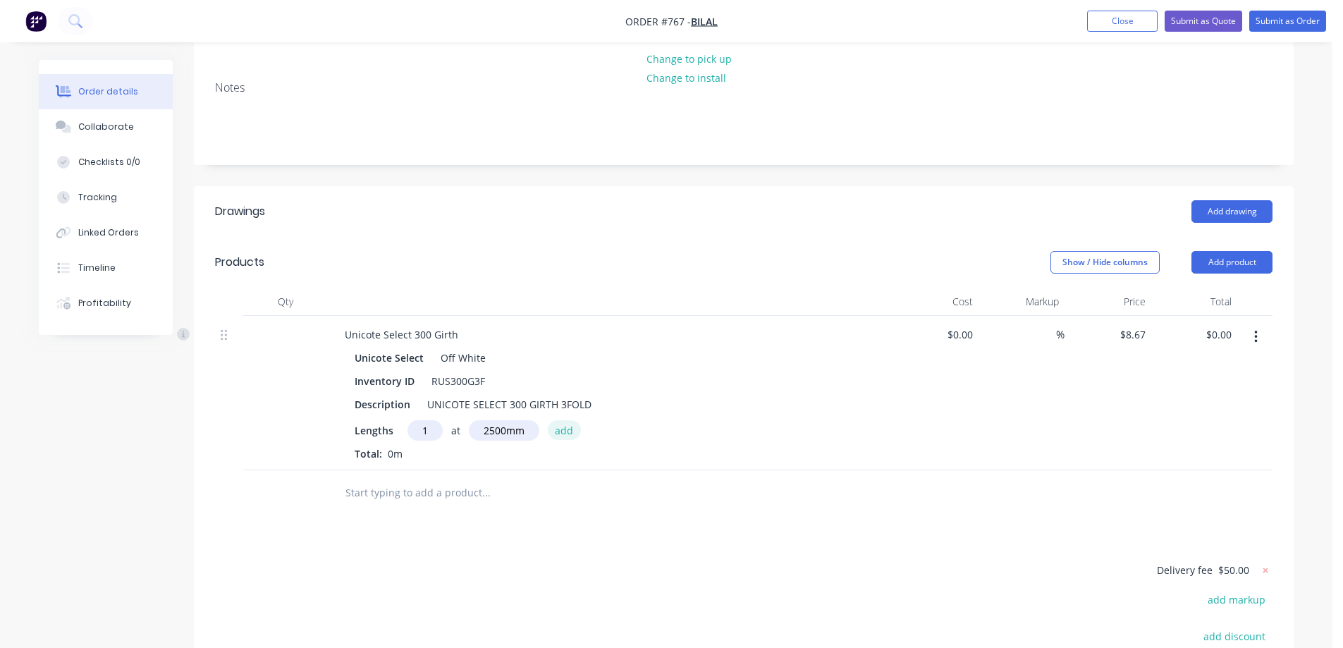
click at [557, 420] on button "add" at bounding box center [564, 429] width 33 height 19
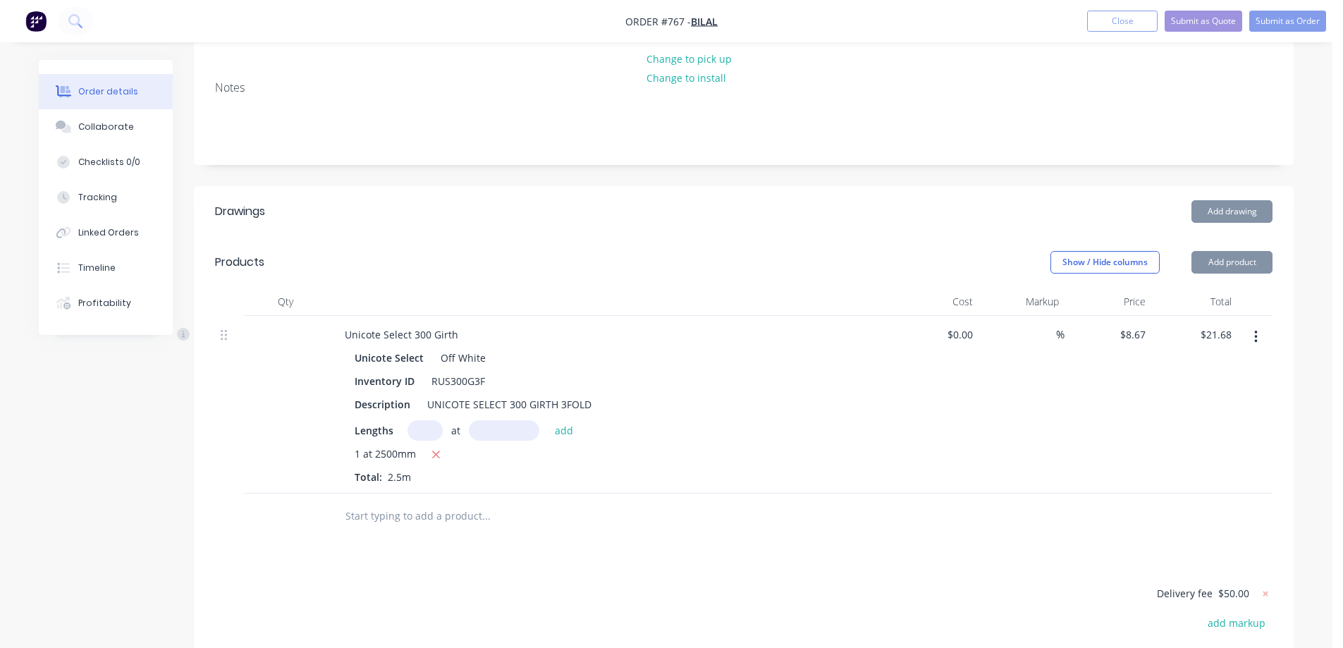
click at [465, 502] on input "text" at bounding box center [486, 516] width 282 height 28
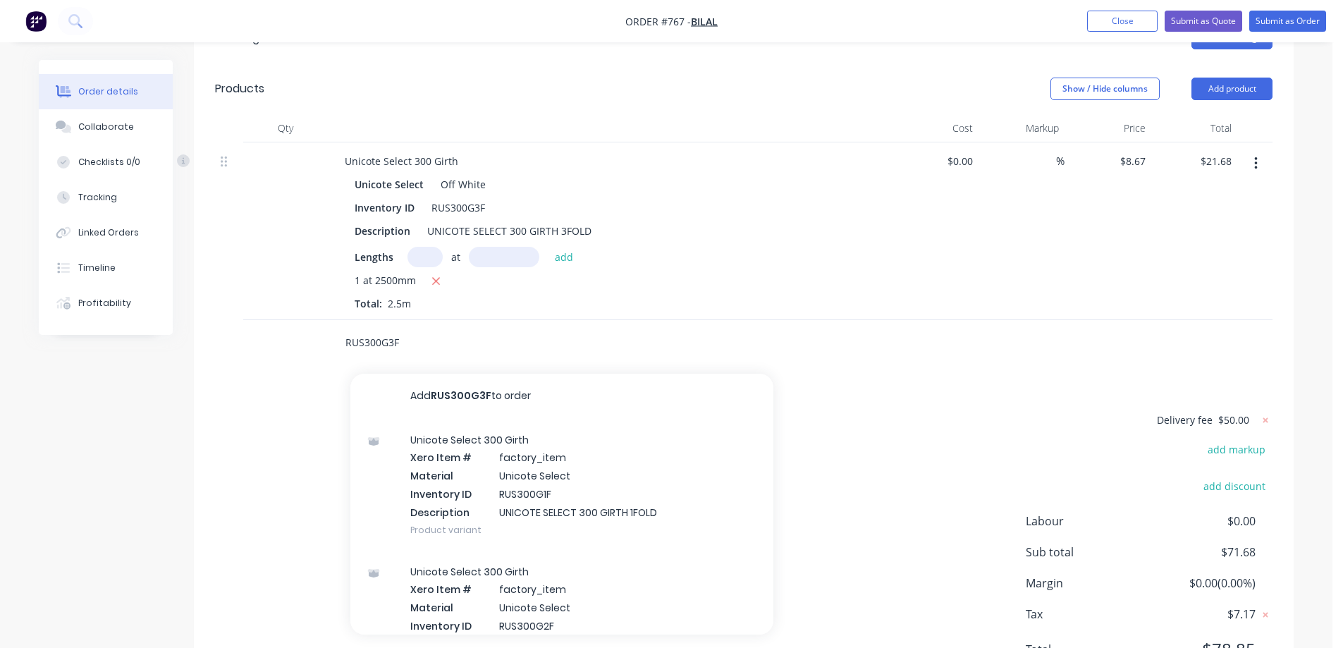
scroll to position [453, 0]
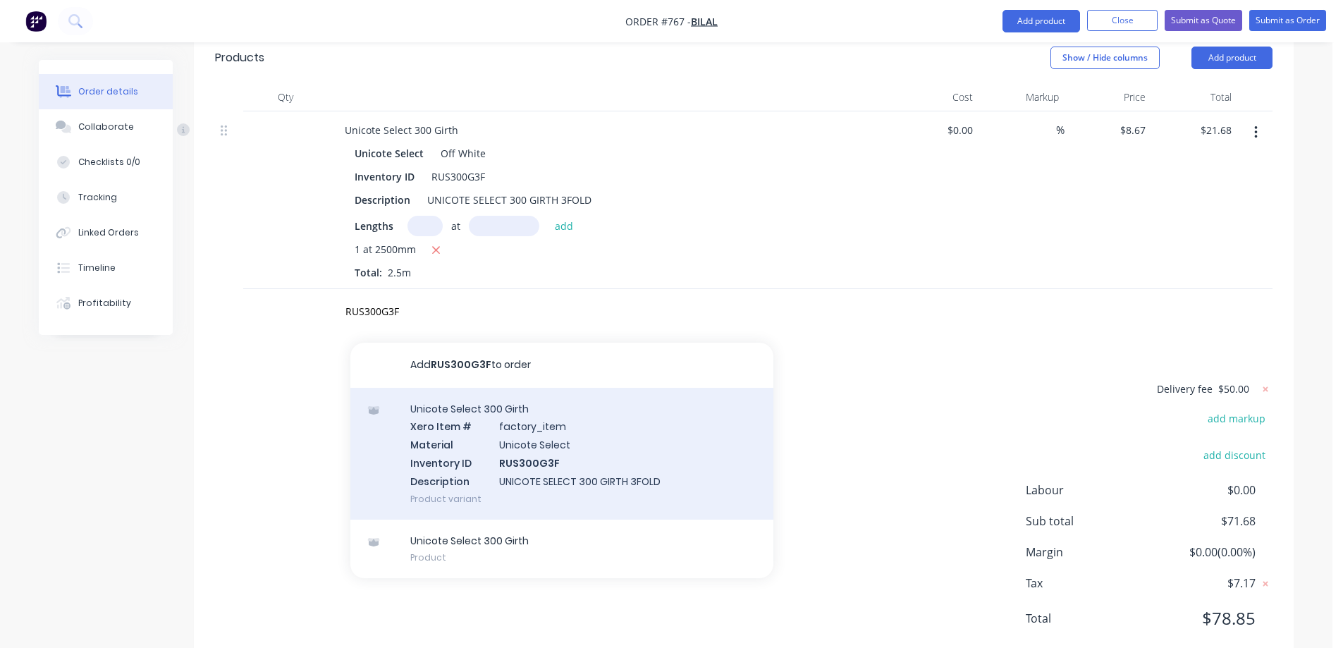
click at [478, 415] on div "Unicote Select 300 Girth Xero Item # factory_item Material Unicote Select Inven…" at bounding box center [561, 454] width 423 height 132
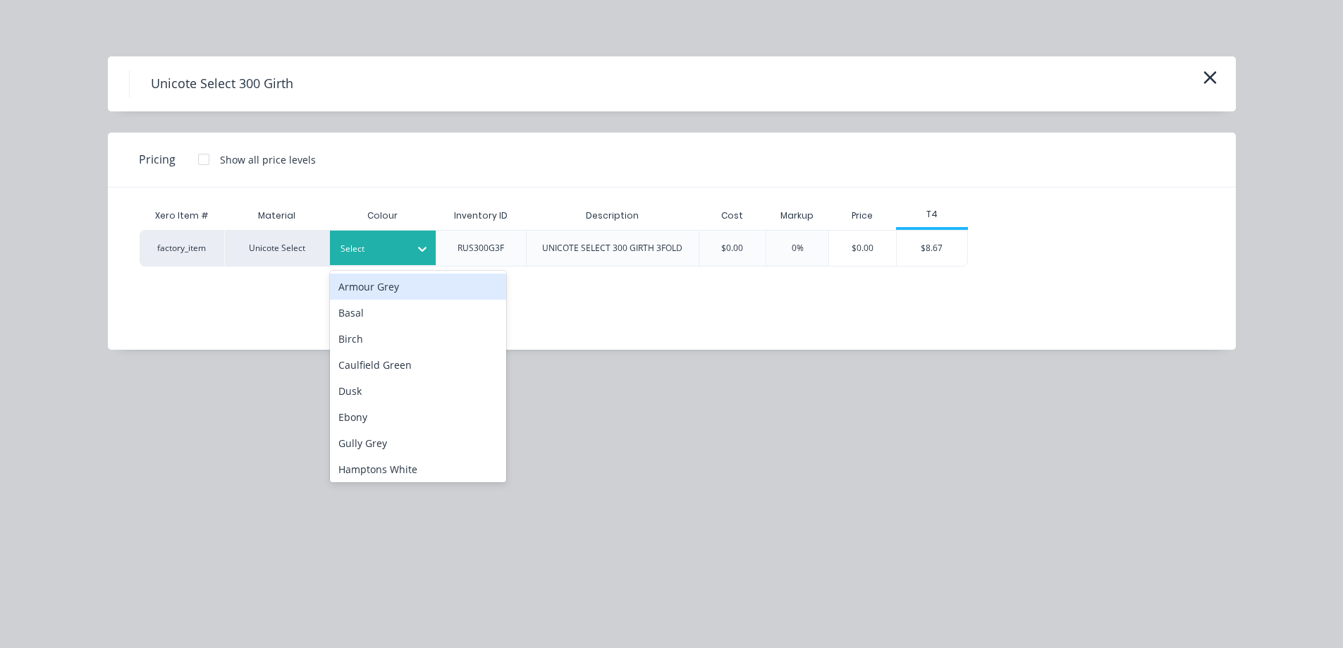
click at [393, 252] on div at bounding box center [372, 249] width 63 height 16
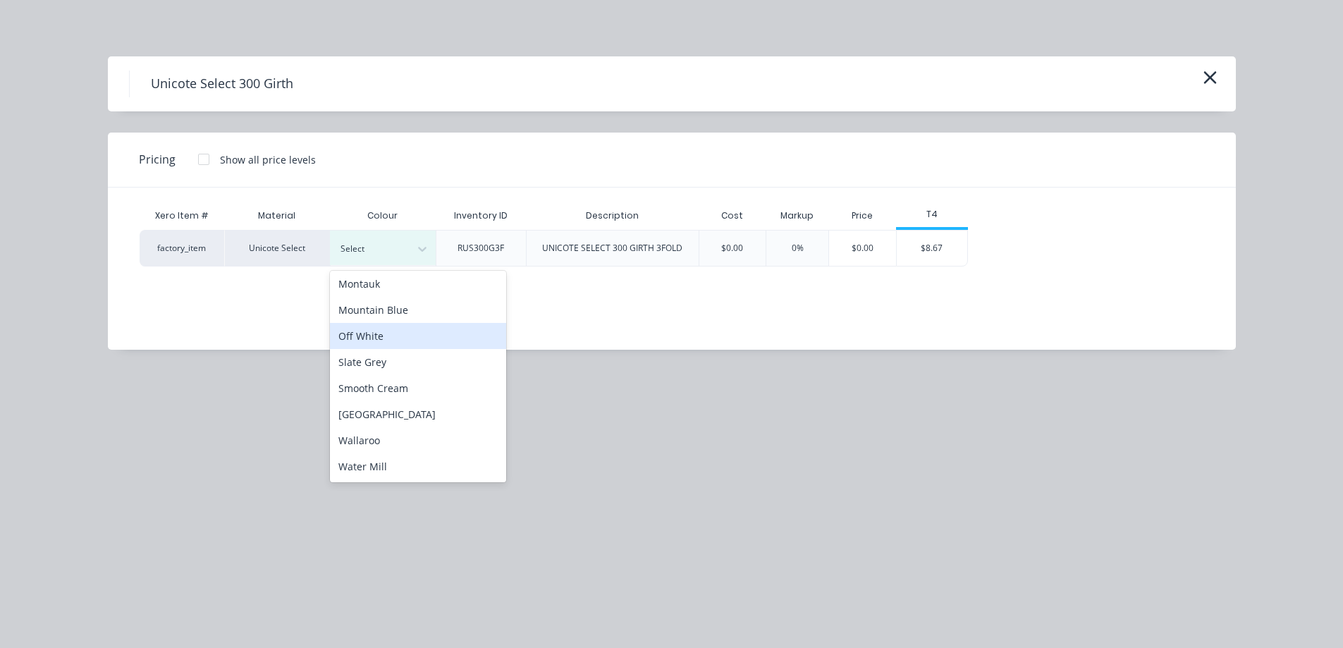
click at [396, 332] on div "Off White" at bounding box center [418, 336] width 176 height 26
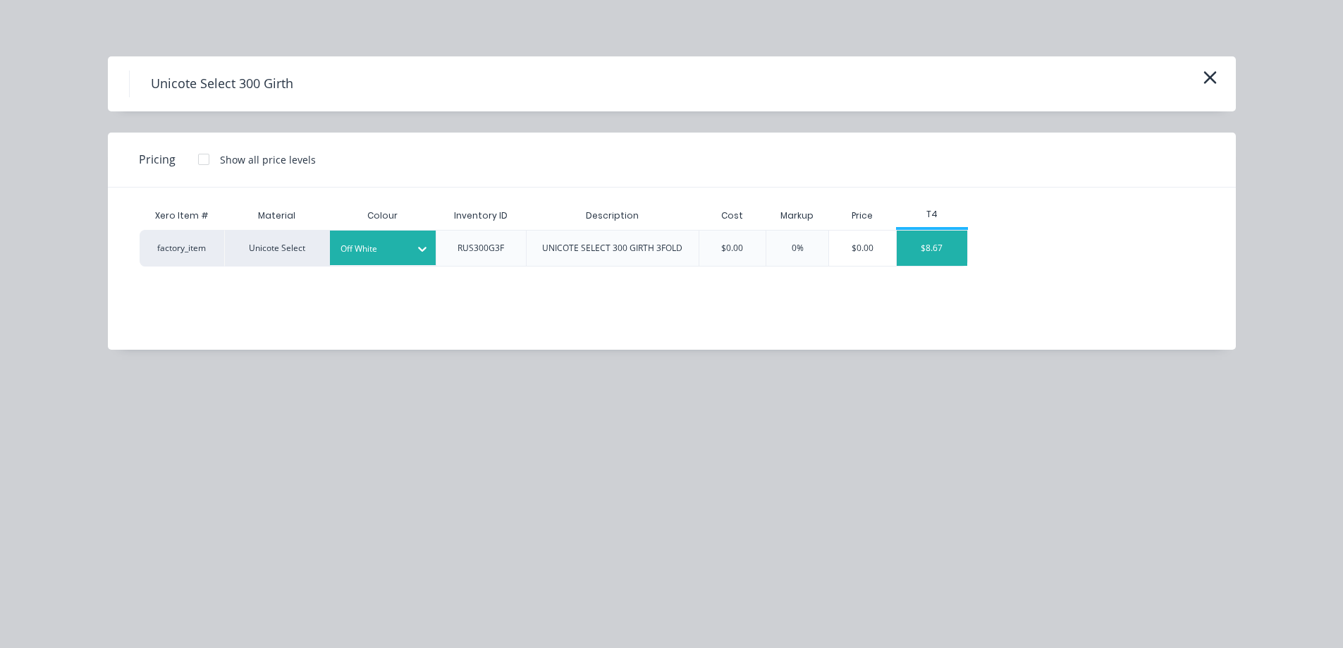
click at [913, 240] on div "$8.67" at bounding box center [932, 248] width 71 height 35
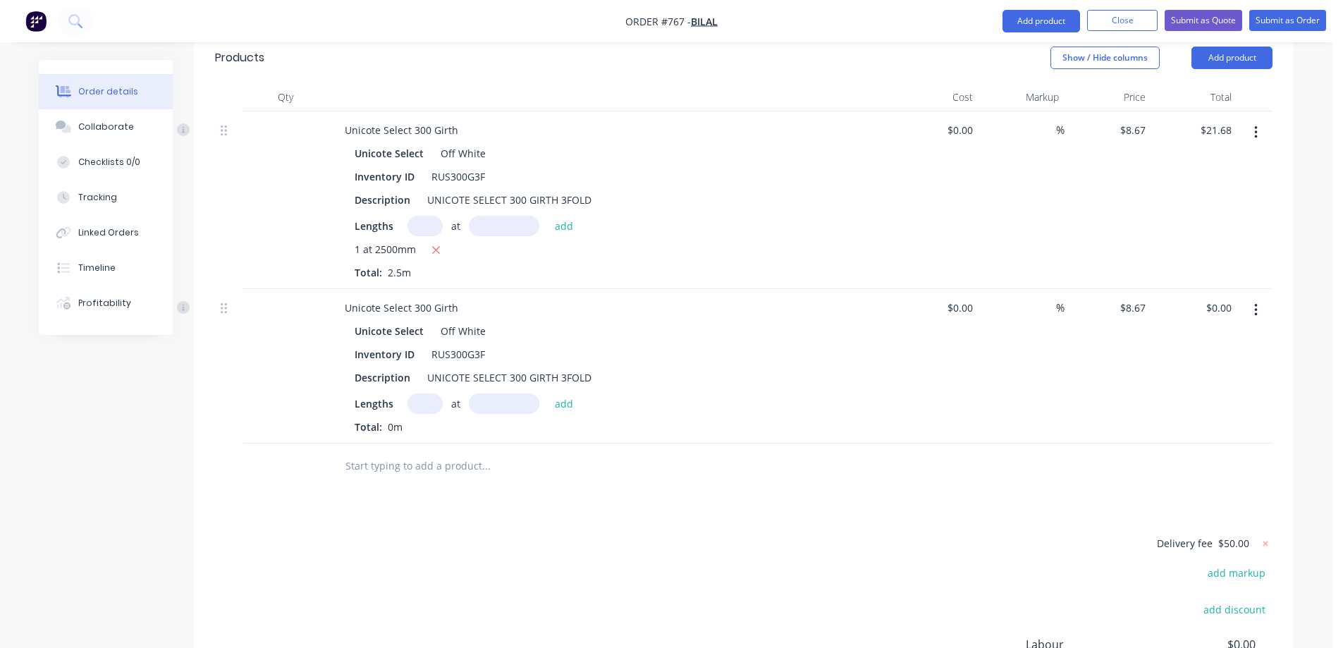
click at [421, 393] on input "text" at bounding box center [425, 403] width 35 height 20
click at [575, 393] on button "add" at bounding box center [564, 402] width 33 height 19
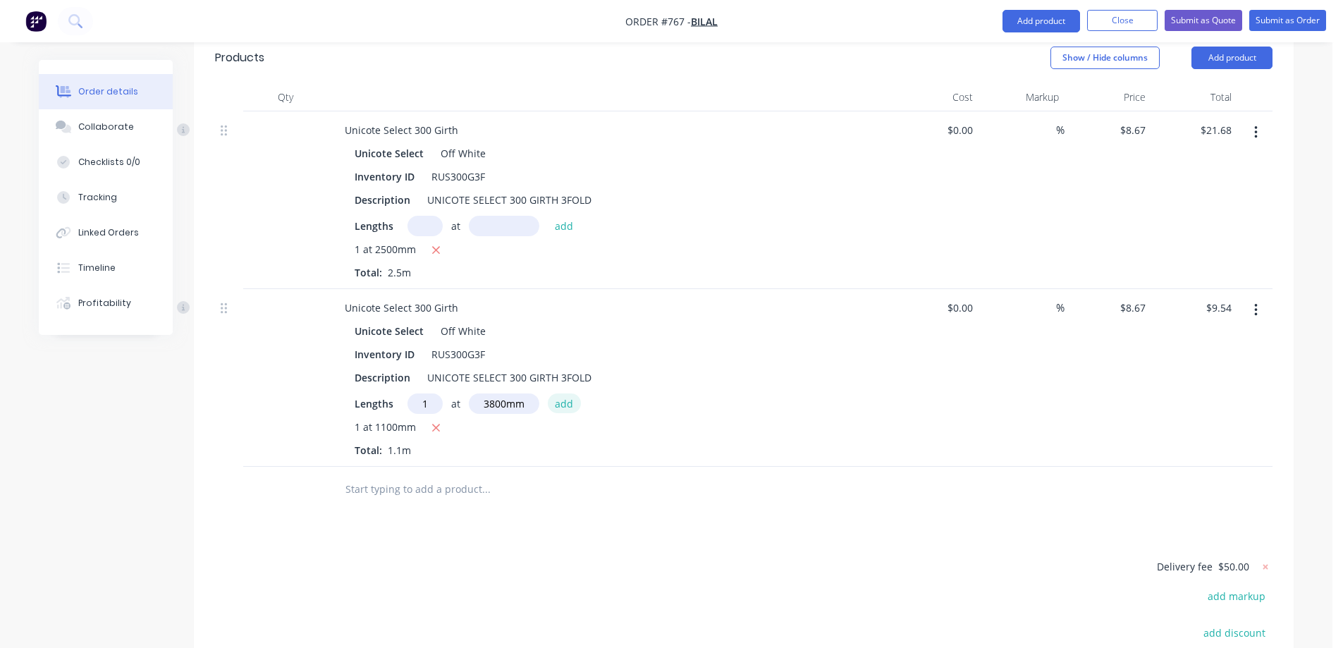
click at [575, 393] on button "add" at bounding box center [564, 402] width 33 height 19
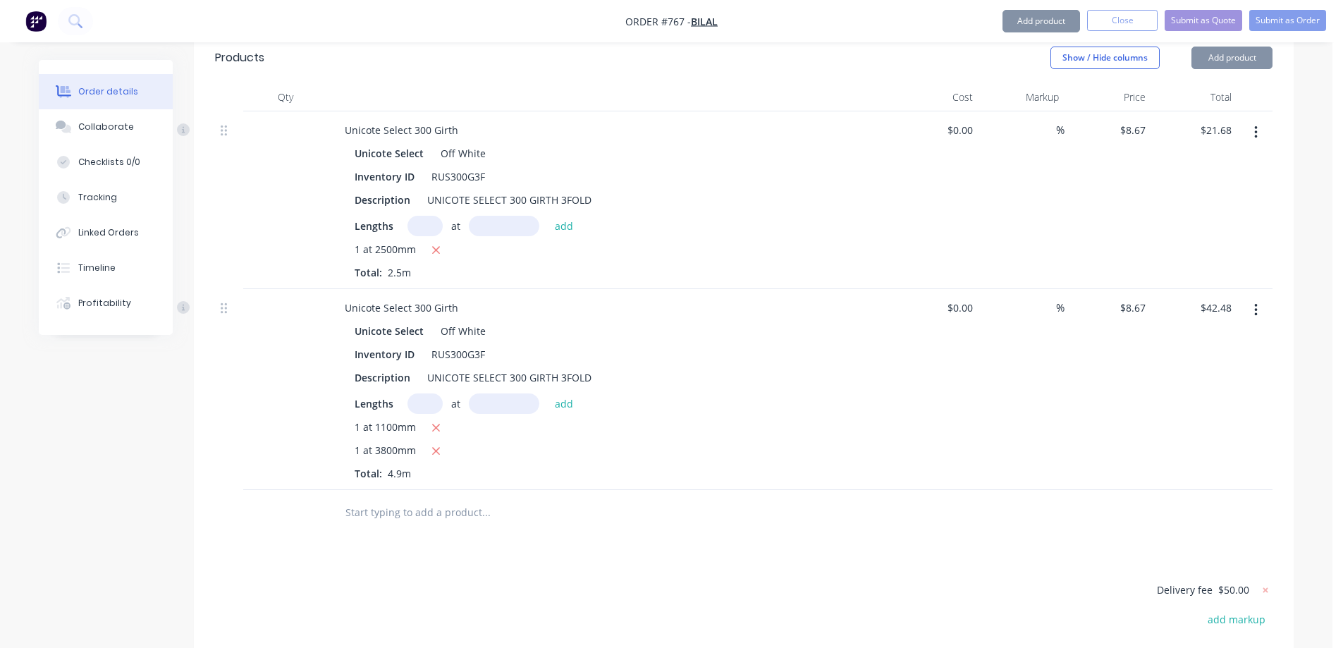
click at [438, 498] on input "text" at bounding box center [486, 512] width 282 height 28
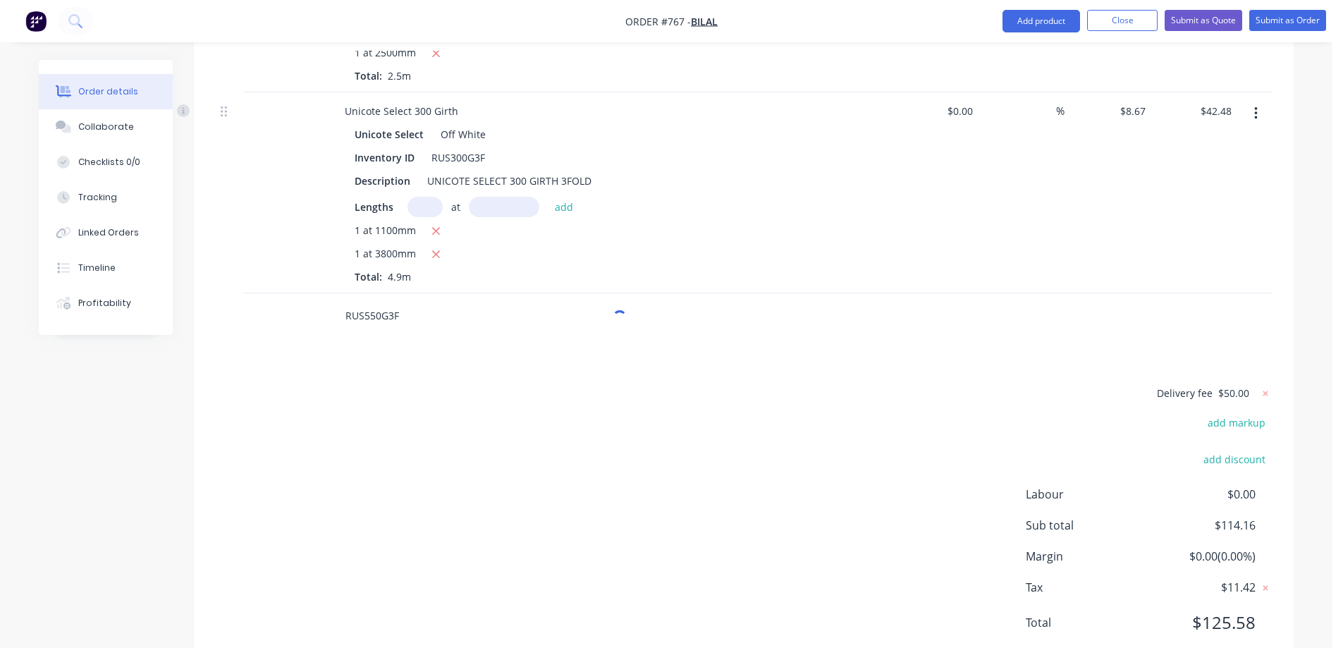
scroll to position [654, 0]
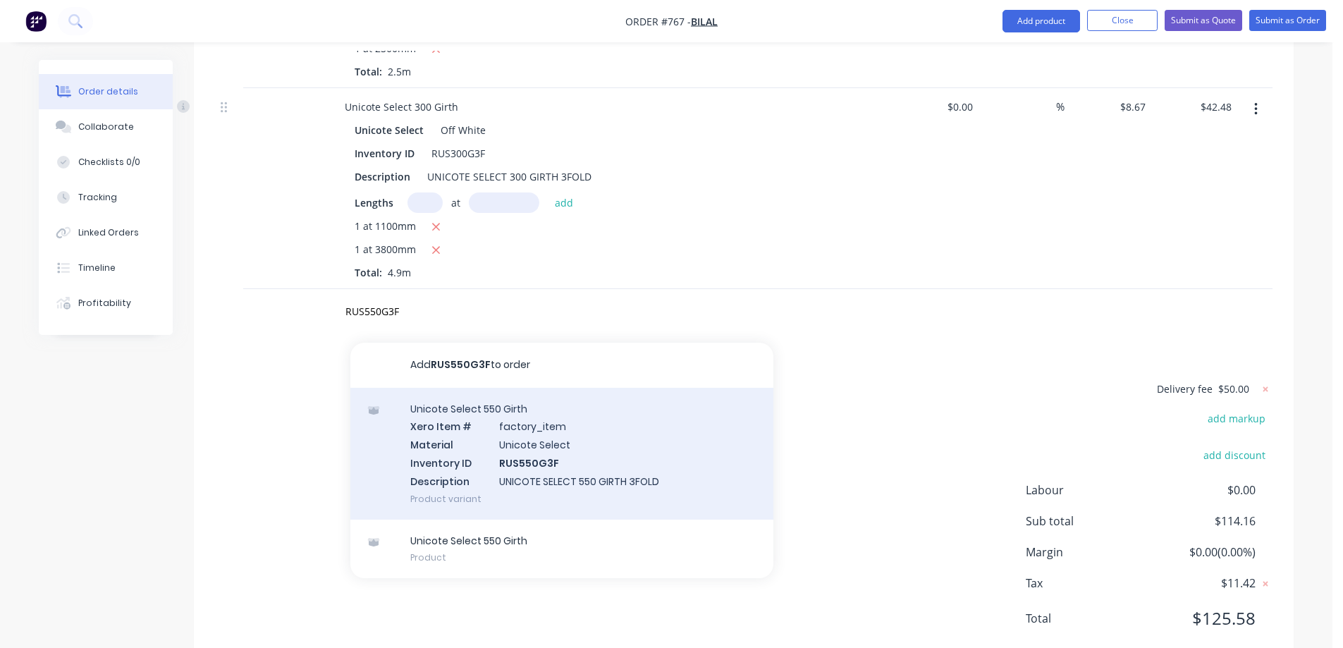
click at [458, 412] on div "Unicote Select 550 Girth Xero Item # factory_item Material Unicote Select Inven…" at bounding box center [561, 454] width 423 height 132
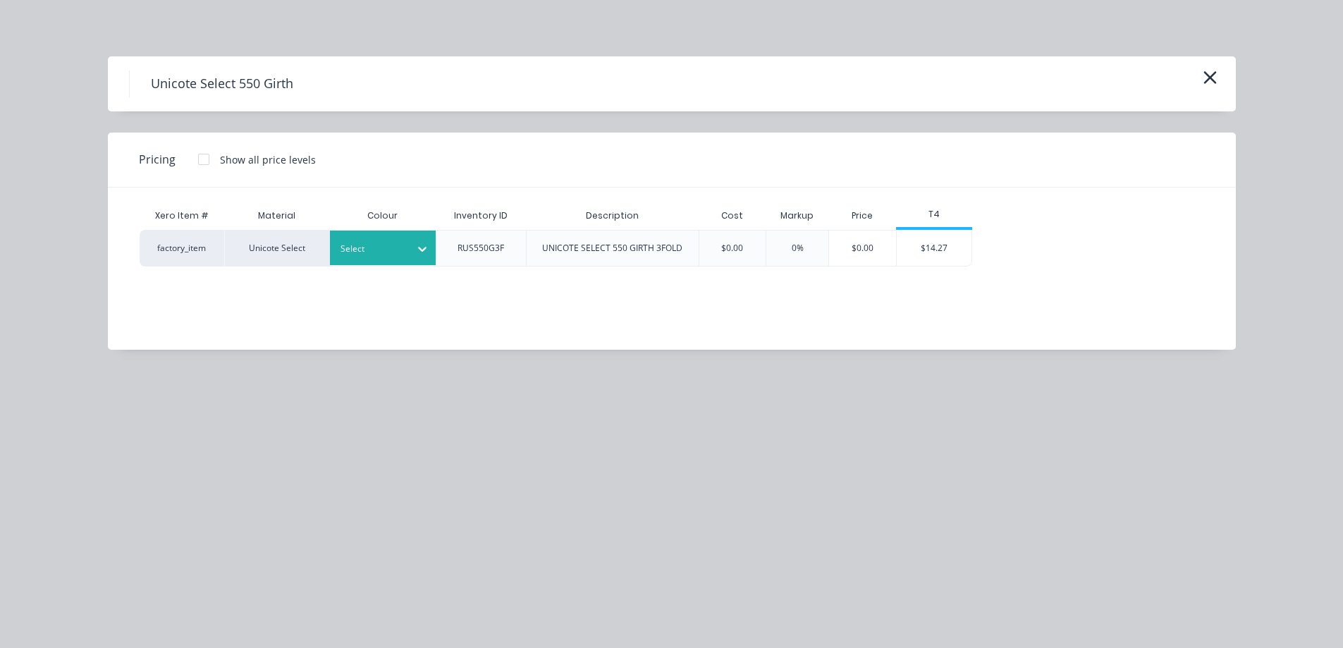
click at [374, 247] on div at bounding box center [372, 249] width 63 height 16
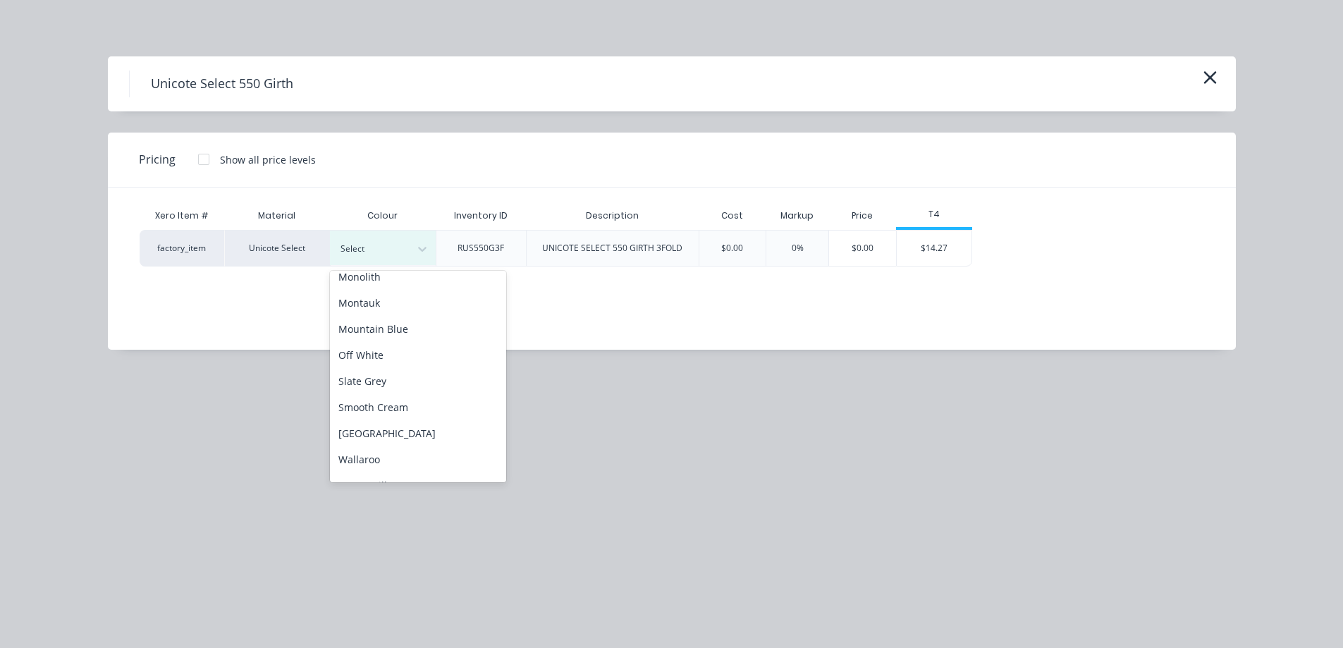
scroll to position [353, 0]
click at [383, 342] on div "Off White" at bounding box center [418, 351] width 176 height 26
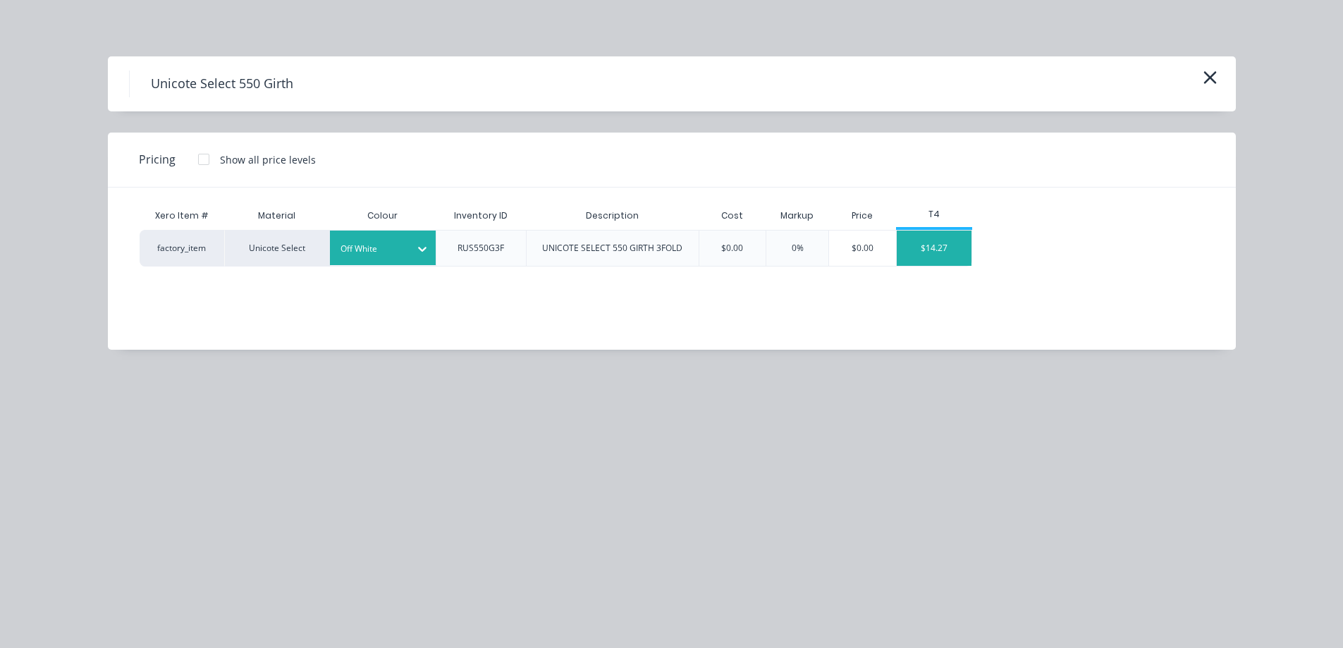
click at [945, 251] on div "$14.27" at bounding box center [934, 248] width 75 height 35
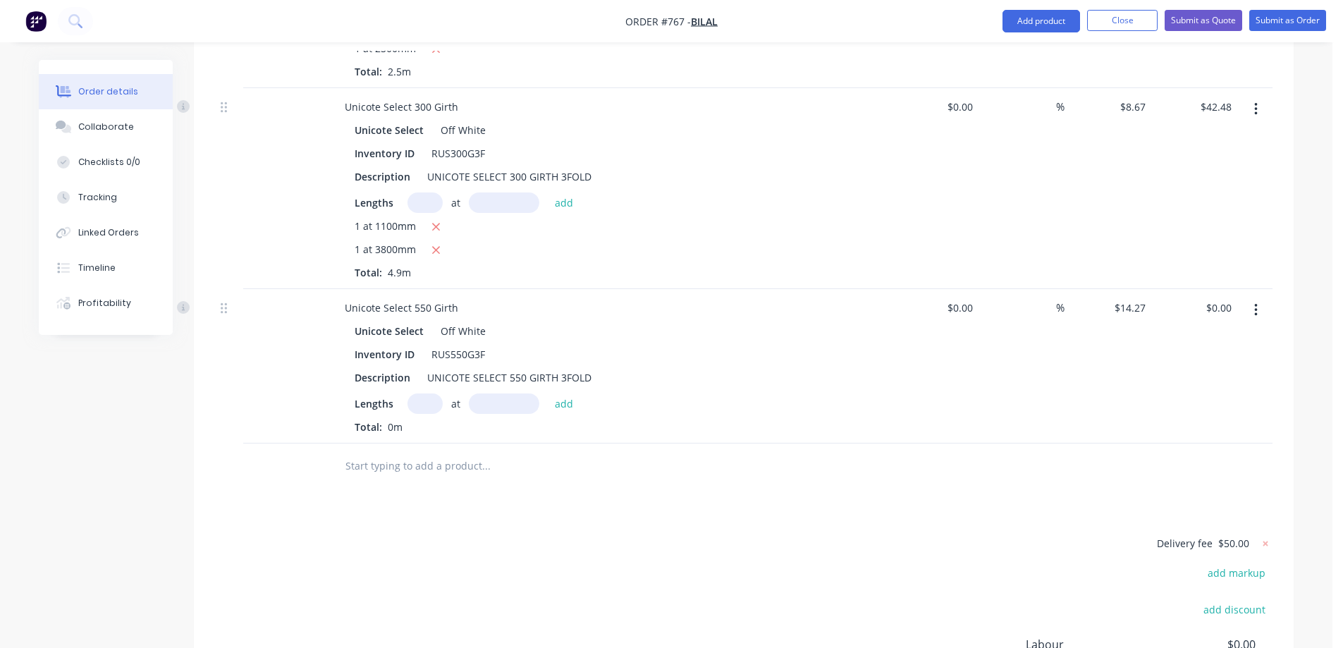
click at [424, 393] on input "text" at bounding box center [425, 403] width 35 height 20
click at [563, 393] on button "add" at bounding box center [564, 402] width 33 height 19
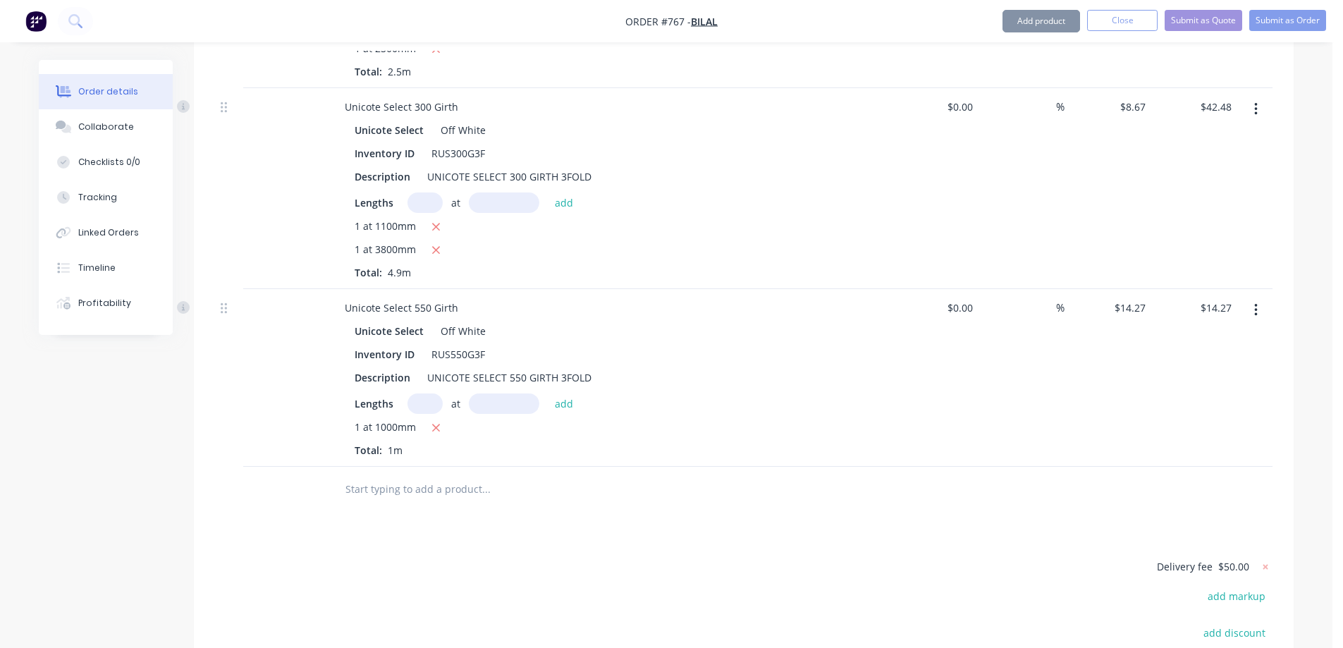
click at [446, 475] on input "text" at bounding box center [486, 489] width 282 height 28
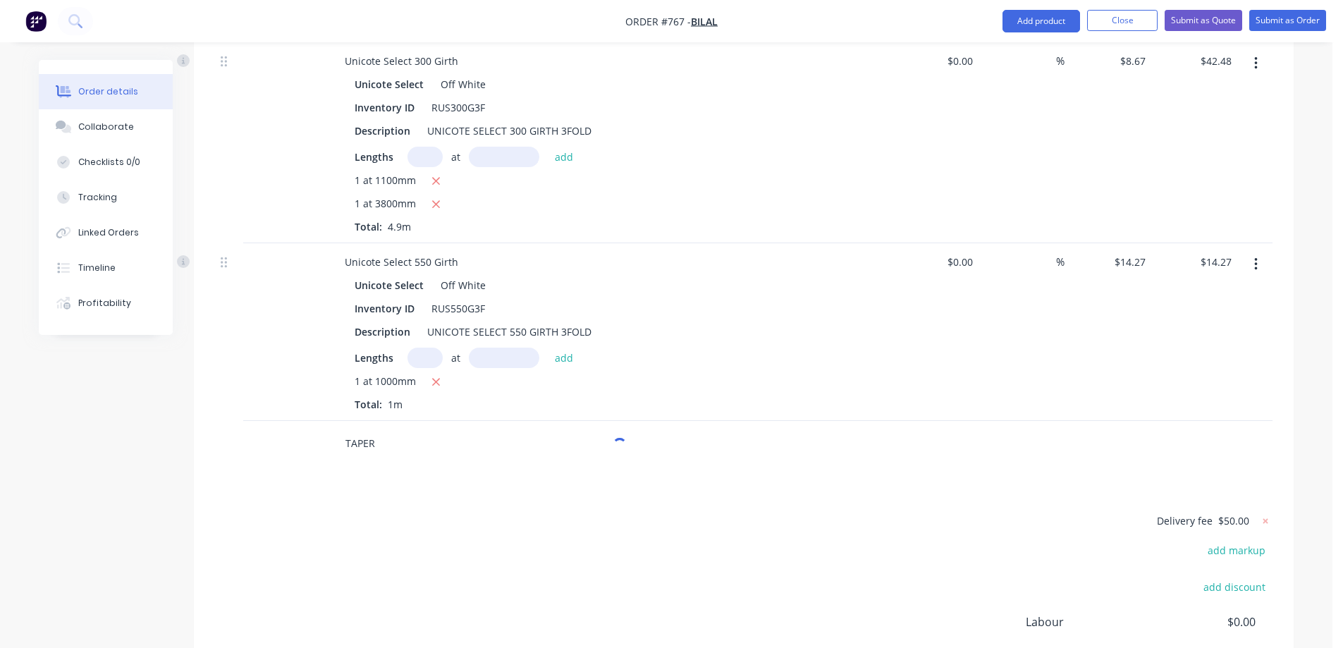
scroll to position [831, 0]
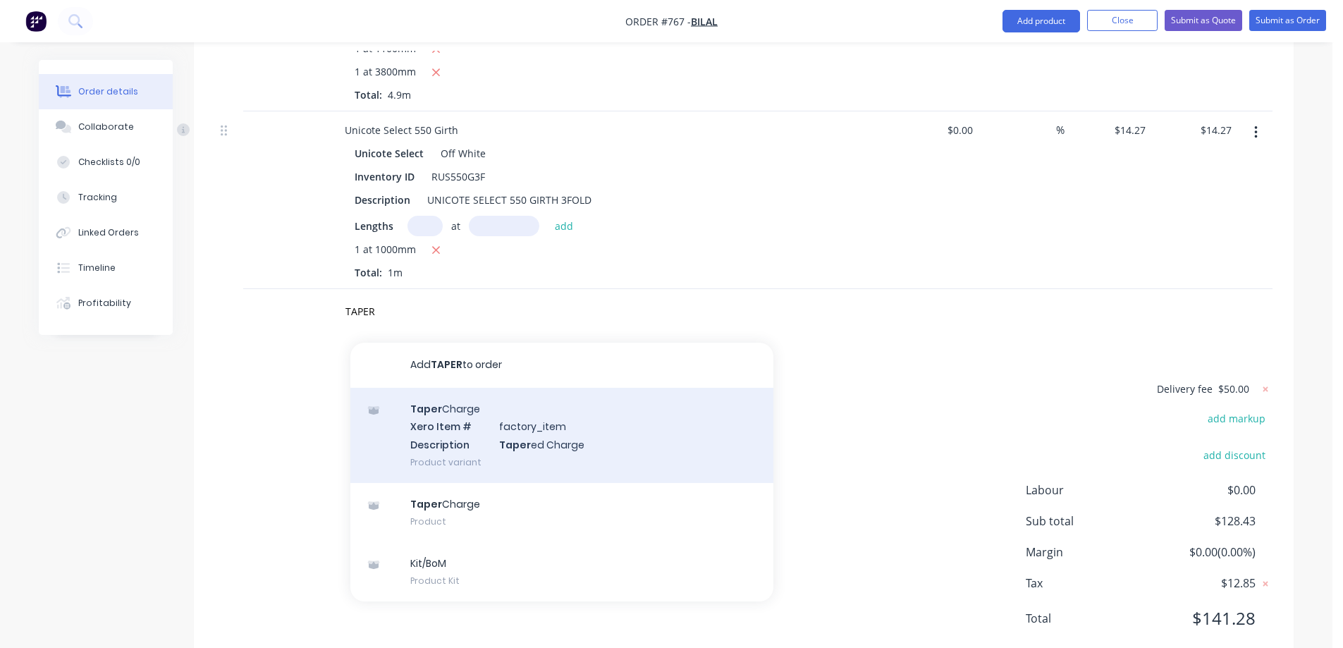
click at [470, 393] on div "Taper Charge Xero Item # factory_item Description Taper ed Charge Product varia…" at bounding box center [561, 435] width 423 height 95
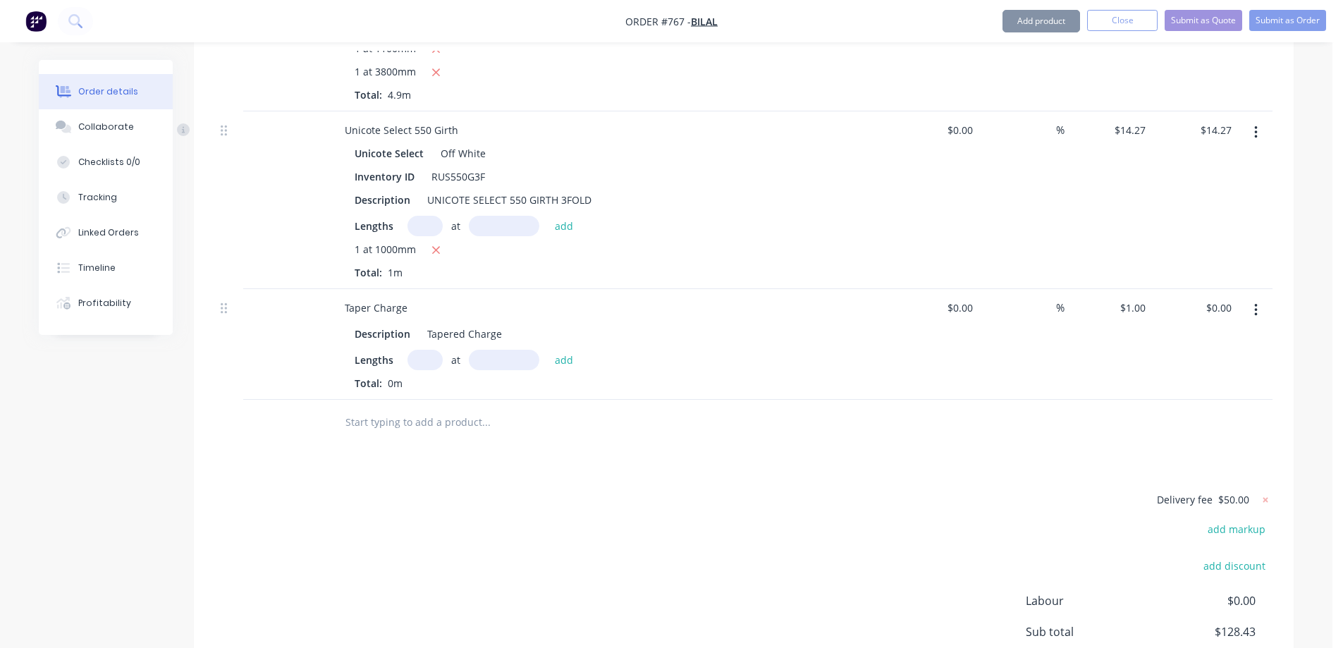
click at [424, 350] on input "text" at bounding box center [425, 360] width 35 height 20
click at [567, 350] on button "add" at bounding box center [564, 359] width 33 height 19
click at [411, 432] on input "text" at bounding box center [486, 446] width 282 height 28
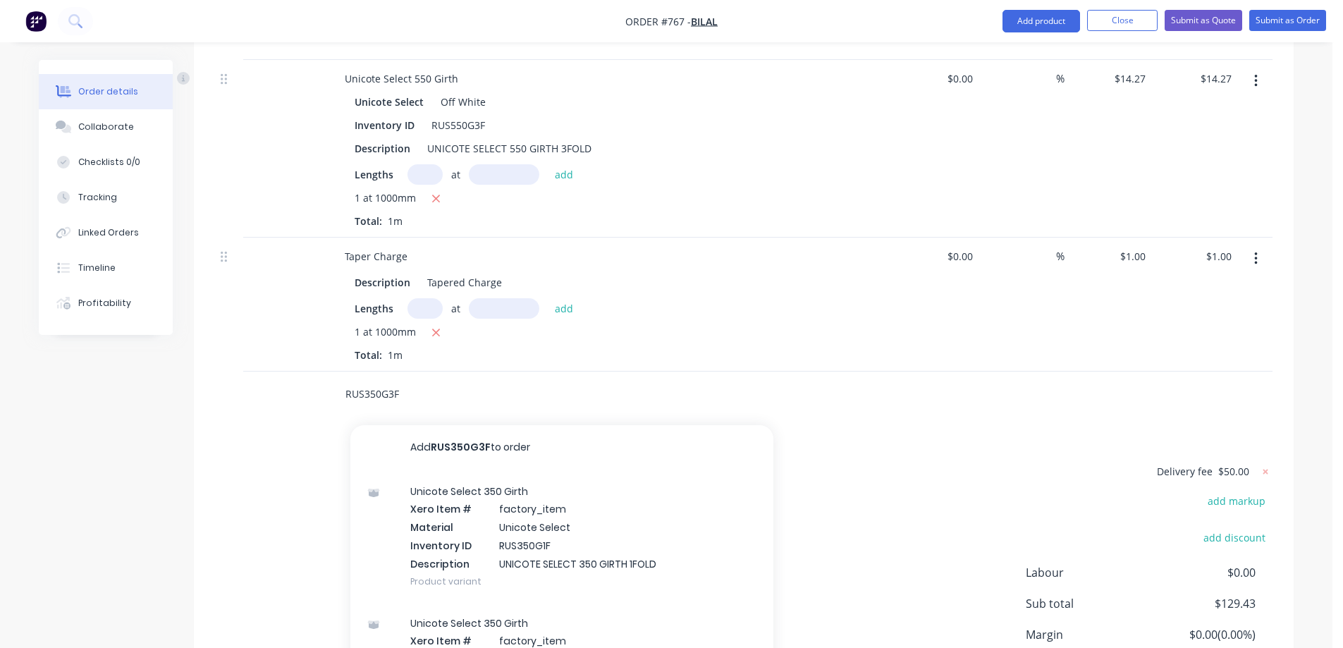
scroll to position [965, 0]
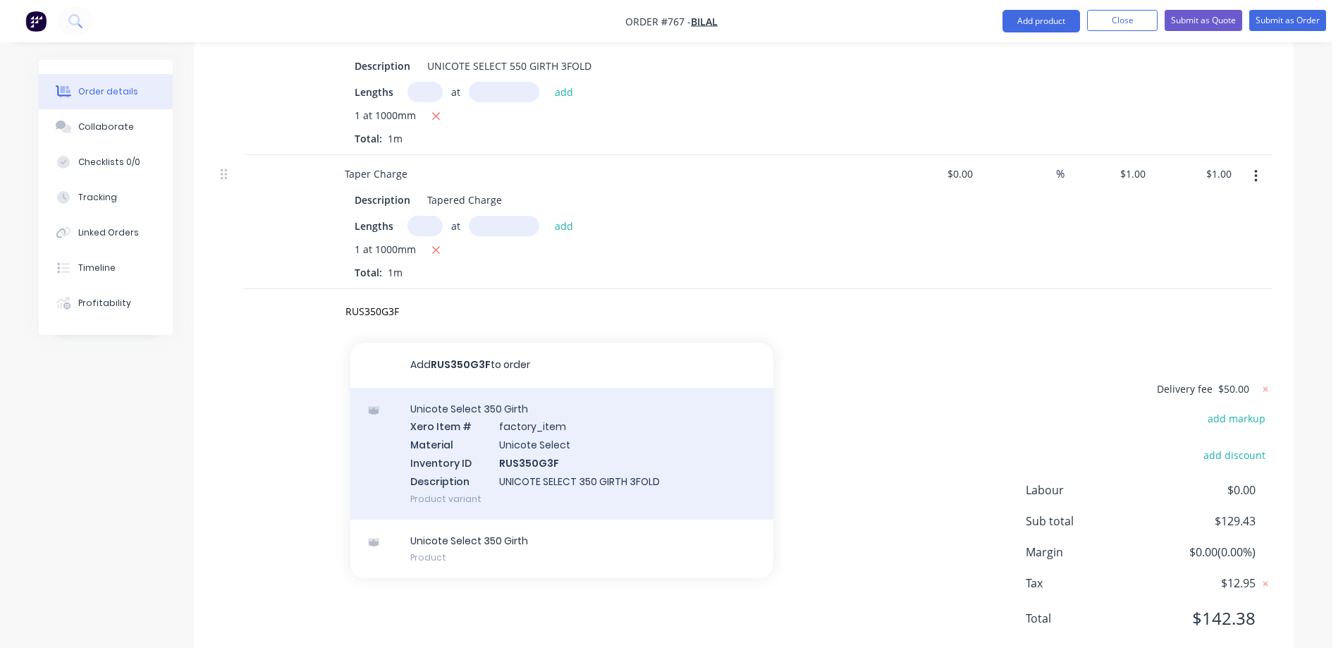
click at [482, 400] on div "Unicote Select 350 Girth Xero Item # factory_item Material Unicote Select Inven…" at bounding box center [561, 454] width 423 height 132
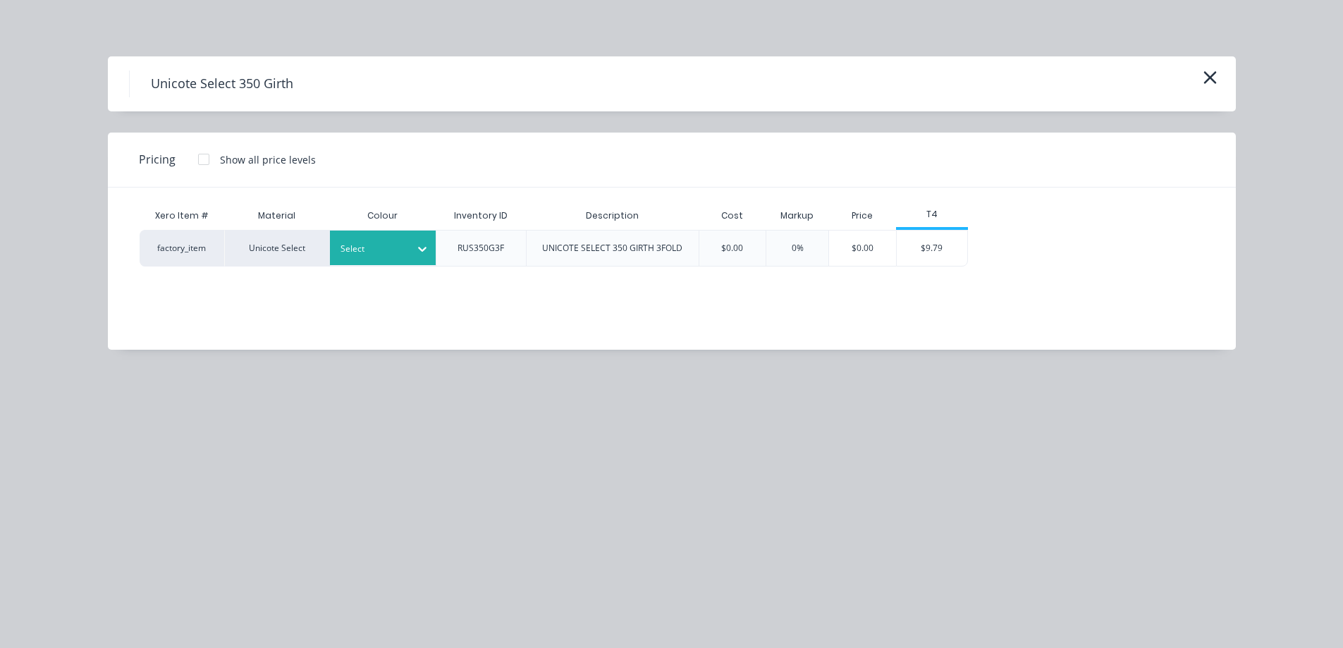
click at [392, 238] on div "Select" at bounding box center [383, 248] width 106 height 35
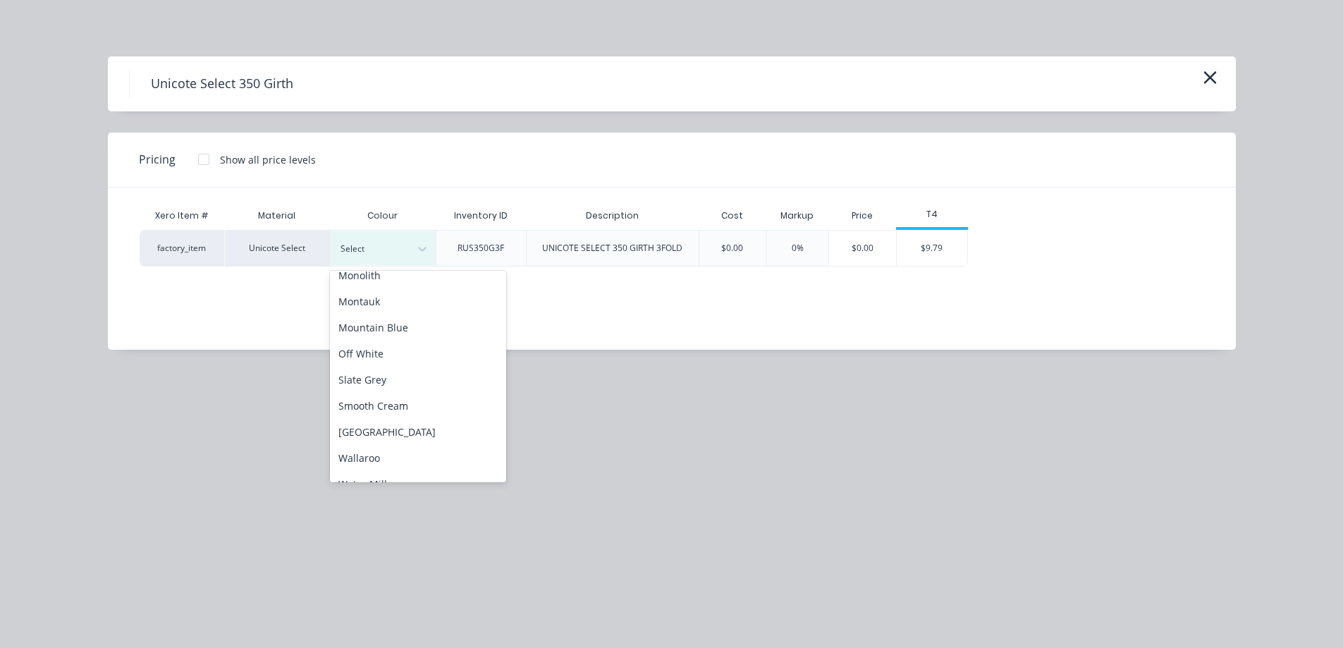
scroll to position [353, 0]
click at [373, 353] on div "Off White" at bounding box center [418, 351] width 176 height 26
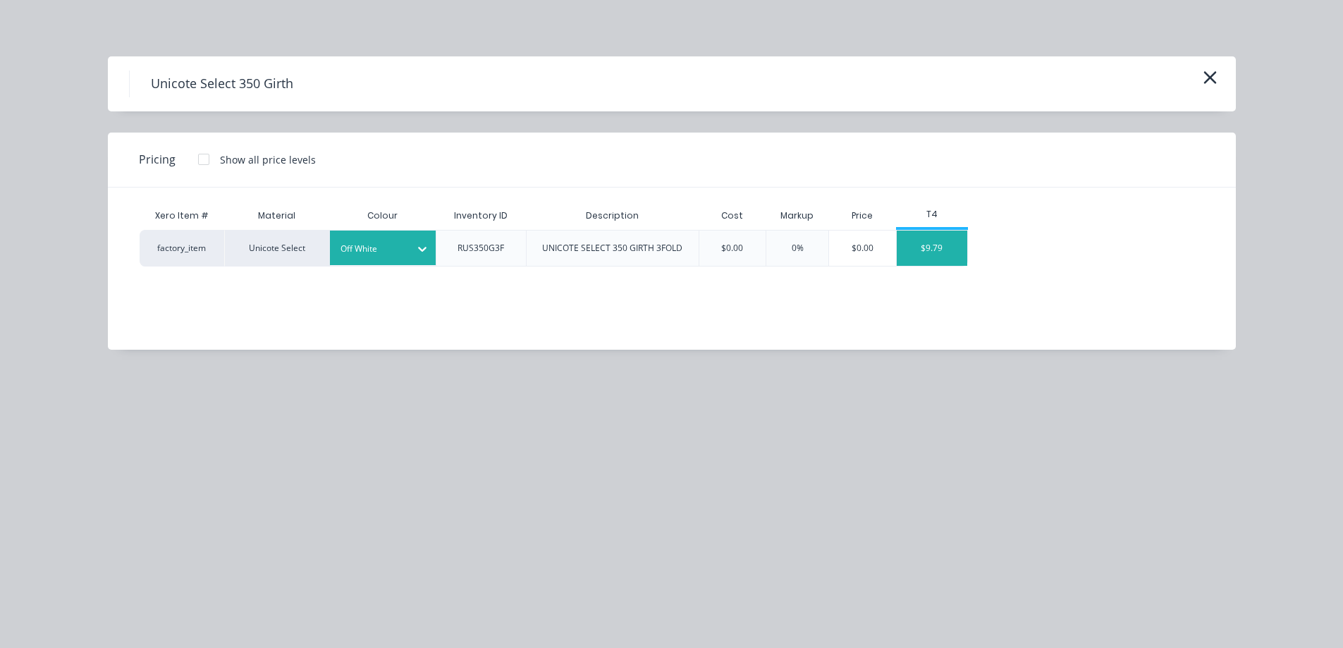
click at [910, 259] on div "$9.79" at bounding box center [932, 248] width 71 height 35
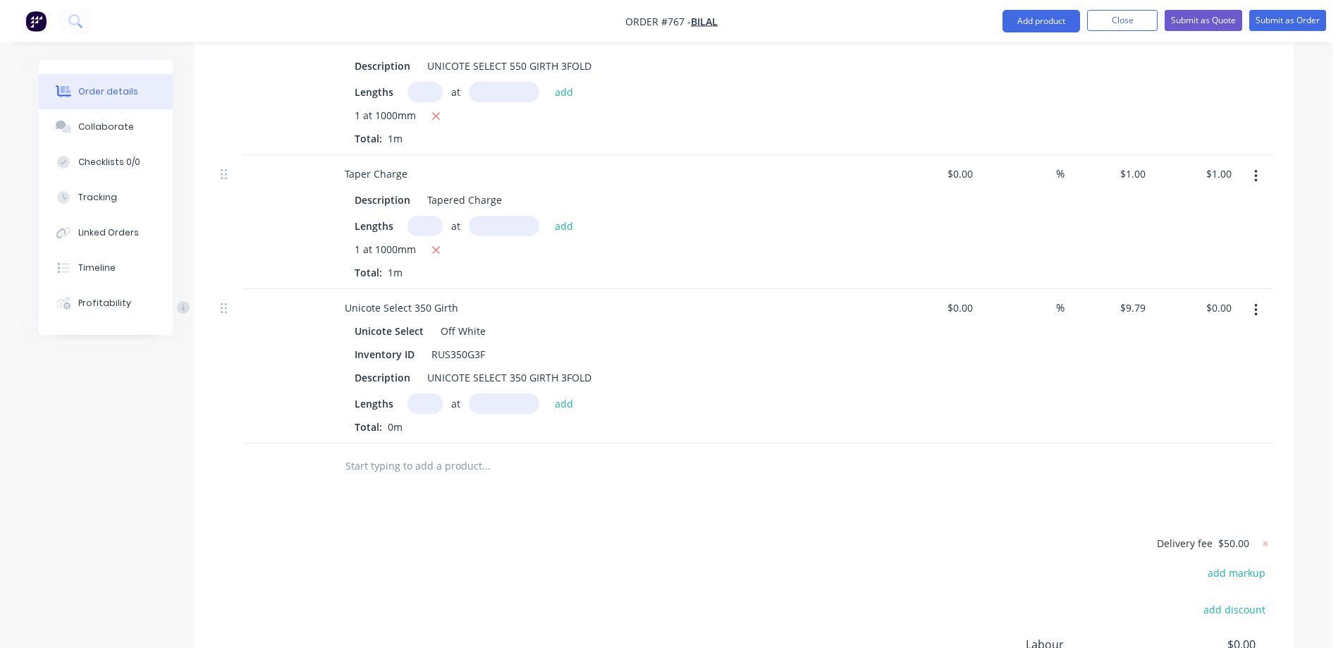
click at [422, 393] on input "text" at bounding box center [425, 403] width 35 height 20
click at [422, 393] on input "23" at bounding box center [425, 403] width 35 height 20
click at [502, 393] on input "text" at bounding box center [504, 403] width 71 height 20
click at [561, 393] on button "add" at bounding box center [564, 402] width 33 height 19
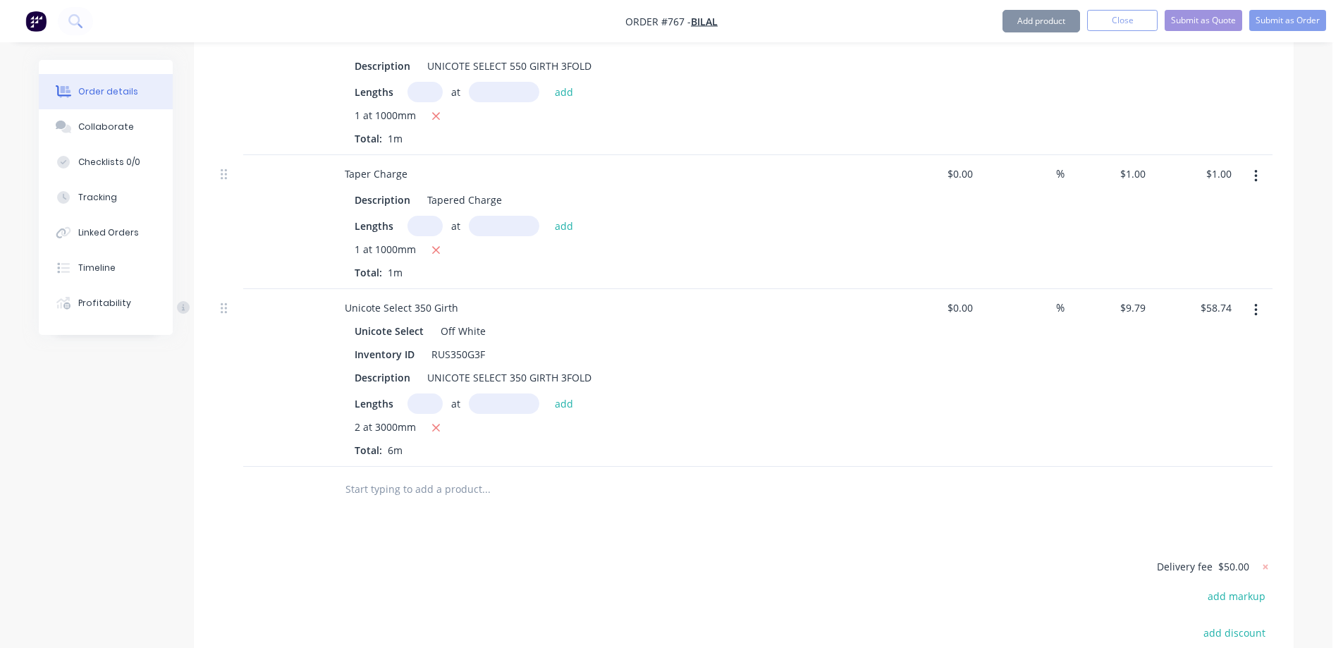
click at [441, 475] on input "text" at bounding box center [486, 489] width 282 height 28
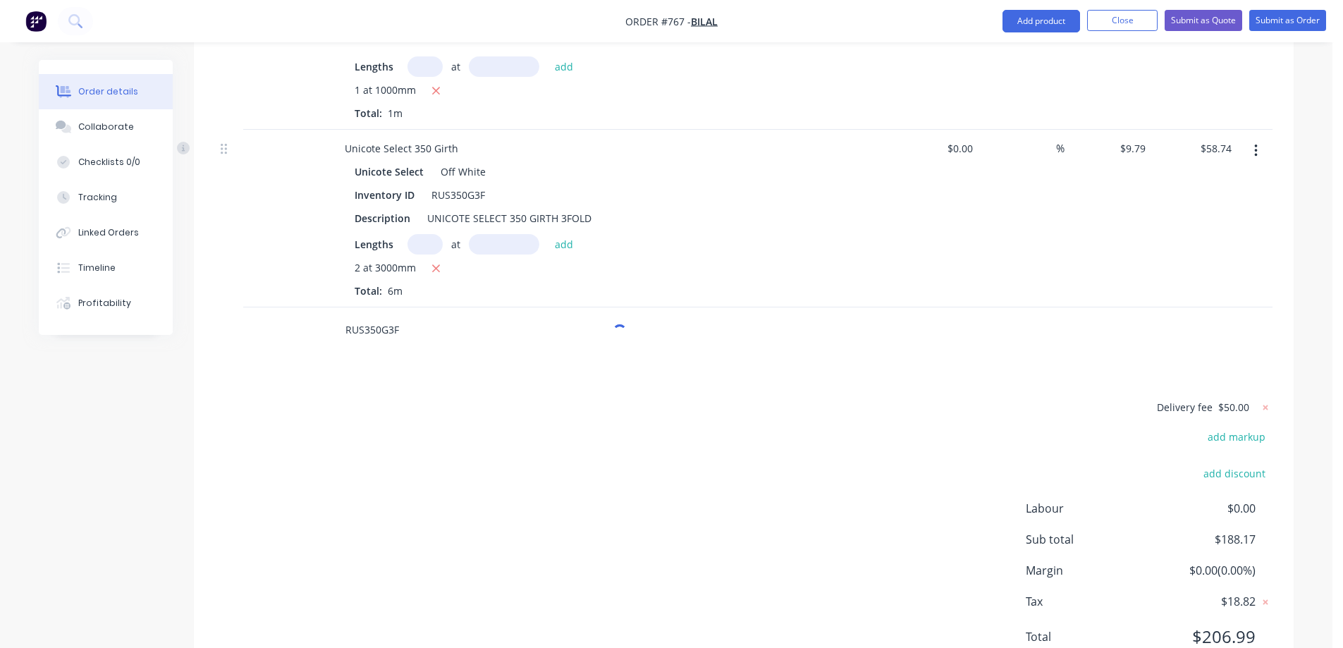
scroll to position [1143, 0]
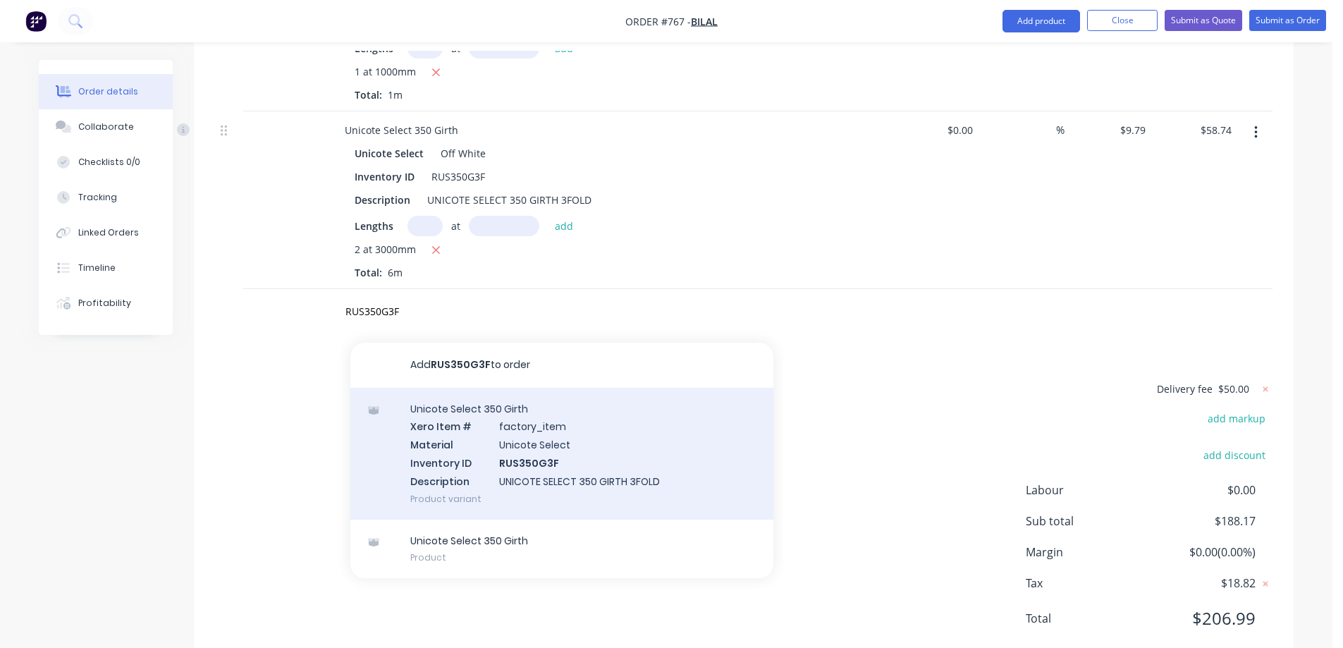
click at [451, 431] on div "Unicote Select 350 Girth Xero Item # factory_item Material Unicote Select Inven…" at bounding box center [561, 454] width 423 height 132
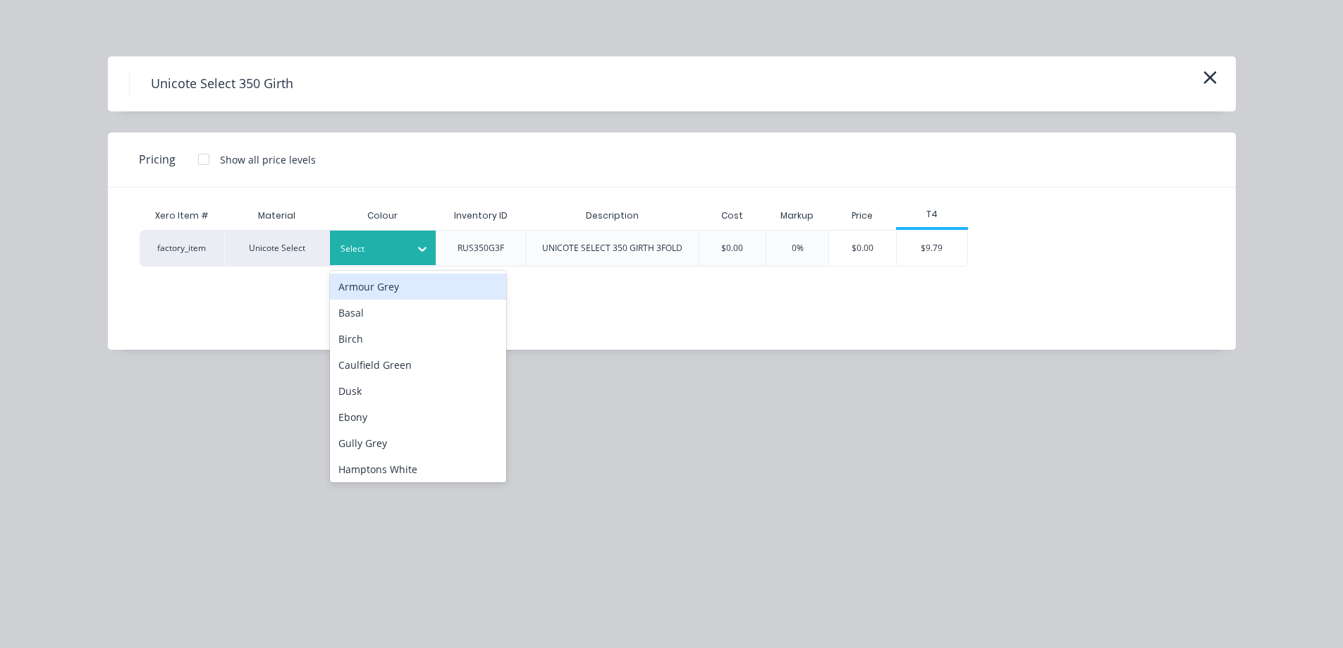
click at [391, 258] on div "Select" at bounding box center [383, 248] width 106 height 35
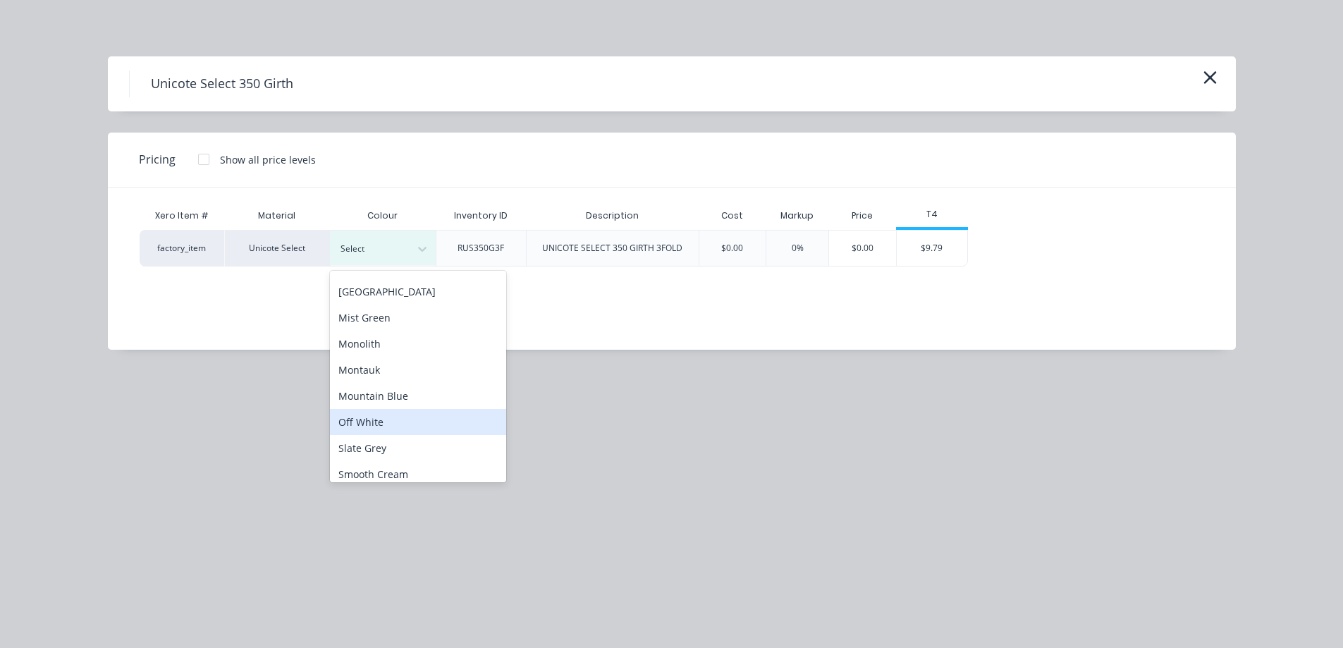
click at [379, 417] on div "Off White" at bounding box center [418, 422] width 176 height 26
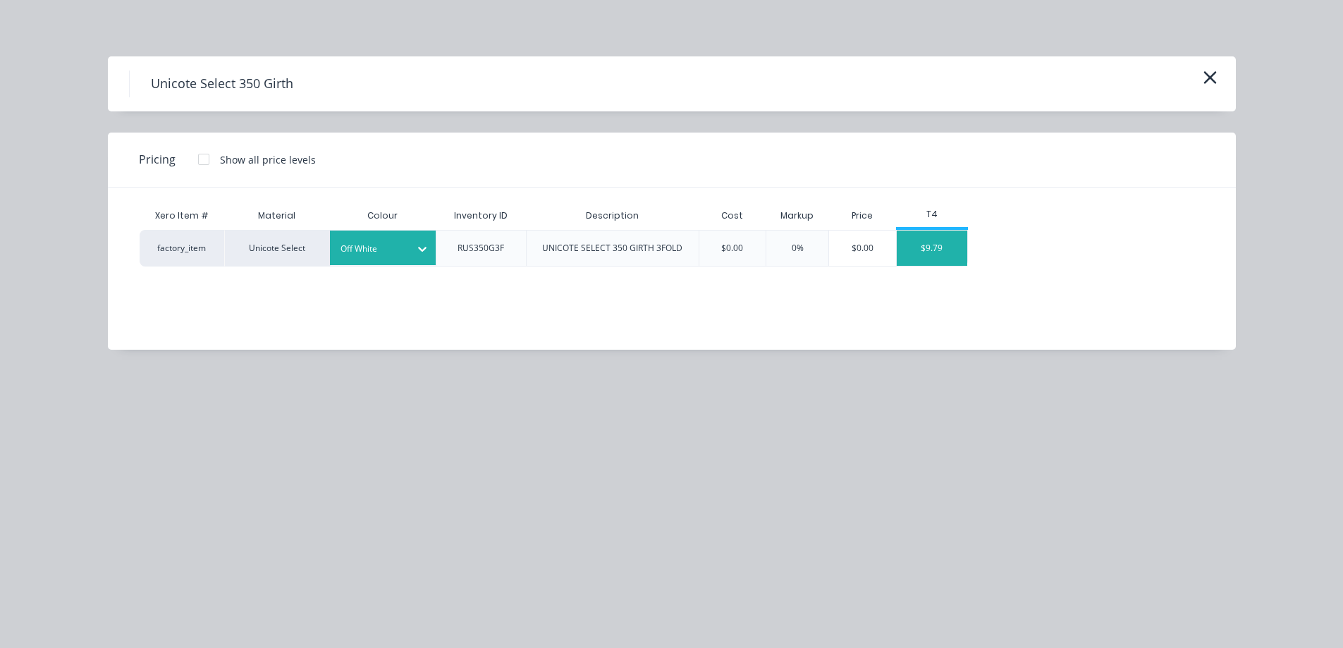
click at [937, 255] on div "$9.79" at bounding box center [932, 248] width 71 height 35
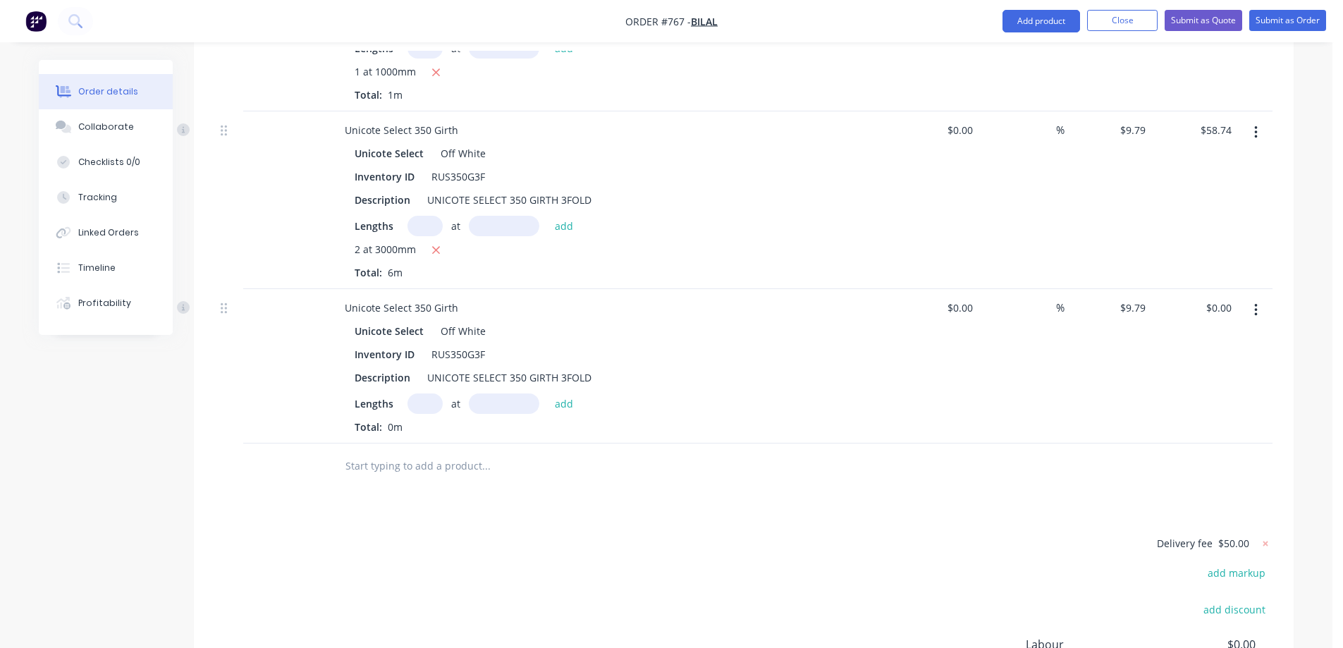
click at [415, 393] on input "text" at bounding box center [425, 403] width 35 height 20
click at [553, 393] on button "add" at bounding box center [564, 402] width 33 height 19
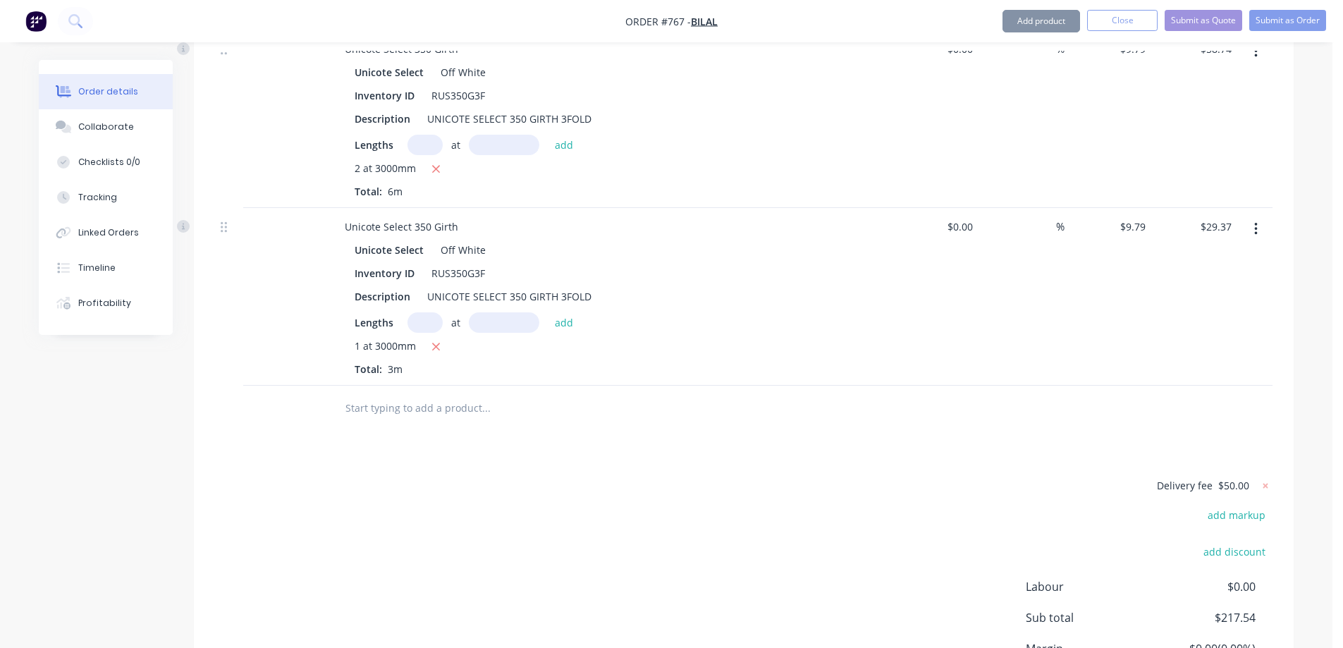
scroll to position [1321, 0]
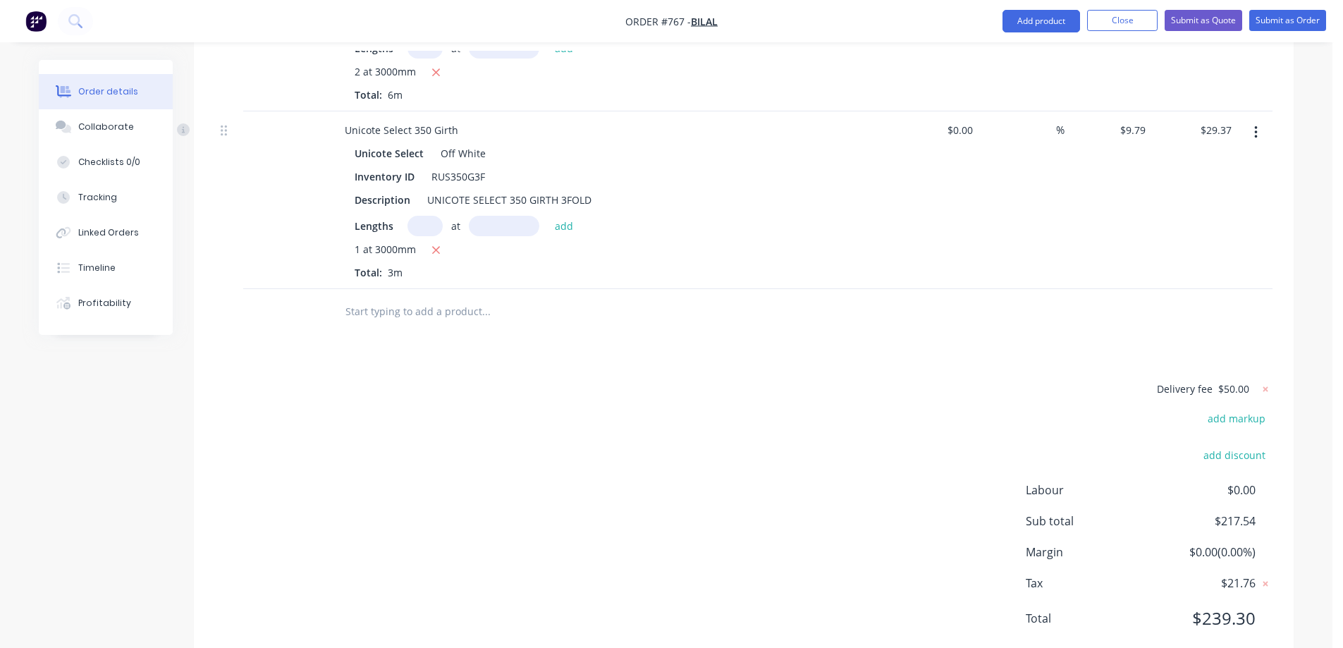
click at [393, 298] on input "text" at bounding box center [486, 312] width 282 height 28
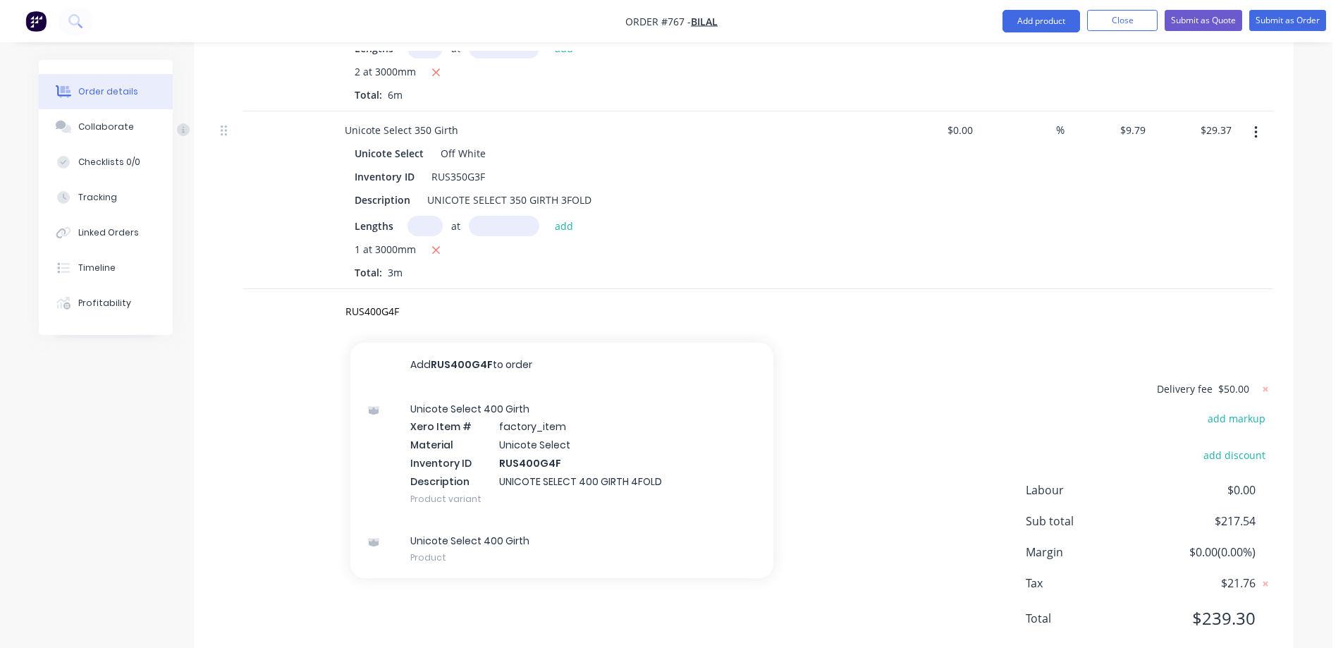
click at [481, 403] on div "Unicote Select 400 Girth Xero Item # factory_item Material Unicote Select Inven…" at bounding box center [561, 454] width 423 height 132
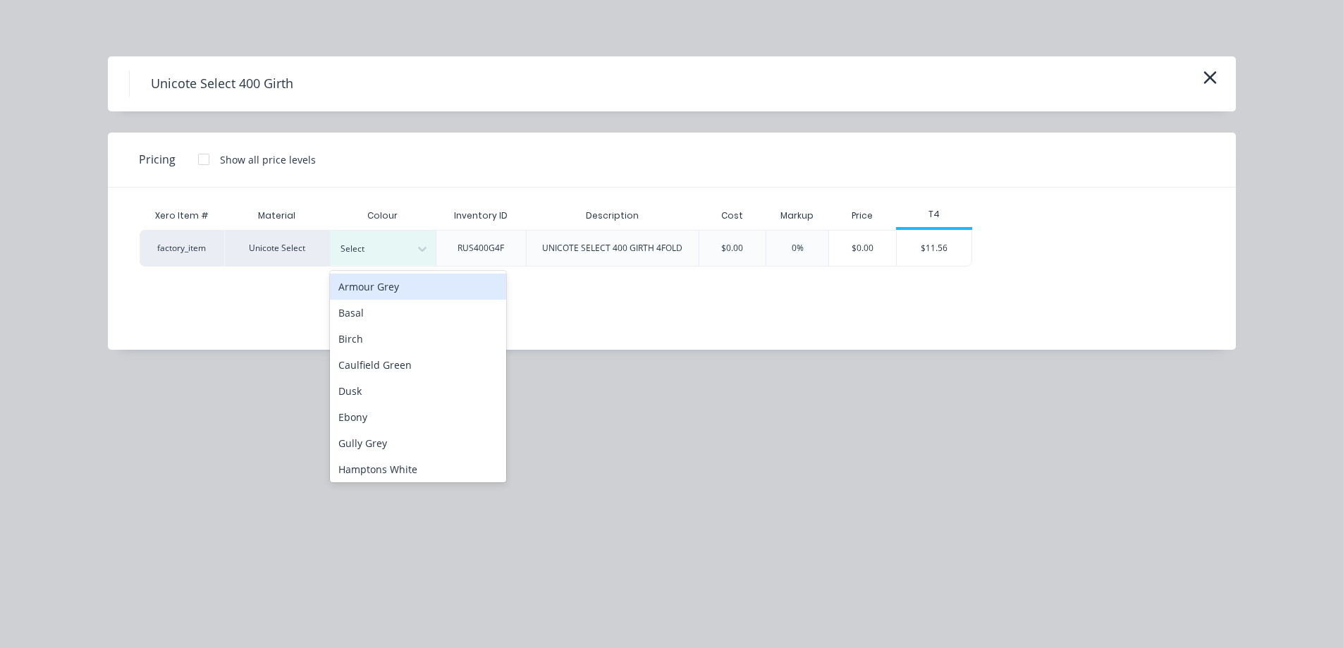
click at [394, 257] on div "Select" at bounding box center [370, 249] width 79 height 18
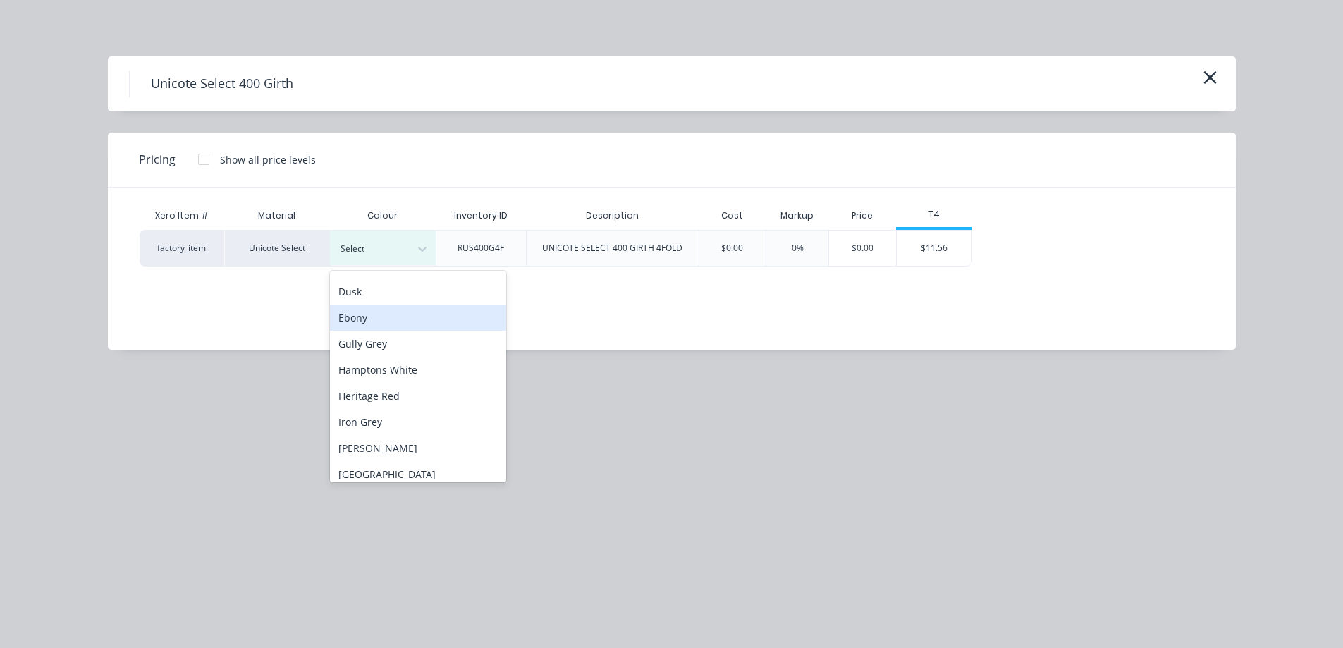
scroll to position [353, 0]
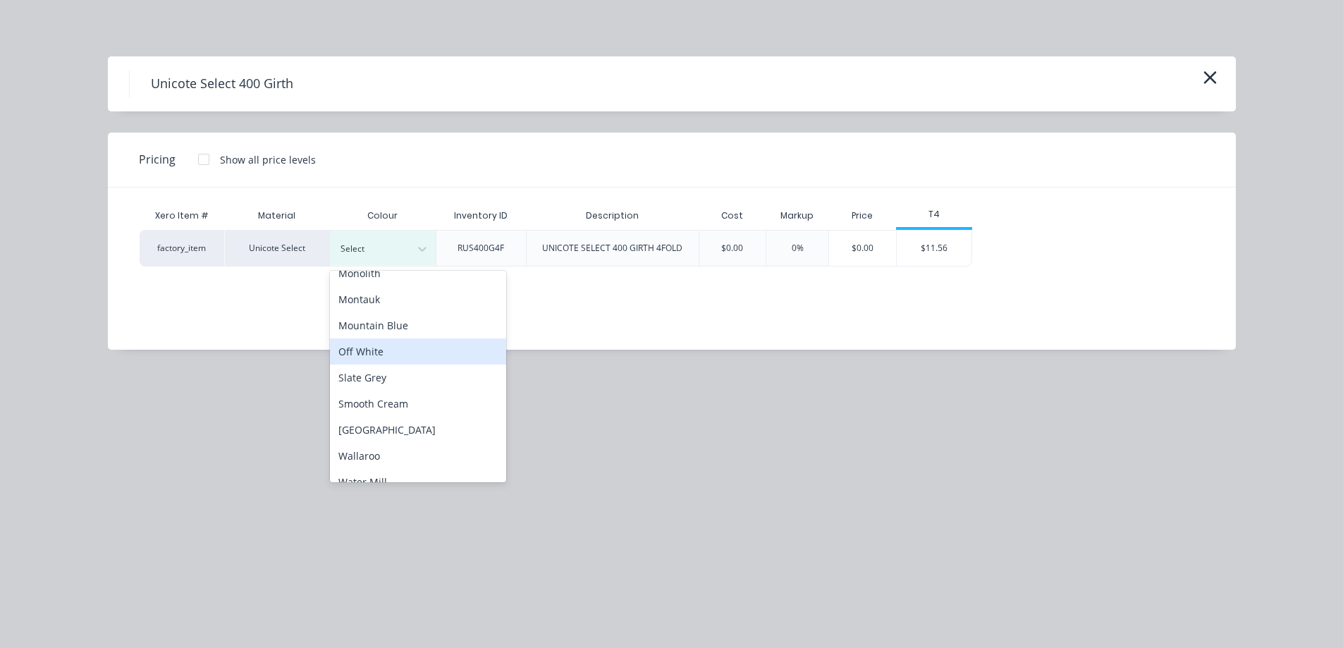
click at [384, 362] on div "Off White" at bounding box center [418, 351] width 176 height 26
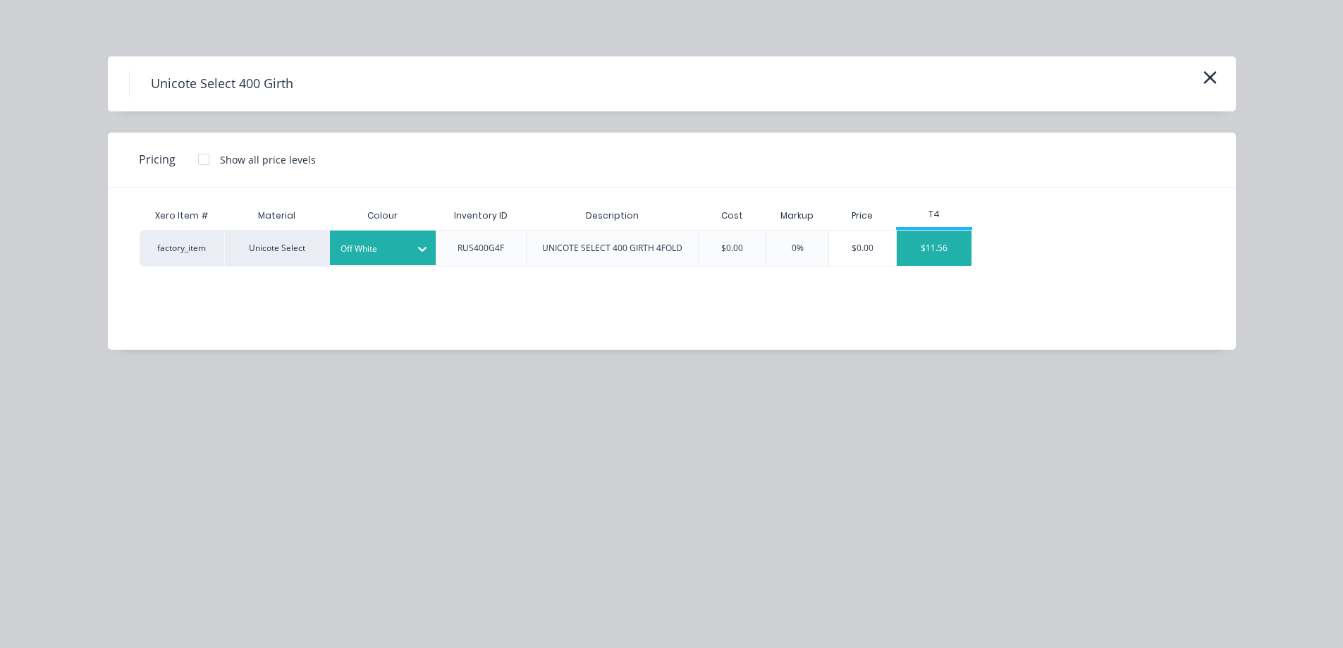
click at [935, 252] on div "$11.56" at bounding box center [934, 248] width 75 height 35
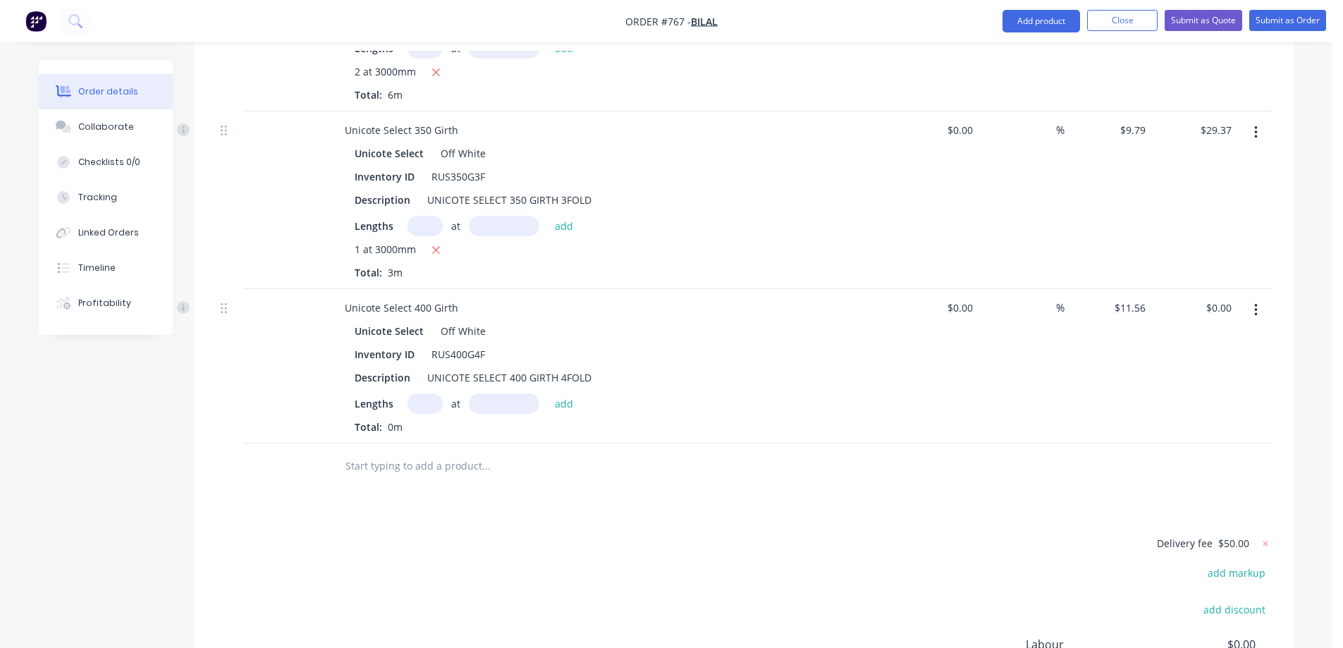
click at [419, 393] on input "text" at bounding box center [425, 403] width 35 height 20
click at [554, 393] on button "add" at bounding box center [564, 402] width 33 height 19
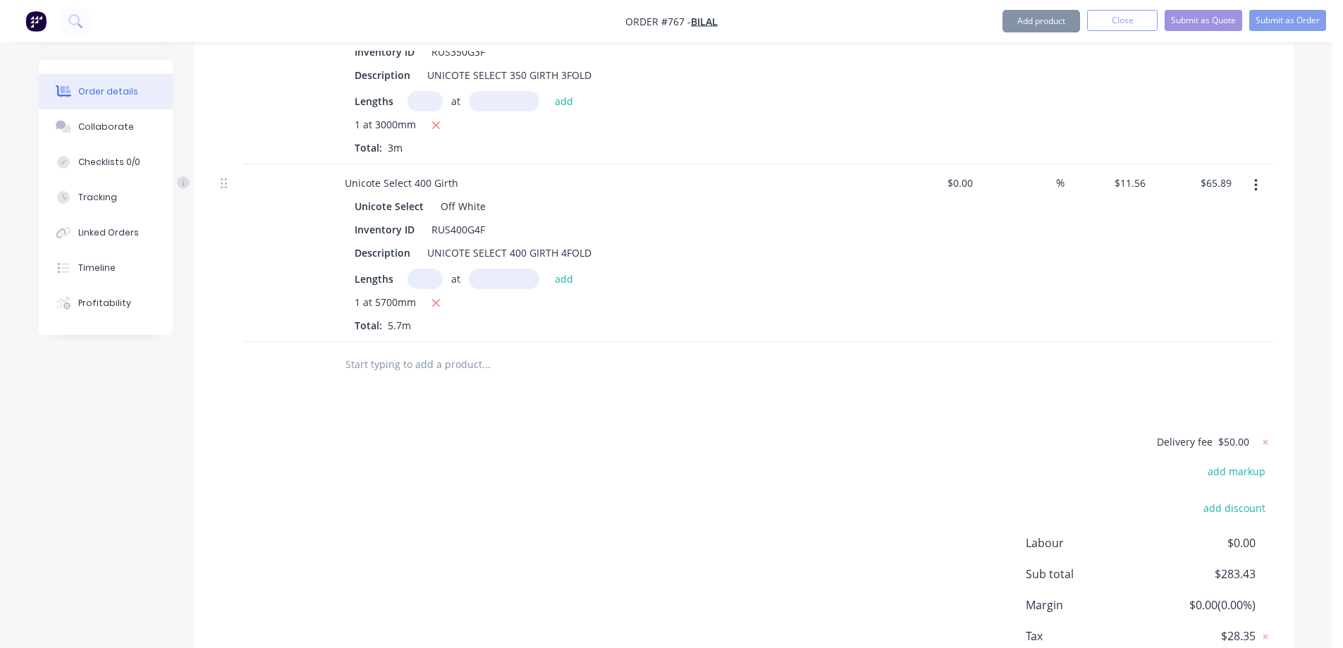
scroll to position [1462, 0]
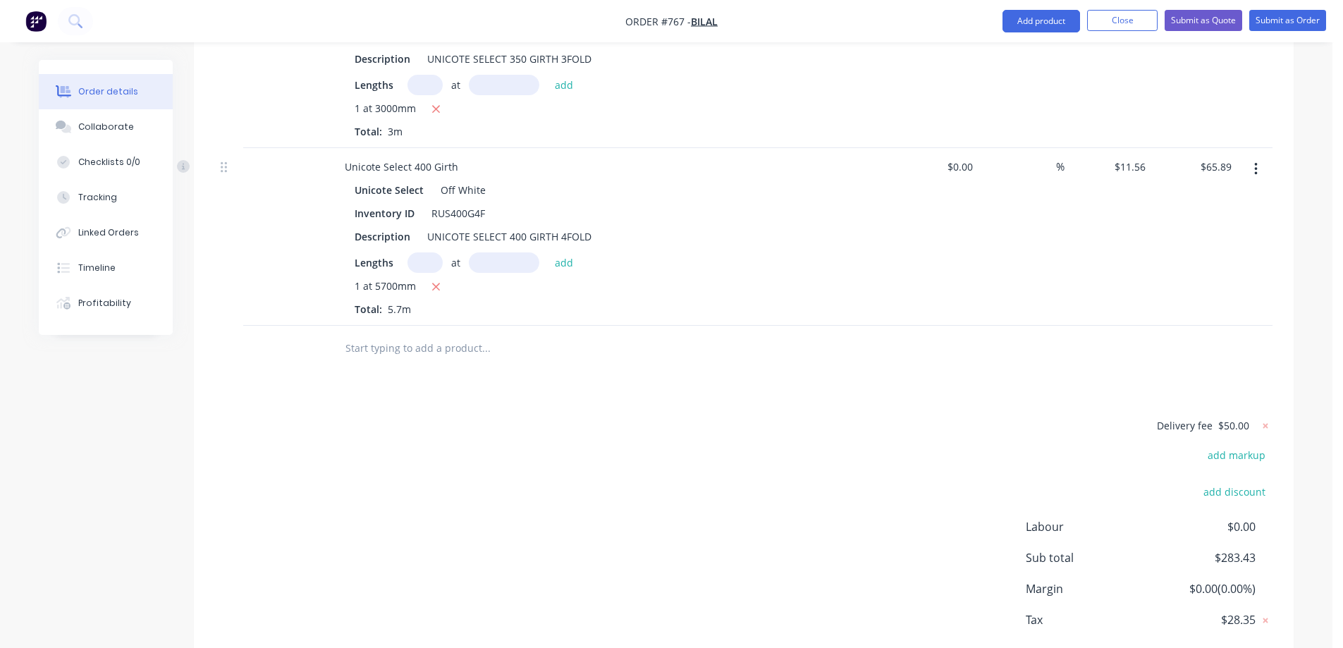
click at [365, 334] on input "text" at bounding box center [486, 348] width 282 height 28
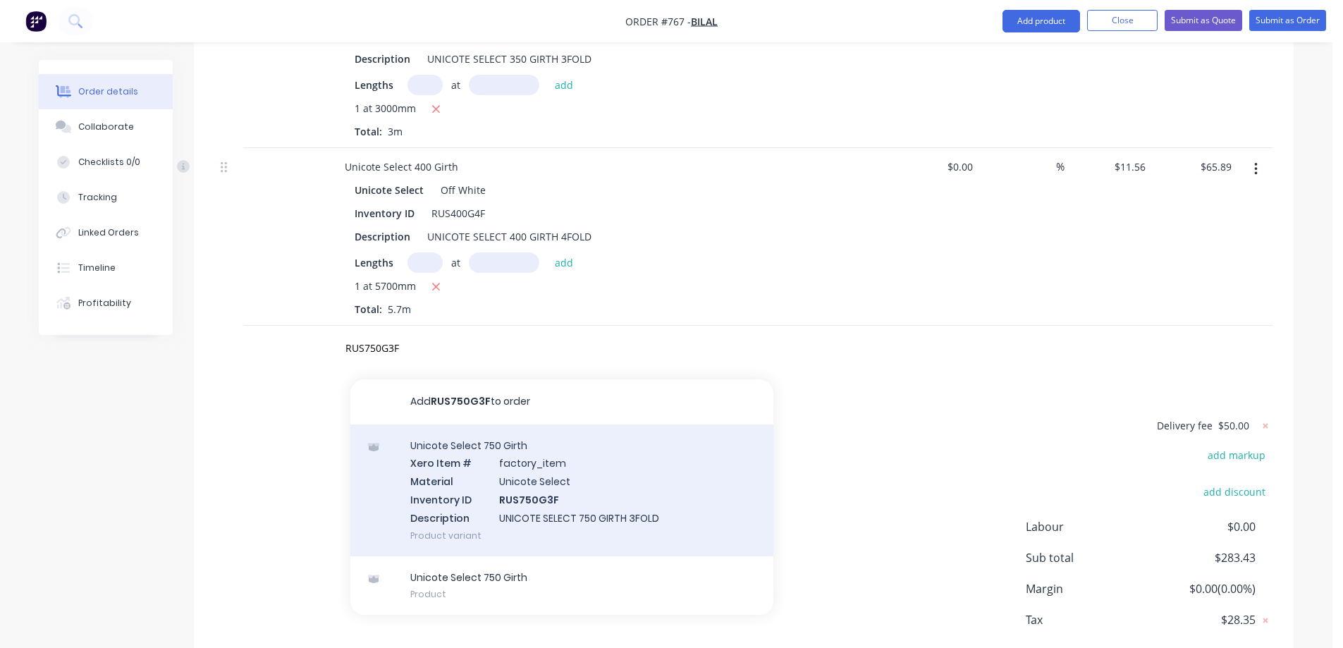
click at [508, 429] on div "Unicote Select 750 Girth Xero Item # factory_item Material Unicote Select Inven…" at bounding box center [561, 490] width 423 height 132
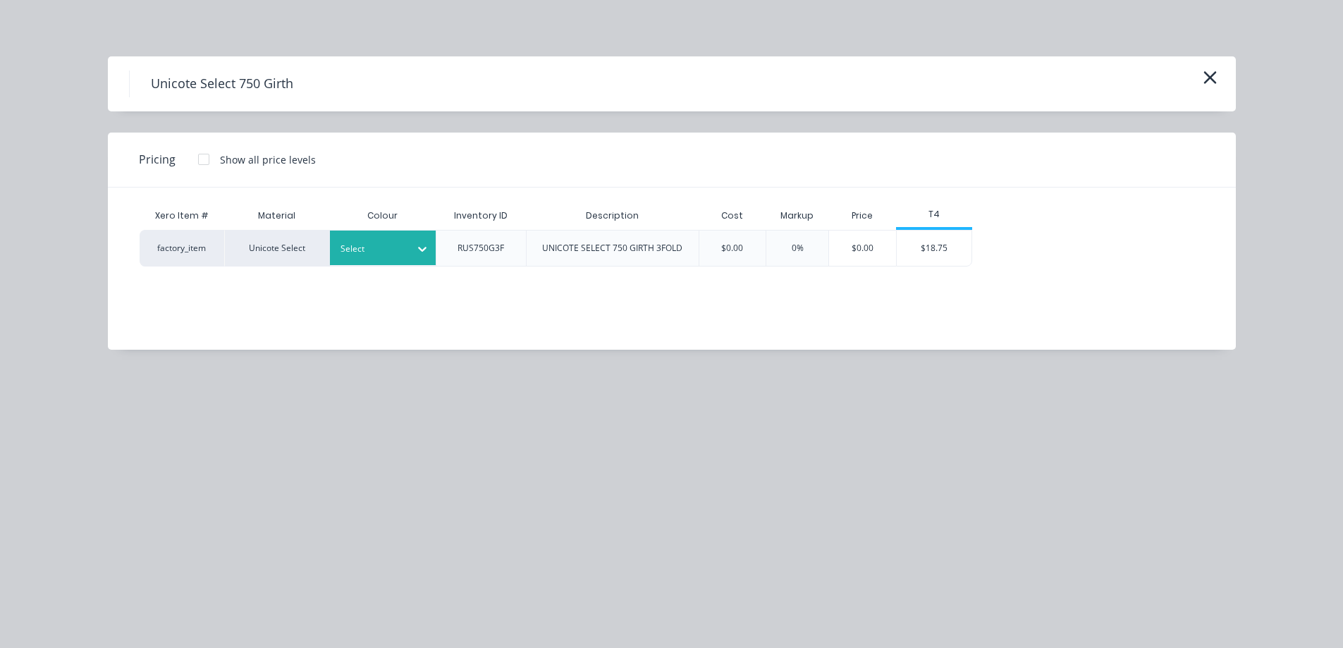
click at [387, 257] on div "Select" at bounding box center [370, 249] width 79 height 18
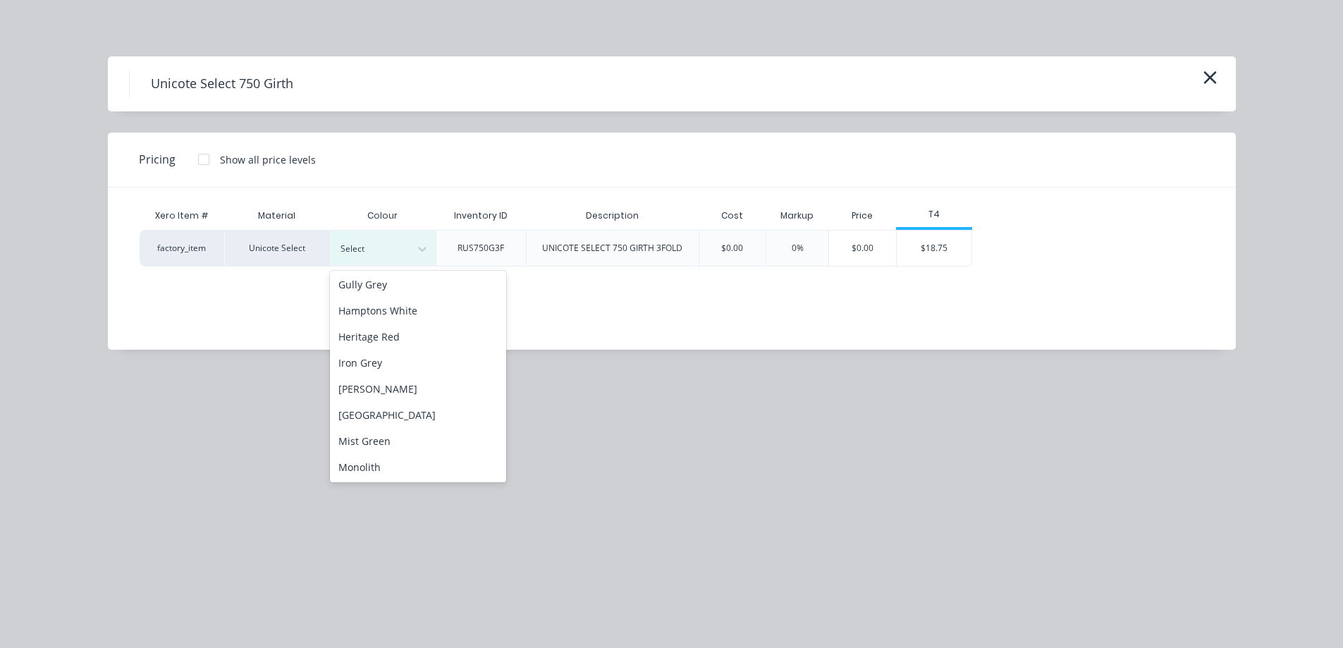
scroll to position [282, 0]
click at [384, 421] on div "Off White" at bounding box center [418, 422] width 176 height 26
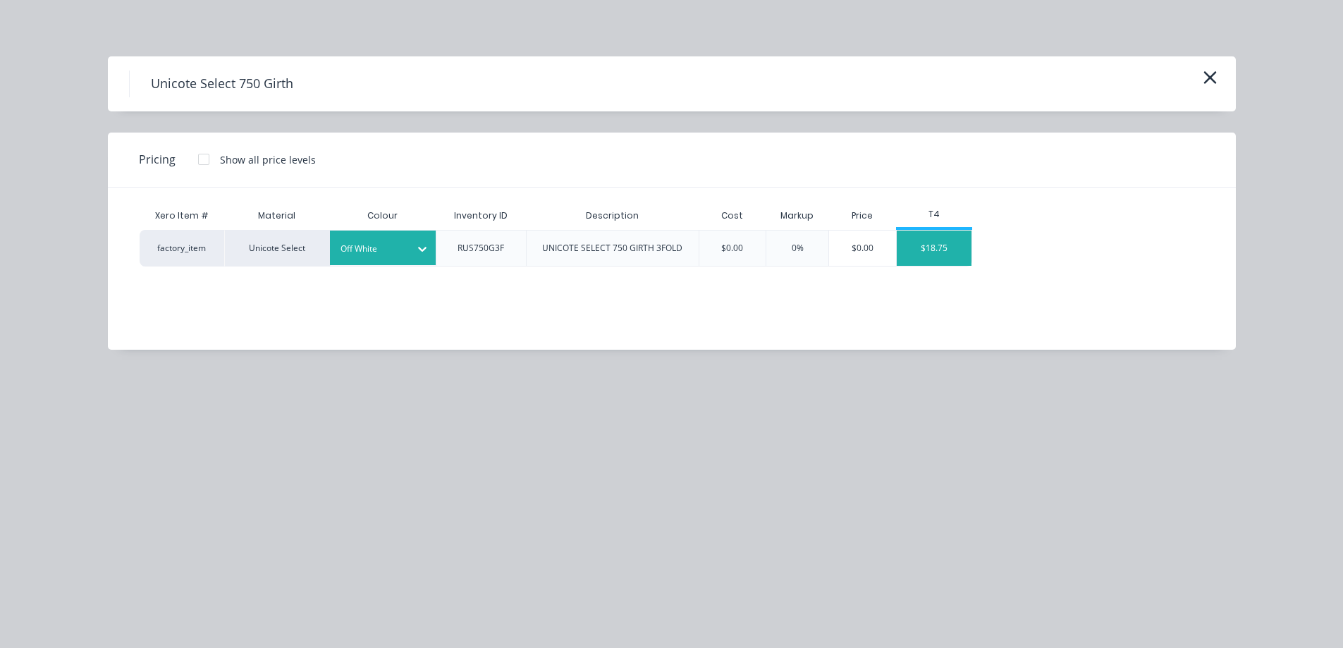
click at [917, 251] on div "$18.75" at bounding box center [934, 248] width 75 height 35
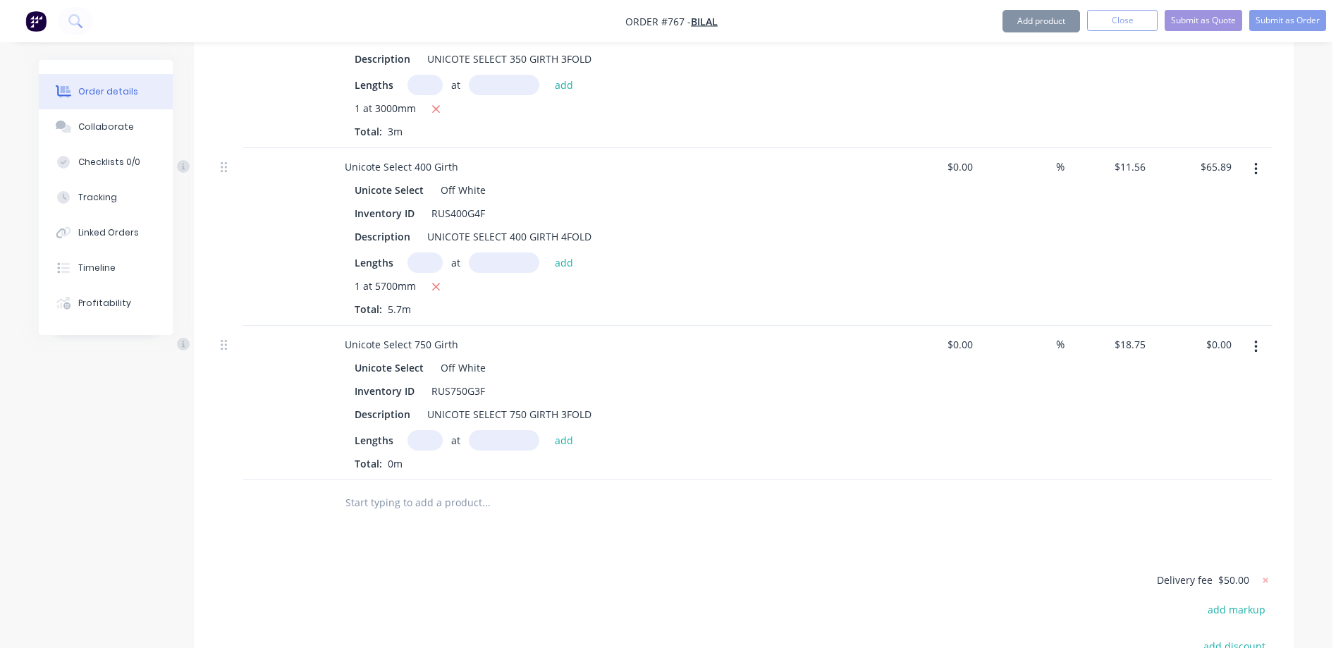
click at [427, 430] on input "text" at bounding box center [425, 440] width 35 height 20
click at [568, 430] on button "add" at bounding box center [564, 439] width 33 height 19
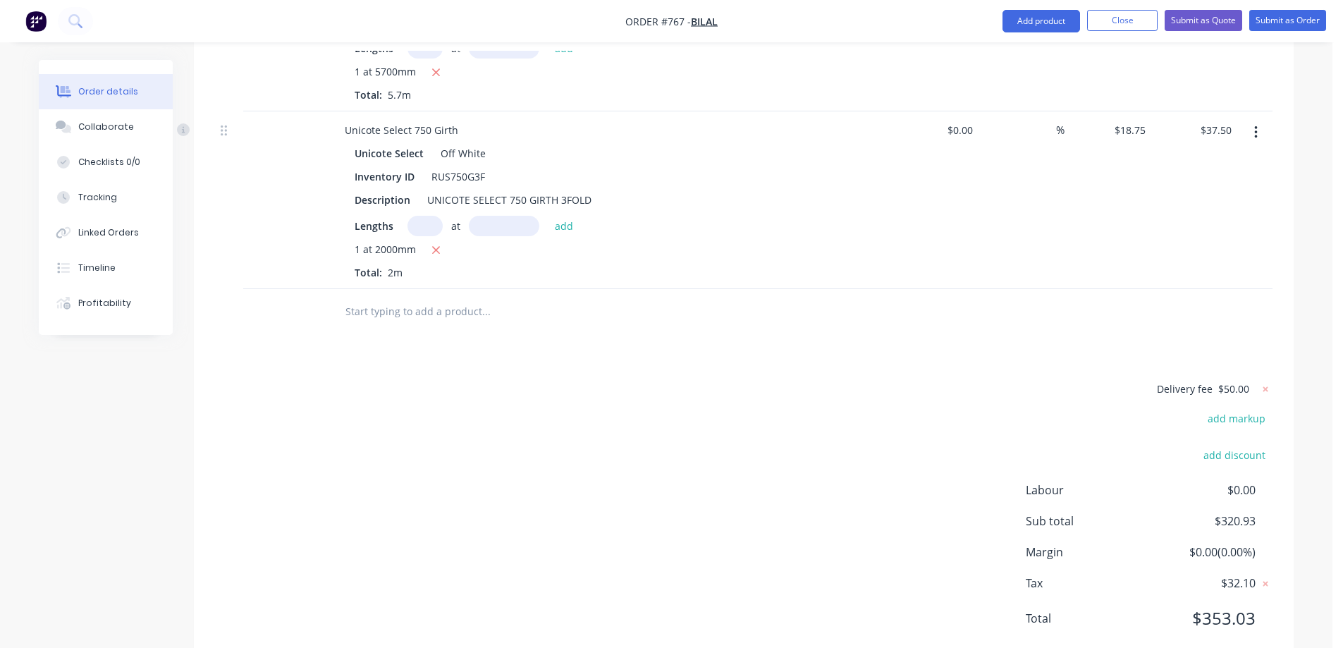
click at [443, 298] on input "text" at bounding box center [486, 312] width 282 height 28
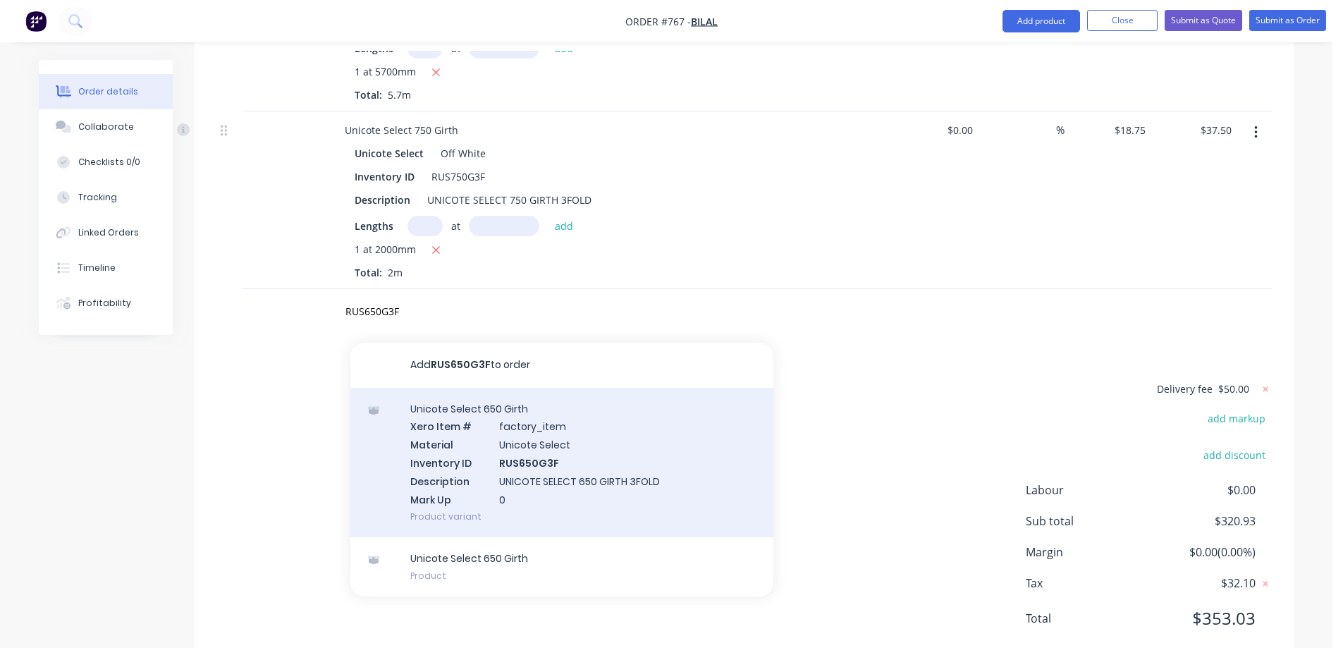
click at [451, 405] on div "Unicote Select 650 Girth Xero Item # factory_item Material Unicote Select Inven…" at bounding box center [561, 463] width 423 height 150
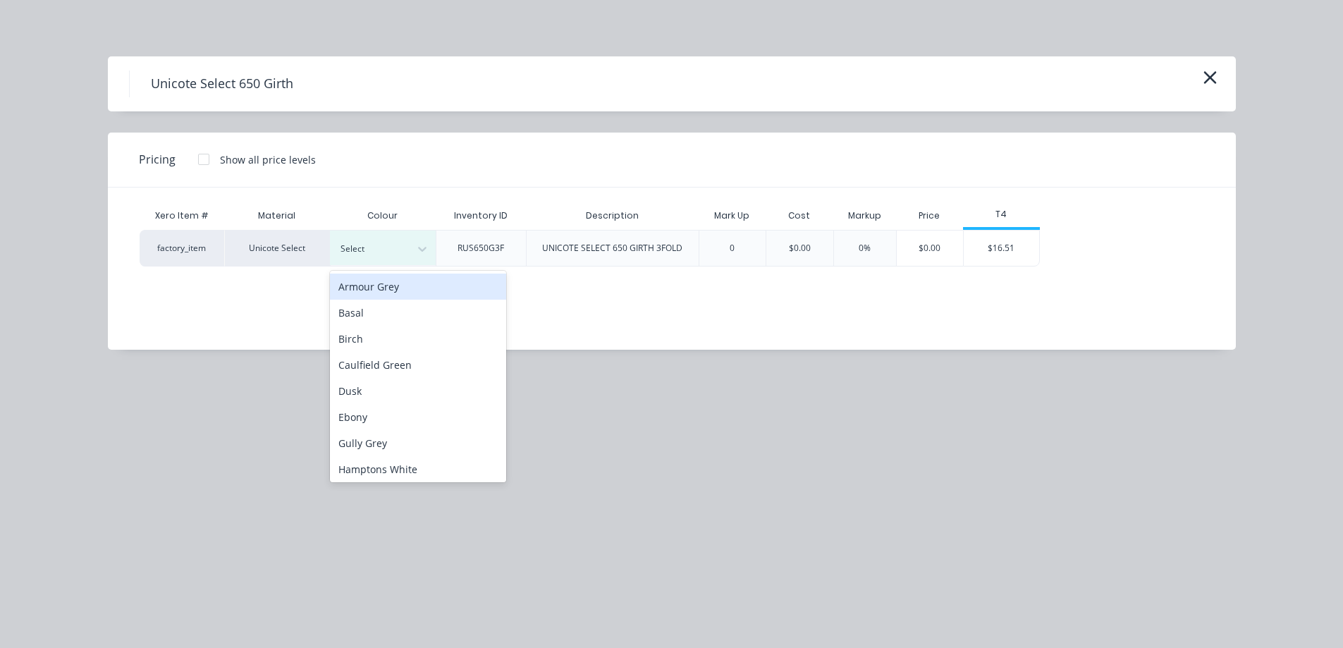
click at [398, 252] on div at bounding box center [372, 249] width 63 height 16
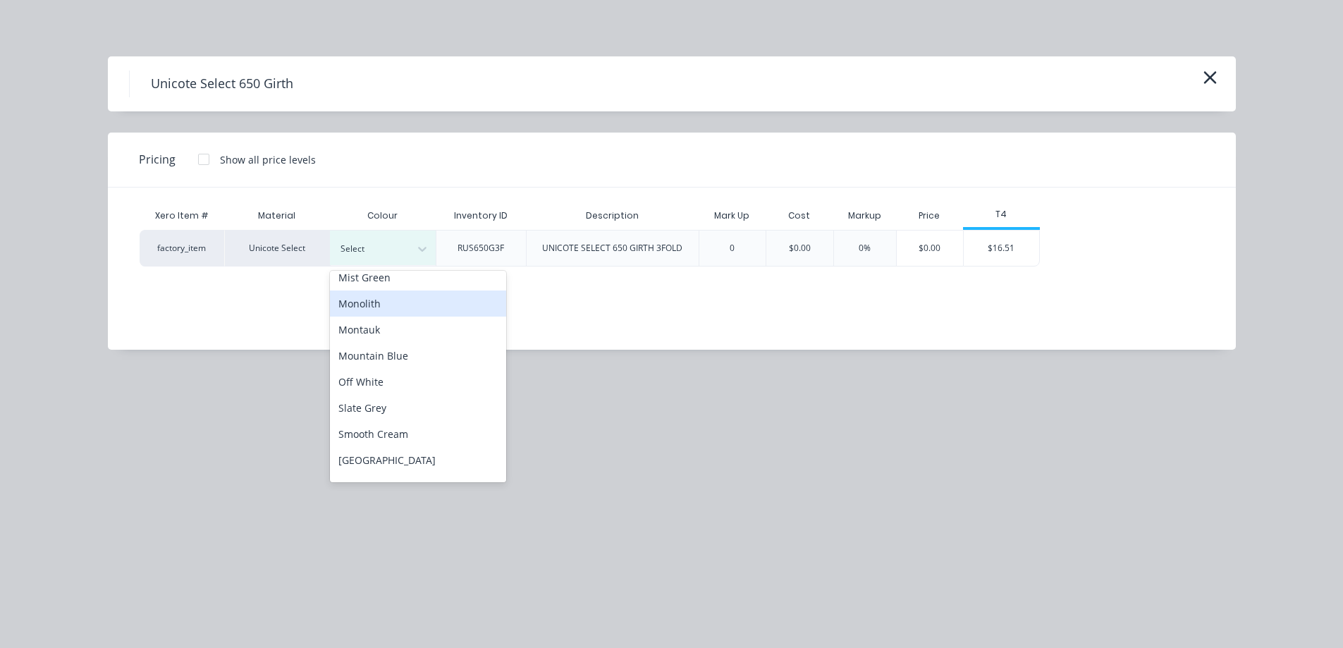
scroll to position [368, 0]
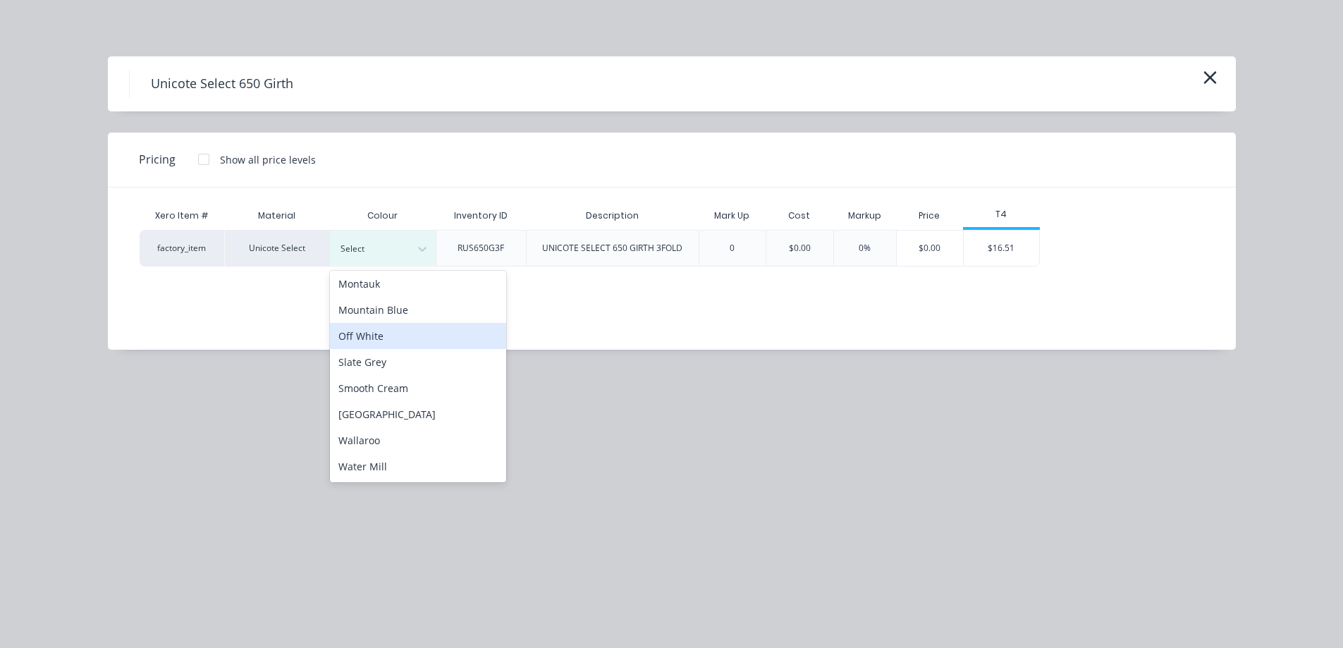
click at [374, 344] on div "Off White" at bounding box center [418, 336] width 176 height 26
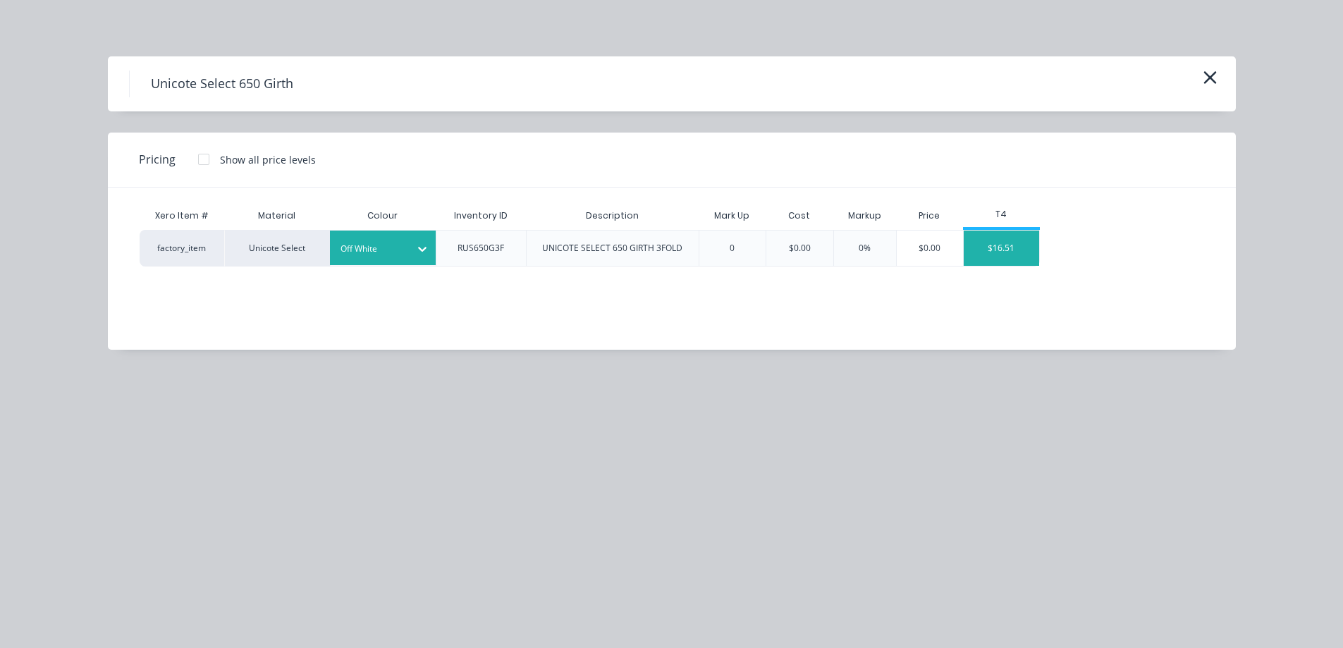
click at [1038, 254] on div "$16.51" at bounding box center [1001, 248] width 75 height 35
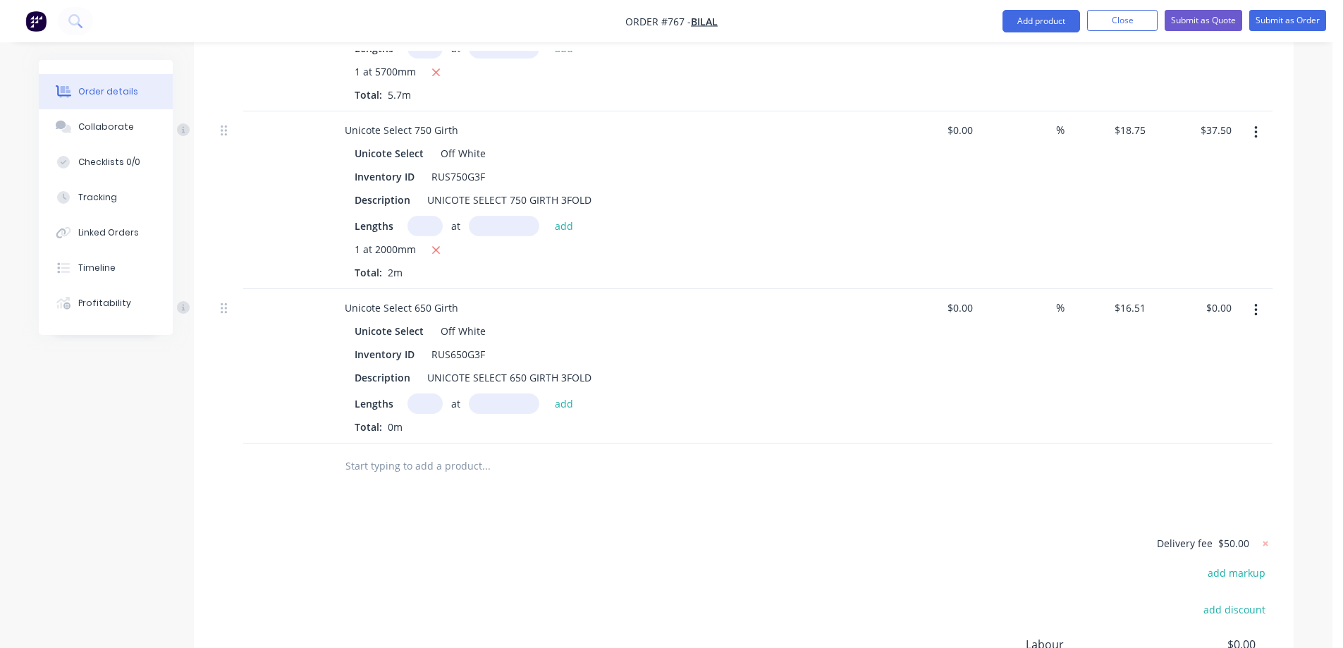
click at [429, 393] on input "text" at bounding box center [425, 403] width 35 height 20
click at [570, 393] on button "add" at bounding box center [564, 402] width 33 height 19
click at [367, 475] on input "text" at bounding box center [486, 489] width 282 height 28
click at [408, 475] on input "text" at bounding box center [486, 489] width 282 height 28
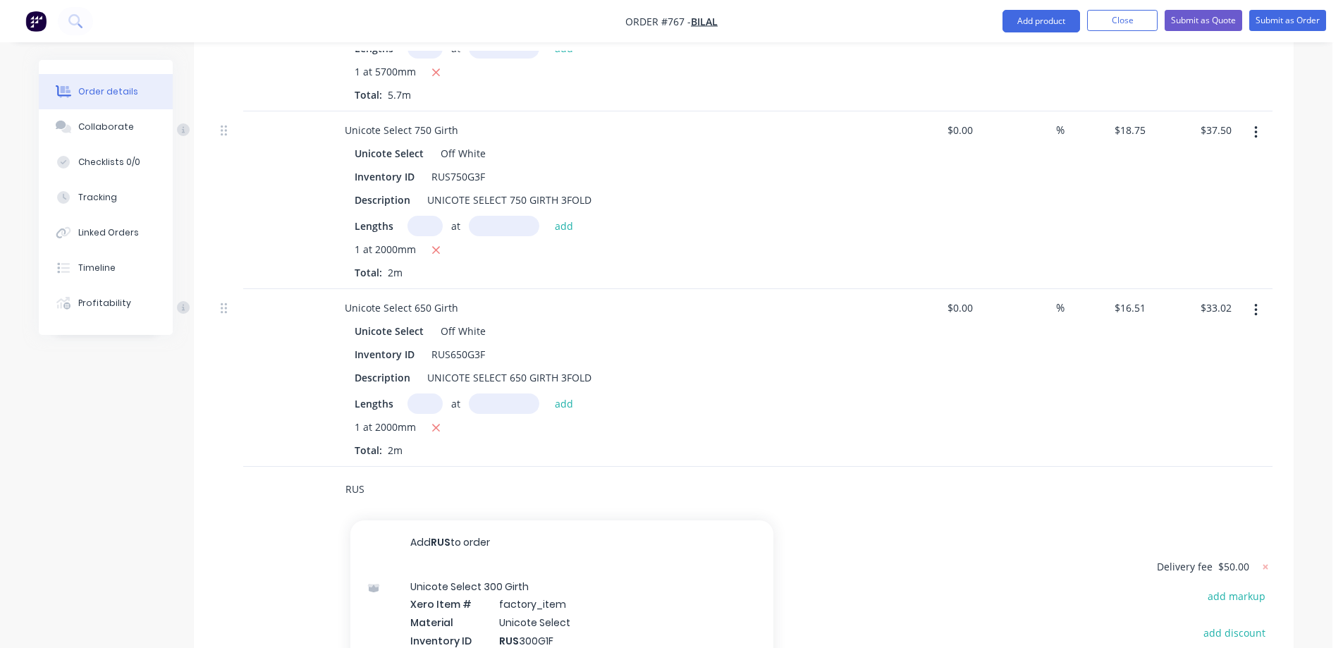
click at [377, 475] on input "RUS" at bounding box center [486, 489] width 282 height 28
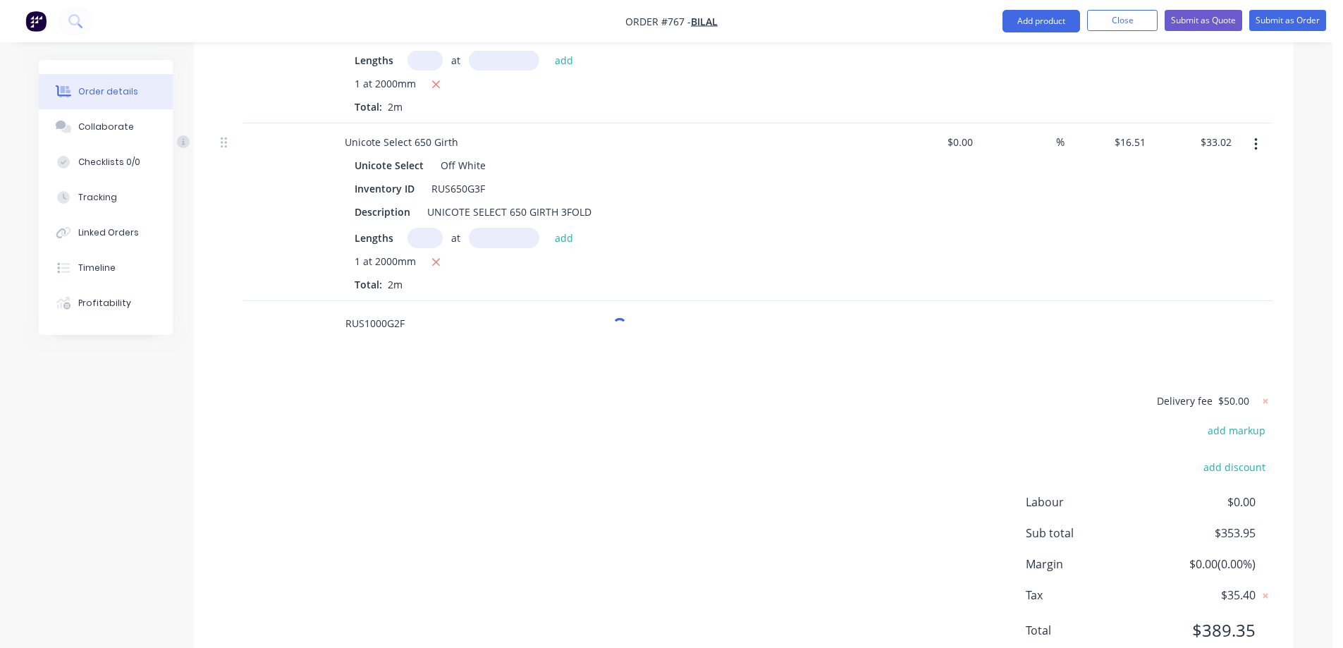
scroll to position [1854, 0]
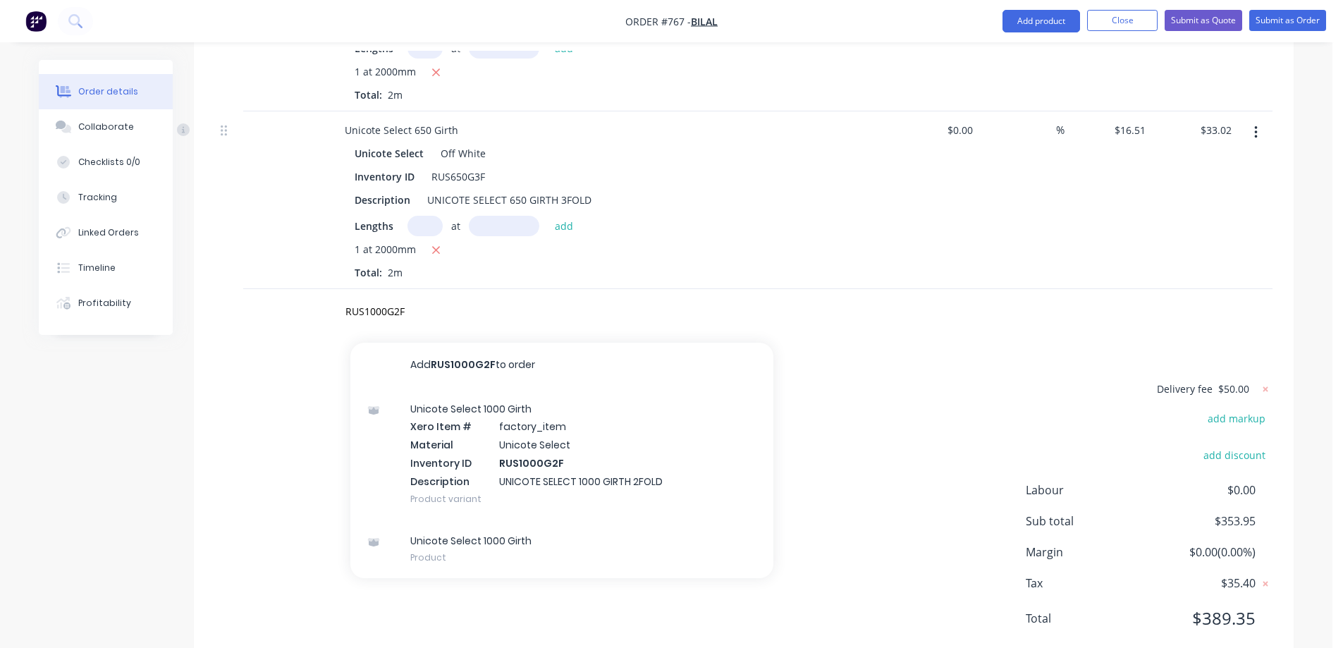
click at [530, 435] on div "Unicote Select 1000 Girth Xero Item # factory_item Material Unicote Select Inve…" at bounding box center [561, 454] width 423 height 132
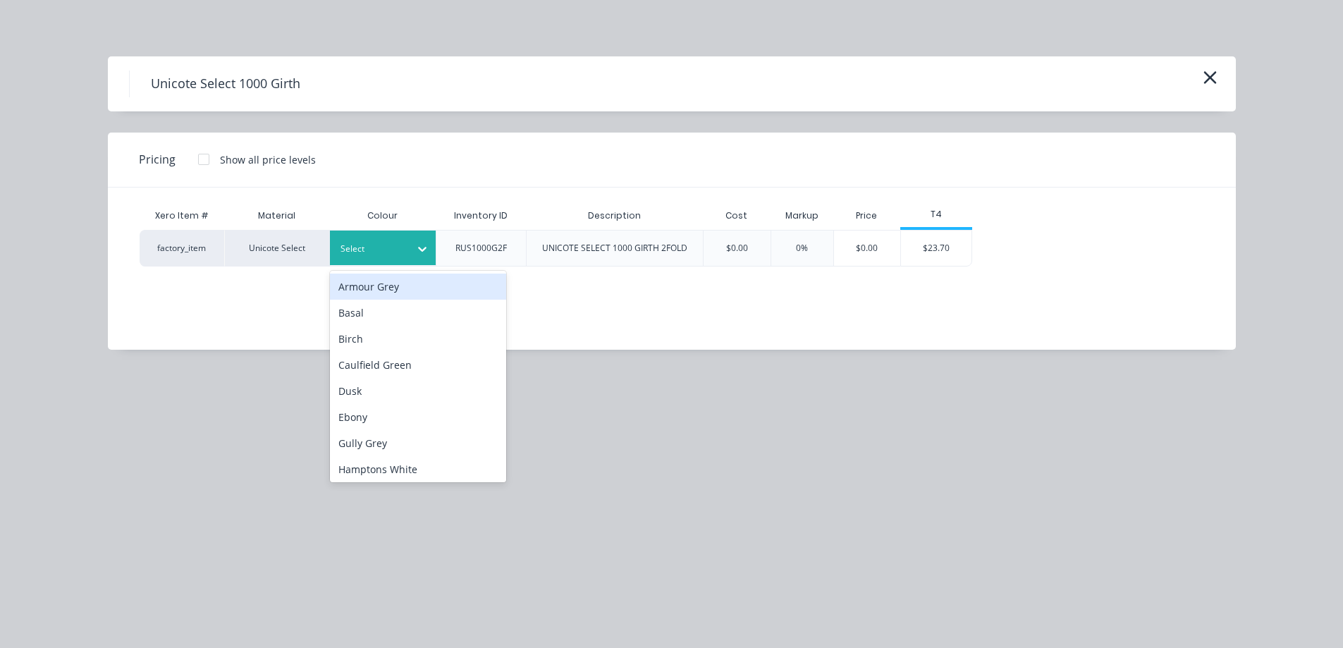
click at [386, 247] on div at bounding box center [372, 249] width 63 height 16
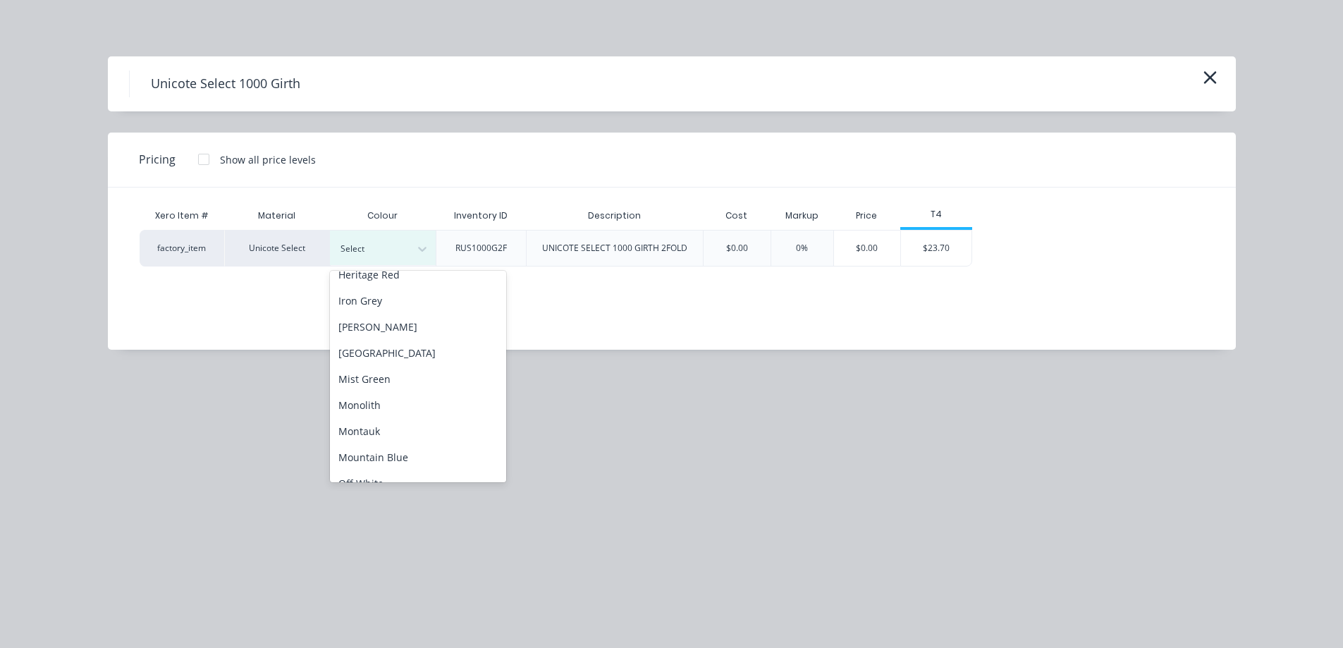
scroll to position [282, 0]
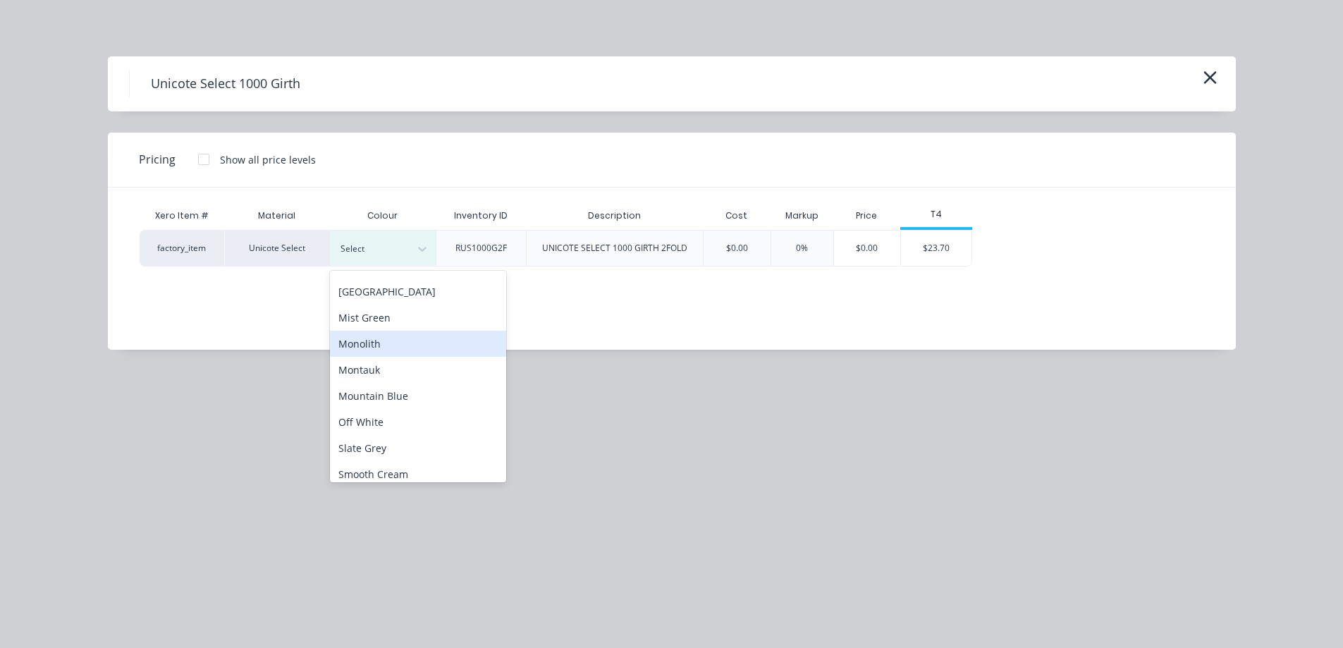
click at [379, 347] on div "Monolith" at bounding box center [418, 344] width 176 height 26
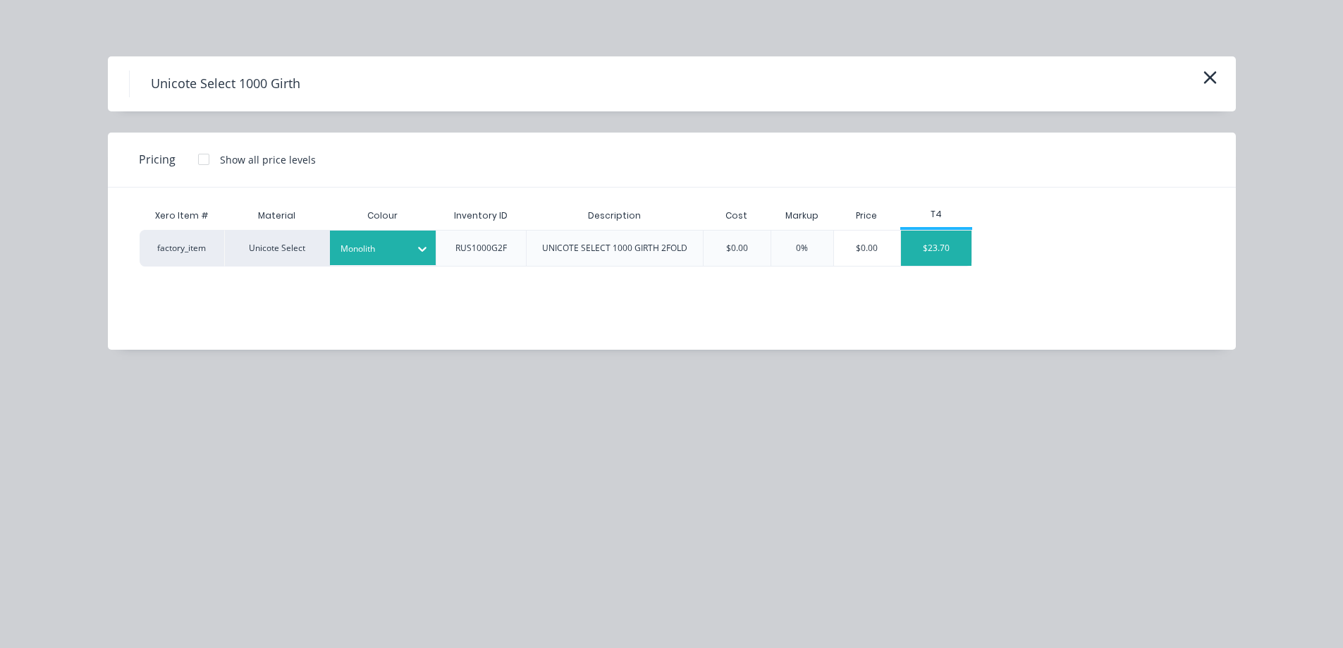
click at [943, 243] on div "$23.70" at bounding box center [936, 248] width 71 height 35
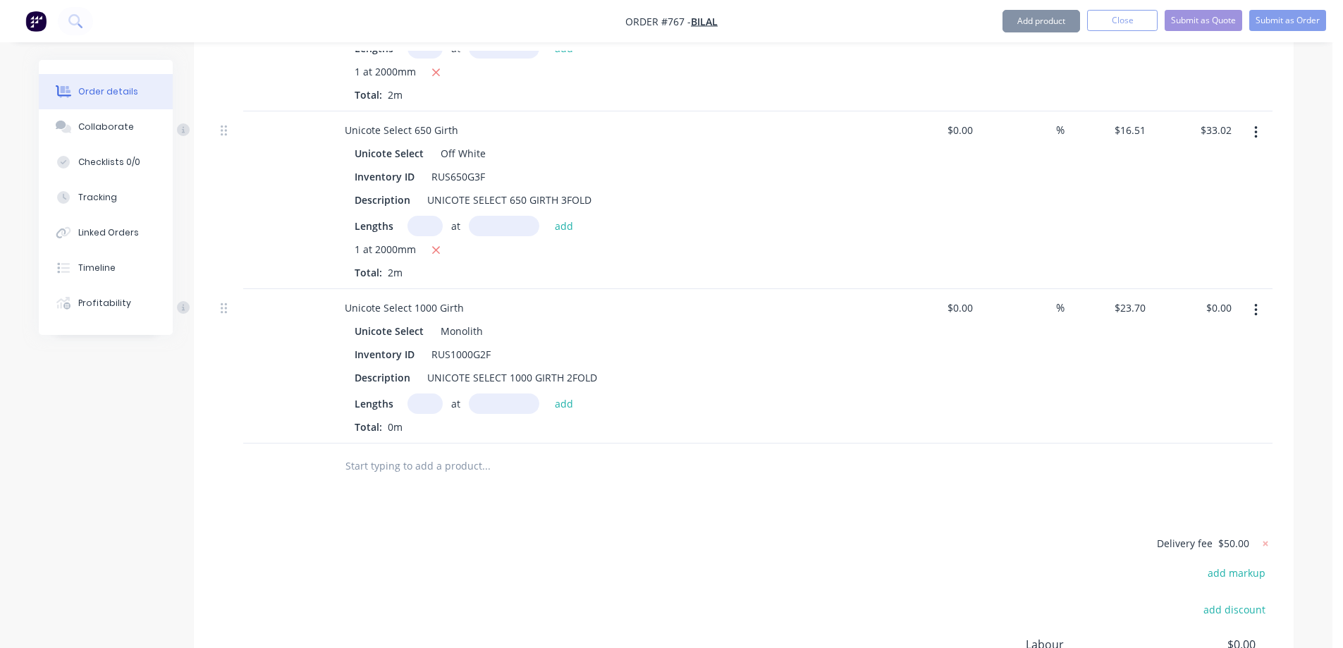
click at [424, 393] on input "text" at bounding box center [425, 403] width 35 height 20
click at [567, 393] on button "add" at bounding box center [564, 402] width 33 height 19
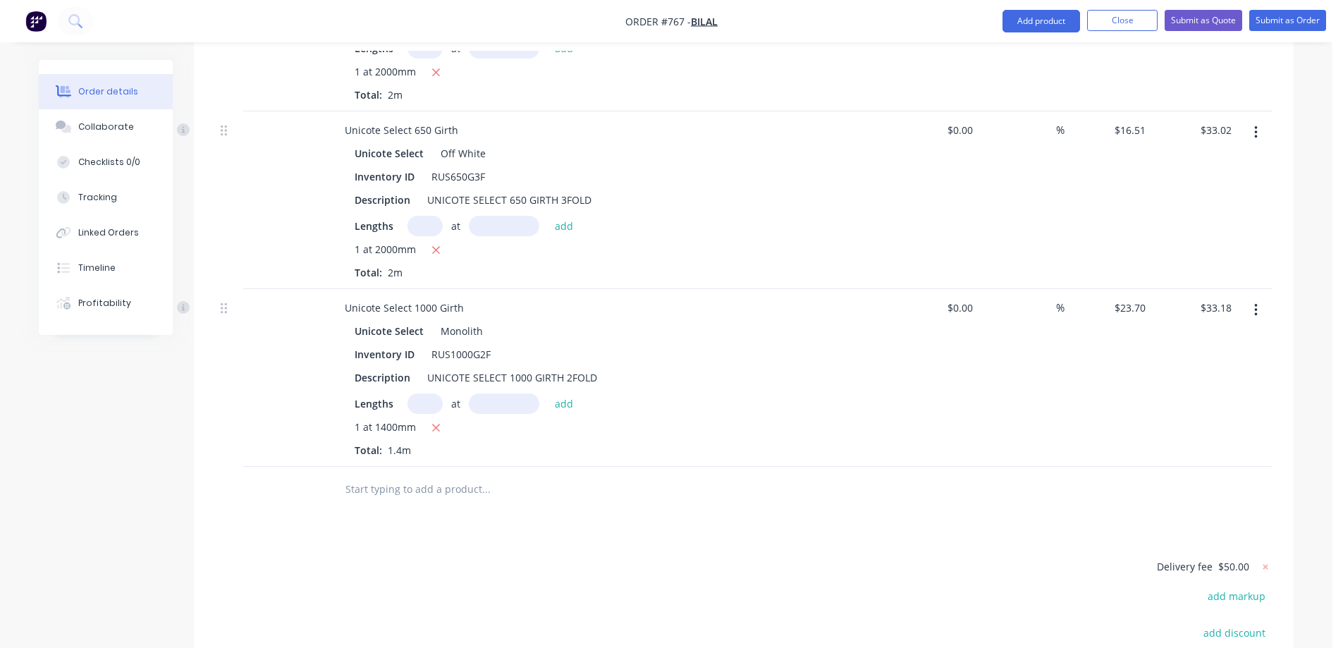
click at [450, 475] on input "text" at bounding box center [486, 489] width 282 height 28
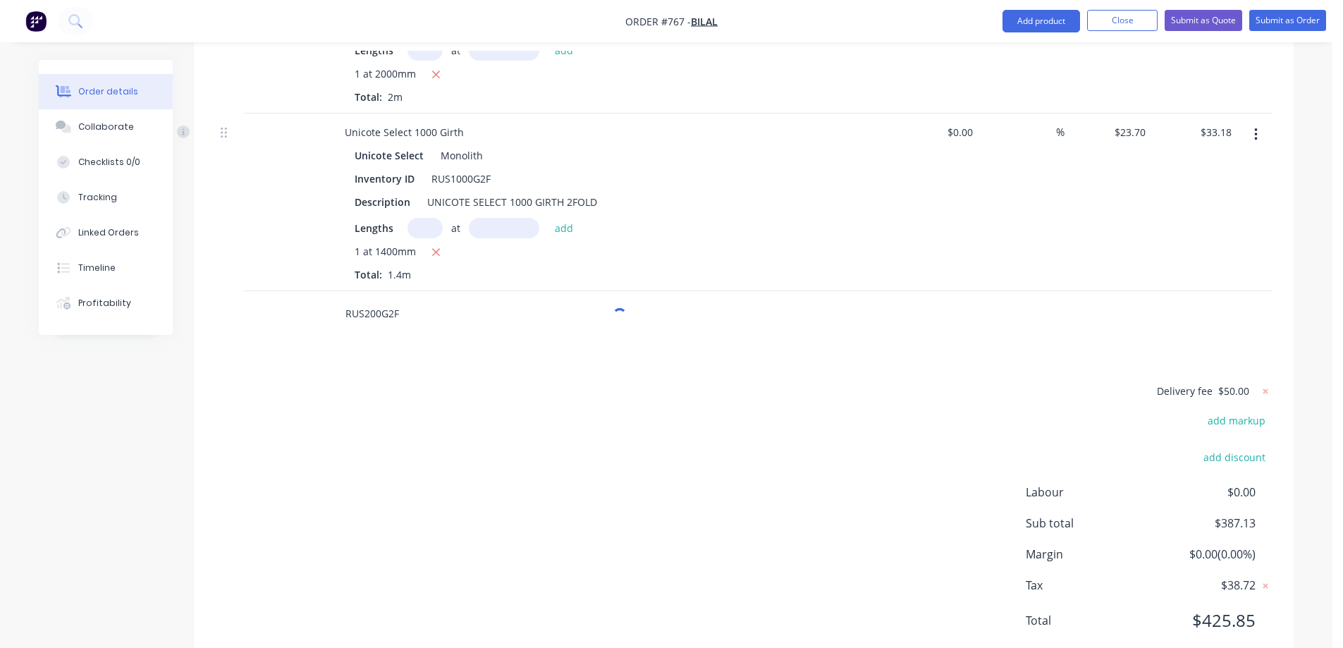
scroll to position [2031, 0]
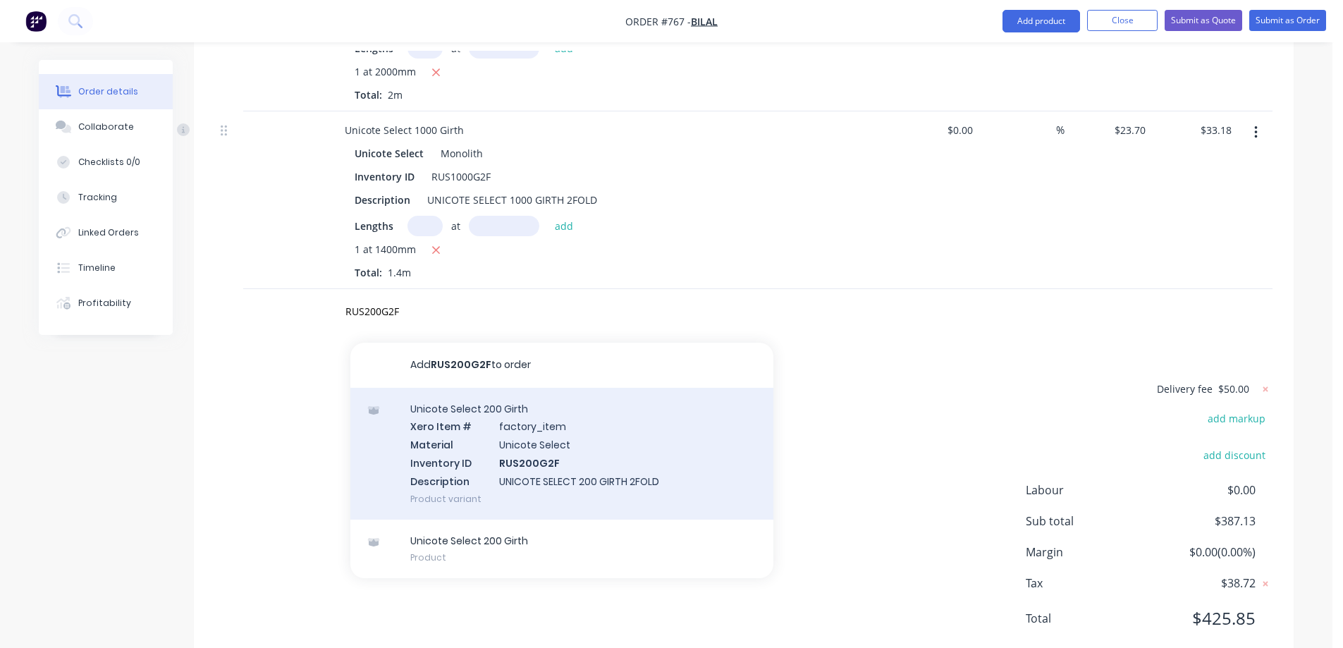
click at [447, 402] on div "Unicote Select 200 Girth Xero Item # factory_item Material Unicote Select Inven…" at bounding box center [561, 454] width 423 height 132
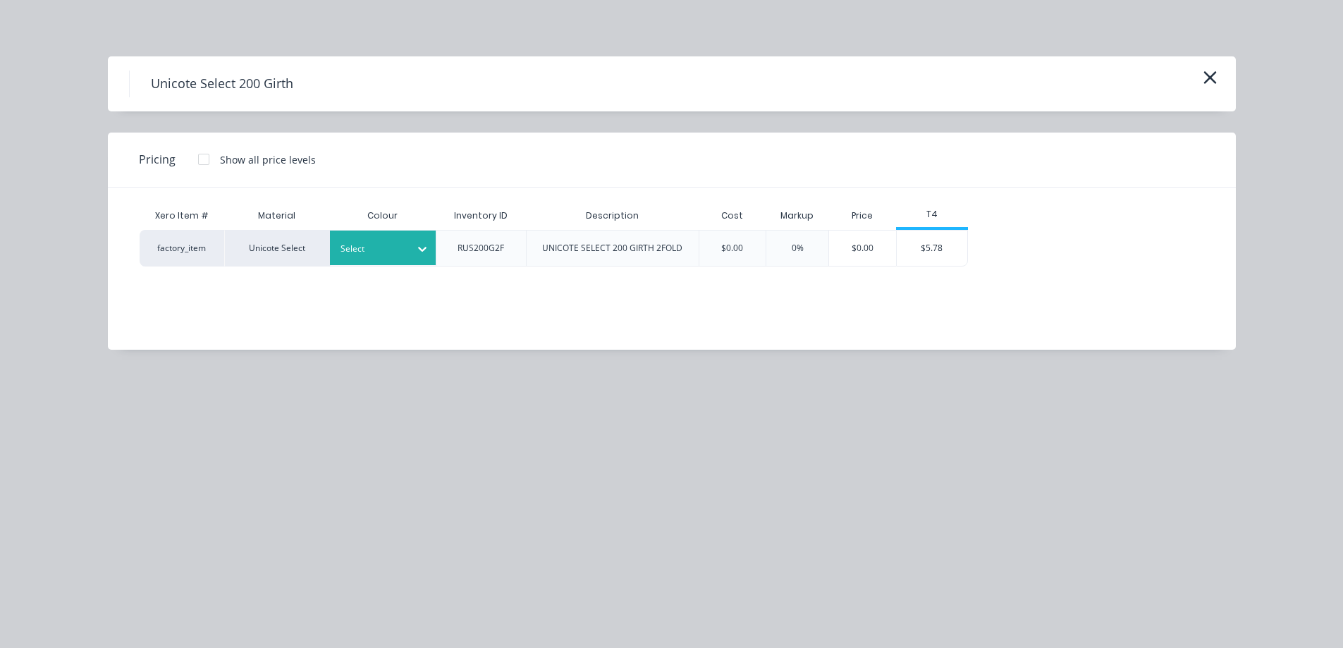
click at [422, 259] on div at bounding box center [422, 249] width 25 height 23
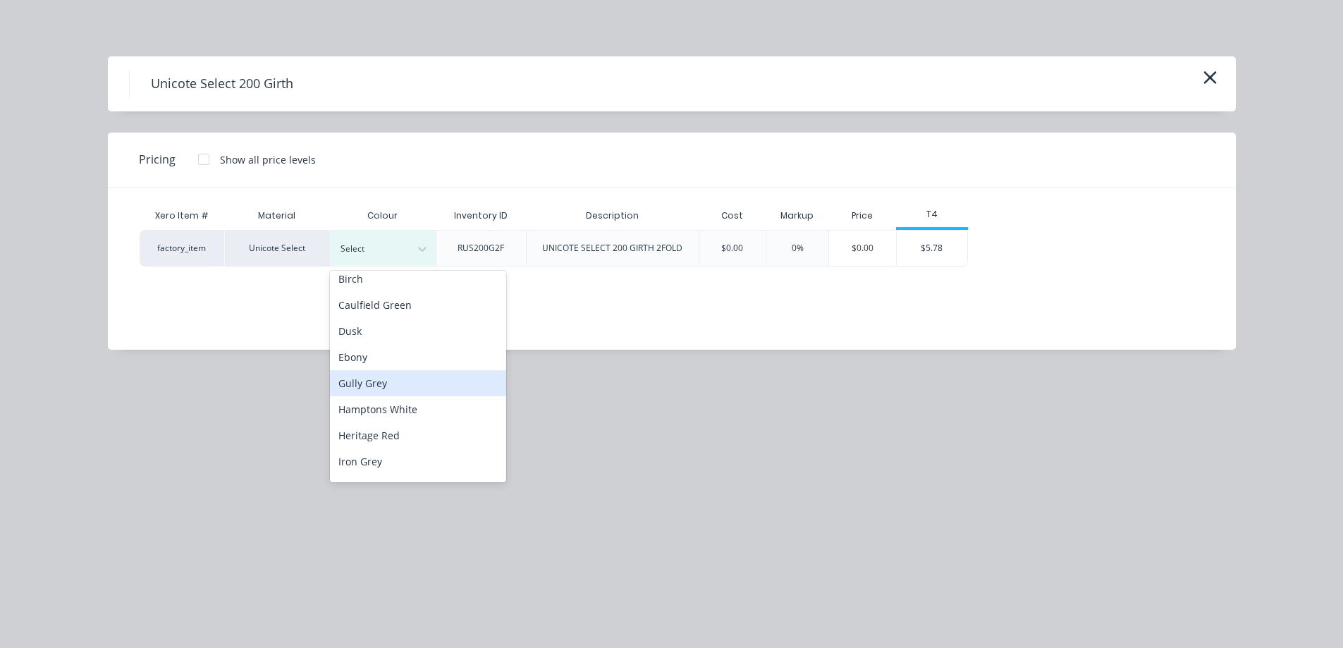
scroll to position [282, 0]
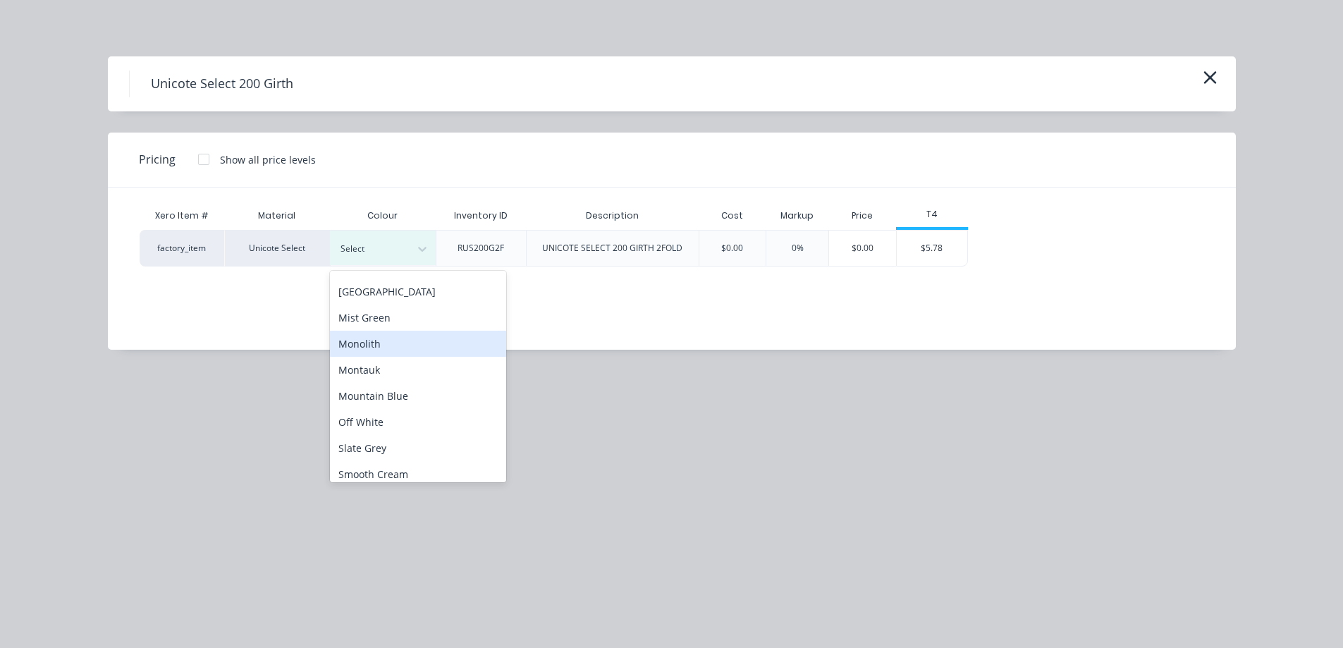
click at [381, 353] on div "Monolith" at bounding box center [418, 344] width 176 height 26
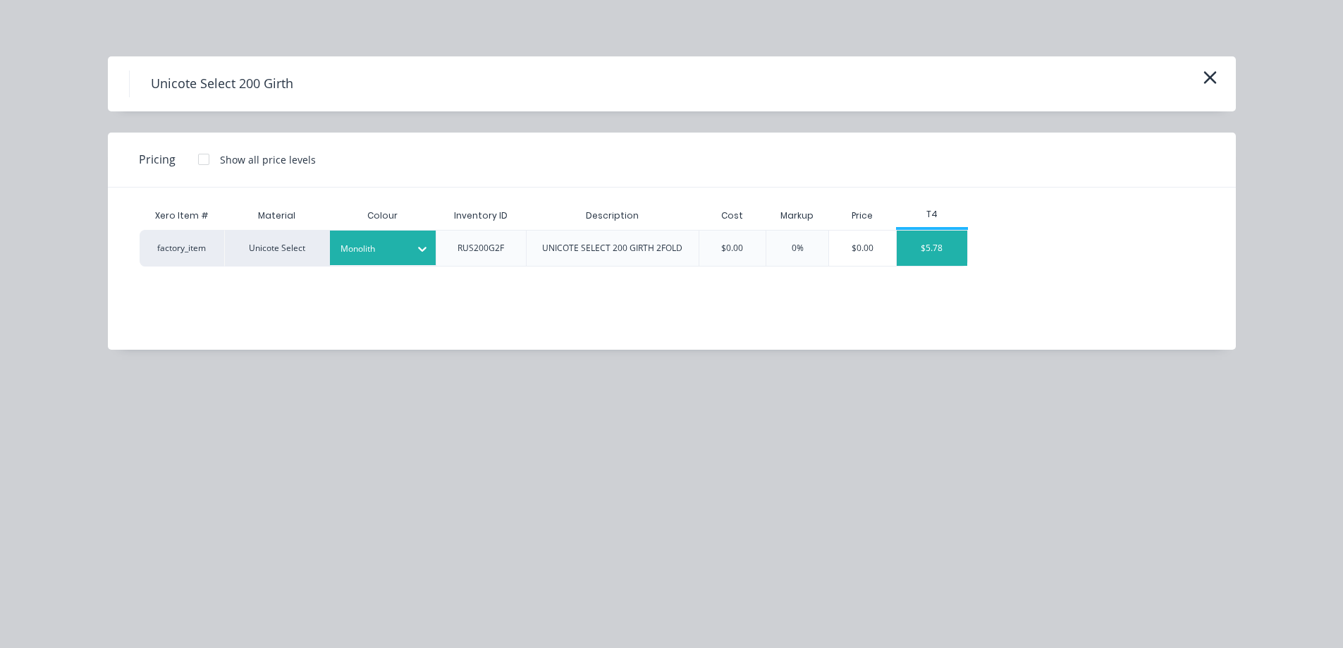
click at [936, 241] on div "$5.78" at bounding box center [932, 248] width 71 height 35
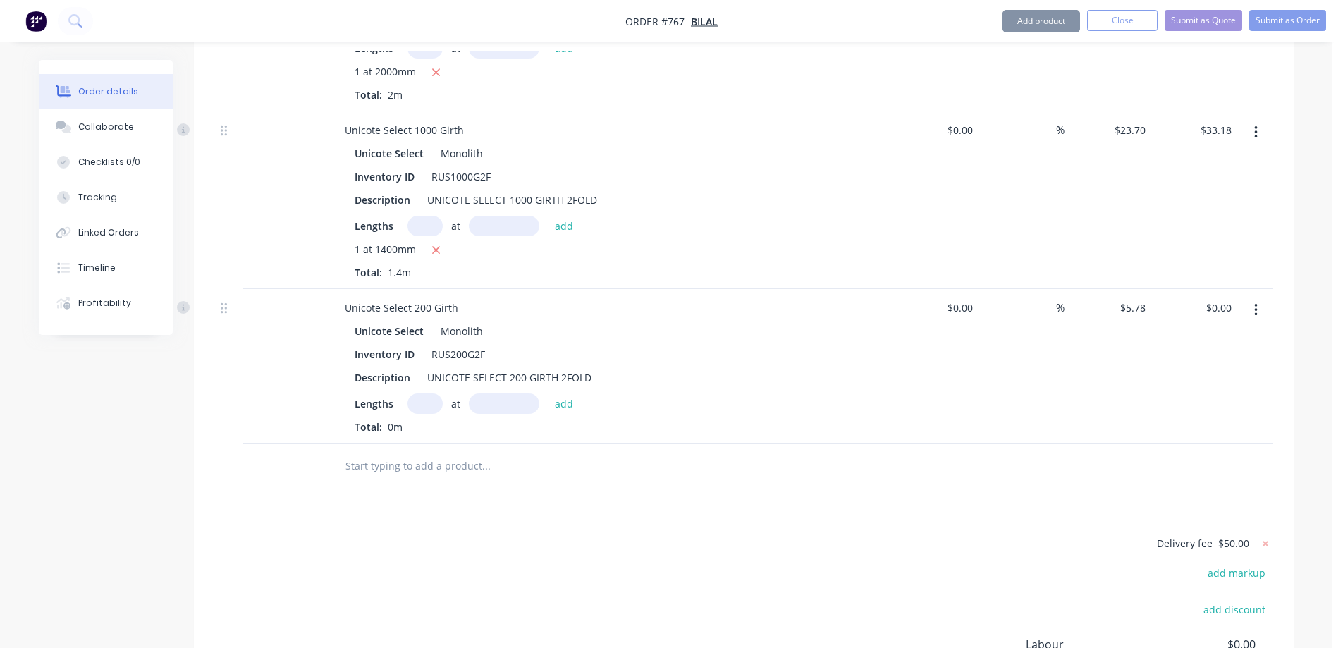
click at [432, 393] on div "Lengths at add Total: 0m" at bounding box center [610, 413] width 510 height 41
click at [430, 393] on input "text" at bounding box center [425, 403] width 35 height 20
click at [557, 393] on button "add" at bounding box center [564, 402] width 33 height 19
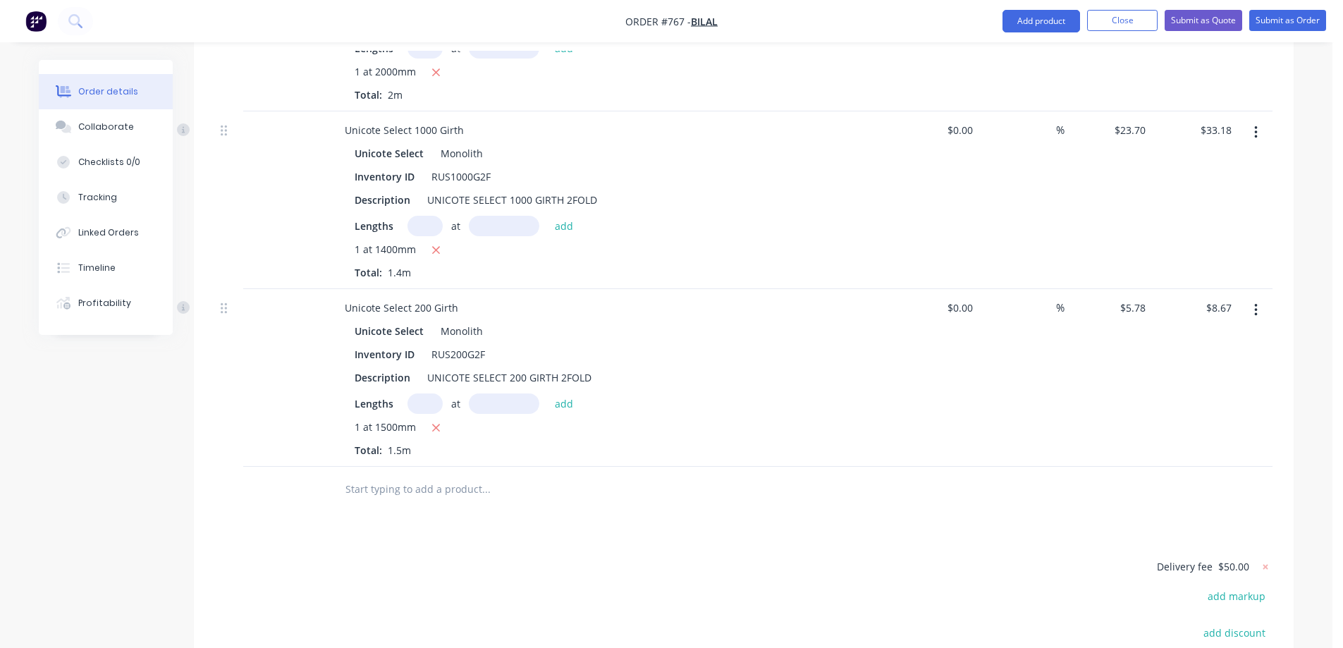
click at [448, 467] on div at bounding box center [582, 490] width 508 height 46
click at [437, 475] on input "text" at bounding box center [486, 489] width 282 height 28
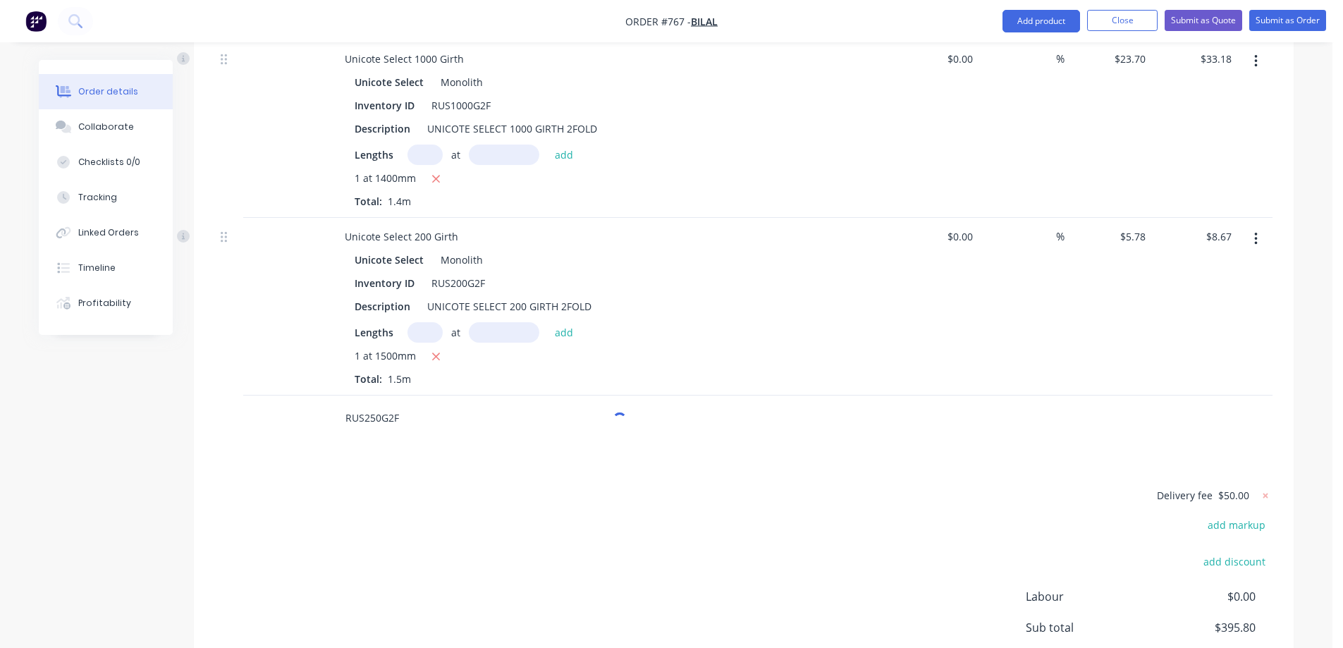
scroll to position [2209, 0]
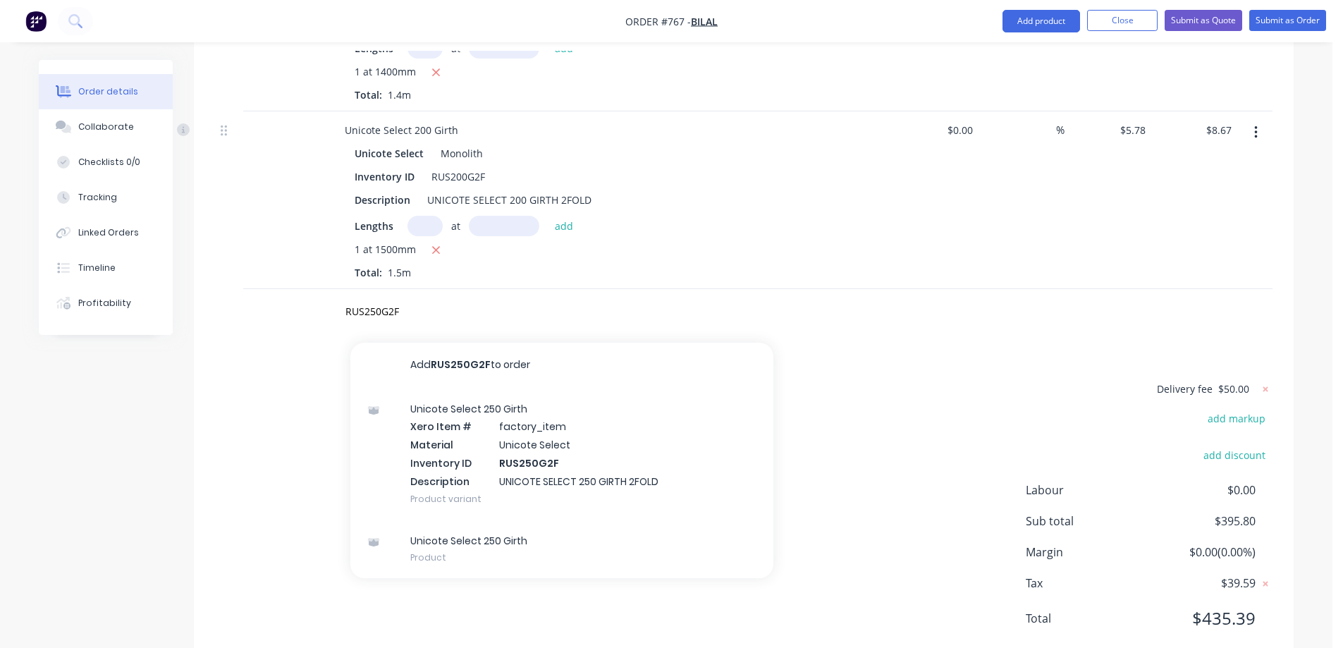
click at [460, 408] on div "Unicote Select 250 Girth Xero Item # factory_item Material Unicote Select Inven…" at bounding box center [561, 454] width 423 height 132
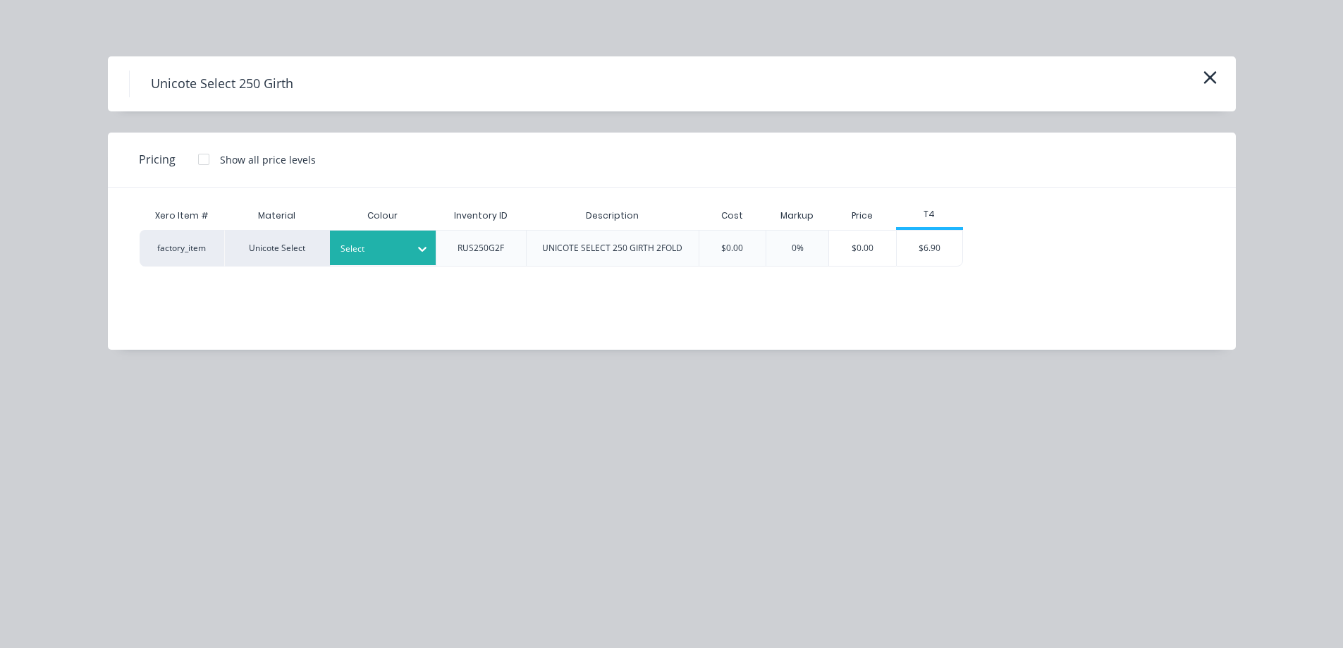
click at [384, 264] on div "Select" at bounding box center [383, 248] width 106 height 35
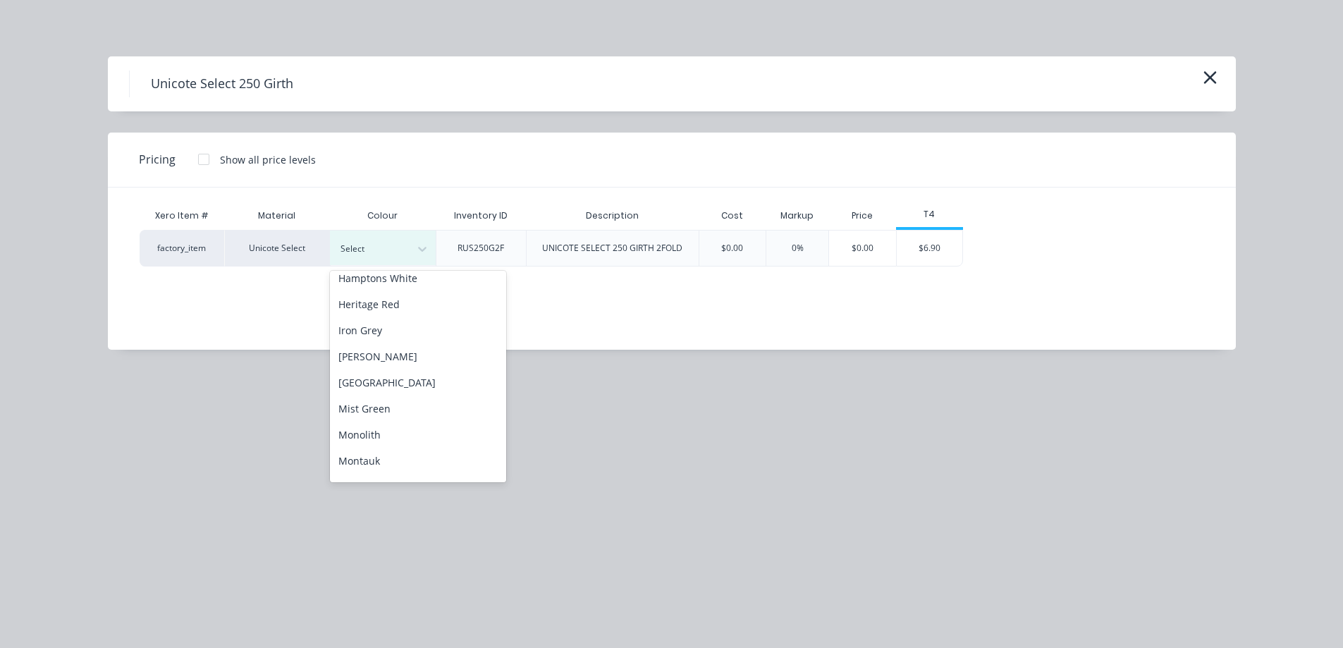
scroll to position [282, 0]
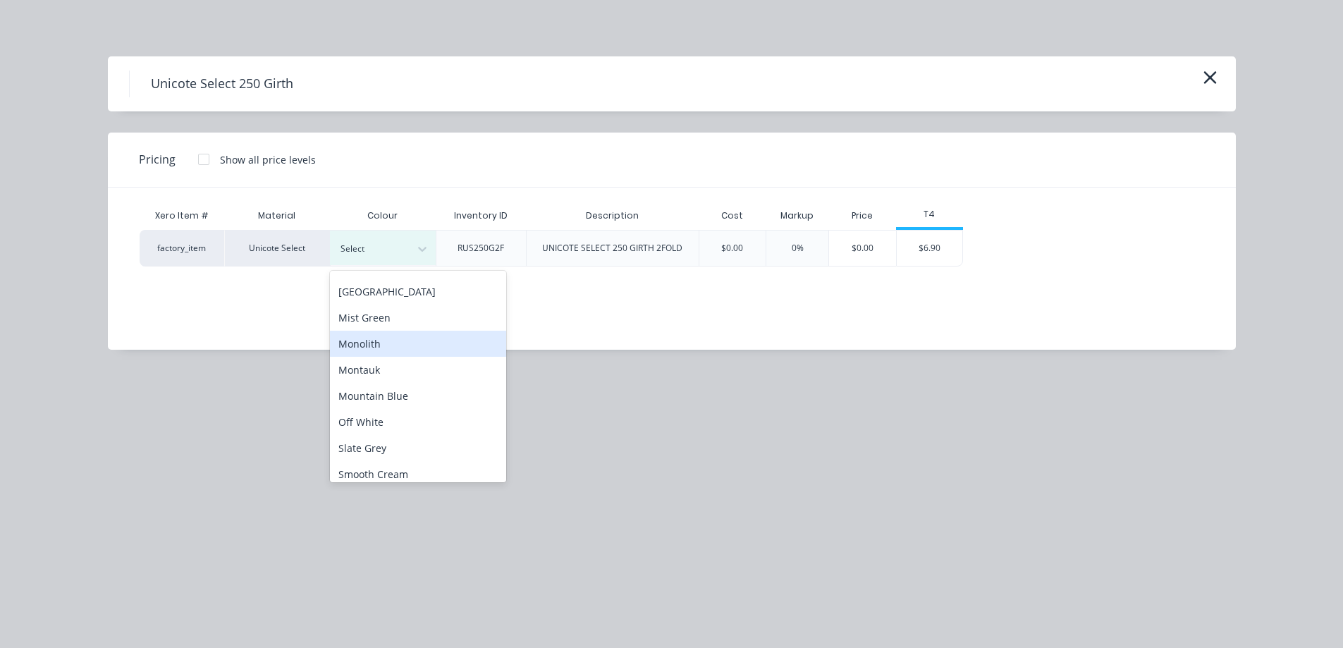
click at [379, 348] on div "Monolith" at bounding box center [418, 344] width 176 height 26
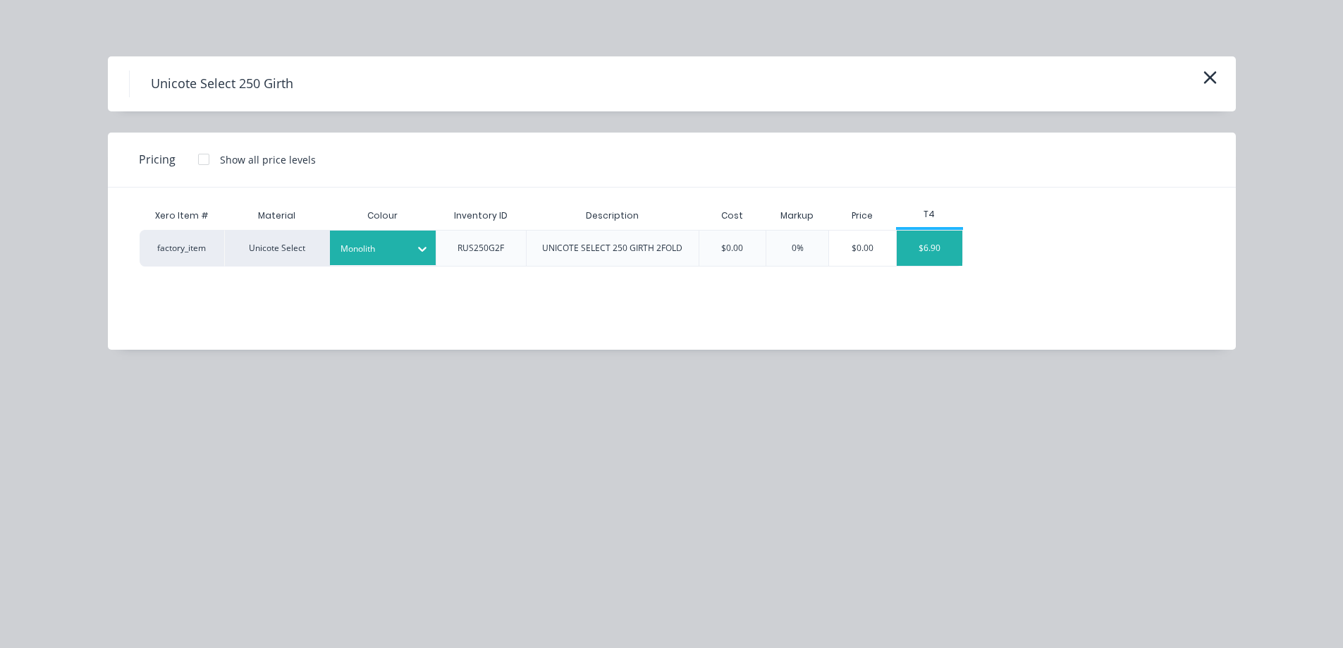
click at [926, 245] on div "$6.90" at bounding box center [930, 248] width 66 height 35
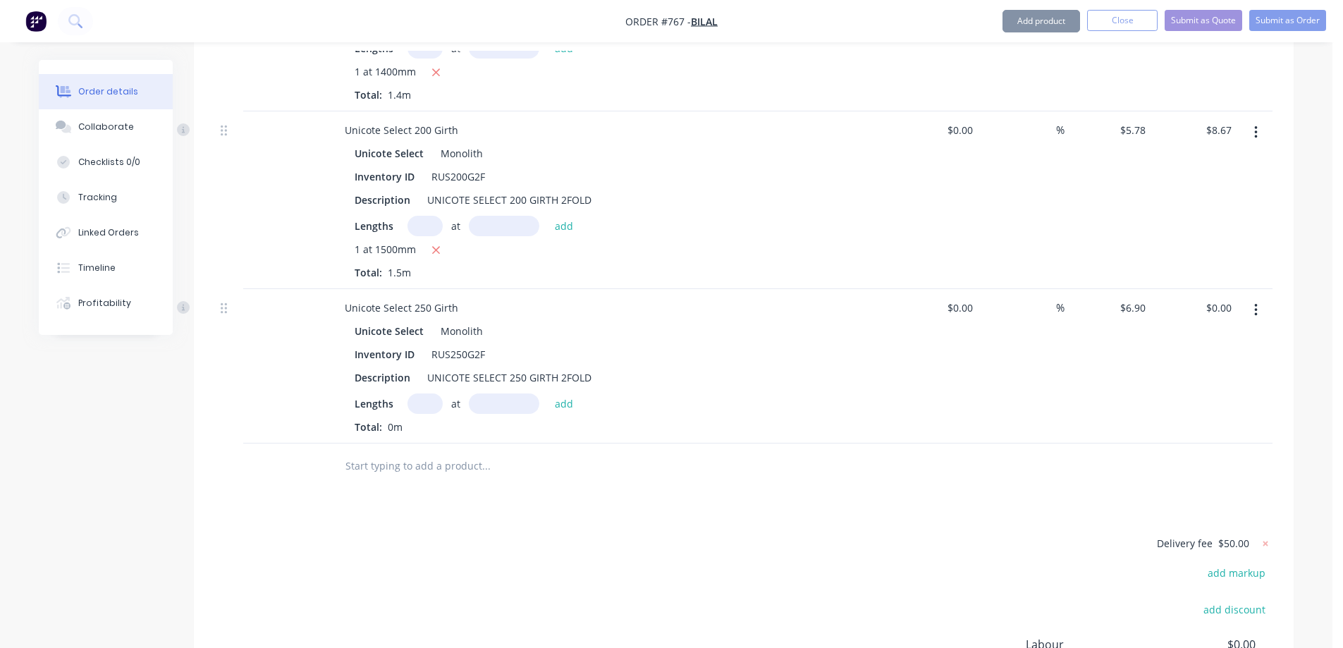
click at [432, 393] on input "text" at bounding box center [425, 403] width 35 height 20
click at [569, 393] on button "add" at bounding box center [564, 402] width 33 height 19
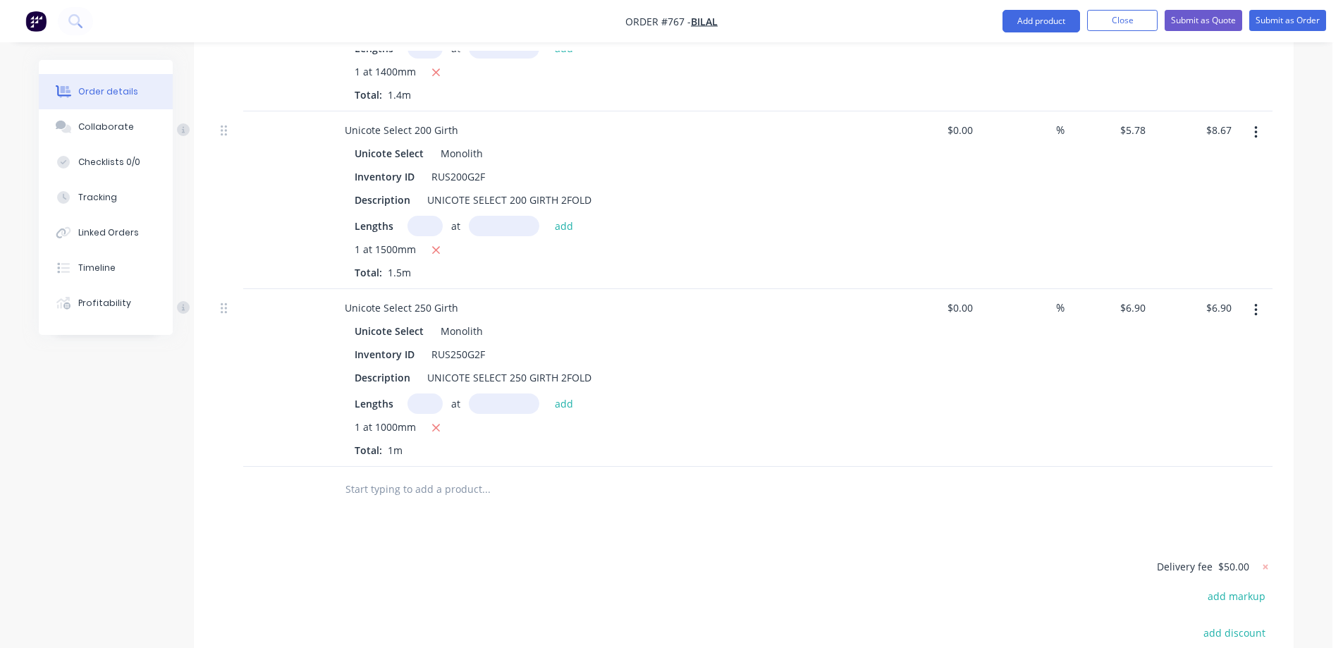
click at [417, 475] on input "text" at bounding box center [486, 489] width 282 height 28
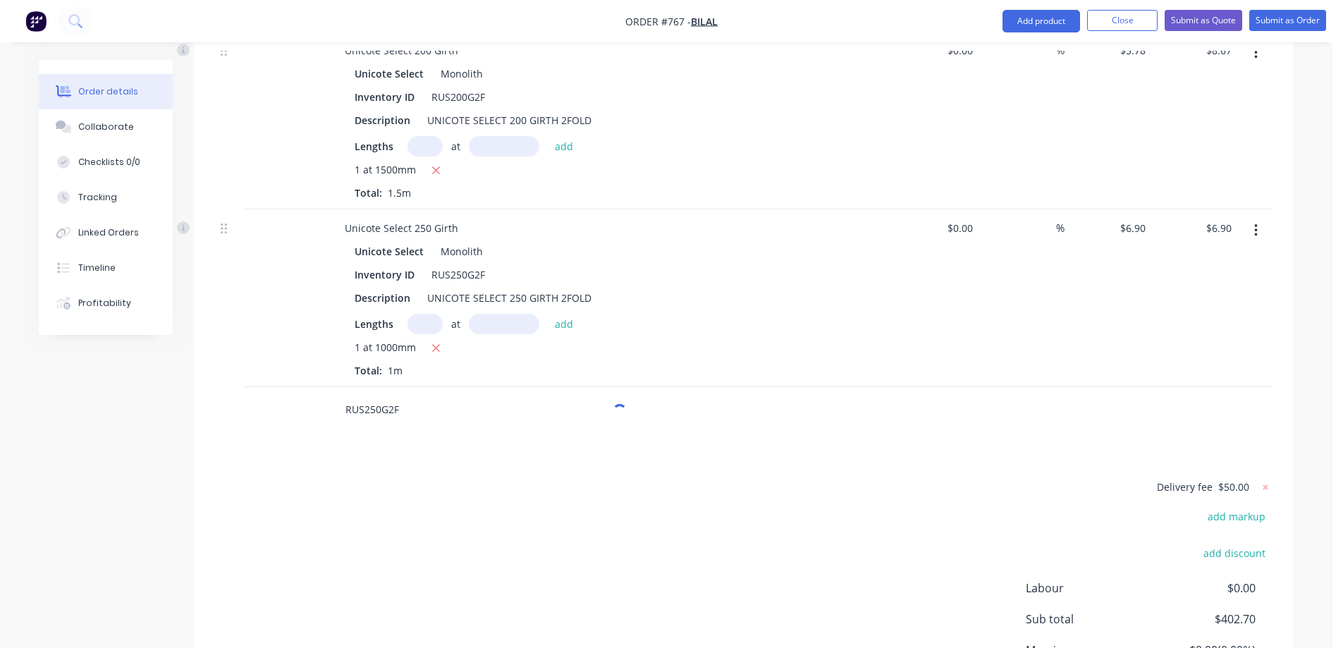
scroll to position [2387, 0]
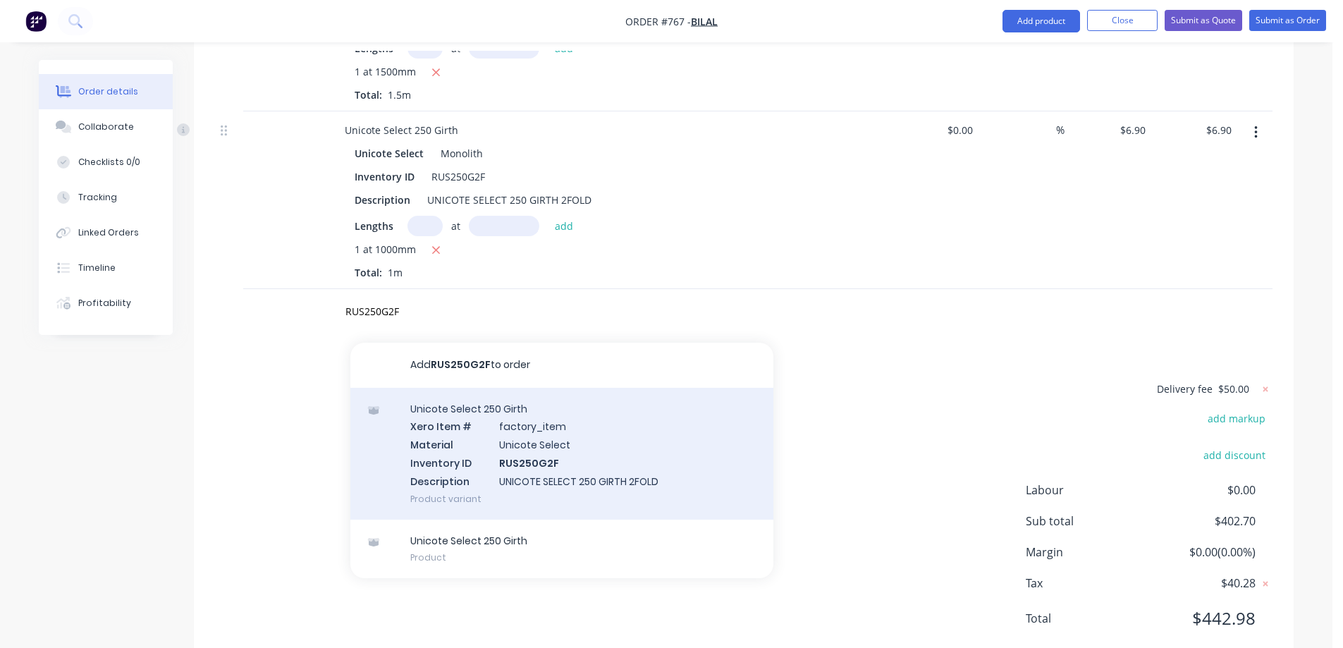
click at [439, 417] on div "Unicote Select 250 Girth Xero Item # factory_item Material Unicote Select Inven…" at bounding box center [561, 454] width 423 height 132
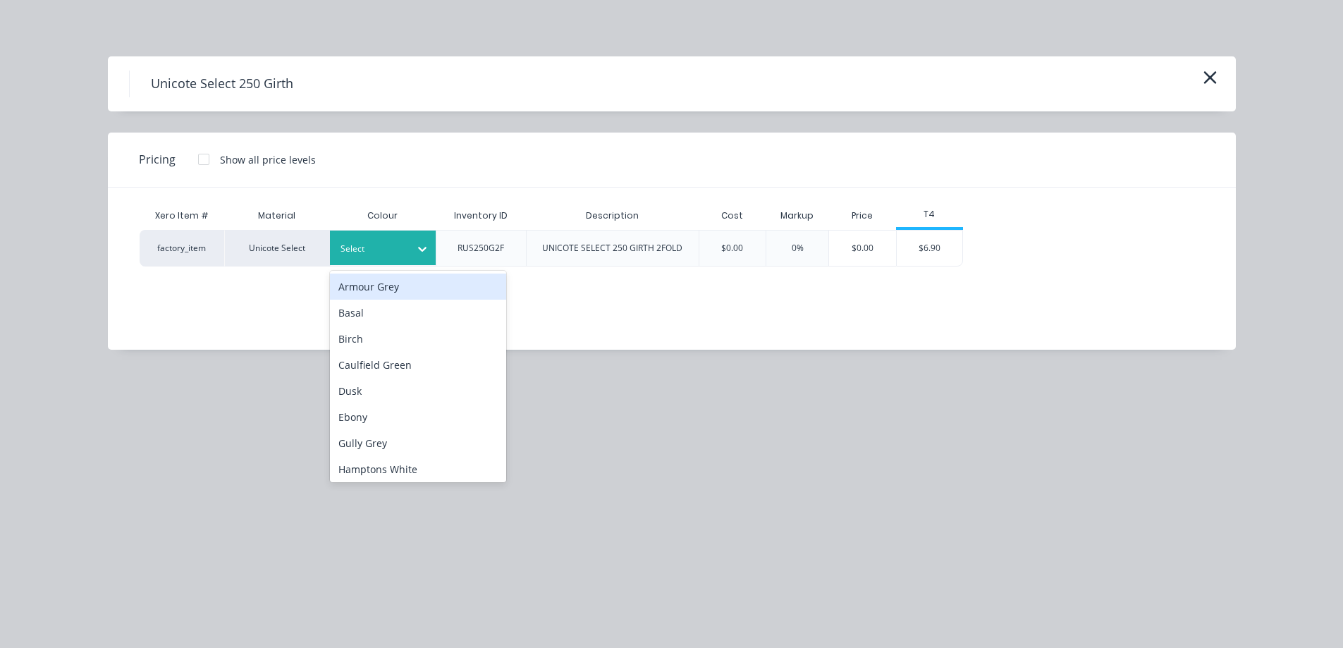
click at [393, 249] on div at bounding box center [372, 249] width 63 height 16
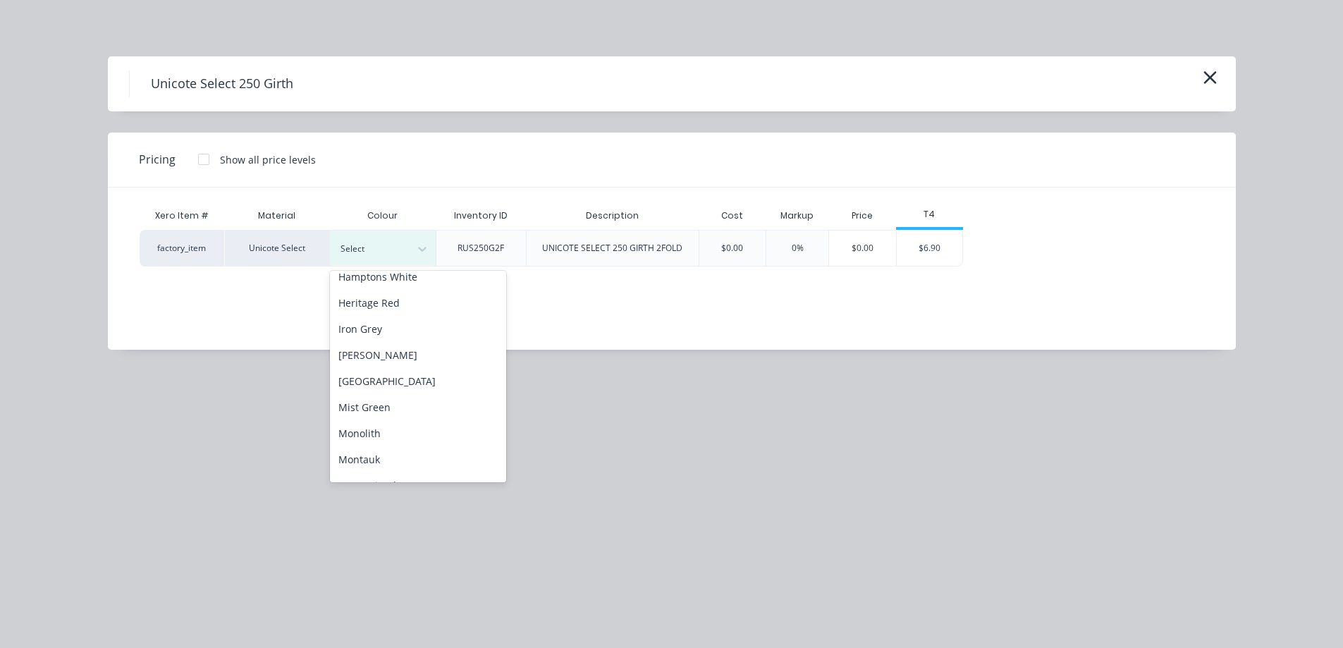
scroll to position [212, 0]
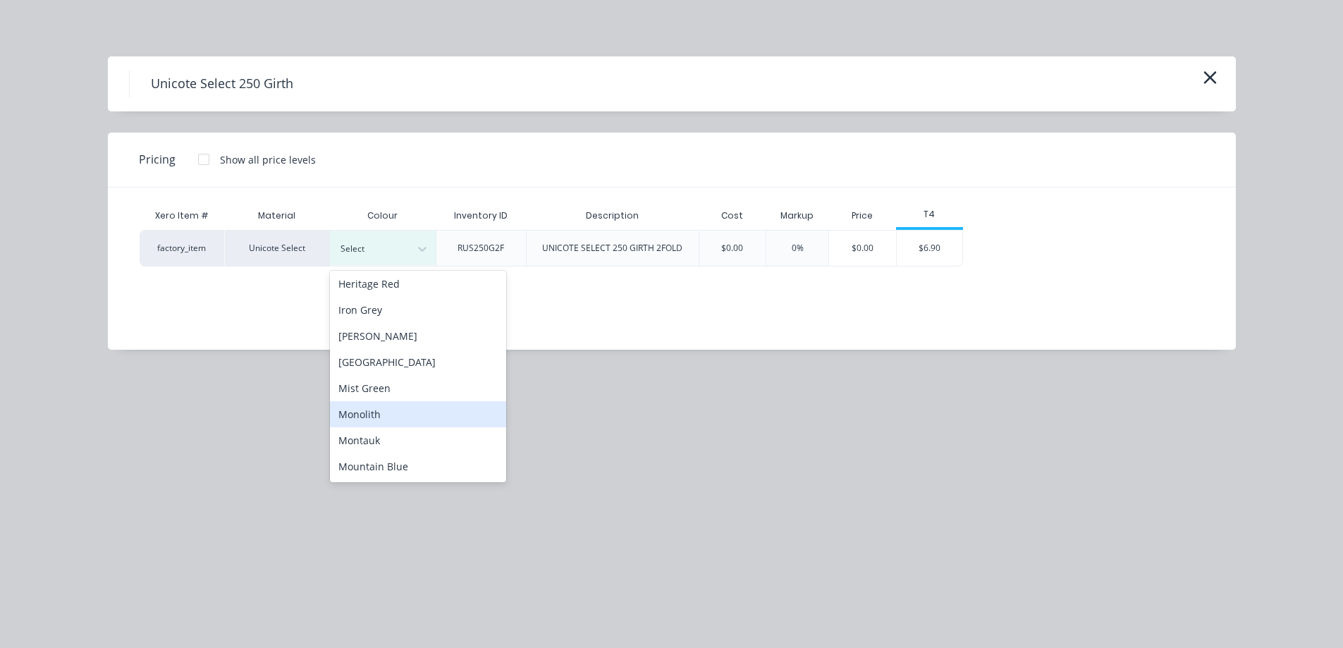
click at [374, 423] on div "Monolith" at bounding box center [418, 414] width 176 height 26
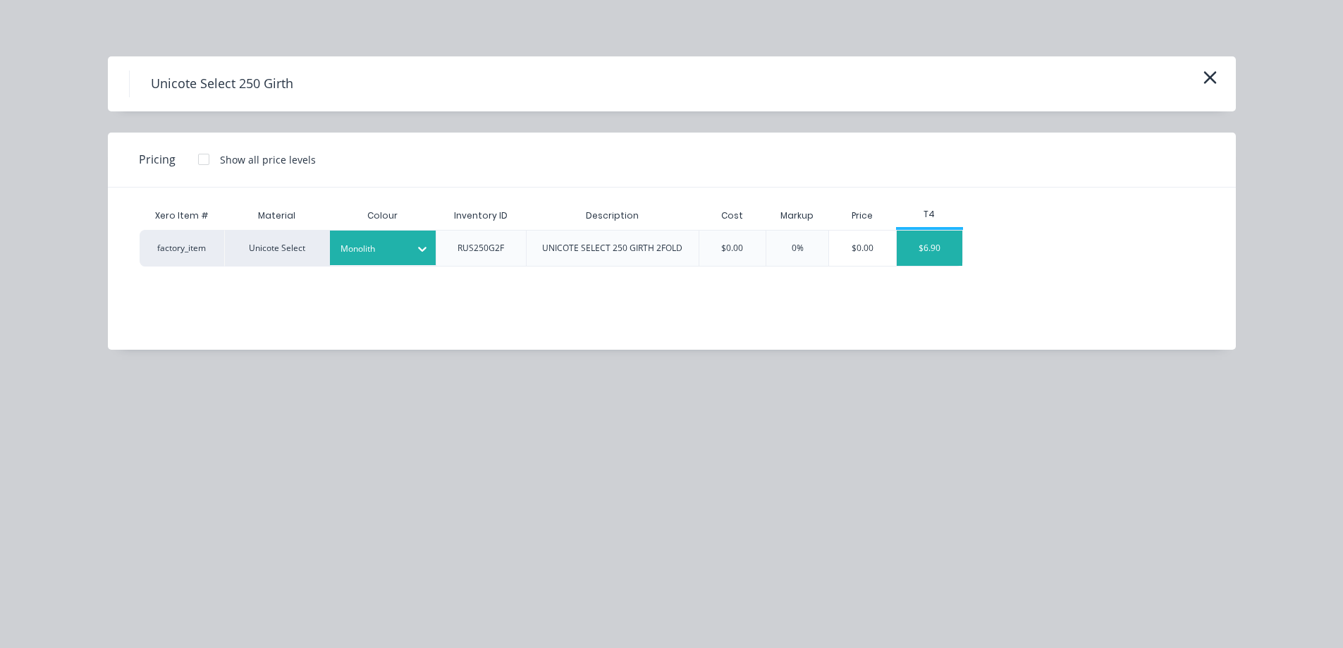
click at [933, 253] on div "$6.90" at bounding box center [930, 248] width 66 height 35
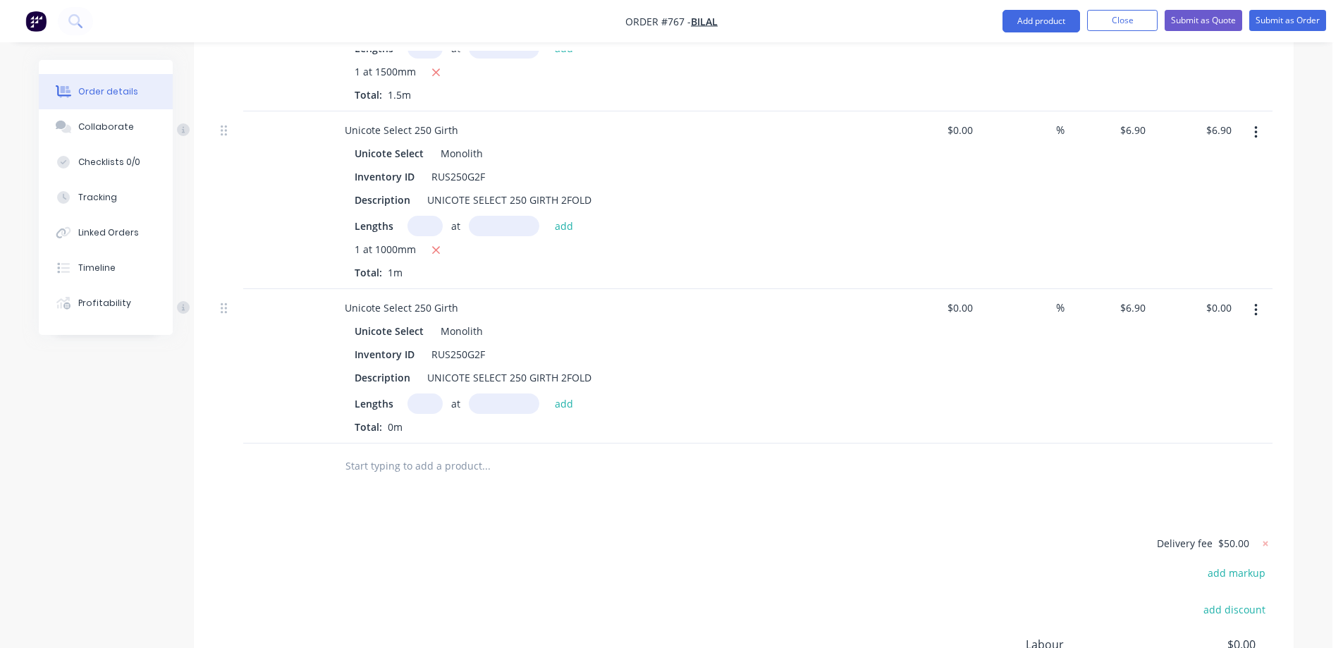
click at [422, 393] on input "text" at bounding box center [425, 403] width 35 height 20
click at [567, 393] on button "add" at bounding box center [564, 402] width 33 height 19
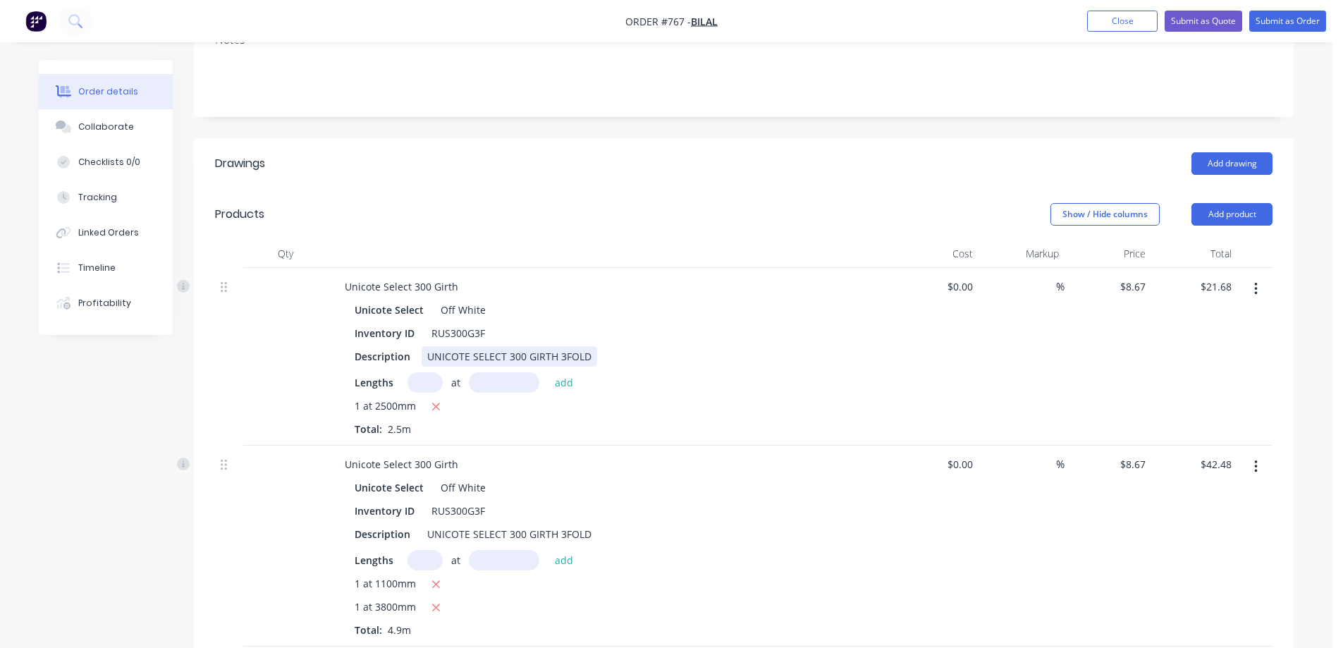
scroll to position [271, 0]
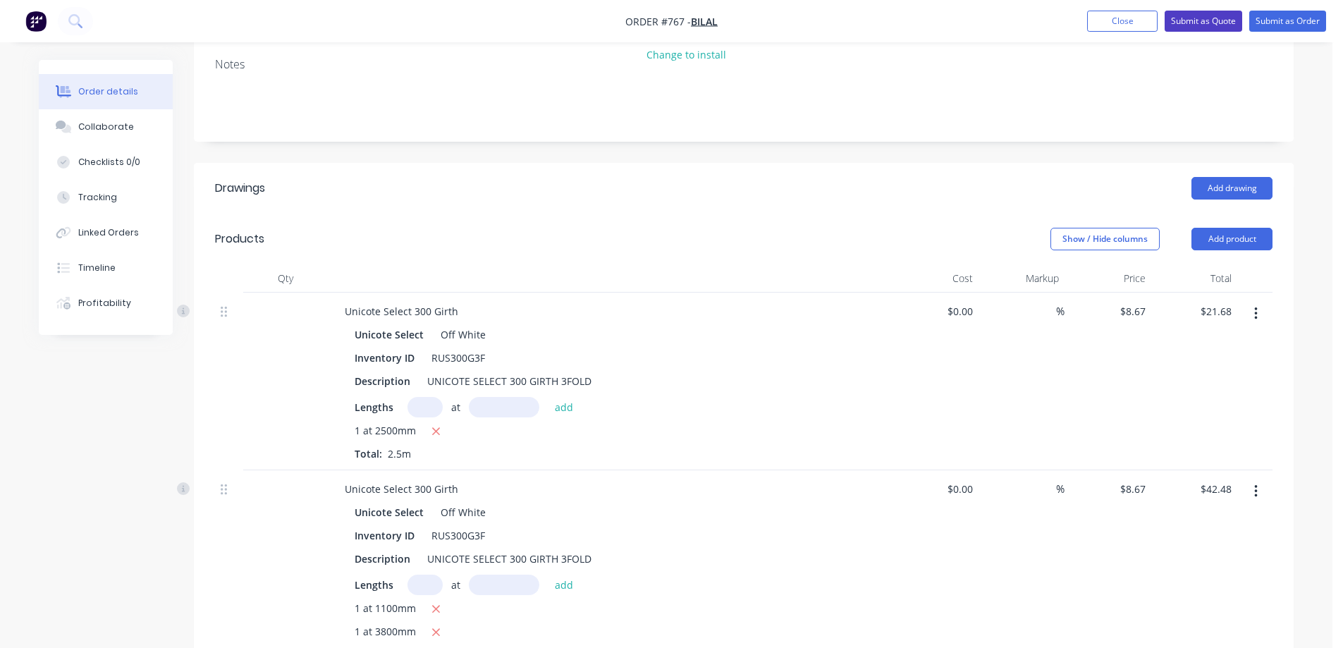
click at [1195, 19] on button "Submit as Quote" at bounding box center [1204, 21] width 78 height 21
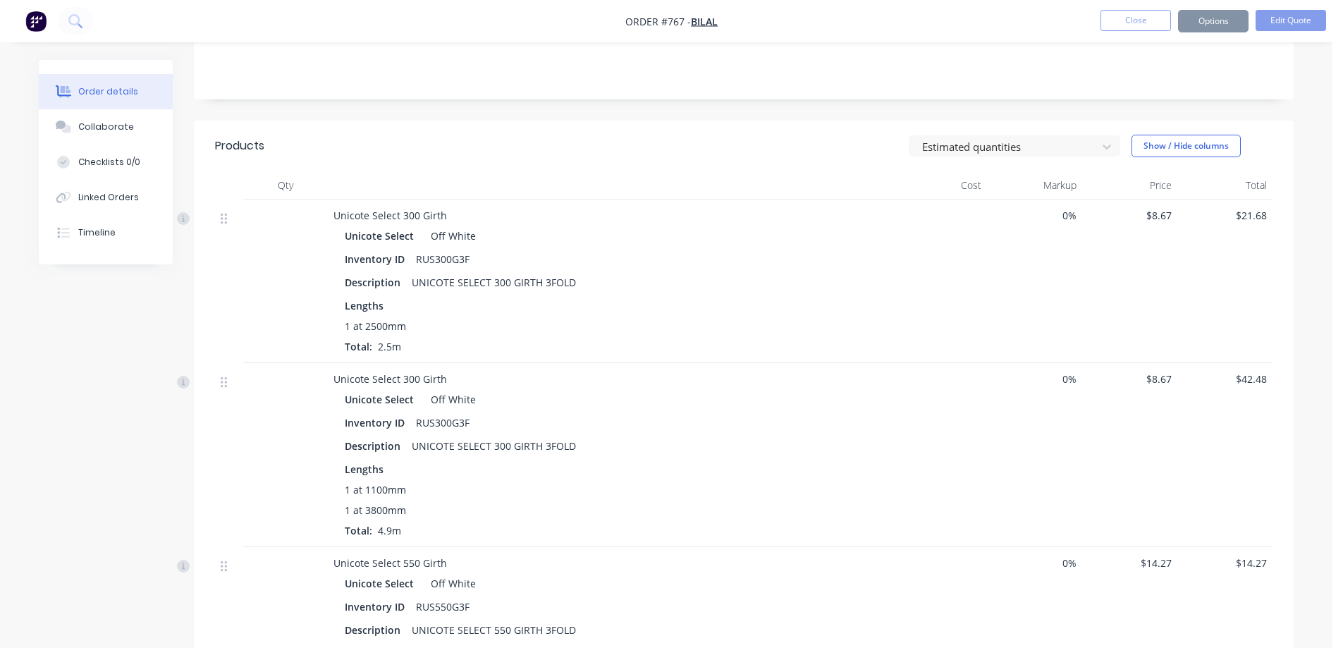
scroll to position [0, 0]
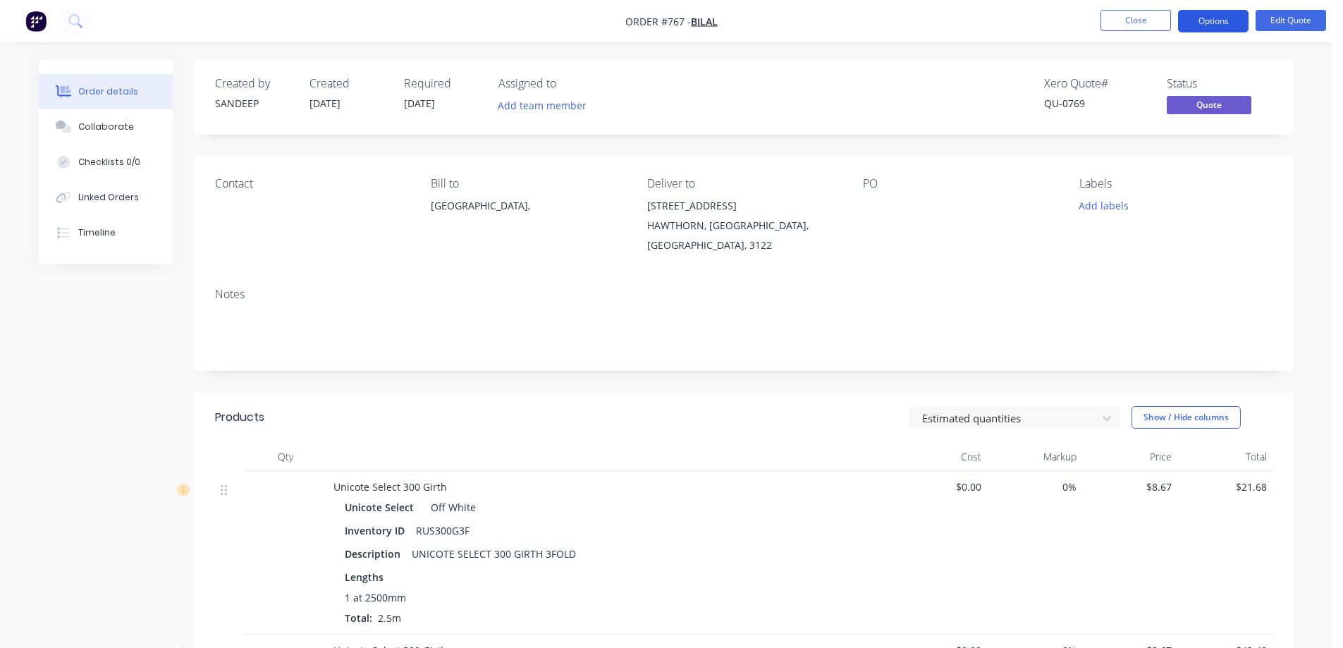
click at [1206, 27] on button "Options" at bounding box center [1213, 21] width 71 height 23
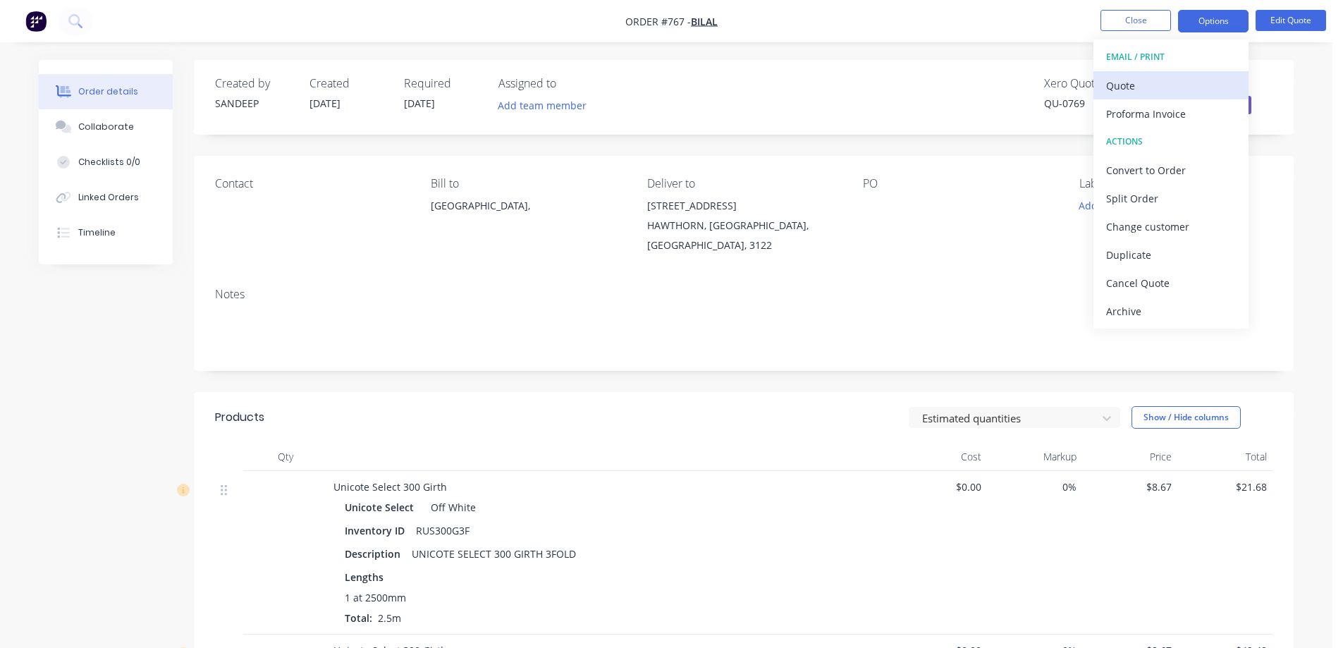
click at [1168, 81] on div "Quote" at bounding box center [1171, 85] width 130 height 20
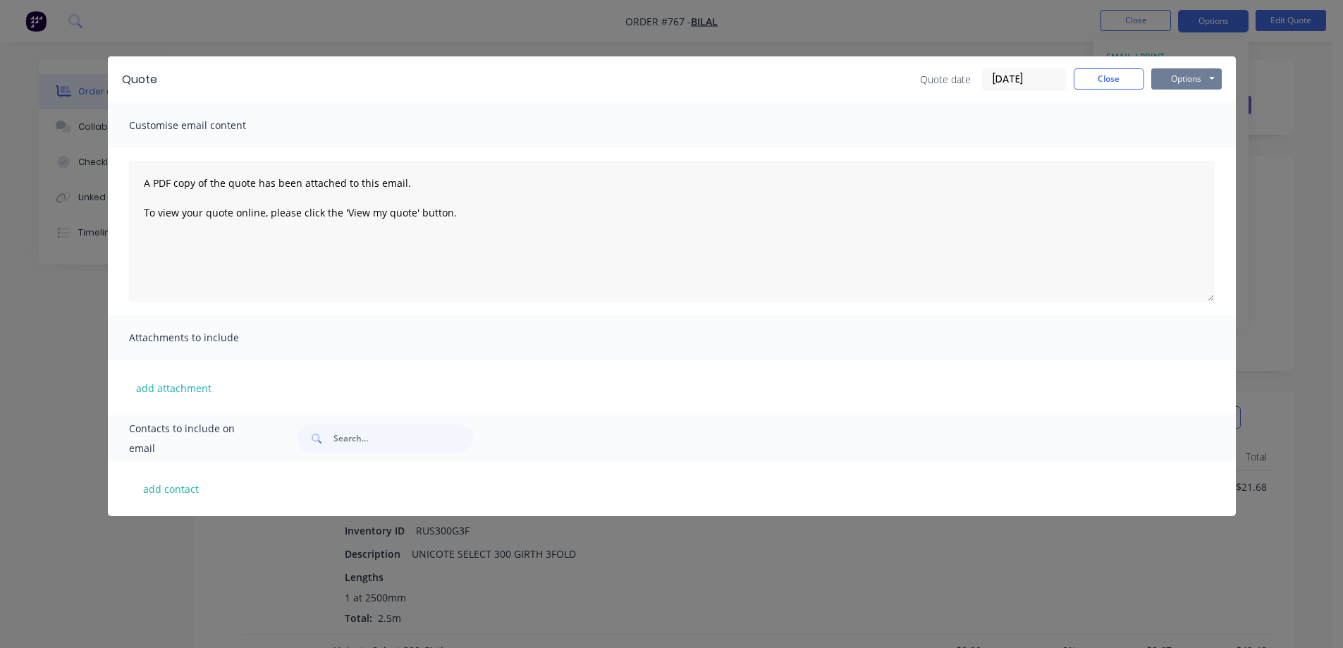
click at [1192, 81] on button "Options" at bounding box center [1186, 78] width 71 height 21
click at [1187, 100] on button "Preview" at bounding box center [1196, 103] width 90 height 23
click at [1081, 74] on button "Close" at bounding box center [1109, 78] width 71 height 21
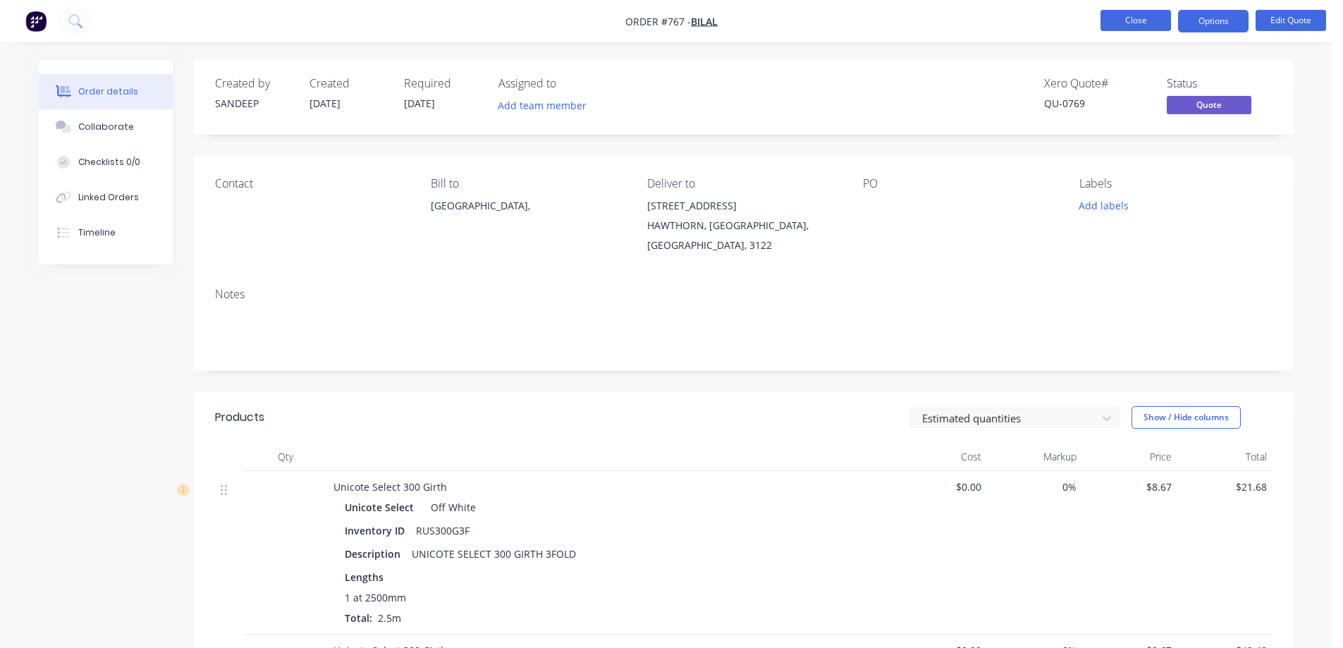
click at [1115, 20] on button "Close" at bounding box center [1136, 20] width 71 height 21
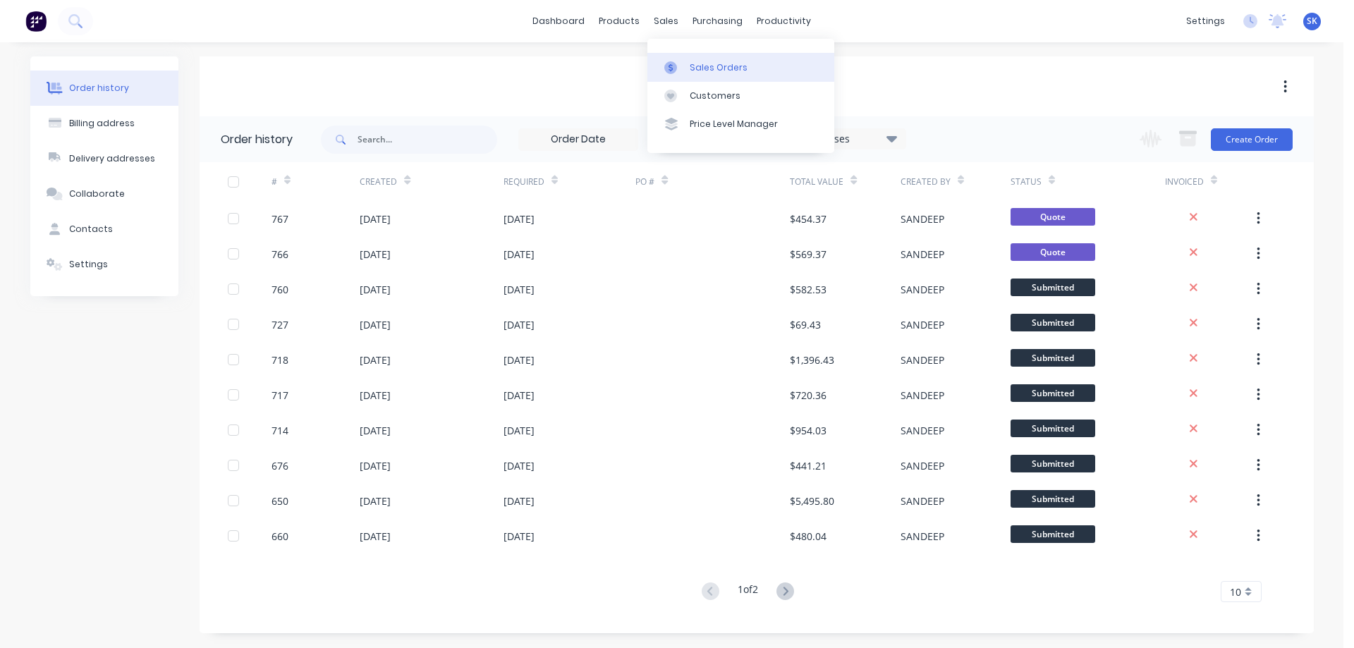
click at [685, 68] on link "Sales Orders" at bounding box center [740, 67] width 187 height 28
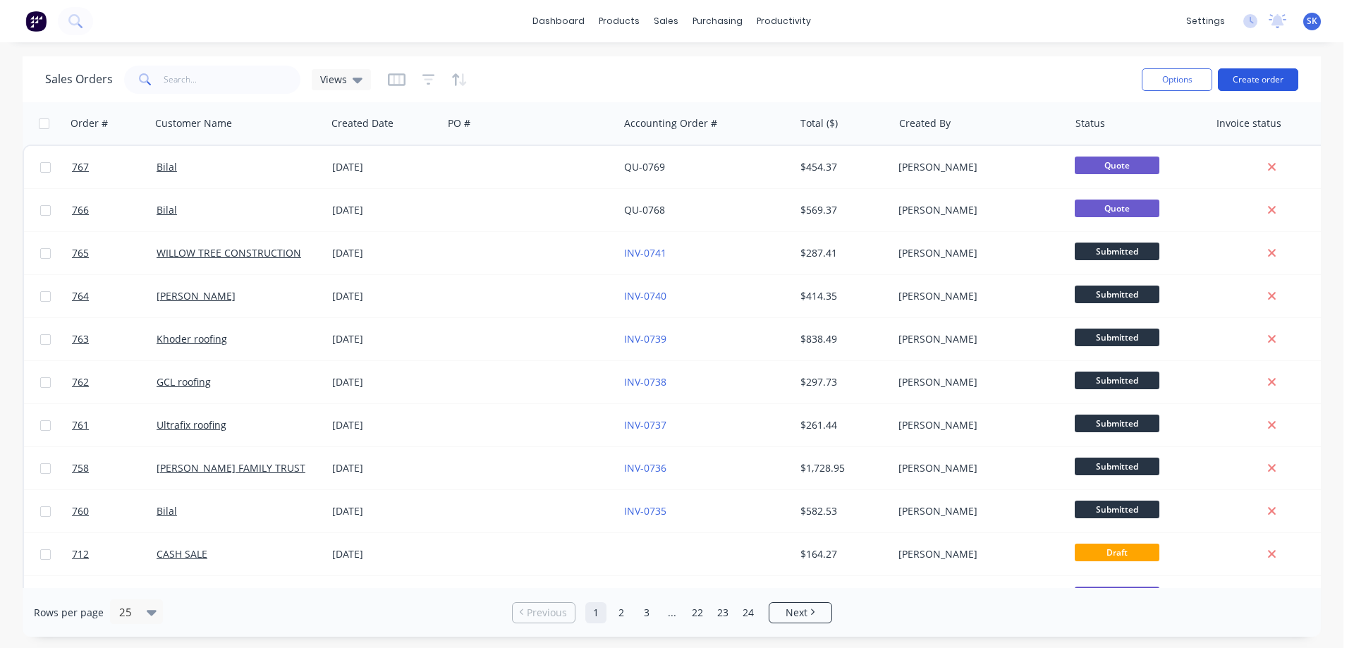
click at [1239, 81] on button "Create order" at bounding box center [1258, 79] width 80 height 23
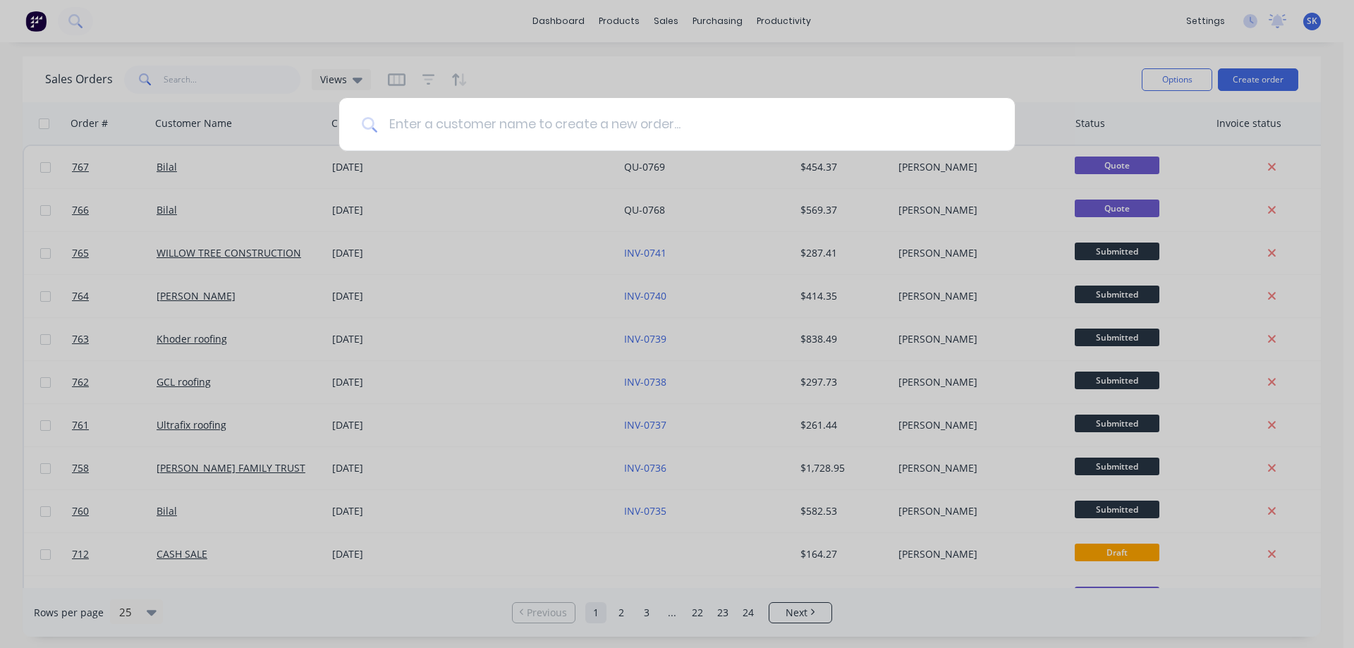
click at [553, 115] on input at bounding box center [684, 124] width 615 height 53
click at [432, 128] on input at bounding box center [684, 124] width 615 height 53
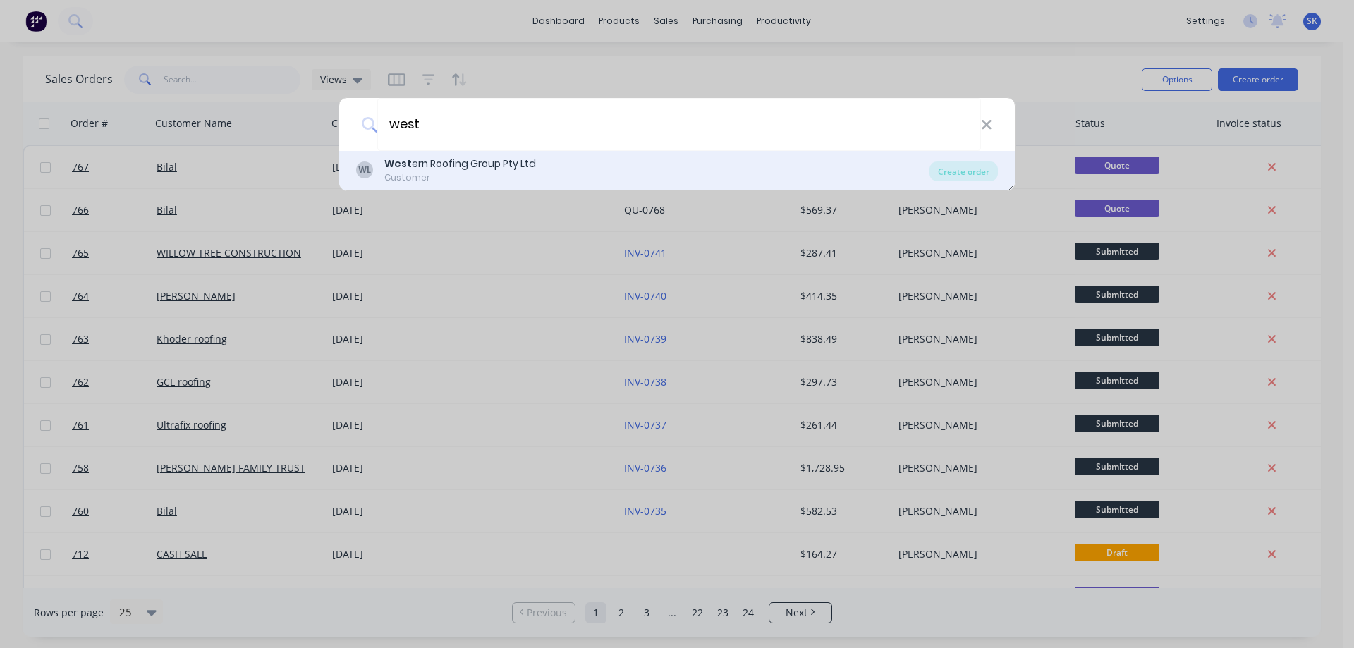
click at [453, 174] on div "Customer" at bounding box center [460, 177] width 152 height 13
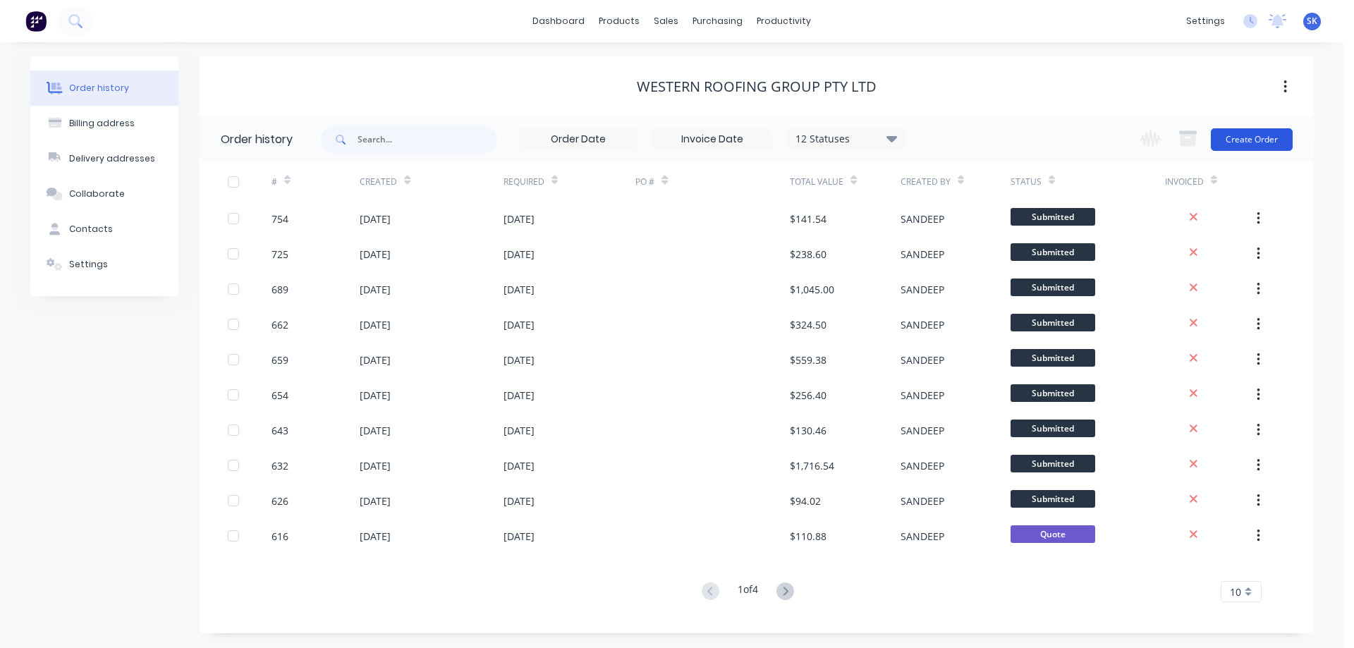
click at [1227, 139] on button "Create Order" at bounding box center [1252, 139] width 82 height 23
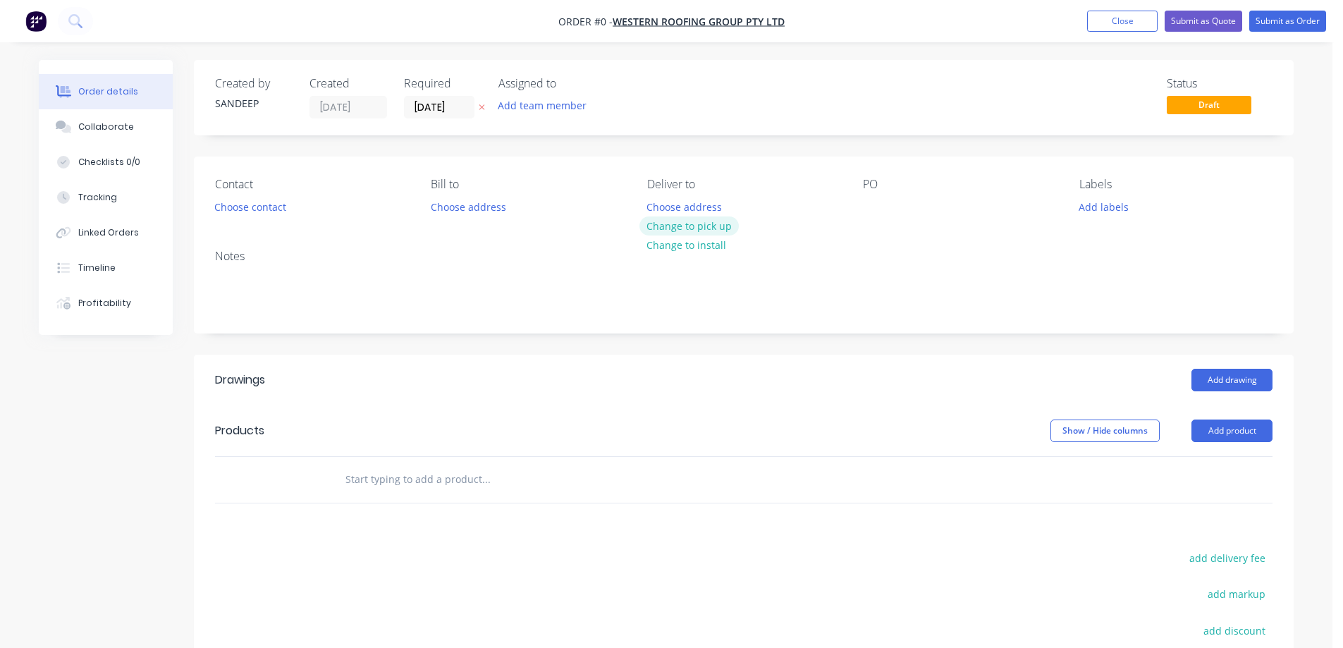
click at [708, 231] on button "Change to pick up" at bounding box center [690, 225] width 100 height 19
click at [468, 480] on input "text" at bounding box center [486, 479] width 282 height 28
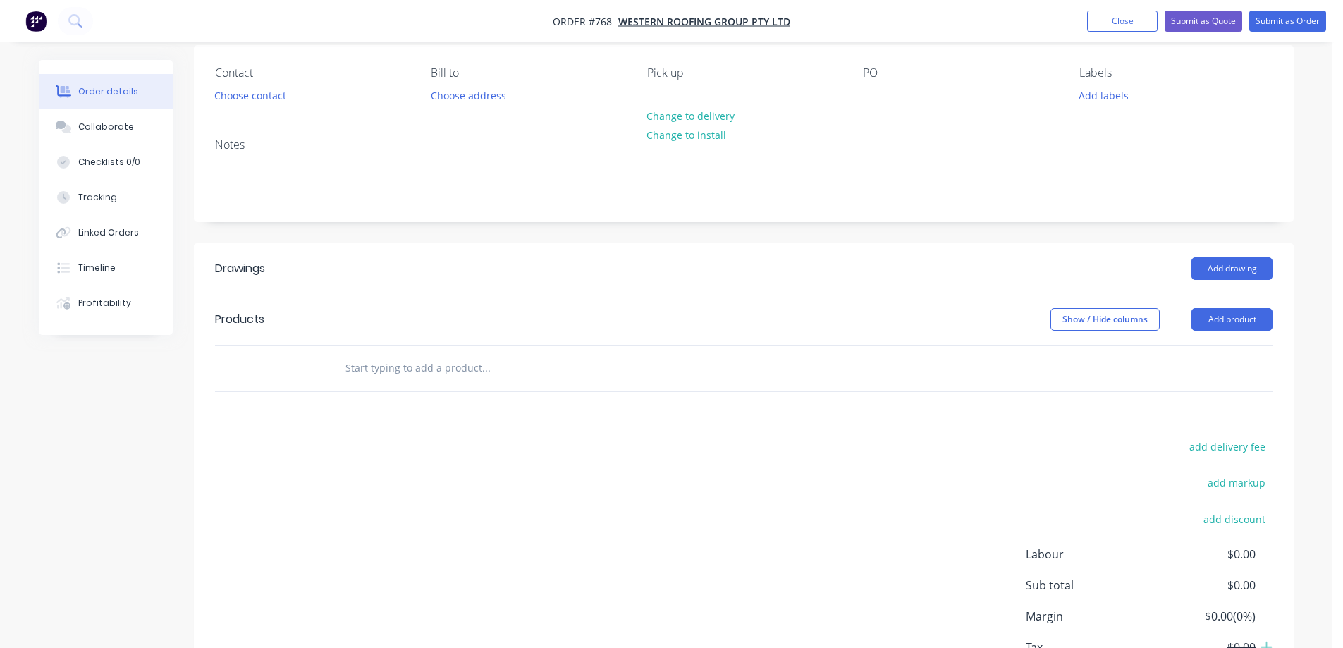
scroll to position [141, 0]
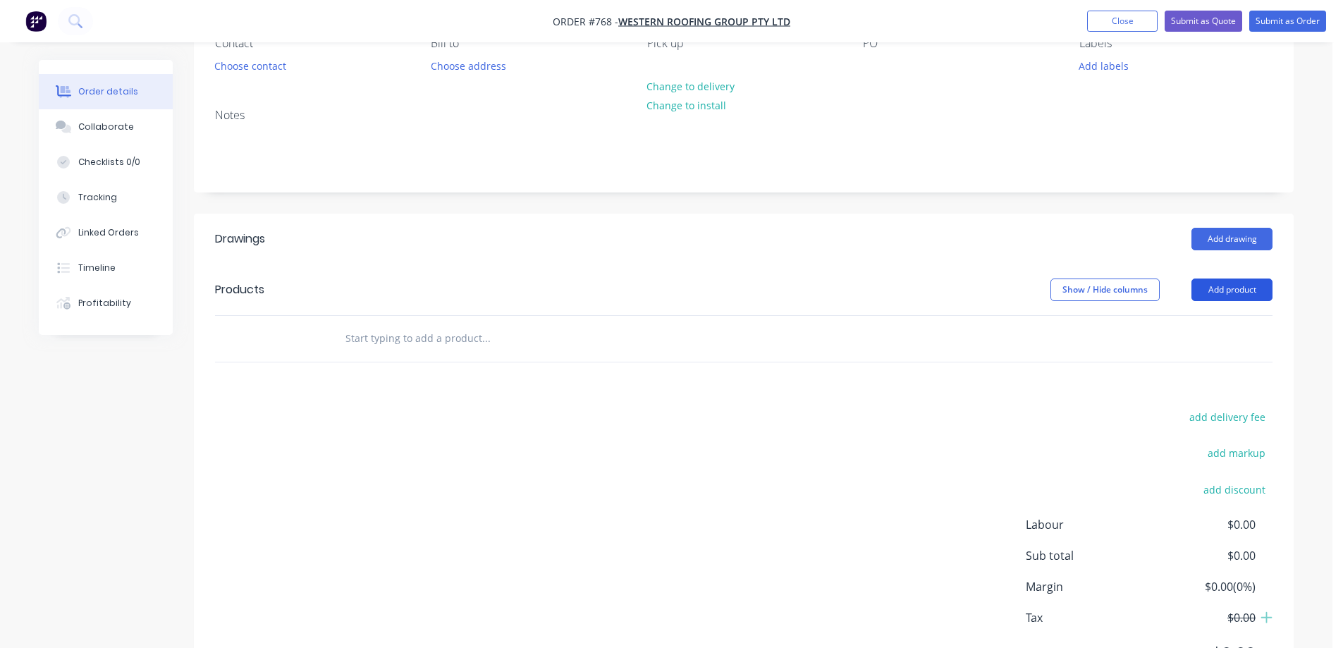
click at [1216, 295] on button "Add product" at bounding box center [1232, 290] width 81 height 23
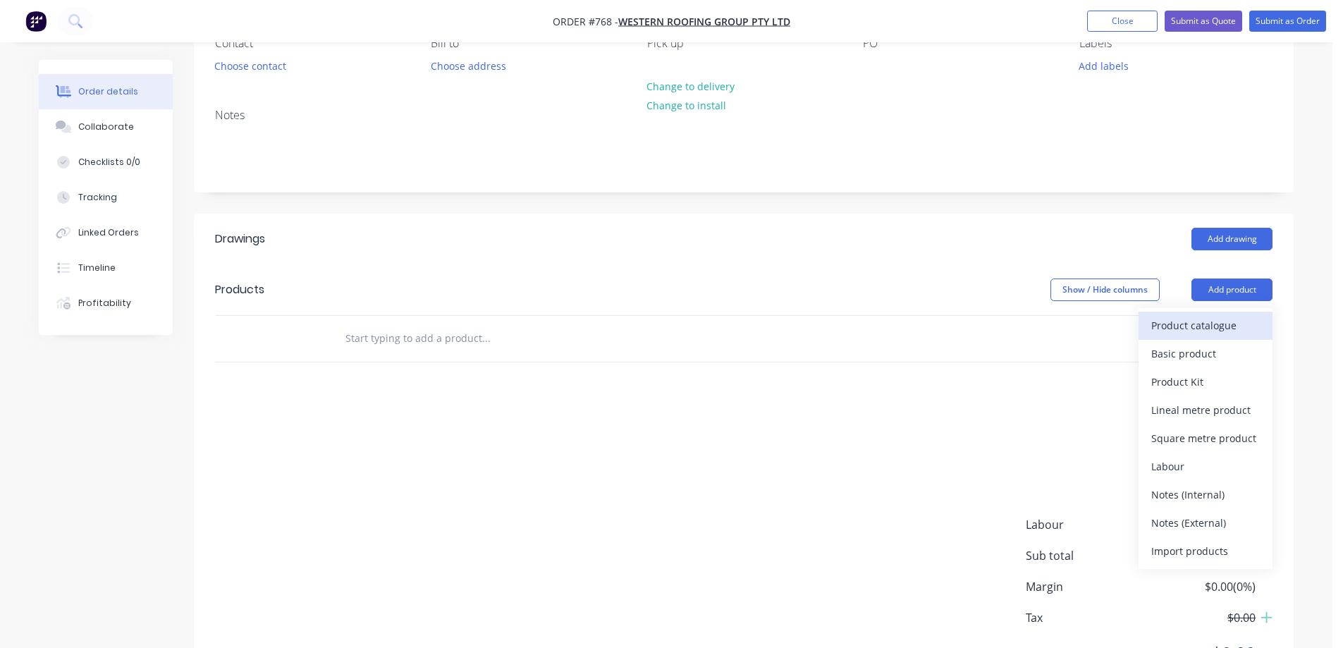
click at [1197, 332] on div "Product catalogue" at bounding box center [1205, 325] width 109 height 20
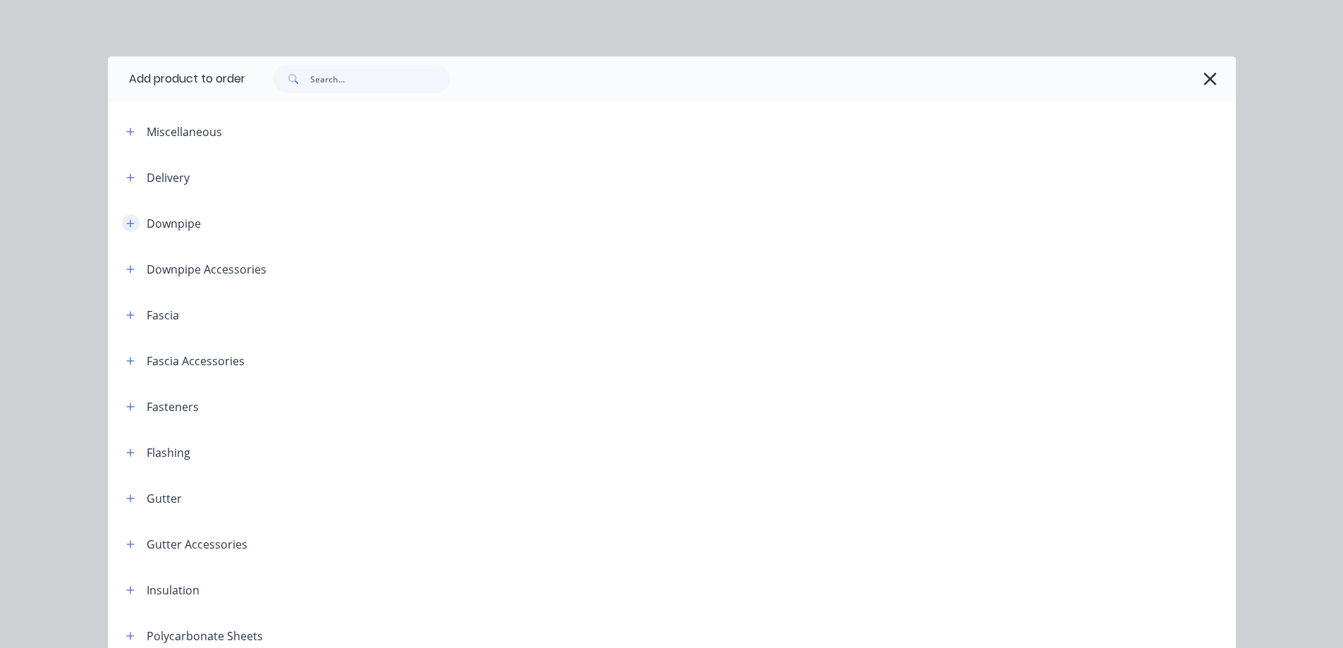
click at [126, 219] on icon "button" at bounding box center [130, 224] width 8 height 10
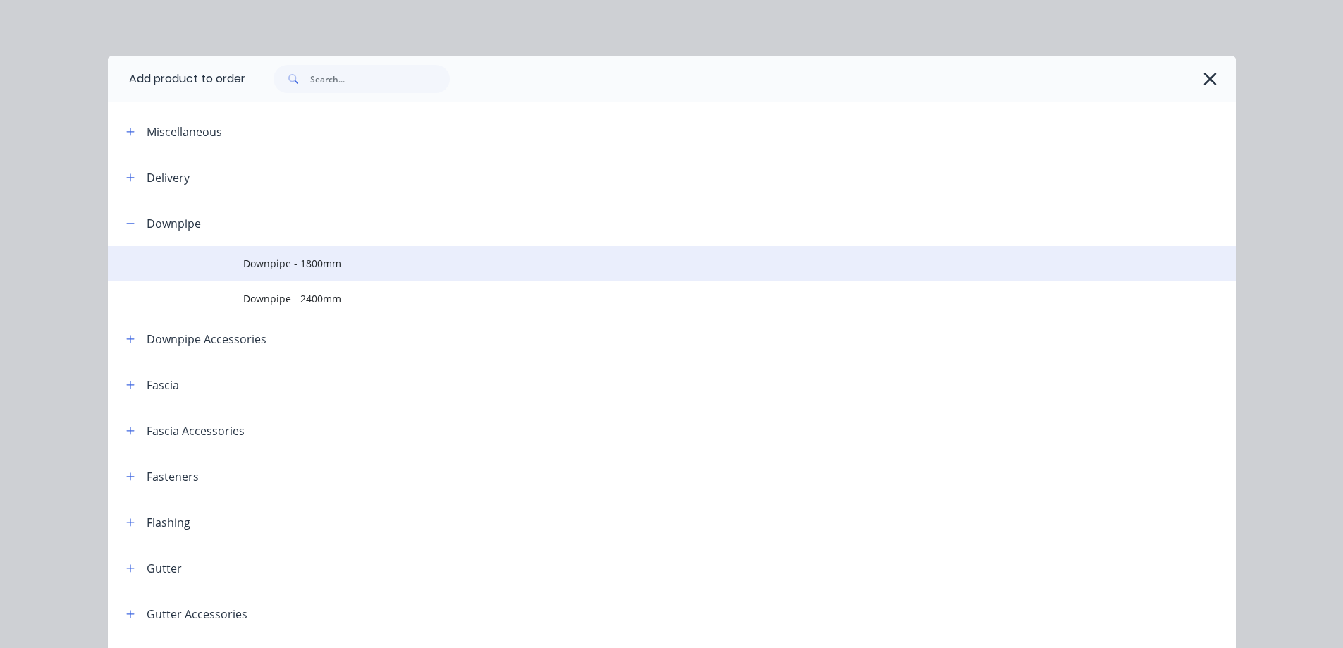
click at [284, 270] on span "Downpipe - 1800mm" at bounding box center [640, 263] width 794 height 15
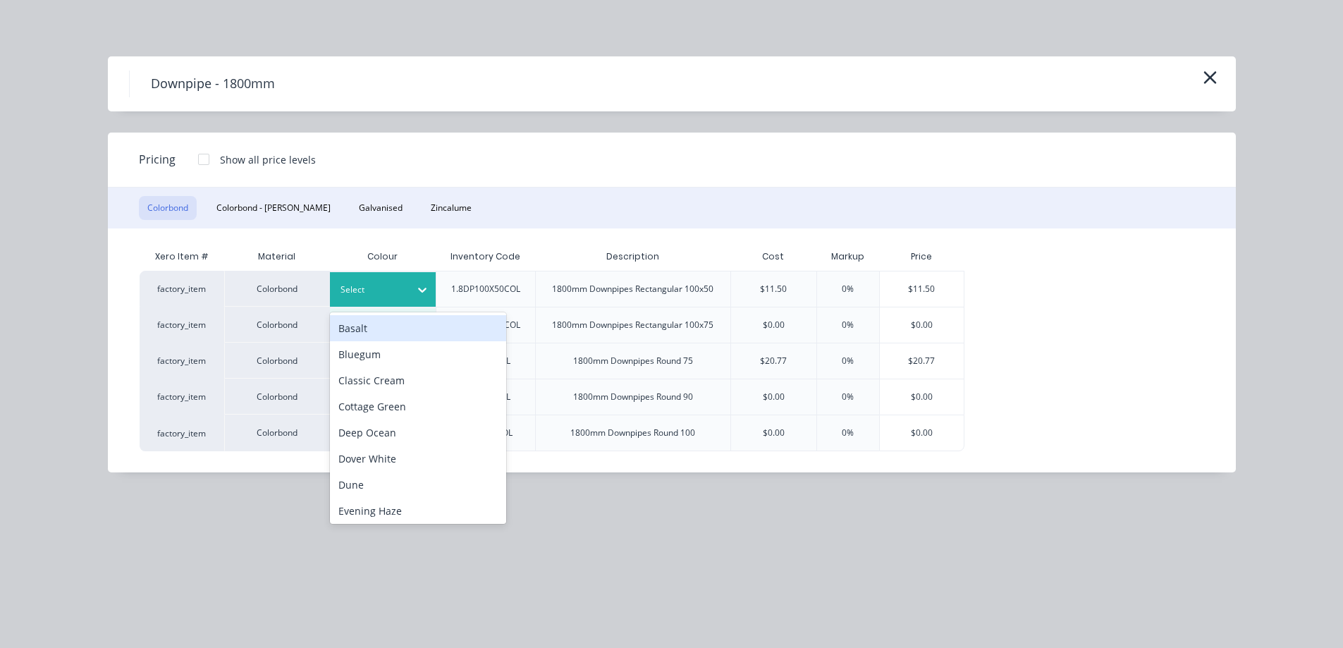
click at [420, 287] on icon at bounding box center [422, 290] width 14 height 14
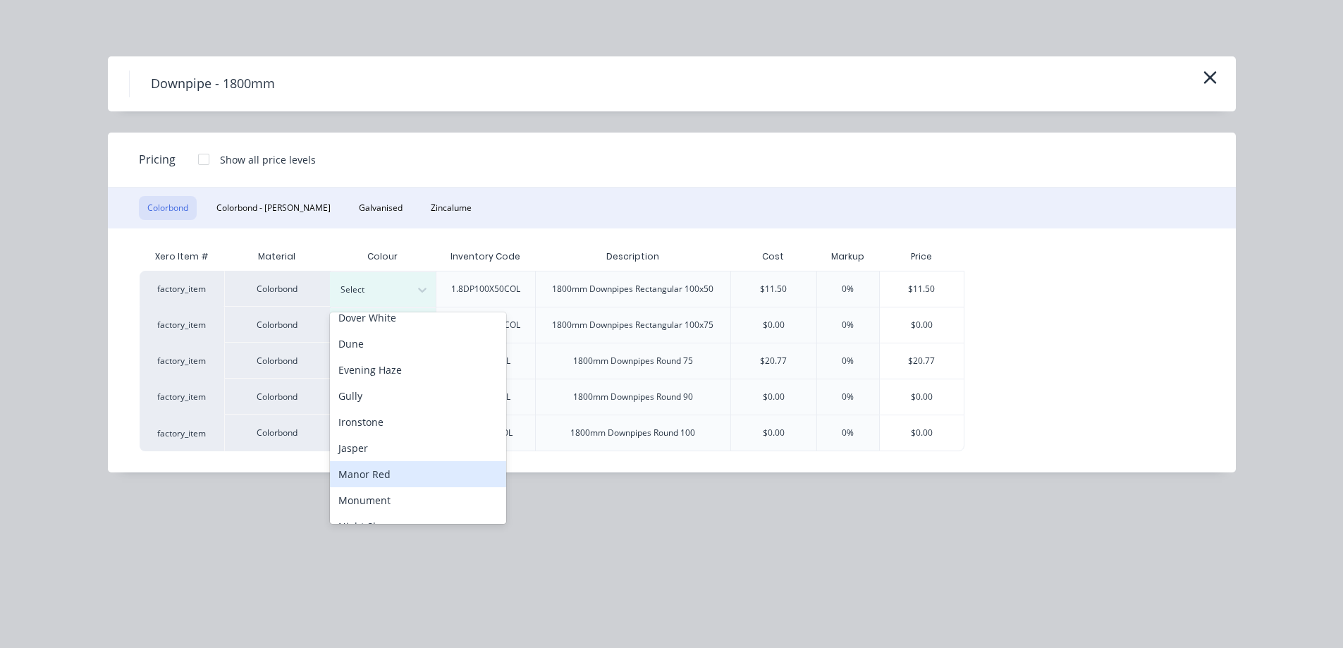
scroll to position [212, 0]
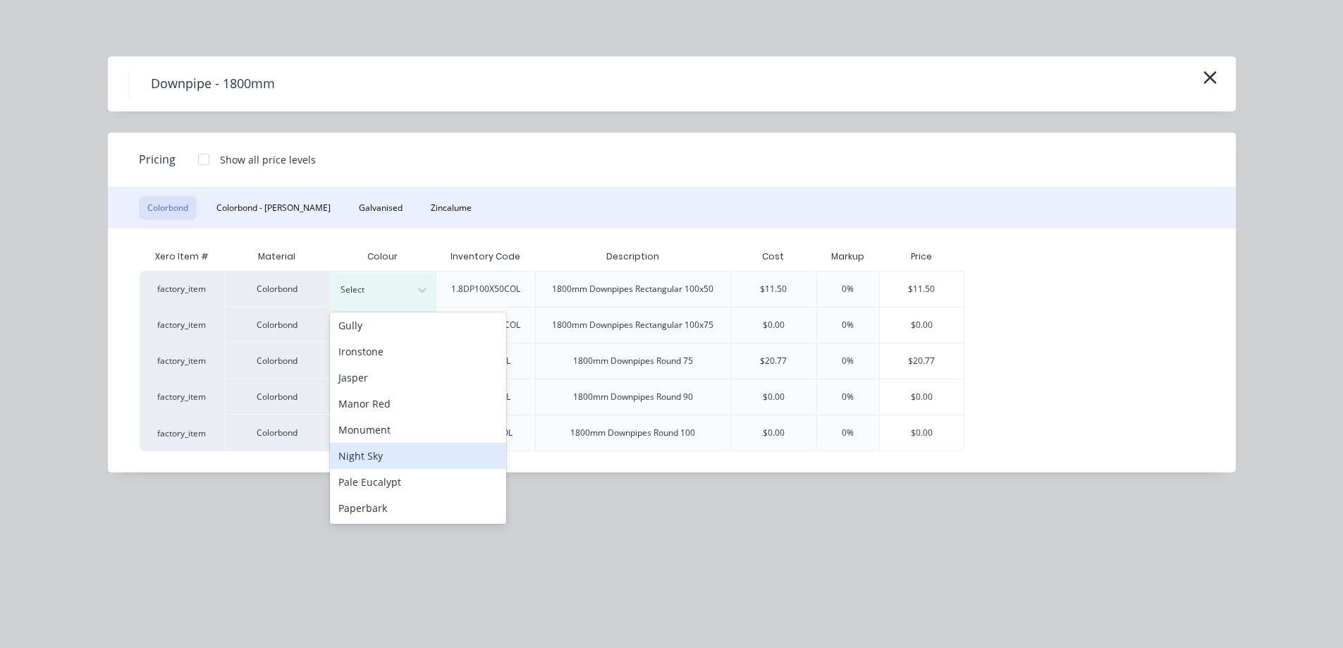
click at [379, 463] on div "Night Sky" at bounding box center [418, 456] width 176 height 26
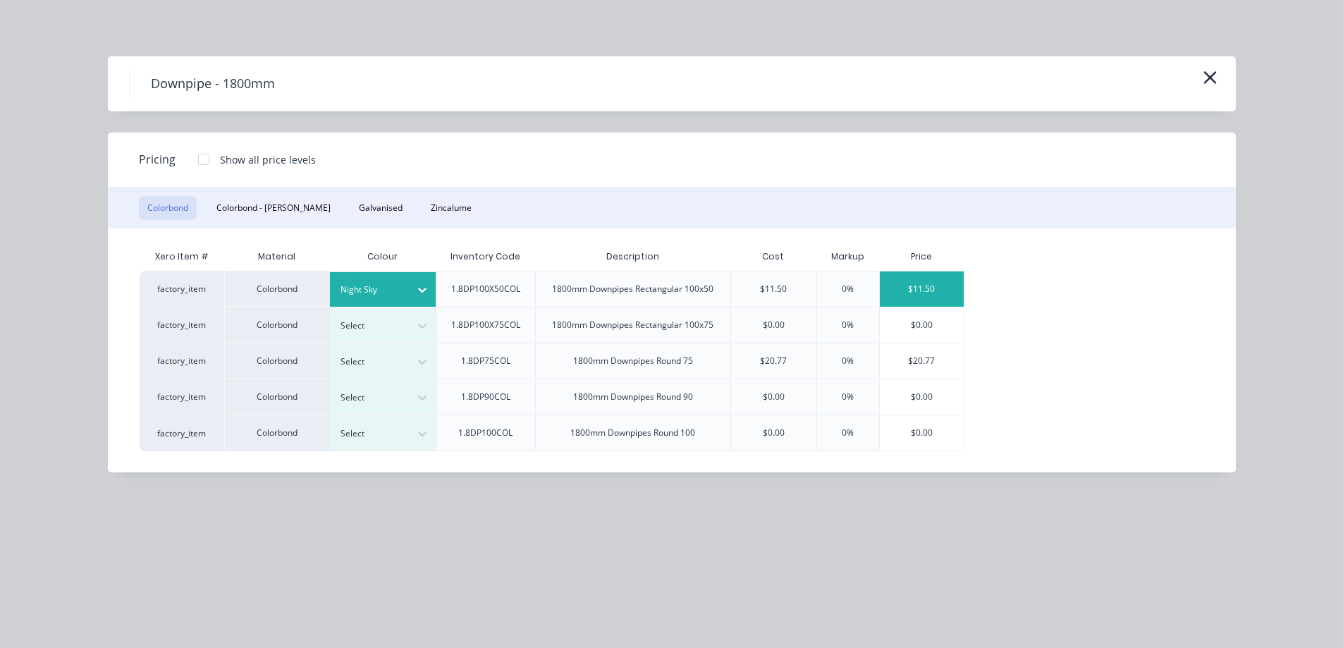
click at [917, 286] on div "$11.50" at bounding box center [922, 288] width 85 height 35
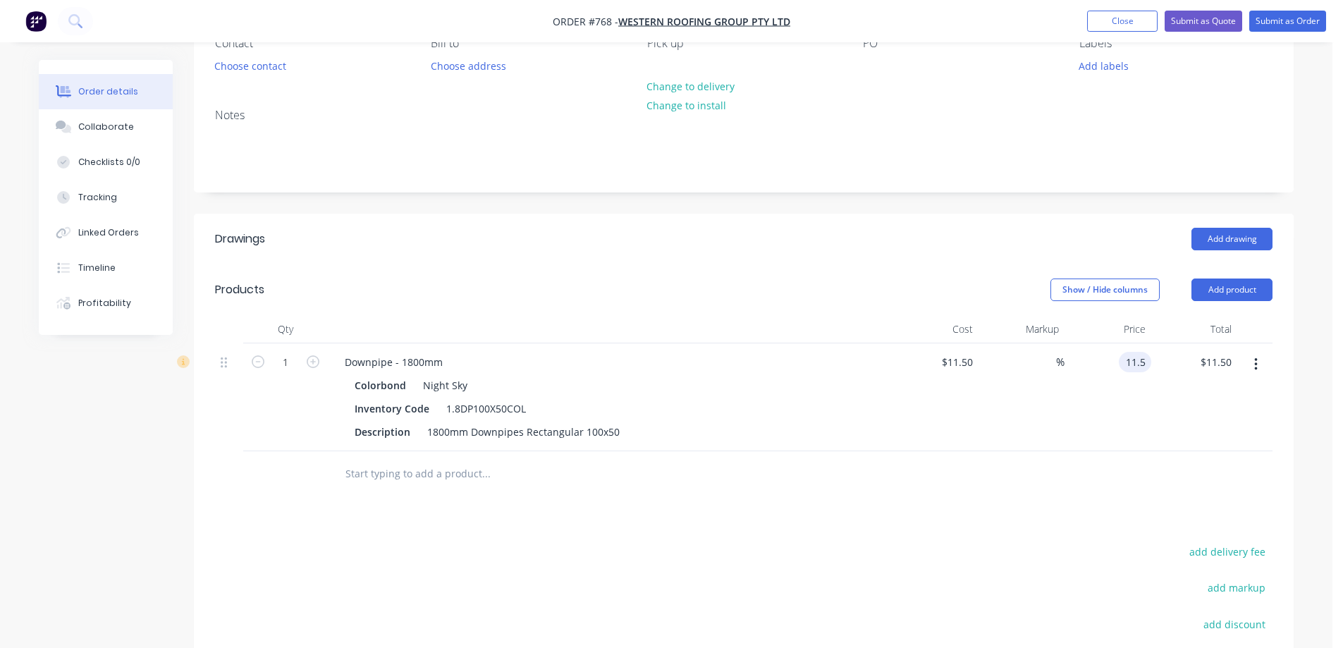
click at [1125, 366] on input "11.5" at bounding box center [1138, 362] width 27 height 20
click at [1110, 408] on div "$12.50 12.5" at bounding box center [1108, 397] width 87 height 108
click at [305, 366] on button "button" at bounding box center [313, 360] width 18 height 15
click at [293, 366] on input "2" at bounding box center [285, 362] width 37 height 21
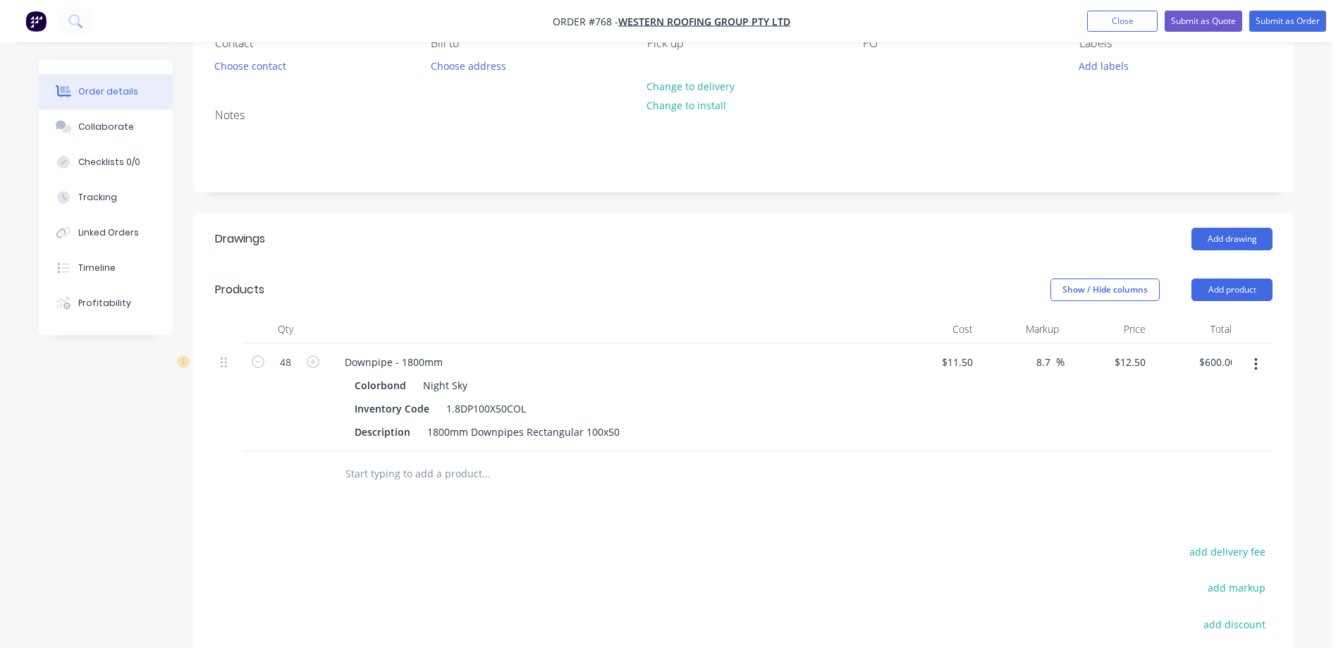
click at [329, 488] on div at bounding box center [582, 474] width 508 height 46
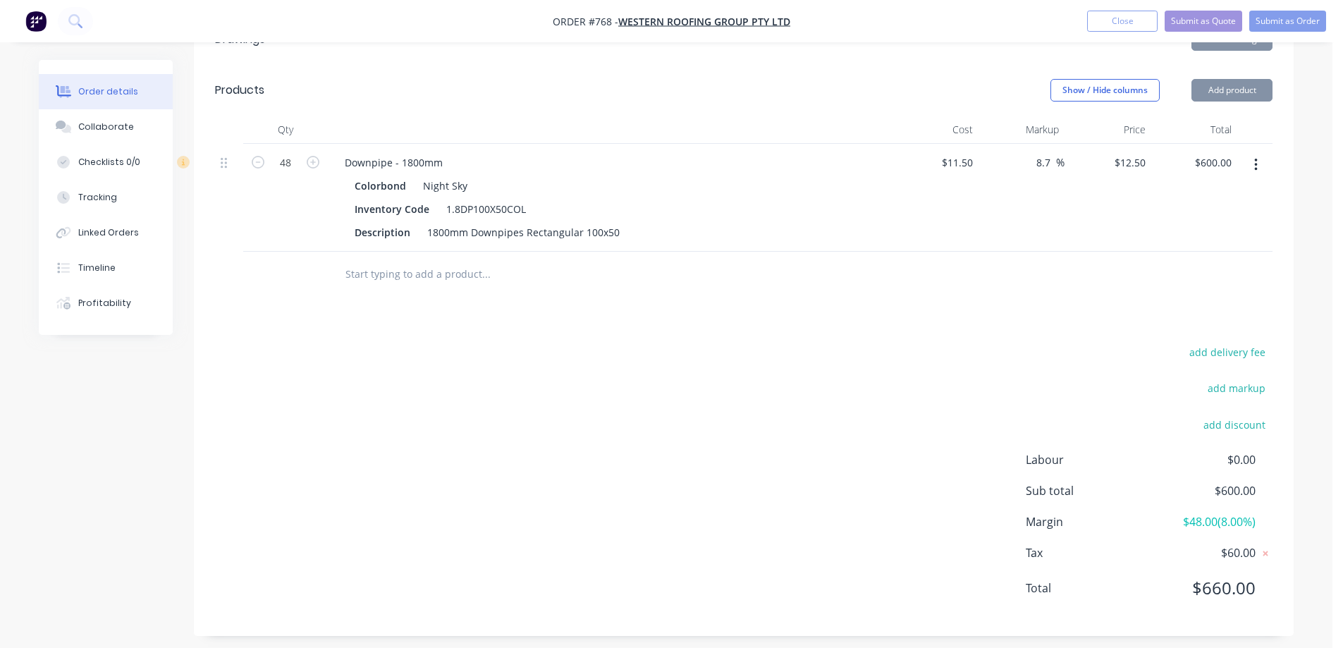
scroll to position [350, 0]
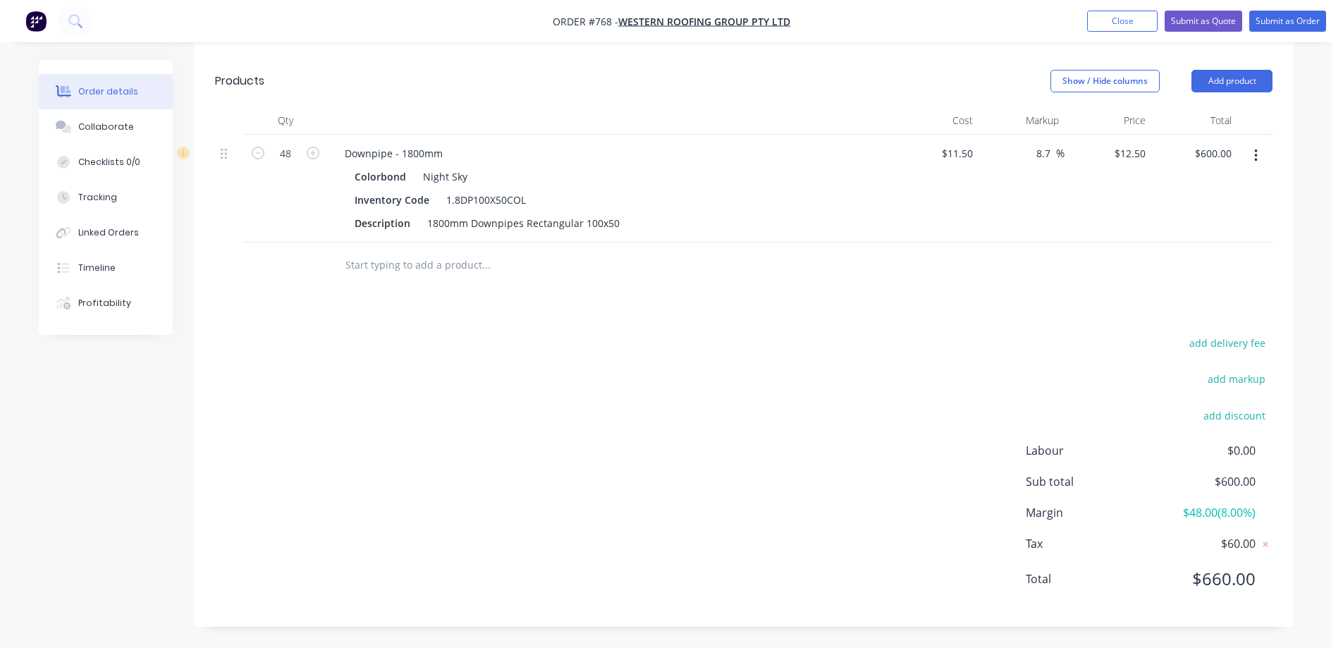
click at [355, 267] on input "text" at bounding box center [486, 265] width 282 height 28
click at [1242, 75] on button "Add product" at bounding box center [1232, 81] width 81 height 23
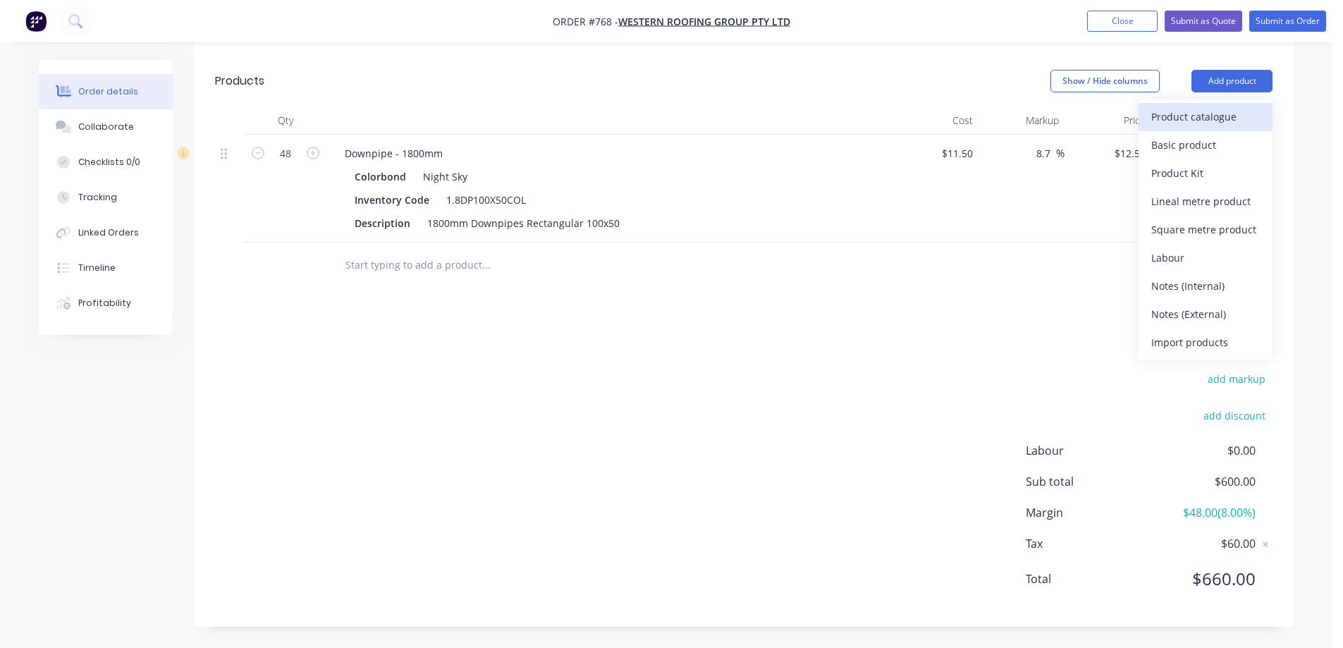
click at [1210, 110] on div "Product catalogue" at bounding box center [1205, 116] width 109 height 20
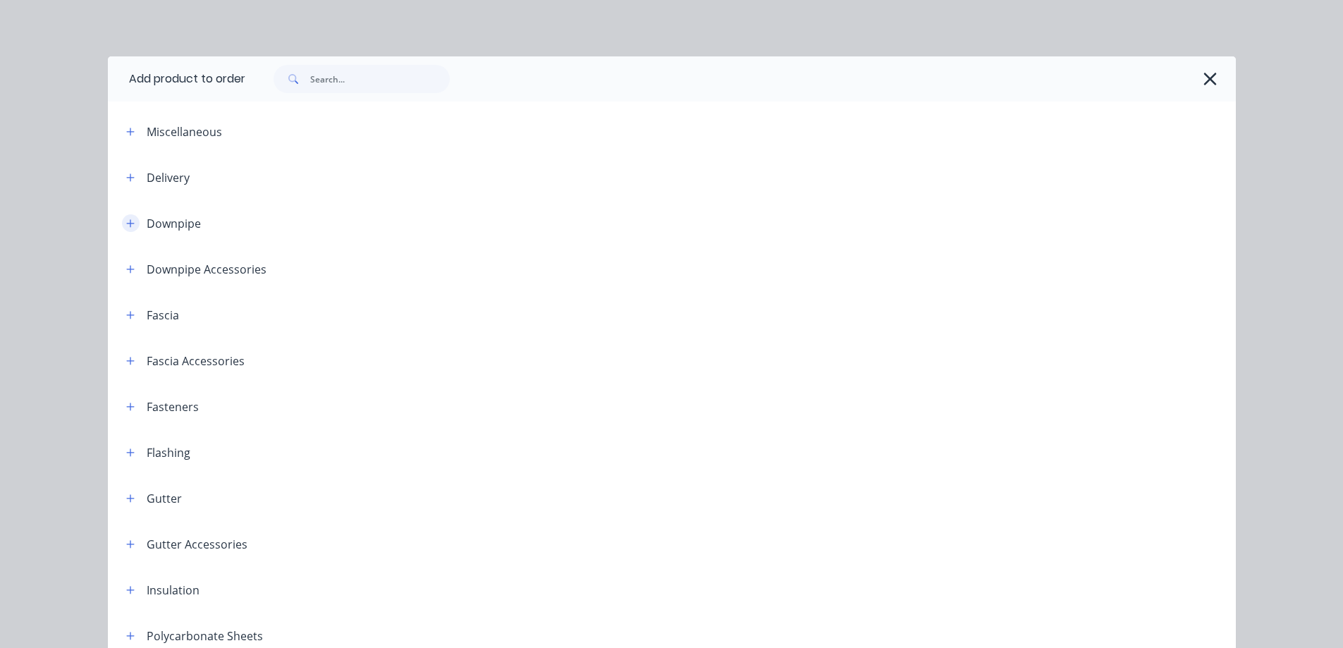
click at [126, 226] on icon "button" at bounding box center [130, 224] width 8 height 10
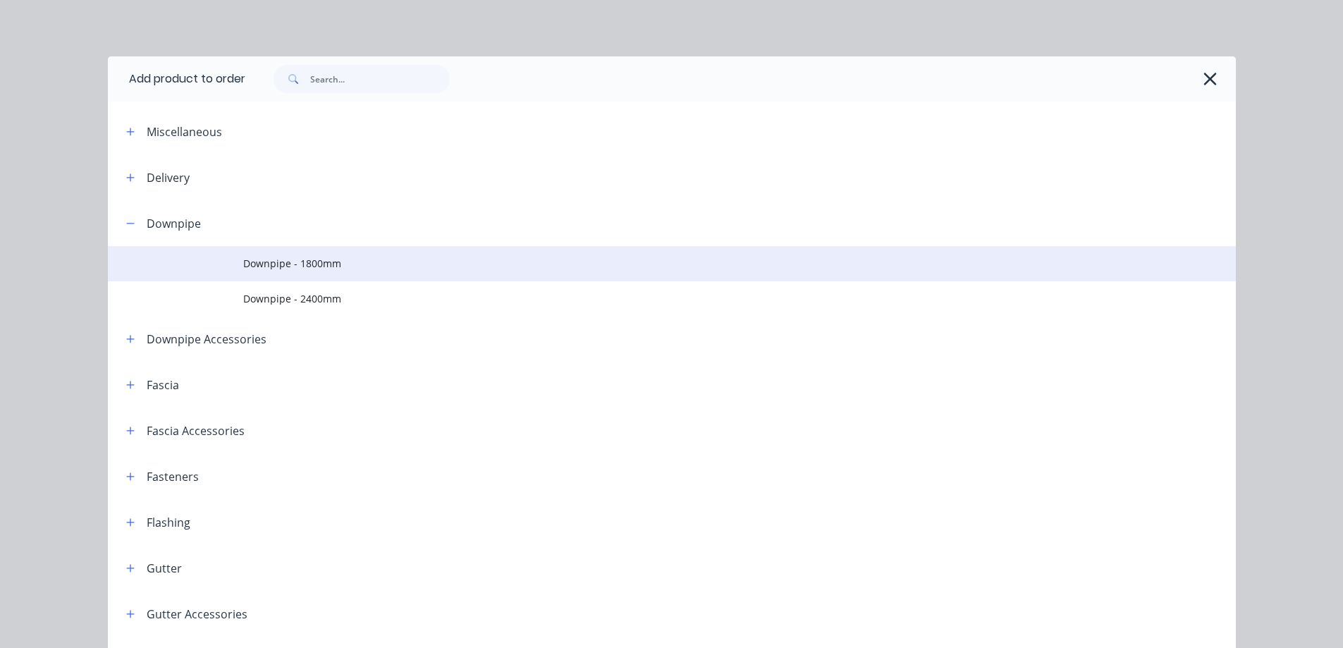
click at [243, 271] on td "Downpipe - 1800mm" at bounding box center [739, 263] width 993 height 35
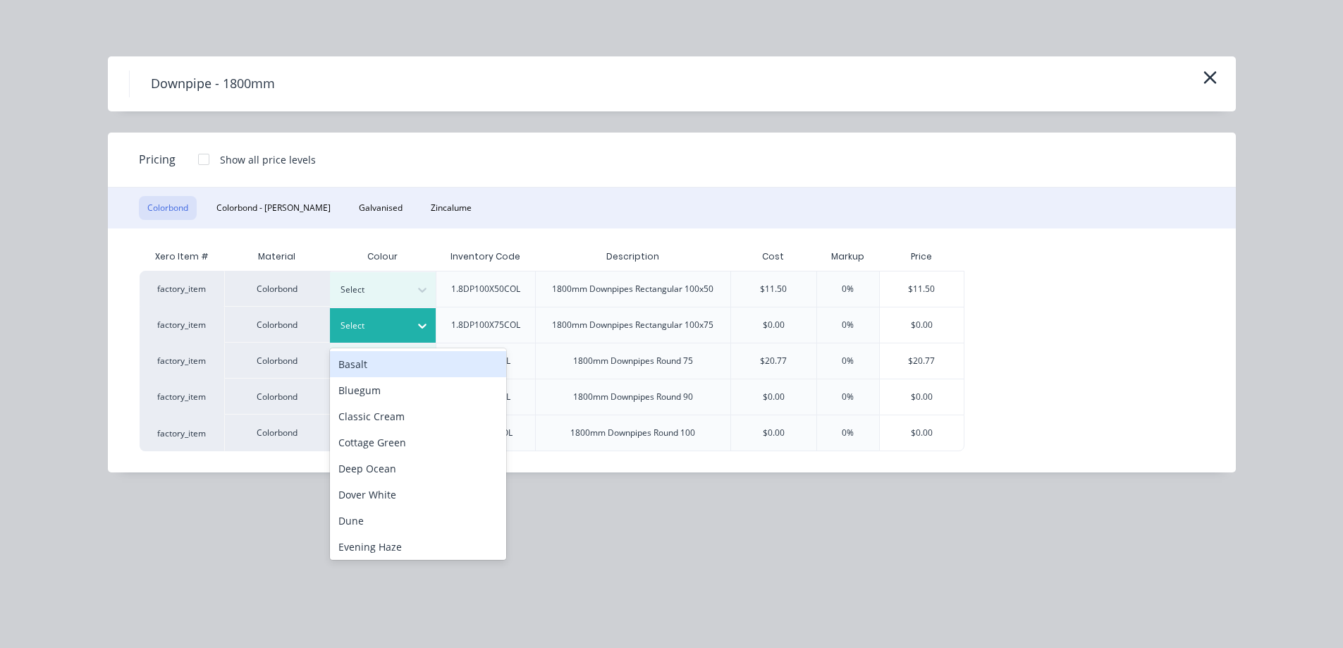
click at [395, 326] on div at bounding box center [372, 326] width 63 height 16
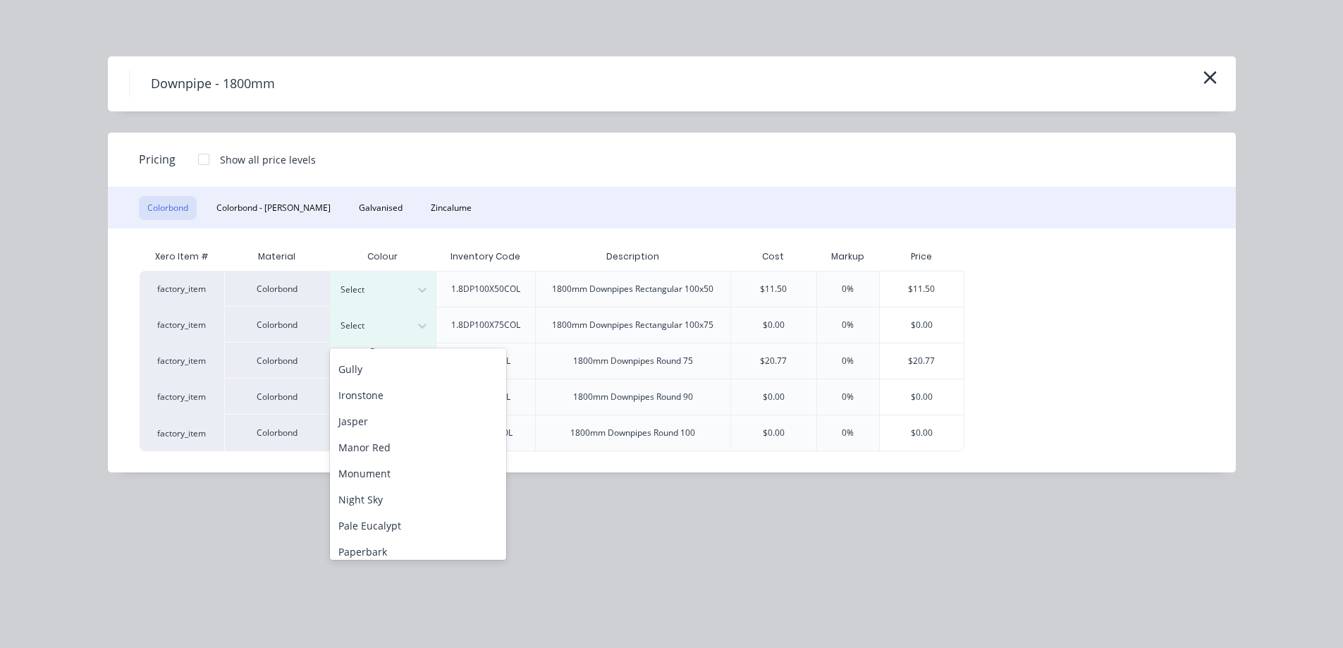
scroll to position [212, 0]
click at [388, 489] on div "Night Sky" at bounding box center [418, 492] width 176 height 26
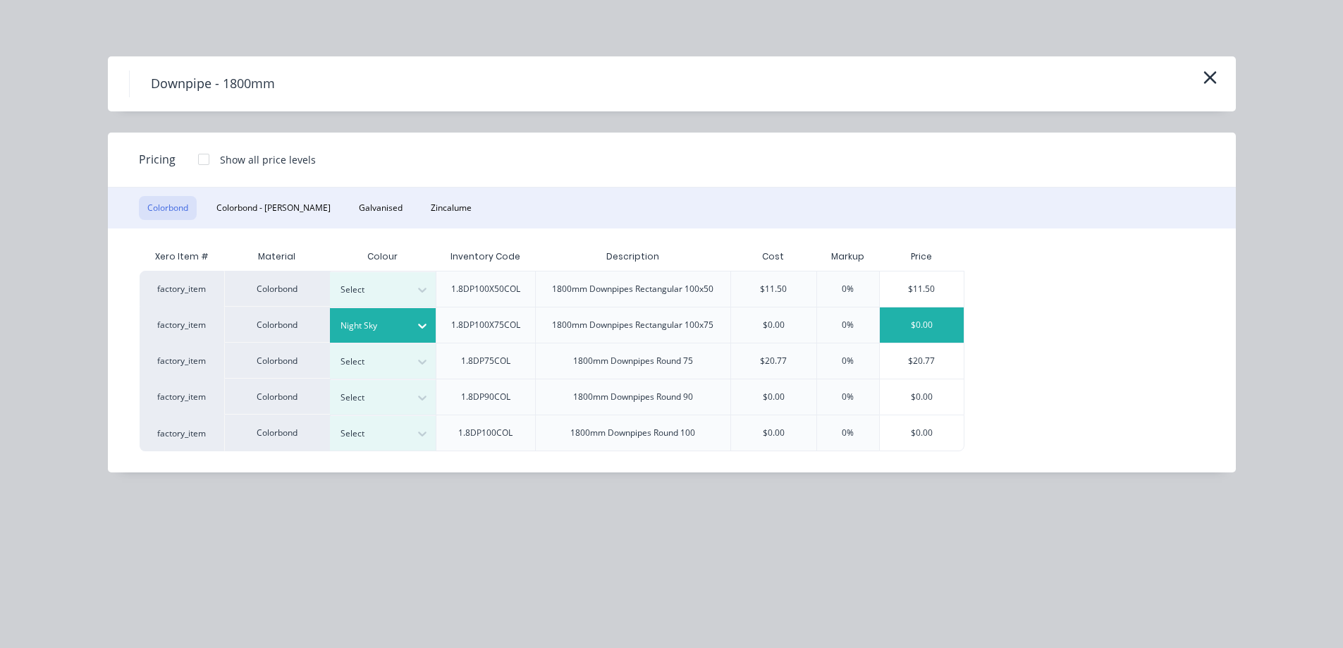
click at [921, 329] on div "$0.00" at bounding box center [922, 324] width 85 height 35
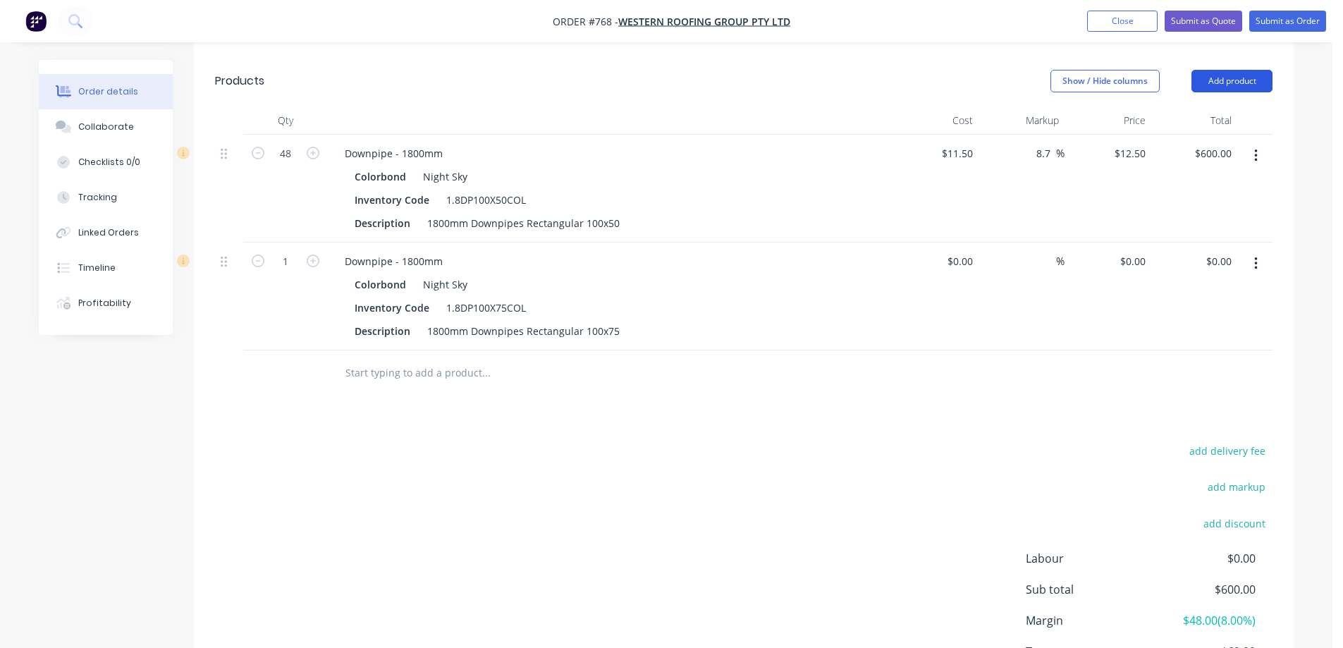
click at [1228, 85] on button "Add product" at bounding box center [1232, 81] width 81 height 23
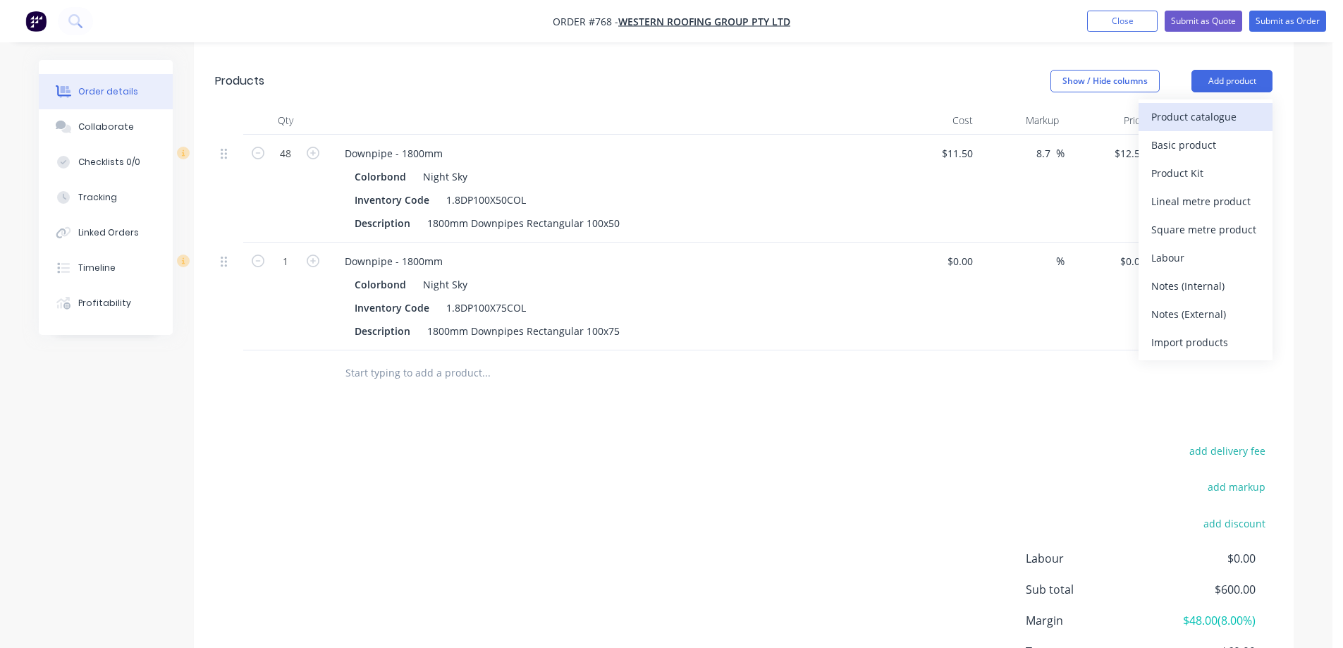
click at [1216, 110] on div "Product catalogue" at bounding box center [1205, 116] width 109 height 20
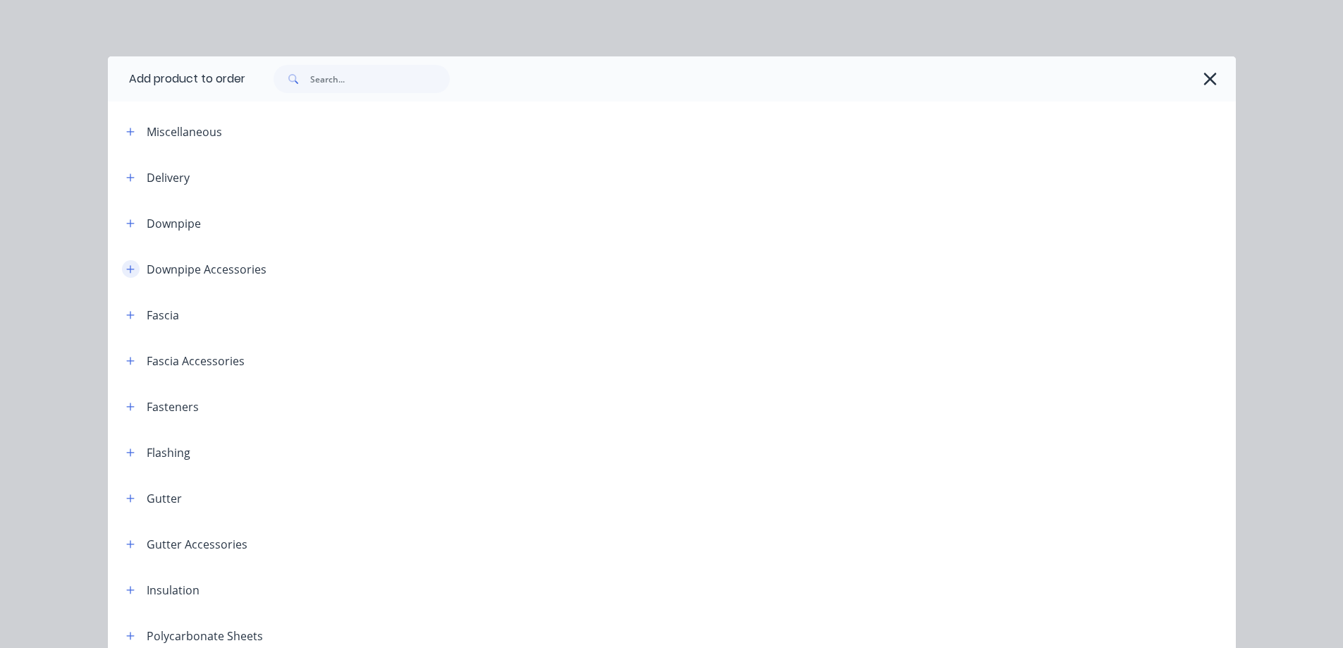
click at [129, 271] on icon "button" at bounding box center [130, 269] width 8 height 10
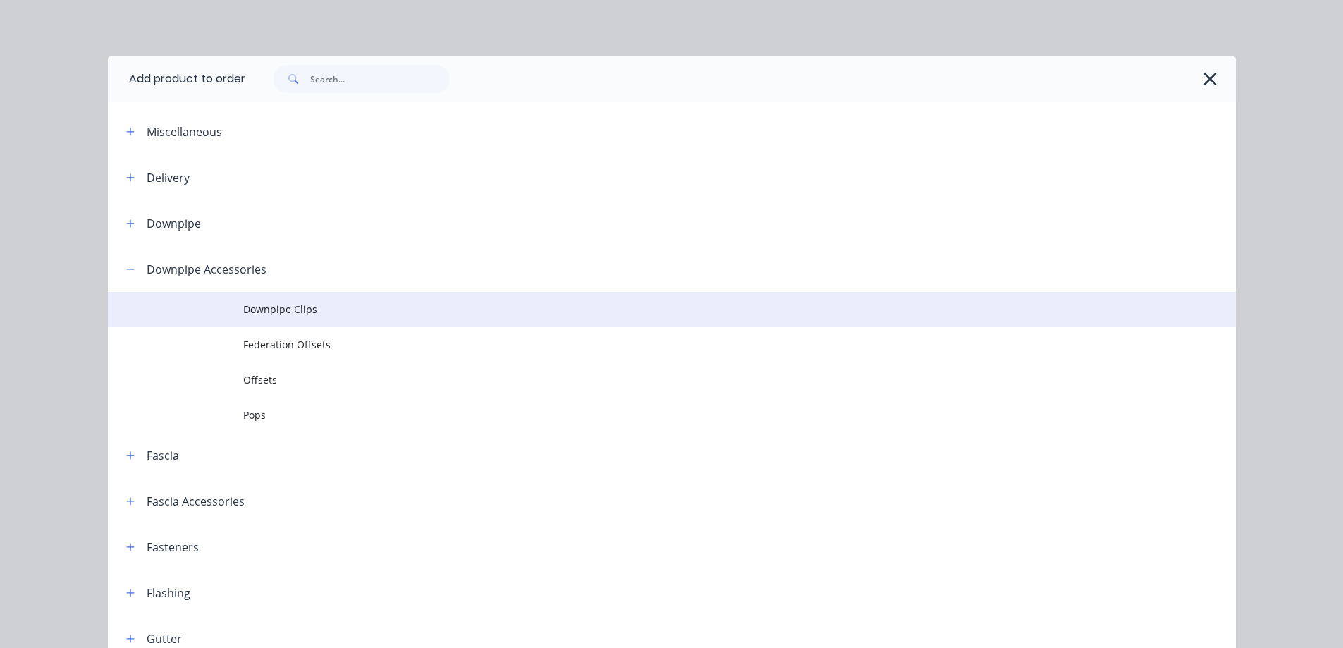
click at [212, 320] on td at bounding box center [175, 309] width 135 height 35
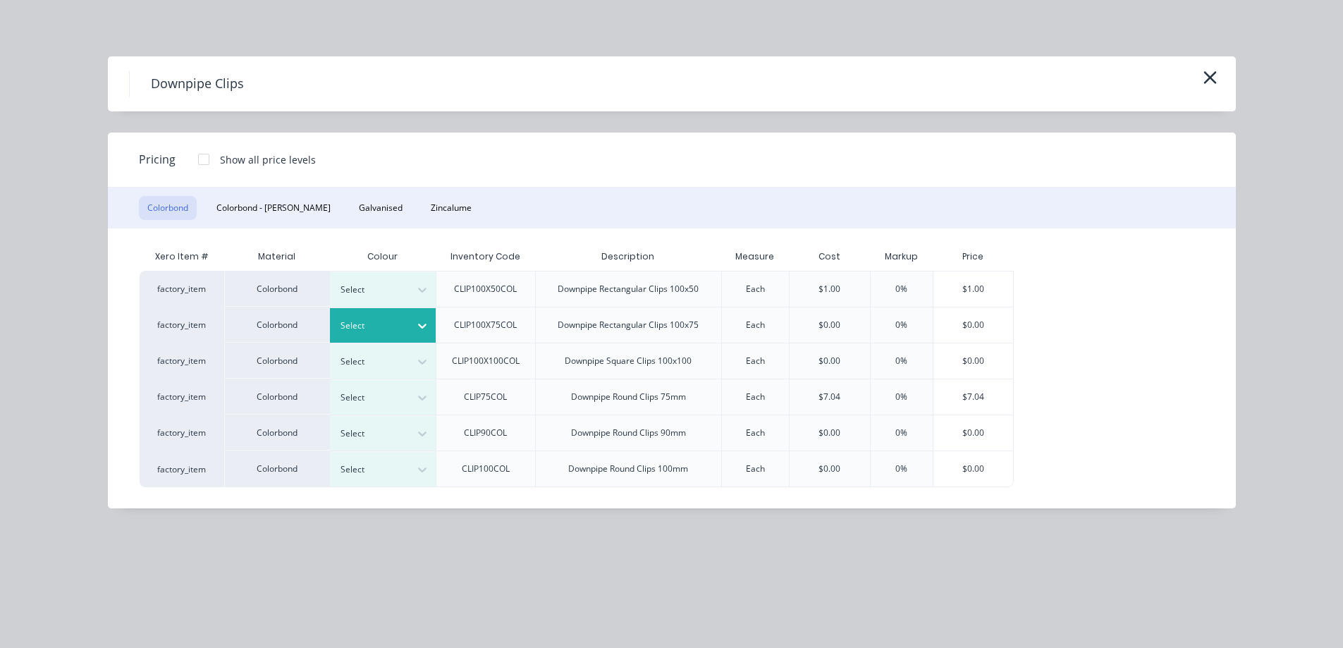
click at [417, 310] on div at bounding box center [422, 326] width 25 height 35
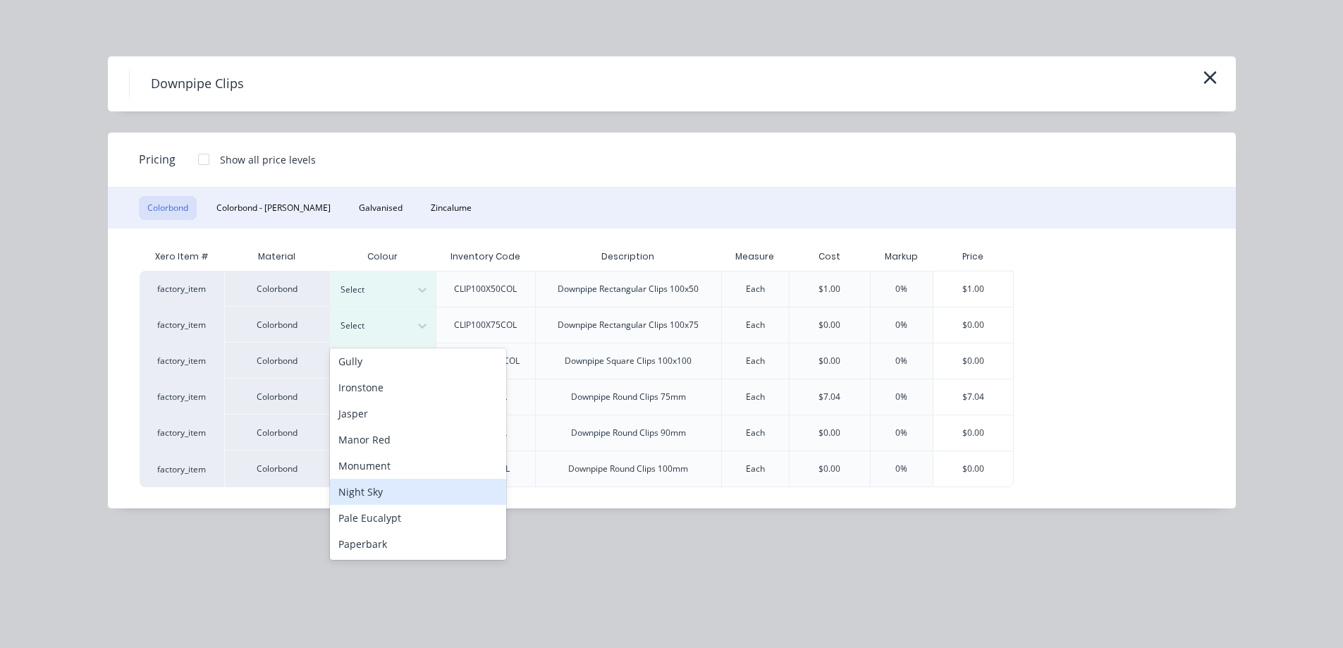
click at [379, 490] on div "Night Sky" at bounding box center [418, 492] width 176 height 26
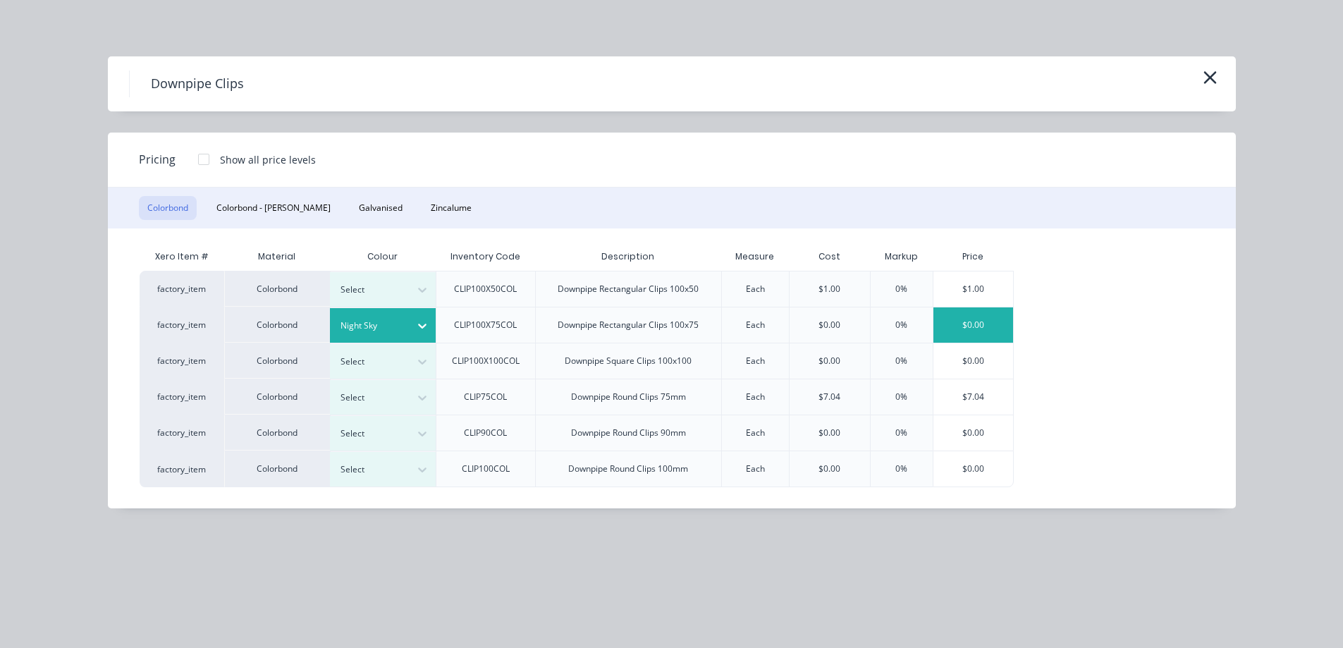
click at [956, 331] on div "$0.00" at bounding box center [974, 324] width 80 height 35
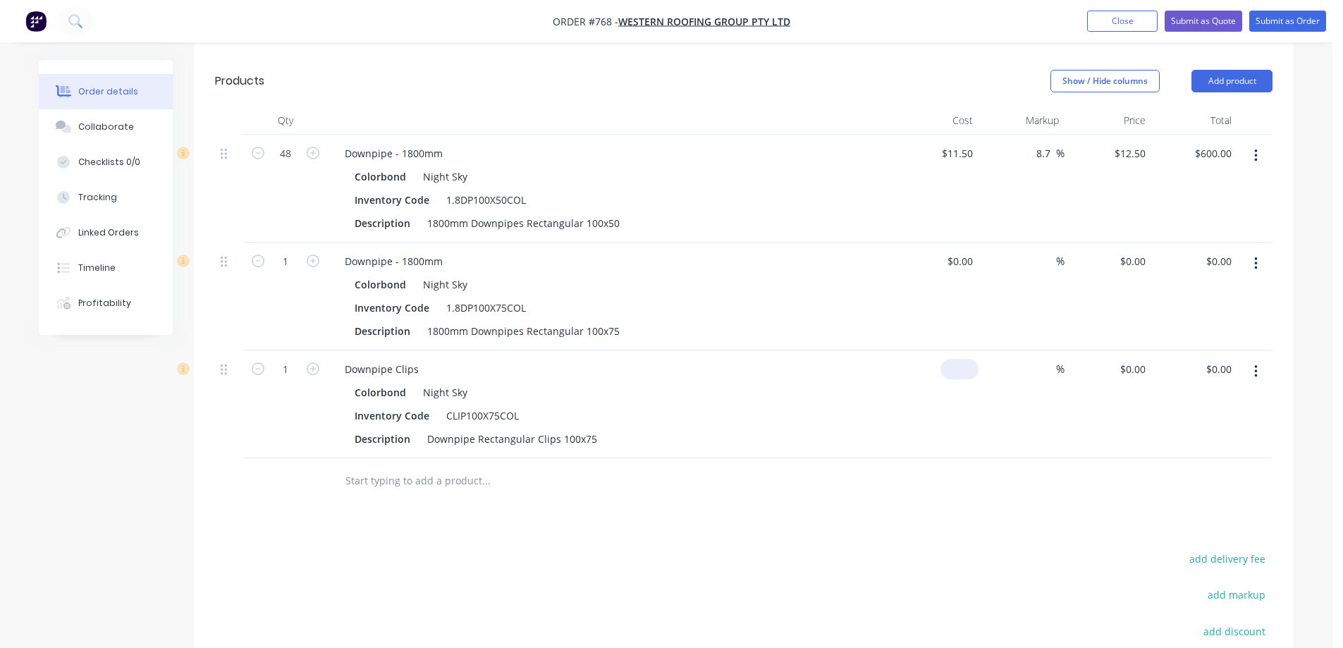
click at [973, 377] on input at bounding box center [962, 369] width 32 height 20
click at [965, 435] on div "$2.00 2" at bounding box center [935, 404] width 87 height 108
click at [960, 262] on div "$0.00" at bounding box center [960, 261] width 38 height 20
click at [951, 433] on div "$2.00 $2.00" at bounding box center [935, 404] width 87 height 108
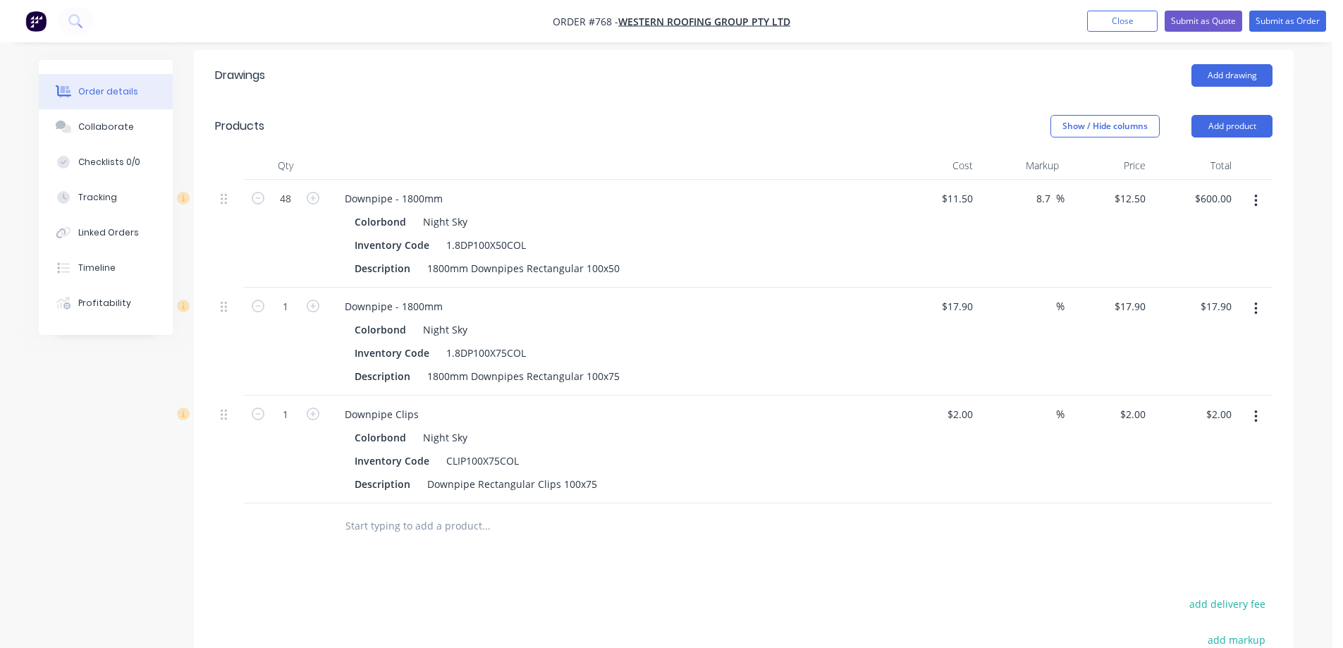
scroll to position [279, 0]
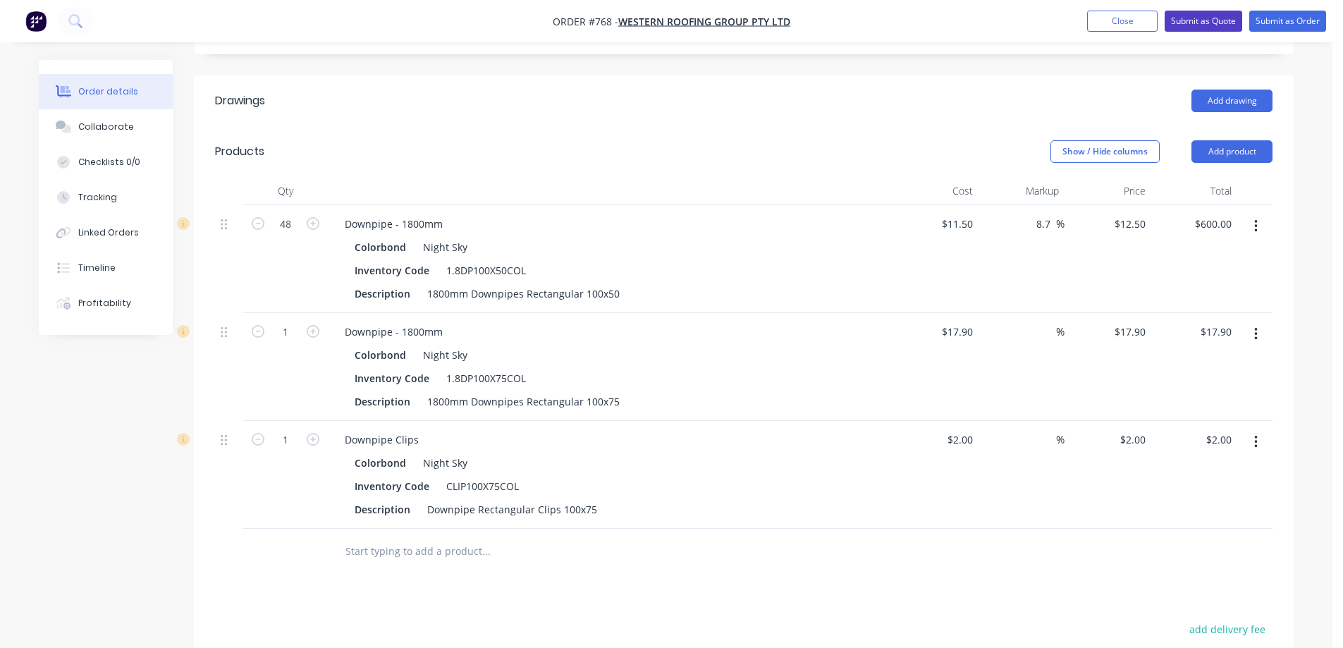
click at [1192, 17] on button "Submit as Quote" at bounding box center [1204, 21] width 78 height 21
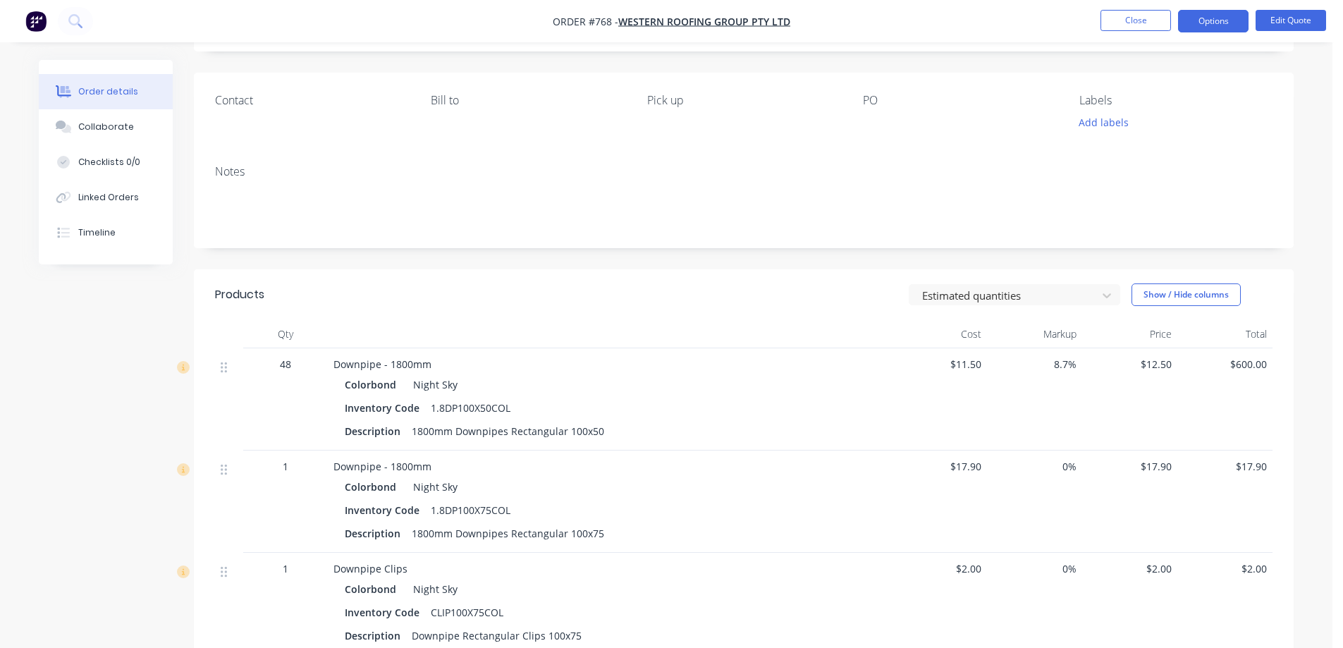
scroll to position [282, 0]
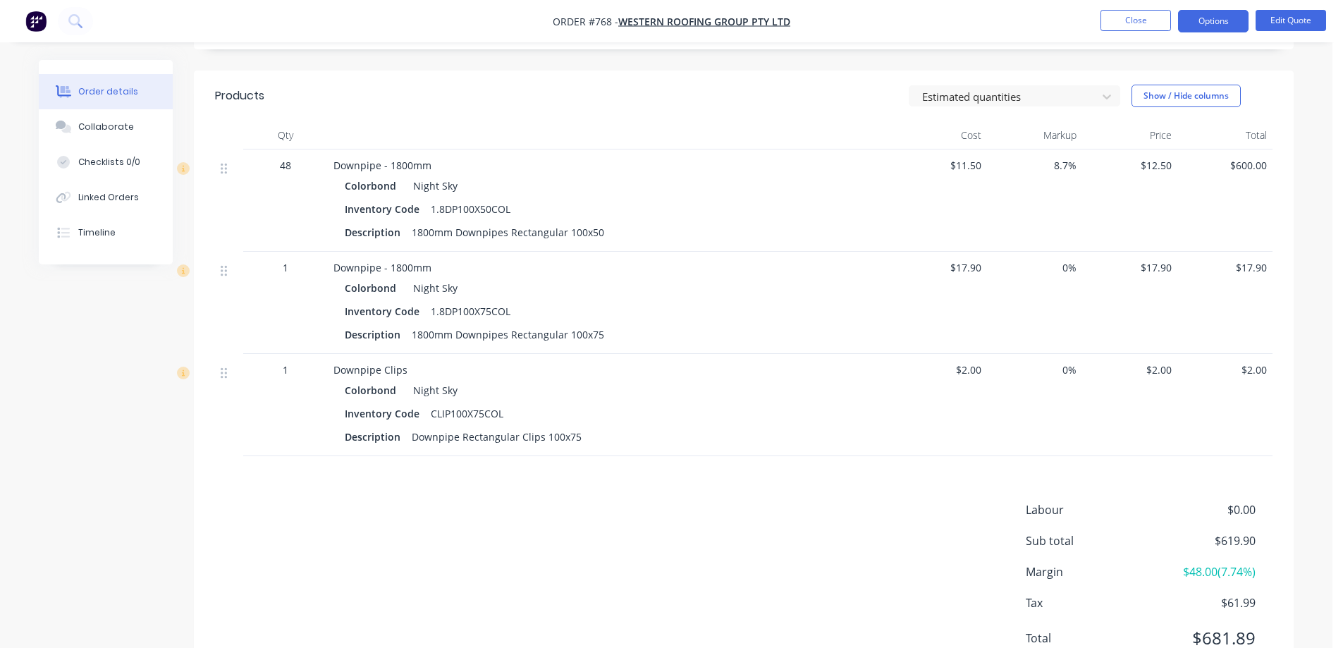
click at [32, 25] on img "button" at bounding box center [35, 21] width 21 height 21
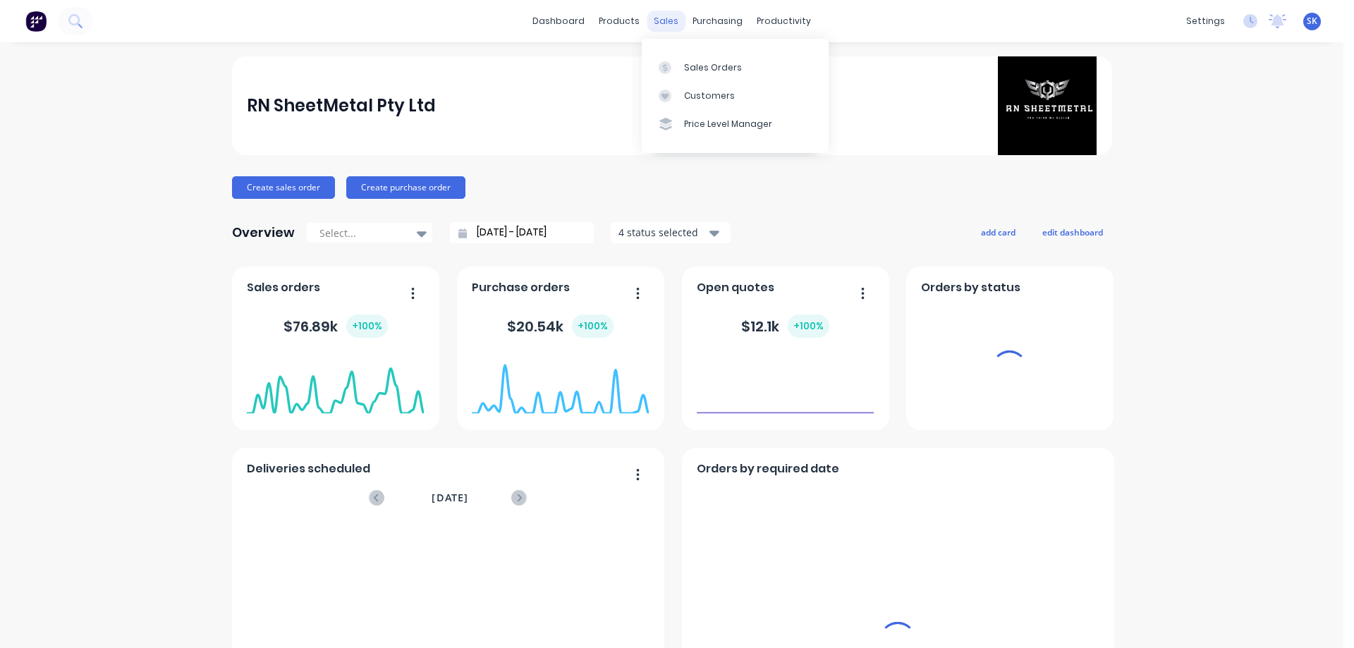
click at [684, 66] on div "Sales Orders" at bounding box center [713, 67] width 58 height 13
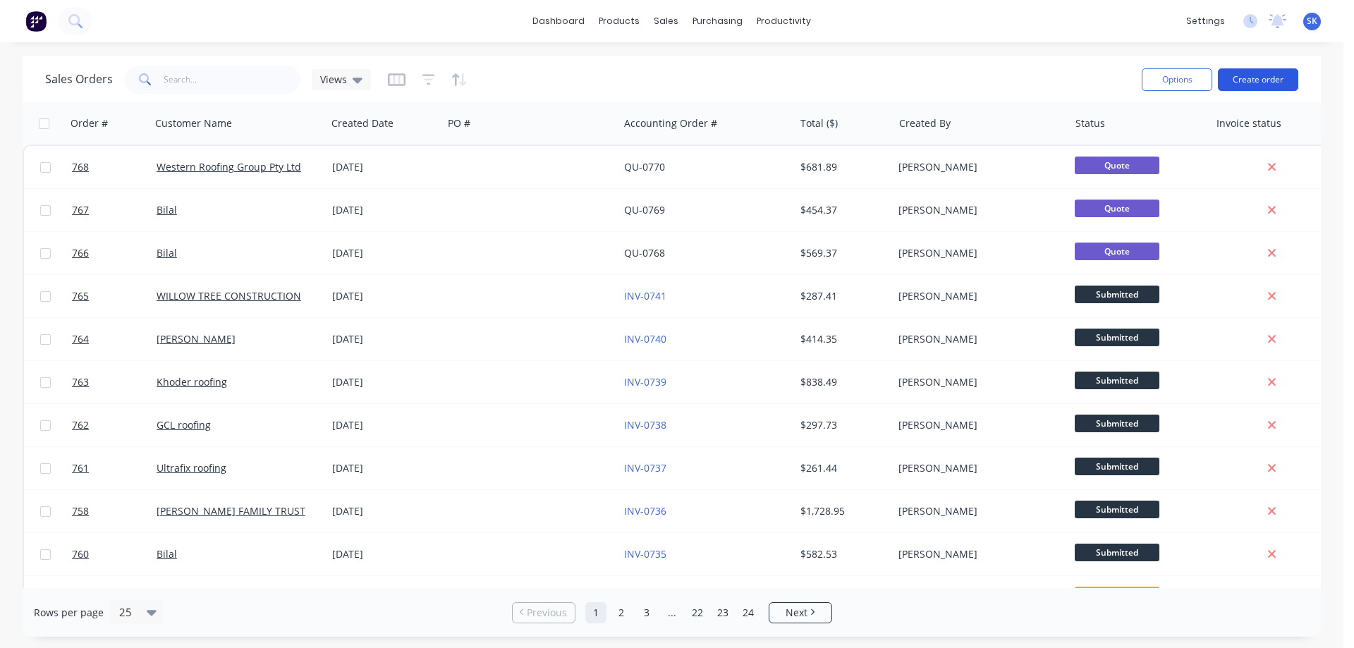
click at [1245, 79] on button "Create order" at bounding box center [1258, 79] width 80 height 23
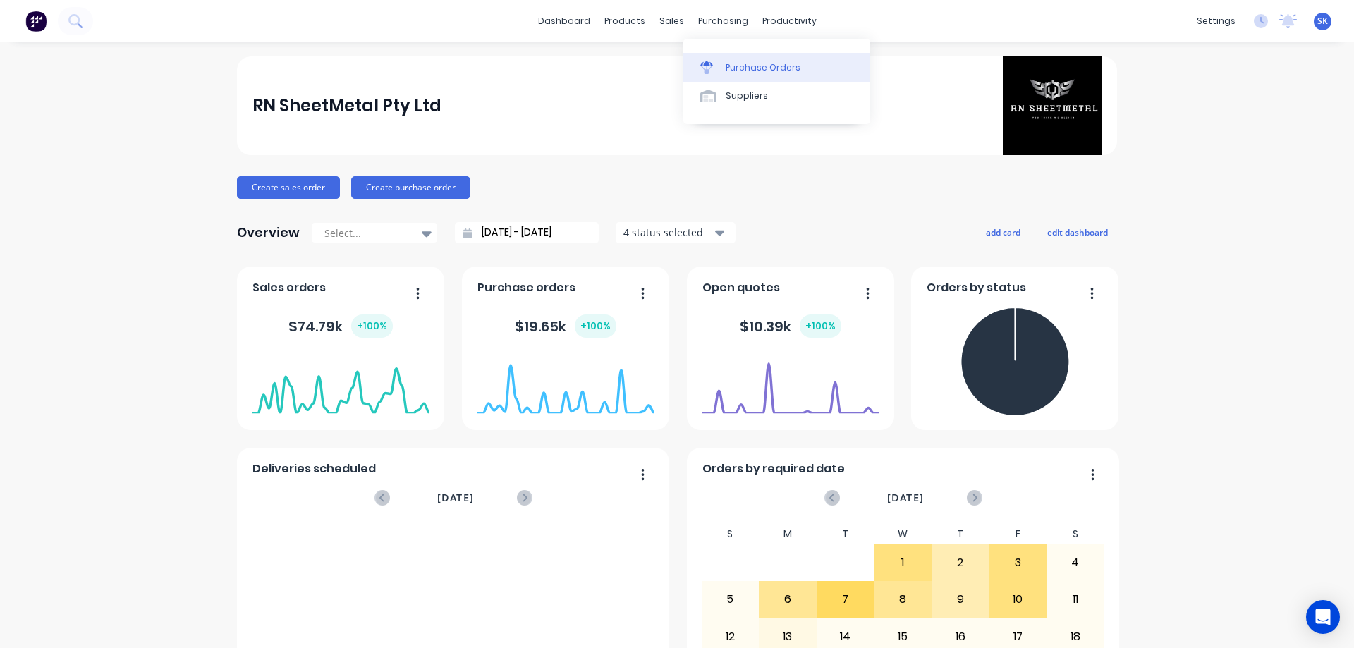
click at [721, 66] on link "Purchase Orders" at bounding box center [776, 67] width 187 height 28
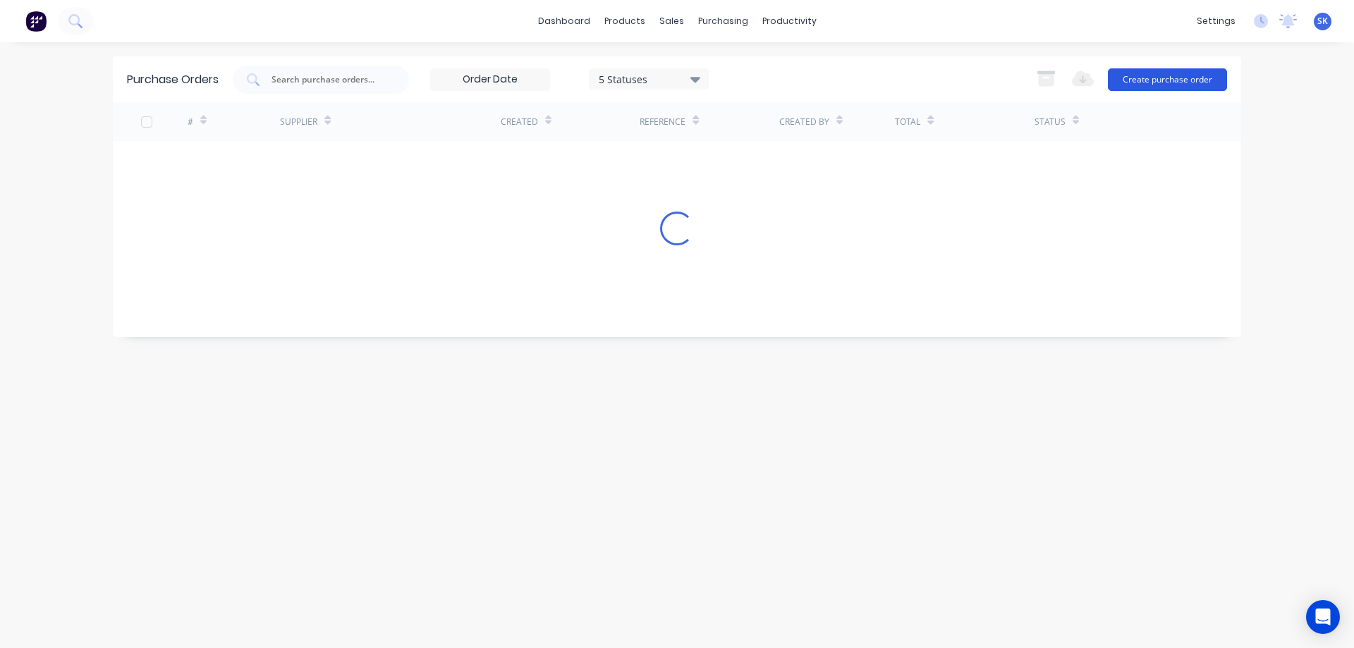
click at [1134, 78] on button "Create purchase order" at bounding box center [1167, 79] width 119 height 23
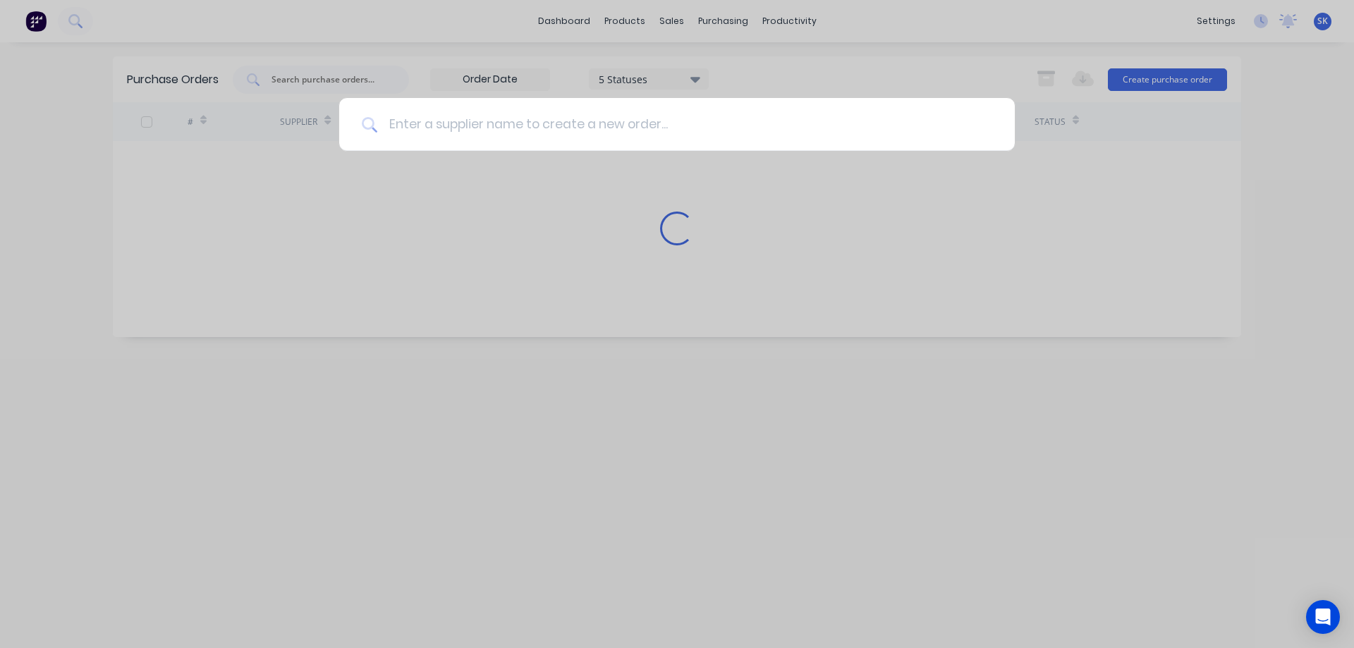
click at [585, 116] on input at bounding box center [684, 124] width 615 height 53
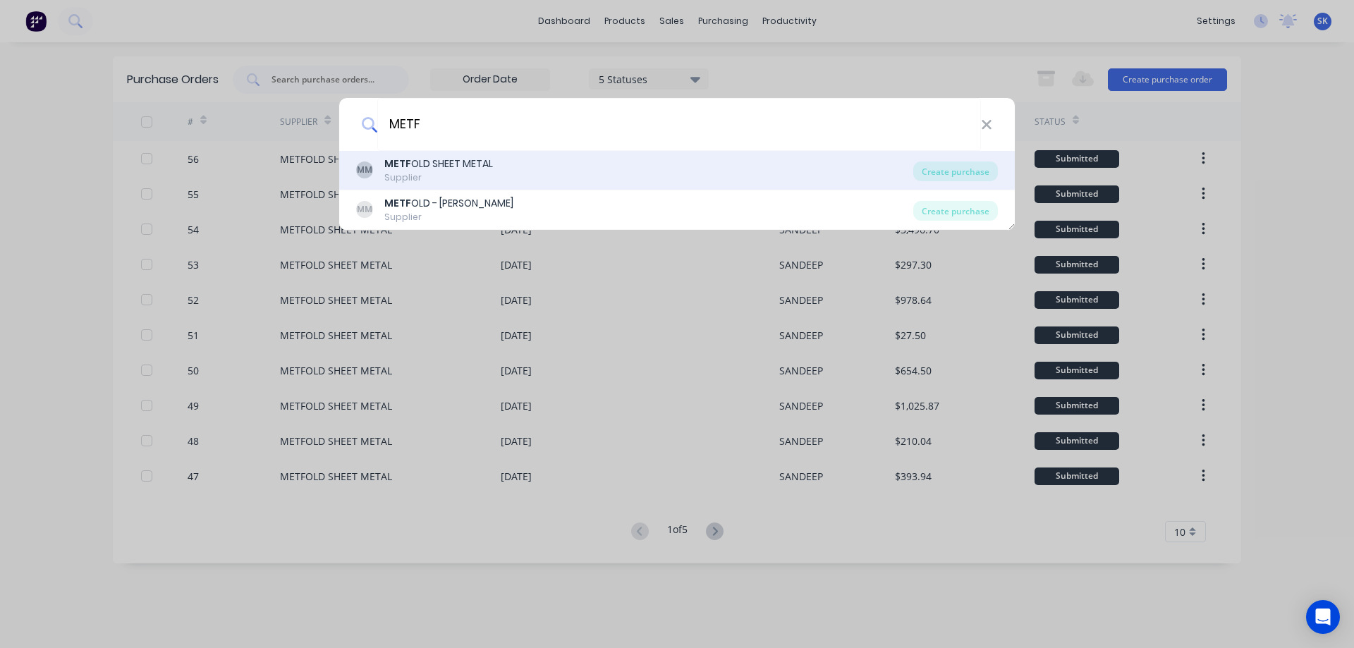
type input "METF"
click at [546, 157] on div "MM METF OLD SHEET METAL Supplier" at bounding box center [634, 170] width 557 height 27
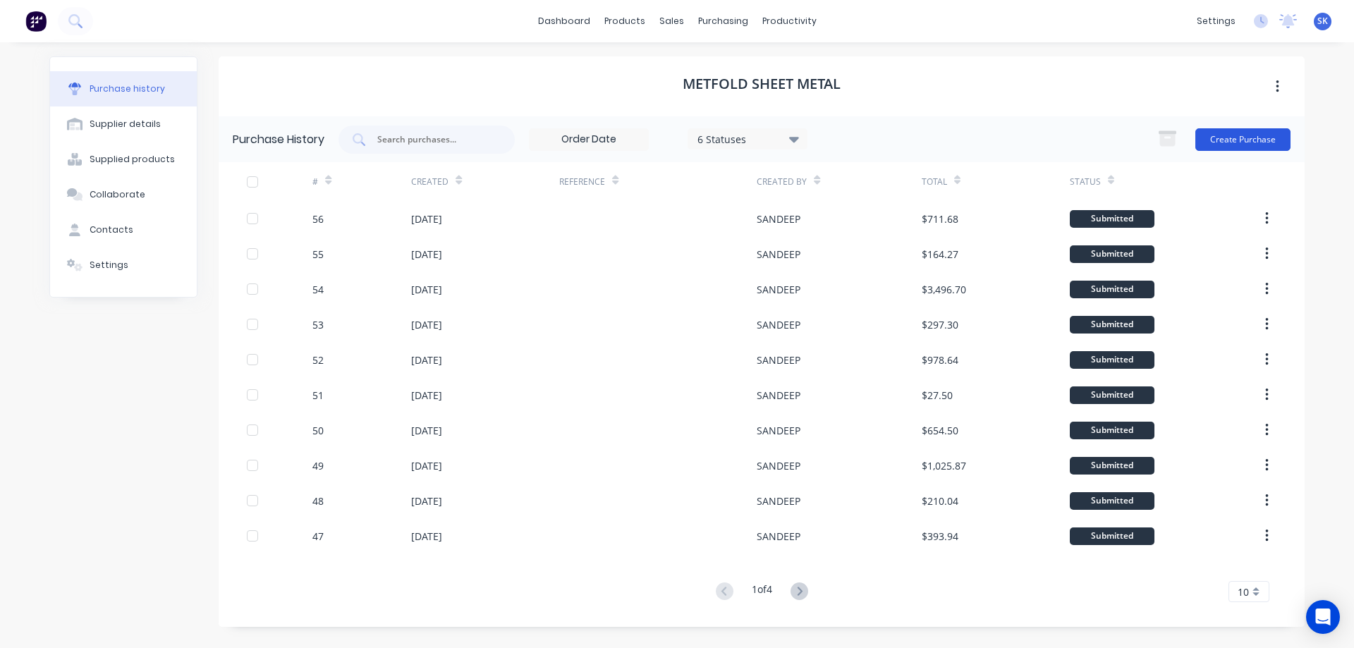
click at [1227, 135] on button "Create Purchase" at bounding box center [1242, 139] width 95 height 23
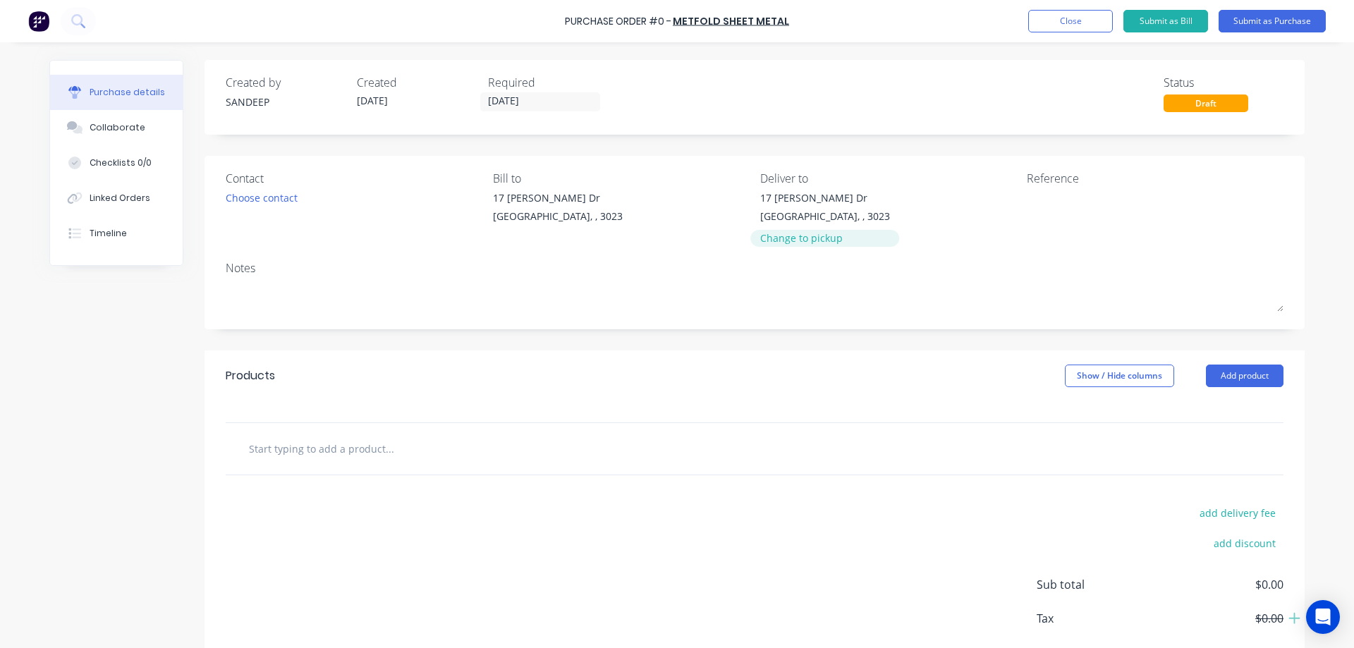
click at [769, 236] on div "Change to pickup" at bounding box center [825, 238] width 130 height 15
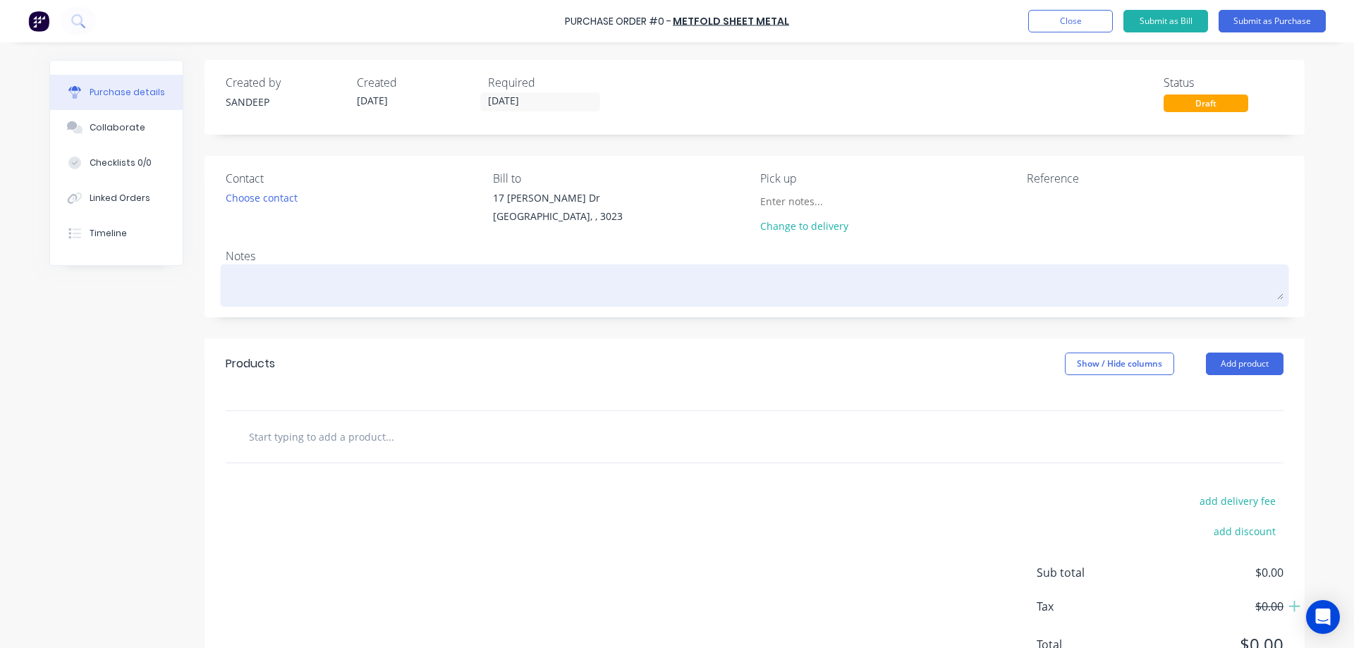
click at [269, 298] on textarea at bounding box center [755, 284] width 1058 height 32
type textarea "x"
type textarea "t"
type textarea "x"
type textarea "T"
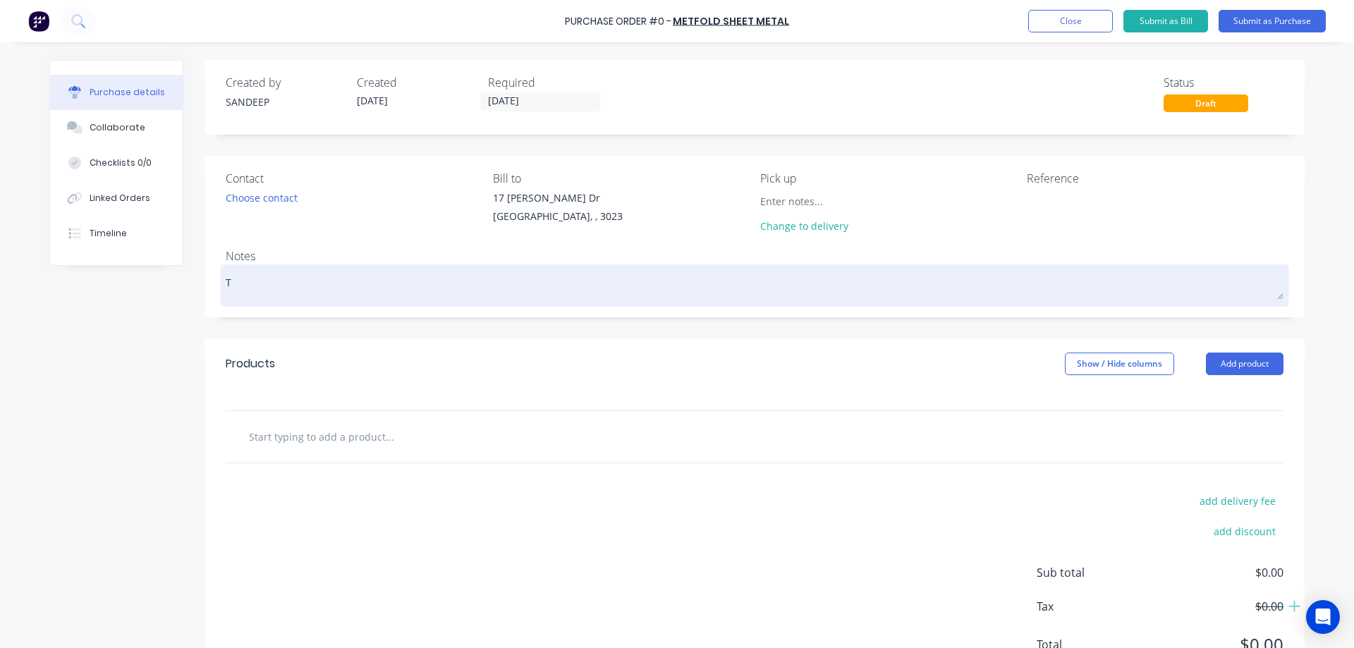
type textarea "x"
type textarea "To"
type textarea "x"
type textarea "Tod"
type textarea "x"
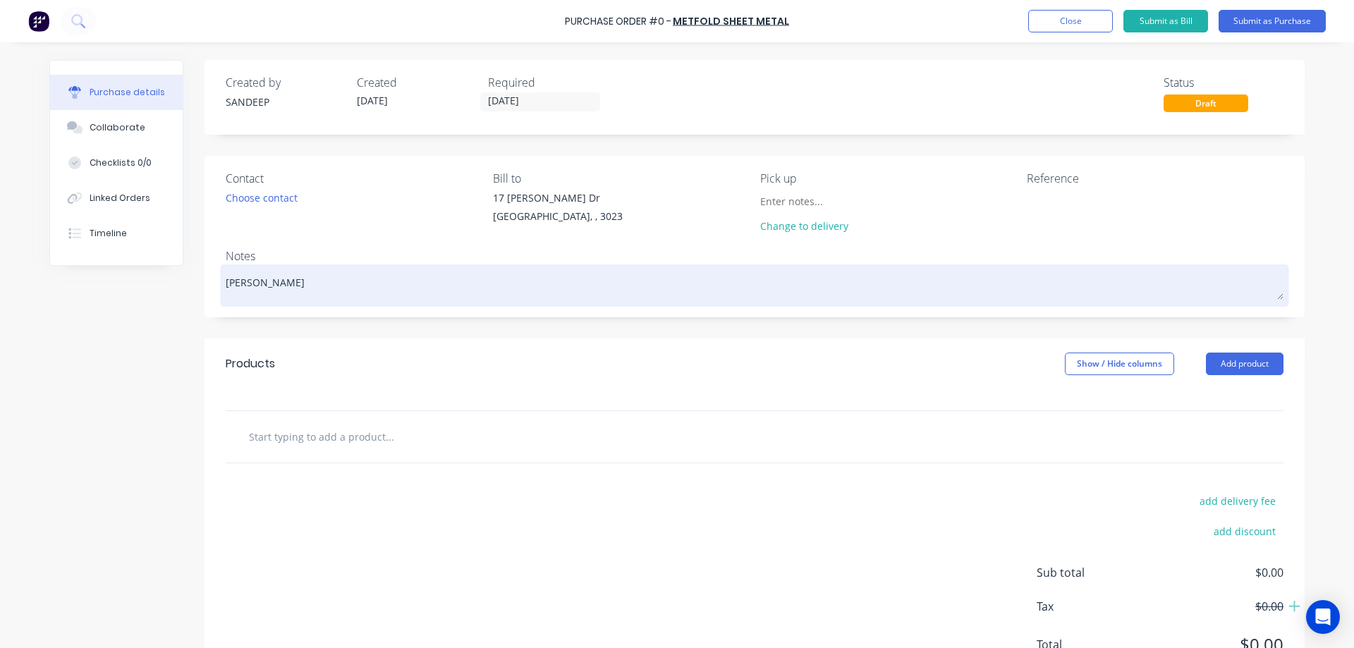
type textarea "Toda"
type textarea "x"
type textarea "Today"
type textarea "x"
type textarea "Today"
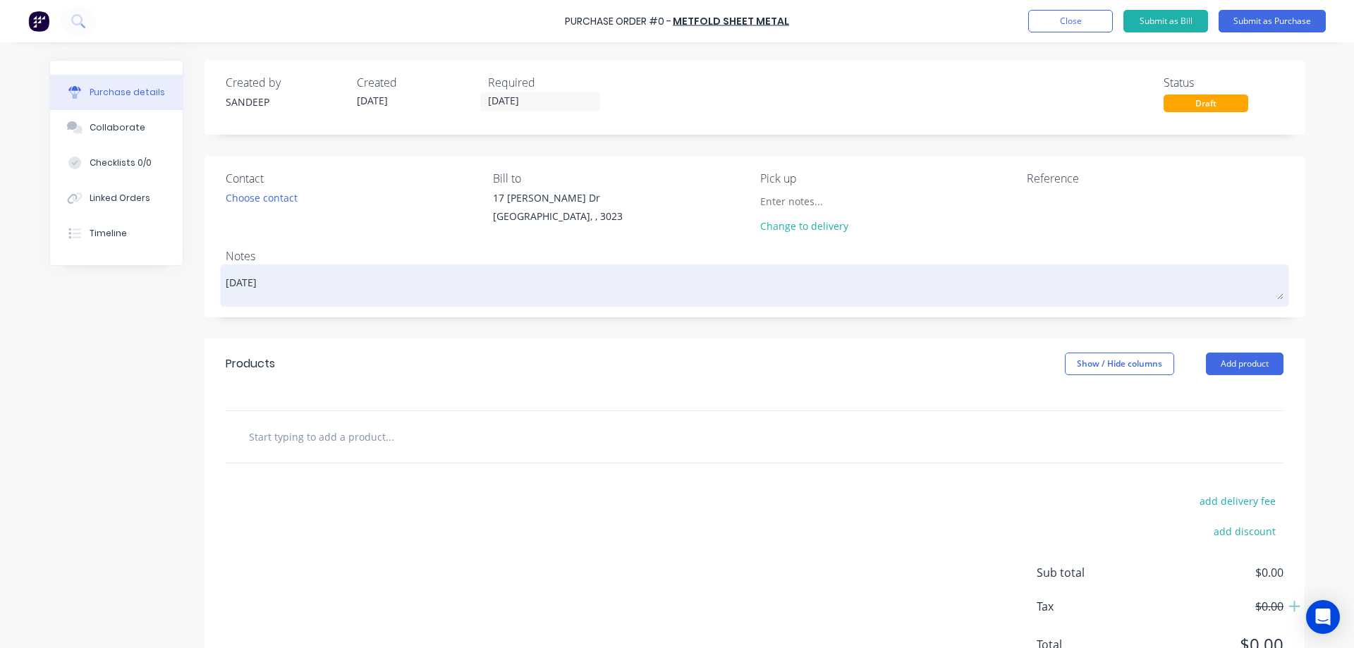
type textarea "x"
type textarea "Today A"
type textarea "x"
type textarea "Today AS"
type textarea "x"
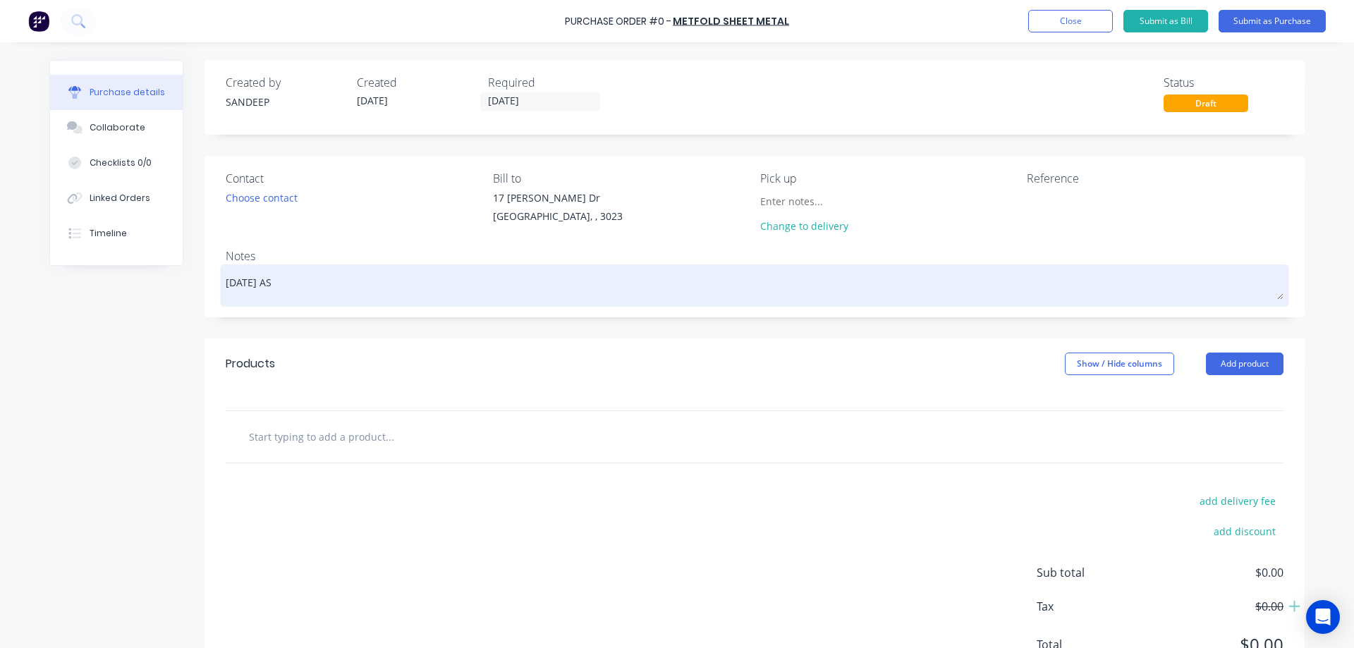
type textarea "Today ASA"
type textarea "x"
type textarea "Today ASAP"
type textarea "x"
type textarea "Today ASAP"
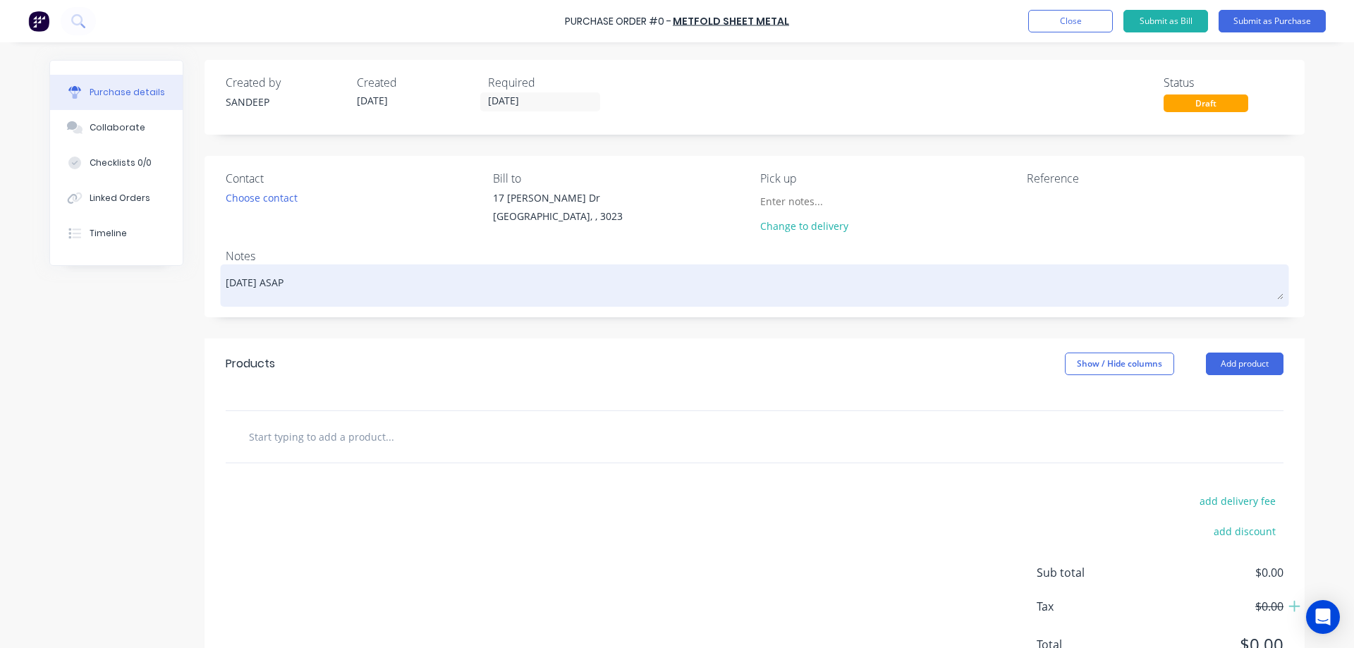
type textarea "x"
type textarea "Today ASAP P"
type textarea "x"
type textarea "Today ASAP Pi"
type textarea "x"
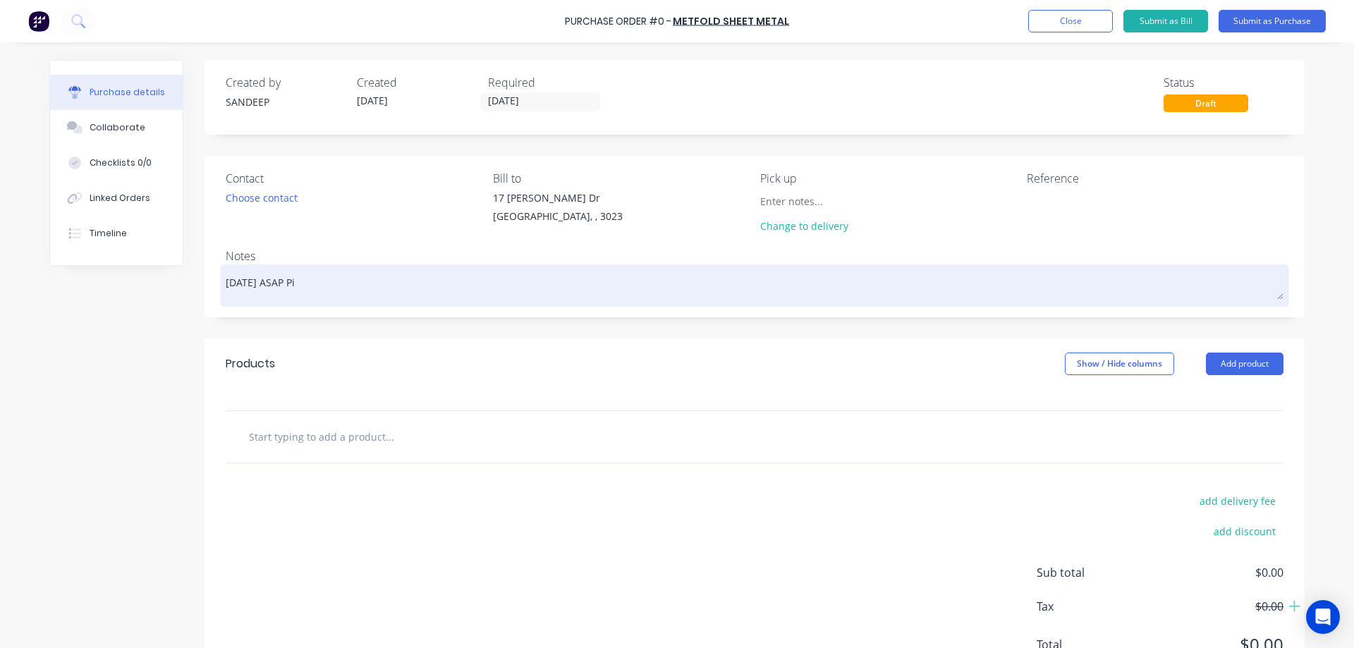
type textarea "Today ASAP Pic"
type textarea "x"
type textarea "Today ASAP Pick"
type textarea "x"
type textarea "Today ASAP Picku"
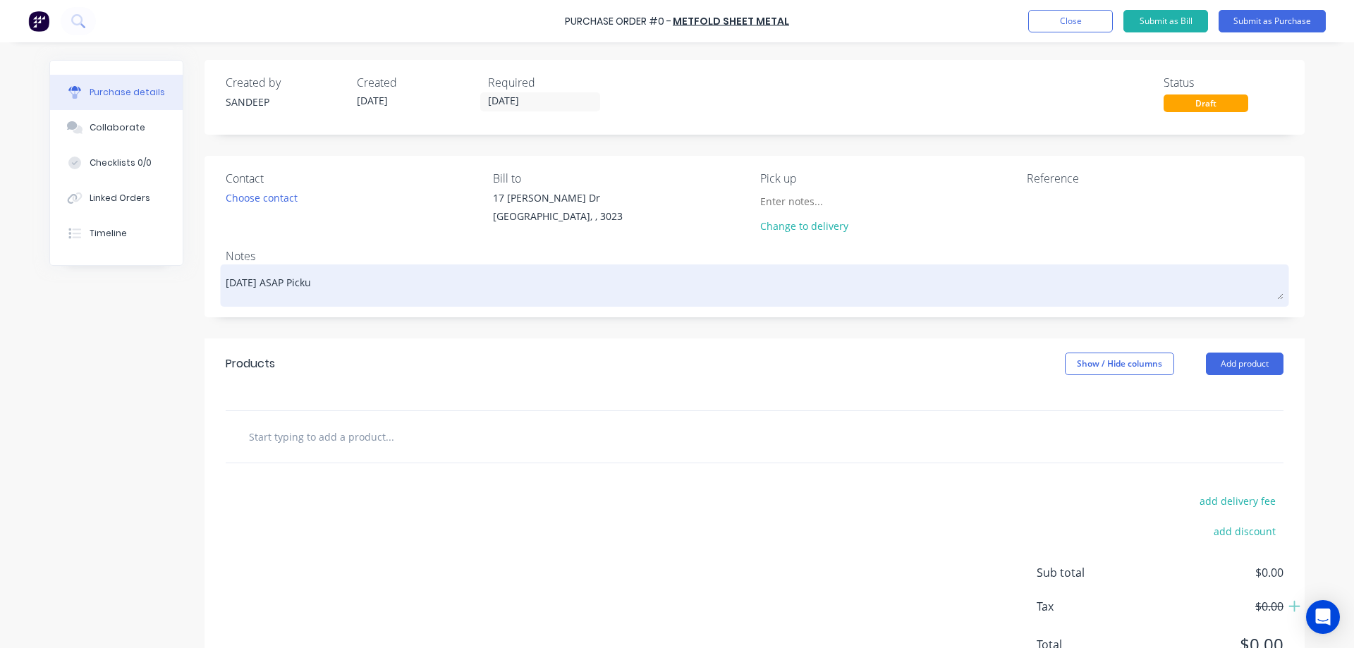
type textarea "x"
type textarea "Today ASAP Pickup"
type textarea "x"
type textarea "Today ASAP Pickup"
type textarea "x"
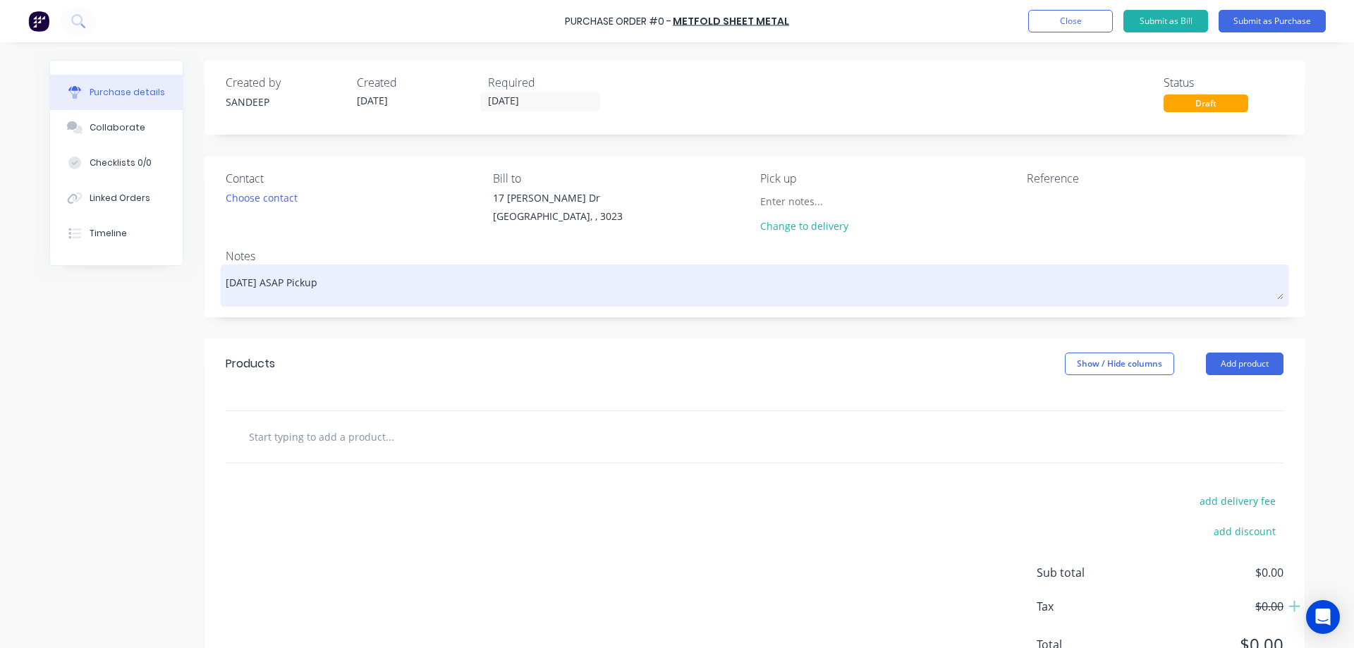
type textarea "Today ASAP Pickup p"
type textarea "x"
type textarea "Today ASAP Pickup pl"
type textarea "x"
type textarea "Today ASAP Pickup ple"
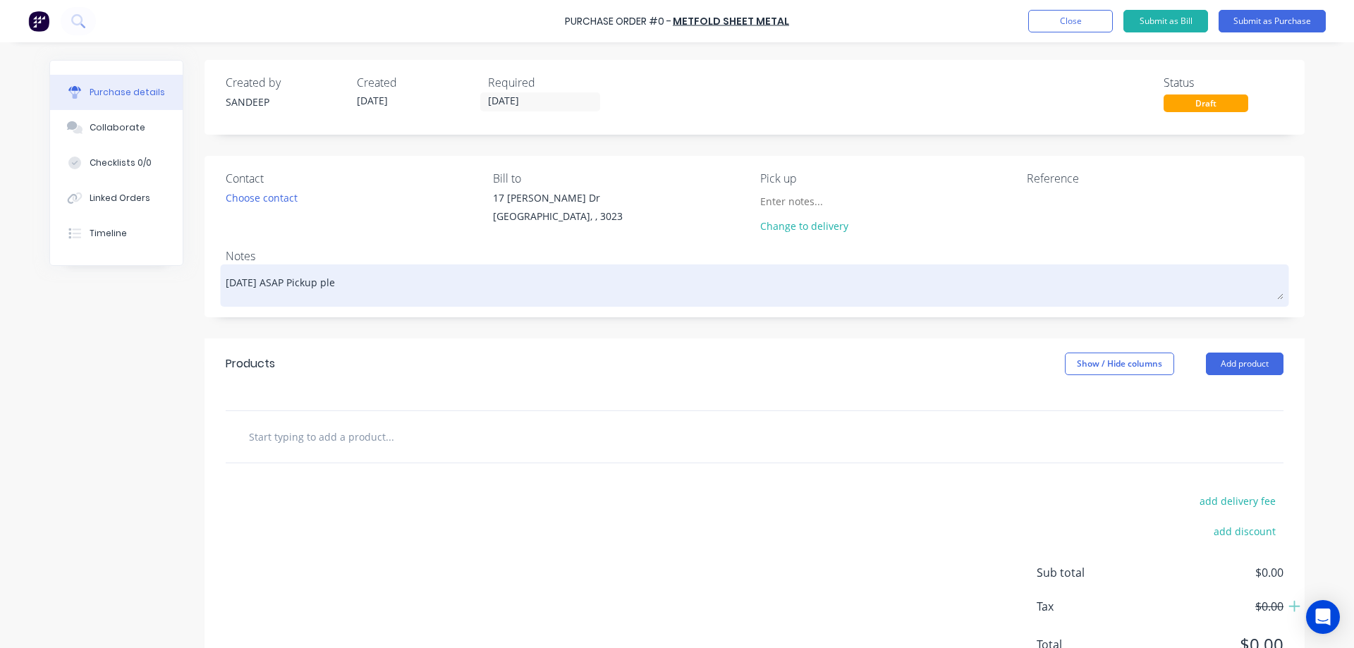
type textarea "x"
type textarea "Today ASAP Pickup plea"
type textarea "x"
type textarea "Today ASAP Pickup pleas"
type textarea "x"
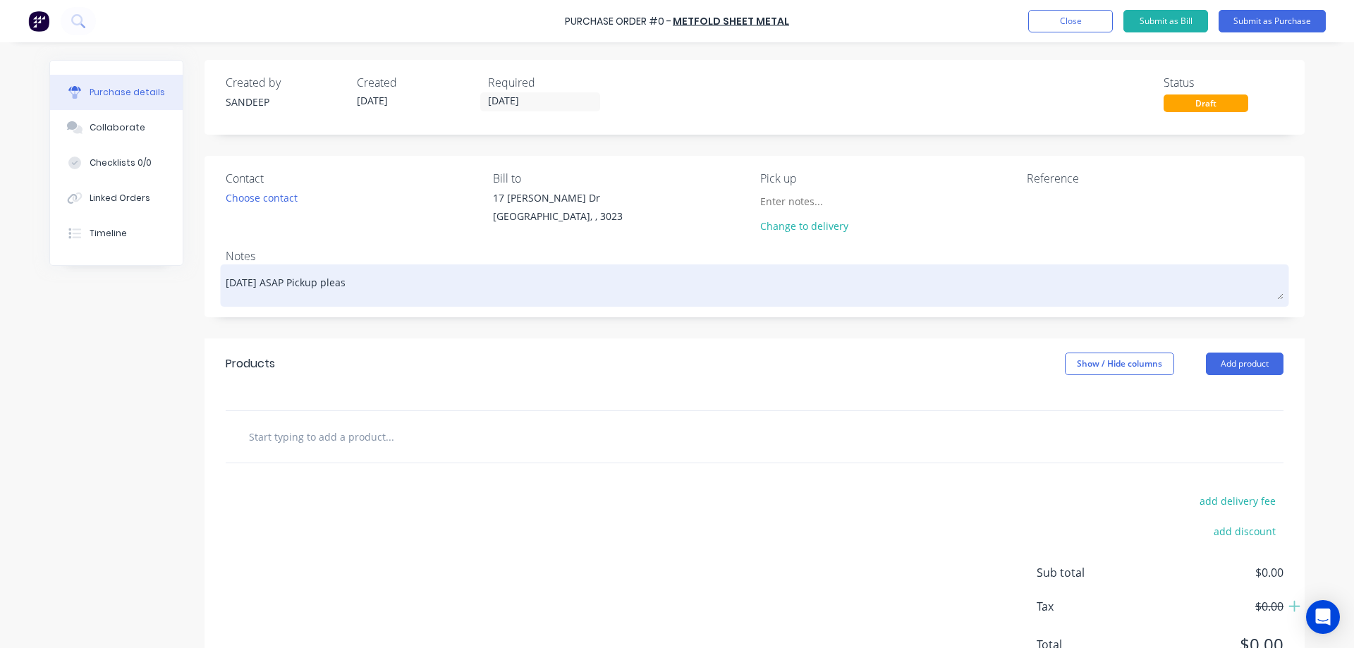
type textarea "Today ASAP Pickup please"
type textarea "x"
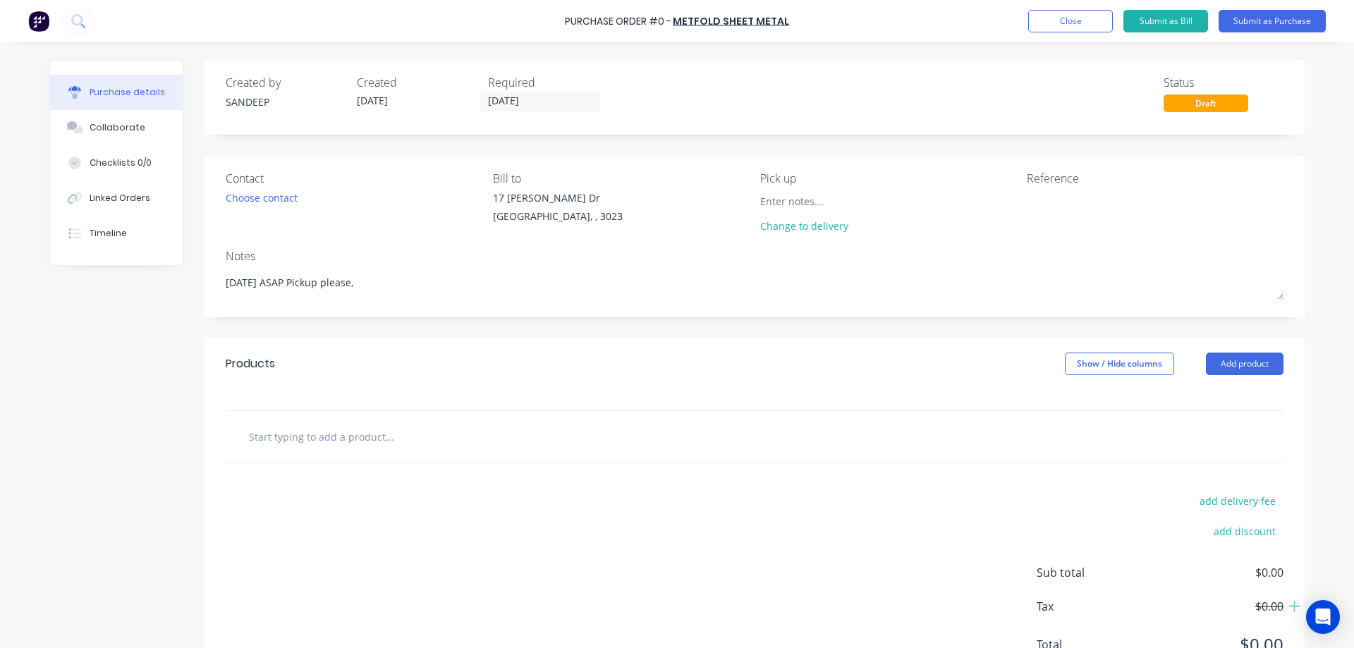
type textarea "Today ASAP Pickup please,"
type textarea "x"
type textarea "Today ASAP Pickup please,"
click at [418, 424] on input "text" at bounding box center [389, 436] width 282 height 28
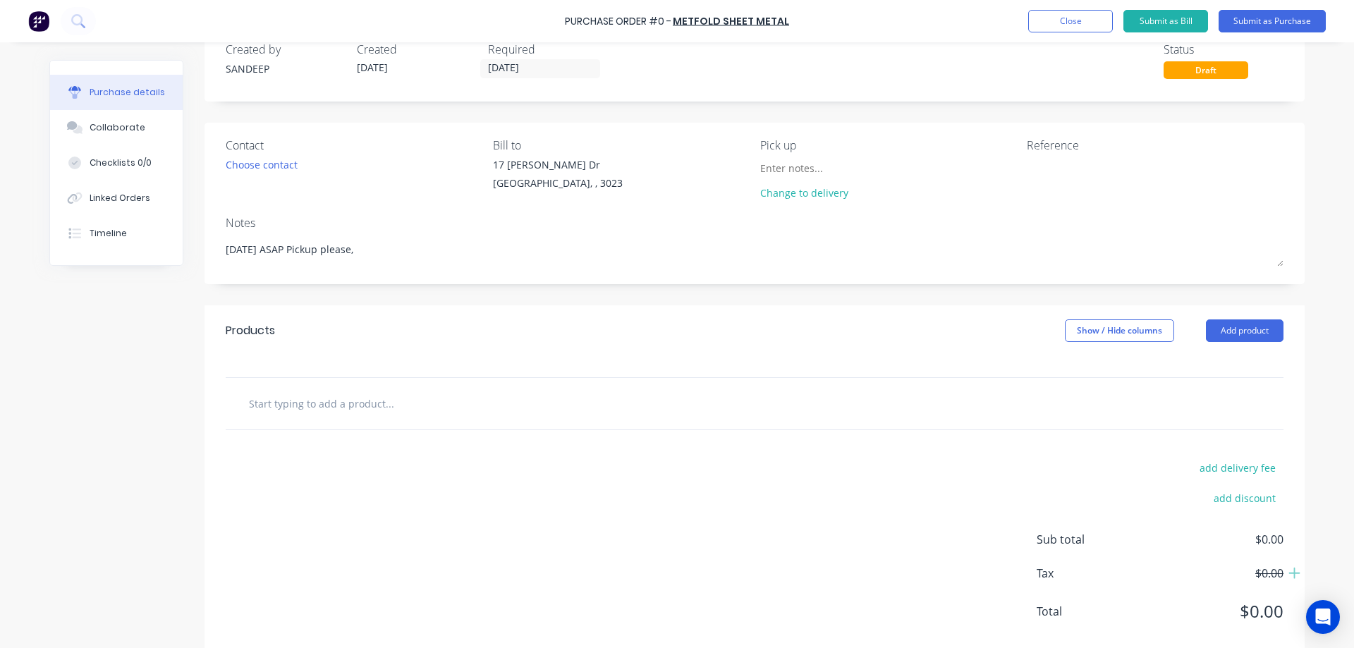
scroll to position [61, 0]
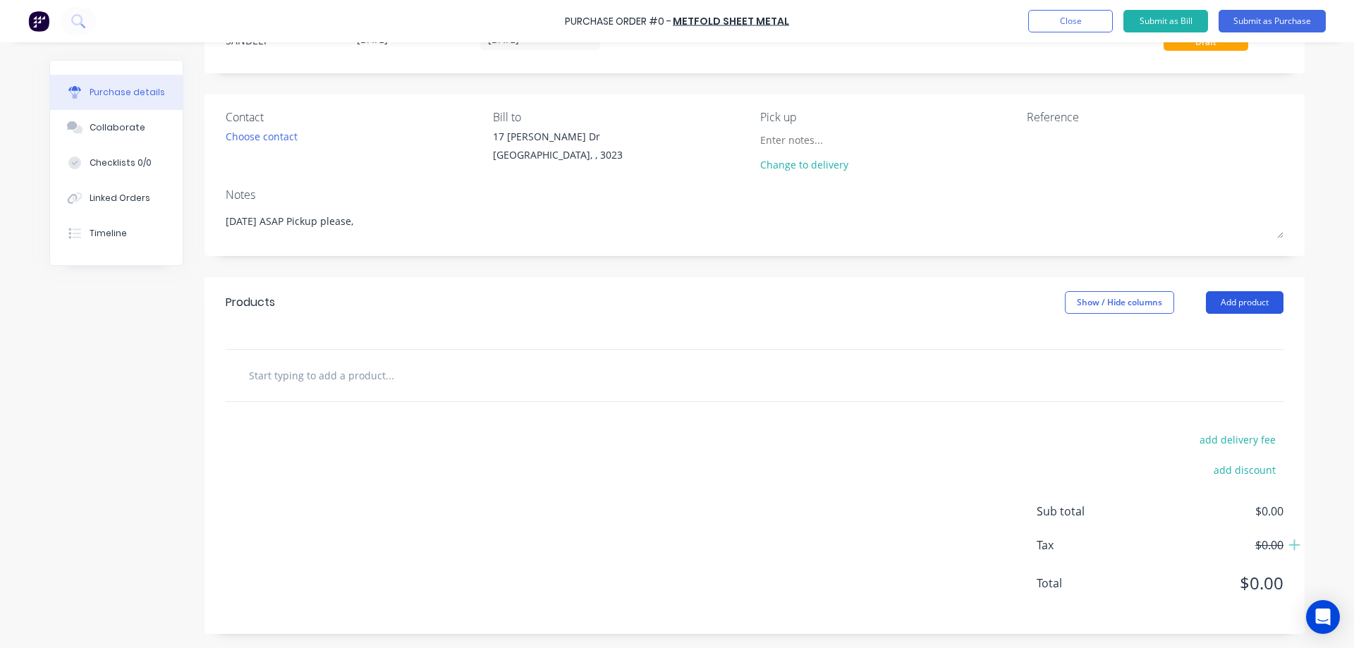
click at [1208, 304] on button "Add product" at bounding box center [1245, 302] width 78 height 23
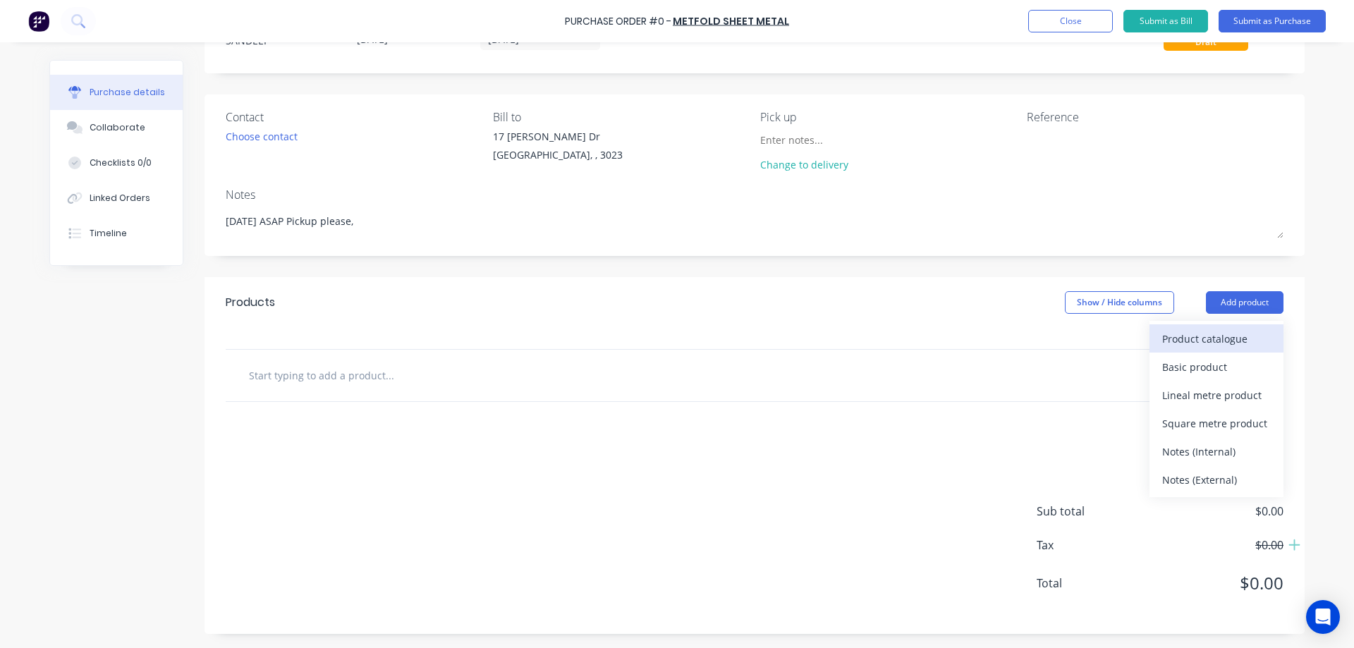
click at [1199, 326] on button "Product catalogue" at bounding box center [1216, 338] width 134 height 28
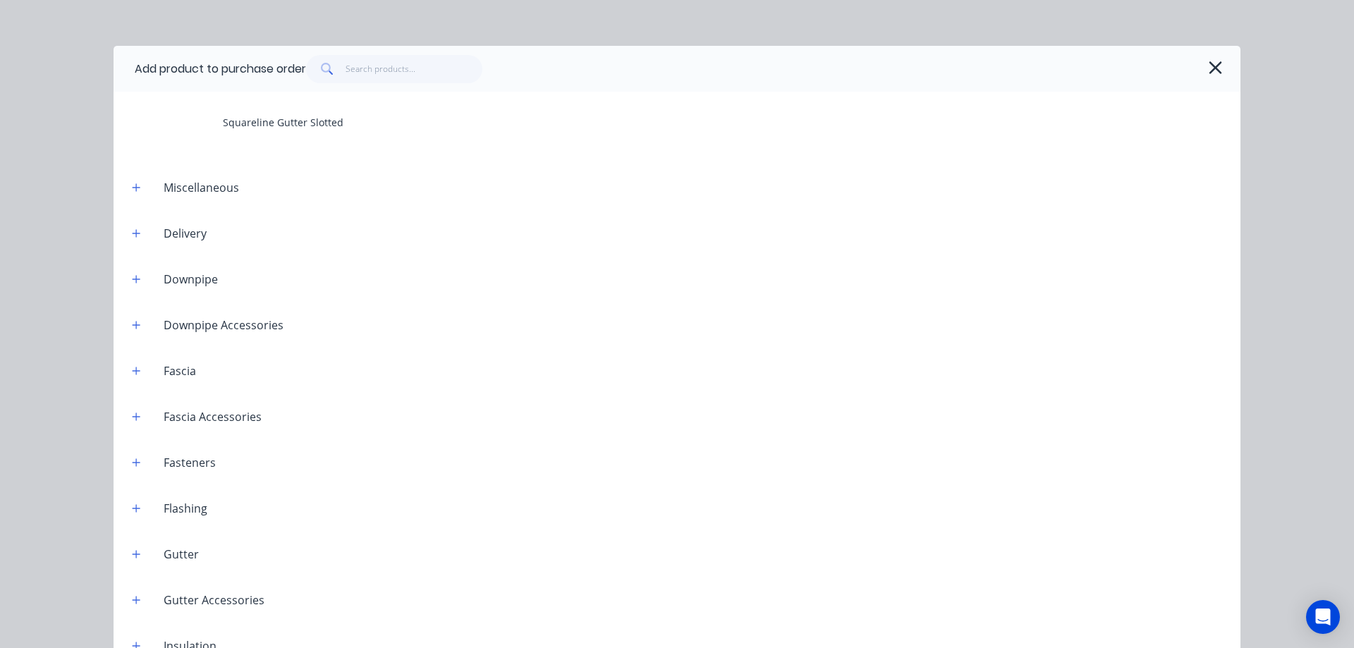
scroll to position [1833, 0]
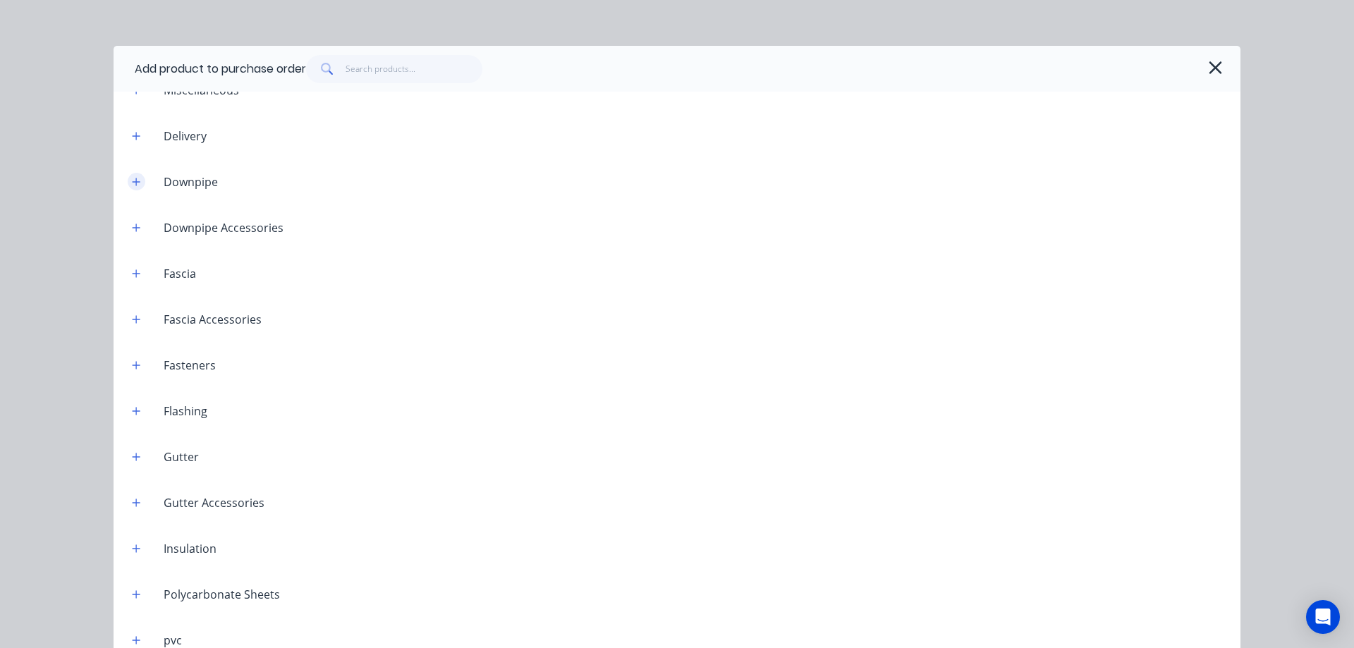
click at [133, 187] on button "button" at bounding box center [137, 182] width 18 height 18
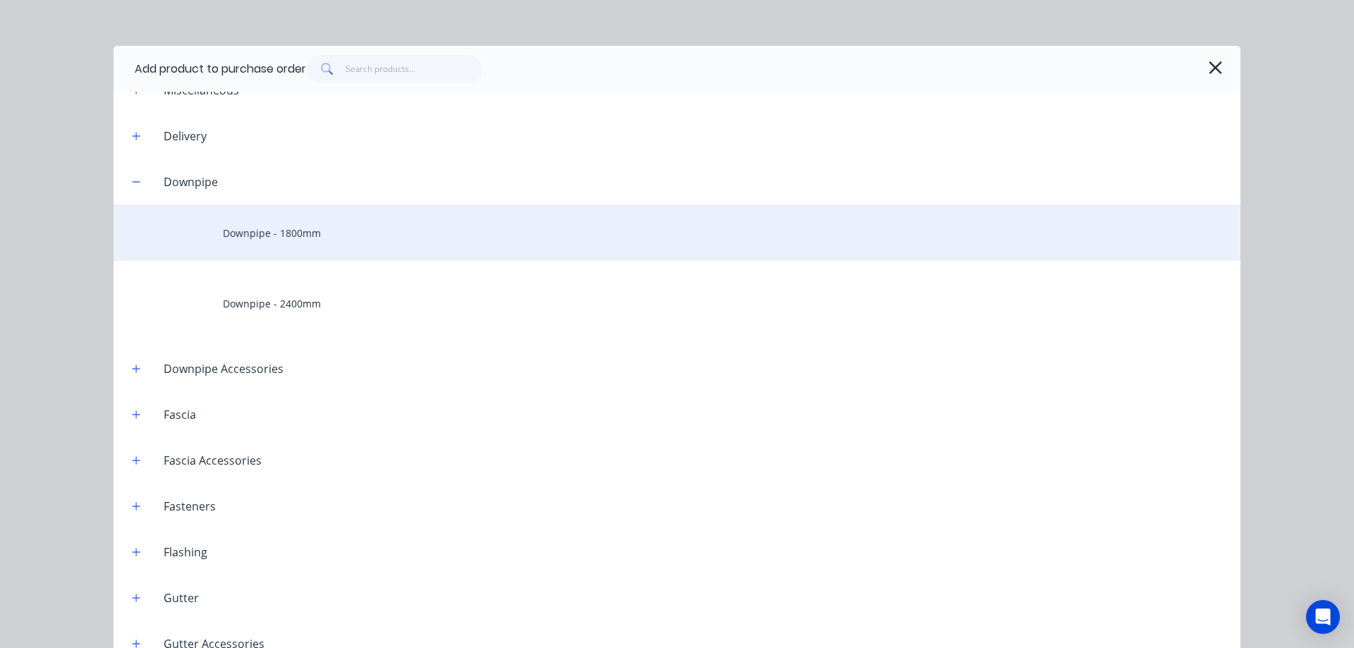
click at [257, 238] on div "Downpipe - 1800mm" at bounding box center [677, 232] width 1127 height 56
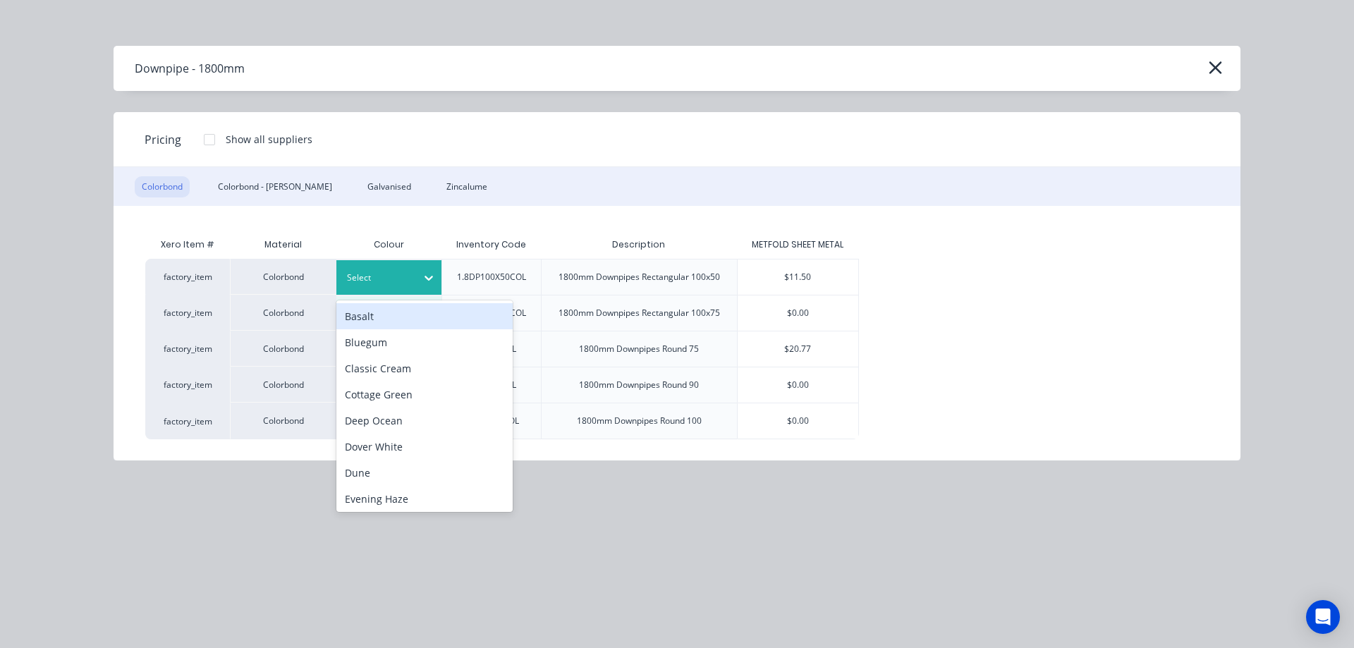
click at [415, 283] on div "Select" at bounding box center [376, 278] width 79 height 18
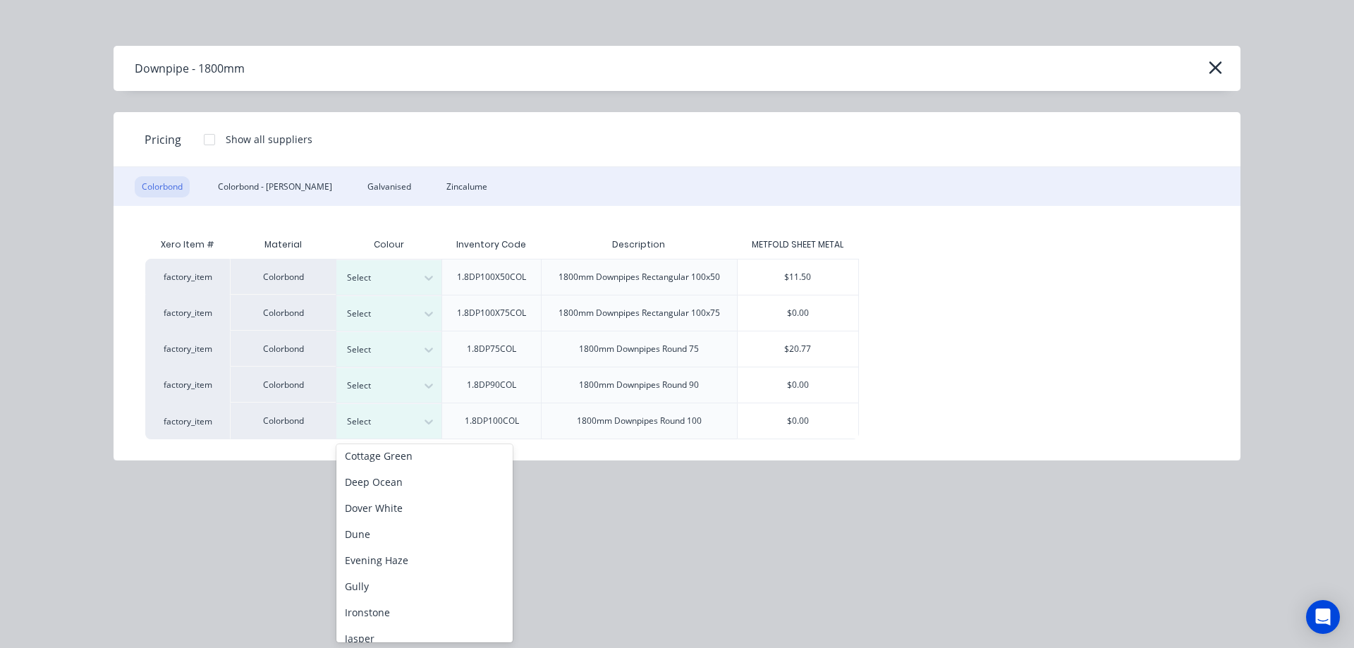
scroll to position [353, 0]
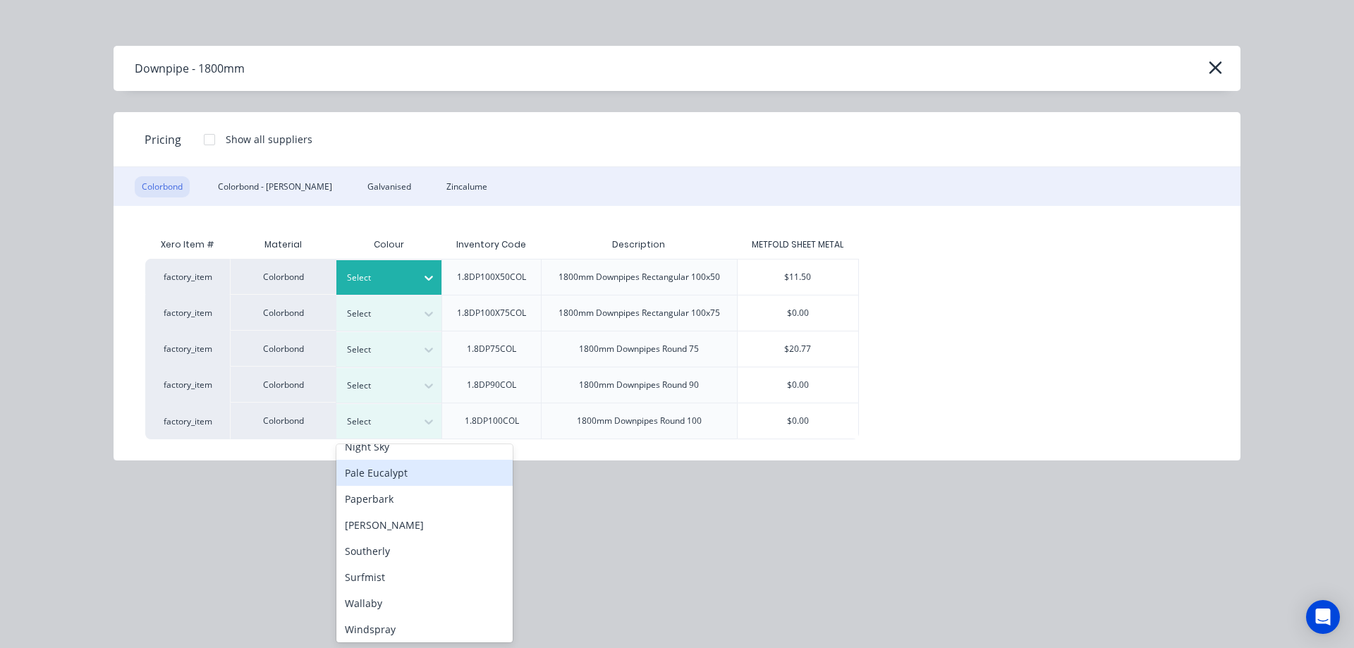
click at [389, 280] on div at bounding box center [378, 278] width 63 height 16
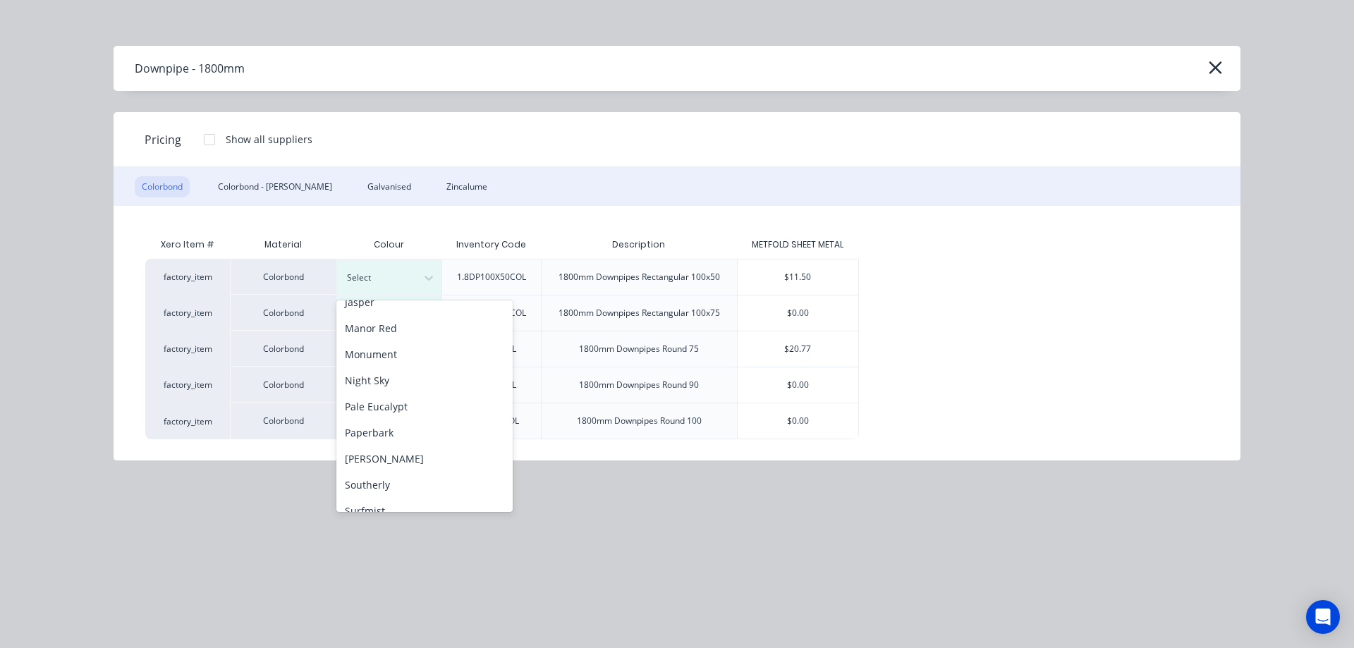
scroll to position [282, 0]
click at [395, 375] on div "Night Sky" at bounding box center [424, 373] width 176 height 26
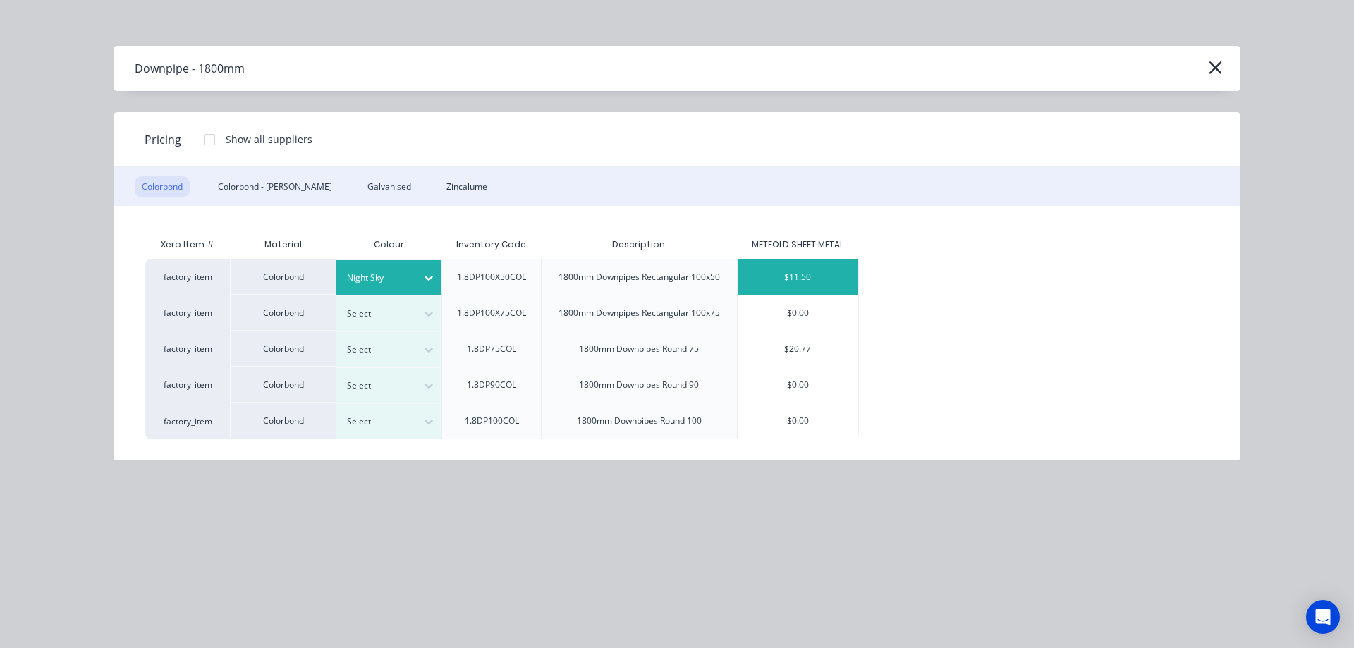
click at [815, 270] on div "$11.50" at bounding box center [798, 276] width 121 height 35
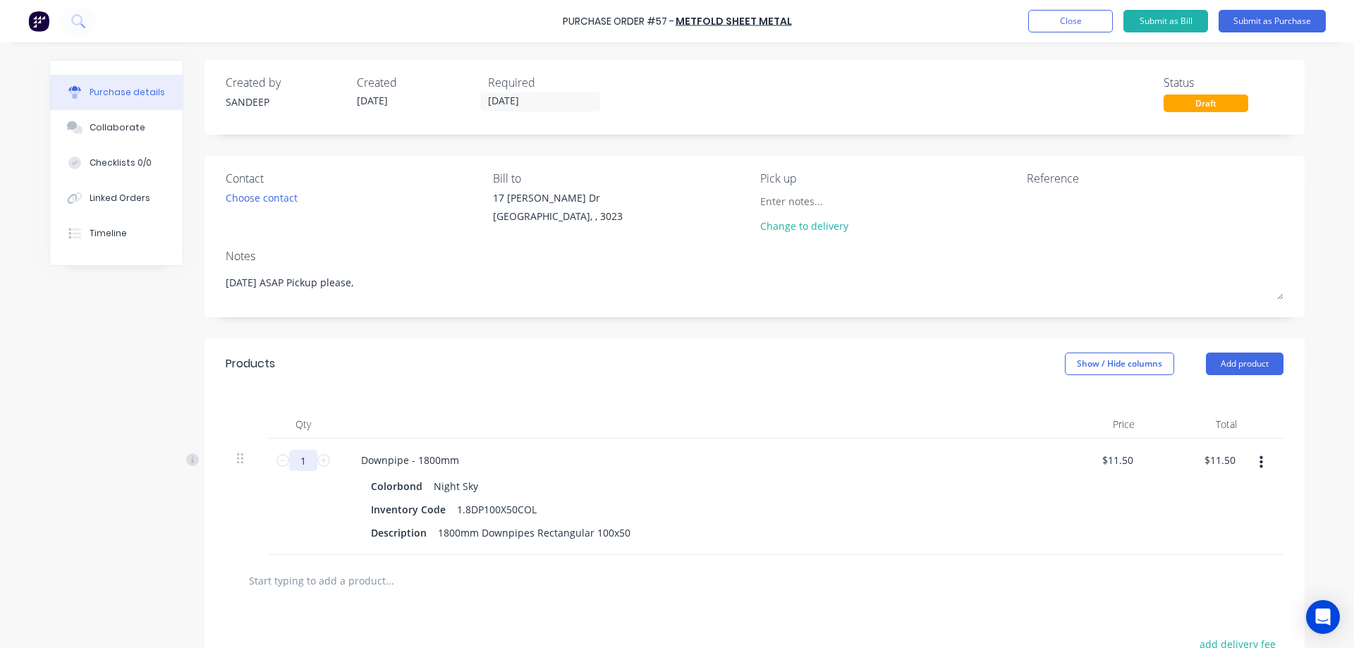
click at [293, 454] on input "1" at bounding box center [303, 460] width 28 height 21
type textarea "x"
type input "5"
type input "$57.50"
type textarea "x"
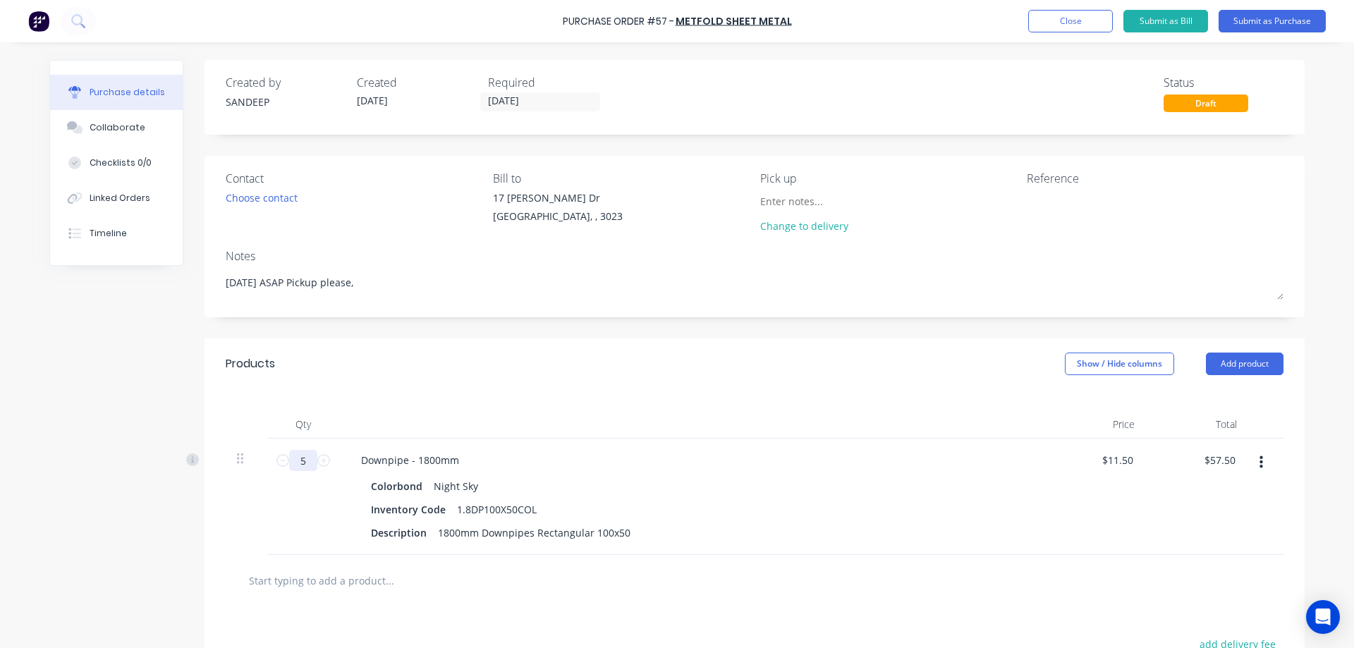
type input "50"
type input "$575.00"
type textarea "x"
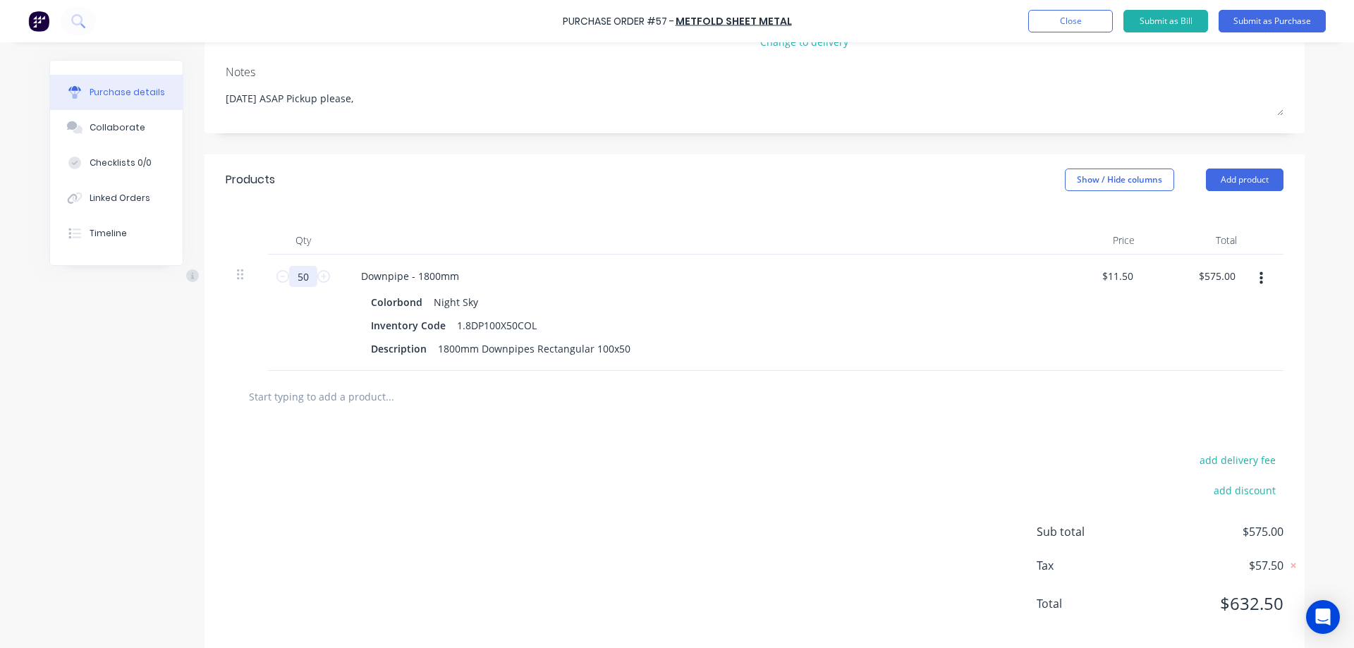
scroll to position [204, 0]
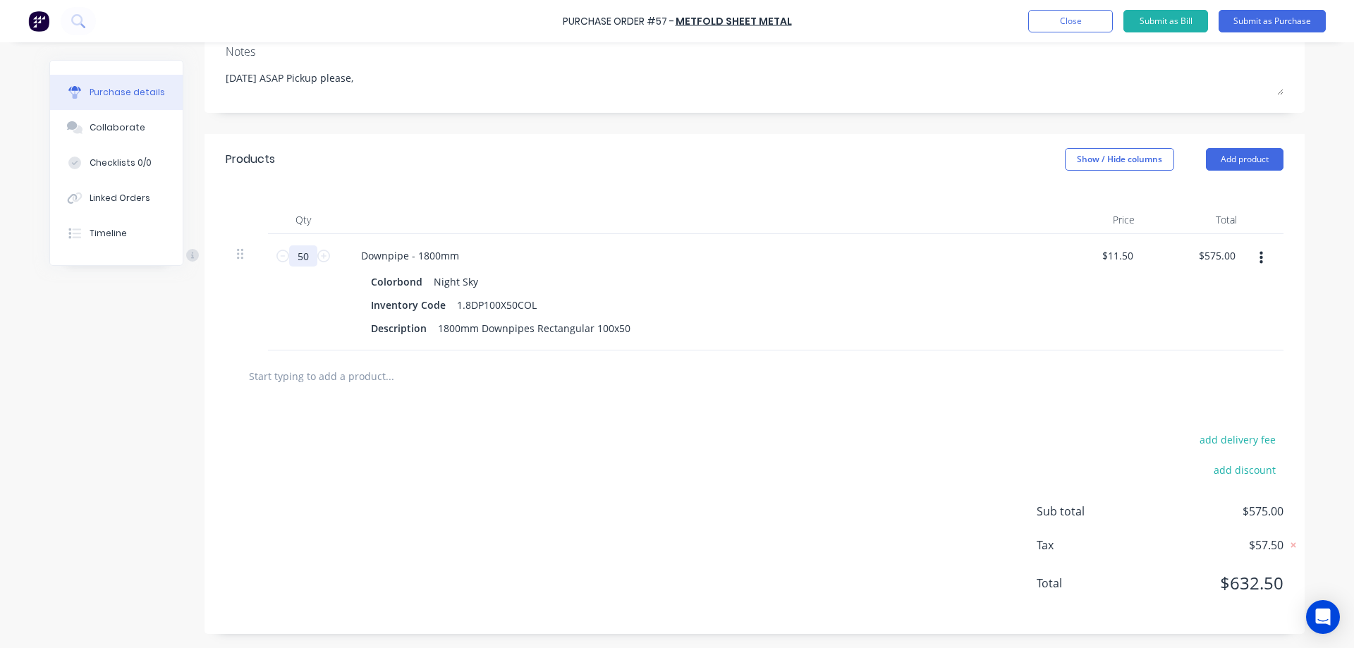
type input "50"
click at [374, 388] on input "text" at bounding box center [389, 376] width 282 height 28
click at [1230, 164] on button "Add product" at bounding box center [1245, 159] width 78 height 23
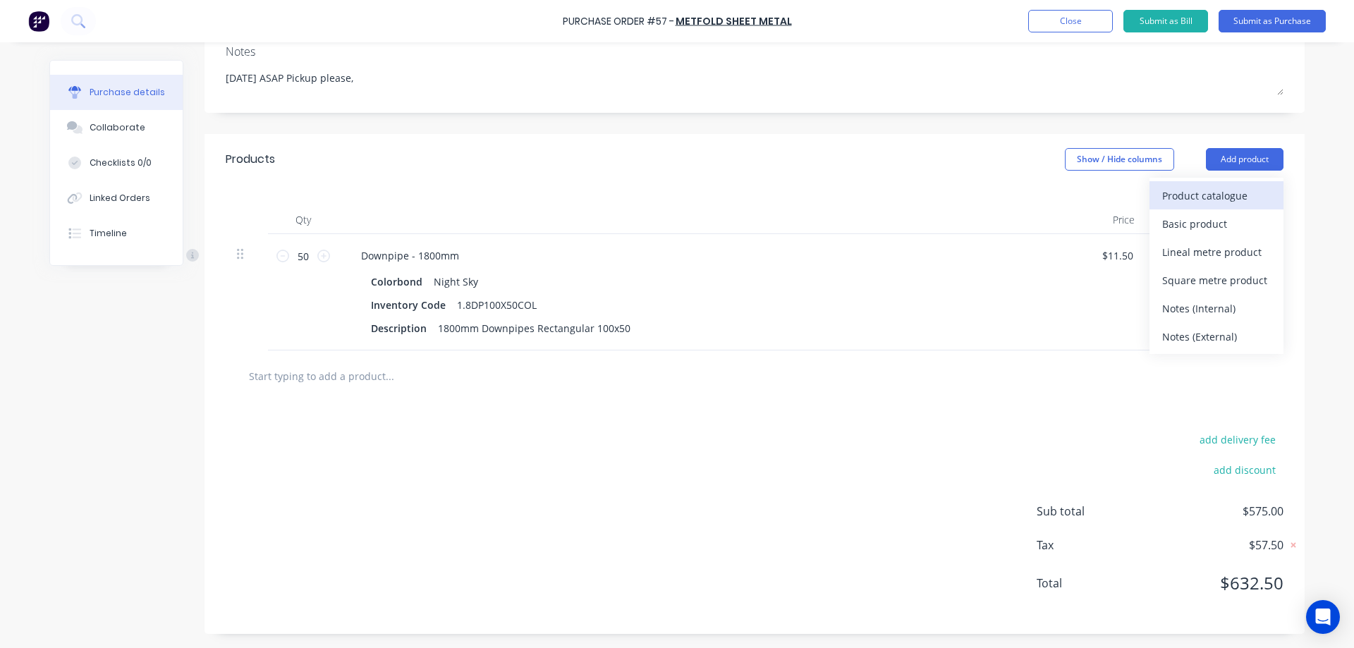
click at [1199, 192] on div "Product catalogue" at bounding box center [1216, 195] width 109 height 20
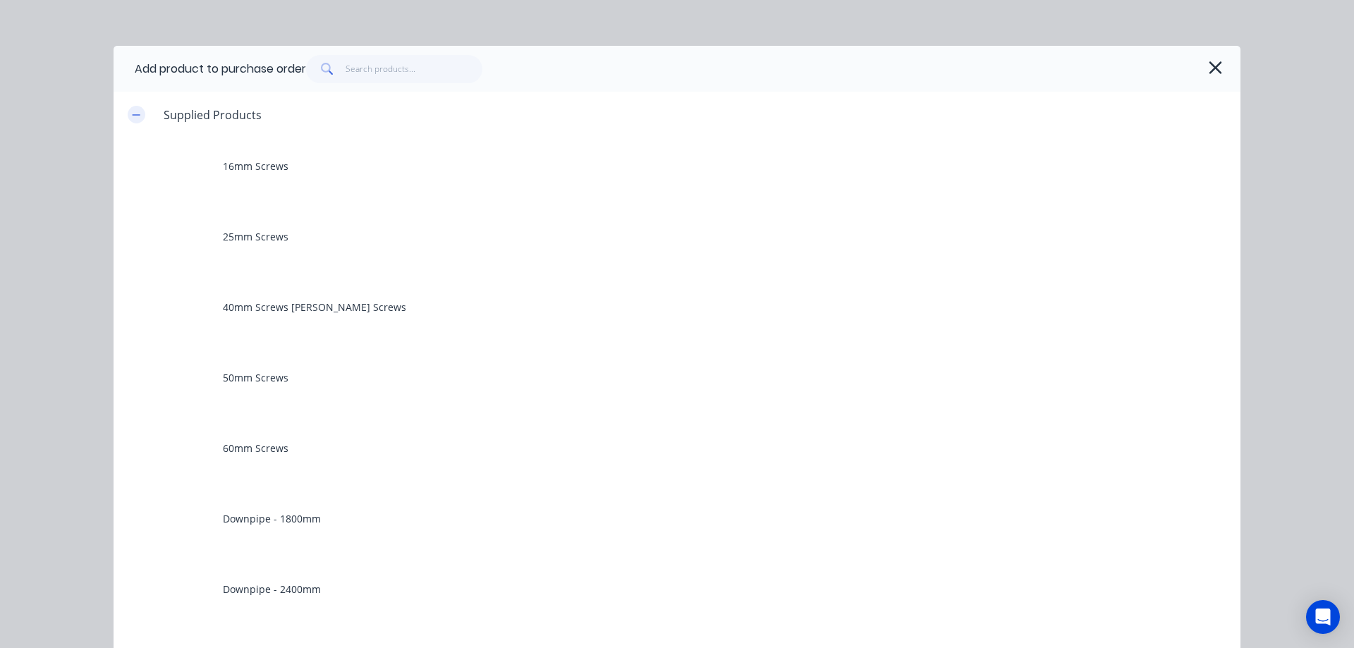
click at [132, 117] on icon "button" at bounding box center [136, 115] width 8 height 10
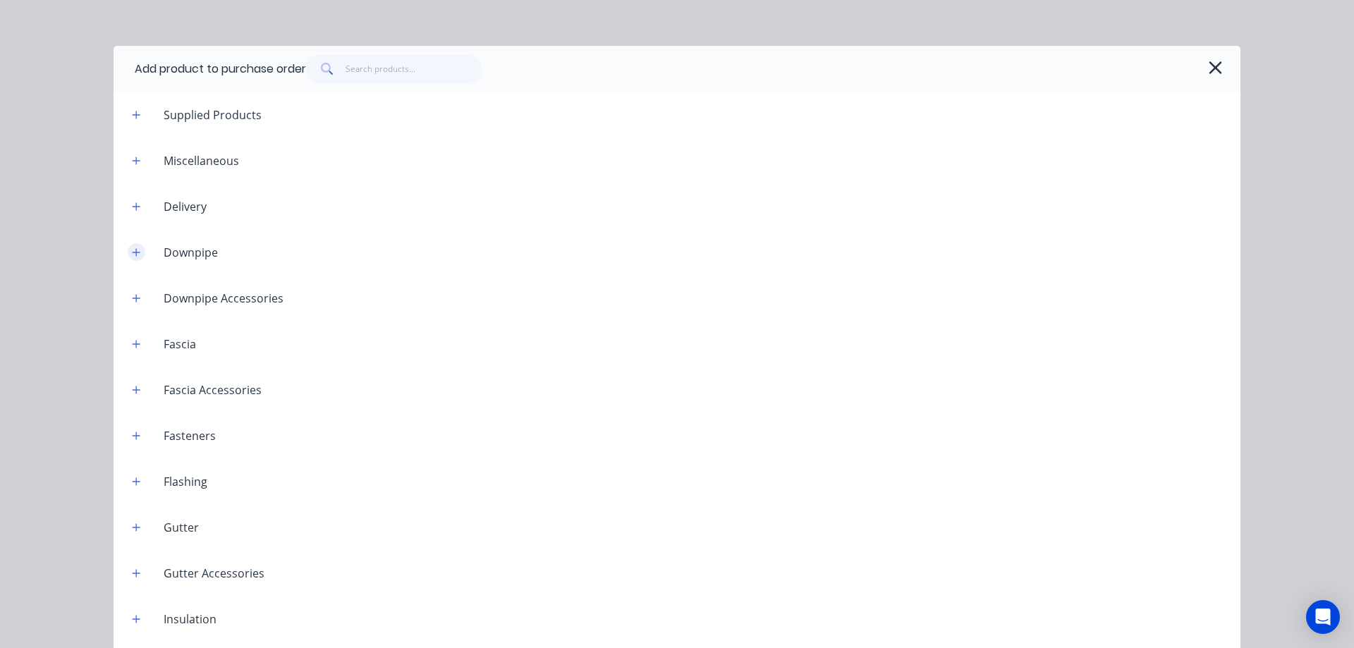
click at [128, 251] on button "button" at bounding box center [137, 252] width 18 height 18
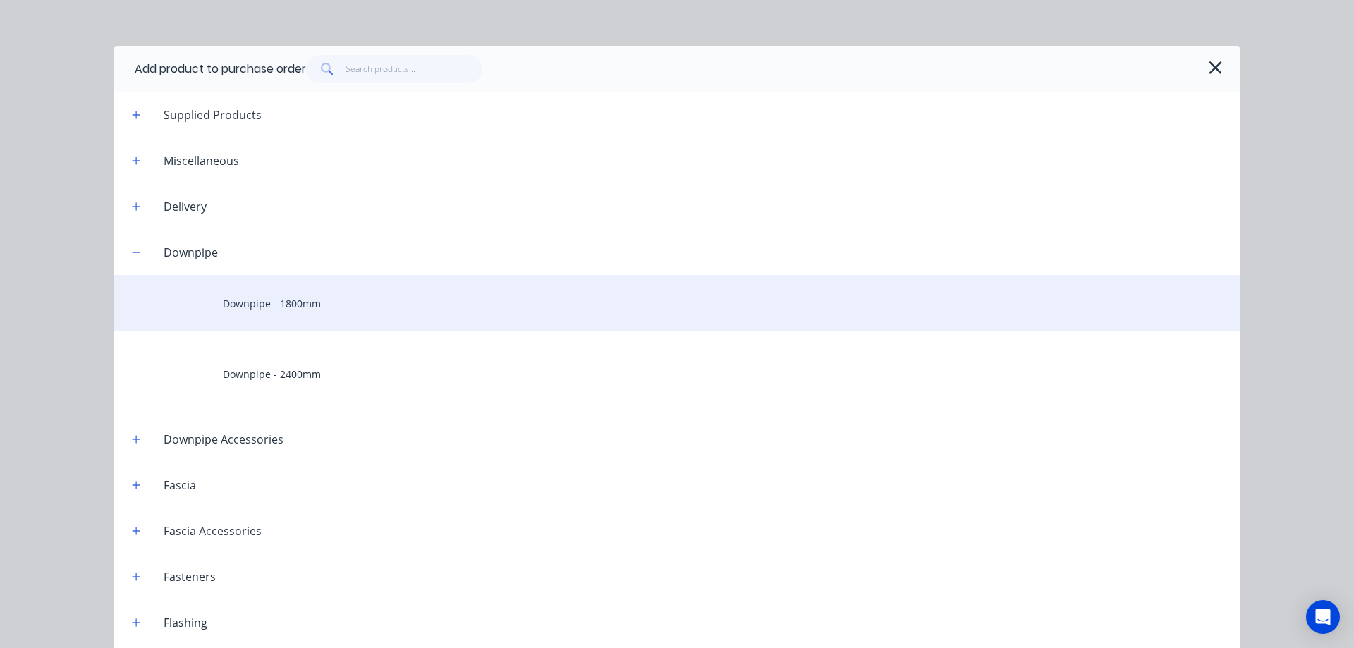
click at [264, 314] on div "Downpipe - 1800mm" at bounding box center [677, 303] width 1127 height 56
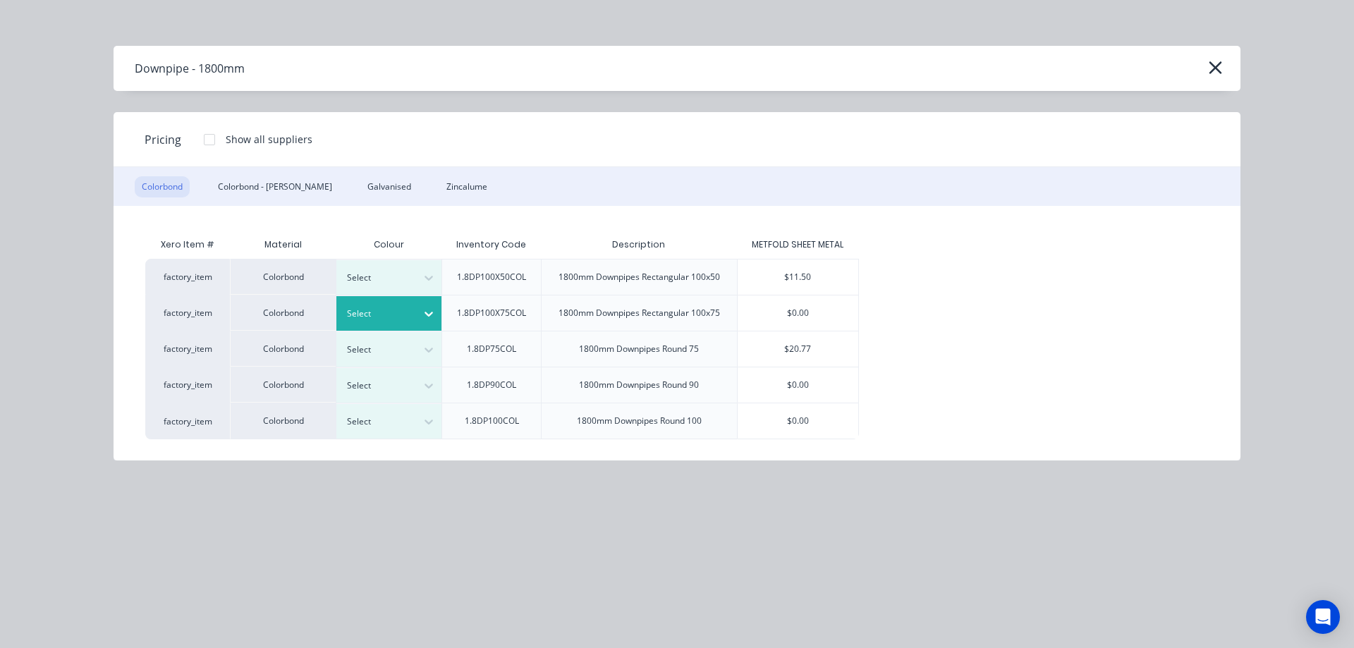
click at [409, 318] on div at bounding box center [378, 314] width 63 height 16
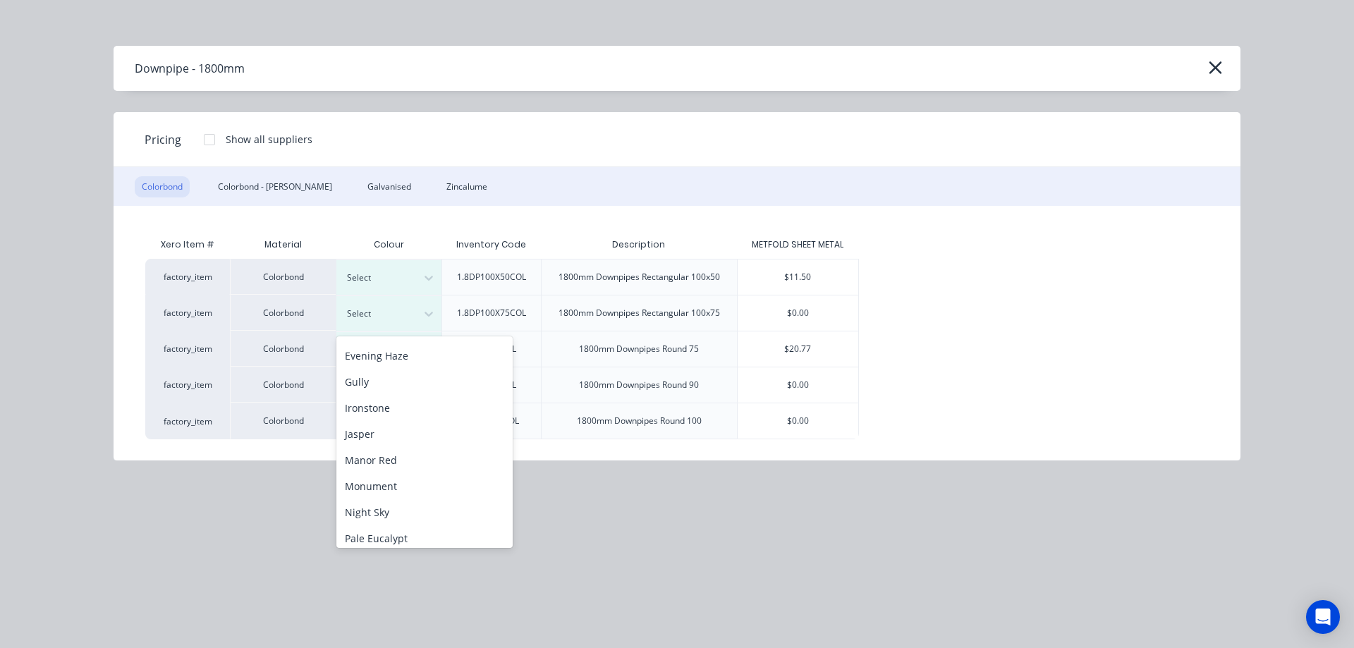
scroll to position [212, 0]
click at [395, 479] on div "Night Sky" at bounding box center [424, 480] width 176 height 26
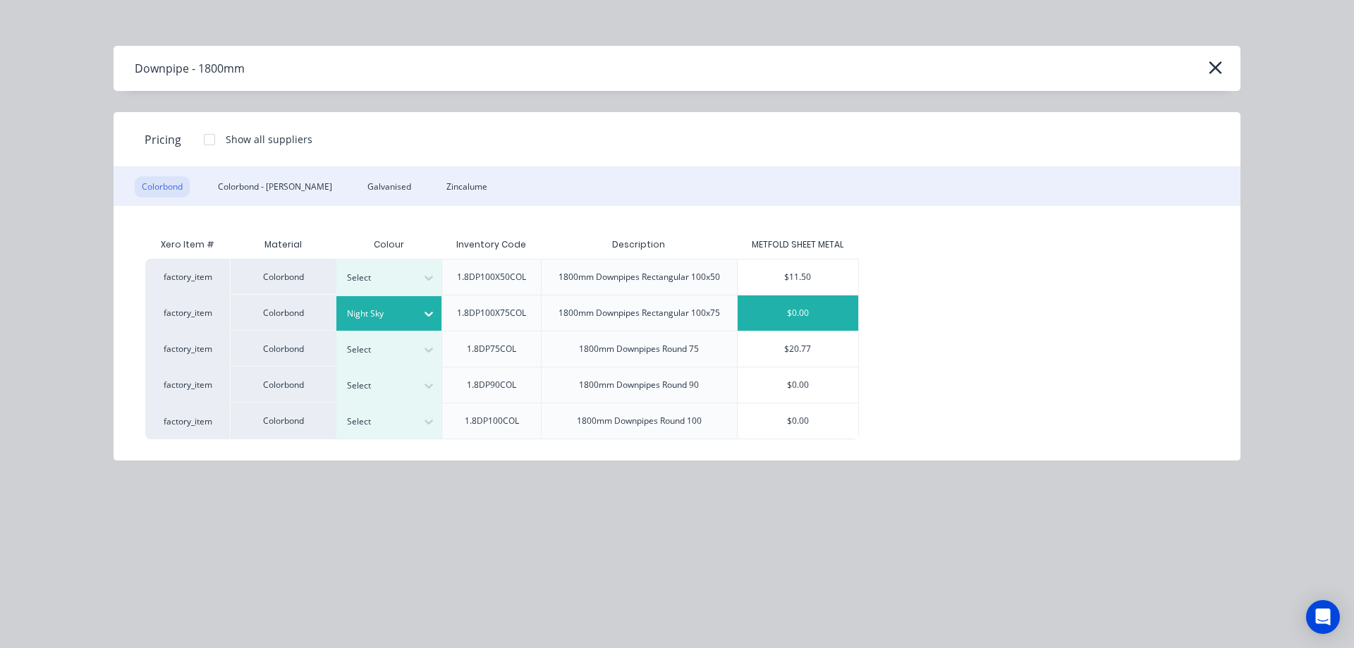
click at [777, 317] on div "$0.00" at bounding box center [798, 312] width 121 height 35
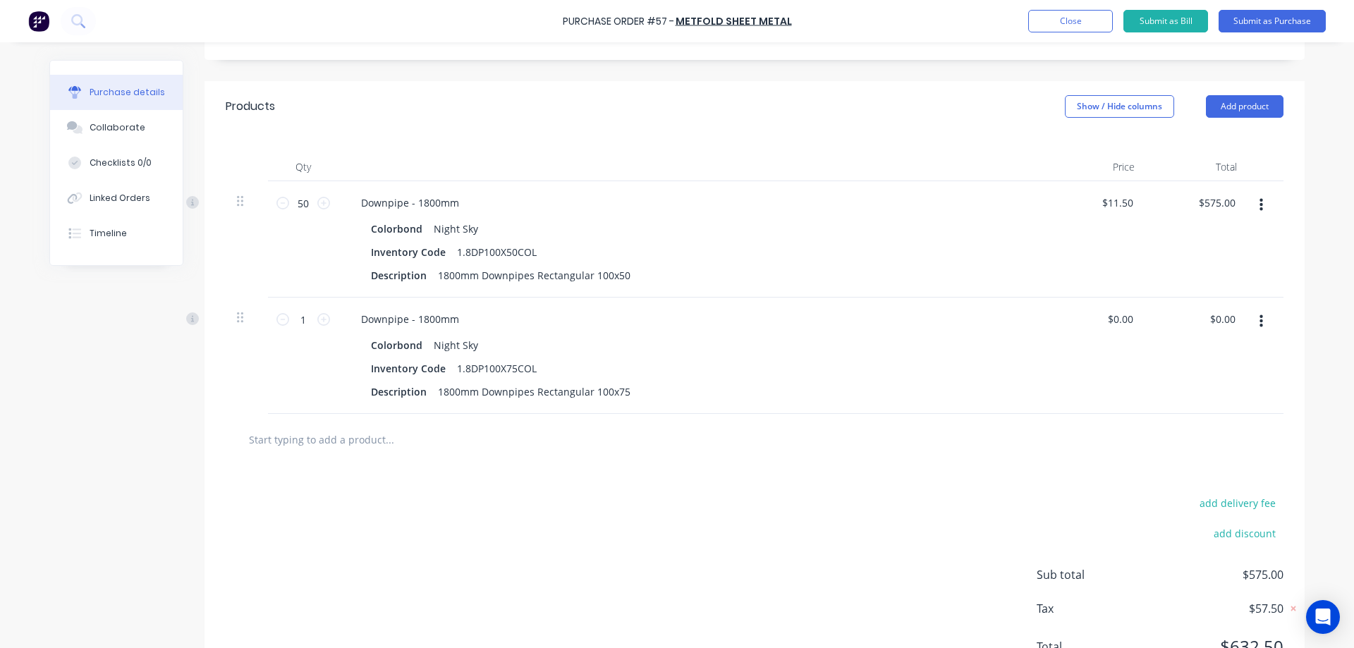
scroll to position [321, 0]
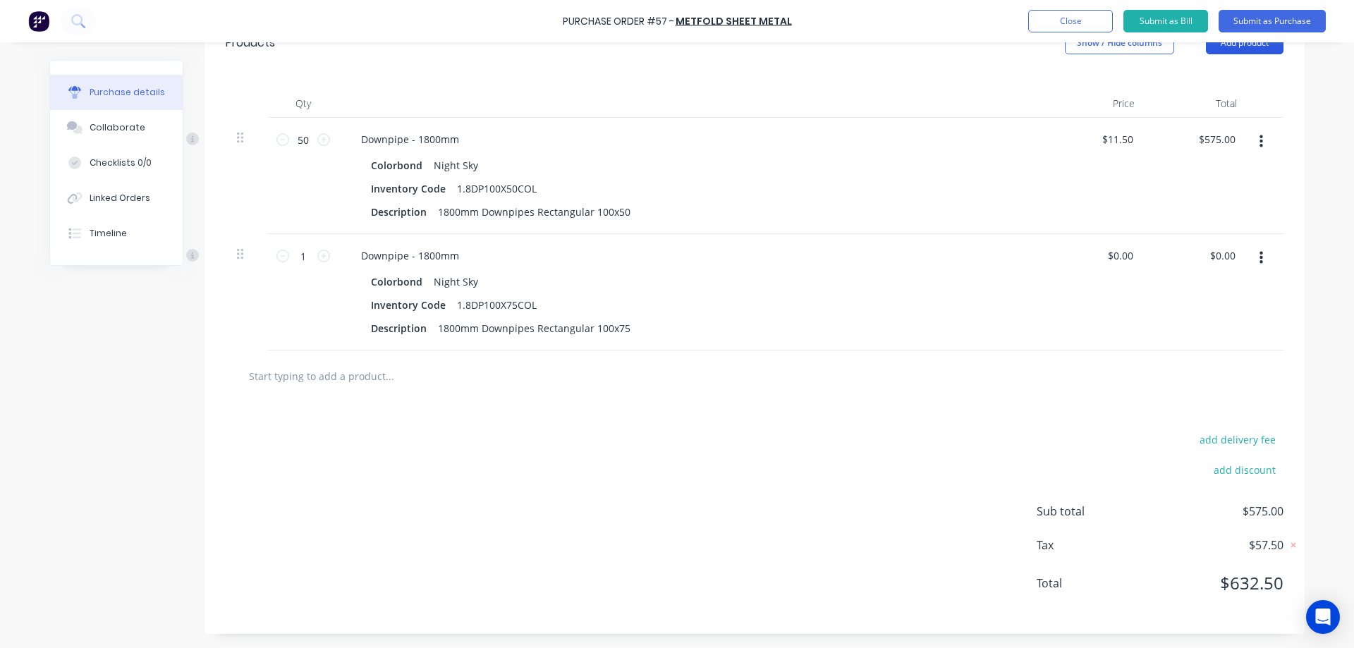
click at [1235, 49] on button "Add product" at bounding box center [1245, 43] width 78 height 23
click at [1211, 80] on div "Product catalogue" at bounding box center [1216, 79] width 109 height 20
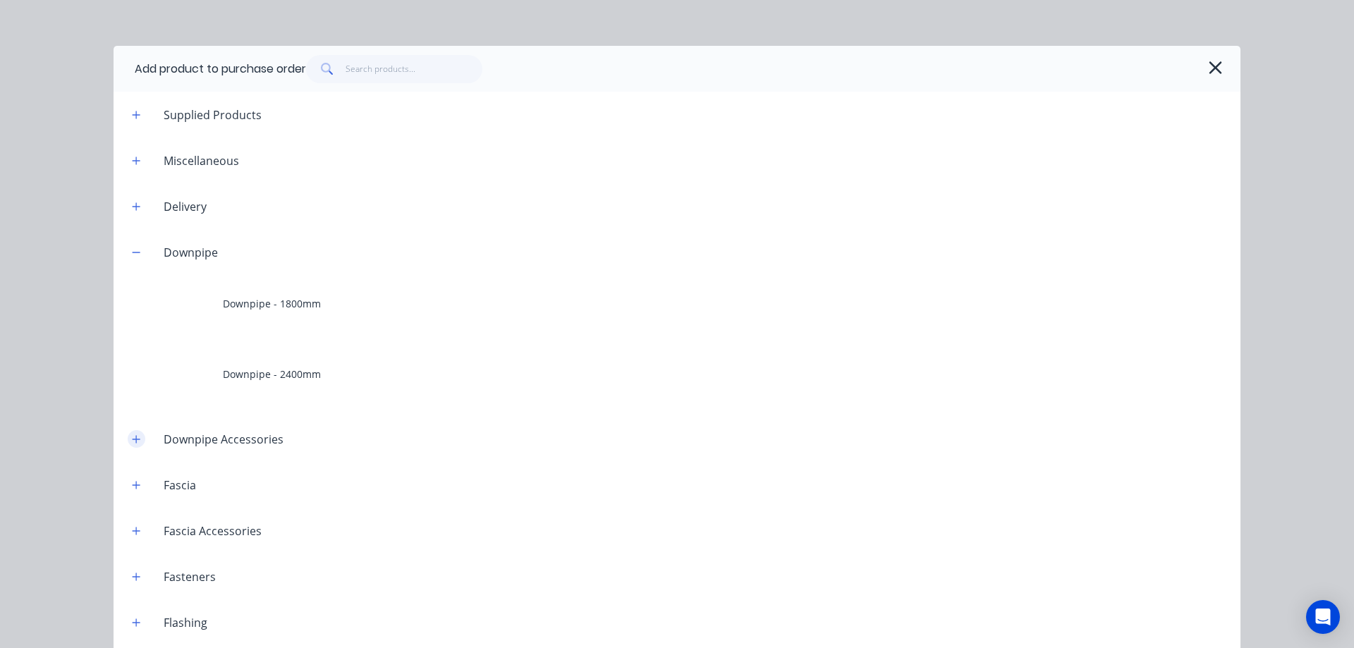
click at [134, 443] on icon "button" at bounding box center [136, 439] width 8 height 10
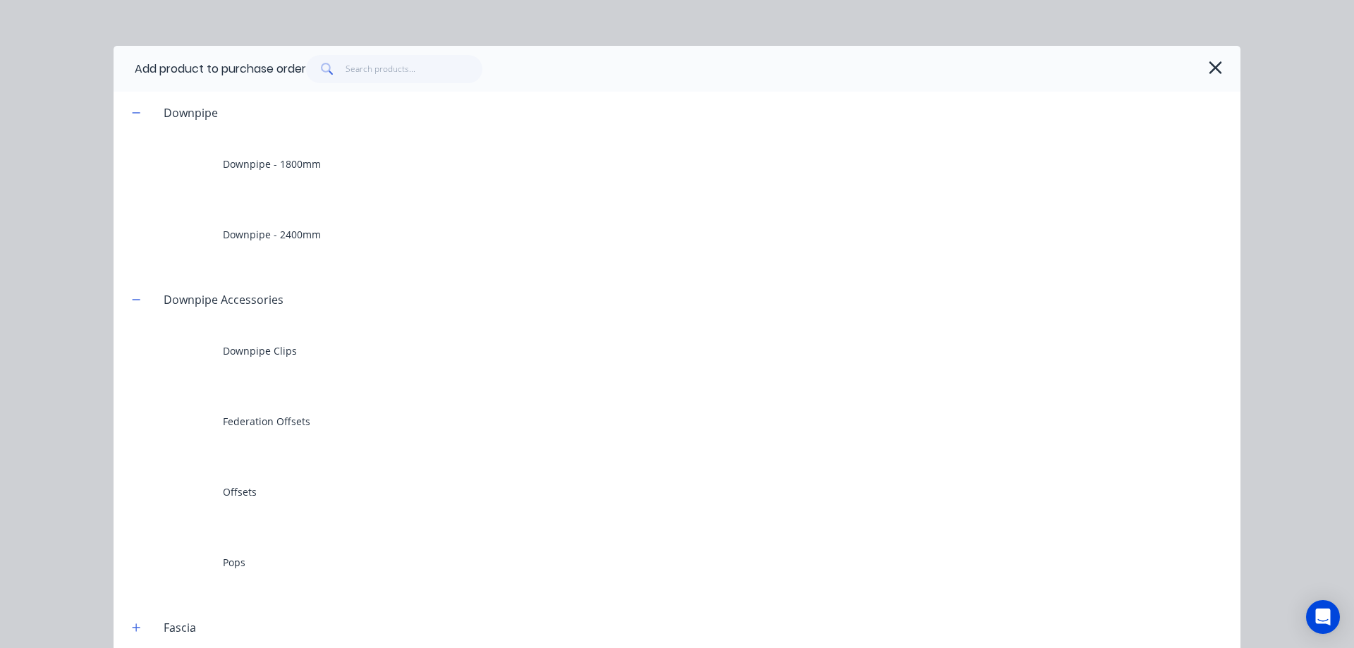
scroll to position [141, 0]
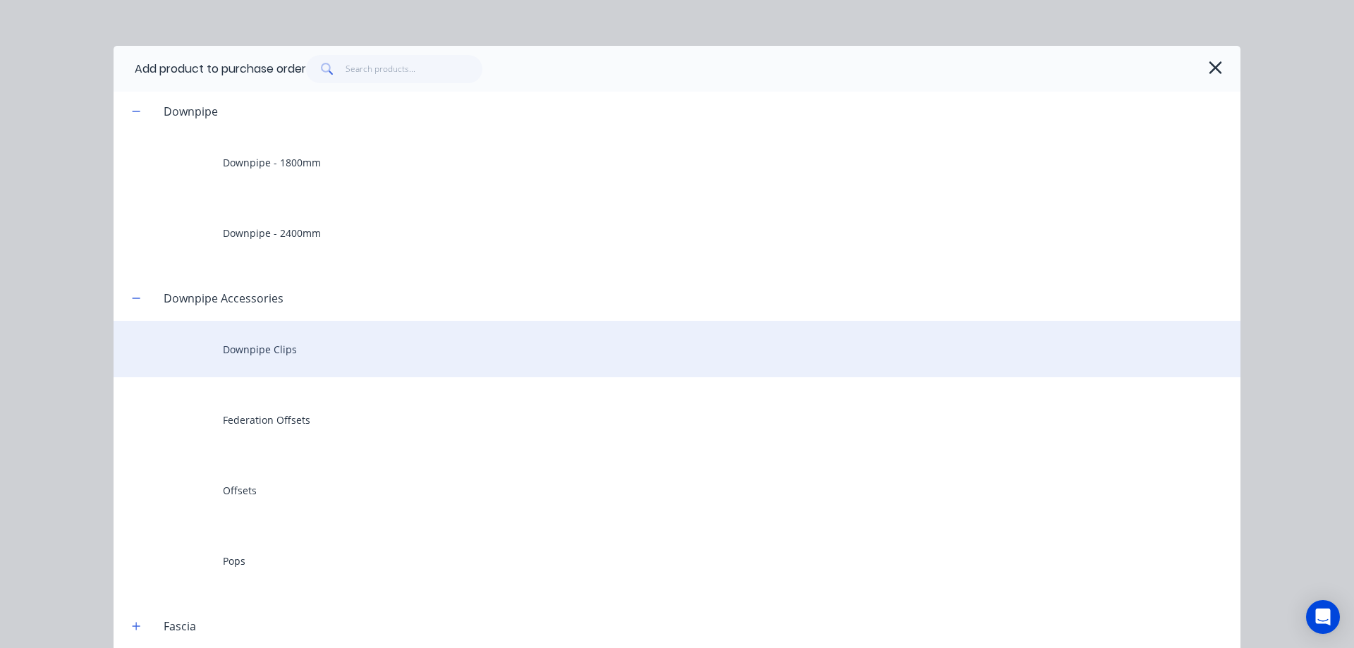
click at [260, 364] on div "Downpipe Clips" at bounding box center [677, 349] width 1127 height 56
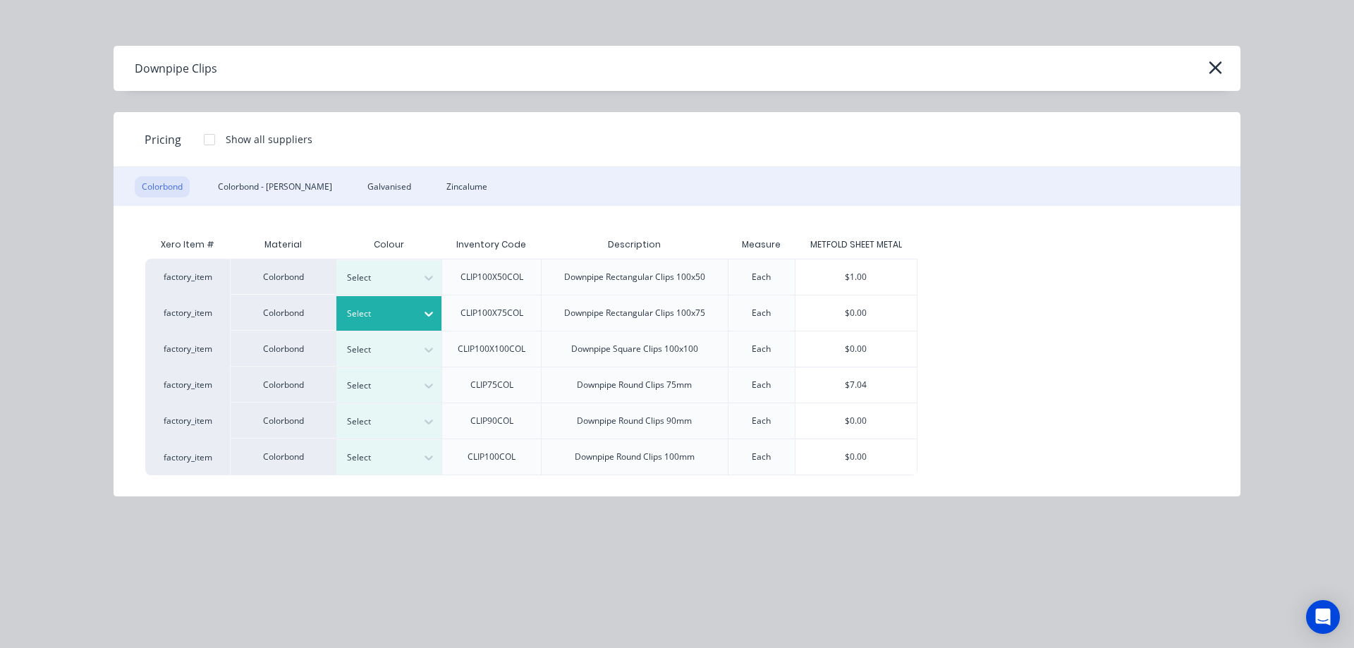
click at [409, 314] on div at bounding box center [378, 314] width 63 height 16
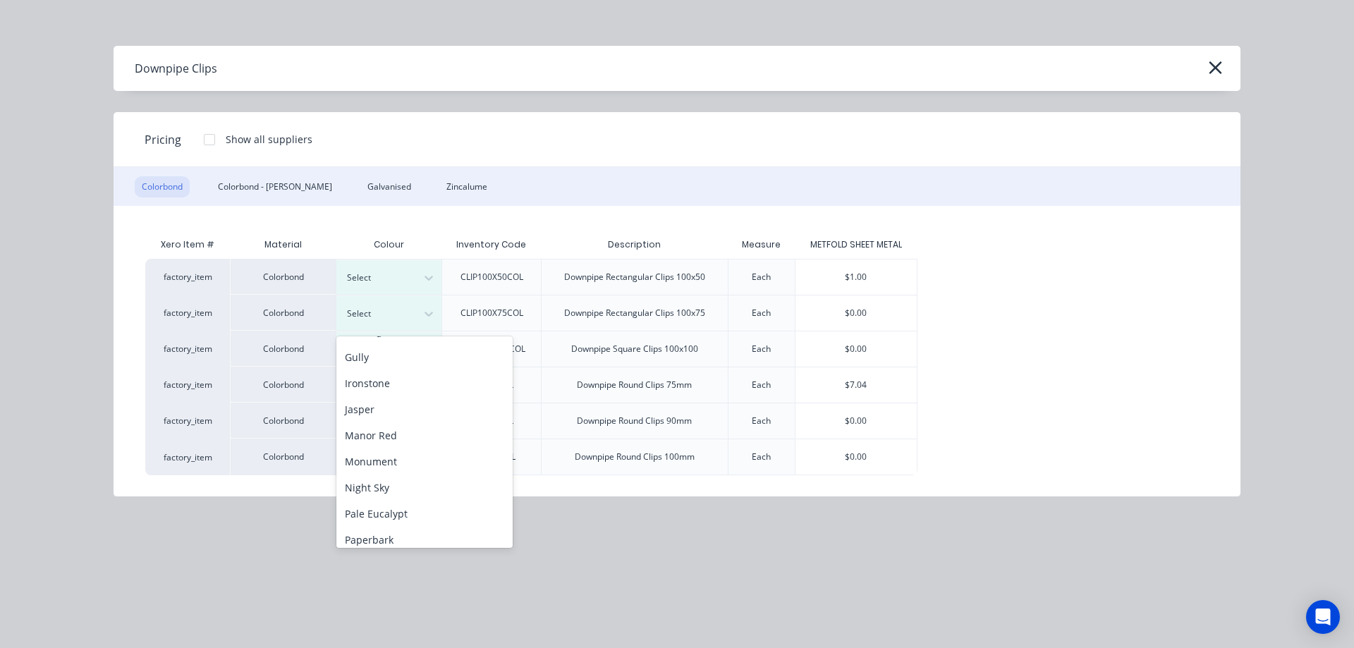
scroll to position [212, 0]
click at [393, 479] on div "Night Sky" at bounding box center [424, 480] width 176 height 26
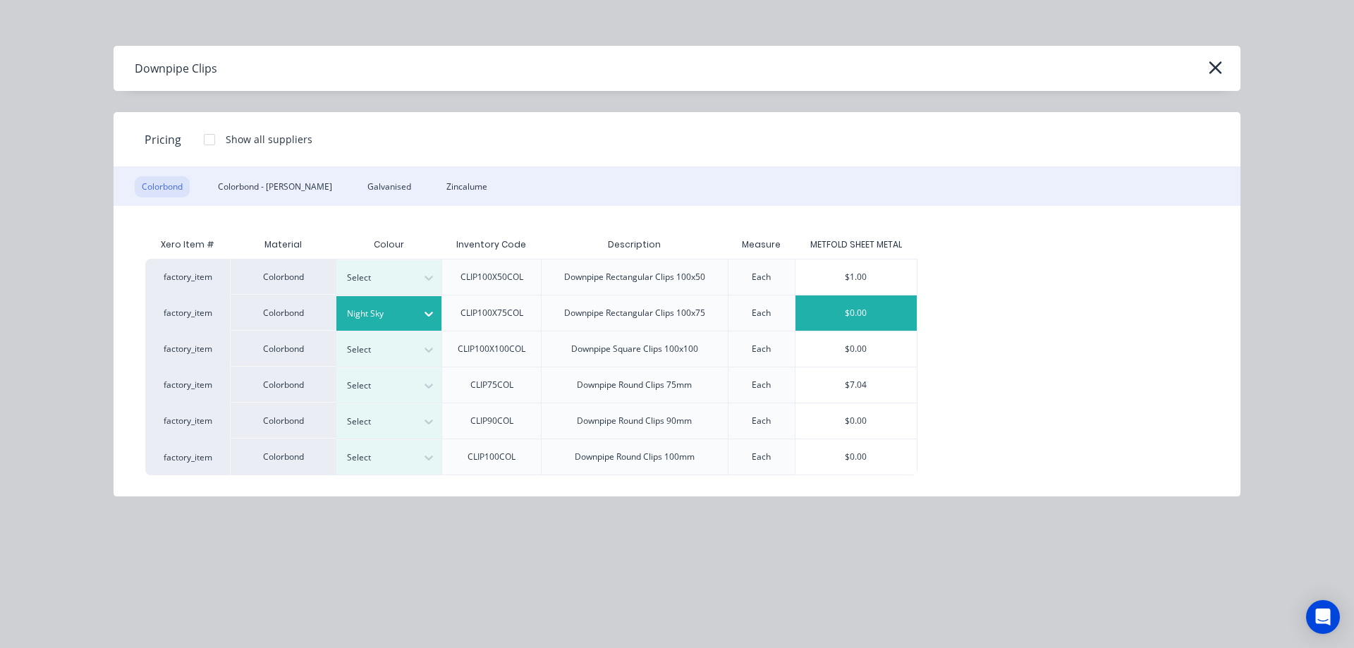
click at [862, 305] on div "$0.00" at bounding box center [855, 312] width 121 height 35
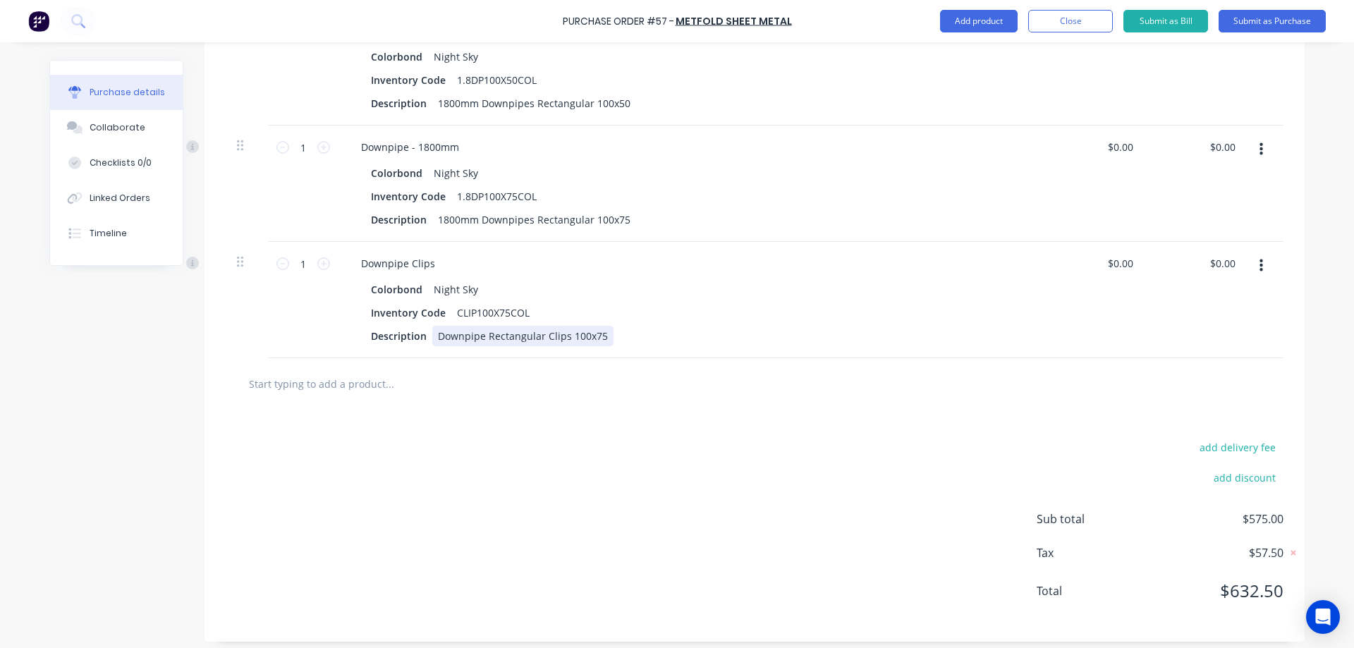
scroll to position [437, 0]
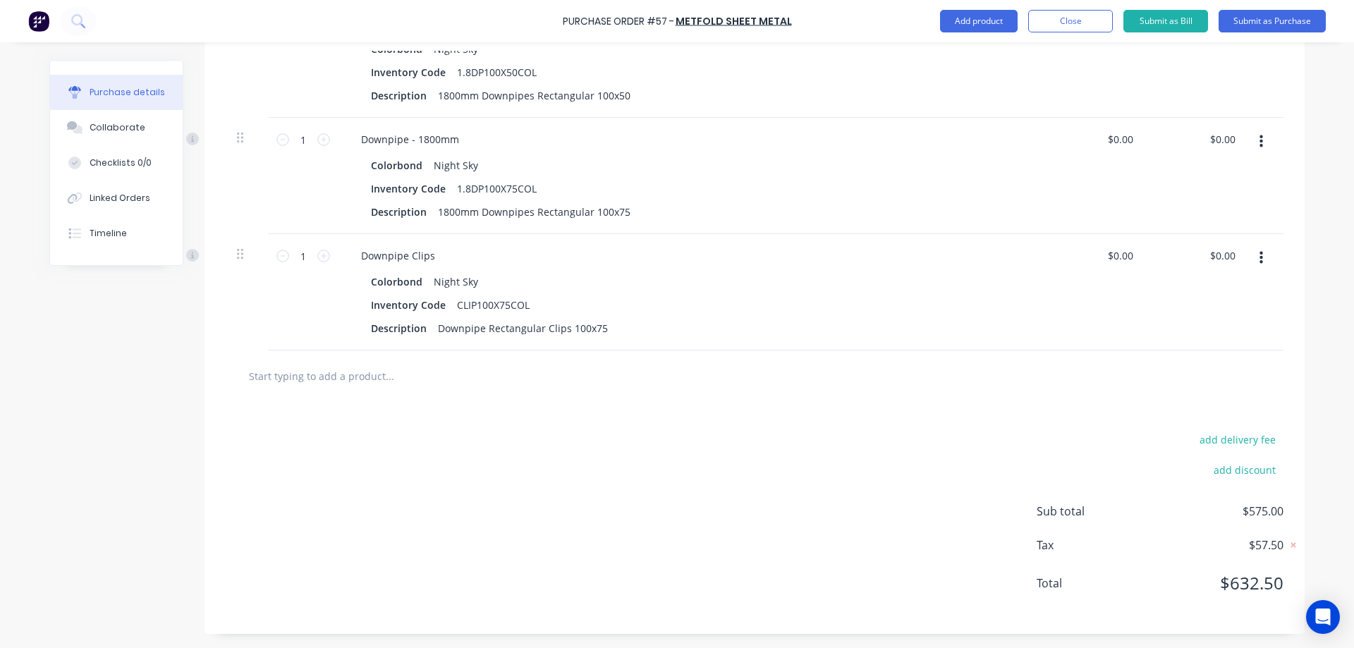
click at [417, 384] on input "text" at bounding box center [389, 376] width 282 height 28
type textarea "x"
type input "r"
type textarea "x"
type input "ru"
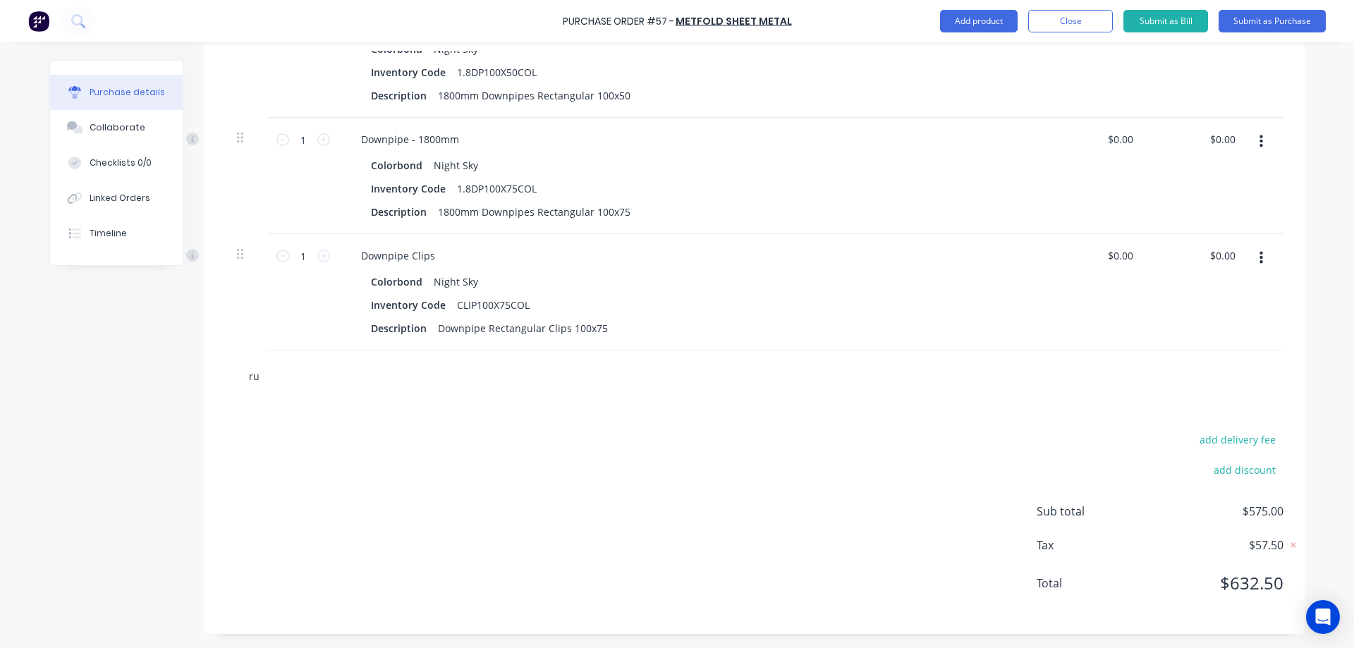
type textarea "x"
type input "rus"
type textarea "x"
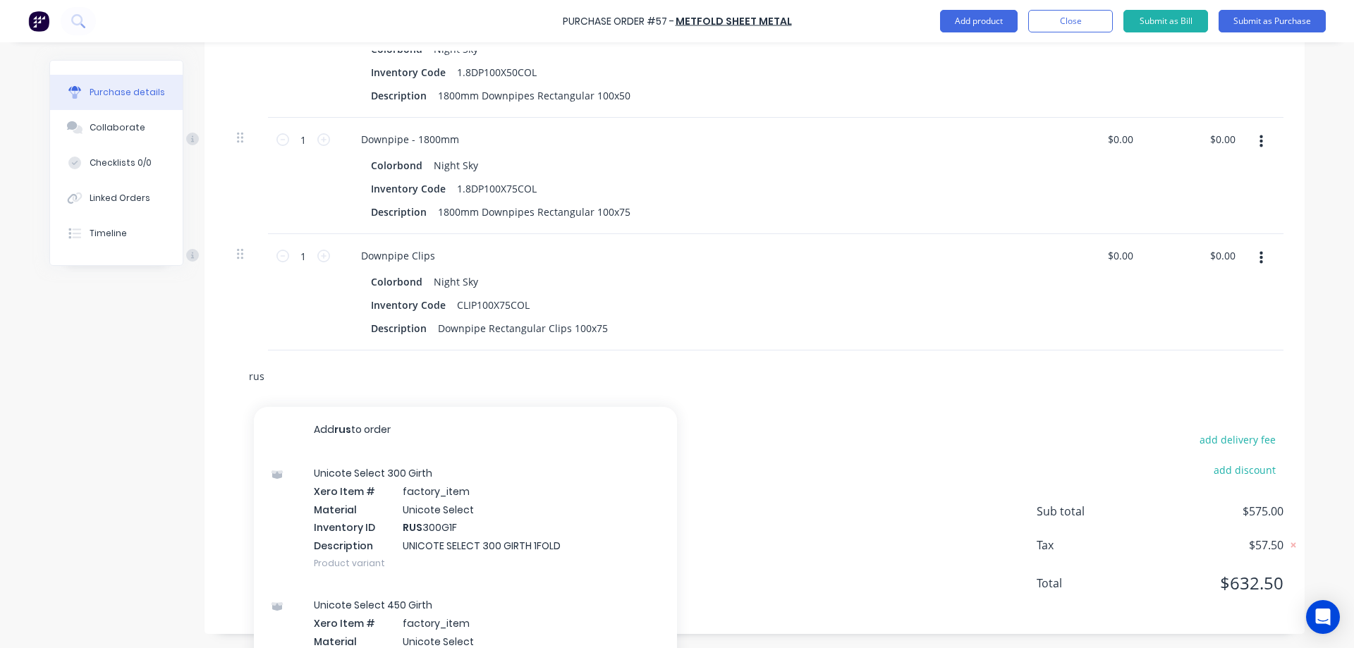
type input "rus1"
type textarea "x"
type input "rus12"
type textarea "x"
type input "rus120"
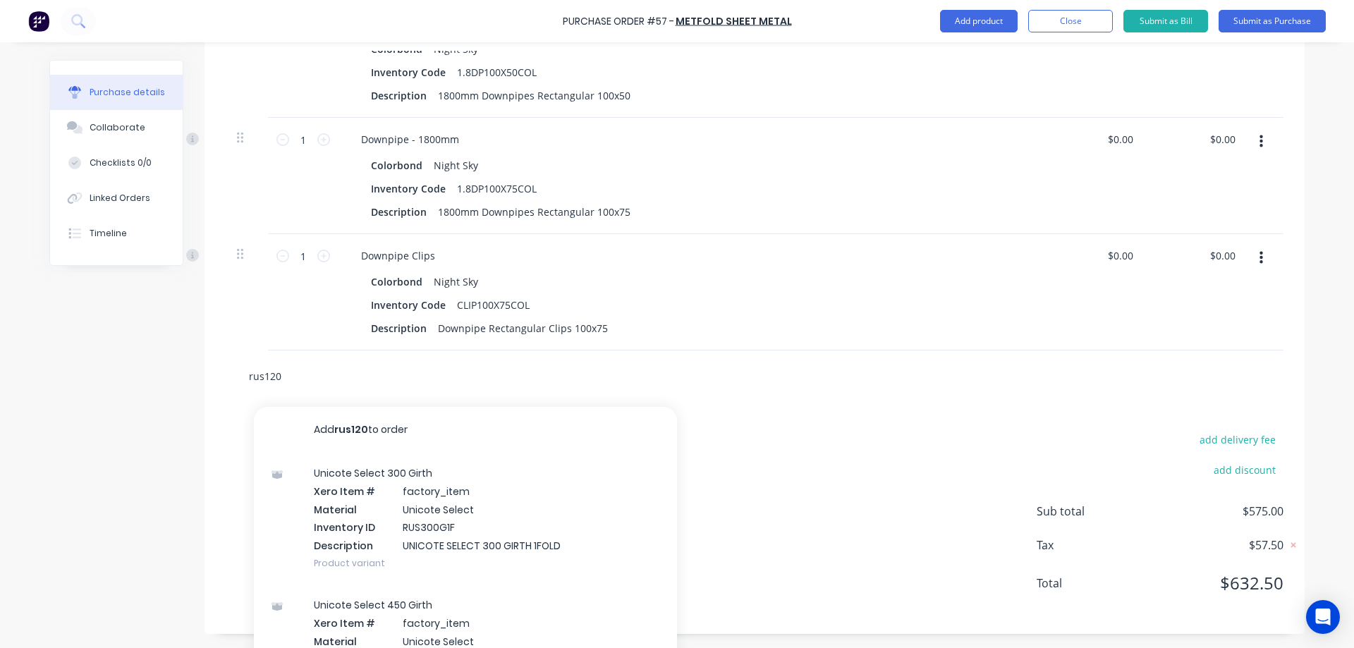
type textarea "x"
type input "rus1200"
type textarea "x"
type input "rus1200g"
type textarea "x"
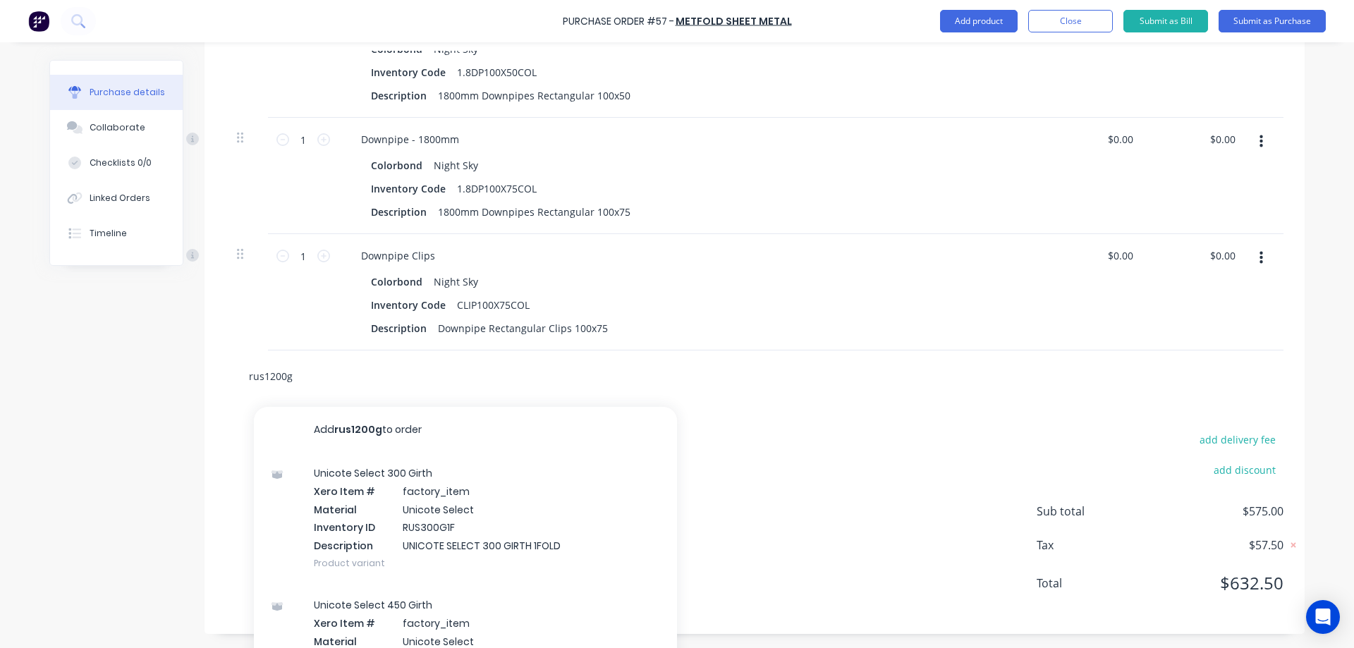
type input "rus1200g1"
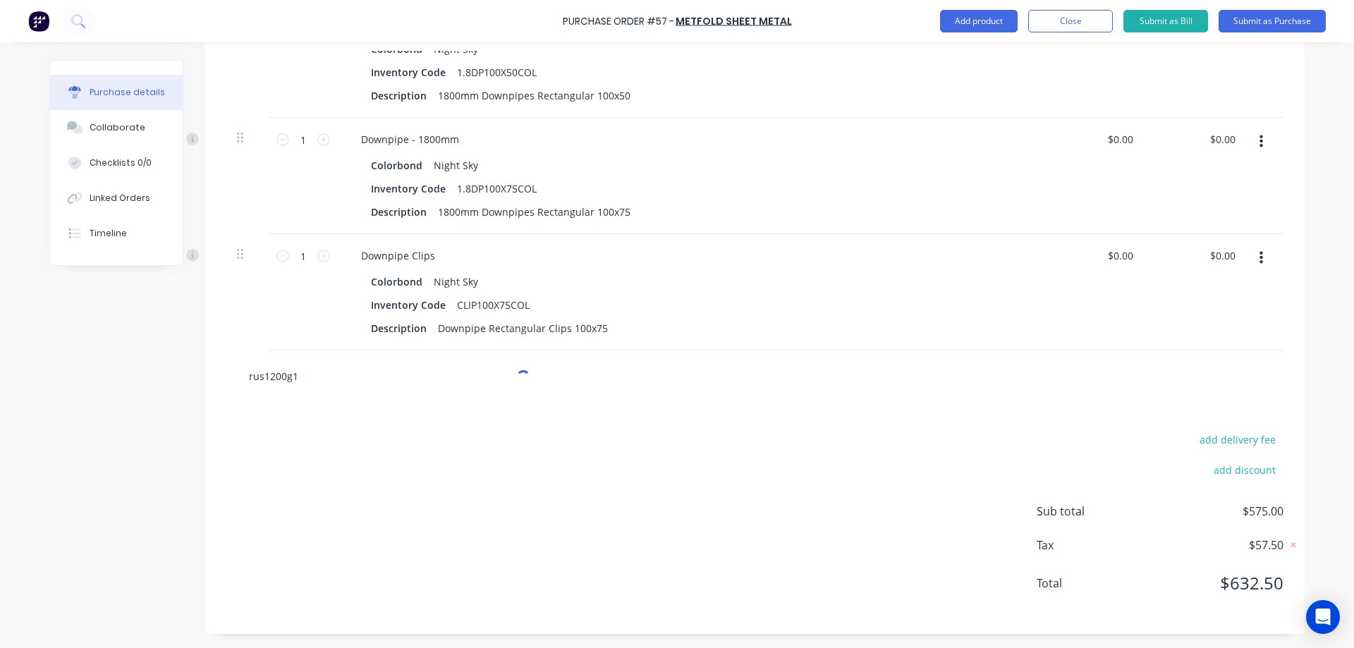
type textarea "x"
type input "rus1200g1f"
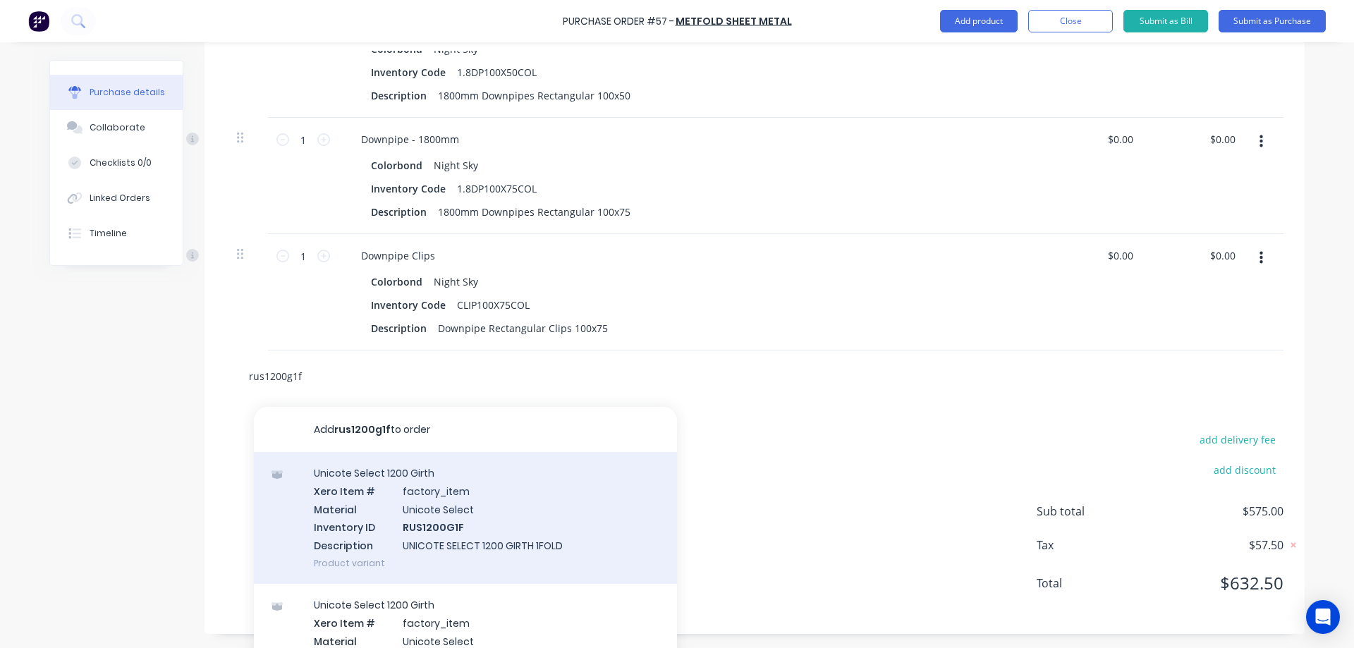
type textarea "x"
type input "rus1200g1f"
click at [424, 501] on div "Unicote Select 1200 Girth Xero Item # factory_item Material Unicote Select Inve…" at bounding box center [465, 518] width 423 height 132
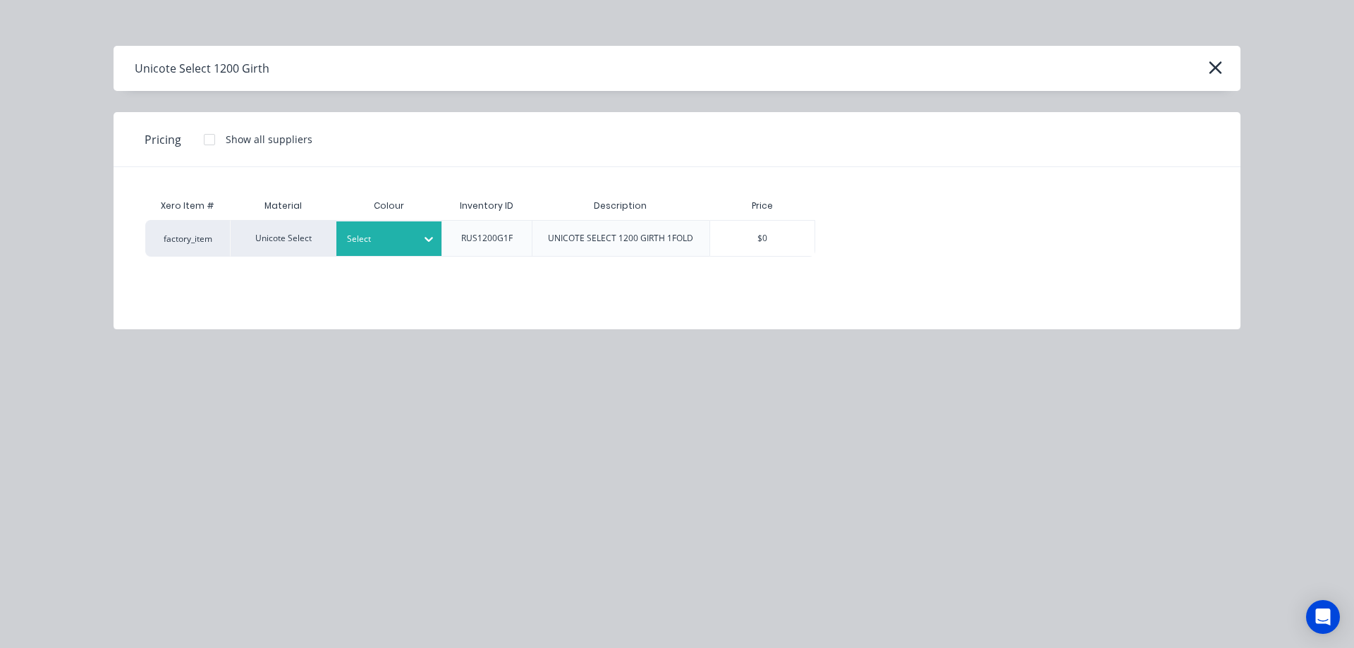
click at [429, 247] on div at bounding box center [428, 239] width 25 height 23
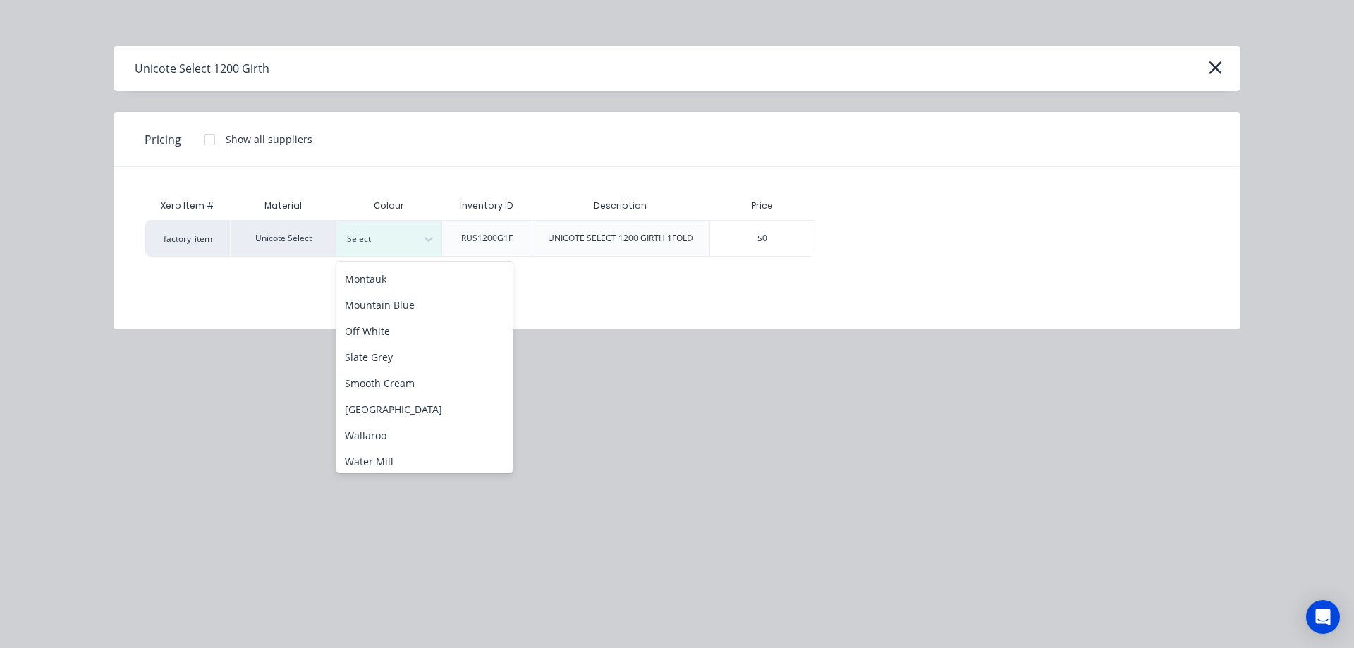
scroll to position [368, 0]
click at [1213, 67] on icon "button" at bounding box center [1215, 68] width 15 height 20
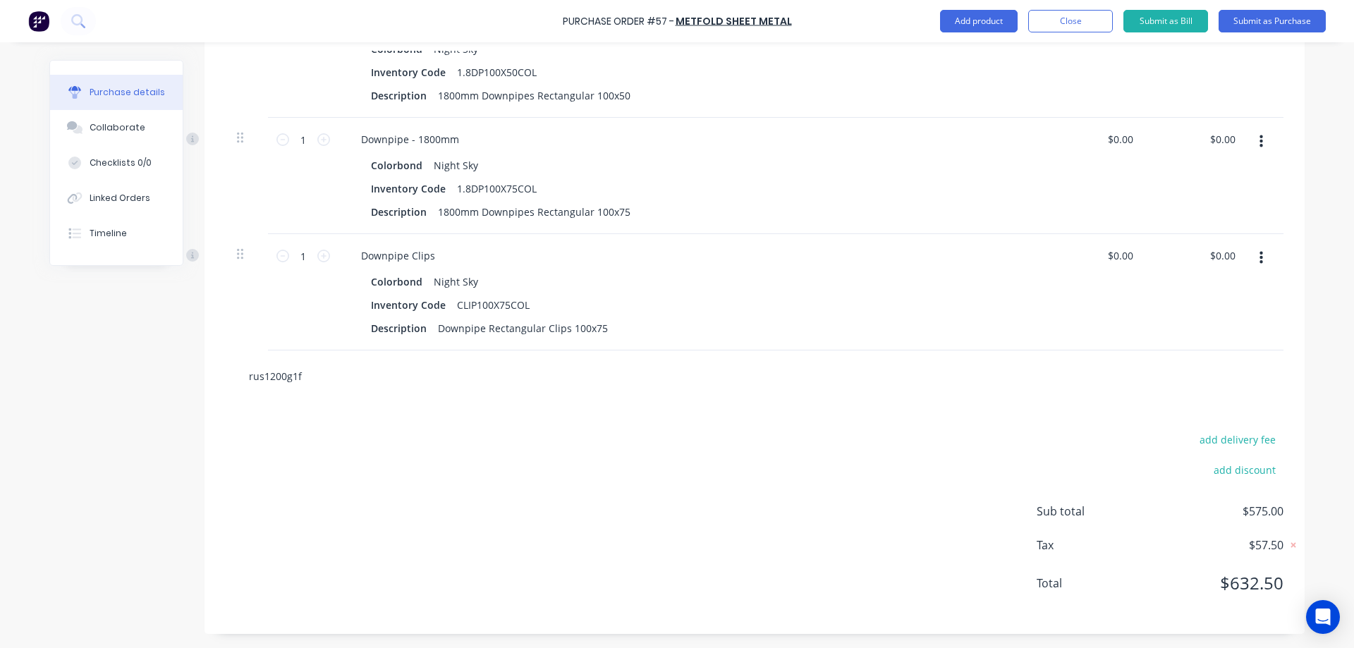
click at [259, 379] on input "rus1200g1f" at bounding box center [389, 376] width 282 height 28
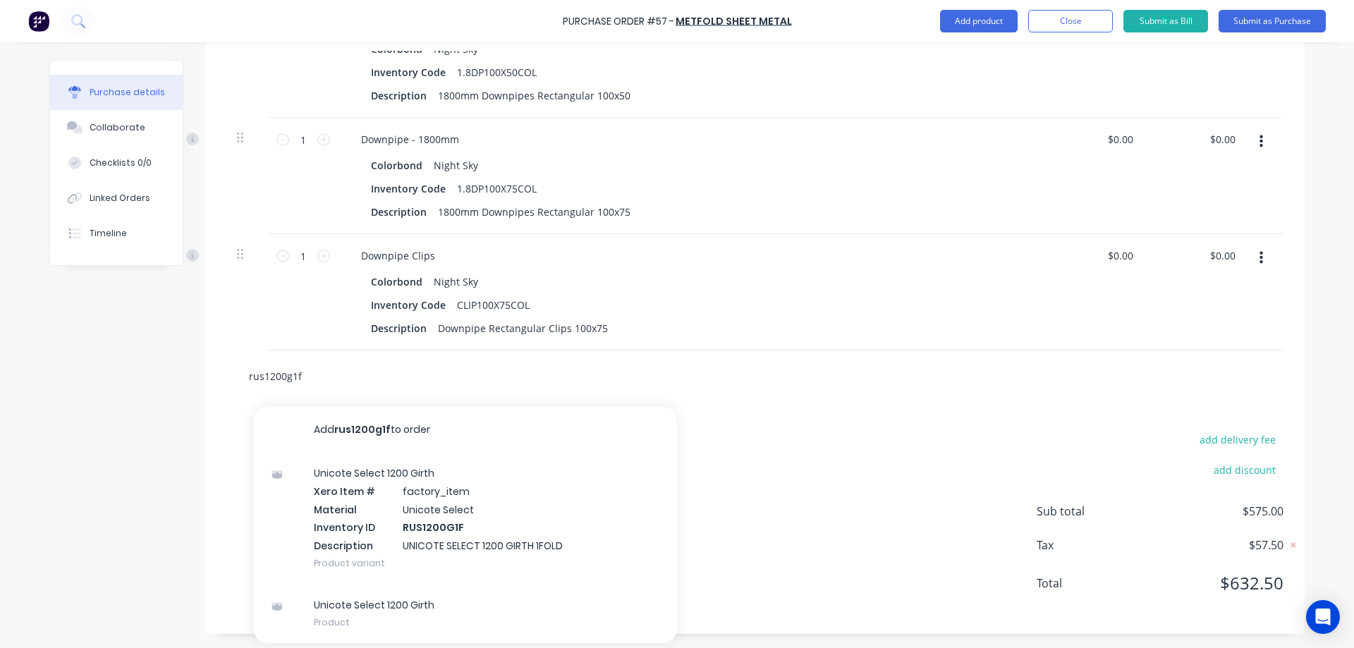
type textarea "x"
type input "ru1200g1f"
type textarea "x"
type input "r1200g1f"
type textarea "x"
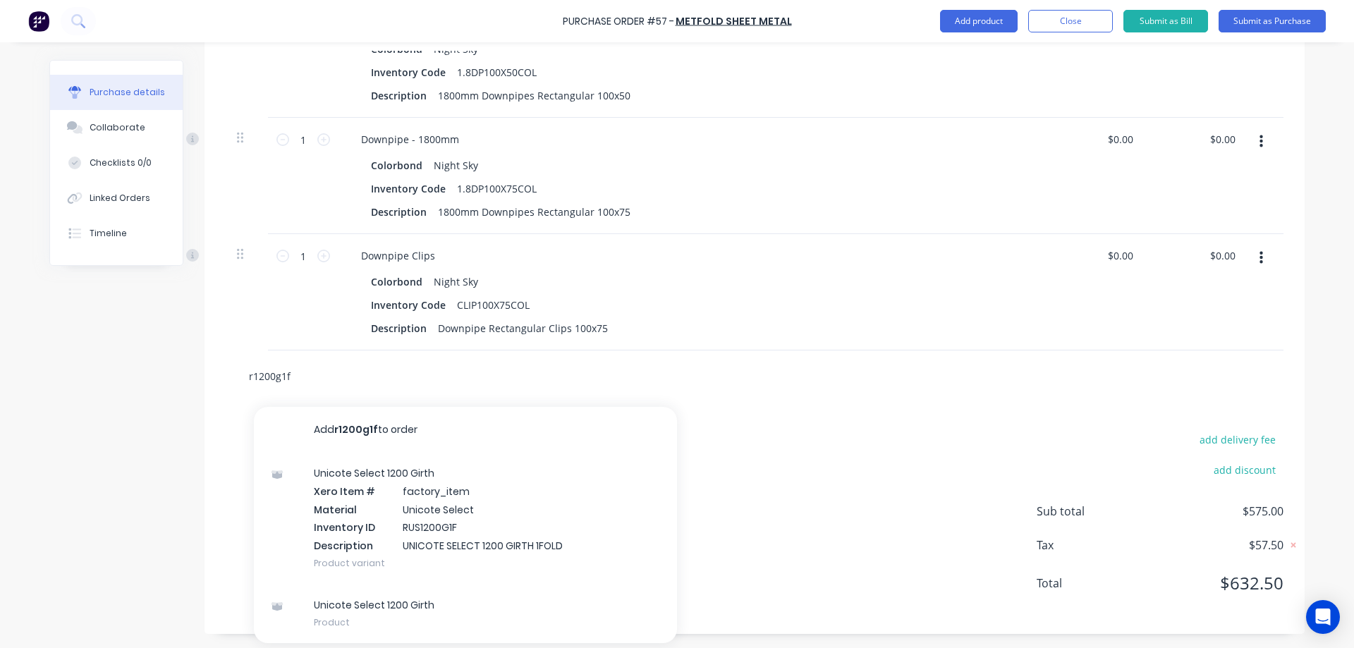
type input "rc1200g1f"
type textarea "x"
type input "rcb1200g1f"
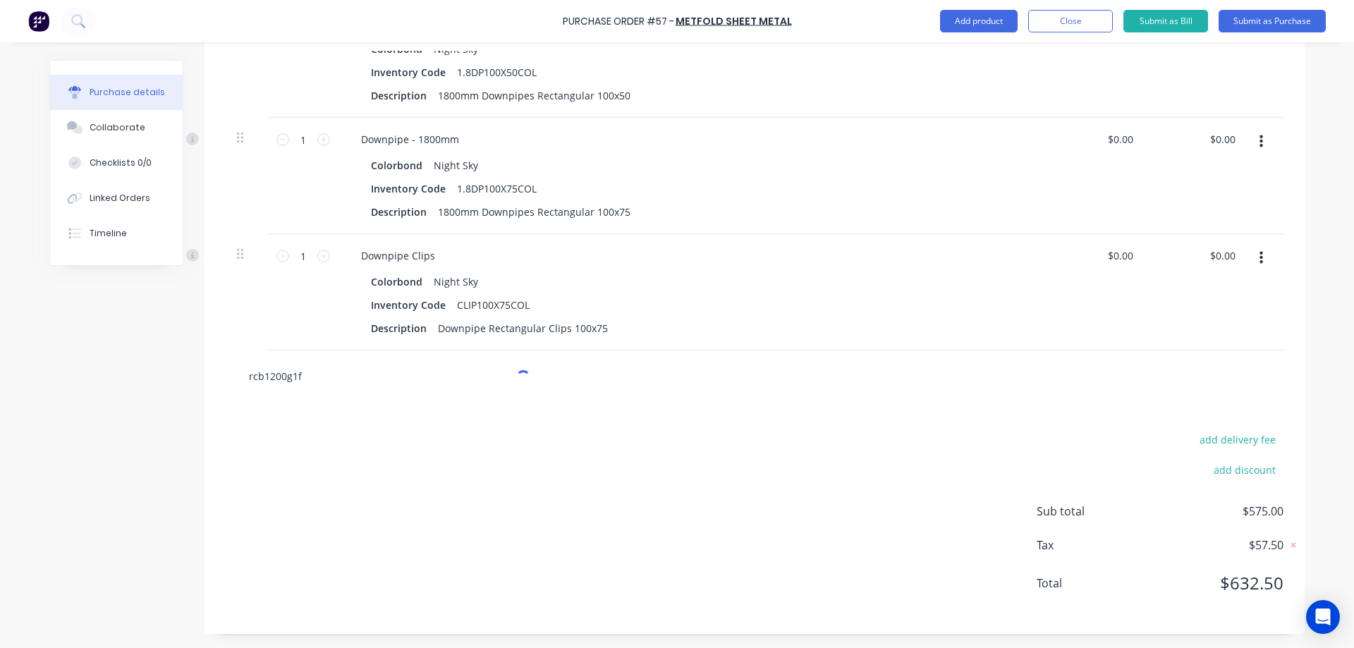
type textarea "x"
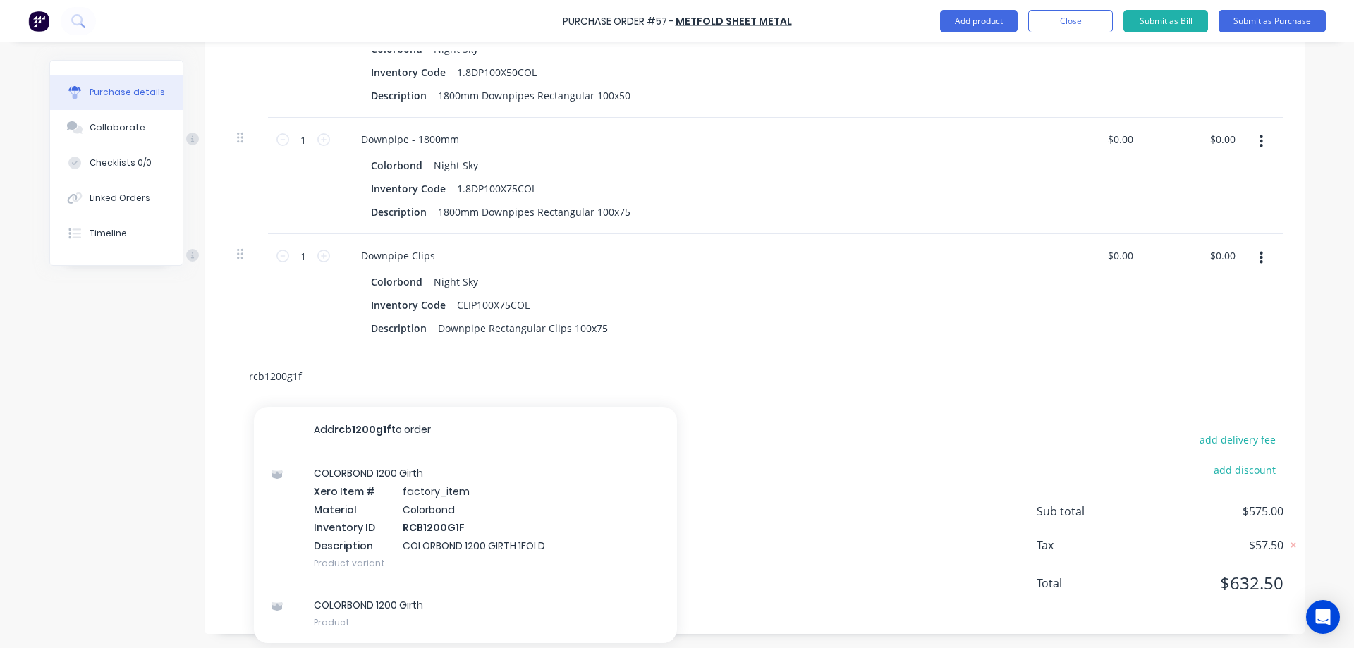
type input "rcb1200g1f"
click at [422, 491] on div "COLORBOND 1200 Girth Xero Item # factory_item Material Colorbond Inventory ID R…" at bounding box center [465, 518] width 423 height 132
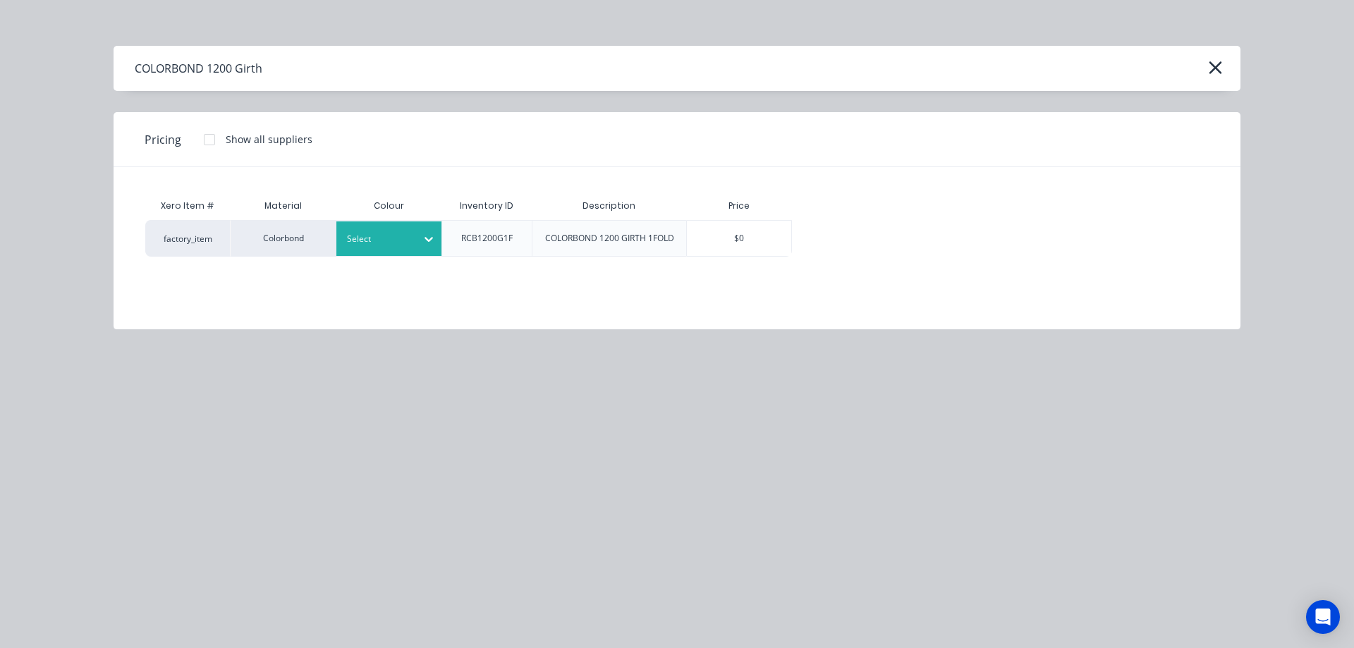
click at [369, 236] on div at bounding box center [378, 239] width 63 height 16
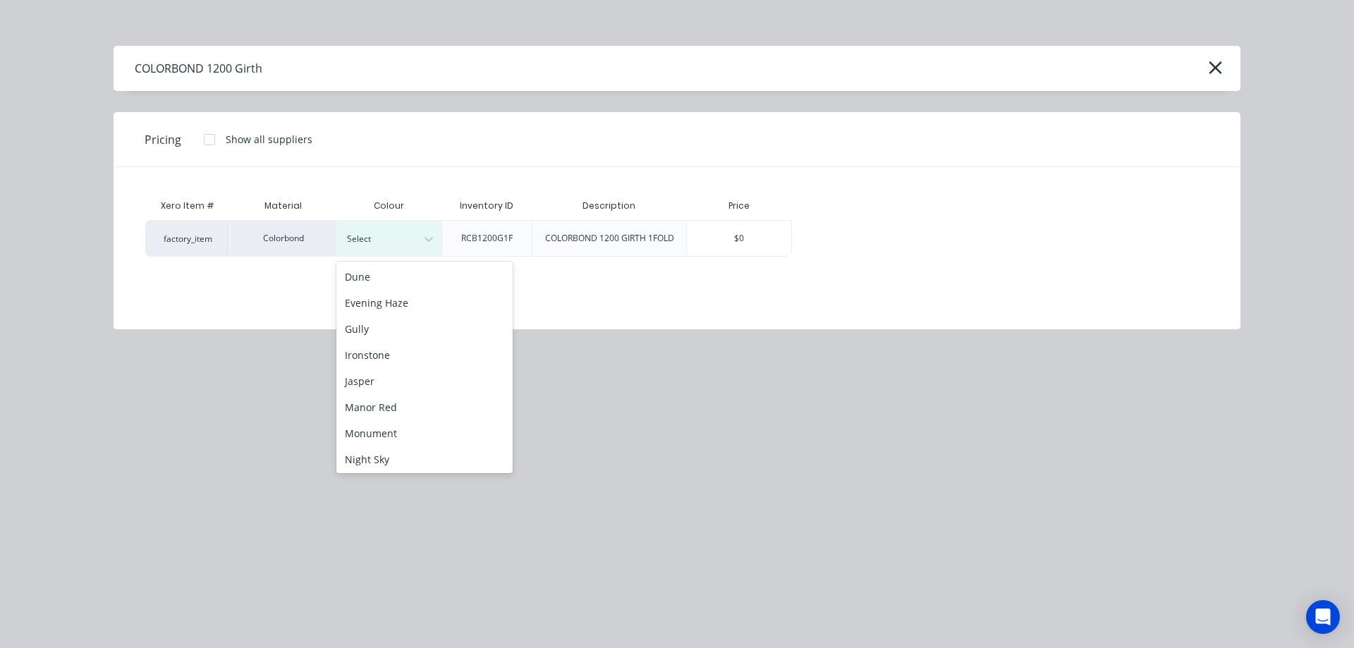
scroll to position [282, 0]
click at [386, 380] on div "Paperbark" at bounding box center [424, 387] width 176 height 26
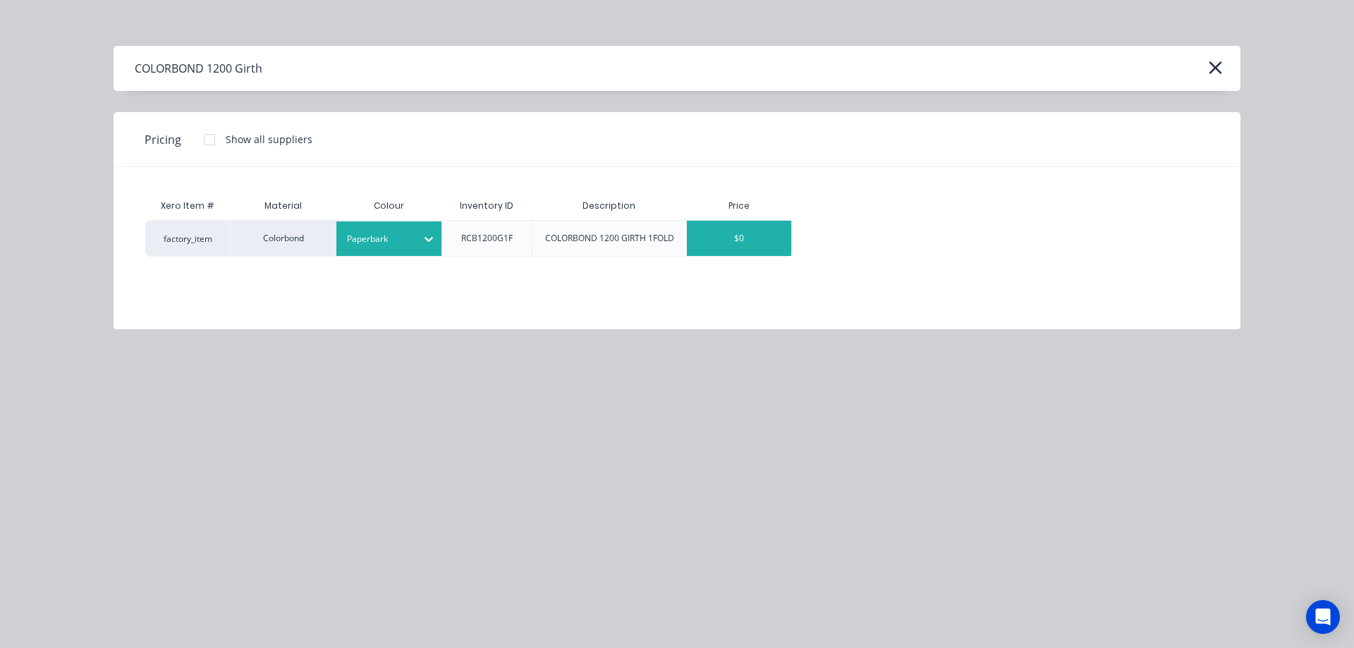
click at [740, 249] on div "$0" at bounding box center [739, 238] width 104 height 35
type textarea "x"
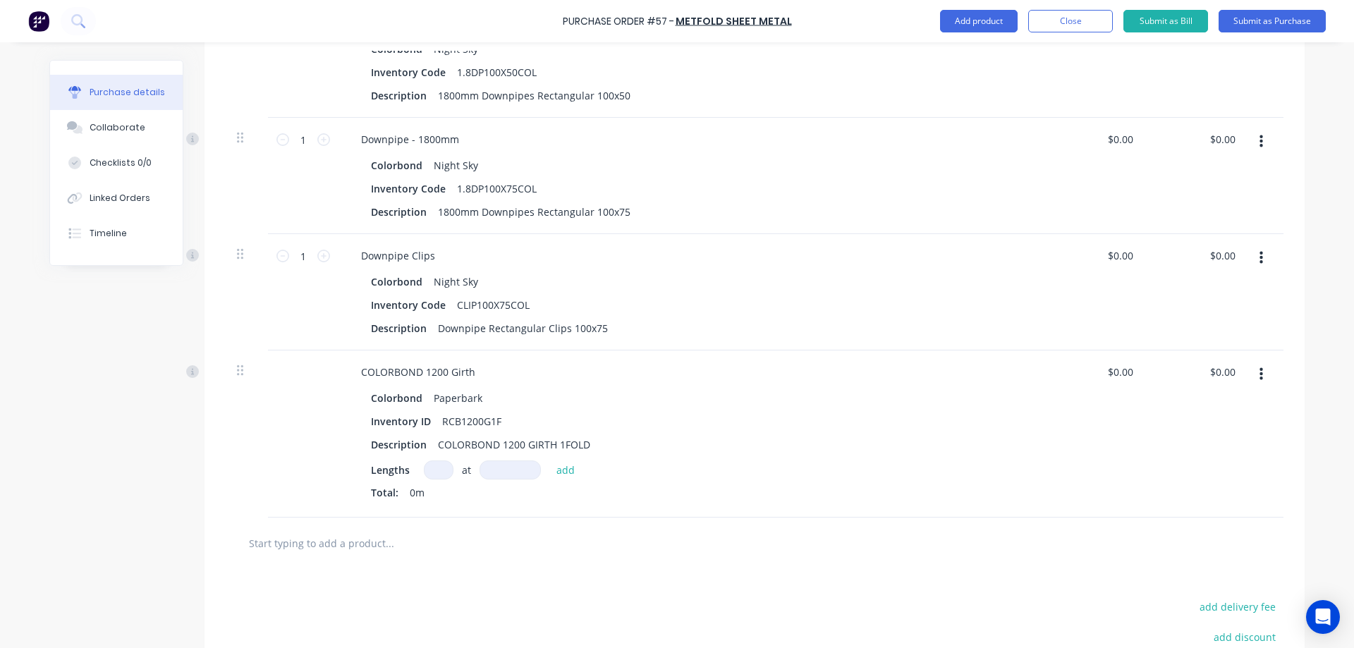
click at [439, 470] on input at bounding box center [439, 469] width 30 height 19
type textarea "x"
type input "1"
type textarea "x"
type input "1"
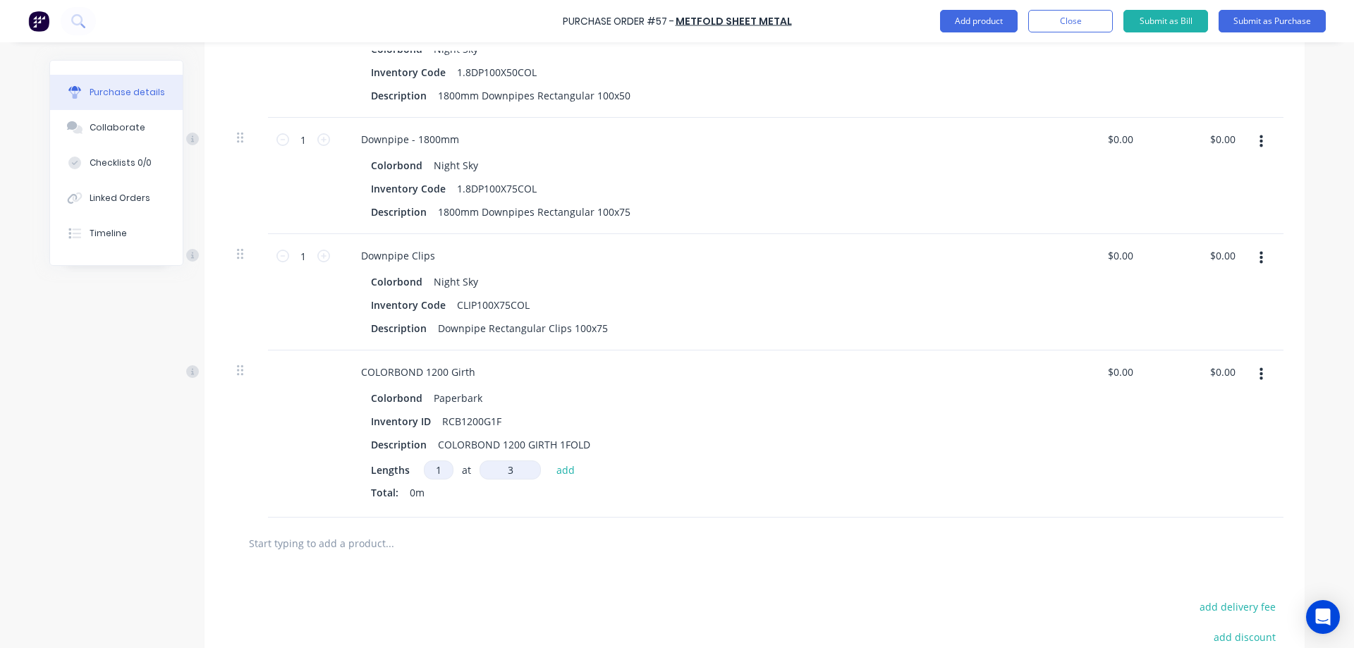
type textarea "x"
type input "3"
type textarea "x"
type input "37"
type textarea "x"
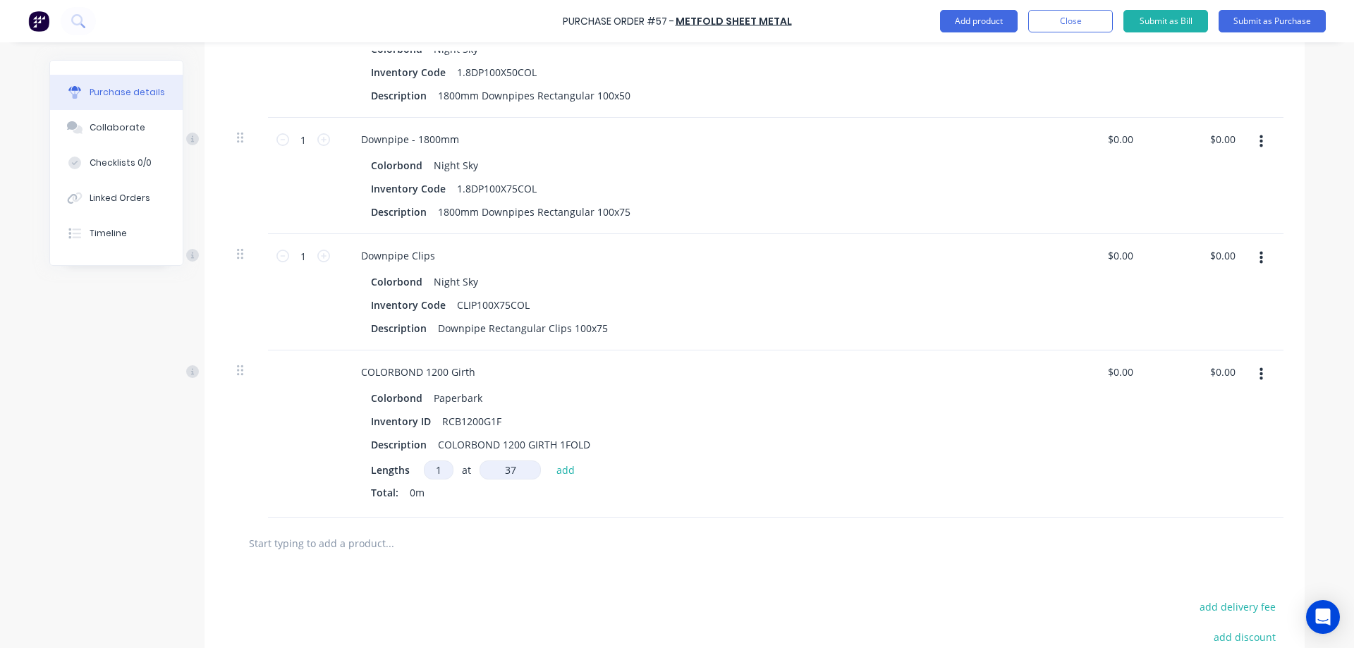
type input "370"
type textarea "x"
type input "3700"
type textarea "x"
type input "3700mm"
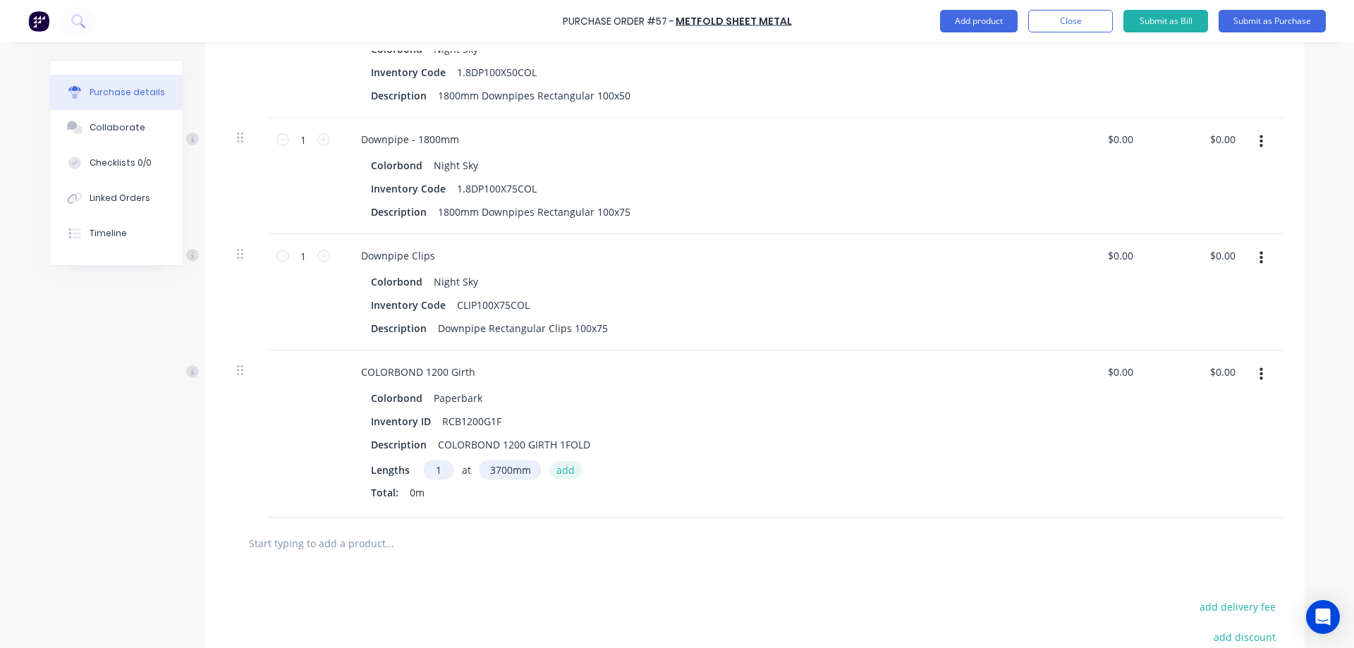
click at [549, 466] on button "add" at bounding box center [565, 469] width 33 height 17
type textarea "x"
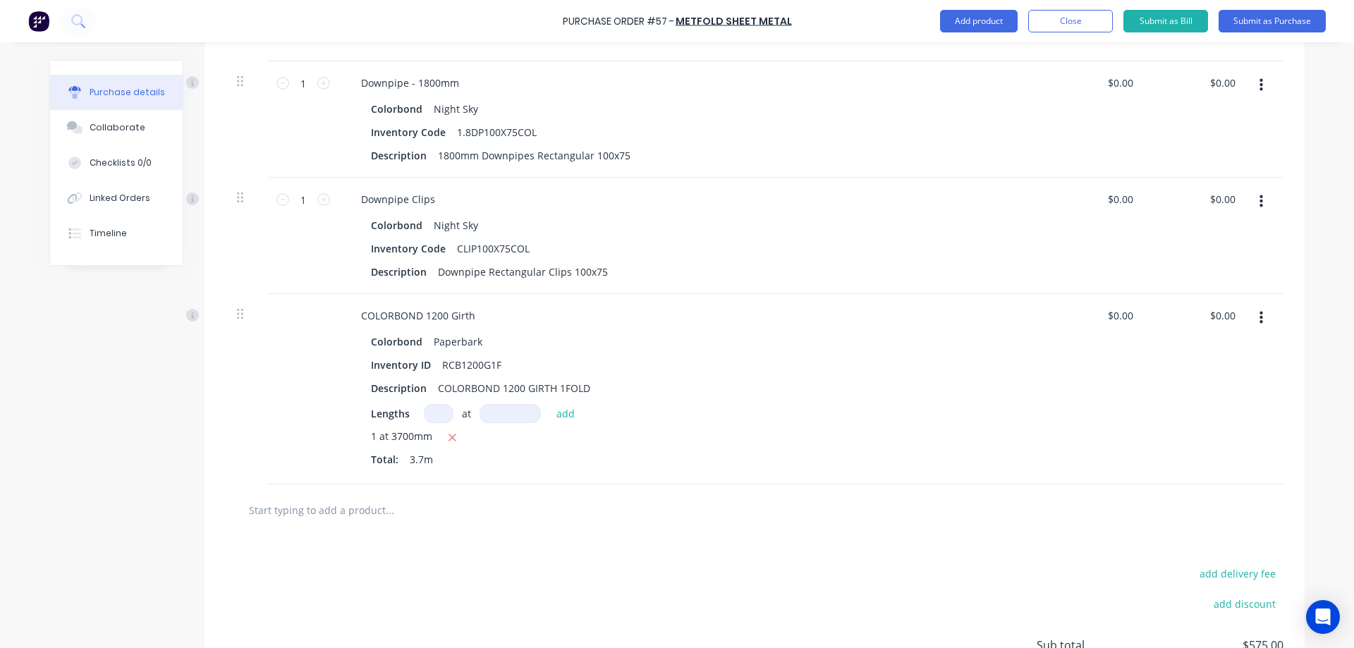
scroll to position [578, 0]
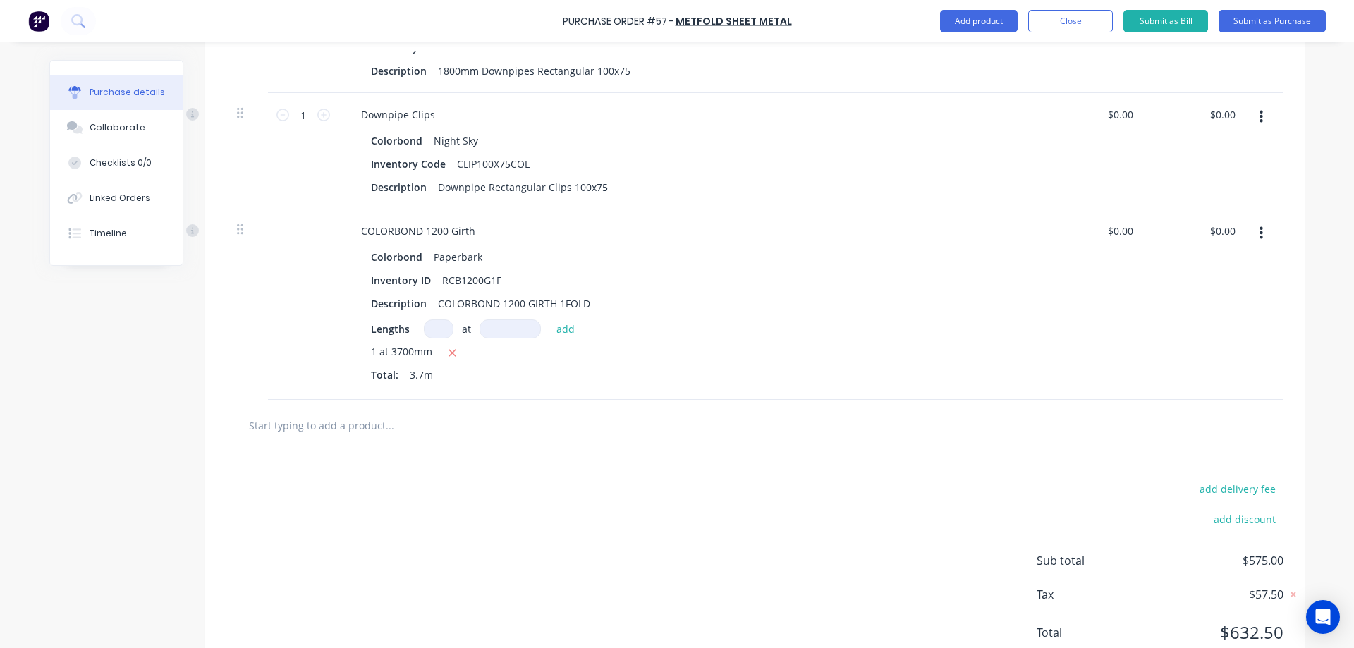
click at [404, 423] on input "text" at bounding box center [389, 425] width 282 height 28
type textarea "x"
type input "r"
type textarea "x"
type input "rc"
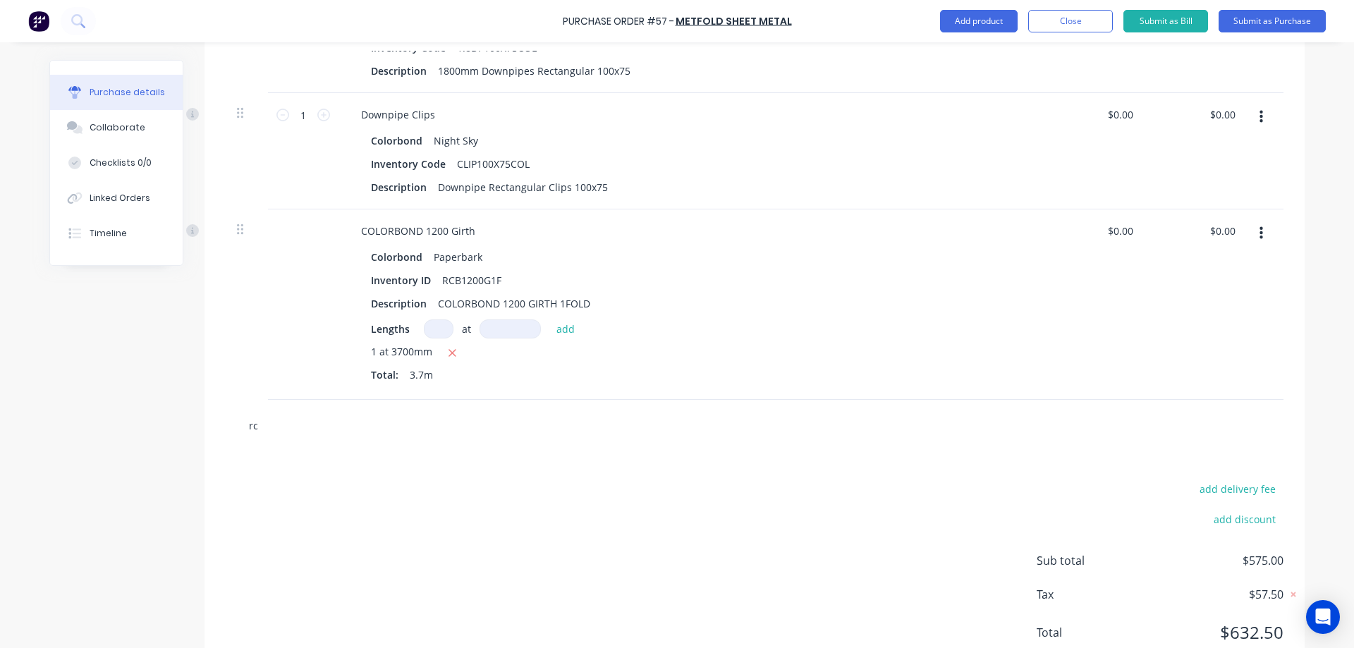
type textarea "x"
type input "rcb"
type textarea "x"
type input "rcb2"
type textarea "x"
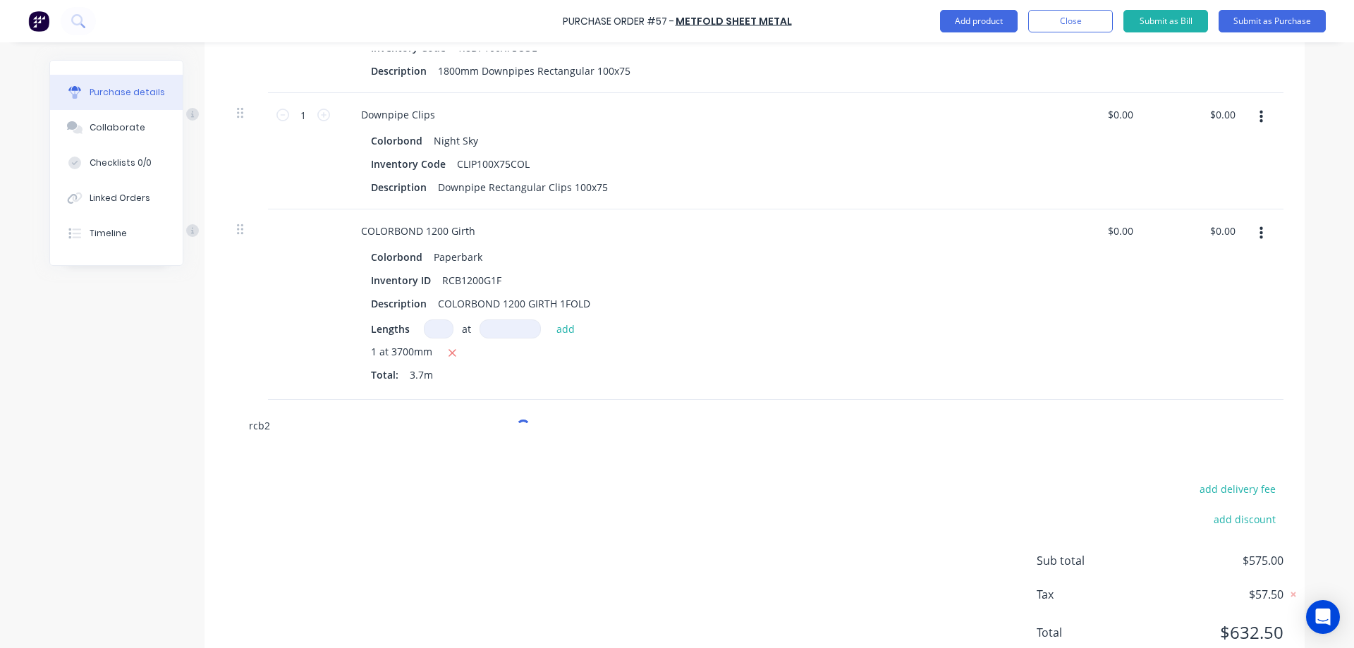
type input "rcb20"
type textarea "x"
type input "rcb200"
type textarea "x"
type input "rcb200g"
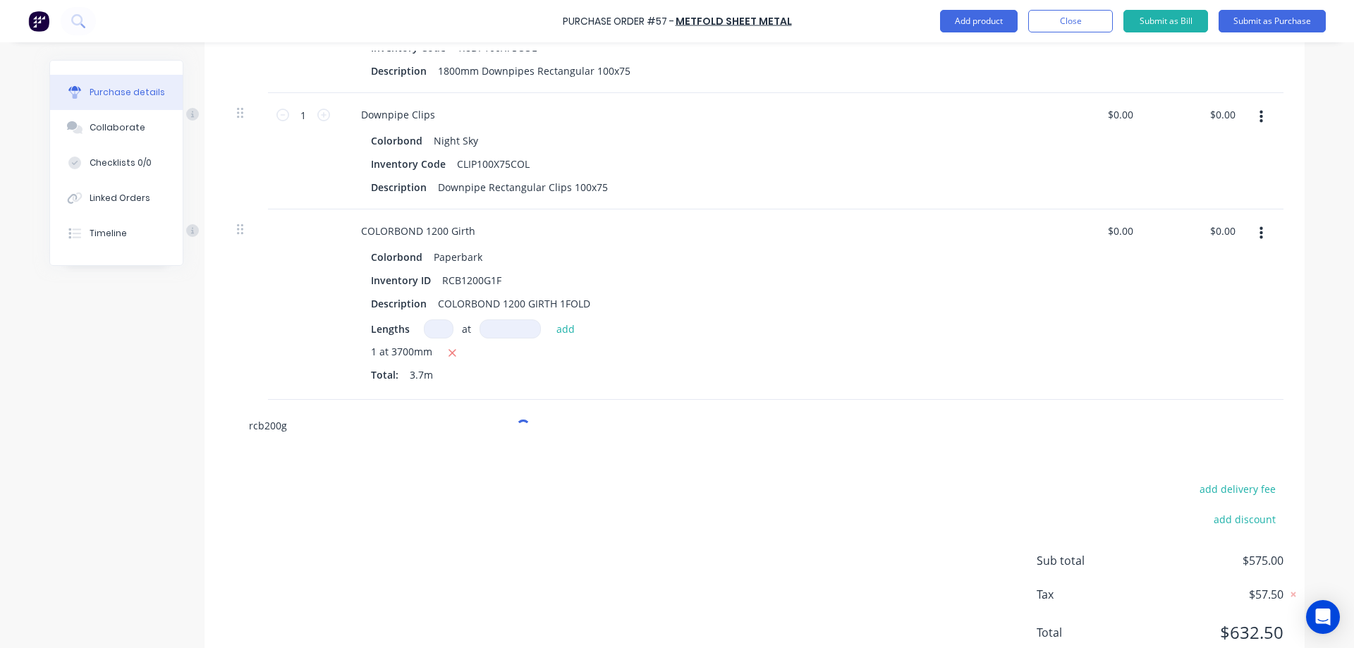
type textarea "x"
type input "rcb200g1f"
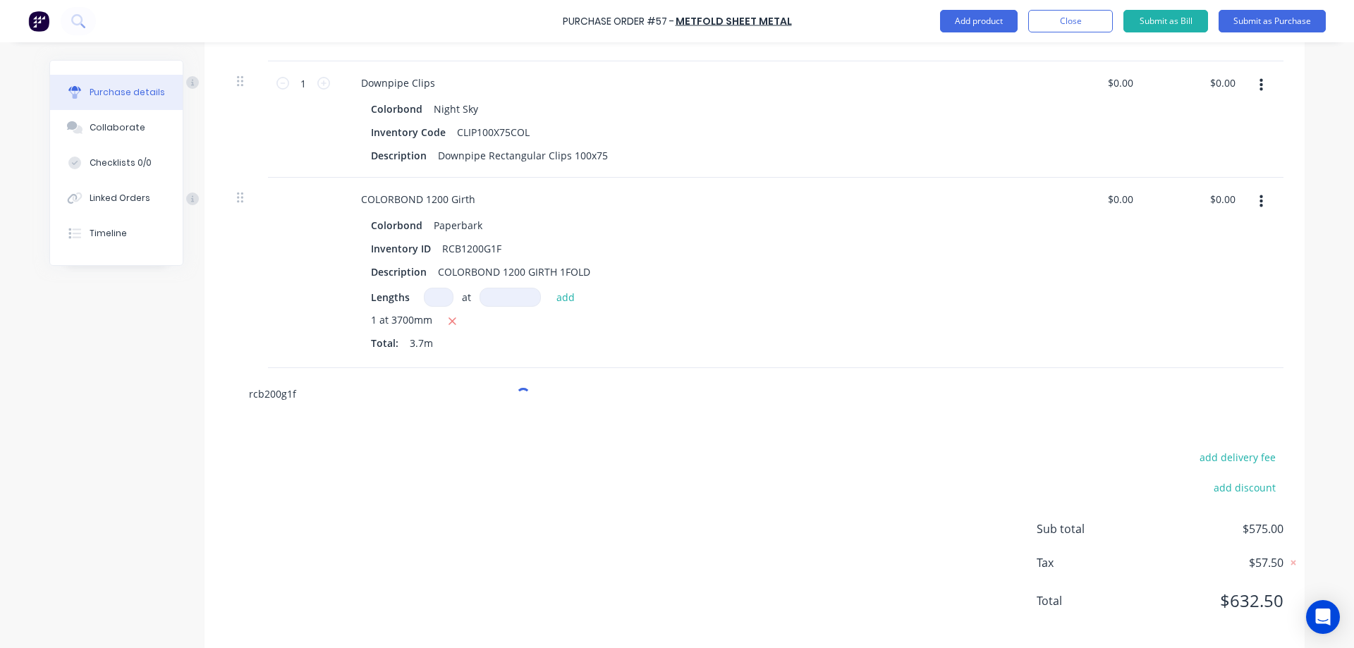
scroll to position [628, 0]
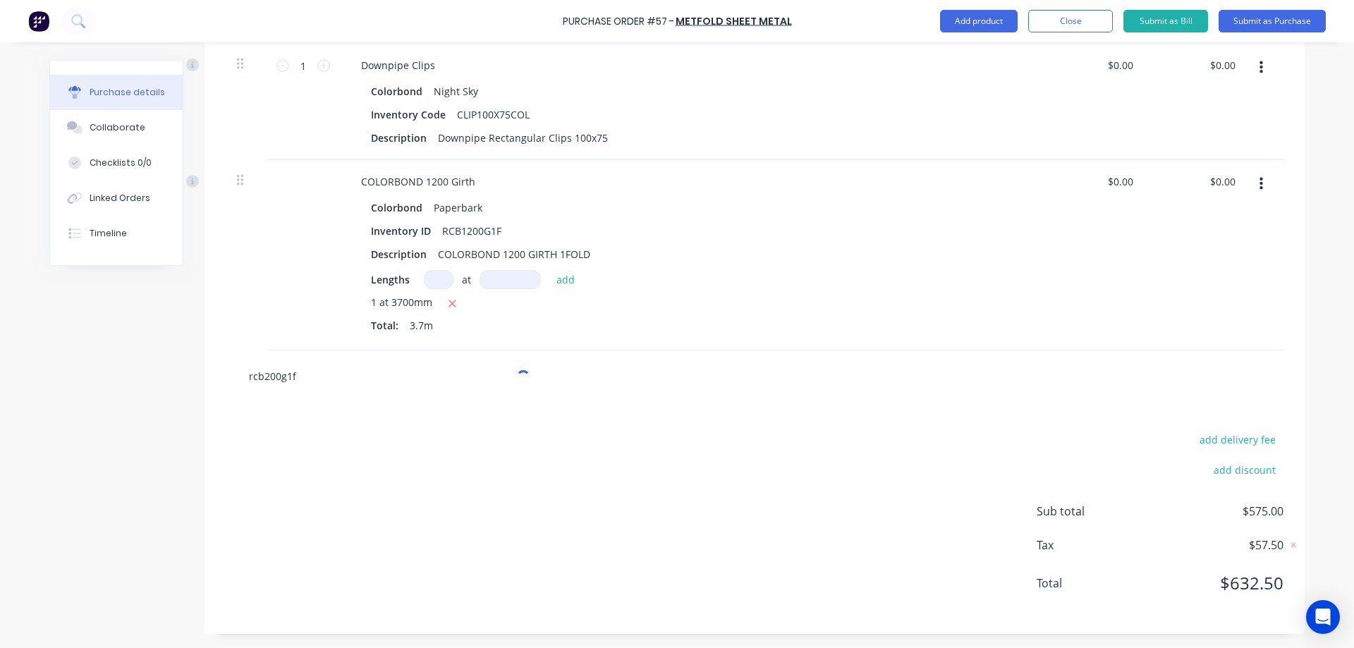
type textarea "x"
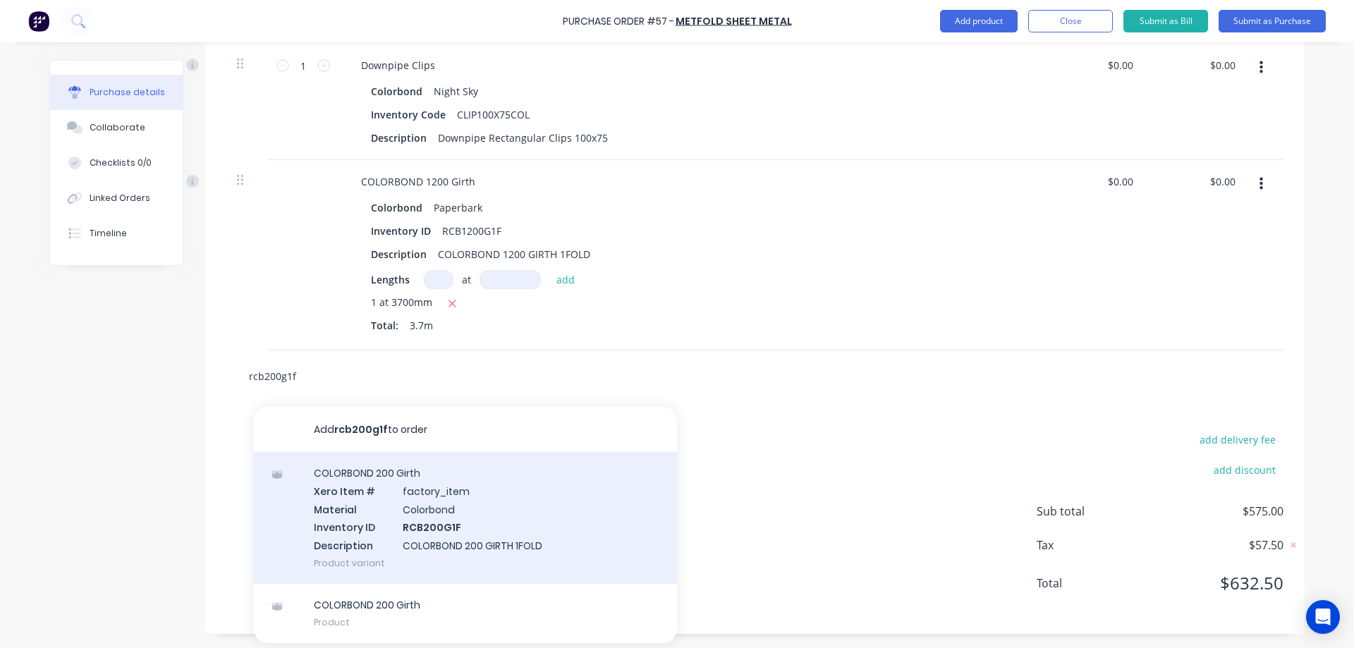
type input "rcb200g1f"
click at [401, 496] on div "COLORBOND 200 Girth Xero Item # factory_item Material Colorbond Inventory ID RC…" at bounding box center [465, 518] width 423 height 132
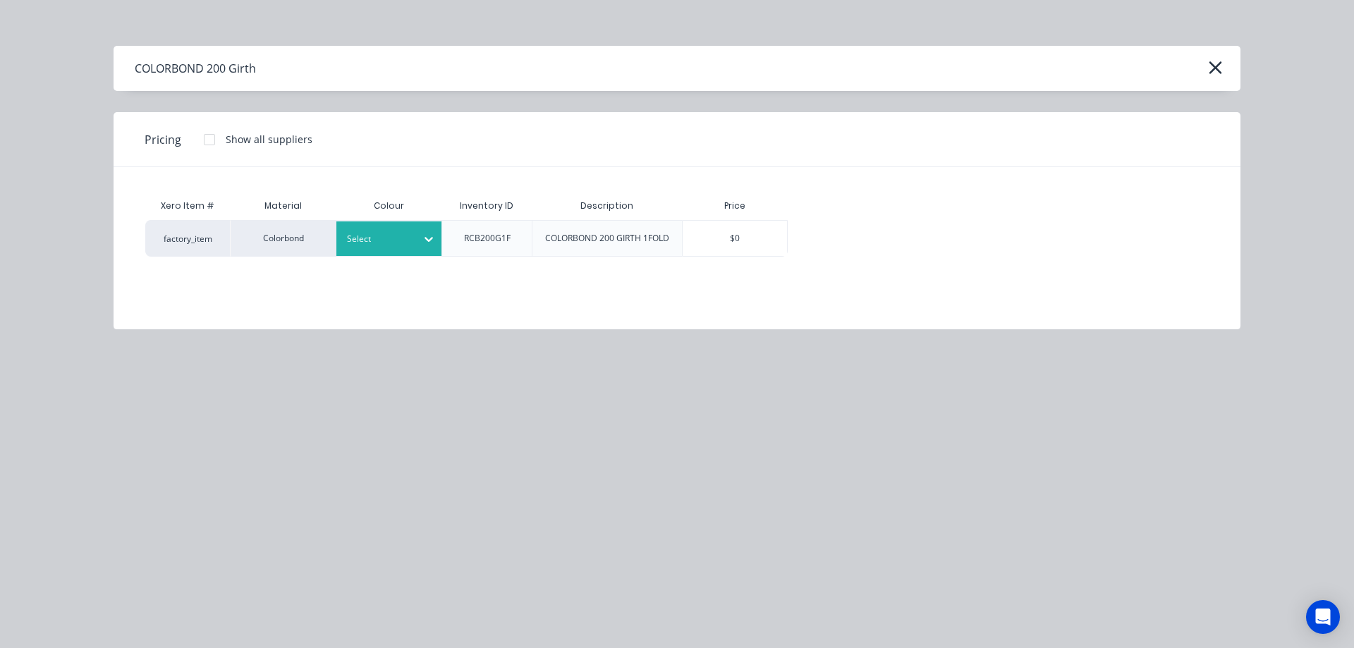
click at [388, 247] on div "Select" at bounding box center [376, 239] width 79 height 18
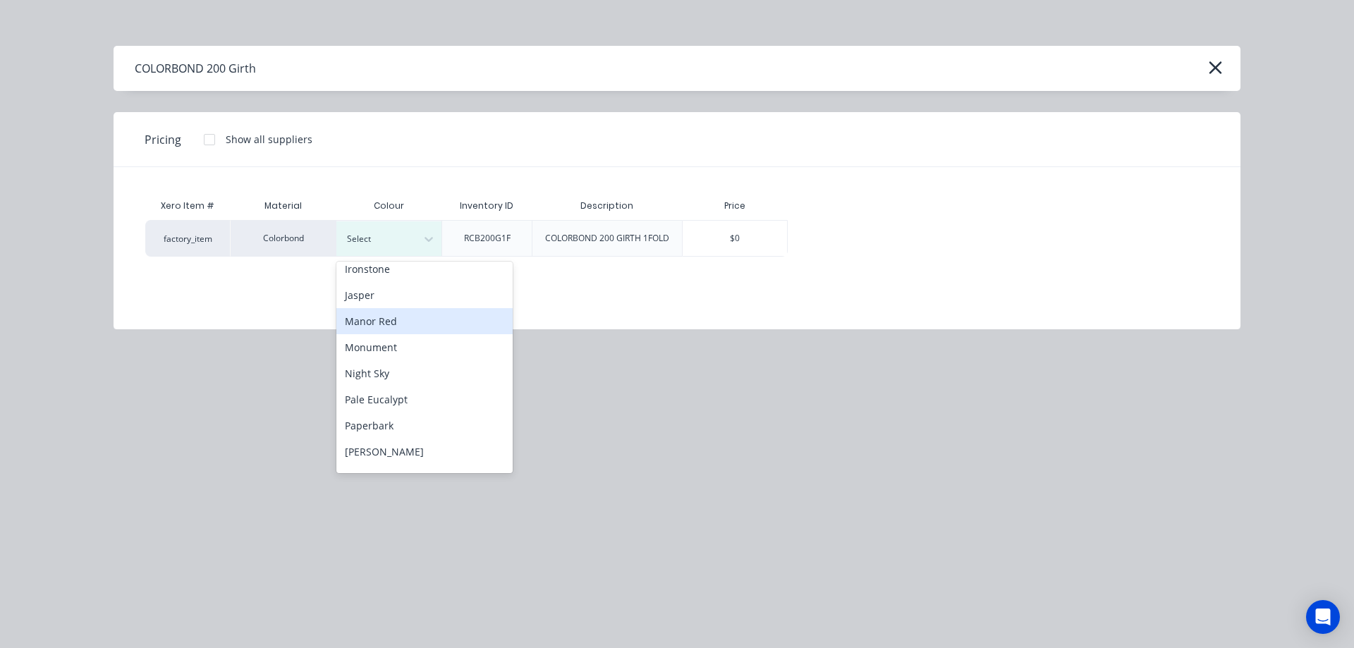
scroll to position [212, 0]
click at [380, 329] on div "Jasper" at bounding box center [424, 327] width 176 height 26
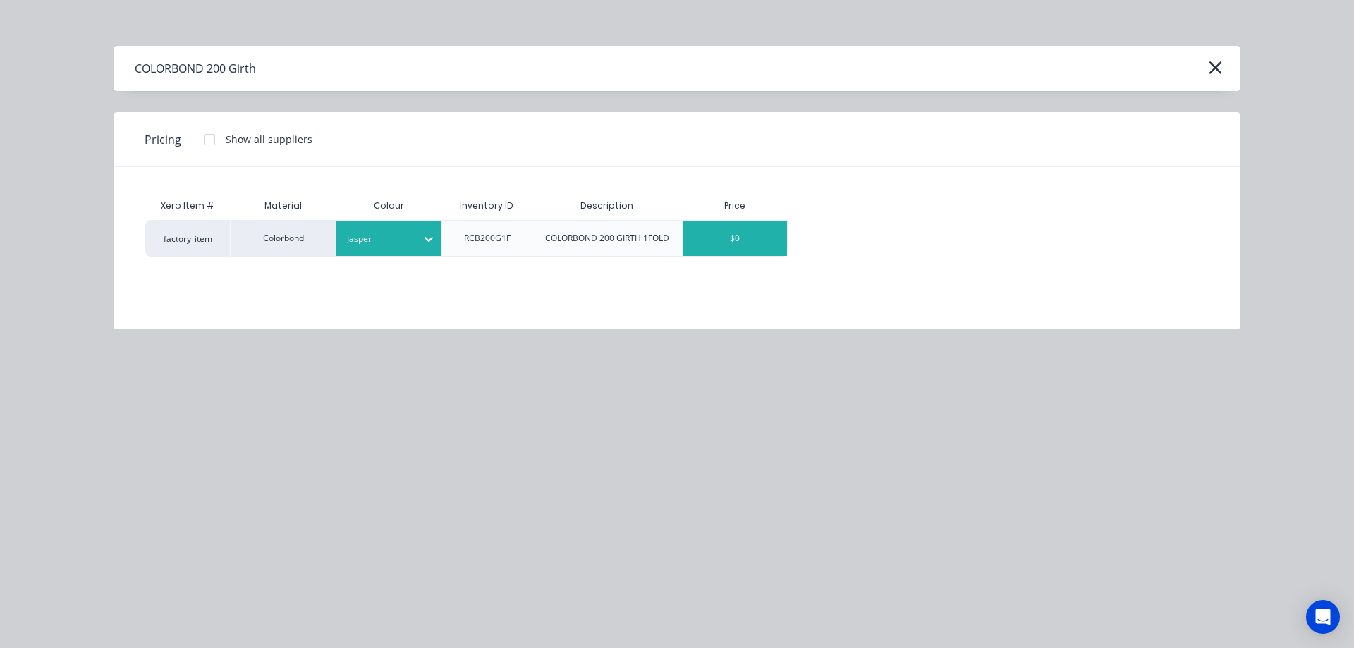
click at [728, 240] on div "$0" at bounding box center [735, 238] width 104 height 35
type textarea "x"
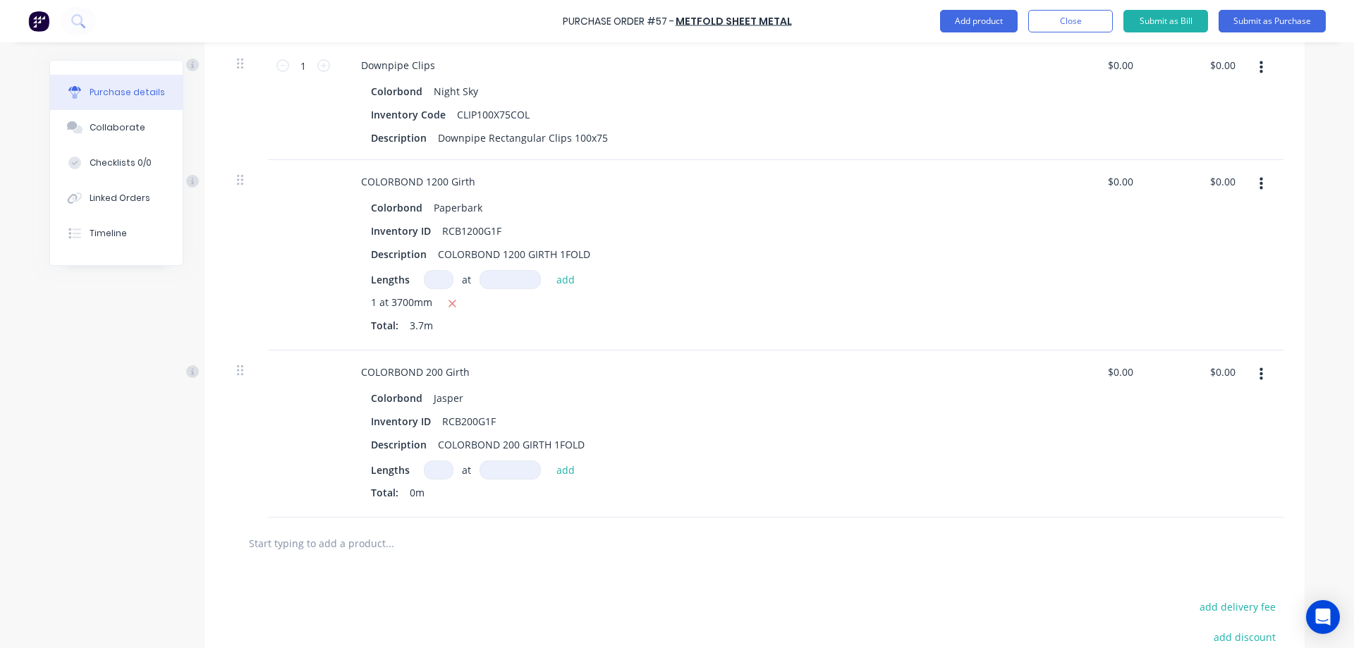
click at [428, 465] on input at bounding box center [439, 469] width 30 height 19
type textarea "x"
type input "1"
type textarea "x"
type input "1"
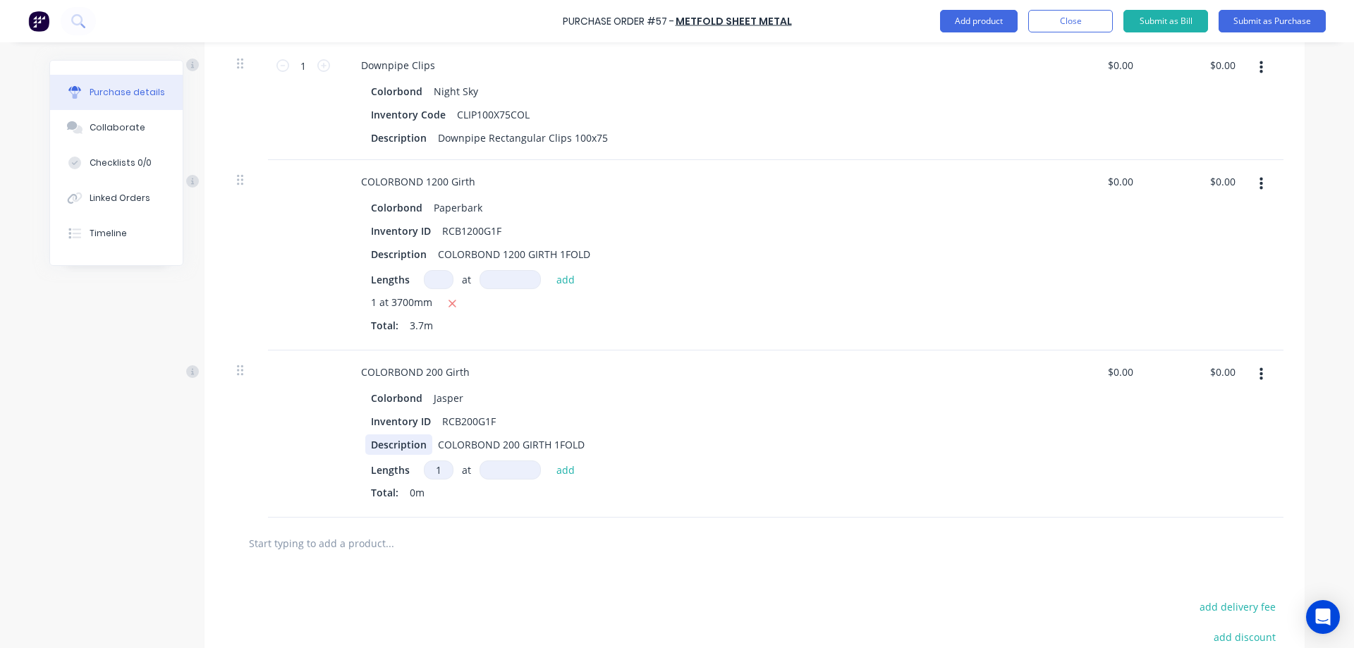
type textarea "x"
type input "2"
type textarea "x"
type input "28"
type textarea "x"
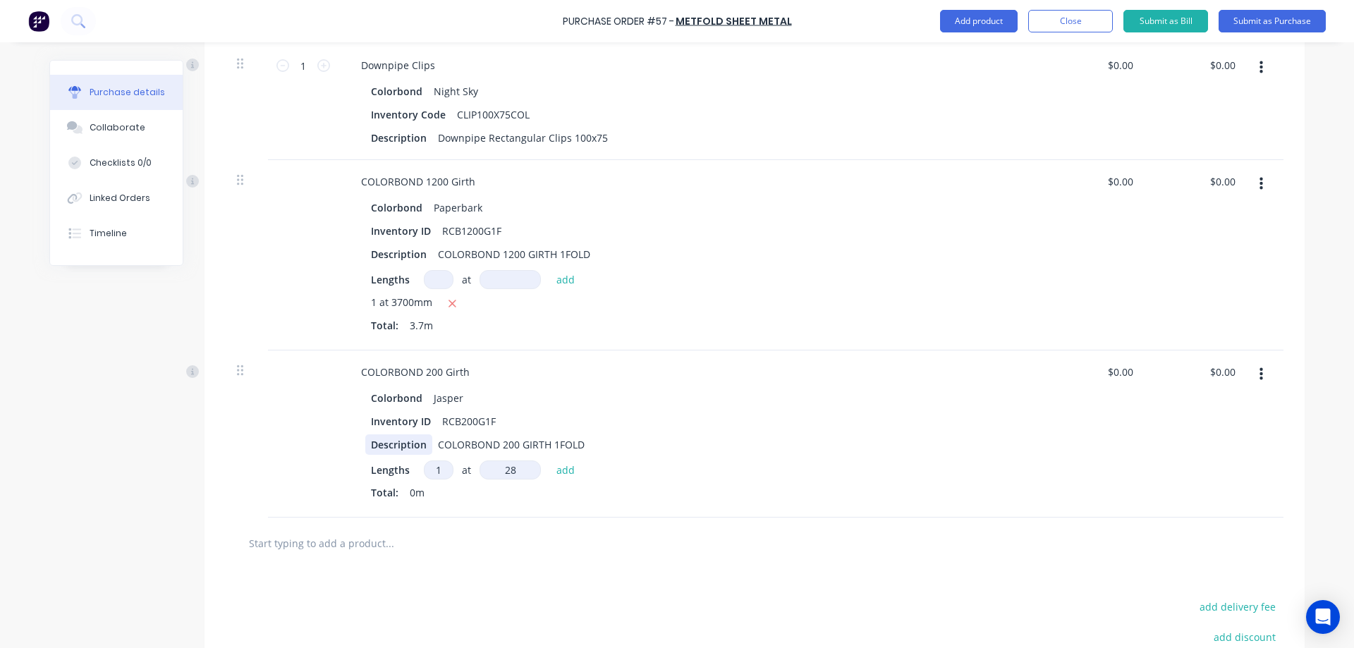
type input "280"
type textarea "x"
type input "2800"
type textarea "x"
type input "2800mm"
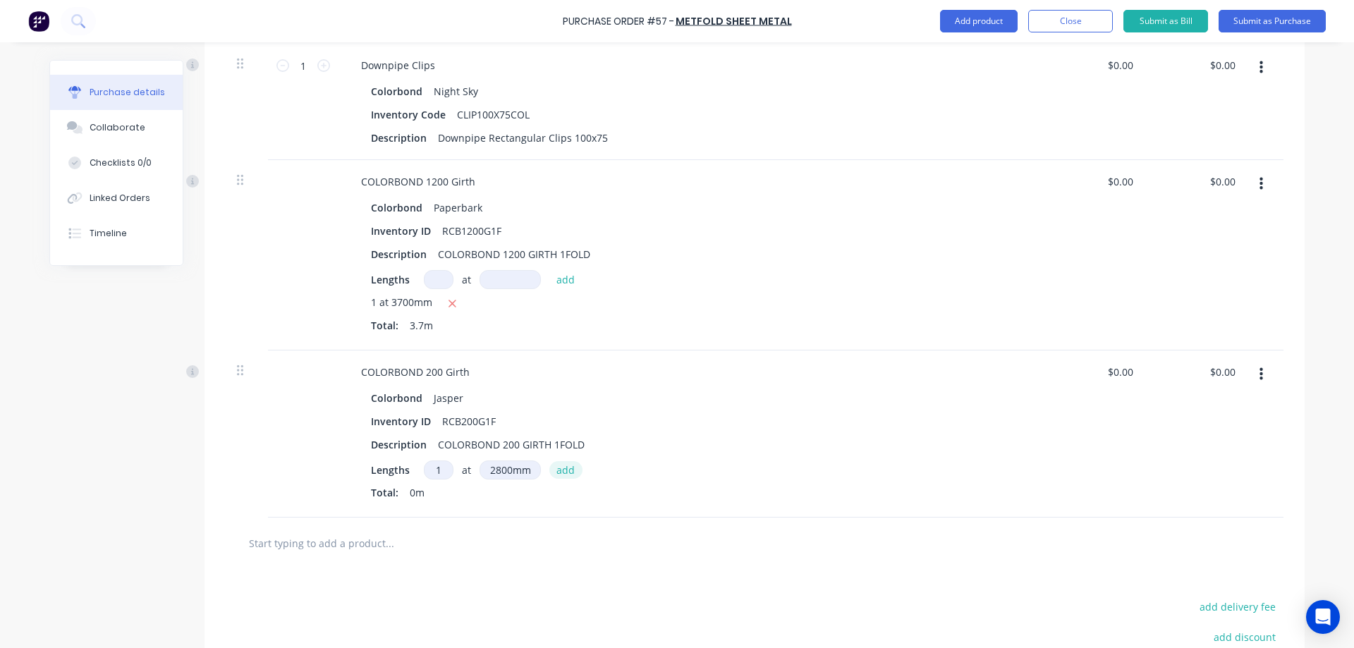
click at [560, 474] on button "add" at bounding box center [565, 469] width 33 height 17
type textarea "x"
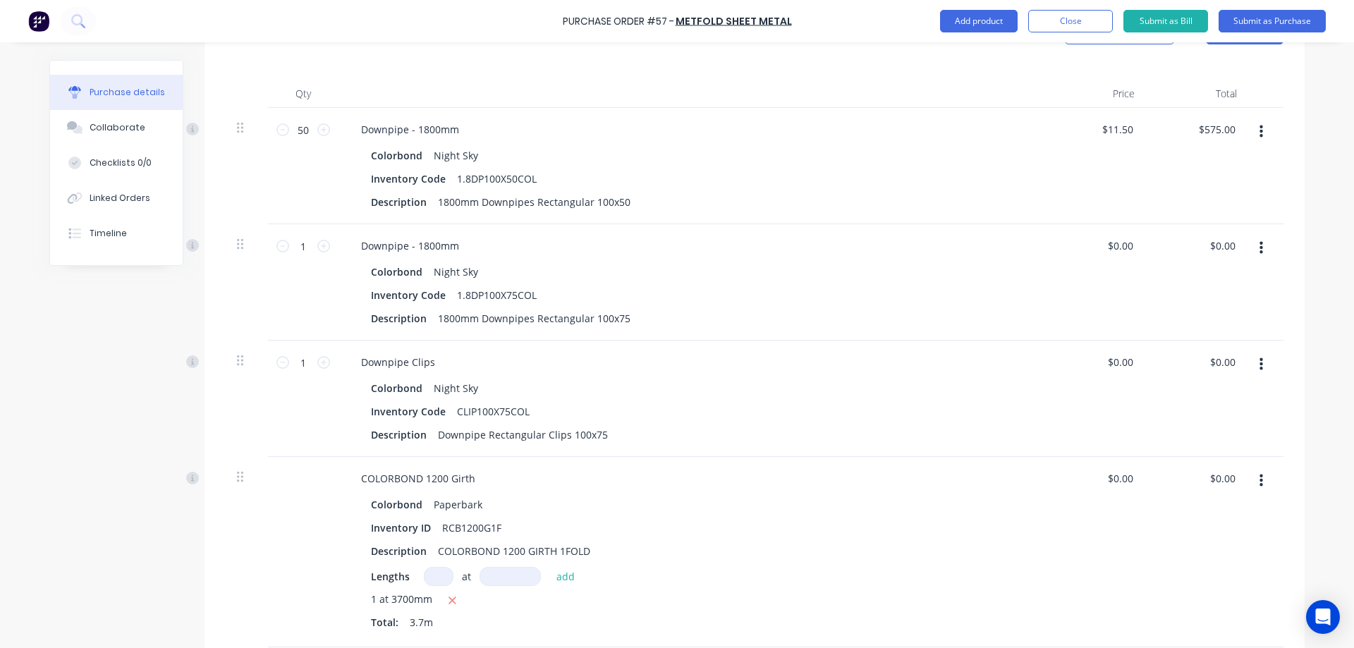
scroll to position [416, 0]
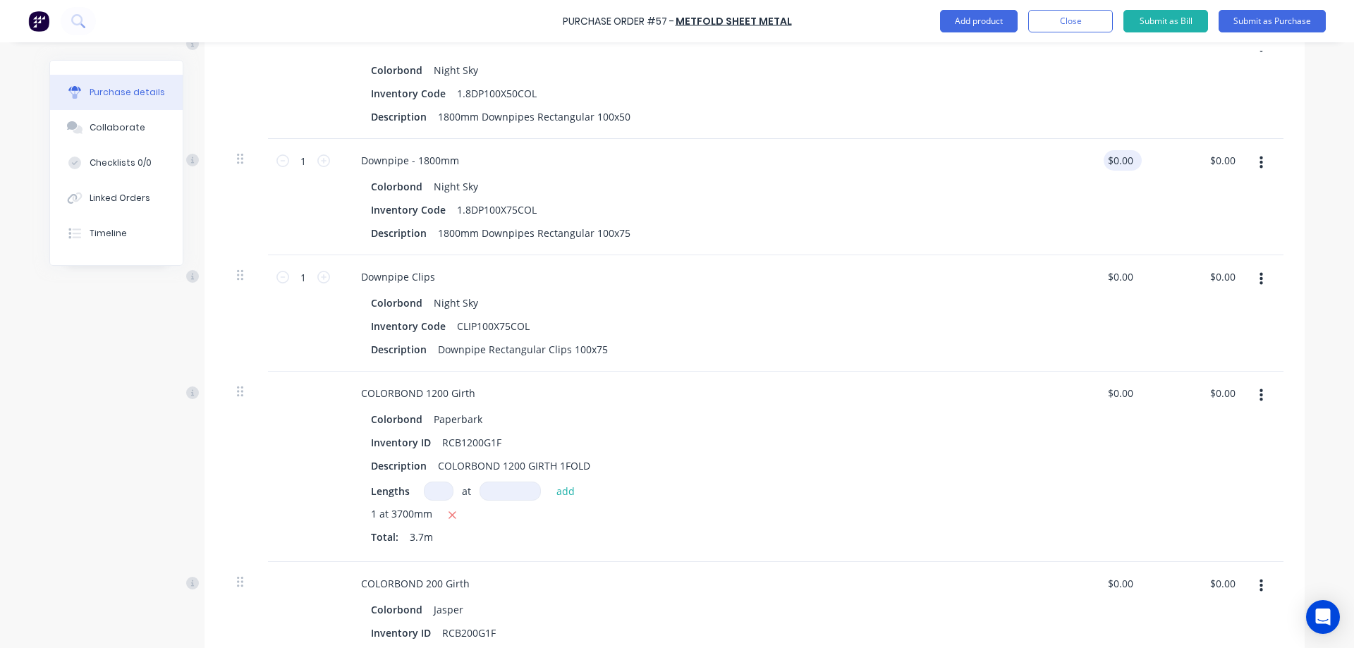
type textarea "x"
type input "0.00"
click at [1117, 164] on input "0.00" at bounding box center [1119, 160] width 32 height 20
type textarea "x"
click at [1117, 164] on input "0.00" at bounding box center [1122, 160] width 27 height 20
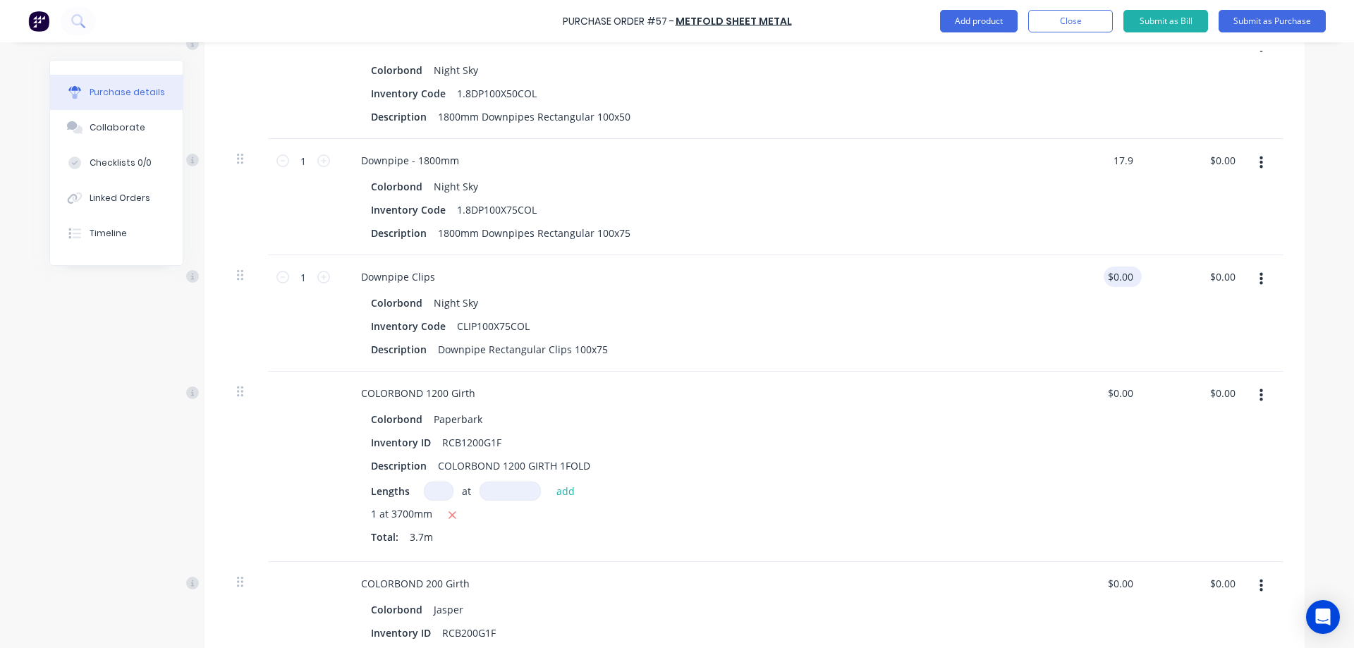
type input "17.9"
click at [1117, 275] on input "$0.00" at bounding box center [1119, 277] width 32 height 20
type textarea "x"
type input "$17.90"
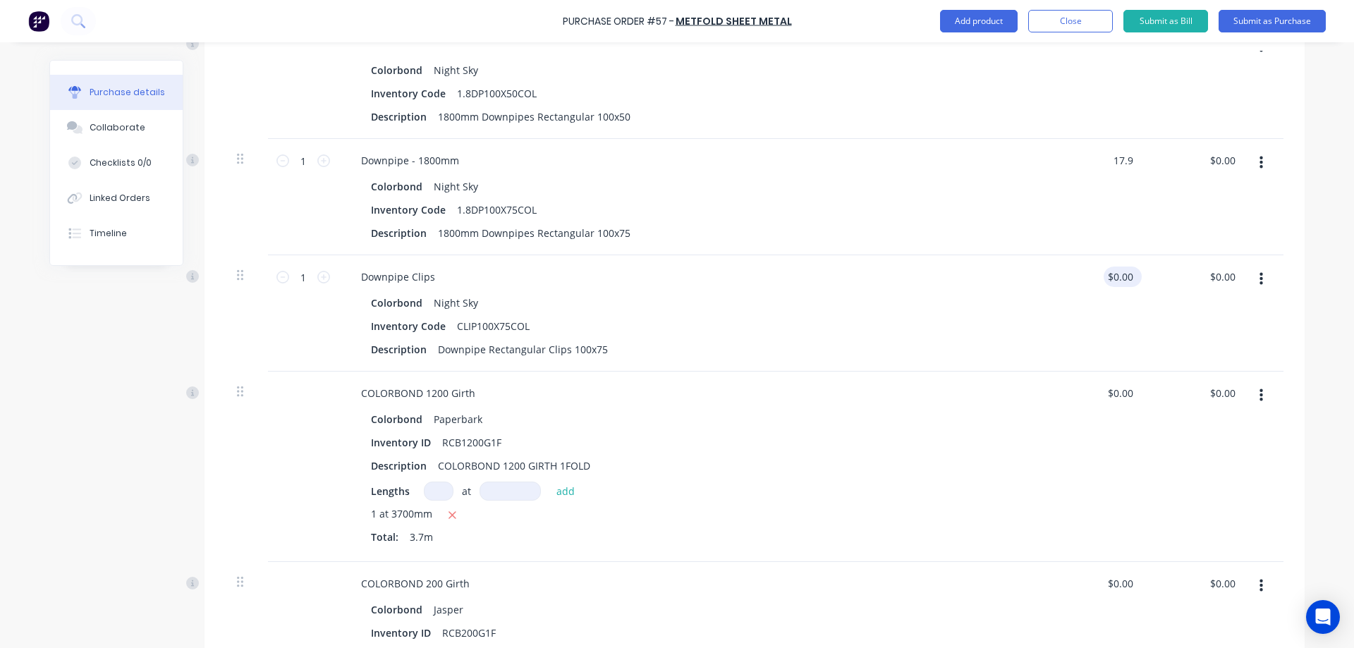
type input "0.00"
type textarea "x"
click at [1117, 275] on input "0.00" at bounding box center [1122, 277] width 27 height 20
type input "2"
type textarea "x"
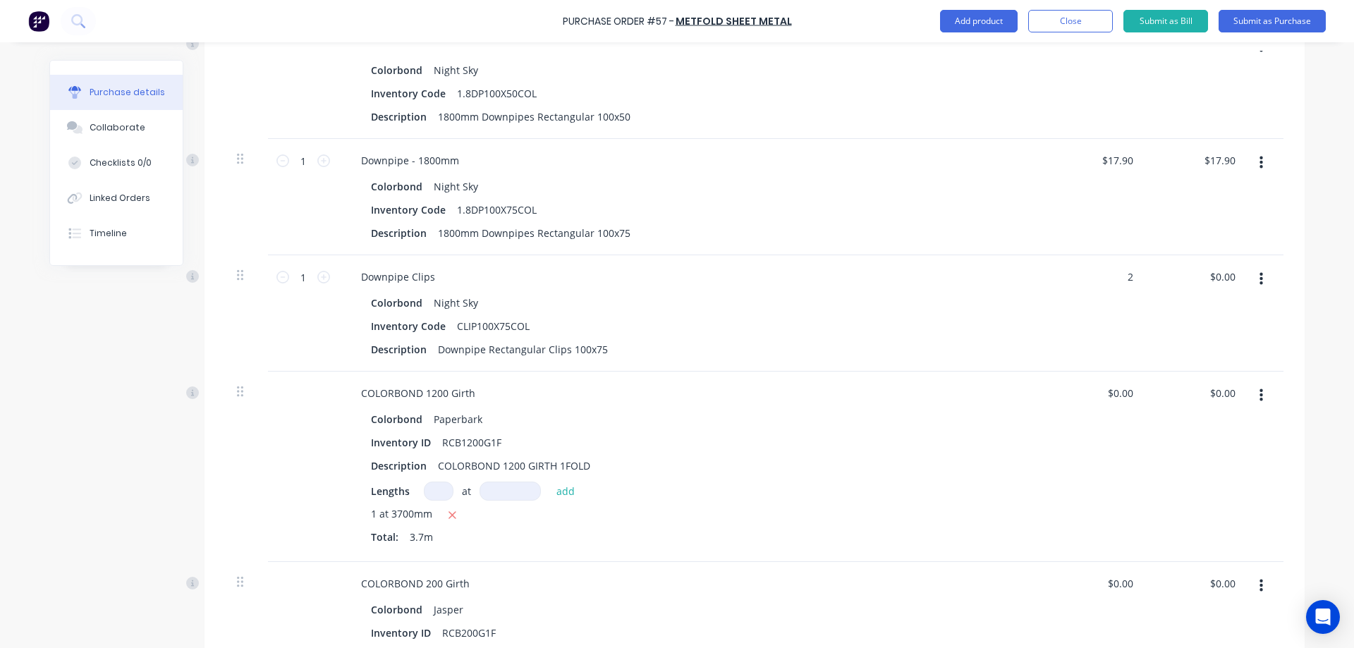
type input "$2.00"
click at [1044, 330] on div "$2.00 2" at bounding box center [1095, 313] width 102 height 116
type textarea "x"
type input "0.00"
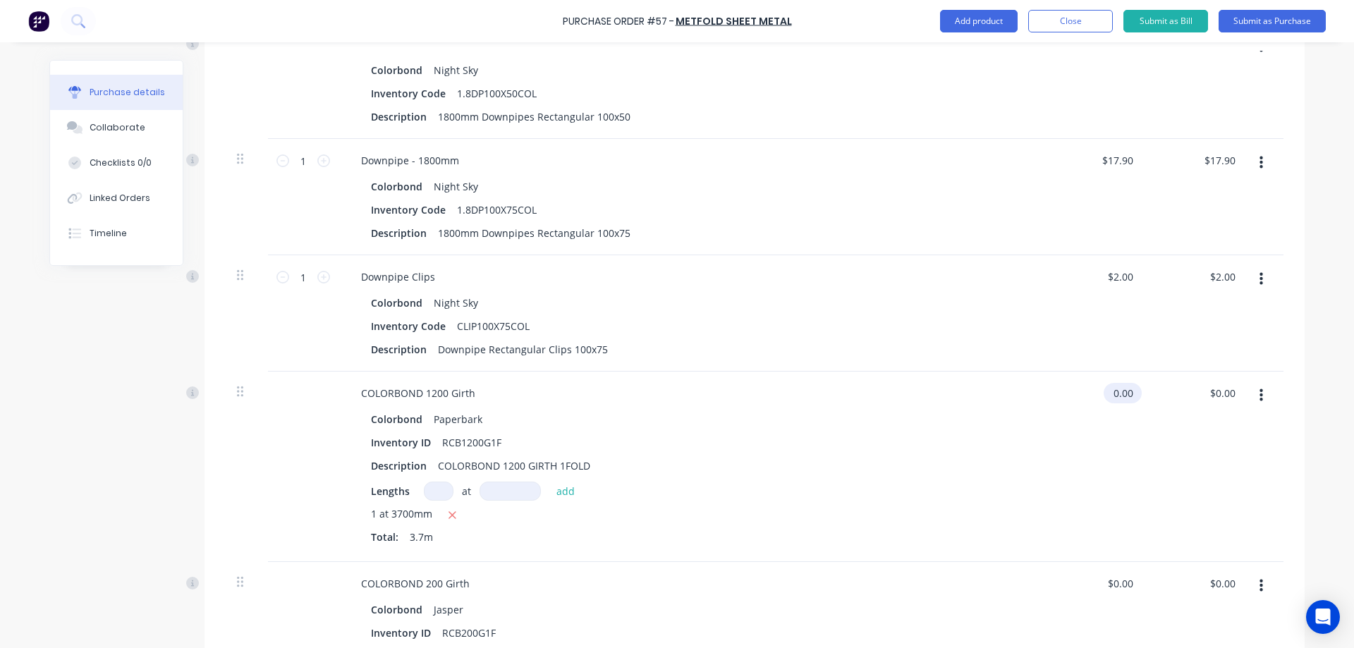
click at [1114, 398] on input "0.00" at bounding box center [1119, 393] width 32 height 20
type textarea "x"
click at [1114, 398] on input "0.00" at bounding box center [1122, 393] width 27 height 20
type input "27.06"
type textarea "x"
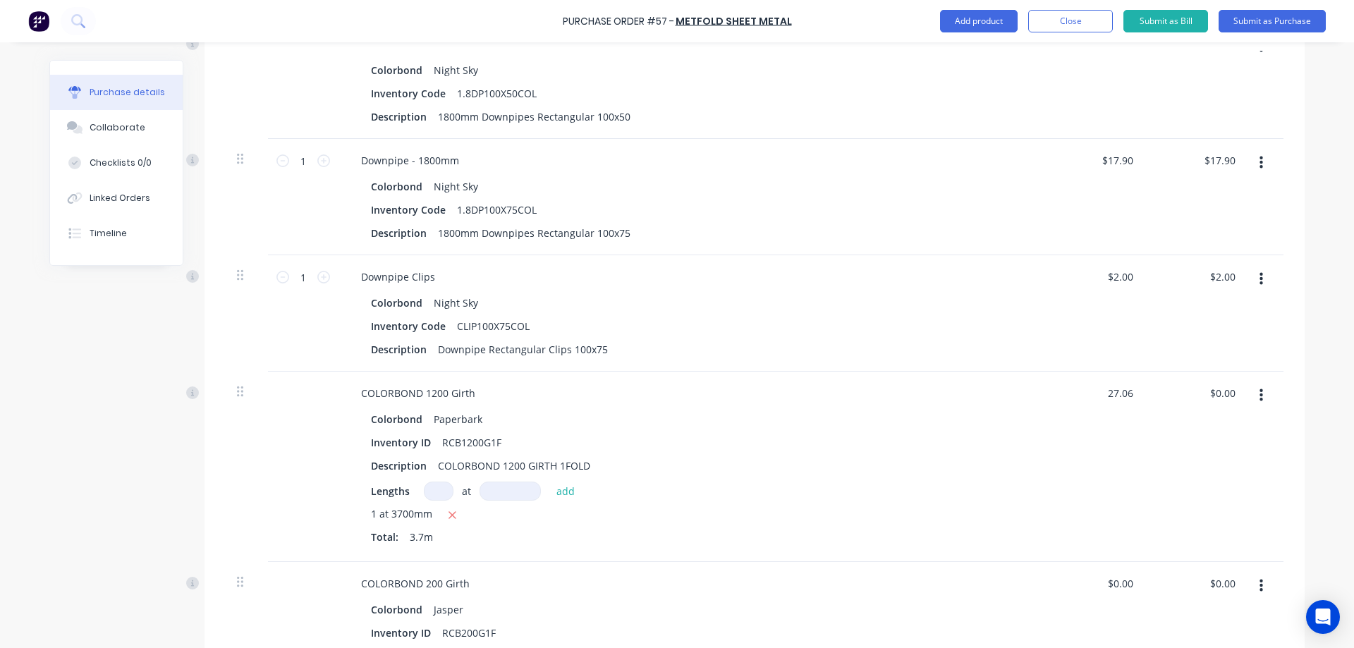
type input "$27.06"
type input "$100.12"
click at [1083, 429] on div "$27.06 $27.06" at bounding box center [1095, 467] width 102 height 190
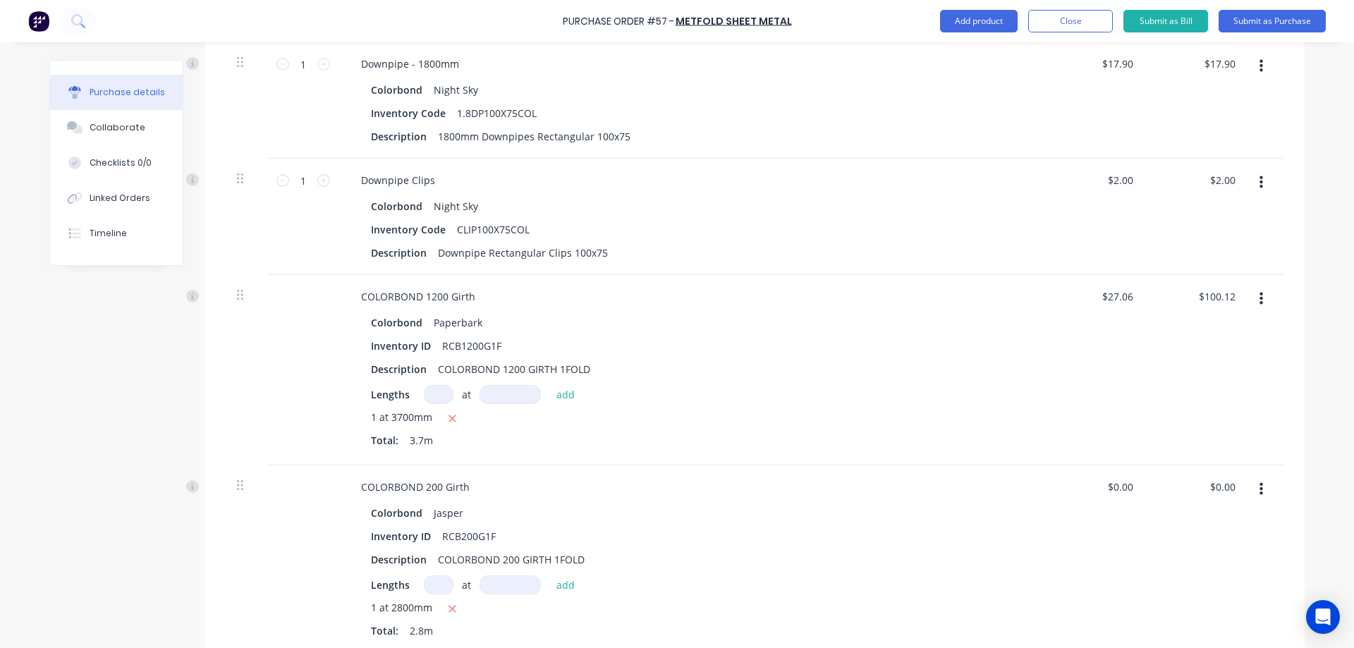
scroll to position [557, 0]
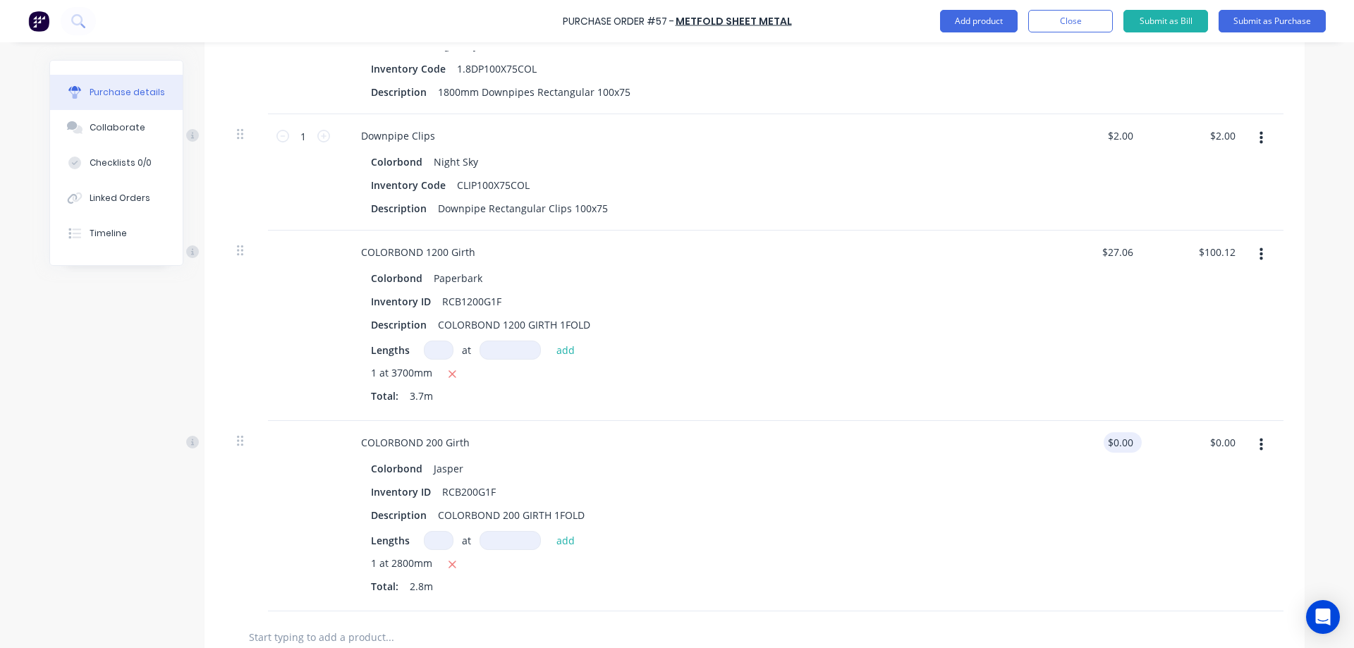
type textarea "x"
type input "0.00"
click at [1119, 449] on input "0.00" at bounding box center [1119, 442] width 32 height 20
type textarea "x"
click at [1119, 449] on input "0.00" at bounding box center [1122, 442] width 27 height 20
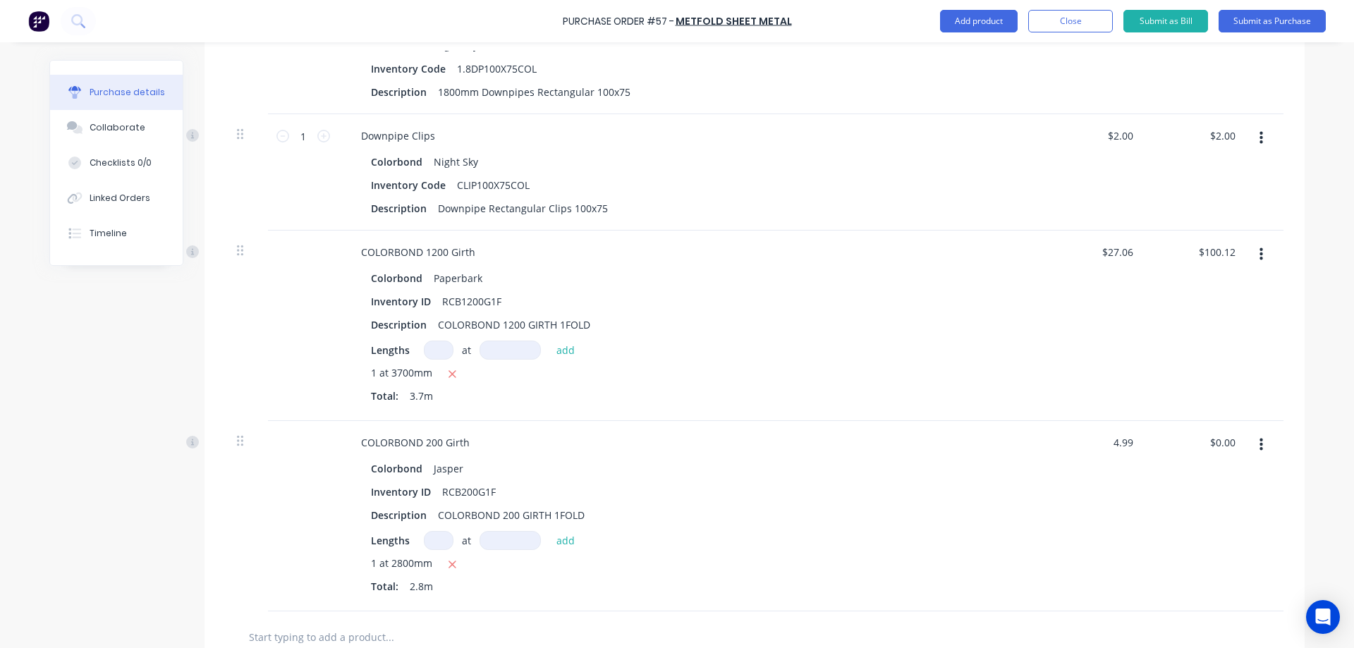
type input "4.99"
click at [1011, 472] on div "Colorbond Jasper Inventory ID RCB200G1F Description COLORBOND 200 GIRTH 1FOLD L…" at bounding box center [691, 528] width 683 height 141
type textarea "x"
type input "$4.99"
type input "$13.97"
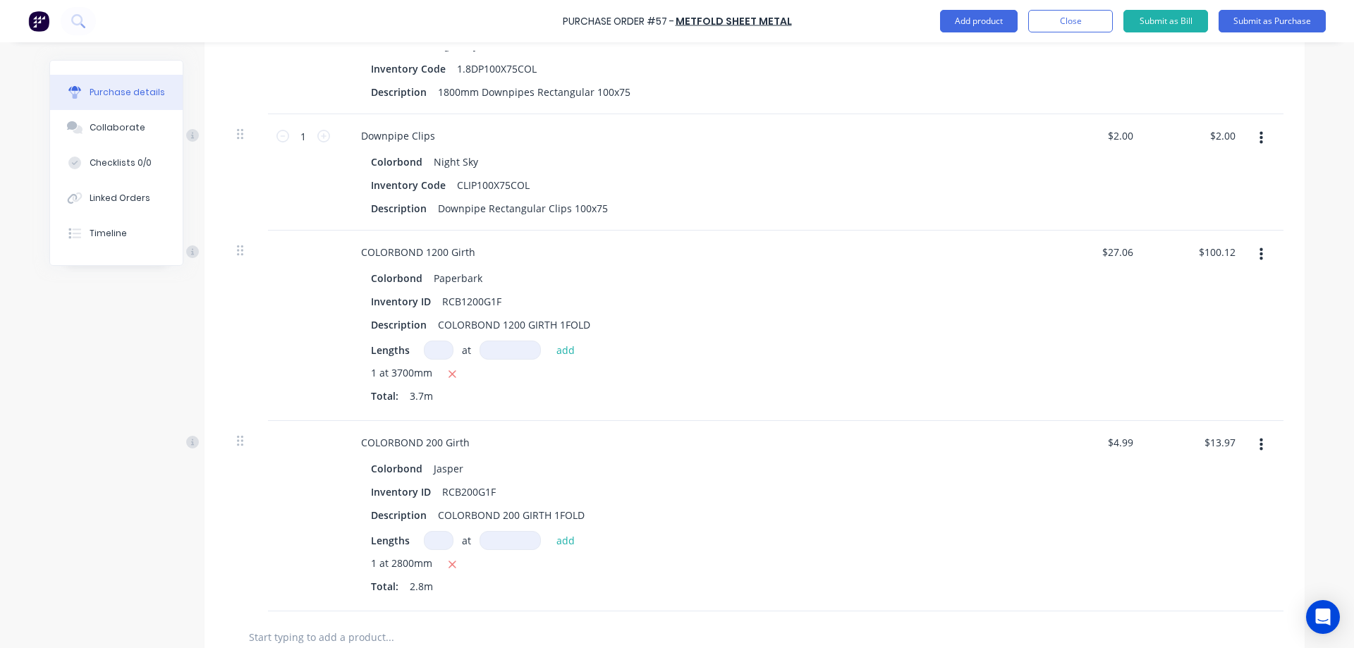
scroll to position [818, 0]
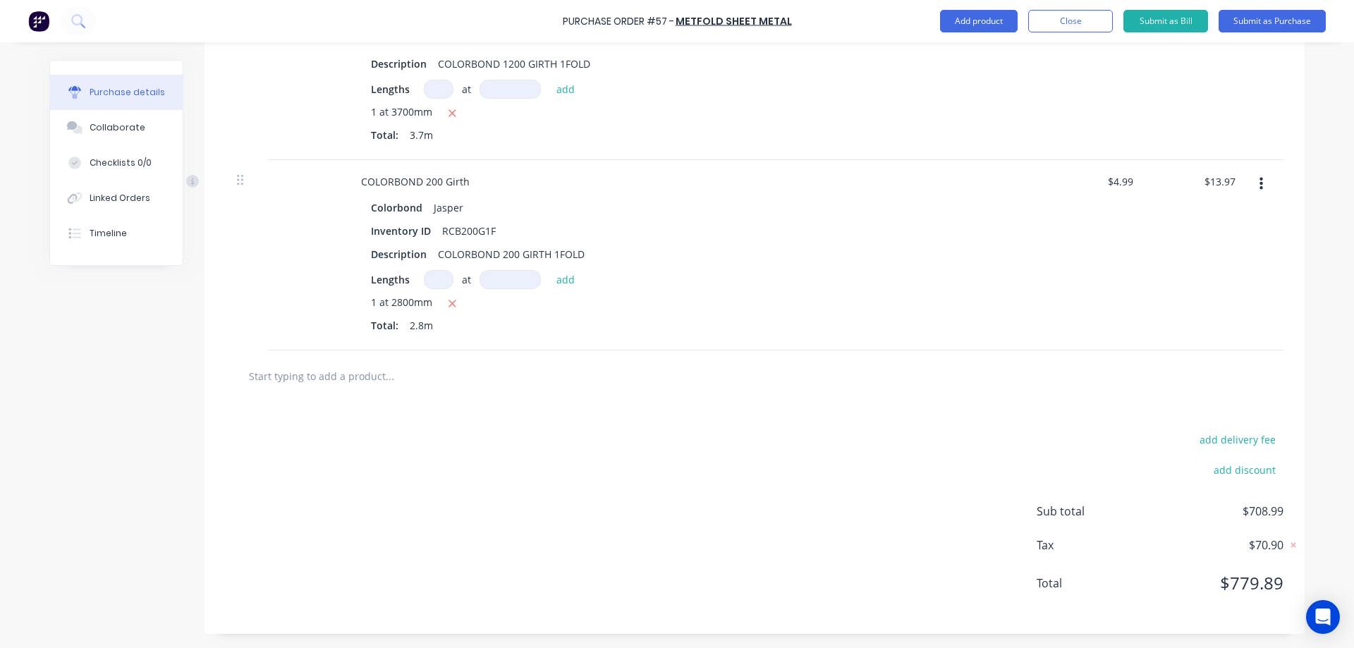
click at [407, 372] on input "text" at bounding box center [389, 376] width 282 height 28
click at [967, 24] on button "Add product" at bounding box center [979, 21] width 78 height 23
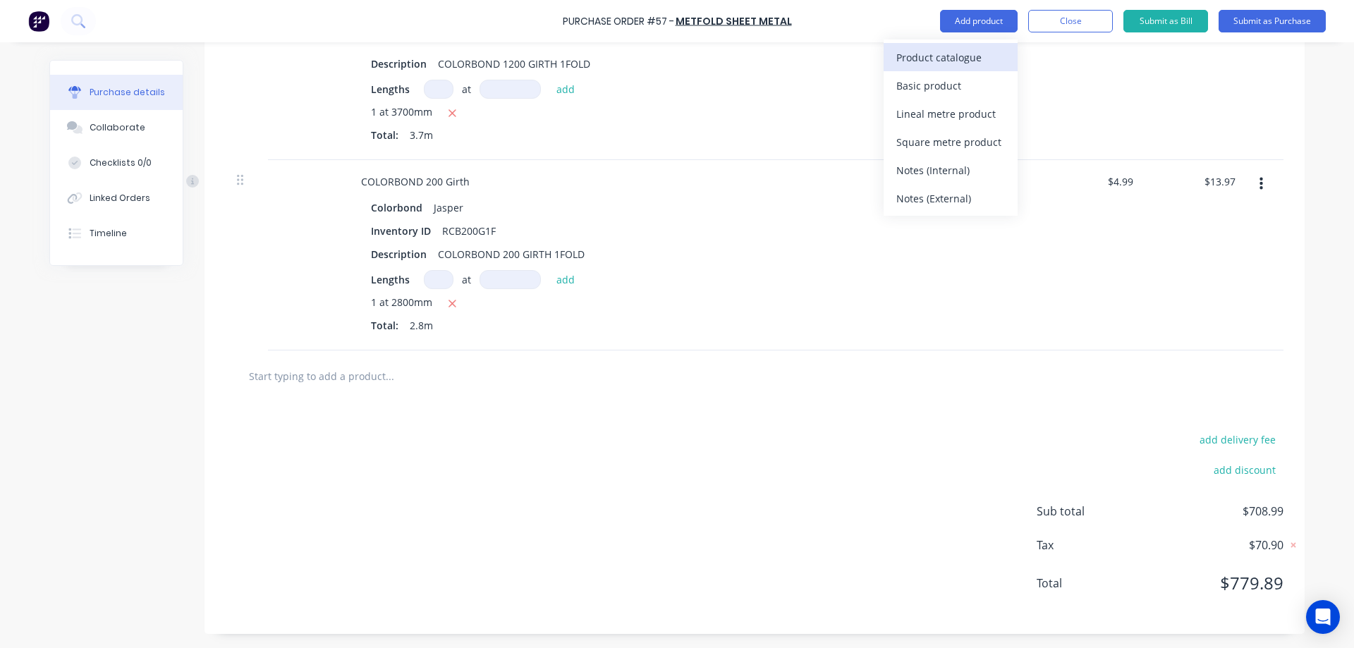
click at [957, 51] on div "Product catalogue" at bounding box center [950, 57] width 109 height 20
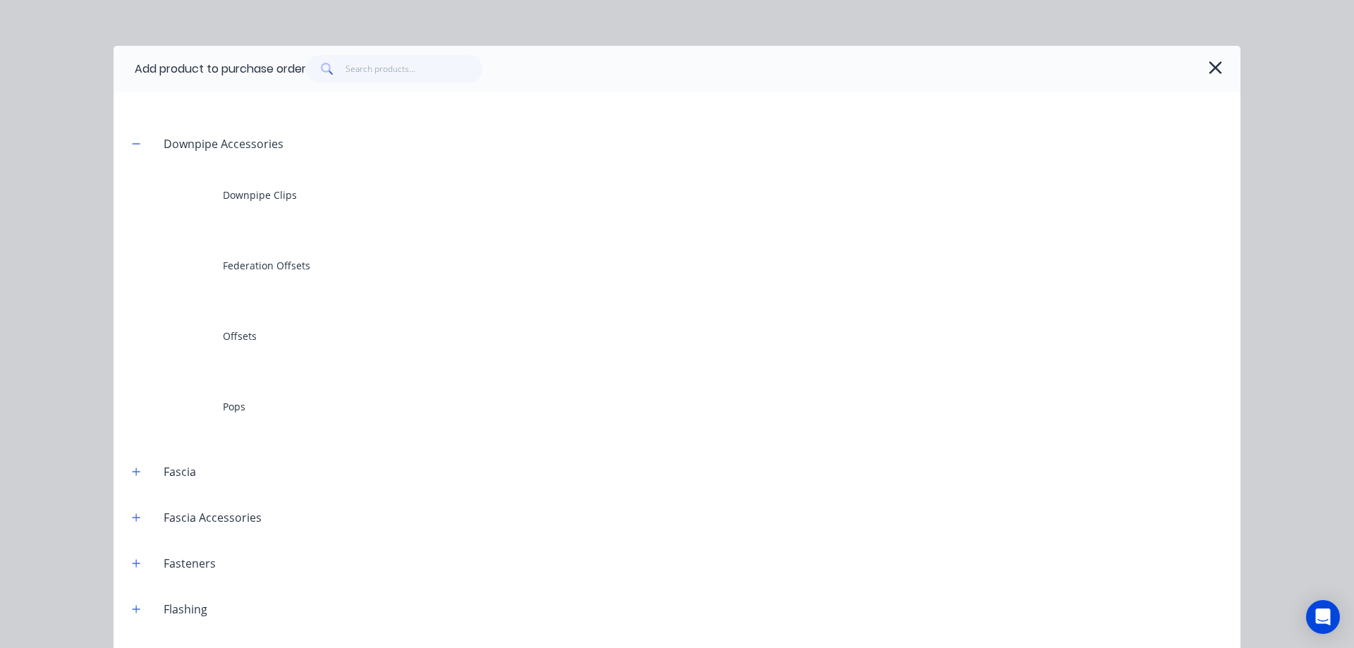
scroll to position [423, 0]
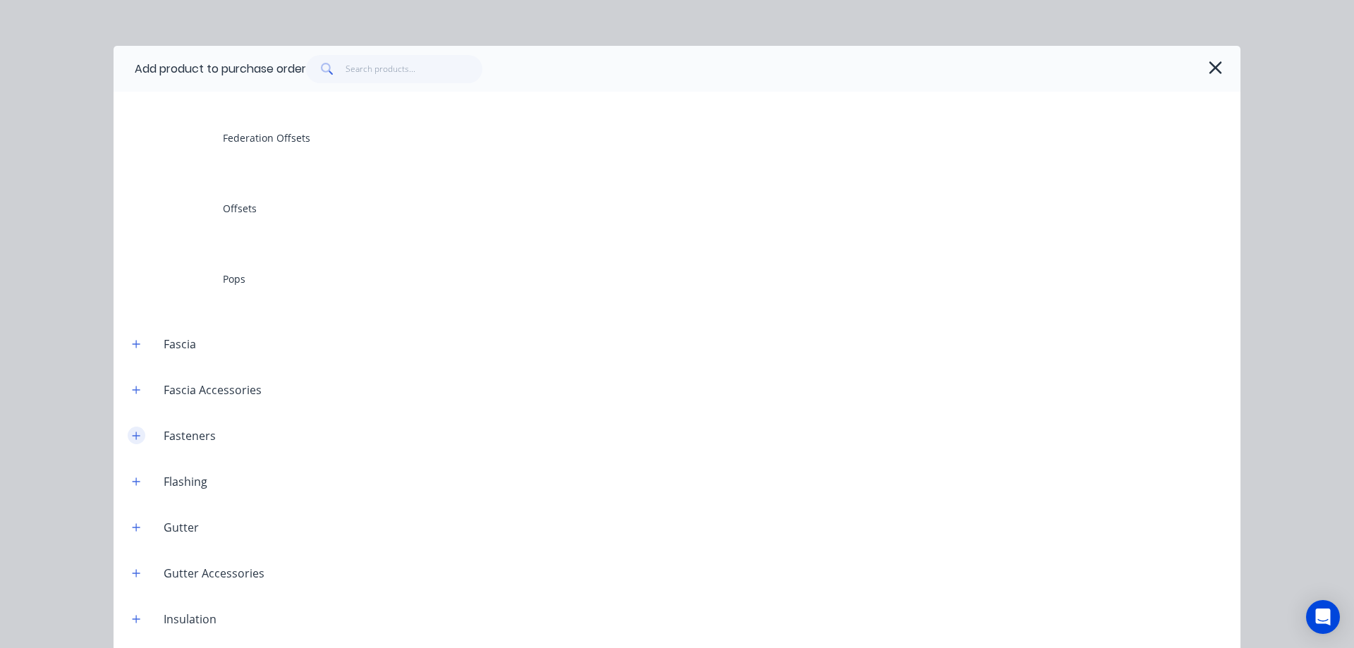
click at [133, 439] on icon "button" at bounding box center [137, 436] width 8 height 8
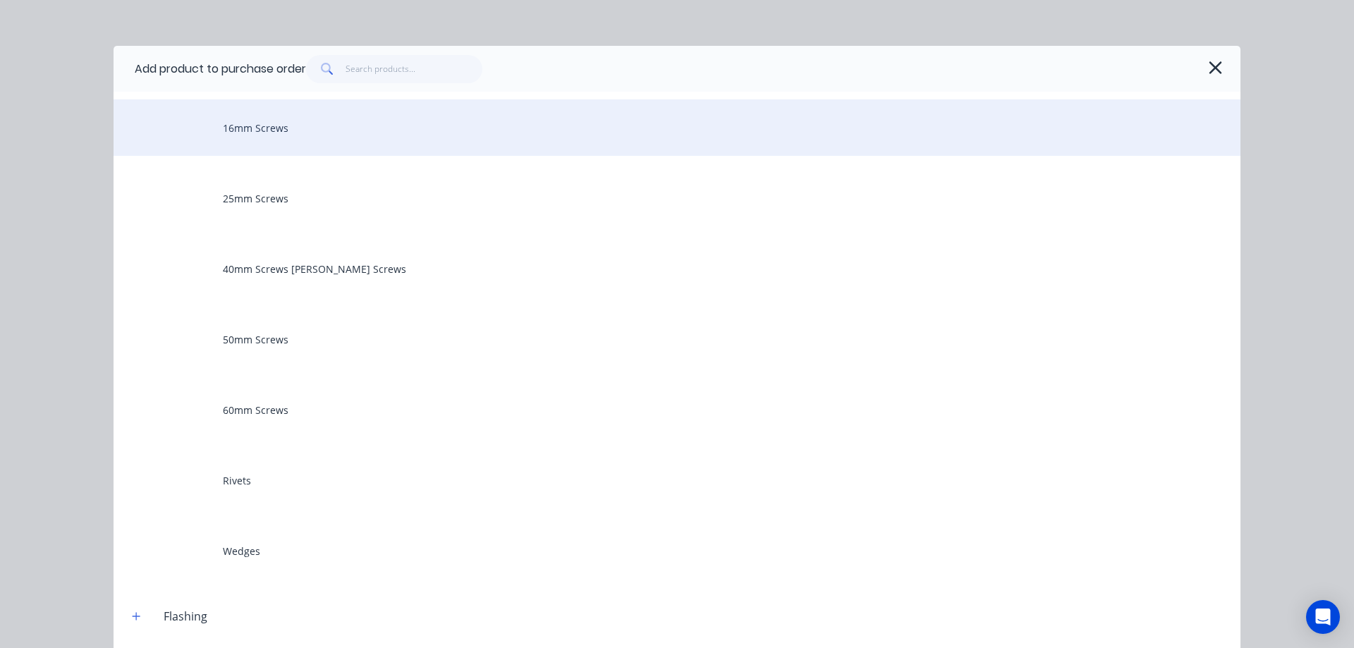
scroll to position [846, 0]
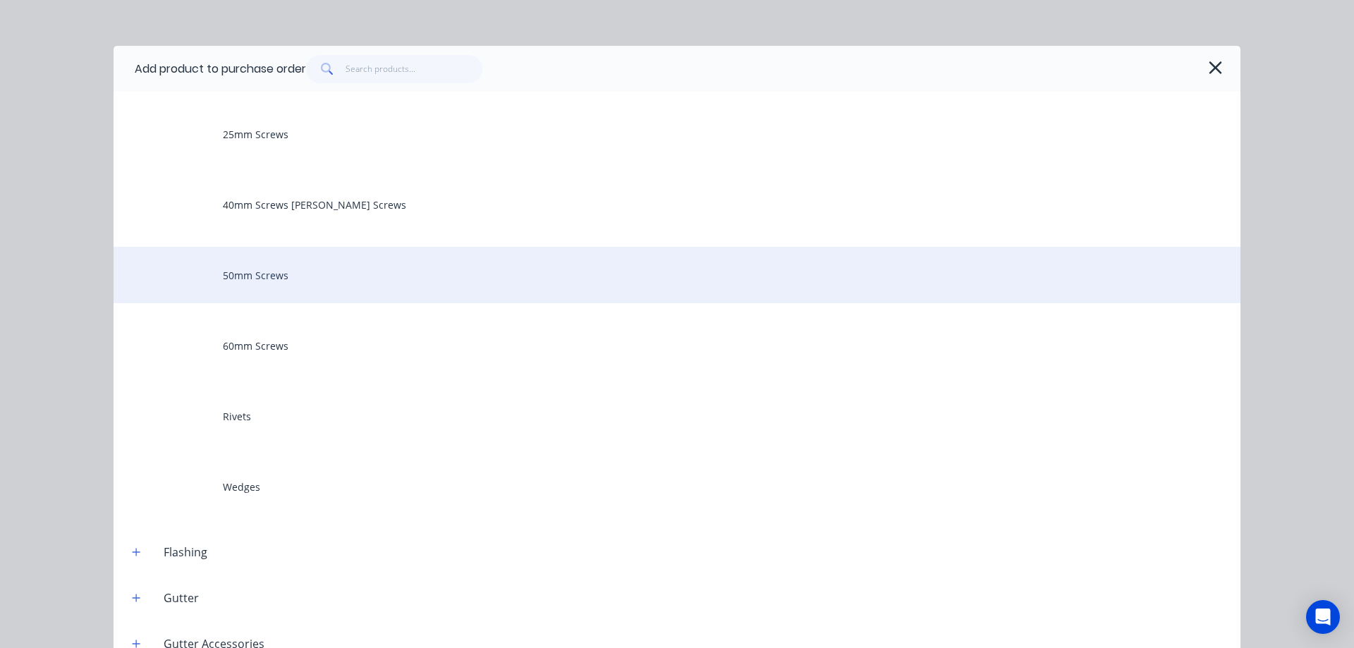
click at [269, 281] on div "50mm Screws" at bounding box center [677, 275] width 1127 height 56
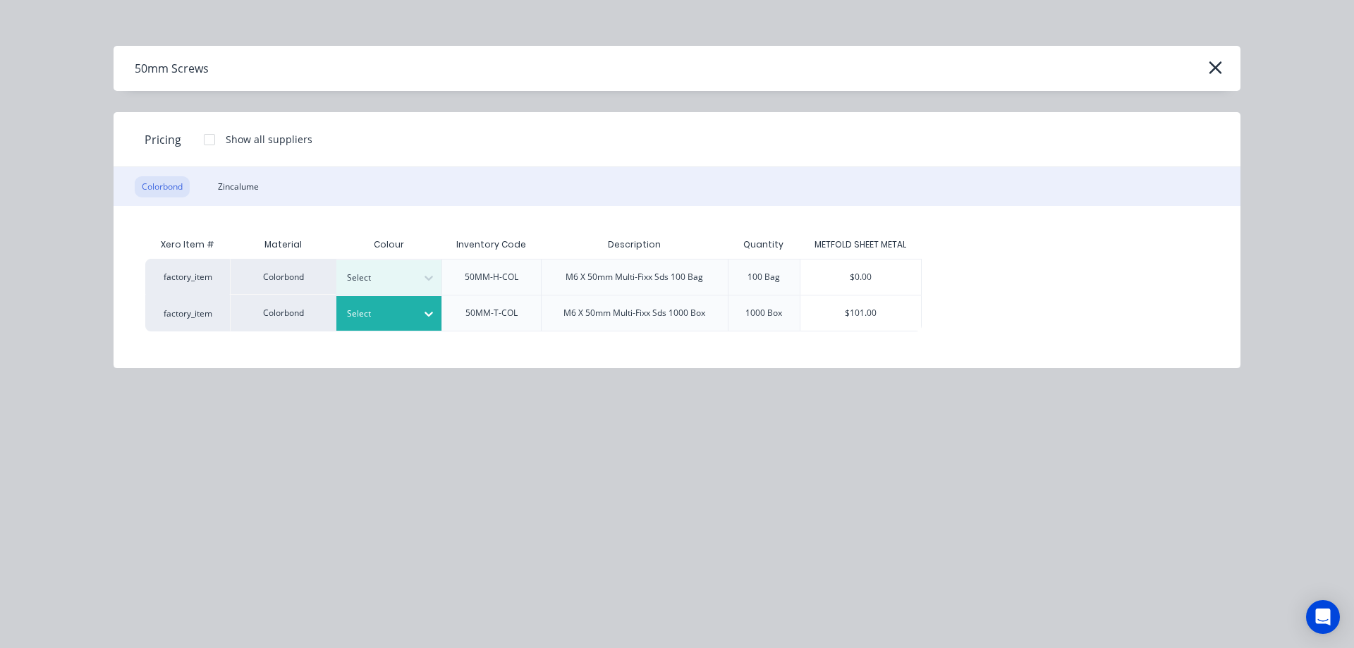
click at [407, 317] on div at bounding box center [378, 314] width 63 height 16
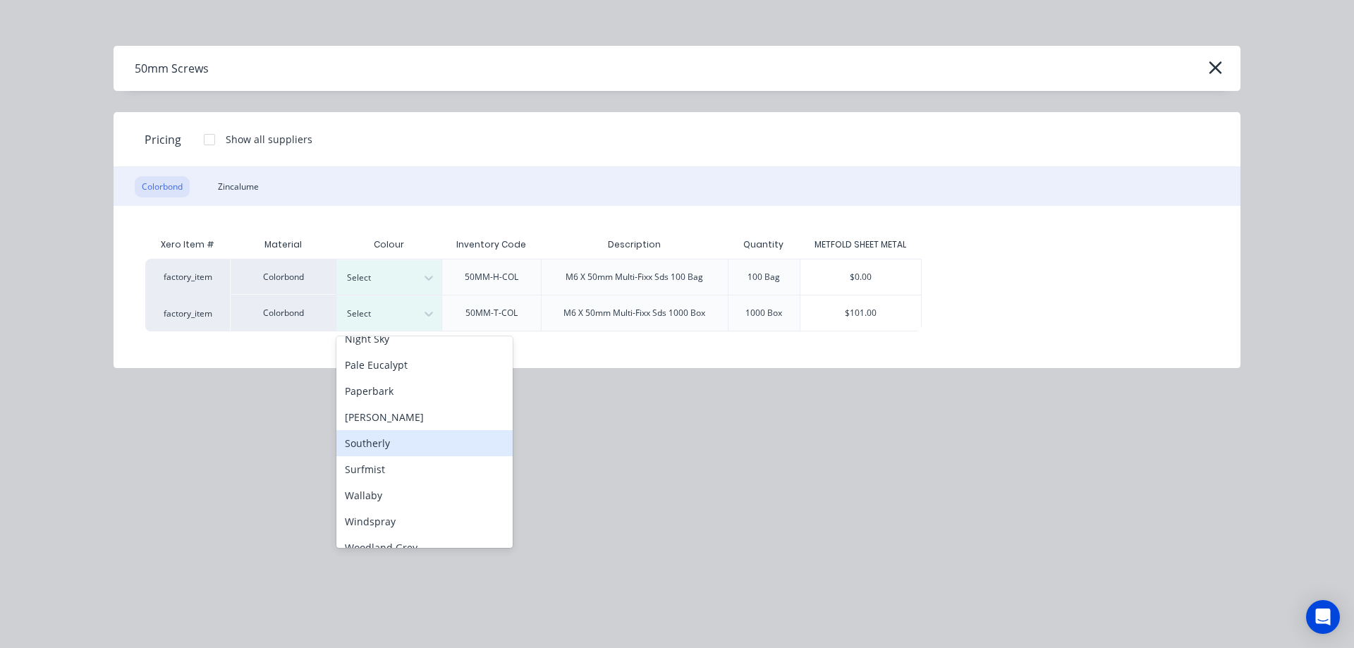
scroll to position [368, 0]
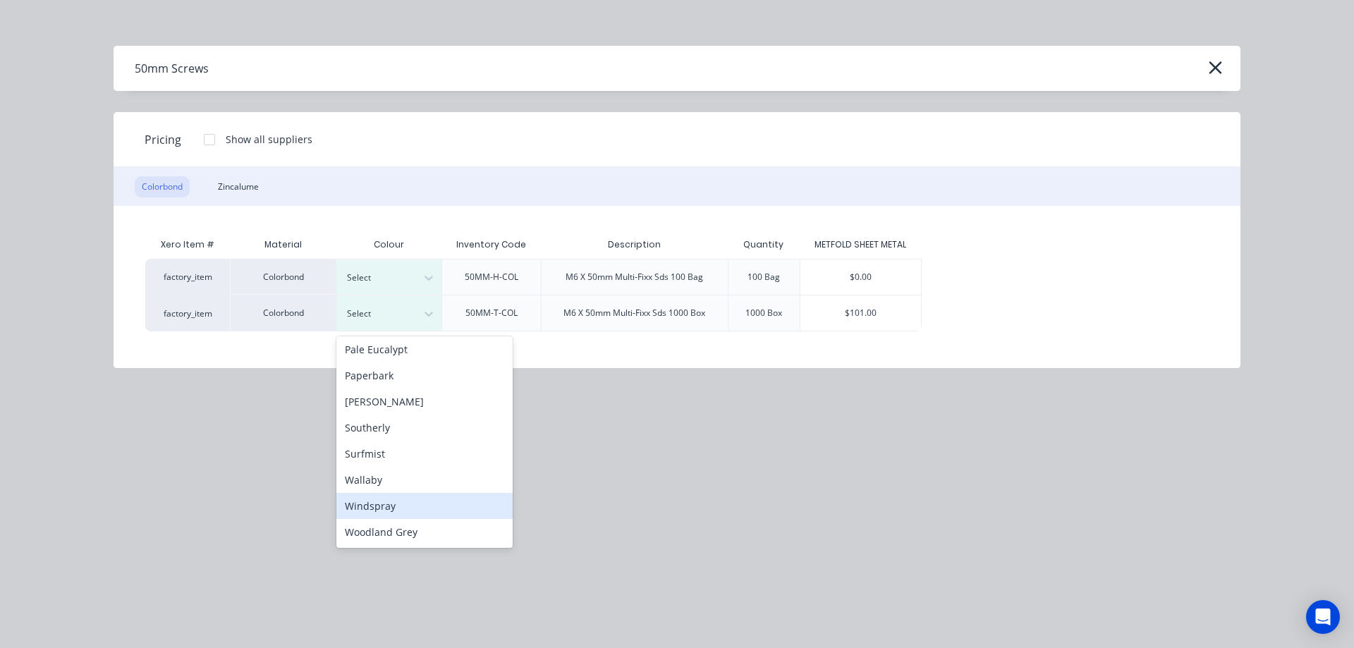
click at [392, 514] on div "Windspray" at bounding box center [424, 506] width 176 height 26
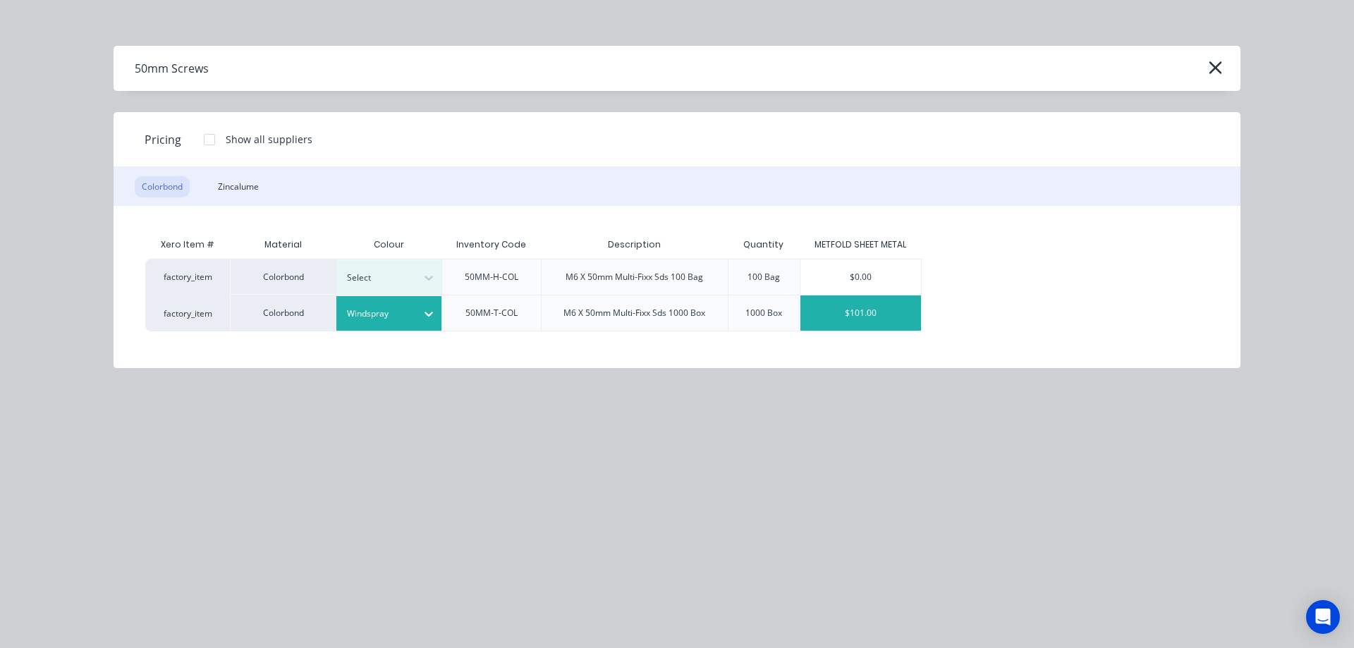
click at [871, 314] on div "$101.00" at bounding box center [860, 312] width 121 height 35
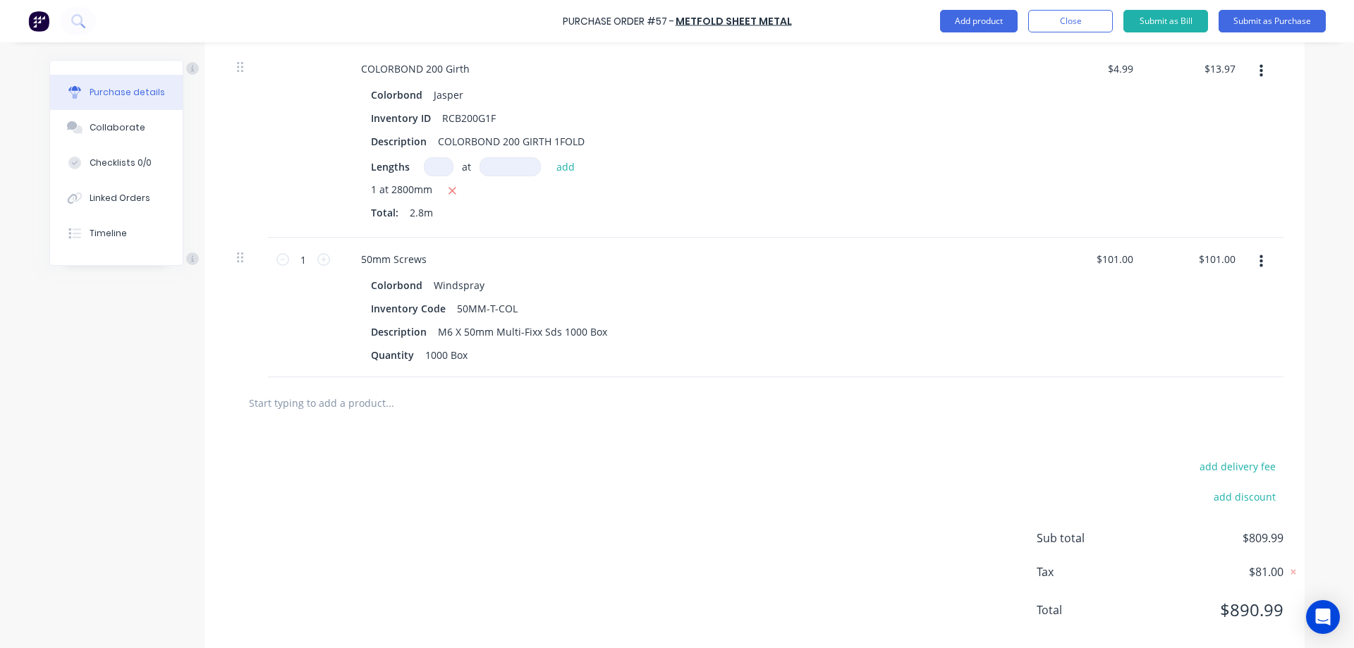
scroll to position [957, 0]
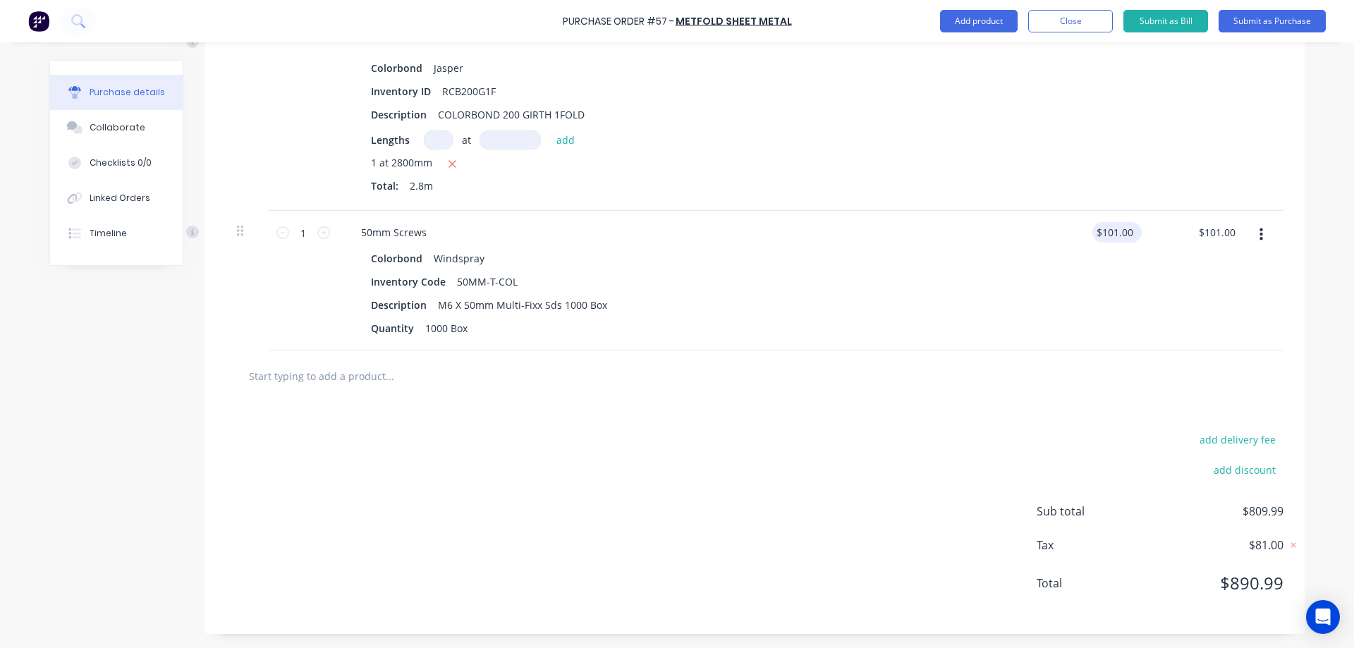
type textarea "x"
type input "101.00"
click at [1120, 237] on input "101.00" at bounding box center [1117, 232] width 38 height 20
type textarea "x"
click at [1120, 237] on input "101.00" at bounding box center [1117, 232] width 38 height 20
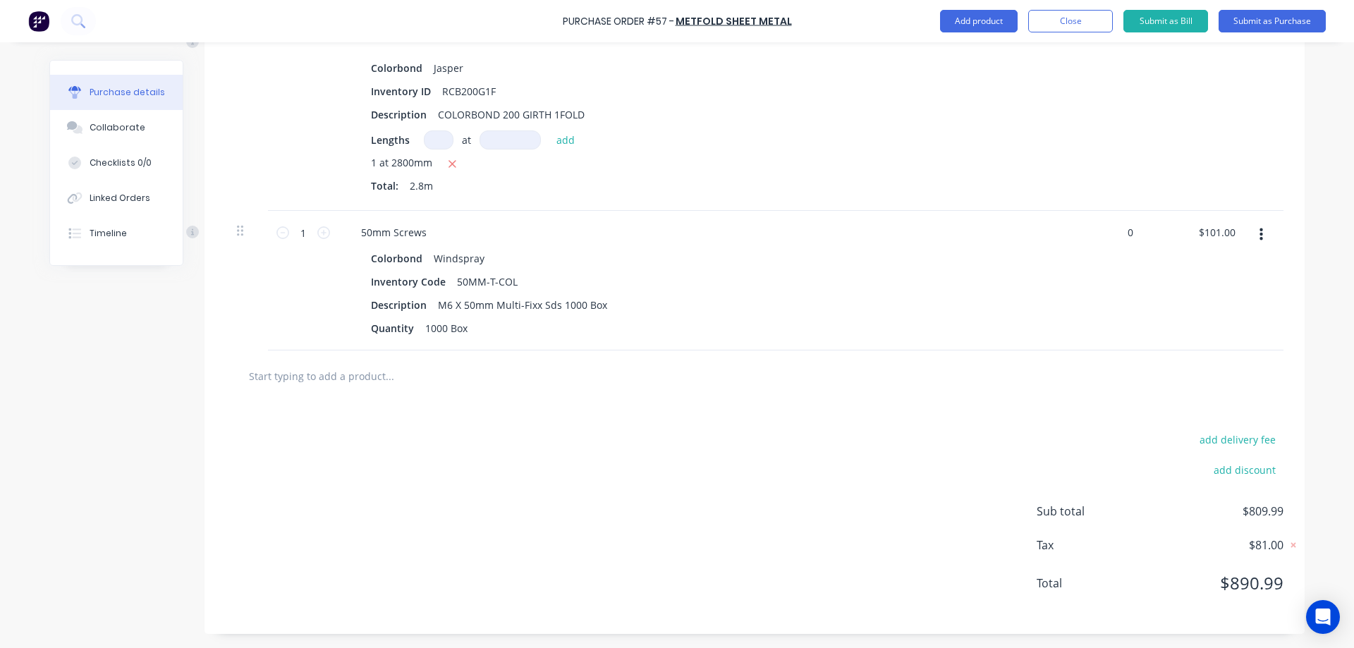
type input "0"
type textarea "x"
type input "$0.00"
click at [1135, 281] on div "$0.00 $0.00" at bounding box center [1095, 281] width 102 height 140
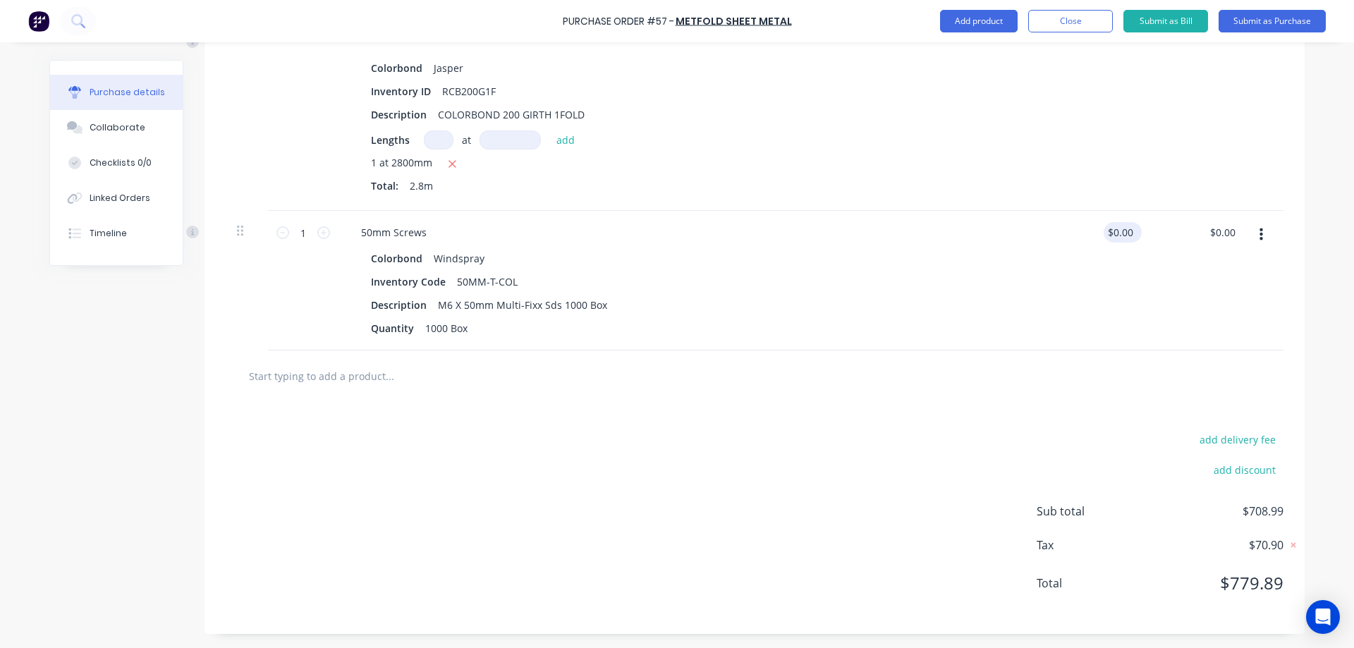
type textarea "x"
type input "0.00"
click at [1113, 228] on input "0.00" at bounding box center [1119, 232] width 32 height 20
type textarea "x"
click at [1113, 228] on input "0.00" at bounding box center [1122, 232] width 27 height 20
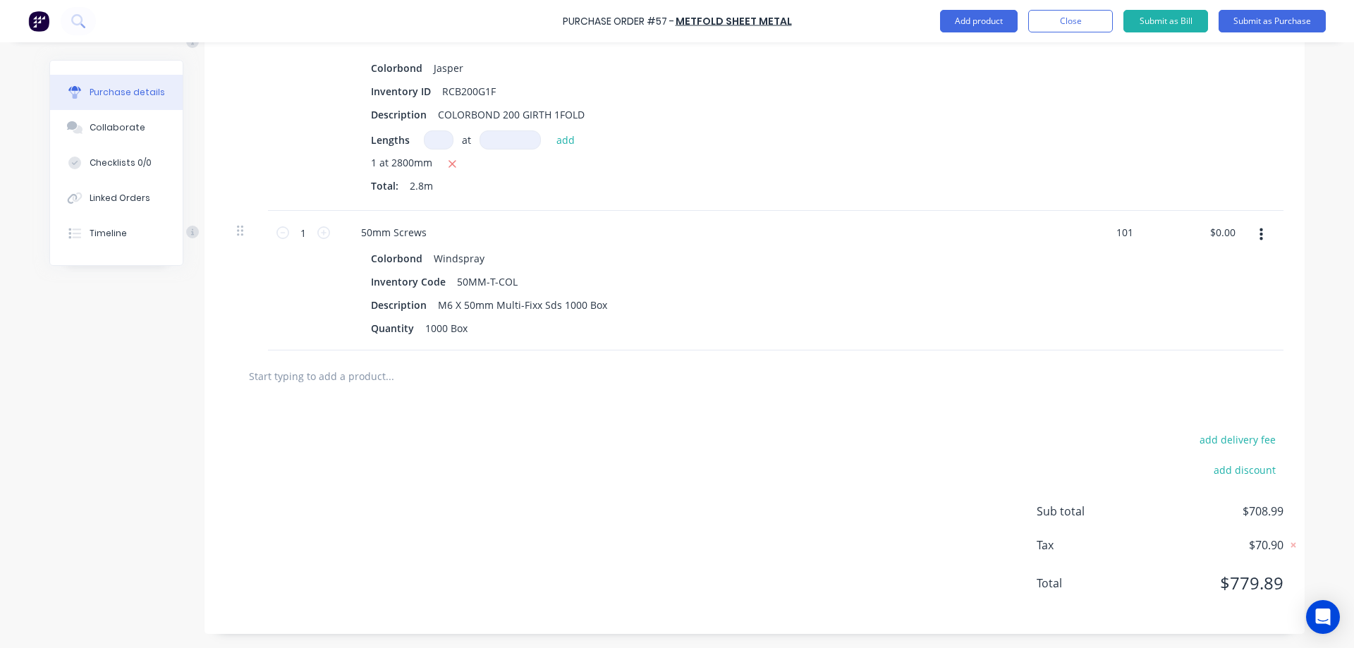
type input "101"
type textarea "x"
type input "$101.00"
click at [1091, 316] on div "$101.00 $101.00" at bounding box center [1095, 281] width 102 height 140
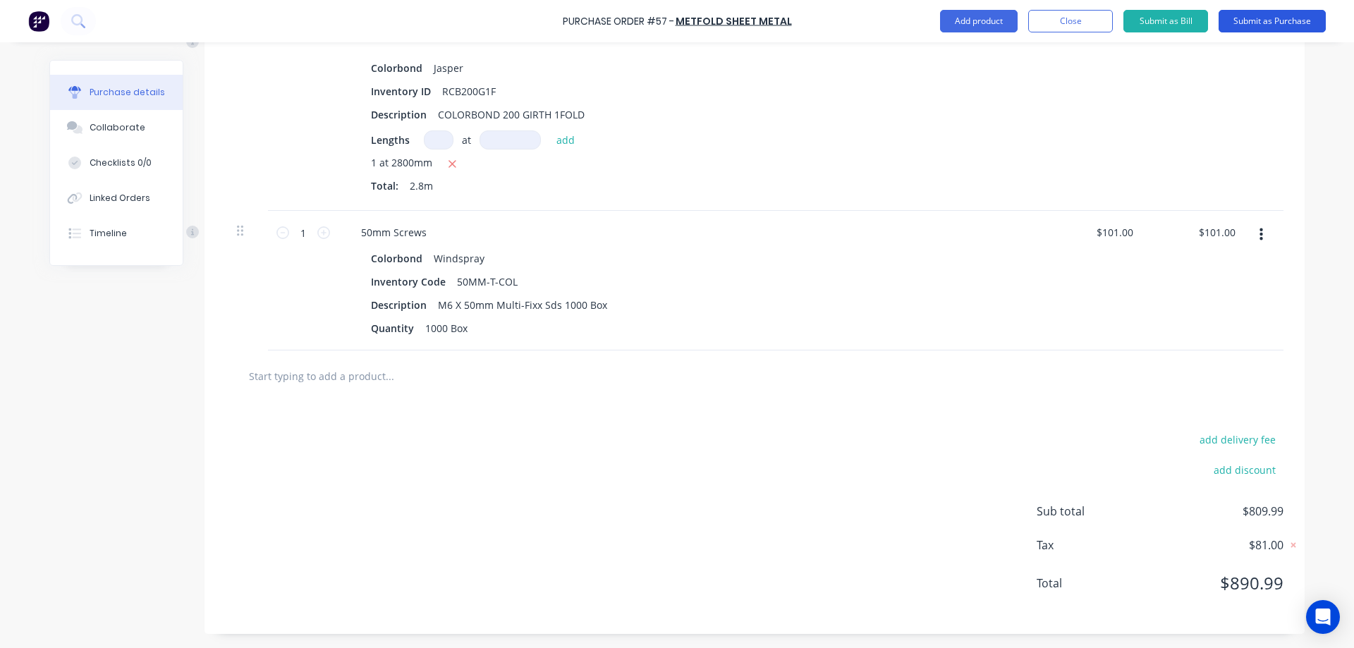
click at [1252, 15] on button "Submit as Purchase" at bounding box center [1271, 21] width 107 height 23
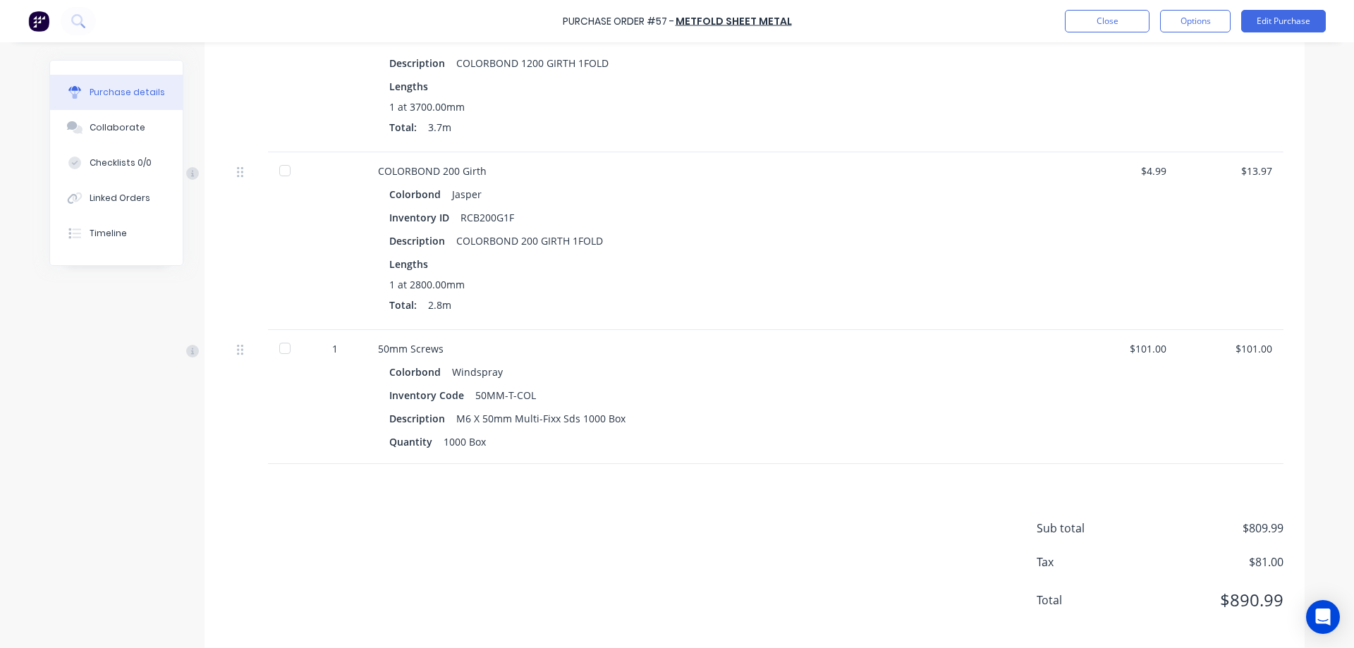
scroll to position [803, 0]
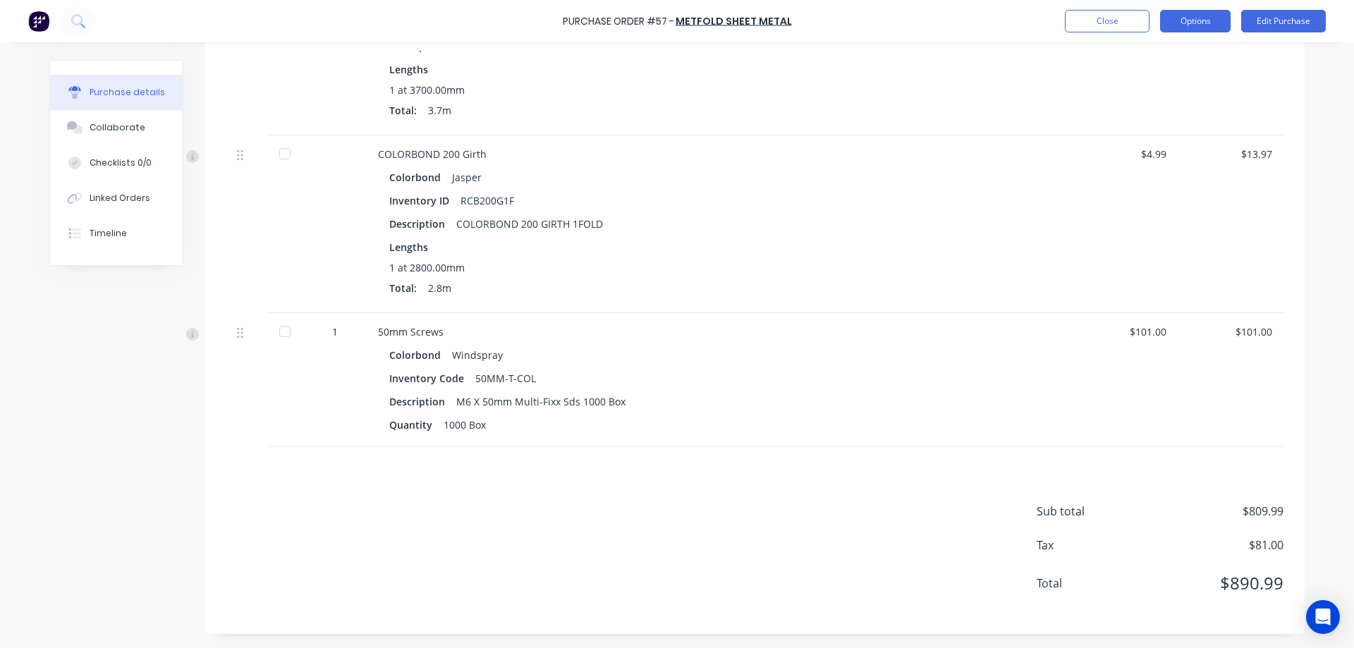
click at [1207, 23] on button "Options" at bounding box center [1195, 21] width 71 height 23
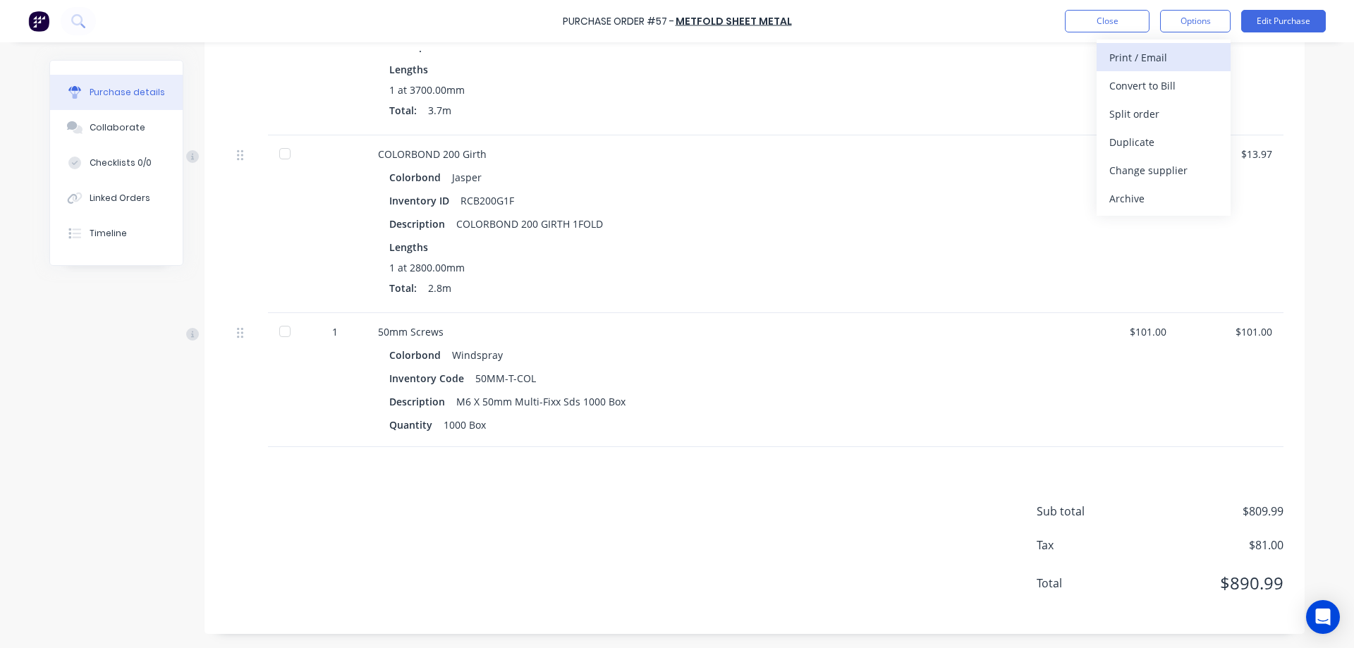
click at [1179, 58] on div "Print / Email" at bounding box center [1163, 57] width 109 height 20
click at [1164, 85] on div "With pricing" at bounding box center [1163, 85] width 109 height 20
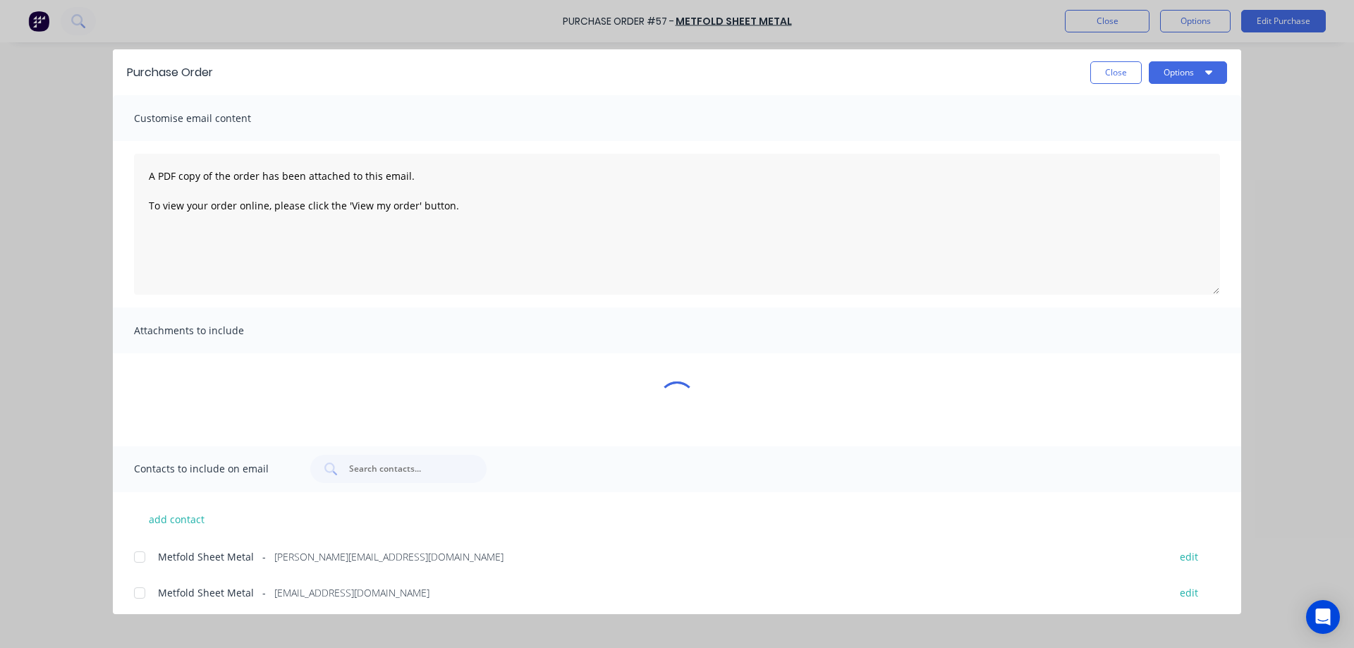
scroll to position [0, 0]
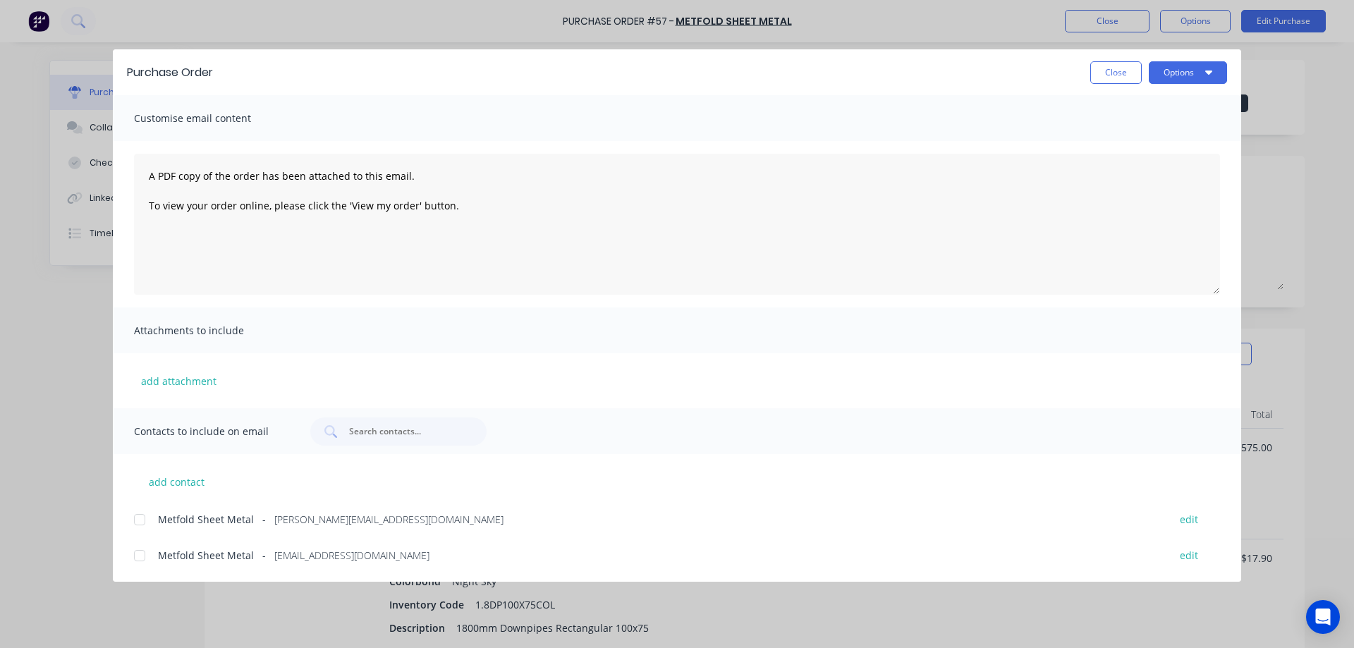
click at [135, 522] on div at bounding box center [140, 520] width 28 height 28
click at [1109, 65] on button "Close" at bounding box center [1115, 72] width 51 height 23
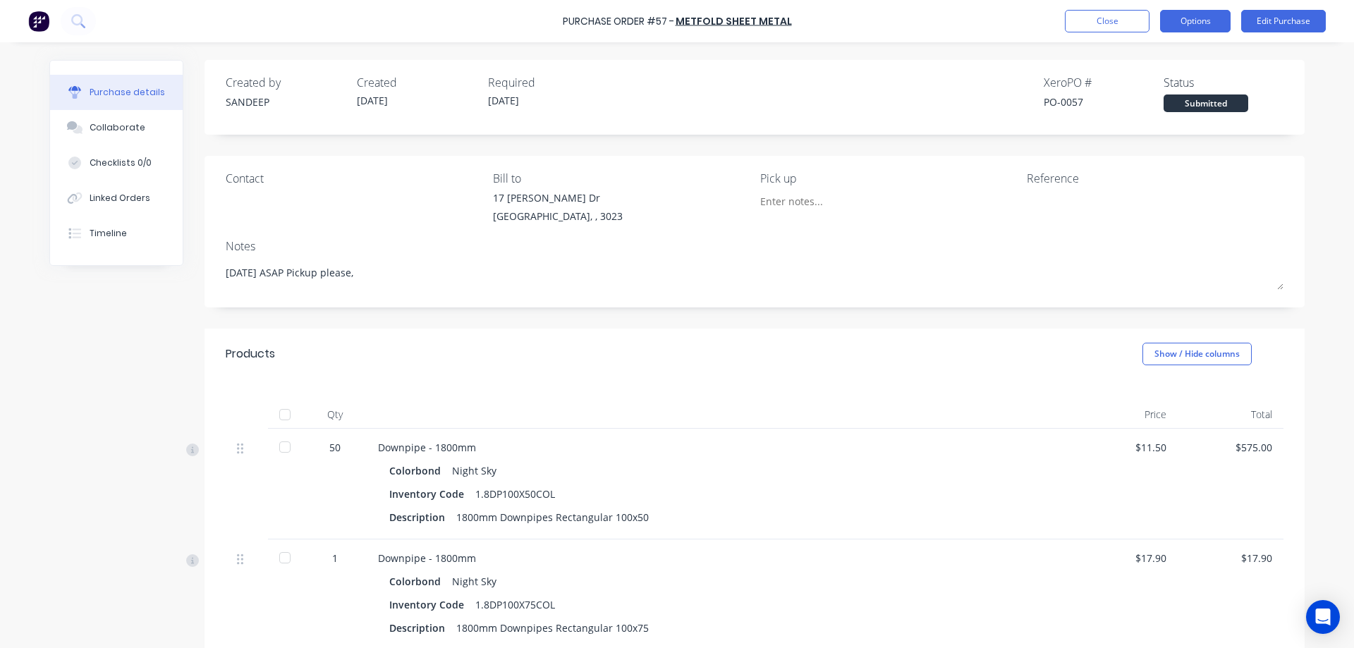
click at [1192, 24] on button "Options" at bounding box center [1195, 21] width 71 height 23
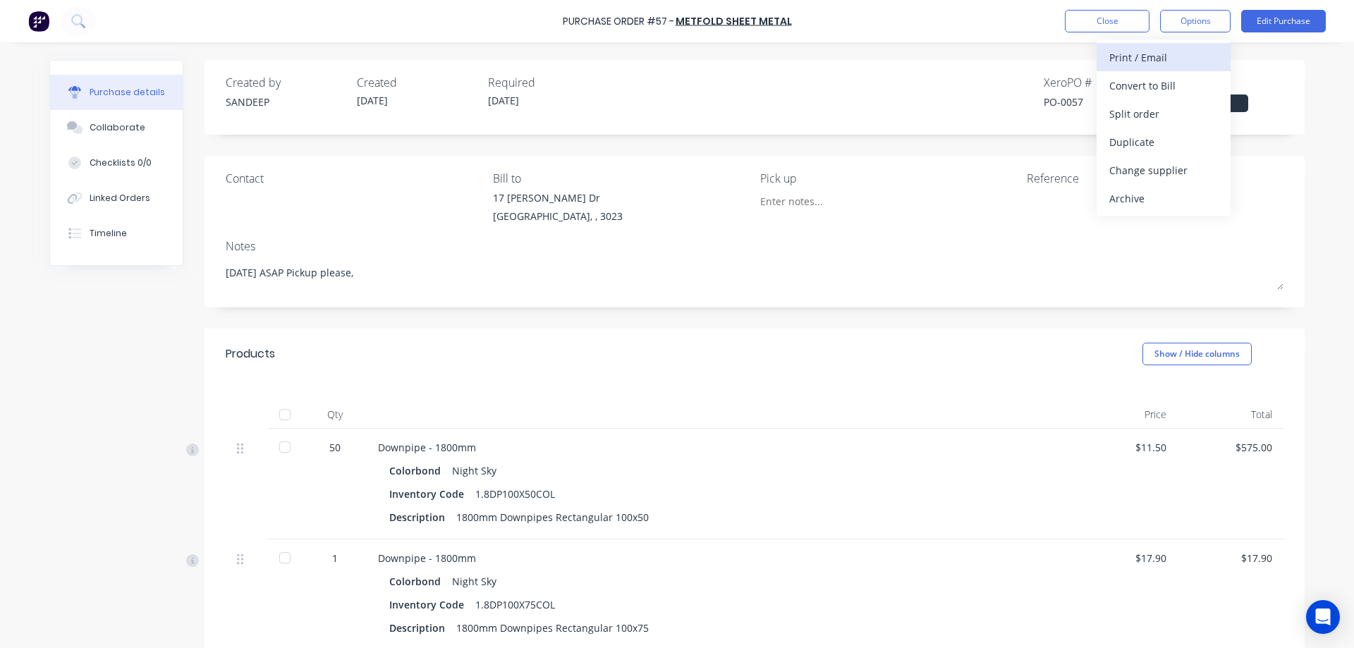
click at [1173, 54] on div "Print / Email" at bounding box center [1163, 57] width 109 height 20
click at [1156, 86] on div "With pricing" at bounding box center [1163, 85] width 109 height 20
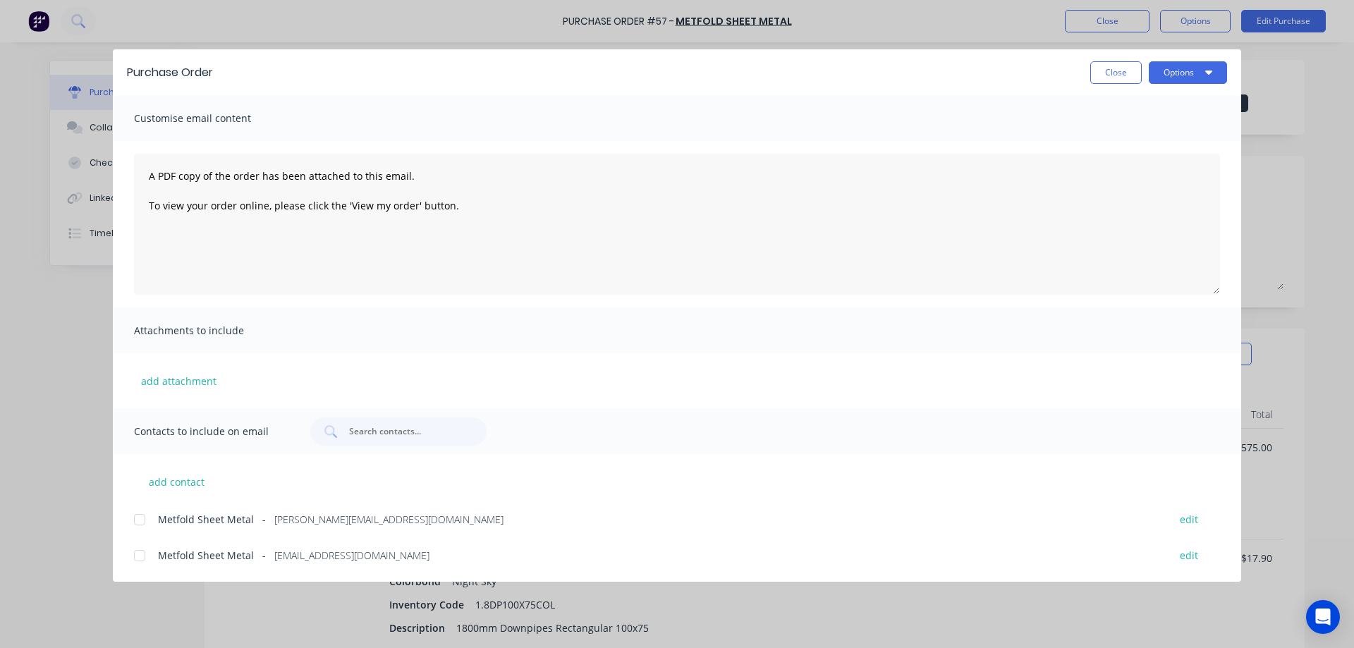
click at [145, 518] on div at bounding box center [140, 520] width 28 height 28
click at [172, 382] on button "add attachment" at bounding box center [179, 380] width 90 height 21
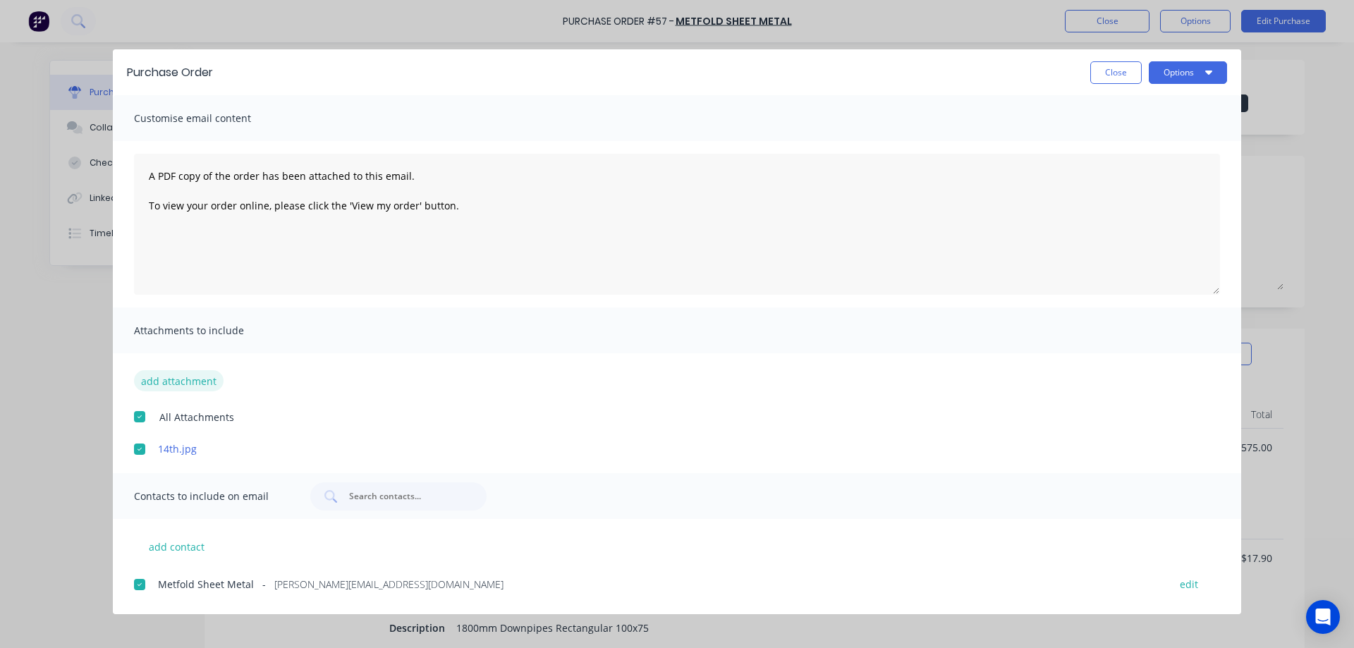
click at [182, 379] on button "add attachment" at bounding box center [179, 380] width 90 height 21
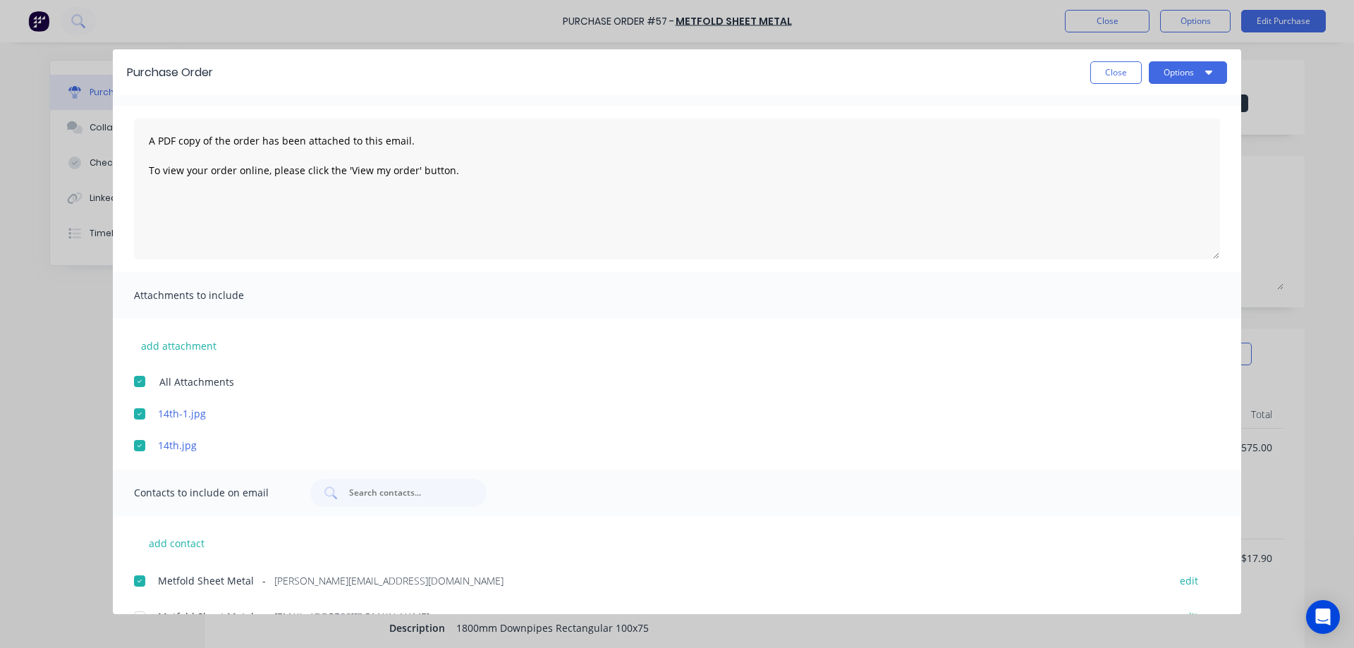
scroll to position [64, 0]
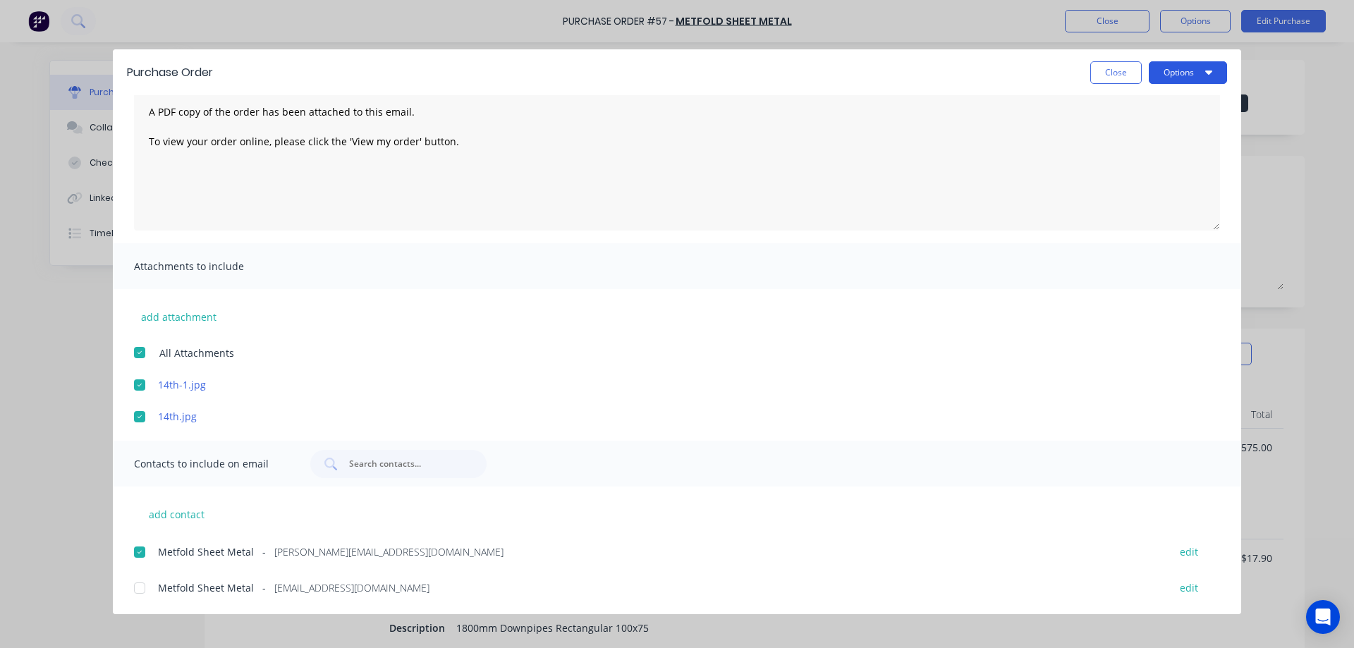
click at [1186, 71] on button "Options" at bounding box center [1188, 72] width 78 height 23
click at [1125, 167] on div "Email" at bounding box center [1160, 164] width 109 height 20
click at [1104, 72] on button "Close" at bounding box center [1115, 72] width 51 height 23
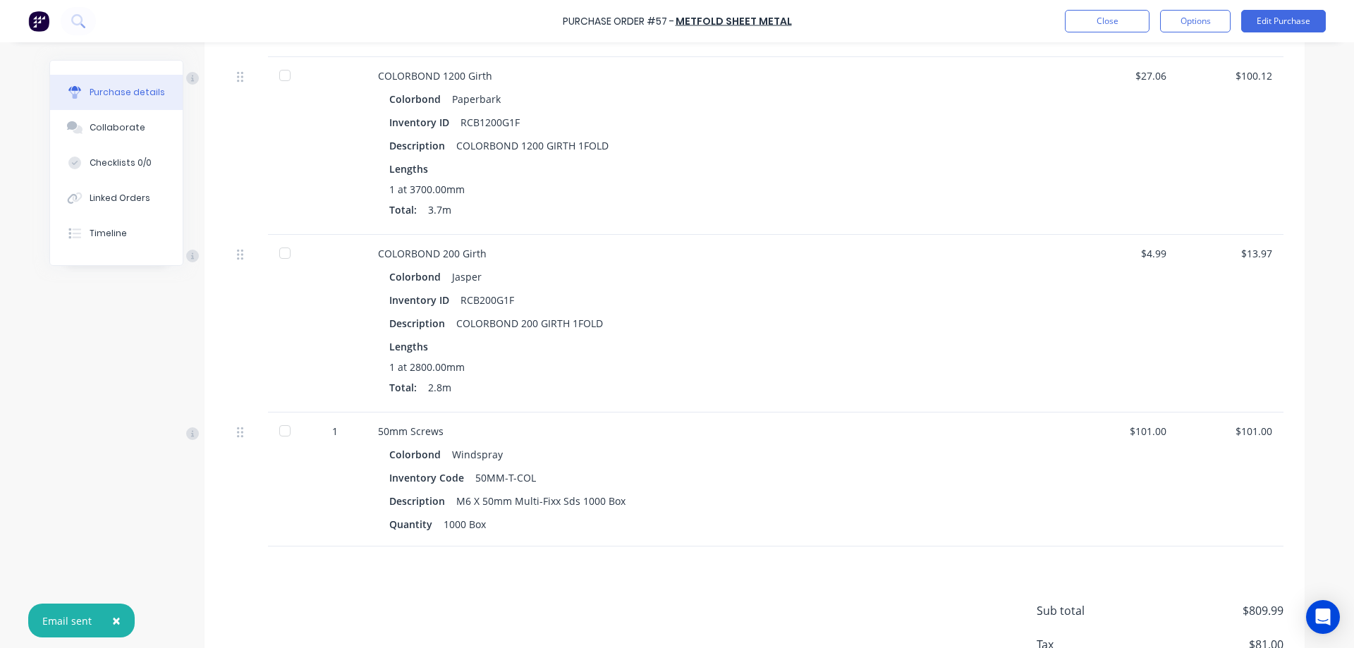
scroll to position [705, 0]
type textarea "x"
click at [1097, 19] on button "Close" at bounding box center [1107, 21] width 85 height 23
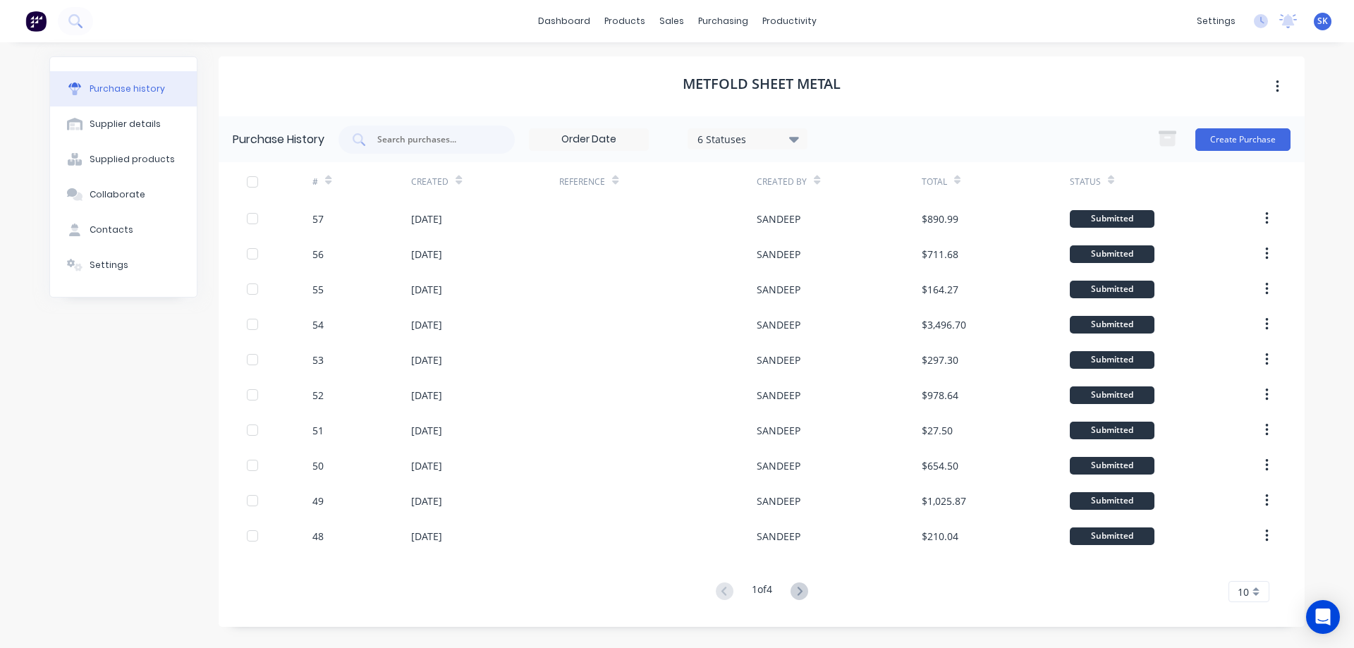
click at [30, 23] on img at bounding box center [35, 21] width 21 height 21
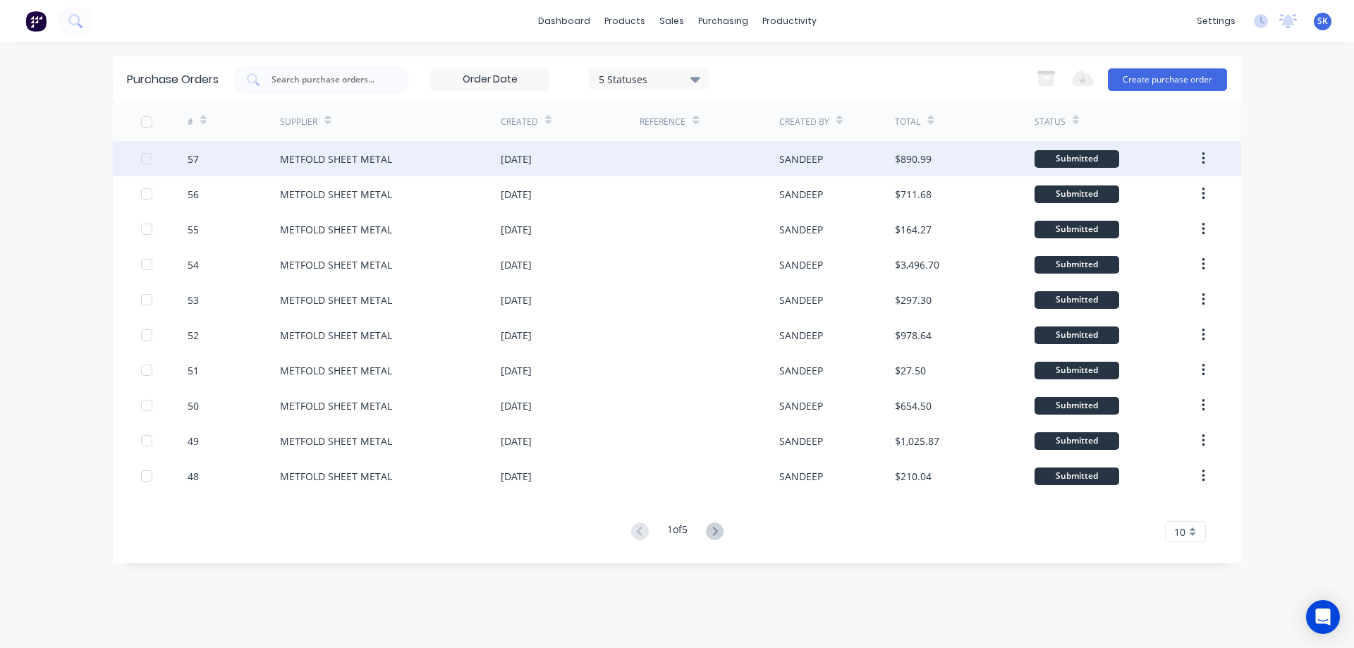
click at [400, 156] on div "METFOLD SHEET METAL" at bounding box center [390, 158] width 221 height 35
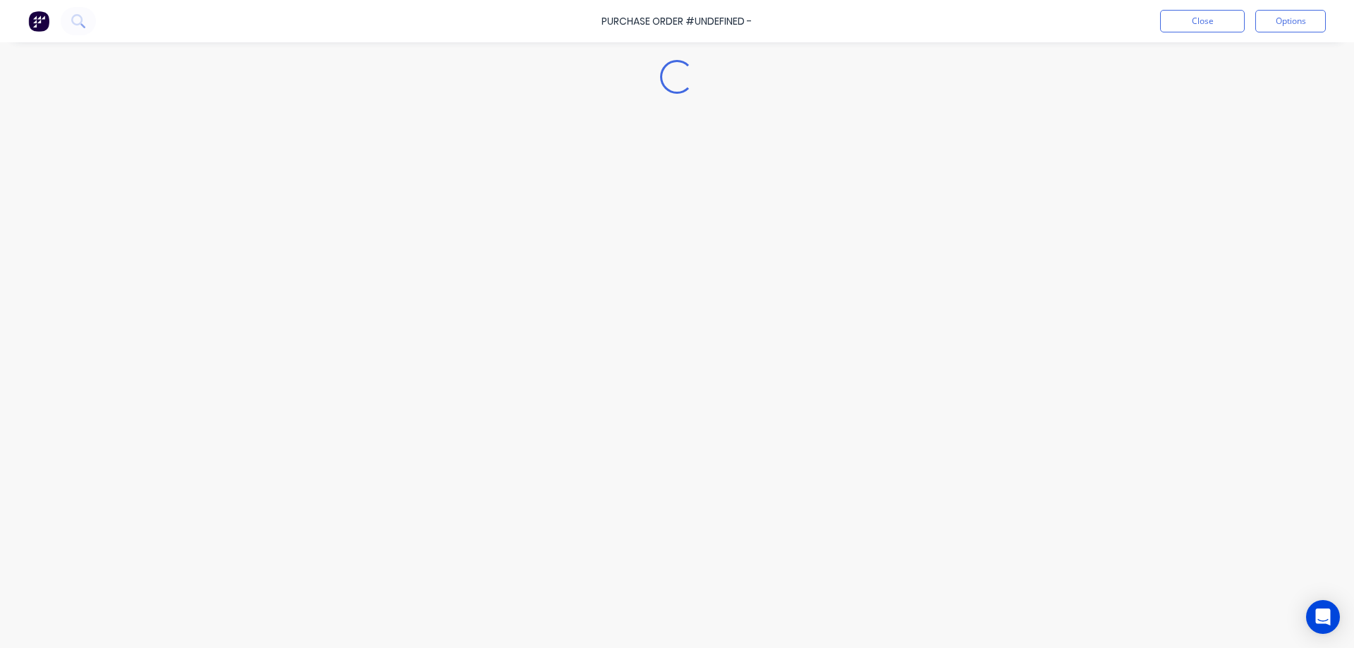
type textarea "x"
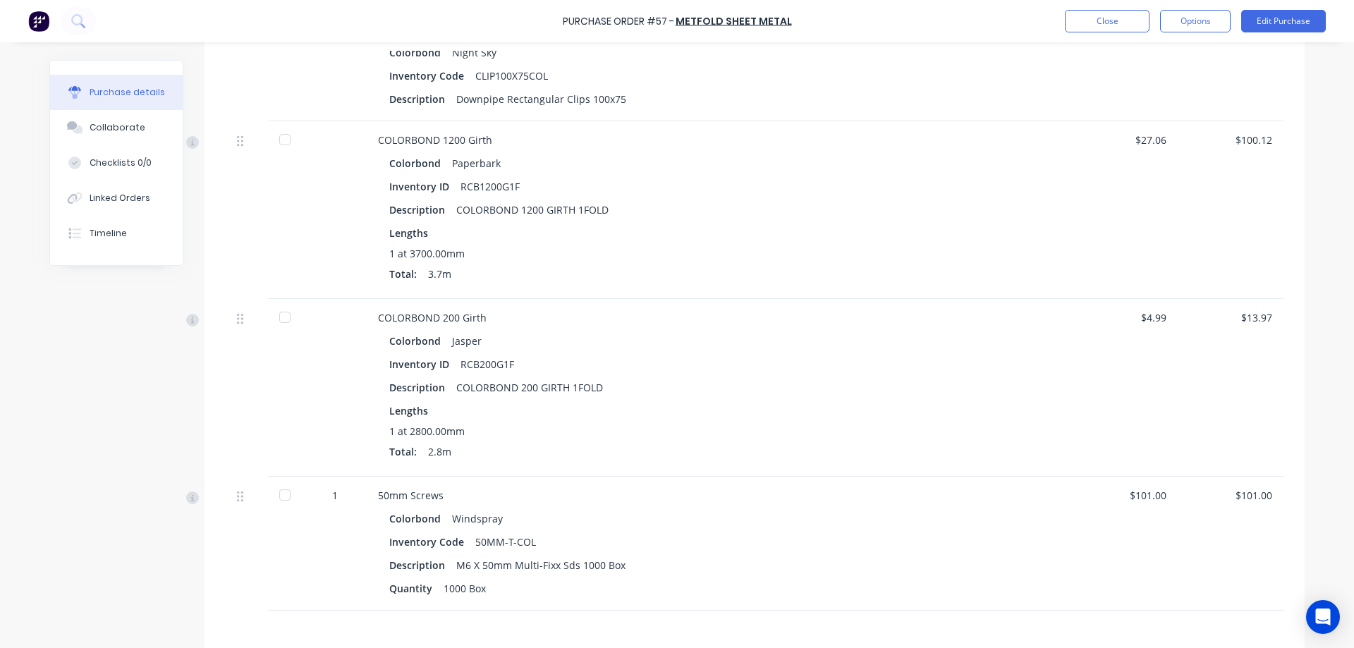
scroll to position [564, 0]
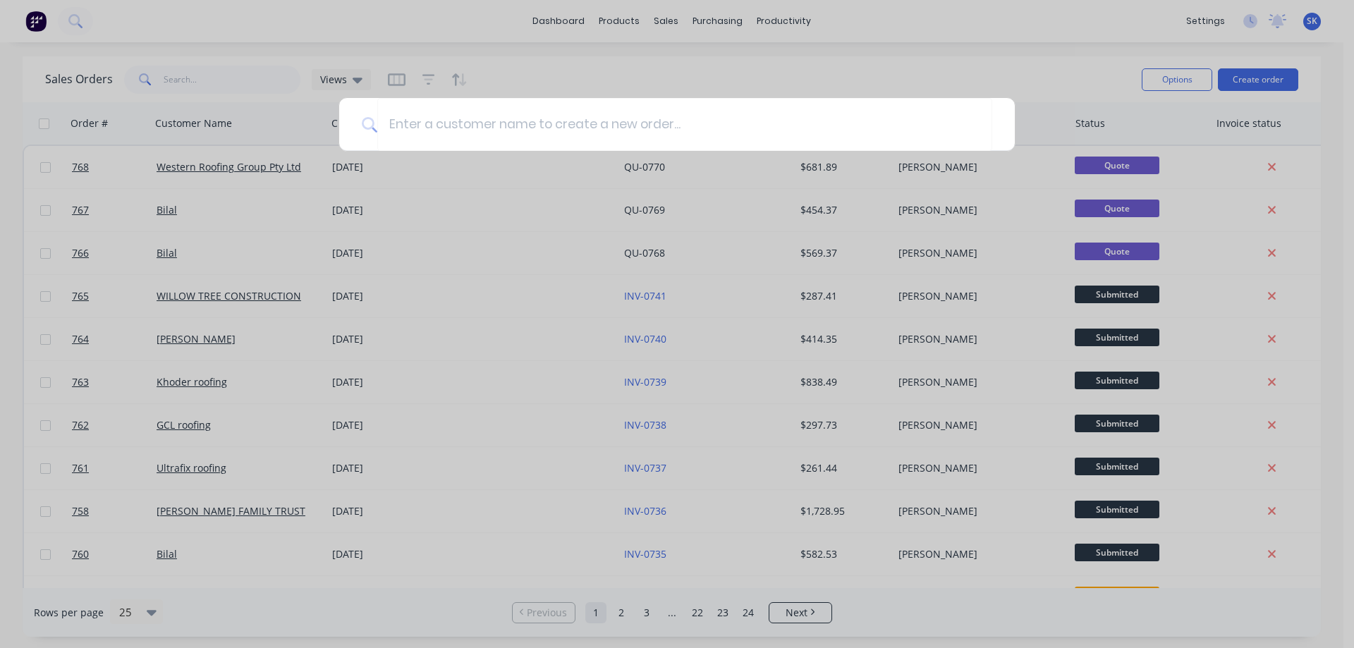
click at [573, 124] on input at bounding box center [684, 124] width 615 height 53
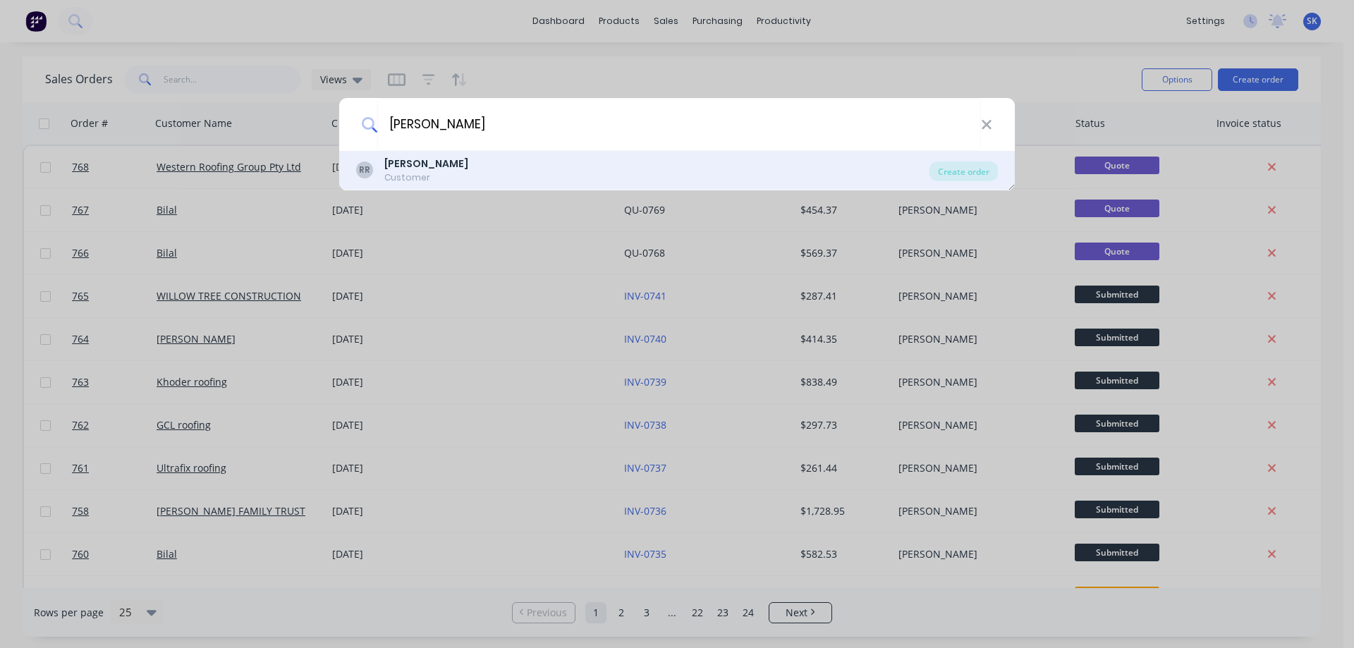
type input "[PERSON_NAME]"
click at [513, 166] on div "[PERSON_NAME] Customer" at bounding box center [642, 170] width 573 height 27
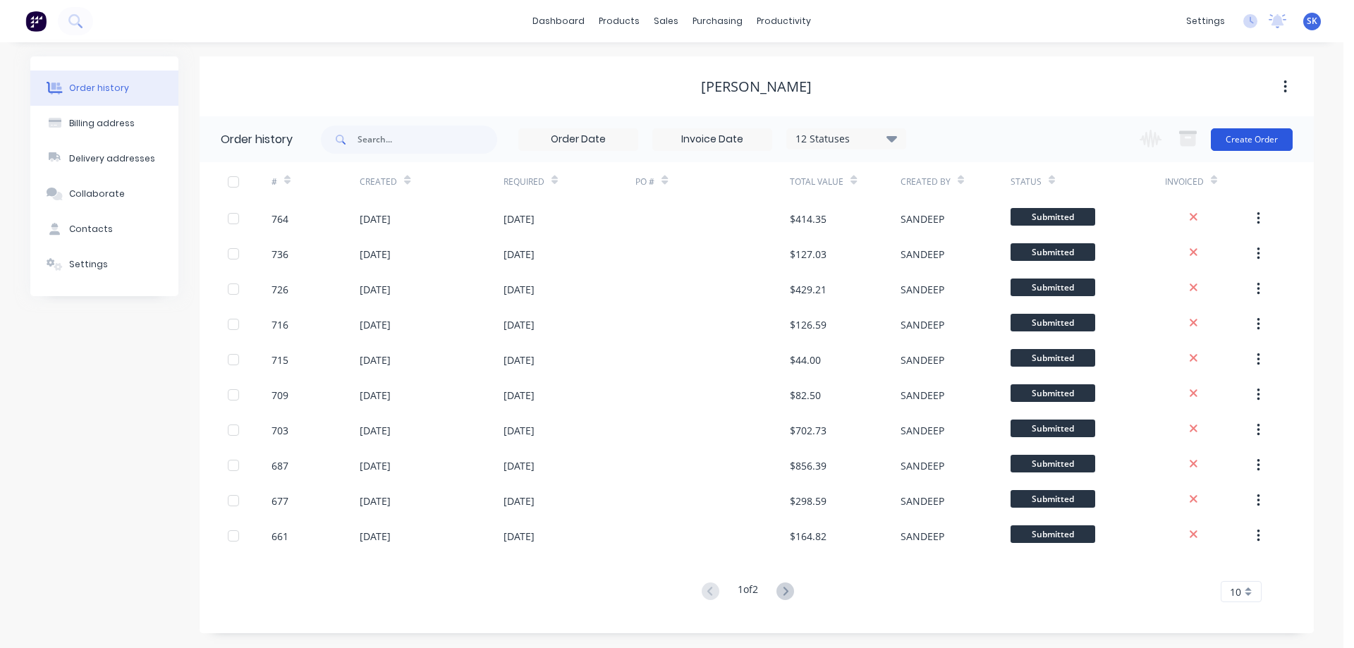
click at [1235, 132] on button "Create Order" at bounding box center [1252, 139] width 82 height 23
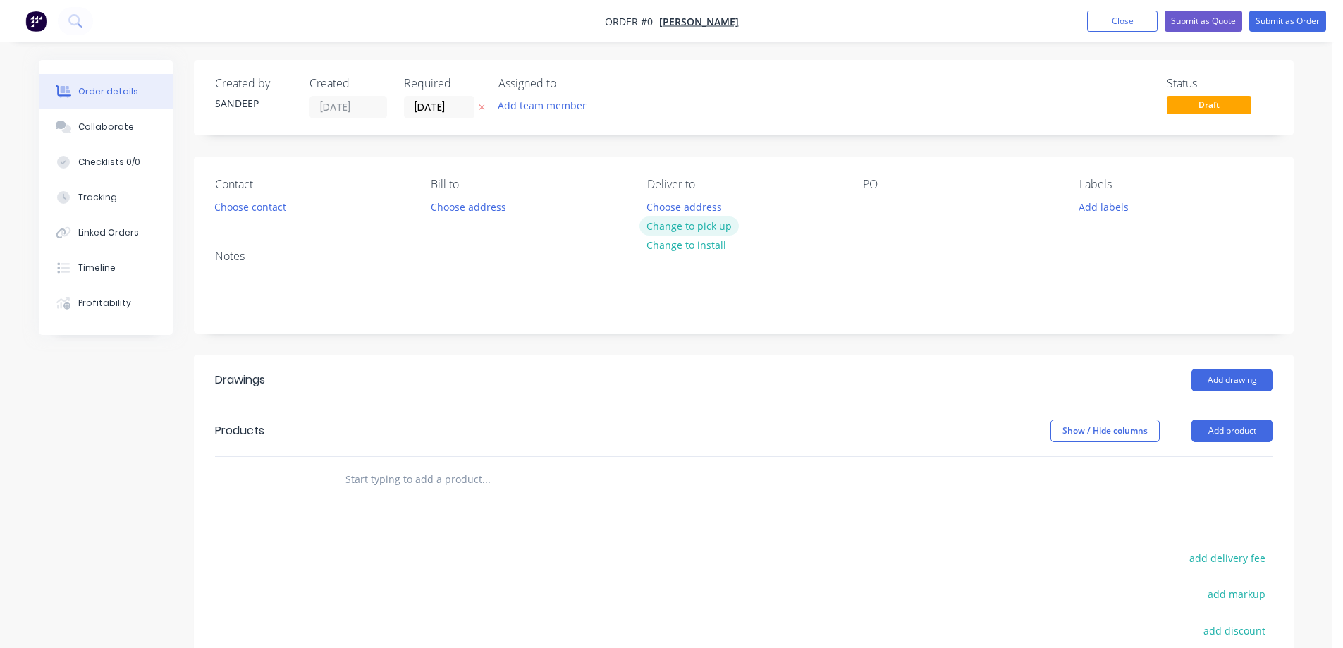
click at [671, 221] on button "Change to pick up" at bounding box center [690, 225] width 100 height 19
click at [446, 496] on div at bounding box center [582, 480] width 508 height 46
click at [434, 484] on input "text" at bounding box center [486, 479] width 282 height 28
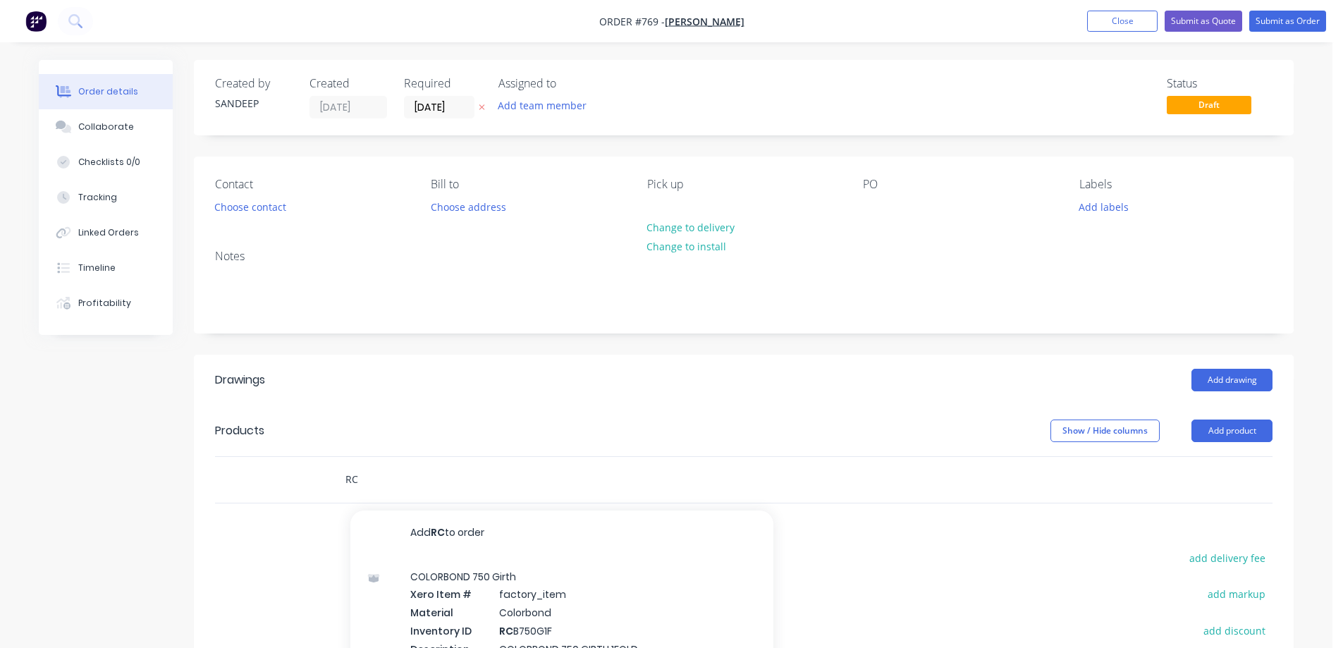
type input "R"
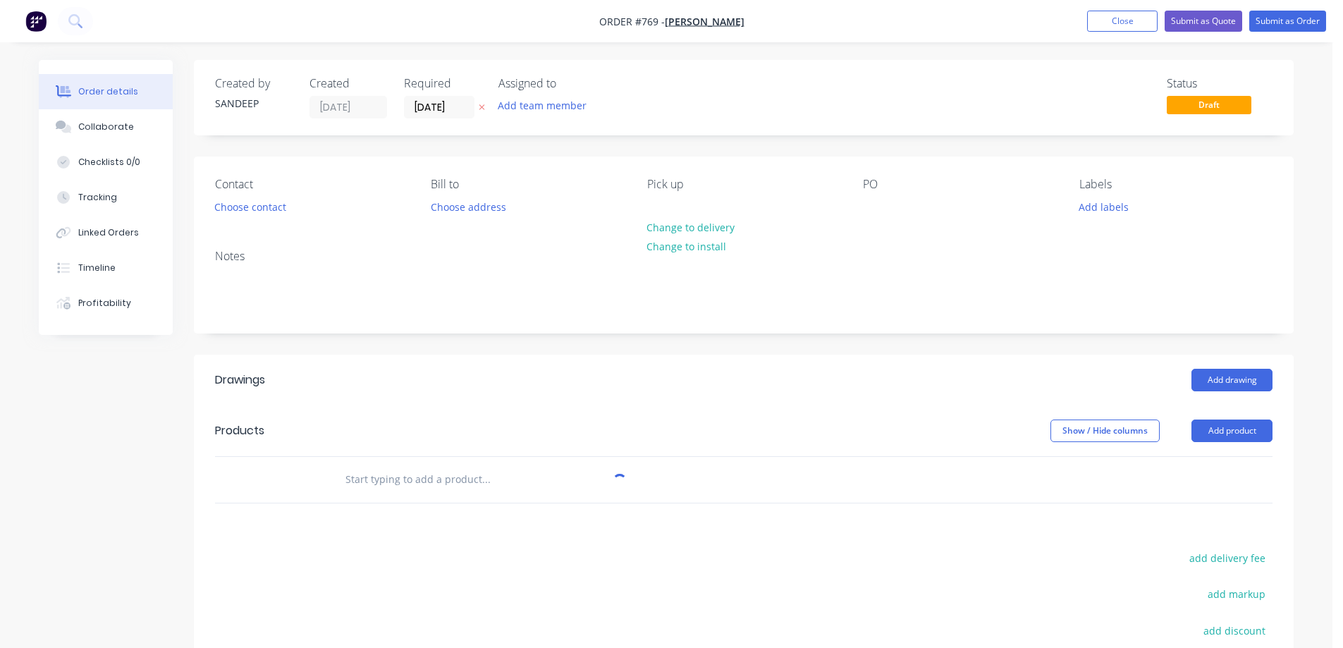
click at [433, 432] on div "Products" at bounding box center [327, 431] width 225 height 23
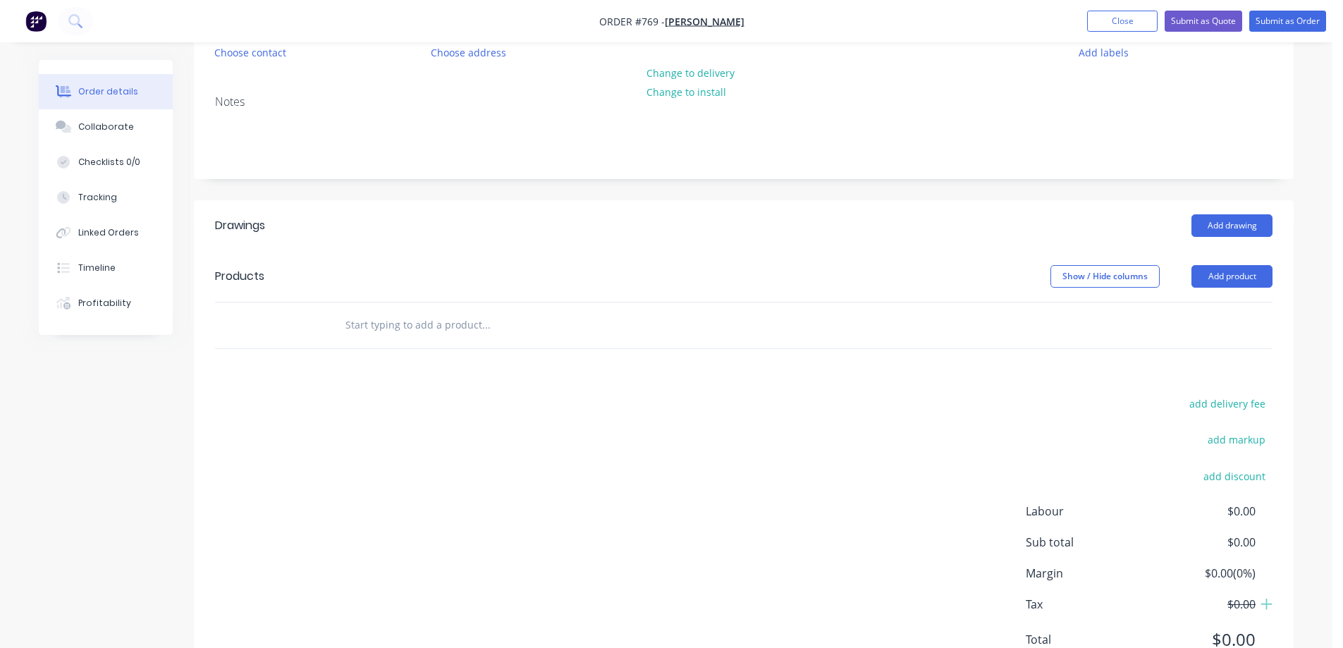
scroll to position [212, 0]
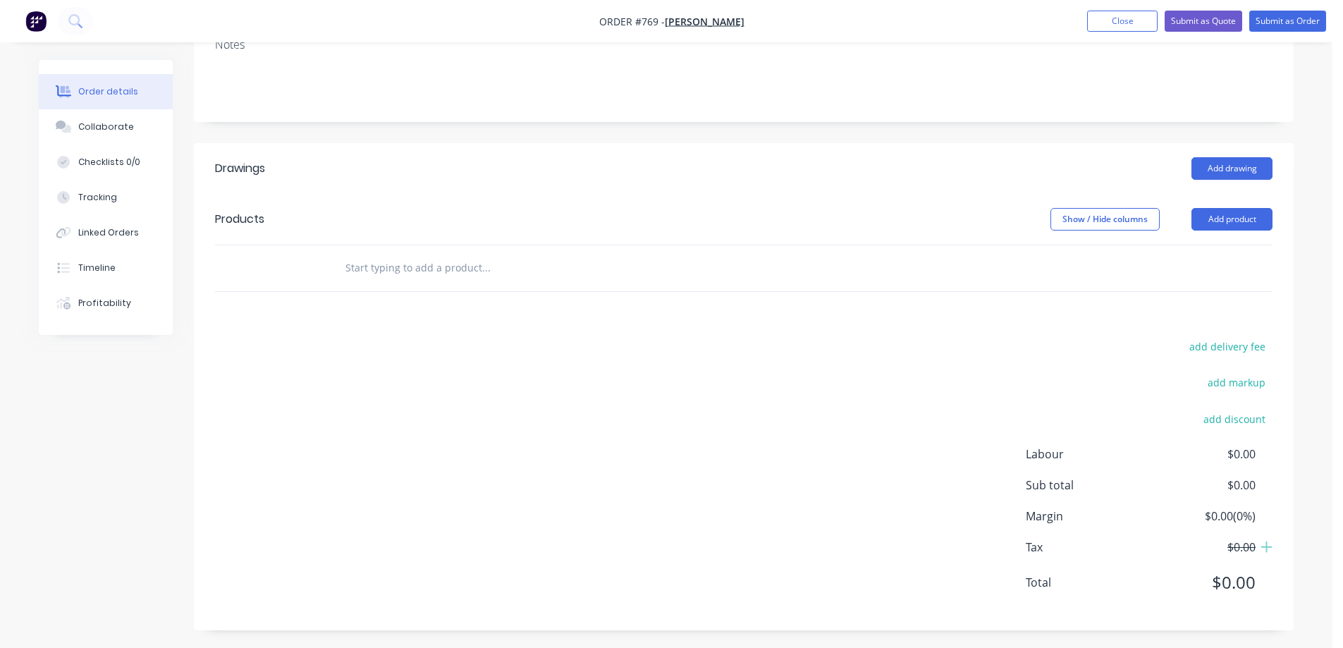
click at [407, 275] on input "text" at bounding box center [486, 268] width 282 height 28
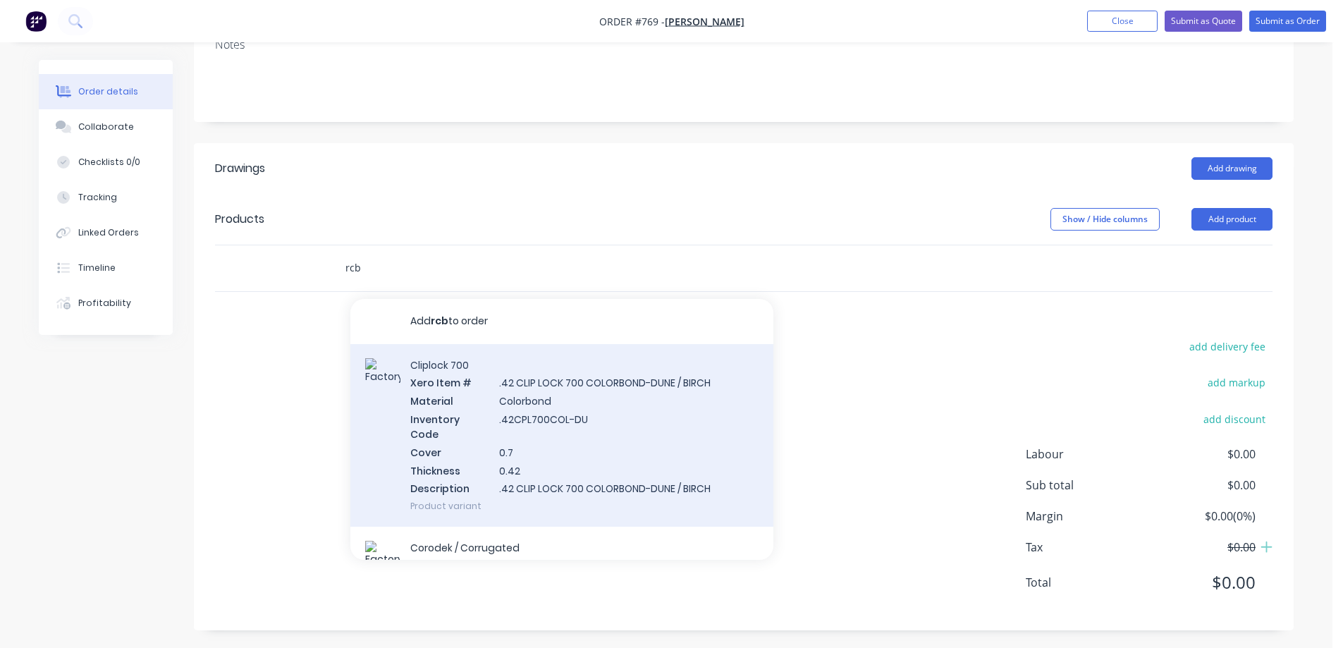
click at [375, 266] on input "rcb" at bounding box center [486, 268] width 282 height 28
click at [381, 357] on div "Cliplock 700 Xero Item # .42 CLIP LOCK 700 COLORBOND-DUNE / BIRCH Material Colo…" at bounding box center [561, 435] width 423 height 183
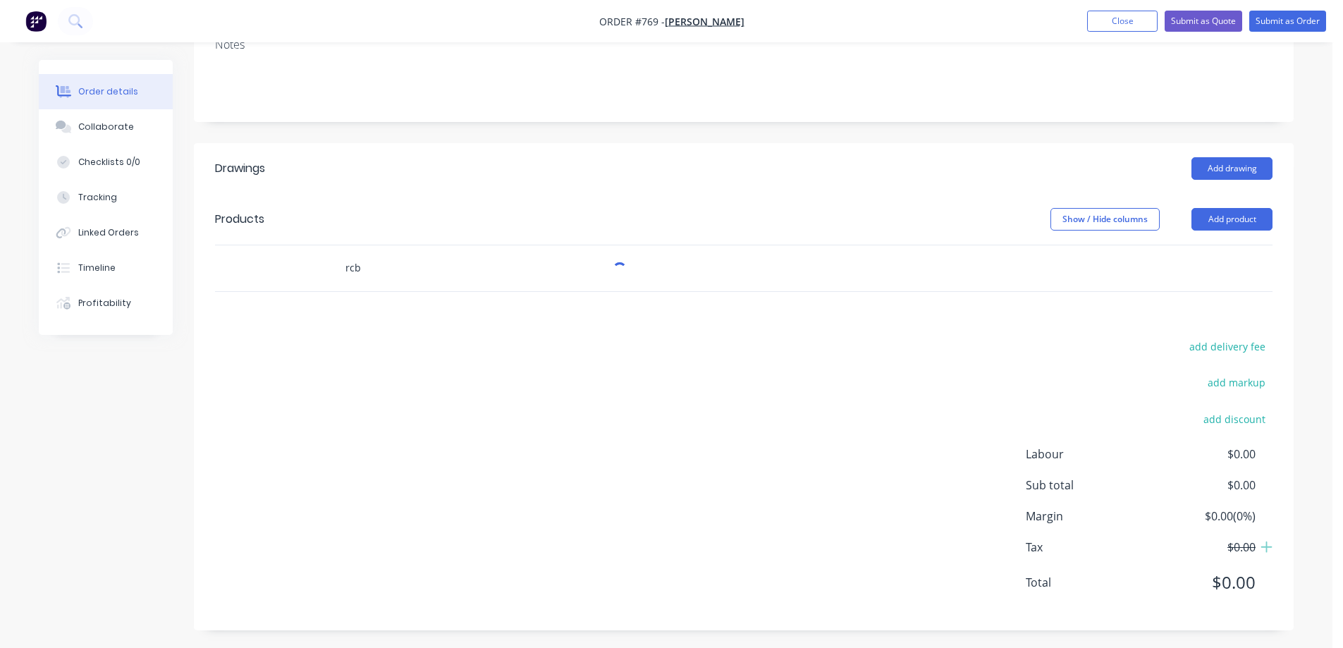
click at [362, 269] on input "rcb" at bounding box center [486, 268] width 282 height 28
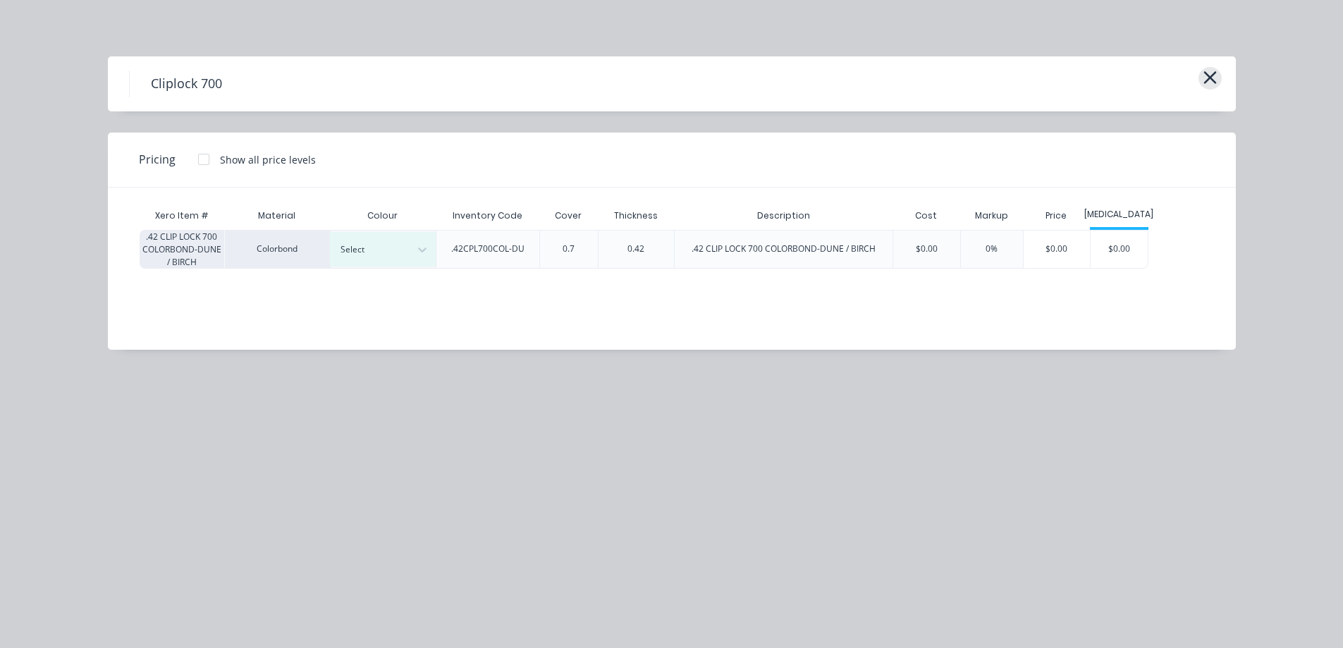
click at [1213, 85] on icon "button" at bounding box center [1210, 78] width 15 height 20
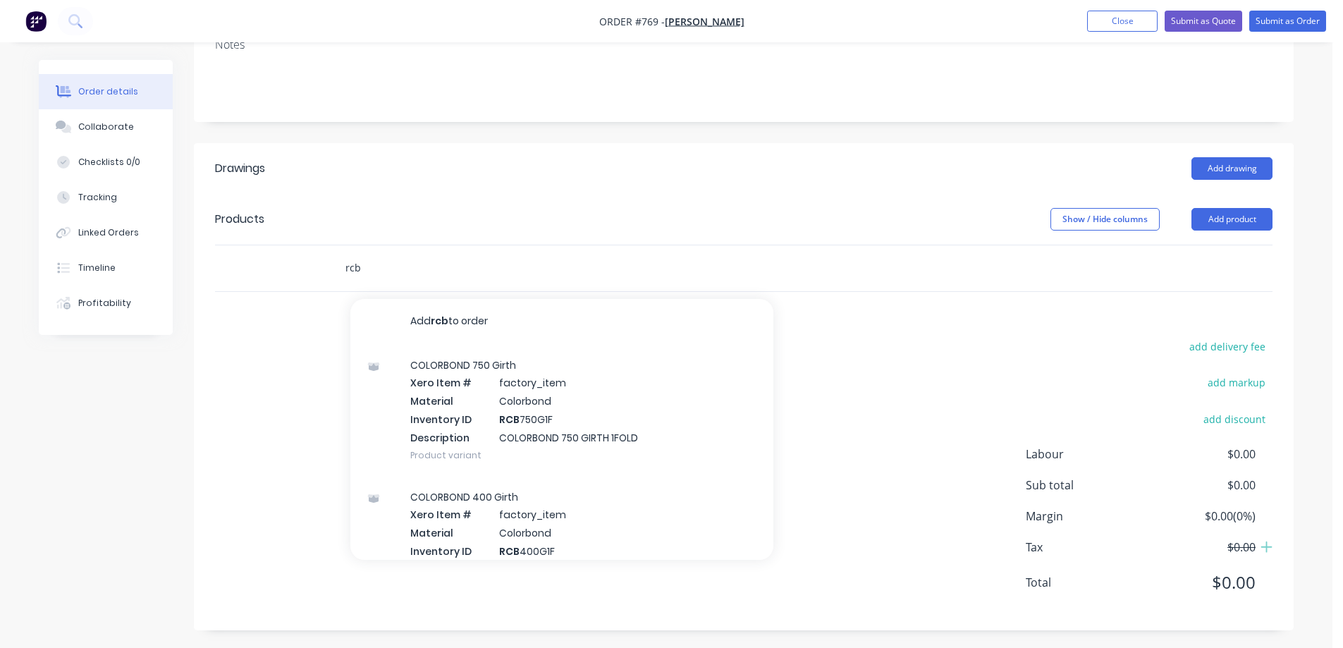
click at [374, 264] on input "rcb" at bounding box center [486, 268] width 282 height 28
type input "r"
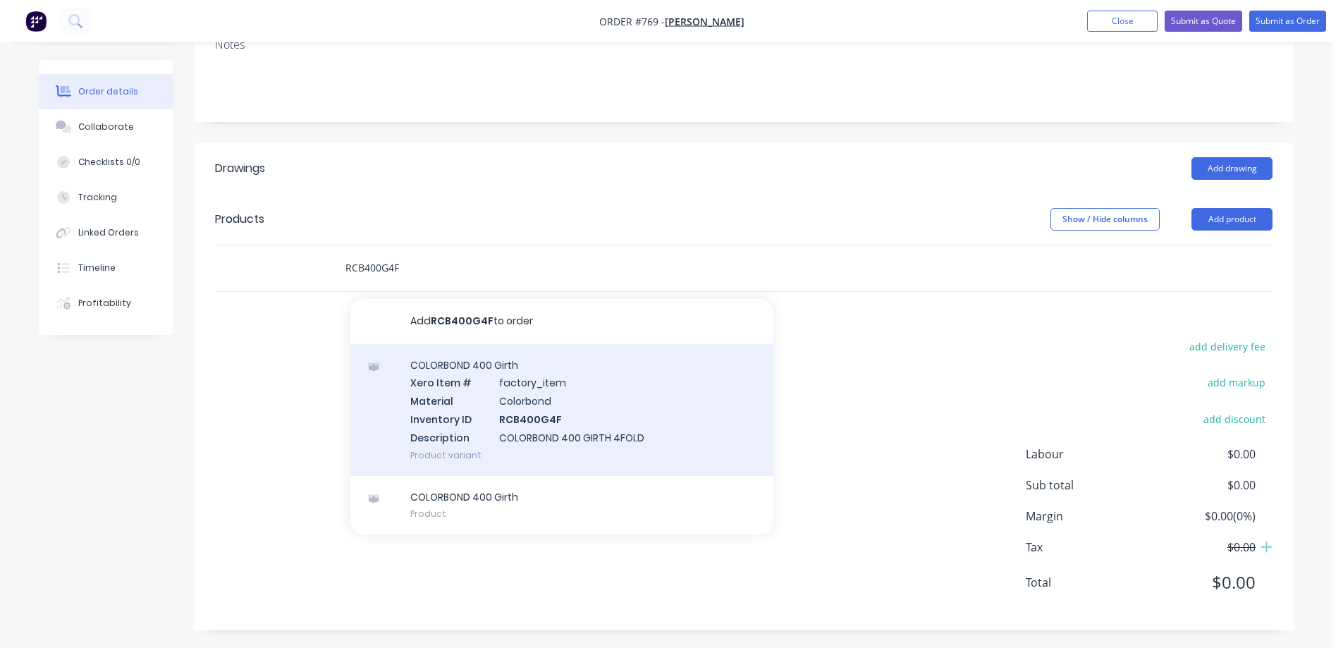
type input "RCB400G4F"
click at [465, 390] on div "COLORBOND 400 Girth Xero Item # factory_item Material Colorbond Inventory ID RC…" at bounding box center [561, 410] width 423 height 132
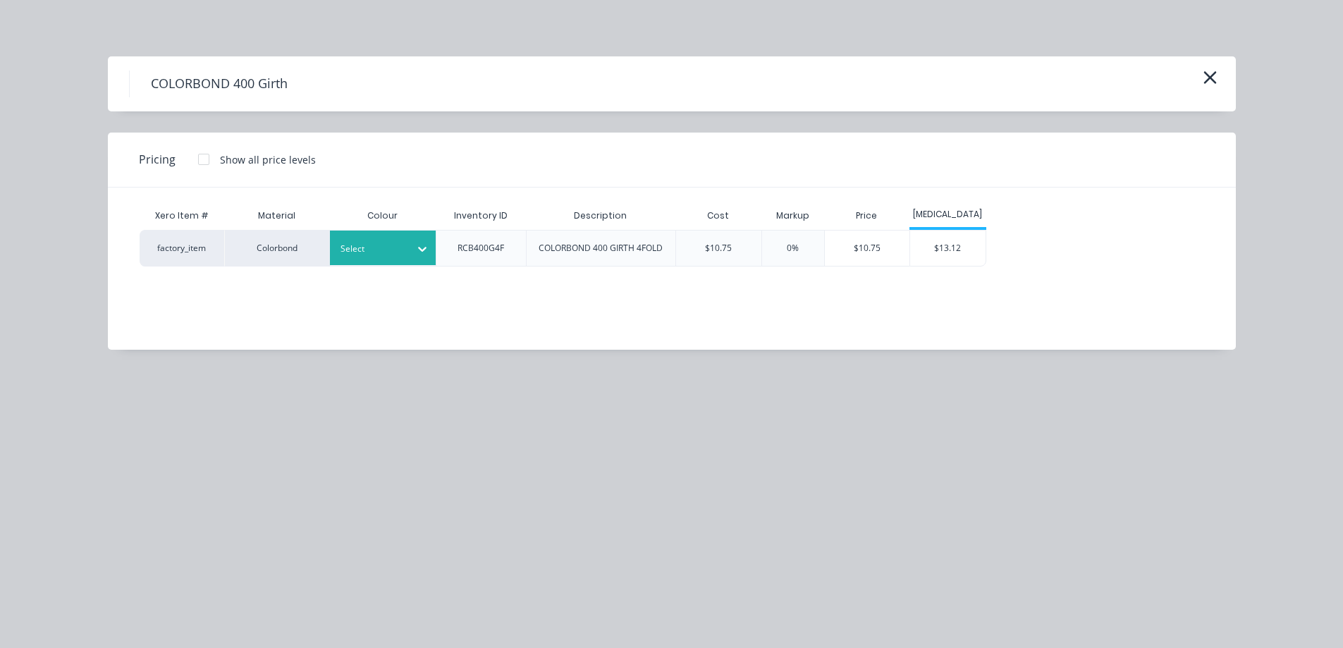
click at [390, 237] on div "Select" at bounding box center [383, 248] width 106 height 35
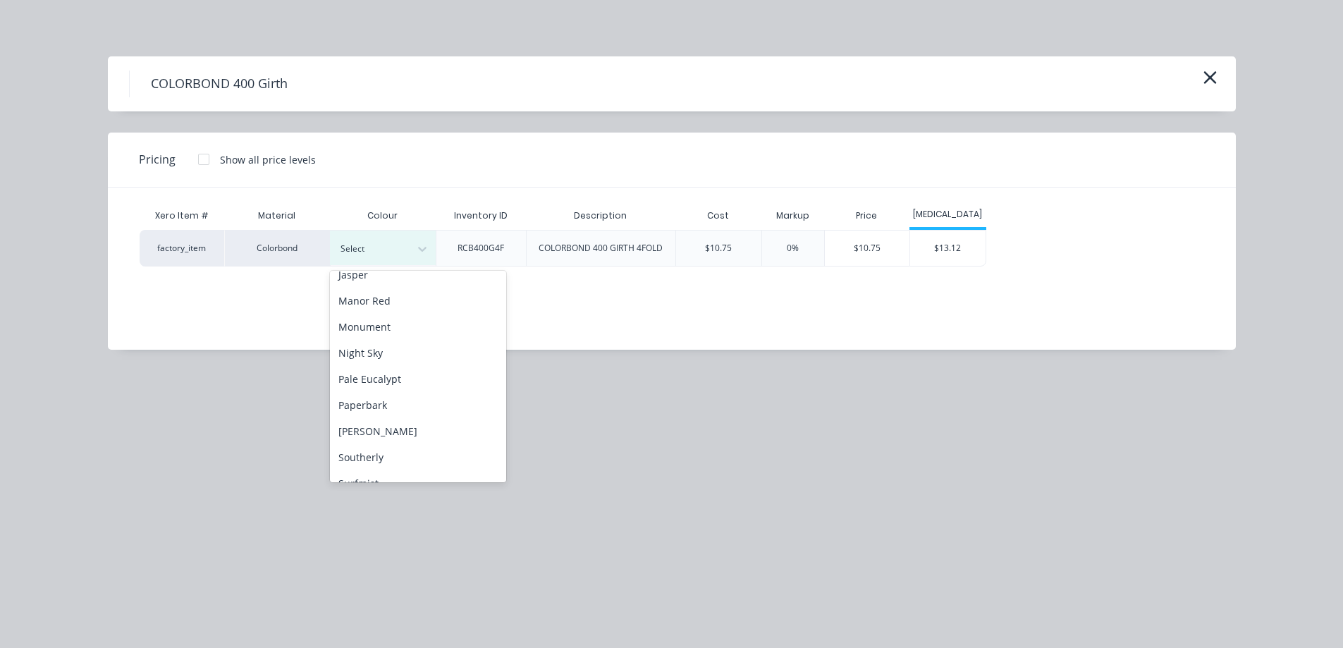
scroll to position [282, 0]
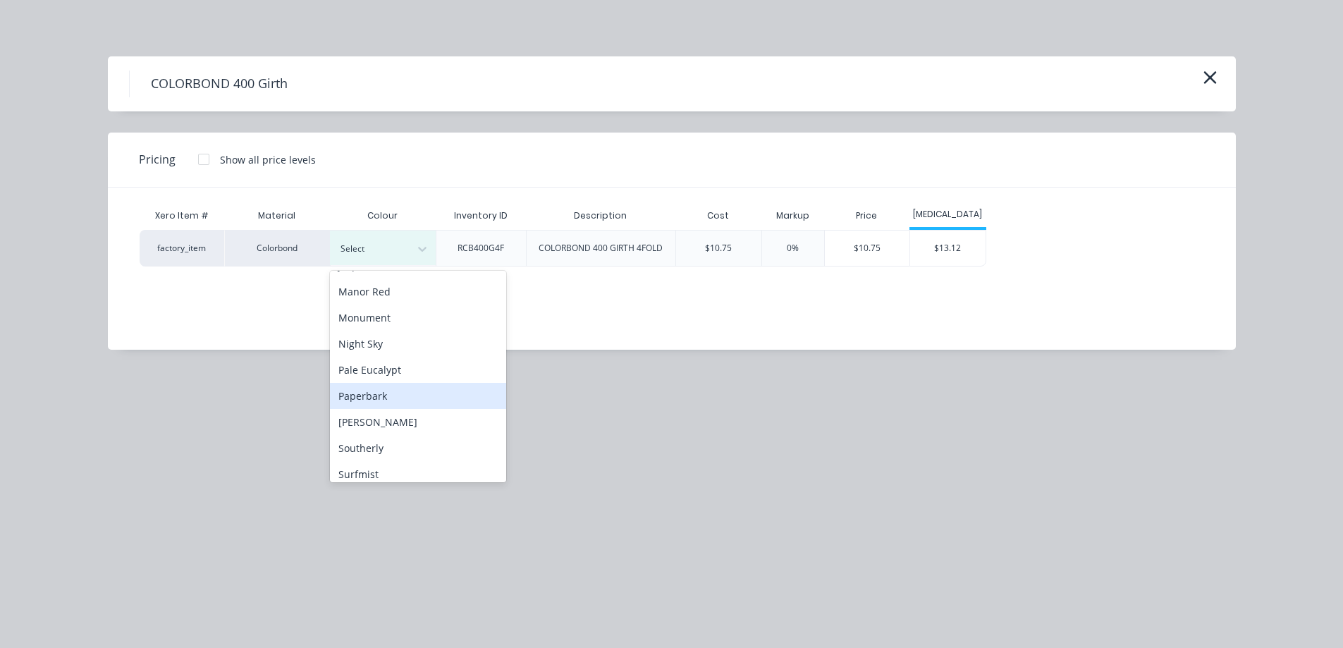
click at [386, 403] on div "Paperbark" at bounding box center [418, 396] width 176 height 26
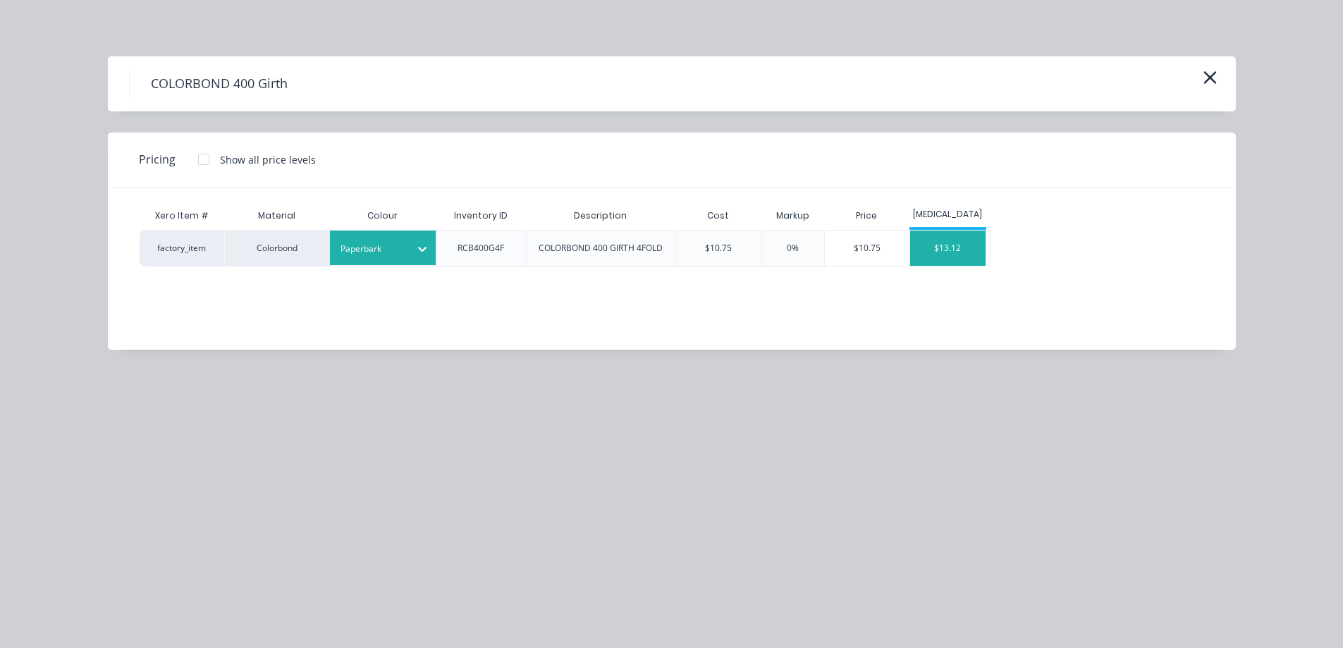
click at [955, 254] on div "$13.12" at bounding box center [947, 248] width 75 height 35
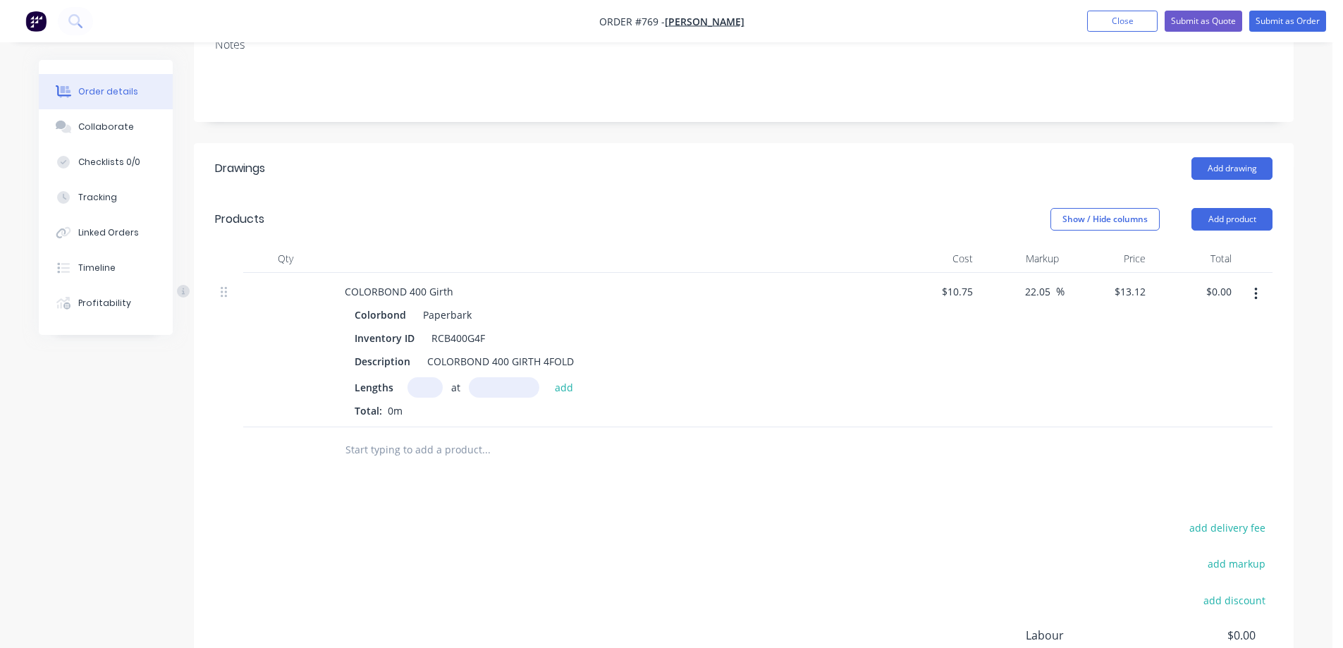
click at [415, 388] on input "text" at bounding box center [425, 387] width 35 height 20
type input "2"
type input "3700mm"
click at [565, 386] on button "add" at bounding box center [564, 386] width 33 height 19
type input "$97.09"
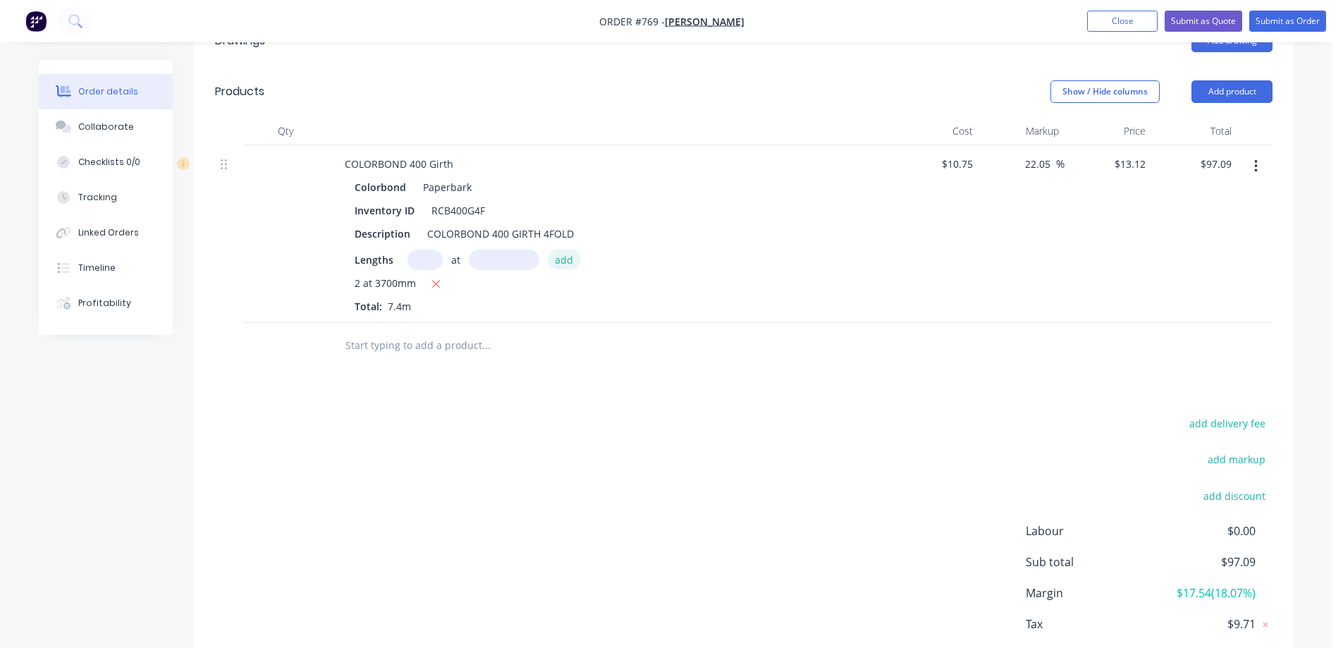
scroll to position [420, 0]
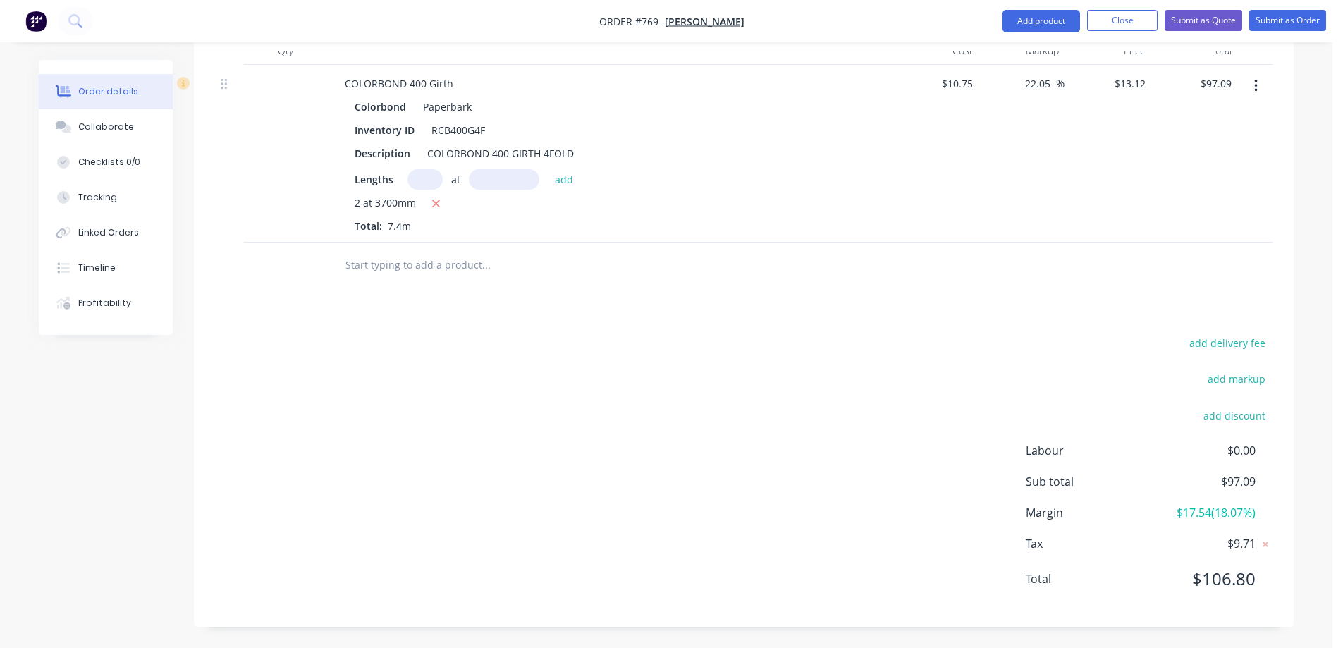
click at [445, 264] on input "text" at bounding box center [486, 265] width 282 height 28
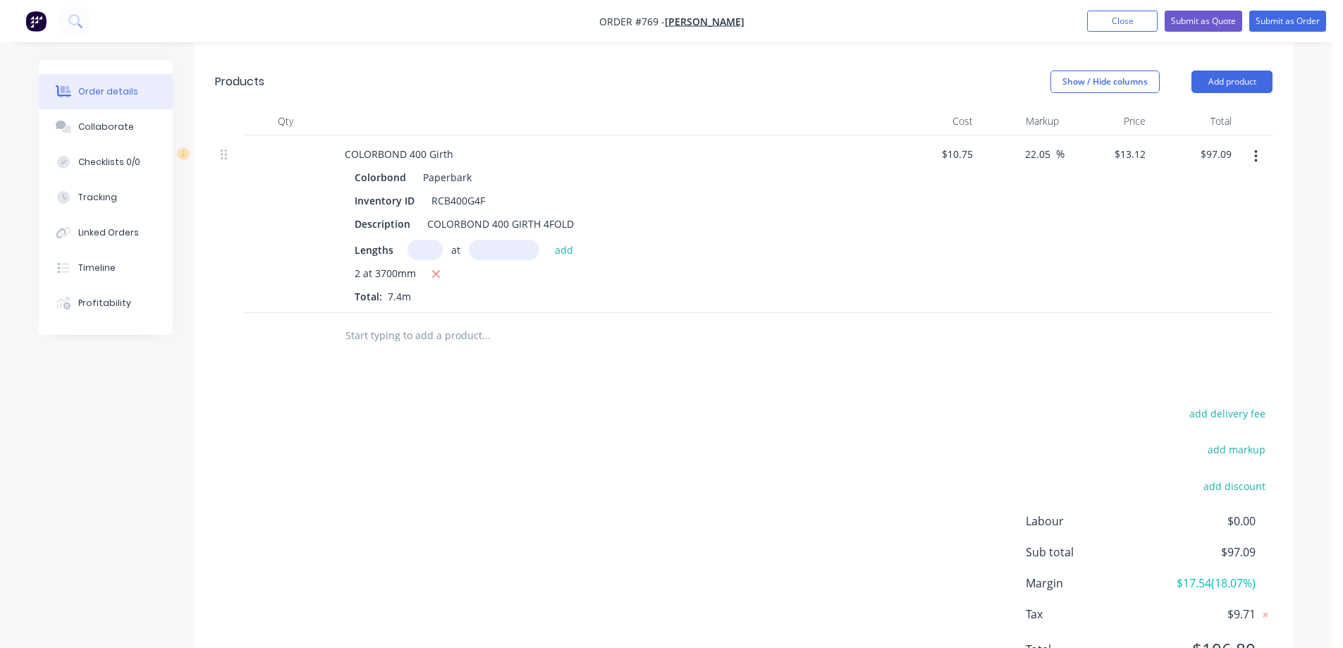
click at [445, 350] on div at bounding box center [582, 336] width 508 height 46
click at [434, 339] on input "text" at bounding box center [486, 336] width 282 height 28
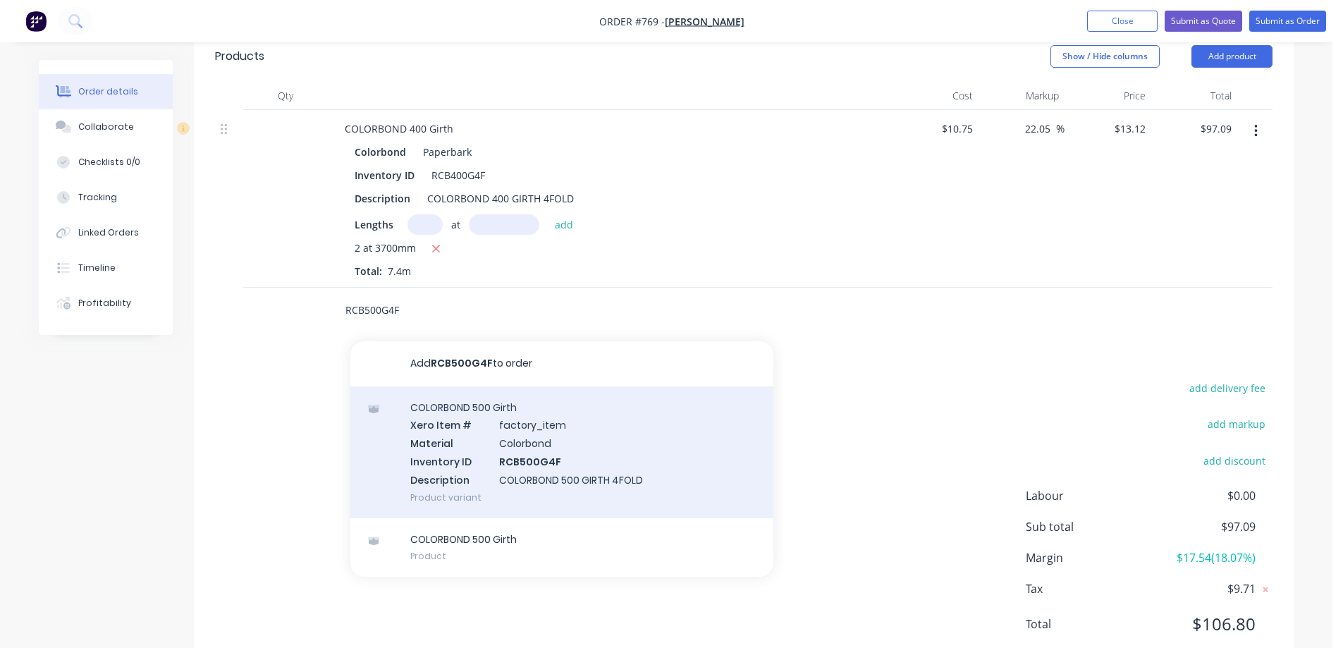
scroll to position [420, 0]
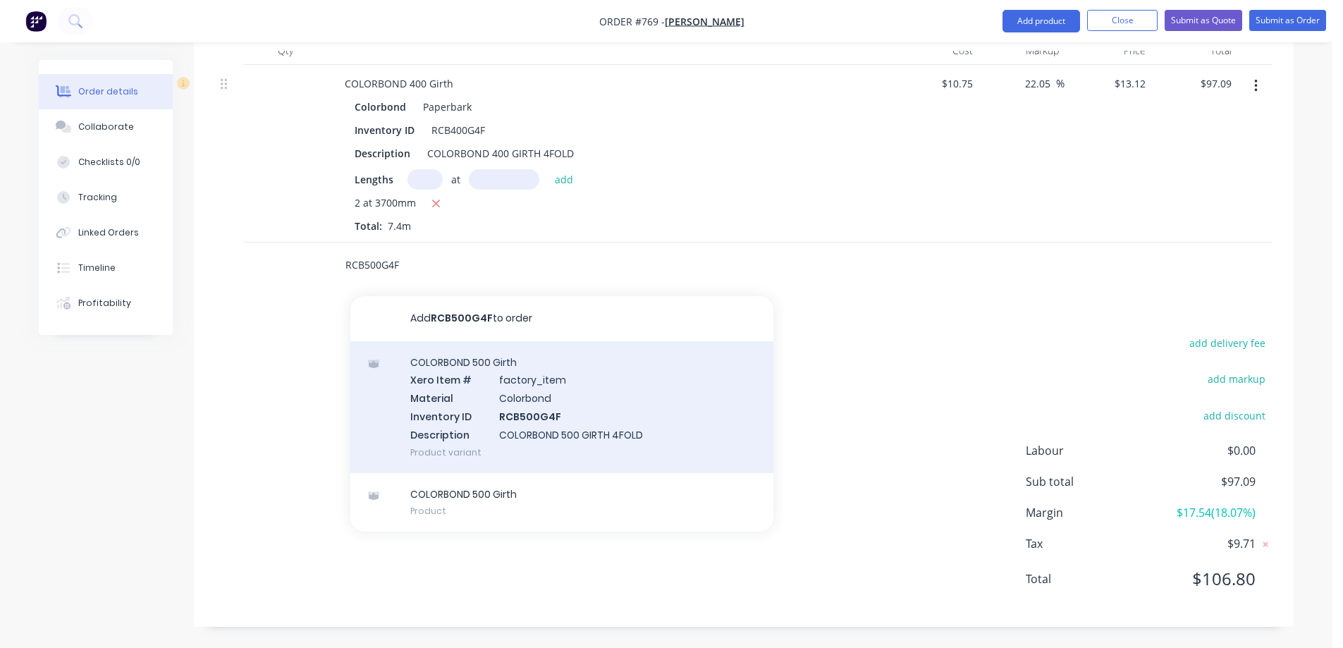
type input "RCB500G4F"
click at [465, 400] on div "COLORBOND 500 Girth Xero Item # factory_item Material Colorbond Inventory ID RC…" at bounding box center [561, 407] width 423 height 132
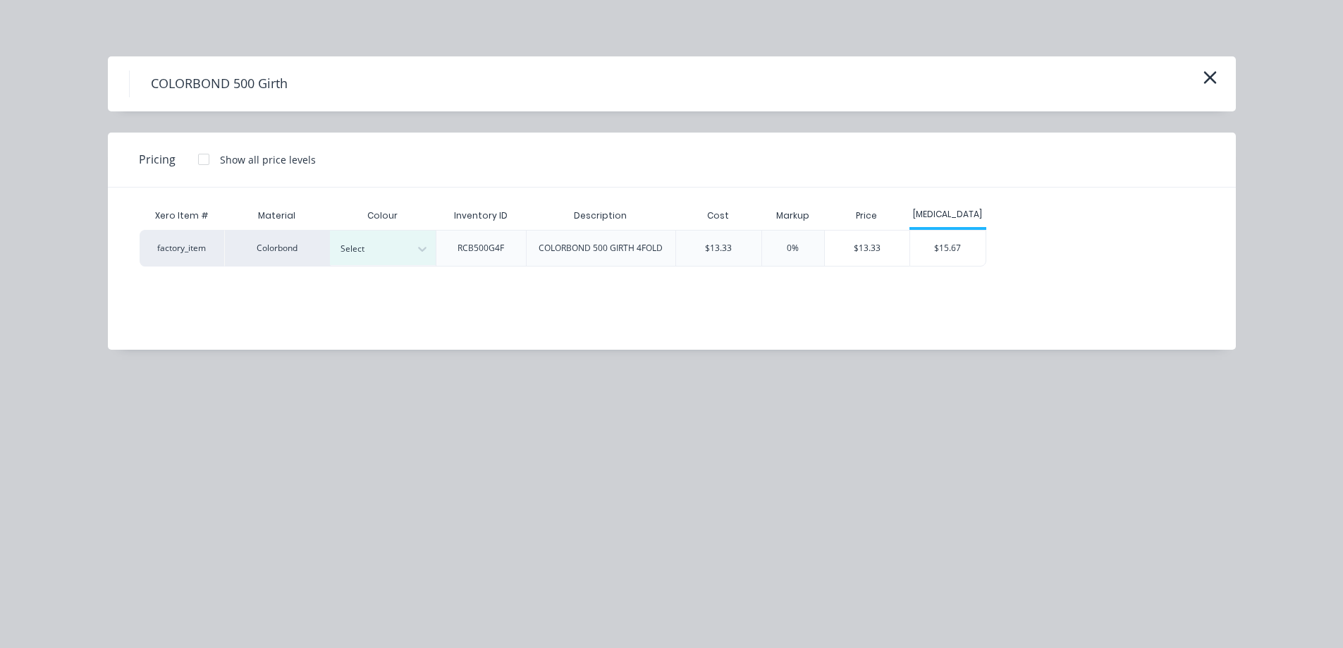
click at [381, 232] on div "Select" at bounding box center [383, 248] width 106 height 35
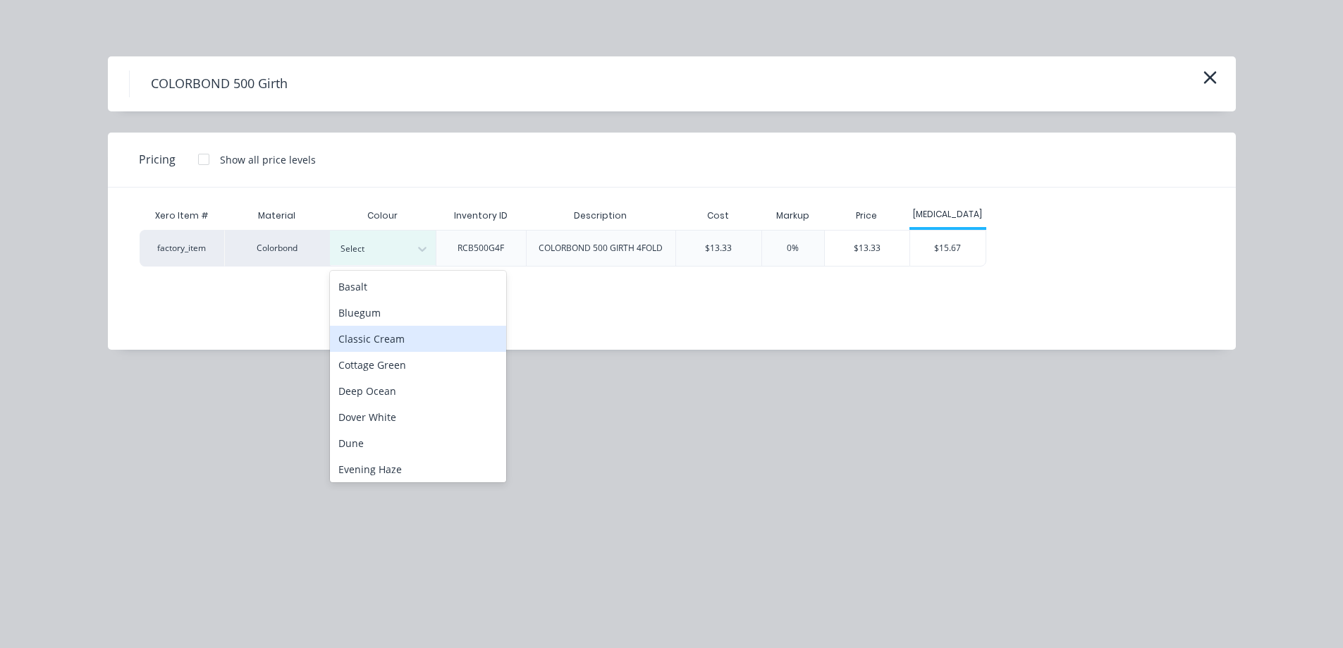
click at [398, 329] on div "Classic Cream" at bounding box center [418, 339] width 176 height 26
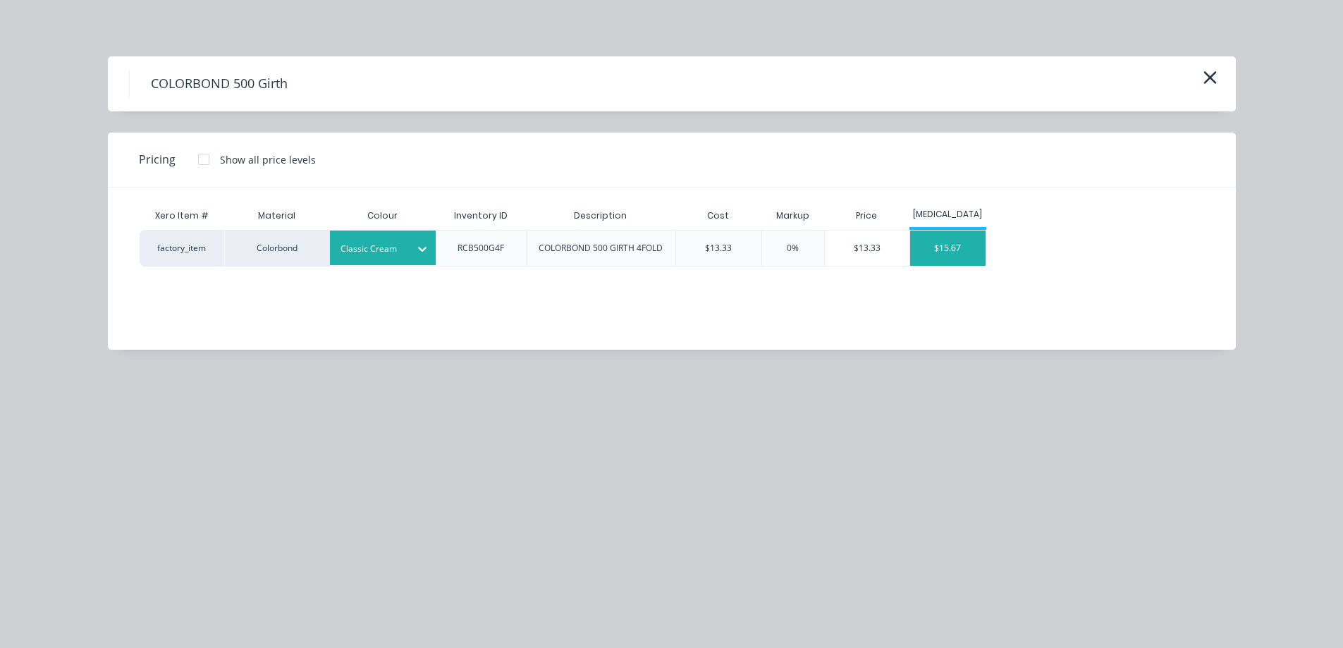
click at [961, 256] on div "$15.67" at bounding box center [947, 248] width 75 height 35
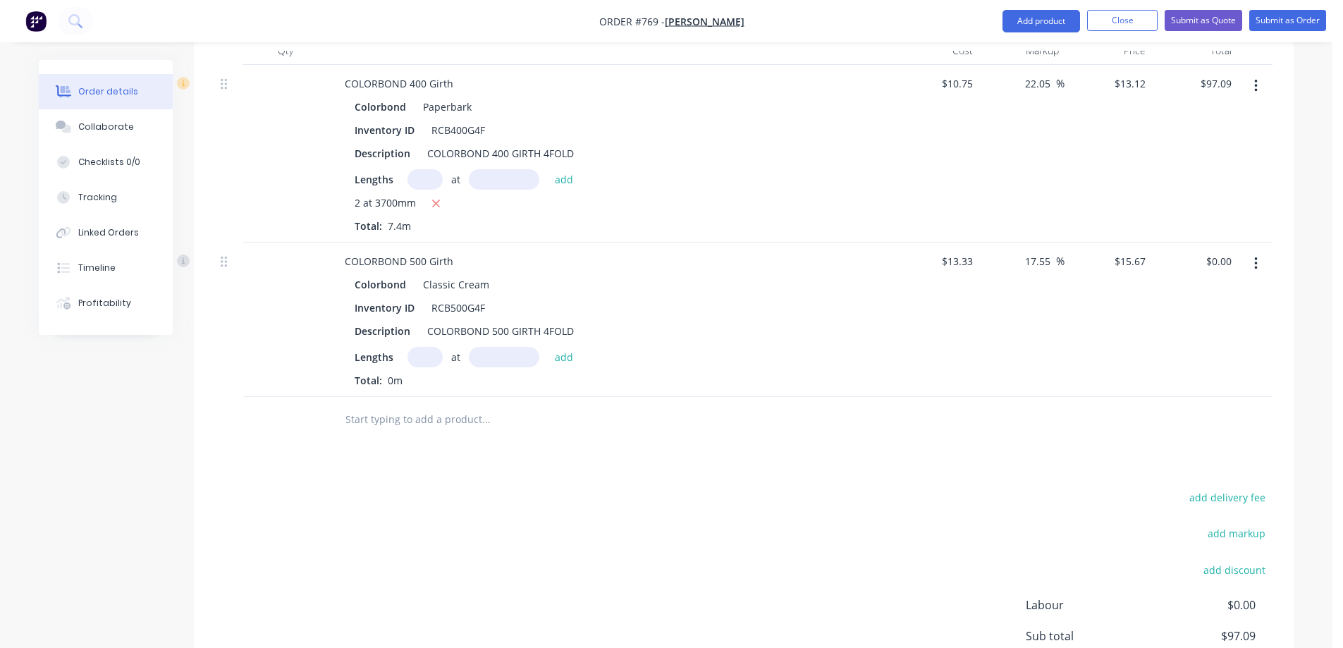
click at [424, 360] on input "text" at bounding box center [425, 357] width 35 height 20
type input "1"
type input "700mm"
click at [566, 362] on button "add" at bounding box center [564, 356] width 33 height 19
type input "$10.97"
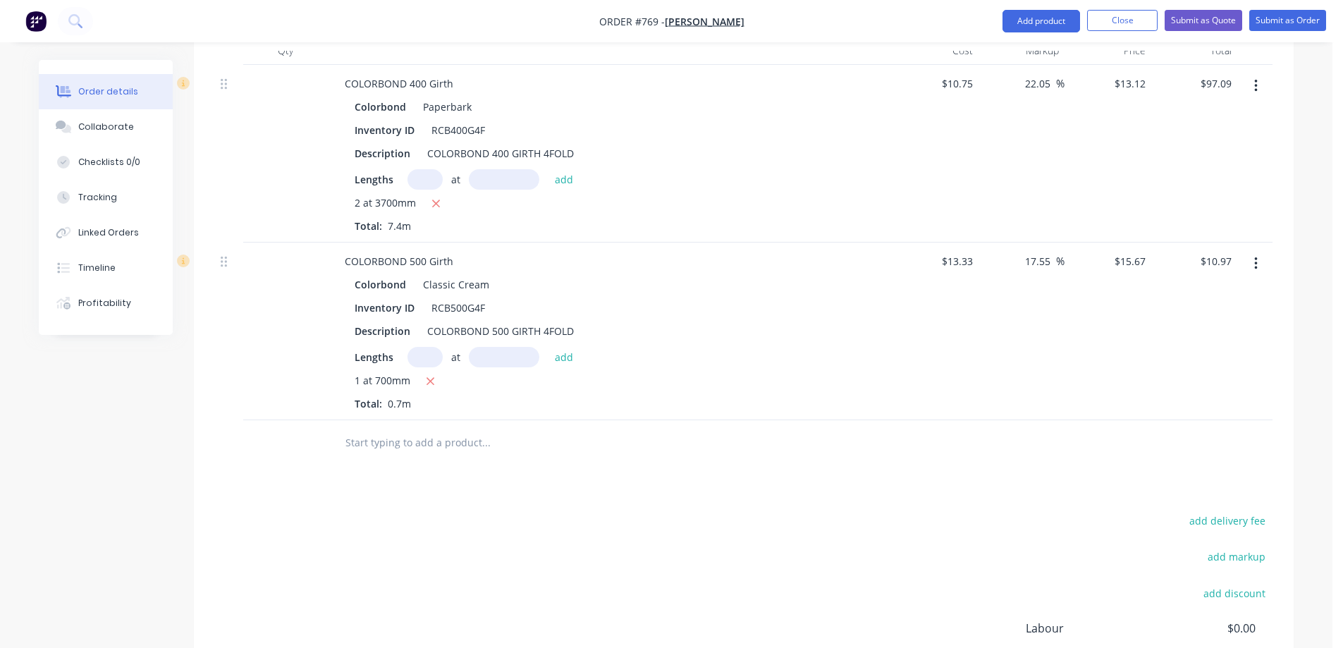
click at [455, 430] on div at bounding box center [582, 443] width 508 height 46
click at [420, 437] on input "text" at bounding box center [486, 443] width 282 height 28
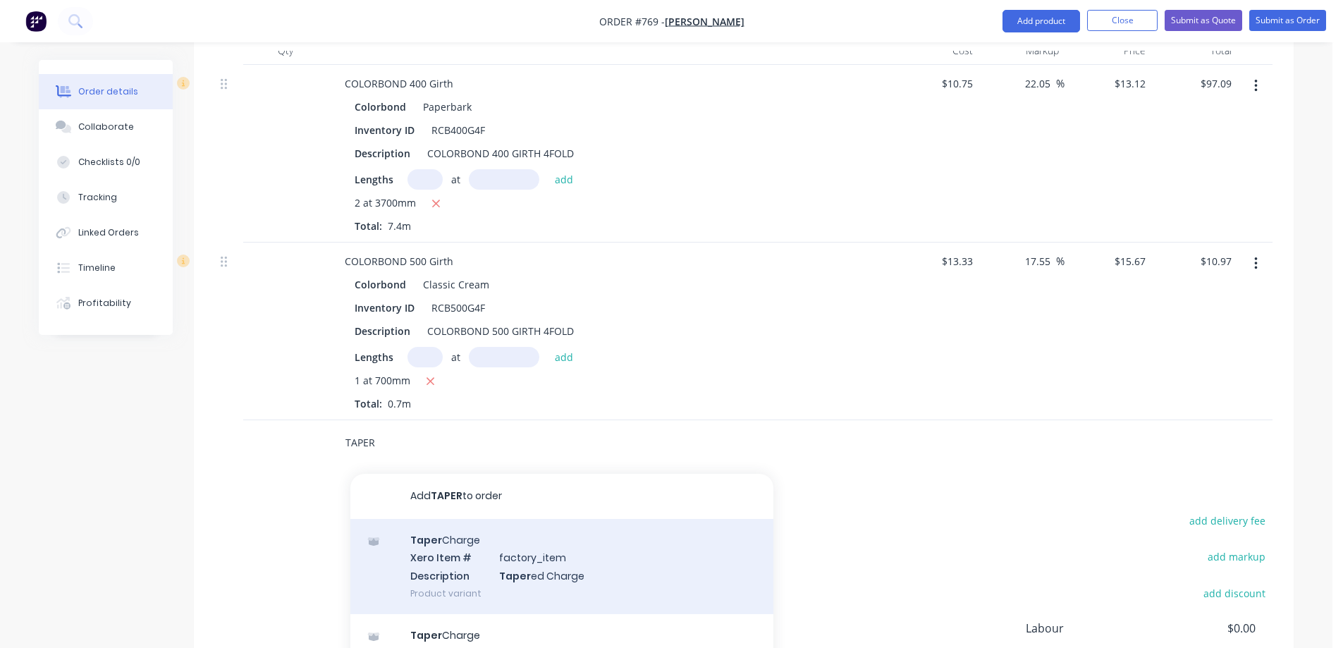
type input "TAPER"
click at [448, 547] on div "Taper Charge Xero Item # factory_item Description Taper ed Charge Product varia…" at bounding box center [561, 566] width 423 height 95
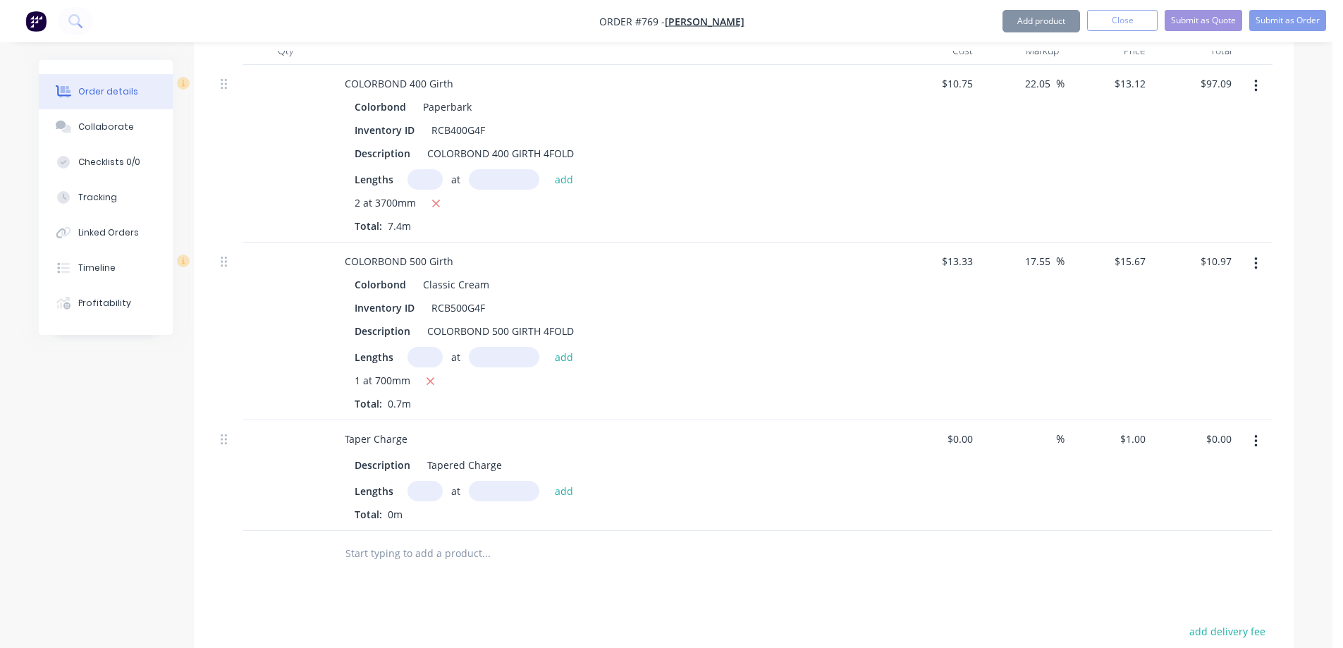
click at [421, 482] on input "text" at bounding box center [425, 491] width 35 height 20
type input "1"
type input "700mm"
click at [565, 499] on button "add" at bounding box center [564, 490] width 33 height 19
type input "$0.70"
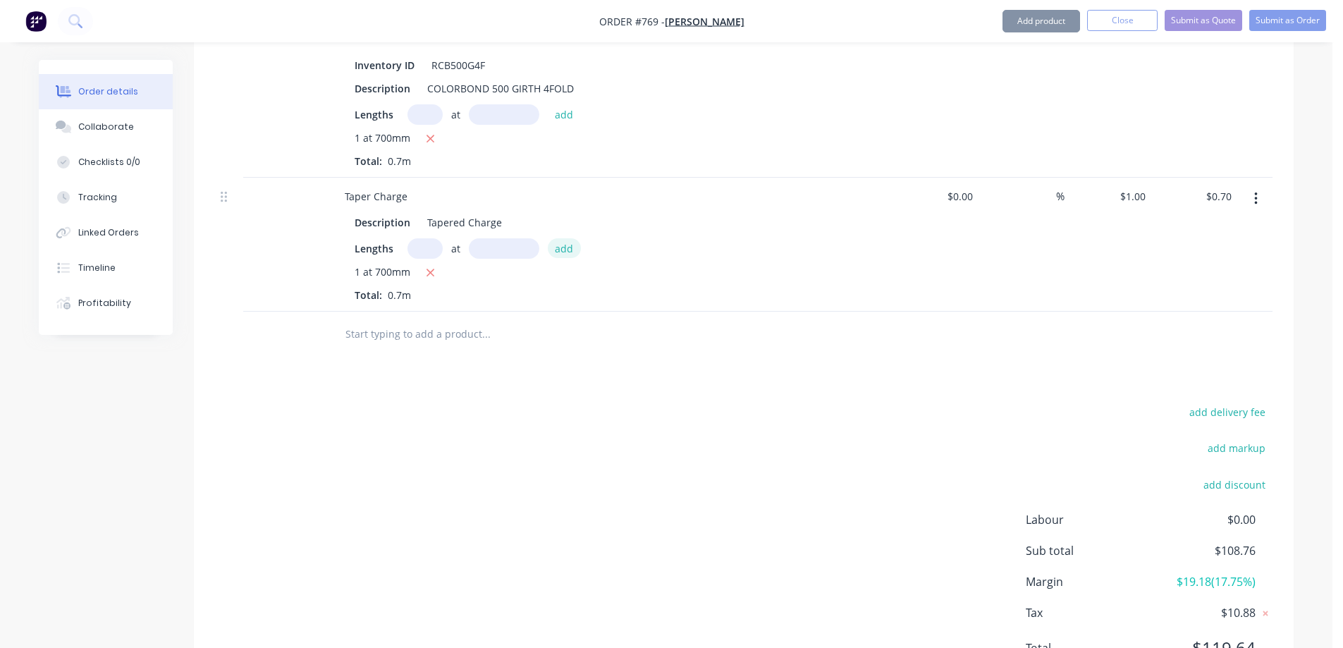
scroll to position [731, 0]
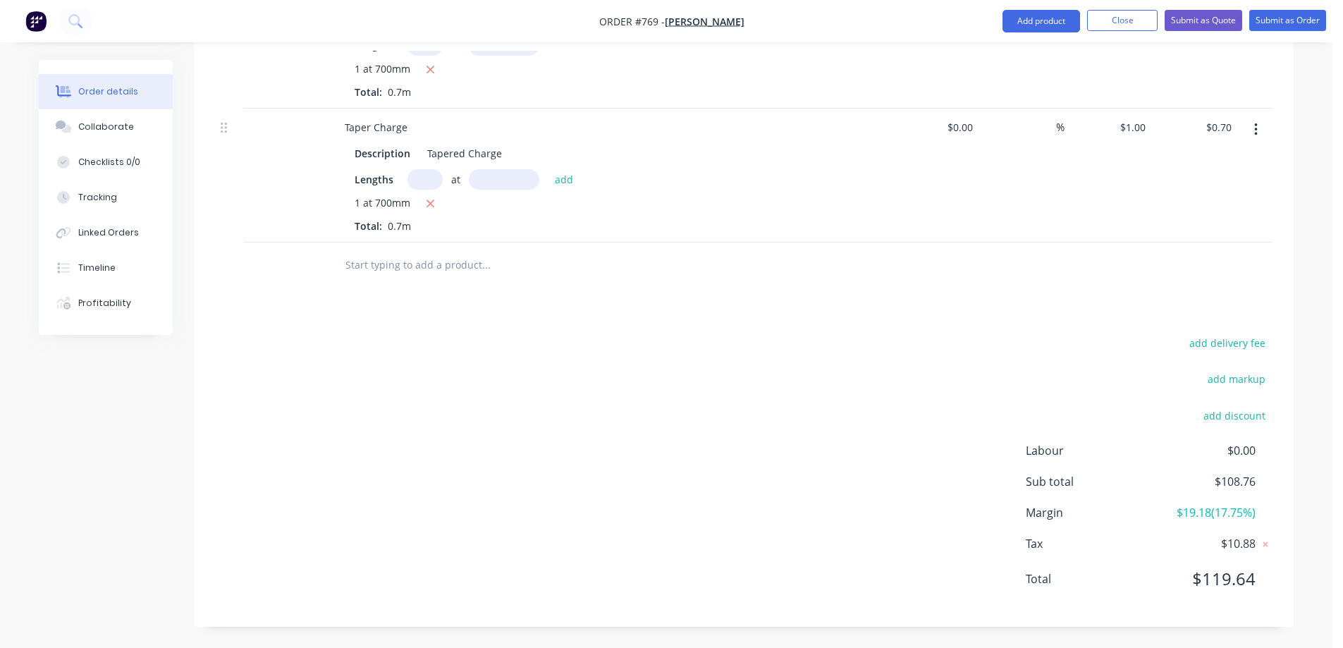
click at [440, 267] on input "text" at bounding box center [486, 265] width 282 height 28
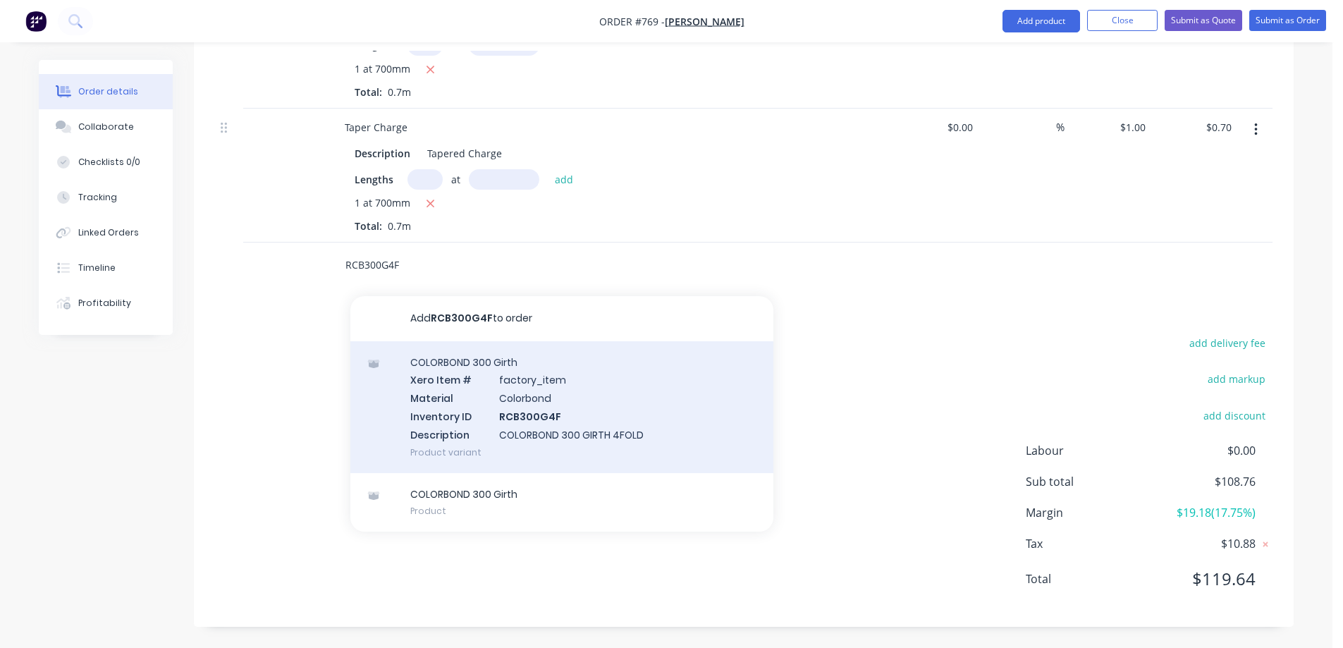
type input "RCB300G4F"
click at [466, 402] on div "COLORBOND 300 Girth Xero Item # factory_item Material Colorbond Inventory ID RC…" at bounding box center [561, 407] width 423 height 132
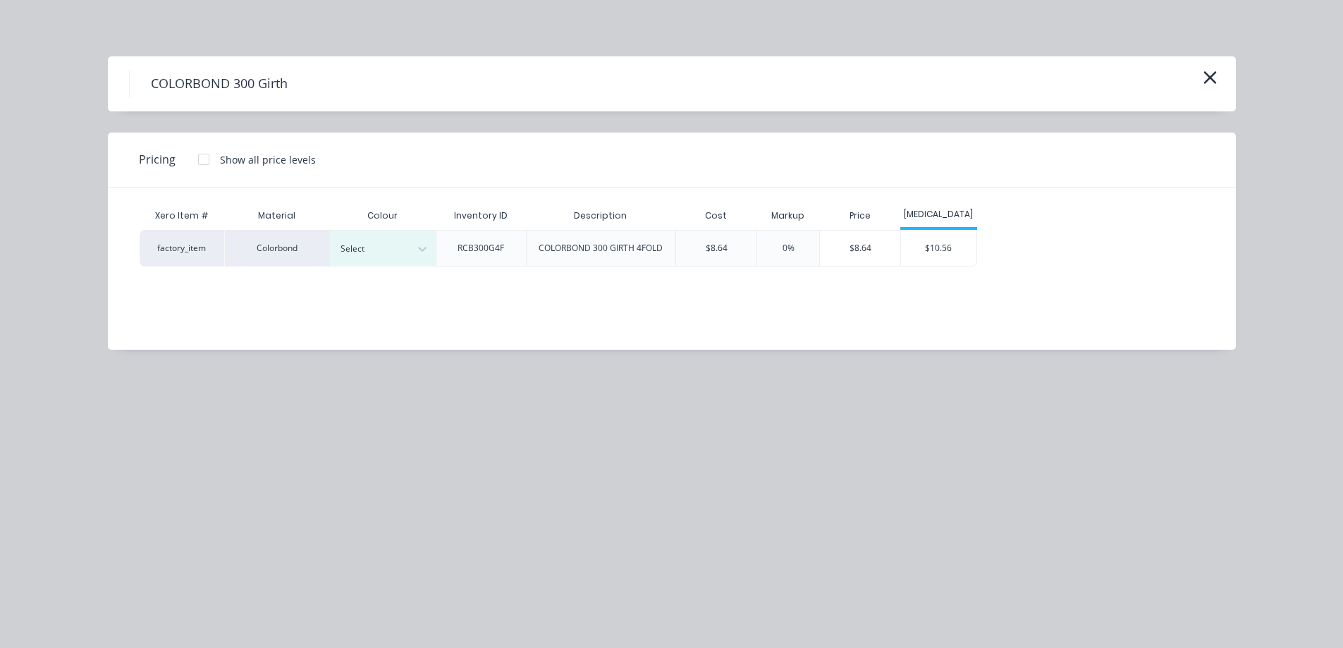
click at [401, 235] on div "Select" at bounding box center [383, 248] width 106 height 35
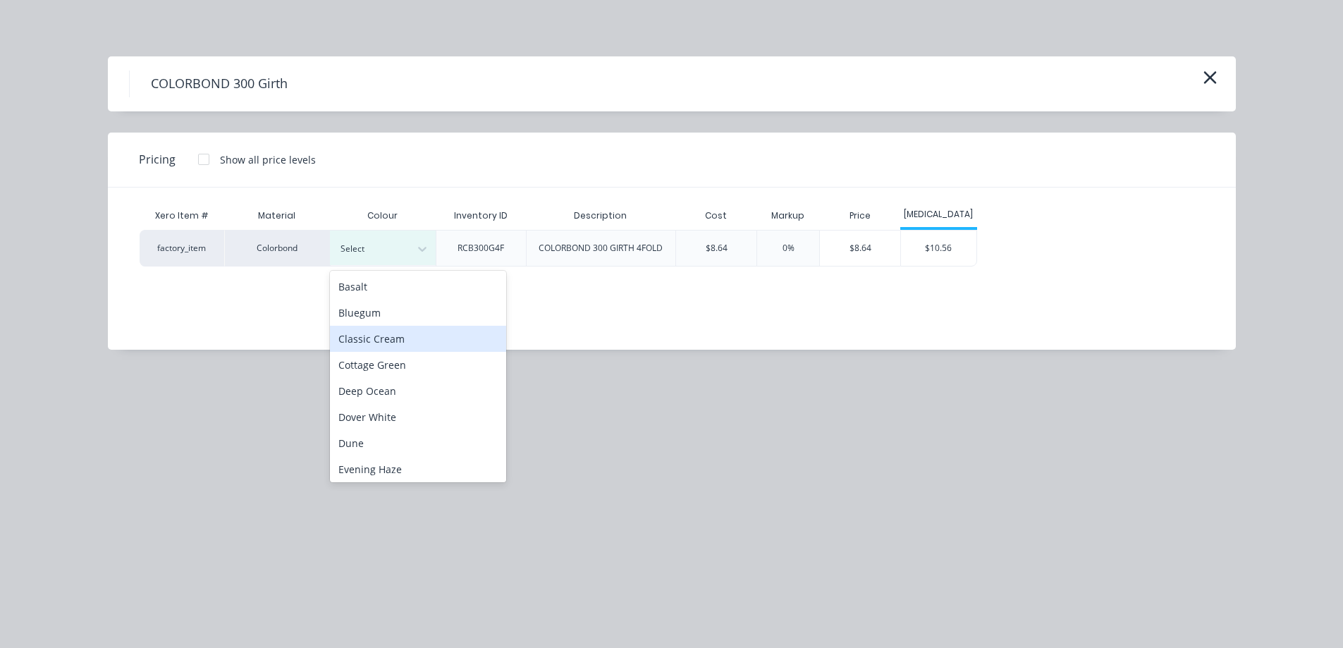
click at [417, 350] on div "Classic Cream" at bounding box center [418, 339] width 176 height 26
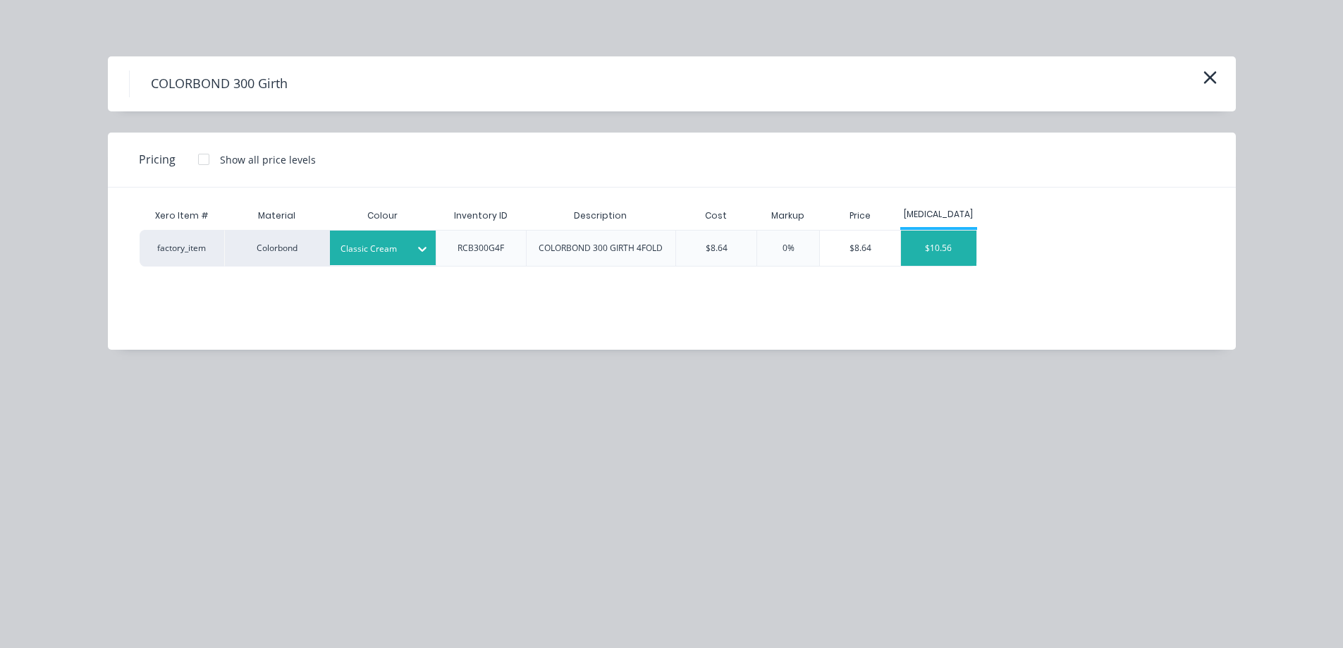
click at [917, 253] on div "$10.56" at bounding box center [938, 248] width 75 height 35
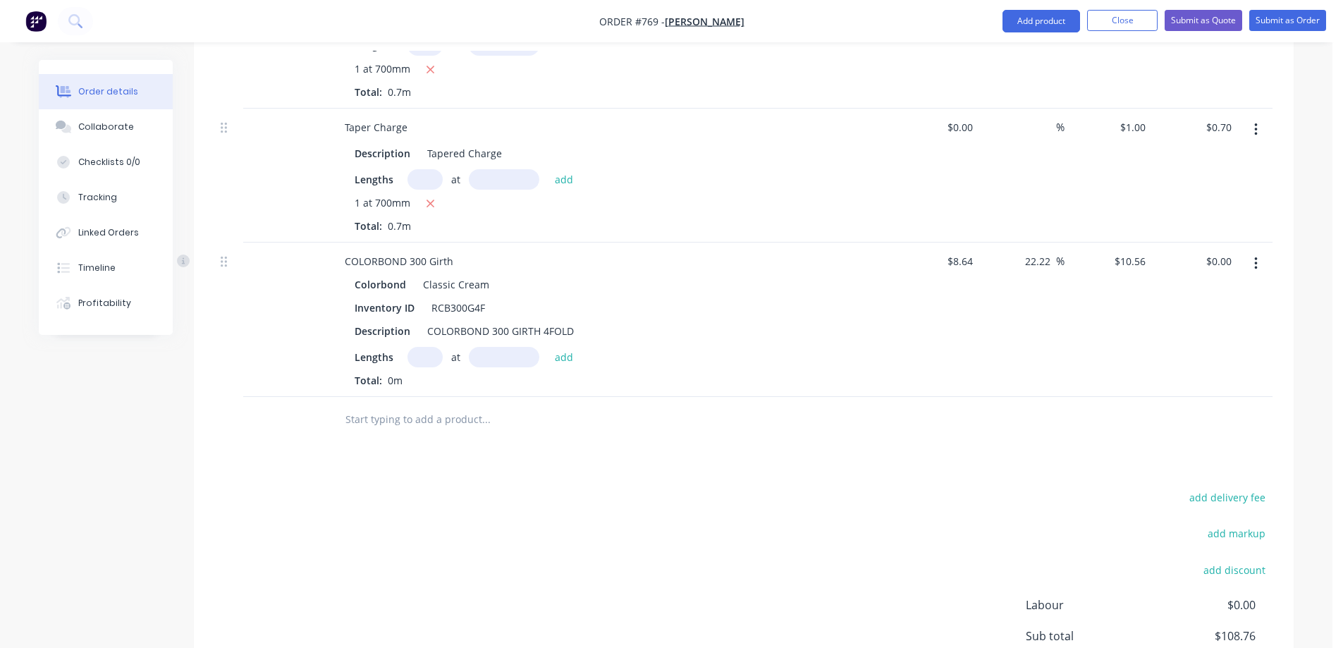
click at [420, 360] on input "text" at bounding box center [425, 357] width 35 height 20
type input "2"
type input "4300mm"
click at [566, 364] on button "add" at bounding box center [564, 356] width 33 height 19
type input "$90.82"
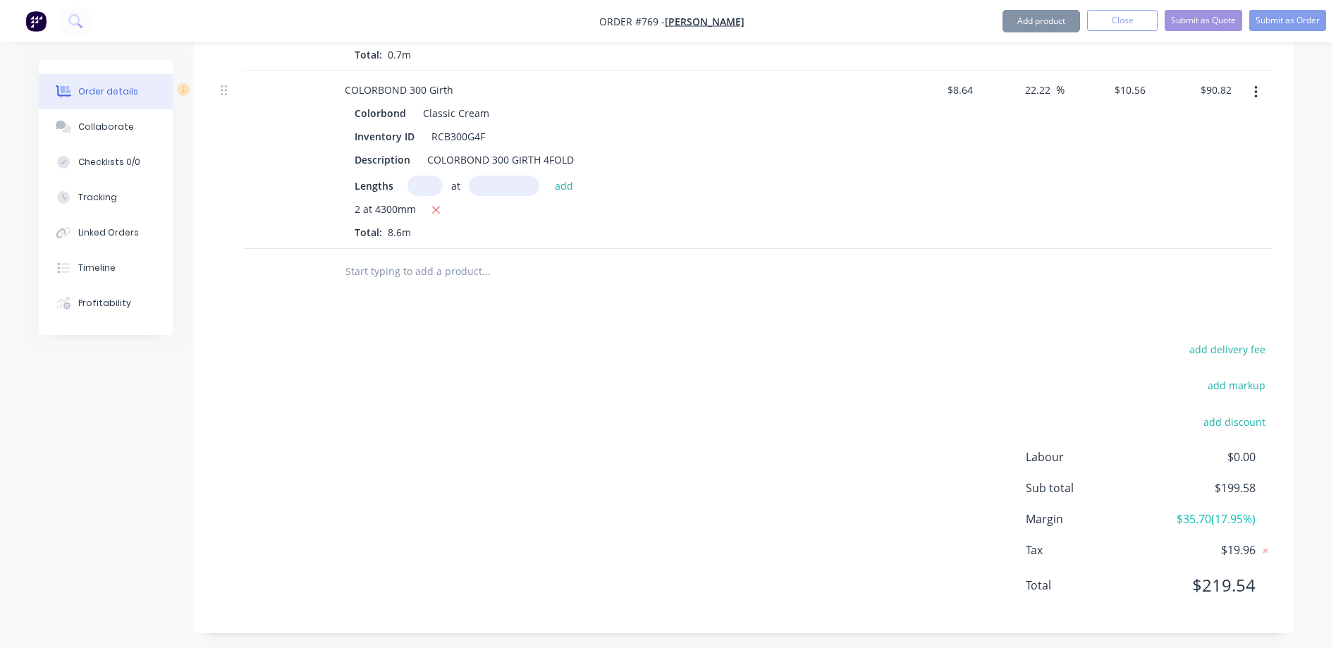
scroll to position [909, 0]
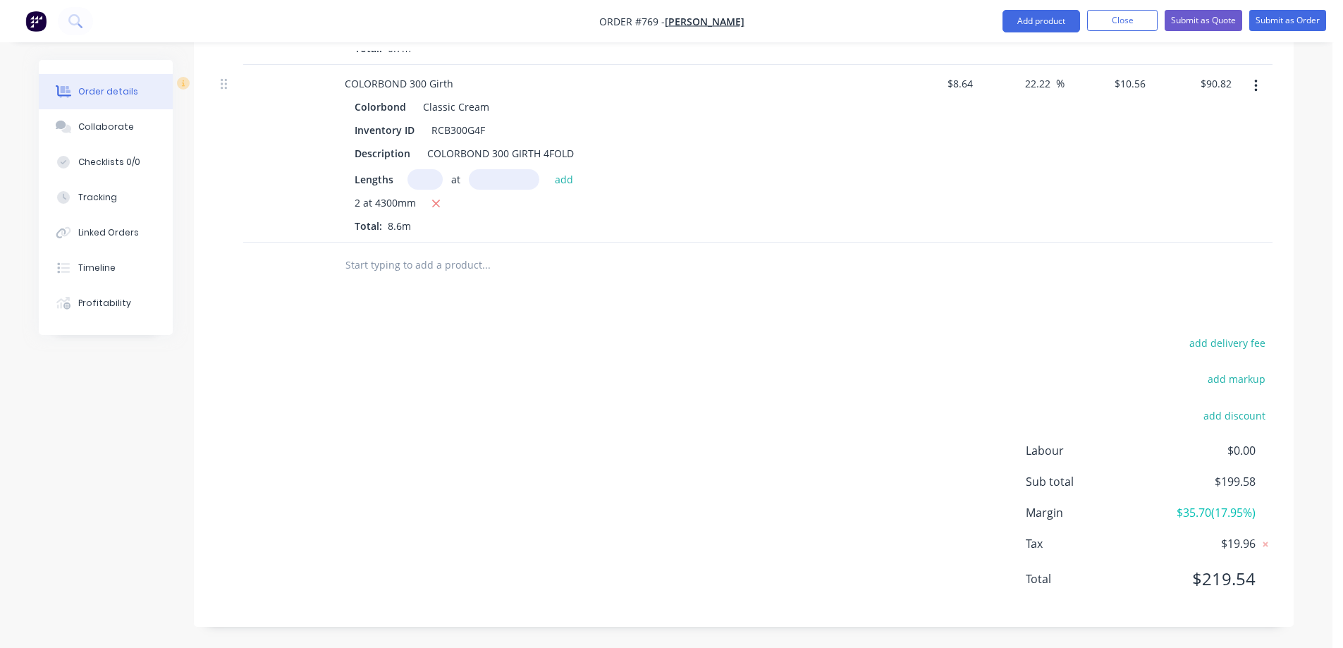
click at [415, 264] on input "text" at bounding box center [486, 265] width 282 height 28
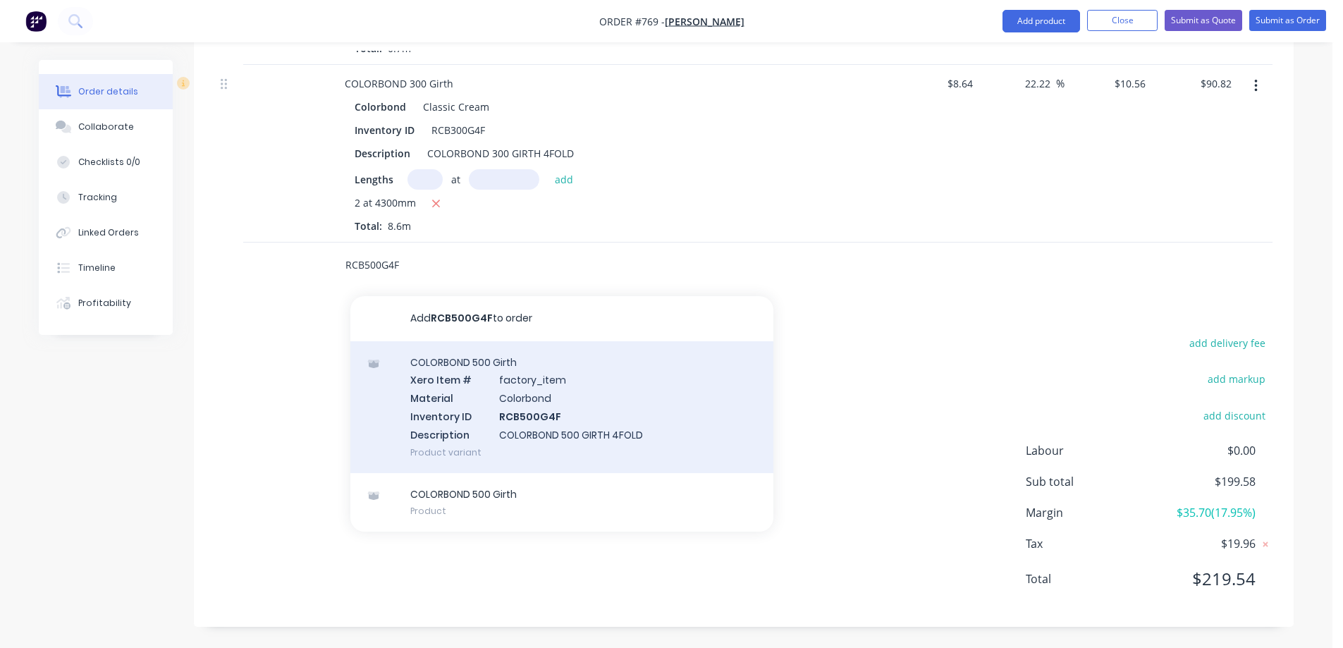
type input "RCB500G4F"
click at [466, 393] on div "COLORBOND 500 Girth Xero Item # factory_item Material Colorbond Inventory ID RC…" at bounding box center [561, 407] width 423 height 132
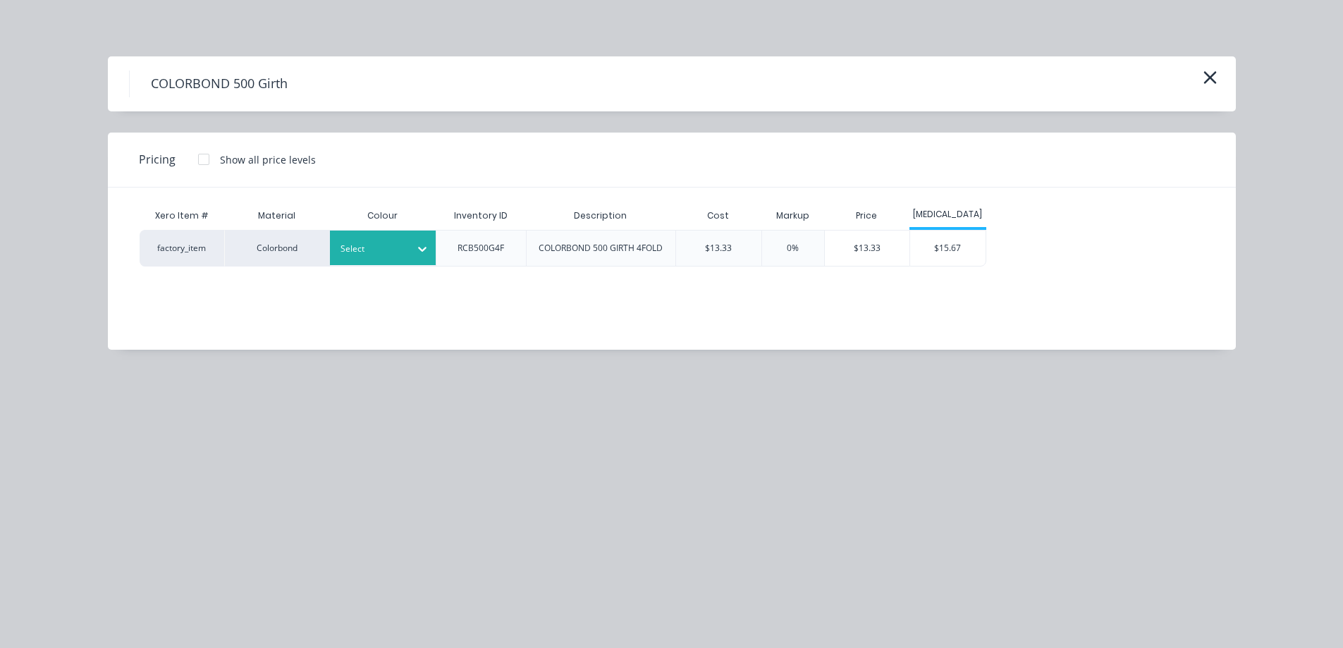
click at [425, 261] on div at bounding box center [422, 248] width 25 height 35
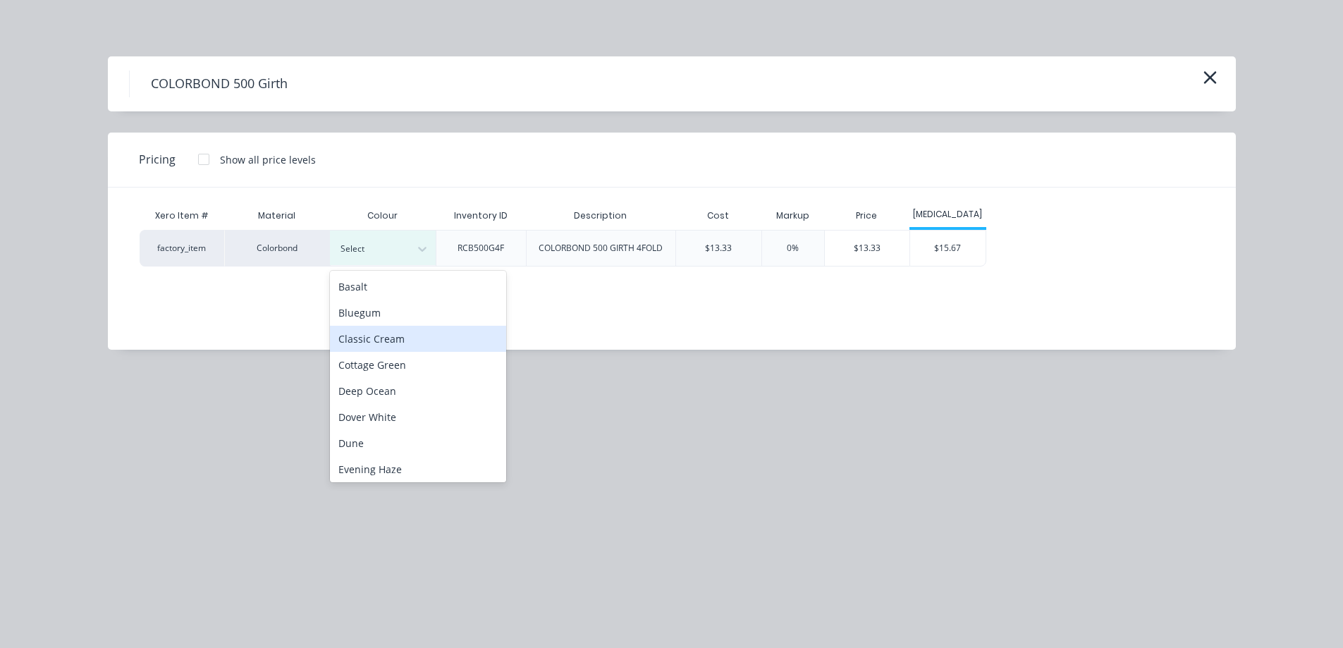
click at [409, 341] on div "Classic Cream" at bounding box center [418, 339] width 176 height 26
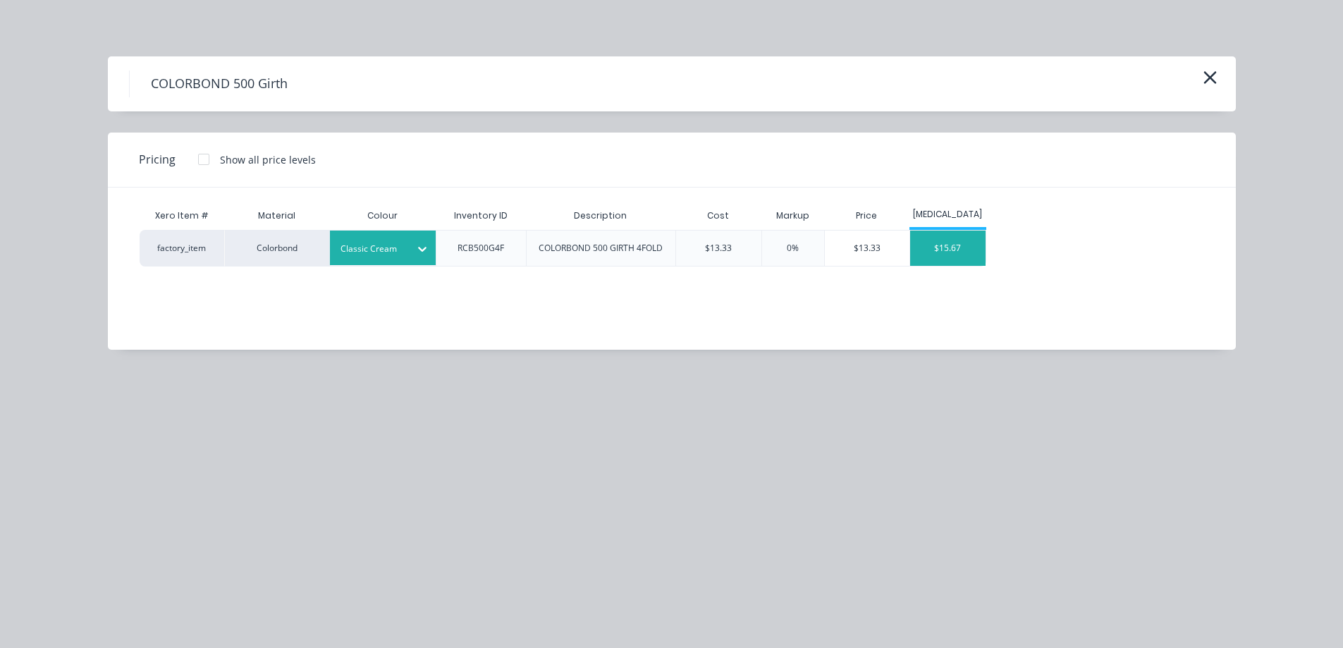
click at [972, 250] on div "$15.67" at bounding box center [947, 248] width 75 height 35
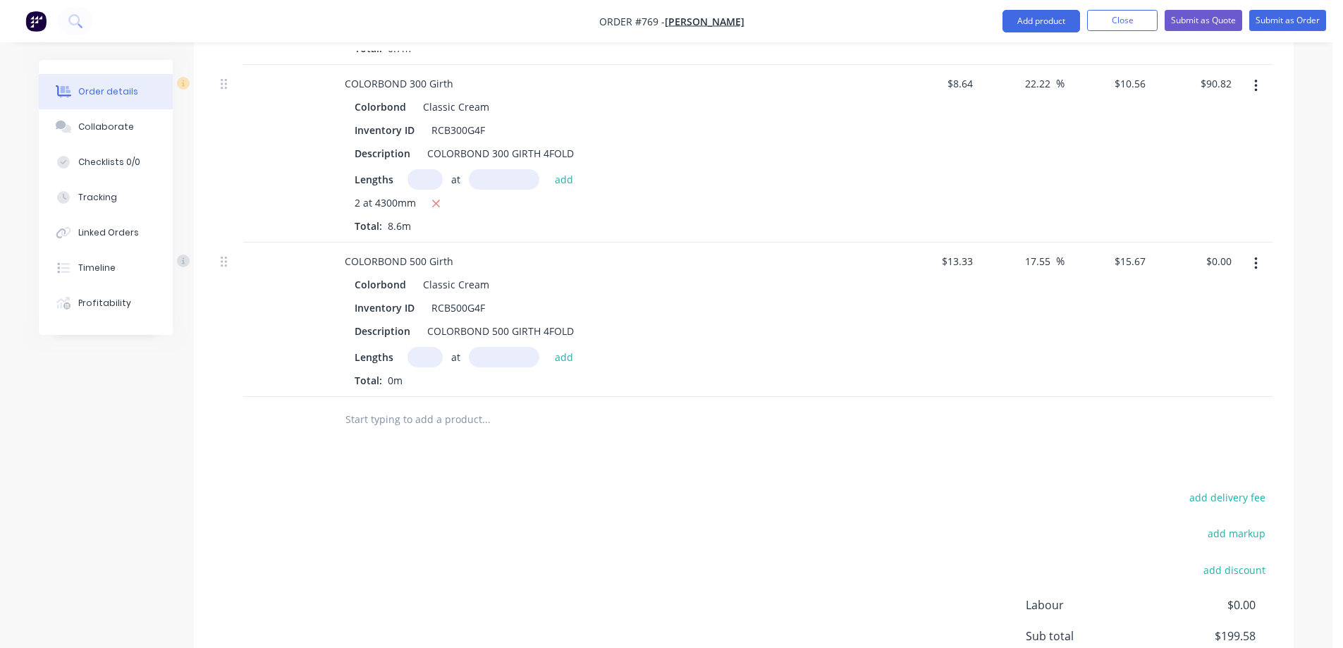
click at [411, 362] on input "text" at bounding box center [425, 357] width 35 height 20
type input "1"
type input "700mm"
click at [561, 353] on button "add" at bounding box center [564, 356] width 33 height 19
type input "$10.97"
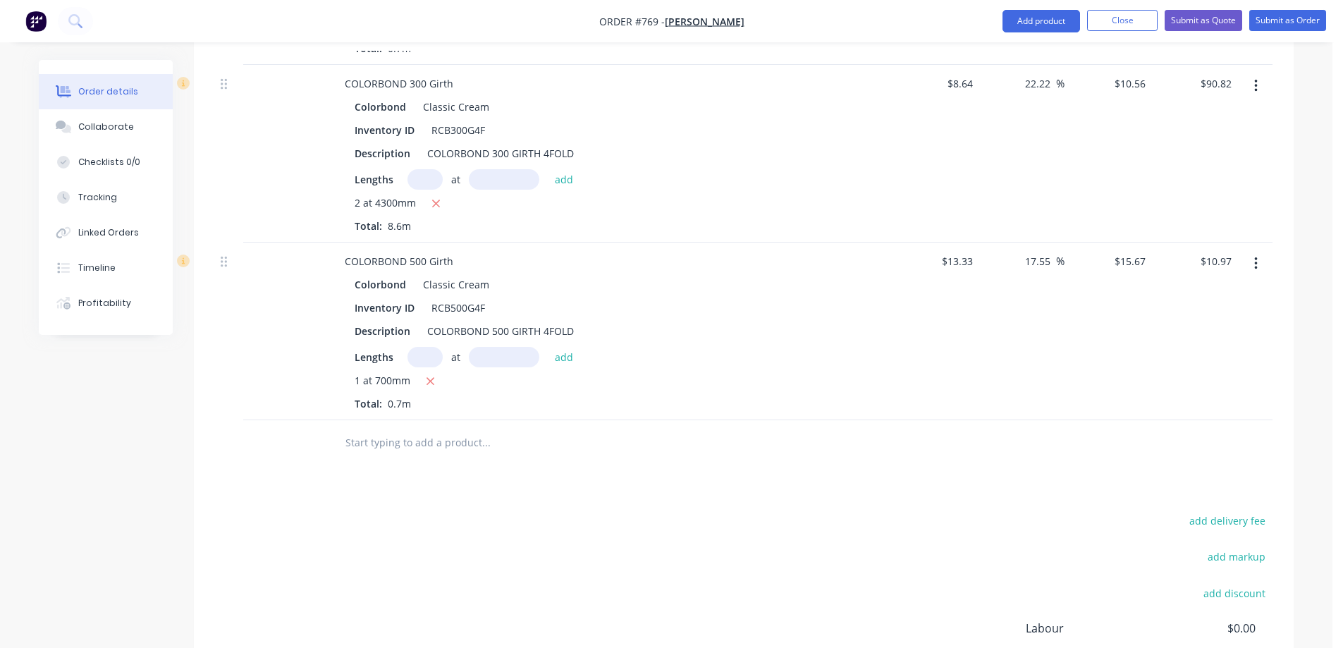
click at [453, 440] on input "text" at bounding box center [486, 443] width 282 height 28
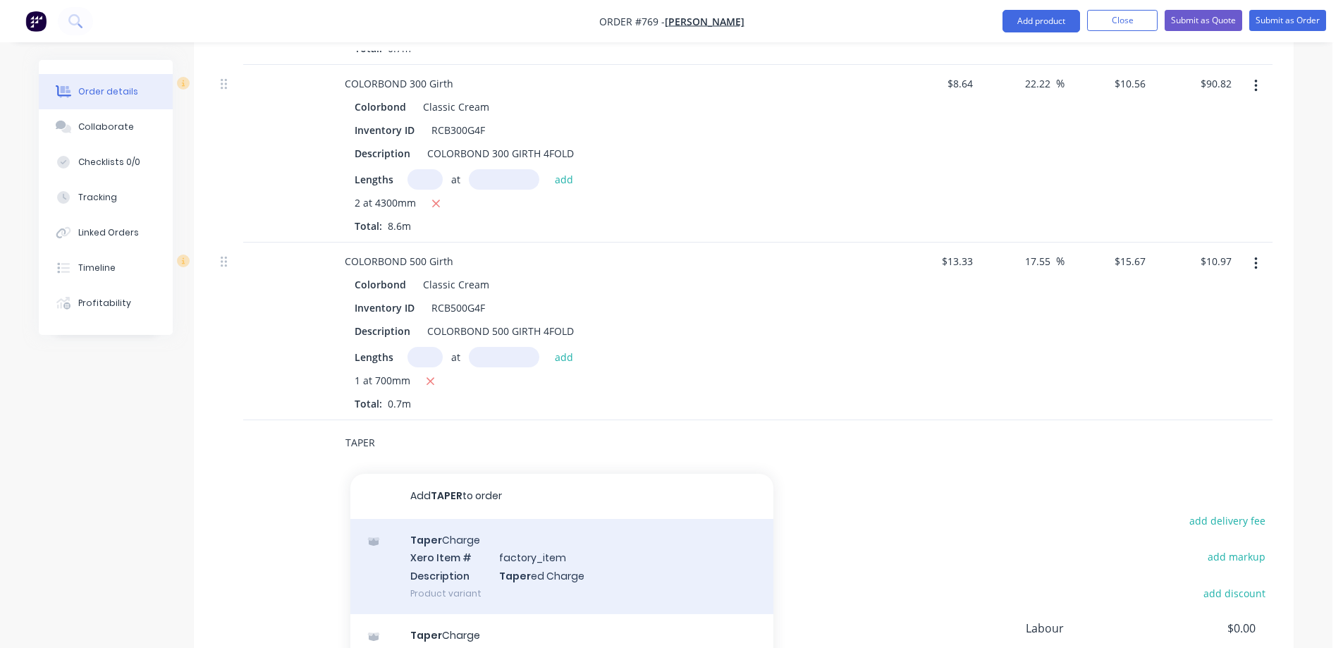
type input "TAPER"
click at [455, 556] on div "Taper Charge Xero Item # factory_item Description Taper ed Charge Product varia…" at bounding box center [561, 566] width 423 height 95
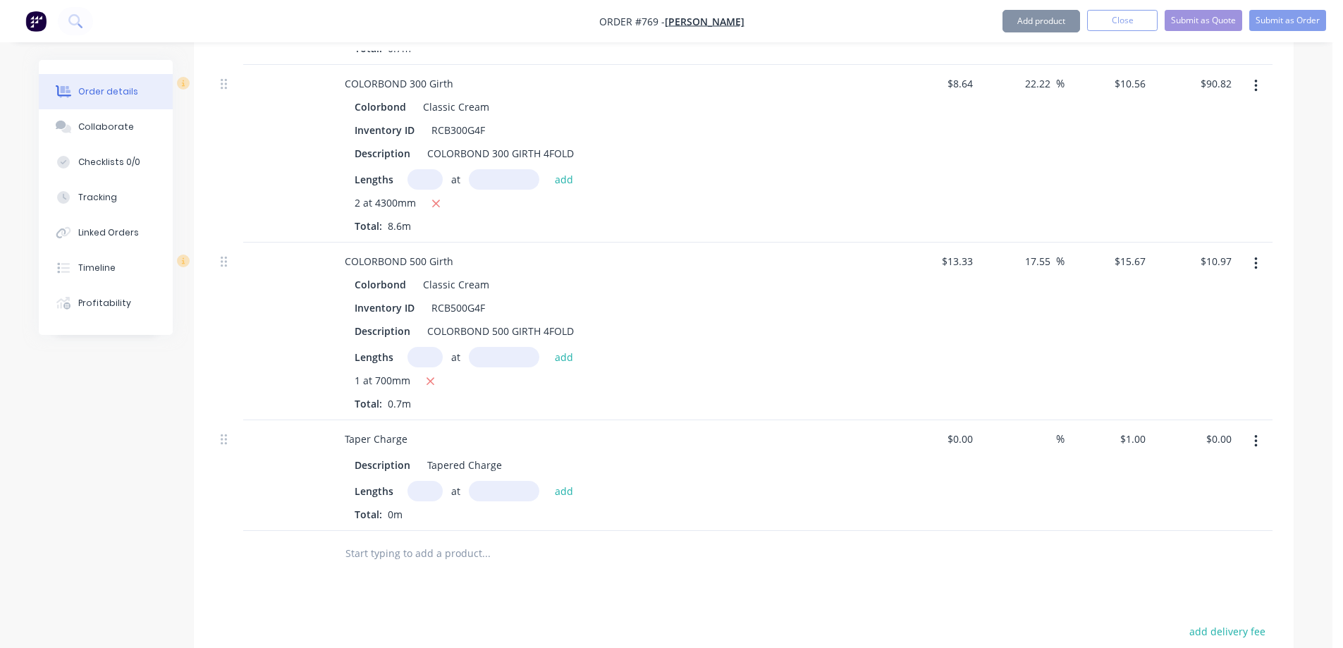
click at [435, 494] on input "text" at bounding box center [425, 491] width 35 height 20
type input "1"
type input "700mm"
click at [565, 482] on button "add" at bounding box center [564, 490] width 33 height 19
type input "$0.70"
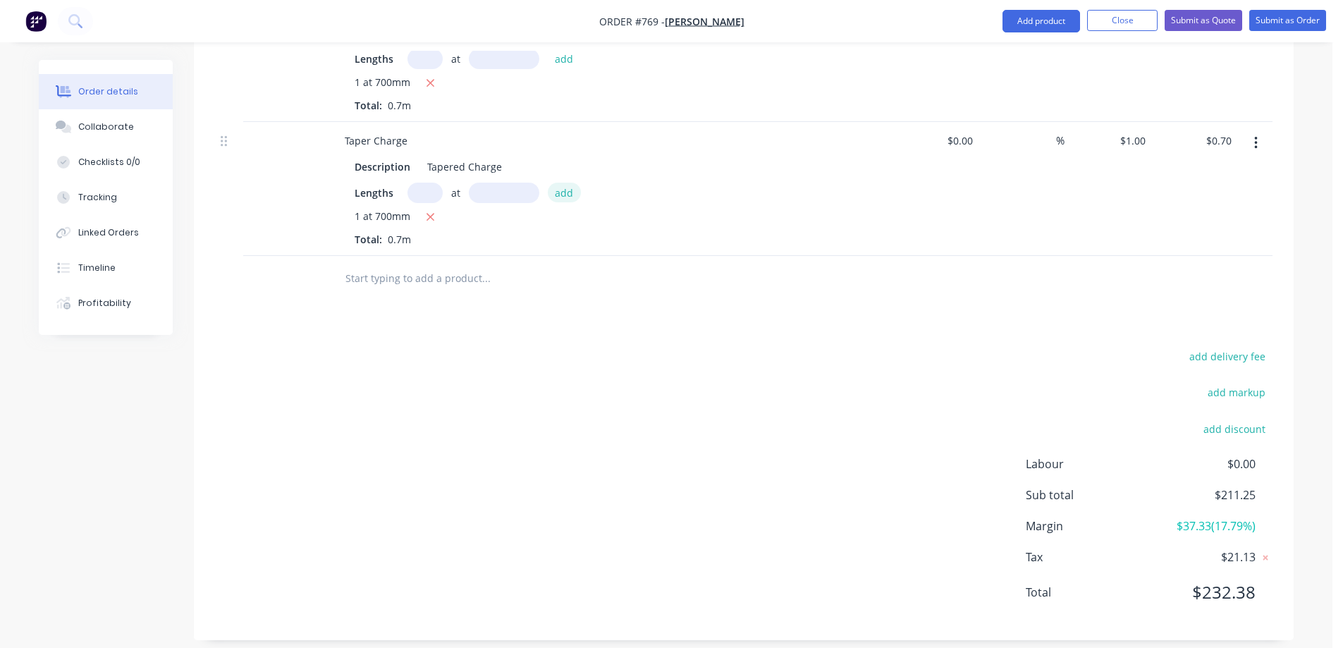
scroll to position [1220, 0]
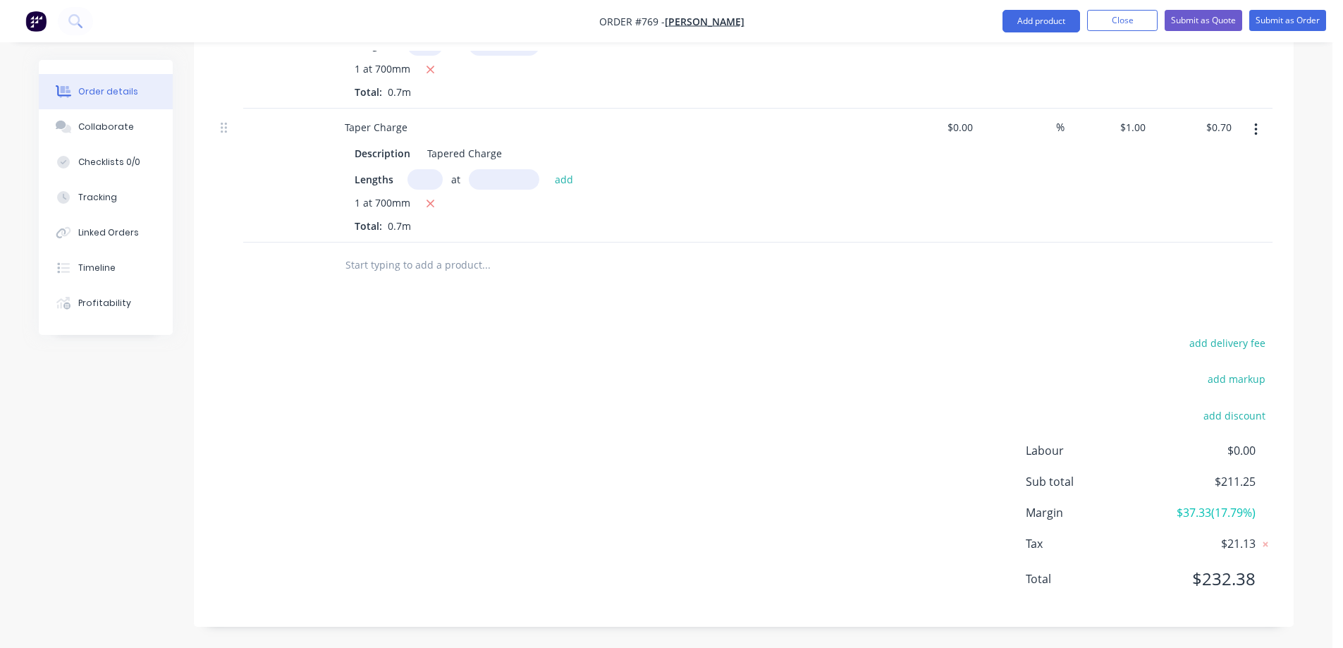
click at [388, 273] on input "text" at bounding box center [486, 265] width 282 height 28
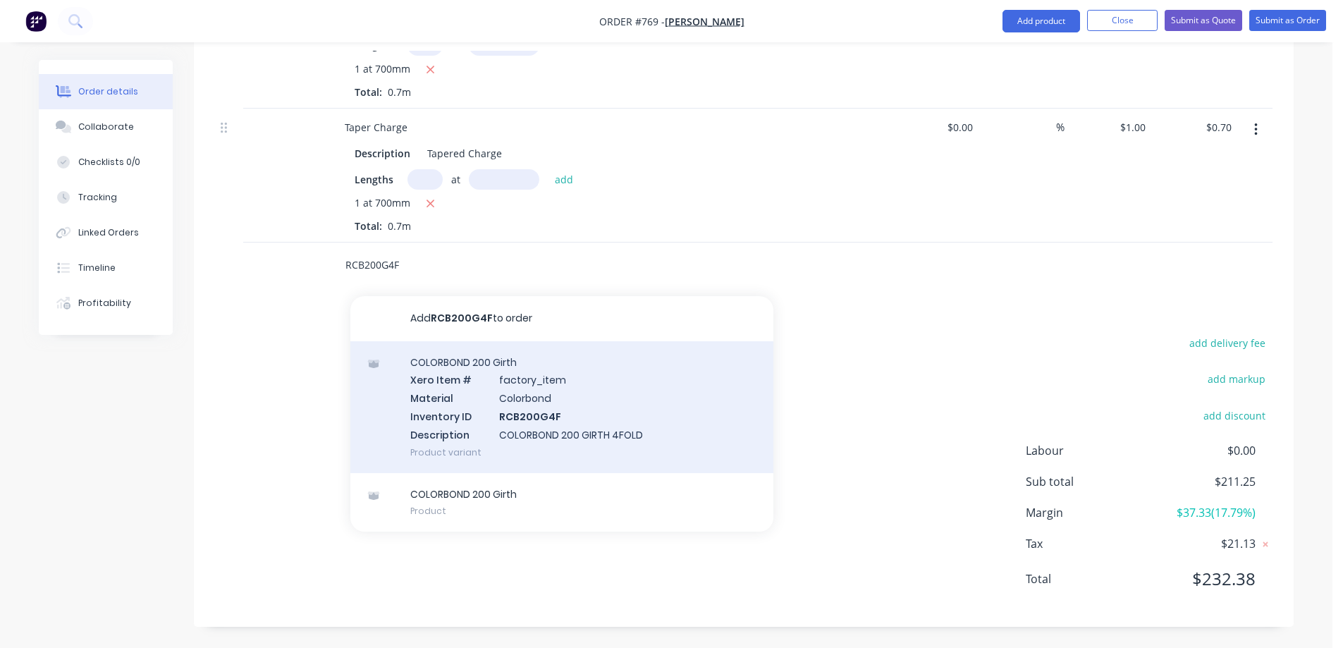
type input "RCB200G4F"
click at [463, 405] on div "COLORBOND 200 Girth Xero Item # factory_item Material Colorbond Inventory ID RC…" at bounding box center [561, 407] width 423 height 132
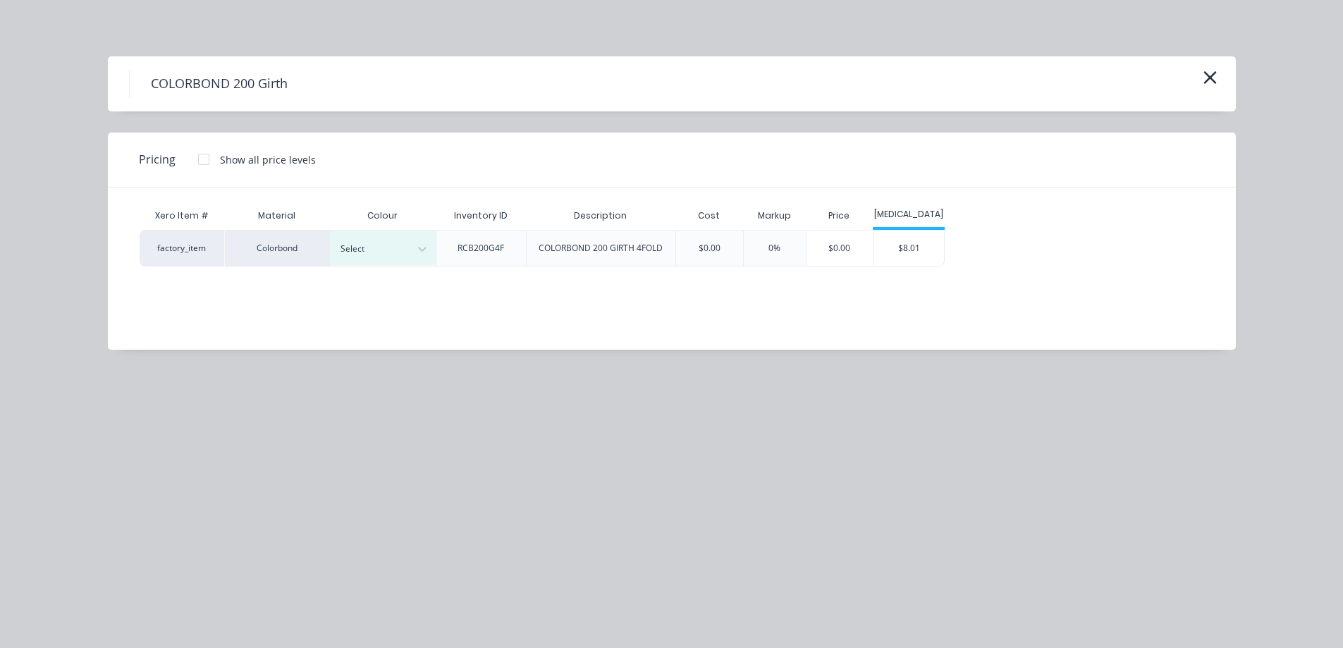
click at [410, 252] on div at bounding box center [422, 249] width 25 height 23
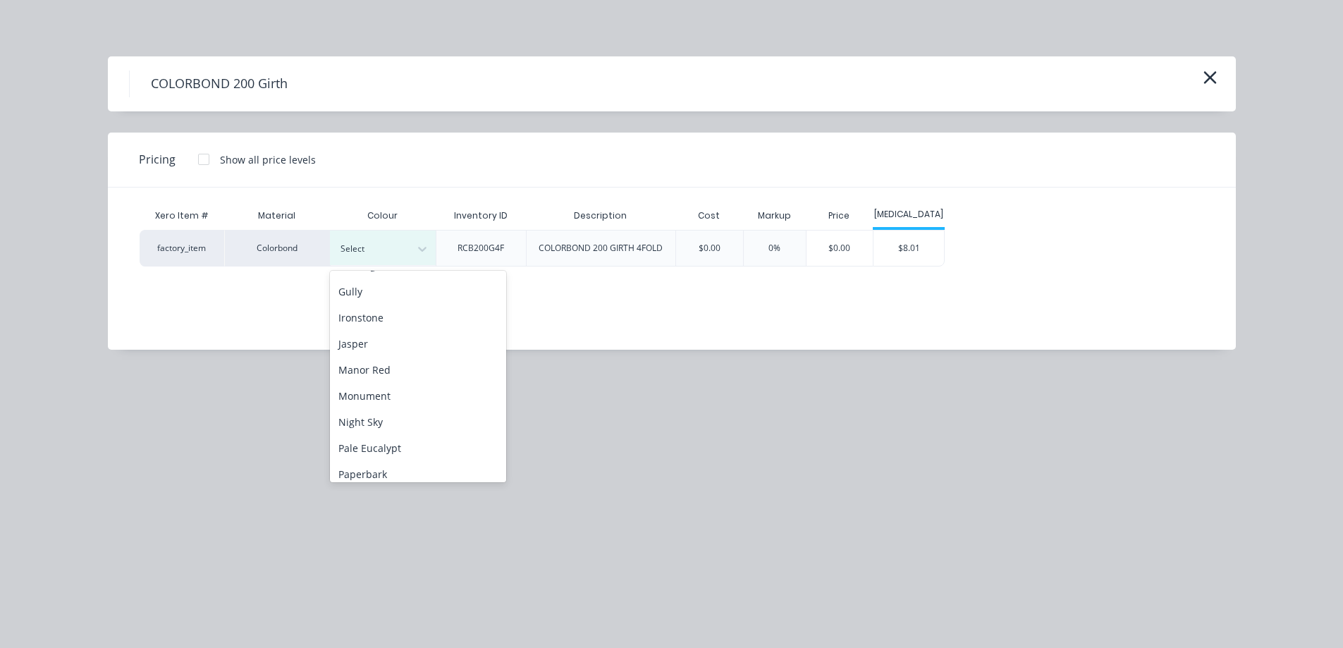
scroll to position [212, 0]
click at [384, 338] on div "Jasper" at bounding box center [418, 336] width 176 height 26
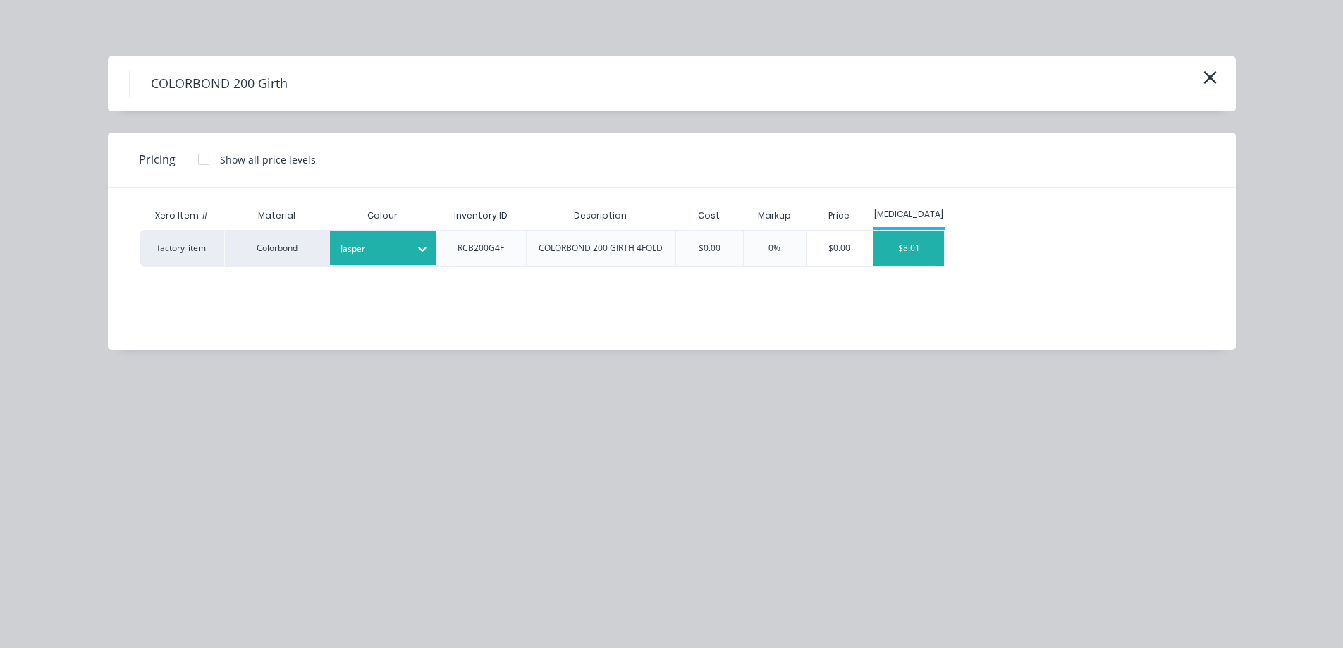
click at [917, 252] on div "$8.01" at bounding box center [909, 248] width 71 height 35
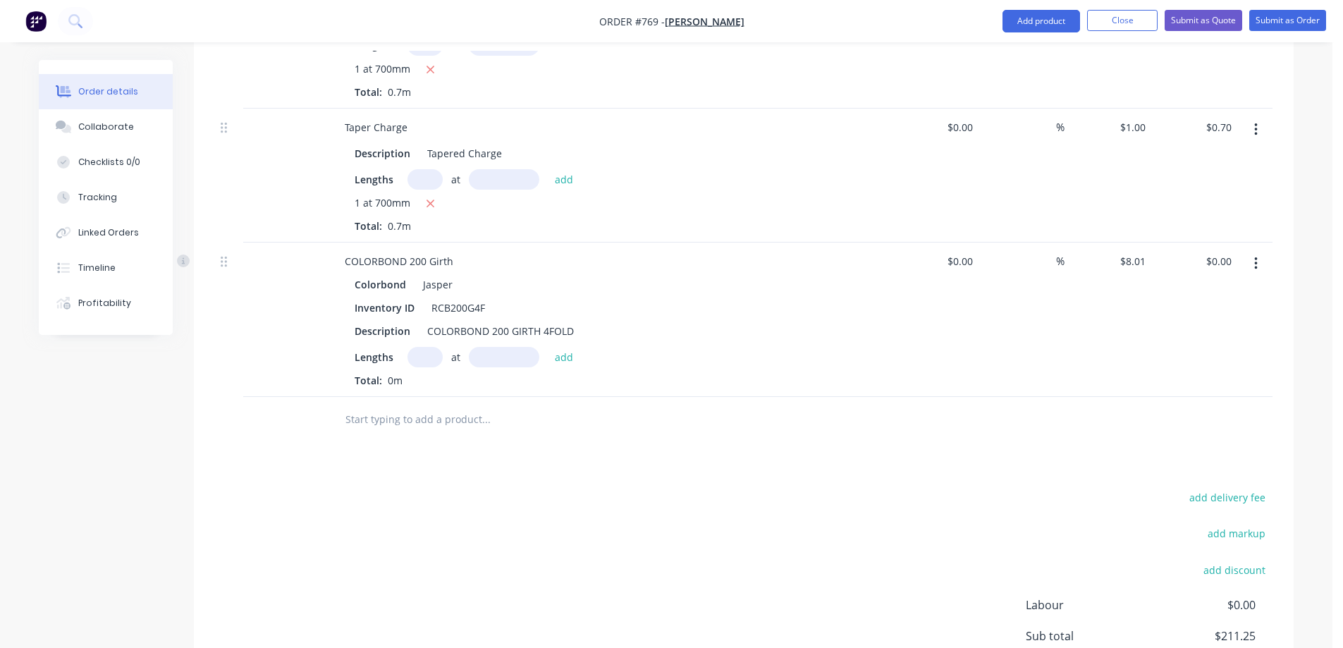
click at [428, 362] on input "text" at bounding box center [425, 357] width 35 height 20
type input "1"
type input "2800mm"
click at [580, 357] on div "Lengths 1 at 2800mm add" at bounding box center [610, 357] width 510 height 20
click at [574, 357] on button "add" at bounding box center [564, 356] width 33 height 19
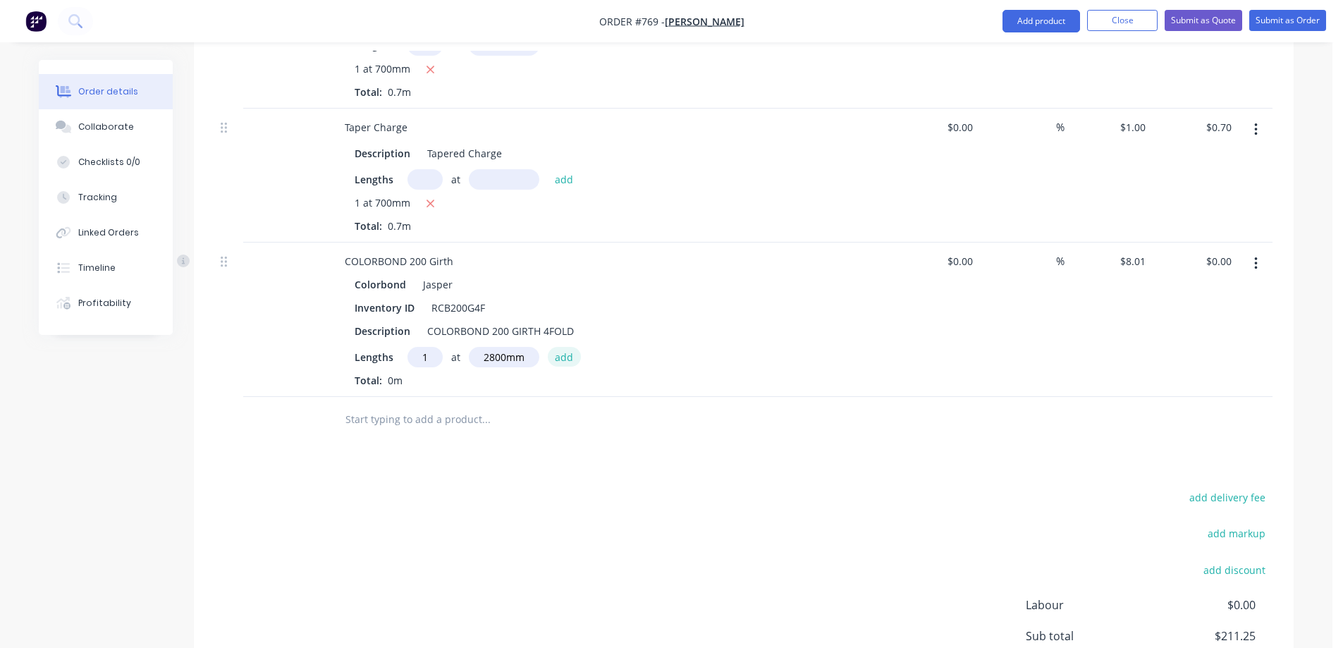
type input "$22.43"
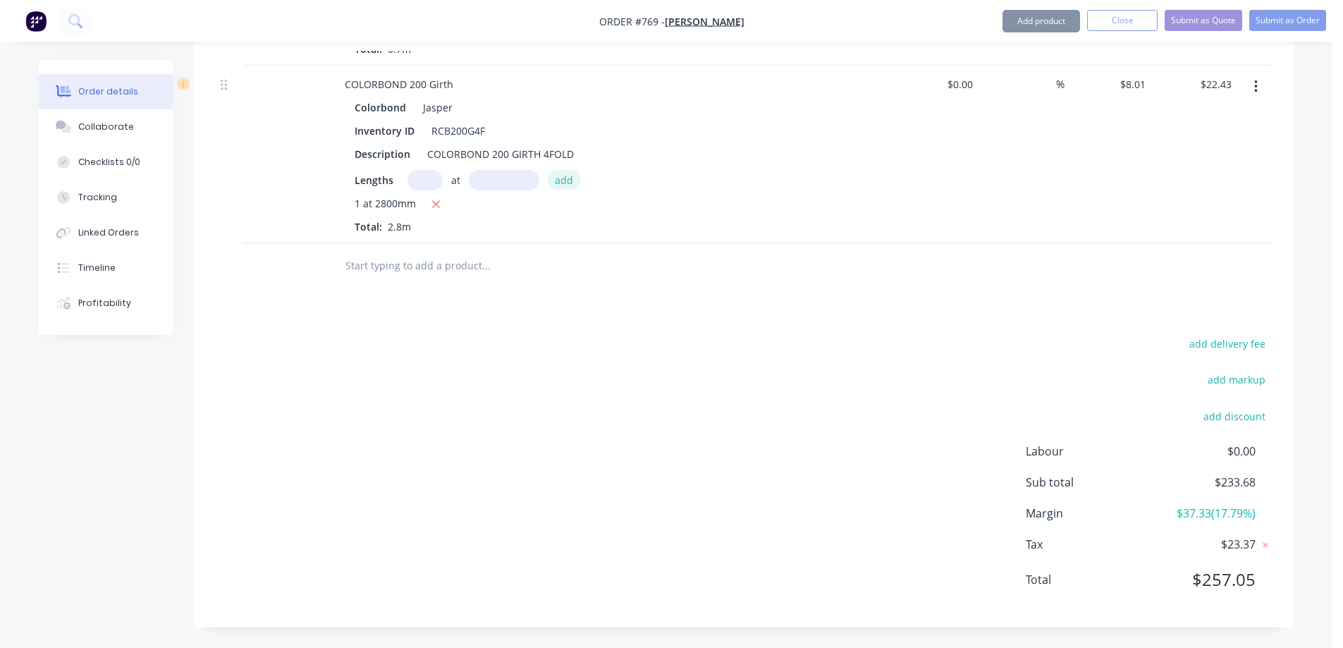
scroll to position [1398, 0]
click at [1198, 19] on button "Submit as Quote" at bounding box center [1204, 20] width 78 height 21
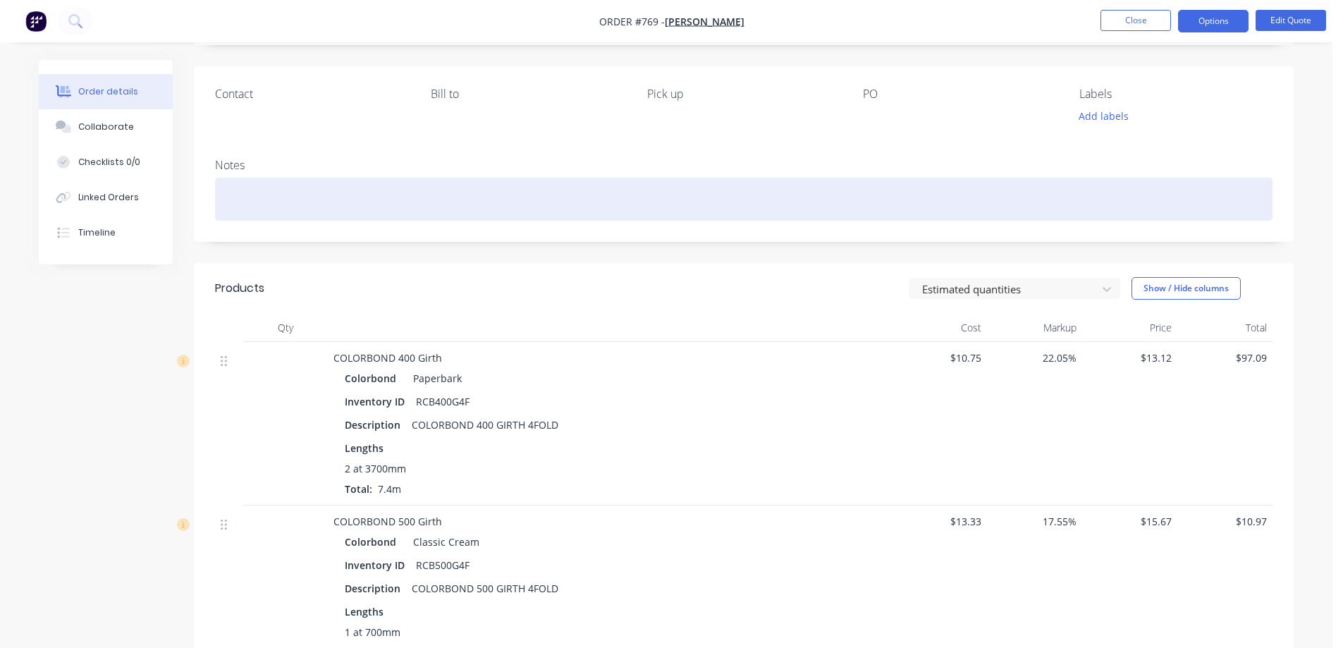
scroll to position [71, 0]
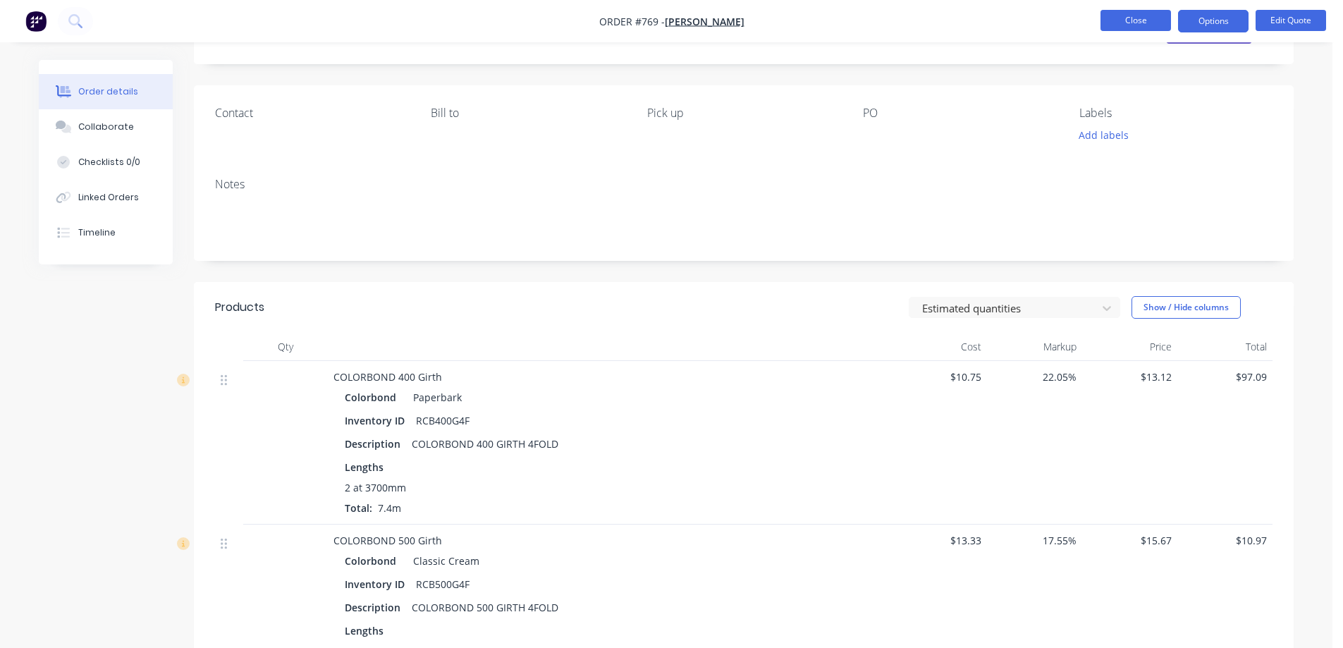
click at [1132, 23] on button "Close" at bounding box center [1136, 20] width 71 height 21
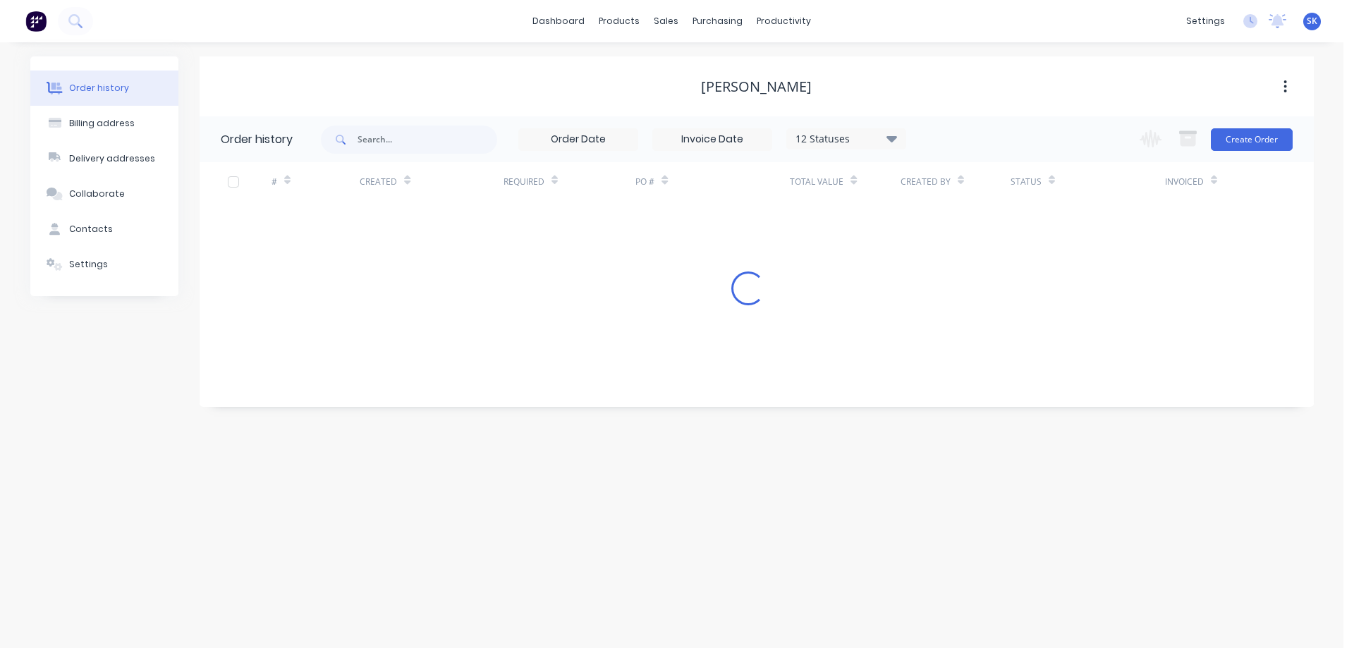
click at [30, 21] on img at bounding box center [35, 21] width 21 height 21
